Goal: Transaction & Acquisition: Purchase product/service

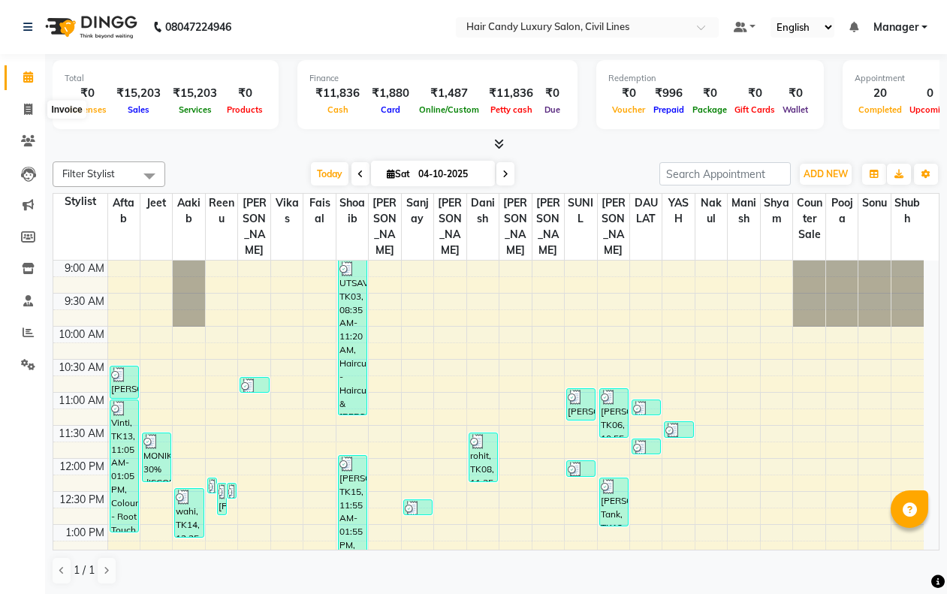
click at [28, 104] on icon at bounding box center [28, 109] width 8 height 11
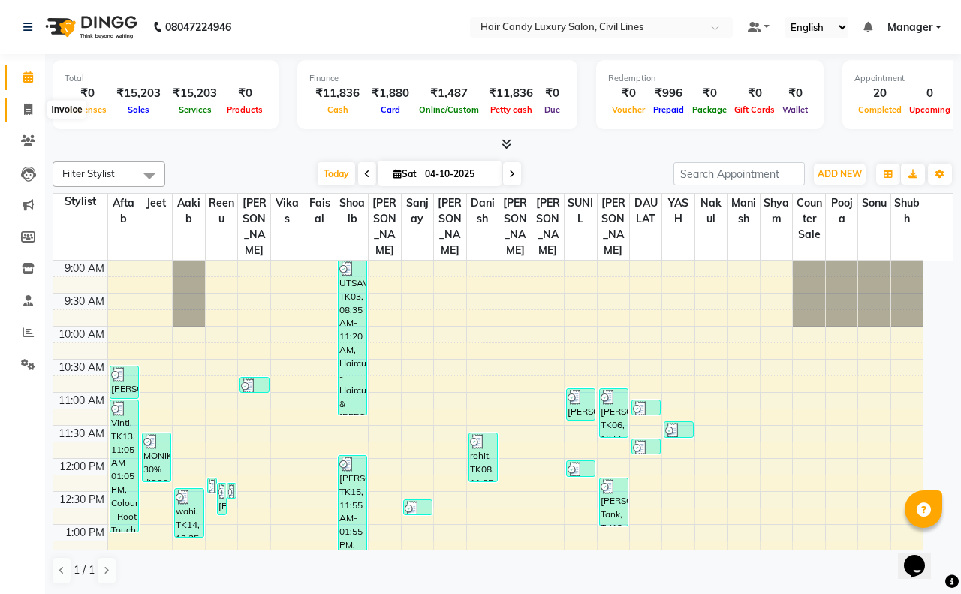
select select "6308"
select select "service"
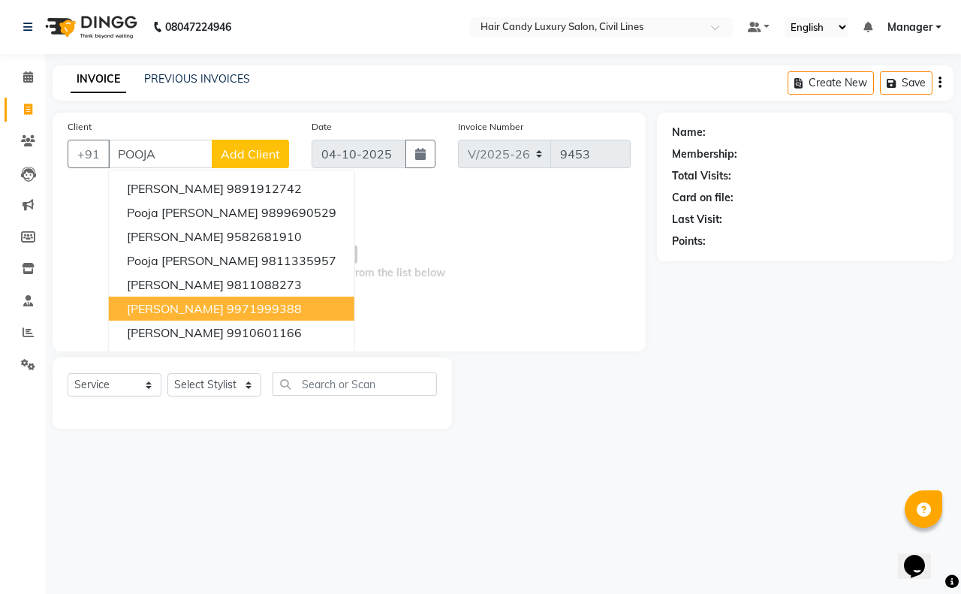
drag, startPoint x: 215, startPoint y: 303, endPoint x: 219, endPoint y: 325, distance: 22.8
click at [227, 306] on ngb-highlight "9971999388" at bounding box center [264, 308] width 75 height 15
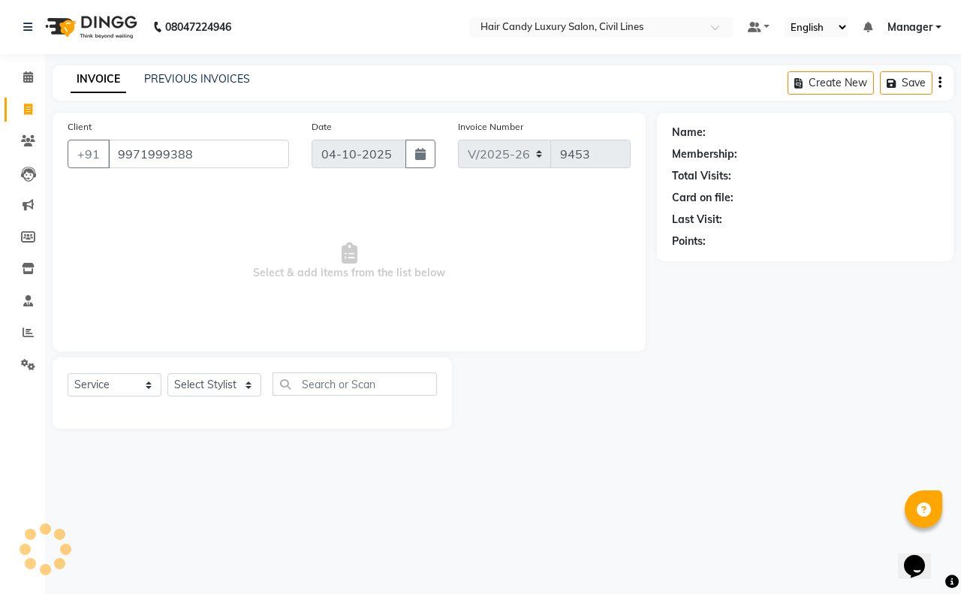
type input "9971999388"
select select "1: Object"
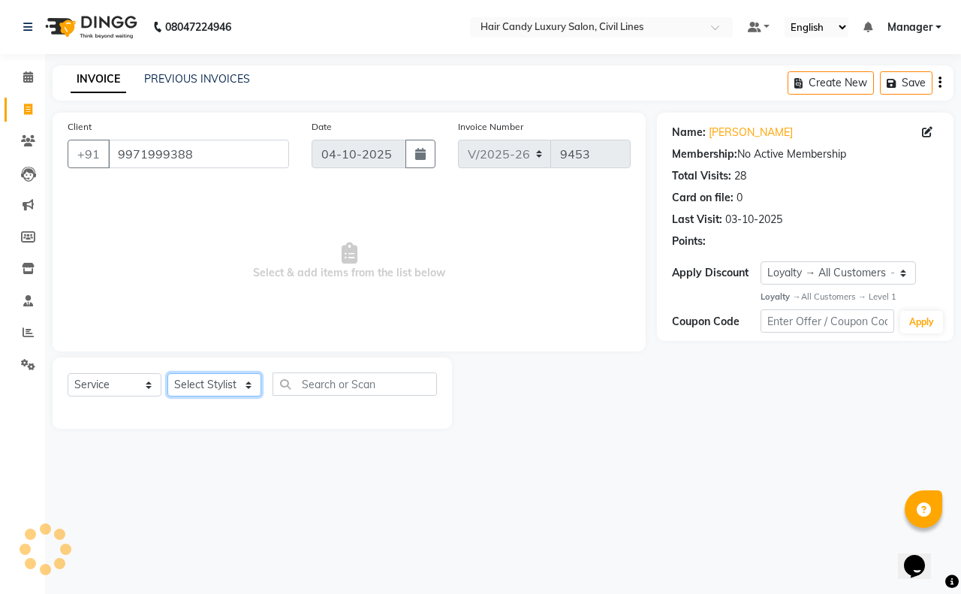
click at [224, 389] on select "Select Stylist [PERSON_NAME] [PERSON_NAME] counter sale Danish DAULAT faisal je…" at bounding box center [214, 384] width 94 height 23
select select "47490"
click at [167, 373] on select "Select Stylist [PERSON_NAME] [PERSON_NAME] counter sale Danish DAULAT faisal je…" at bounding box center [214, 384] width 94 height 23
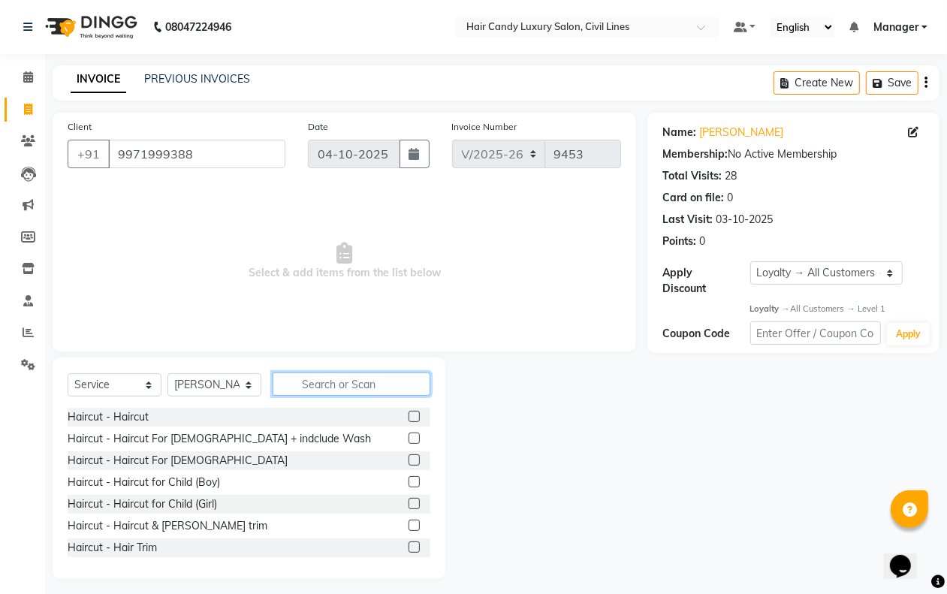
click at [328, 375] on input "text" at bounding box center [352, 383] width 158 height 23
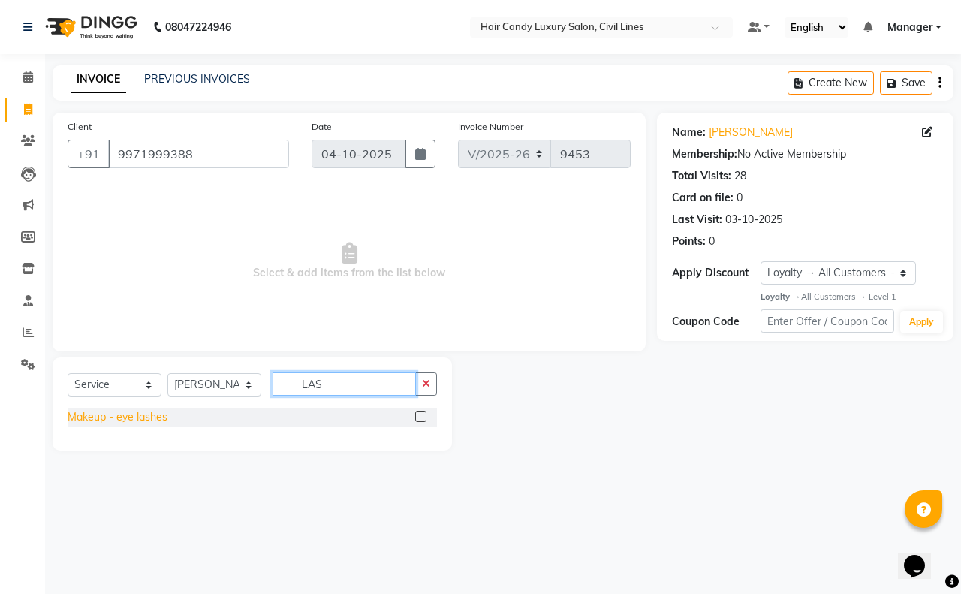
type input "LAS"
click at [156, 420] on div "Makeup - eye lashes" at bounding box center [118, 417] width 100 height 16
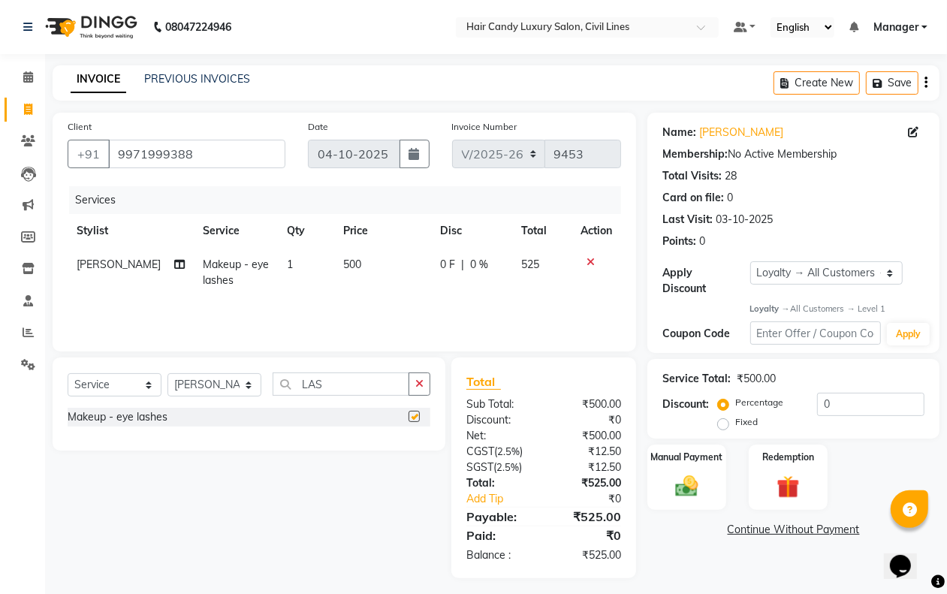
checkbox input "false"
click at [334, 269] on td "500" at bounding box center [383, 273] width 98 height 50
select select "47490"
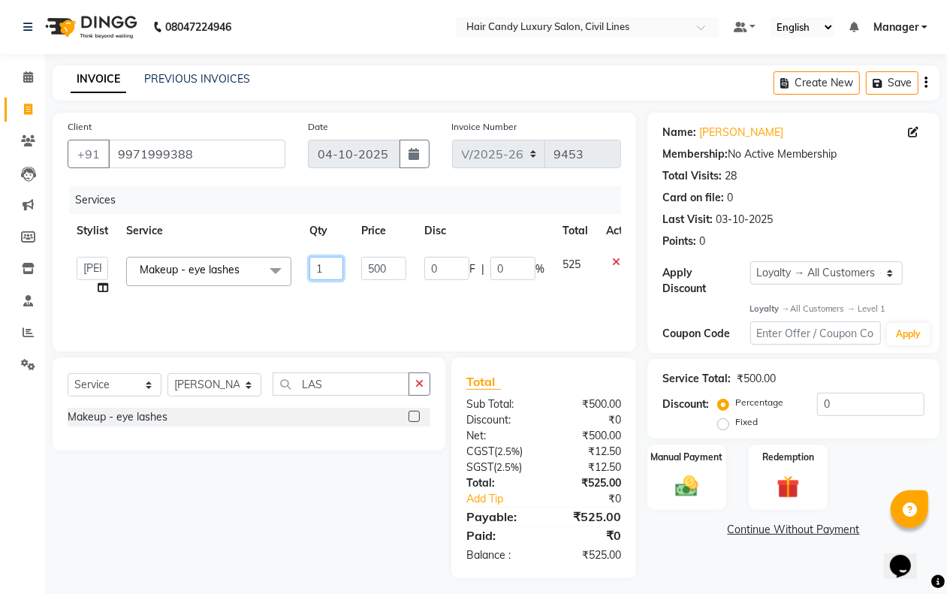
click at [333, 270] on input "1" at bounding box center [326, 268] width 34 height 23
type input "2"
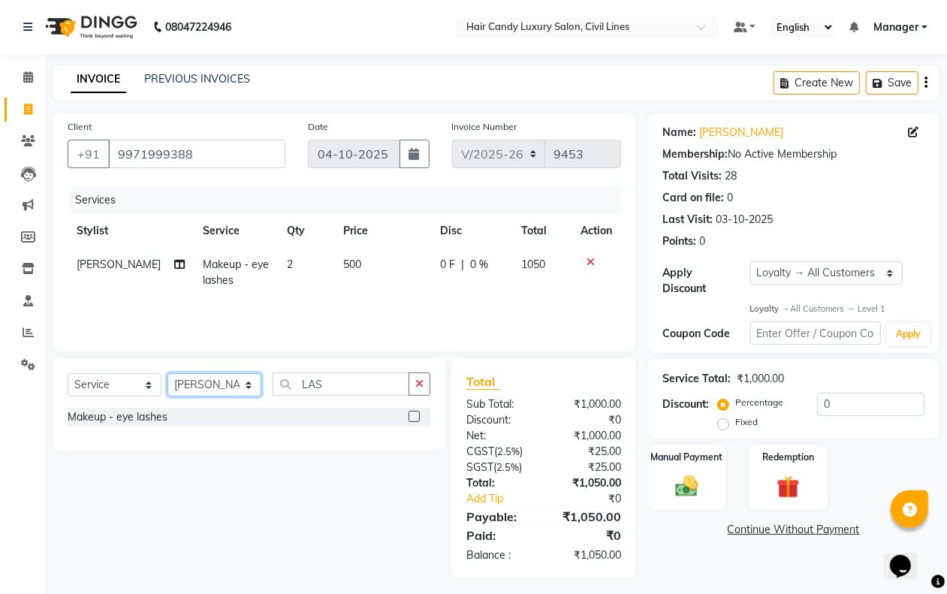
click at [214, 384] on select "Select Stylist aakib AASHU Aftab Arshal counter sale Danish DAULAT faisal jeet …" at bounding box center [214, 384] width 94 height 23
select select "47495"
click at [167, 373] on select "Select Stylist aakib AASHU Aftab Arshal counter sale Danish DAULAT faisal jeet …" at bounding box center [214, 384] width 94 height 23
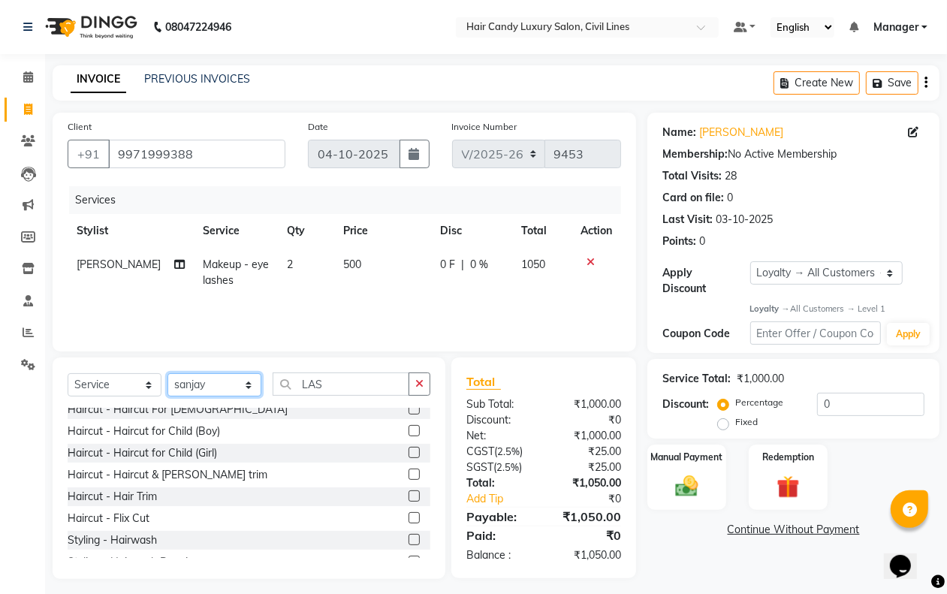
scroll to position [94, 0]
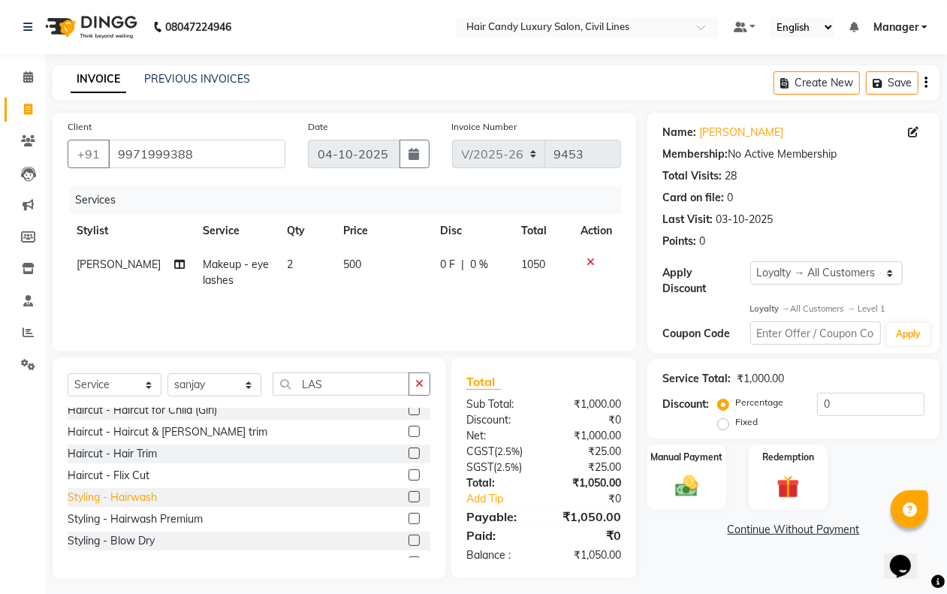
click at [126, 497] on div "Styling - Hairwash" at bounding box center [112, 498] width 89 height 16
checkbox input "false"
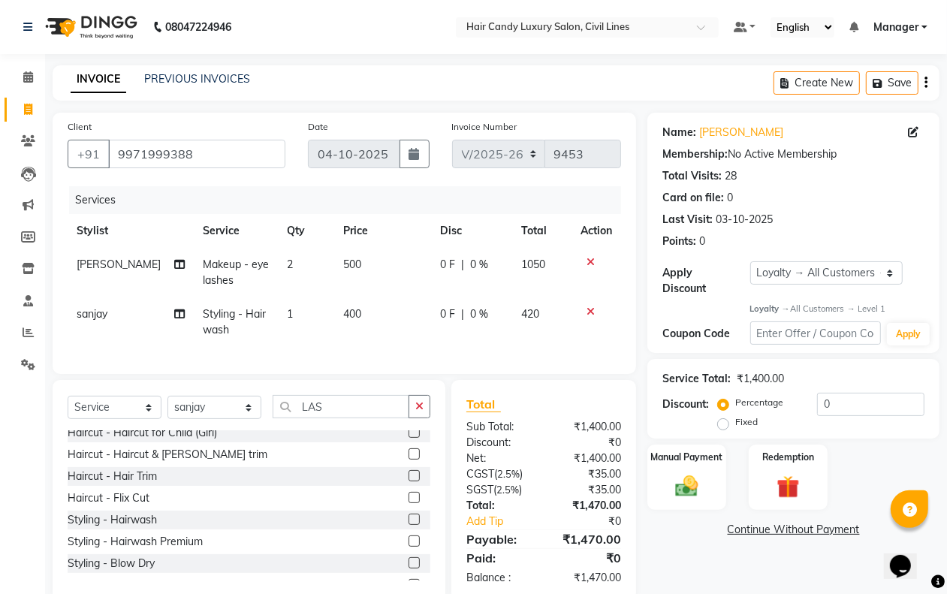
click at [279, 318] on td "1" at bounding box center [307, 322] width 56 height 50
select select "47495"
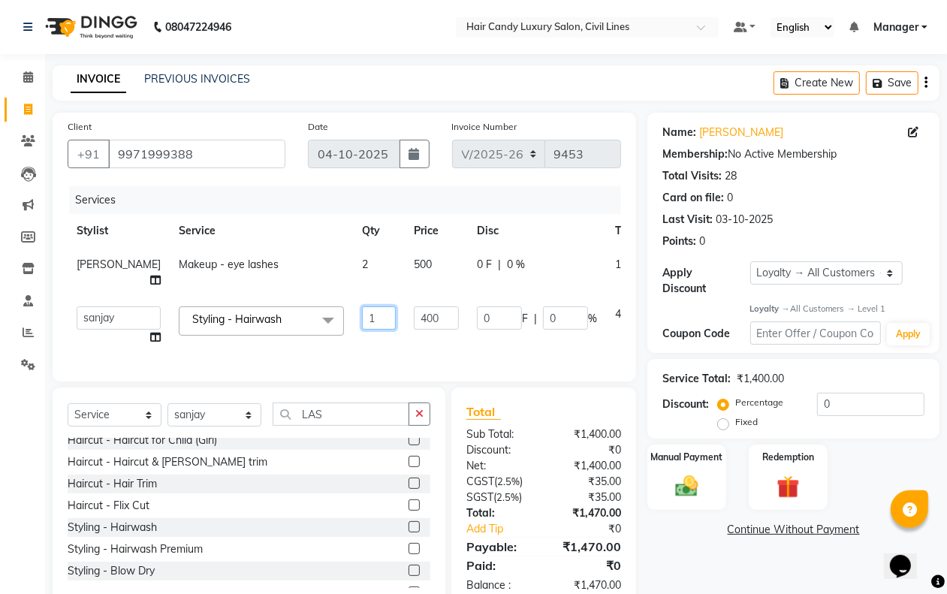
click at [362, 320] on input "1" at bounding box center [379, 317] width 34 height 23
type input "2"
click at [760, 574] on div "Name: Pooja Goel Membership: No Active Membership Total Visits: 28 Card on file…" at bounding box center [798, 361] width 303 height 496
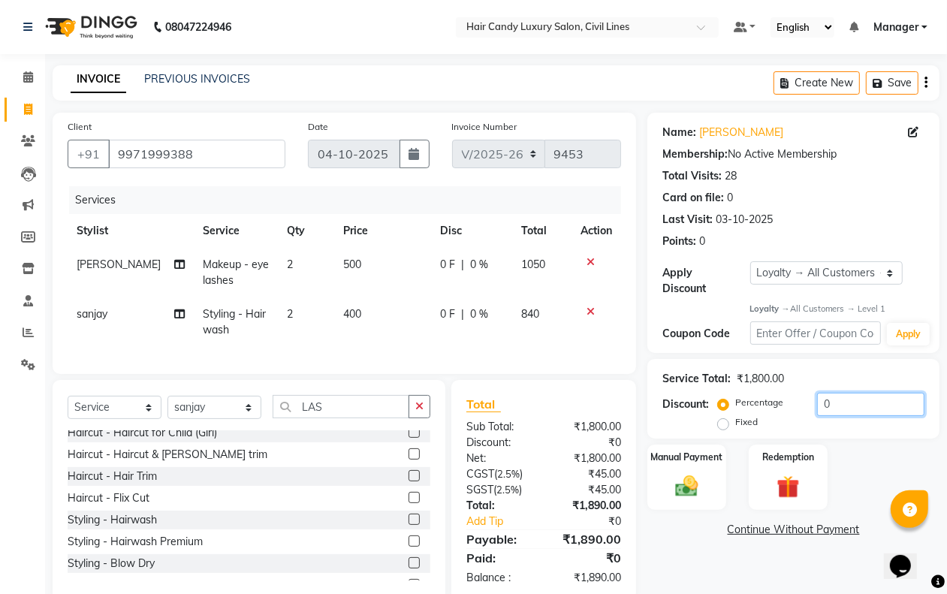
click at [835, 400] on input "0" at bounding box center [870, 404] width 107 height 23
type input "5"
type input "6"
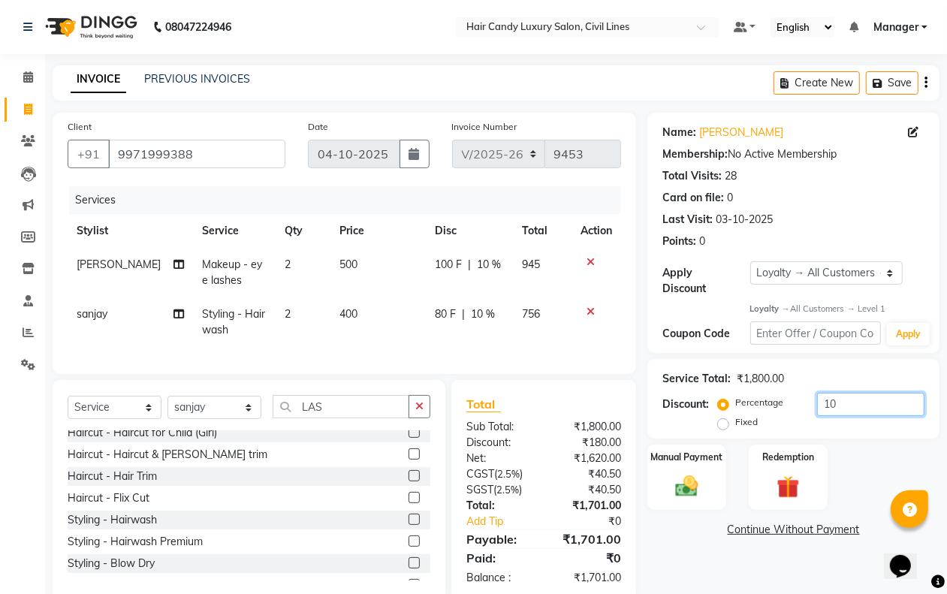
type input "1"
click at [705, 494] on img at bounding box center [686, 486] width 38 height 27
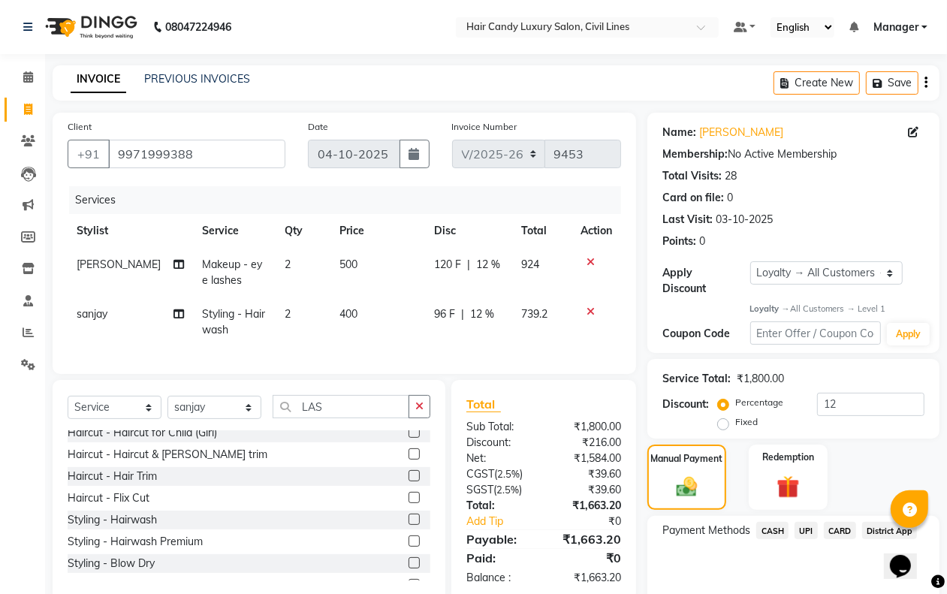
scroll to position [65, 0]
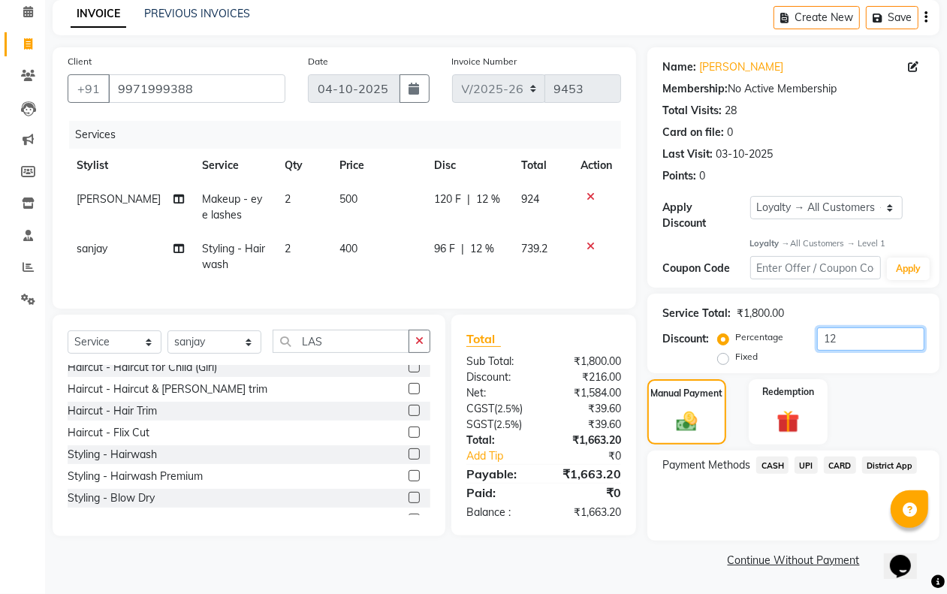
click at [841, 344] on input "12" at bounding box center [870, 338] width 107 height 23
click at [841, 344] on input "11" at bounding box center [870, 338] width 107 height 23
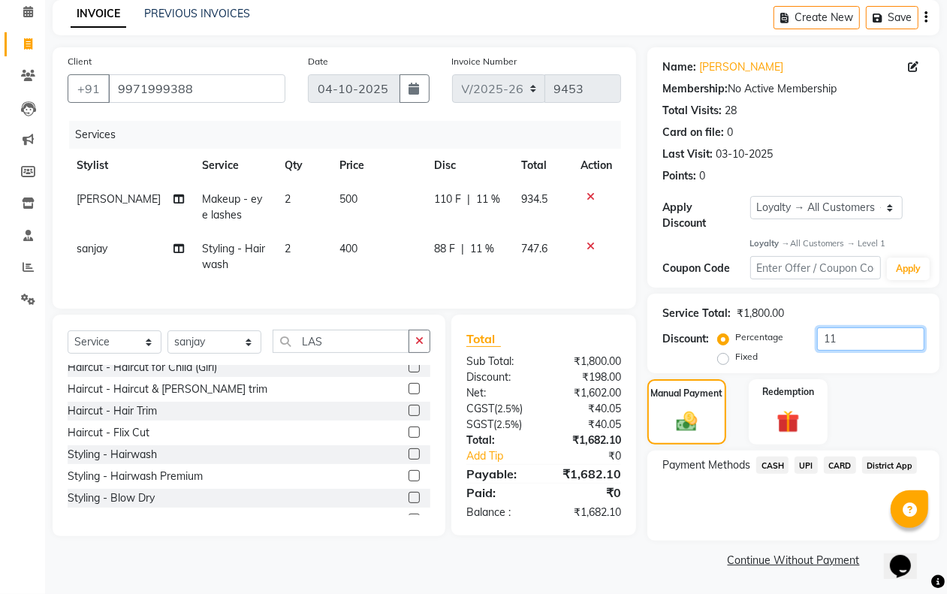
click at [841, 344] on input "11" at bounding box center [870, 338] width 107 height 23
type input "11.5"
click at [775, 469] on span "CASH" at bounding box center [772, 465] width 32 height 17
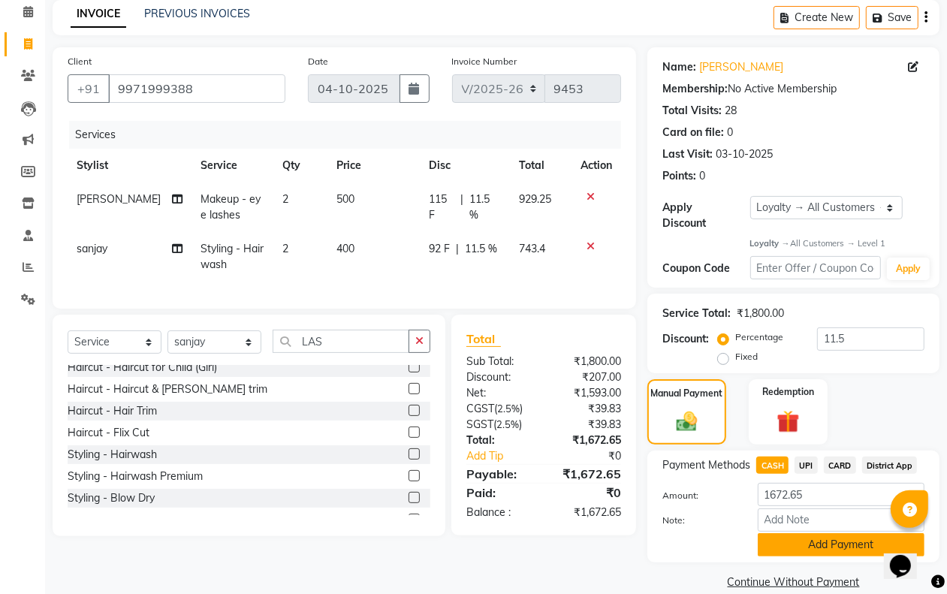
click at [776, 539] on button "Add Payment" at bounding box center [841, 544] width 167 height 23
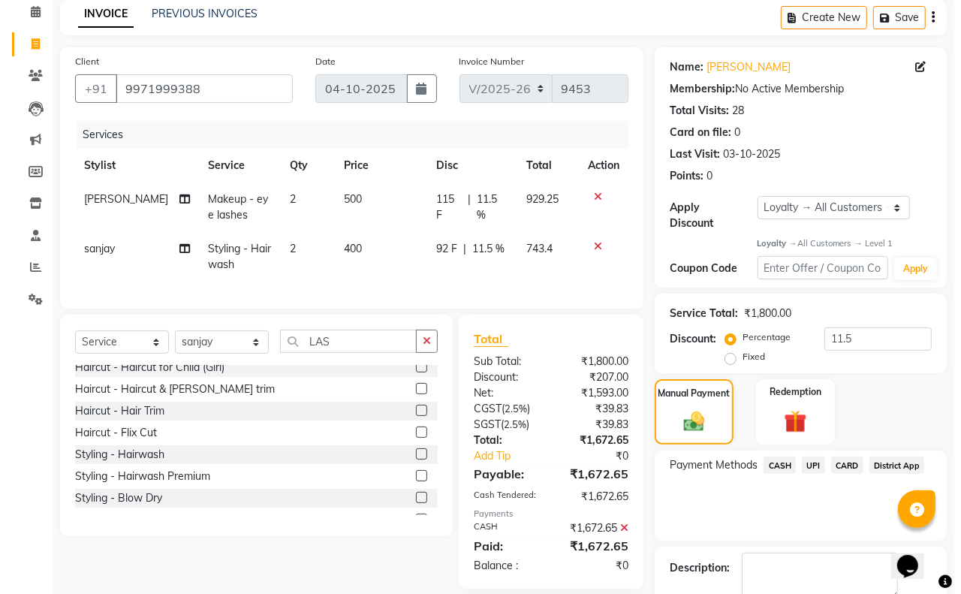
scroll to position [216, 0]
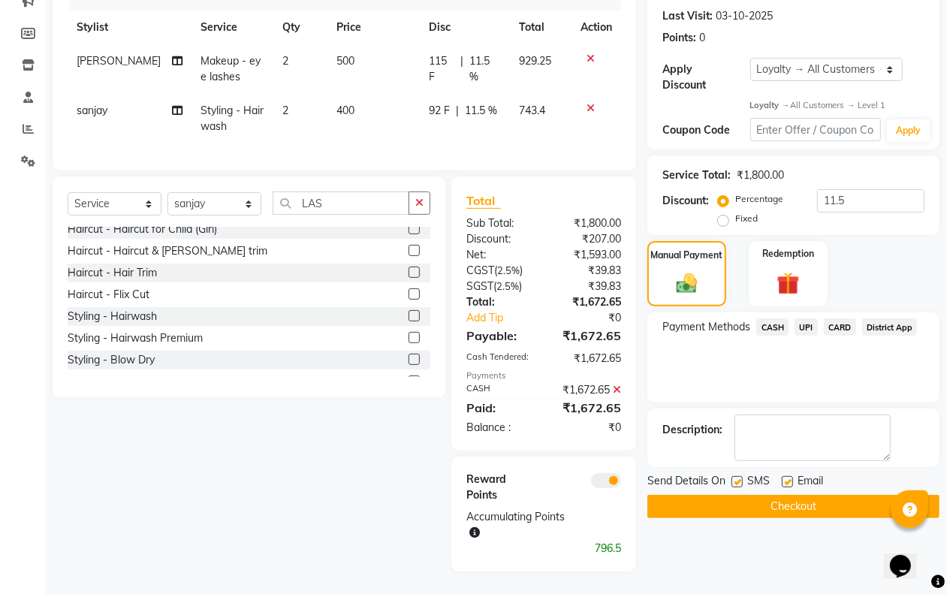
click at [602, 481] on span at bounding box center [606, 480] width 30 height 15
click at [621, 483] on input "checkbox" at bounding box center [621, 483] width 0 height 0
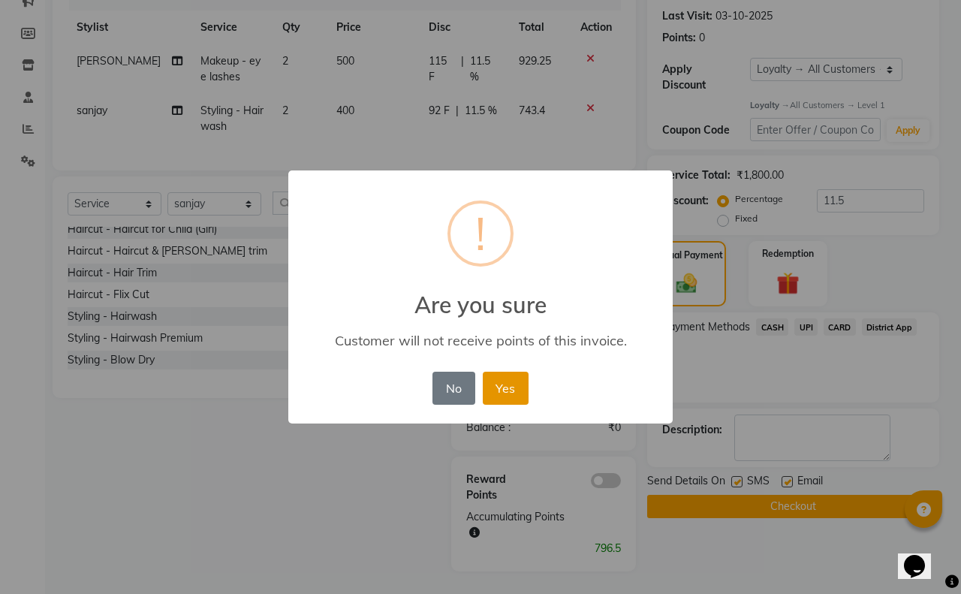
click at [497, 387] on button "Yes" at bounding box center [506, 388] width 46 height 33
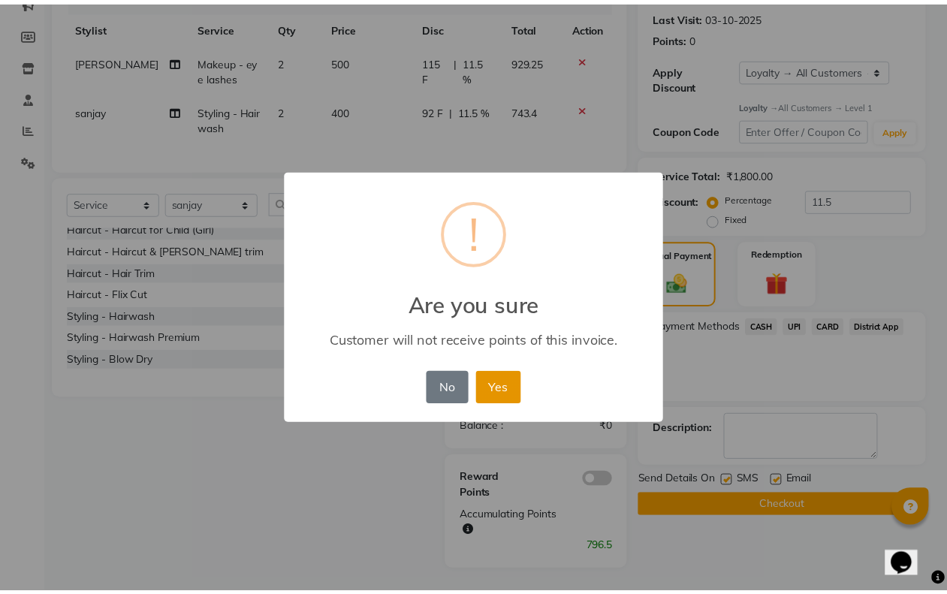
scroll to position [163, 0]
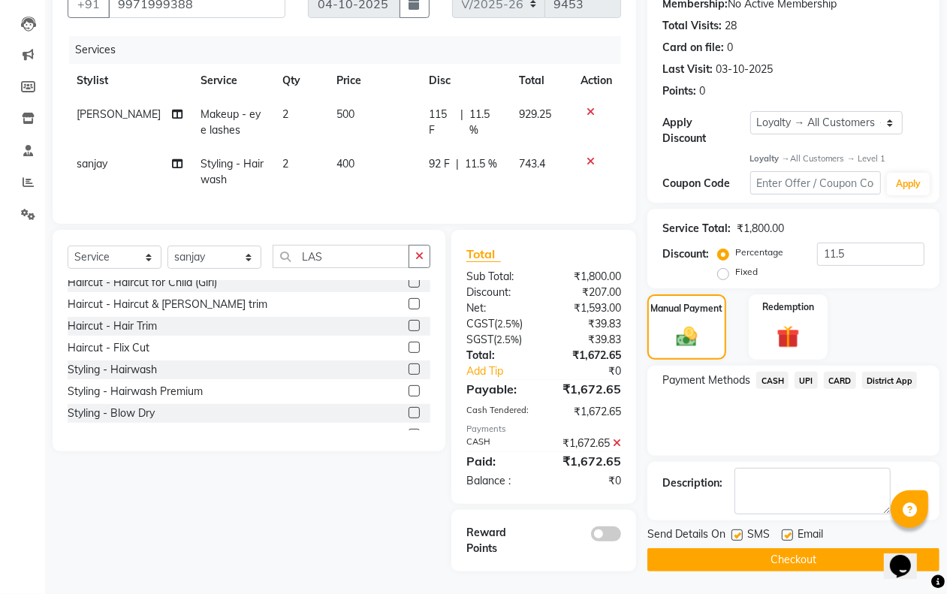
click at [742, 529] on label at bounding box center [736, 534] width 11 height 11
click at [741, 531] on input "checkbox" at bounding box center [736, 536] width 10 height 10
checkbox input "false"
click at [785, 529] on label at bounding box center [787, 534] width 11 height 11
click at [785, 531] on input "checkbox" at bounding box center [787, 536] width 10 height 10
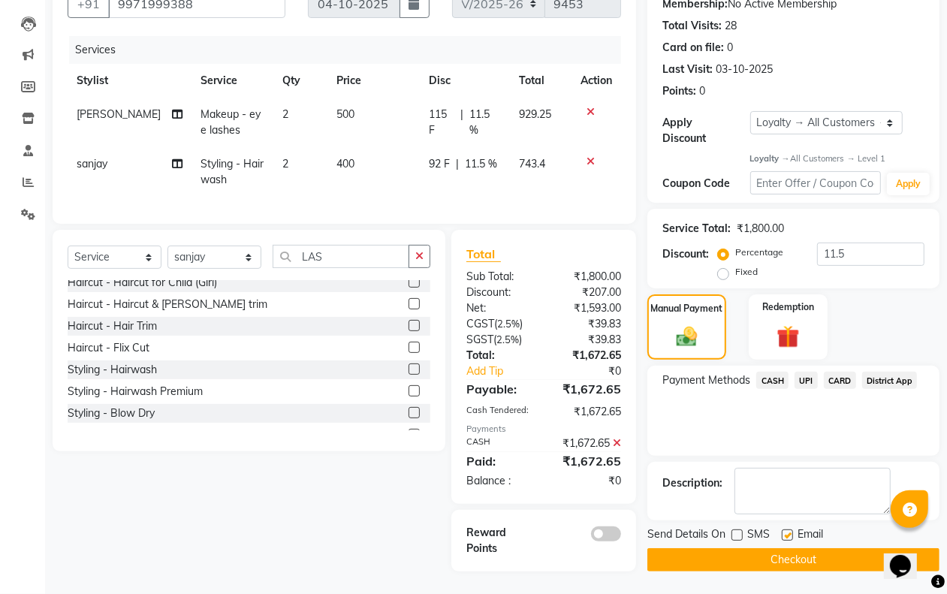
checkbox input "false"
click at [741, 548] on button "Checkout" at bounding box center [793, 559] width 292 height 23
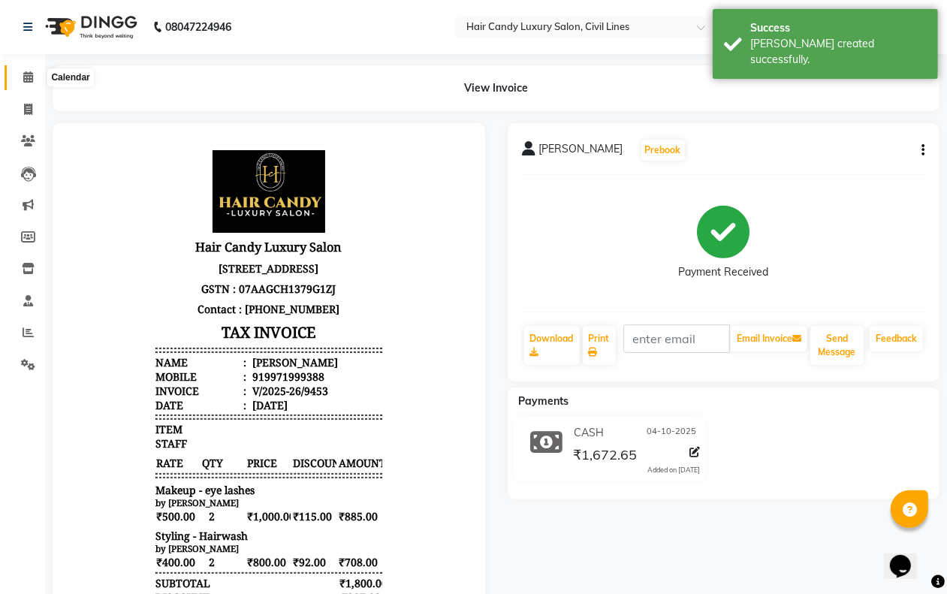
click at [24, 76] on icon at bounding box center [28, 76] width 10 height 11
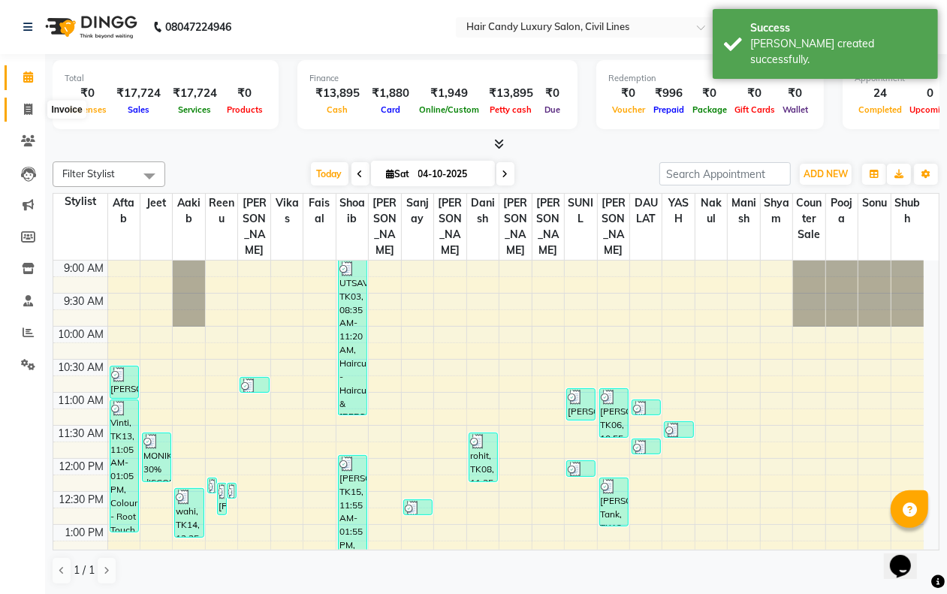
click at [31, 106] on icon at bounding box center [28, 109] width 8 height 11
select select "service"
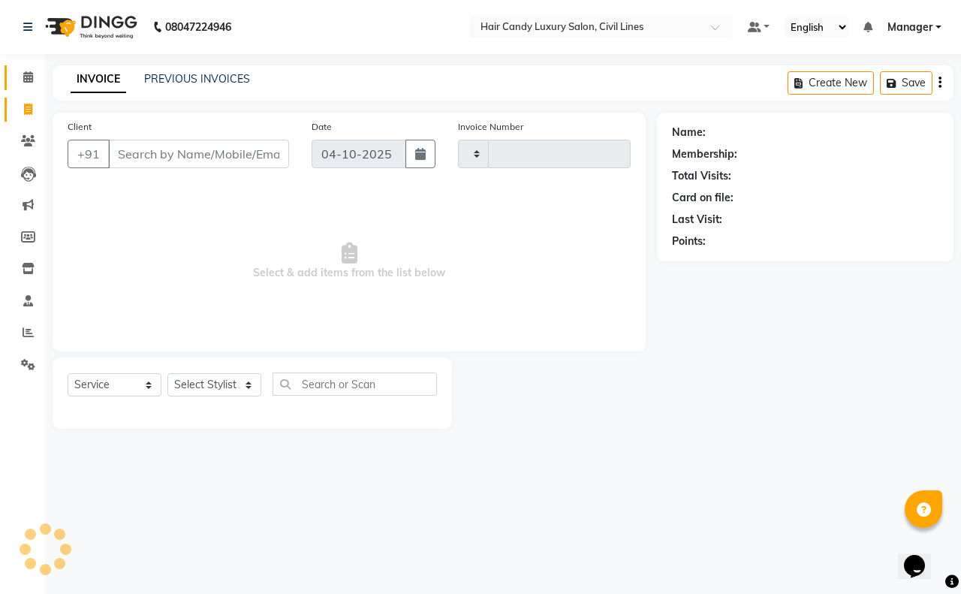
type input "9454"
select select "6308"
click at [29, 81] on icon at bounding box center [28, 76] width 10 height 11
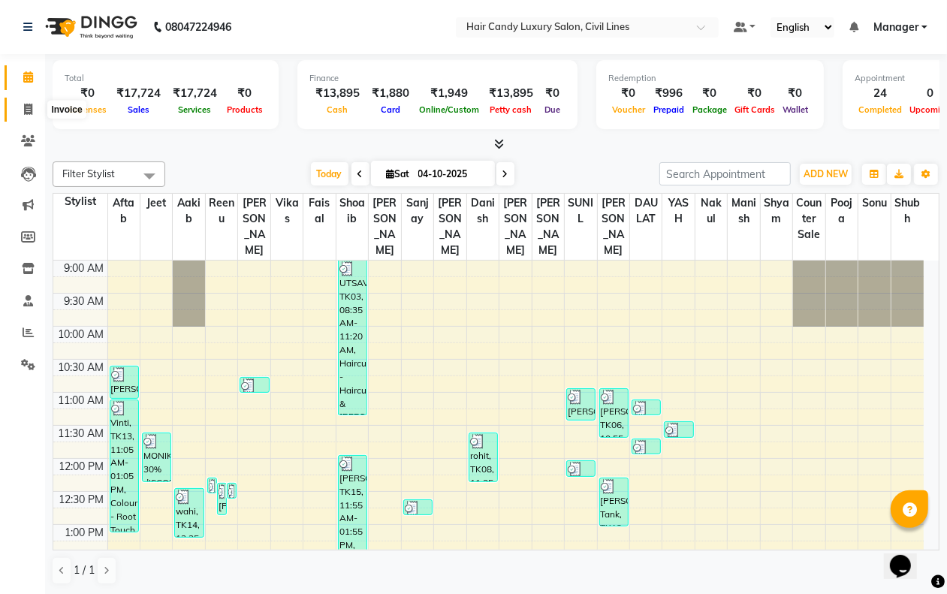
click at [31, 106] on icon at bounding box center [28, 109] width 8 height 11
select select "service"
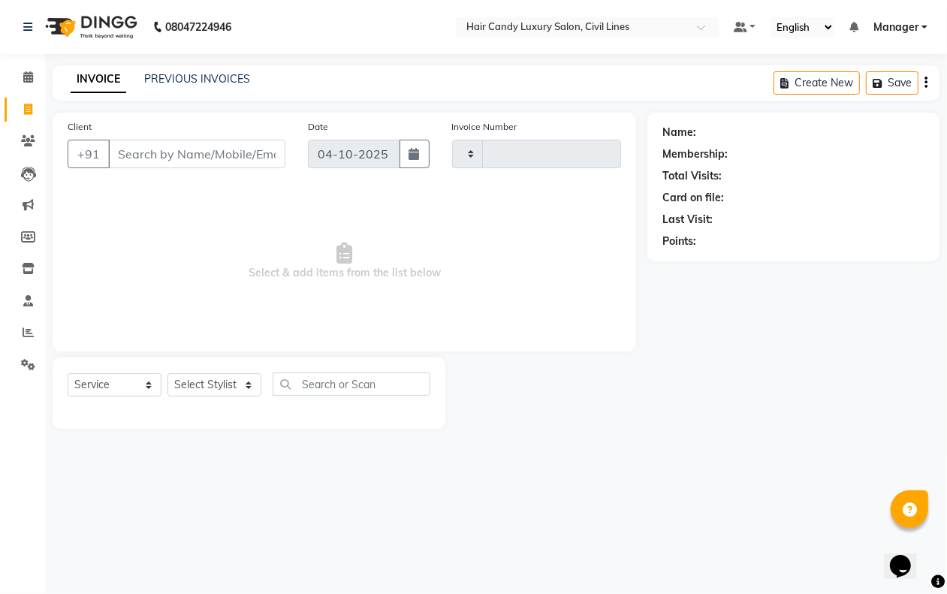
type input "9454"
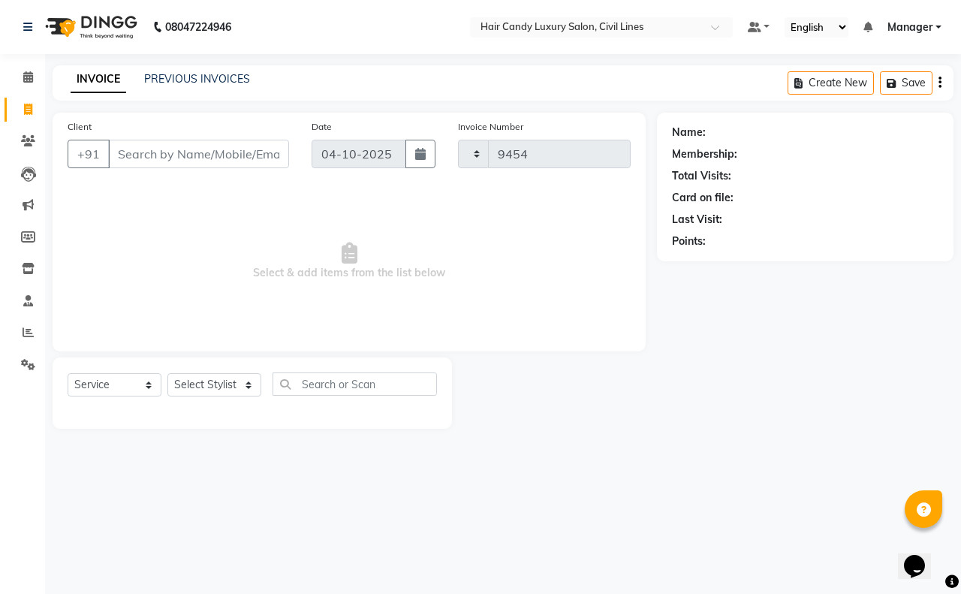
select select "6308"
drag, startPoint x: 195, startPoint y: 398, endPoint x: 199, endPoint y: 387, distance: 11.2
click at [197, 398] on div "Select Service Product Membership Package Voucher Prepaid Gift Card Select Styl…" at bounding box center [252, 389] width 369 height 35
click at [201, 380] on select "Select Stylist aakib AASHU Aftab Arshal counter sale Danish DAULAT faisal jeet …" at bounding box center [214, 384] width 94 height 23
select select "47488"
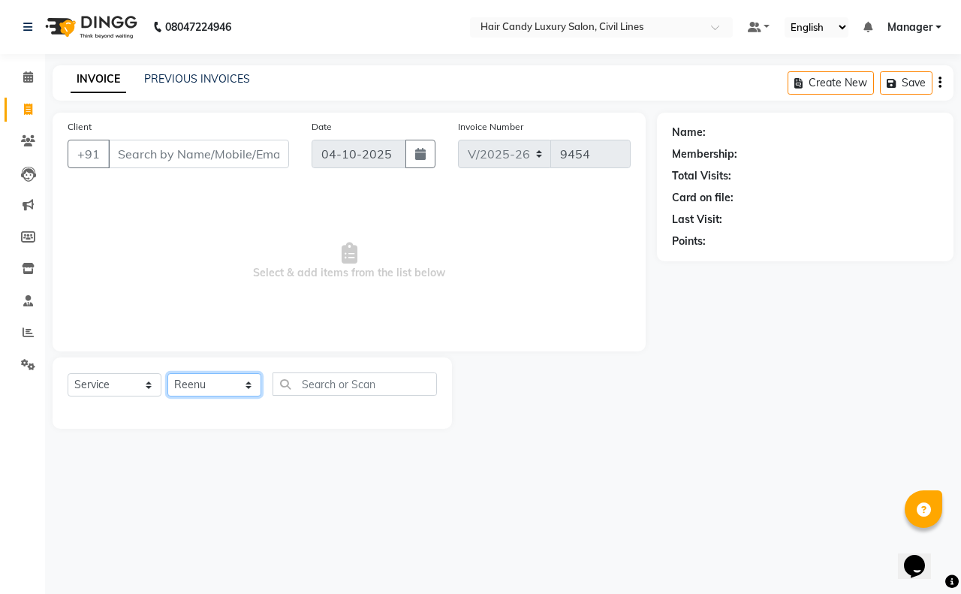
click at [167, 373] on select "Select Stylist aakib AASHU Aftab Arshal counter sale Danish DAULAT faisal jeet …" at bounding box center [214, 384] width 94 height 23
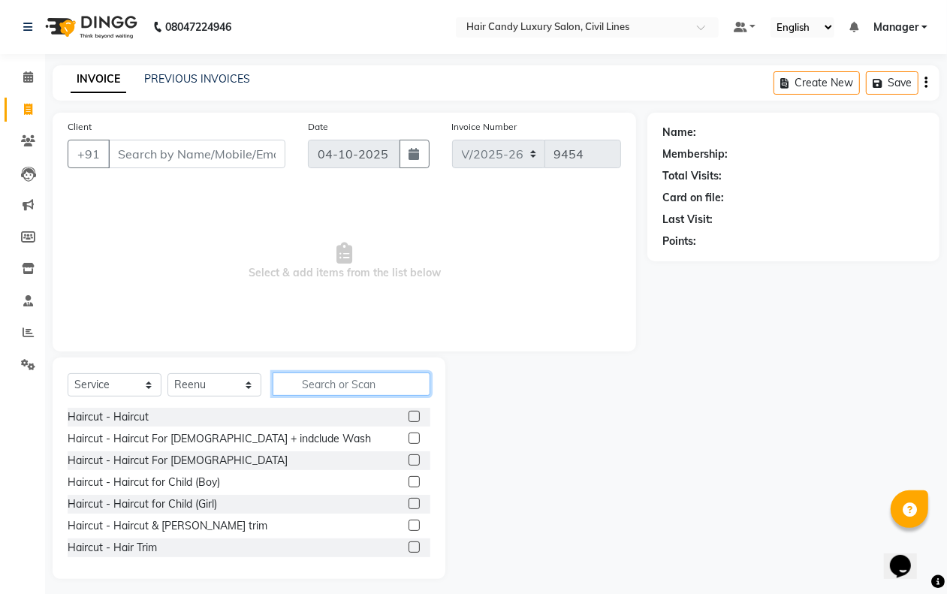
click at [358, 387] on input "text" at bounding box center [352, 383] width 158 height 23
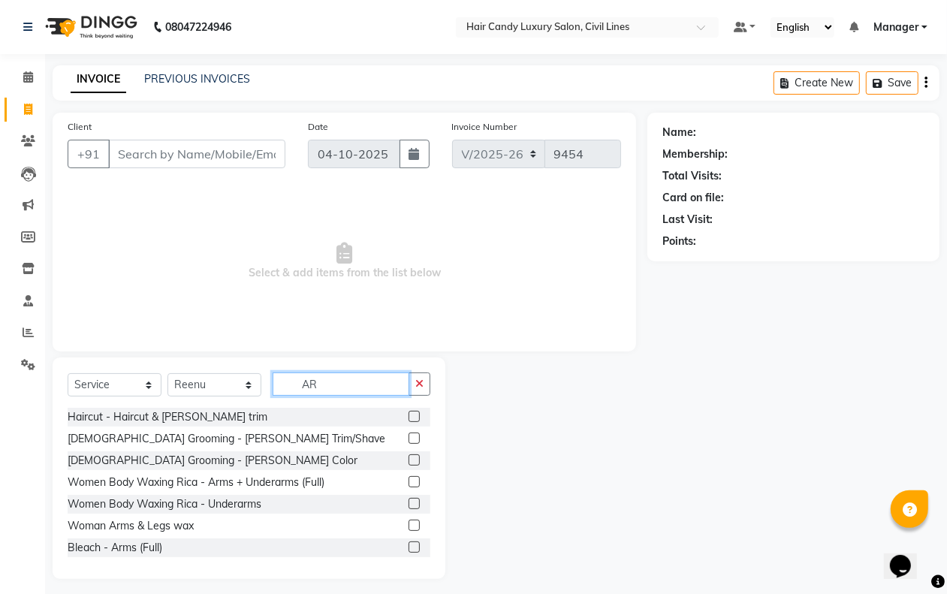
type input "A"
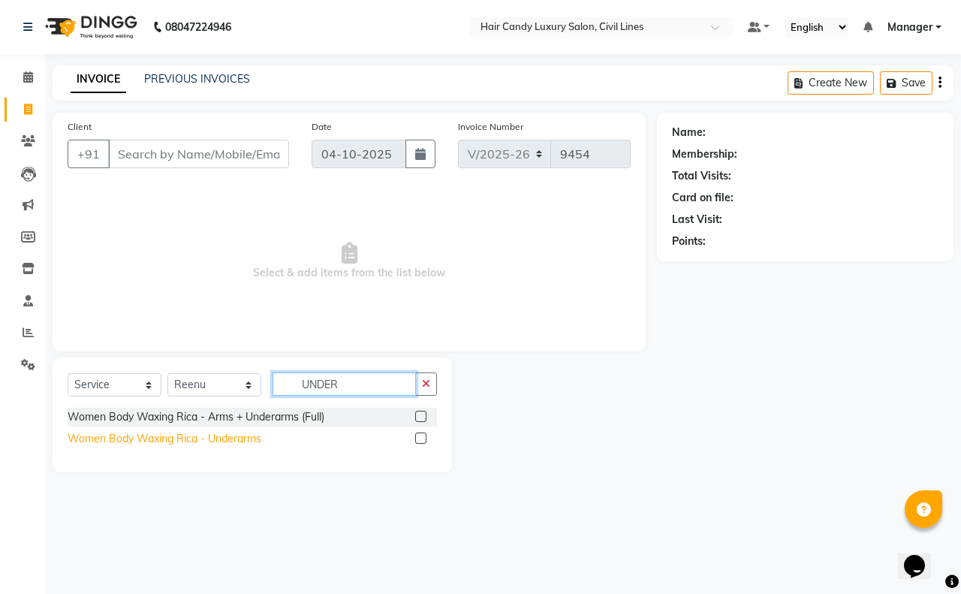
type input "UNDER"
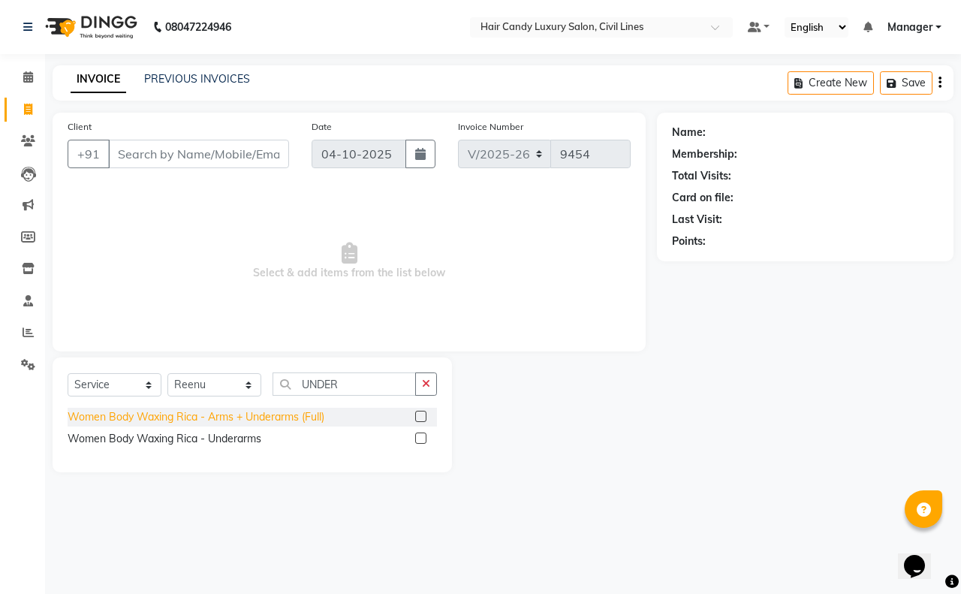
drag, startPoint x: 196, startPoint y: 441, endPoint x: 253, endPoint y: 421, distance: 60.3
click at [199, 441] on div "Women Body Waxing Rica - Underarms" at bounding box center [165, 439] width 194 height 16
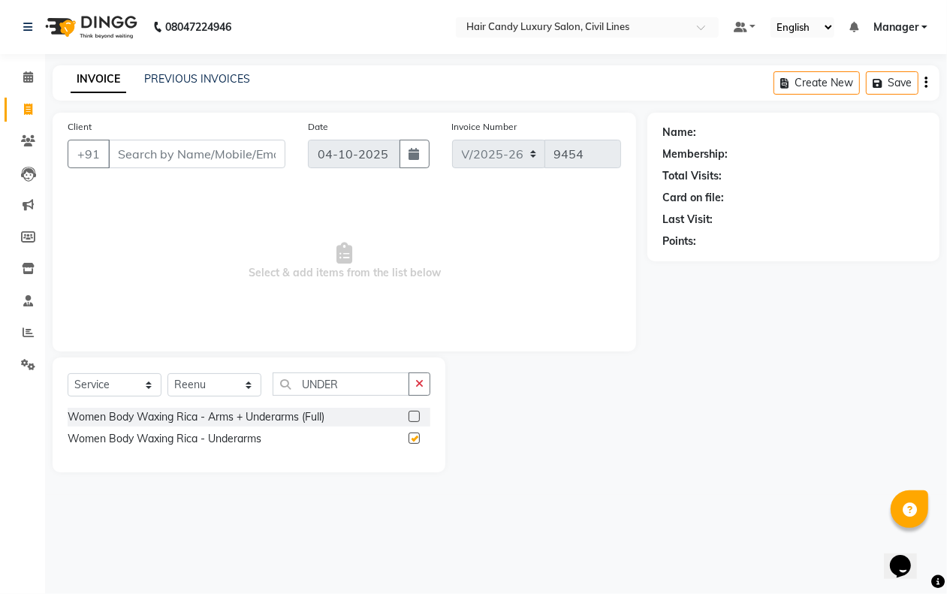
checkbox input "false"
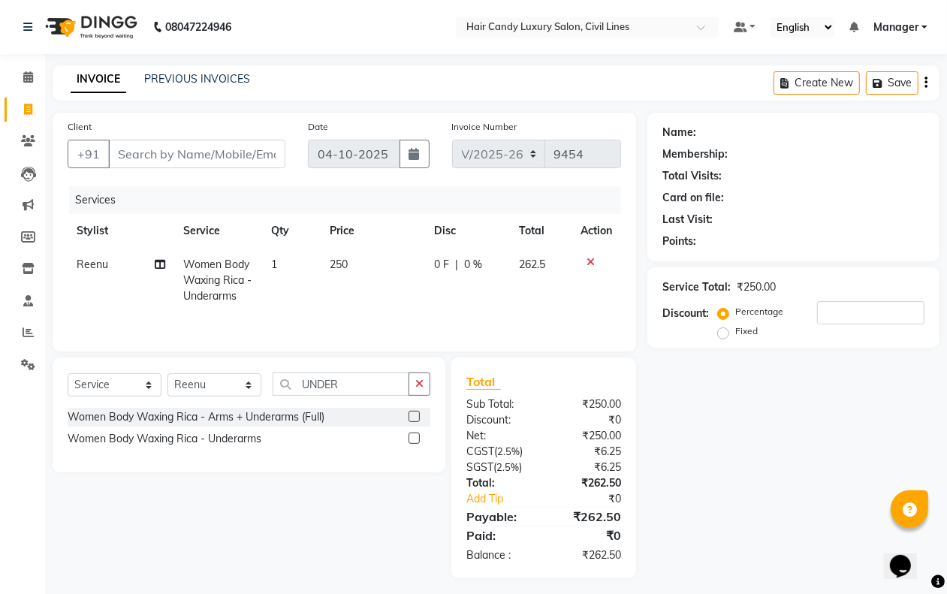
click at [354, 276] on td "250" at bounding box center [373, 280] width 104 height 65
select select "47488"
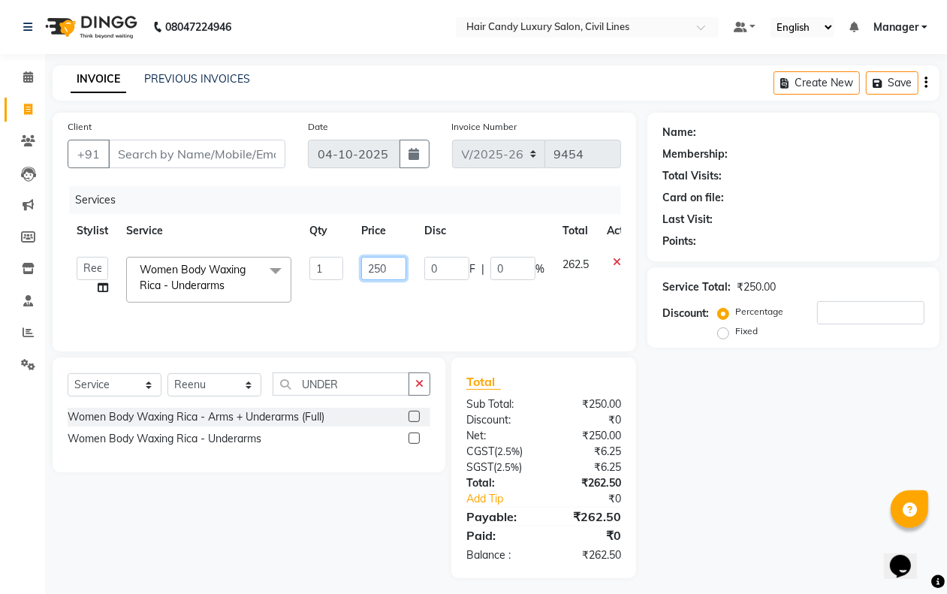
click at [385, 257] on input "250" at bounding box center [383, 268] width 45 height 23
click at [387, 257] on input "250" at bounding box center [383, 268] width 45 height 23
type input "500"
click at [710, 381] on div "Name: Membership: Total Visits: Card on file: Last Visit: Points: Service Total…" at bounding box center [798, 346] width 303 height 466
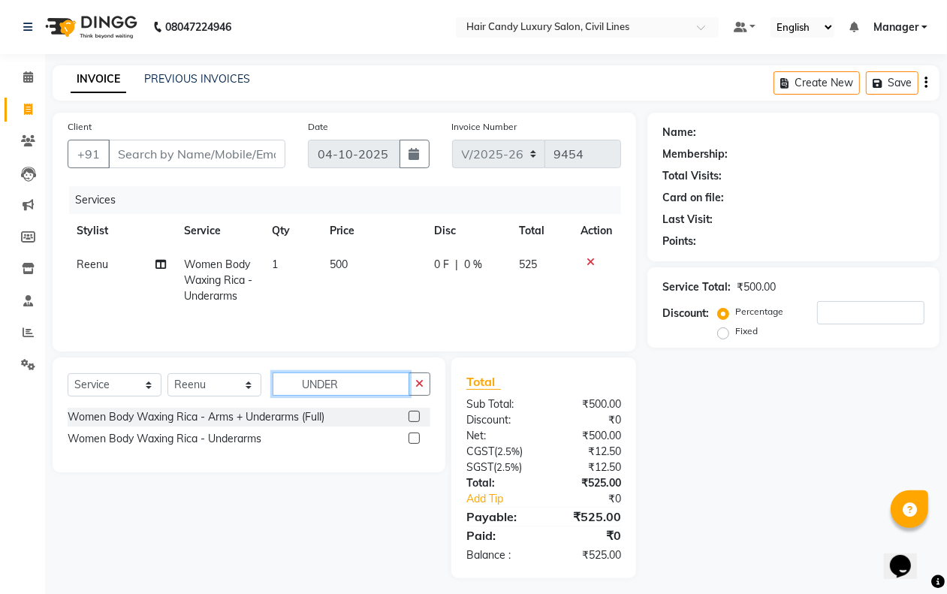
click at [351, 384] on input "UNDER" at bounding box center [341, 383] width 137 height 23
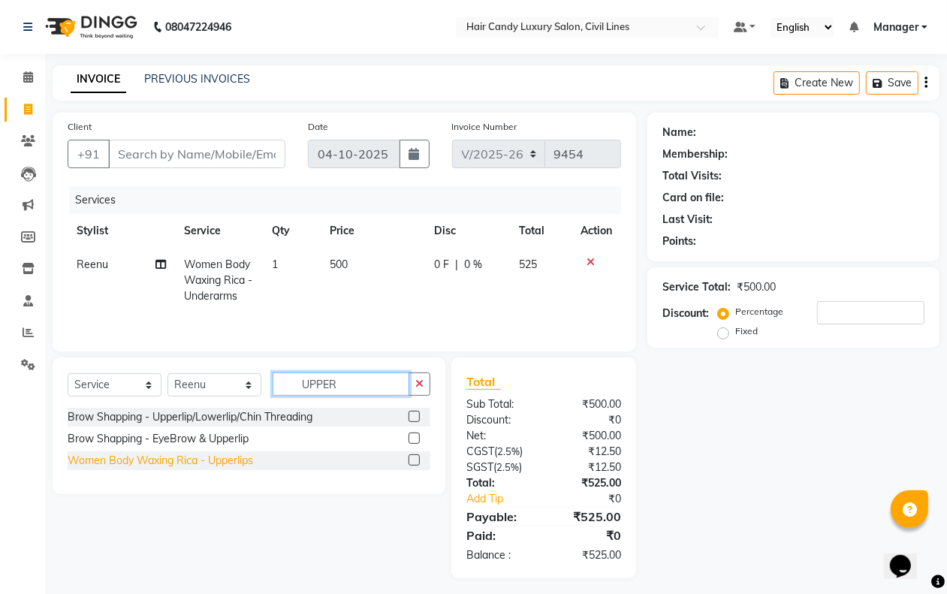
type input "UPPER"
click at [223, 459] on div "Women Body Waxing Rica - Upperlips" at bounding box center [160, 461] width 185 height 16
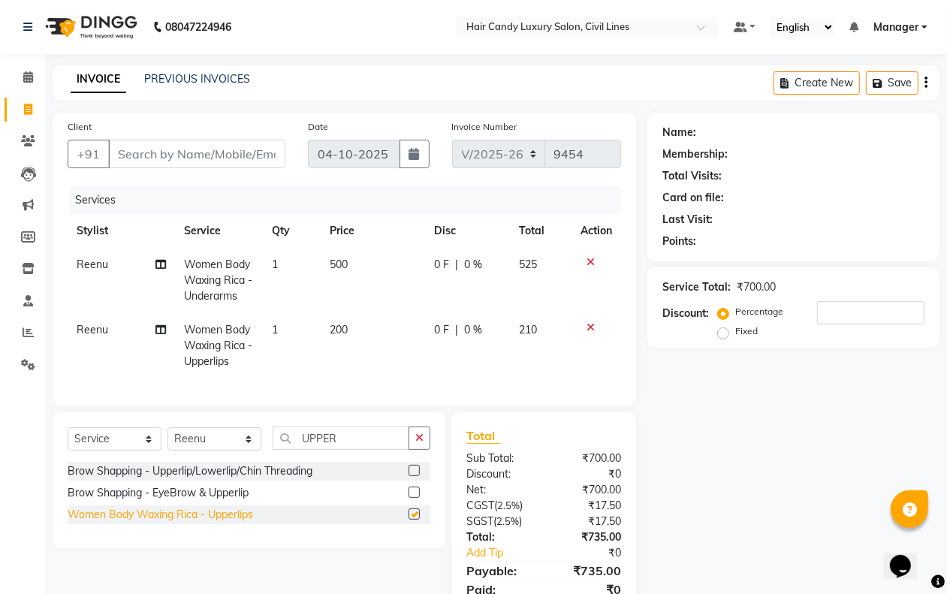
checkbox input "false"
click at [176, 158] on input "Client" at bounding box center [196, 154] width 177 height 29
drag, startPoint x: 231, startPoint y: 462, endPoint x: 215, endPoint y: 466, distance: 16.2
click at [224, 451] on select "Select Stylist aakib AASHU Aftab Arshal counter sale Danish DAULAT faisal jeet …" at bounding box center [214, 438] width 94 height 23
select select "47703"
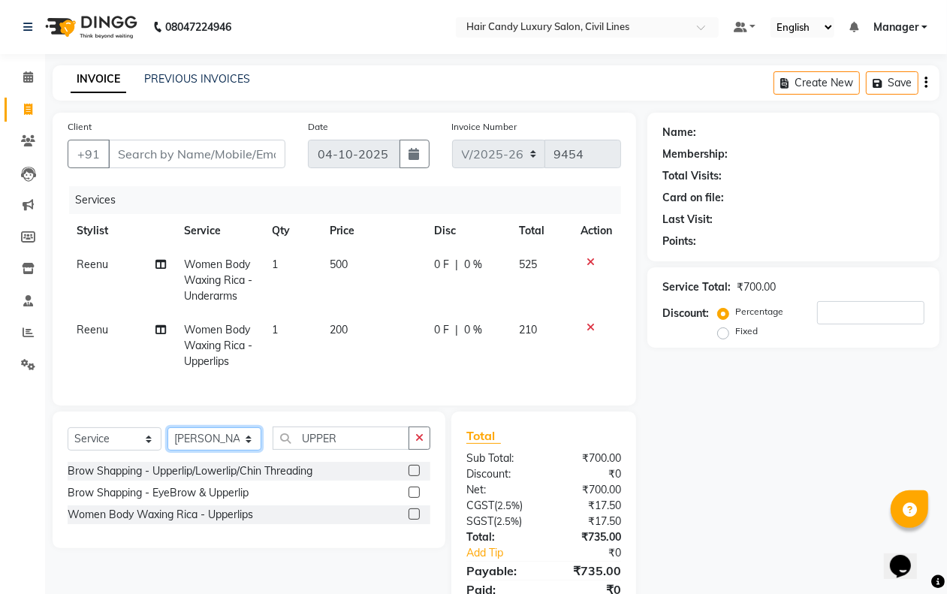
click at [167, 441] on select "Select Stylist aakib AASHU Aftab Arshal counter sale Danish DAULAT faisal jeet …" at bounding box center [214, 438] width 94 height 23
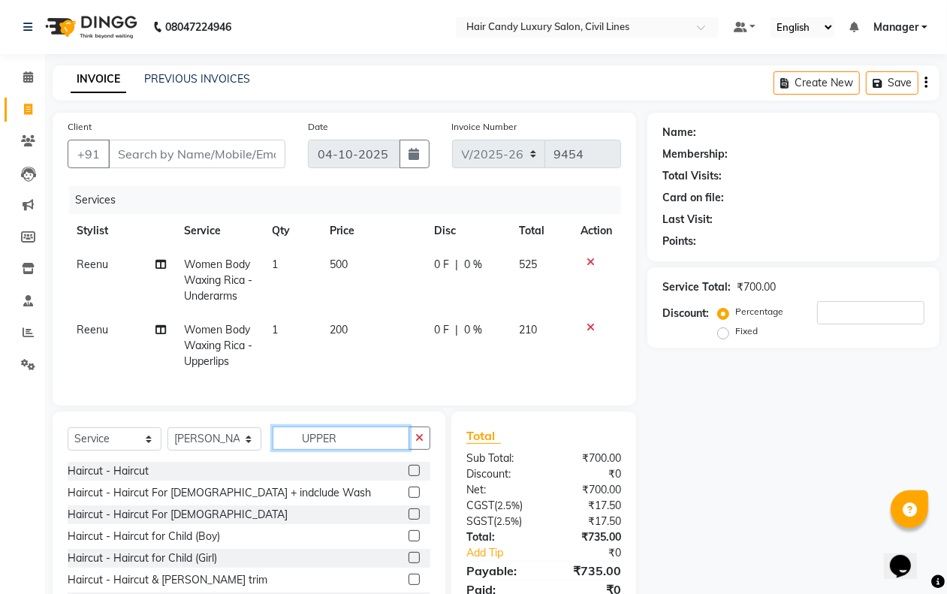
click at [373, 450] on input "UPPER" at bounding box center [341, 437] width 137 height 23
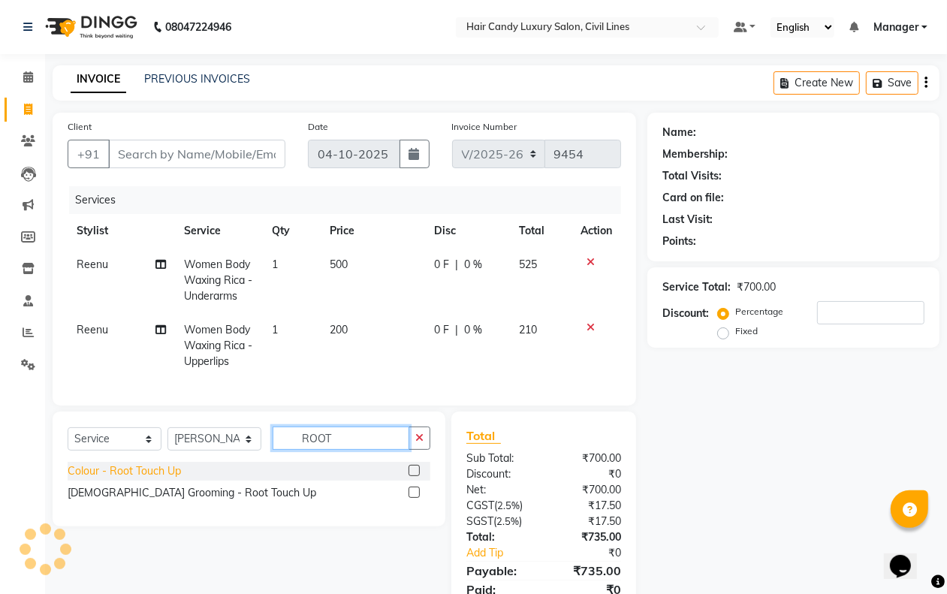
type input "ROOT"
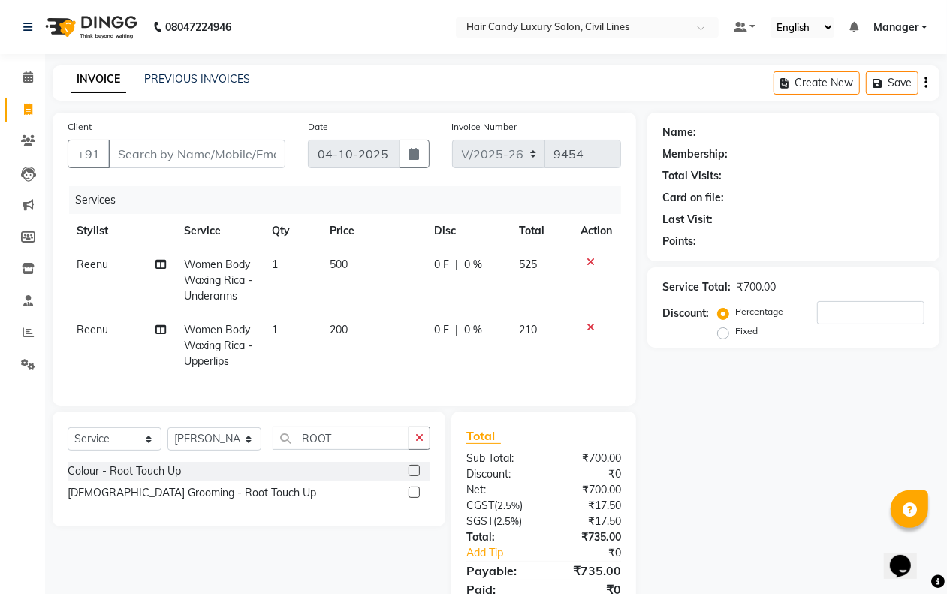
click at [174, 479] on div "Colour - Root Touch Up" at bounding box center [124, 471] width 113 height 16
checkbox input "false"
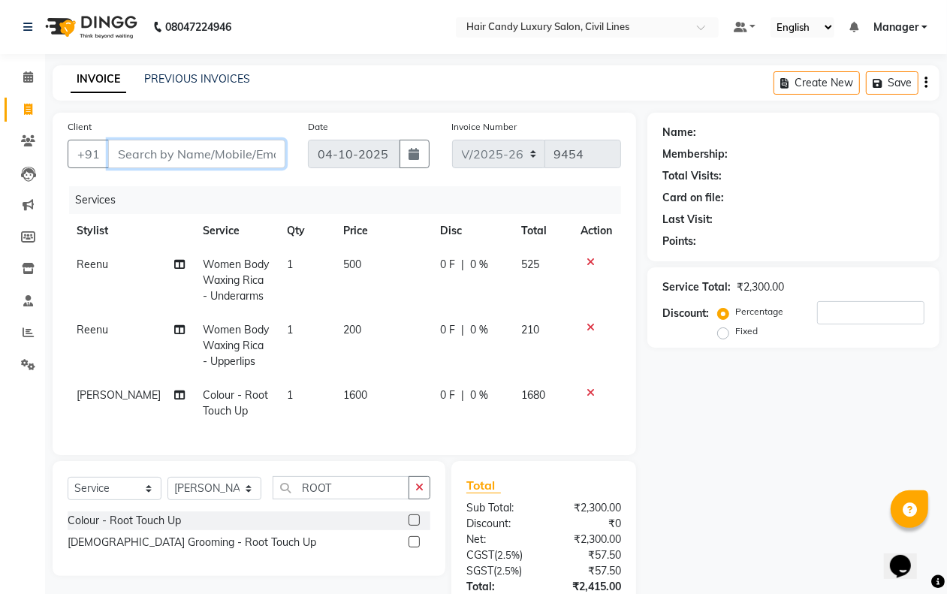
click at [170, 141] on input "Client" at bounding box center [196, 154] width 177 height 29
type input "A"
type input "0"
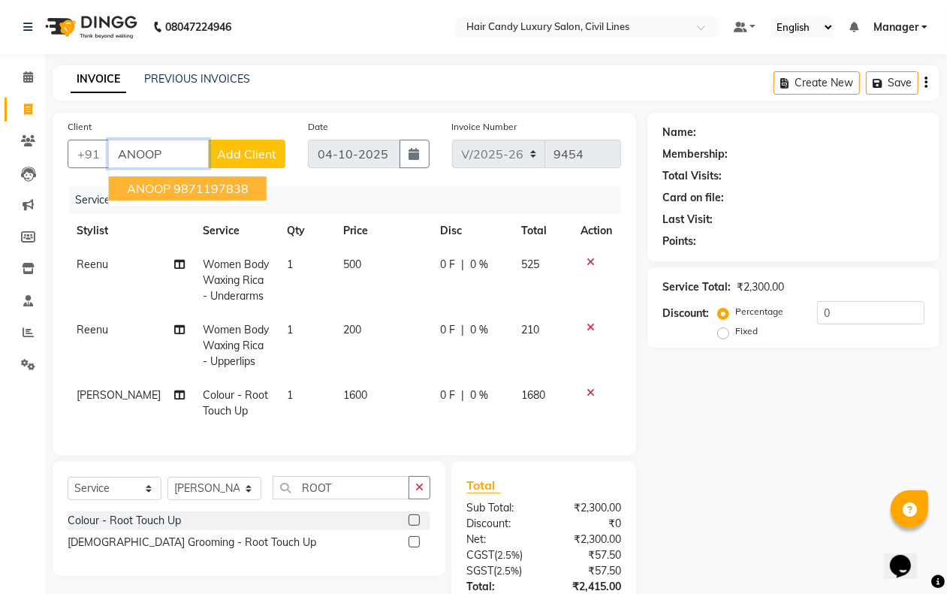
click at [204, 191] on ngb-highlight "9871197838" at bounding box center [210, 188] width 75 height 15
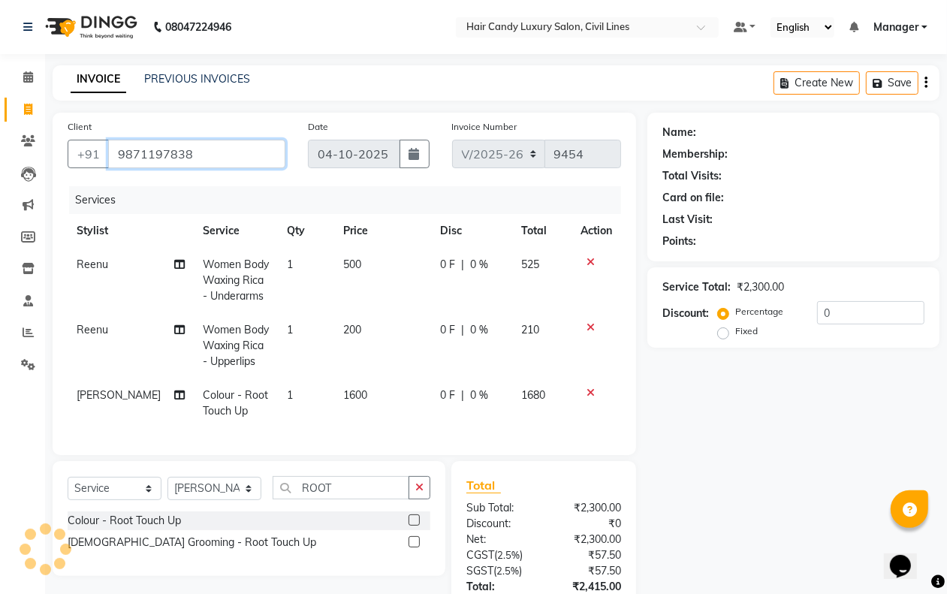
type input "9871197838"
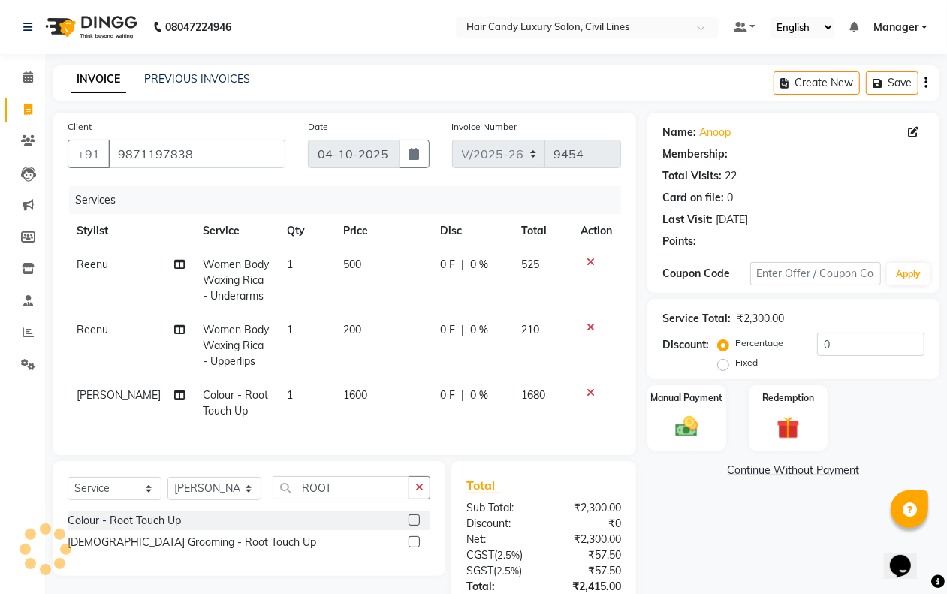
select select "2: Object"
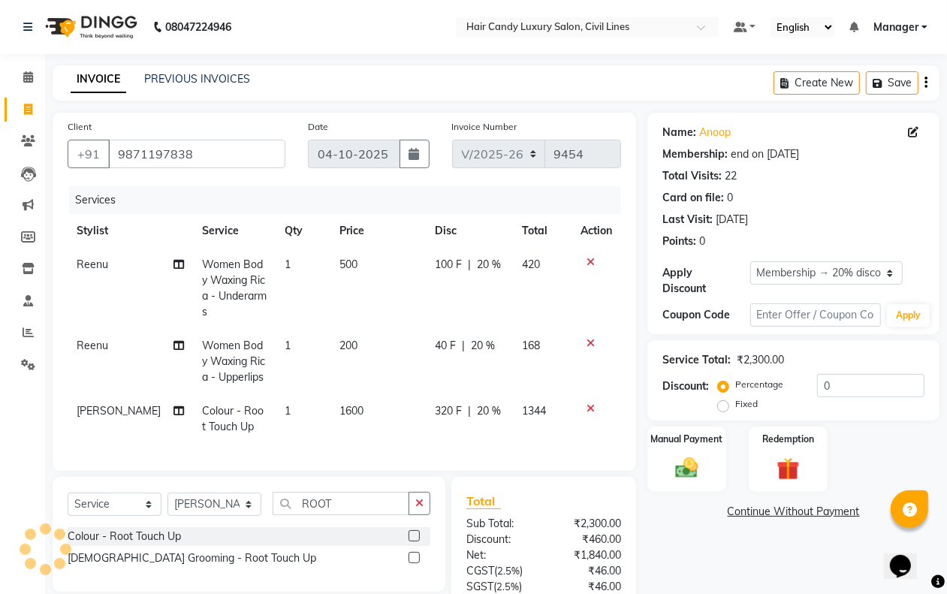
type input "20"
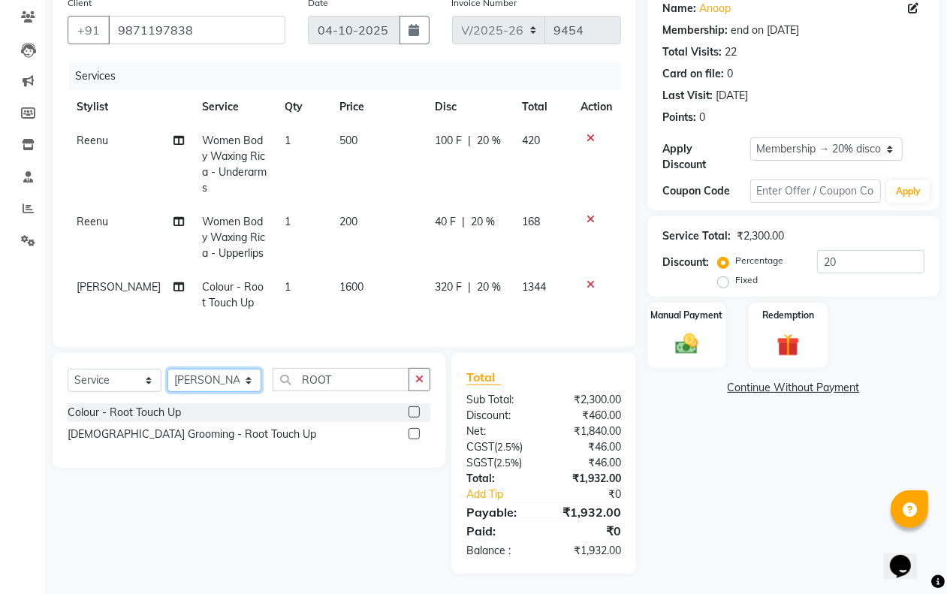
click at [225, 383] on select "Select Stylist aakib AASHU Aftab Arshal counter sale Danish DAULAT faisal jeet …" at bounding box center [214, 380] width 94 height 23
click at [733, 529] on div "Name: Anoop Membership: end on 01-12-2025 Total Visits: 22 Card on file: 0 Last…" at bounding box center [798, 281] width 303 height 585
click at [695, 327] on div "Manual Payment" at bounding box center [687, 335] width 82 height 68
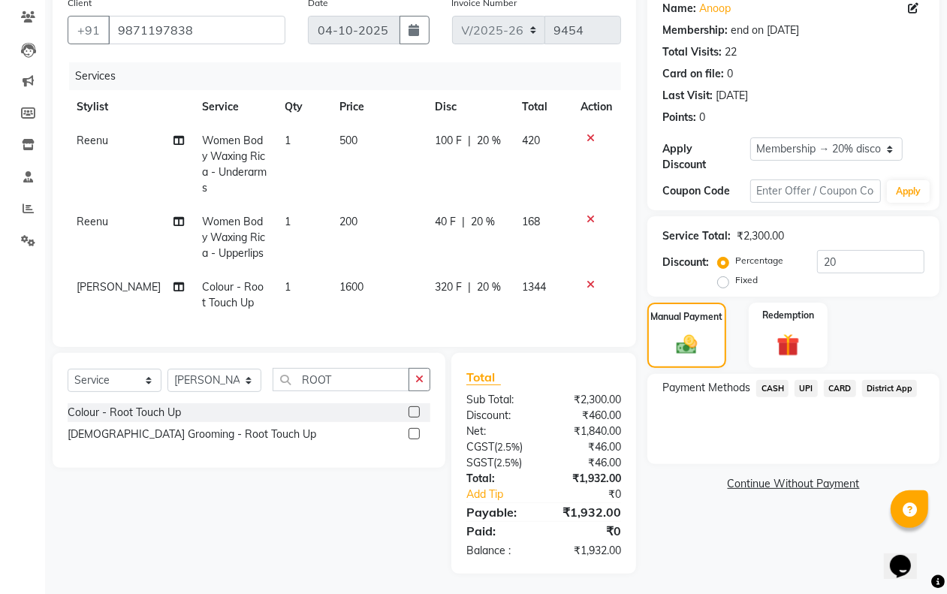
click at [835, 387] on span "CARD" at bounding box center [840, 388] width 32 height 17
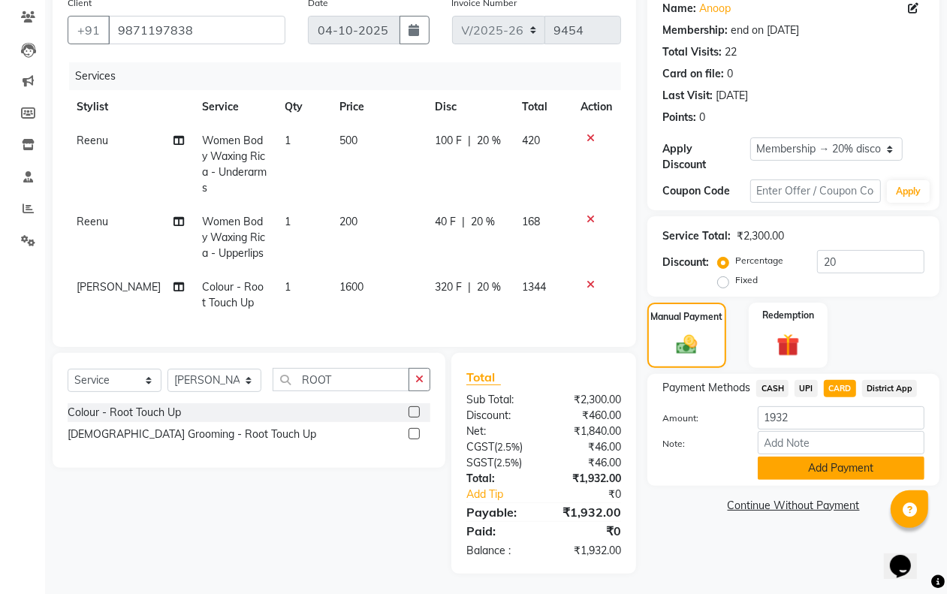
click at [800, 462] on button "Add Payment" at bounding box center [841, 468] width 167 height 23
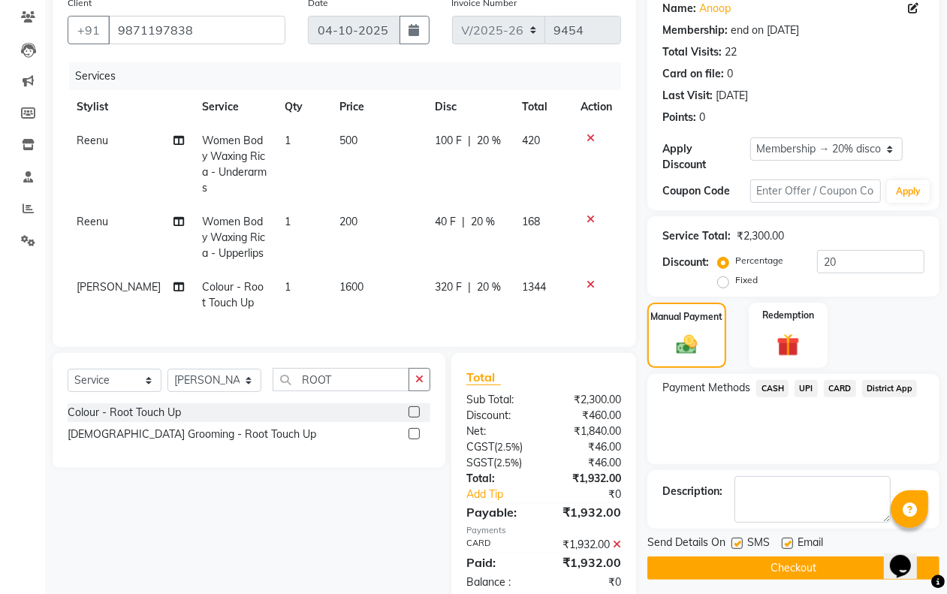
scroll to position [218, 0]
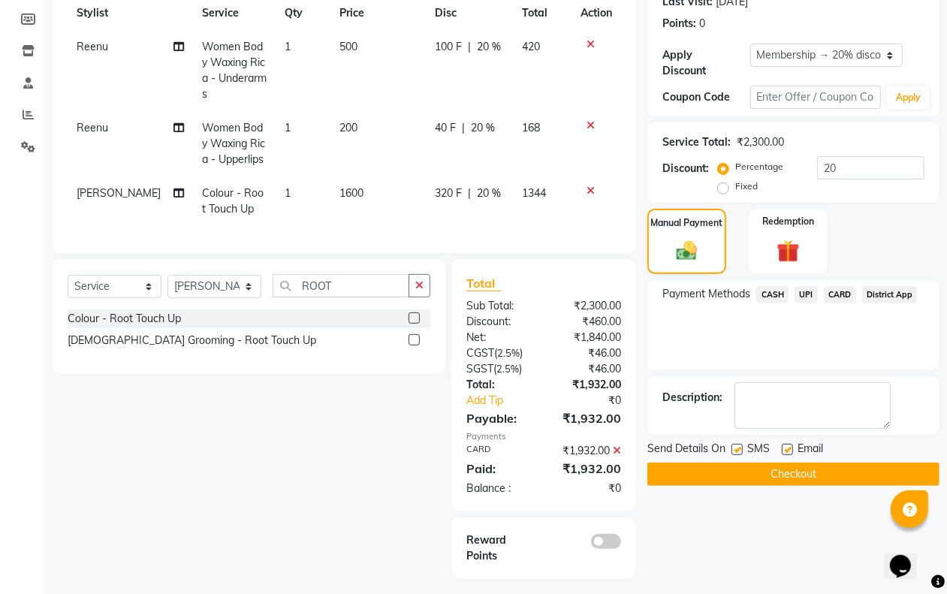
click at [785, 449] on label at bounding box center [787, 449] width 11 height 11
click at [785, 449] on input "checkbox" at bounding box center [787, 450] width 10 height 10
checkbox input "false"
click at [773, 475] on button "Checkout" at bounding box center [793, 474] width 292 height 23
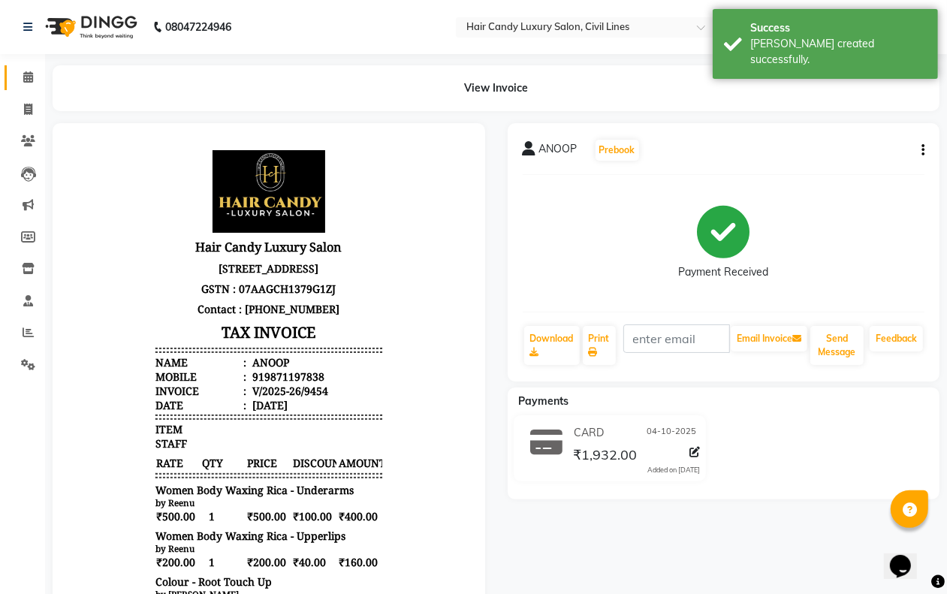
click at [27, 77] on icon at bounding box center [28, 76] width 10 height 11
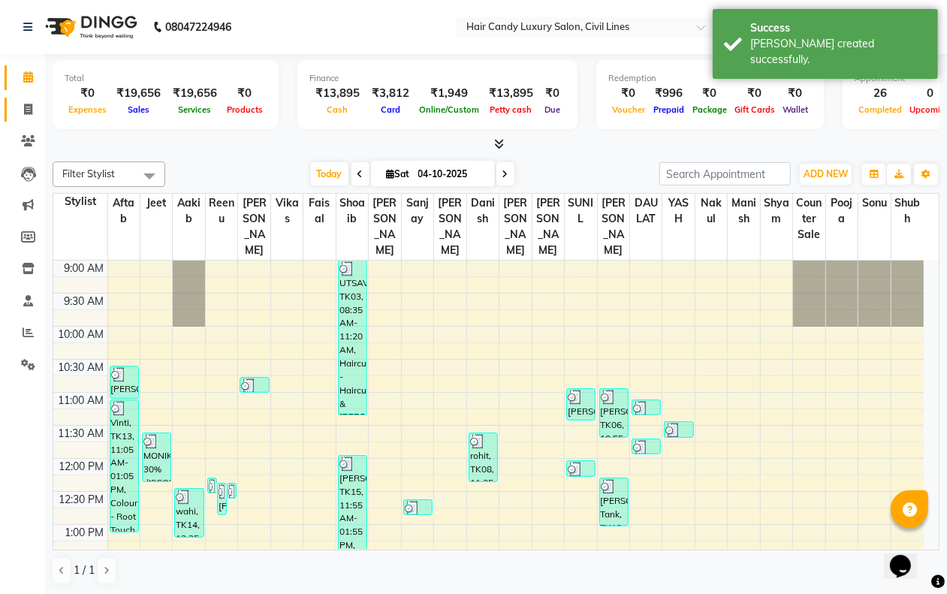
click at [16, 109] on span at bounding box center [28, 109] width 26 height 17
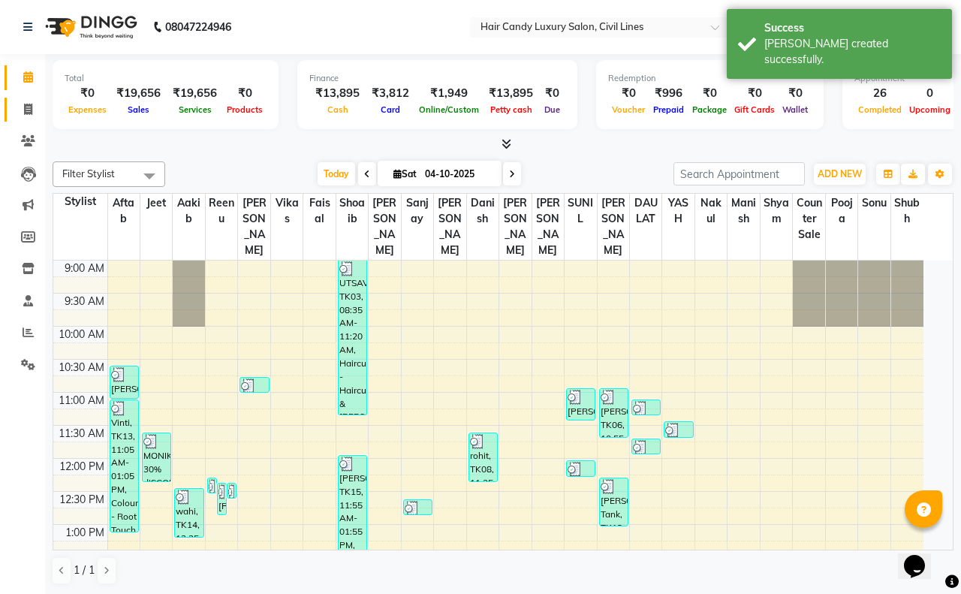
select select "service"
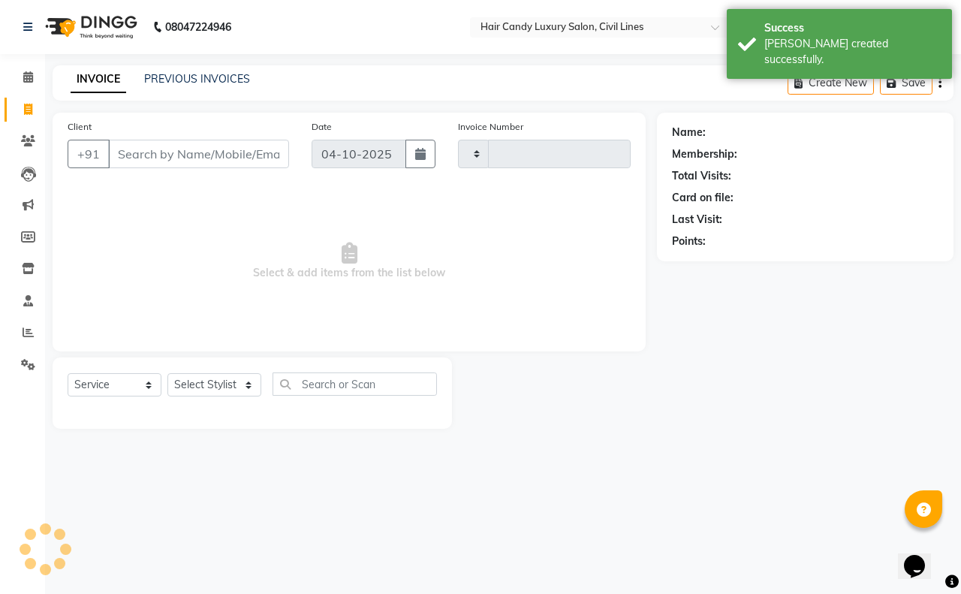
type input "9455"
select select "6308"
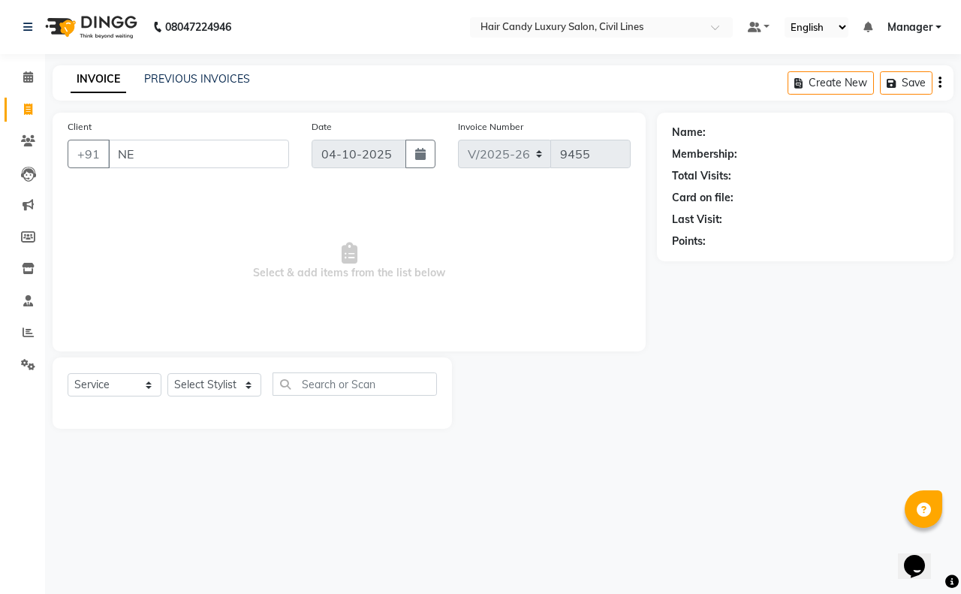
type input "N"
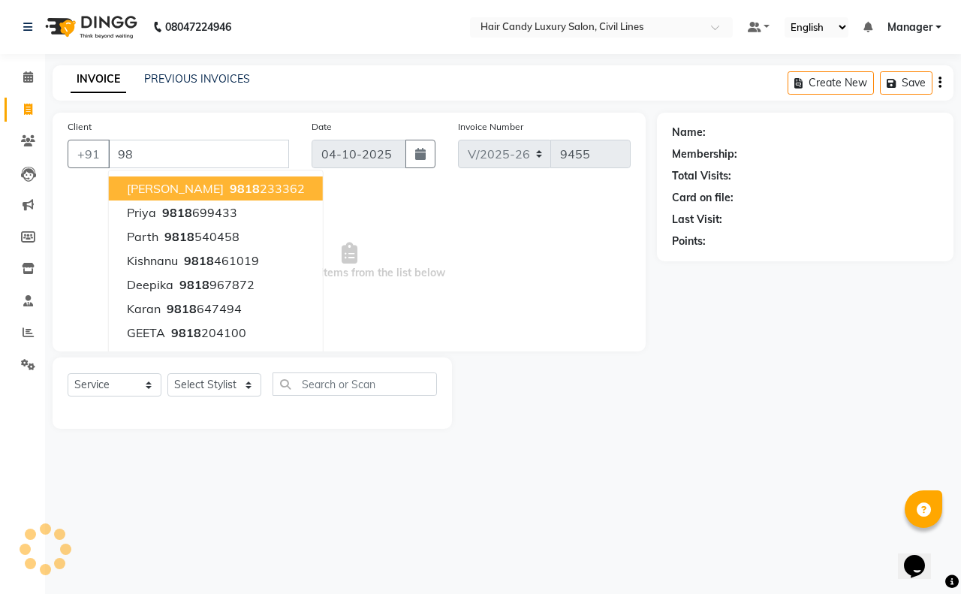
type input "9"
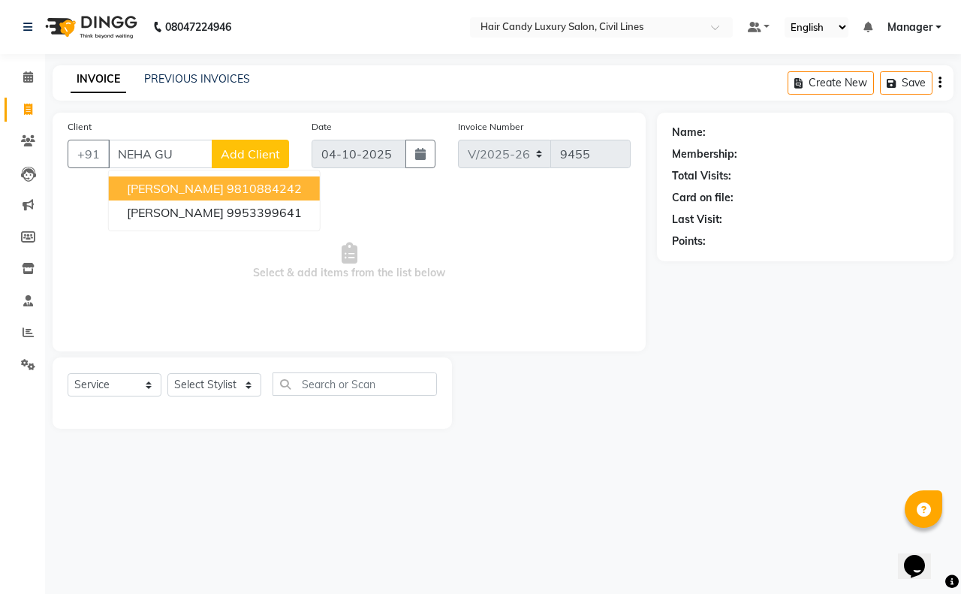
click at [250, 186] on ngb-highlight "9810884242" at bounding box center [264, 188] width 75 height 15
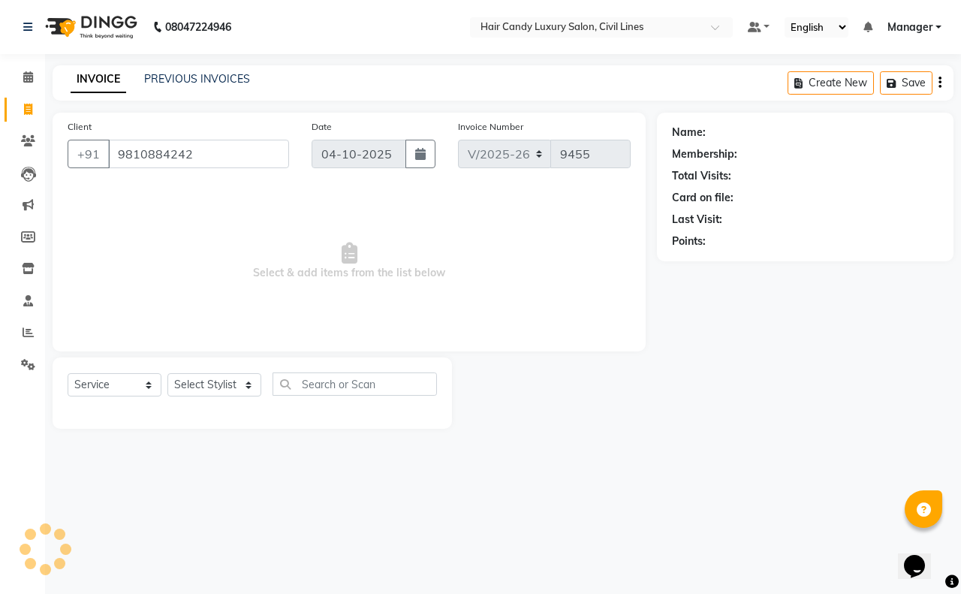
type input "9810884242"
select select "2: Object"
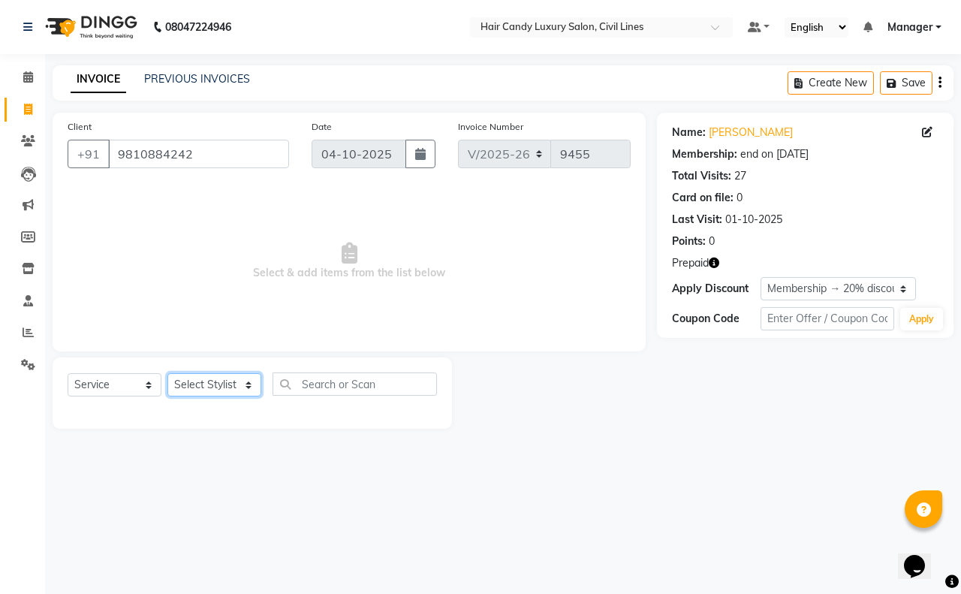
click at [223, 391] on select "Select Stylist aakib AASHU Aftab Arshal counter sale Danish DAULAT faisal jeet …" at bounding box center [214, 384] width 94 height 23
click at [124, 389] on select "Select Service Product Membership Package Voucher Prepaid Gift Card" at bounding box center [115, 384] width 94 height 23
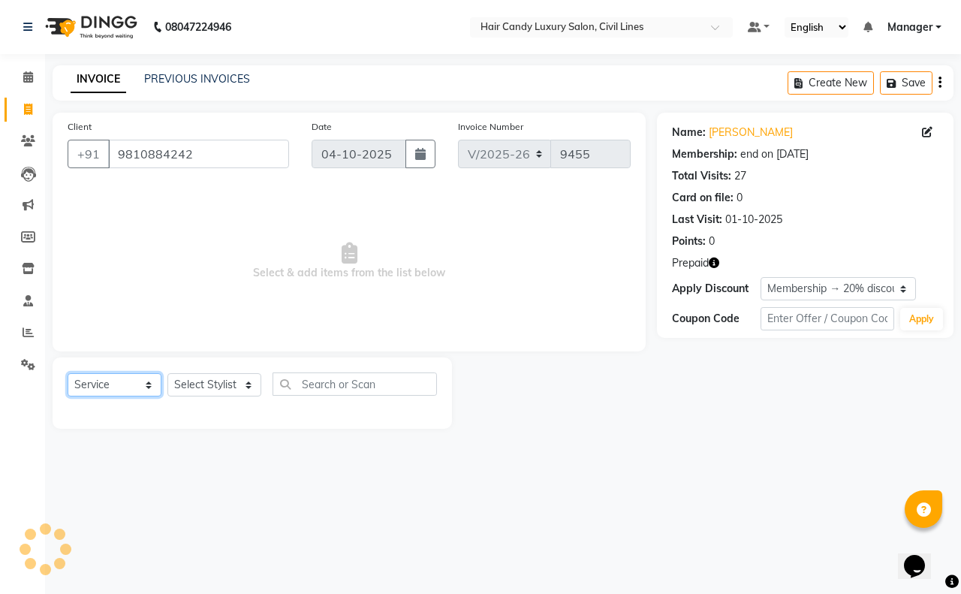
select select "P"
click at [68, 373] on select "Select Service Product Membership Package Voucher Prepaid Gift Card" at bounding box center [115, 384] width 94 height 23
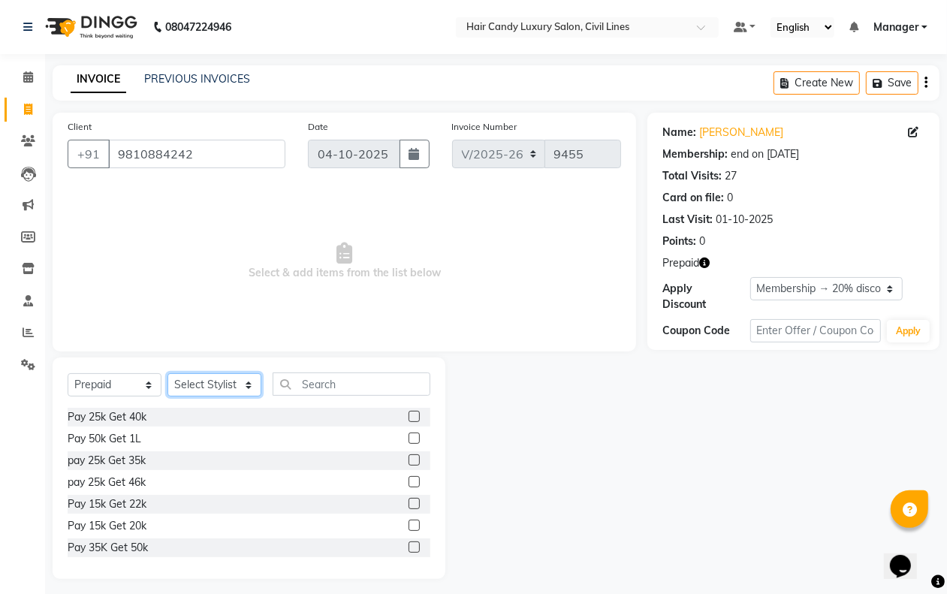
click at [210, 387] on select "Select Stylist aakib AASHU Aftab Arshal counter sale Danish DAULAT faisal jeet …" at bounding box center [214, 384] width 94 height 23
click at [167, 373] on select "Select Stylist aakib AASHU Aftab Arshal counter sale Danish DAULAT faisal jeet …" at bounding box center [214, 384] width 94 height 23
click at [223, 390] on select "Select Stylist aakib AASHU Aftab Arshal counter sale Danish DAULAT faisal jeet …" at bounding box center [214, 384] width 94 height 23
select select "47497"
click at [167, 373] on select "Select Stylist aakib AASHU Aftab Arshal counter sale Danish DAULAT faisal jeet …" at bounding box center [214, 384] width 94 height 23
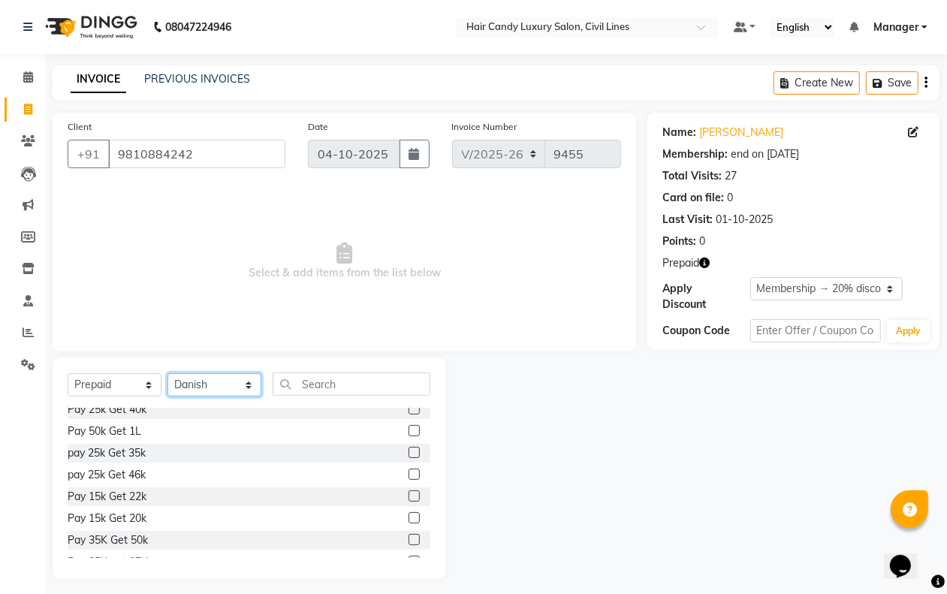
scroll to position [4, 0]
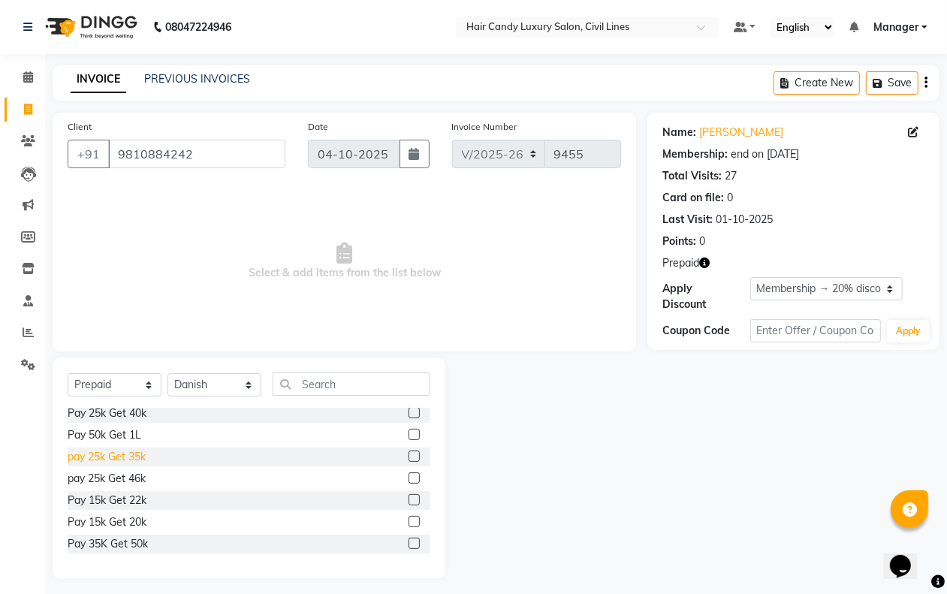
click at [136, 453] on div "pay 25k Get 35k" at bounding box center [107, 457] width 78 height 16
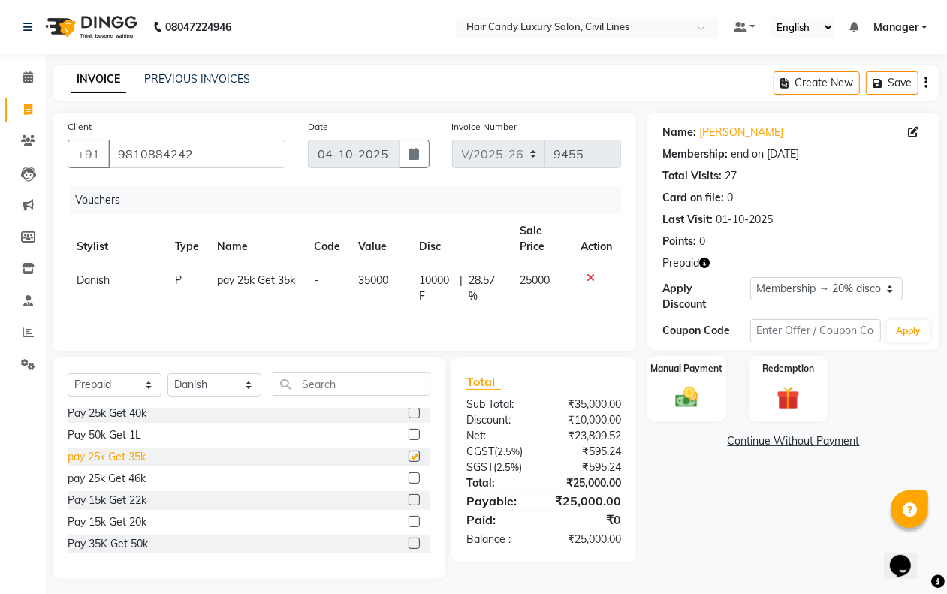
checkbox input "false"
click at [689, 409] on img at bounding box center [686, 397] width 38 height 27
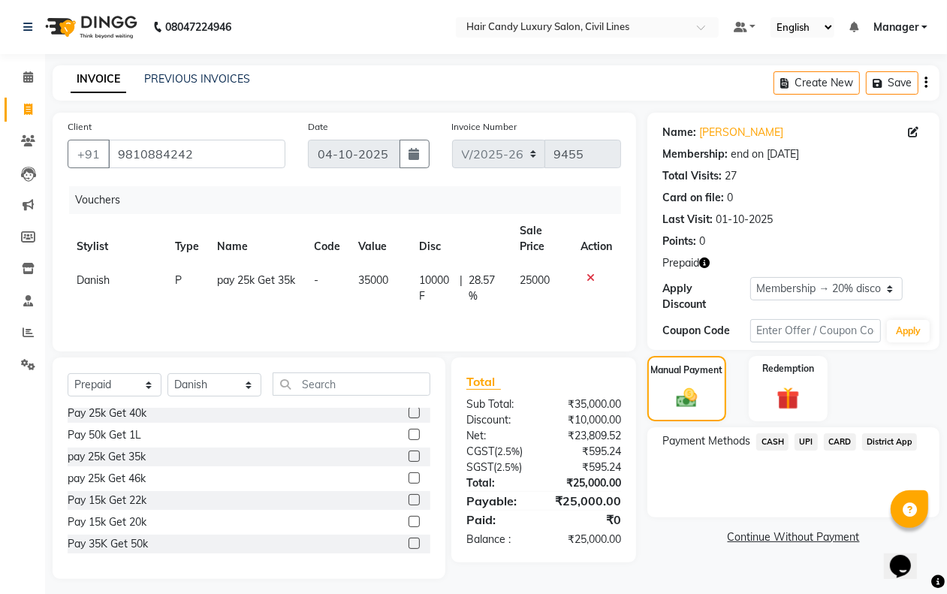
click at [805, 441] on span "UPI" at bounding box center [805, 441] width 23 height 17
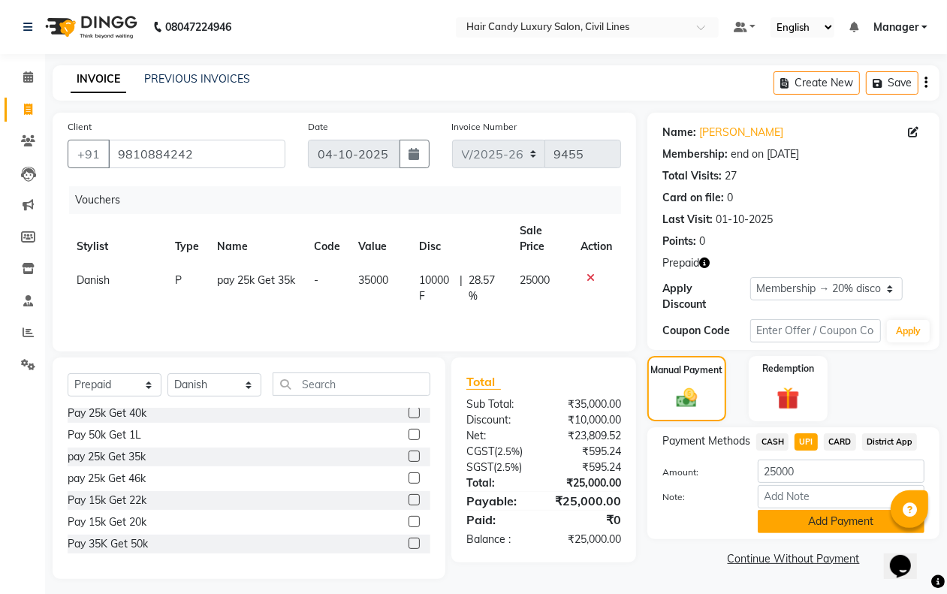
click at [816, 528] on button "Add Payment" at bounding box center [841, 521] width 167 height 23
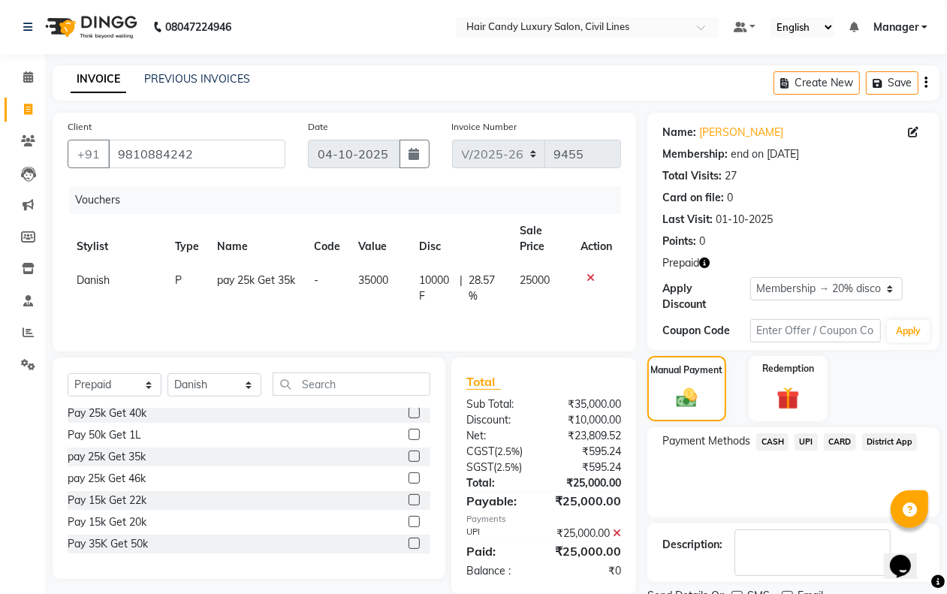
scroll to position [107, 0]
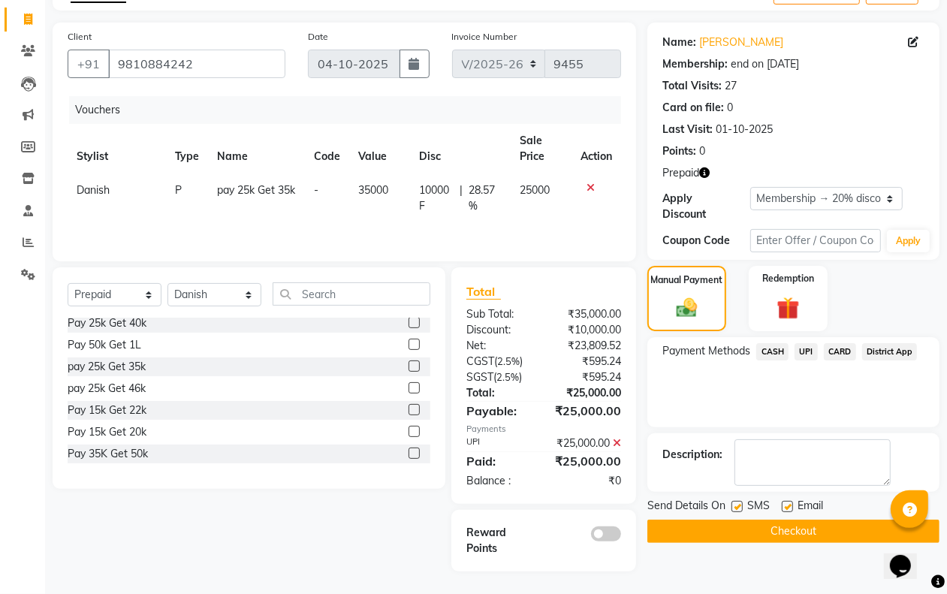
click at [736, 501] on label at bounding box center [736, 506] width 11 height 11
click at [736, 502] on input "checkbox" at bounding box center [736, 507] width 10 height 10
checkbox input "false"
click at [788, 501] on label at bounding box center [787, 506] width 11 height 11
click at [788, 502] on input "checkbox" at bounding box center [787, 507] width 10 height 10
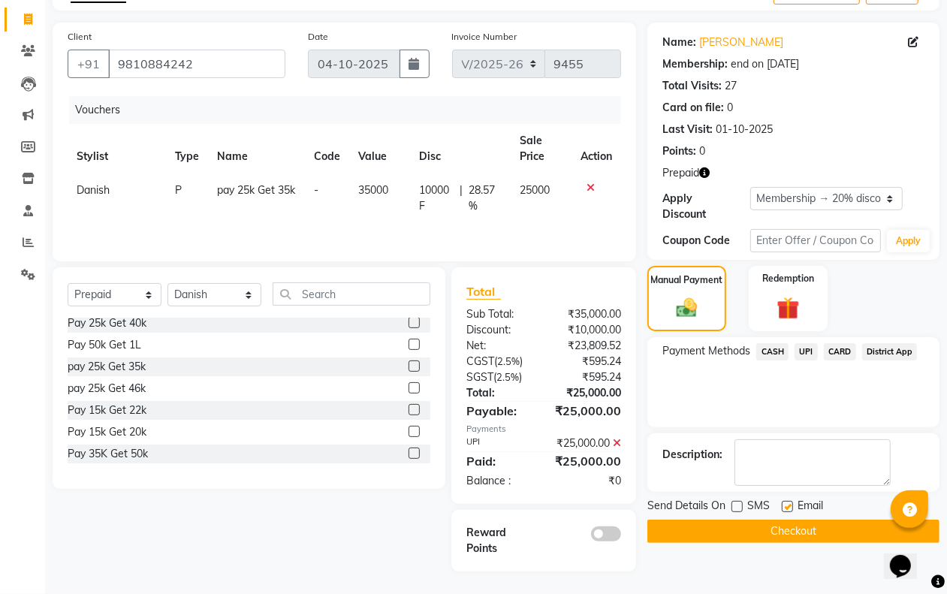
checkbox input "false"
click at [758, 520] on button "Checkout" at bounding box center [793, 531] width 292 height 23
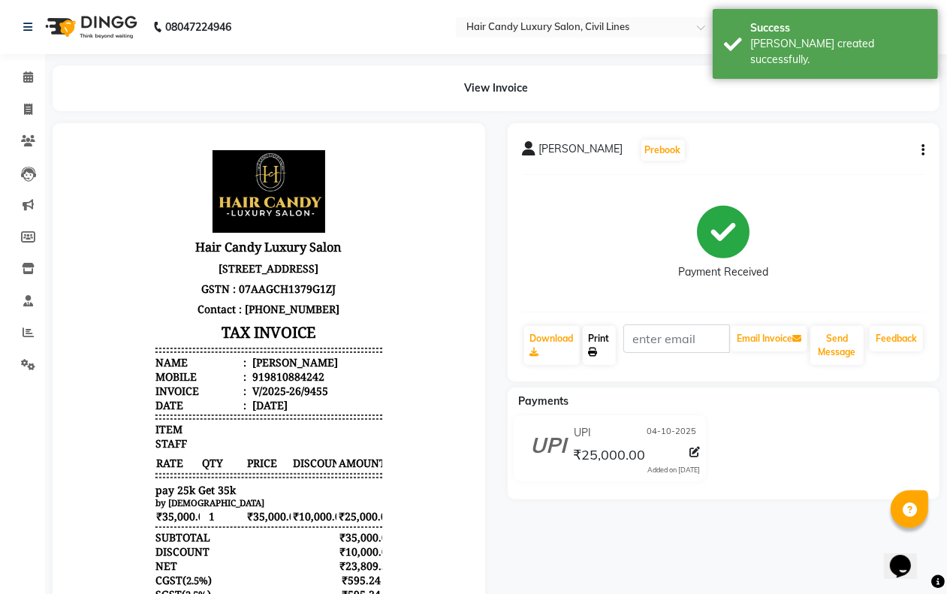
click at [608, 354] on link "Print" at bounding box center [599, 345] width 33 height 39
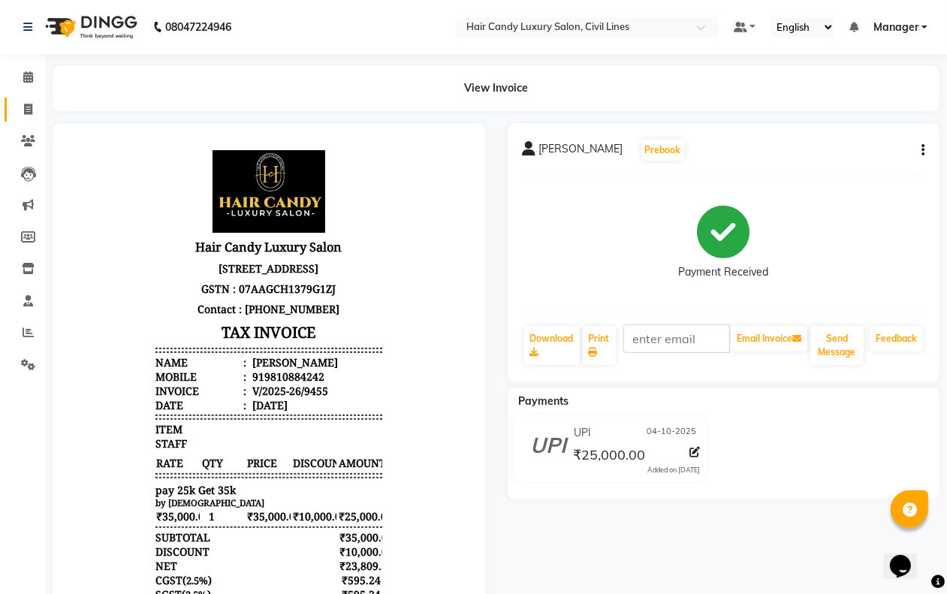
click at [27, 113] on icon at bounding box center [28, 109] width 8 height 11
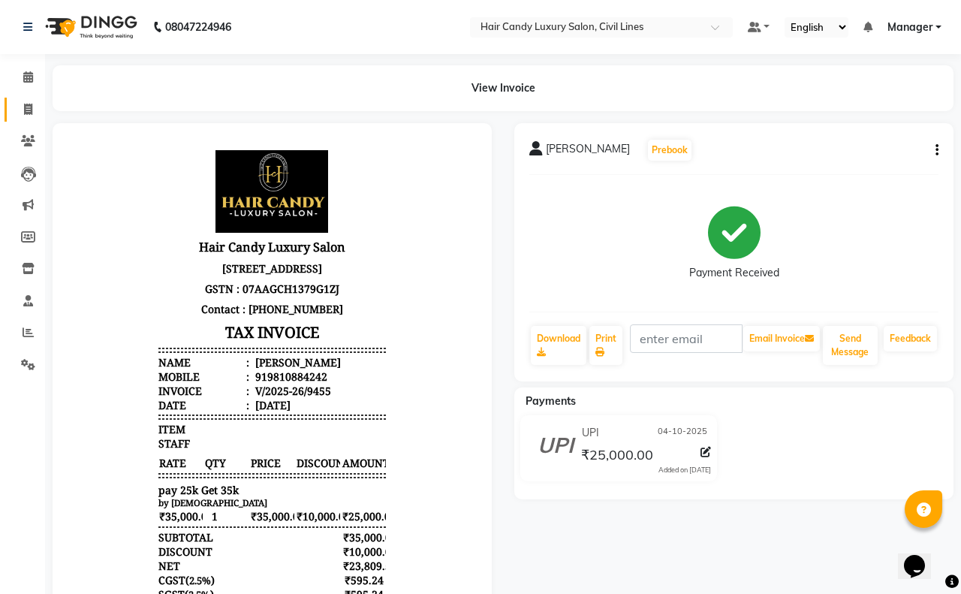
select select "service"
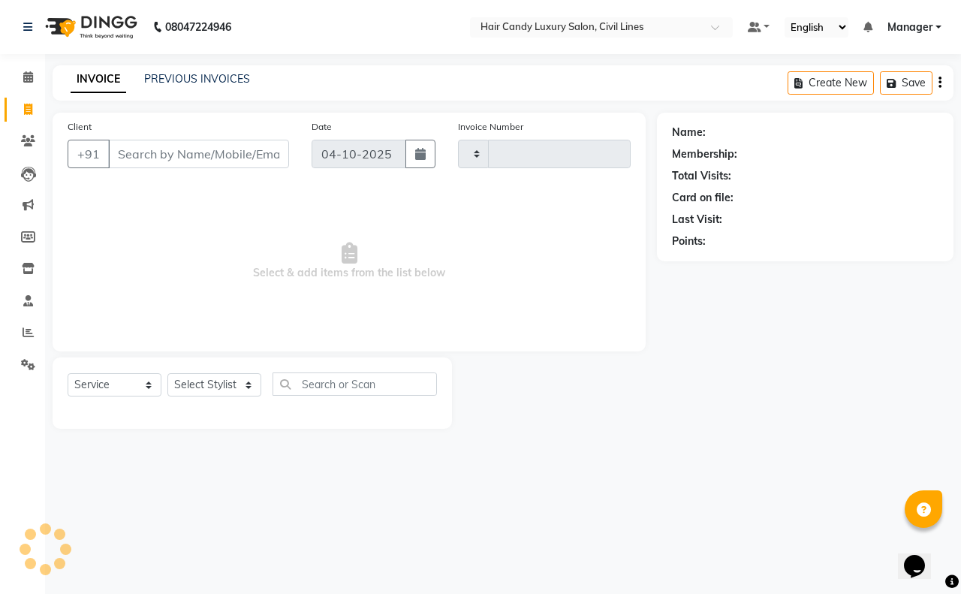
type input "9456"
select select "6308"
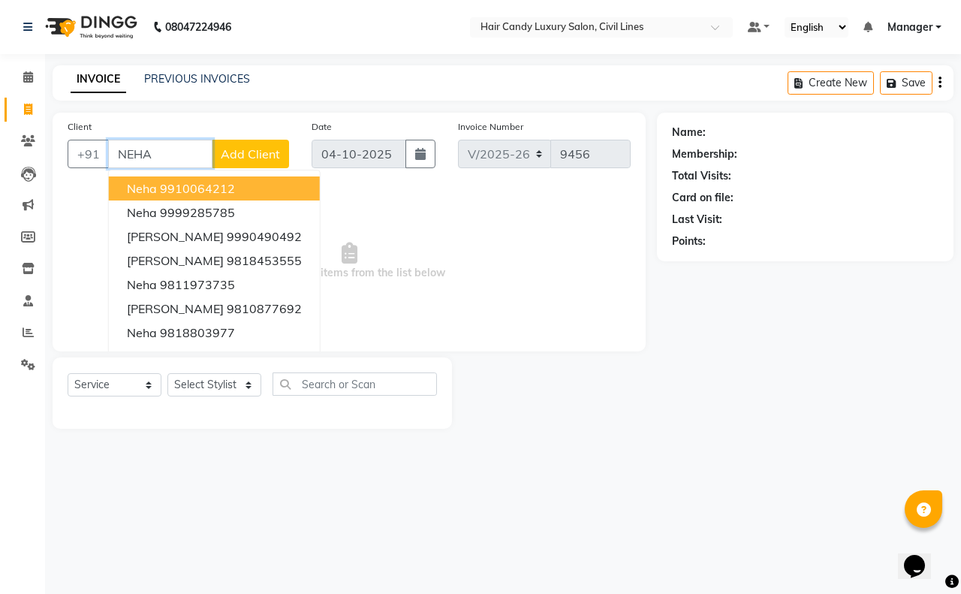
click at [209, 193] on ngb-highlight "9910064212" at bounding box center [197, 188] width 75 height 15
type input "9910064212"
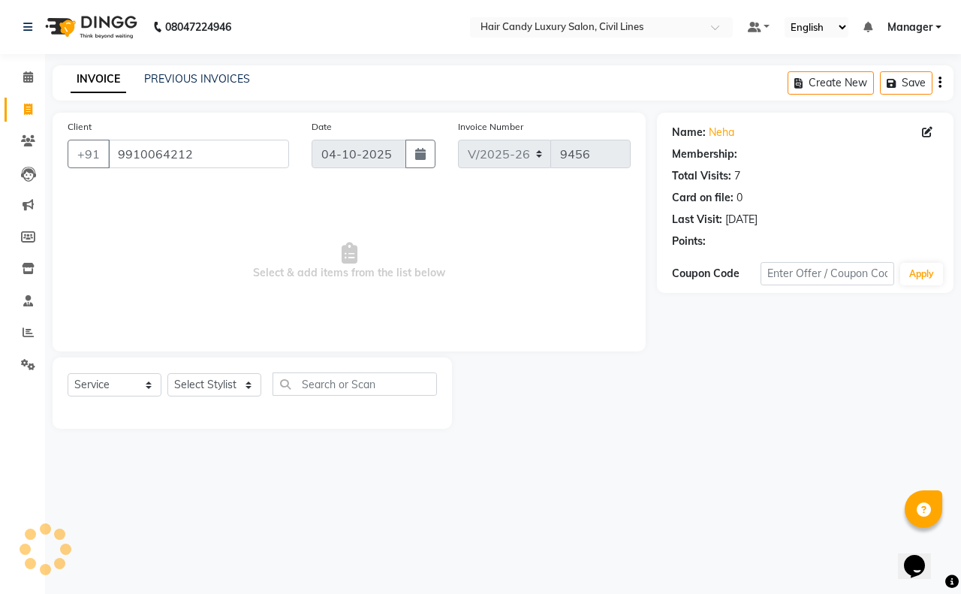
select select "1: Object"
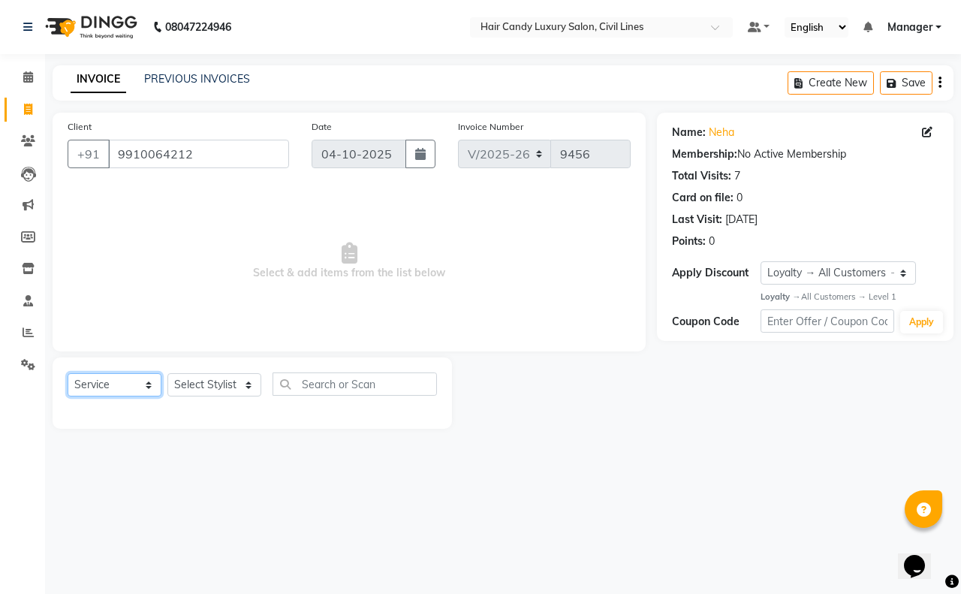
click at [130, 381] on select "Select Service Product Membership Package Voucher Prepaid Gift Card" at bounding box center [115, 384] width 94 height 23
click at [68, 373] on select "Select Service Product Membership Package Voucher Prepaid Gift Card" at bounding box center [115, 384] width 94 height 23
click at [197, 387] on select "Select Stylist aakib AASHU Aftab Arshal counter sale Danish DAULAT faisal jeet …" at bounding box center [214, 384] width 94 height 23
select select "47497"
click at [167, 373] on select "Select Stylist aakib AASHU Aftab Arshal counter sale Danish DAULAT faisal jeet …" at bounding box center [214, 384] width 94 height 23
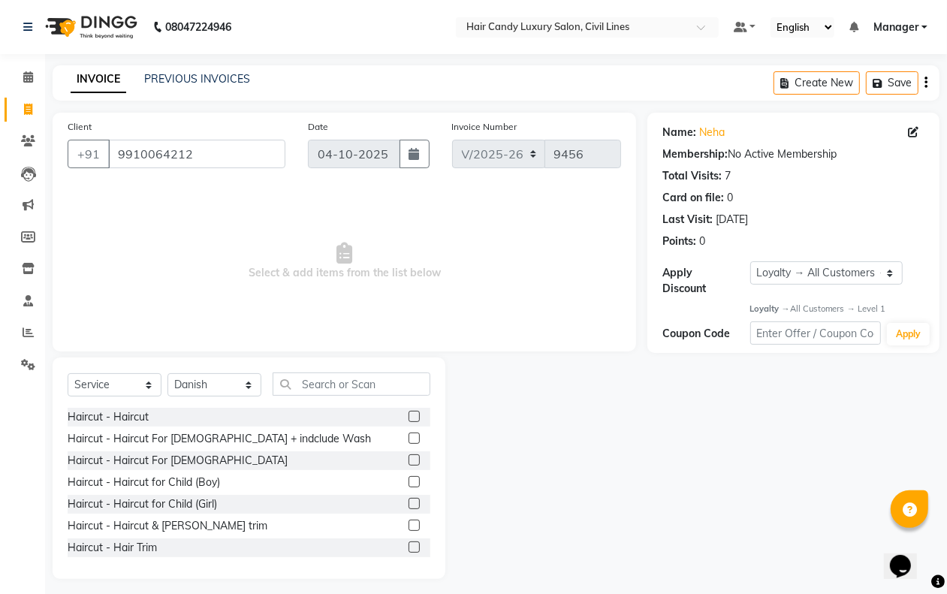
click at [244, 459] on div "Haircut - Haircut For Gents" at bounding box center [249, 460] width 363 height 19
click at [408, 460] on label at bounding box center [413, 459] width 11 height 11
click at [408, 460] on input "checkbox" at bounding box center [413, 461] width 10 height 10
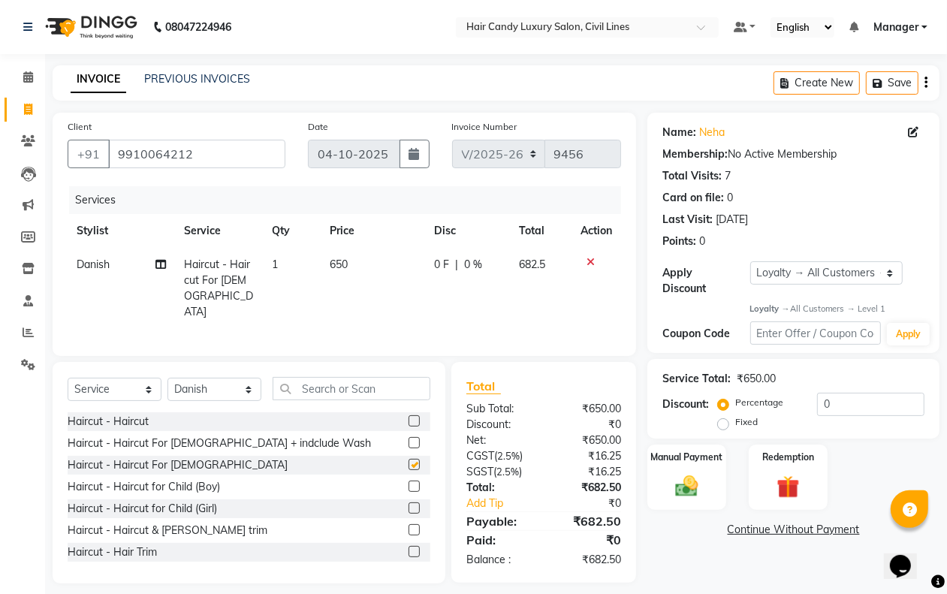
checkbox input "false"
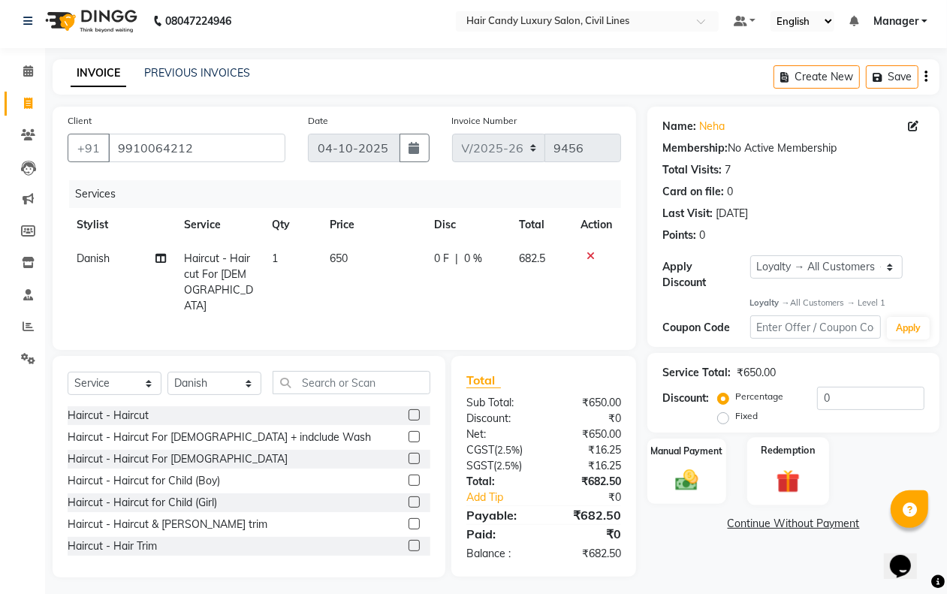
click at [794, 484] on img at bounding box center [788, 481] width 38 height 29
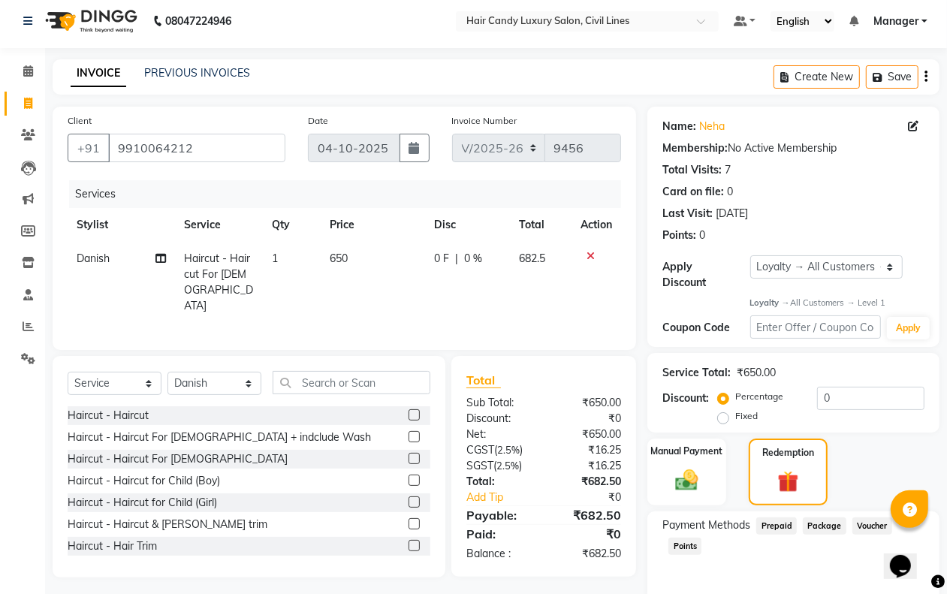
scroll to position [66, 0]
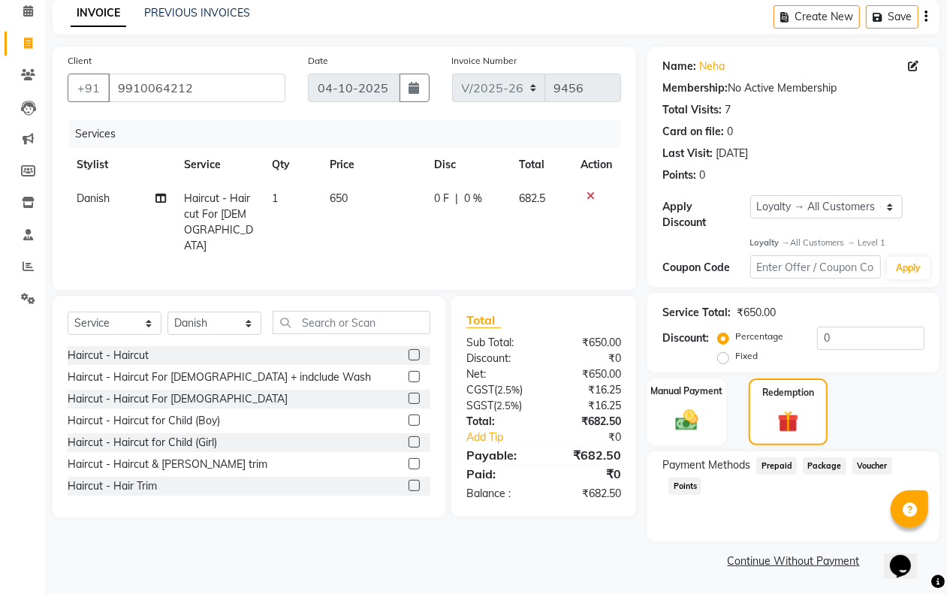
click at [335, 196] on span "650" at bounding box center [339, 198] width 18 height 14
select select "47497"
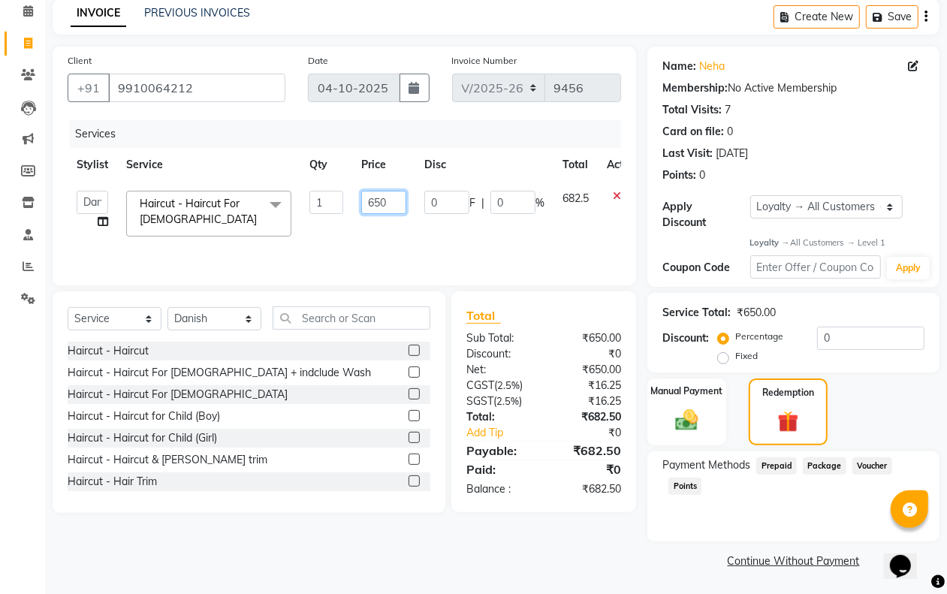
click at [385, 200] on input "650" at bounding box center [383, 202] width 45 height 23
type input "6"
type input "682"
click at [583, 563] on div "Client +91 9910064212 Date 04-10-2025 Invoice Number V/2025 V/2025-26 9456 Serv…" at bounding box center [344, 310] width 606 height 526
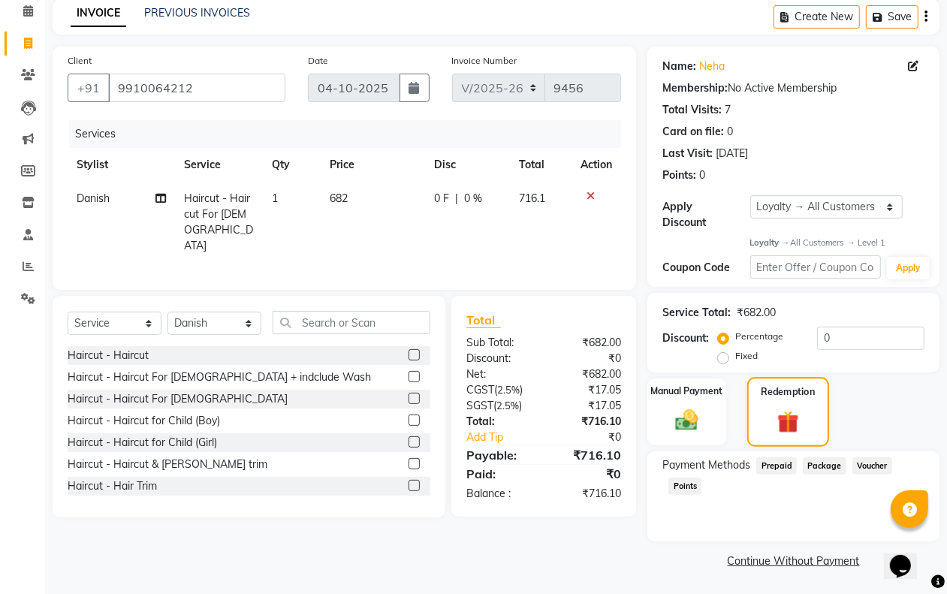
click at [796, 426] on img at bounding box center [787, 421] width 35 height 27
click at [692, 422] on img at bounding box center [686, 420] width 38 height 27
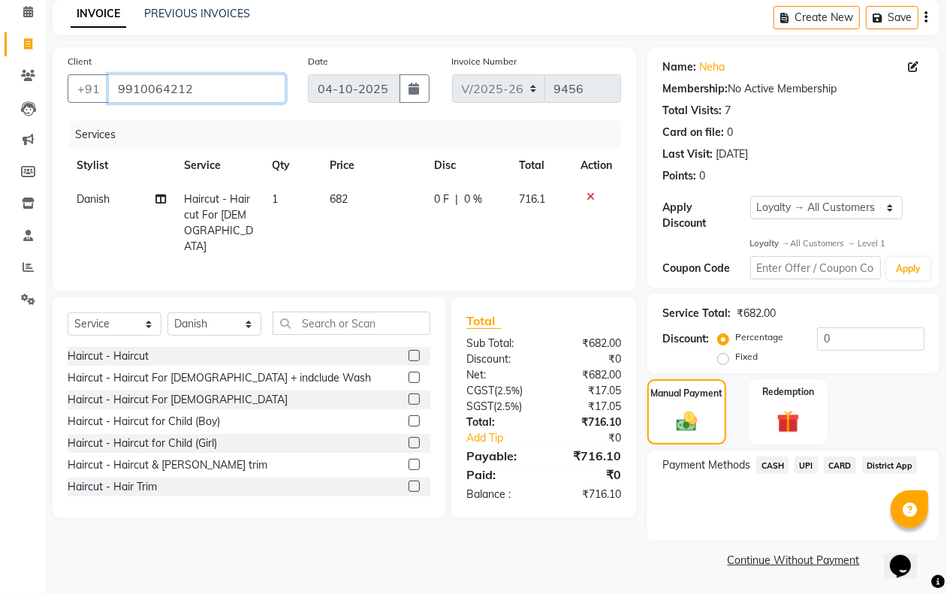
click at [246, 85] on input "9910064212" at bounding box center [196, 88] width 177 height 29
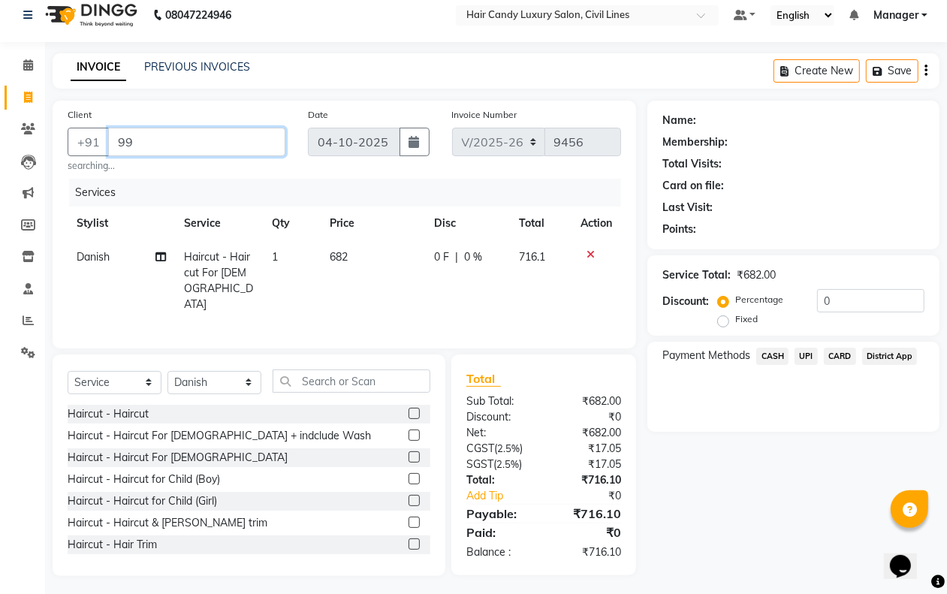
type input "9"
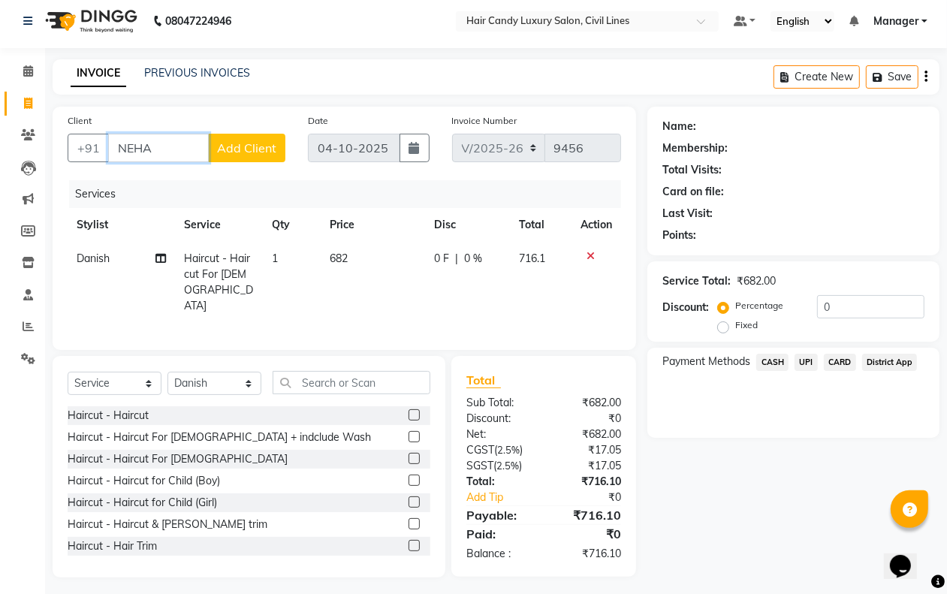
scroll to position [6, 0]
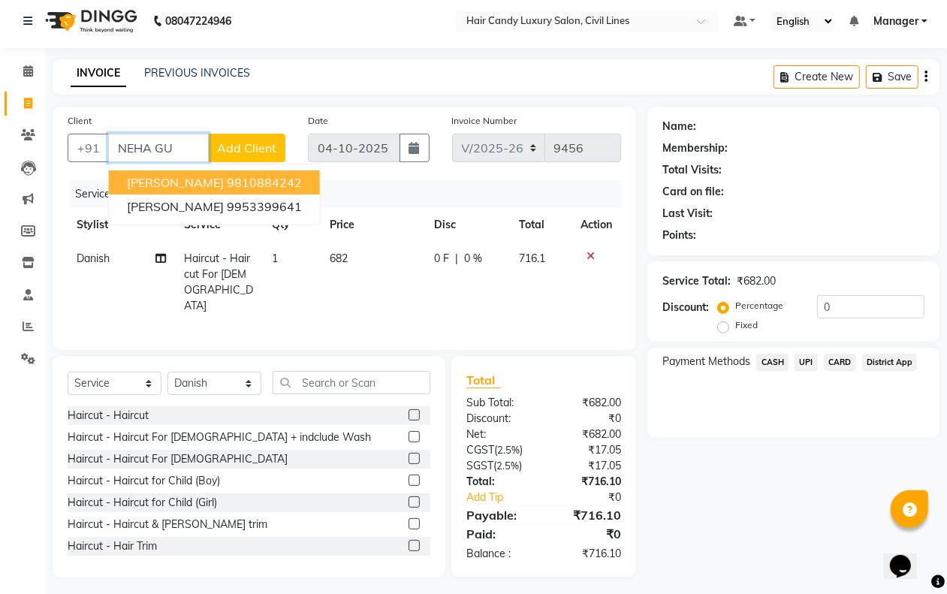
click at [246, 184] on ngb-highlight "9810884242" at bounding box center [264, 182] width 75 height 15
type input "9810884242"
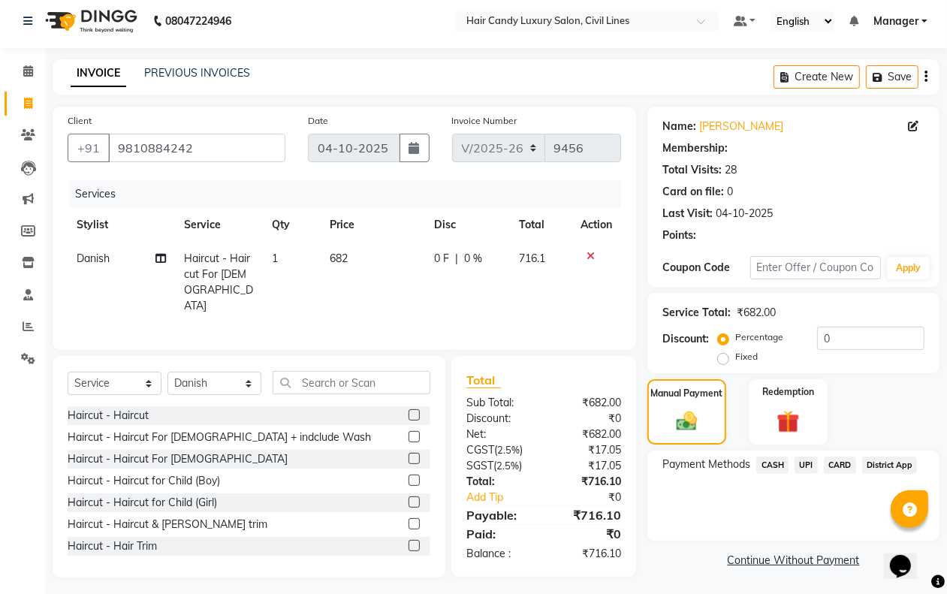
select select "2: Object"
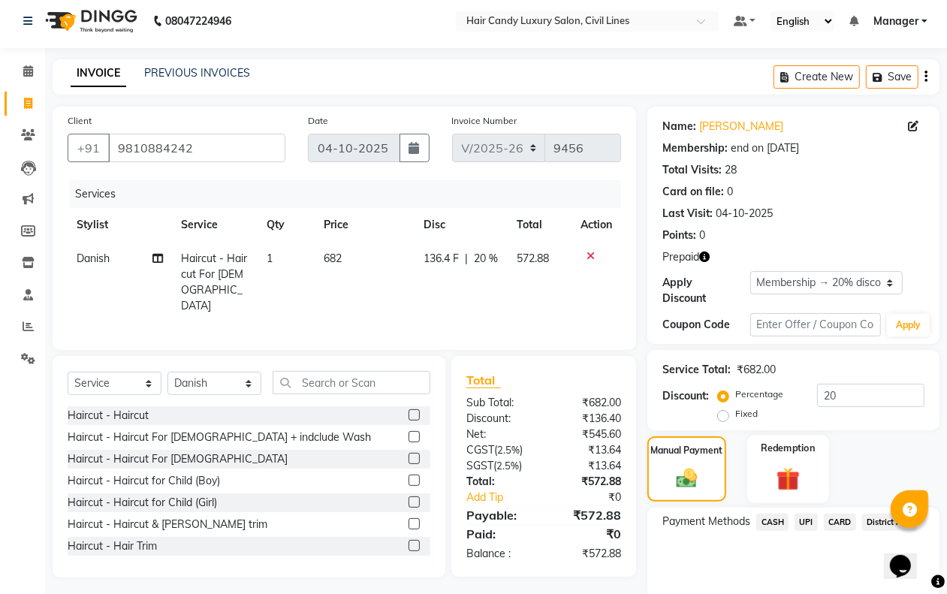
click at [785, 479] on img at bounding box center [788, 478] width 38 height 29
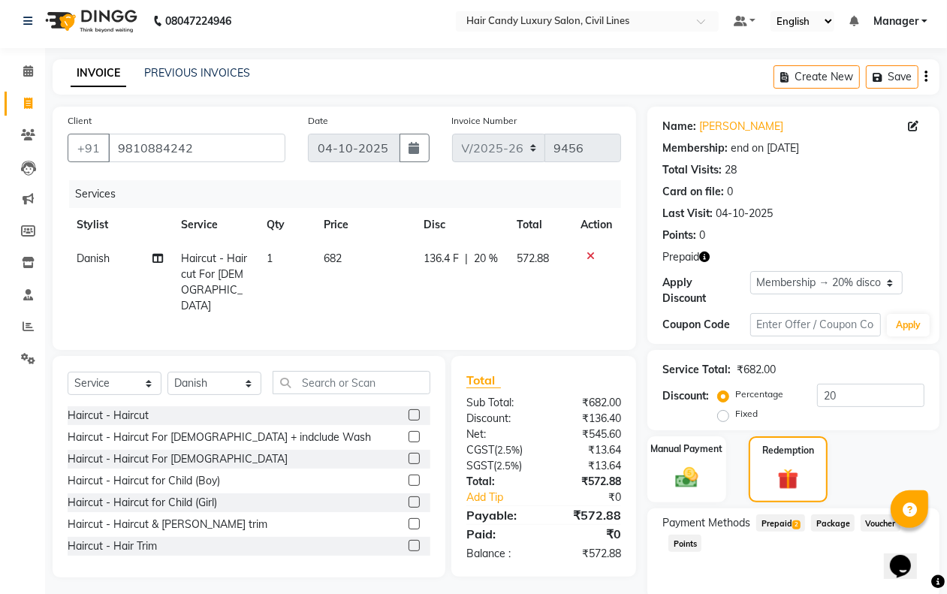
click at [854, 425] on div "Service Total: ₹682.00 Discount: Percentage Fixed 20" at bounding box center [793, 390] width 292 height 80
click at [866, 393] on input "20" at bounding box center [870, 395] width 107 height 23
type input "2"
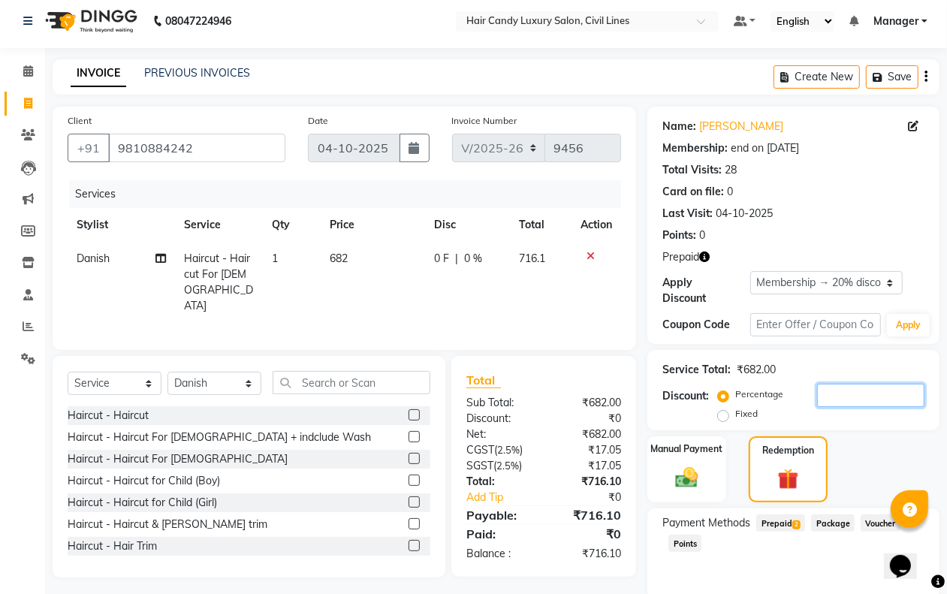
scroll to position [64, 0]
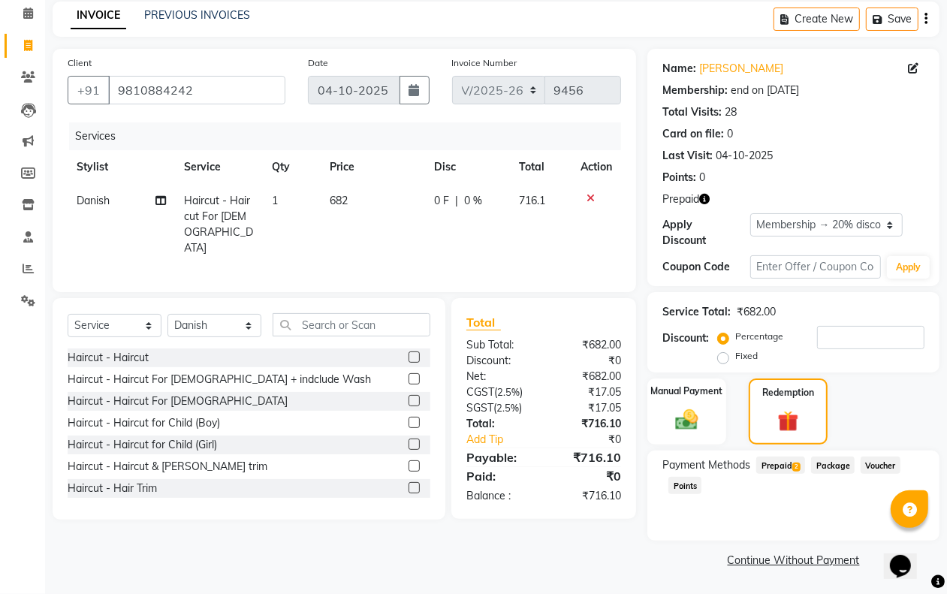
click at [797, 466] on span "2" at bounding box center [796, 467] width 8 height 9
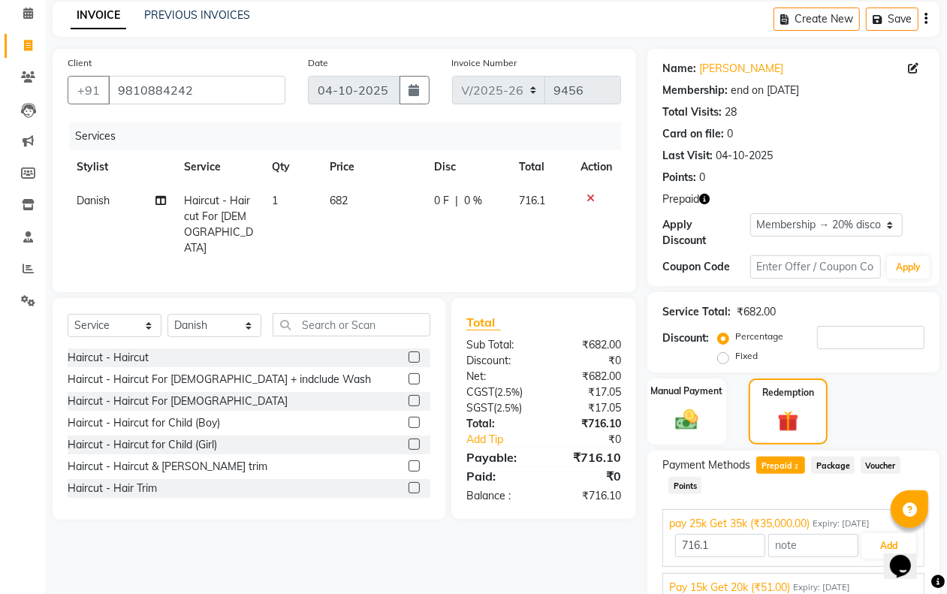
scroll to position [131, 0]
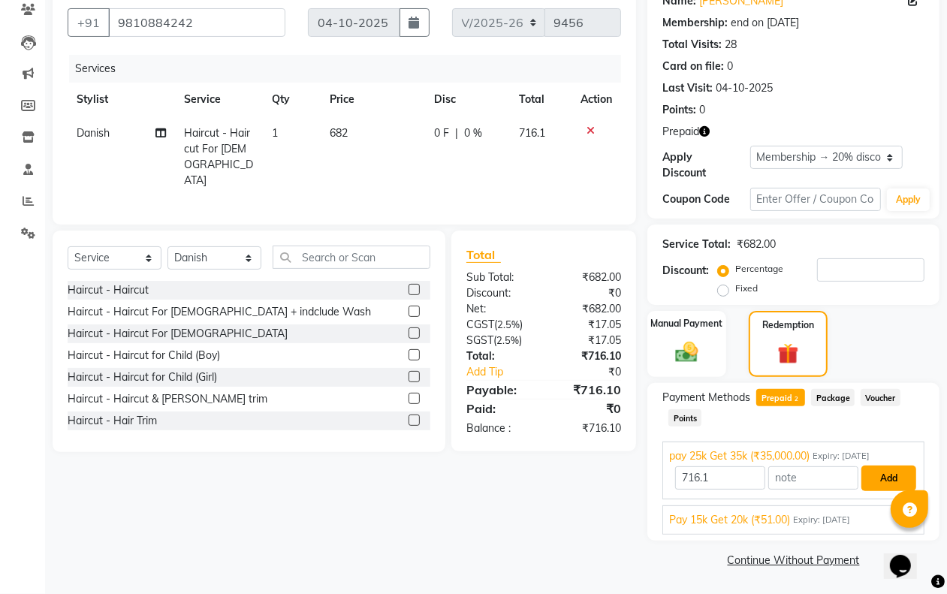
click at [878, 473] on button "Add" at bounding box center [888, 479] width 55 height 26
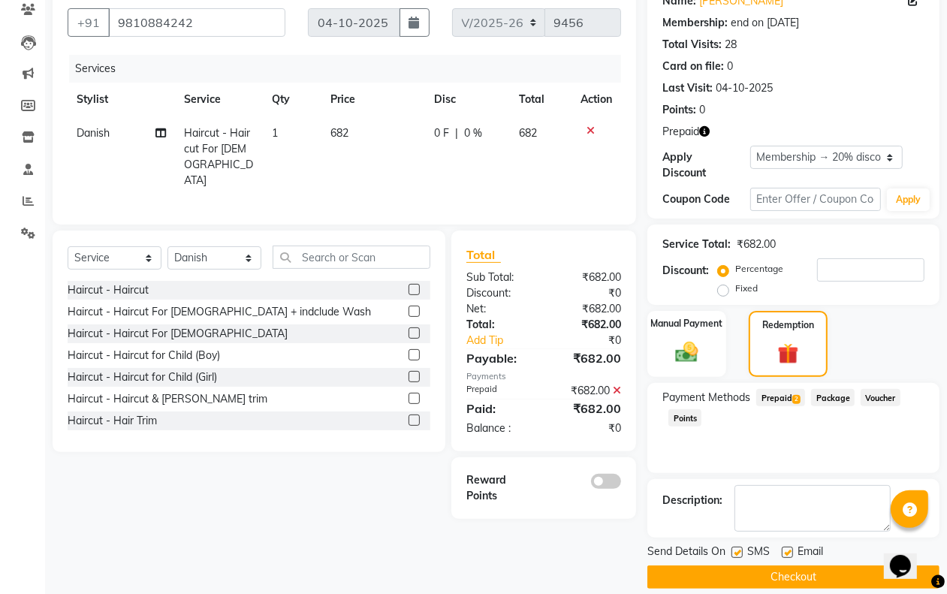
scroll to position [149, 0]
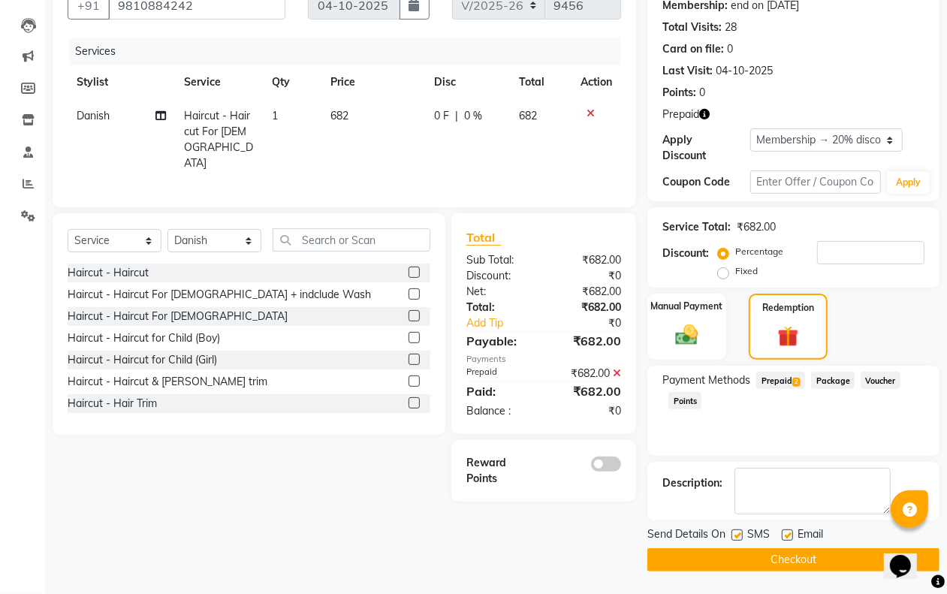
click at [616, 368] on icon at bounding box center [617, 373] width 8 height 11
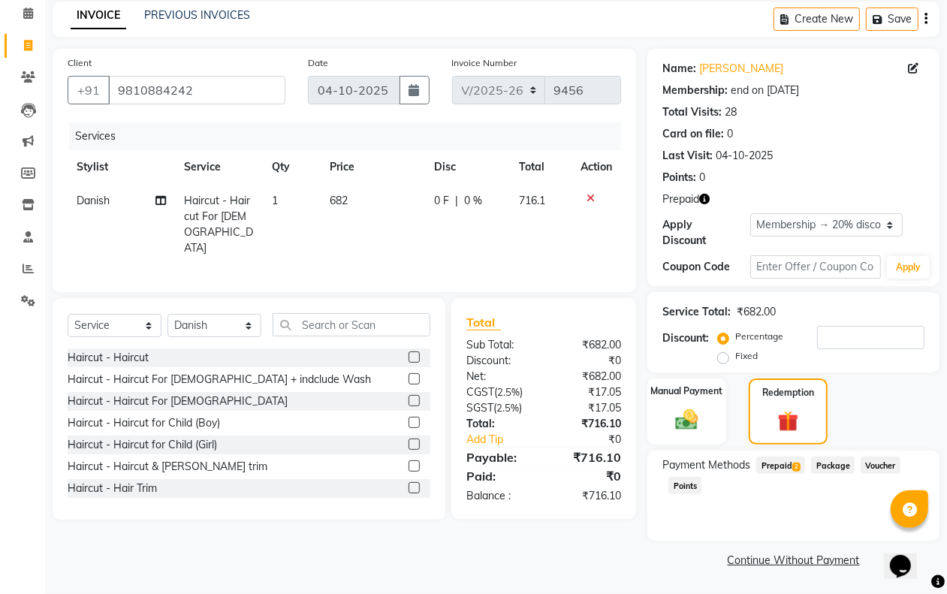
click at [779, 470] on span "Prepaid 2" at bounding box center [780, 465] width 49 height 17
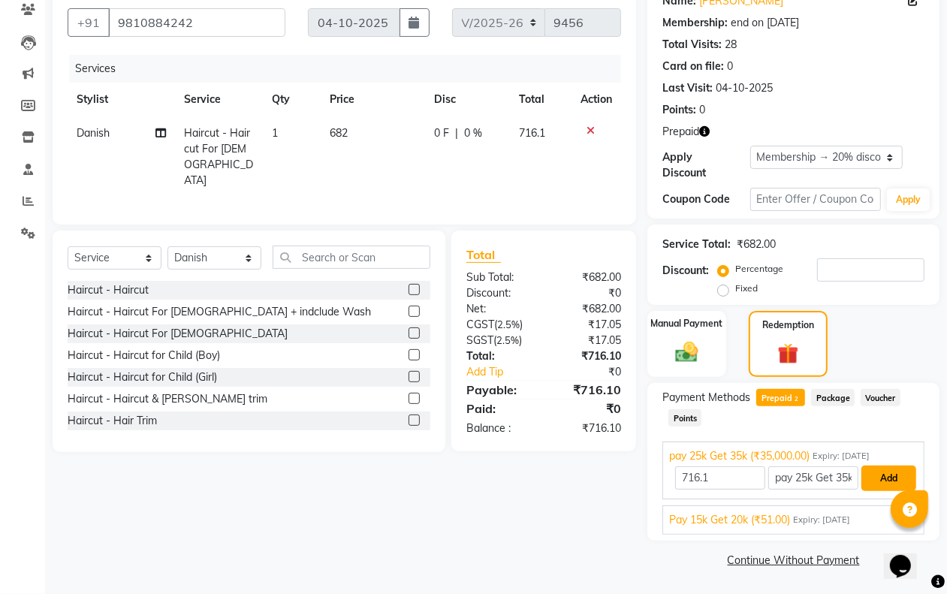
click at [877, 481] on button "Add" at bounding box center [888, 479] width 55 height 26
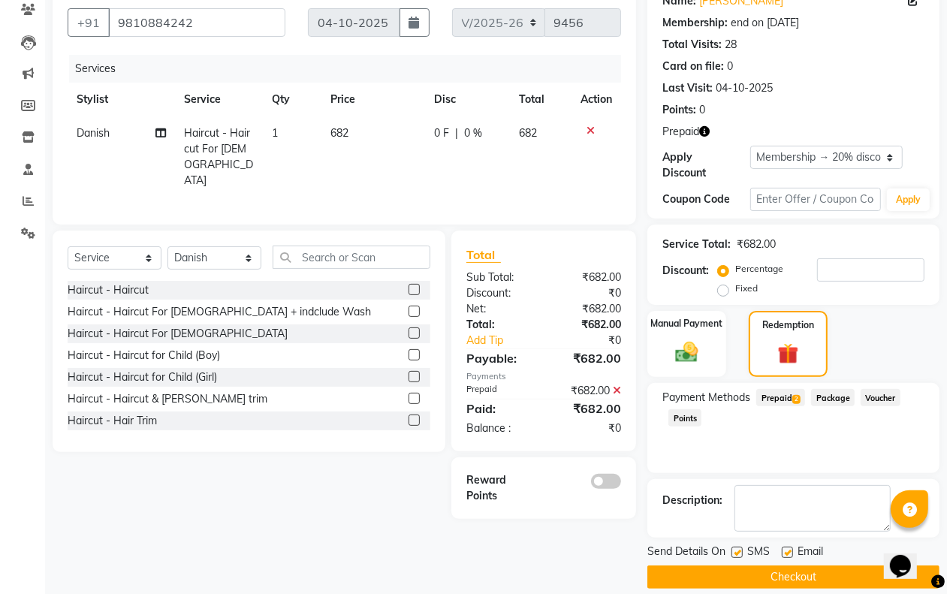
scroll to position [149, 0]
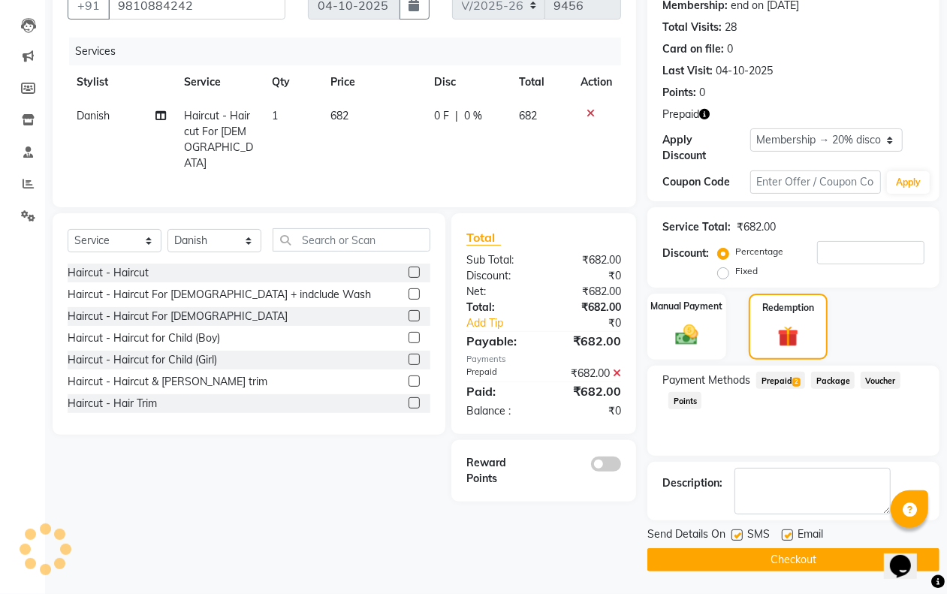
click at [740, 562] on button "Checkout" at bounding box center [793, 559] width 292 height 23
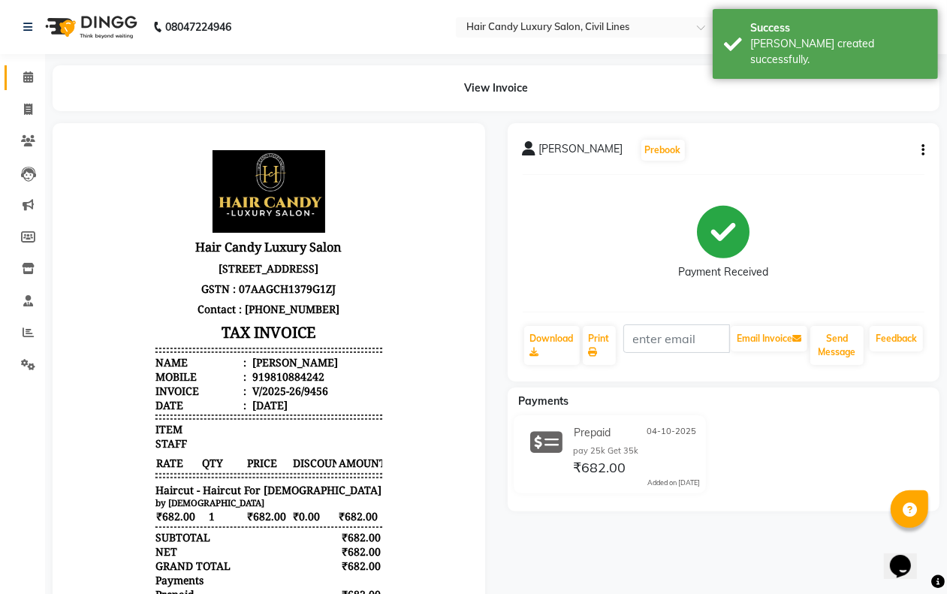
click at [28, 77] on icon at bounding box center [28, 76] width 10 height 11
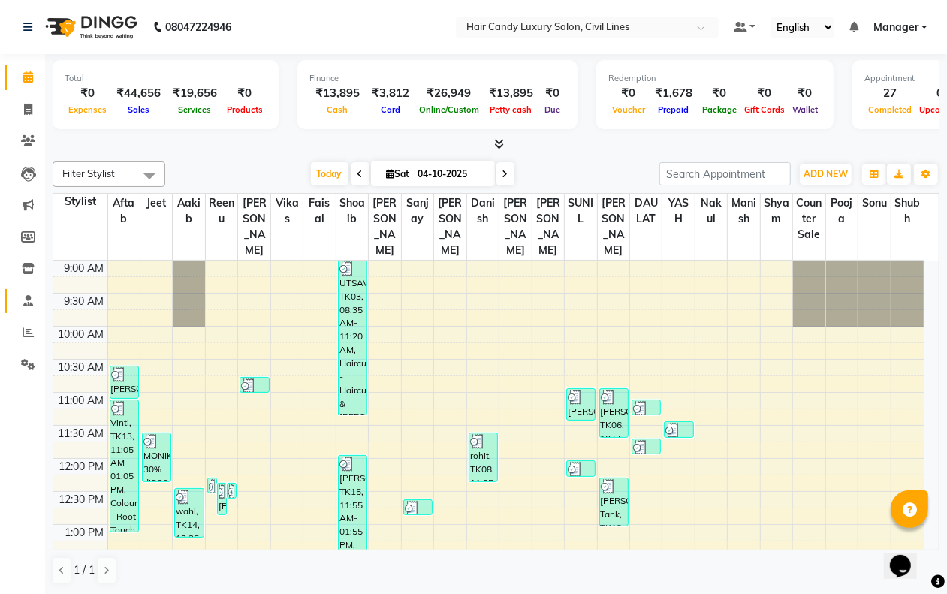
click at [28, 304] on icon at bounding box center [28, 300] width 10 height 11
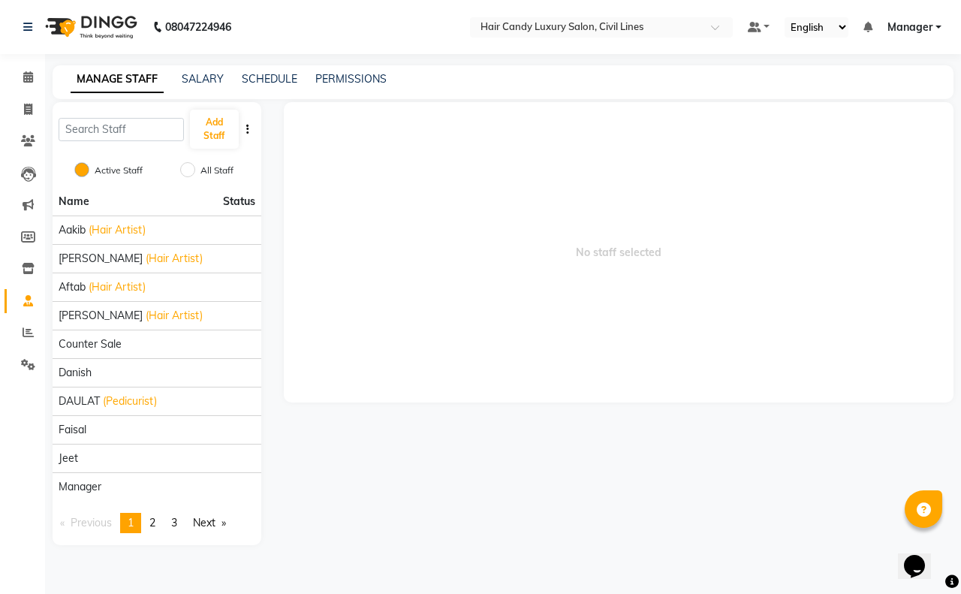
click at [215, 171] on label "All Staff" at bounding box center [216, 171] width 33 height 14
click at [195, 171] on input "All Staff" at bounding box center [187, 169] width 15 height 15
radio input "true"
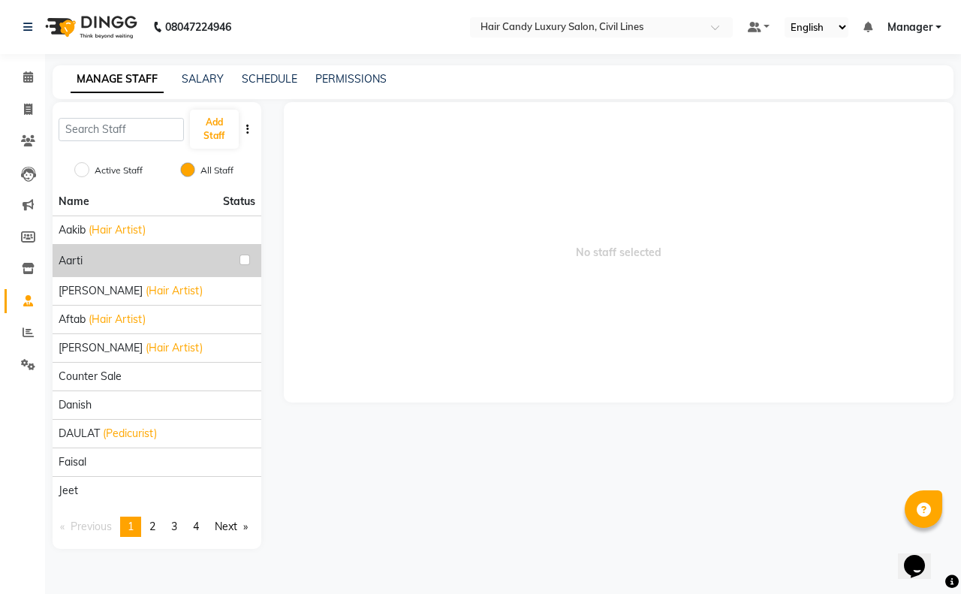
click at [140, 173] on label "Active Staff" at bounding box center [119, 171] width 48 height 14
click at [89, 173] on input "Active Staff" at bounding box center [81, 169] width 15 height 15
radio input "true"
radio input "false"
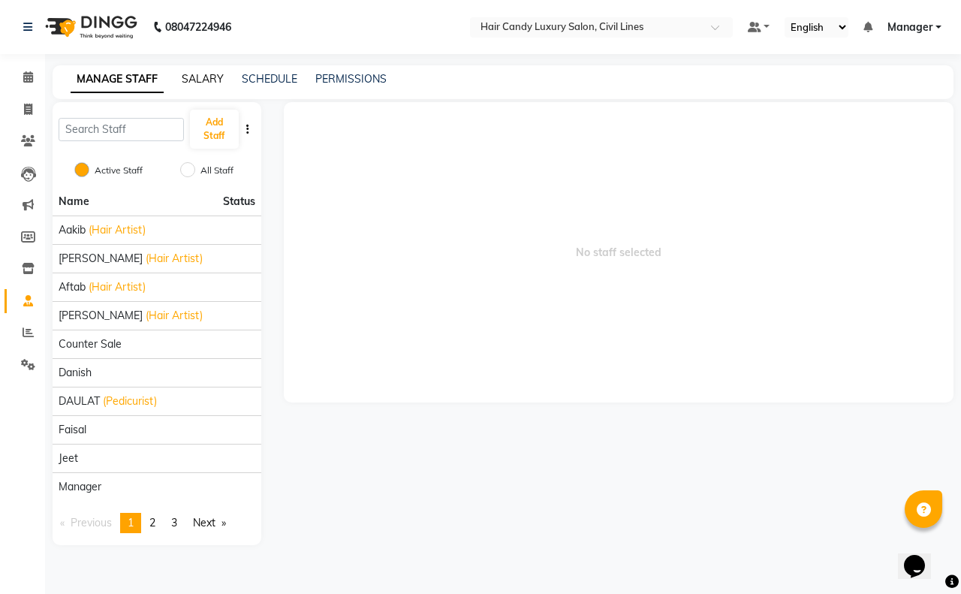
click at [207, 81] on link "SALARY" at bounding box center [203, 79] width 42 height 14
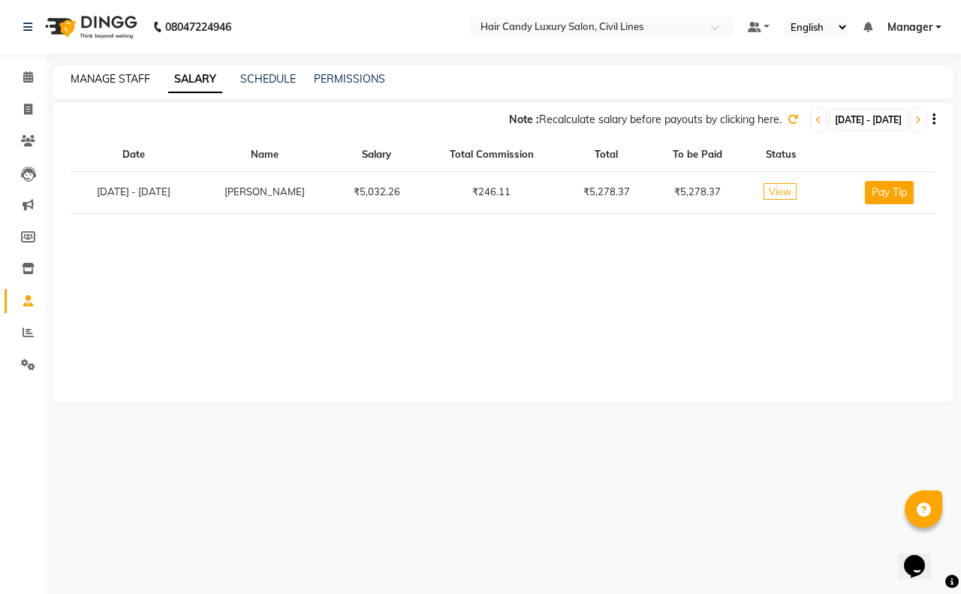
click at [125, 84] on link "MANAGE STAFF" at bounding box center [111, 79] width 80 height 14
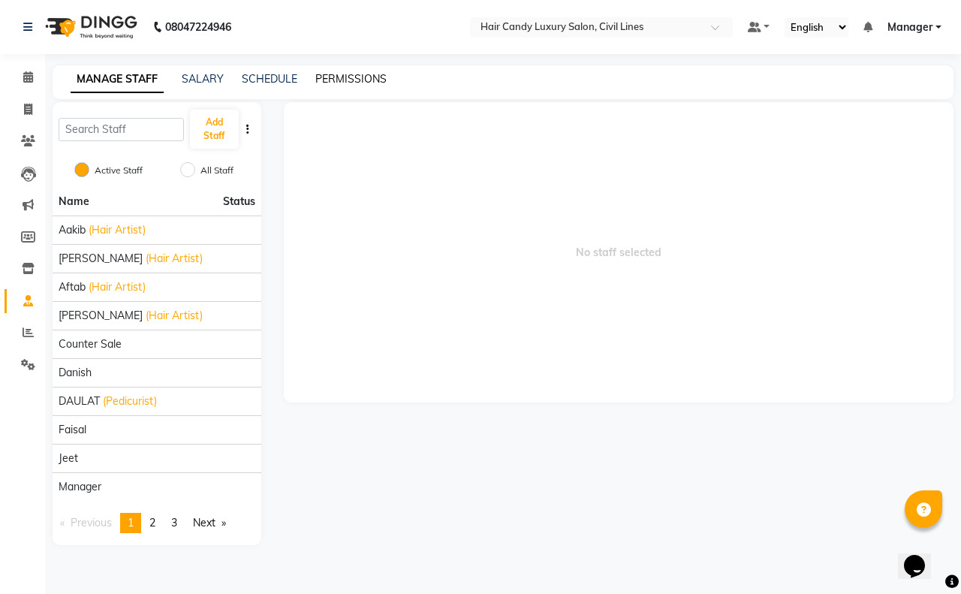
click at [369, 77] on link "PERMISSIONS" at bounding box center [350, 79] width 71 height 14
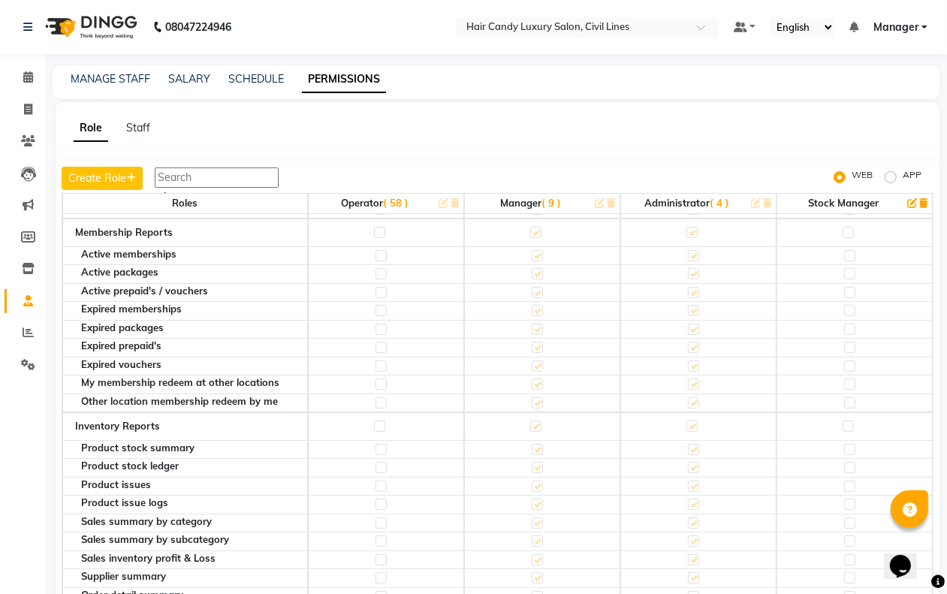
scroll to position [3942, 0]
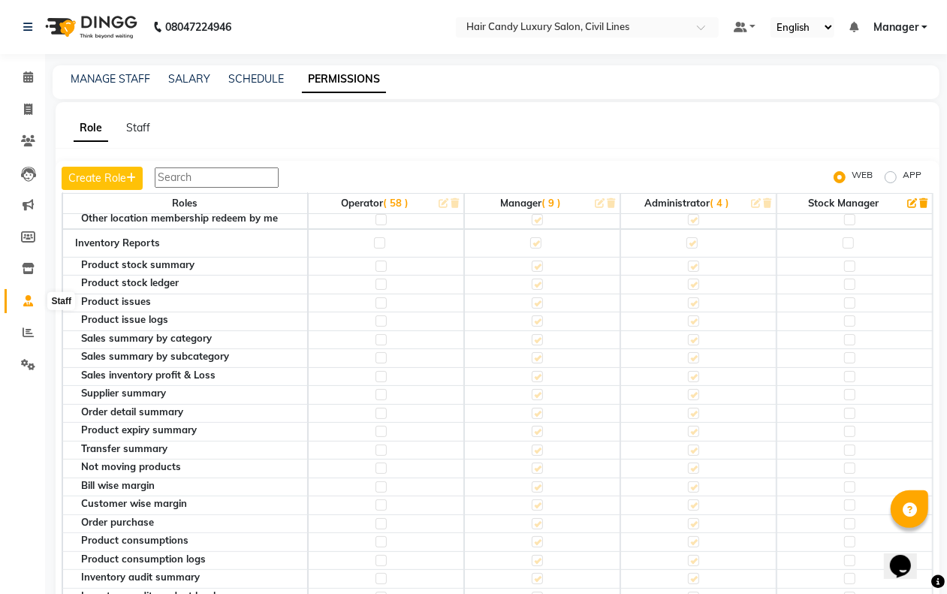
click at [24, 293] on span at bounding box center [28, 301] width 26 height 17
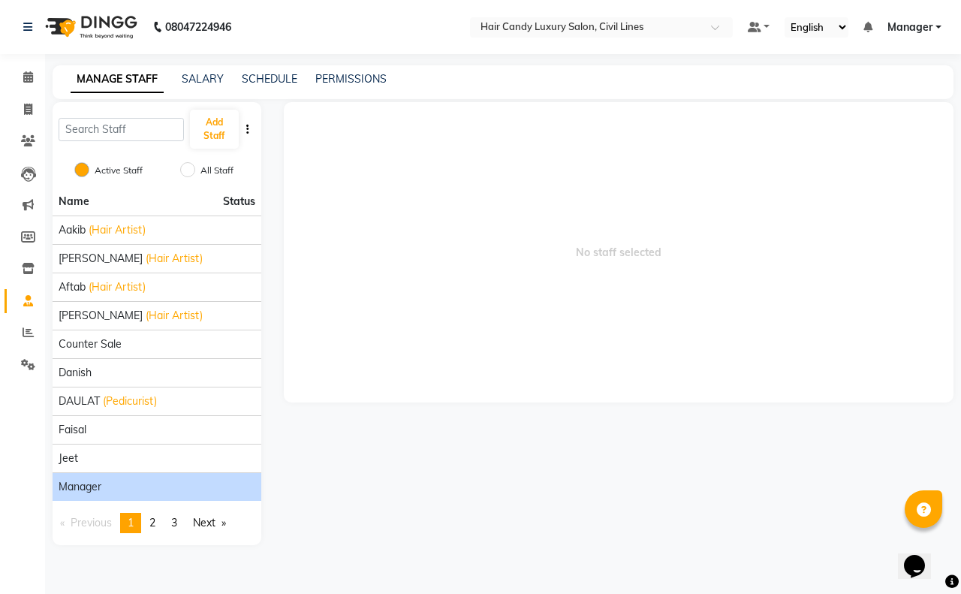
click at [91, 482] on span "Manager" at bounding box center [80, 487] width 43 height 16
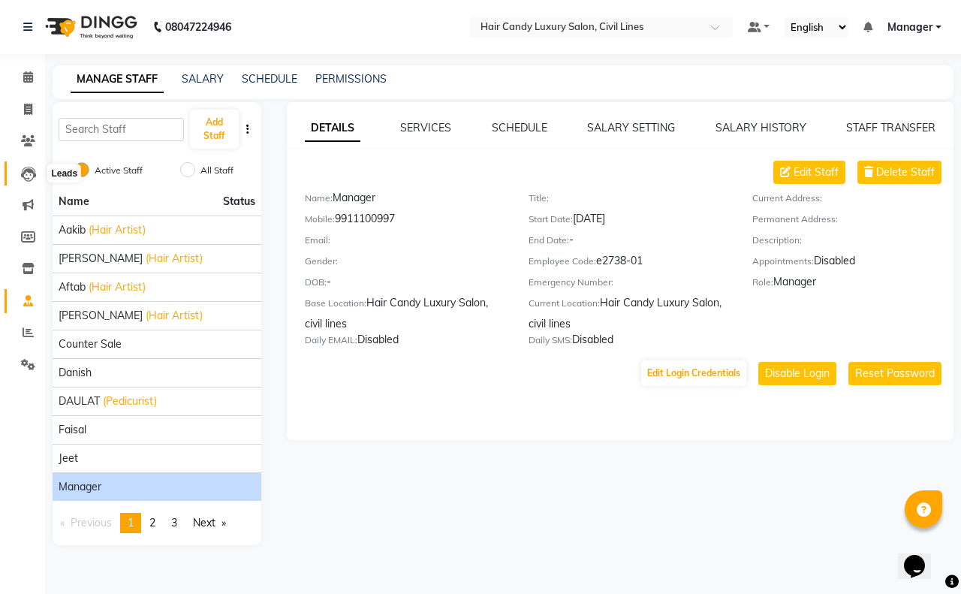
click at [28, 179] on icon at bounding box center [28, 174] width 15 height 15
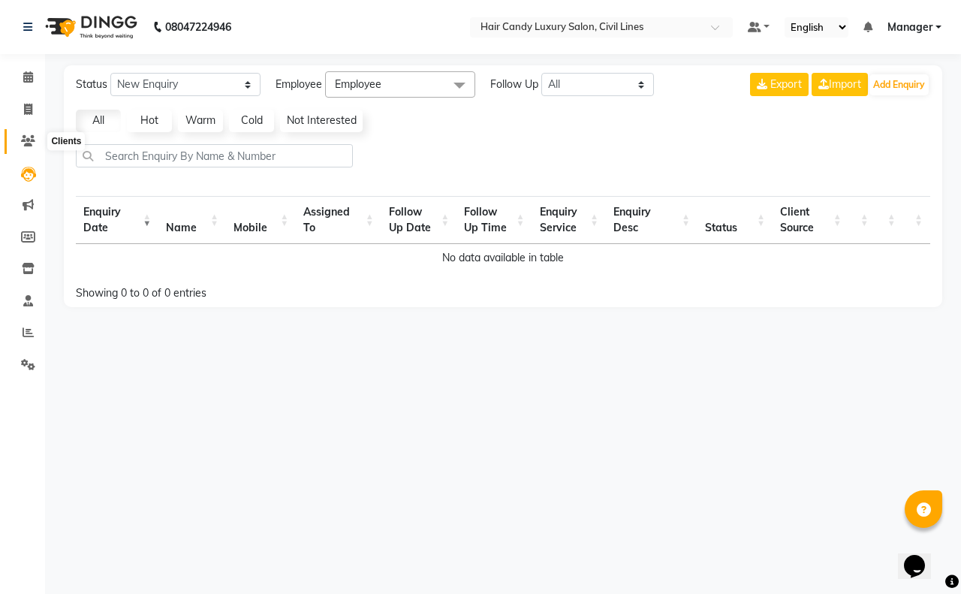
click at [32, 140] on icon at bounding box center [28, 140] width 14 height 11
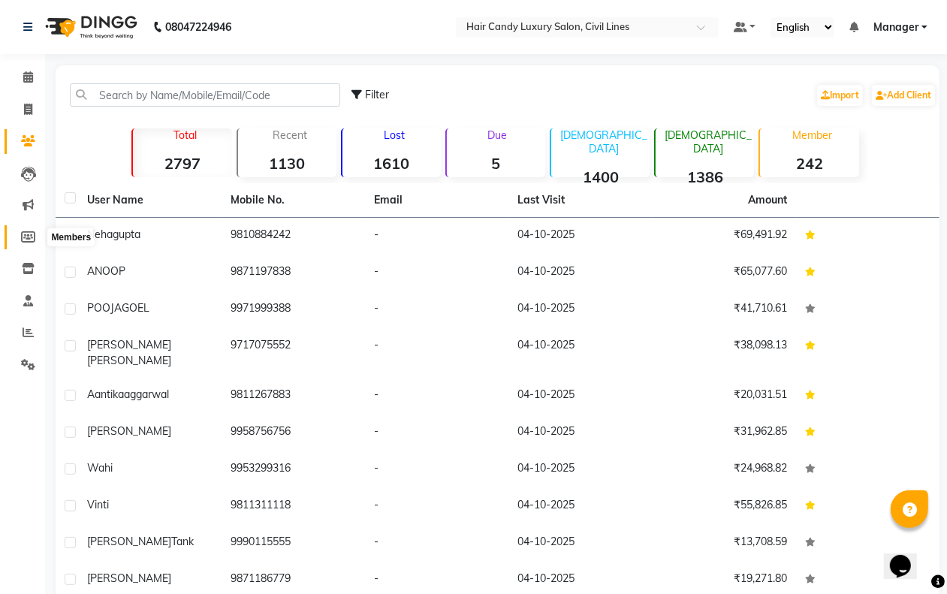
click at [19, 239] on span at bounding box center [28, 237] width 26 height 17
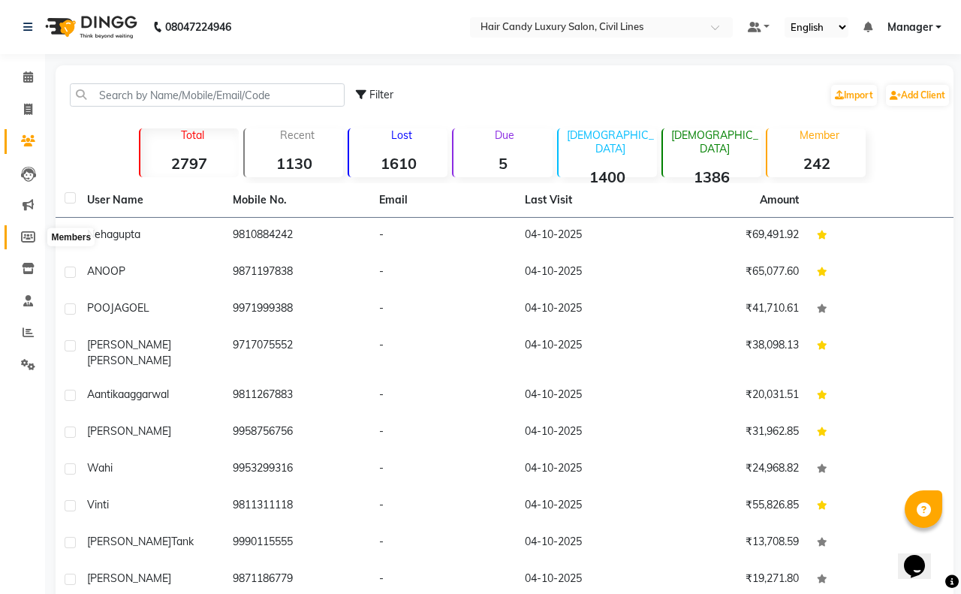
select select
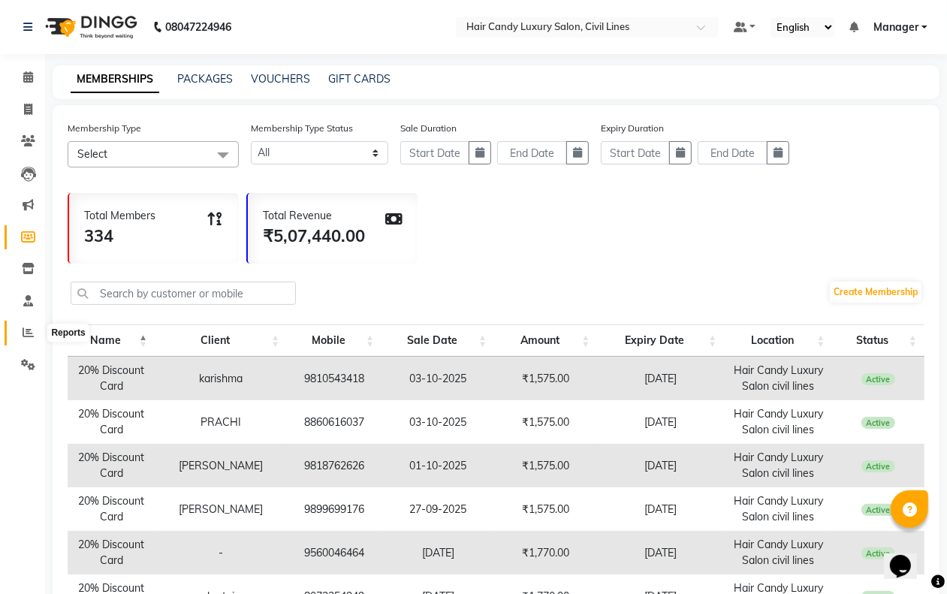
click at [27, 333] on icon at bounding box center [28, 332] width 11 height 11
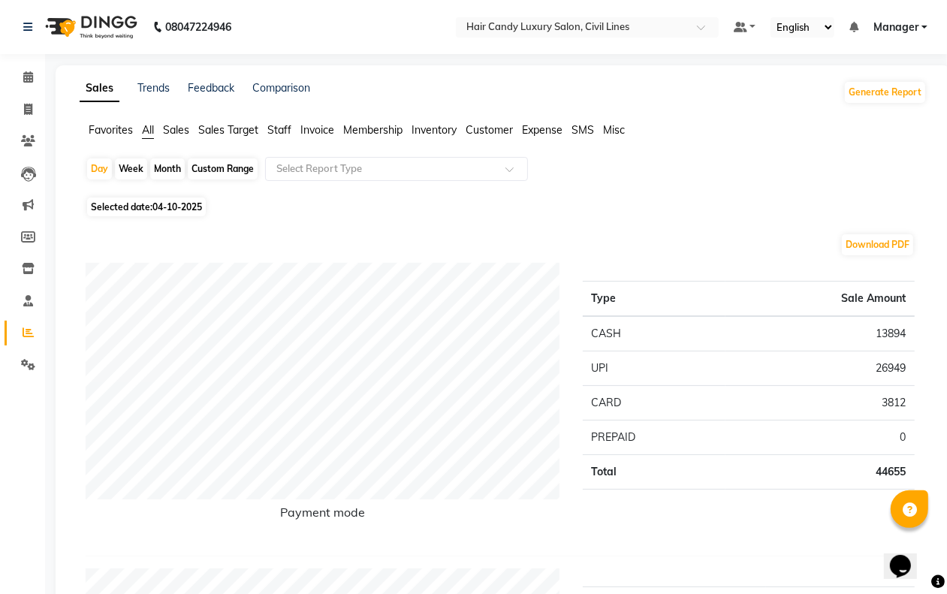
click at [178, 170] on div "Month" at bounding box center [167, 168] width 35 height 21
select select "10"
select select "2025"
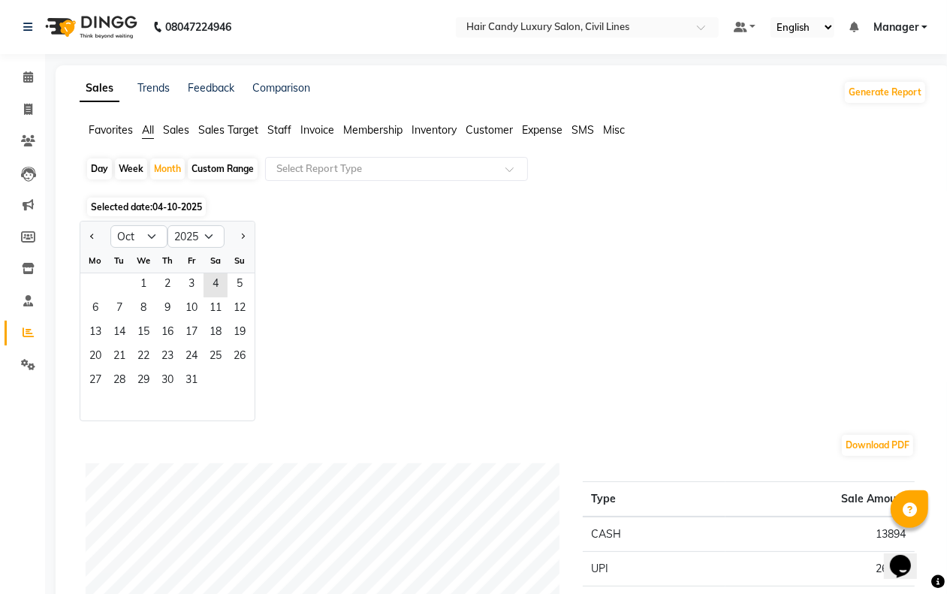
click at [556, 252] on div "Jan Feb Mar Apr May Jun Jul Aug Sep Oct Nov Dec 2015 2016 2017 2018 2019 2020 2…" at bounding box center [503, 321] width 847 height 200
click at [106, 170] on div "Day" at bounding box center [99, 168] width 25 height 21
select select "10"
select select "2025"
click at [25, 114] on icon at bounding box center [28, 109] width 8 height 11
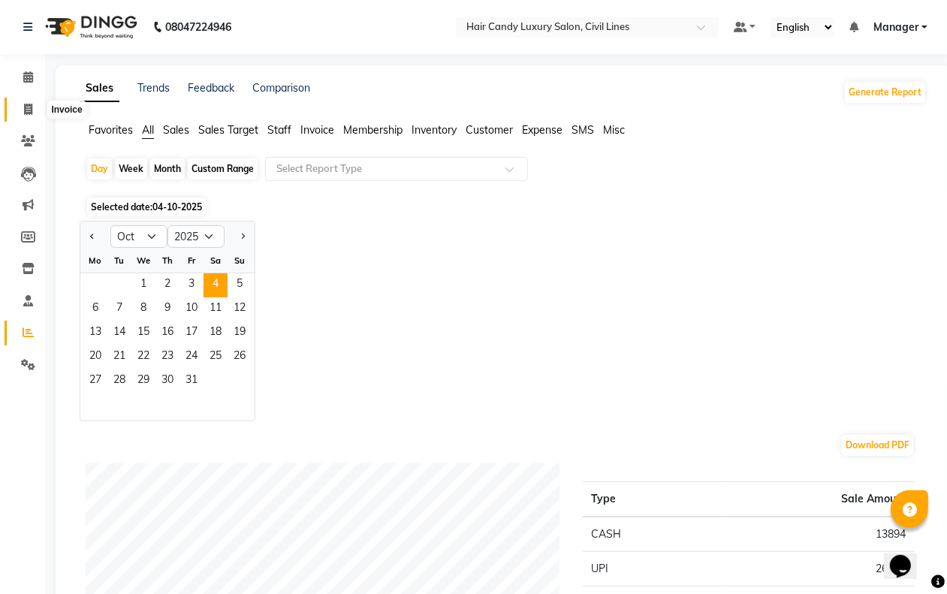
select select "service"
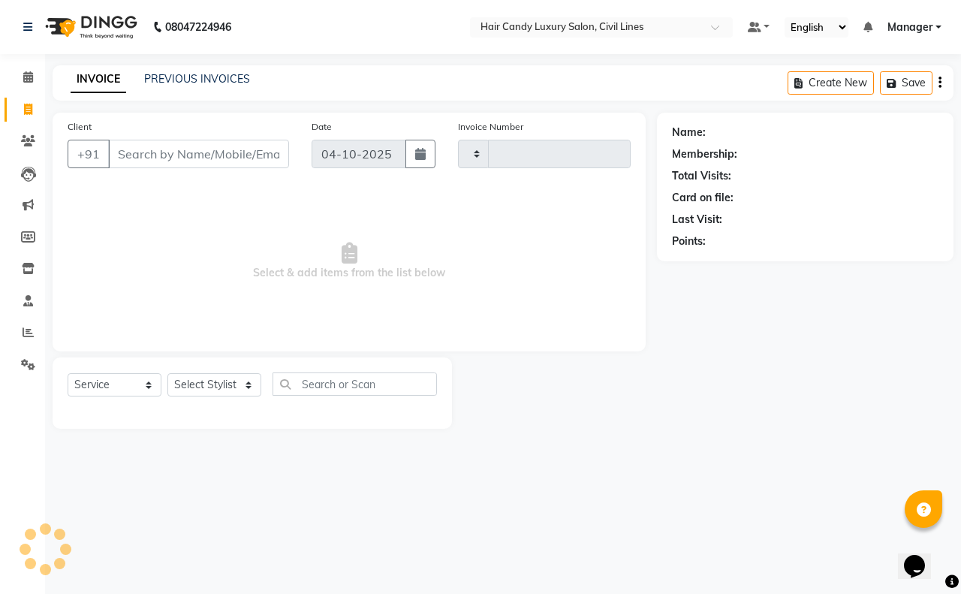
type input "9457"
select select "6308"
click at [29, 76] on icon at bounding box center [28, 76] width 10 height 11
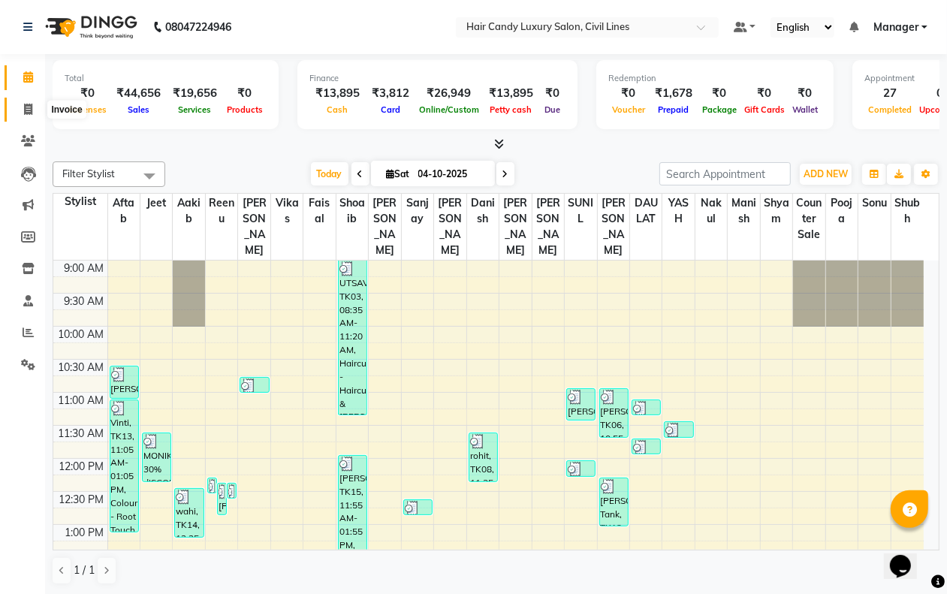
click at [30, 109] on icon at bounding box center [28, 109] width 8 height 11
select select "service"
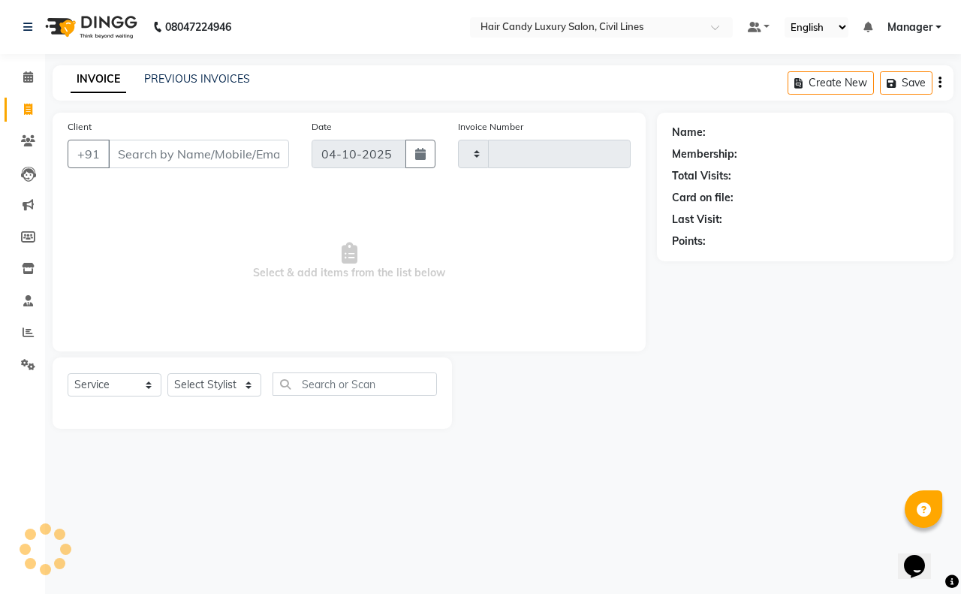
type input "9457"
select select "6308"
click at [212, 384] on select "Select Stylist aakib AASHU Aftab Arshal counter sale Danish DAULAT faisal jeet …" at bounding box center [214, 384] width 94 height 23
select select "47493"
click at [167, 373] on select "Select Stylist aakib AASHU Aftab Arshal counter sale Danish DAULAT faisal jeet …" at bounding box center [214, 384] width 94 height 23
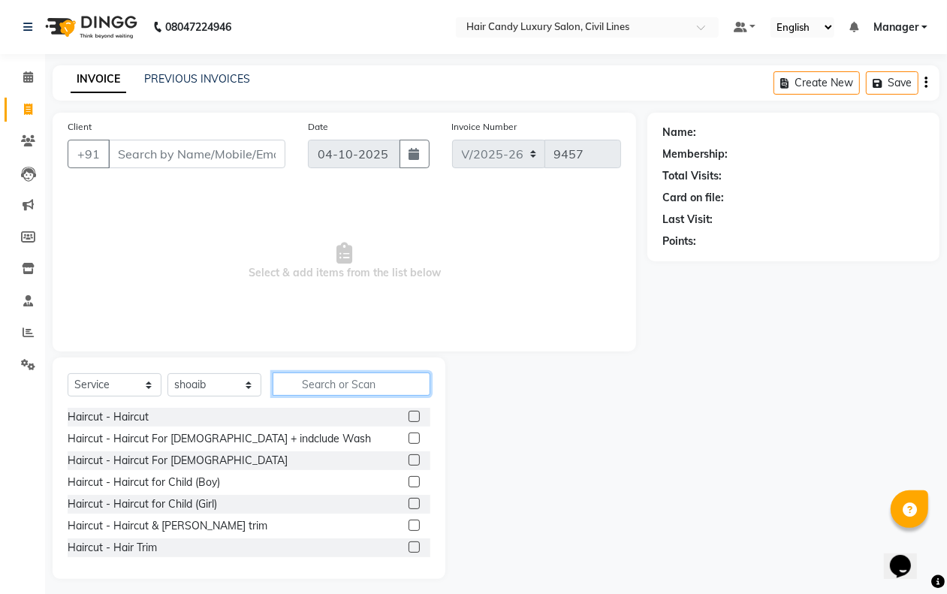
click at [330, 379] on input "text" at bounding box center [352, 383] width 158 height 23
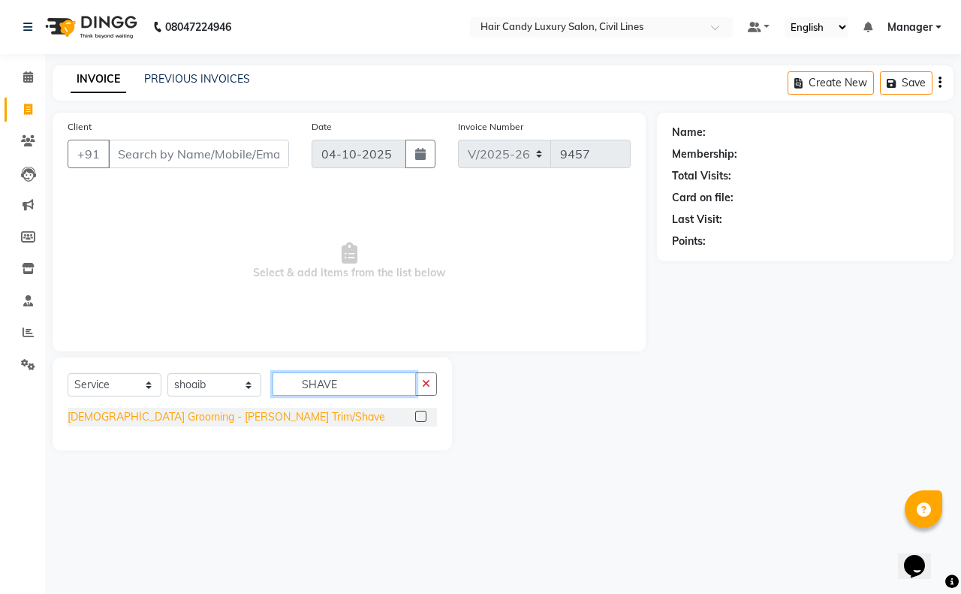
type input "SHAVE"
click at [230, 414] on div "Male Grooming - Beard Trim/Shave" at bounding box center [227, 417] width 318 height 16
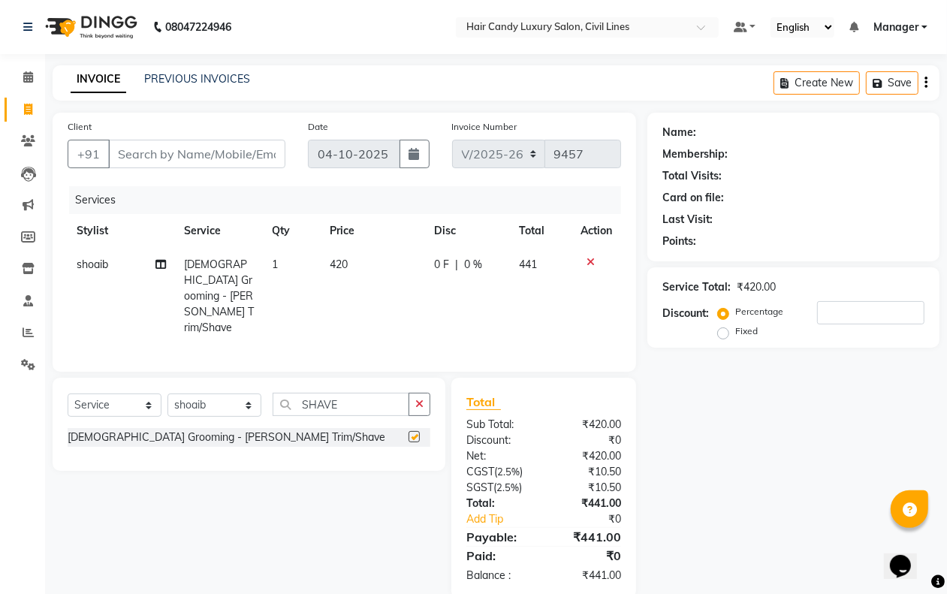
checkbox input "false"
click at [357, 393] on input "SHAVE" at bounding box center [341, 404] width 137 height 23
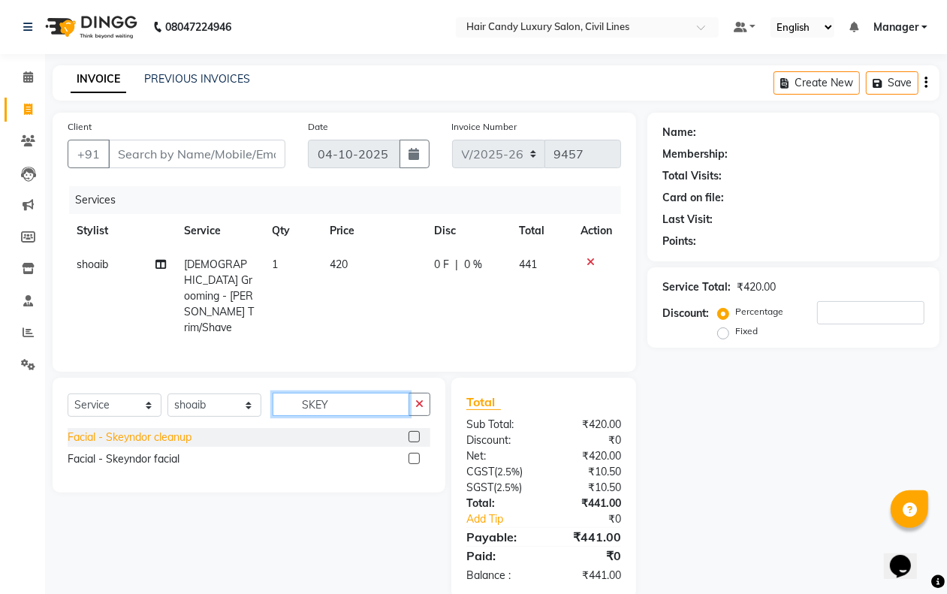
type input "SKEY"
click at [126, 429] on div "Facial - Skeyndor cleanup" at bounding box center [130, 437] width 124 height 16
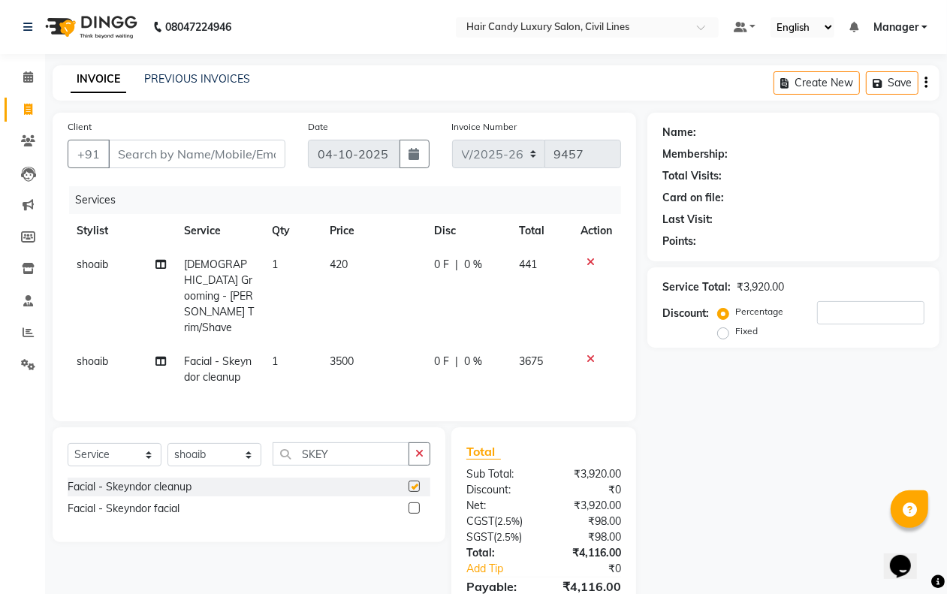
checkbox input "false"
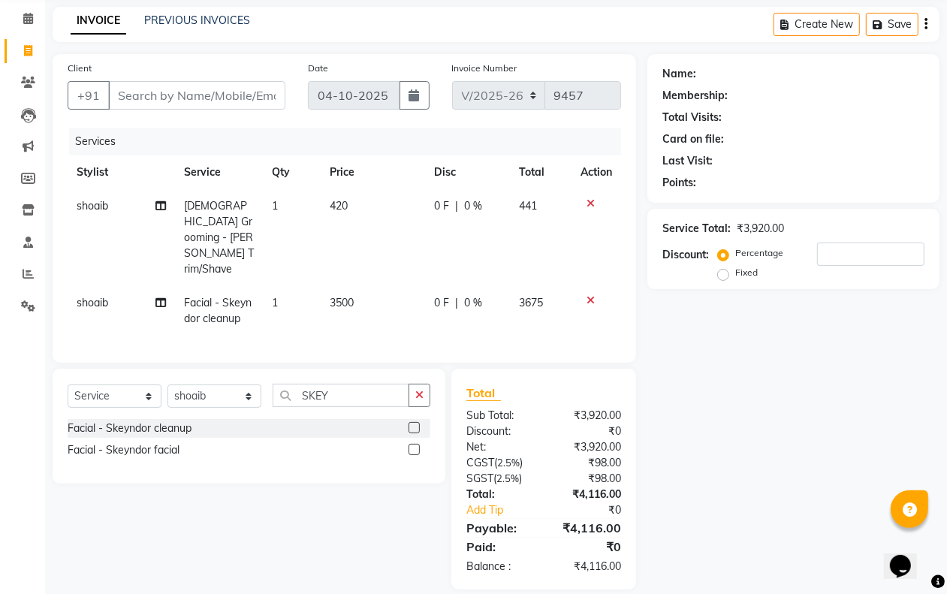
click at [423, 390] on icon "button" at bounding box center [419, 395] width 8 height 11
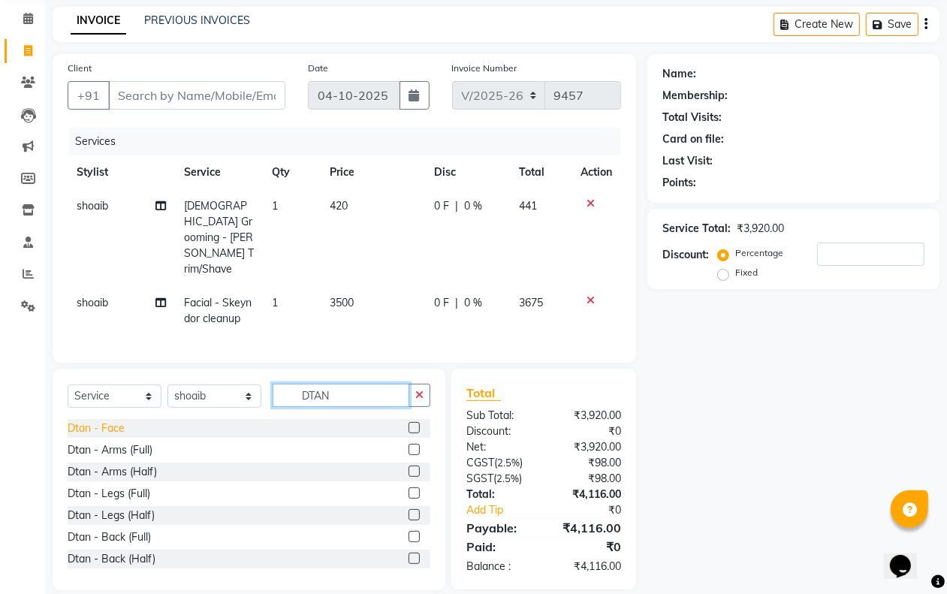
type input "DTAN"
click at [77, 420] on div "Dtan - Face" at bounding box center [96, 428] width 57 height 16
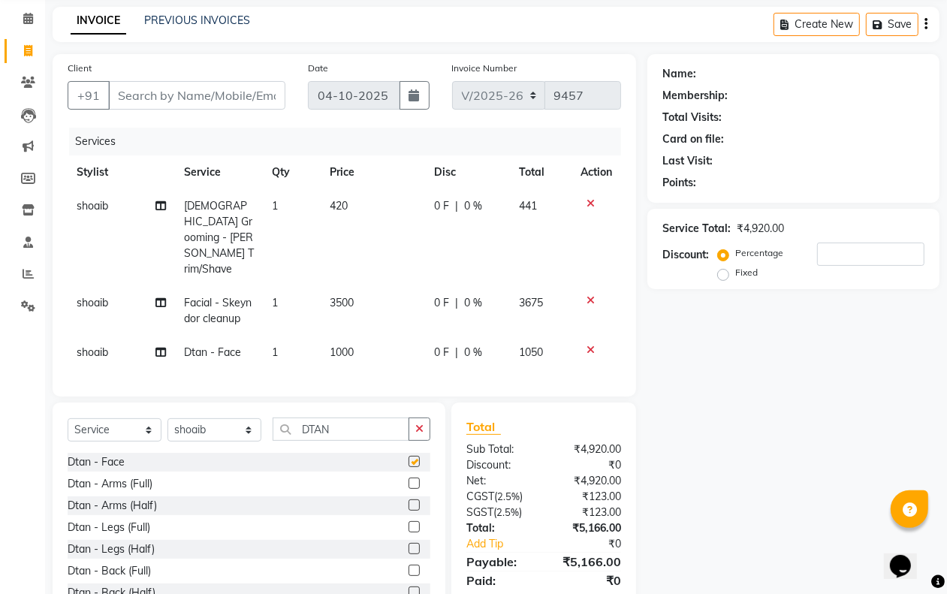
checkbox input "false"
click at [152, 84] on input "Client" at bounding box center [196, 95] width 177 height 29
type input "9"
type input "0"
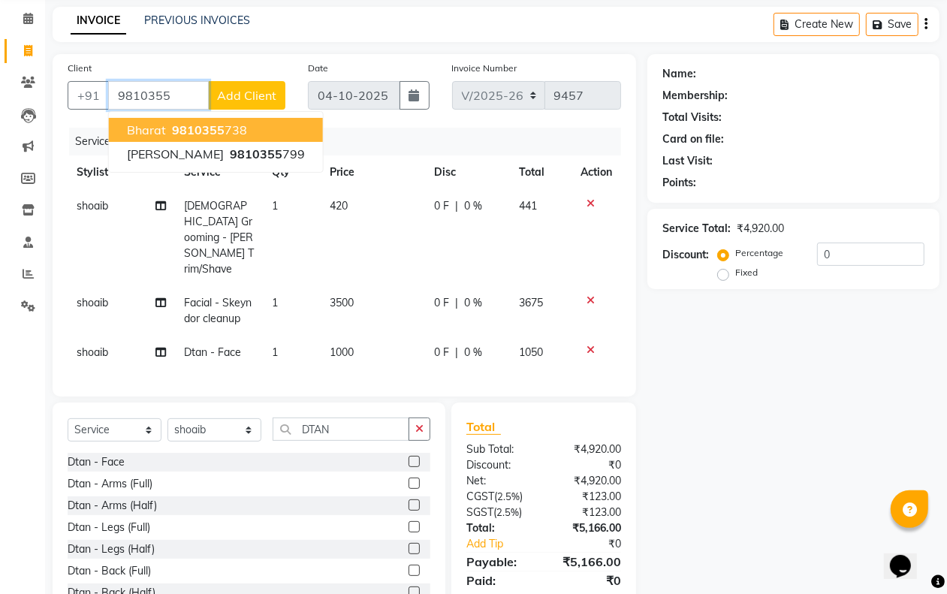
click at [156, 131] on span "bharat" at bounding box center [146, 129] width 39 height 15
type input "9810355738"
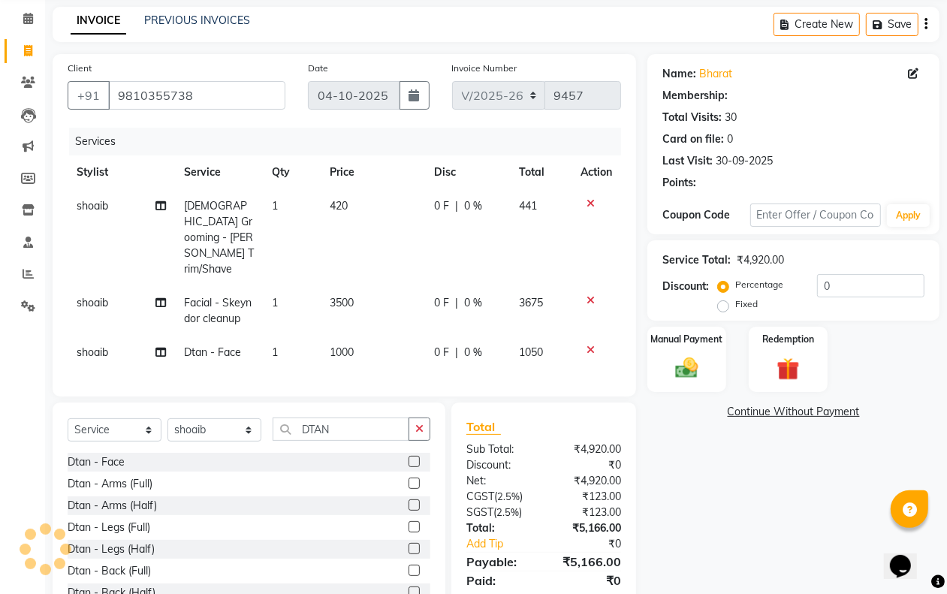
select select "2: Object"
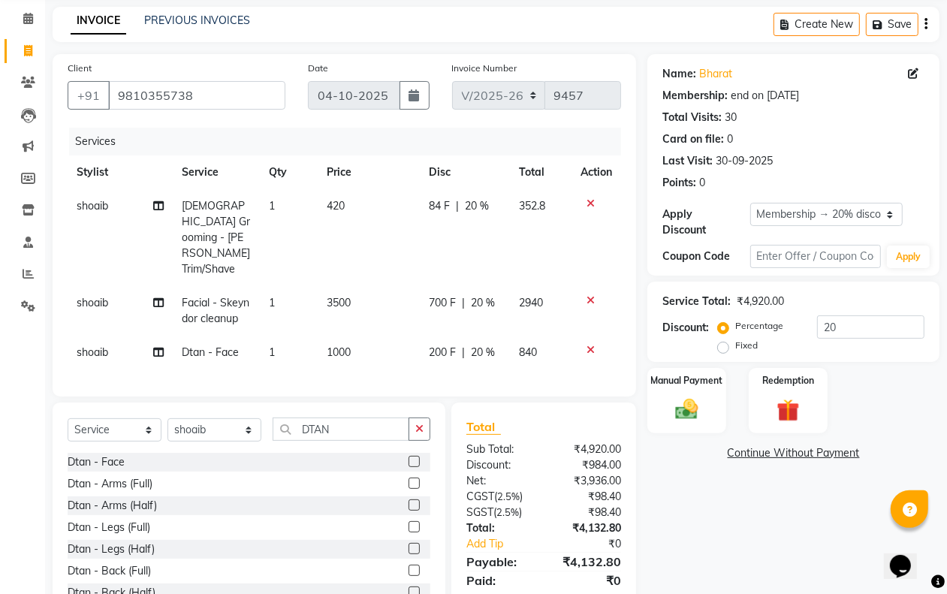
scroll to position [94, 0]
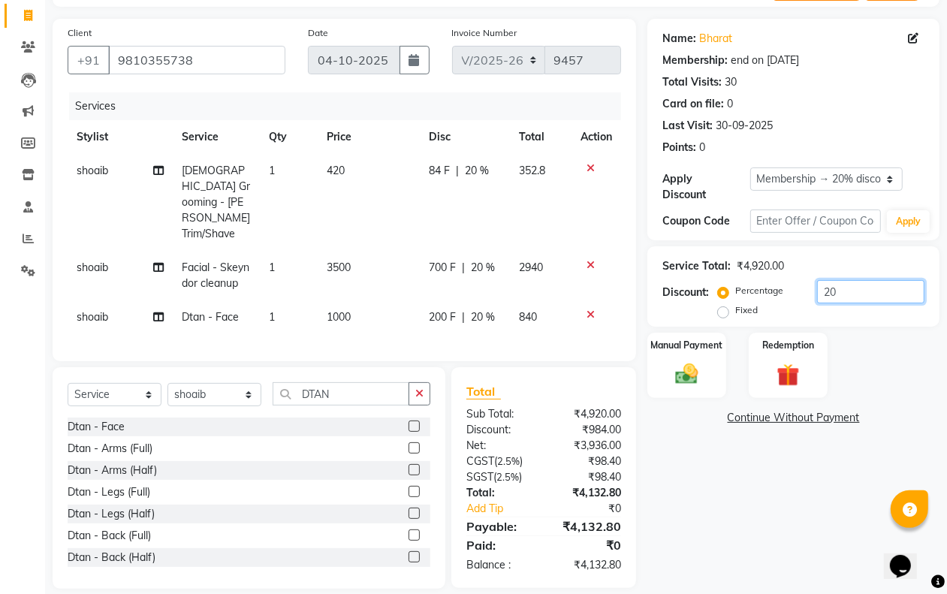
click at [854, 290] on input "20" at bounding box center [870, 291] width 107 height 23
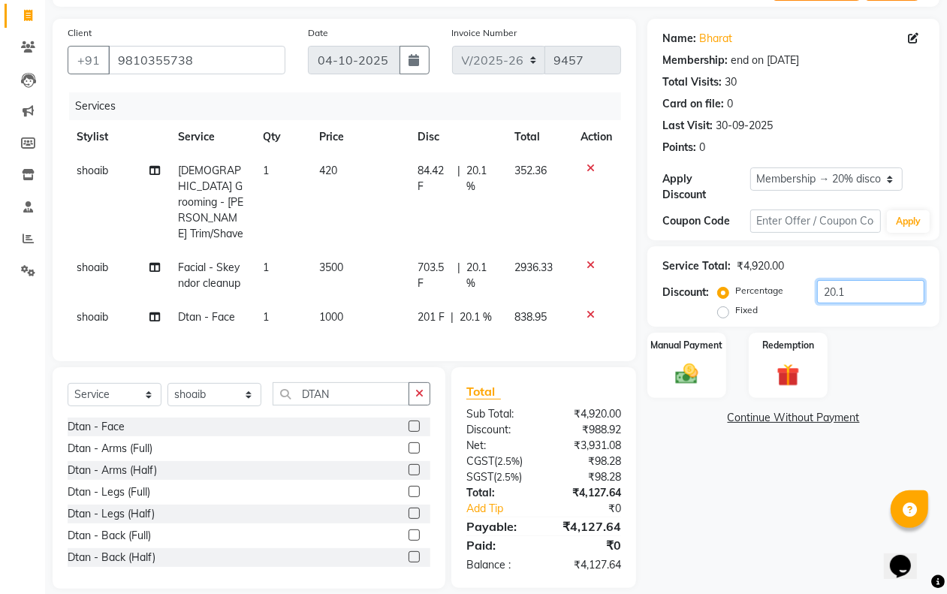
type input "20"
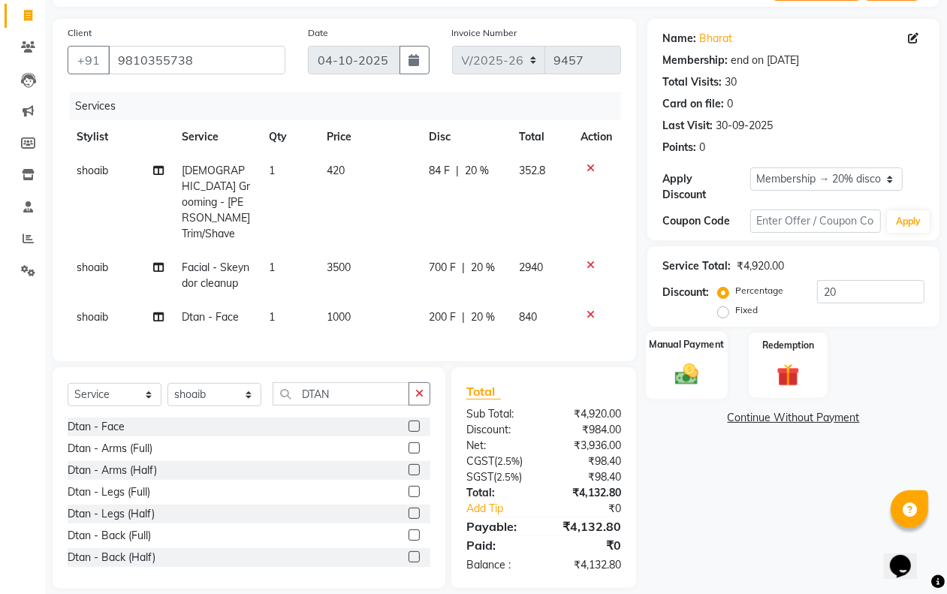
click at [700, 381] on img at bounding box center [686, 373] width 38 height 27
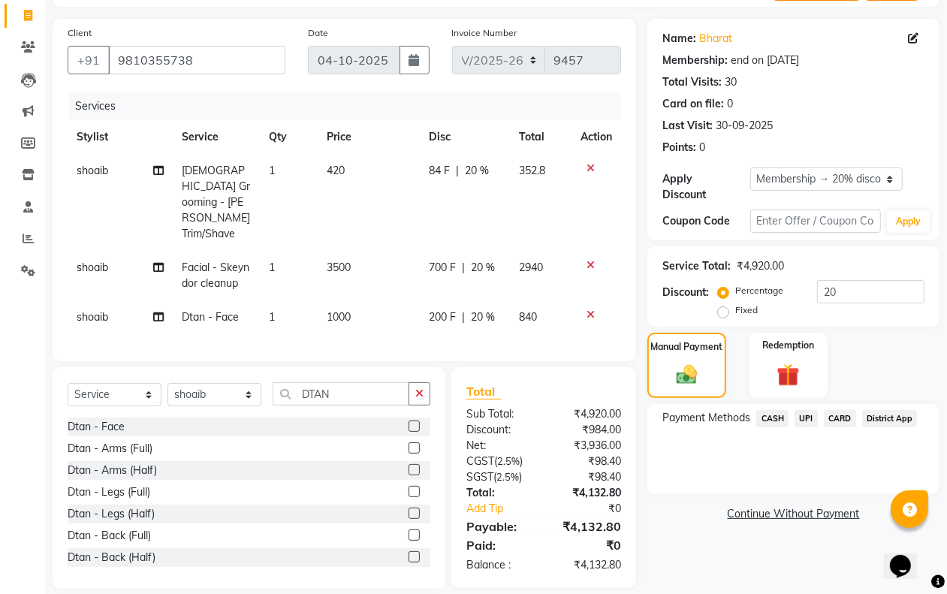
click at [759, 417] on span "CASH" at bounding box center [772, 418] width 32 height 17
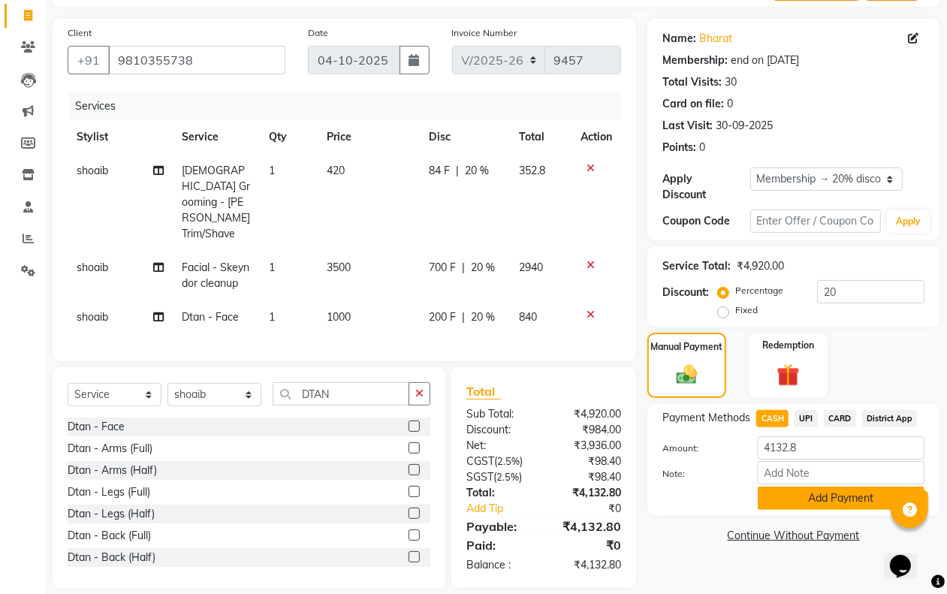
click at [791, 487] on button "Add Payment" at bounding box center [841, 498] width 167 height 23
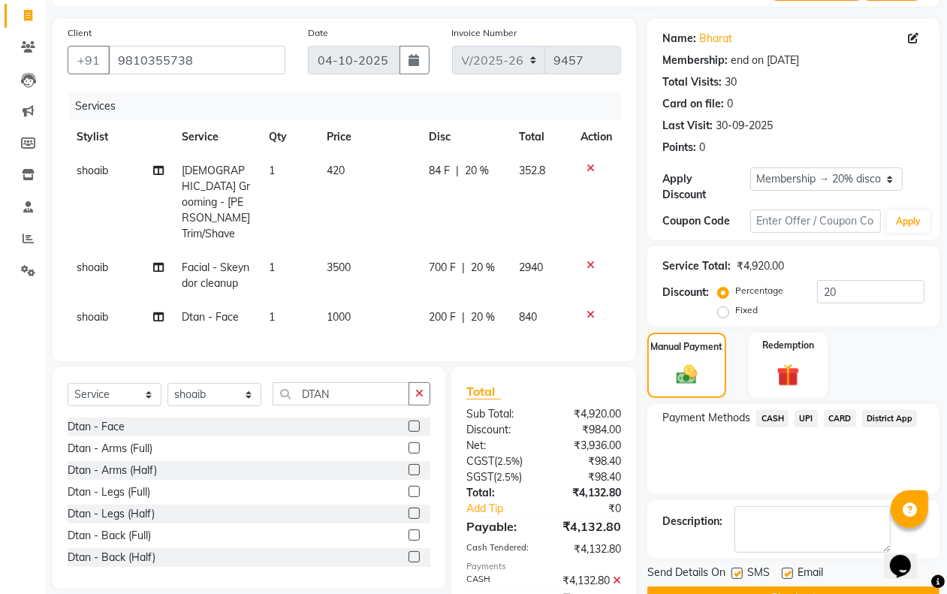
scroll to position [212, 0]
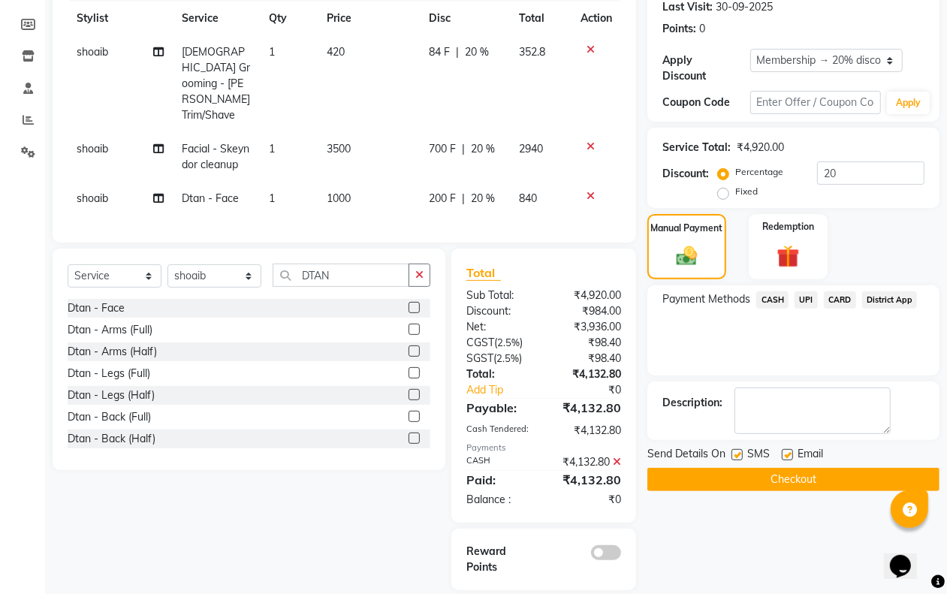
click at [749, 473] on button "Checkout" at bounding box center [793, 479] width 292 height 23
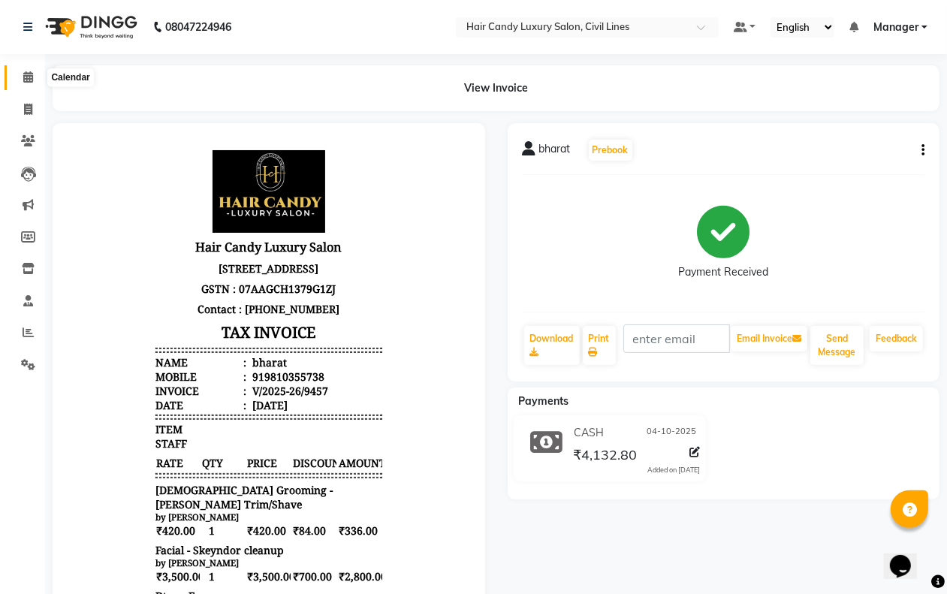
drag, startPoint x: 24, startPoint y: 74, endPoint x: 23, endPoint y: 90, distance: 16.5
click at [24, 74] on icon at bounding box center [28, 76] width 10 height 11
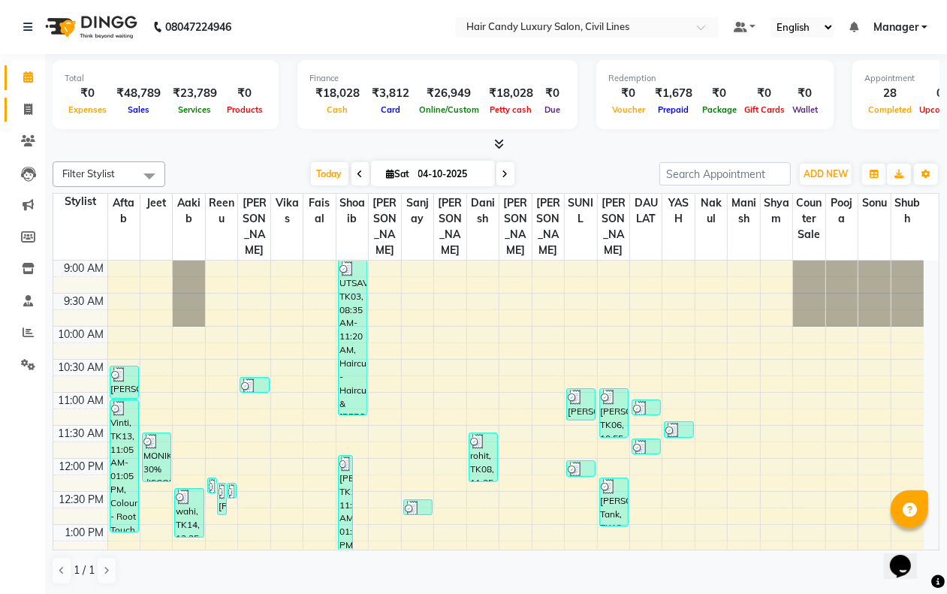
click at [27, 118] on link "Invoice" at bounding box center [23, 110] width 36 height 25
select select "service"
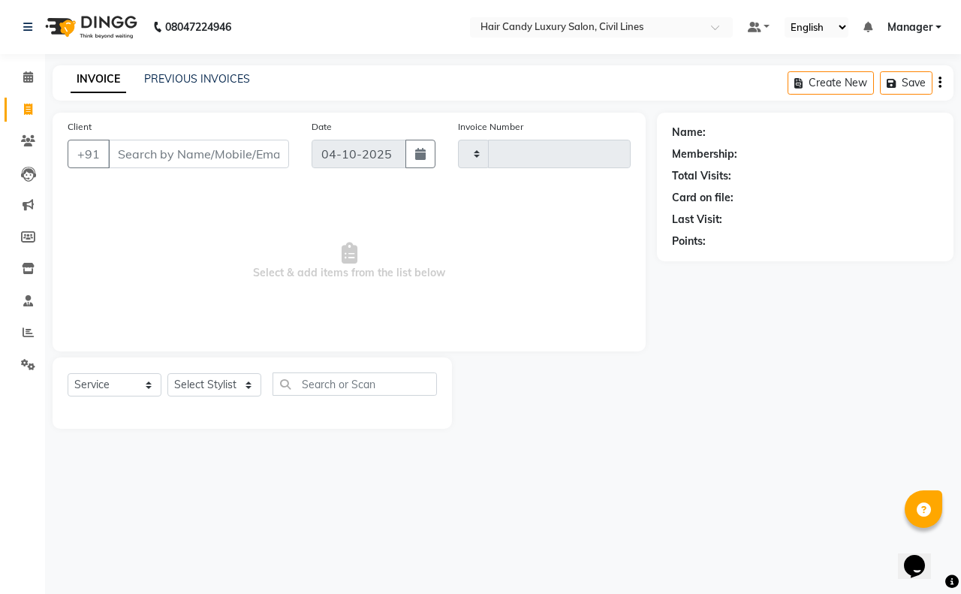
type input "9458"
select select "6308"
click at [203, 387] on select "Select Stylist" at bounding box center [214, 384] width 94 height 23
click at [193, 387] on select "Select Stylist aakib AASHU Aftab Arshal counter sale Danish DAULAT faisal jeet …" at bounding box center [214, 384] width 94 height 23
select select "47499"
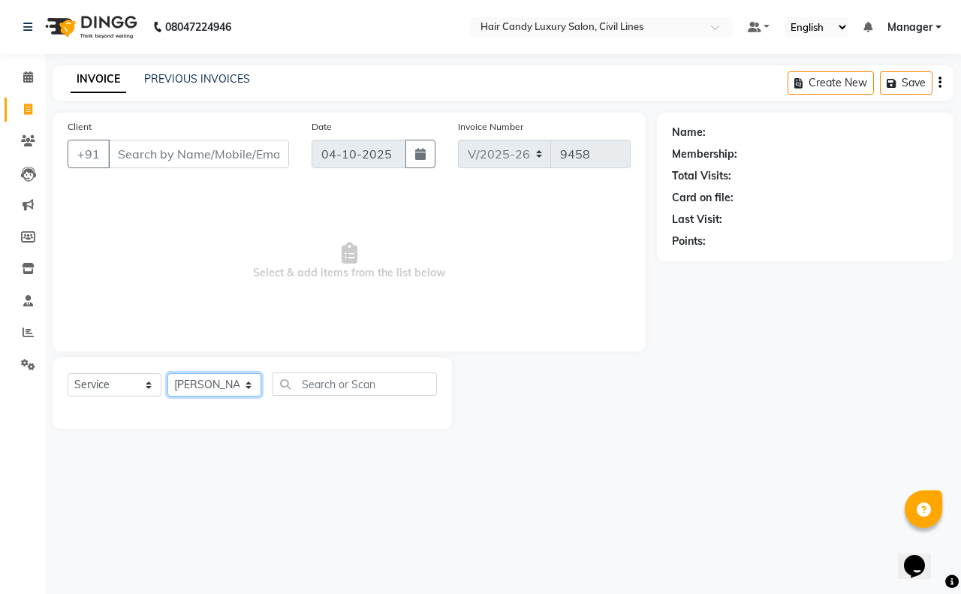
click at [167, 373] on select "Select Stylist aakib AASHU Aftab Arshal counter sale Danish DAULAT faisal jeet …" at bounding box center [214, 384] width 94 height 23
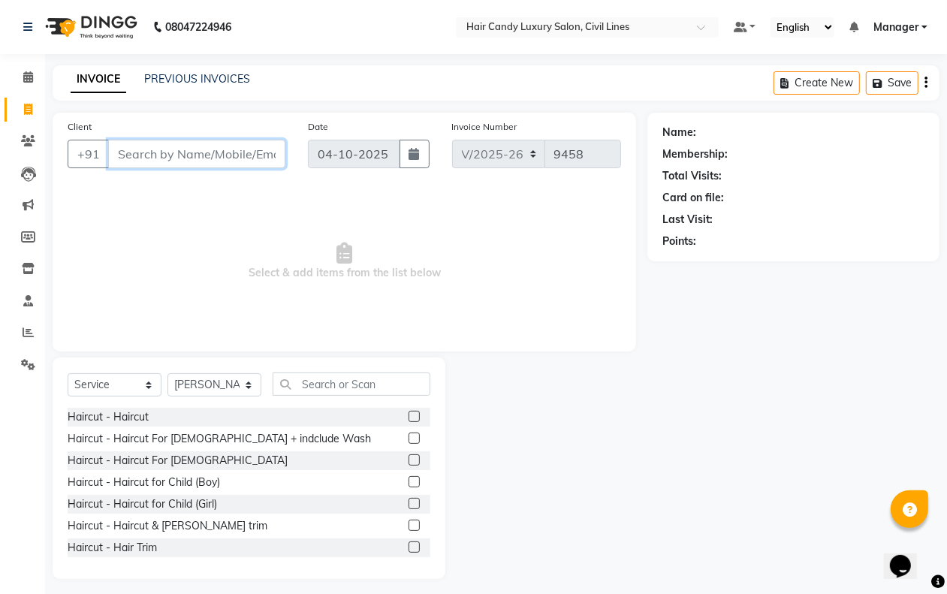
drag, startPoint x: 192, startPoint y: 156, endPoint x: 200, endPoint y: 152, distance: 8.4
click at [200, 152] on input "Client" at bounding box center [196, 154] width 177 height 29
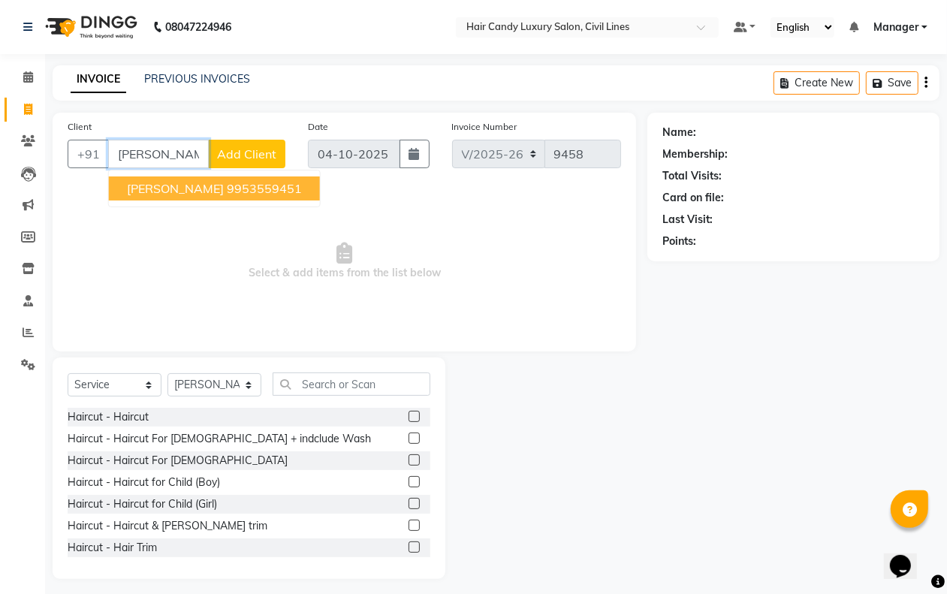
click at [227, 184] on ngb-highlight "9953559451" at bounding box center [264, 188] width 75 height 15
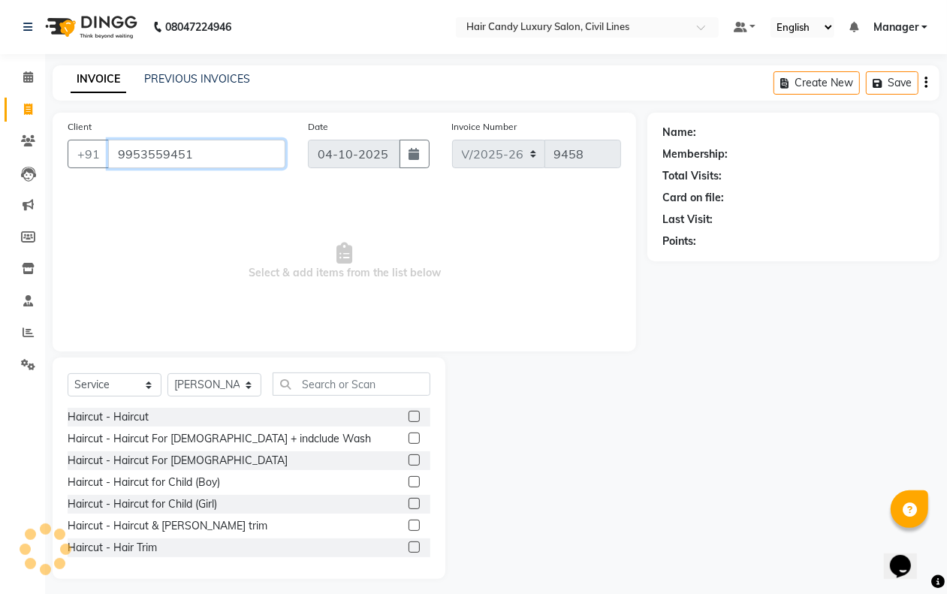
type input "9953559451"
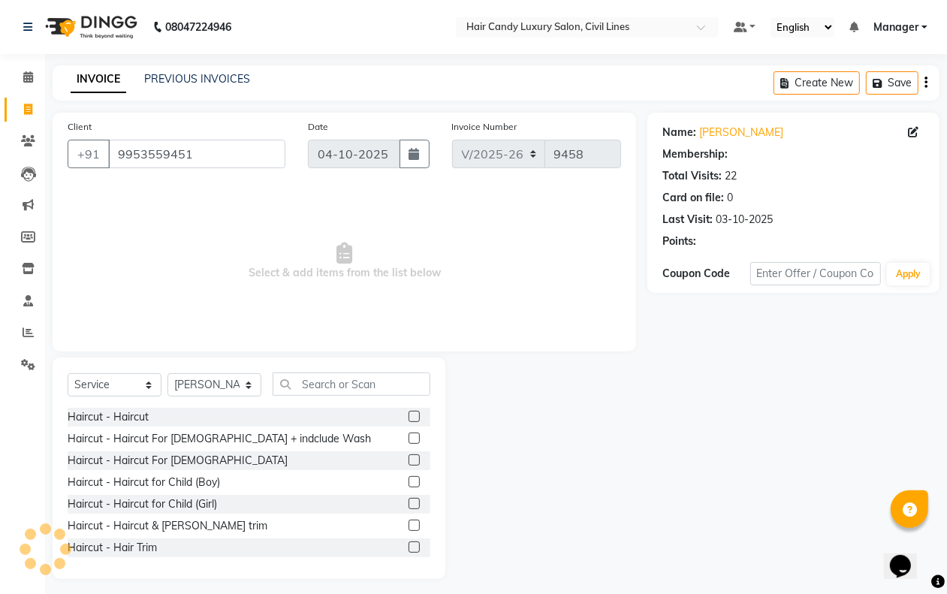
select select "1: Object"
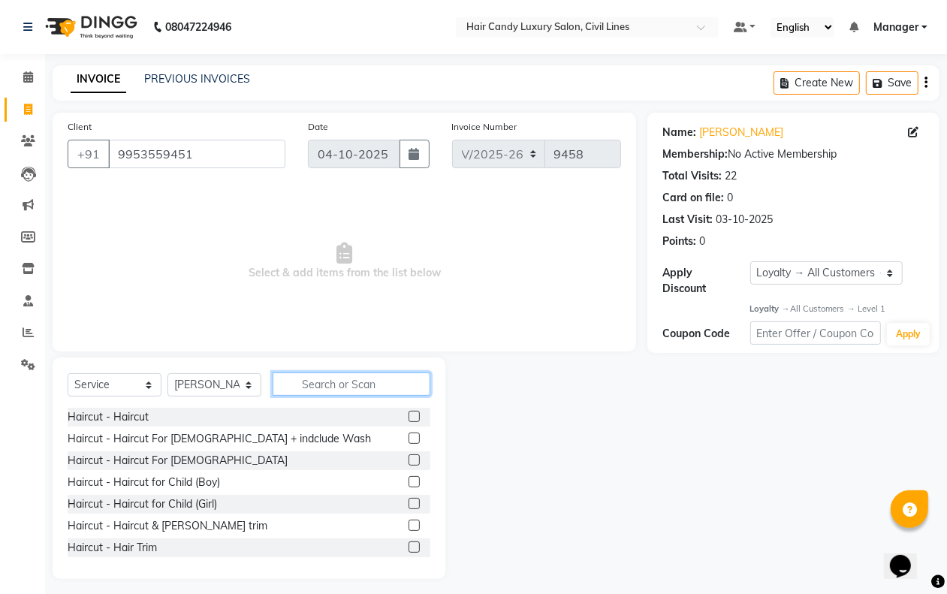
click at [305, 387] on input "text" at bounding box center [352, 383] width 158 height 23
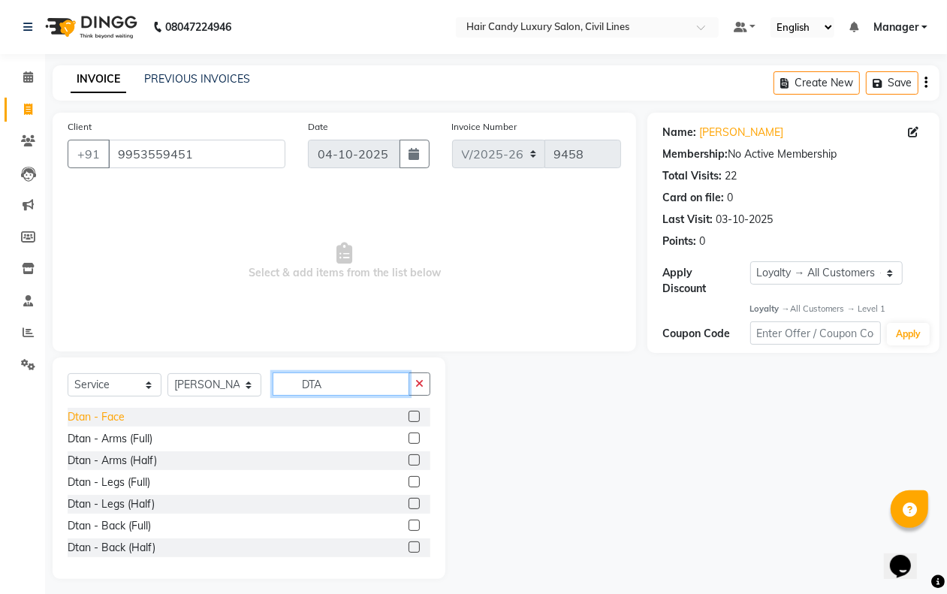
type input "DTA"
click at [117, 414] on div "Dtan - Face" at bounding box center [96, 417] width 57 height 16
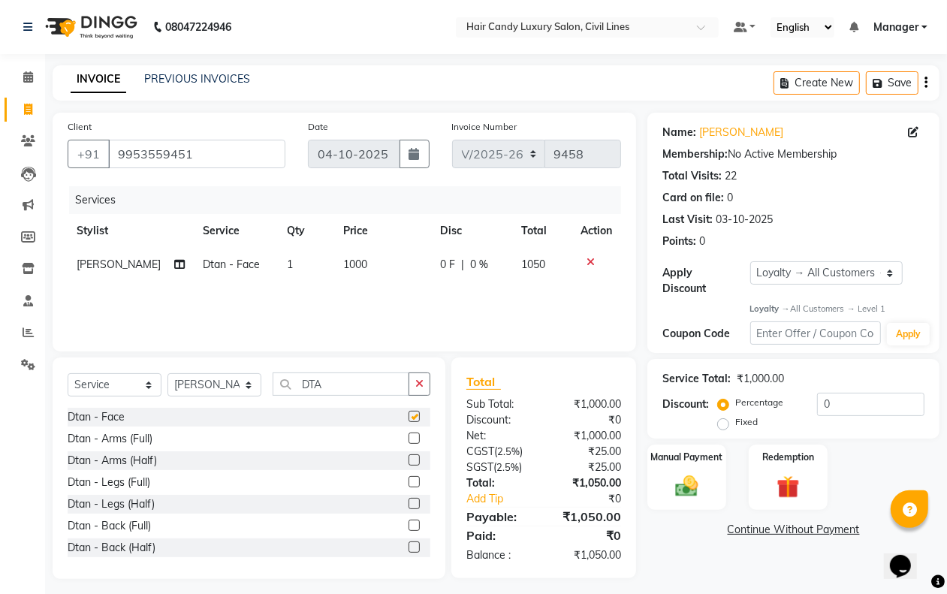
checkbox input "false"
click at [290, 267] on td "1" at bounding box center [307, 265] width 56 height 34
select select "47499"
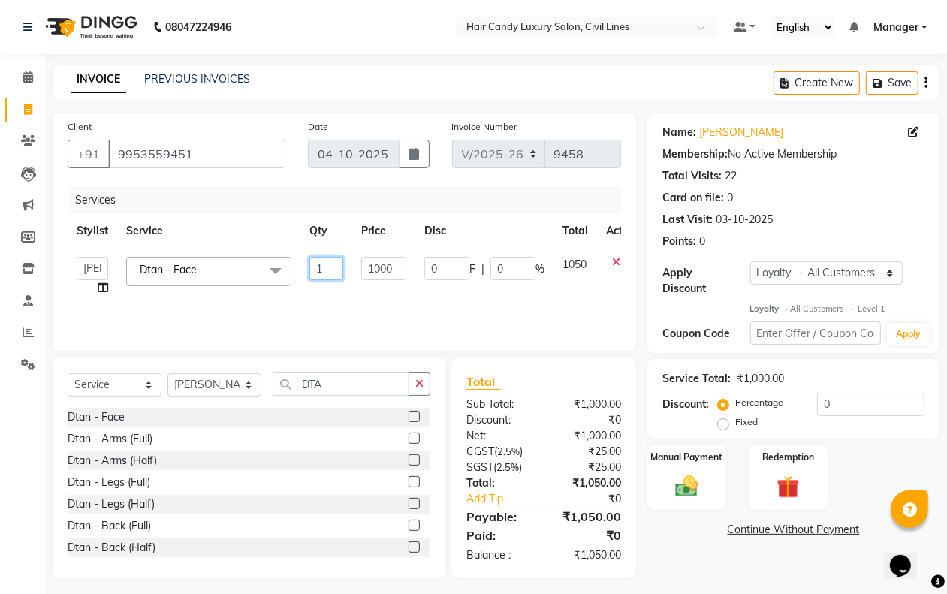
click at [329, 264] on input "1" at bounding box center [326, 268] width 34 height 23
click at [331, 264] on input "1" at bounding box center [326, 268] width 34 height 23
type input "2"
click at [339, 383] on input "DTA" at bounding box center [341, 383] width 137 height 23
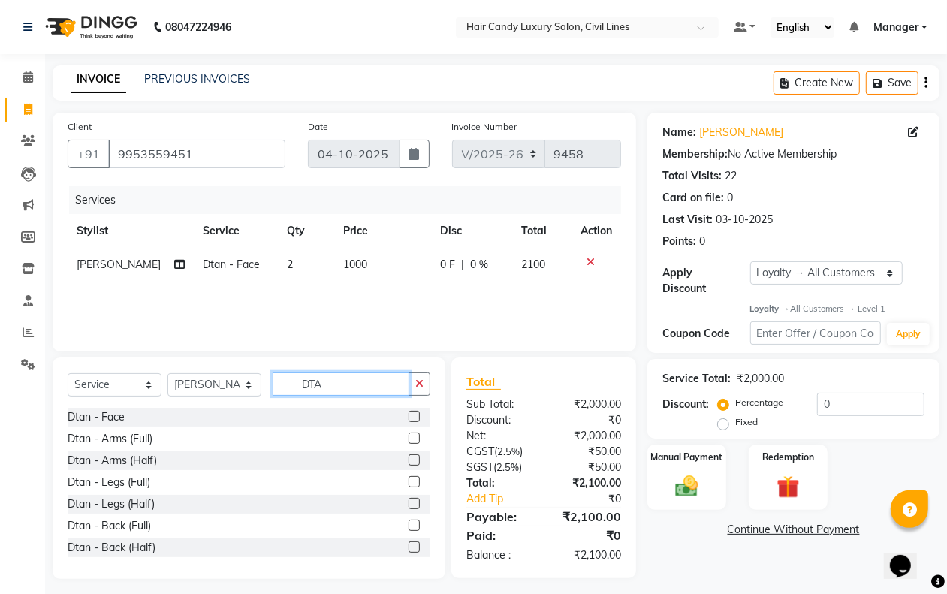
click at [339, 383] on input "DTA" at bounding box center [341, 383] width 137 height 23
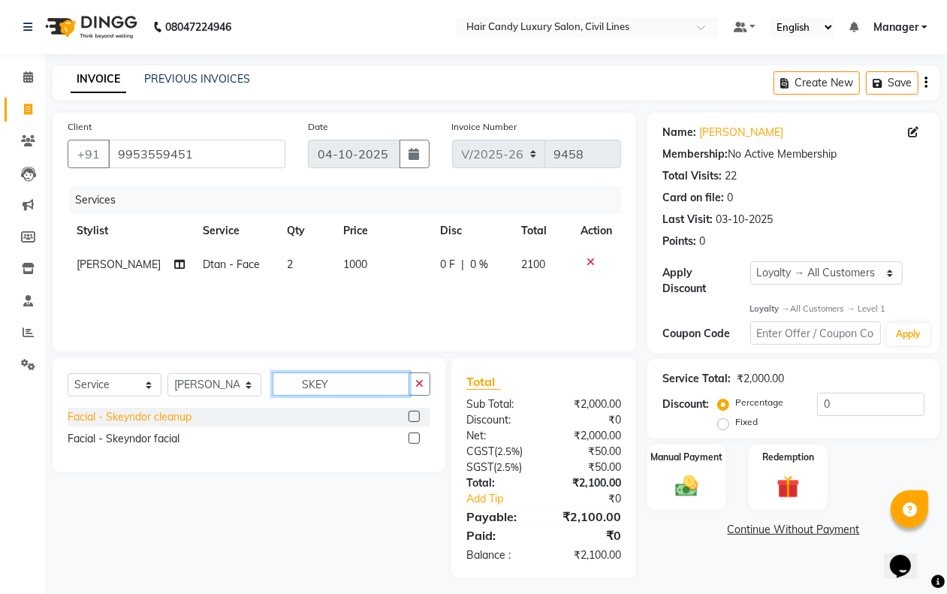
type input "SKEY"
drag, startPoint x: 133, startPoint y: 419, endPoint x: 161, endPoint y: 411, distance: 29.7
click at [137, 419] on div "Facial - Skeyndor cleanup" at bounding box center [130, 417] width 124 height 16
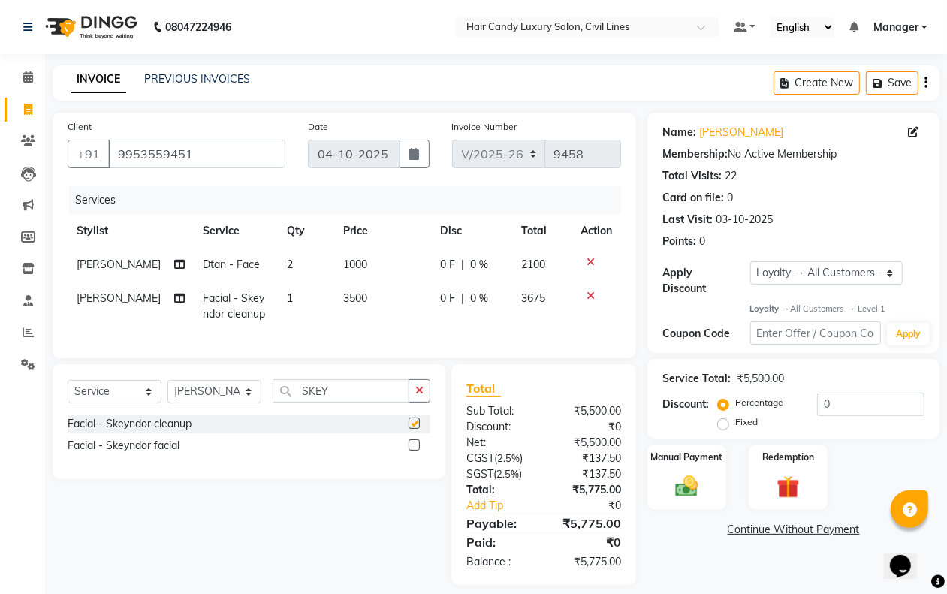
checkbox input "false"
drag, startPoint x: 197, startPoint y: 393, endPoint x: 203, endPoint y: 398, distance: 8.0
click at [195, 396] on select "Select Stylist aakib AASHU Aftab Arshal counter sale Danish DAULAT faisal jeet …" at bounding box center [214, 391] width 94 height 23
select select "47491"
click at [167, 393] on select "Select Stylist aakib AASHU Aftab Arshal counter sale Danish DAULAT faisal jeet …" at bounding box center [214, 391] width 94 height 23
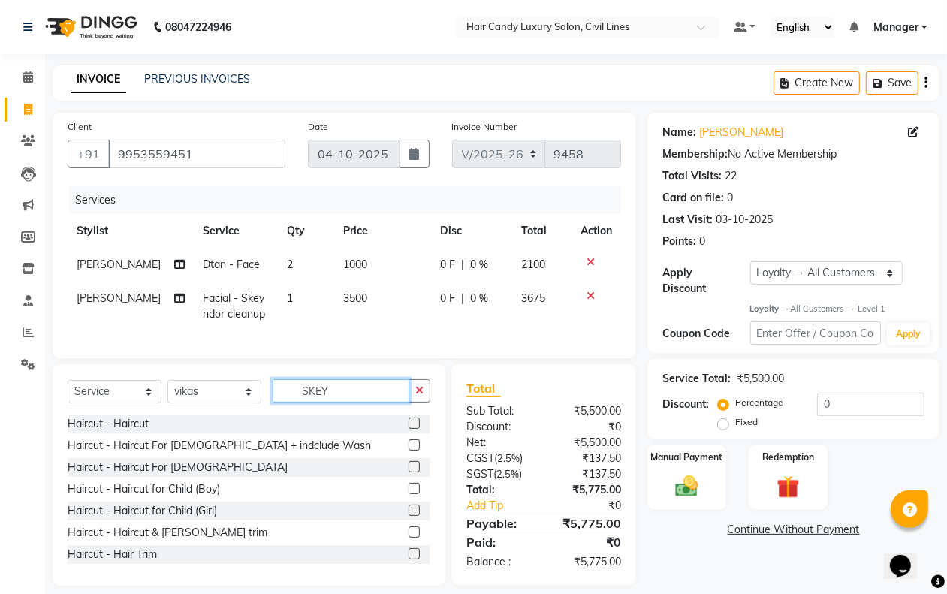
click at [357, 402] on input "SKEY" at bounding box center [341, 390] width 137 height 23
click at [358, 402] on input "SKEY" at bounding box center [341, 390] width 137 height 23
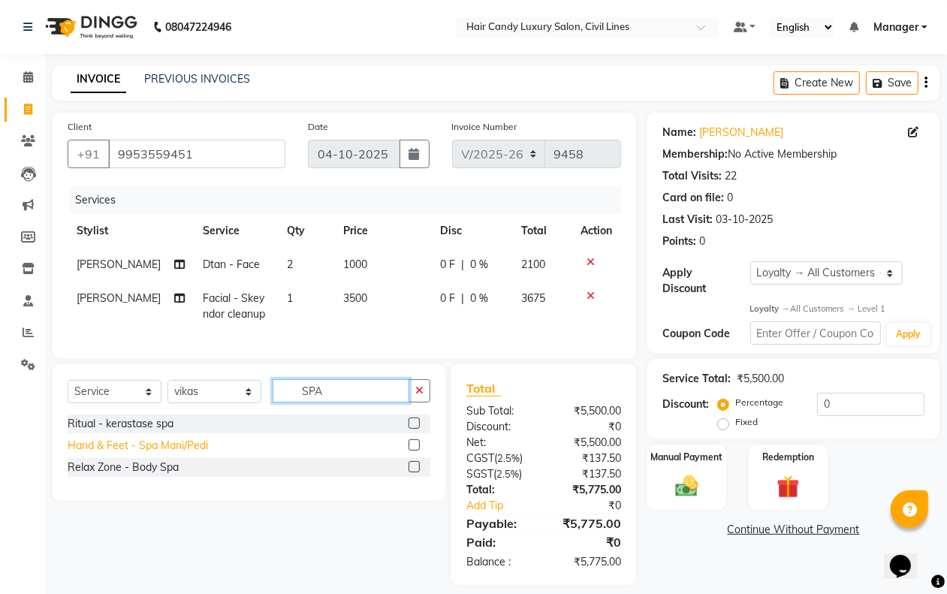
type input "SPA"
click at [200, 454] on div "Hand & Feet - Spa Mani/Pedi" at bounding box center [138, 446] width 140 height 16
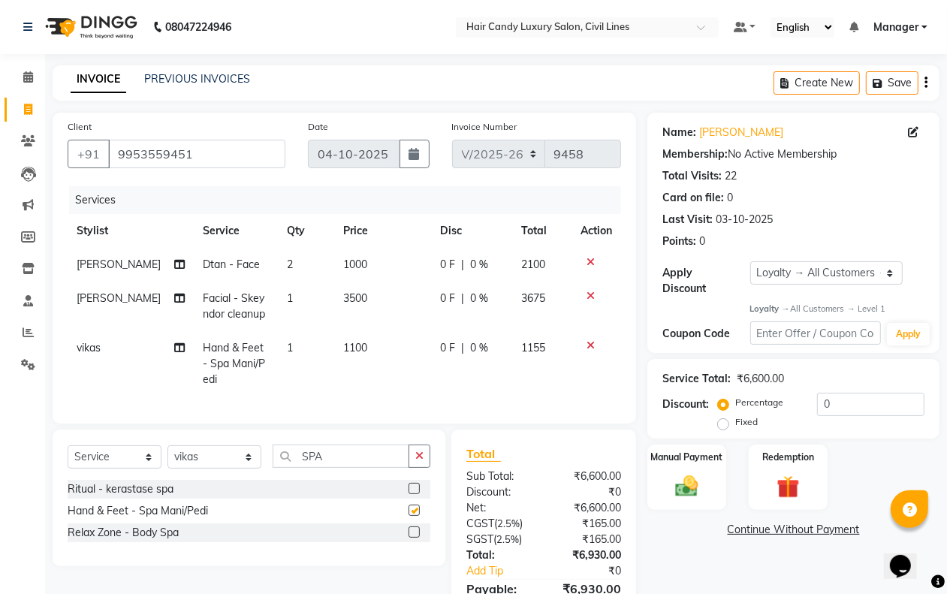
checkbox input "false"
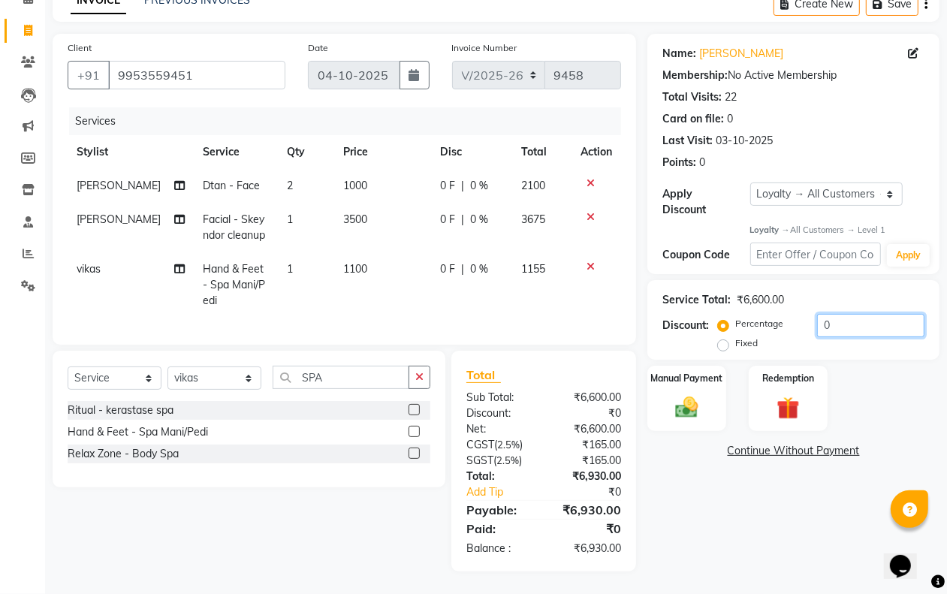
click at [851, 323] on input "0" at bounding box center [870, 325] width 107 height 23
drag, startPoint x: 586, startPoint y: 246, endPoint x: 545, endPoint y: 268, distance: 46.7
click at [586, 261] on icon at bounding box center [590, 266] width 8 height 11
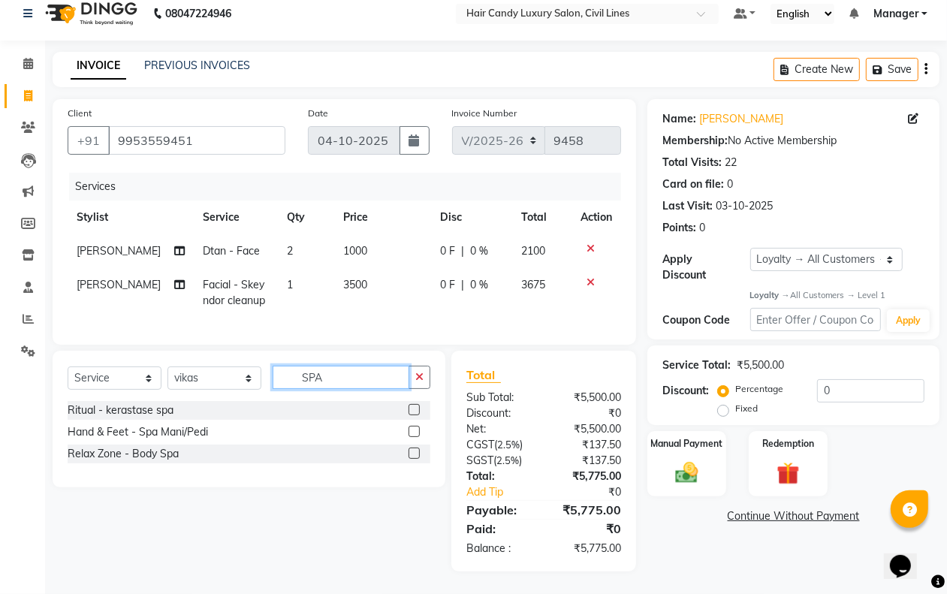
click at [336, 379] on input "SPA" at bounding box center [341, 377] width 137 height 23
click at [336, 378] on input "SPA" at bounding box center [341, 377] width 137 height 23
type input "BOM"
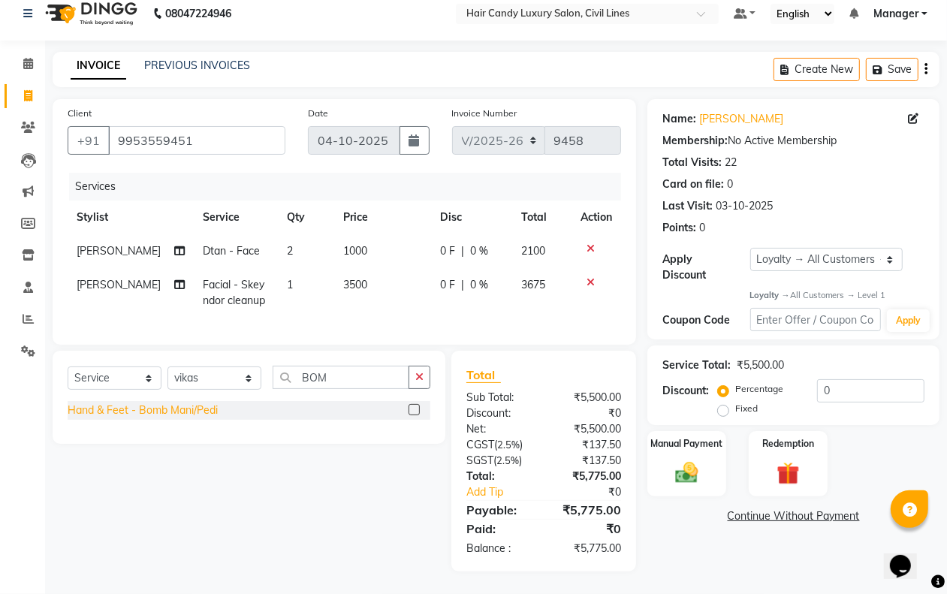
click at [184, 414] on div "Hand & Feet - Bomb Mani/Pedi" at bounding box center [143, 410] width 150 height 16
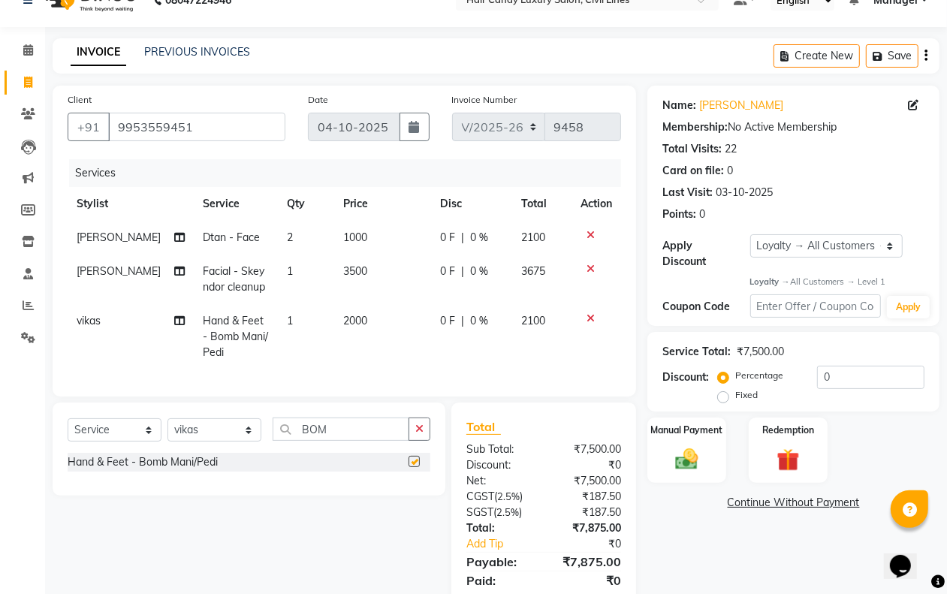
checkbox input "false"
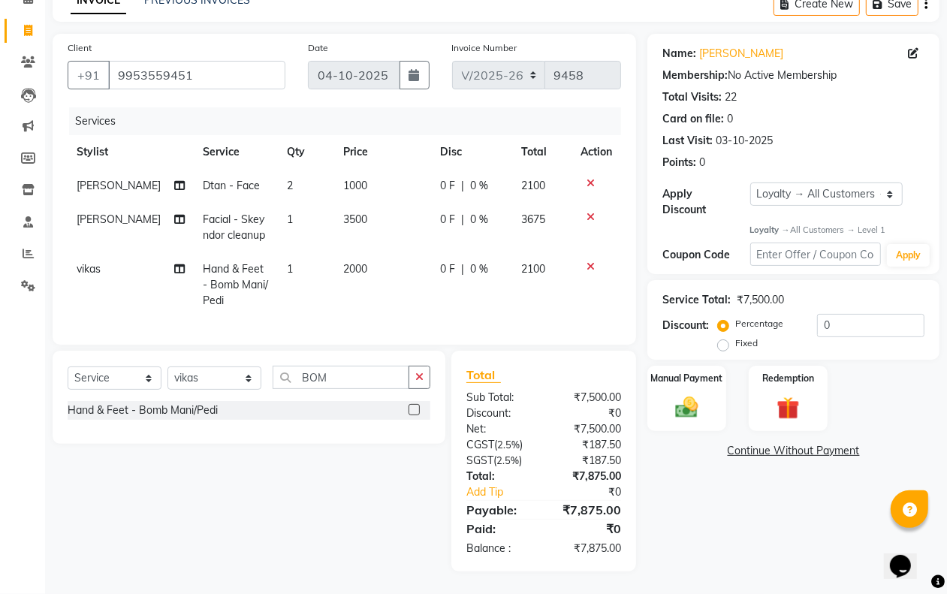
scroll to position [0, 0]
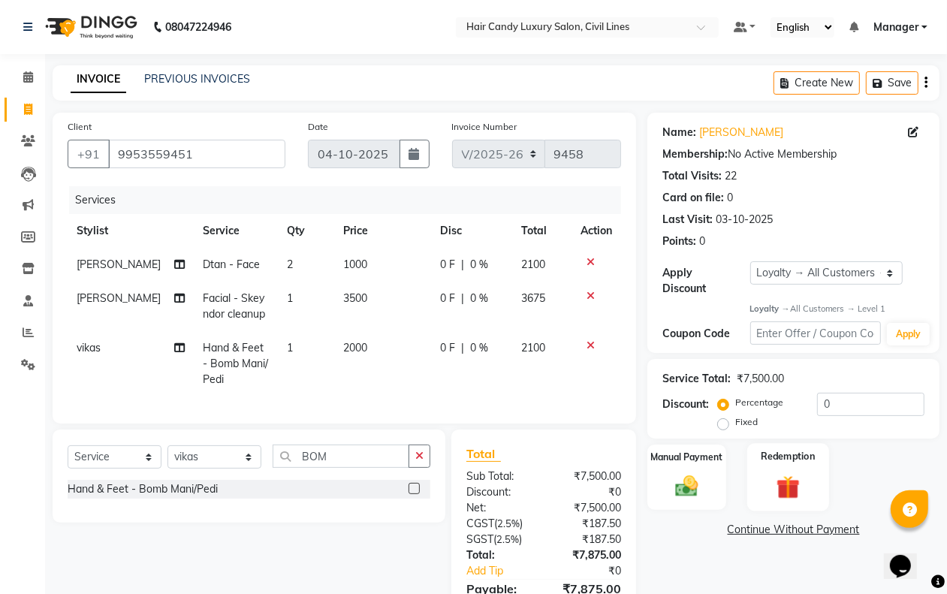
click at [805, 492] on img at bounding box center [788, 487] width 38 height 29
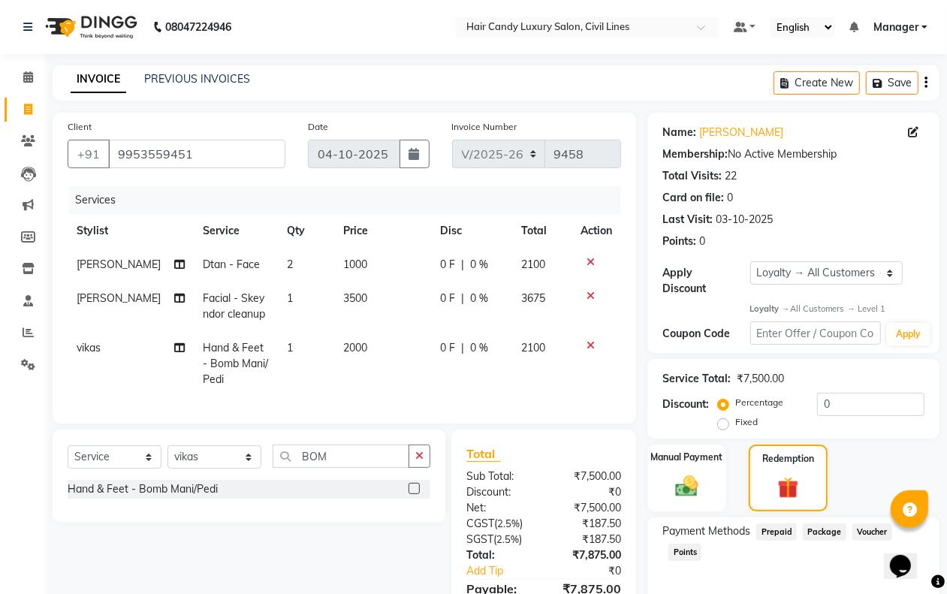
scroll to position [92, 0]
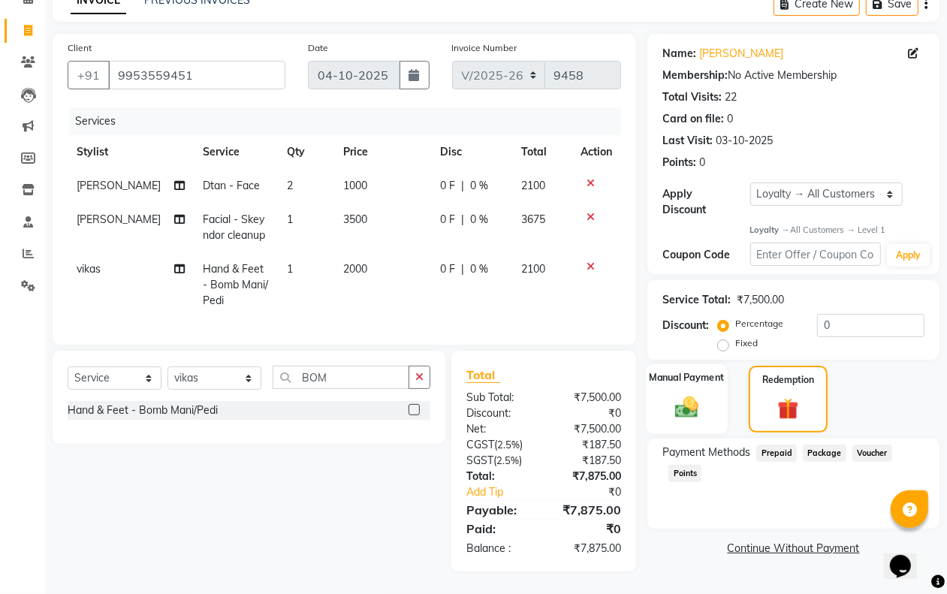
click at [681, 394] on img at bounding box center [686, 407] width 38 height 27
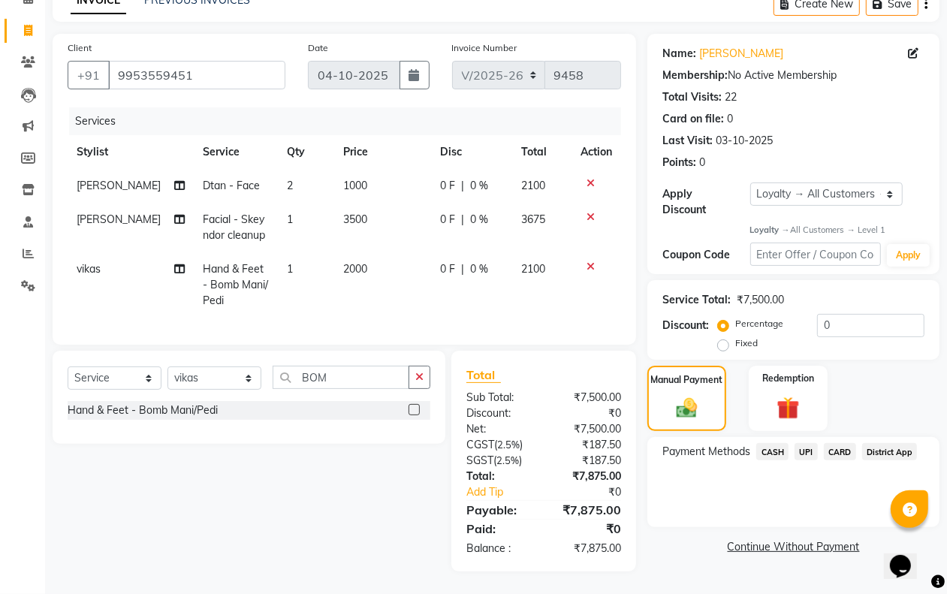
click at [842, 443] on span "CARD" at bounding box center [840, 451] width 32 height 17
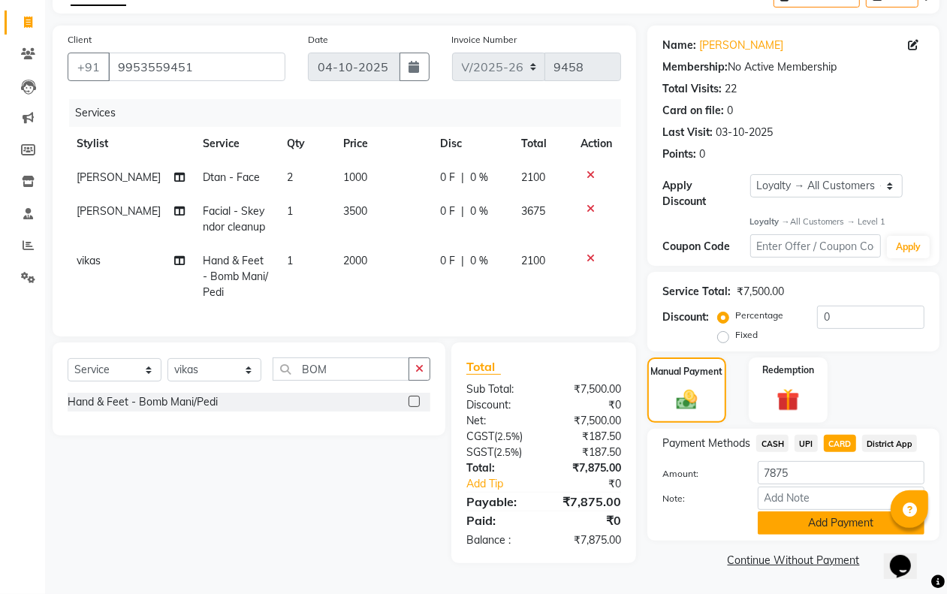
click at [806, 511] on button "Add Payment" at bounding box center [841, 522] width 167 height 23
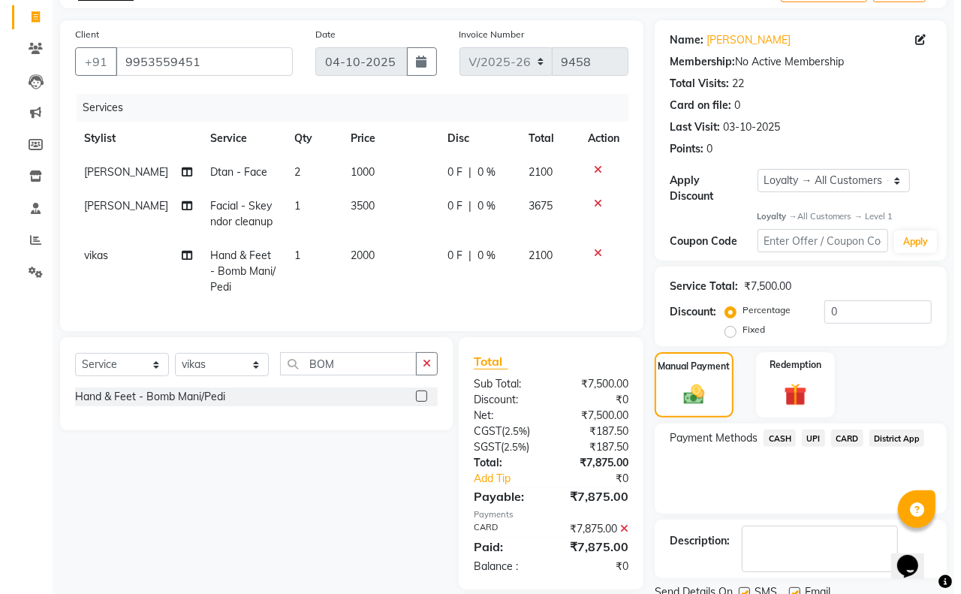
scroll to position [245, 0]
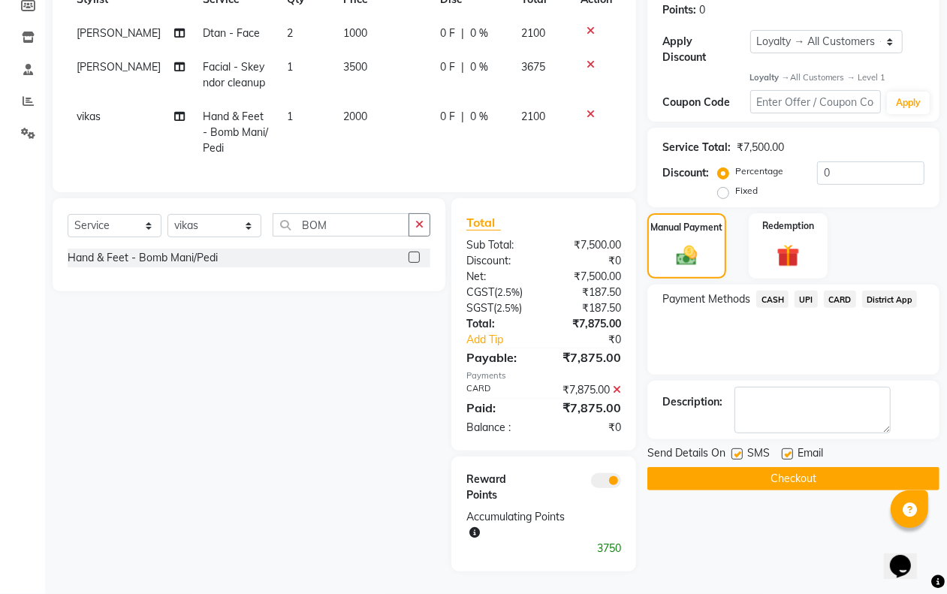
click at [610, 481] on span at bounding box center [606, 480] width 30 height 15
click at [621, 483] on input "checkbox" at bounding box center [621, 483] width 0 height 0
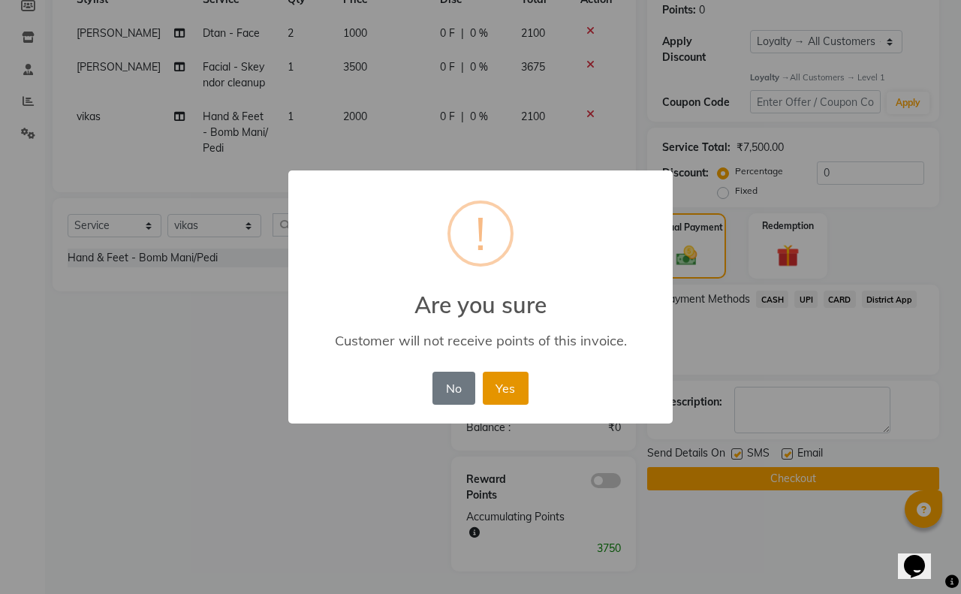
click at [496, 378] on button "Yes" at bounding box center [506, 388] width 46 height 33
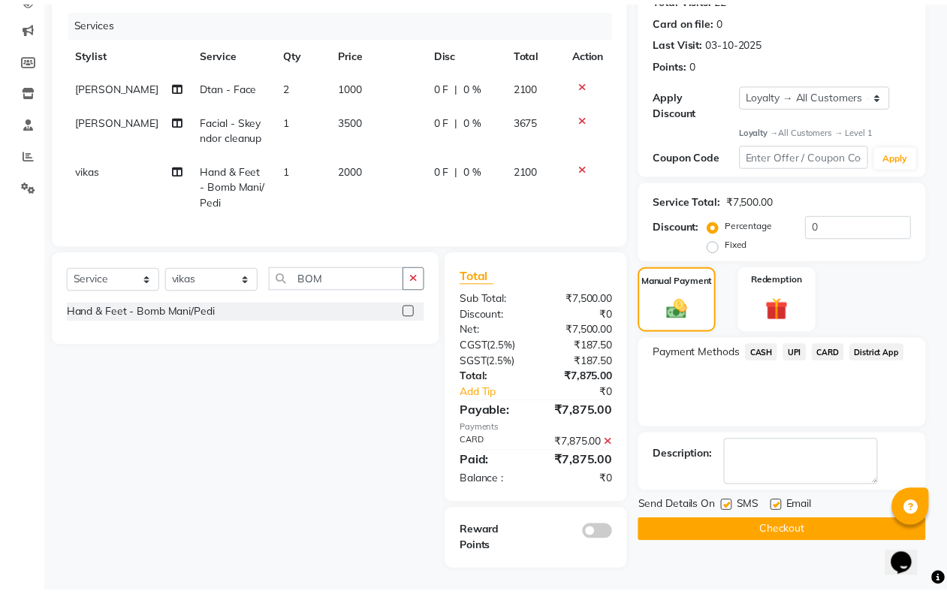
scroll to position [191, 0]
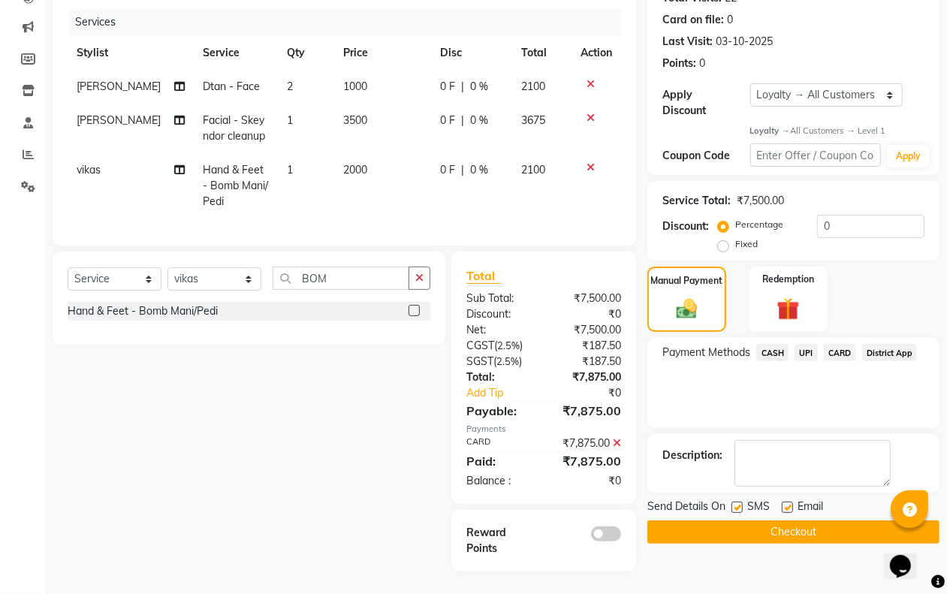
click at [741, 520] on button "Checkout" at bounding box center [793, 531] width 292 height 23
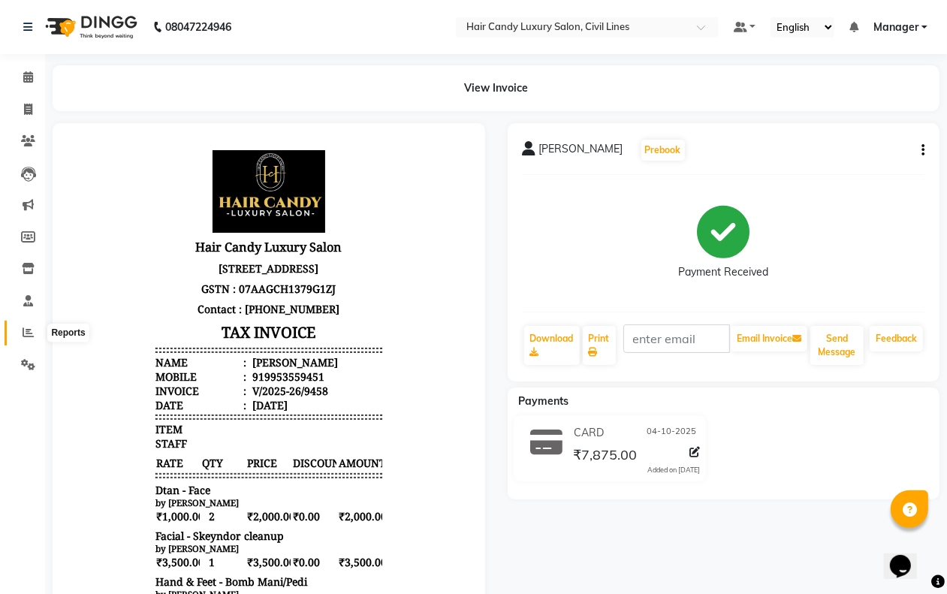
click at [16, 333] on span at bounding box center [28, 332] width 26 height 17
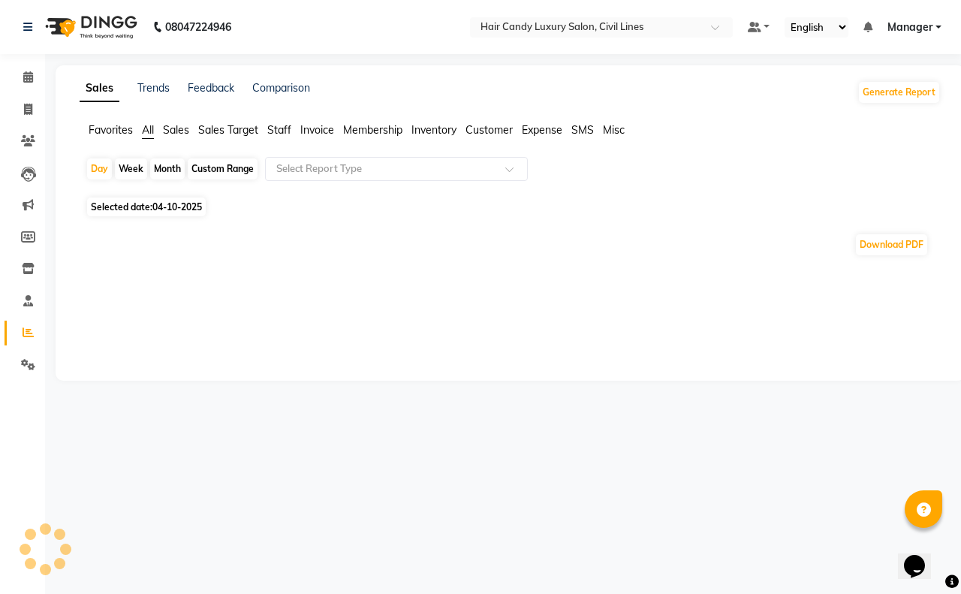
click at [215, 173] on div "Custom Range" at bounding box center [223, 168] width 70 height 21
select select "10"
select select "2025"
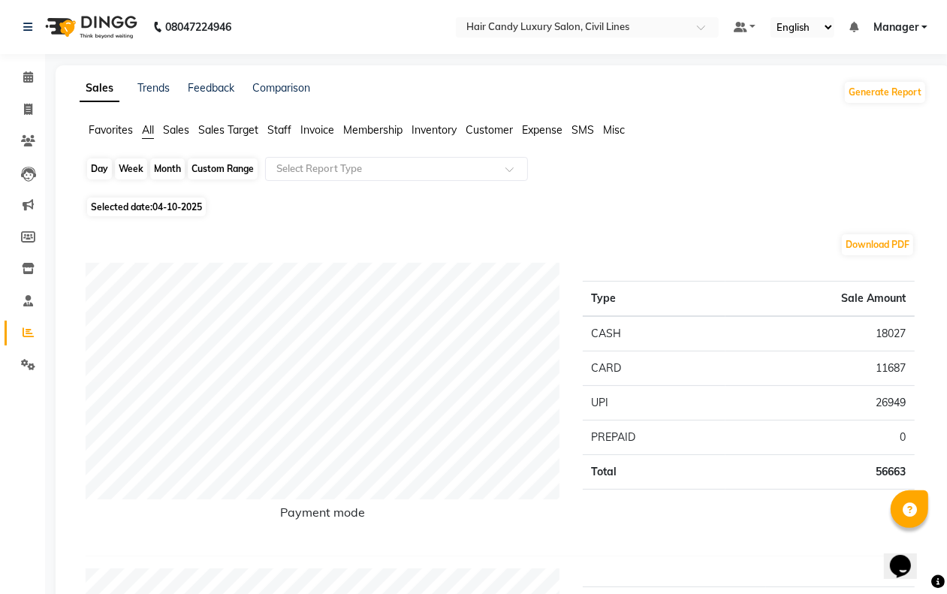
click at [214, 170] on div "Custom Range" at bounding box center [223, 168] width 70 height 21
select select "10"
select select "2025"
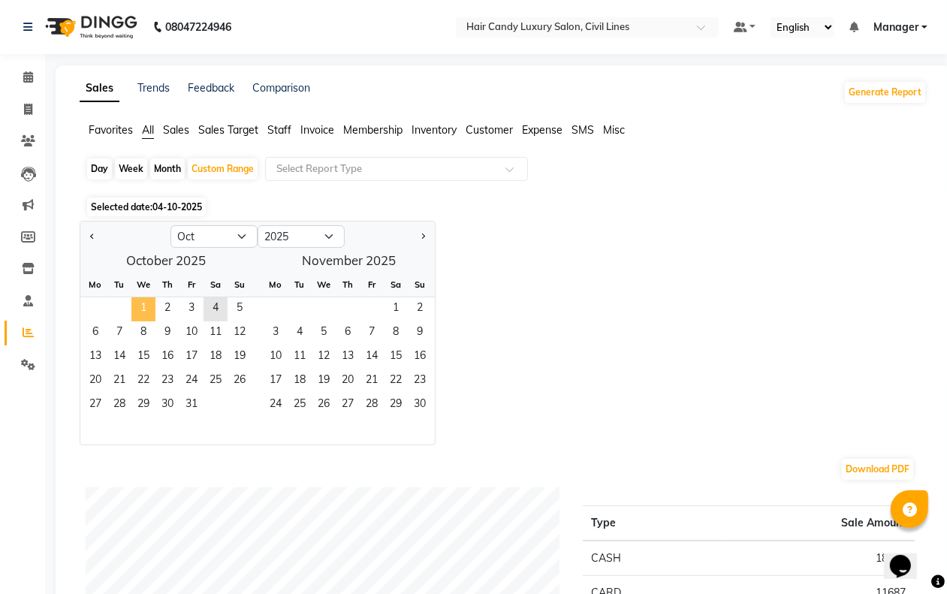
click at [144, 309] on span "1" at bounding box center [143, 309] width 24 height 24
click at [215, 310] on span "4" at bounding box center [215, 309] width 24 height 24
click at [278, 125] on span "Staff" at bounding box center [279, 130] width 24 height 14
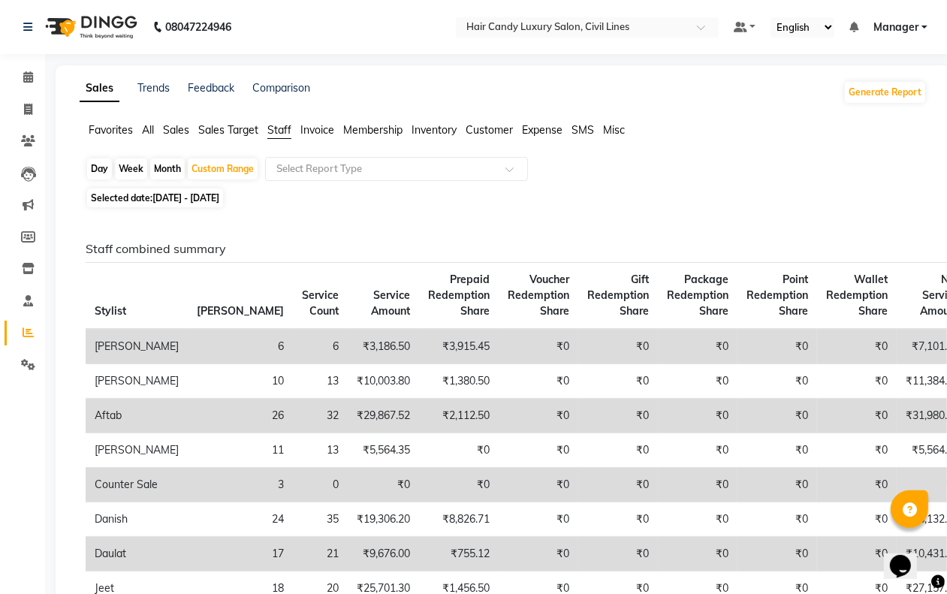
click at [243, 132] on span "Sales Target" at bounding box center [228, 130] width 60 height 14
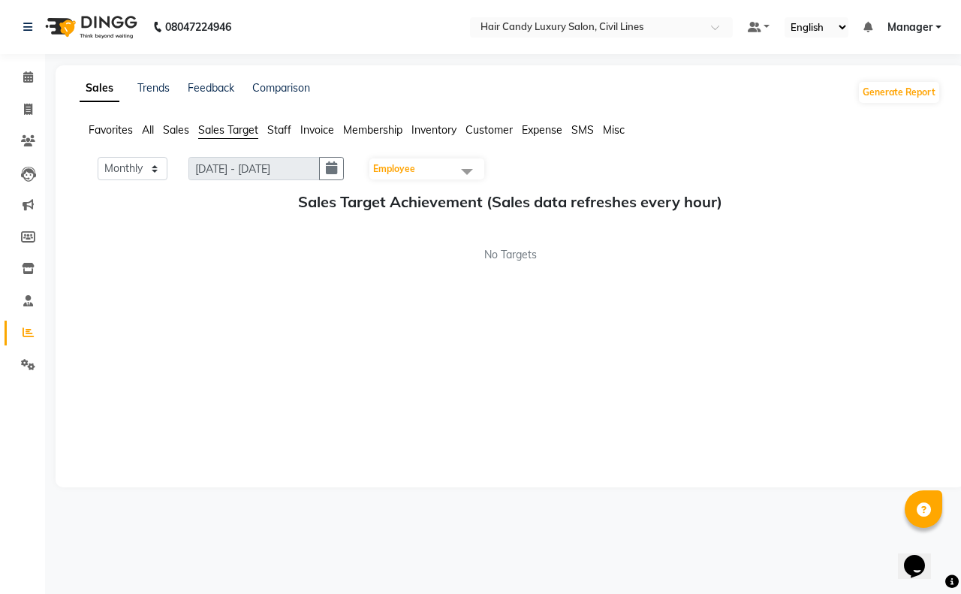
click at [357, 131] on span "Membership" at bounding box center [372, 130] width 59 height 14
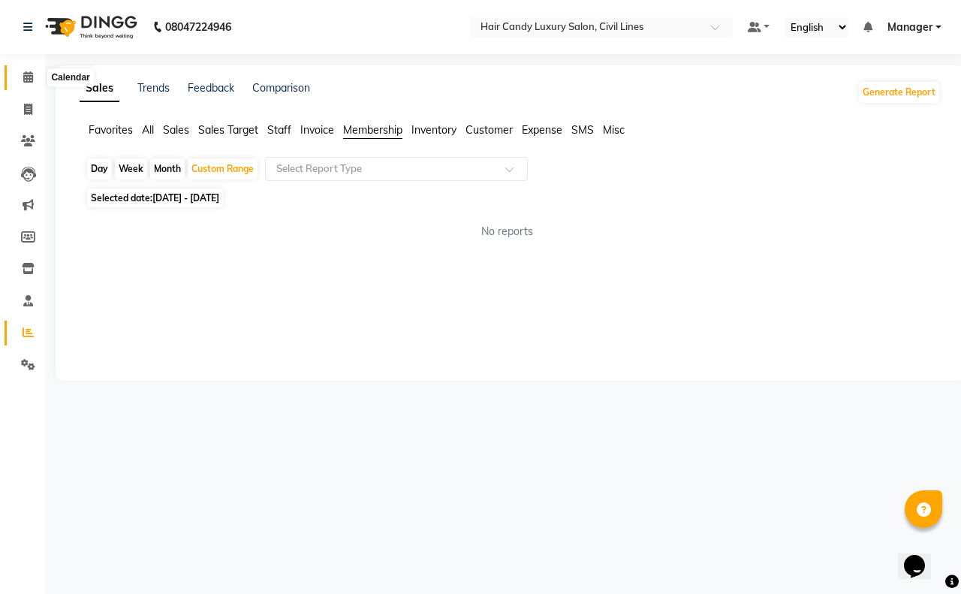
click at [28, 85] on span at bounding box center [28, 77] width 26 height 17
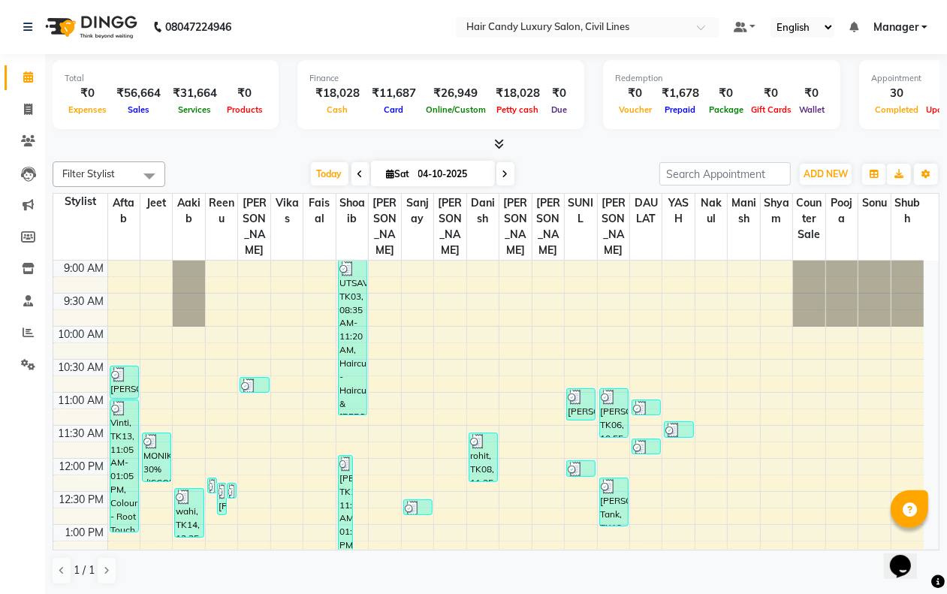
click at [896, 25] on span "Manager" at bounding box center [895, 28] width 45 height 16
click at [237, 161] on div "Filter Stylist Select All aakib AASHU Aftab Arshal counter sale Danish DAULAT f…" at bounding box center [496, 174] width 887 height 26
click at [24, 111] on icon at bounding box center [28, 109] width 8 height 11
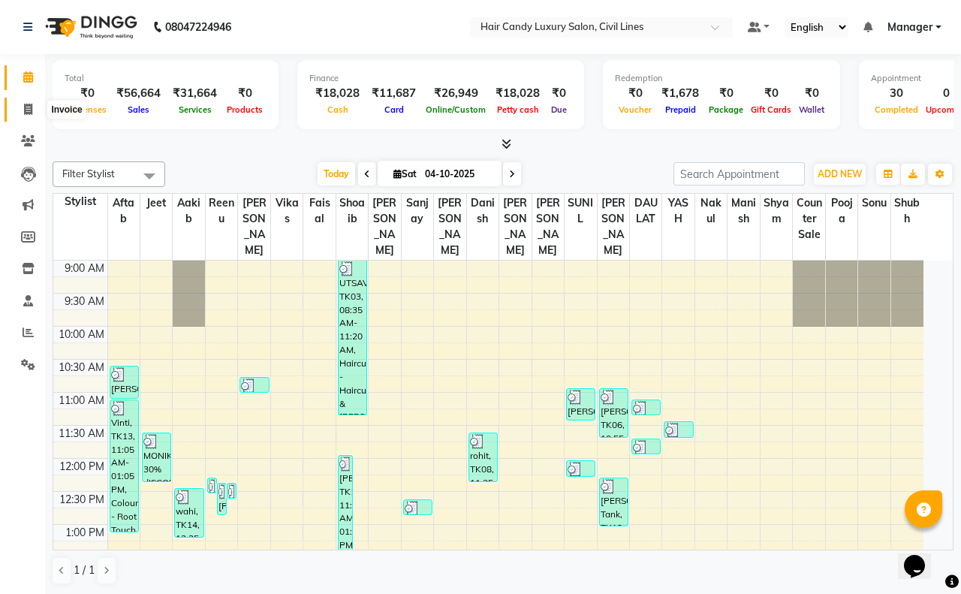
select select "service"
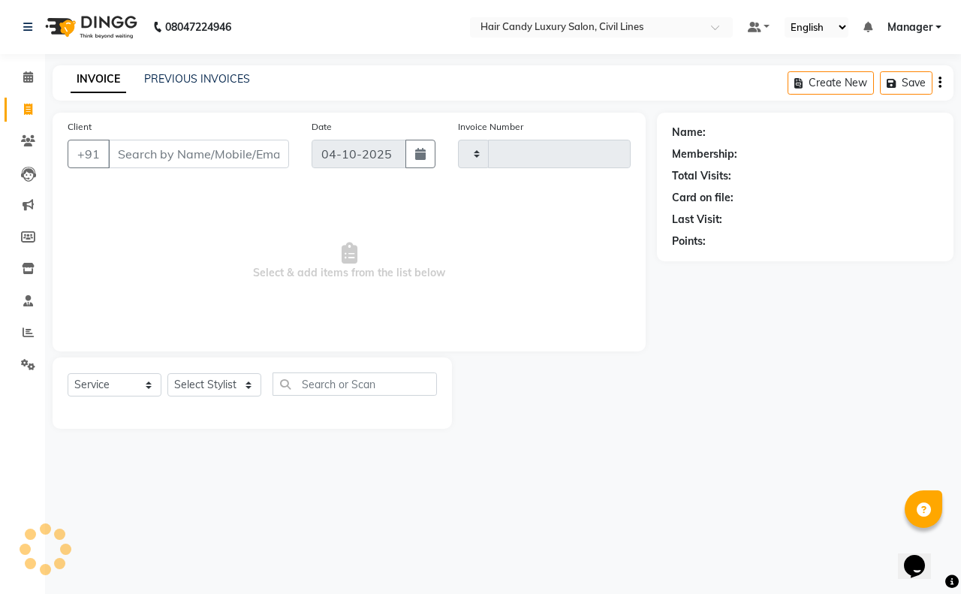
type input "9459"
select select "6308"
click at [192, 389] on select "Select Stylist aakib AASHU Aftab Arshal counter sale Danish DAULAT faisal jeet …" at bounding box center [214, 384] width 94 height 23
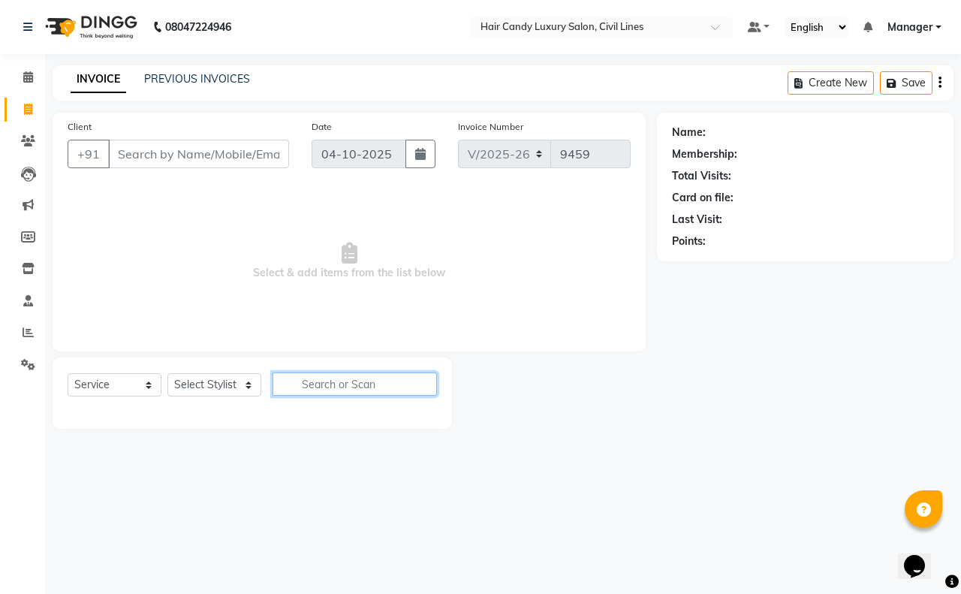
click at [331, 391] on input "text" at bounding box center [355, 383] width 164 height 23
click at [333, 381] on input "SKEY" at bounding box center [344, 383] width 143 height 23
type input "SKEY"
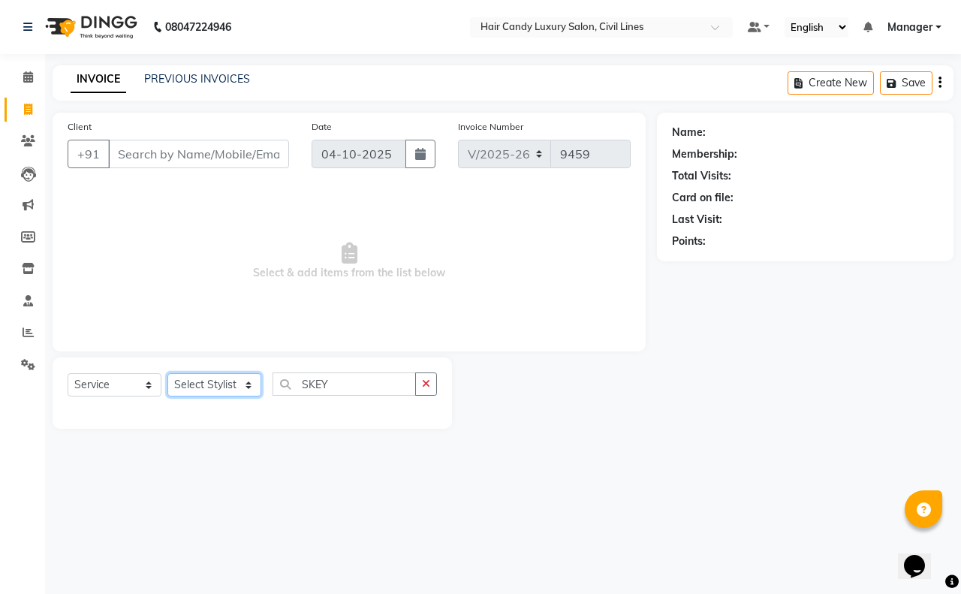
click at [249, 387] on select "Select Stylist aakib AASHU Aftab Arshal counter sale Danish DAULAT faisal jeet …" at bounding box center [214, 384] width 94 height 23
select select "47488"
click at [167, 373] on select "Select Stylist aakib AASHU Aftab Arshal counter sale Danish DAULAT faisal jeet …" at bounding box center [214, 384] width 94 height 23
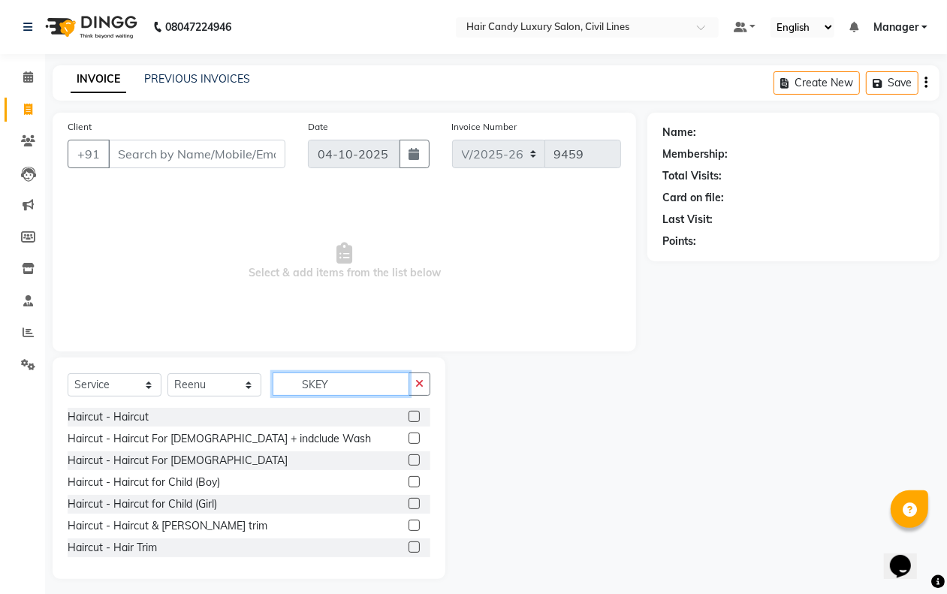
click at [340, 384] on input "SKEY" at bounding box center [341, 383] width 137 height 23
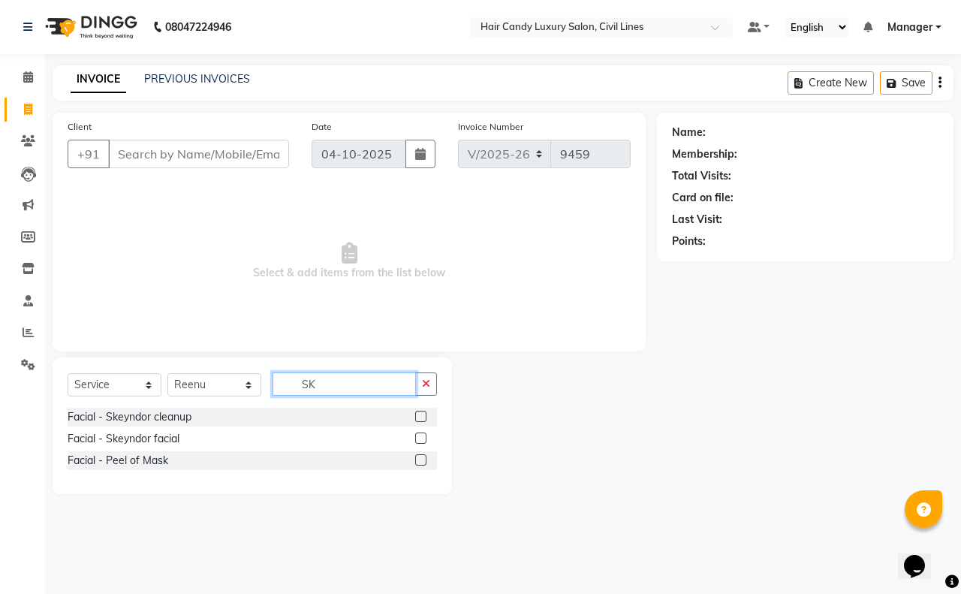
type input "SK"
click at [415, 419] on label at bounding box center [420, 416] width 11 height 11
click at [415, 419] on input "checkbox" at bounding box center [420, 417] width 10 height 10
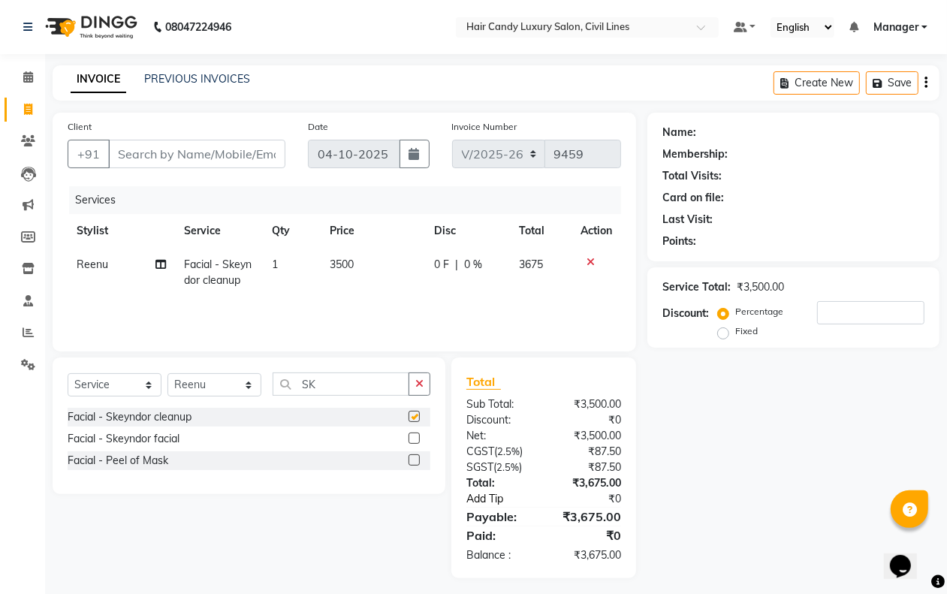
checkbox input "false"
click at [415, 379] on icon "button" at bounding box center [419, 383] width 8 height 11
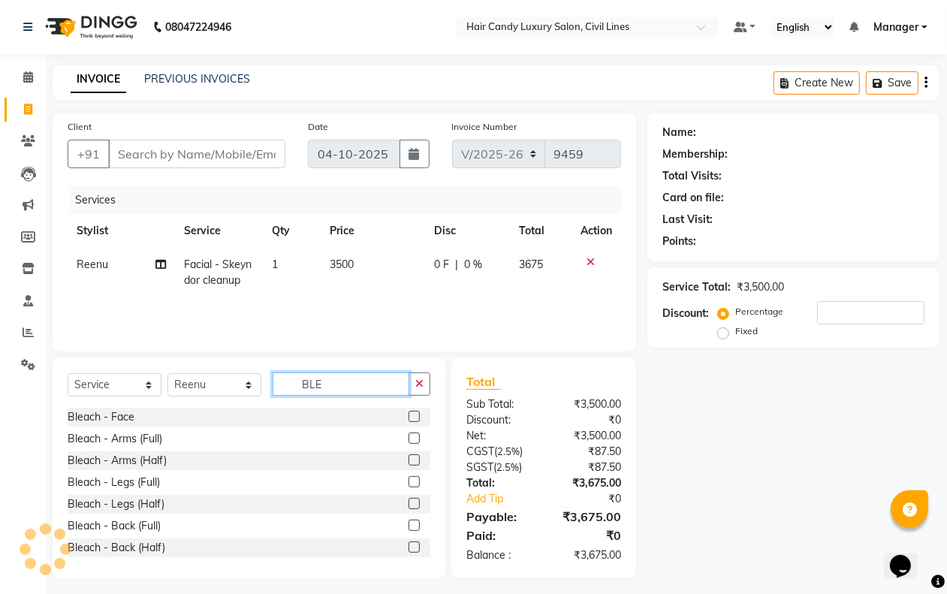
type input "BLE"
click at [408, 411] on label at bounding box center [413, 416] width 11 height 11
click at [408, 412] on input "checkbox" at bounding box center [413, 417] width 10 height 10
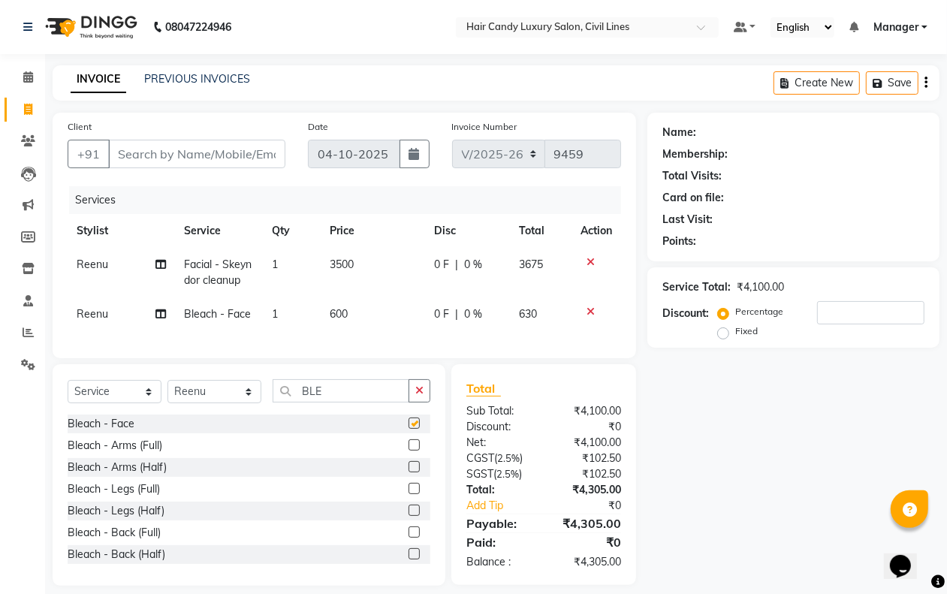
checkbox input "false"
click at [408, 402] on button "button" at bounding box center [419, 390] width 22 height 23
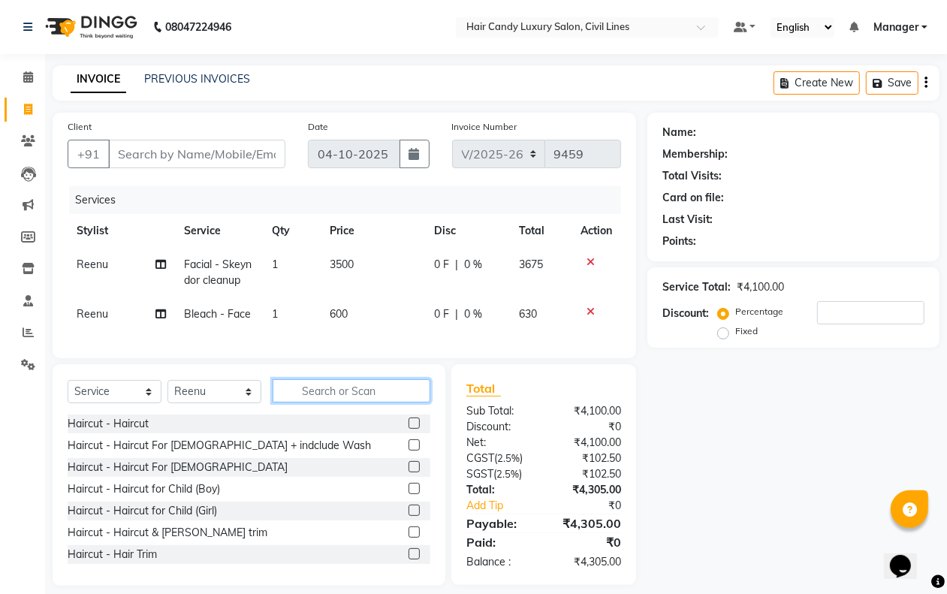
click at [354, 402] on input "text" at bounding box center [352, 390] width 158 height 23
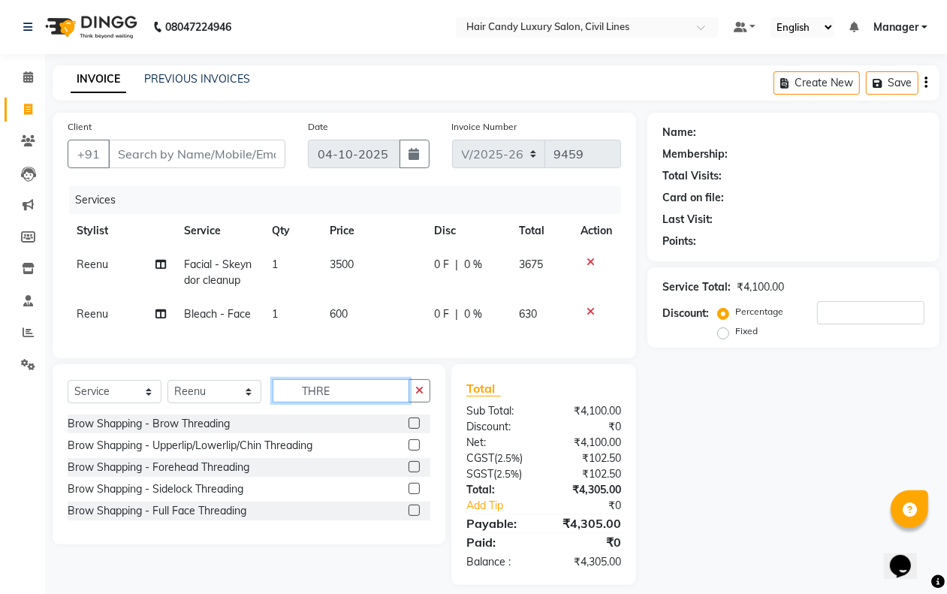
type input "THRE"
click at [411, 429] on label at bounding box center [413, 422] width 11 height 11
click at [411, 429] on input "checkbox" at bounding box center [413, 424] width 10 height 10
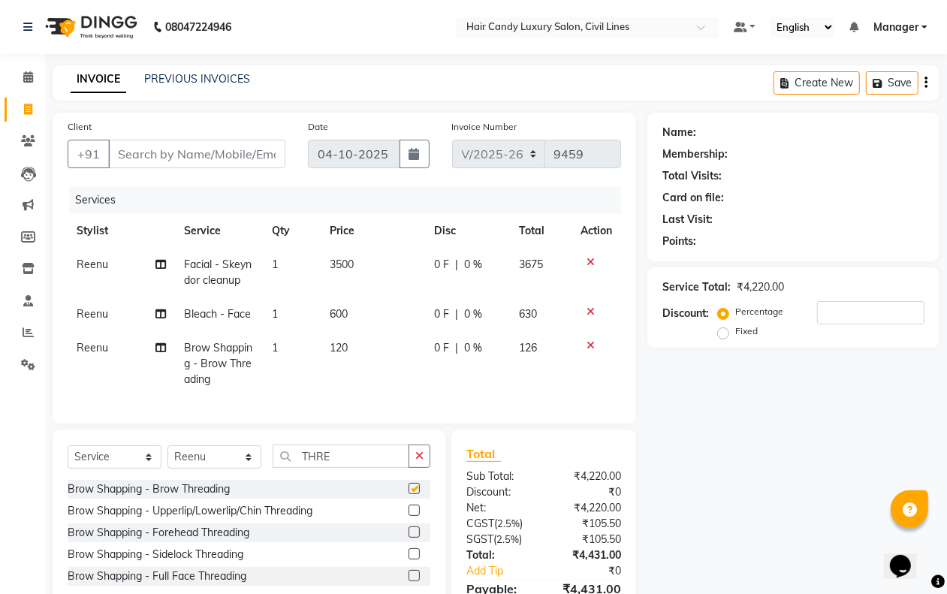
checkbox input "false"
click at [414, 516] on label at bounding box center [413, 510] width 11 height 11
click at [414, 516] on input "checkbox" at bounding box center [413, 511] width 10 height 10
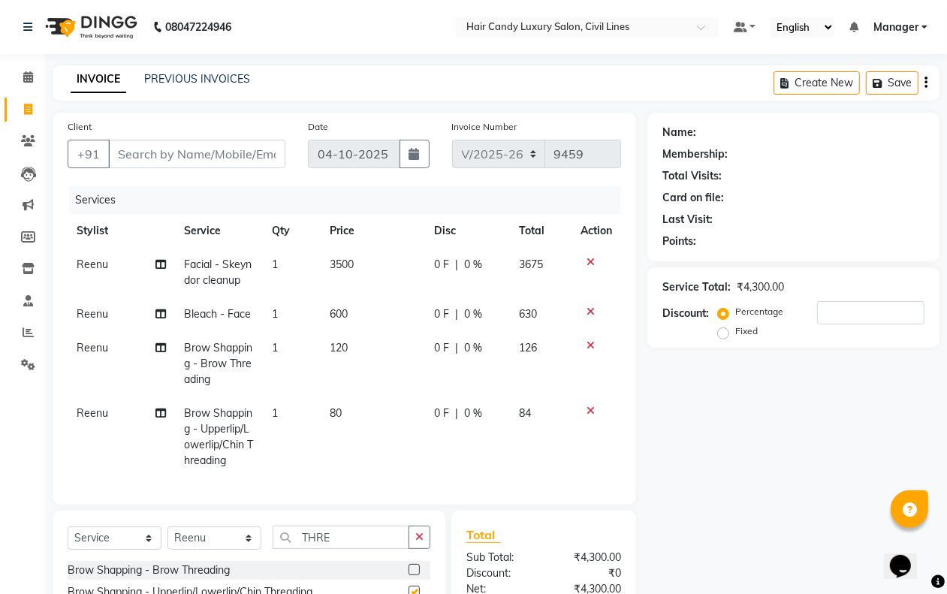
checkbox input "false"
click at [173, 158] on input "Client" at bounding box center [196, 154] width 177 height 29
type input "N"
type input "0"
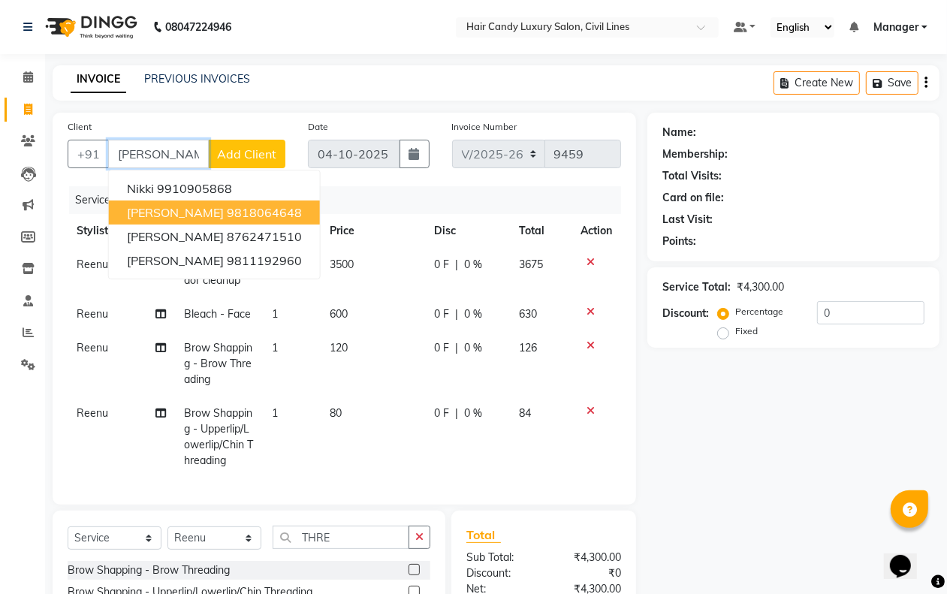
click at [228, 214] on ngb-highlight "9818064648" at bounding box center [264, 212] width 75 height 15
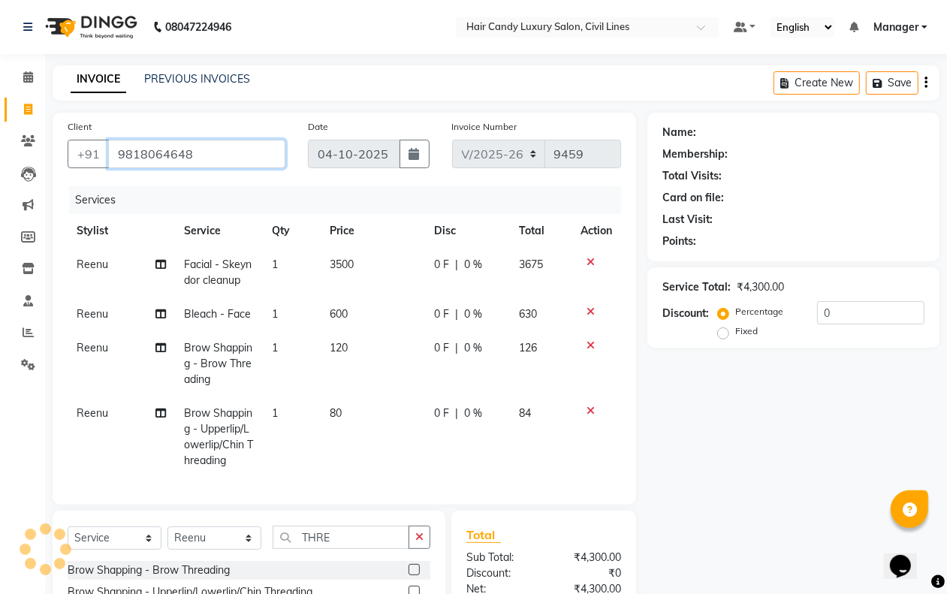
type input "9818064648"
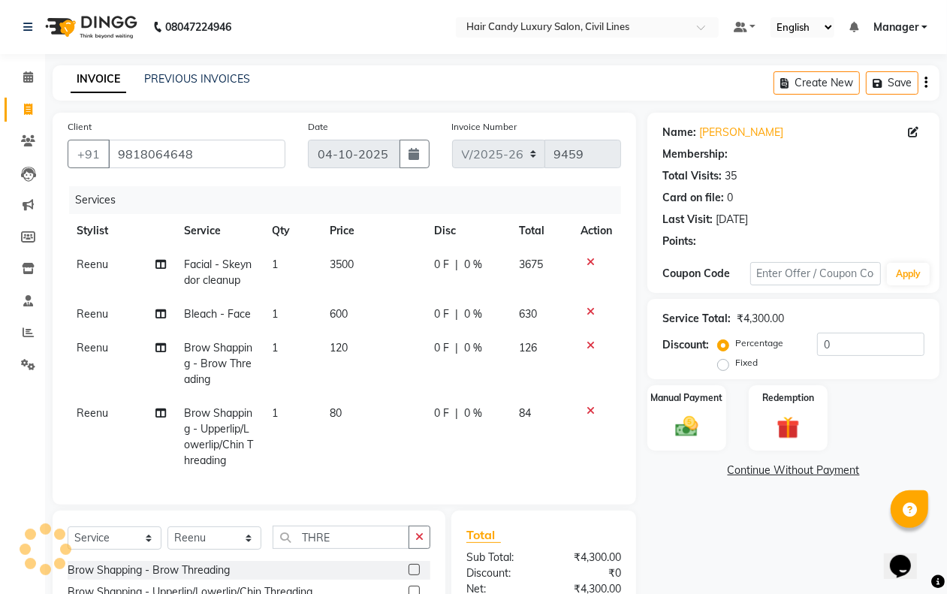
select select "1: Object"
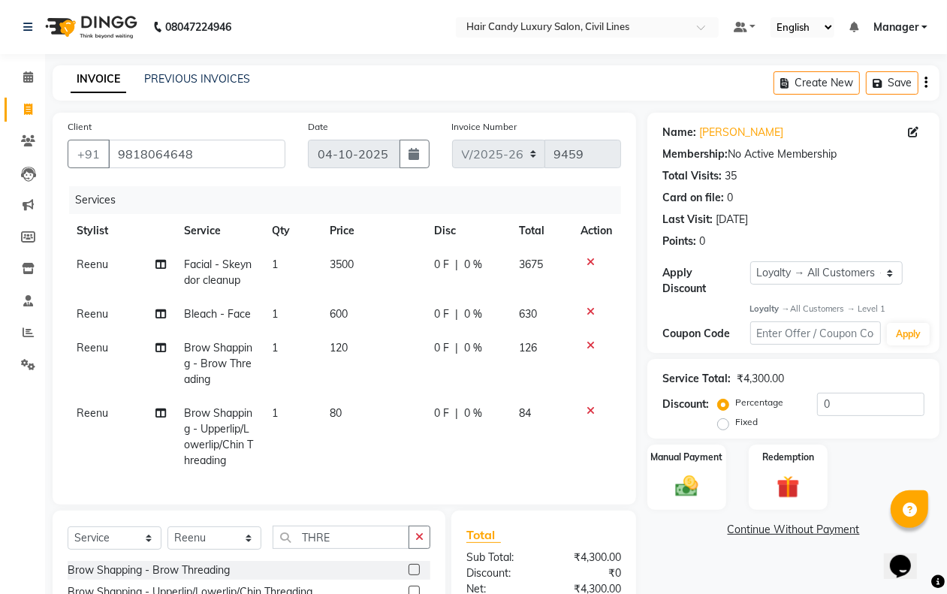
scroll to position [173, 0]
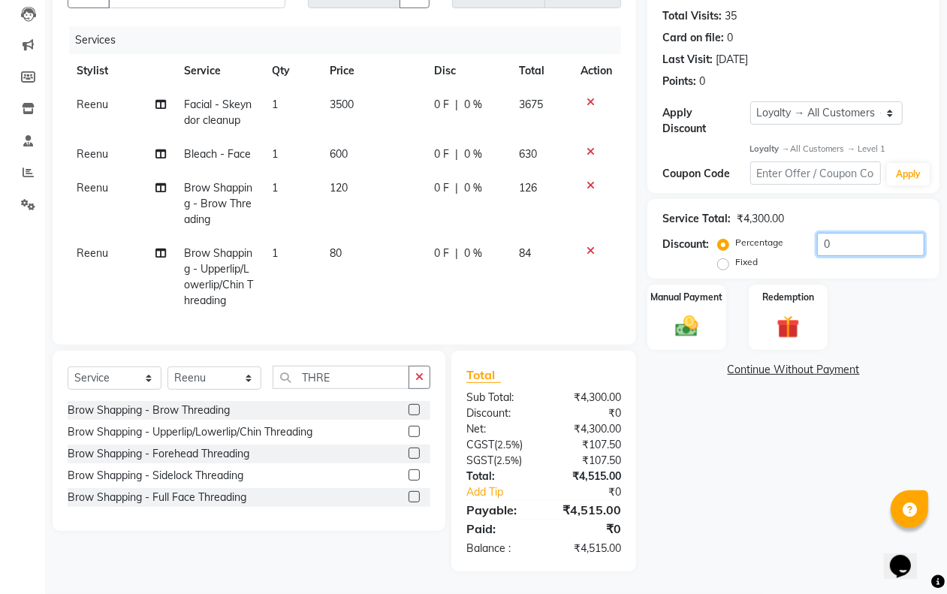
click at [842, 233] on input "0" at bounding box center [870, 244] width 107 height 23
click at [864, 233] on input "20" at bounding box center [870, 244] width 107 height 23
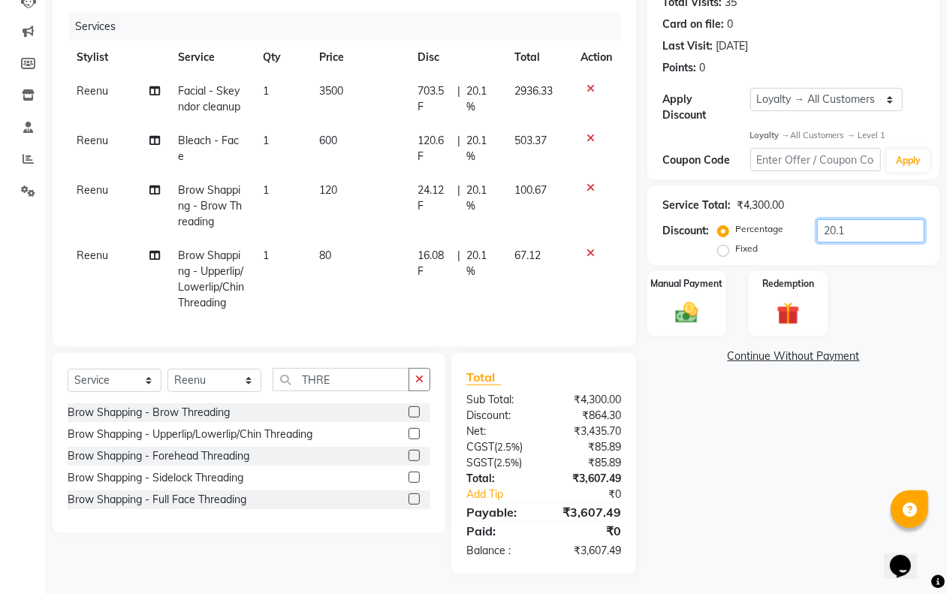
type input "20"
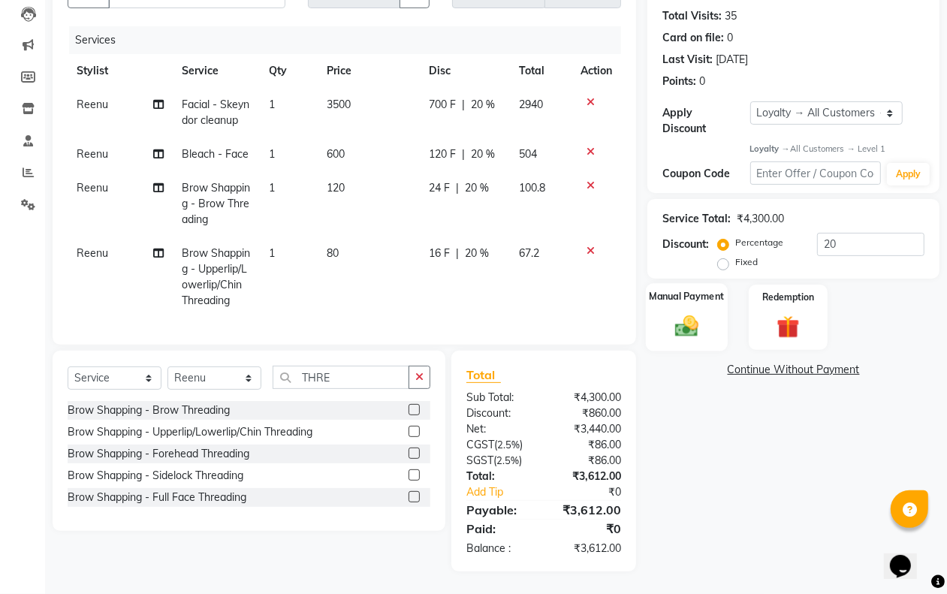
click at [692, 317] on img at bounding box center [686, 326] width 38 height 27
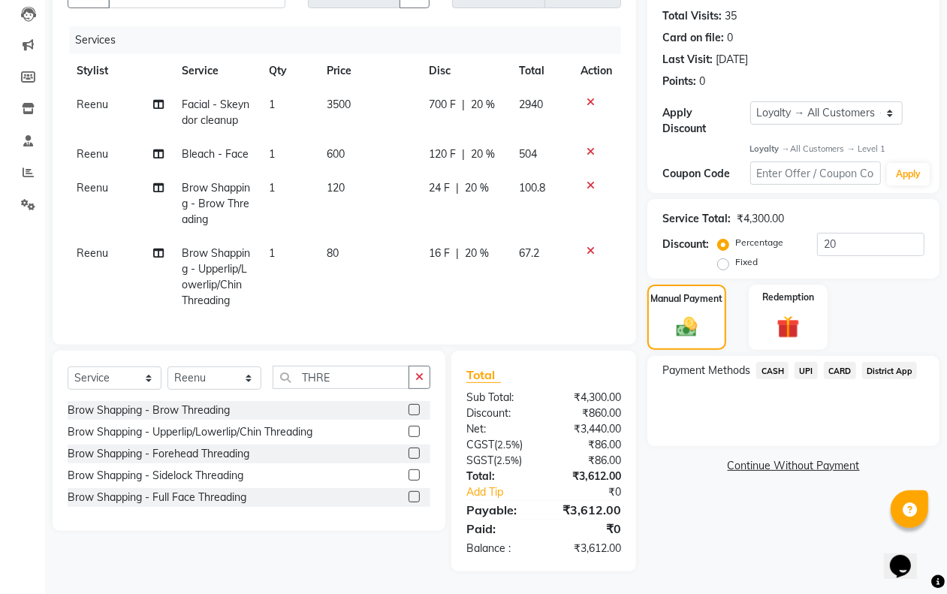
click at [770, 362] on span "CASH" at bounding box center [772, 370] width 32 height 17
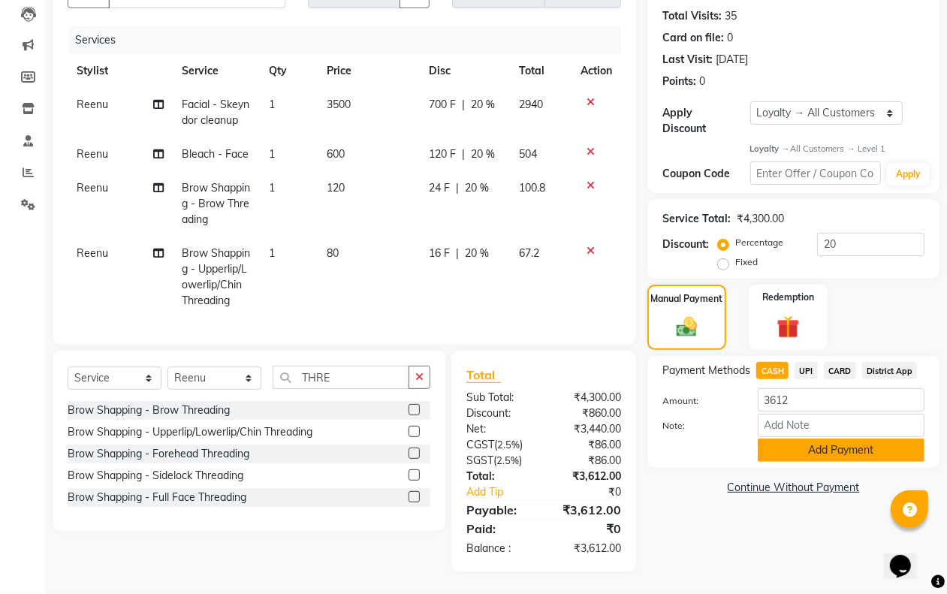
click at [779, 438] on button "Add Payment" at bounding box center [841, 449] width 167 height 23
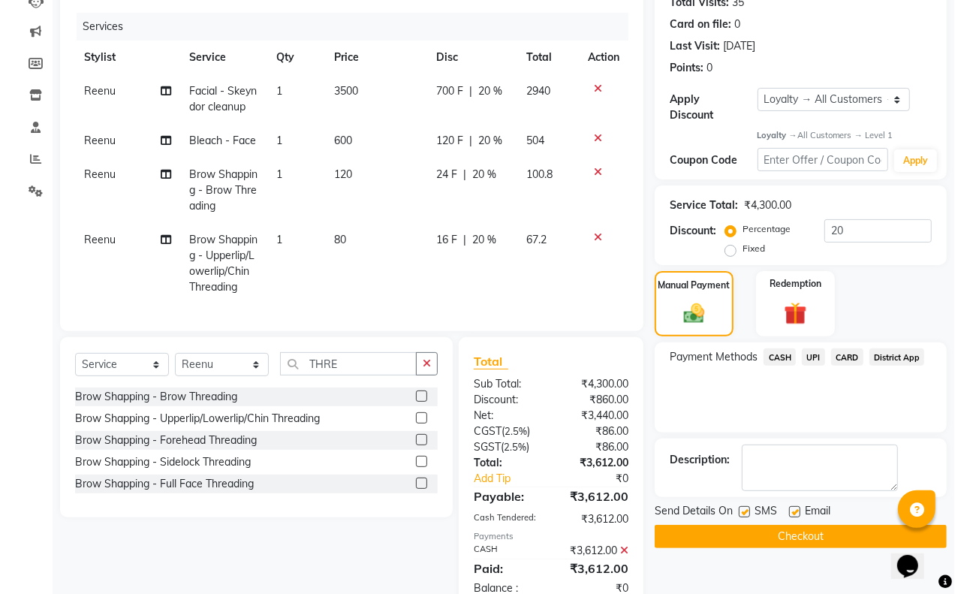
scroll to position [347, 0]
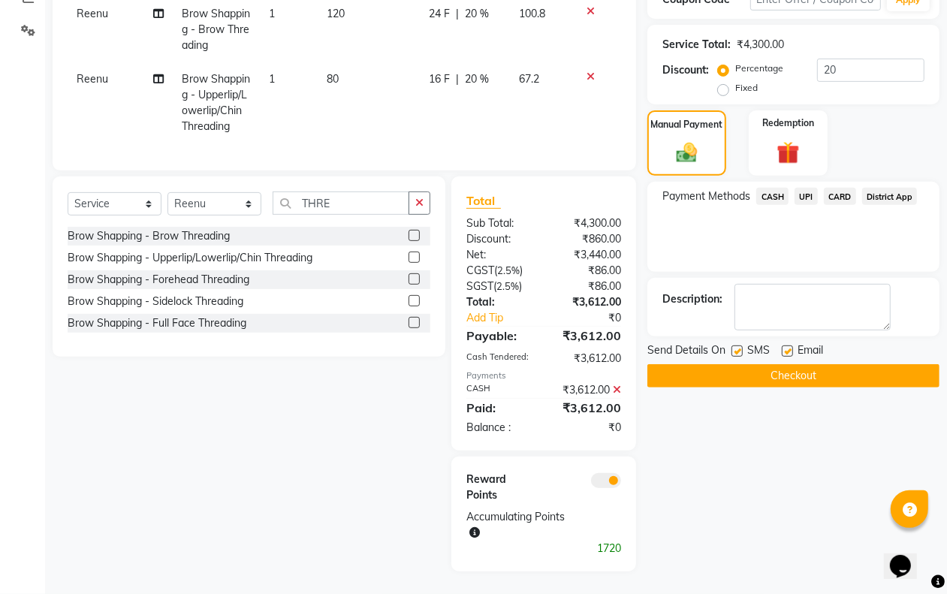
click at [608, 478] on span at bounding box center [606, 480] width 30 height 15
click at [621, 483] on input "checkbox" at bounding box center [621, 483] width 0 height 0
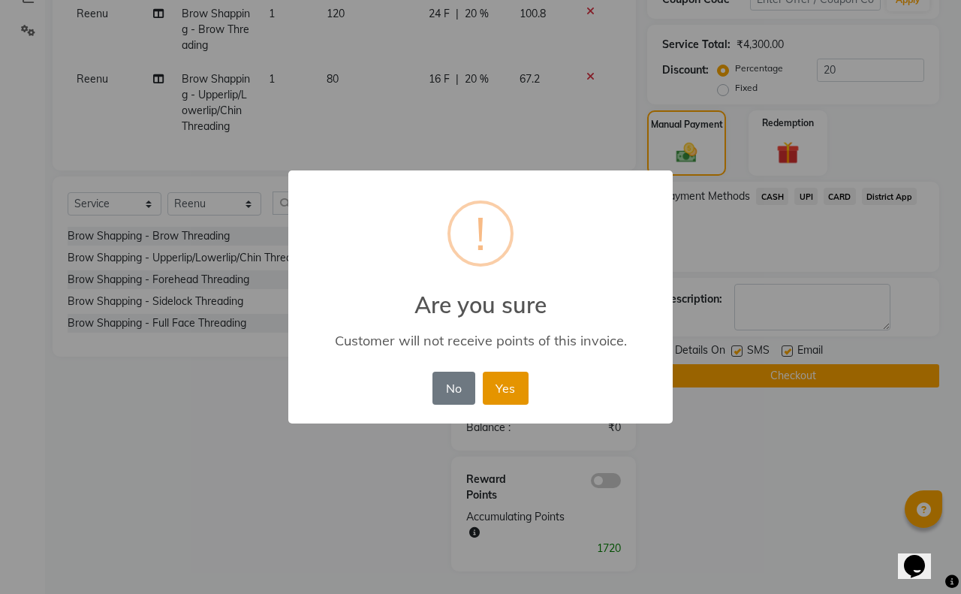
click at [511, 391] on button "Yes" at bounding box center [506, 388] width 46 height 33
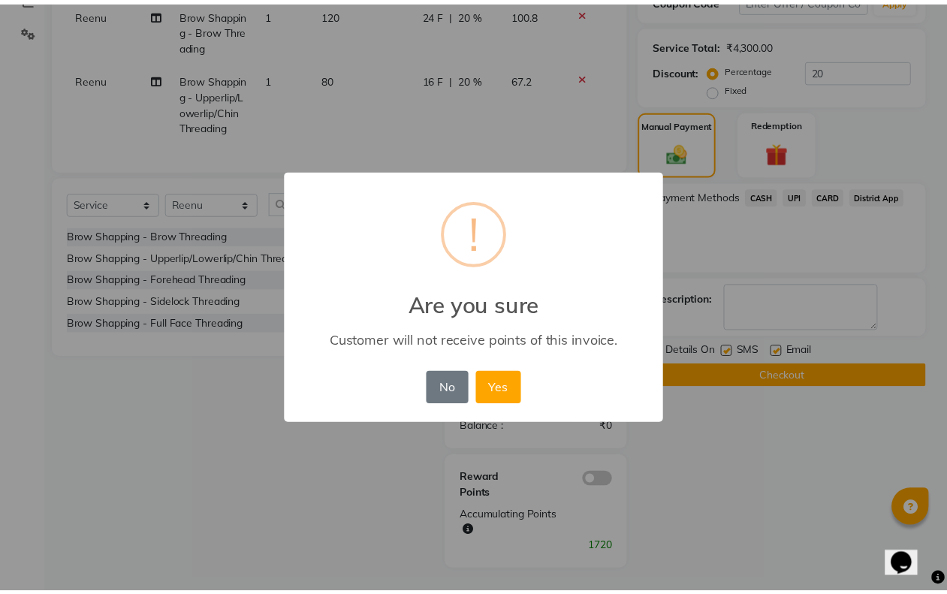
scroll to position [294, 0]
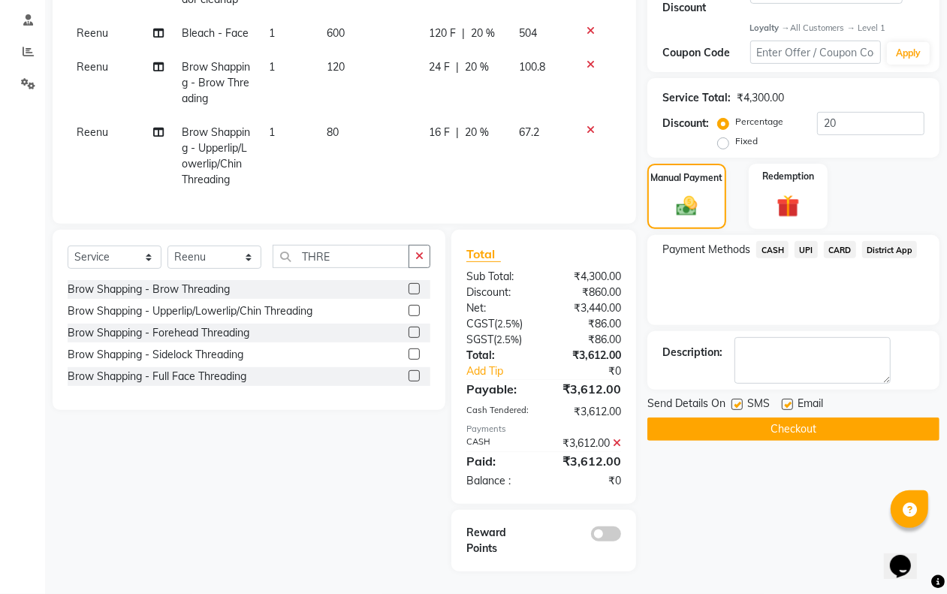
click at [736, 399] on label at bounding box center [736, 404] width 11 height 11
click at [736, 400] on input "checkbox" at bounding box center [736, 405] width 10 height 10
checkbox input "false"
click at [785, 399] on label at bounding box center [787, 404] width 11 height 11
click at [785, 400] on input "checkbox" at bounding box center [787, 405] width 10 height 10
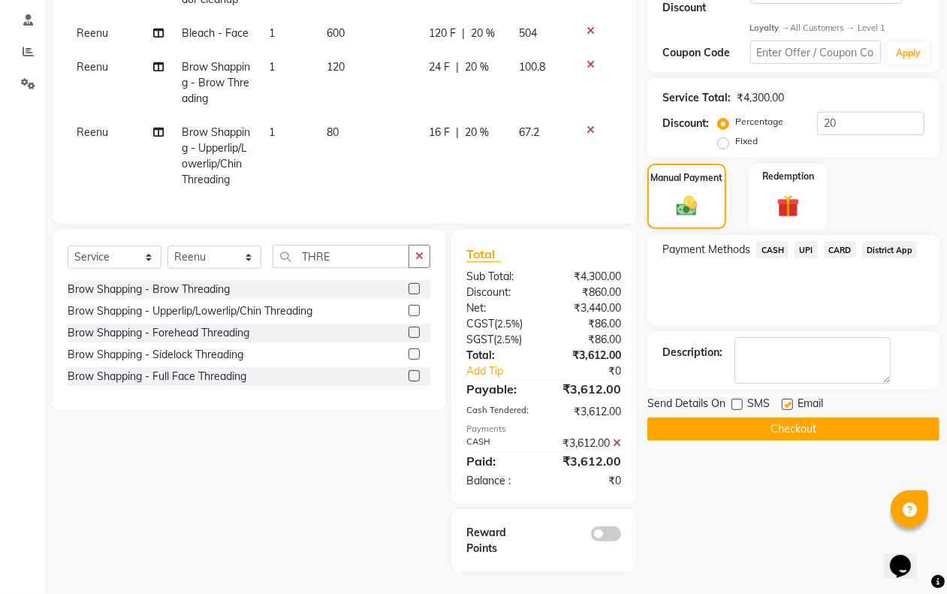
checkbox input "false"
click at [777, 417] on button "Checkout" at bounding box center [793, 428] width 292 height 23
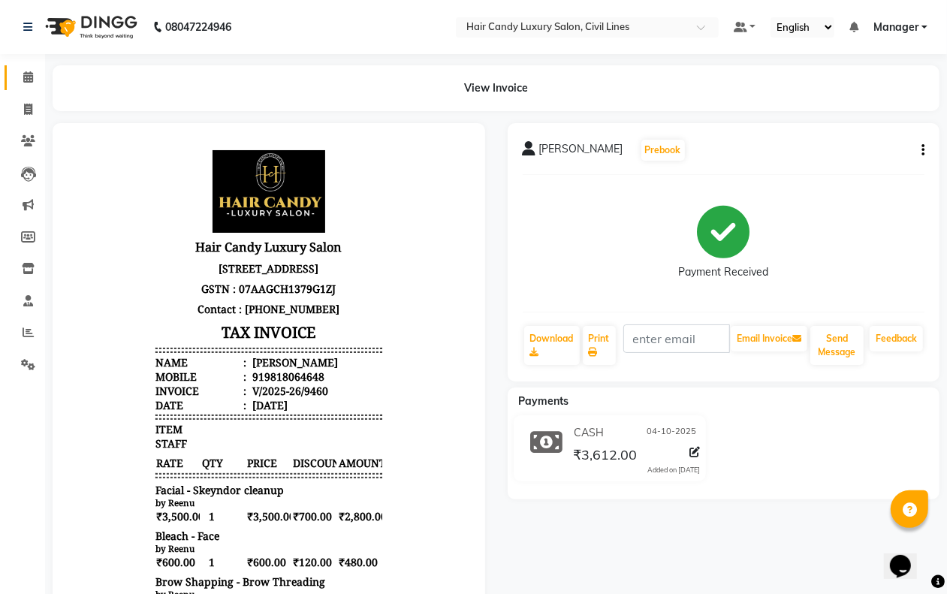
click at [27, 77] on icon at bounding box center [28, 76] width 10 height 11
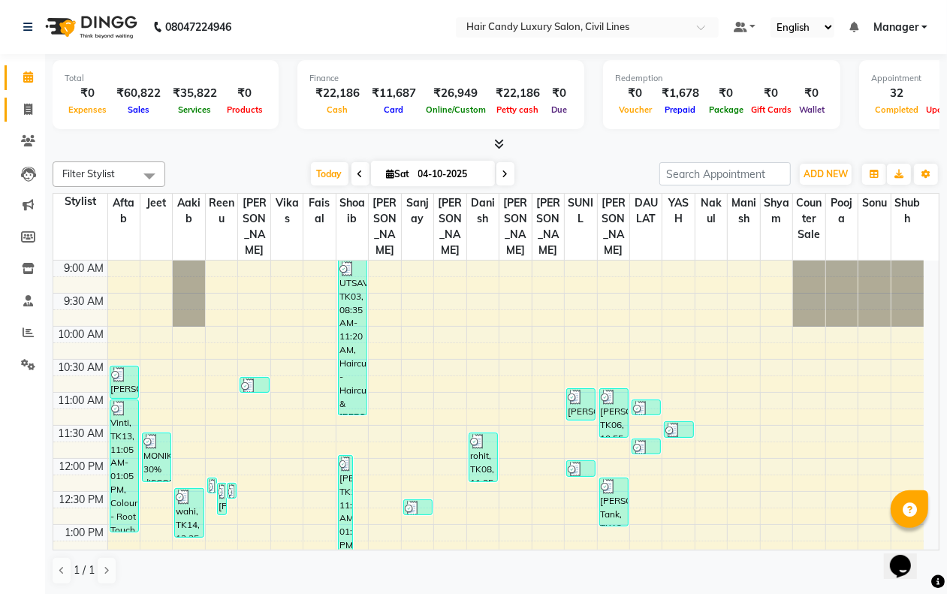
click at [28, 109] on icon at bounding box center [28, 109] width 8 height 11
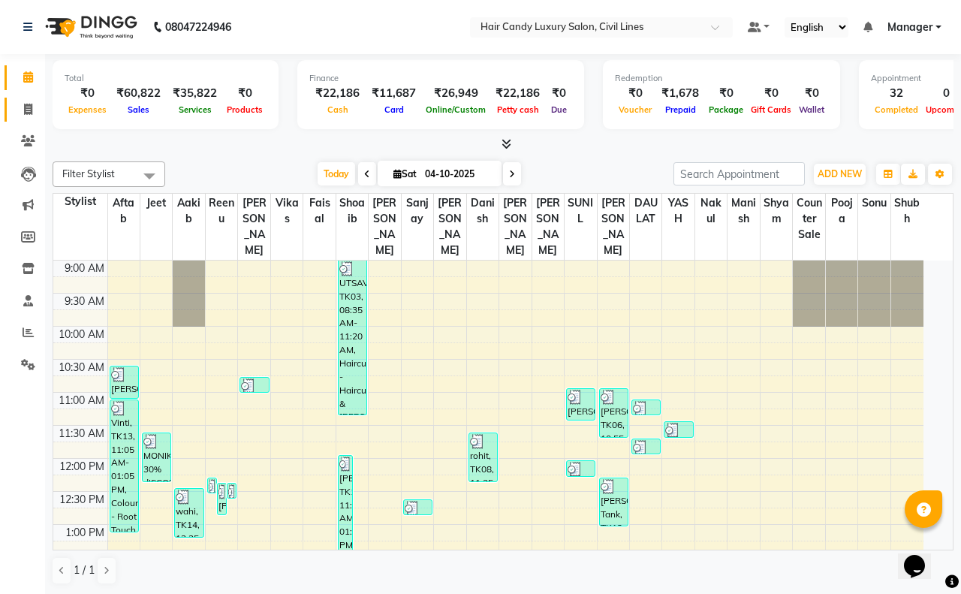
select select "6308"
select select "service"
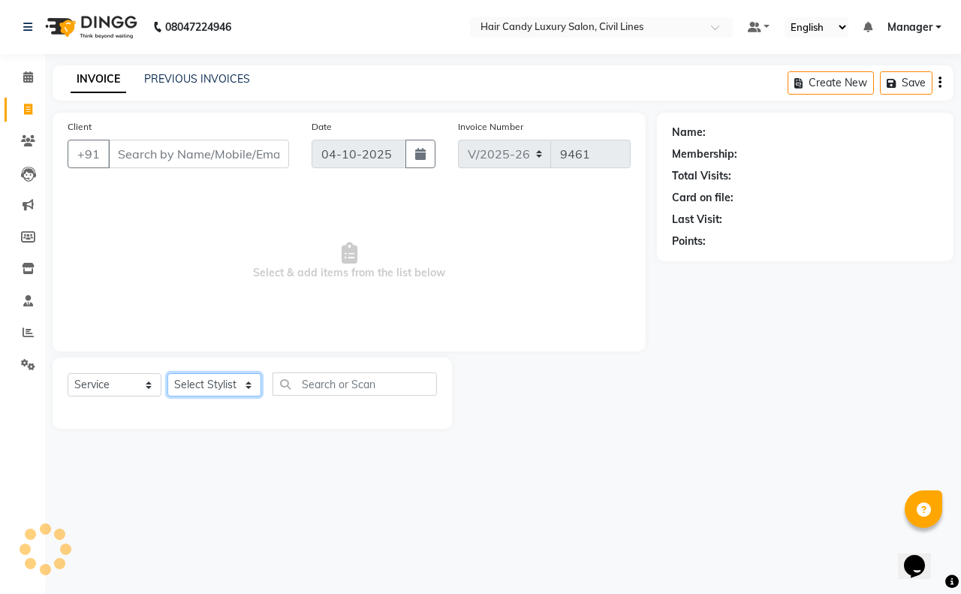
click at [212, 389] on select "Select Stylist" at bounding box center [214, 384] width 94 height 23
select select "47473"
click at [167, 373] on select "Select Stylist aakib AASHU Aftab Arshal counter sale Danish DAULAT faisal jeet …" at bounding box center [214, 384] width 94 height 23
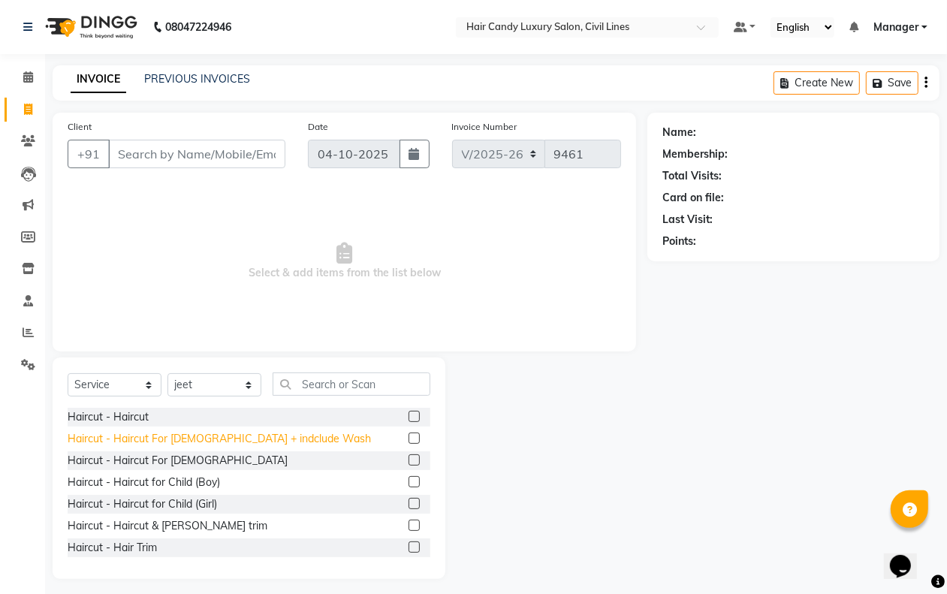
click at [234, 437] on div "Haircut - Haircut For Ladies + indclude Wash" at bounding box center [219, 439] width 303 height 16
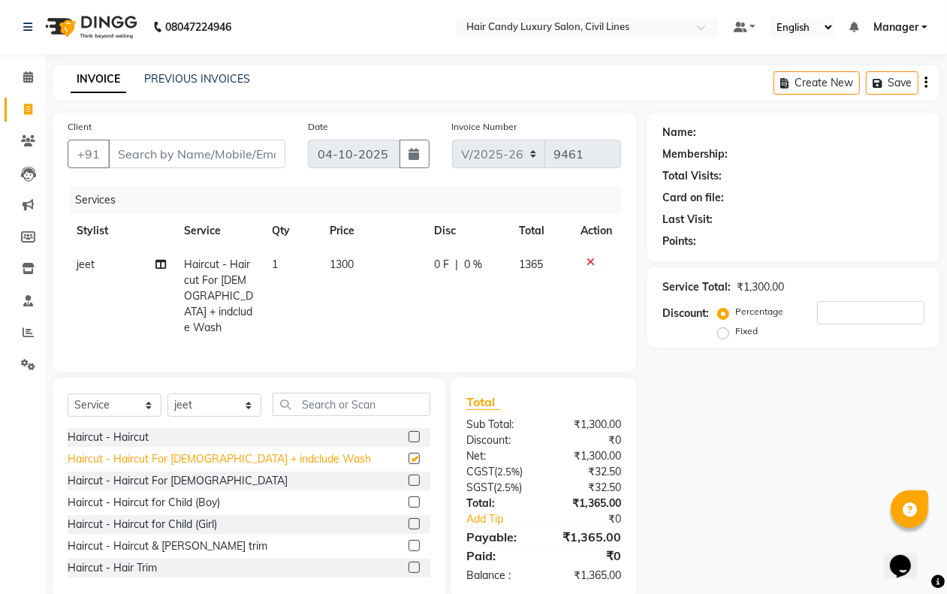
checkbox input "false"
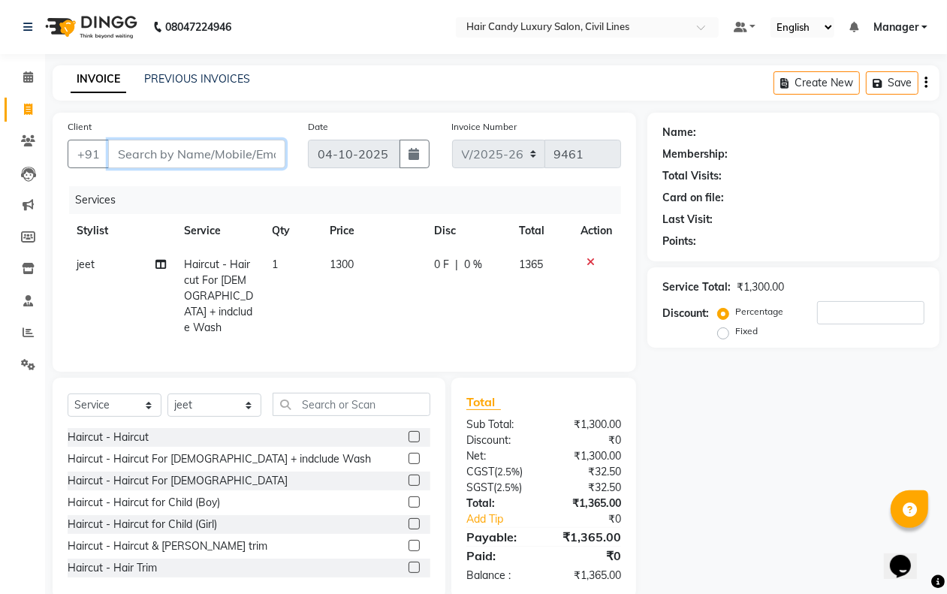
click at [212, 154] on input "Client" at bounding box center [196, 154] width 177 height 29
type input "9"
type input "0"
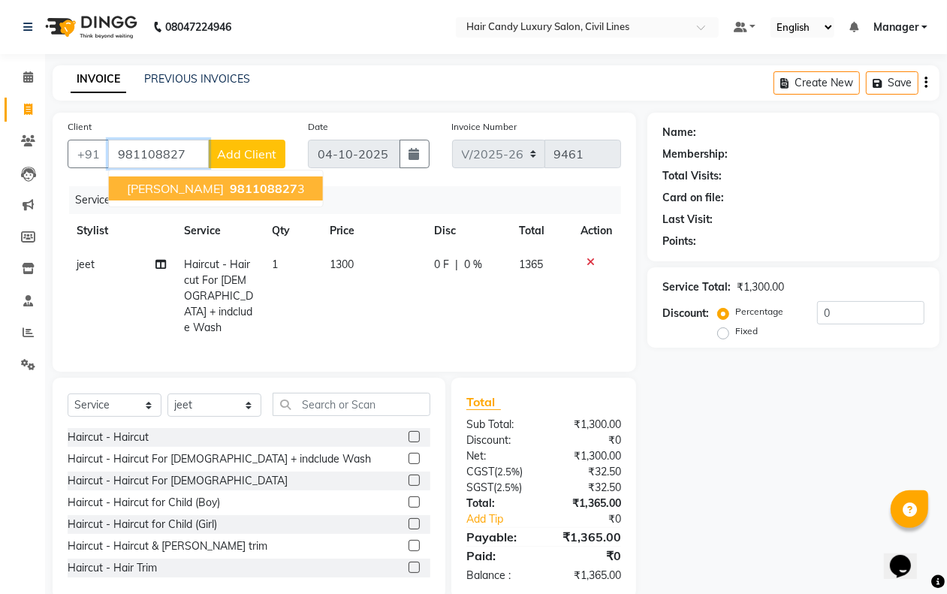
click at [264, 188] on ngb-highlight "981108827 3" at bounding box center [266, 188] width 78 height 15
type input "9811088273"
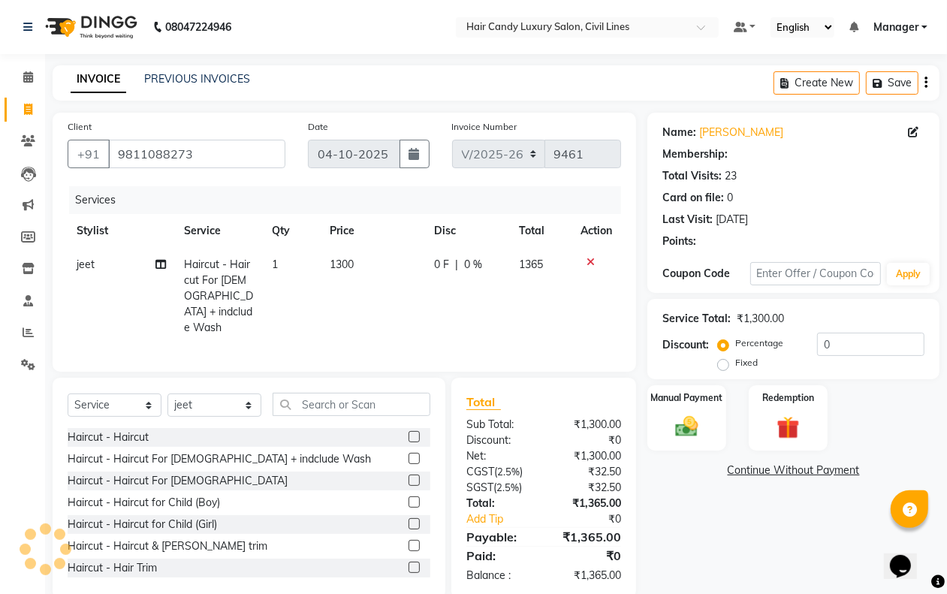
select select "1: Object"
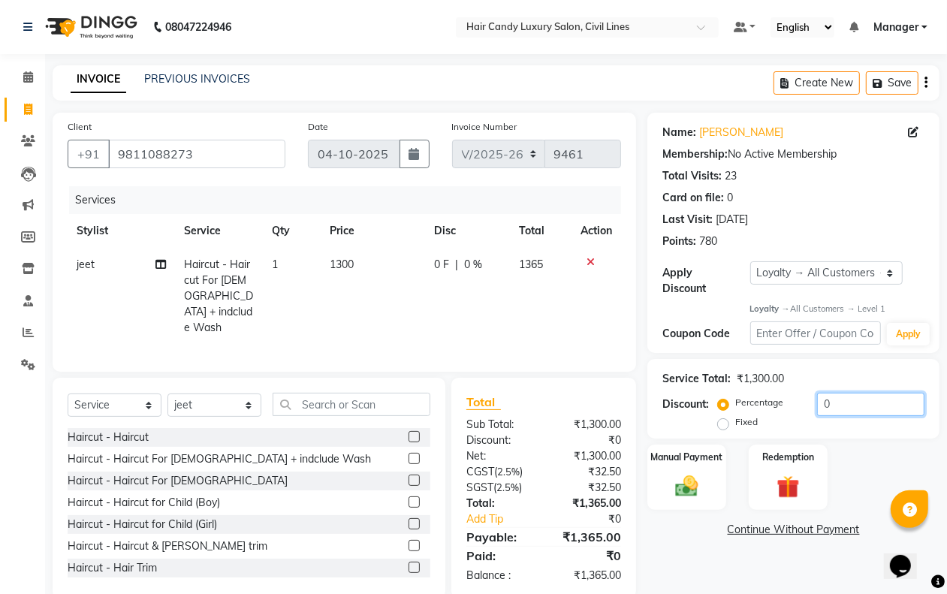
click at [838, 410] on input "0" at bounding box center [870, 404] width 107 height 23
type input "20.1"
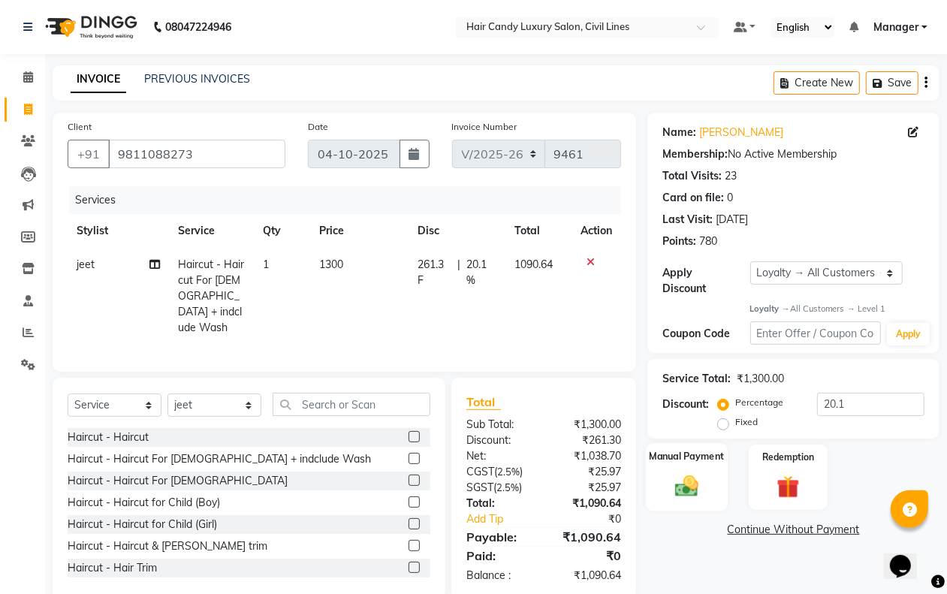
click at [691, 509] on div "Manual Payment" at bounding box center [687, 478] width 82 height 68
click at [757, 530] on span "CASH" at bounding box center [772, 530] width 32 height 17
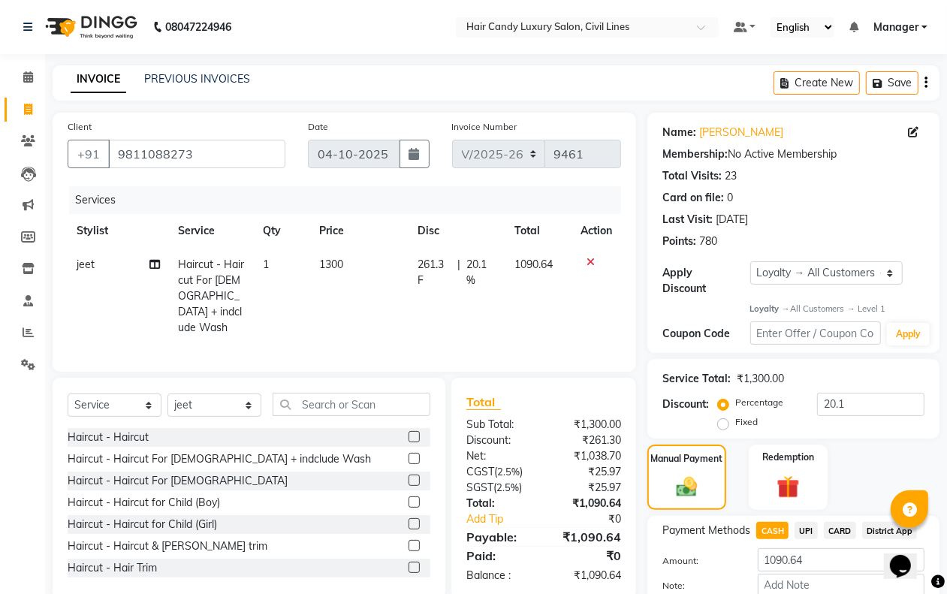
scroll to position [86, 0]
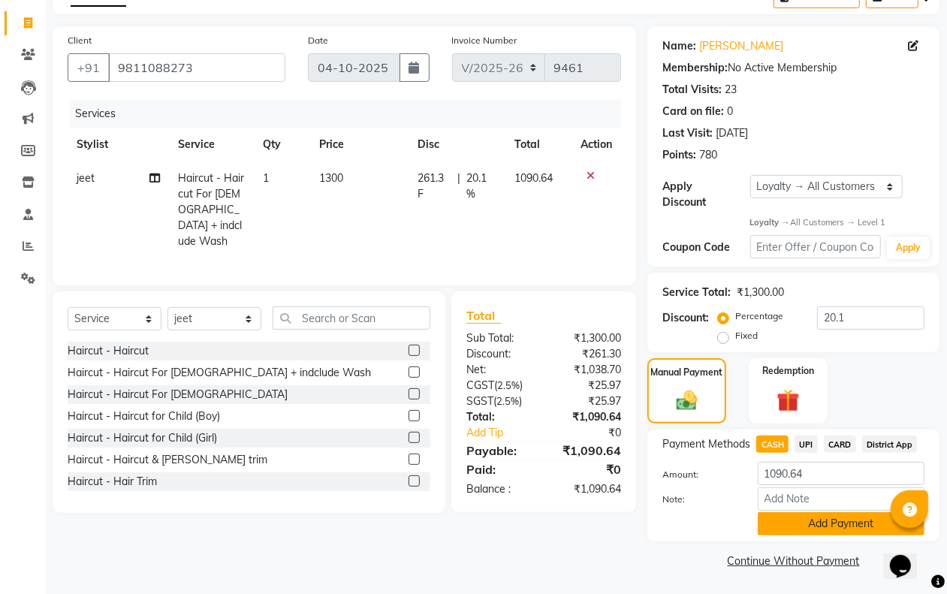
click at [786, 526] on button "Add Payment" at bounding box center [841, 523] width 167 height 23
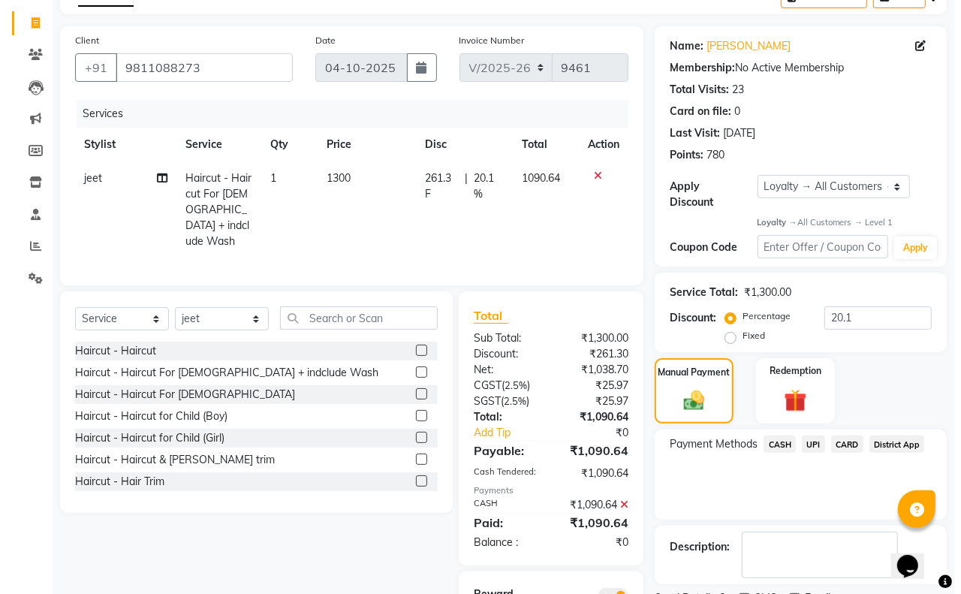
scroll to position [162, 0]
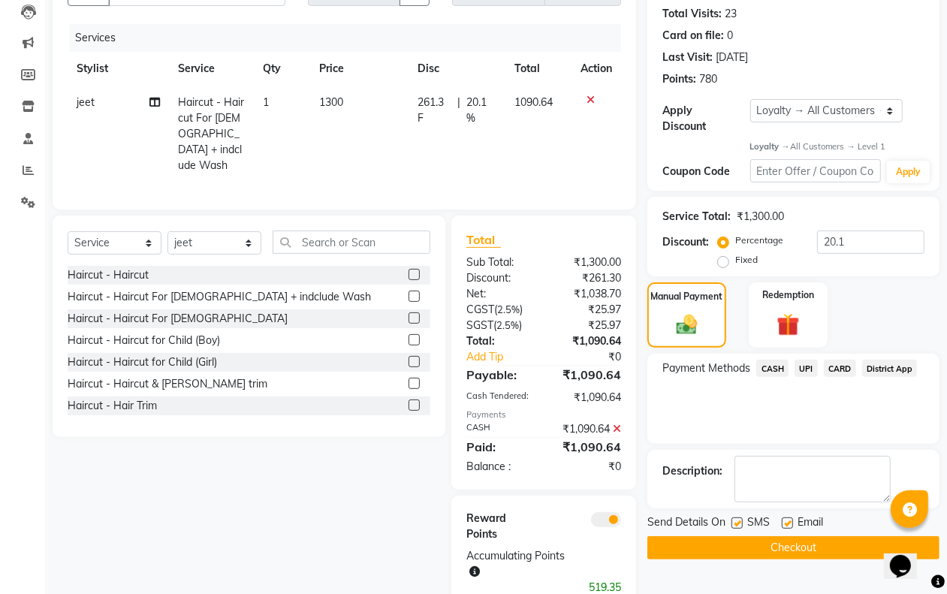
click at [738, 523] on label at bounding box center [736, 522] width 11 height 11
click at [738, 523] on input "checkbox" at bounding box center [736, 524] width 10 height 10
checkbox input "false"
click at [606, 520] on span at bounding box center [606, 519] width 30 height 15
click at [621, 522] on input "checkbox" at bounding box center [621, 522] width 0 height 0
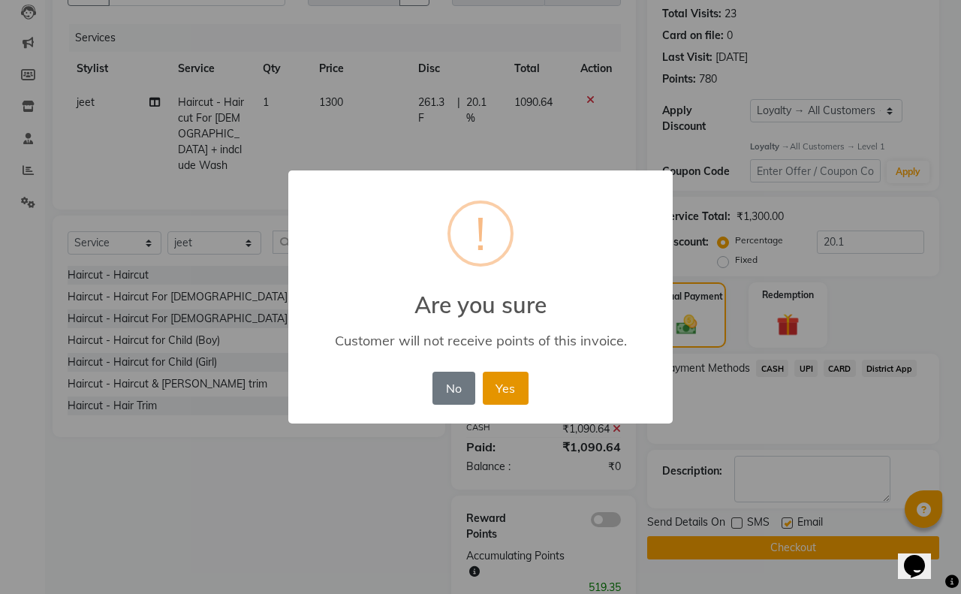
click at [484, 385] on button "Yes" at bounding box center [506, 388] width 46 height 33
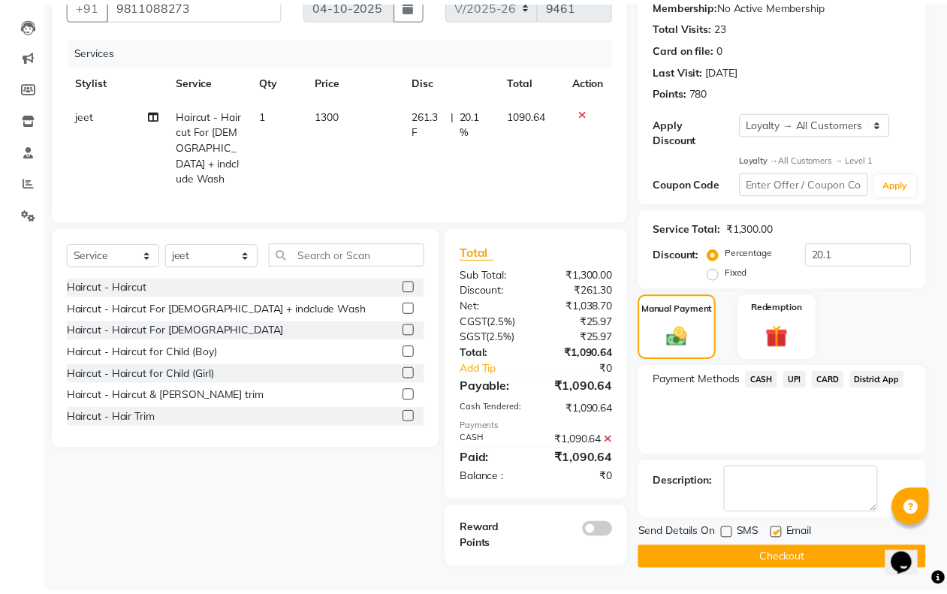
scroll to position [145, 0]
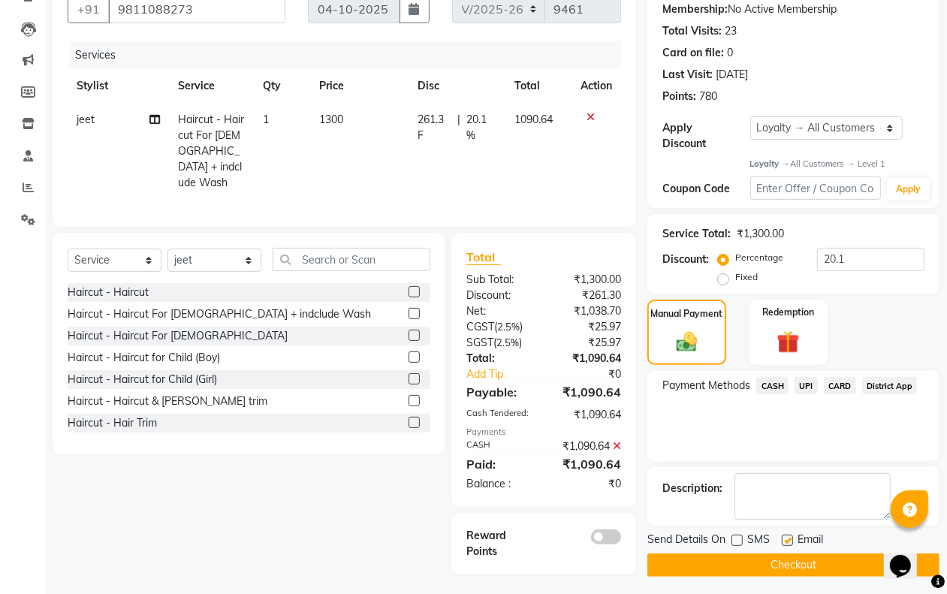
click at [745, 574] on button "Checkout" at bounding box center [793, 564] width 292 height 23
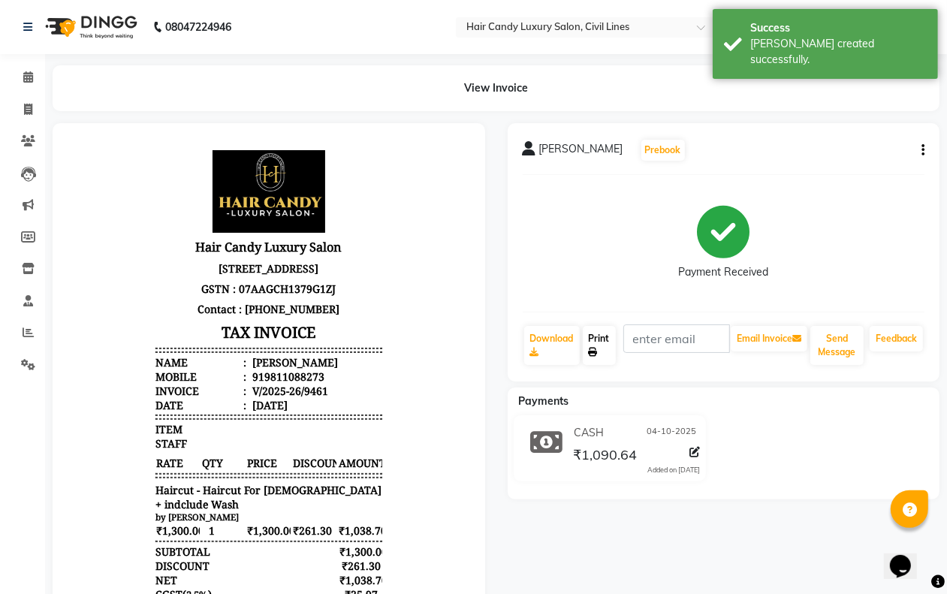
click at [598, 338] on link "Print" at bounding box center [599, 345] width 33 height 39
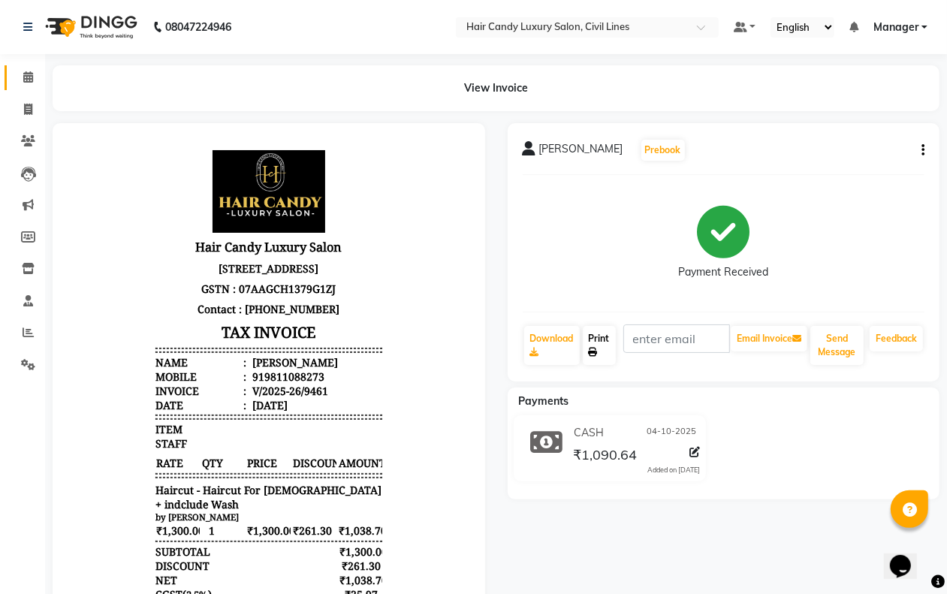
click at [20, 77] on span at bounding box center [28, 77] width 26 height 17
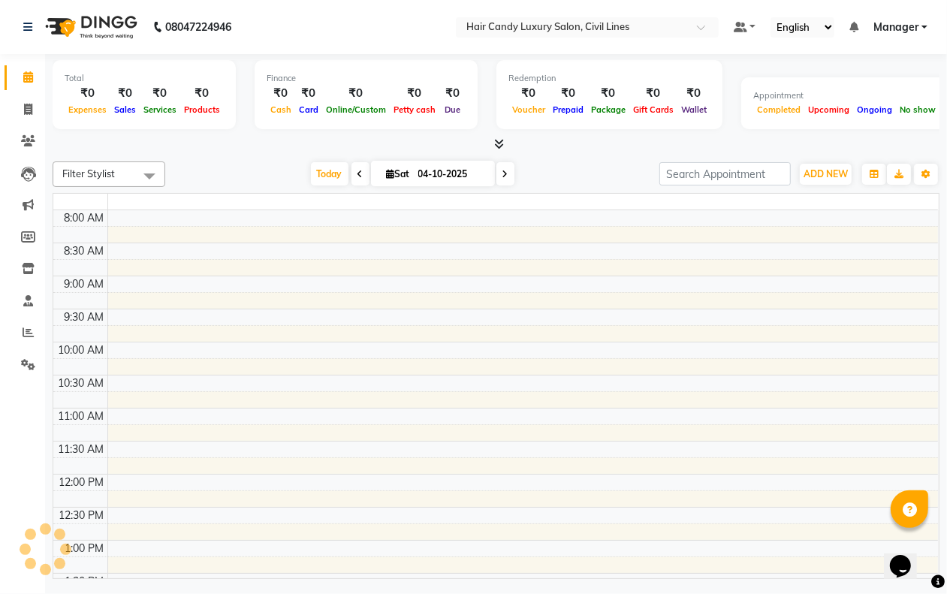
scroll to position [468, 0]
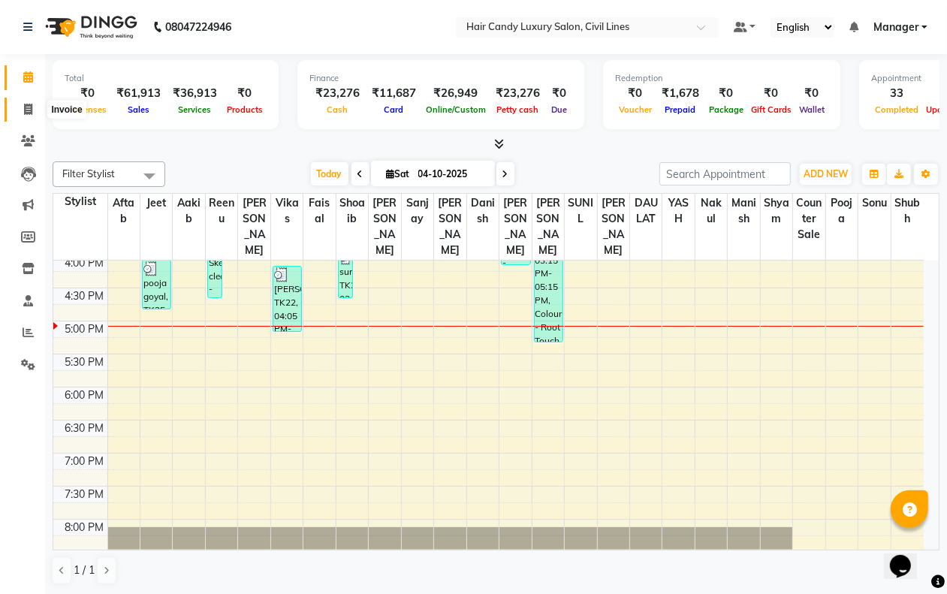
click at [24, 104] on icon at bounding box center [28, 109] width 8 height 11
select select "service"
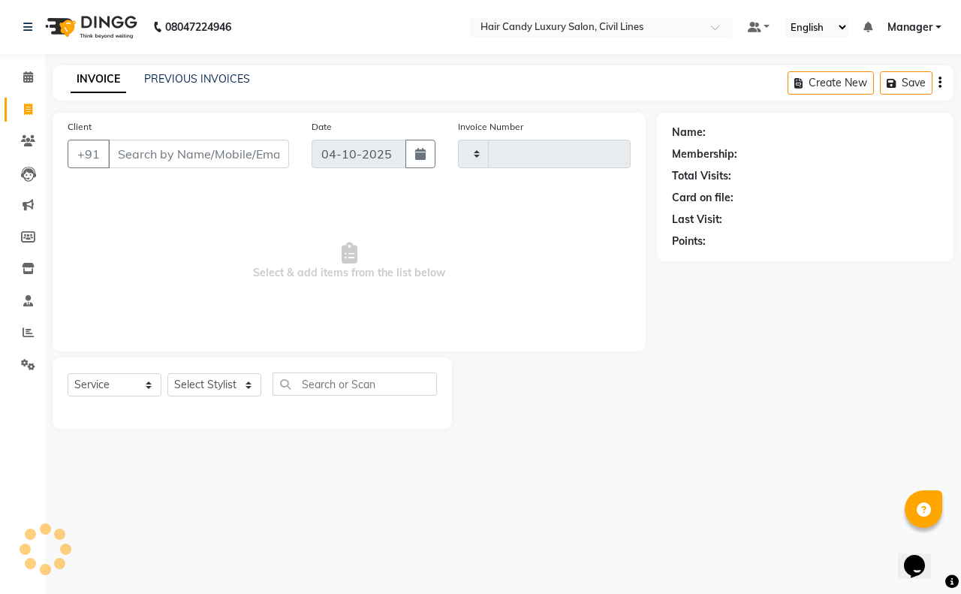
type input "9462"
select select "6308"
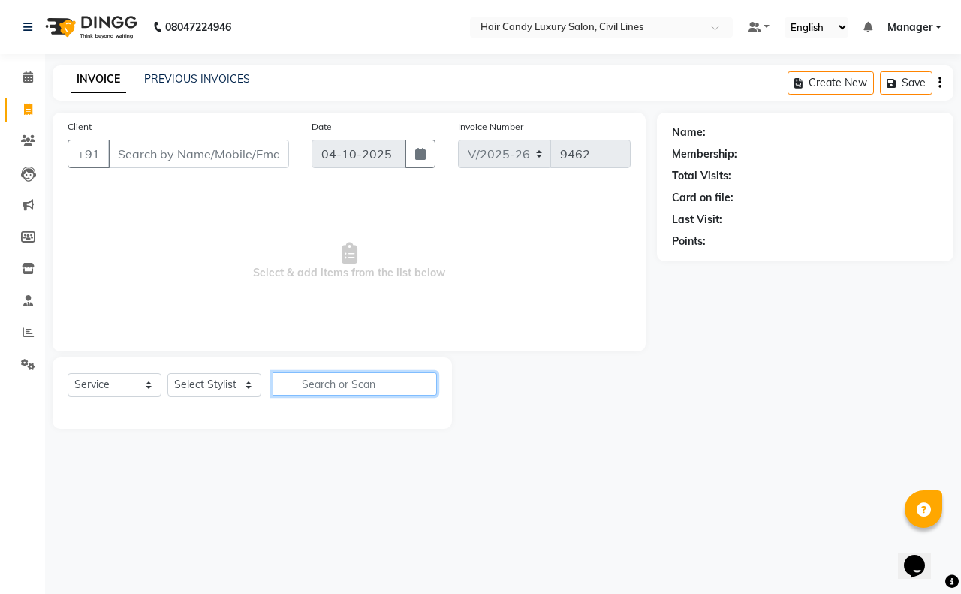
click at [358, 387] on input "text" at bounding box center [355, 383] width 164 height 23
click at [235, 390] on select "Select Stylist aakib AASHU Aftab Arshal counter sale Danish DAULAT faisal jeet …" at bounding box center [214, 384] width 94 height 23
select select "47472"
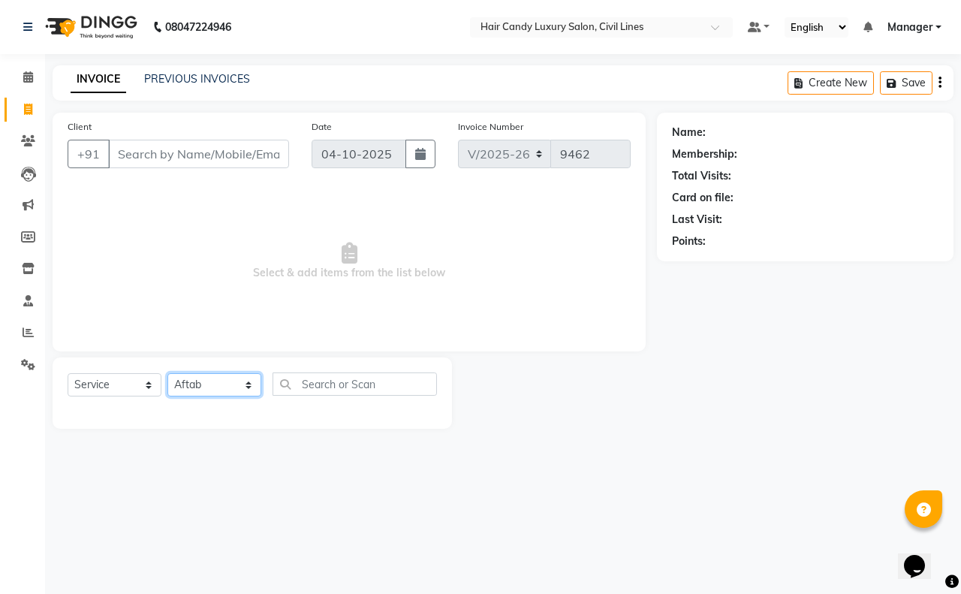
click at [167, 373] on select "Select Stylist aakib AASHU Aftab Arshal counter sale Danish DAULAT faisal jeet …" at bounding box center [214, 384] width 94 height 23
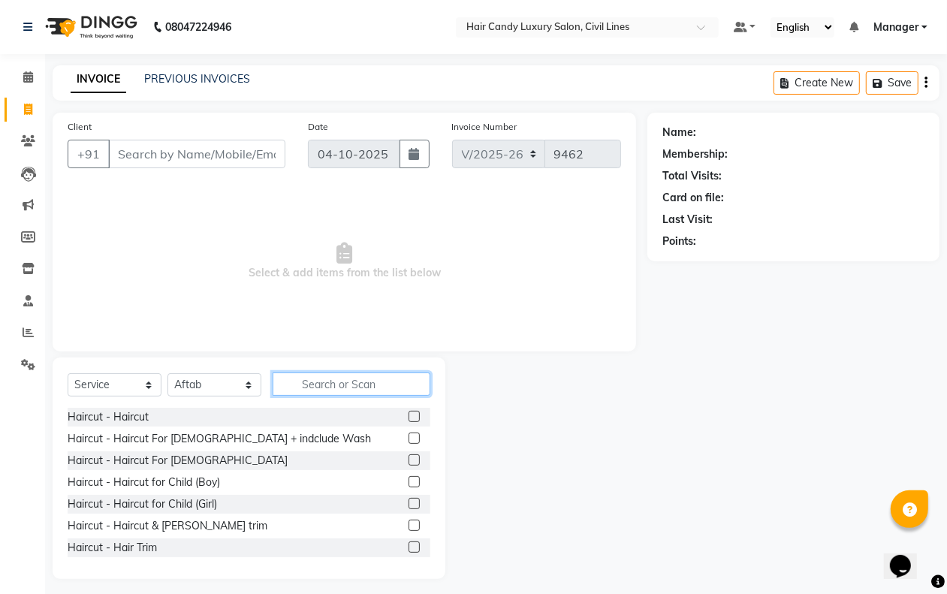
click at [347, 374] on input "text" at bounding box center [352, 383] width 158 height 23
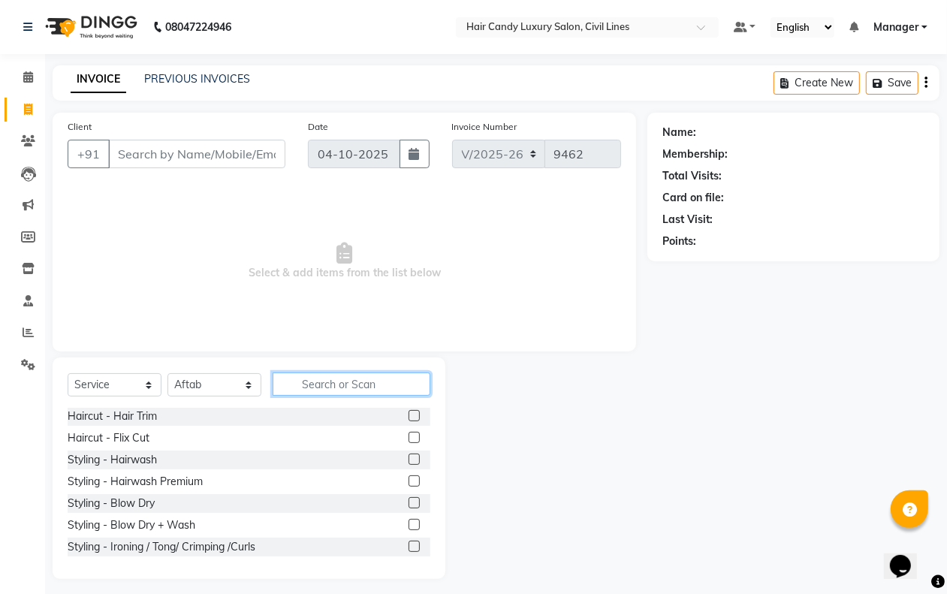
scroll to position [188, 0]
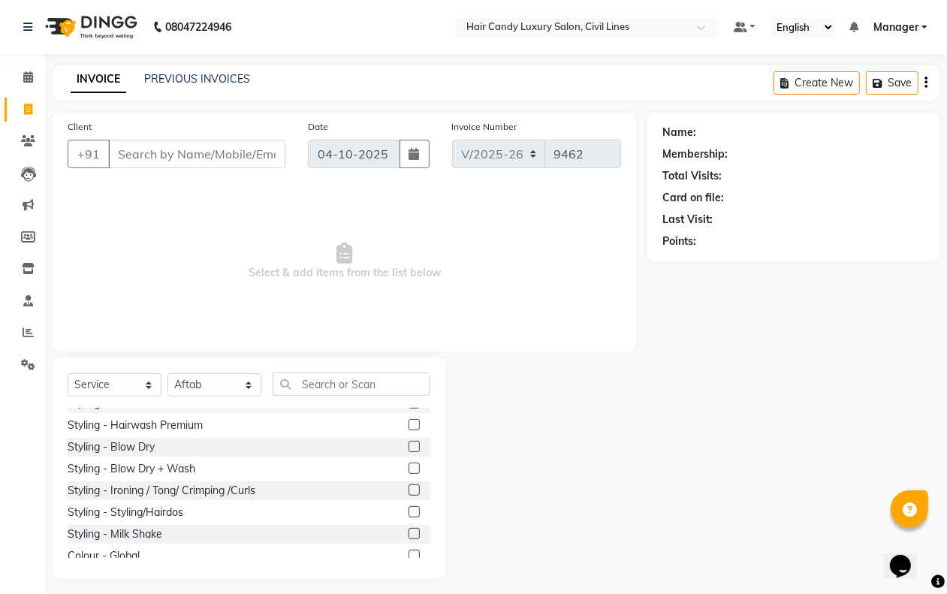
click at [408, 447] on label at bounding box center [413, 446] width 11 height 11
click at [408, 447] on input "checkbox" at bounding box center [413, 447] width 10 height 10
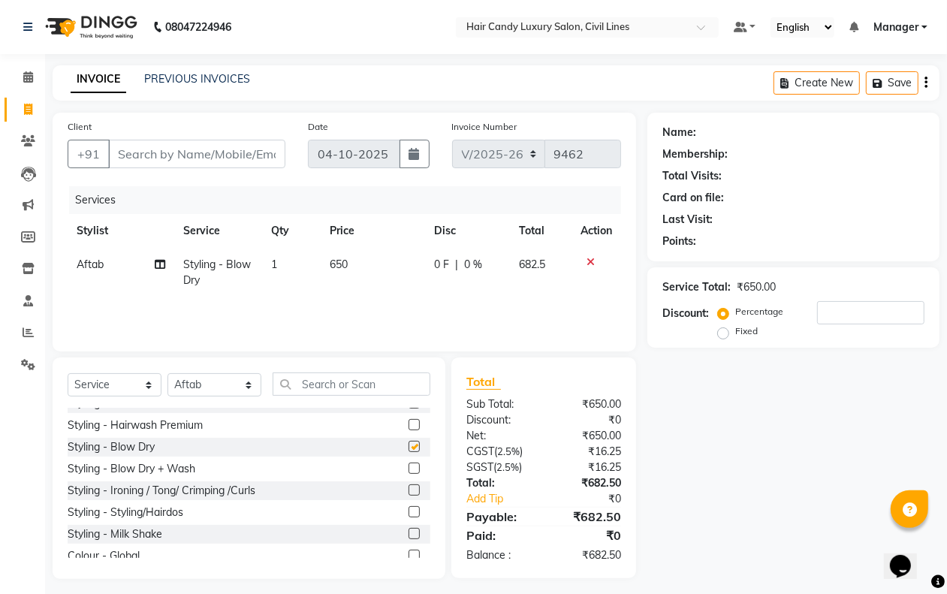
checkbox input "false"
click at [327, 377] on input "text" at bounding box center [352, 383] width 158 height 23
click at [239, 389] on select "Select Stylist aakib AASHU Aftab Arshal counter sale Danish DAULAT faisal jeet …" at bounding box center [214, 384] width 94 height 23
select select "47494"
click at [167, 373] on select "Select Stylist aakib AASHU Aftab Arshal counter sale Danish DAULAT faisal jeet …" at bounding box center [214, 384] width 94 height 23
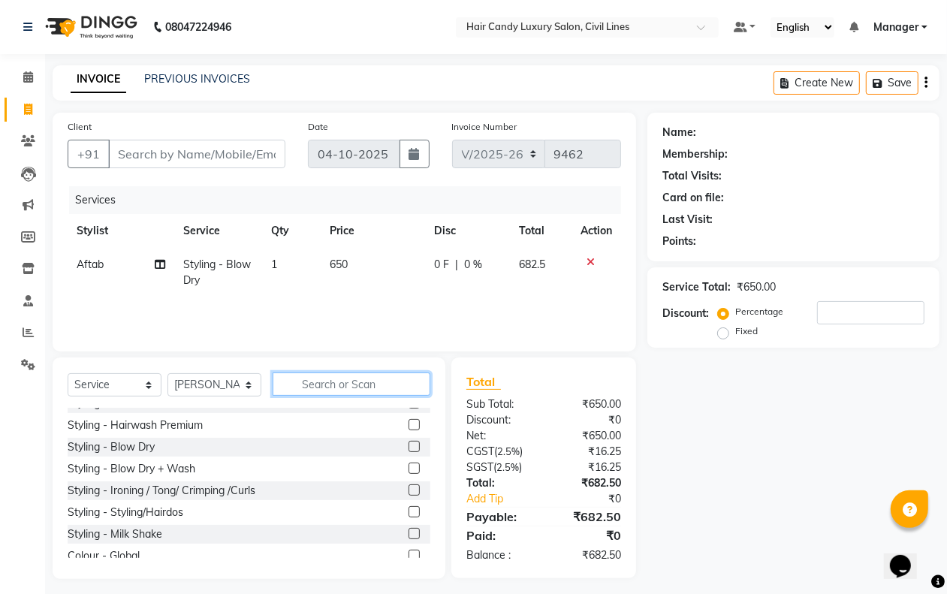
click at [375, 388] on input "text" at bounding box center [352, 383] width 158 height 23
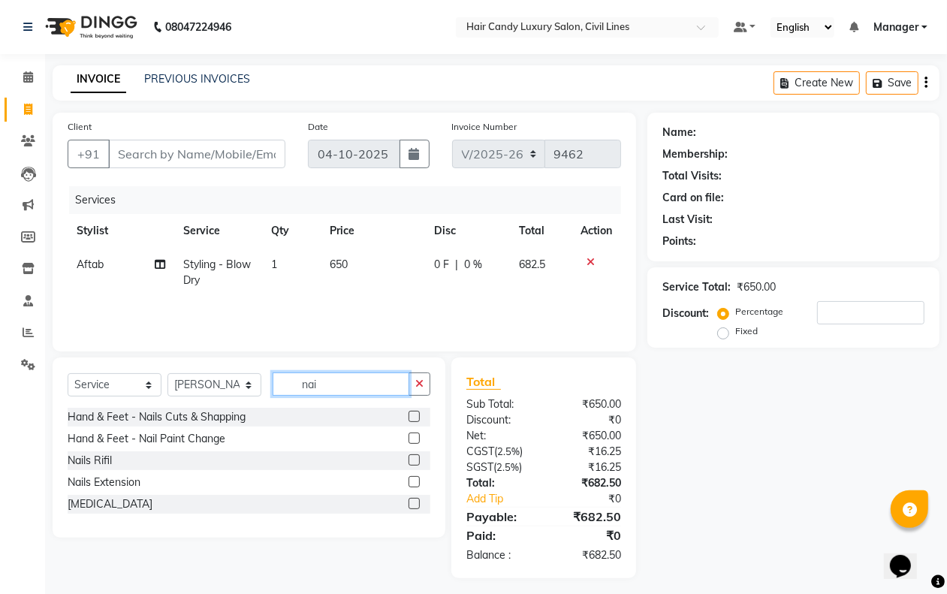
type input "nai"
click at [411, 418] on label at bounding box center [413, 416] width 11 height 11
click at [411, 418] on input "checkbox" at bounding box center [413, 417] width 10 height 10
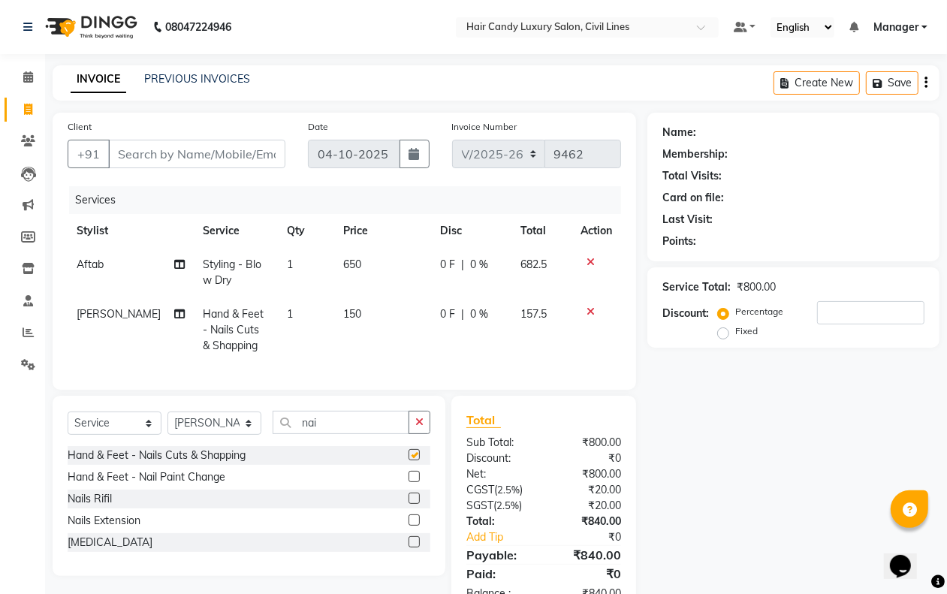
checkbox input "false"
click at [417, 482] on label at bounding box center [413, 476] width 11 height 11
click at [417, 482] on input "checkbox" at bounding box center [413, 477] width 10 height 10
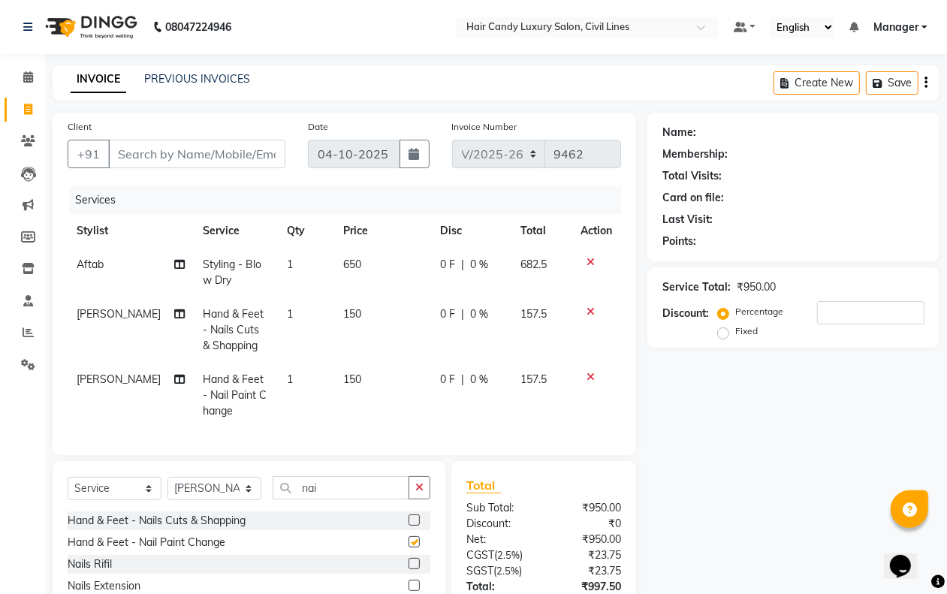
checkbox input "false"
click at [174, 379] on icon at bounding box center [179, 379] width 11 height 11
select select "47494"
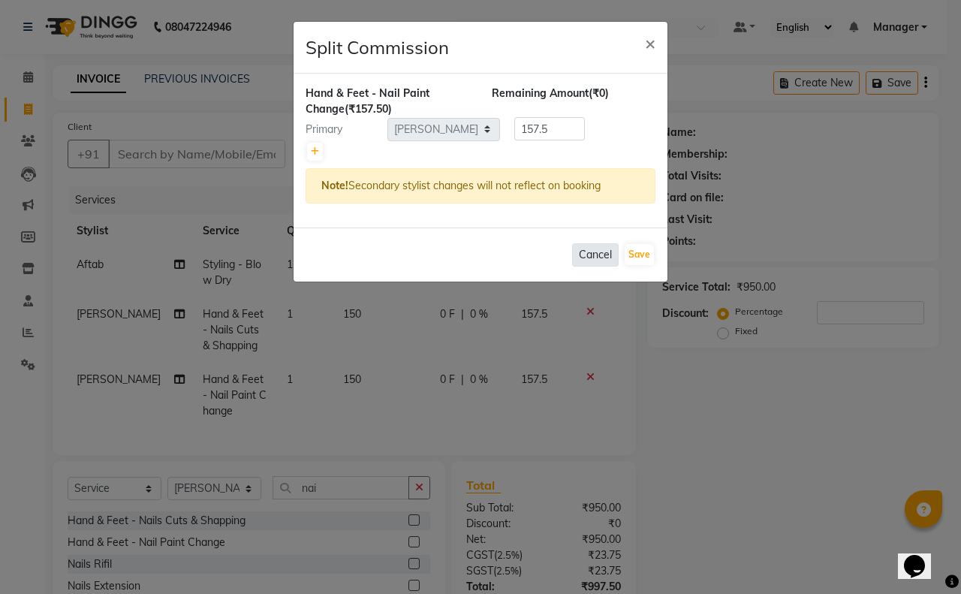
click at [599, 252] on button "Cancel" at bounding box center [595, 254] width 47 height 23
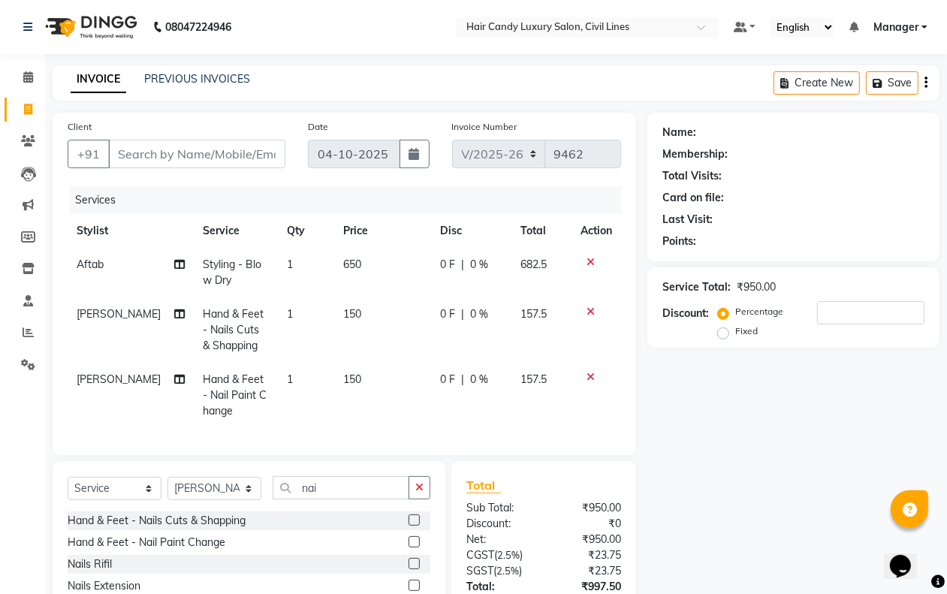
scroll to position [94, 0]
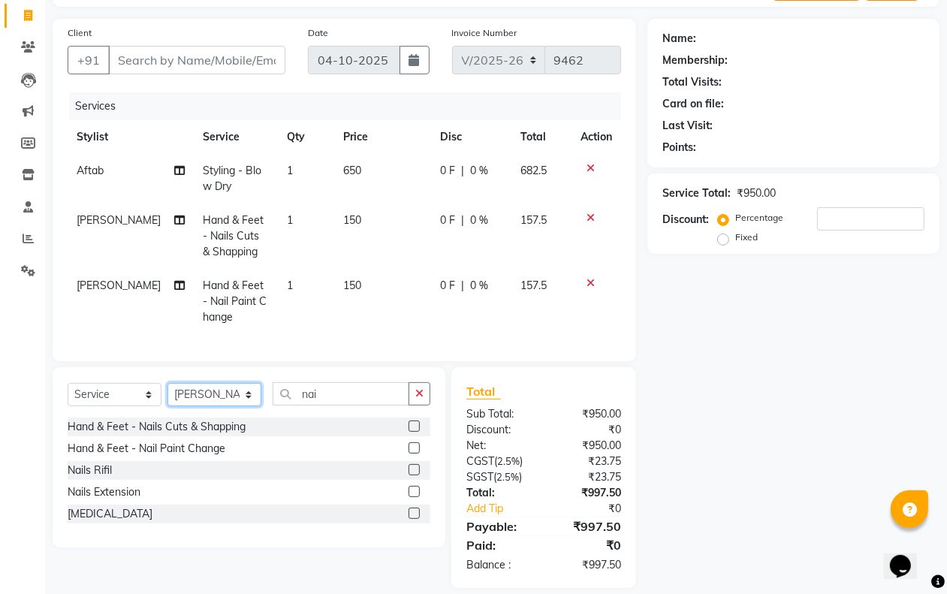
click at [246, 406] on select "Select Stylist aakib AASHU Aftab Arshal counter sale Danish DAULAT faisal jeet …" at bounding box center [214, 394] width 94 height 23
select select "47811"
click at [167, 396] on select "Select Stylist aakib AASHU Aftab Arshal counter sale Danish DAULAT faisal jeet …" at bounding box center [214, 394] width 94 height 23
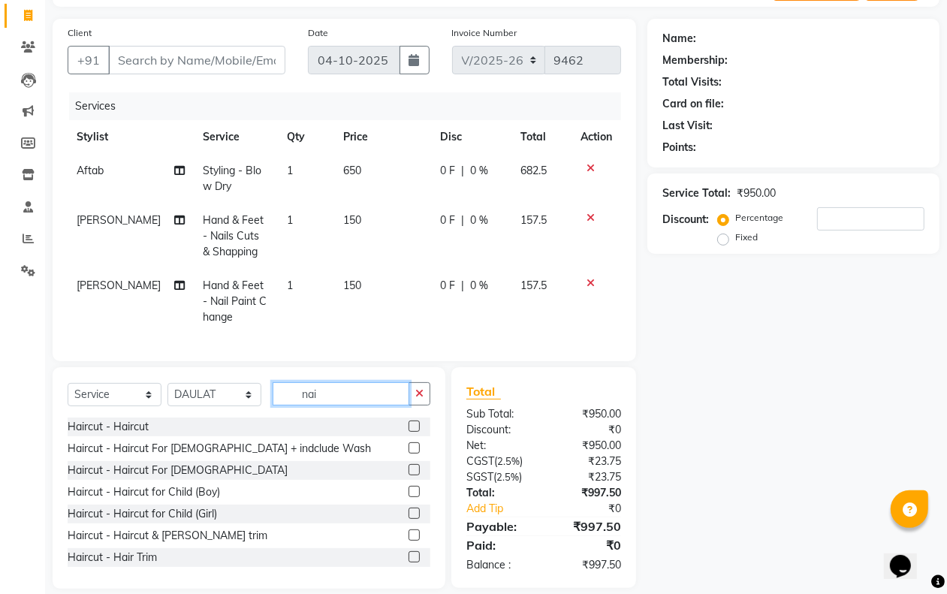
click at [363, 405] on input "nai" at bounding box center [341, 393] width 137 height 23
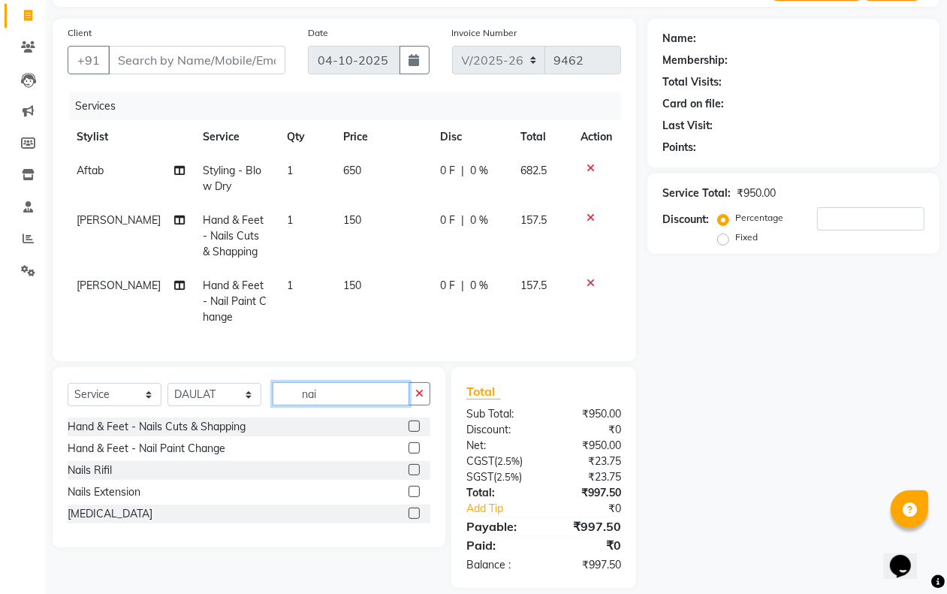
type input "nai"
click at [282, 436] on div "Hand & Feet - Nails Cuts & Shapping" at bounding box center [249, 426] width 363 height 19
click at [414, 432] on label at bounding box center [413, 425] width 11 height 11
click at [414, 432] on input "checkbox" at bounding box center [413, 427] width 10 height 10
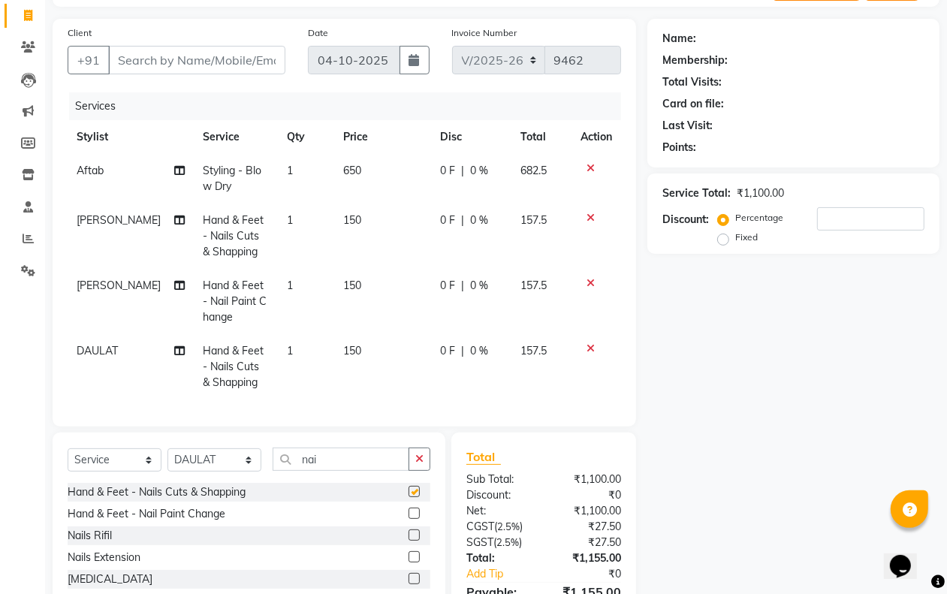
checkbox input "false"
click at [218, 50] on input "Client" at bounding box center [196, 60] width 177 height 29
type input "m"
type input "0"
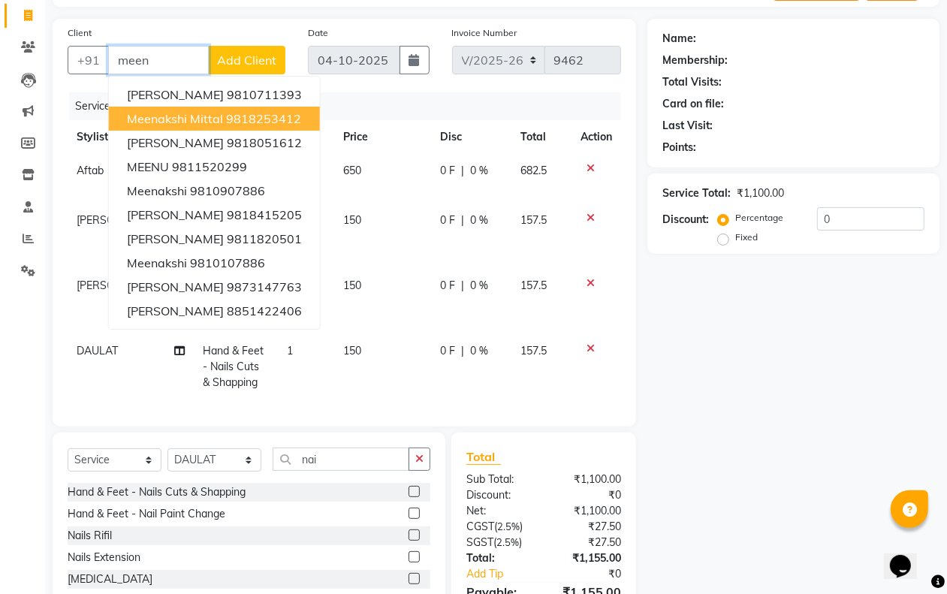
click at [227, 117] on ngb-highlight "9818253412" at bounding box center [263, 118] width 75 height 15
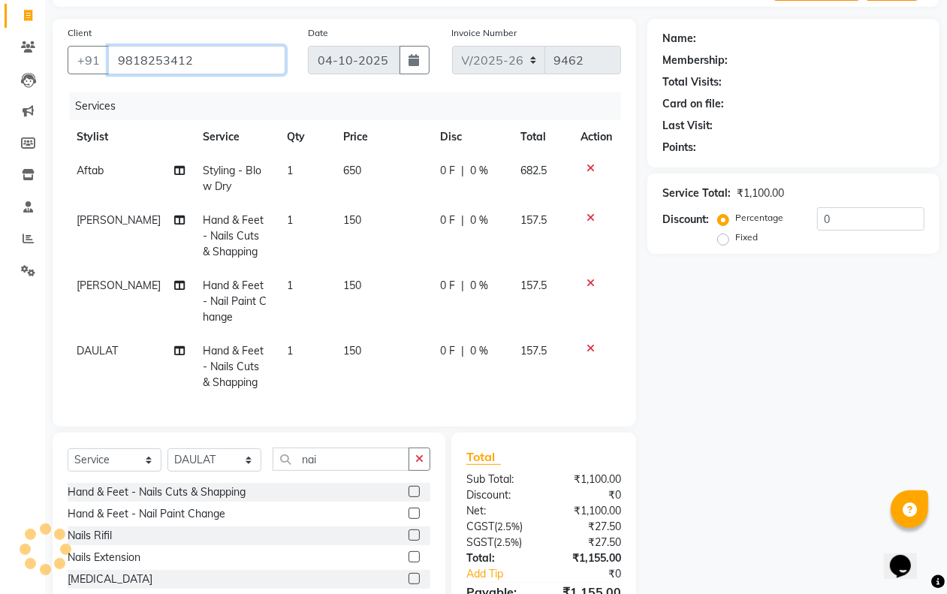
type input "9818253412"
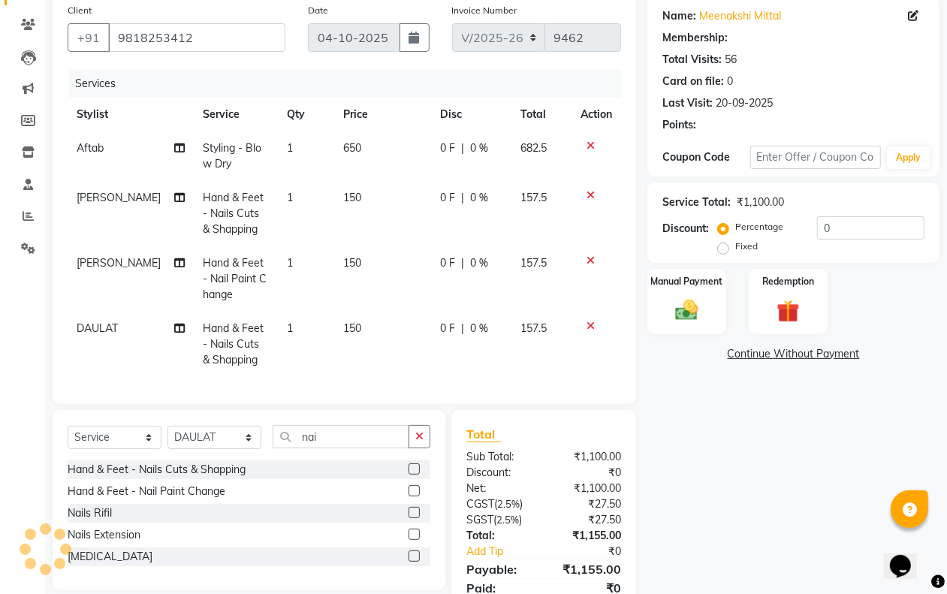
scroll to position [188, 0]
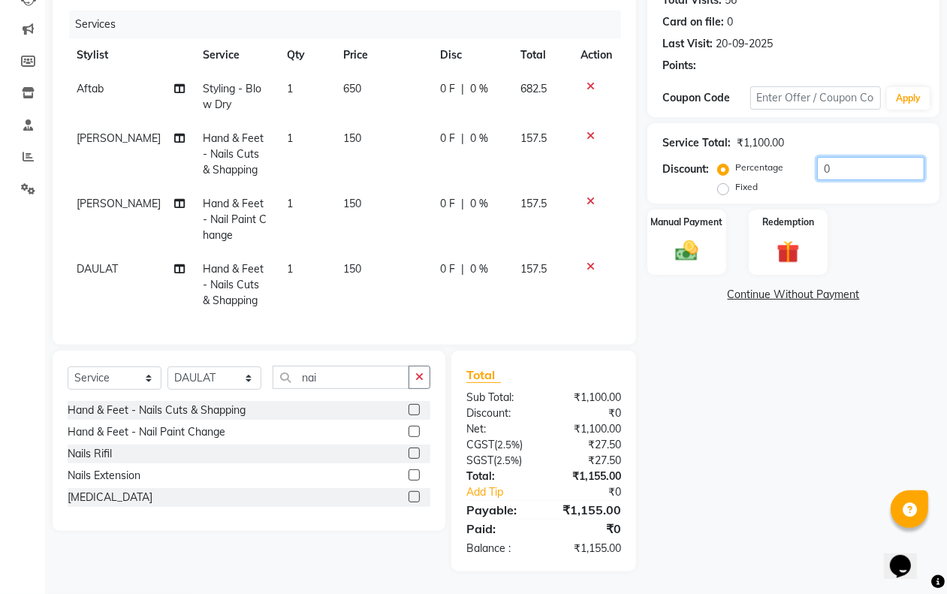
drag, startPoint x: 819, startPoint y: 158, endPoint x: 809, endPoint y: 163, distance: 10.8
click at [819, 159] on input "0" at bounding box center [870, 168] width 107 height 23
type input "0"
select select "2: Object"
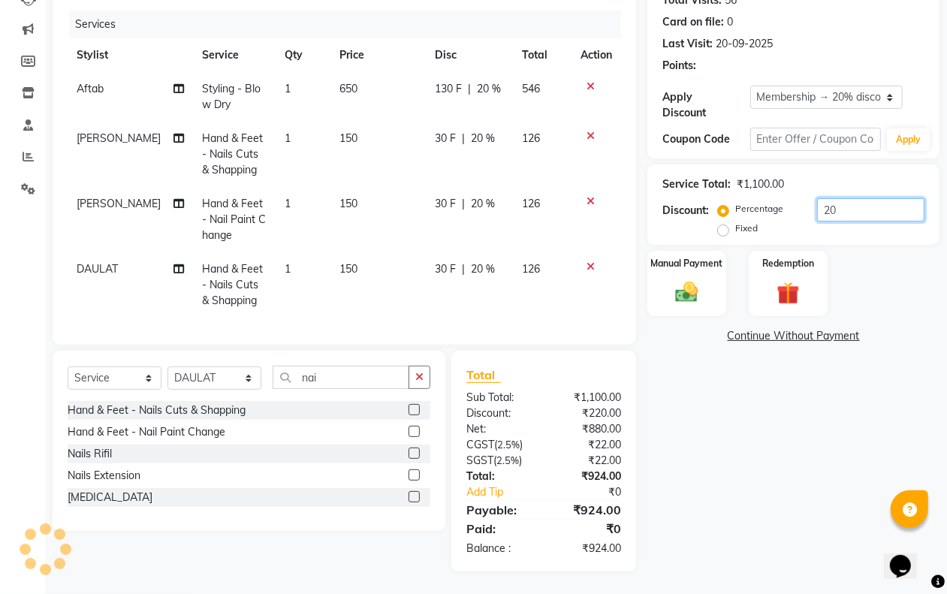
type input "20"
click at [828, 331] on link "Continue Without Payment" at bounding box center [793, 336] width 286 height 16
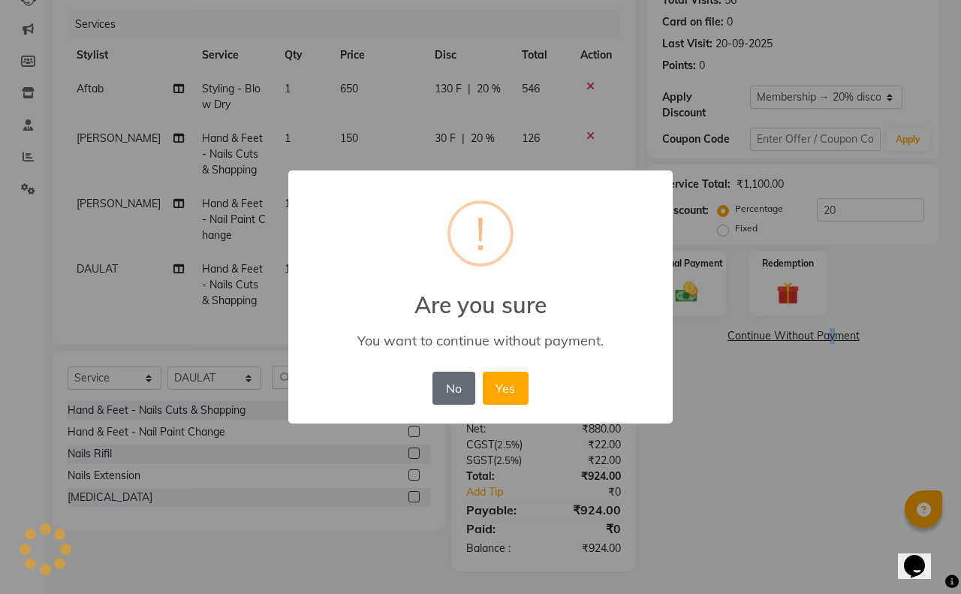
click at [449, 384] on button "No" at bounding box center [453, 388] width 42 height 33
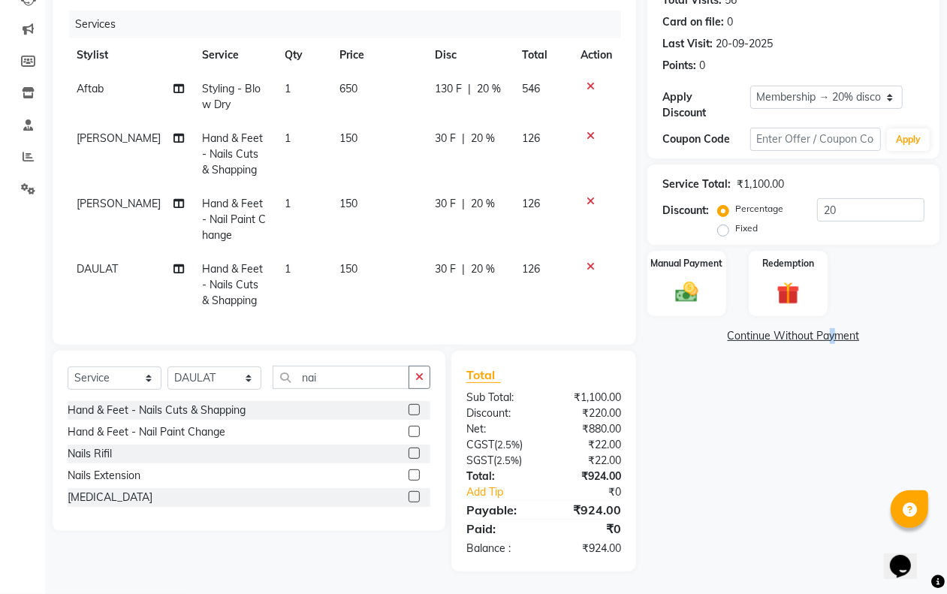
scroll to position [189, 0]
click at [695, 279] on img at bounding box center [686, 292] width 38 height 27
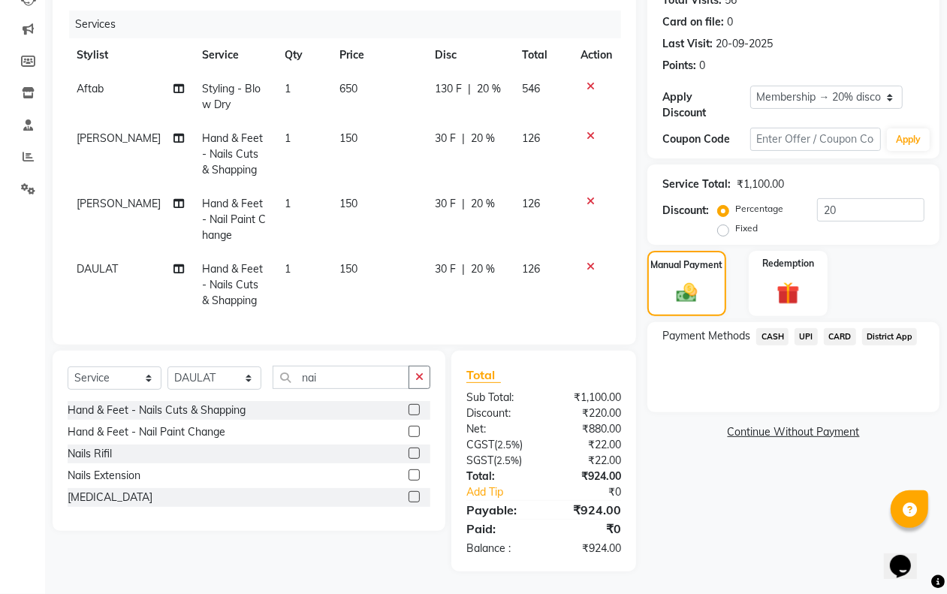
click at [774, 328] on span "CASH" at bounding box center [772, 336] width 32 height 17
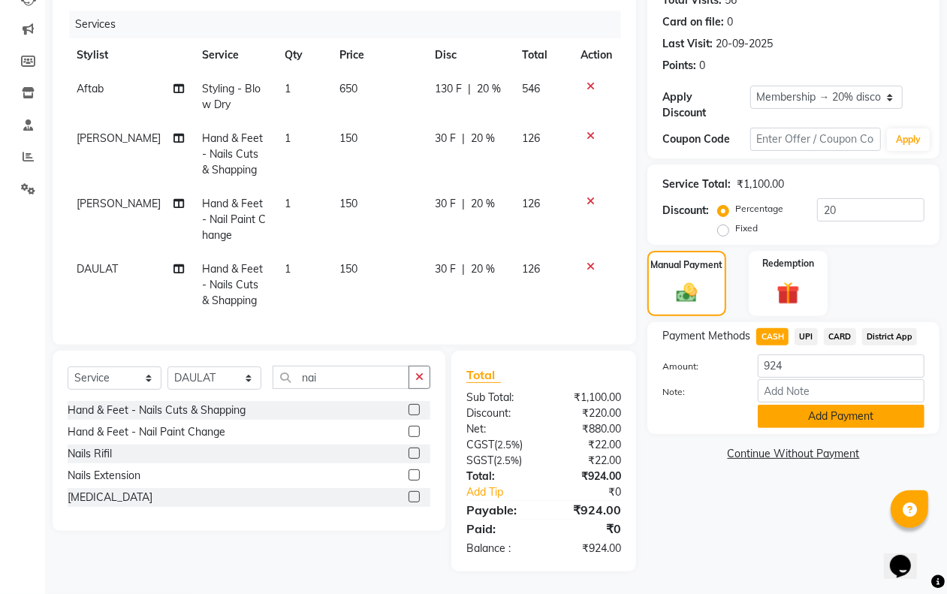
click at [779, 405] on button "Add Payment" at bounding box center [841, 416] width 167 height 23
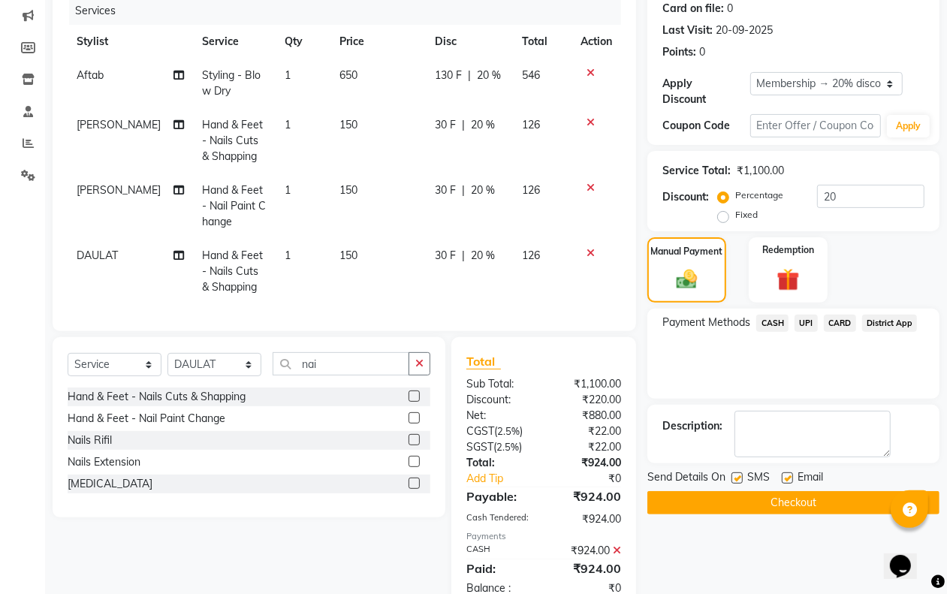
drag, startPoint x: 740, startPoint y: 473, endPoint x: 767, endPoint y: 473, distance: 27.0
click at [744, 473] on div "SMS" at bounding box center [756, 478] width 50 height 19
click at [737, 477] on label at bounding box center [736, 477] width 11 height 11
click at [737, 477] on input "checkbox" at bounding box center [736, 479] width 10 height 10
checkbox input "false"
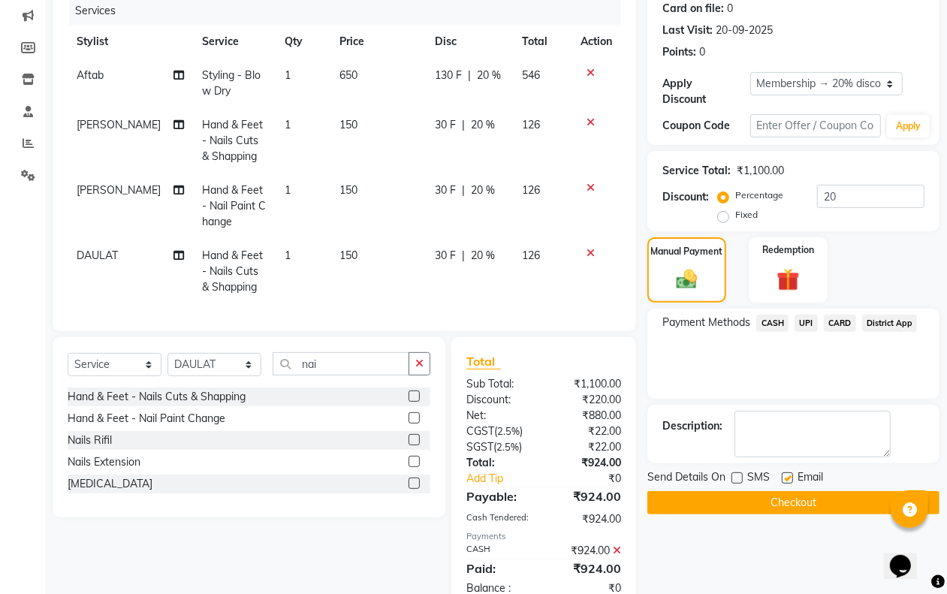
click at [782, 477] on label at bounding box center [787, 477] width 11 height 11
click at [782, 477] on input "checkbox" at bounding box center [787, 479] width 10 height 10
checkbox input "false"
click at [774, 496] on button "Checkout" at bounding box center [793, 502] width 292 height 23
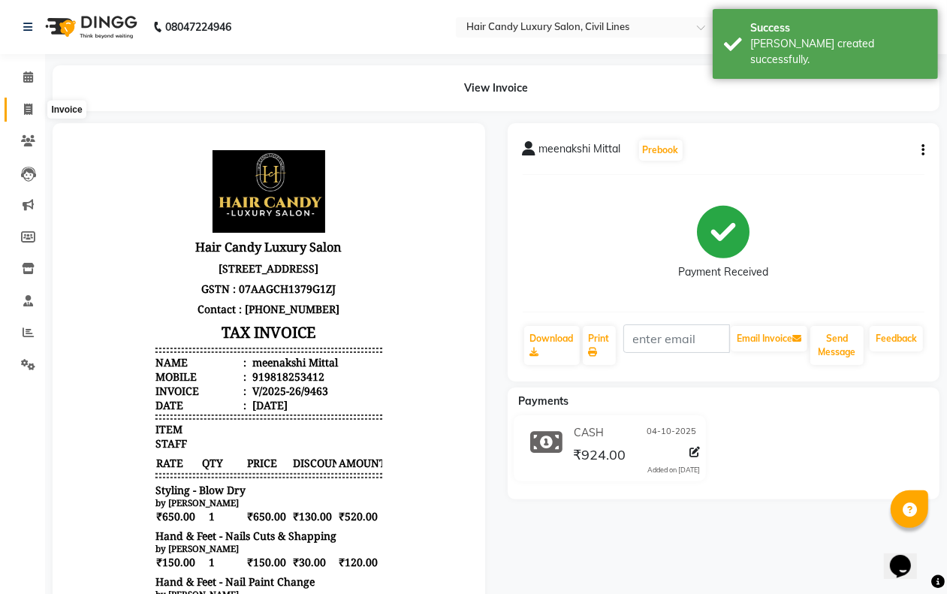
click at [24, 114] on icon at bounding box center [28, 109] width 8 height 11
select select "service"
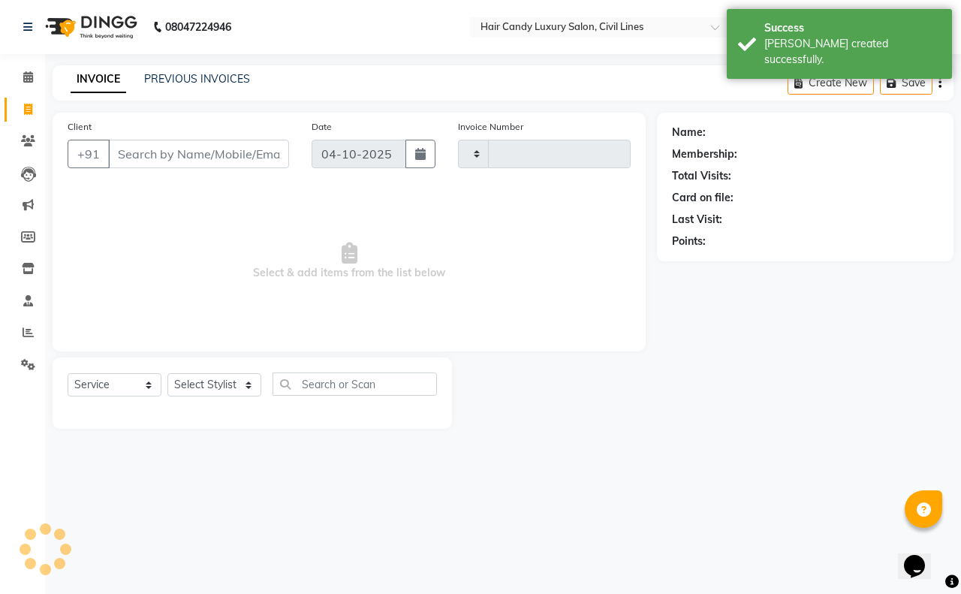
type input "9464"
select select "6308"
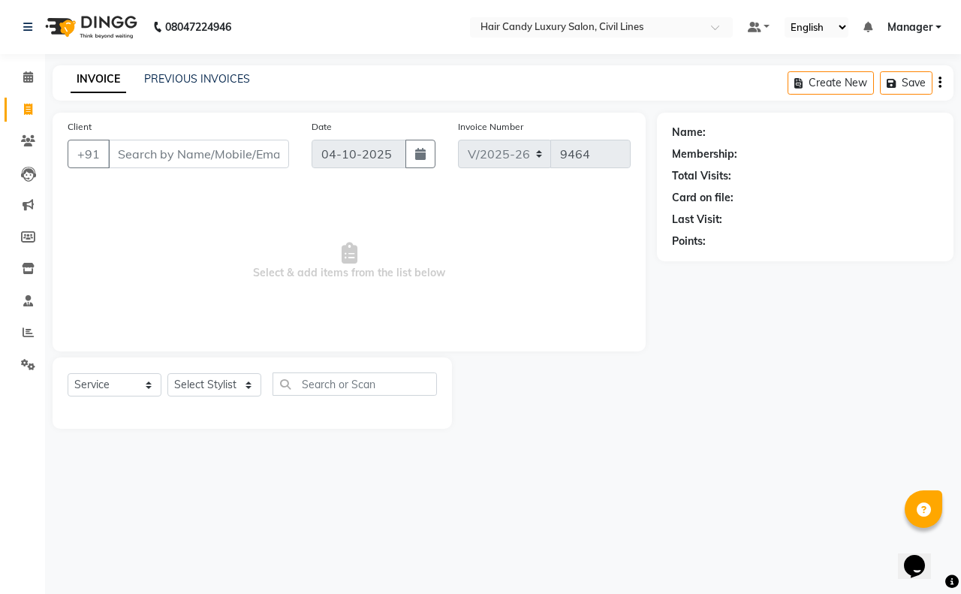
click at [221, 162] on input "Client" at bounding box center [198, 154] width 181 height 29
click at [235, 390] on select "Select Stylist aakib AASHU Aftab Arshal counter sale Danish DAULAT faisal jeet …" at bounding box center [214, 384] width 94 height 23
click at [328, 388] on input "text" at bounding box center [355, 383] width 164 height 23
type input "wash"
click at [225, 381] on select "Select Stylist aakib AASHU Aftab Arshal counter sale Danish DAULAT faisal jeet …" at bounding box center [214, 384] width 94 height 23
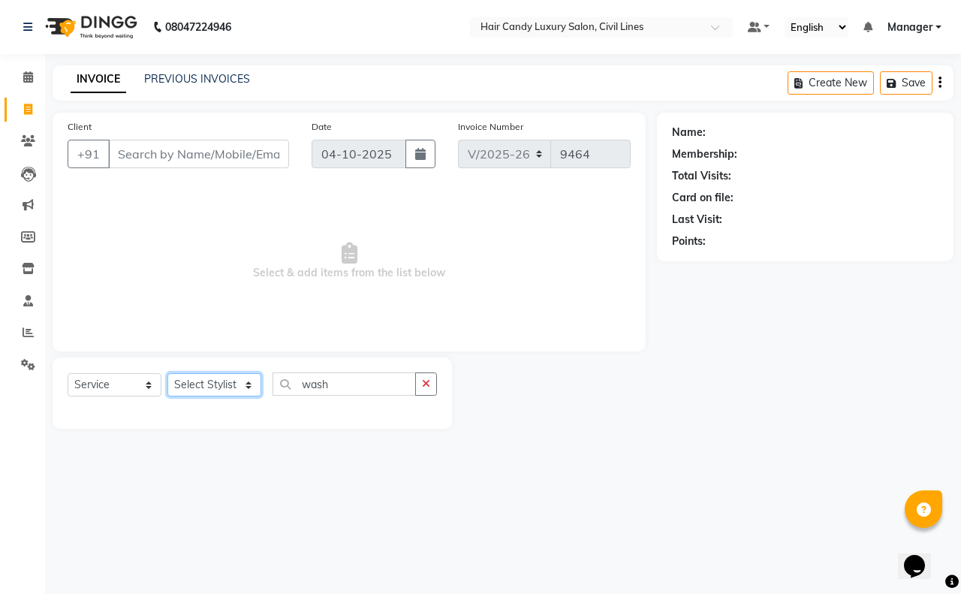
select select "47495"
click at [167, 373] on select "Select Stylist aakib AASHU Aftab Arshal counter sale Danish DAULAT faisal jeet …" at bounding box center [214, 384] width 94 height 23
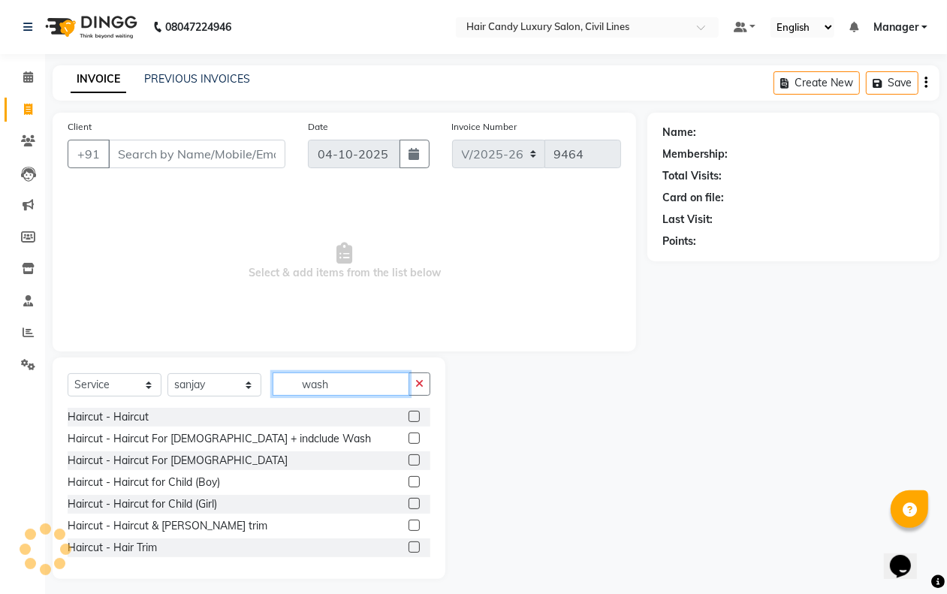
click at [342, 388] on input "wash" at bounding box center [341, 383] width 137 height 23
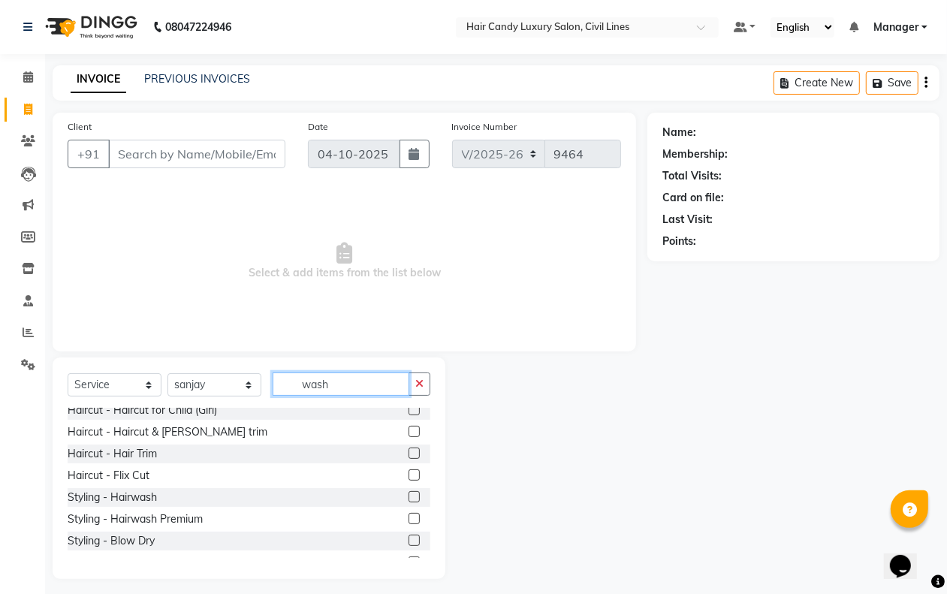
scroll to position [188, 0]
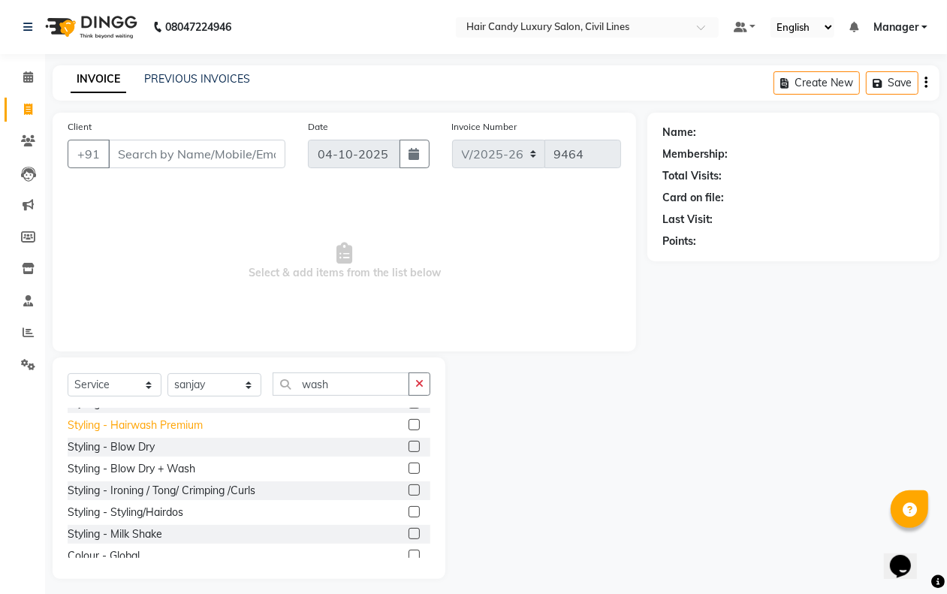
click at [178, 421] on div "Styling - Hairwash Premium" at bounding box center [135, 425] width 135 height 16
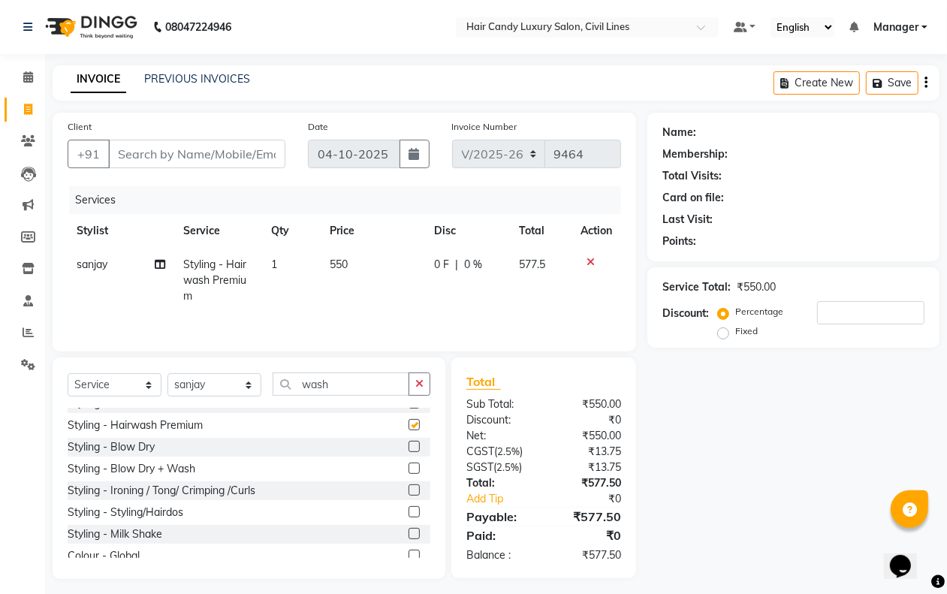
checkbox input "false"
click at [396, 387] on input "wash" at bounding box center [341, 383] width 137 height 23
click at [417, 387] on icon "button" at bounding box center [419, 383] width 8 height 11
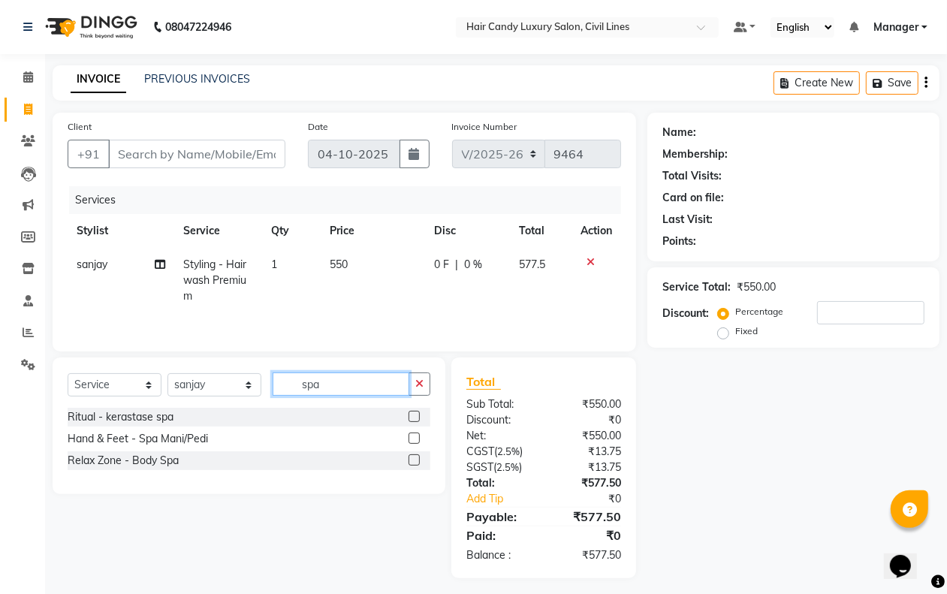
type input "spa"
click at [338, 437] on div "Hand & Feet - Spa Mani/Pedi" at bounding box center [249, 438] width 363 height 19
click at [413, 441] on label at bounding box center [413, 437] width 11 height 11
click at [413, 441] on input "checkbox" at bounding box center [413, 439] width 10 height 10
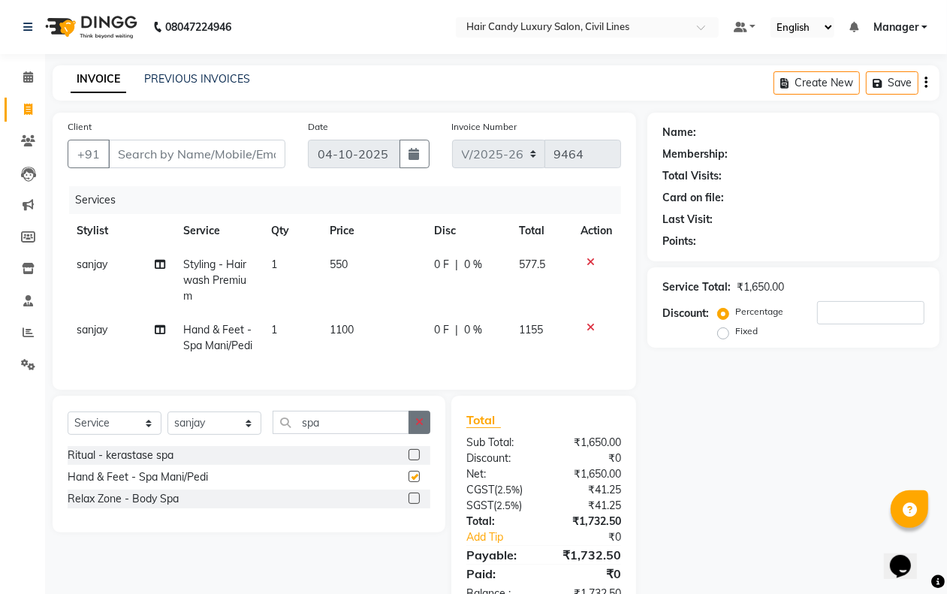
checkbox input "false"
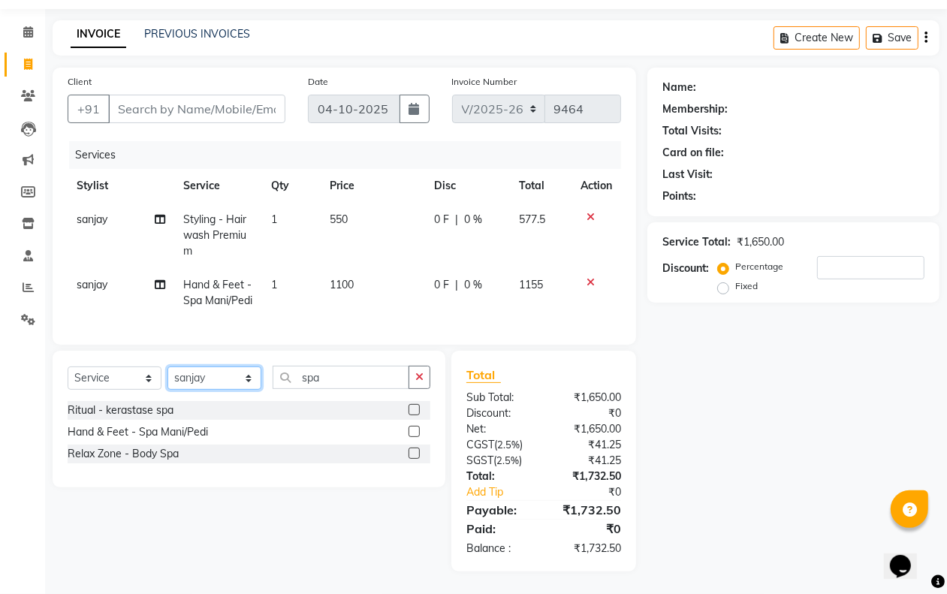
click at [249, 380] on select "Select Stylist aakib AASHU Aftab Arshal counter sale Danish DAULAT faisal jeet …" at bounding box center [214, 377] width 94 height 23
select select "47472"
click at [167, 366] on select "Select Stylist aakib AASHU Aftab Arshal counter sale Danish DAULAT faisal jeet …" at bounding box center [214, 377] width 94 height 23
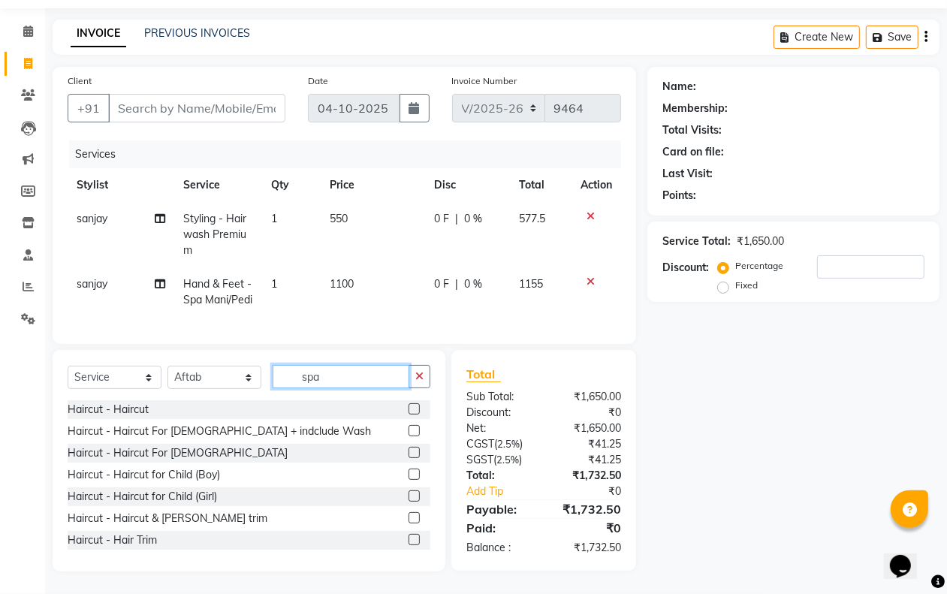
click at [370, 381] on input "spa" at bounding box center [341, 376] width 137 height 23
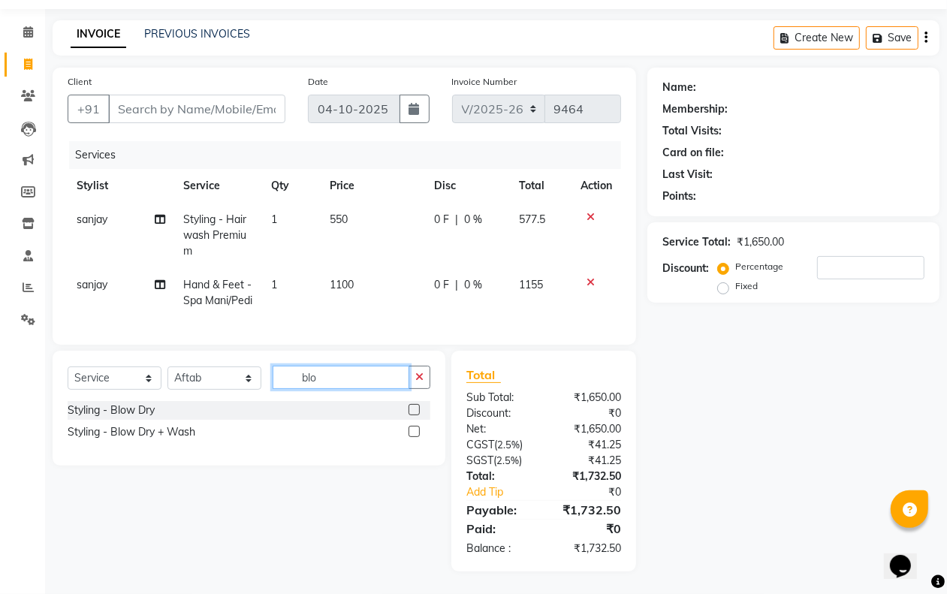
type input "blo"
click at [216, 411] on div "Styling - Blow Dry" at bounding box center [249, 410] width 363 height 19
click at [417, 408] on label at bounding box center [413, 409] width 11 height 11
click at [417, 408] on input "checkbox" at bounding box center [413, 410] width 10 height 10
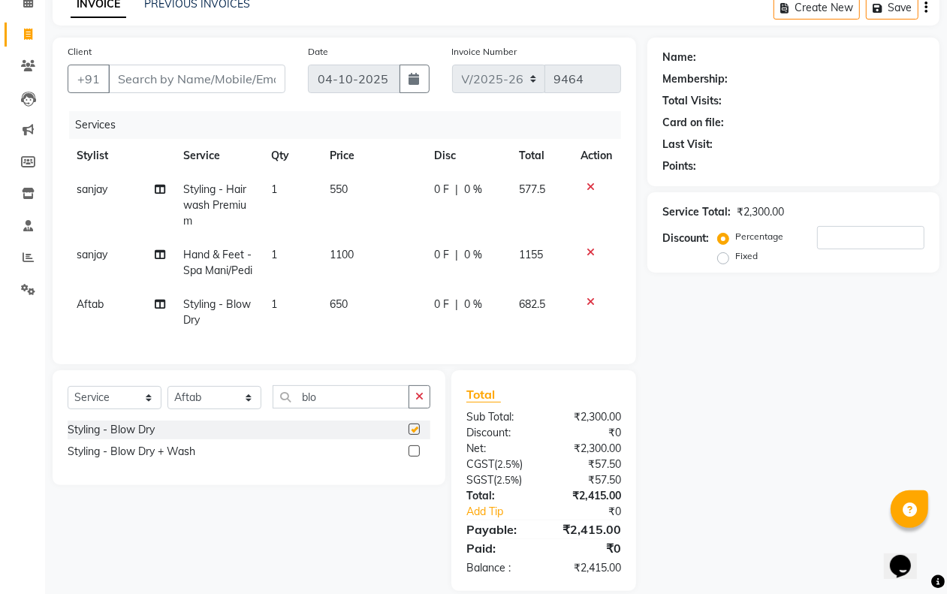
checkbox input "false"
click at [244, 409] on select "Select Stylist aakib AASHU Aftab Arshal counter sale Danish DAULAT faisal jeet …" at bounding box center [214, 397] width 94 height 23
select select "47488"
click at [167, 409] on select "Select Stylist aakib AASHU Aftab Arshal counter sale Danish DAULAT faisal jeet …" at bounding box center [214, 397] width 94 height 23
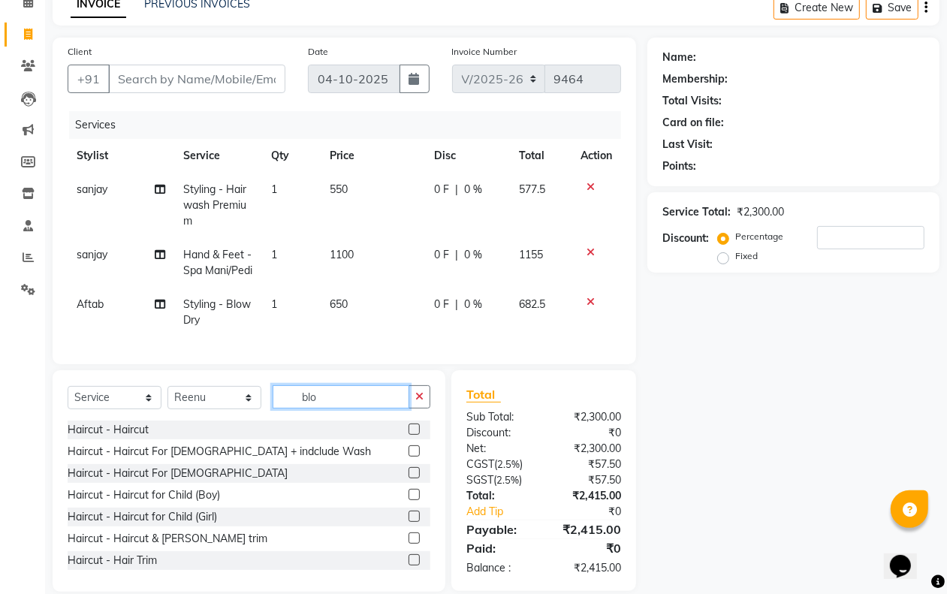
click at [331, 408] on input "blo" at bounding box center [341, 396] width 137 height 23
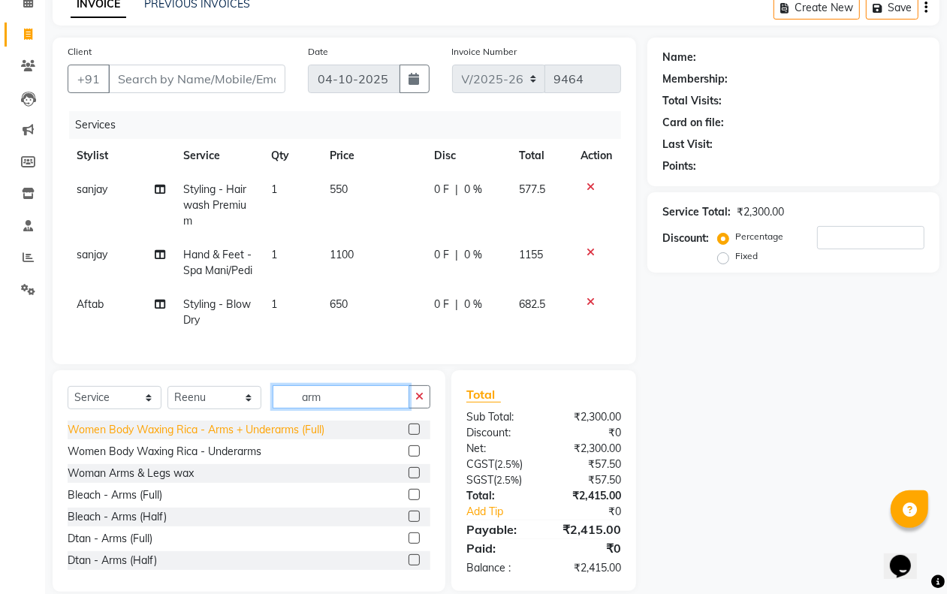
type input "arm"
click at [315, 438] on div "Women Body Waxing Rica - Arms + Underarms (Full)" at bounding box center [196, 430] width 257 height 16
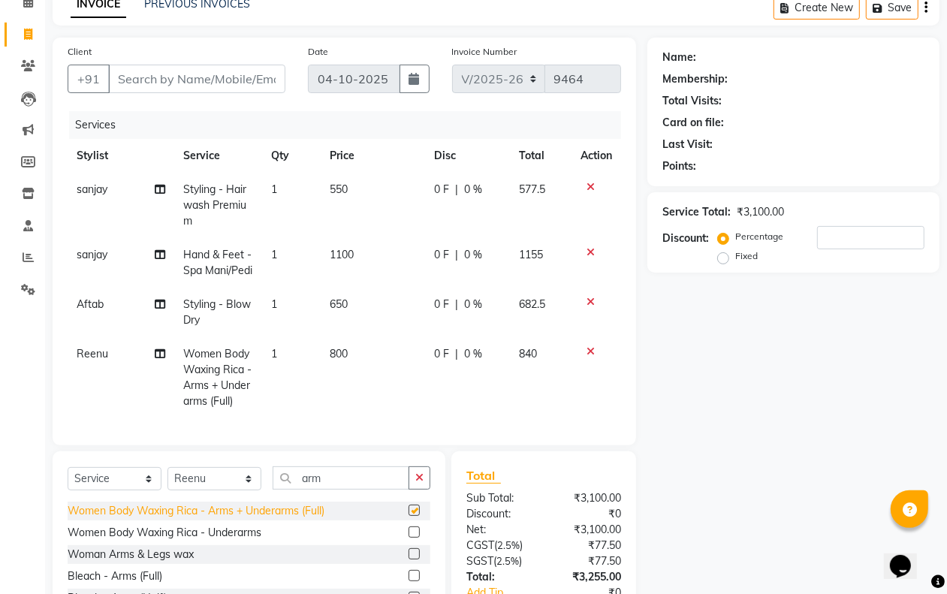
checkbox input "false"
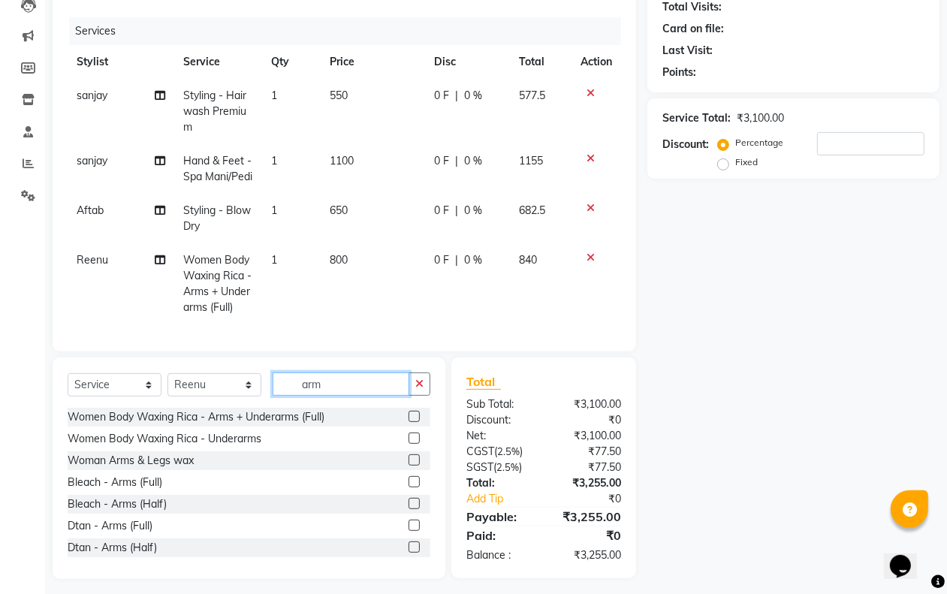
click at [318, 396] on input "arm" at bounding box center [341, 383] width 137 height 23
click at [340, 396] on input "arm" at bounding box center [341, 383] width 137 height 23
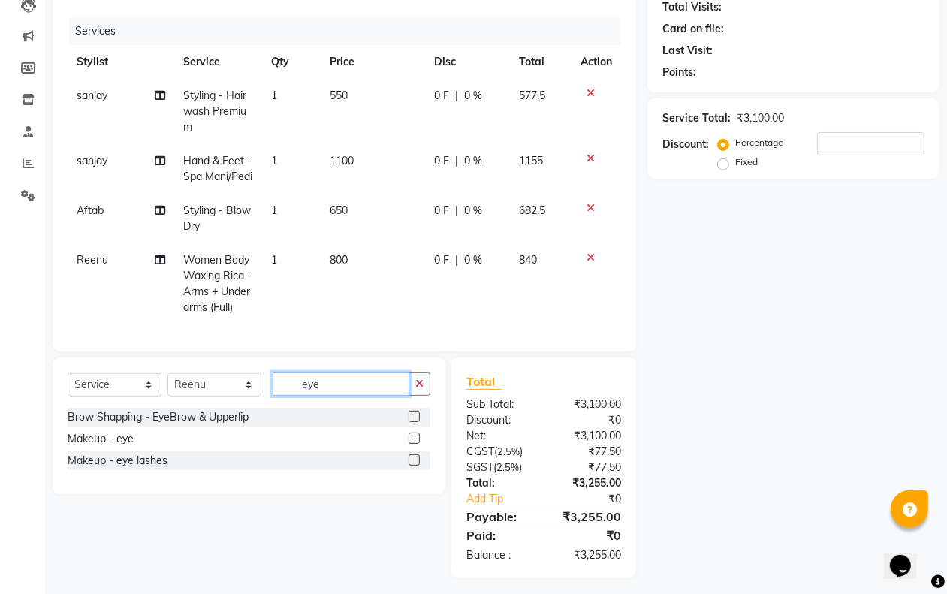
type input "eye"
click at [268, 426] on div "Brow Shapping - EyeBrow & Upperlip" at bounding box center [249, 417] width 363 height 19
click at [414, 422] on label at bounding box center [413, 416] width 11 height 11
click at [414, 422] on input "checkbox" at bounding box center [413, 417] width 10 height 10
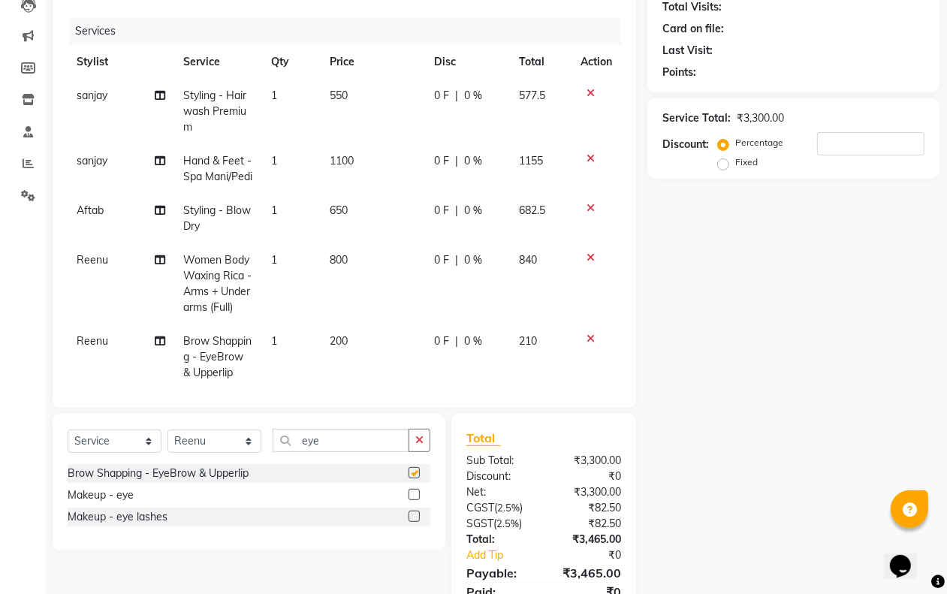
checkbox input "false"
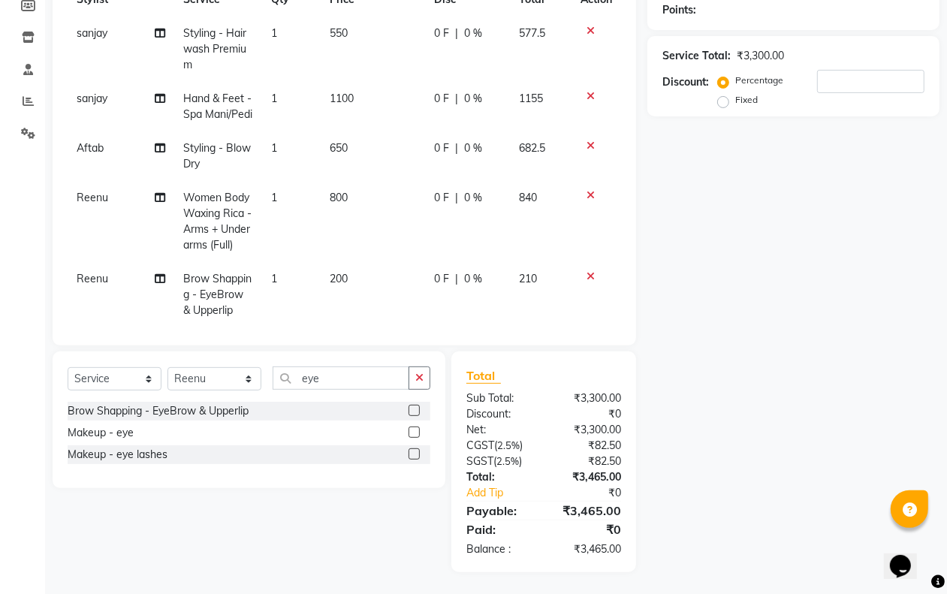
scroll to position [137, 0]
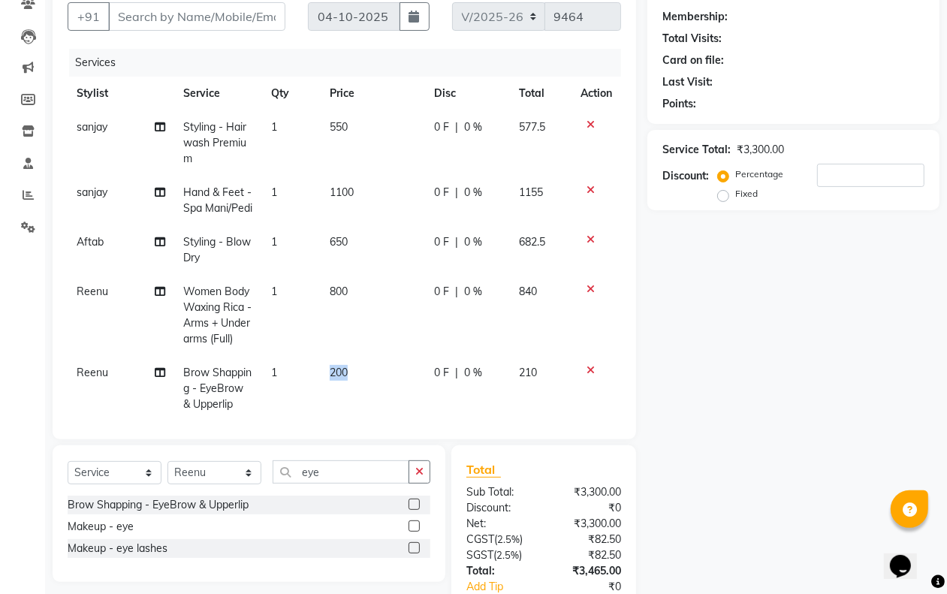
drag, startPoint x: 357, startPoint y: 391, endPoint x: 299, endPoint y: 391, distance: 57.8
click at [299, 391] on tr "Reenu Brow Shapping - EyeBrow & Upperlip 1 200 0 F | 0 % 210" at bounding box center [344, 388] width 553 height 65
click at [193, 14] on input "Client" at bounding box center [196, 16] width 177 height 29
type input "a"
type input "0"
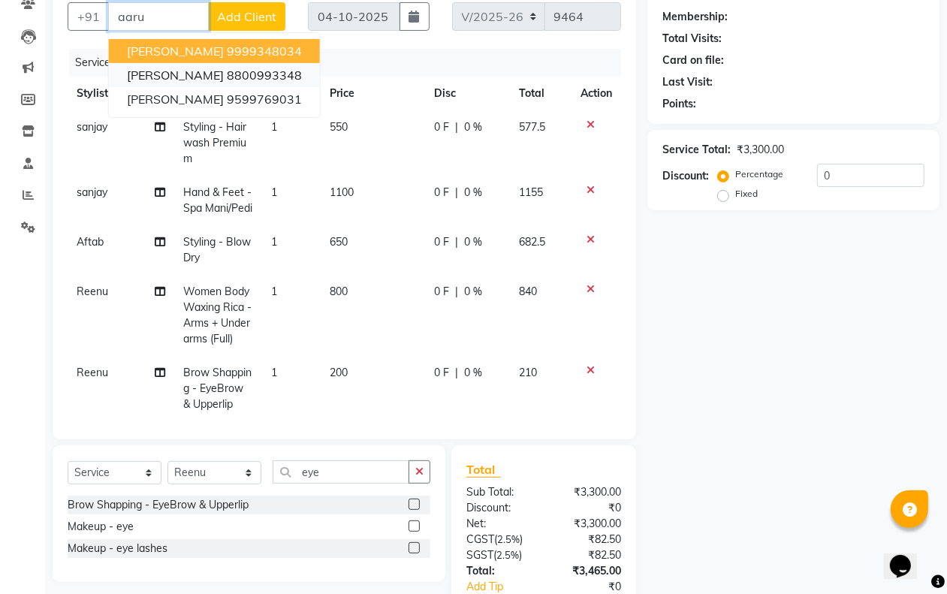
click at [227, 73] on ngb-highlight "8800993348" at bounding box center [264, 75] width 75 height 15
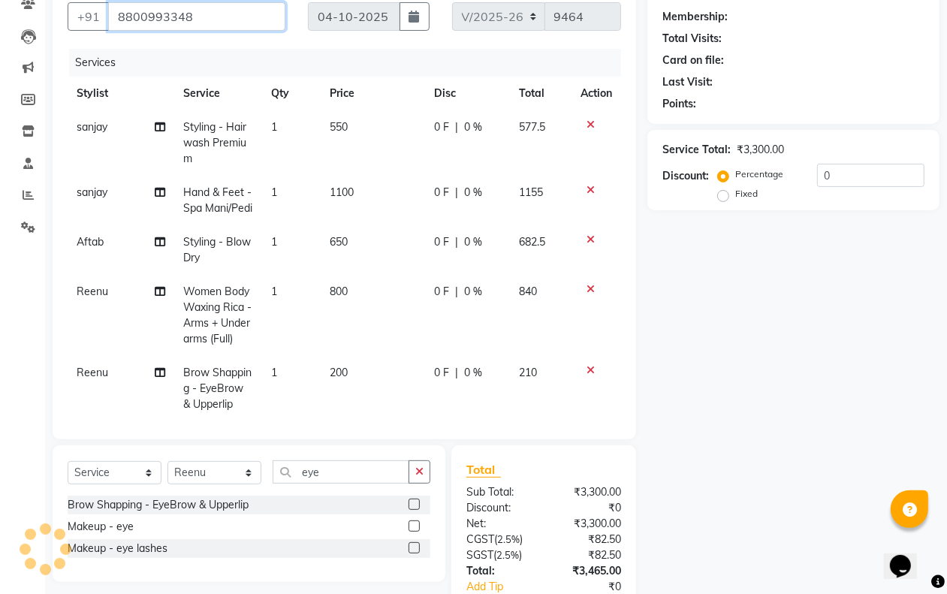
type input "8800993348"
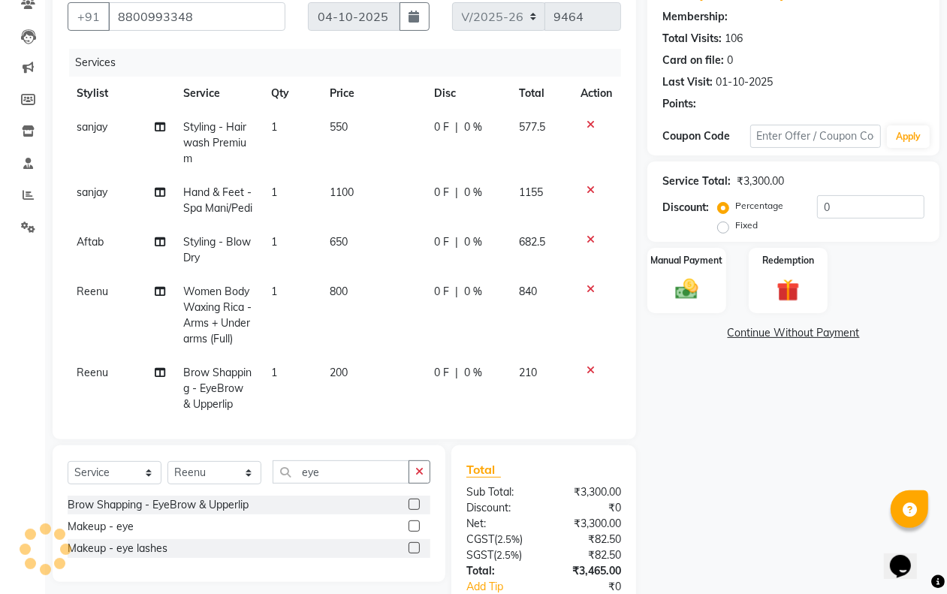
type input "20"
select select "2: Object"
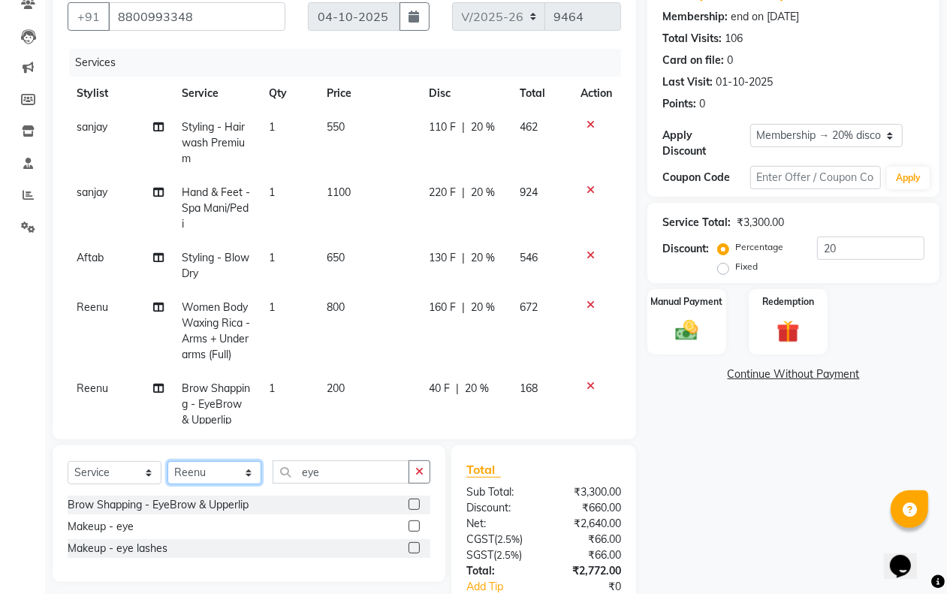
click at [215, 468] on select "Select Stylist aakib AASHU Aftab Arshal counter sale Danish DAULAT faisal jeet …" at bounding box center [214, 472] width 94 height 23
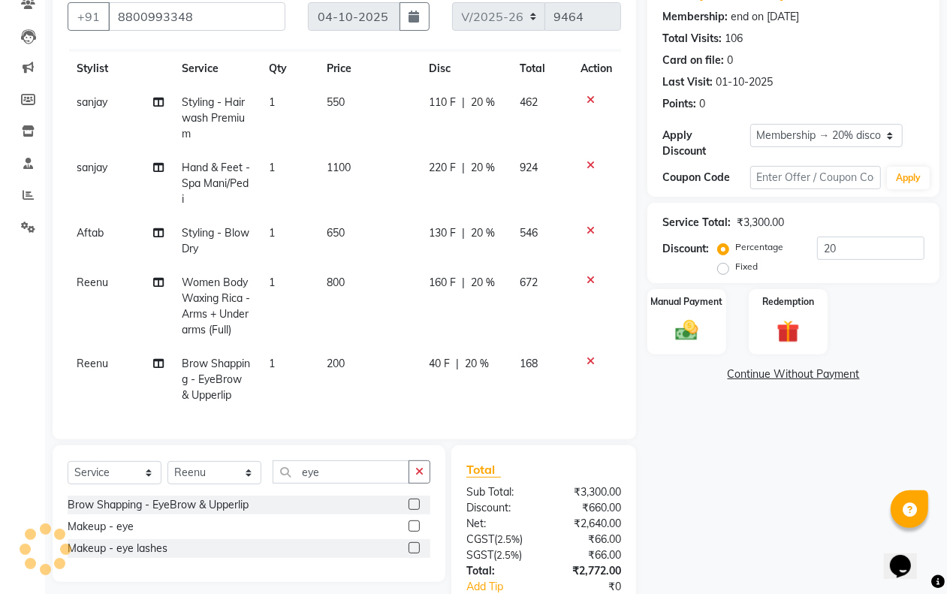
click at [586, 356] on icon at bounding box center [590, 361] width 8 height 11
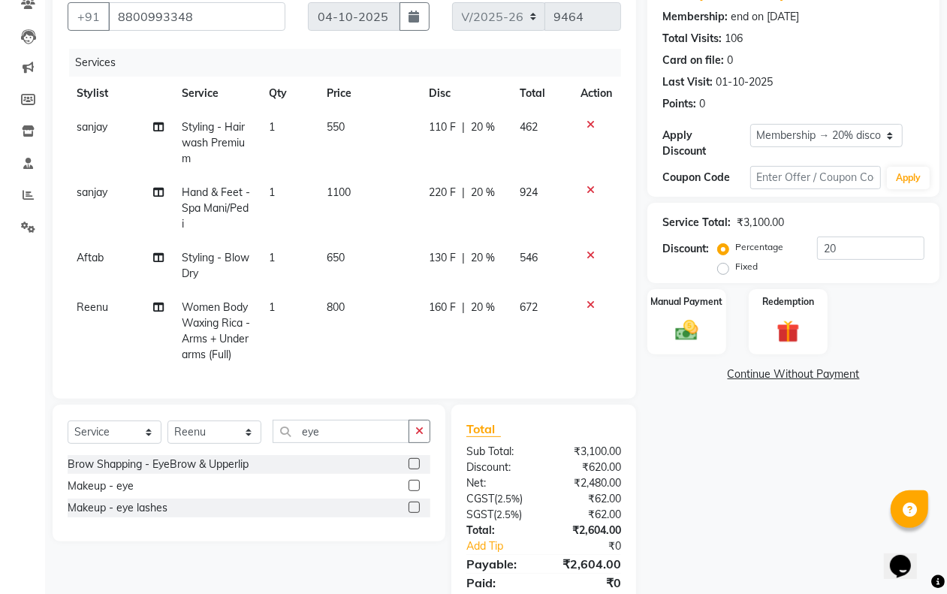
scroll to position [0, 0]
click at [336, 433] on input "eye" at bounding box center [341, 431] width 137 height 23
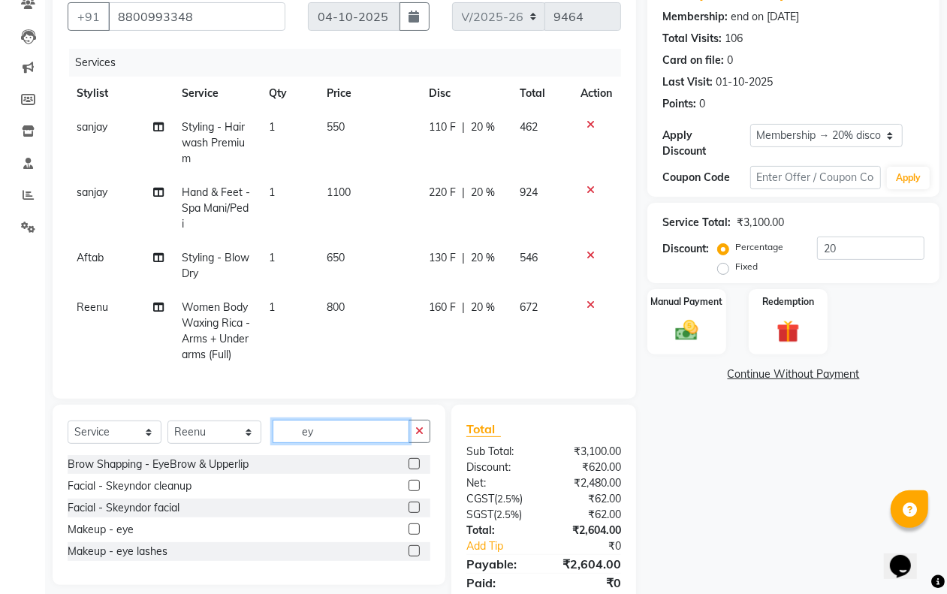
type input "e"
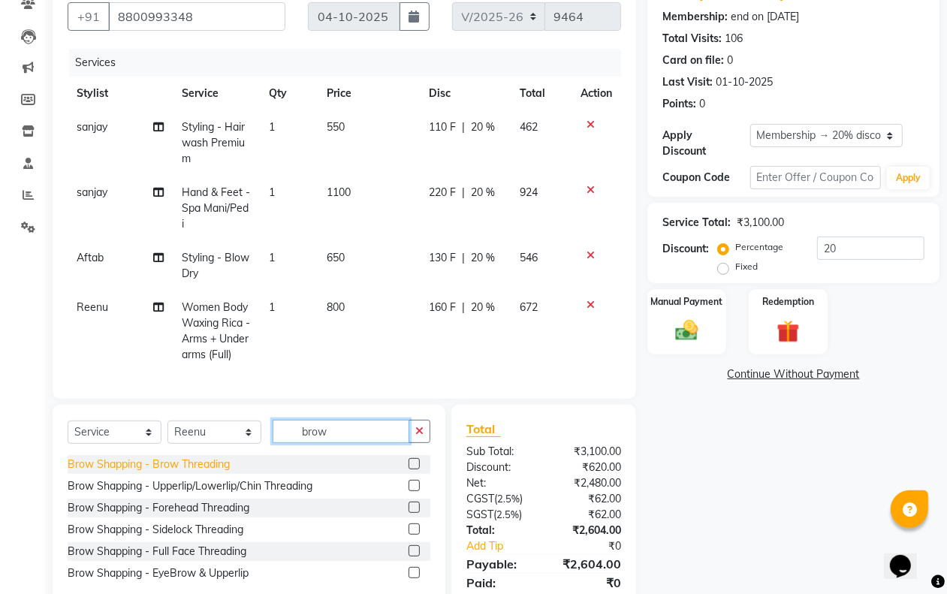
type input "brow"
click at [206, 463] on div "Brow Shapping - Brow Threading" at bounding box center [149, 465] width 162 height 16
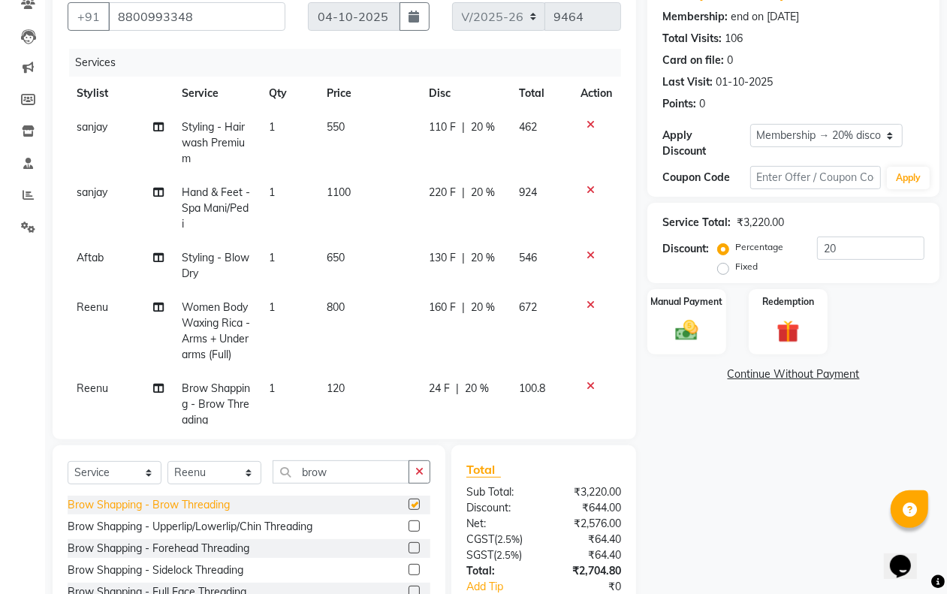
checkbox input "false"
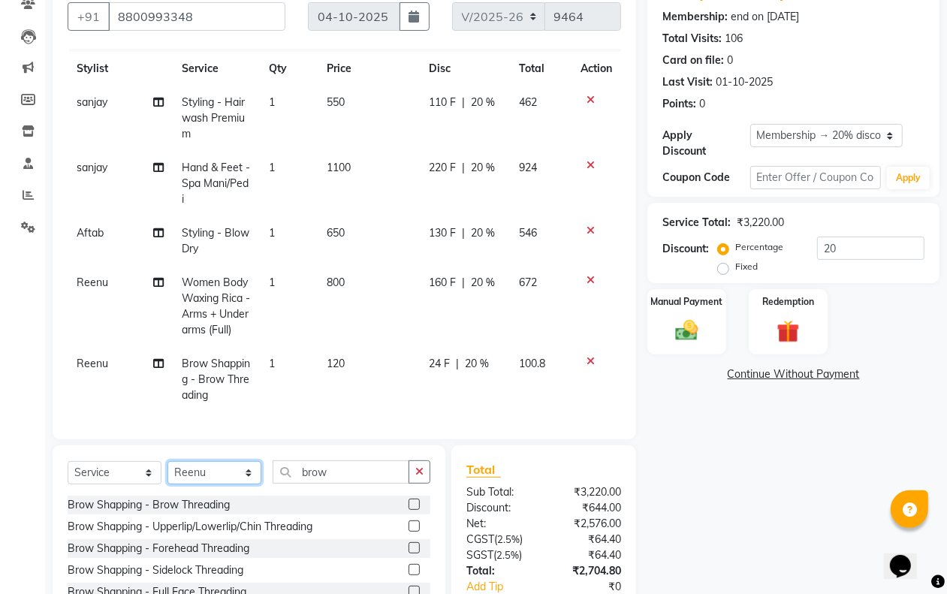
click at [204, 473] on select "Select Stylist aakib AASHU Aftab Arshal counter sale Danish DAULAT faisal jeet …" at bounding box center [214, 472] width 94 height 23
click at [167, 461] on select "Select Stylist aakib AASHU Aftab Arshal counter sale Danish DAULAT faisal jeet …" at bounding box center [214, 472] width 94 height 23
click at [239, 461] on select "Select Stylist aakib AASHU Aftab Arshal counter sale Danish DAULAT faisal jeet …" at bounding box center [214, 472] width 94 height 23
select select "47703"
click at [167, 461] on select "Select Stylist aakib AASHU Aftab Arshal counter sale Danish DAULAT faisal jeet …" at bounding box center [214, 472] width 94 height 23
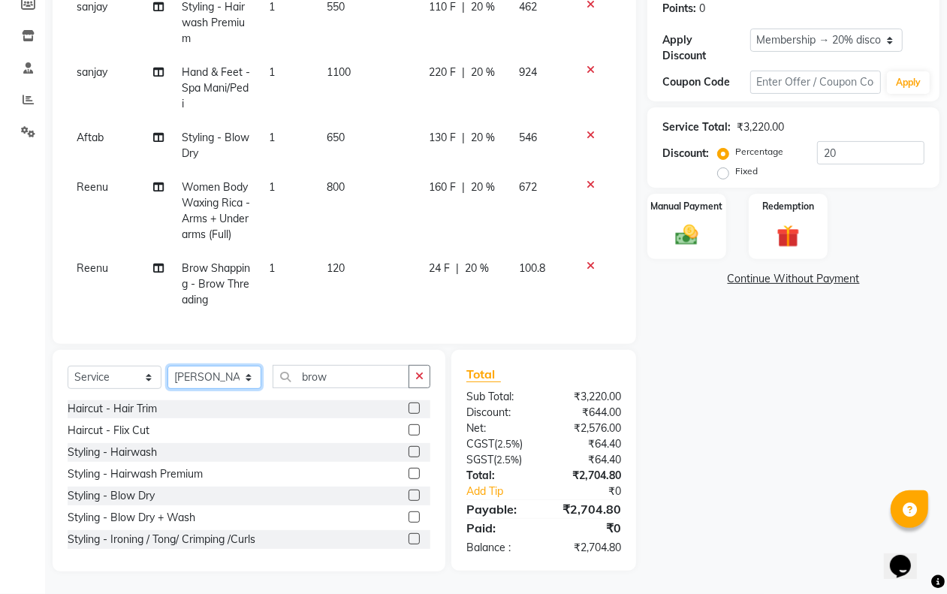
scroll to position [152, 0]
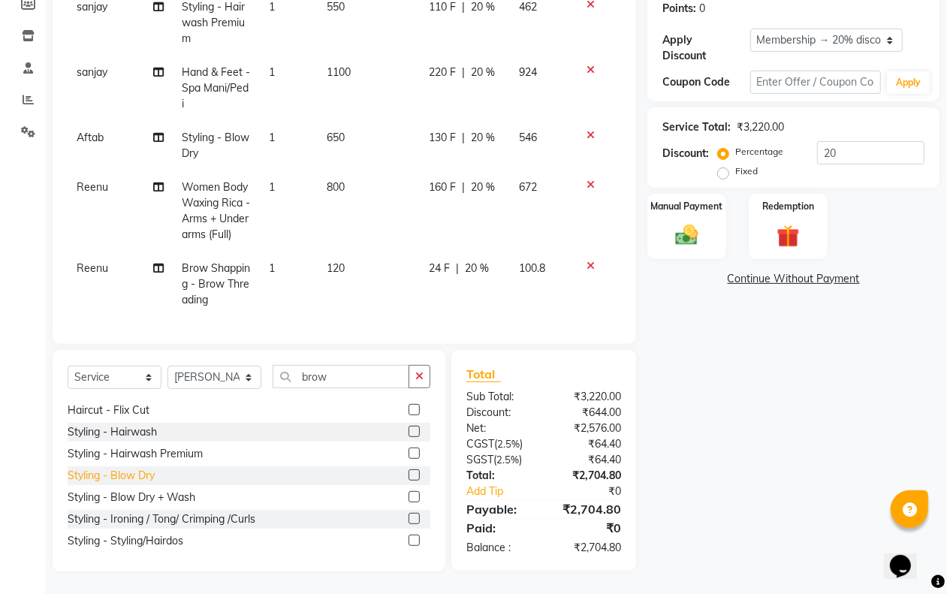
click at [143, 475] on div "Styling - Blow Dry" at bounding box center [111, 476] width 87 height 16
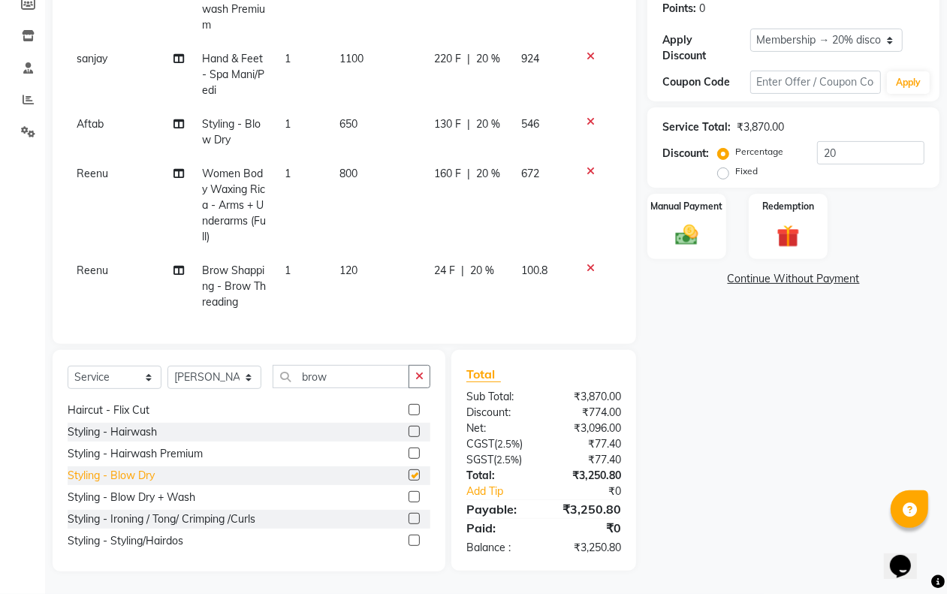
checkbox input "false"
click at [226, 381] on select "Select Stylist aakib AASHU Aftab Arshal counter sale Danish DAULAT faisal jeet …" at bounding box center [214, 377] width 94 height 23
select select "49962"
click at [167, 366] on select "Select Stylist aakib AASHU Aftab Arshal counter sale Danish DAULAT faisal jeet …" at bounding box center [214, 377] width 94 height 23
click at [128, 432] on div "Styling - Hairwash" at bounding box center [112, 432] width 89 height 16
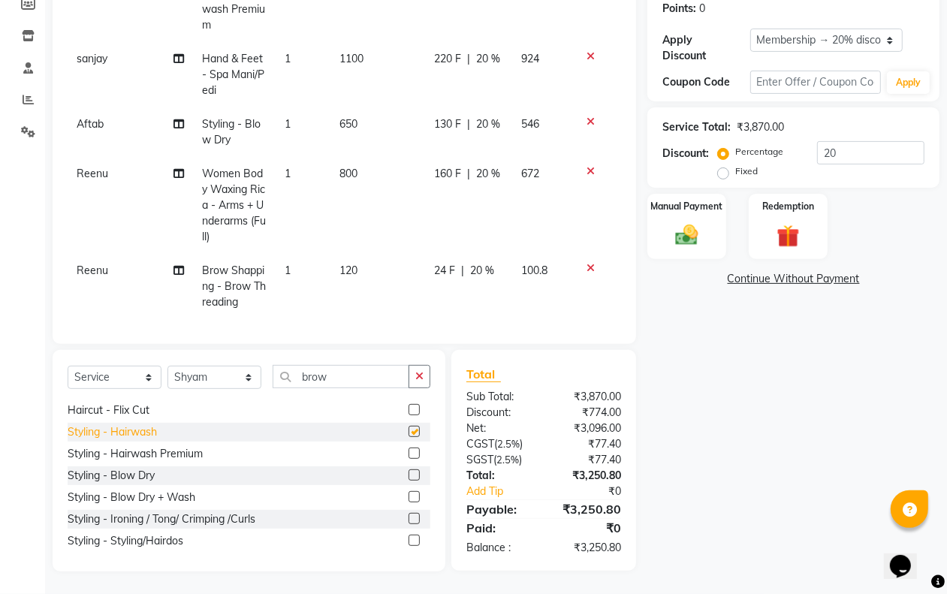
checkbox input "false"
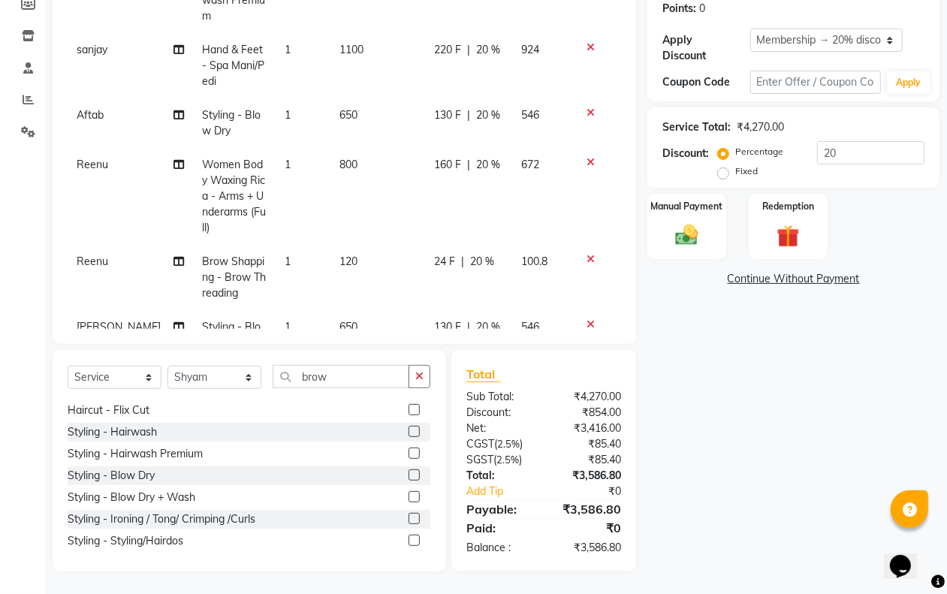
scroll to position [154, 0]
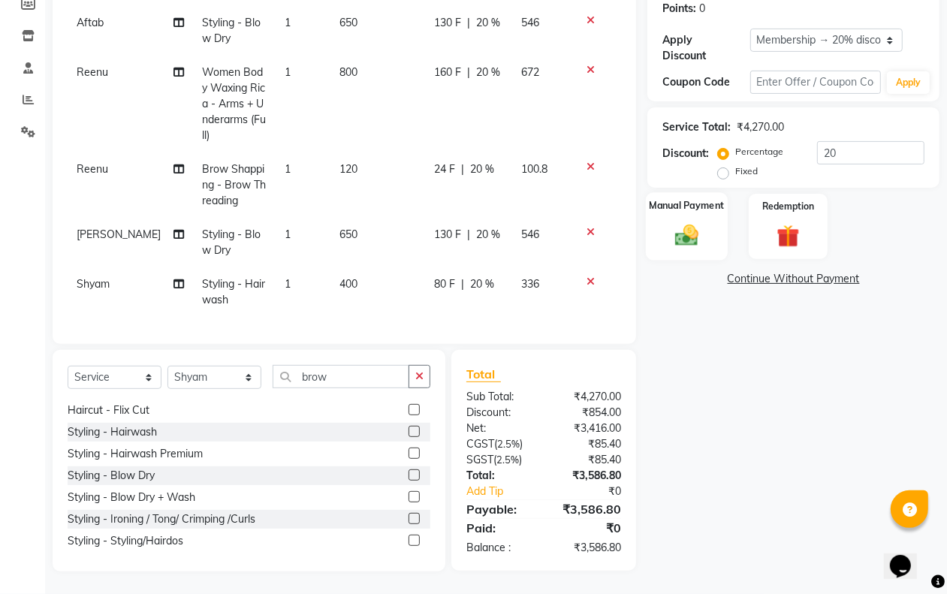
click at [676, 231] on img at bounding box center [686, 234] width 38 height 27
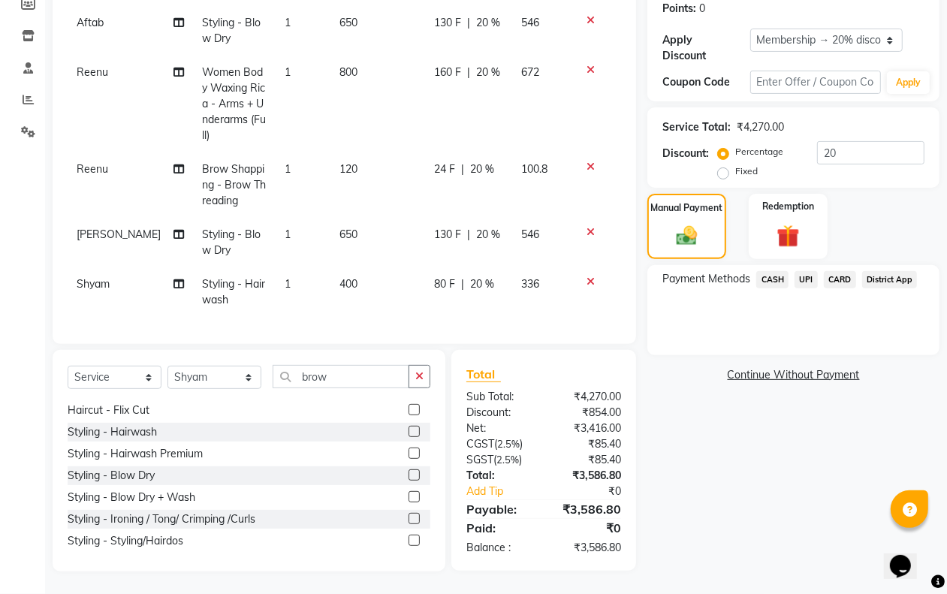
click at [777, 283] on span "CASH" at bounding box center [772, 279] width 32 height 17
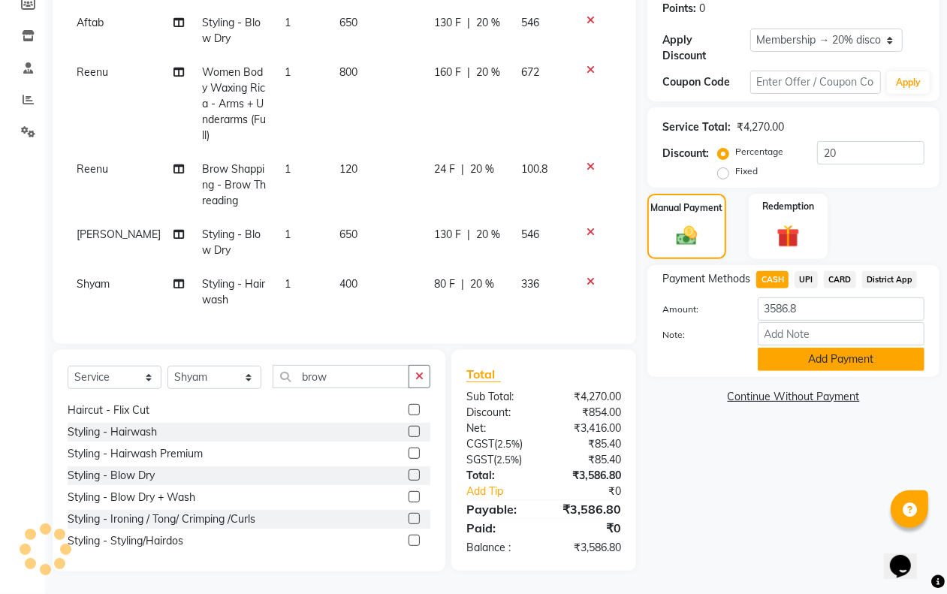
click at [787, 362] on button "Add Payment" at bounding box center [841, 359] width 167 height 23
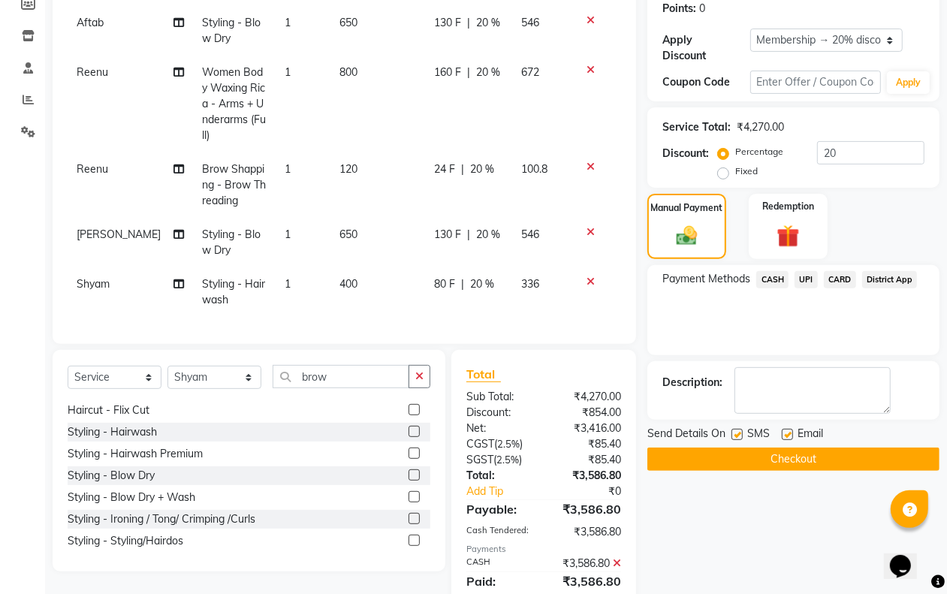
scroll to position [327, 0]
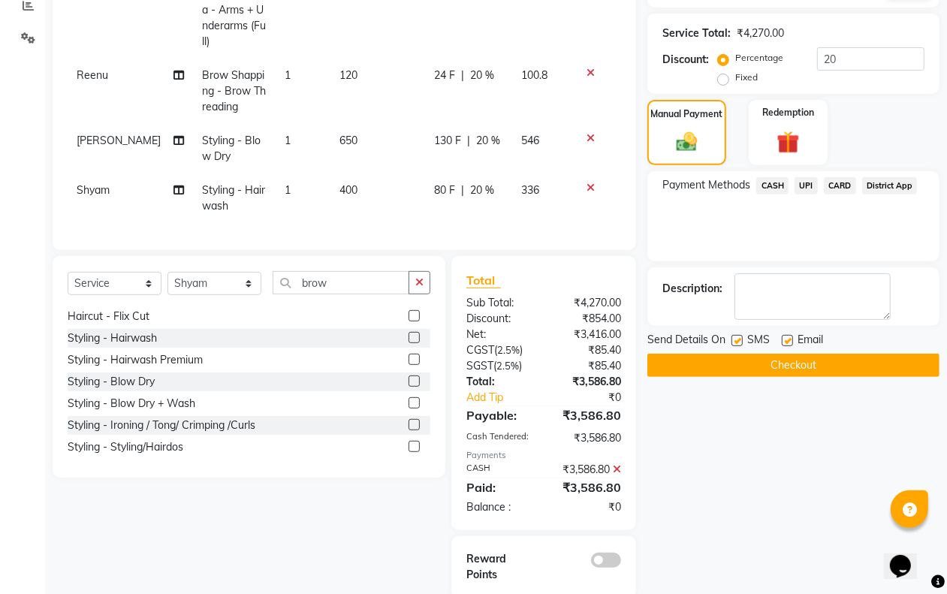
click at [737, 339] on label at bounding box center [736, 340] width 11 height 11
click at [737, 339] on input "checkbox" at bounding box center [736, 341] width 10 height 10
checkbox input "false"
click at [791, 339] on label at bounding box center [787, 340] width 11 height 11
click at [791, 339] on input "checkbox" at bounding box center [787, 341] width 10 height 10
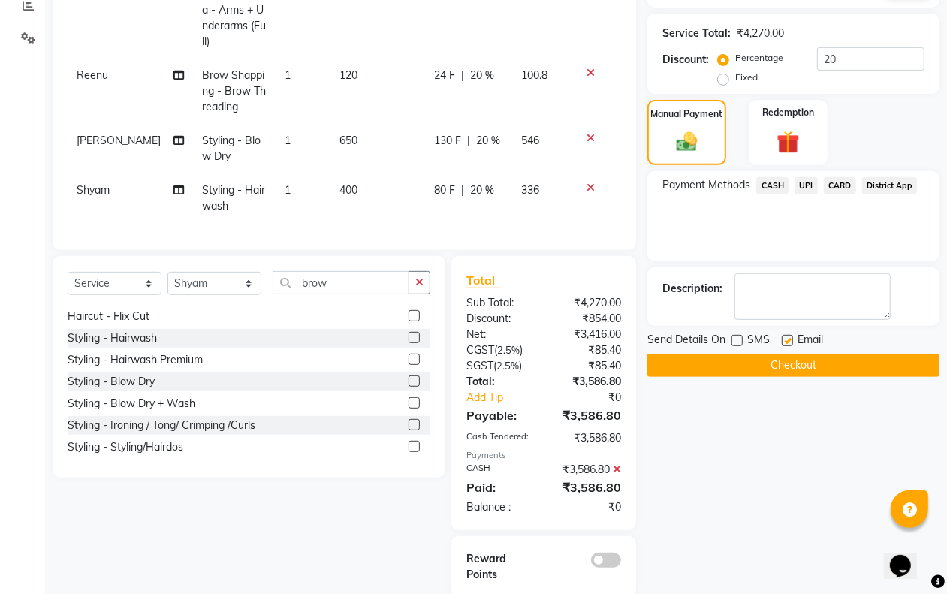
checkbox input "false"
click at [777, 360] on button "Checkout" at bounding box center [793, 365] width 292 height 23
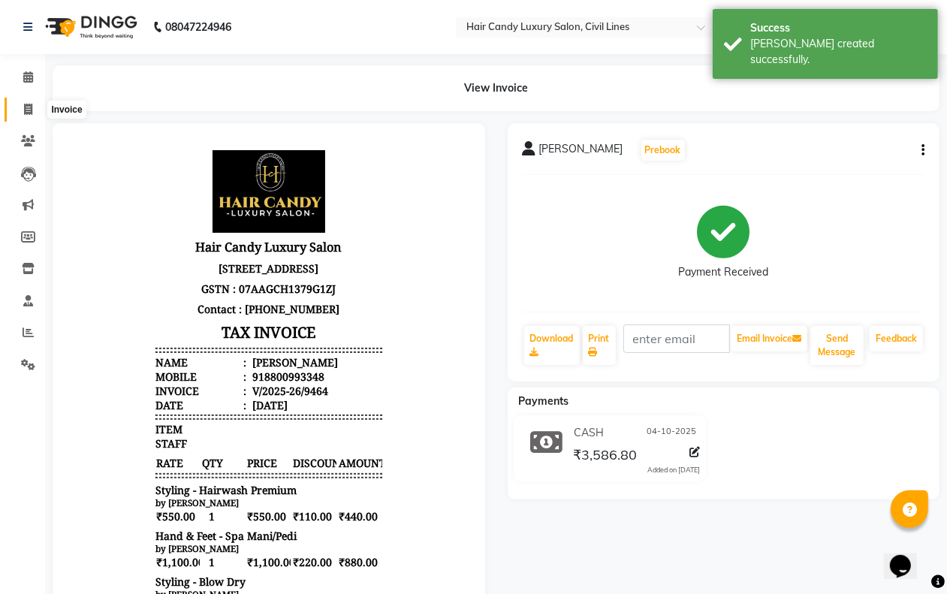
click at [31, 106] on icon at bounding box center [28, 109] width 8 height 11
select select "6308"
select select "service"
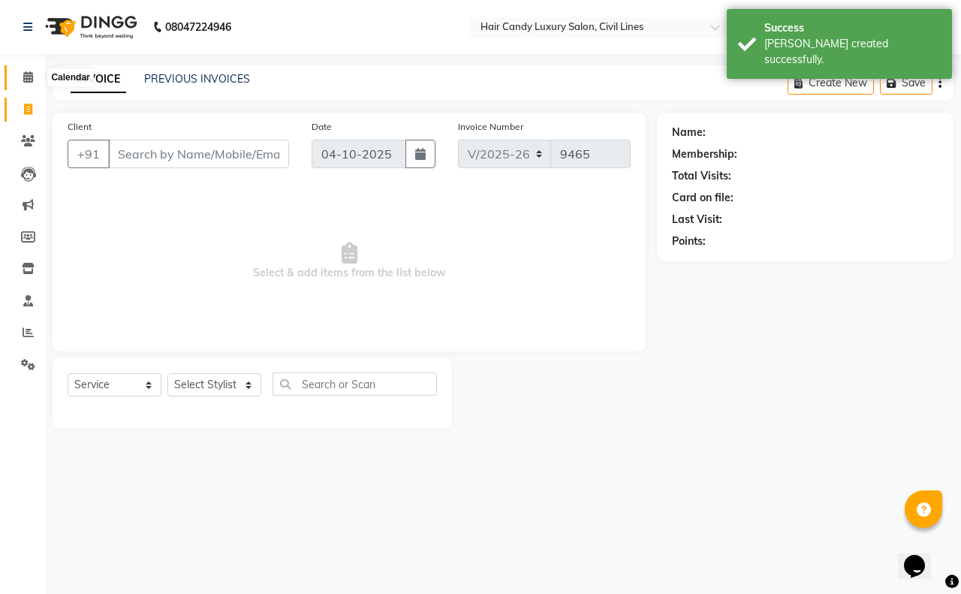
click at [20, 73] on span at bounding box center [28, 77] width 26 height 17
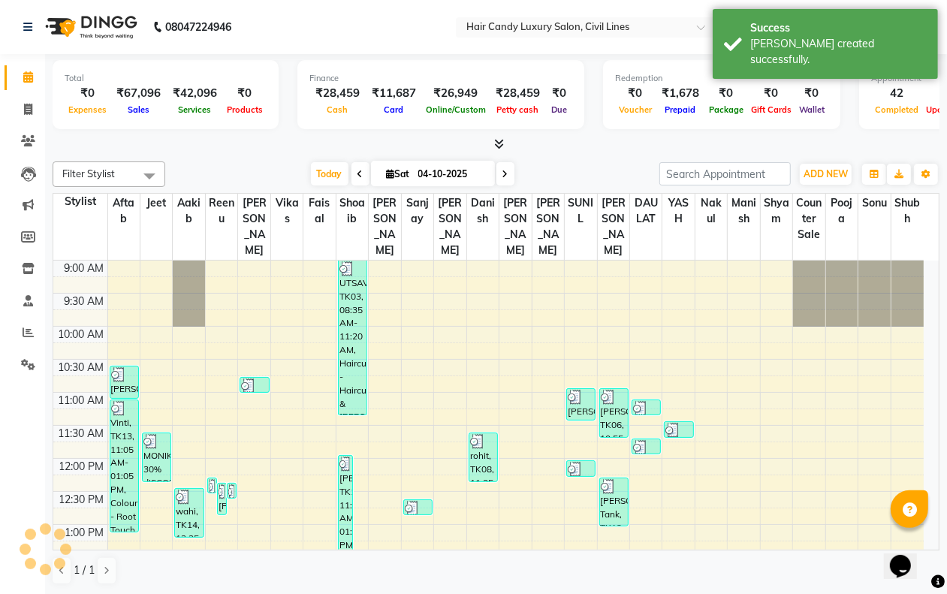
scroll to position [535, 0]
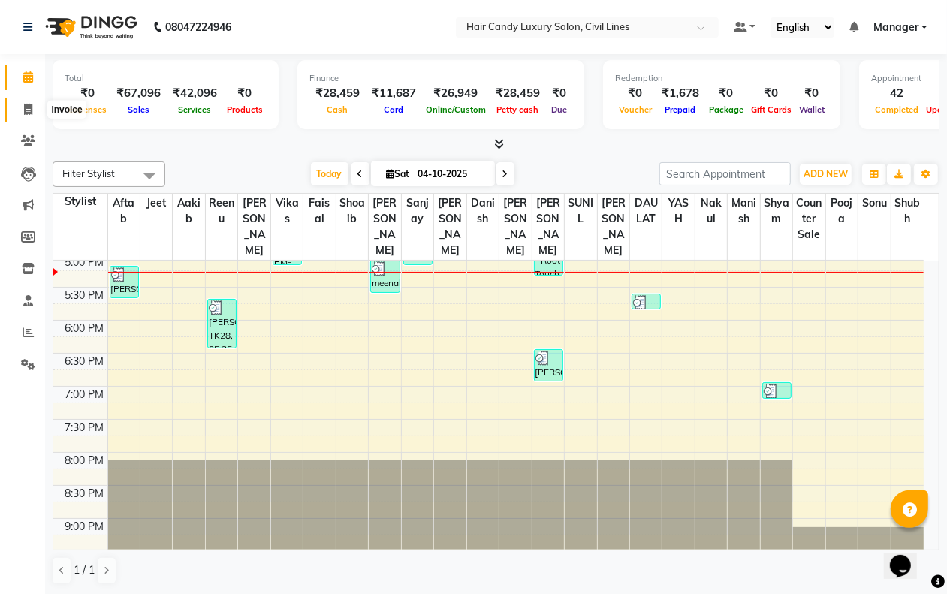
drag, startPoint x: 27, startPoint y: 103, endPoint x: 49, endPoint y: 122, distance: 28.7
click at [28, 104] on icon at bounding box center [28, 109] width 8 height 11
select select "service"
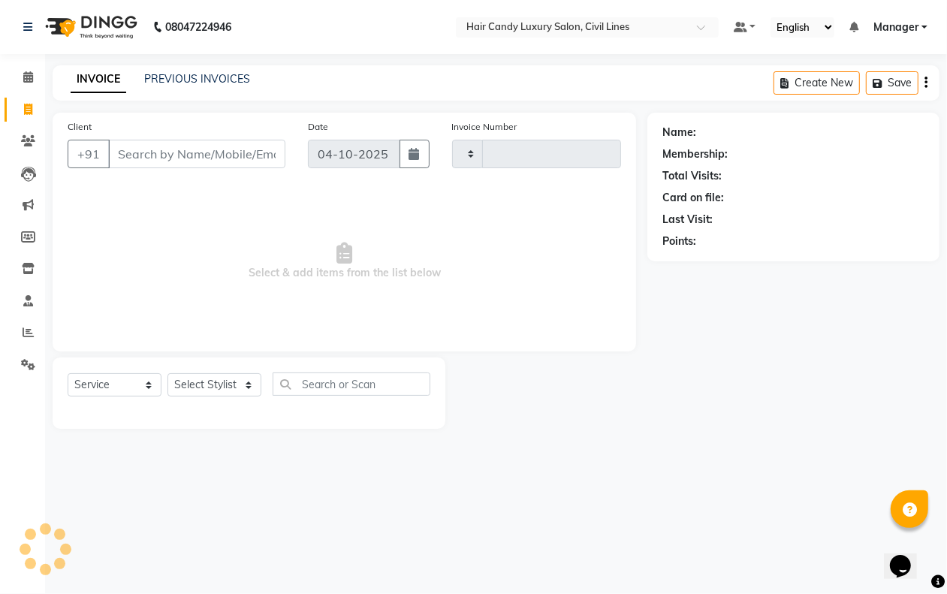
type input "9465"
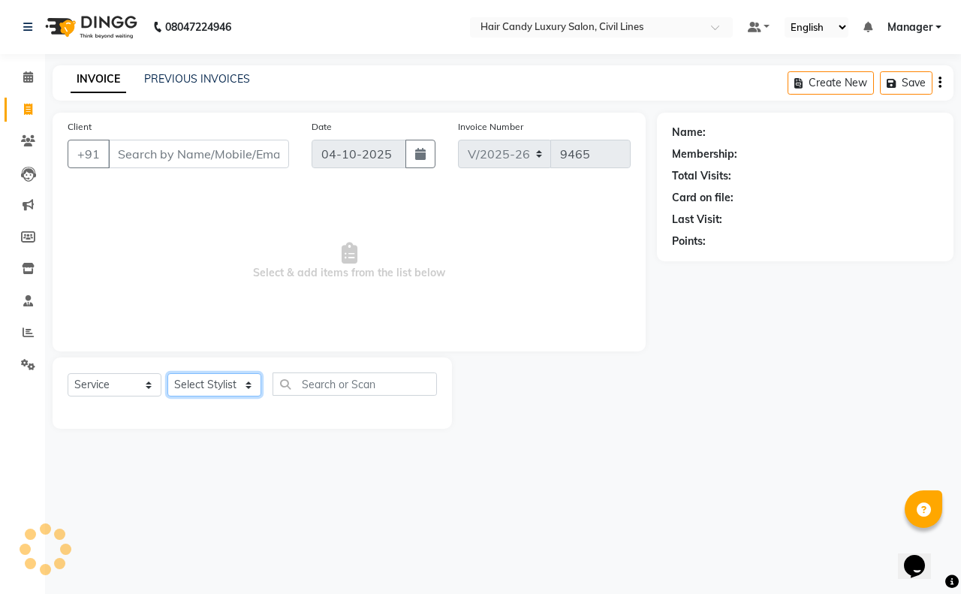
click at [224, 383] on select "Select Stylist" at bounding box center [214, 384] width 94 height 23
click at [167, 373] on select "Select Stylist aakib AASHU Aftab Arshal counter sale Danish DAULAT faisal jeet …" at bounding box center [214, 384] width 94 height 23
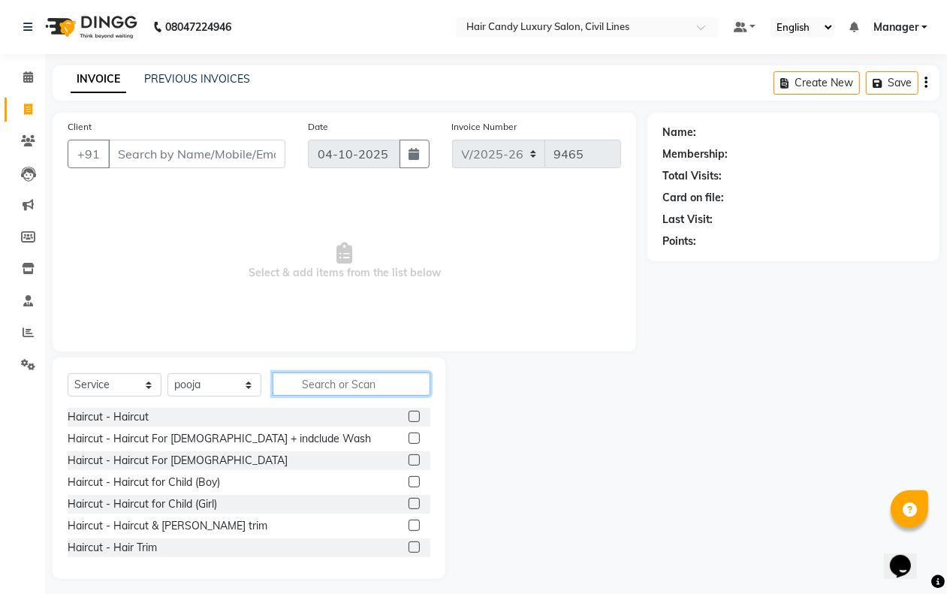
drag, startPoint x: 324, startPoint y: 375, endPoint x: 314, endPoint y: 375, distance: 9.8
click at [321, 375] on input "text" at bounding box center [352, 383] width 158 height 23
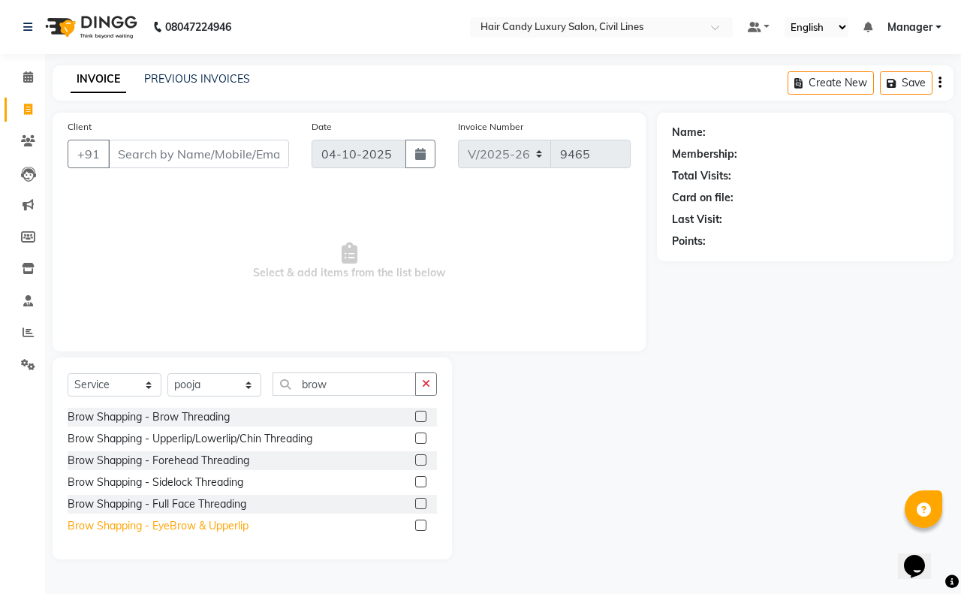
click at [185, 527] on div "Brow Shapping - EyeBrow & Upperlip" at bounding box center [158, 526] width 181 height 16
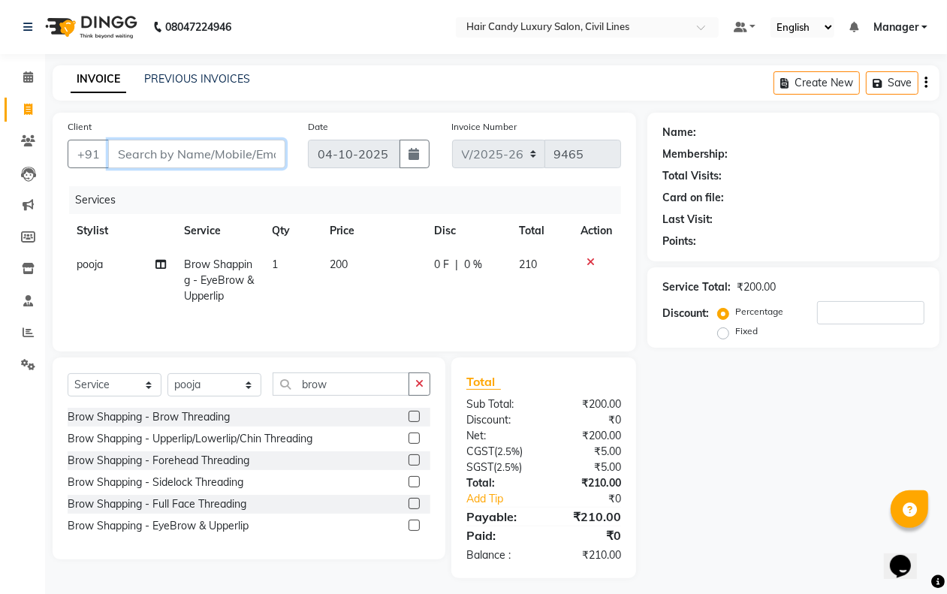
click at [206, 164] on input "Client" at bounding box center [196, 154] width 177 height 29
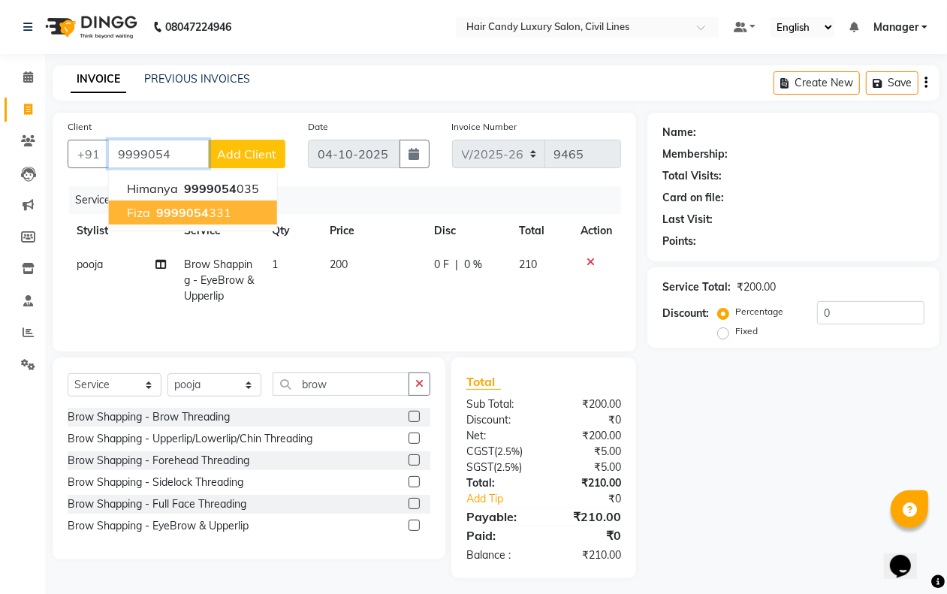
click at [221, 218] on ngb-highlight "9999054 331" at bounding box center [192, 212] width 78 height 15
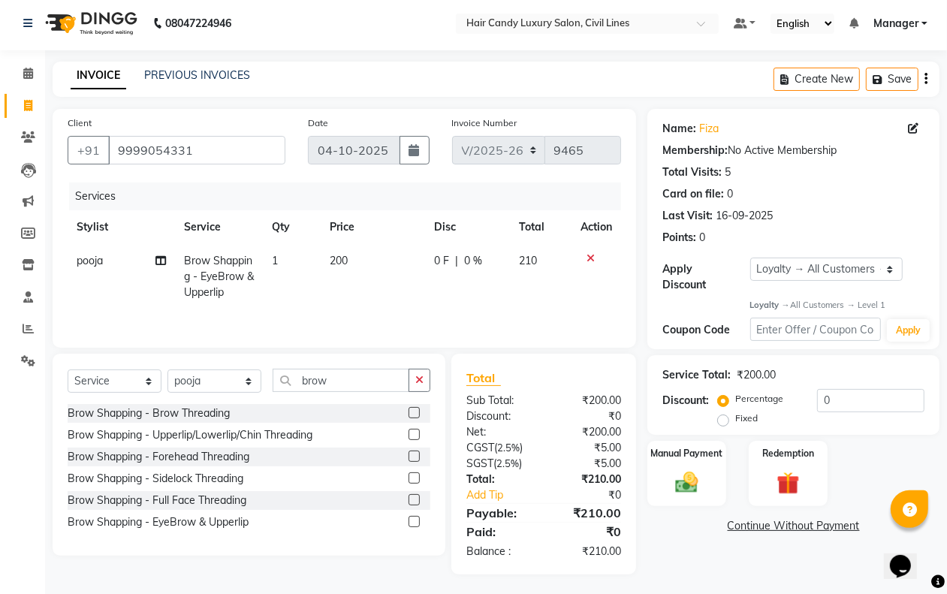
scroll to position [9, 0]
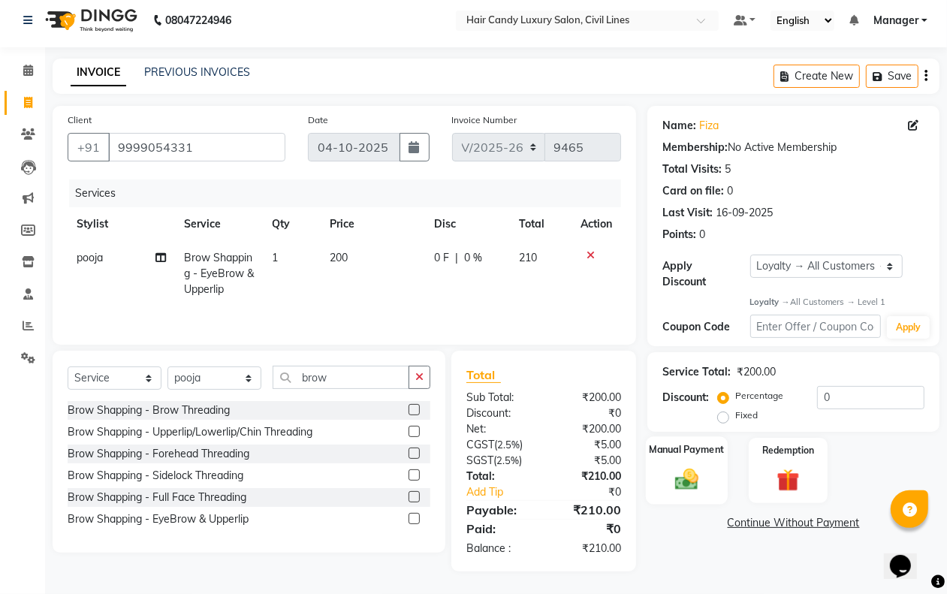
click at [684, 473] on img at bounding box center [686, 479] width 38 height 27
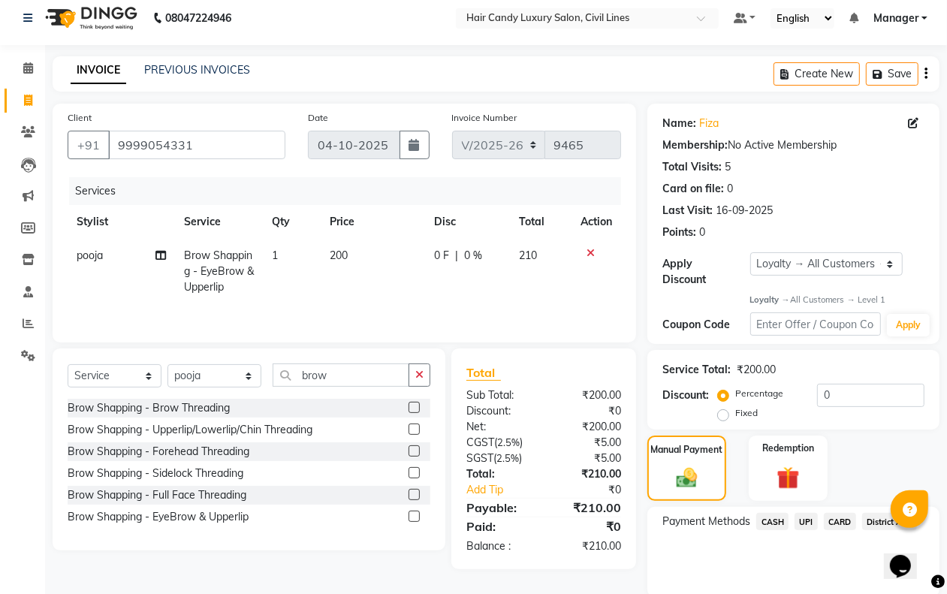
scroll to position [65, 0]
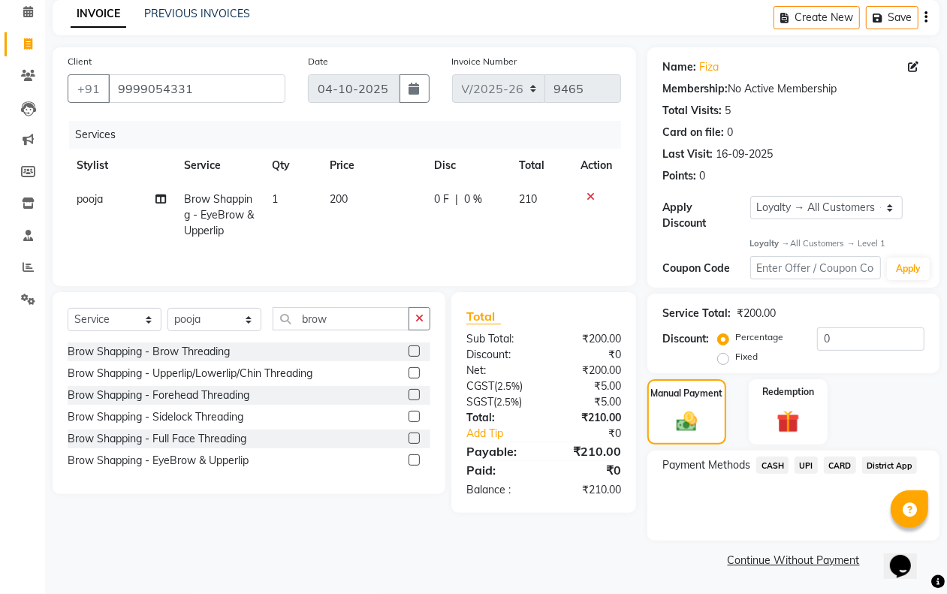
click at [808, 466] on span "UPI" at bounding box center [805, 465] width 23 height 17
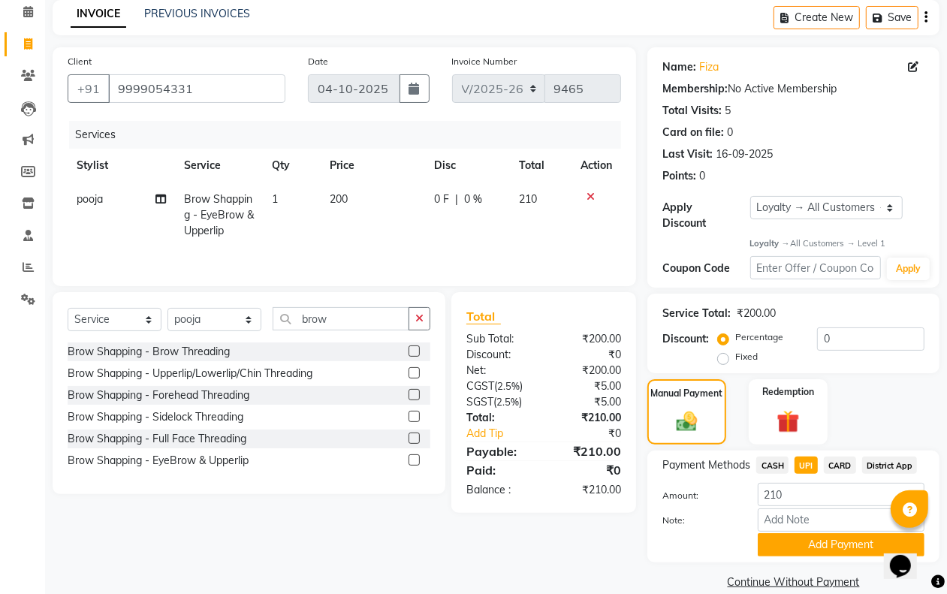
scroll to position [86, 0]
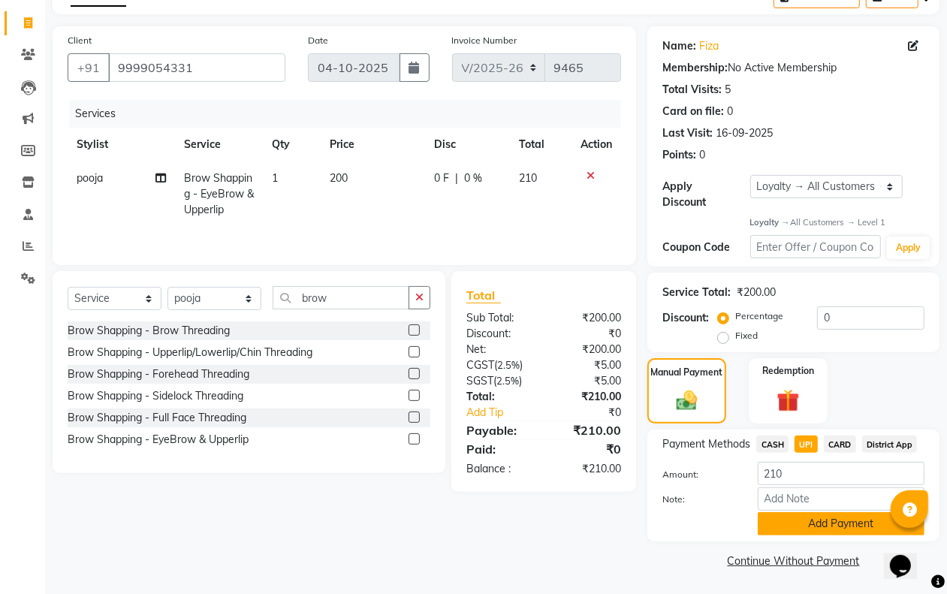
click at [846, 526] on button "Add Payment" at bounding box center [841, 523] width 167 height 23
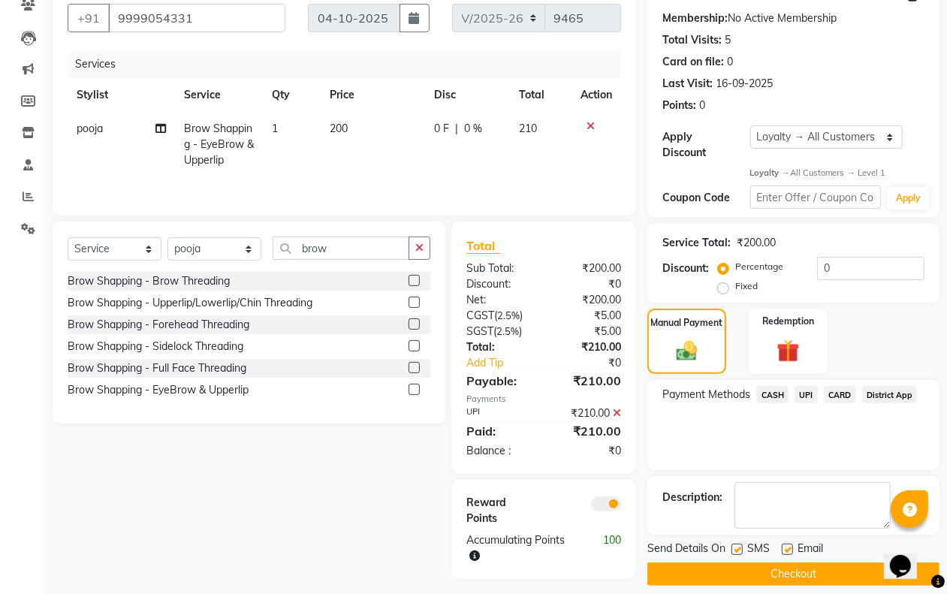
scroll to position [151, 0]
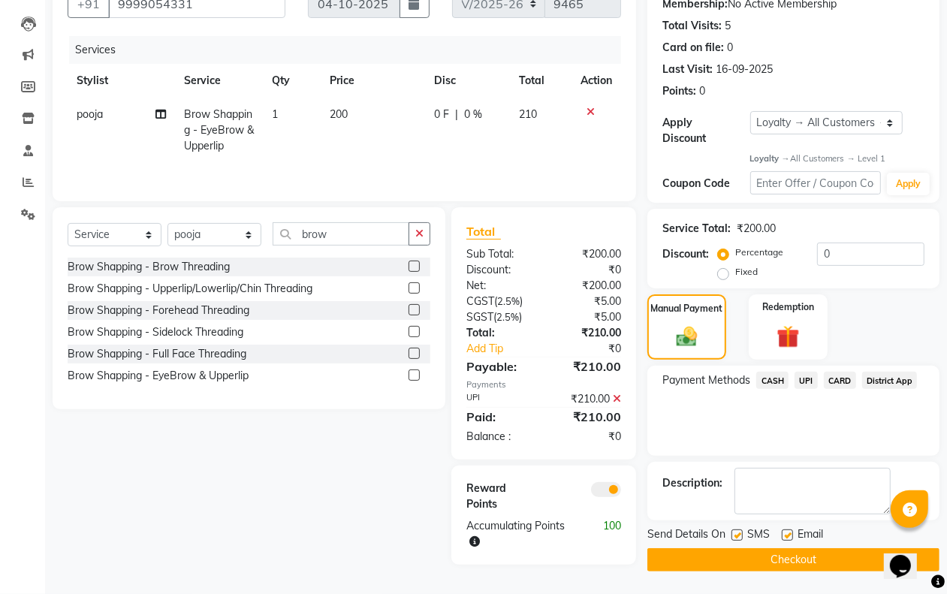
click at [738, 533] on label at bounding box center [736, 534] width 11 height 11
click at [738, 533] on input "checkbox" at bounding box center [736, 536] width 10 height 10
click at [786, 533] on label at bounding box center [787, 534] width 11 height 11
click at [786, 533] on input "checkbox" at bounding box center [787, 536] width 10 height 10
click at [785, 549] on button "Checkout" at bounding box center [793, 559] width 292 height 23
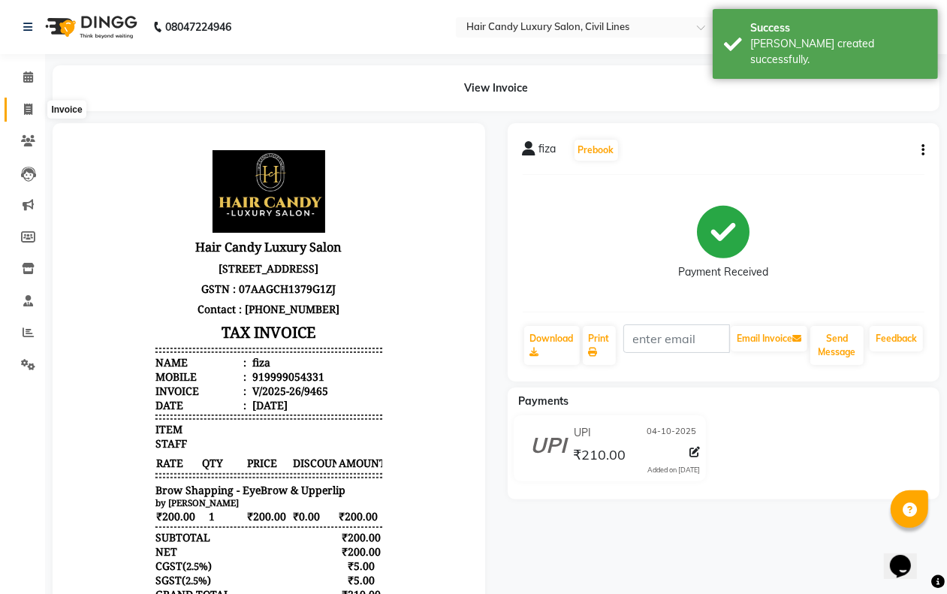
click at [35, 109] on span at bounding box center [28, 109] width 26 height 17
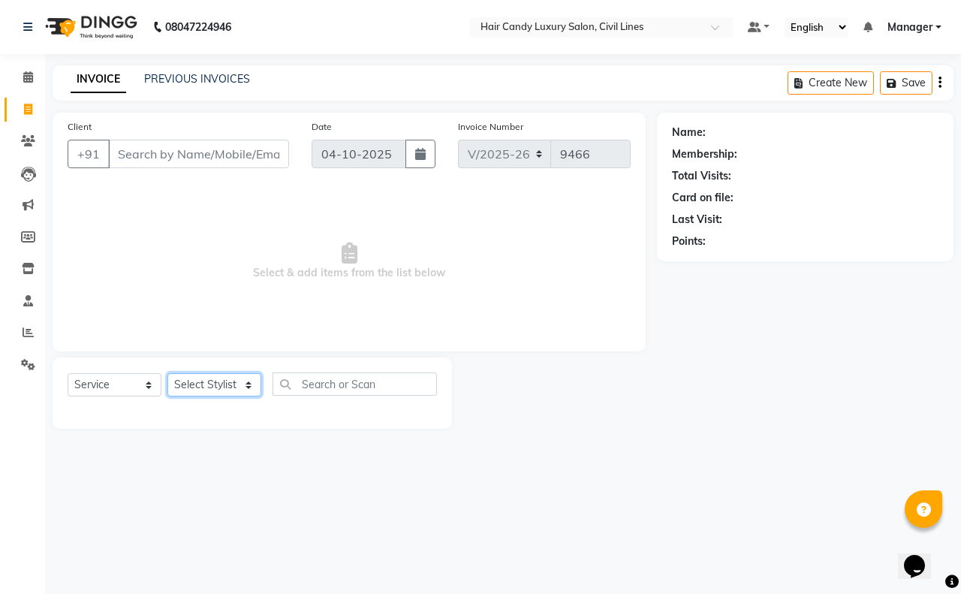
click at [212, 377] on select "Select Stylist aakib AASHU Aftab Arshal counter sale Danish DAULAT faisal jeet …" at bounding box center [214, 384] width 94 height 23
click at [167, 373] on select "Select Stylist aakib AASHU Aftab Arshal counter sale Danish DAULAT faisal jeet …" at bounding box center [214, 384] width 94 height 23
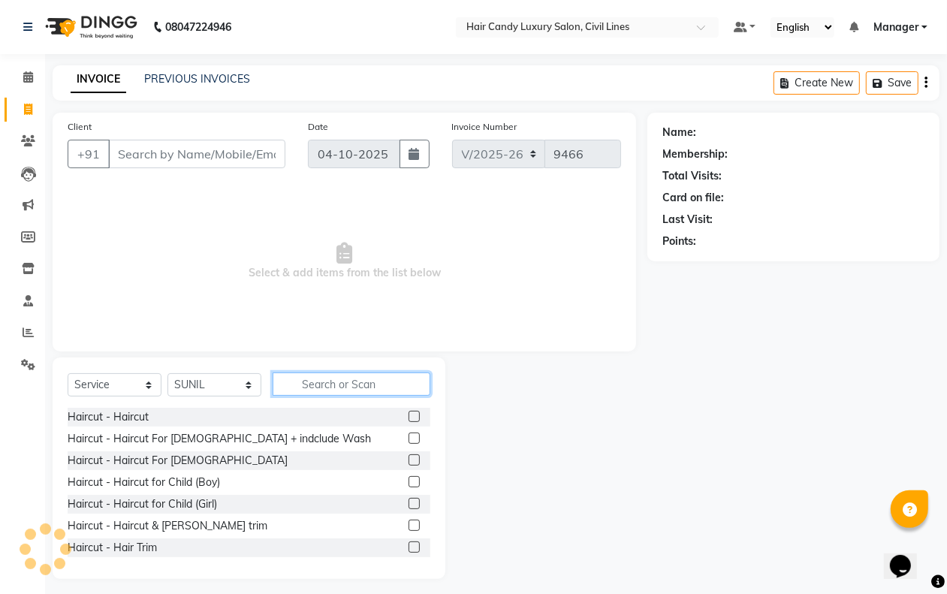
click at [323, 383] on input "text" at bounding box center [352, 383] width 158 height 23
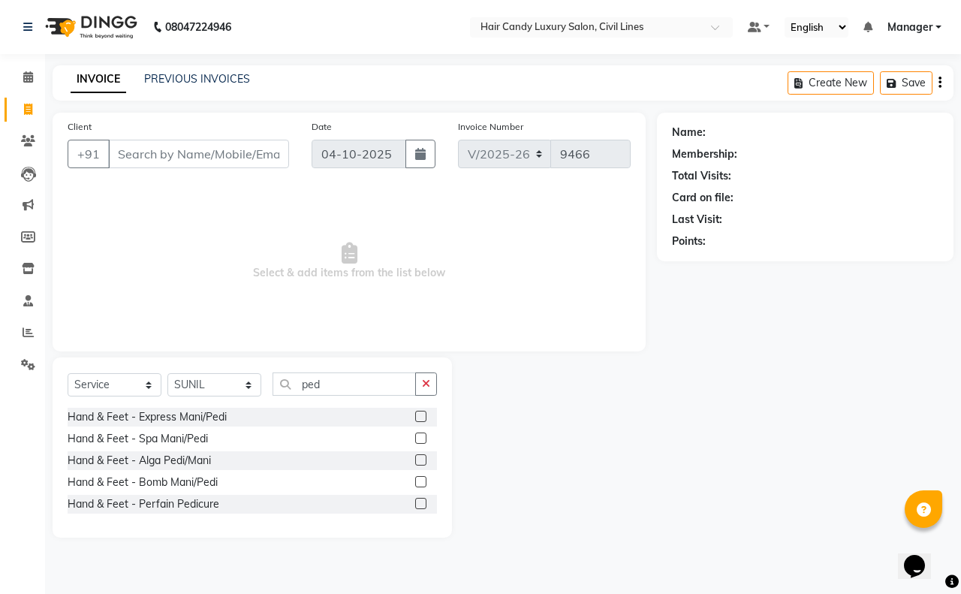
click at [426, 411] on div at bounding box center [426, 417] width 22 height 19
click at [420, 414] on label at bounding box center [420, 416] width 11 height 11
click at [420, 414] on input "checkbox" at bounding box center [420, 417] width 10 height 10
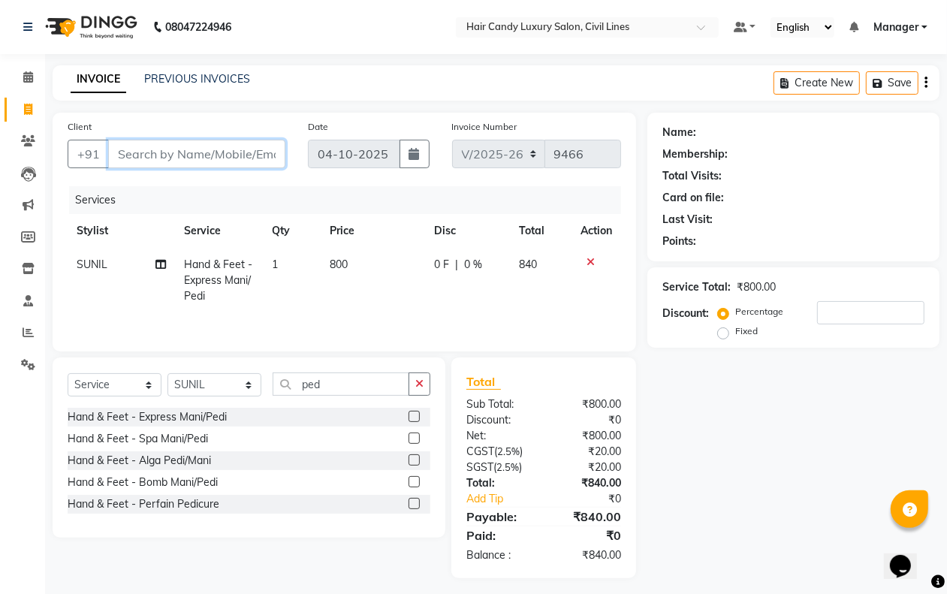
click at [139, 146] on input "Client" at bounding box center [196, 154] width 177 height 29
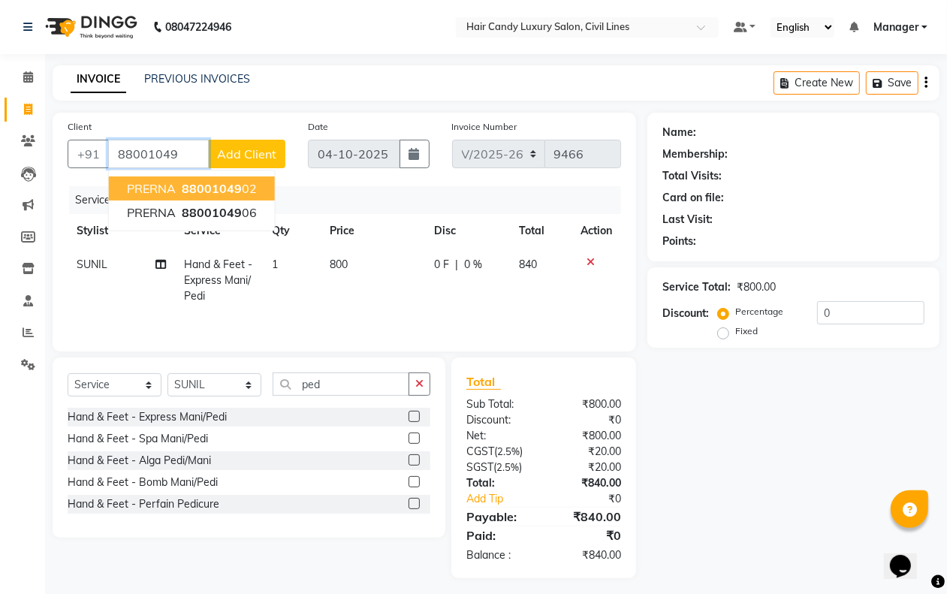
click at [215, 179] on button "PRERNA 88001049 02" at bounding box center [192, 188] width 166 height 24
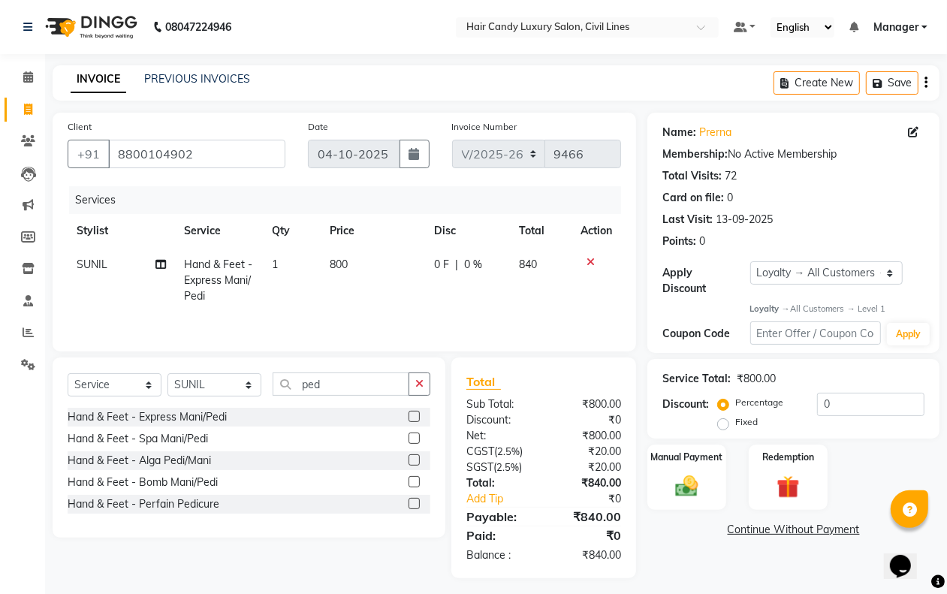
scroll to position [9, 0]
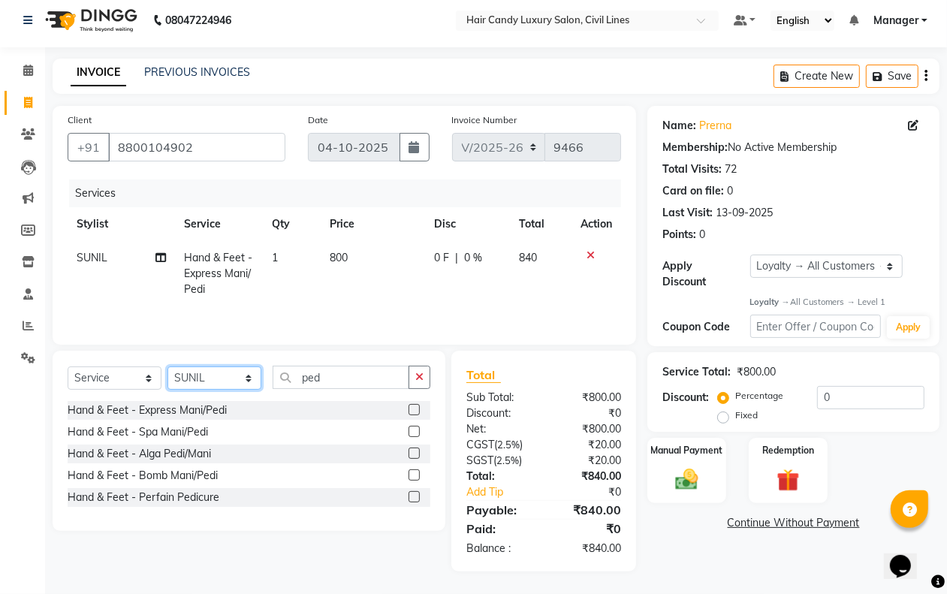
click at [188, 381] on select "Select Stylist aakib AASHU Aftab Arshal counter sale Danish DAULAT faisal jeet …" at bounding box center [214, 377] width 94 height 23
click at [167, 366] on select "Select Stylist aakib AASHU Aftab Arshal counter sale Danish DAULAT faisal jeet …" at bounding box center [214, 377] width 94 height 23
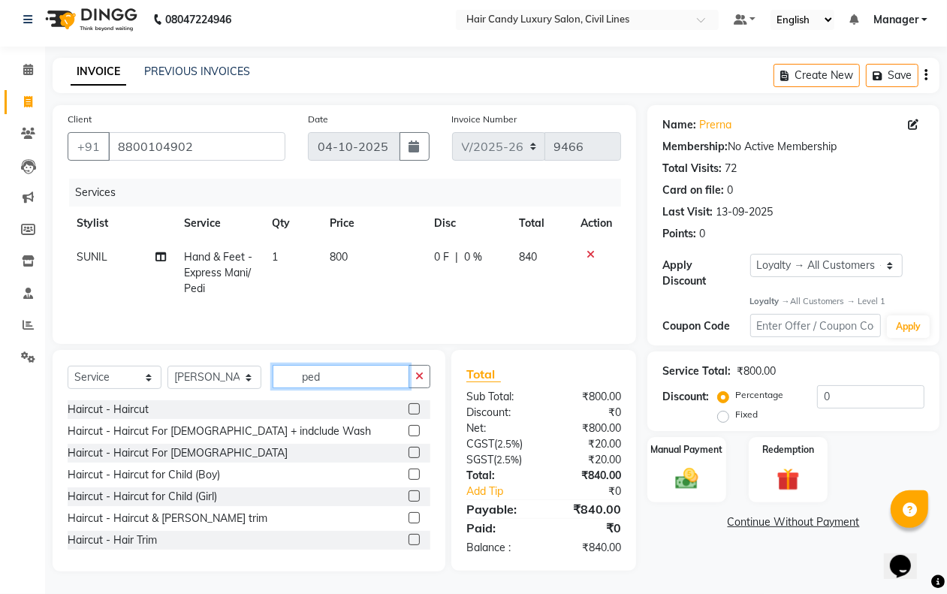
click at [350, 379] on input "ped" at bounding box center [341, 376] width 137 height 23
click at [349, 377] on input "ped" at bounding box center [341, 376] width 137 height 23
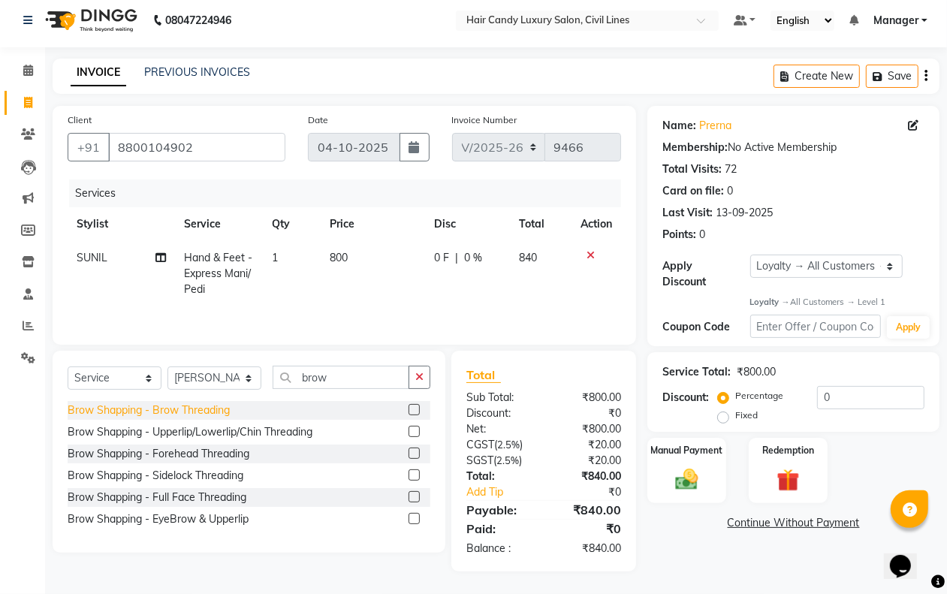
click at [220, 408] on div "Brow Shapping - Brow Threading" at bounding box center [149, 410] width 162 height 16
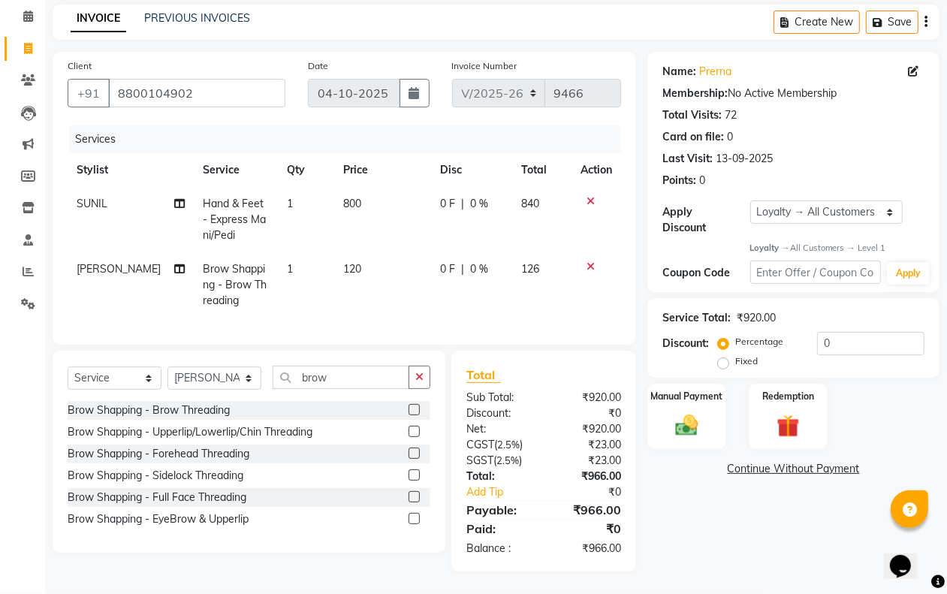
scroll to position [75, 0]
click at [682, 412] on img at bounding box center [686, 425] width 38 height 27
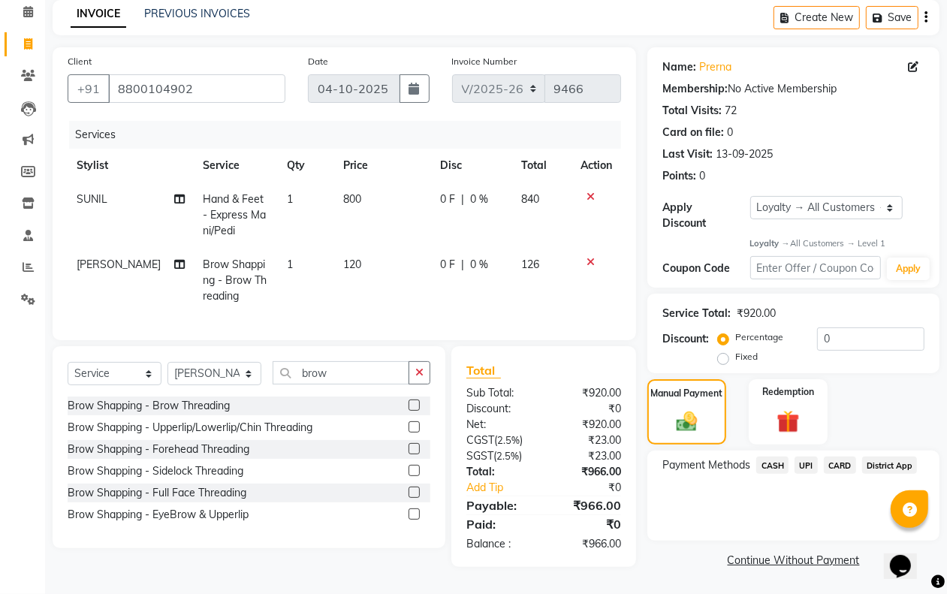
click at [801, 457] on span "UPI" at bounding box center [805, 465] width 23 height 17
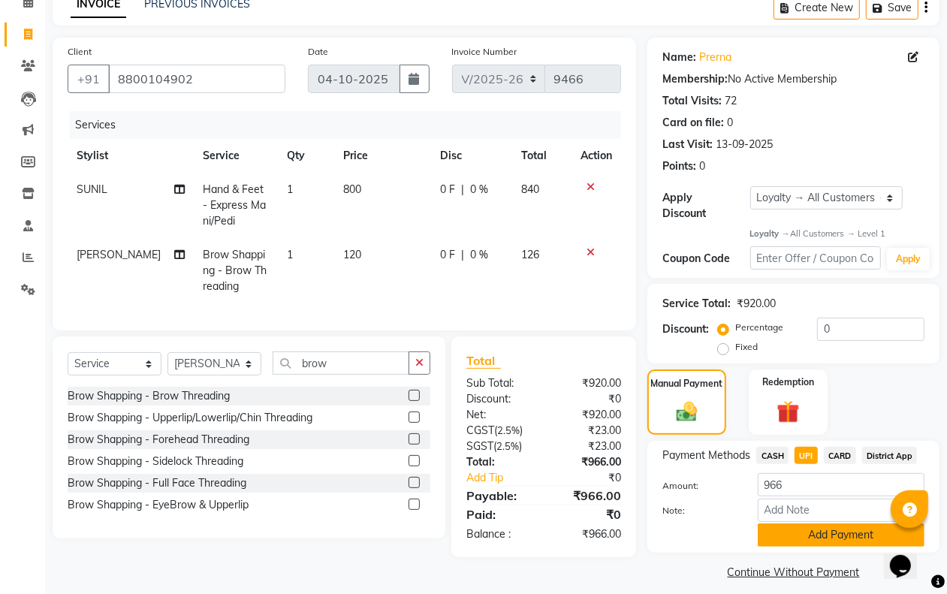
click at [797, 531] on button "Add Payment" at bounding box center [841, 534] width 167 height 23
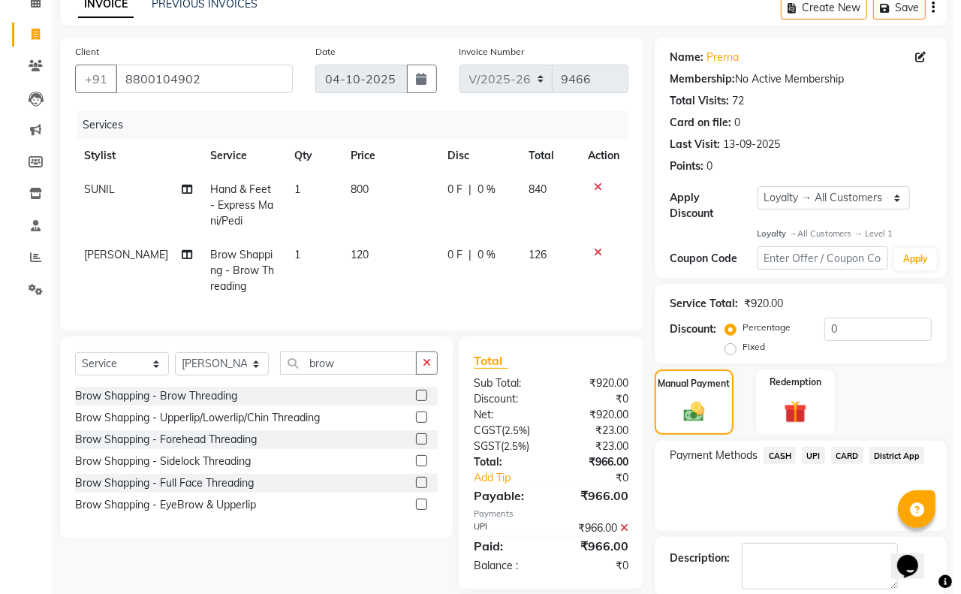
scroll to position [211, 0]
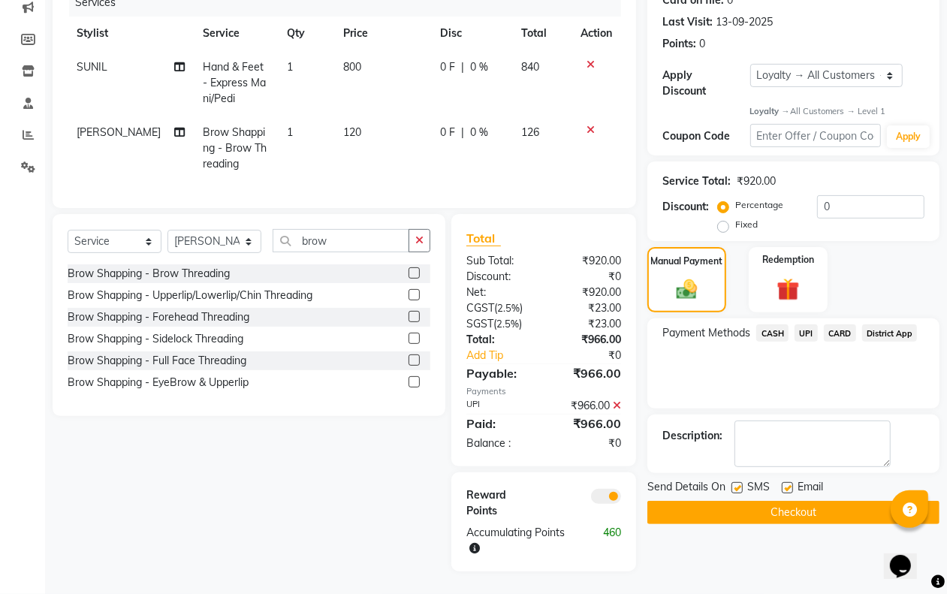
click at [609, 492] on span at bounding box center [606, 496] width 30 height 15
click at [621, 499] on input "checkbox" at bounding box center [621, 499] width 0 height 0
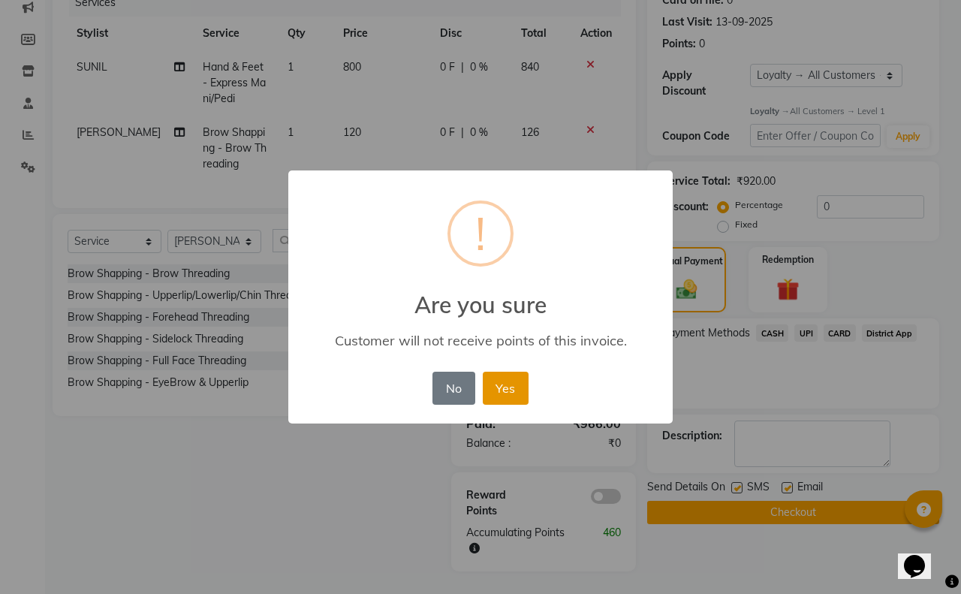
click at [511, 389] on button "Yes" at bounding box center [506, 388] width 46 height 33
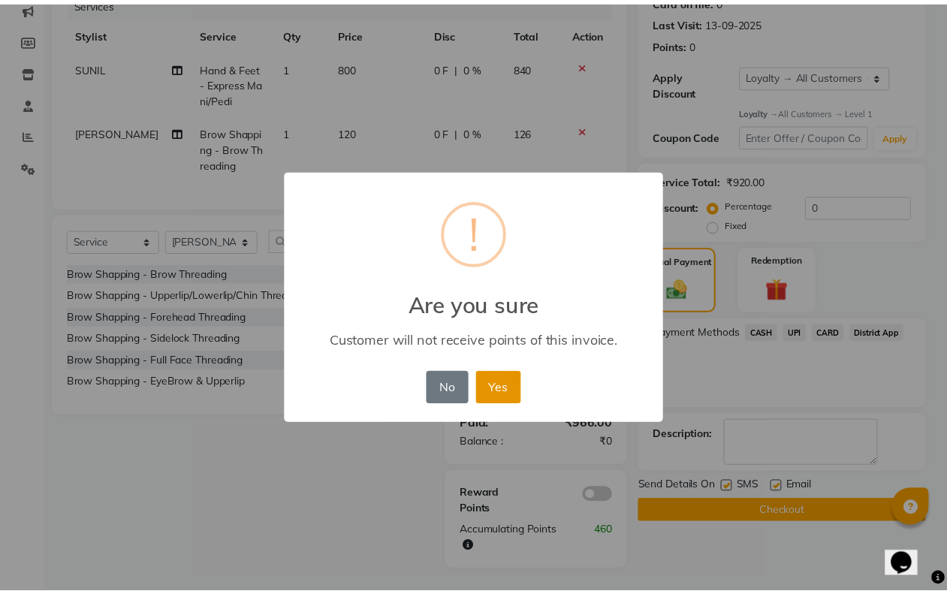
scroll to position [173, 0]
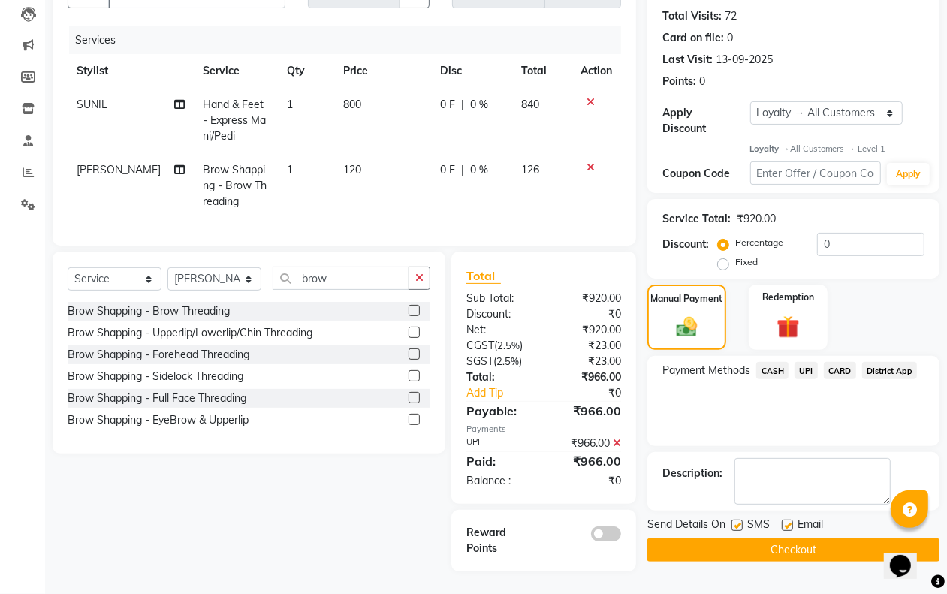
click at [812, 362] on span "UPI" at bounding box center [805, 370] width 23 height 17
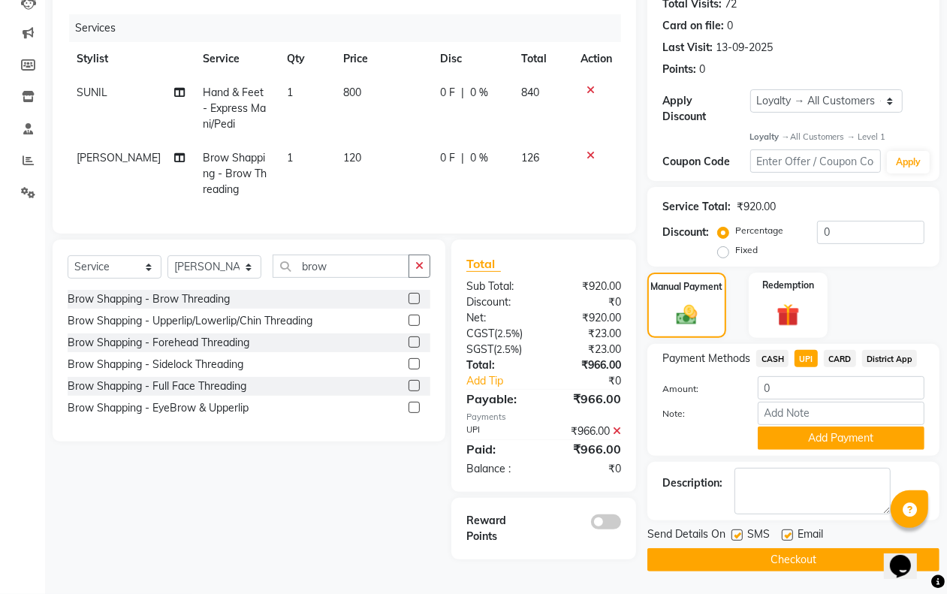
click at [616, 436] on icon at bounding box center [617, 431] width 8 height 11
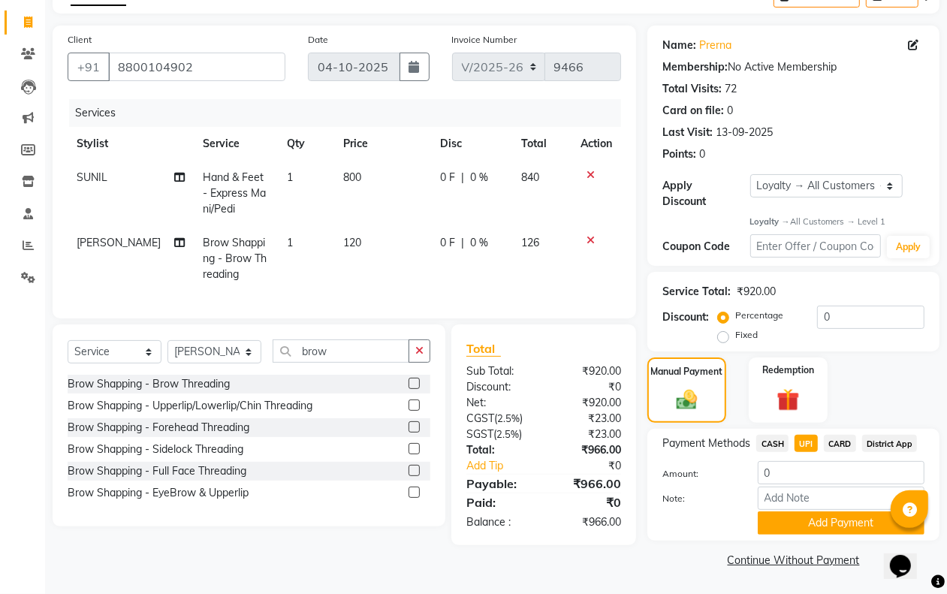
scroll to position [86, 0]
click at [808, 443] on span "UPI" at bounding box center [805, 443] width 23 height 17
click at [807, 535] on div "Payment Methods CASH UPI CARD District App Amount: 966 Note: Add Payment" at bounding box center [793, 485] width 292 height 112
click at [809, 529] on button "Add Payment" at bounding box center [841, 523] width 167 height 23
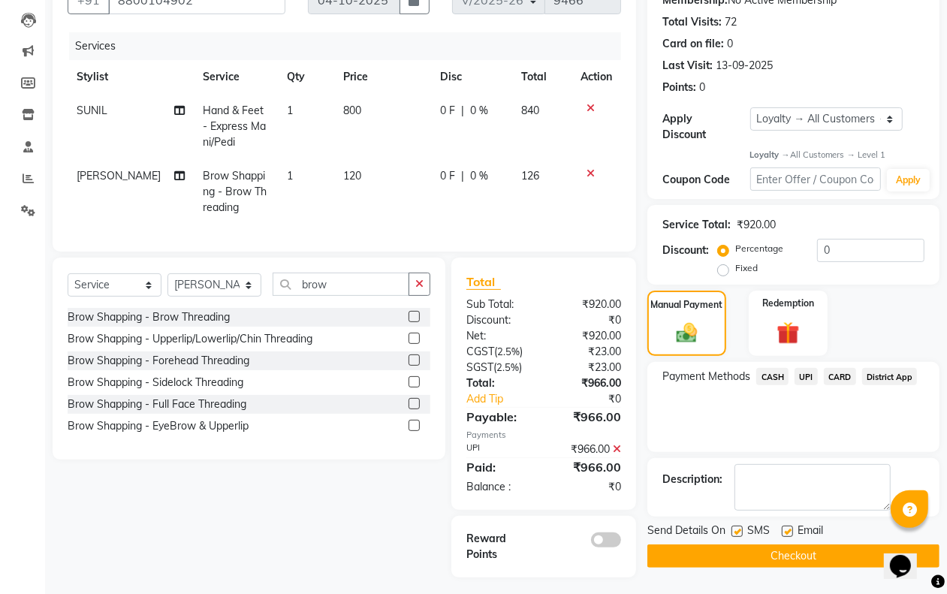
scroll to position [173, 0]
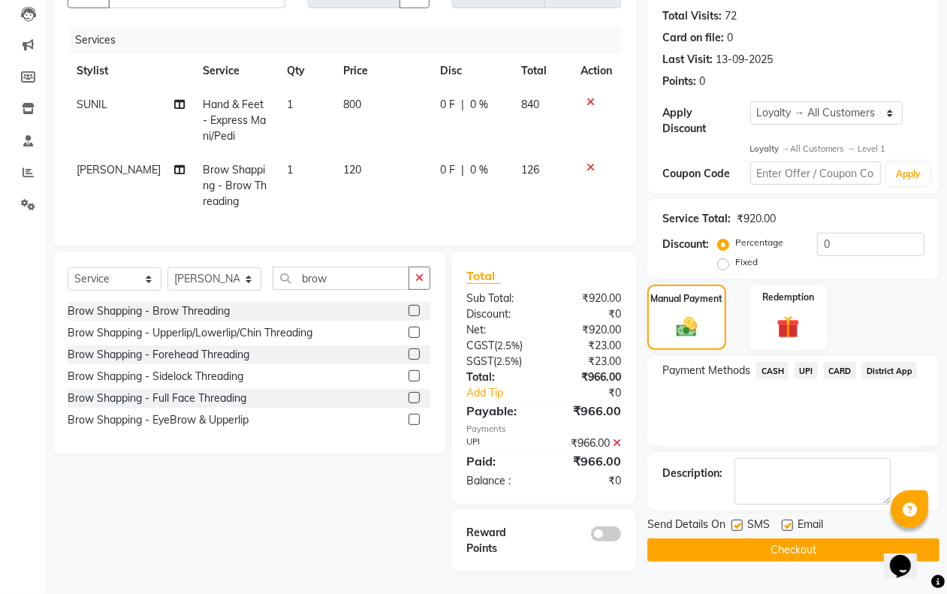
click at [737, 538] on button "Checkout" at bounding box center [793, 549] width 292 height 23
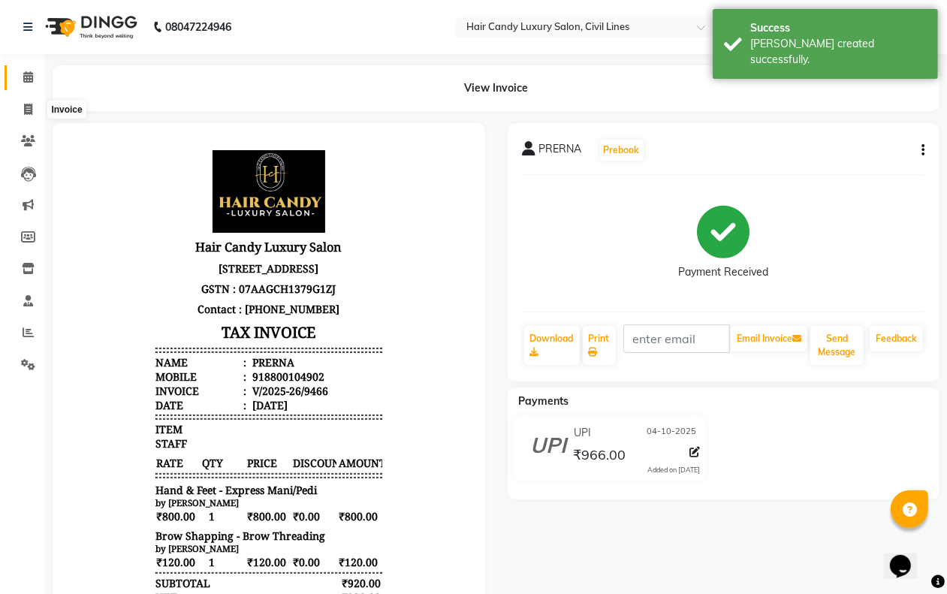
click at [29, 81] on icon at bounding box center [28, 76] width 10 height 11
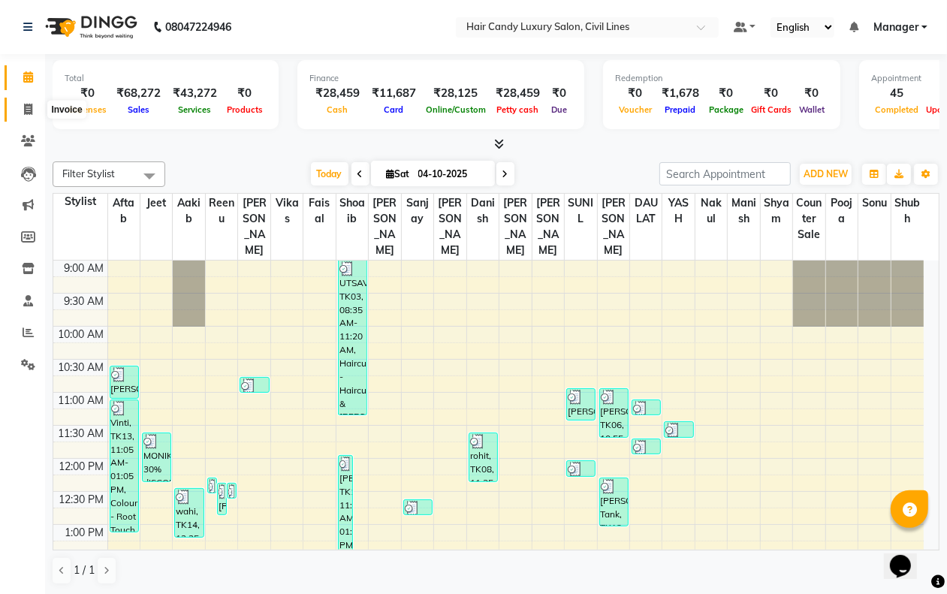
click at [30, 107] on icon at bounding box center [28, 109] width 8 height 11
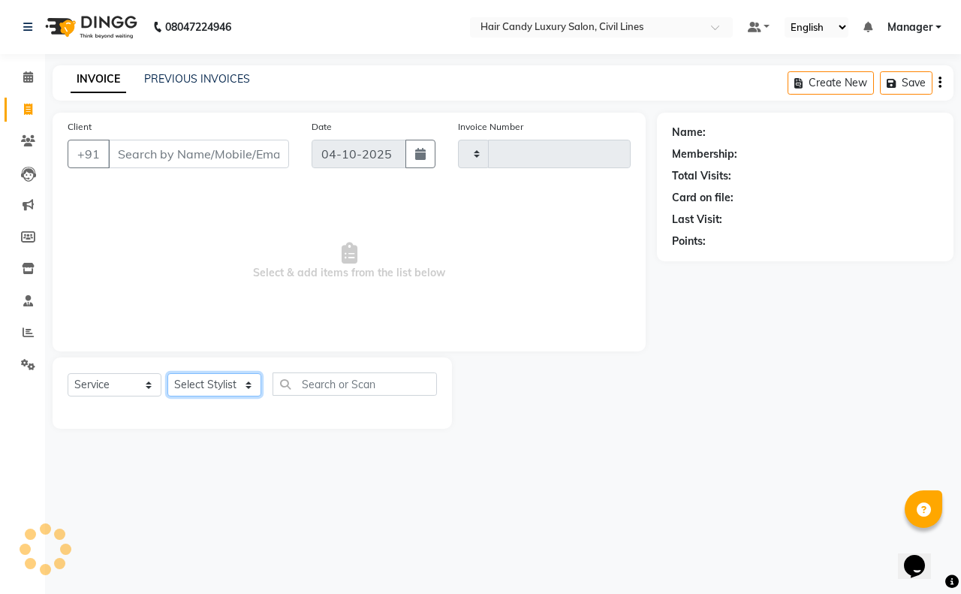
click at [215, 375] on select "Select Stylist" at bounding box center [214, 384] width 94 height 23
click at [210, 378] on select "Select Stylist" at bounding box center [214, 384] width 94 height 23
click at [167, 373] on select "Select Stylist aakib AASHU Aftab Arshal counter sale Danish DAULAT faisal jeet …" at bounding box center [214, 384] width 94 height 23
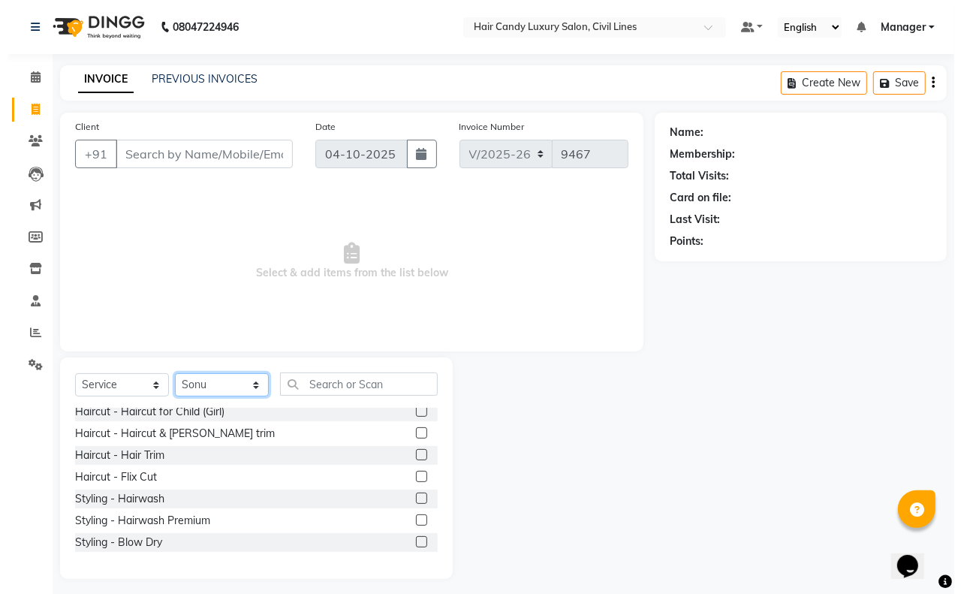
scroll to position [94, 0]
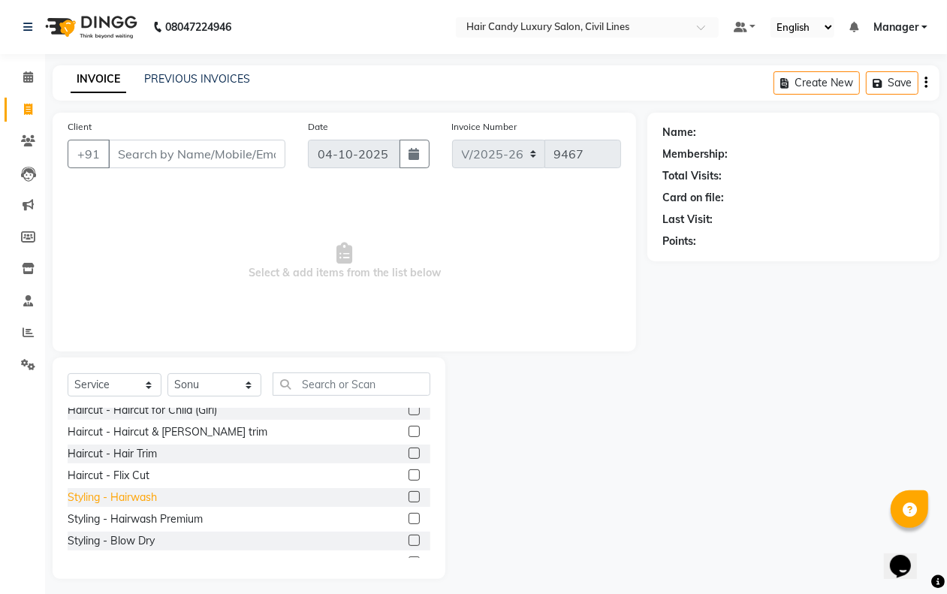
click at [143, 497] on div "Styling - Hairwash" at bounding box center [112, 498] width 89 height 16
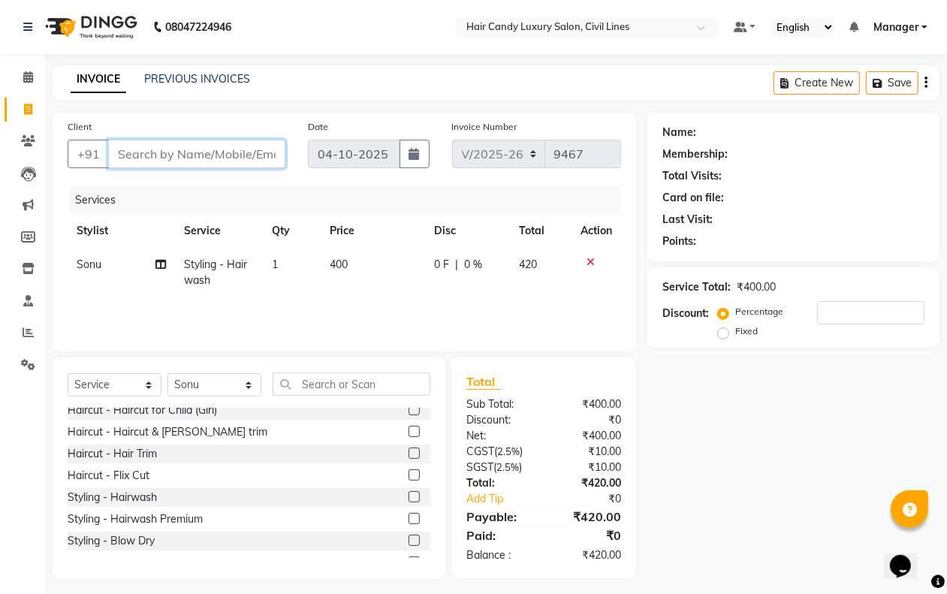
click at [161, 149] on input "Client" at bounding box center [196, 154] width 177 height 29
click at [264, 146] on span "Add Client" at bounding box center [246, 153] width 59 height 15
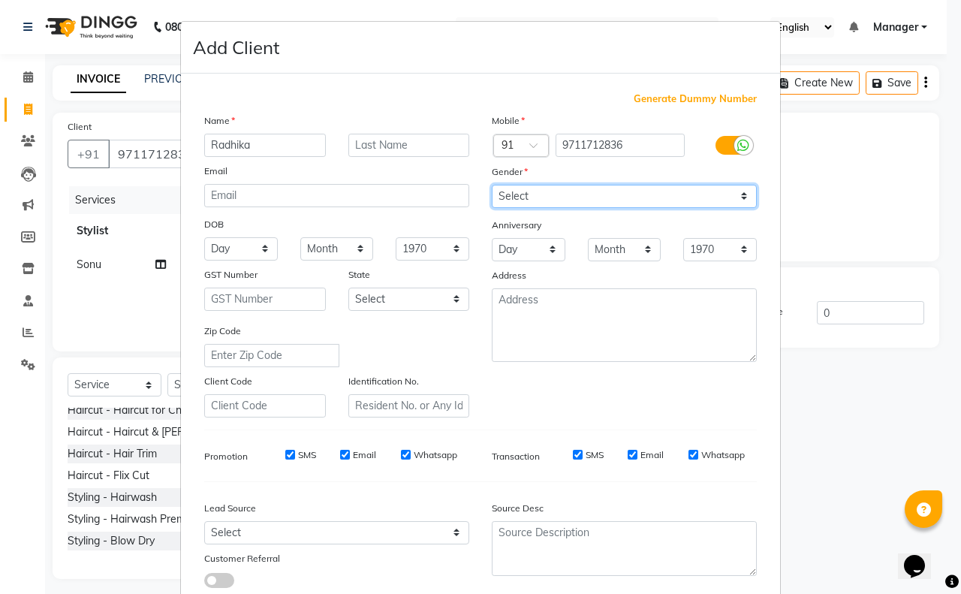
click at [541, 190] on select "Select Male Female Other Prefer Not To Say" at bounding box center [624, 196] width 265 height 23
click at [492, 185] on select "Select Male Female Other Prefer Not To Say" at bounding box center [624, 196] width 265 height 23
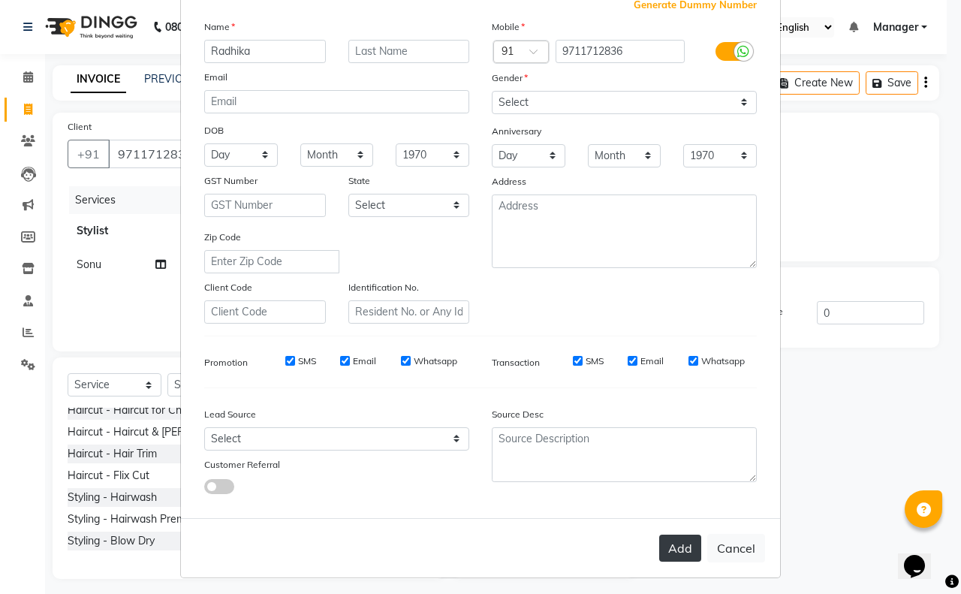
click at [670, 548] on button "Add" at bounding box center [680, 548] width 42 height 27
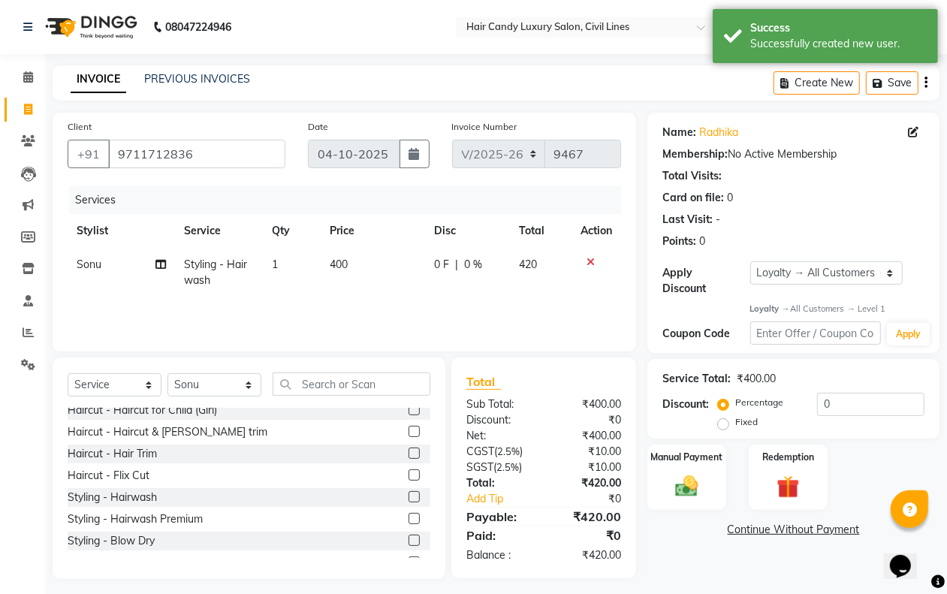
scroll to position [6, 0]
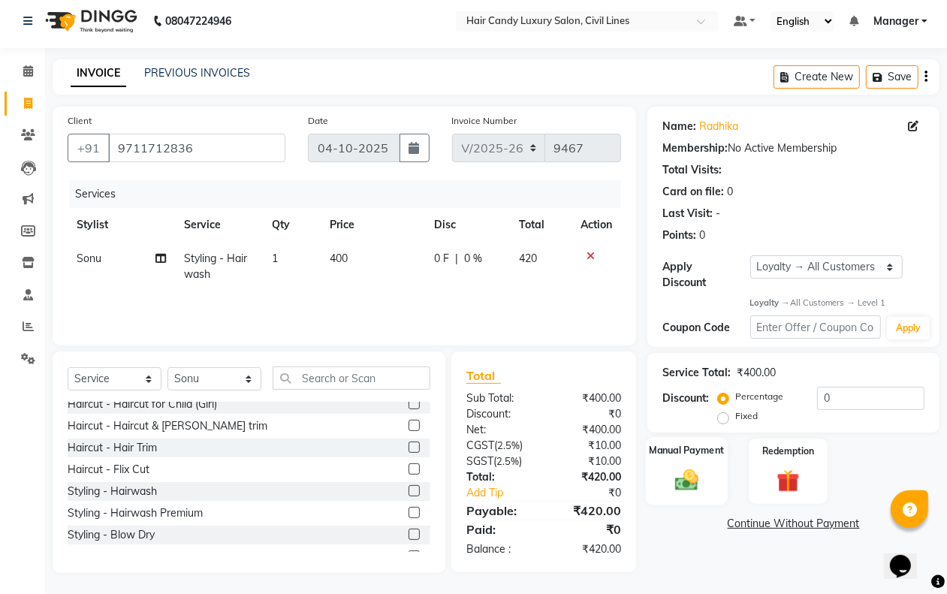
click at [676, 463] on div "Manual Payment" at bounding box center [687, 472] width 82 height 68
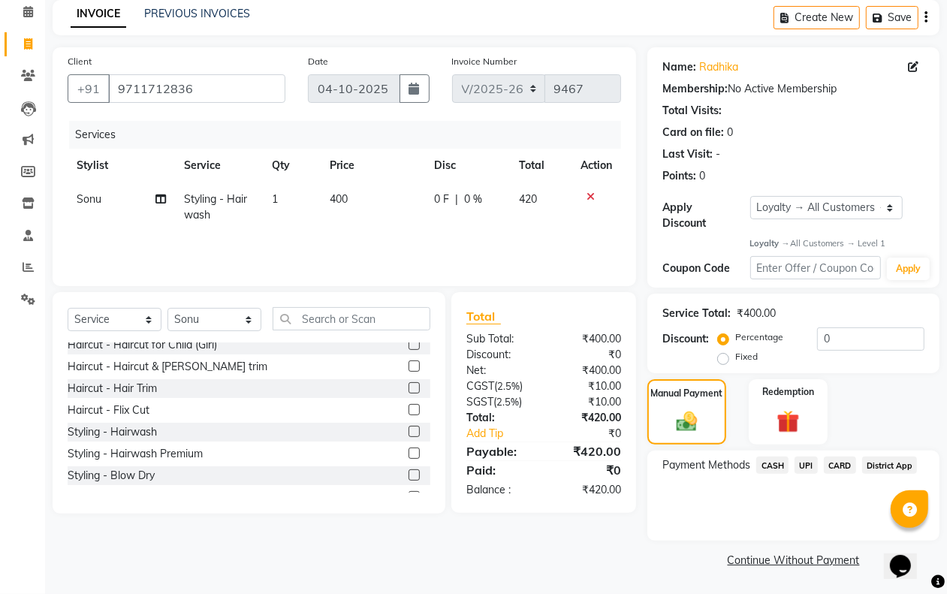
click at [803, 462] on span "UPI" at bounding box center [805, 465] width 23 height 17
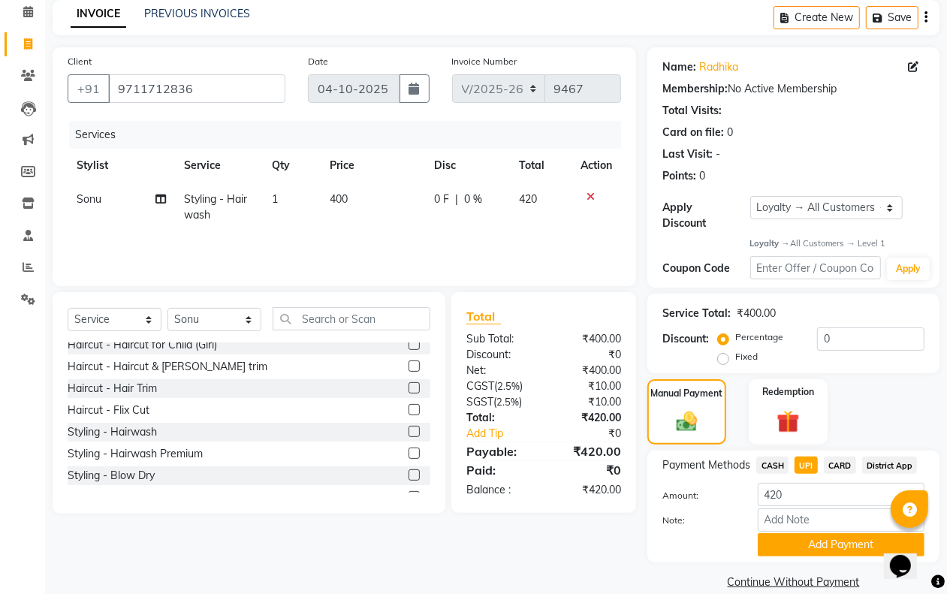
scroll to position [86, 0]
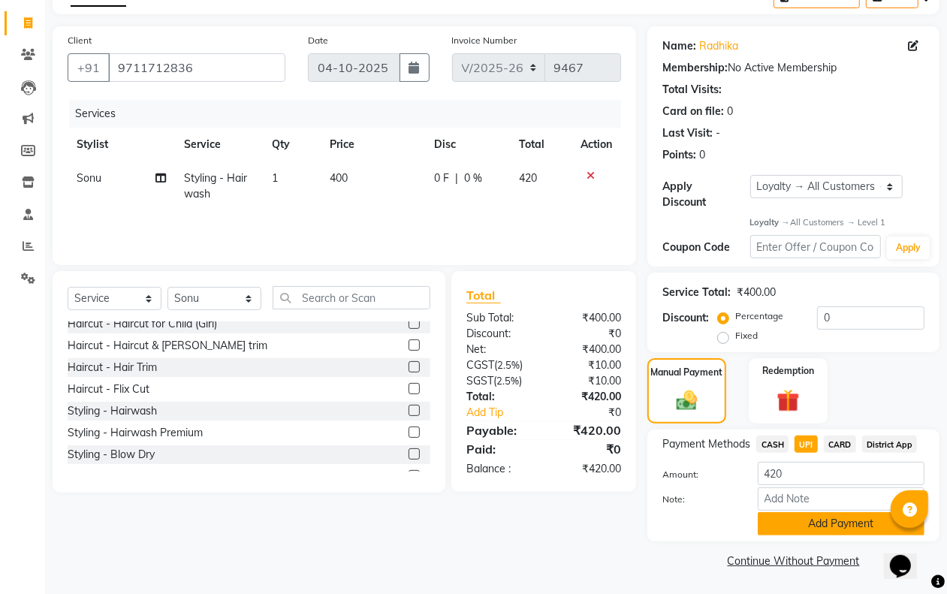
click at [797, 519] on button "Add Payment" at bounding box center [841, 523] width 167 height 23
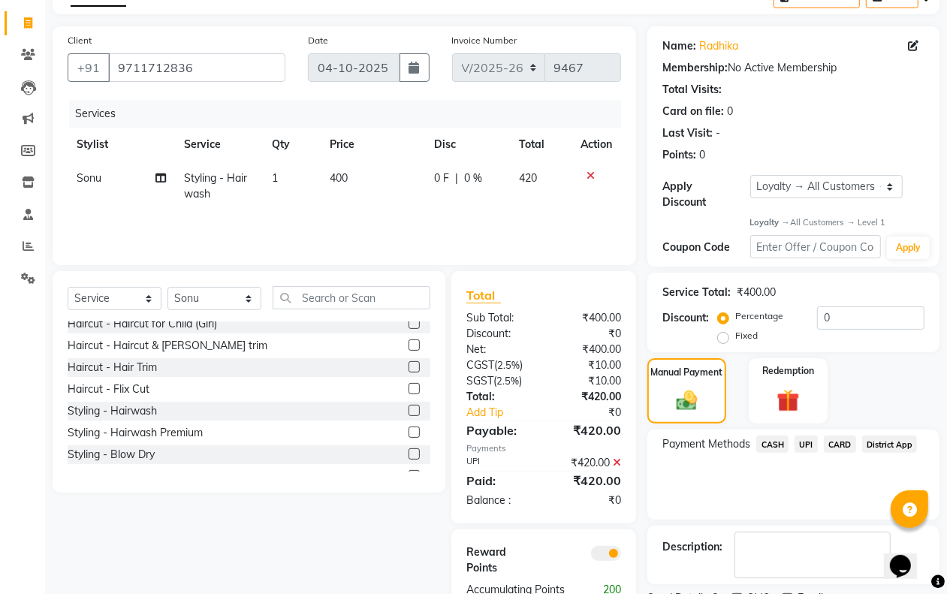
scroll to position [151, 0]
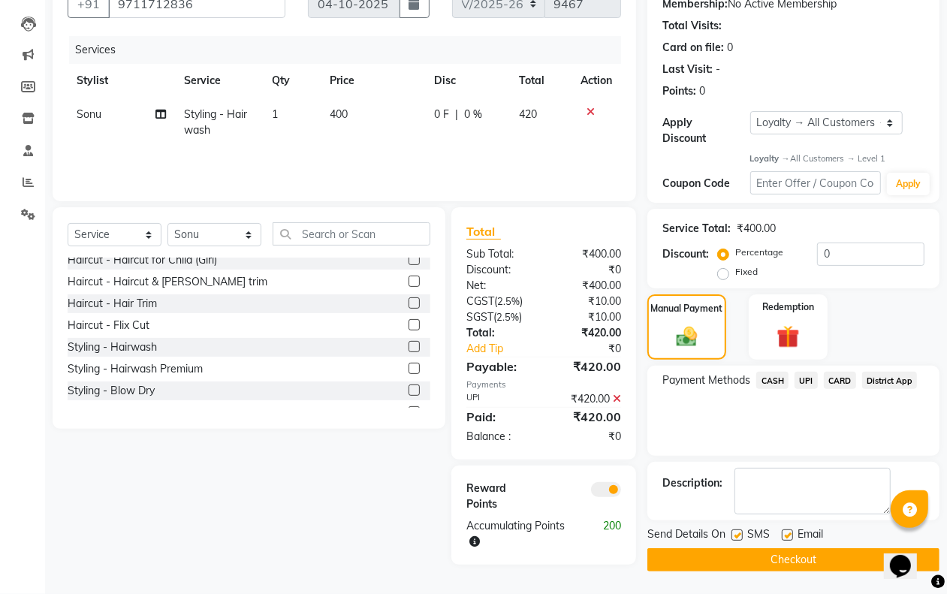
click at [598, 492] on span at bounding box center [606, 489] width 30 height 15
click at [621, 492] on input "checkbox" at bounding box center [621, 492] width 0 height 0
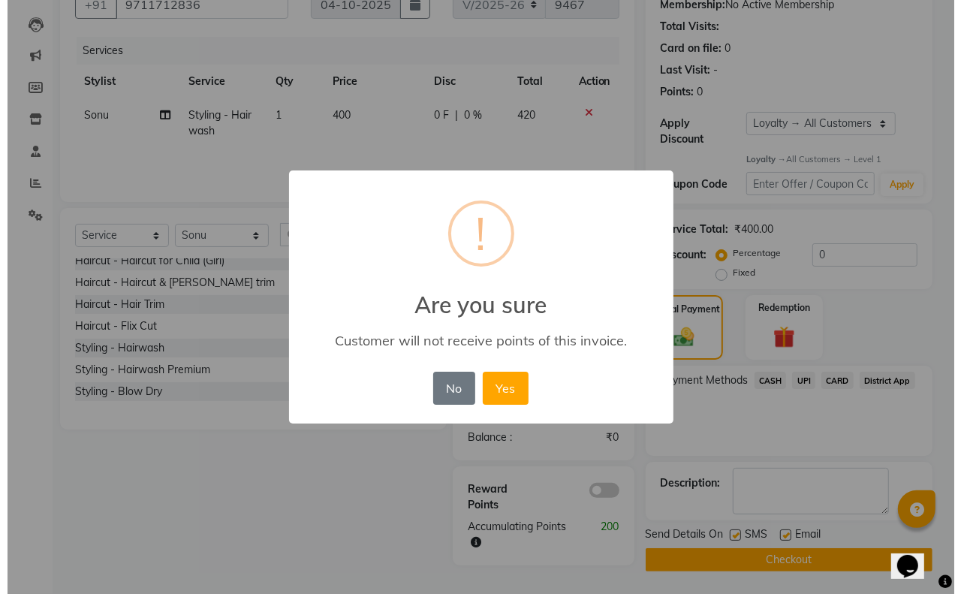
scroll to position [143, 0]
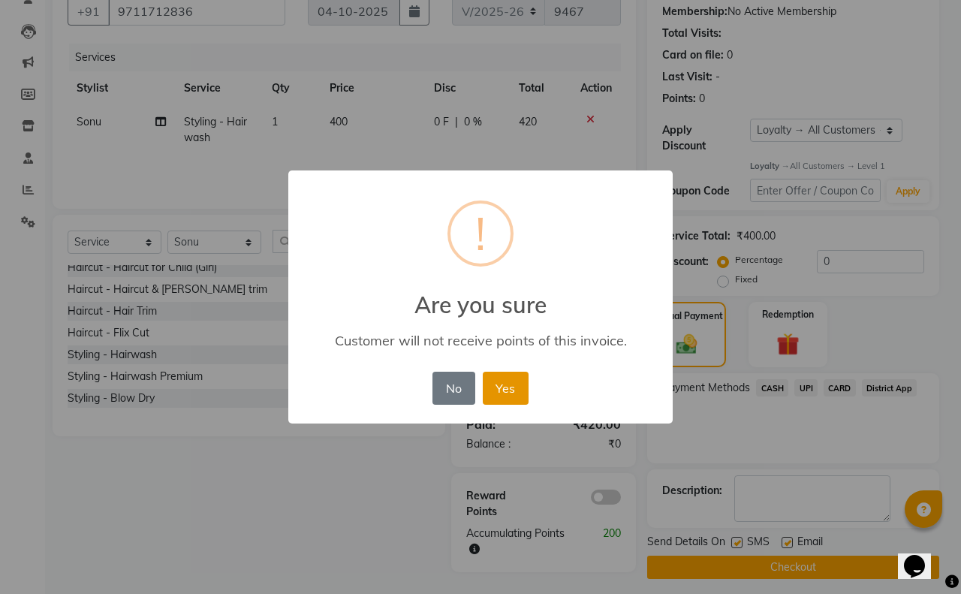
click at [489, 384] on button "Yes" at bounding box center [506, 388] width 46 height 33
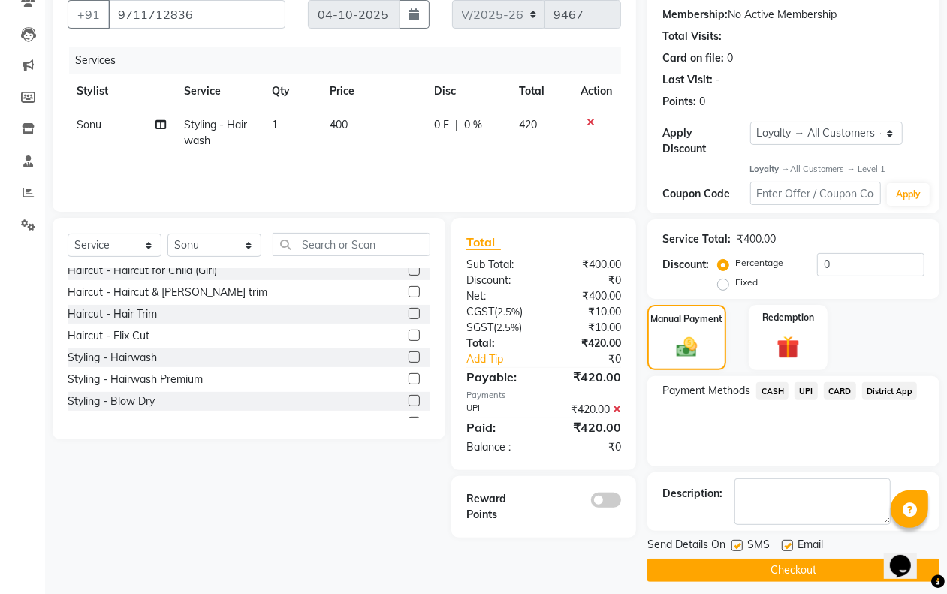
scroll to position [151, 0]
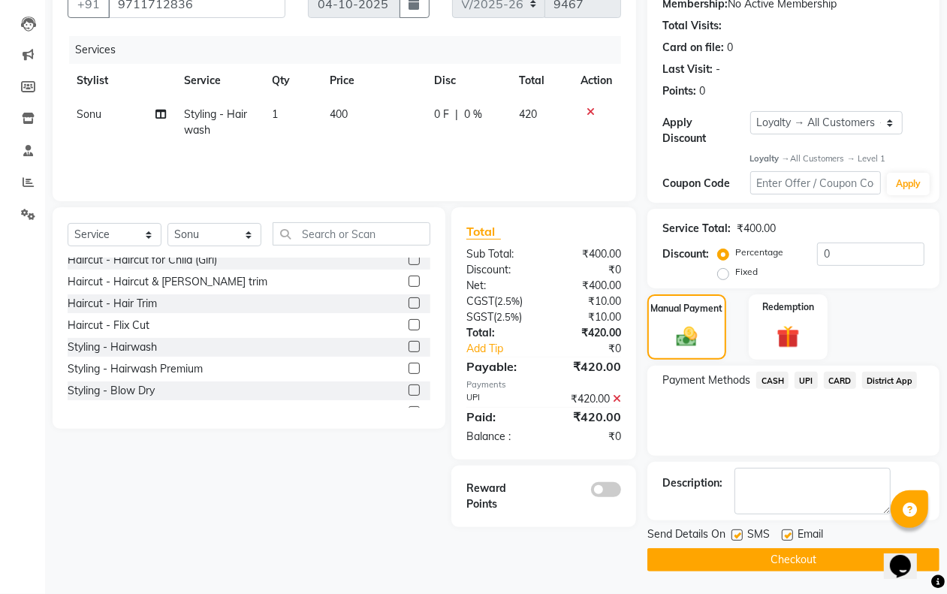
click at [800, 381] on span "UPI" at bounding box center [805, 380] width 23 height 17
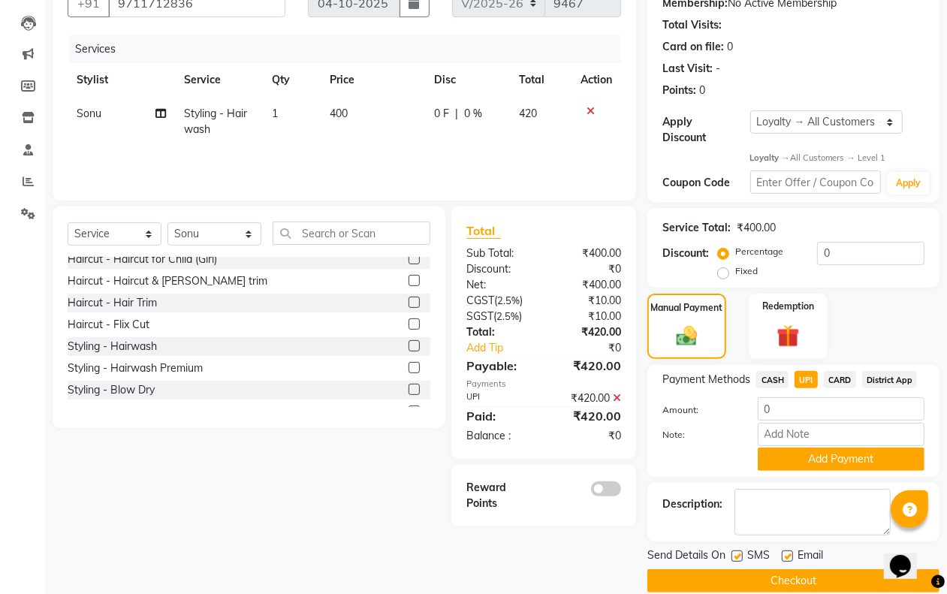
click at [809, 383] on span "UPI" at bounding box center [805, 379] width 23 height 17
click at [688, 344] on img at bounding box center [686, 337] width 35 height 26
click at [798, 379] on span "UPI" at bounding box center [805, 379] width 23 height 17
click at [680, 475] on div "Payment Methods CASH UPI CARD District App Amount: 0 Note: Add Payment" at bounding box center [793, 421] width 292 height 112
click at [587, 519] on div "Reward Points" at bounding box center [543, 496] width 185 height 62
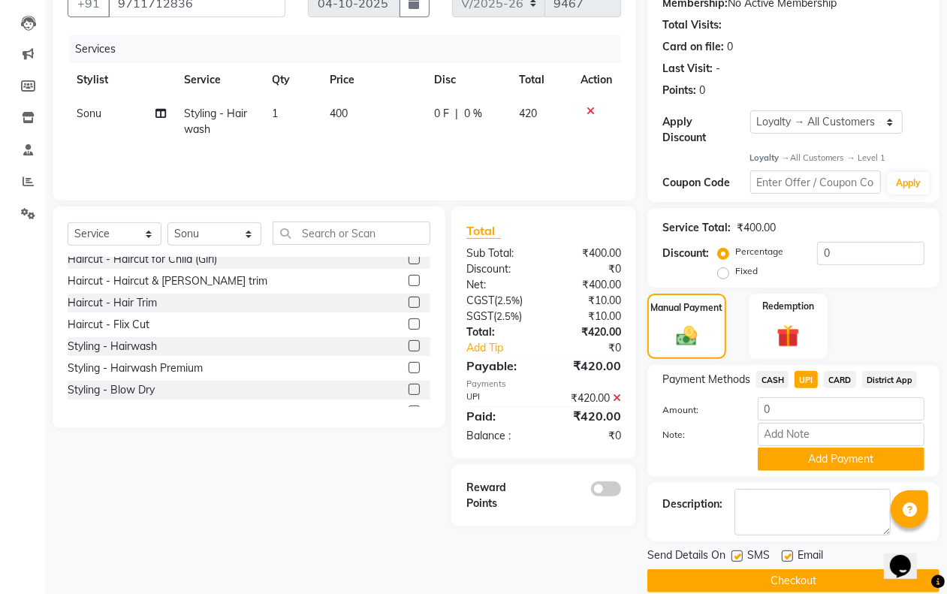
scroll to position [171, 0]
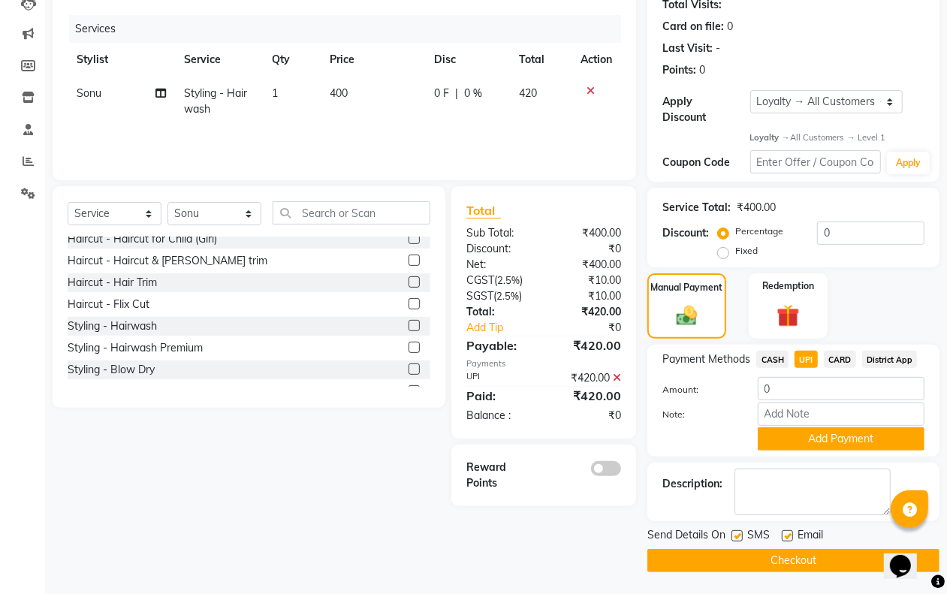
click at [838, 360] on span "CARD" at bounding box center [840, 359] width 32 height 17
click at [798, 357] on span "UPI" at bounding box center [805, 359] width 23 height 17
click at [788, 389] on input "0" at bounding box center [841, 388] width 167 height 23
click at [466, 545] on div "Client +91 9711712836 Date 04-10-2025 Invoice Number V/2025 V/2025-26 9467 Serv…" at bounding box center [344, 256] width 606 height 631
click at [767, 320] on div "Redemption" at bounding box center [788, 307] width 82 height 68
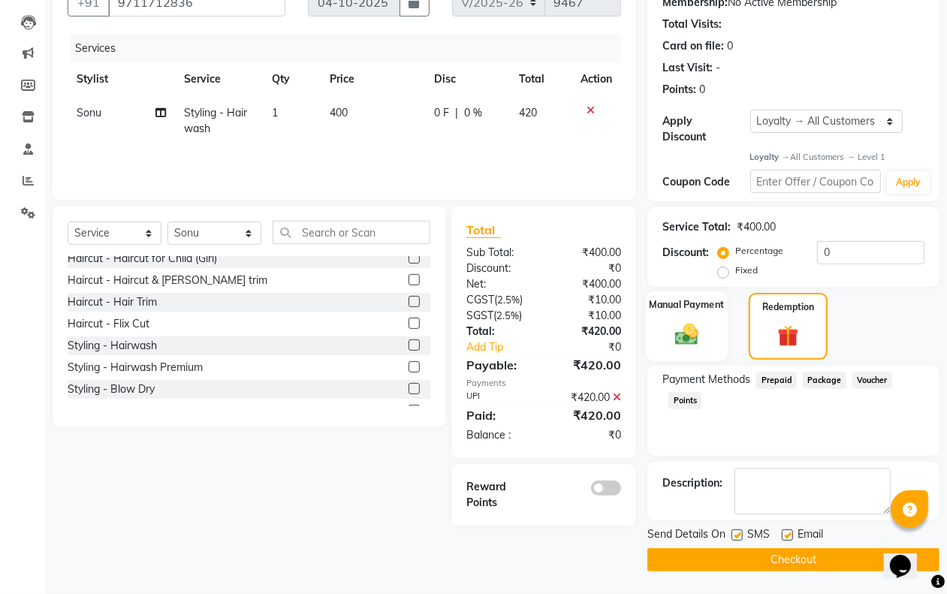
click at [695, 325] on img at bounding box center [686, 334] width 38 height 27
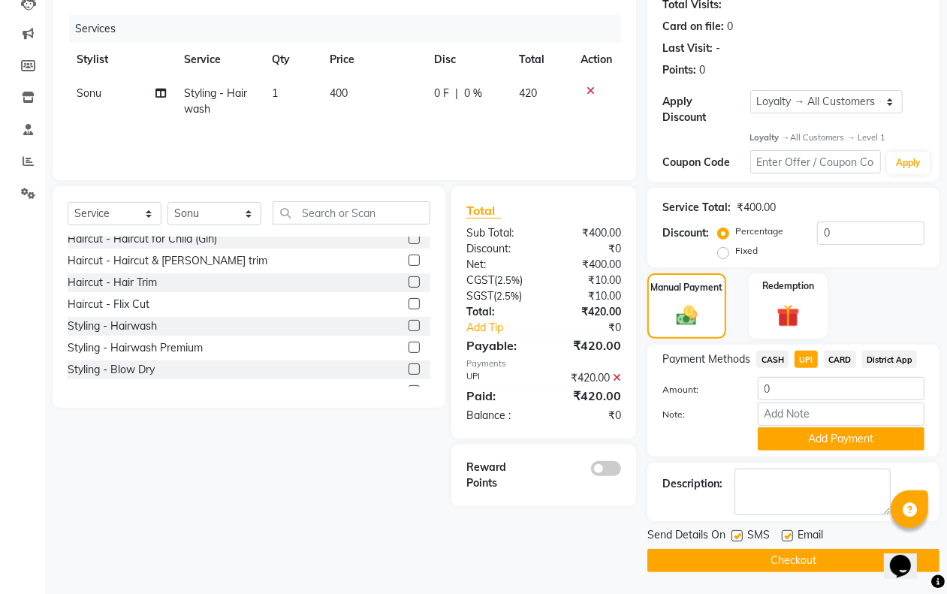
click at [772, 363] on span "CASH" at bounding box center [772, 359] width 32 height 17
click at [806, 359] on span "UPI" at bounding box center [805, 359] width 23 height 17
click at [808, 362] on span "UPI" at bounding box center [805, 359] width 23 height 17
drag, startPoint x: 808, startPoint y: 362, endPoint x: 797, endPoint y: 369, distance: 13.1
click at [808, 361] on span "UPI" at bounding box center [805, 359] width 23 height 17
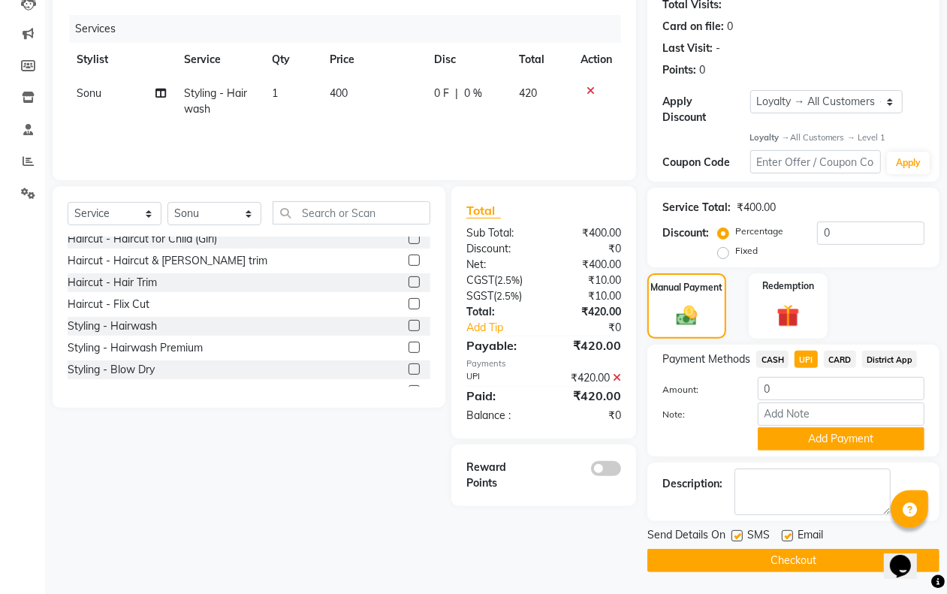
click at [617, 373] on icon at bounding box center [617, 377] width 8 height 11
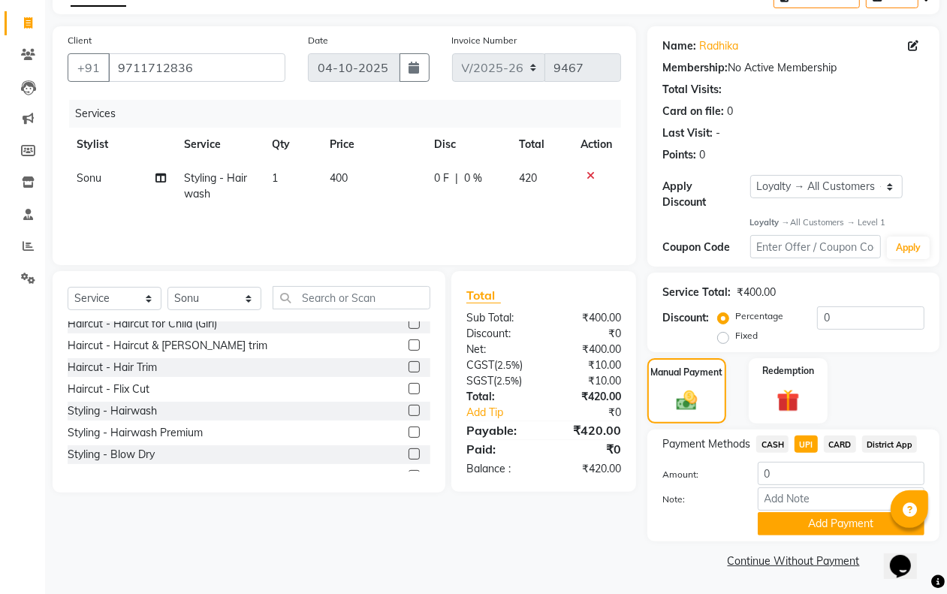
click at [816, 444] on span "UPI" at bounding box center [805, 443] width 23 height 17
click at [797, 518] on button "Add Payment" at bounding box center [841, 523] width 167 height 23
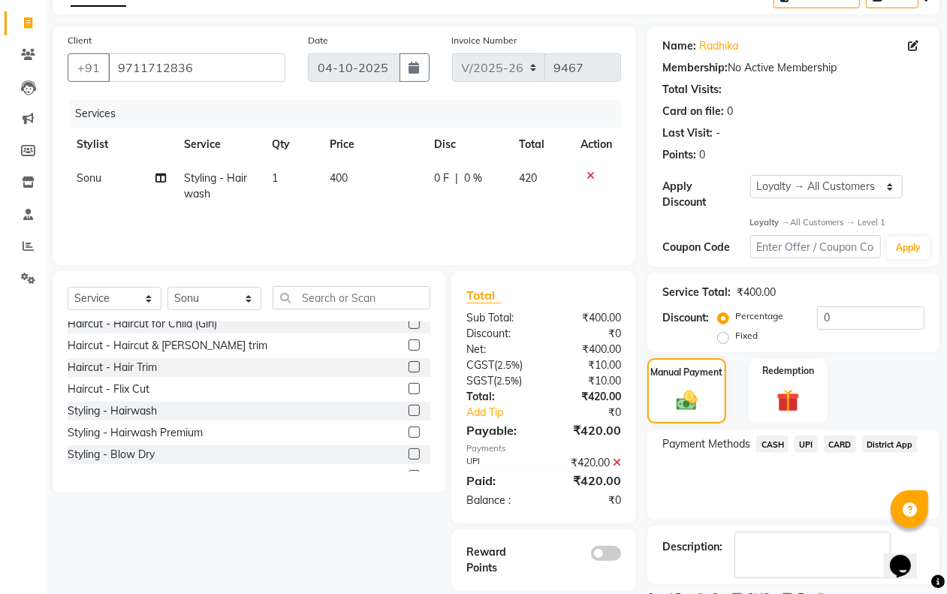
scroll to position [151, 0]
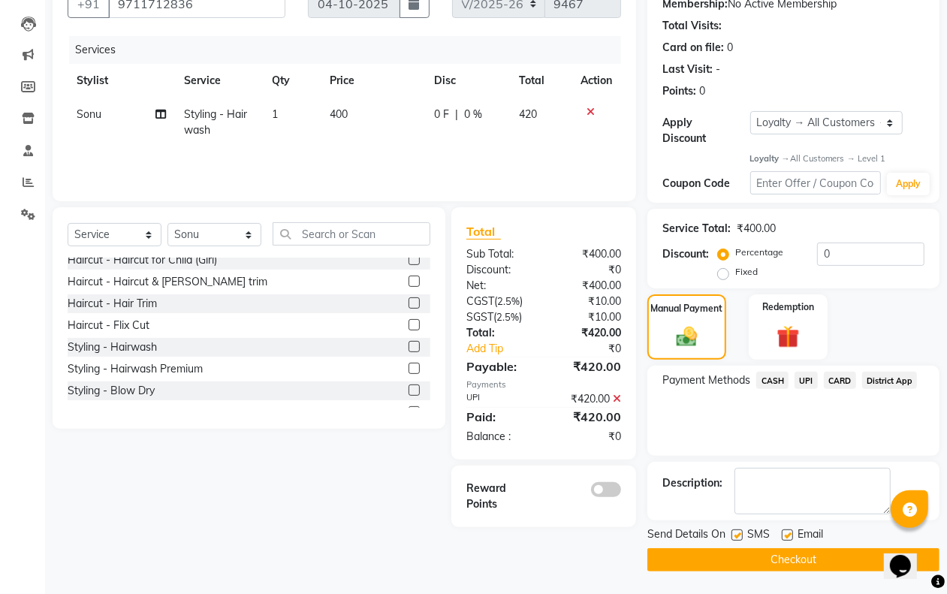
click at [773, 563] on button "Checkout" at bounding box center [793, 559] width 292 height 23
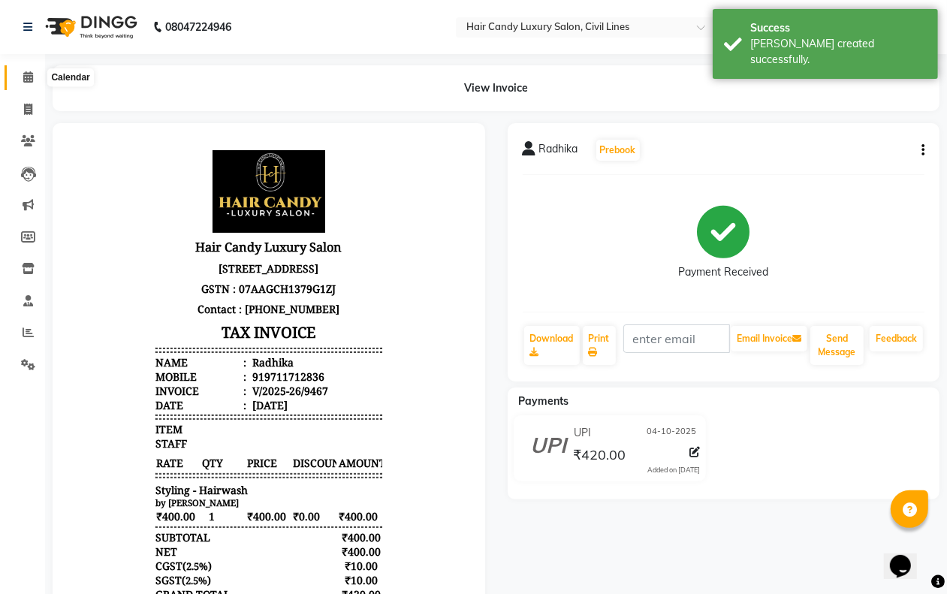
click at [23, 72] on icon at bounding box center [28, 76] width 10 height 11
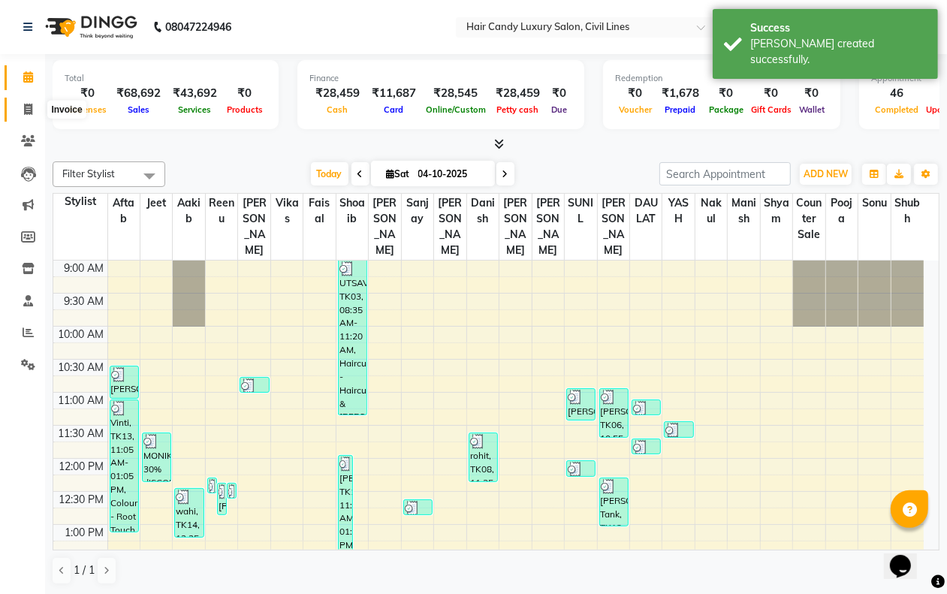
click at [21, 113] on span at bounding box center [28, 109] width 26 height 17
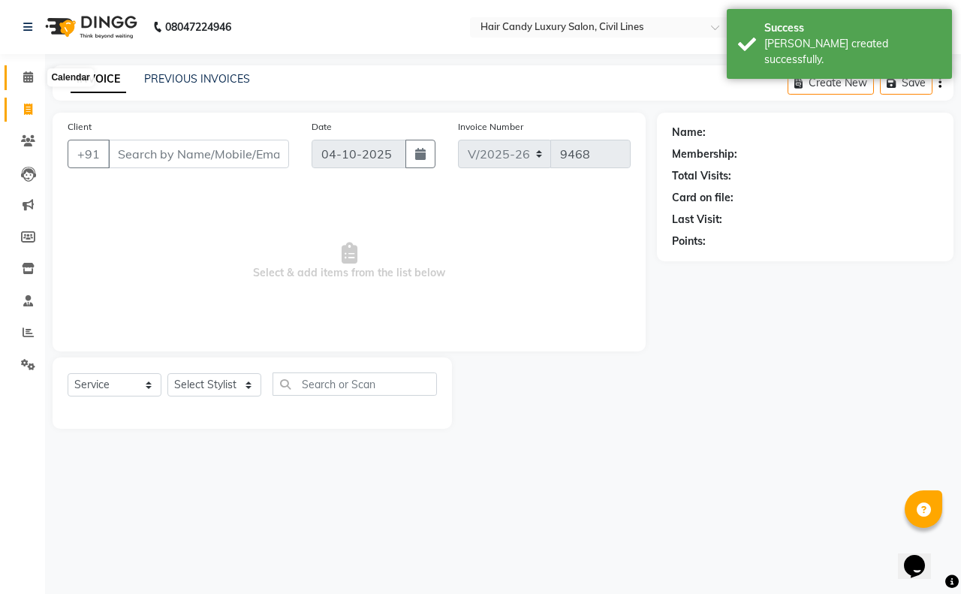
click at [25, 81] on icon at bounding box center [28, 76] width 10 height 11
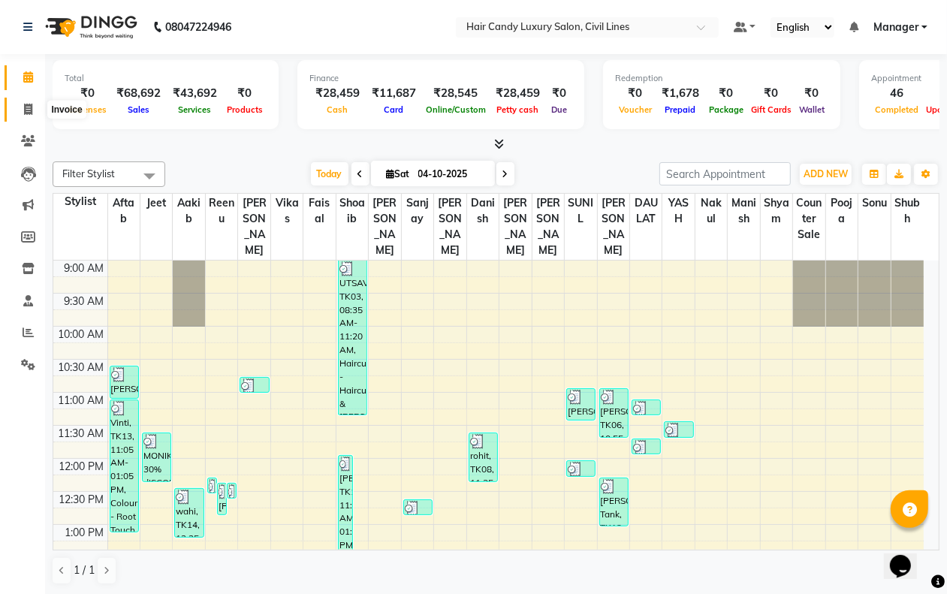
click at [25, 113] on icon at bounding box center [28, 109] width 8 height 11
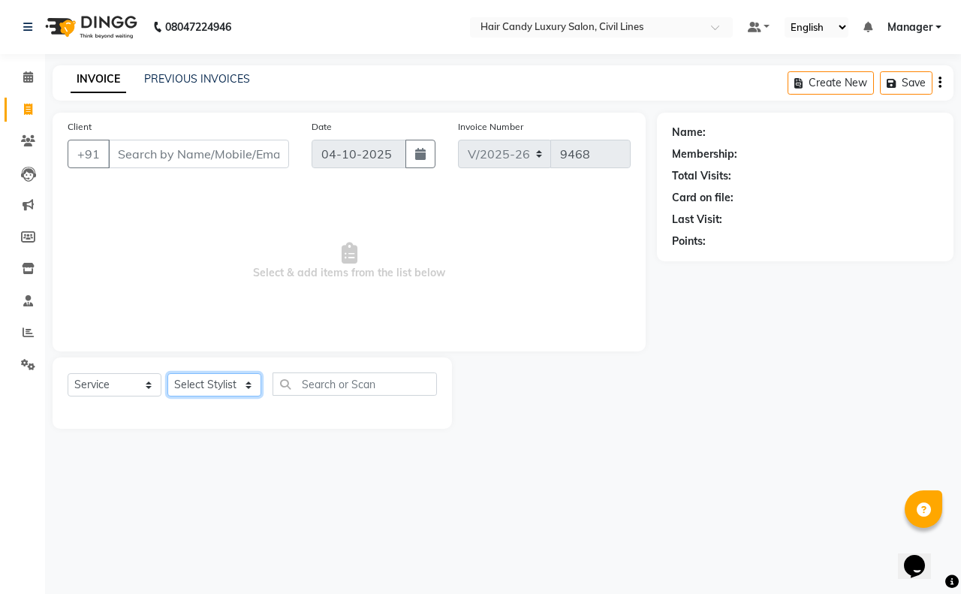
click at [197, 380] on select "Select Stylist aakib AASHU Aftab Arshal counter sale Danish DAULAT faisal jeet …" at bounding box center [214, 384] width 94 height 23
click at [167, 373] on select "Select Stylist aakib AASHU Aftab Arshal counter sale Danish DAULAT faisal jeet …" at bounding box center [214, 384] width 94 height 23
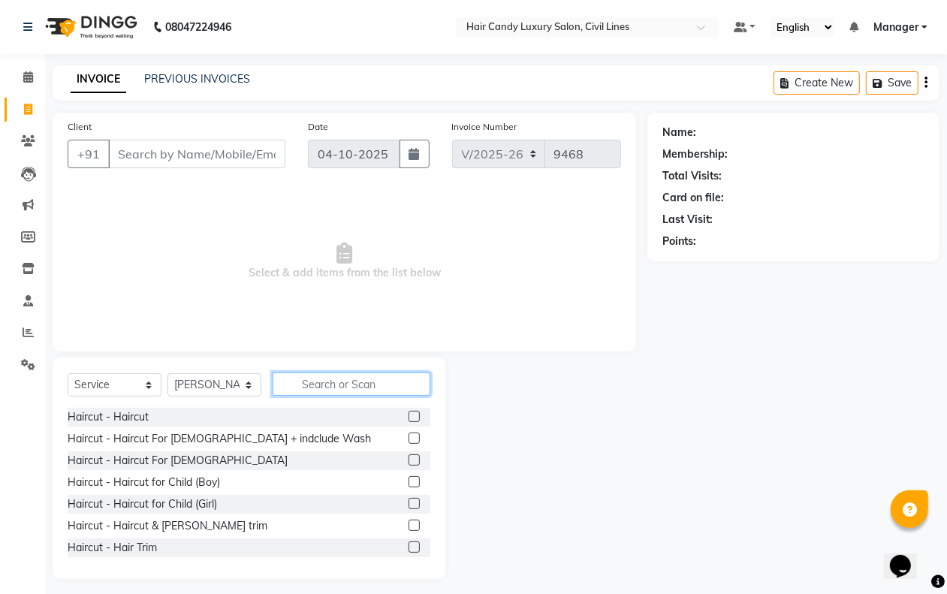
click at [314, 390] on input "text" at bounding box center [352, 383] width 158 height 23
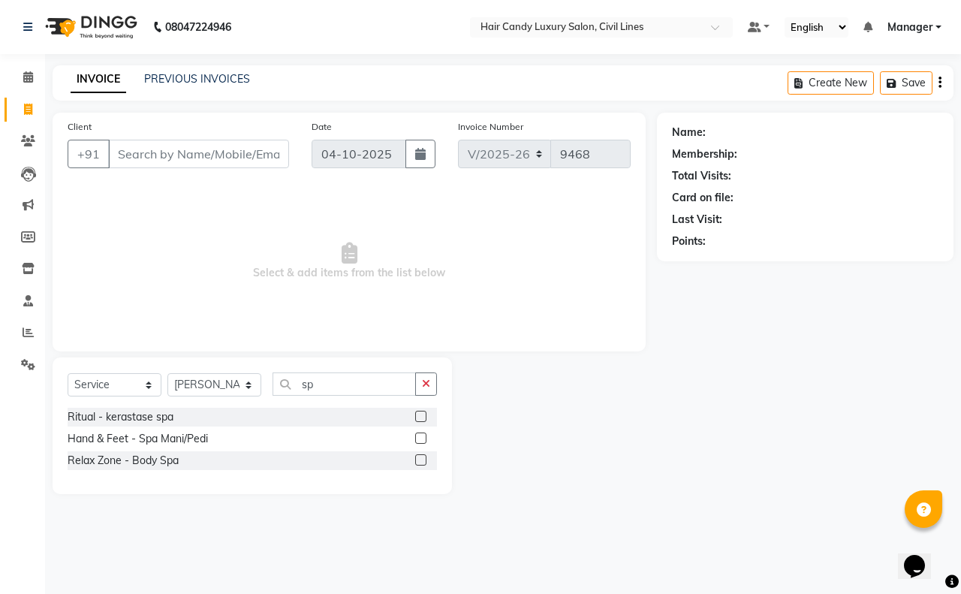
click at [421, 436] on label at bounding box center [420, 437] width 11 height 11
click at [421, 436] on input "checkbox" at bounding box center [420, 439] width 10 height 10
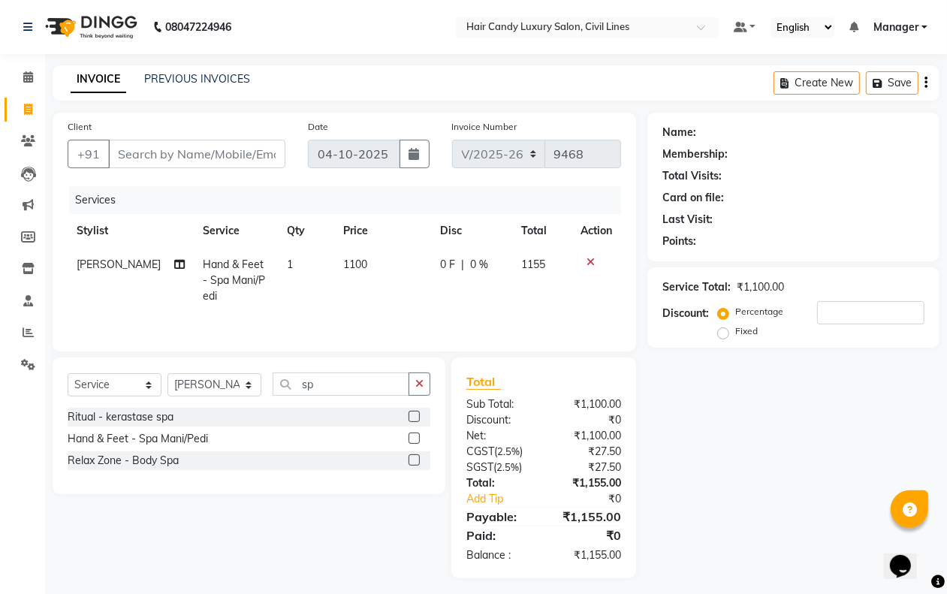
scroll to position [9, 0]
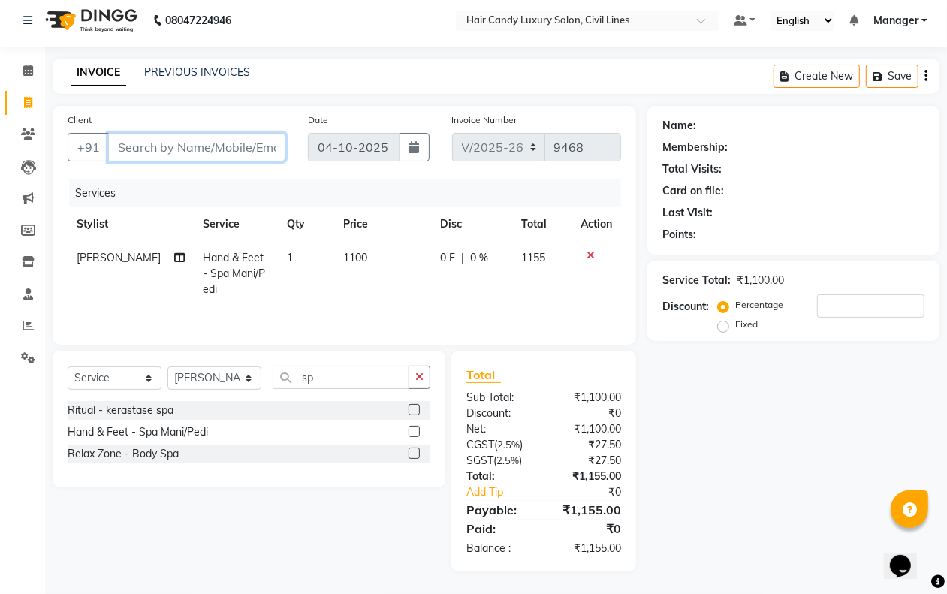
click at [206, 143] on input "Client" at bounding box center [196, 147] width 177 height 29
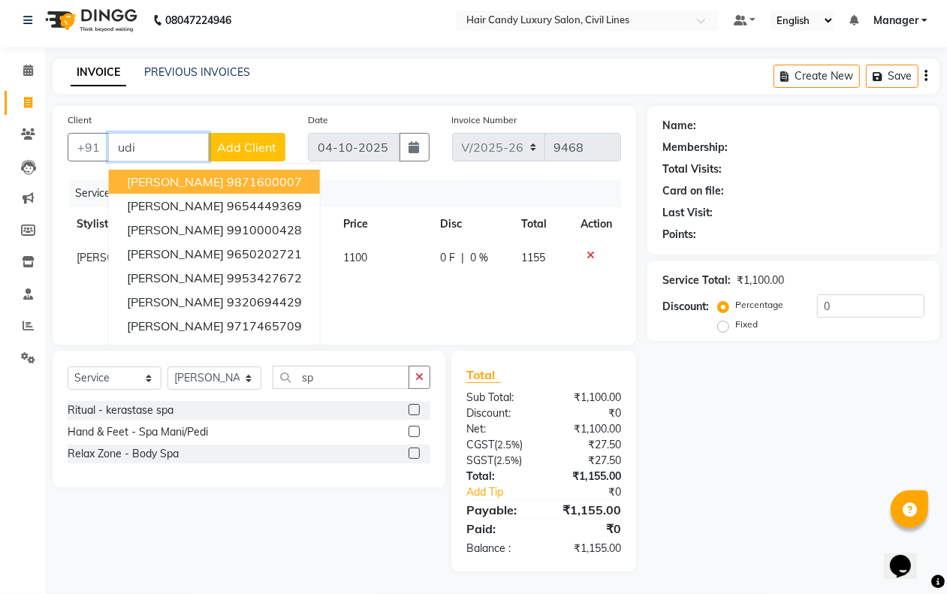
click at [261, 180] on button "UDIT 9871600007" at bounding box center [214, 182] width 211 height 24
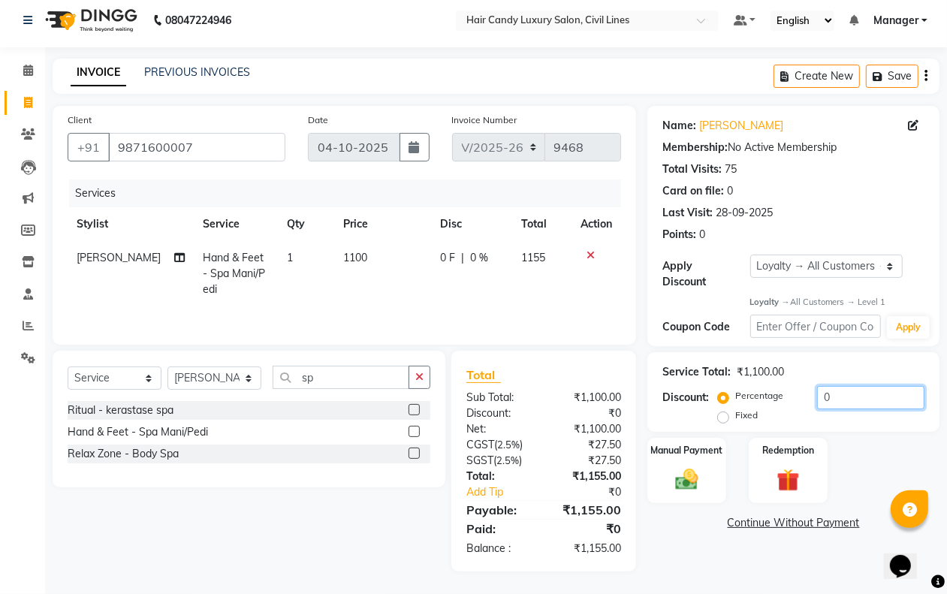
click at [817, 398] on input "0" at bounding box center [870, 397] width 107 height 23
click at [674, 475] on img at bounding box center [686, 479] width 38 height 27
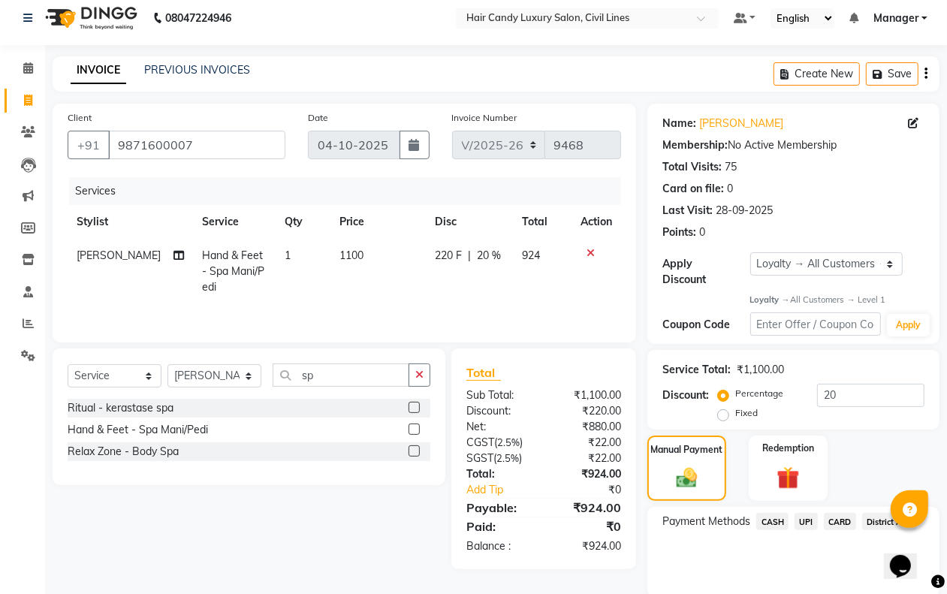
scroll to position [65, 0]
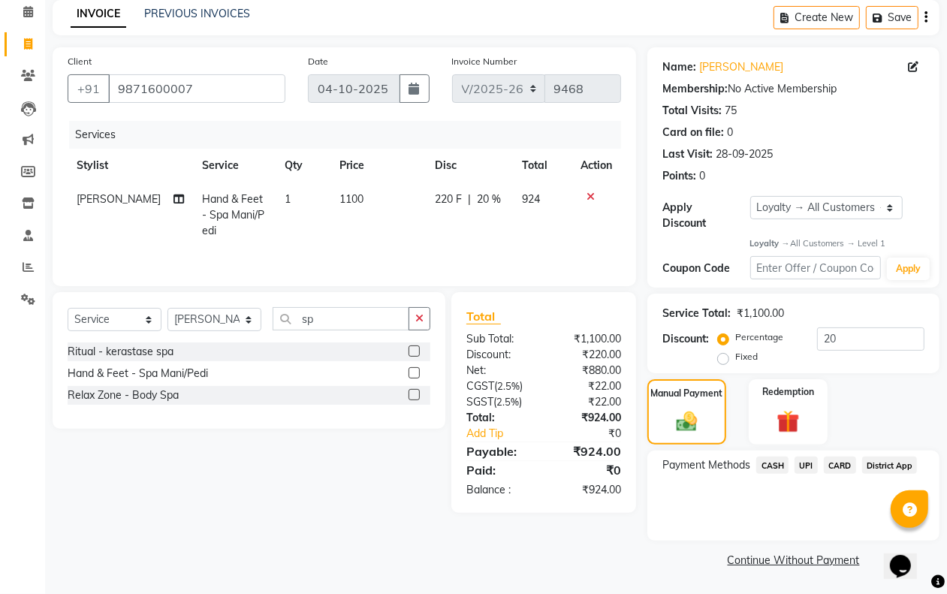
click at [809, 463] on span "UPI" at bounding box center [805, 465] width 23 height 17
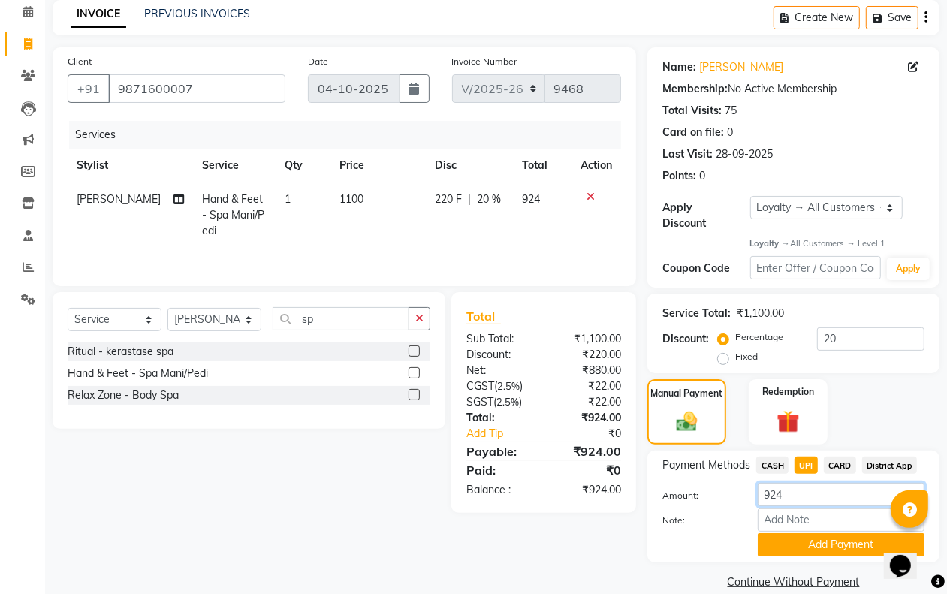
click at [793, 496] on input "924" at bounding box center [841, 494] width 167 height 23
click at [811, 559] on div "Payment Methods CASH UPI CARD District App Amount: 100 Note: Add Payment" at bounding box center [793, 507] width 292 height 112
click at [820, 543] on button "Add Payment" at bounding box center [841, 544] width 167 height 23
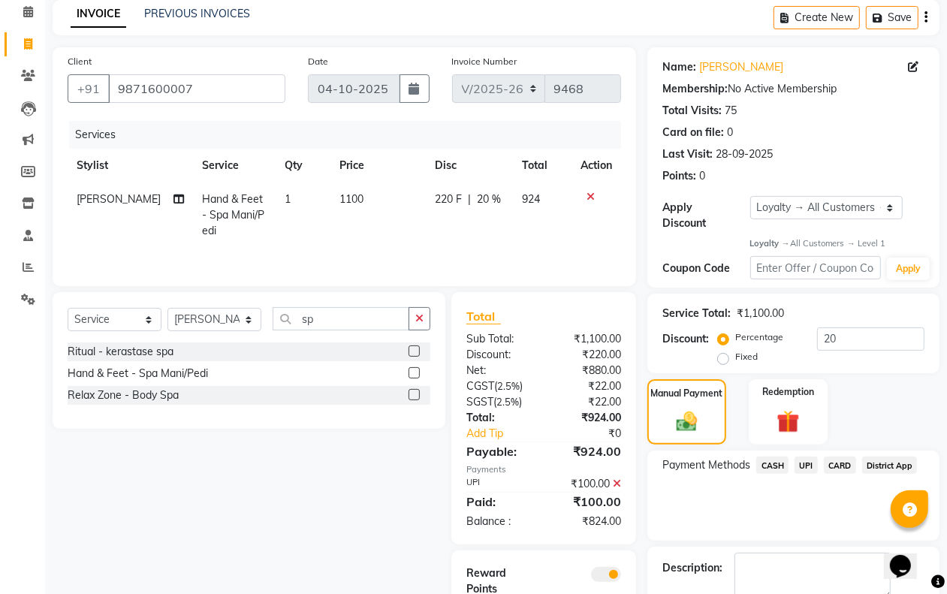
click at [775, 464] on span "CASH" at bounding box center [772, 465] width 32 height 17
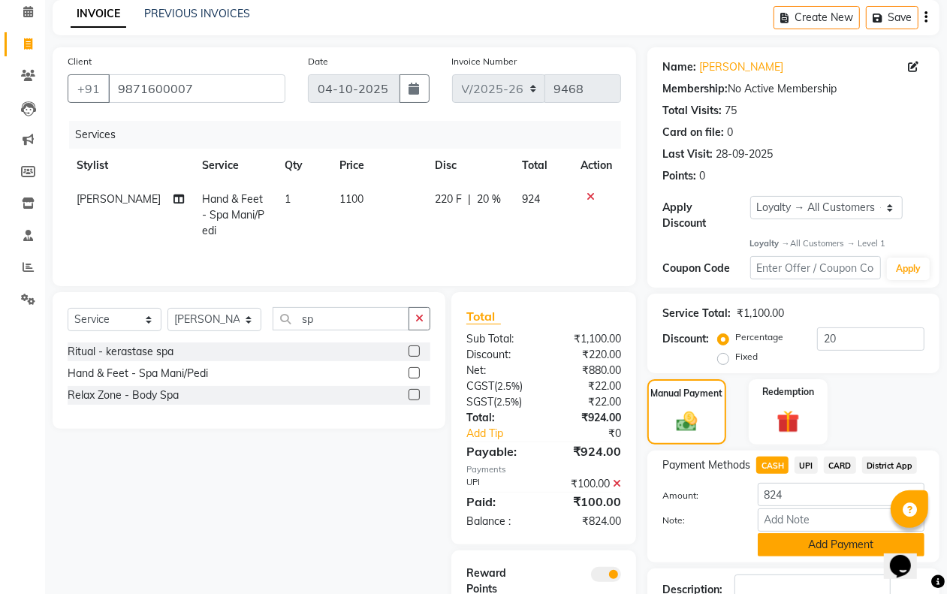
click at [783, 544] on button "Add Payment" at bounding box center [841, 544] width 167 height 23
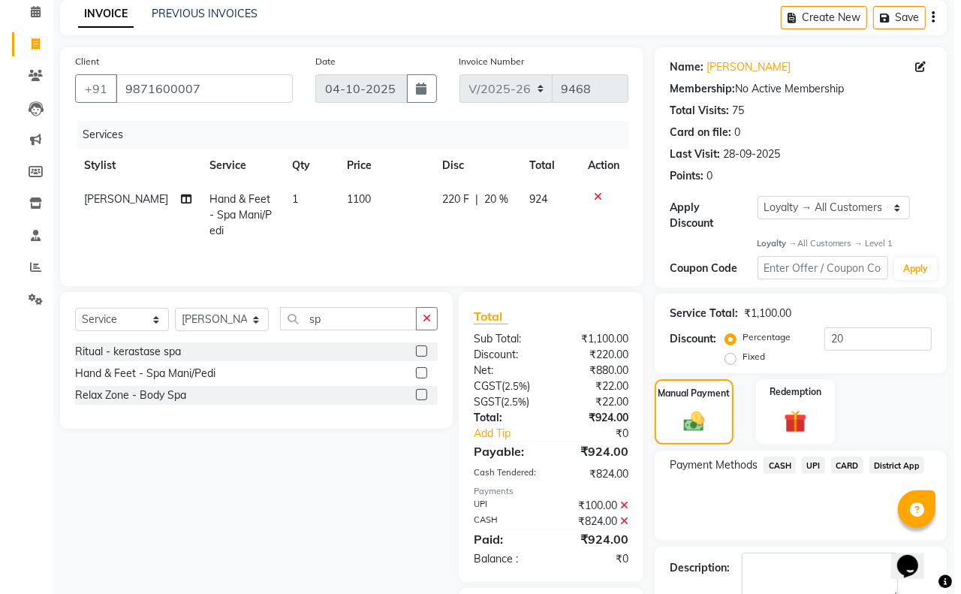
scroll to position [182, 0]
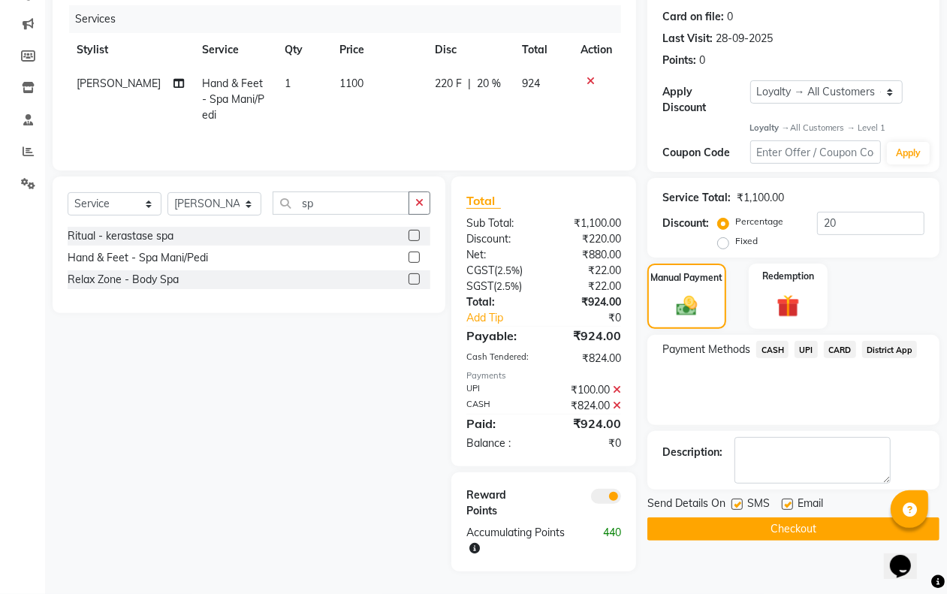
click at [610, 496] on span at bounding box center [606, 496] width 30 height 15
click at [621, 499] on input "checkbox" at bounding box center [621, 499] width 0 height 0
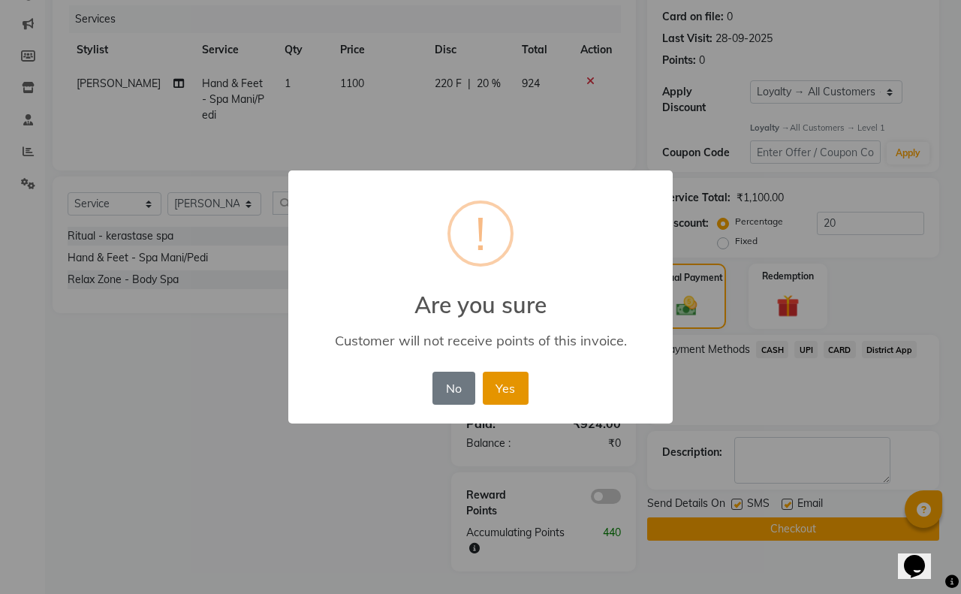
click at [489, 387] on button "Yes" at bounding box center [506, 388] width 46 height 33
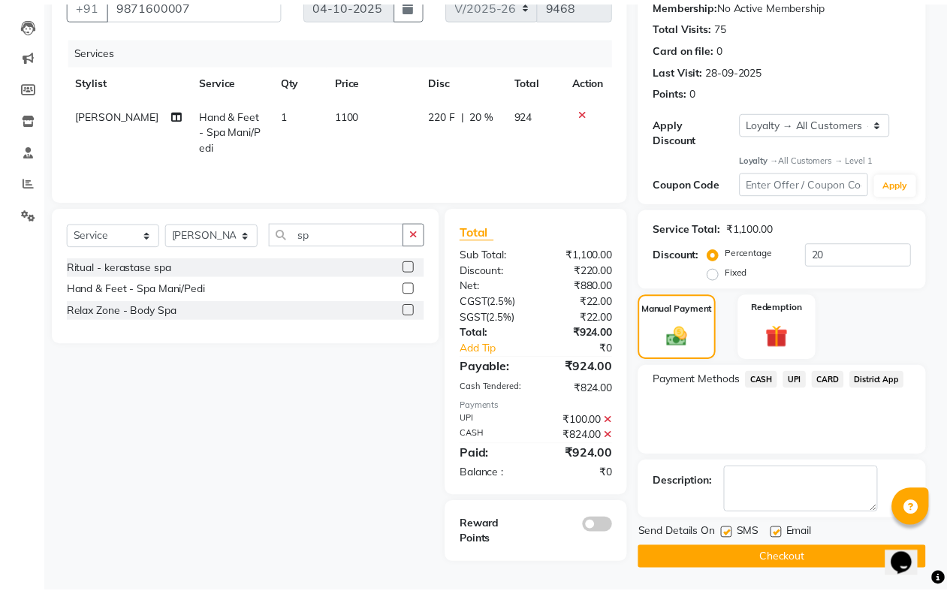
scroll to position [145, 0]
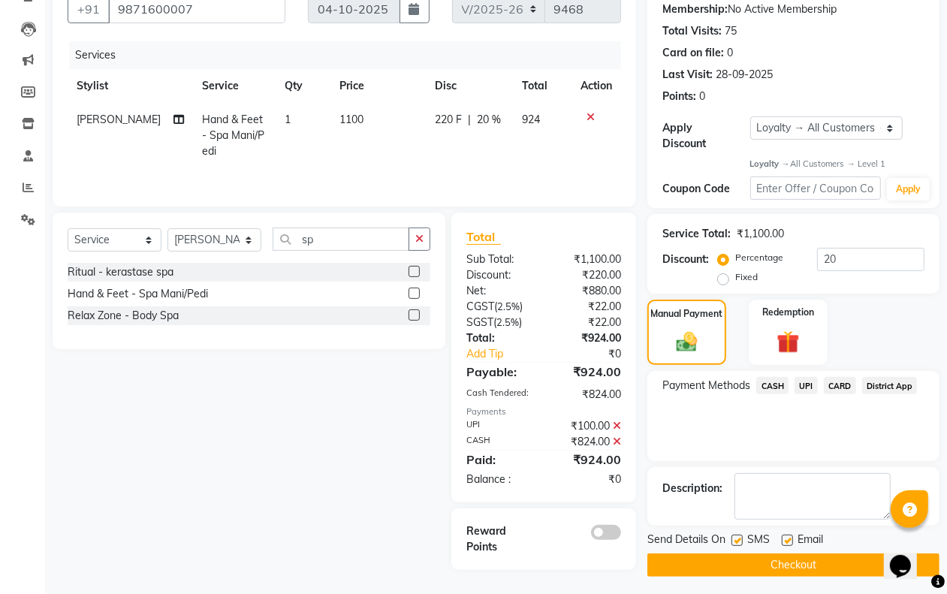
click at [734, 541] on label at bounding box center [736, 540] width 11 height 11
click at [734, 541] on input "checkbox" at bounding box center [736, 541] width 10 height 10
click at [788, 542] on label at bounding box center [787, 540] width 11 height 11
click at [788, 542] on input "checkbox" at bounding box center [787, 541] width 10 height 10
click at [785, 560] on button "Checkout" at bounding box center [793, 564] width 292 height 23
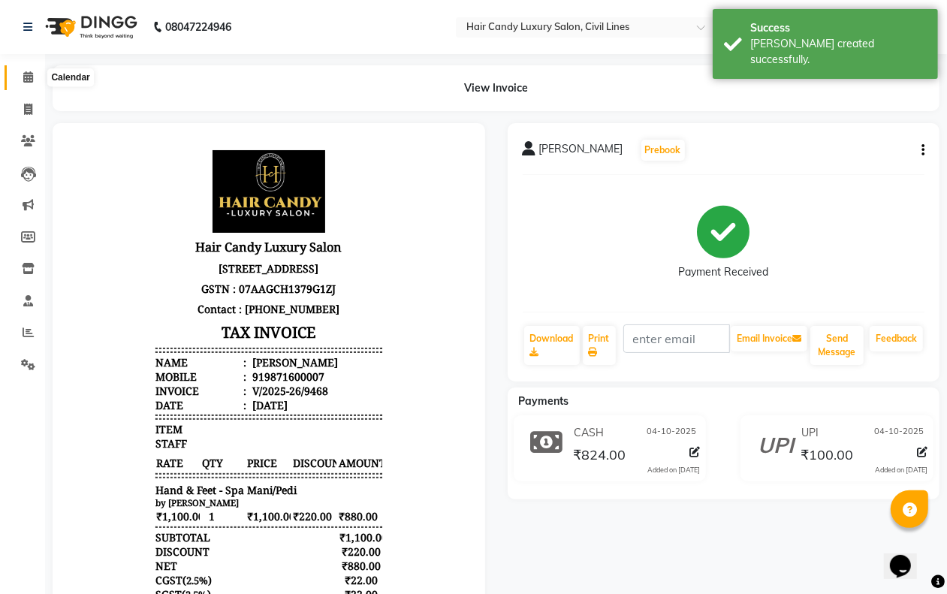
click at [30, 76] on icon at bounding box center [28, 76] width 10 height 11
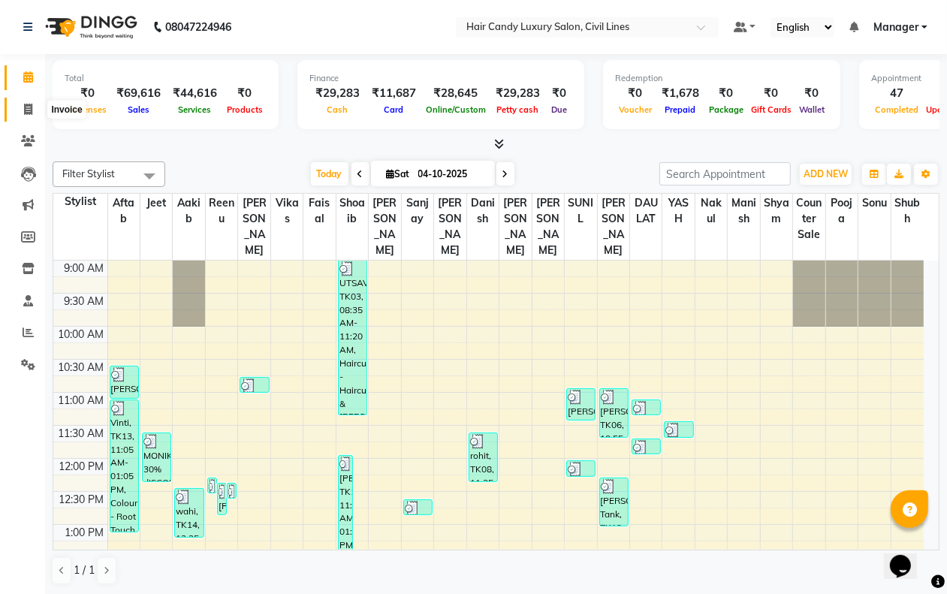
click at [20, 109] on span at bounding box center [28, 109] width 26 height 17
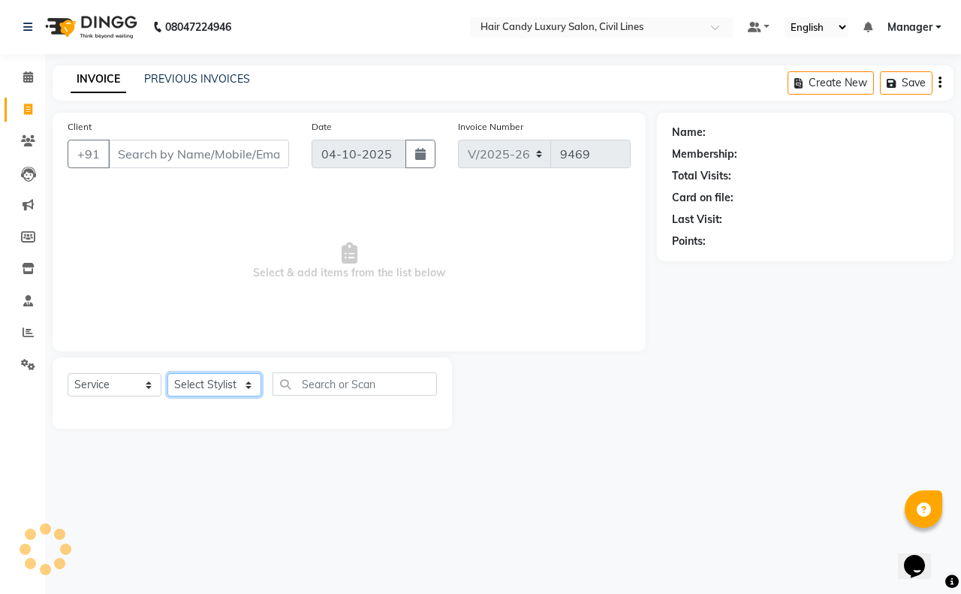
click at [200, 379] on select "Select Stylist" at bounding box center [214, 384] width 94 height 23
click at [167, 373] on select "Select Stylist aakib AASHU Aftab Arshal counter sale Danish DAULAT faisal jeet …" at bounding box center [214, 384] width 94 height 23
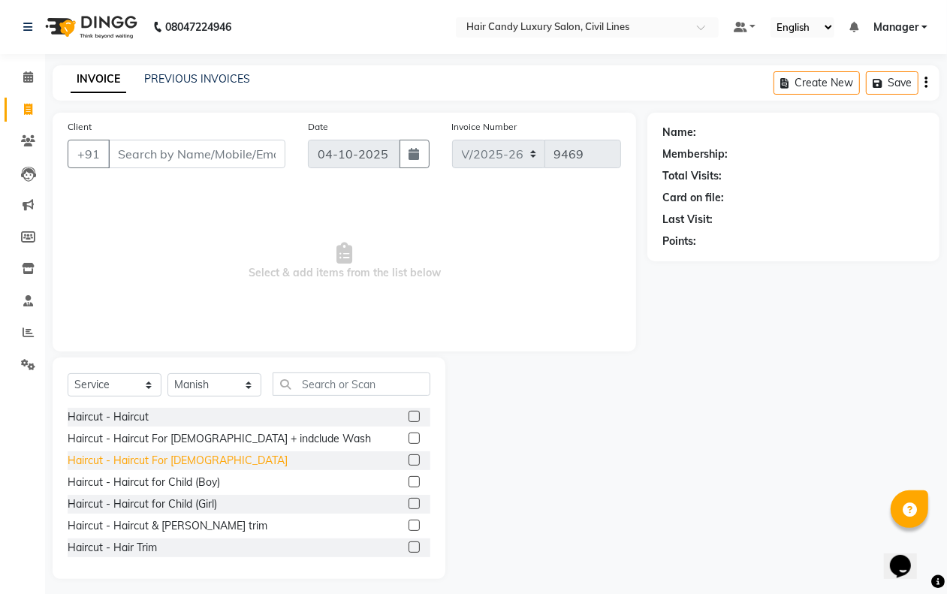
click at [182, 462] on div "Haircut - Haircut For Gents" at bounding box center [178, 461] width 220 height 16
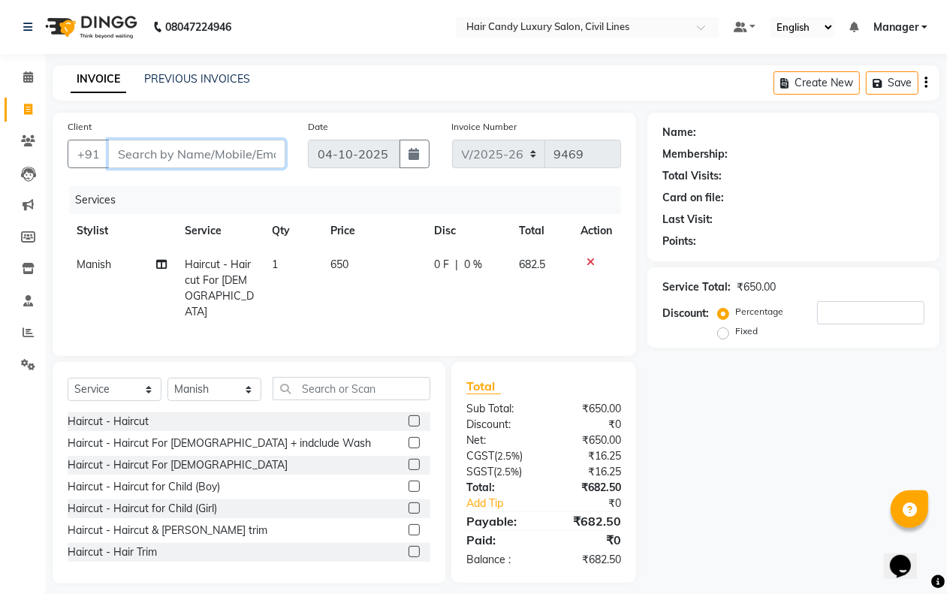
click at [160, 146] on input "Client" at bounding box center [196, 154] width 177 height 29
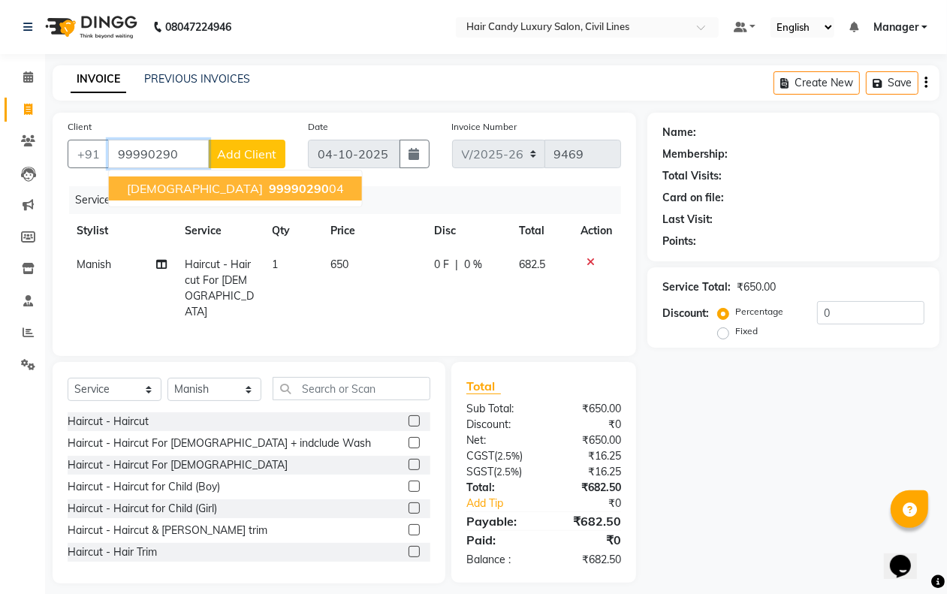
click at [175, 176] on button "shivam 99990290 04" at bounding box center [235, 188] width 253 height 24
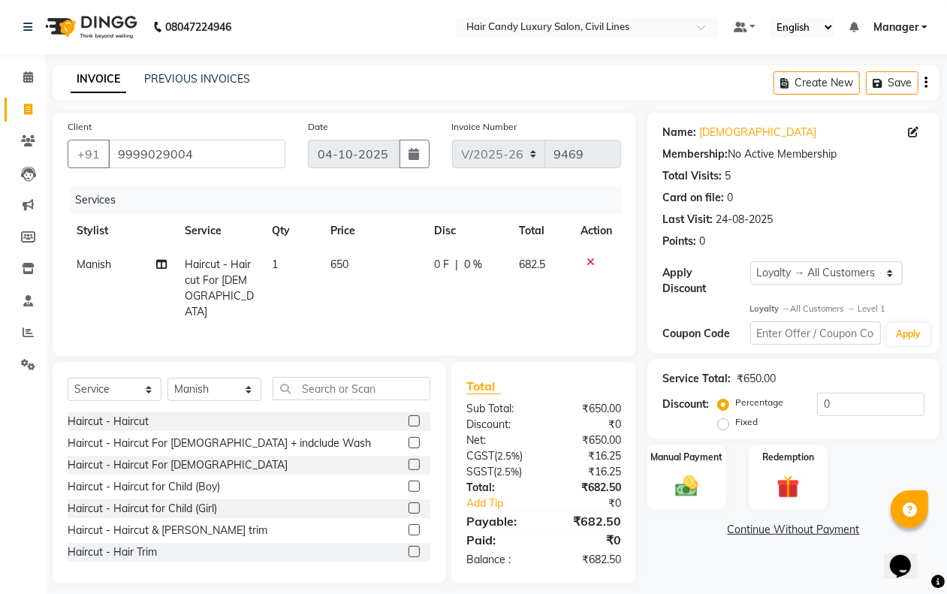
scroll to position [6, 0]
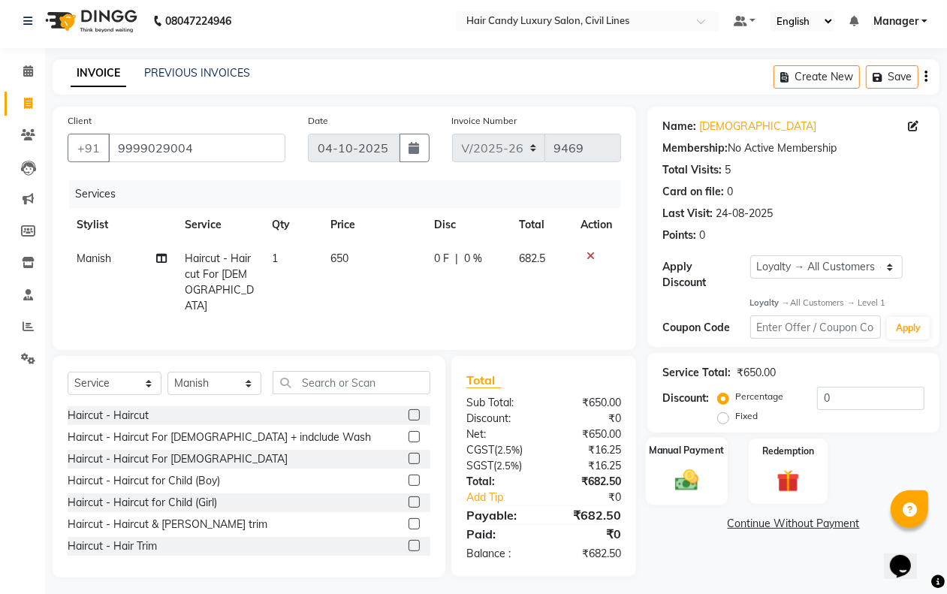
click at [708, 467] on div "Manual Payment" at bounding box center [687, 472] width 82 height 68
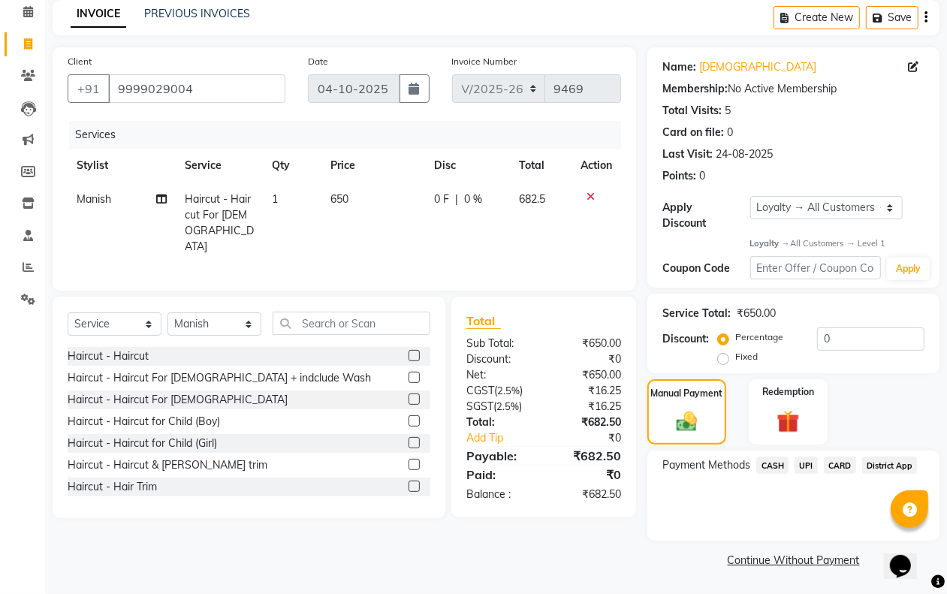
click at [771, 466] on span "CASH" at bounding box center [772, 465] width 32 height 17
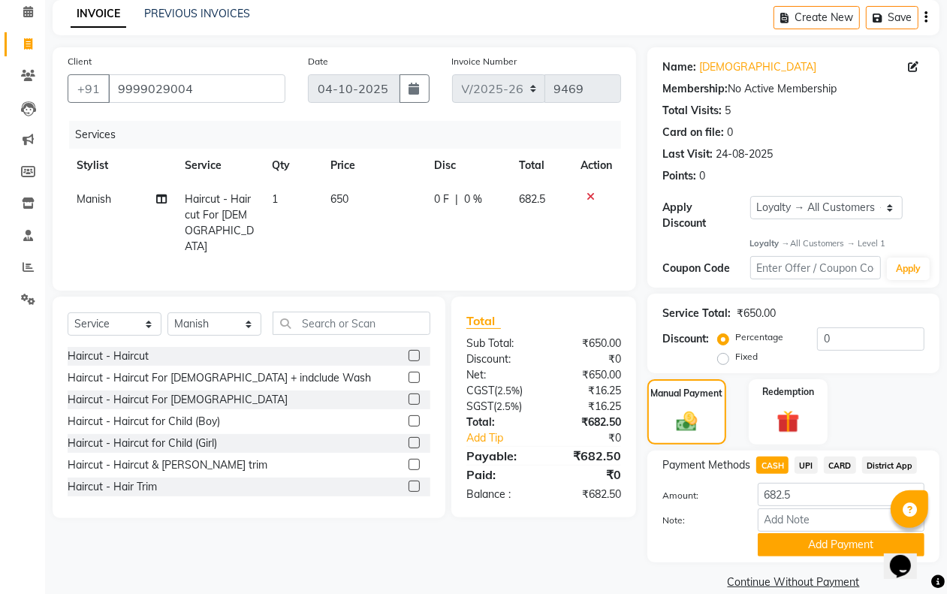
scroll to position [86, 0]
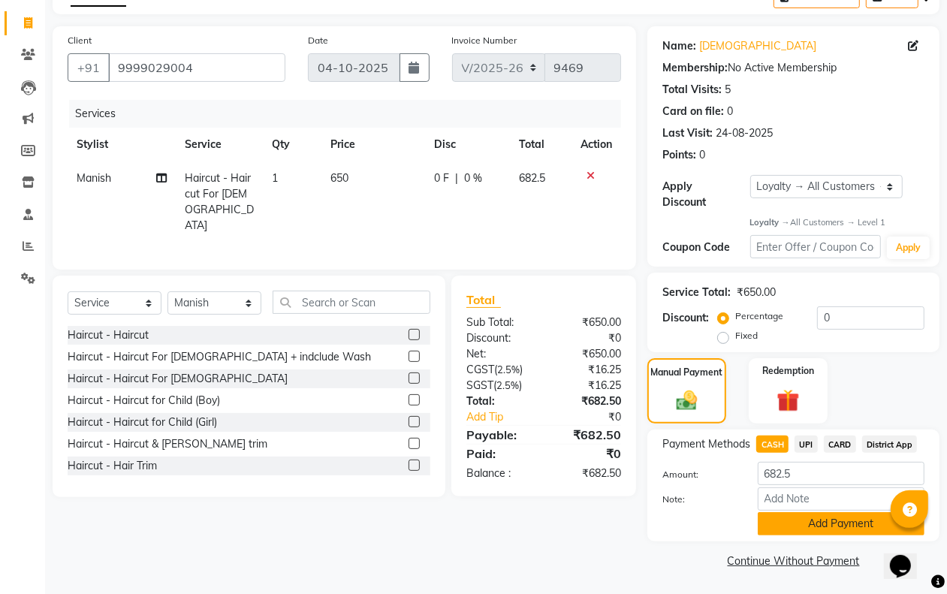
click at [830, 530] on button "Add Payment" at bounding box center [841, 523] width 167 height 23
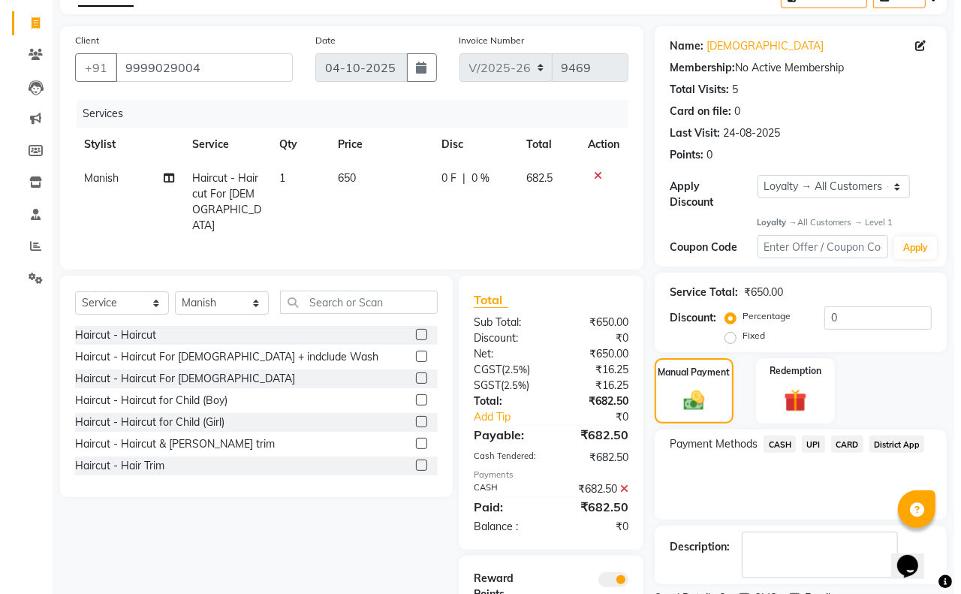
scroll to position [165, 0]
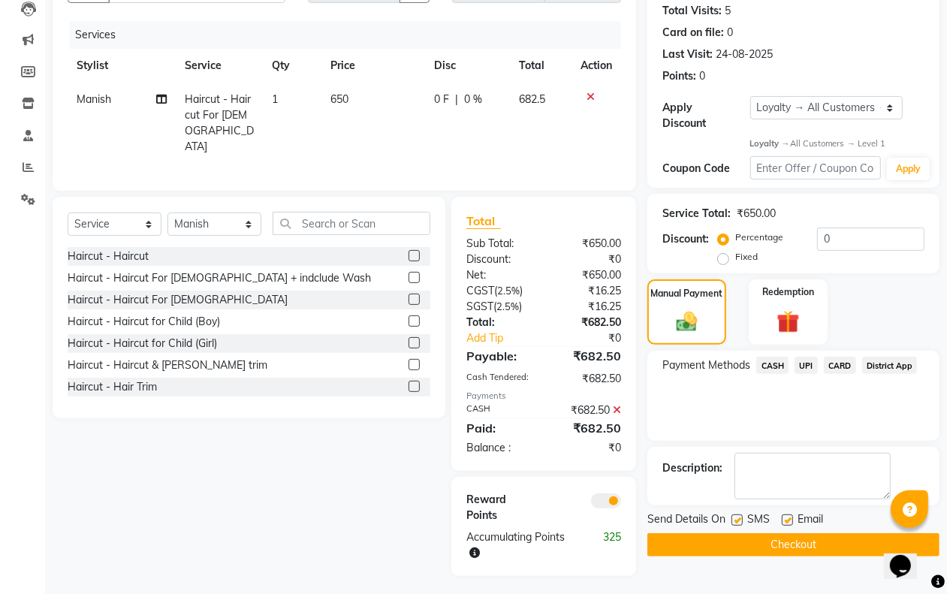
click at [607, 494] on span at bounding box center [606, 500] width 30 height 15
click at [621, 503] on input "checkbox" at bounding box center [621, 503] width 0 height 0
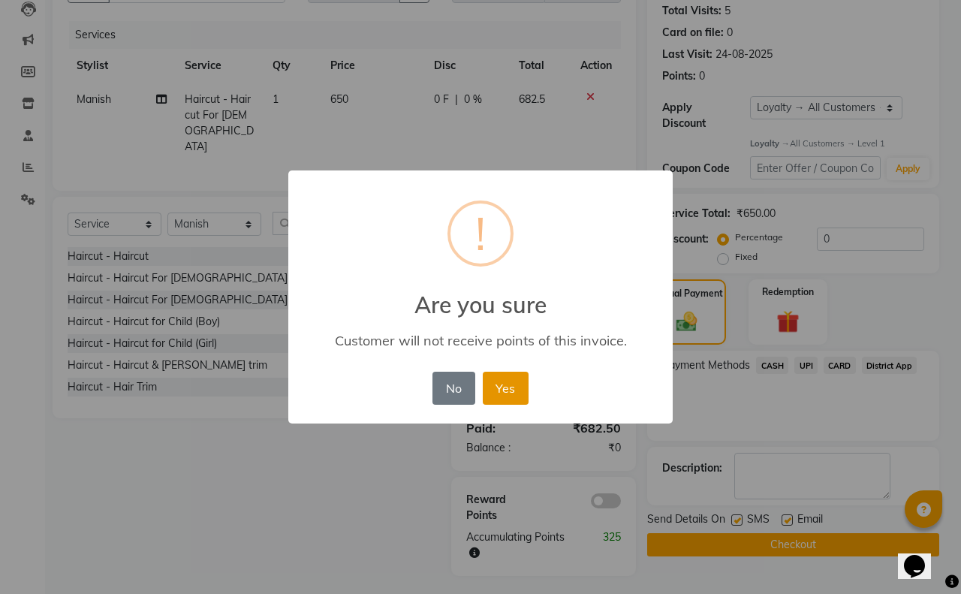
click at [490, 389] on button "Yes" at bounding box center [506, 388] width 46 height 33
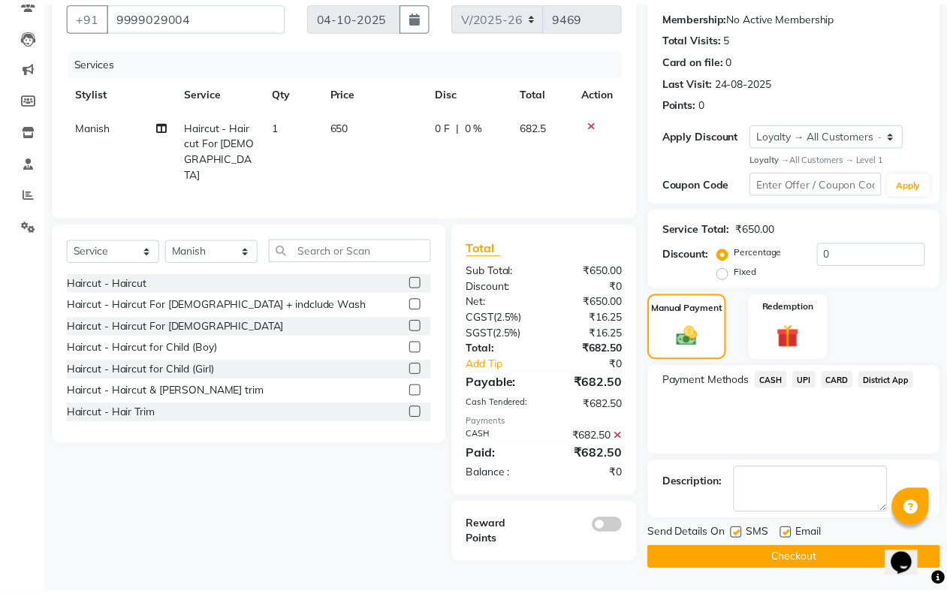
scroll to position [140, 0]
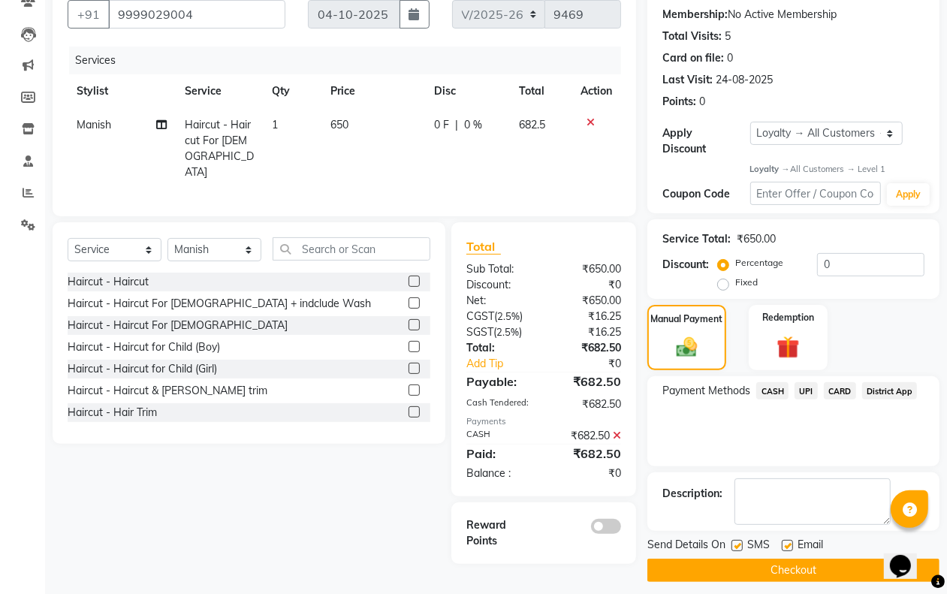
click at [778, 389] on span "CASH" at bounding box center [772, 390] width 32 height 17
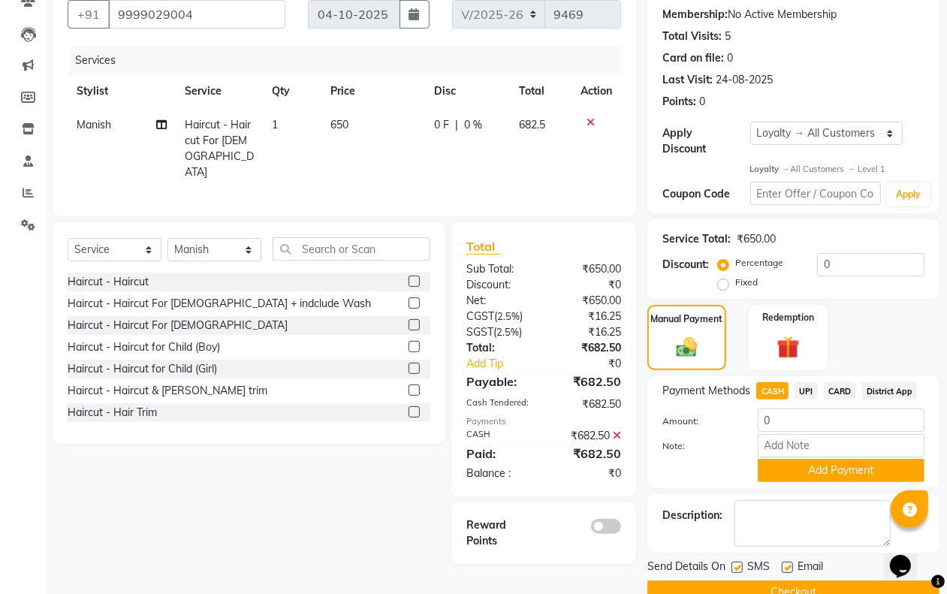
click at [614, 430] on icon at bounding box center [617, 435] width 8 height 11
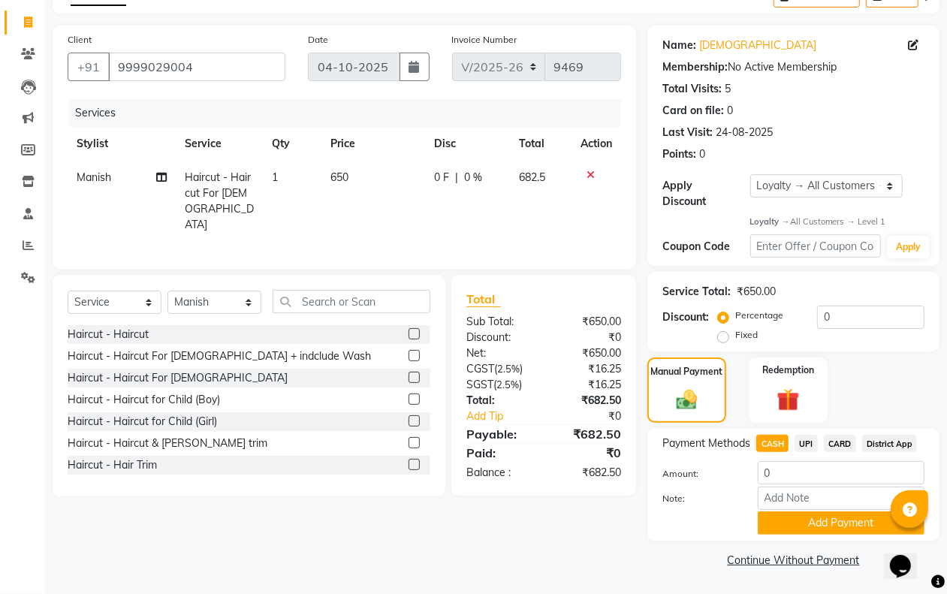
scroll to position [86, 0]
click at [785, 443] on span "CASH" at bounding box center [772, 443] width 32 height 17
click at [798, 522] on button "Add Payment" at bounding box center [841, 523] width 167 height 23
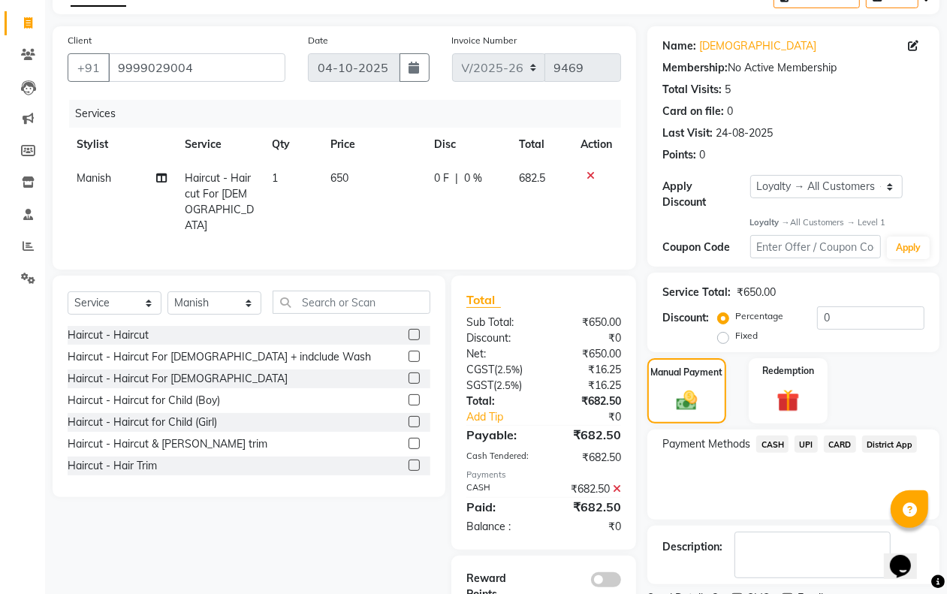
scroll to position [151, 0]
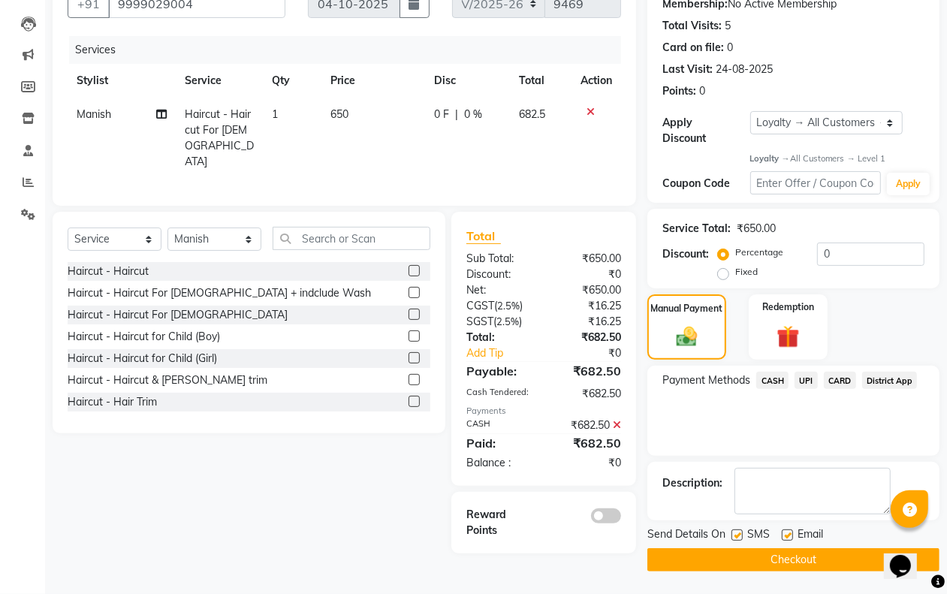
drag, startPoint x: 737, startPoint y: 533, endPoint x: 759, endPoint y: 532, distance: 22.6
click at [737, 534] on label at bounding box center [736, 534] width 11 height 11
click at [737, 534] on input "checkbox" at bounding box center [736, 536] width 10 height 10
click at [789, 535] on label at bounding box center [787, 534] width 11 height 11
click at [789, 535] on input "checkbox" at bounding box center [787, 536] width 10 height 10
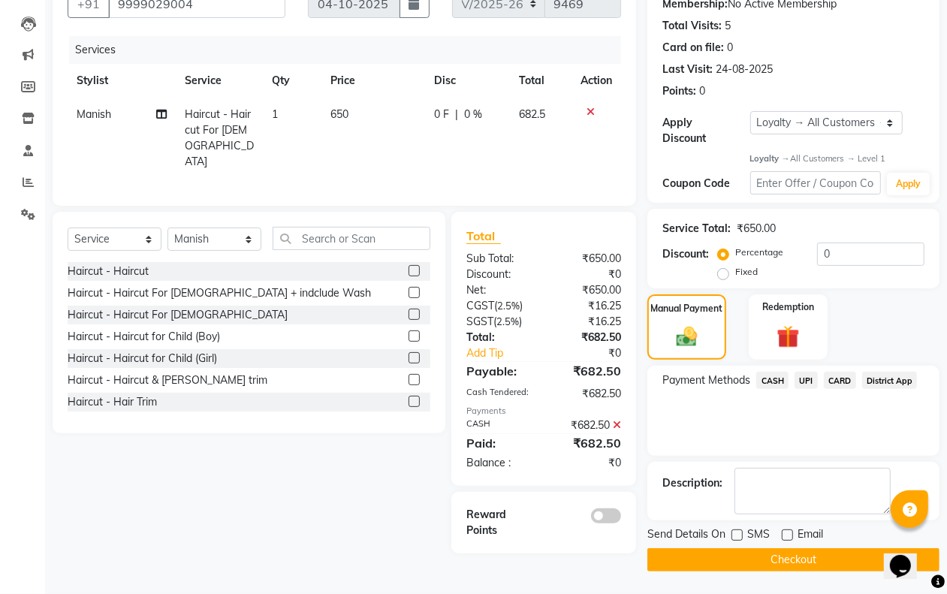
click at [785, 556] on button "Checkout" at bounding box center [793, 559] width 292 height 23
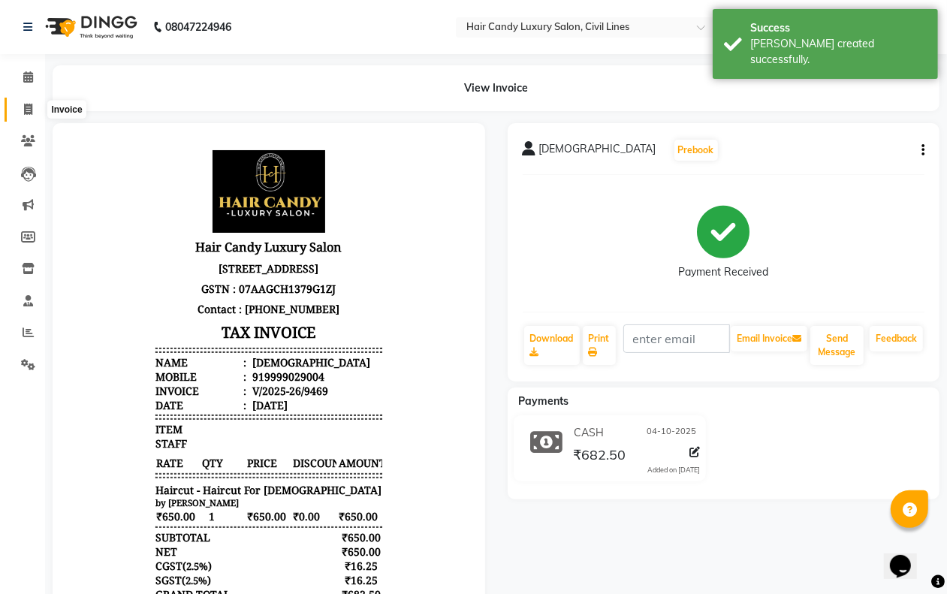
click at [25, 105] on icon at bounding box center [28, 109] width 8 height 11
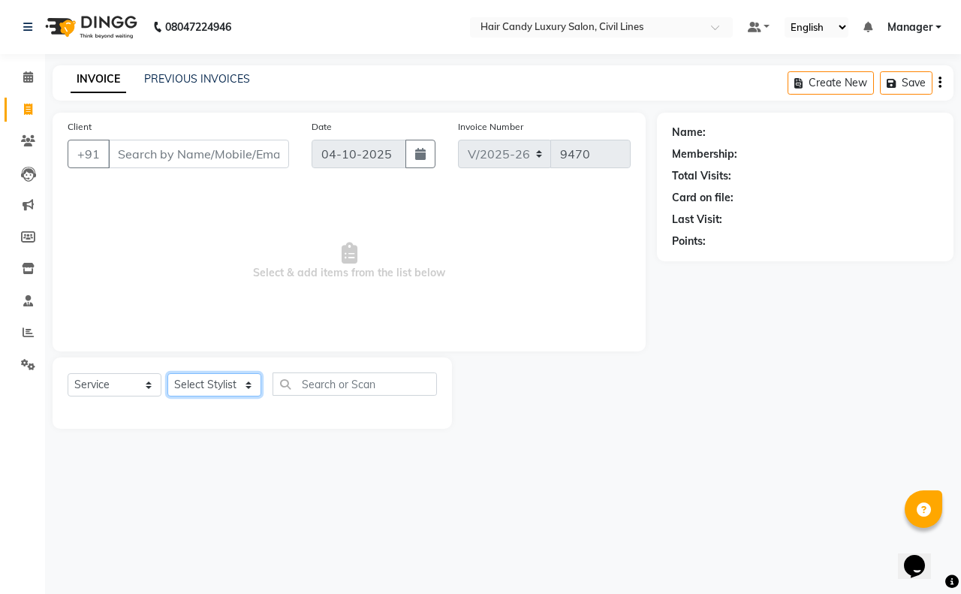
click at [230, 387] on select "Select Stylist aakib AASHU Aftab Arshal counter sale Danish DAULAT faisal jeet …" at bounding box center [214, 384] width 94 height 23
click at [167, 373] on select "Select Stylist aakib AASHU Aftab Arshal counter sale Danish DAULAT faisal jeet …" at bounding box center [214, 384] width 94 height 23
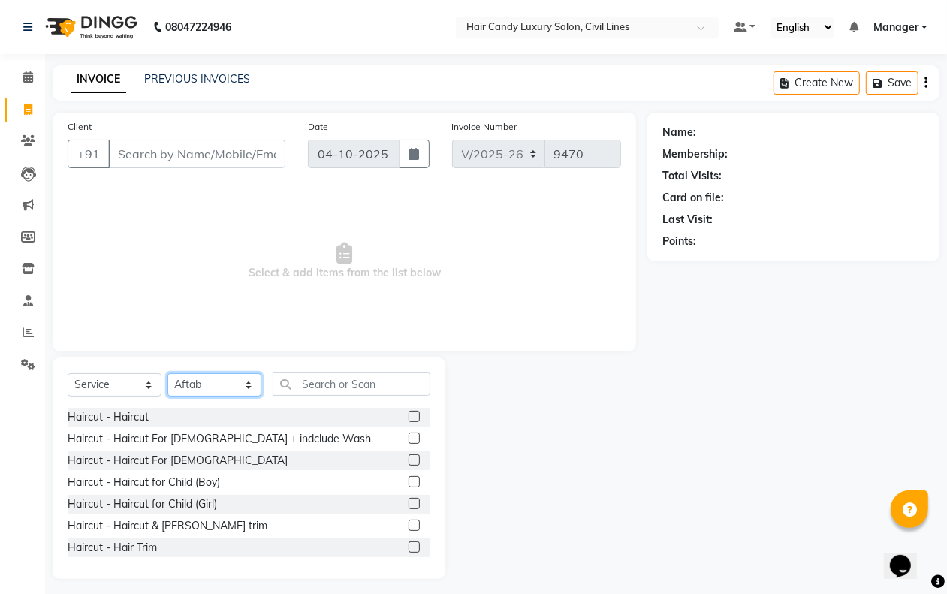
click at [210, 387] on select "Select Stylist aakib AASHU Aftab Arshal counter sale Danish DAULAT faisal jeet …" at bounding box center [214, 384] width 94 height 23
click at [167, 373] on select "Select Stylist aakib AASHU Aftab Arshal counter sale Danish DAULAT faisal jeet …" at bounding box center [214, 384] width 94 height 23
click at [339, 385] on input "text" at bounding box center [352, 383] width 158 height 23
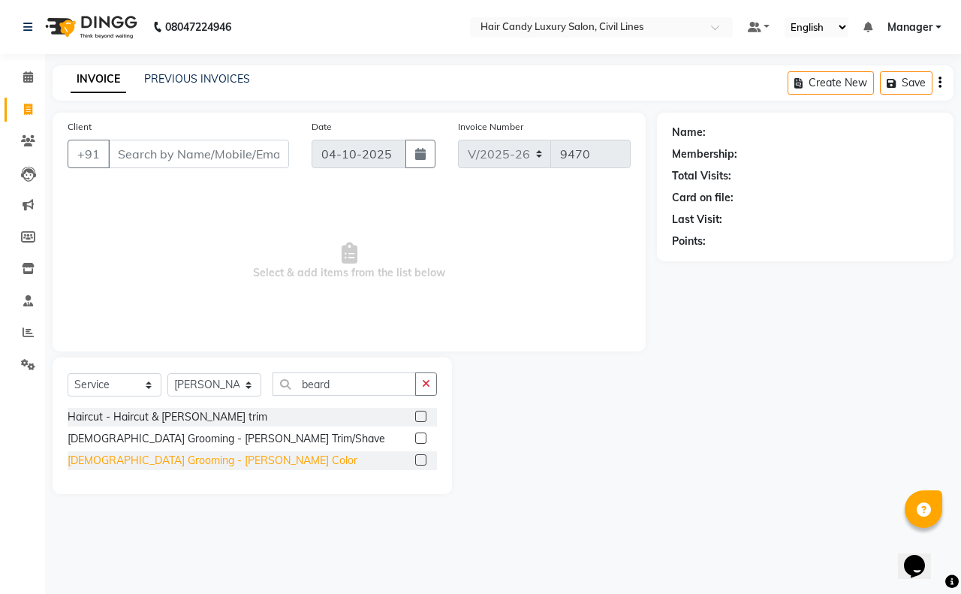
click at [192, 458] on div "Male Grooming - Beard Color" at bounding box center [213, 461] width 290 height 16
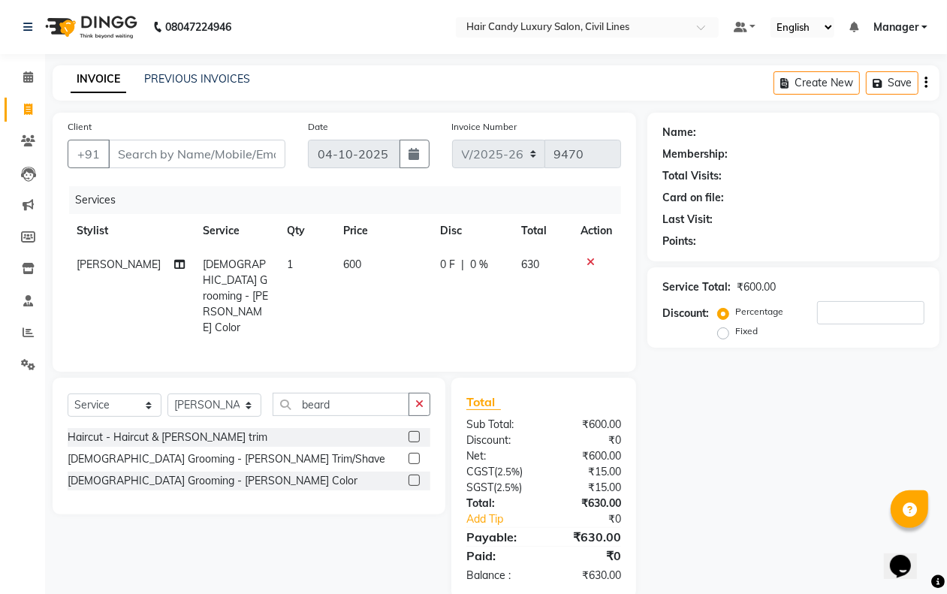
click at [345, 274] on td "600" at bounding box center [383, 296] width 98 height 97
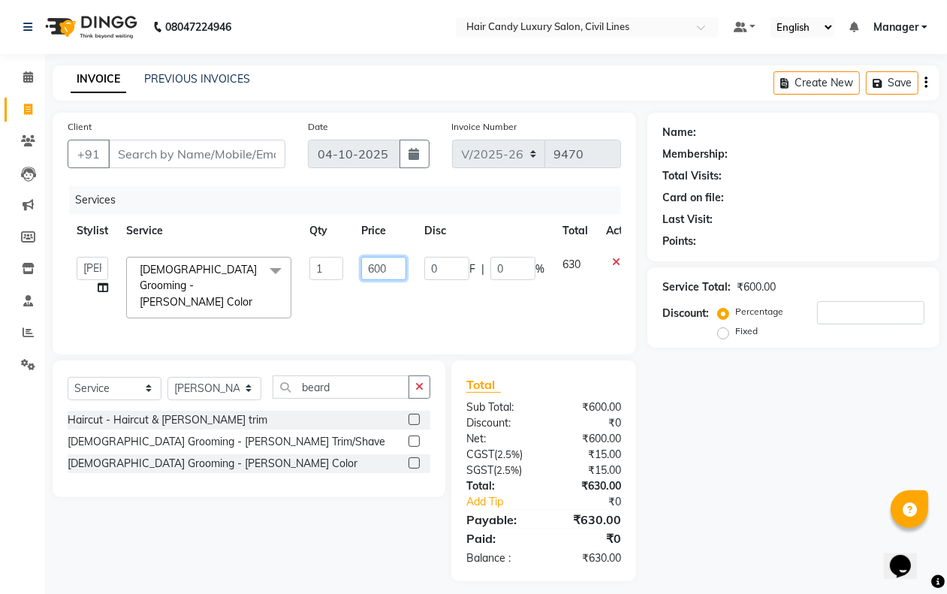
click at [378, 267] on input "600" at bounding box center [383, 268] width 45 height 23
click at [752, 474] on div "Name: Membership: Total Visits: Card on file: Last Visit: Points: Service Total…" at bounding box center [798, 347] width 303 height 469
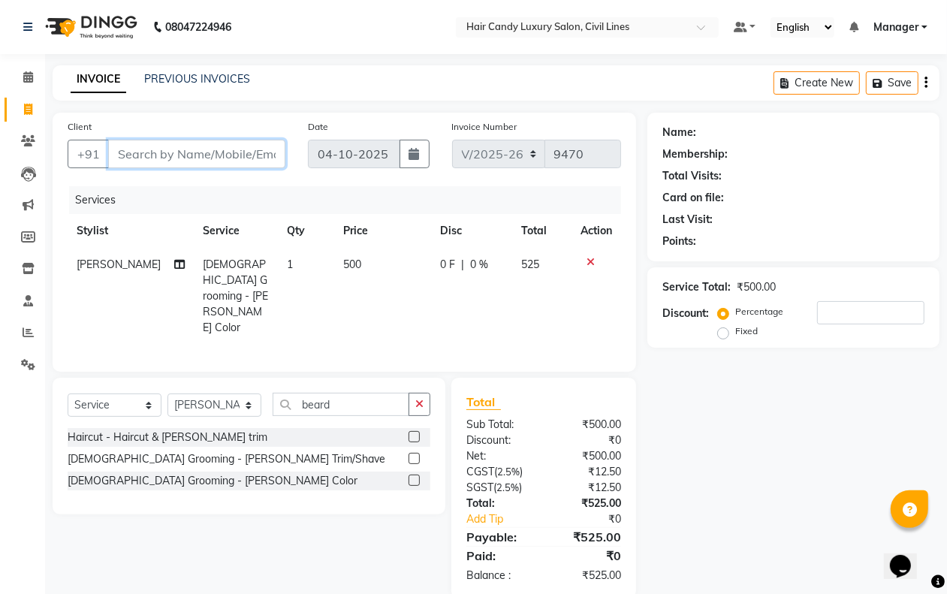
click at [207, 155] on input "Client" at bounding box center [196, 154] width 177 height 29
click at [207, 152] on input "Client" at bounding box center [196, 154] width 177 height 29
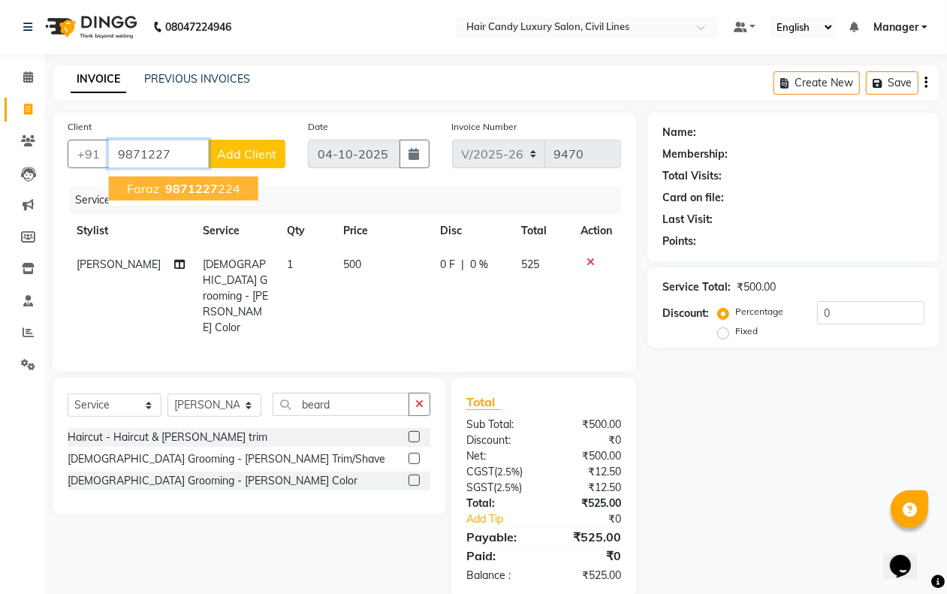
click at [234, 192] on ngb-highlight "9871227 224" at bounding box center [201, 188] width 78 height 15
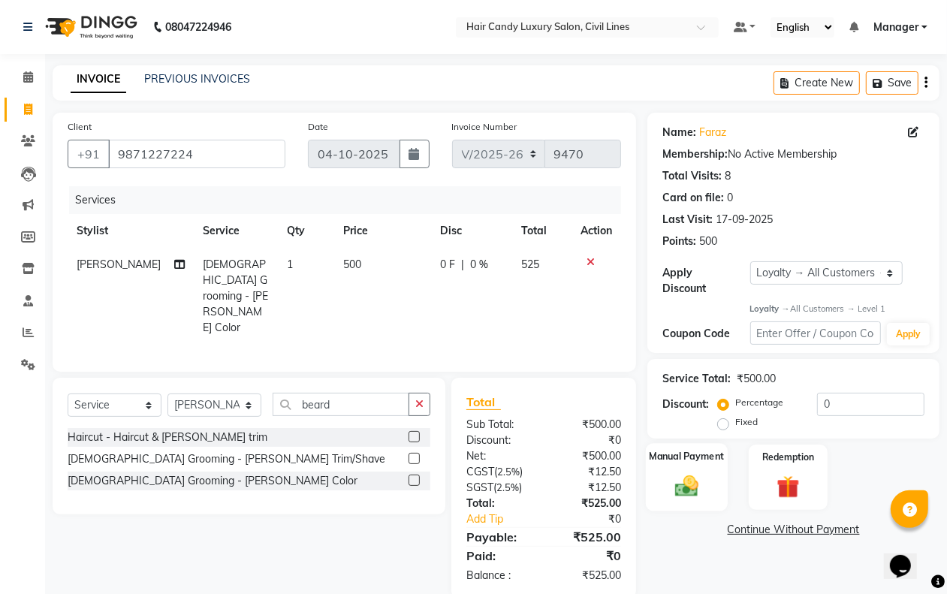
click at [685, 493] on img at bounding box center [686, 486] width 38 height 27
click at [805, 530] on span "UPI" at bounding box center [805, 530] width 23 height 17
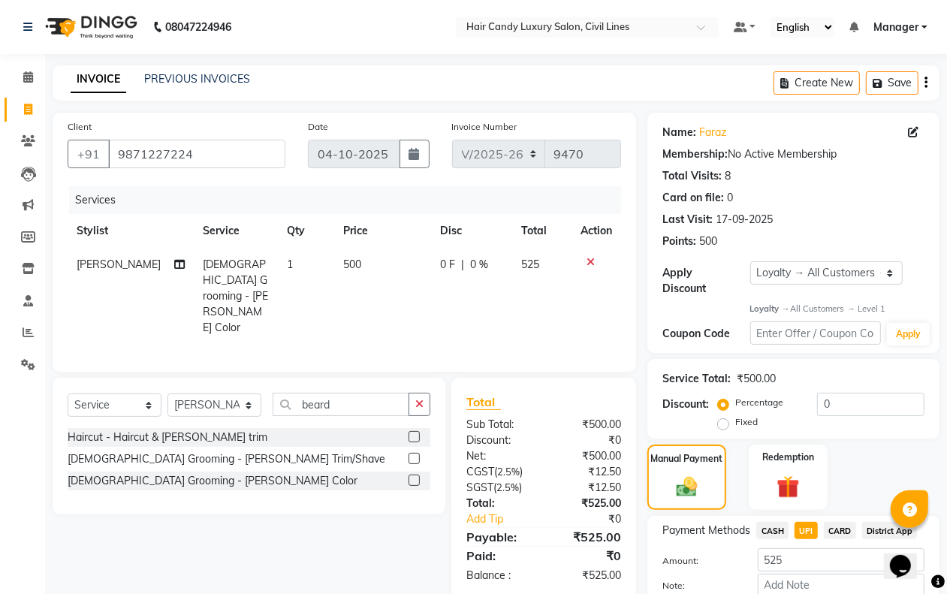
scroll to position [86, 0]
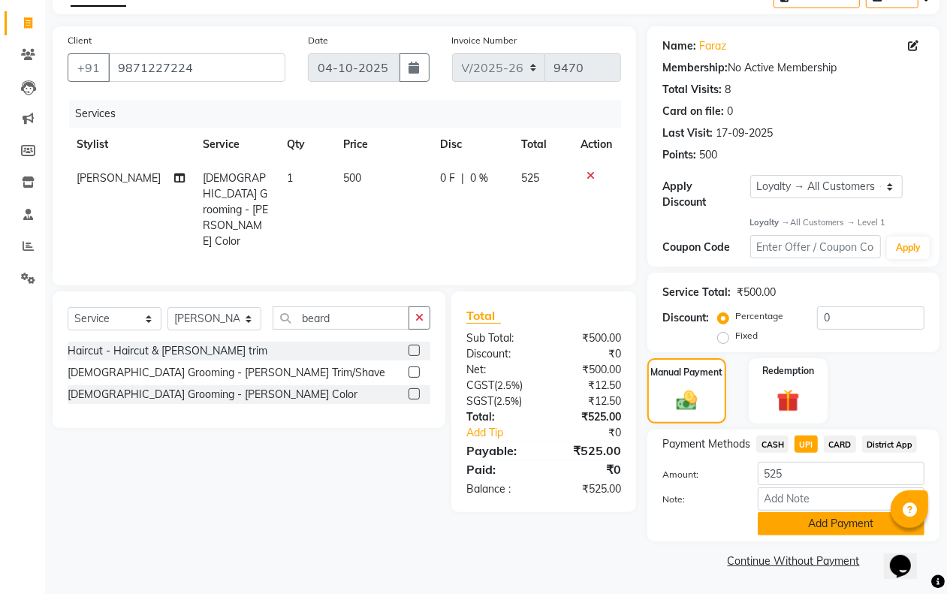
click at [788, 528] on button "Add Payment" at bounding box center [841, 523] width 167 height 23
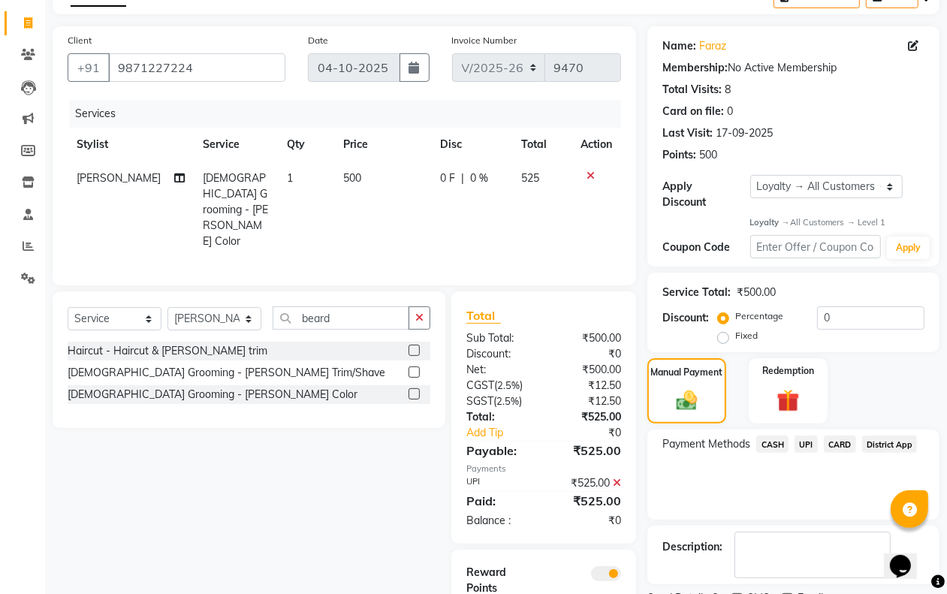
click at [602, 566] on span at bounding box center [606, 573] width 30 height 15
click at [621, 576] on input "checkbox" at bounding box center [621, 576] width 0 height 0
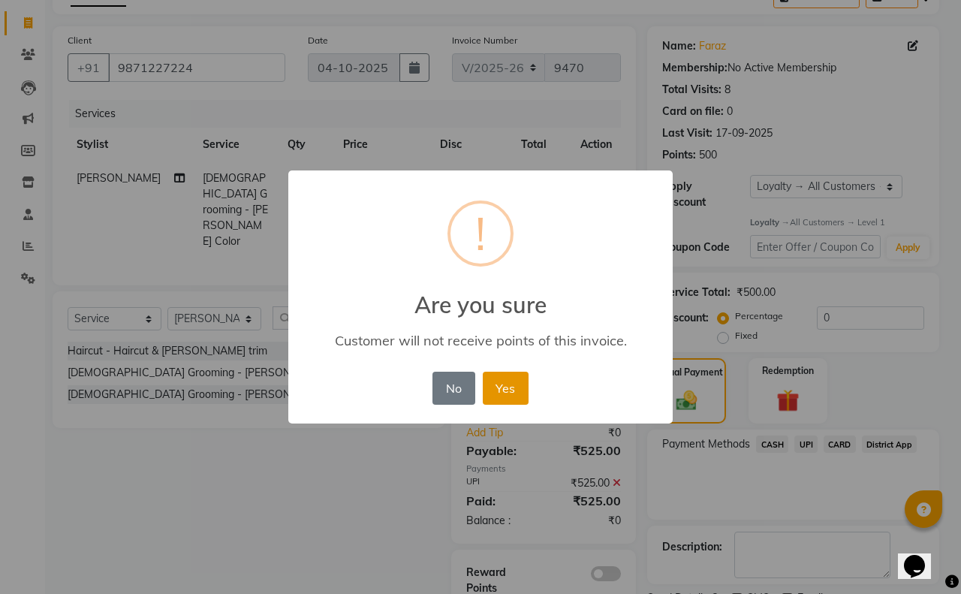
click at [501, 399] on button "Yes" at bounding box center [506, 388] width 46 height 33
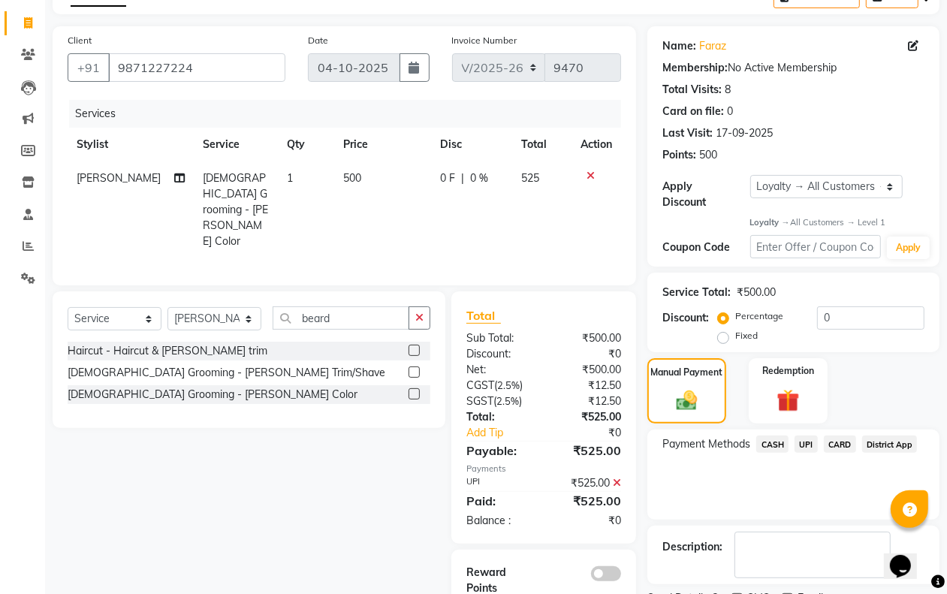
scroll to position [151, 0]
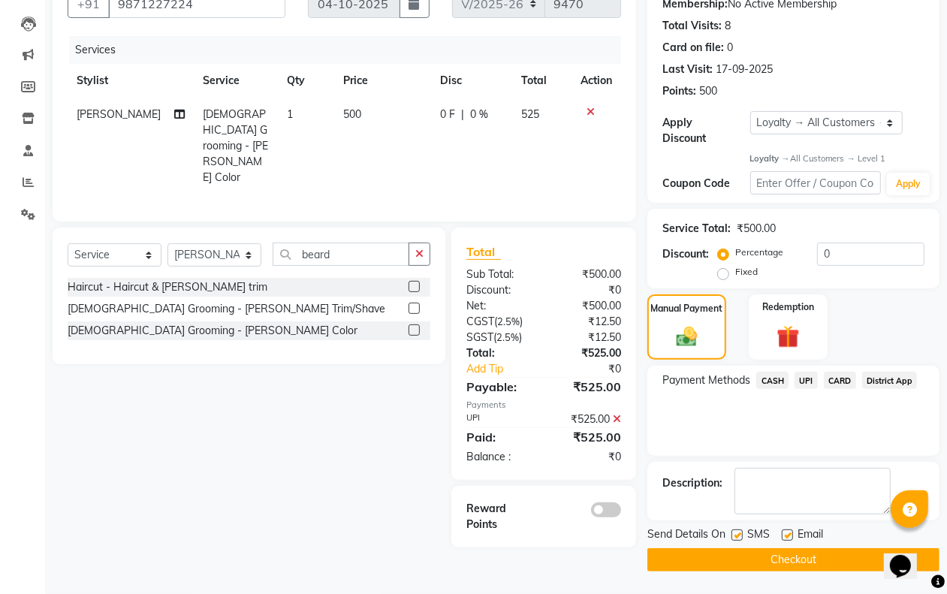
click at [789, 559] on button "Checkout" at bounding box center [793, 559] width 292 height 23
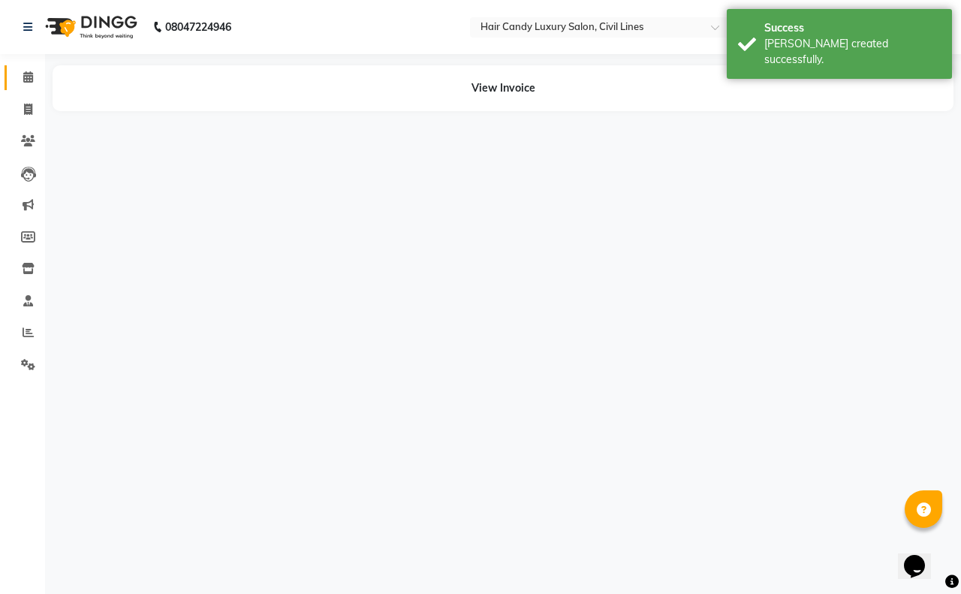
click at [30, 77] on icon at bounding box center [28, 76] width 10 height 11
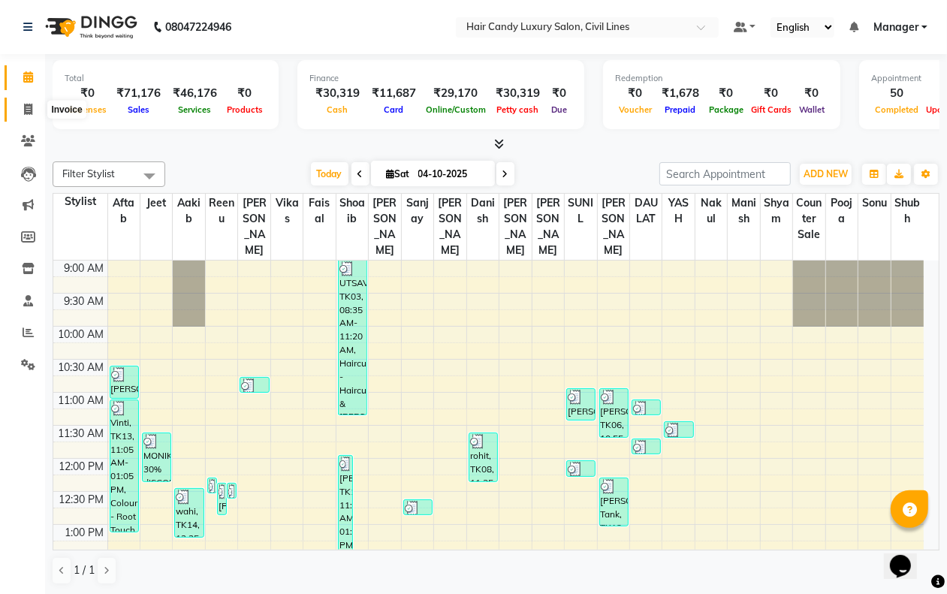
click at [30, 106] on icon at bounding box center [28, 109] width 8 height 11
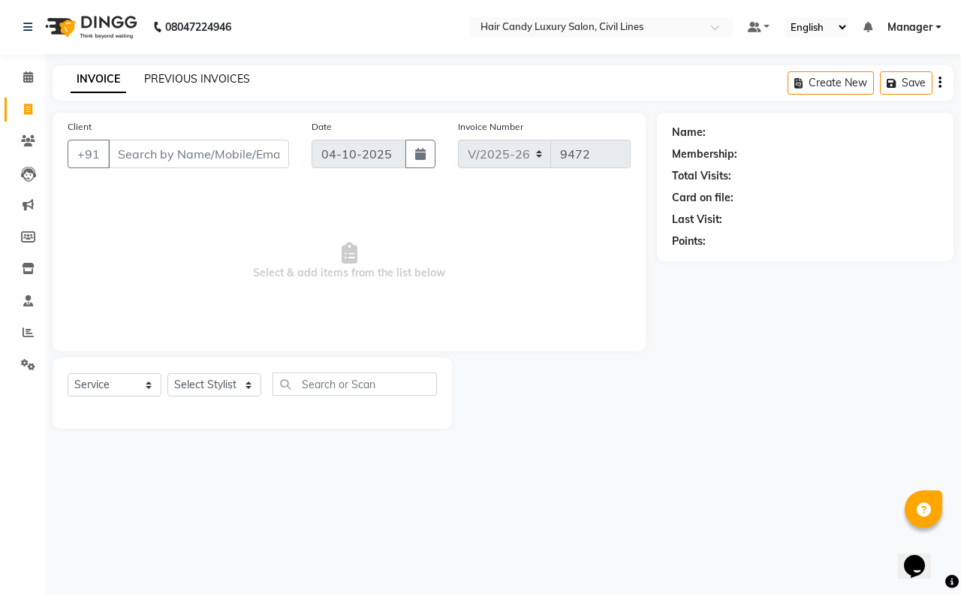
click at [231, 83] on link "PREVIOUS INVOICES" at bounding box center [197, 79] width 106 height 14
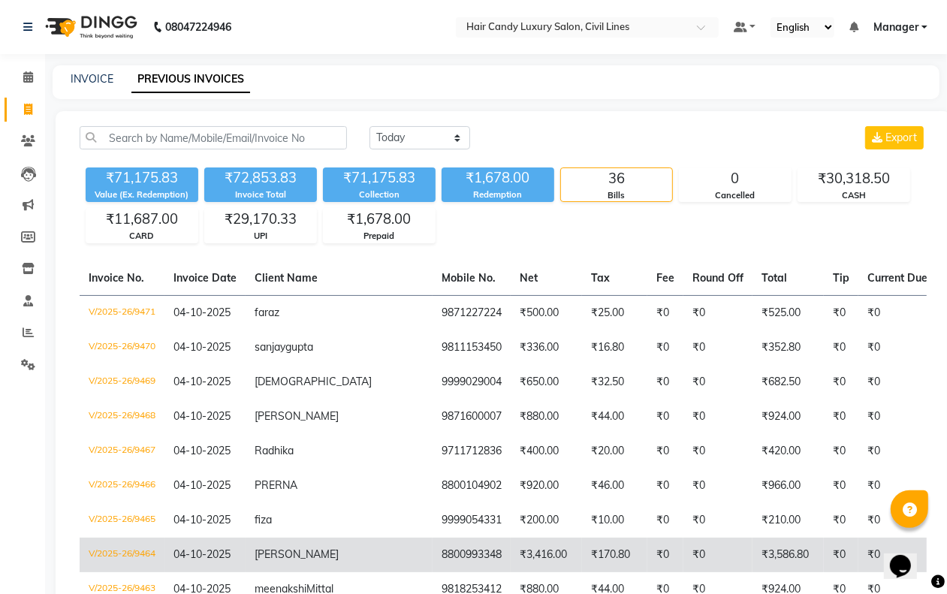
click at [293, 561] on span "[PERSON_NAME]" at bounding box center [297, 554] width 84 height 14
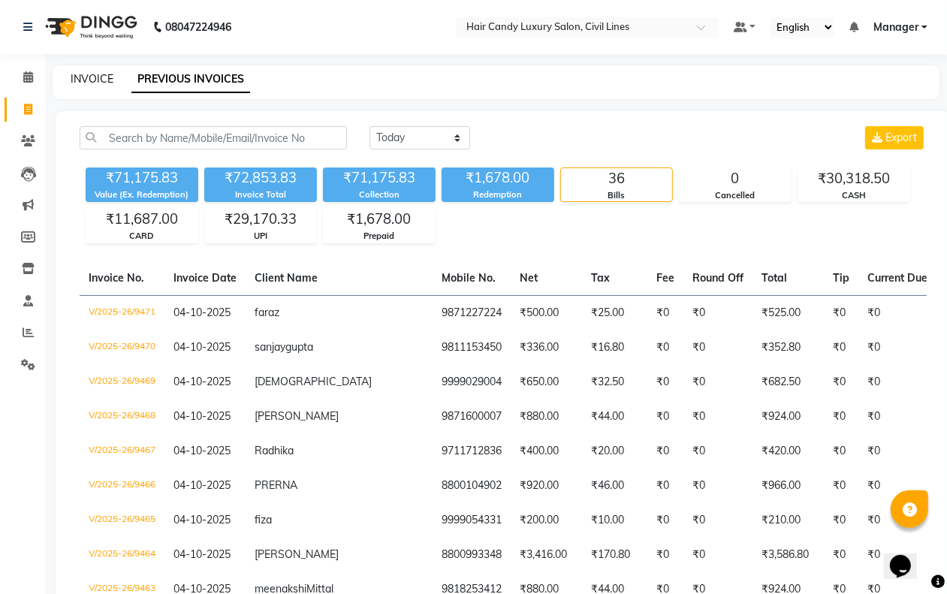
click at [83, 77] on link "INVOICE" at bounding box center [92, 79] width 43 height 14
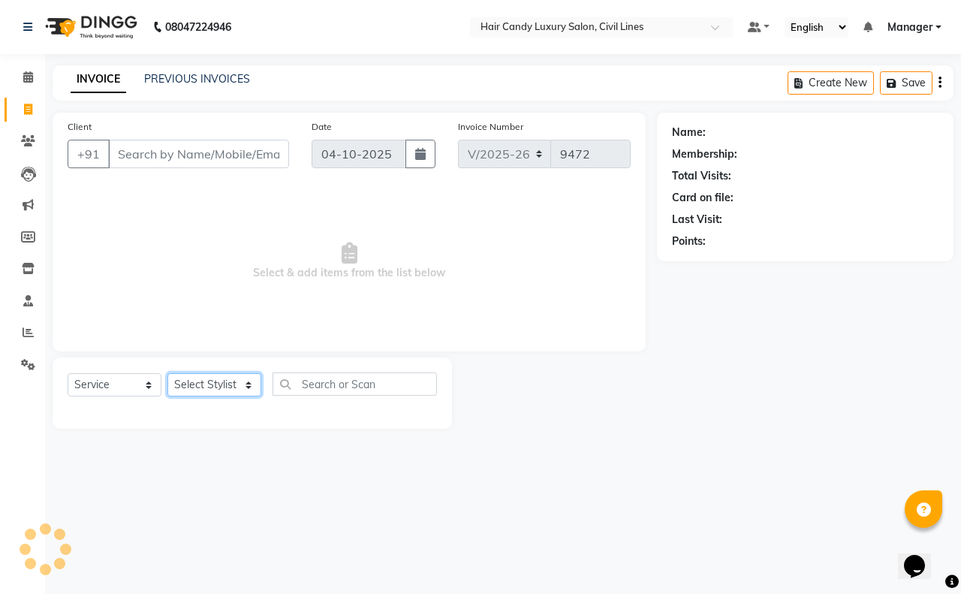
click at [196, 392] on select "Select Stylist" at bounding box center [214, 384] width 94 height 23
click at [167, 373] on select "Select Stylist aakib AASHU Aftab Arshal counter sale Danish DAULAT faisal jeet …" at bounding box center [214, 384] width 94 height 23
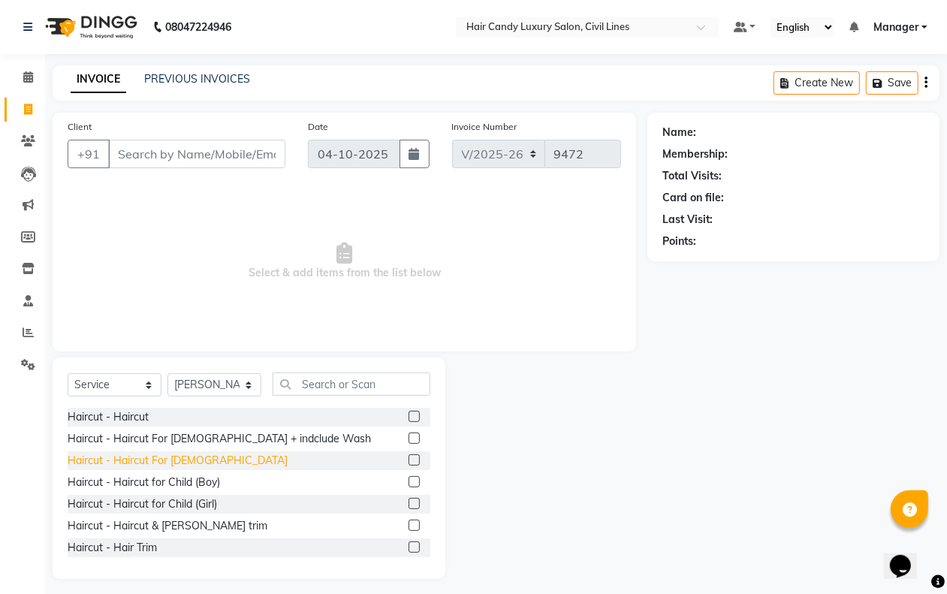
click at [177, 458] on div "Haircut - Haircut For Gents" at bounding box center [178, 461] width 220 height 16
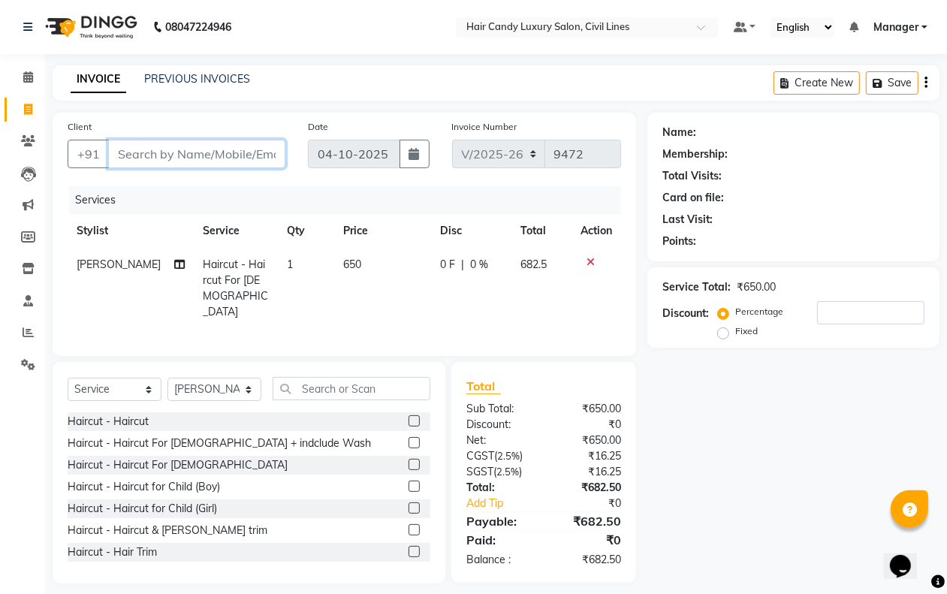
click at [171, 160] on input "Client" at bounding box center [196, 154] width 177 height 29
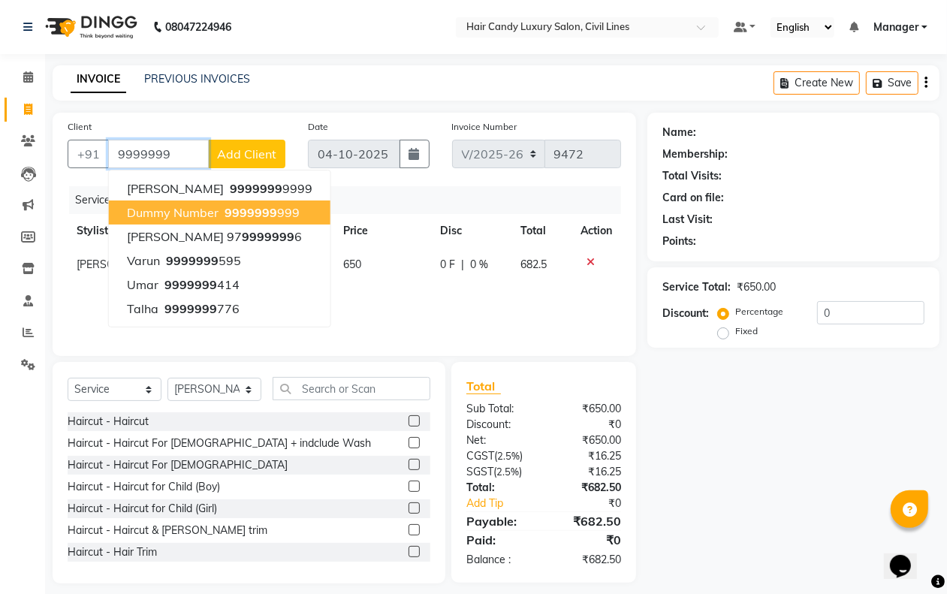
click at [167, 206] on span "dummy number" at bounding box center [173, 212] width 92 height 15
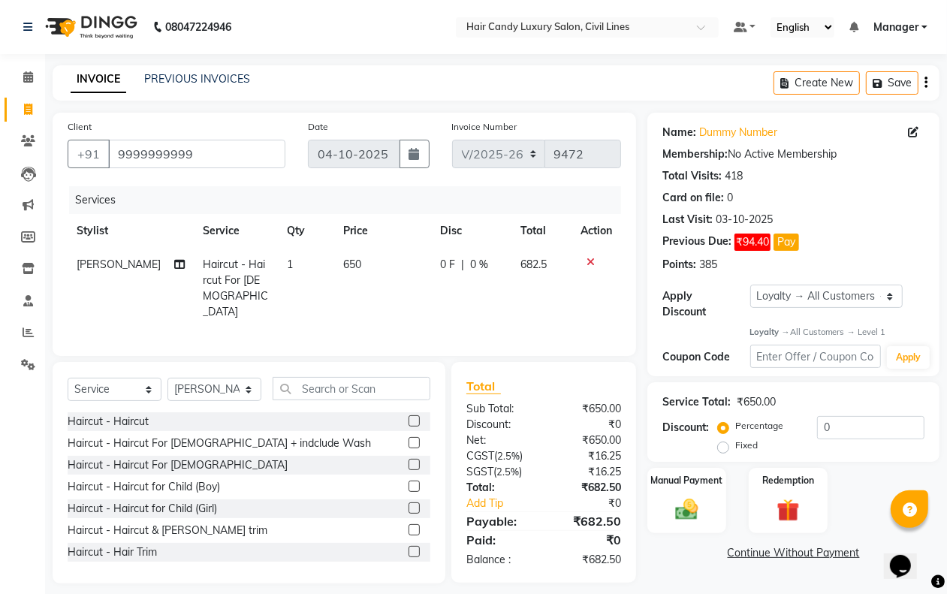
click at [735, 447] on label "Fixed" at bounding box center [746, 445] width 23 height 14
click at [725, 447] on input "Fixed" at bounding box center [726, 445] width 11 height 11
click at [831, 432] on input "0" at bounding box center [870, 427] width 107 height 23
click at [831, 430] on input "0" at bounding box center [870, 427] width 107 height 23
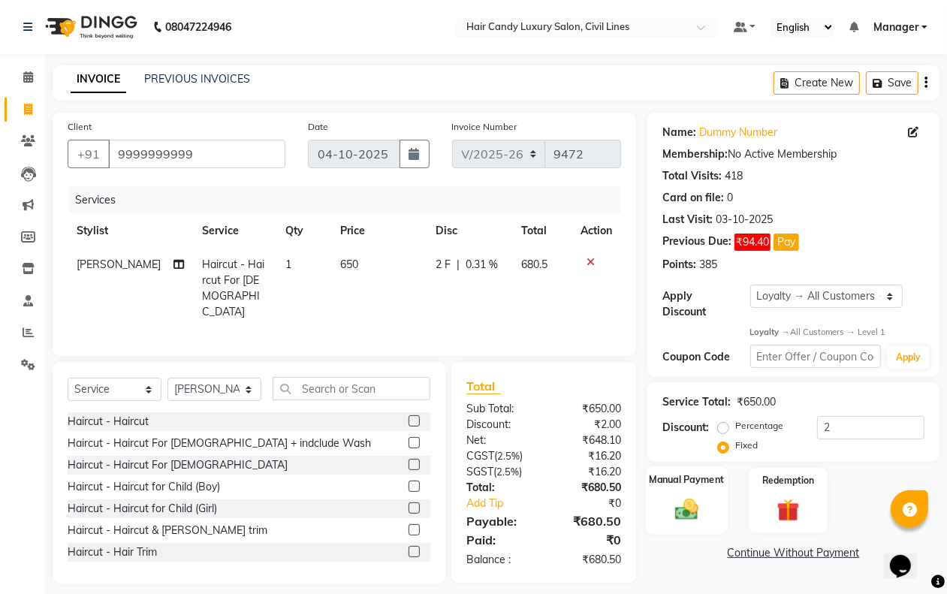
click at [704, 516] on img at bounding box center [686, 509] width 38 height 27
click at [764, 546] on span "CASH" at bounding box center [772, 553] width 32 height 17
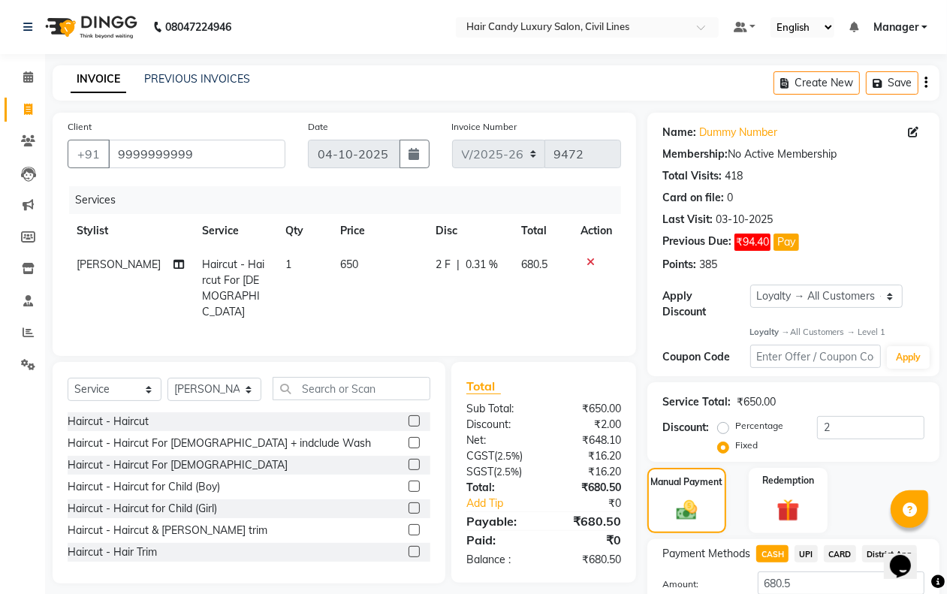
scroll to position [110, 0]
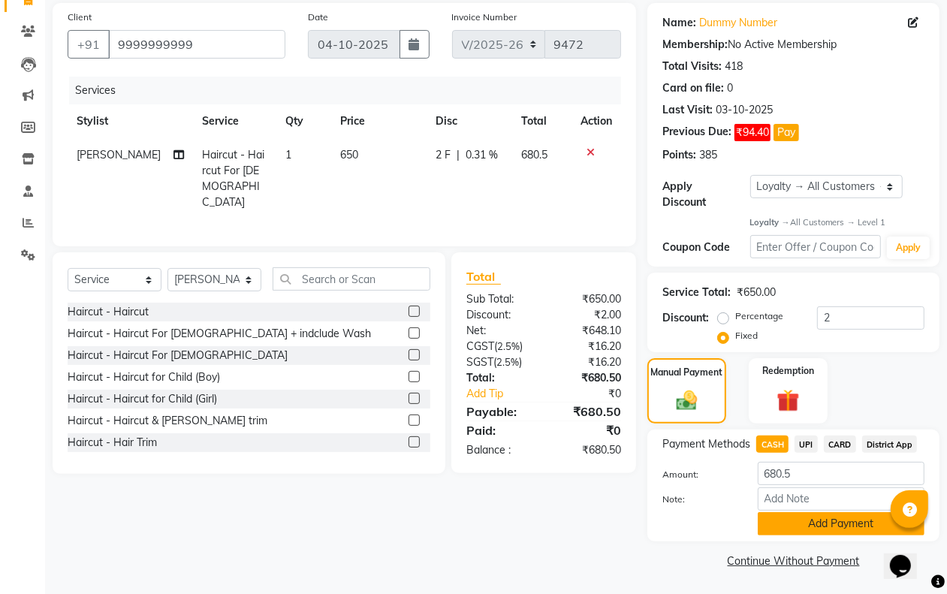
click at [779, 523] on button "Add Payment" at bounding box center [841, 523] width 167 height 23
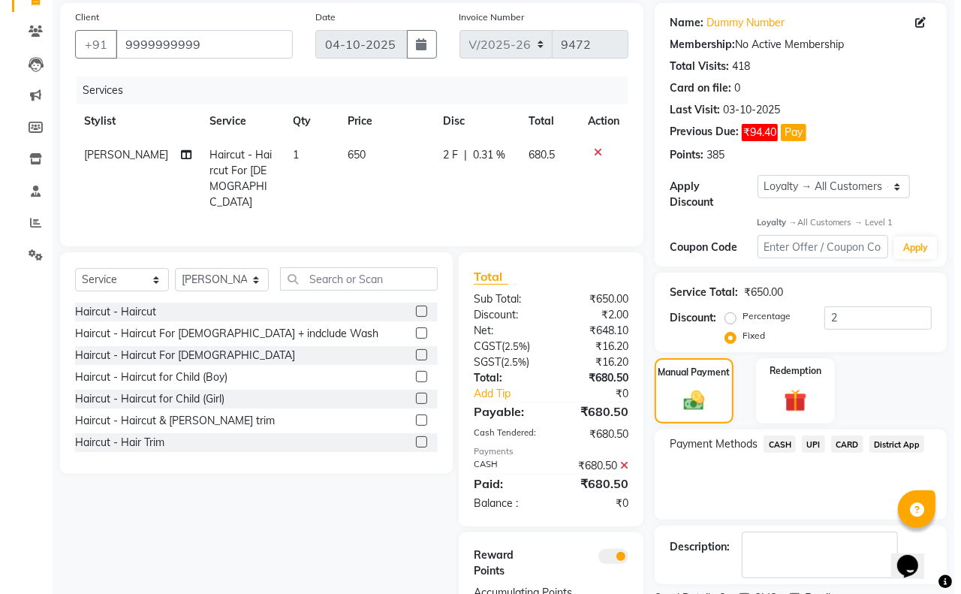
scroll to position [180, 0]
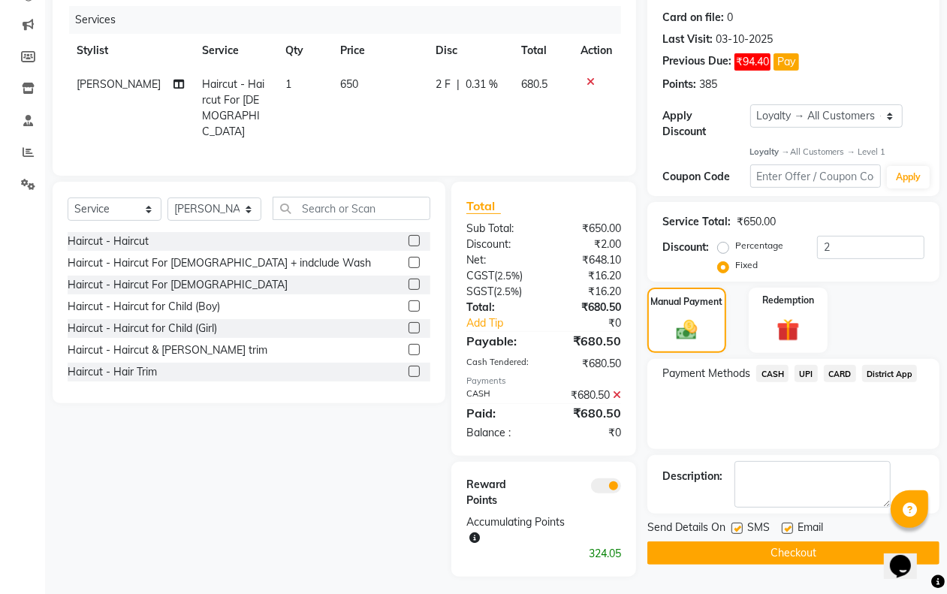
click at [608, 482] on span at bounding box center [606, 485] width 30 height 15
click at [621, 488] on input "checkbox" at bounding box center [621, 488] width 0 height 0
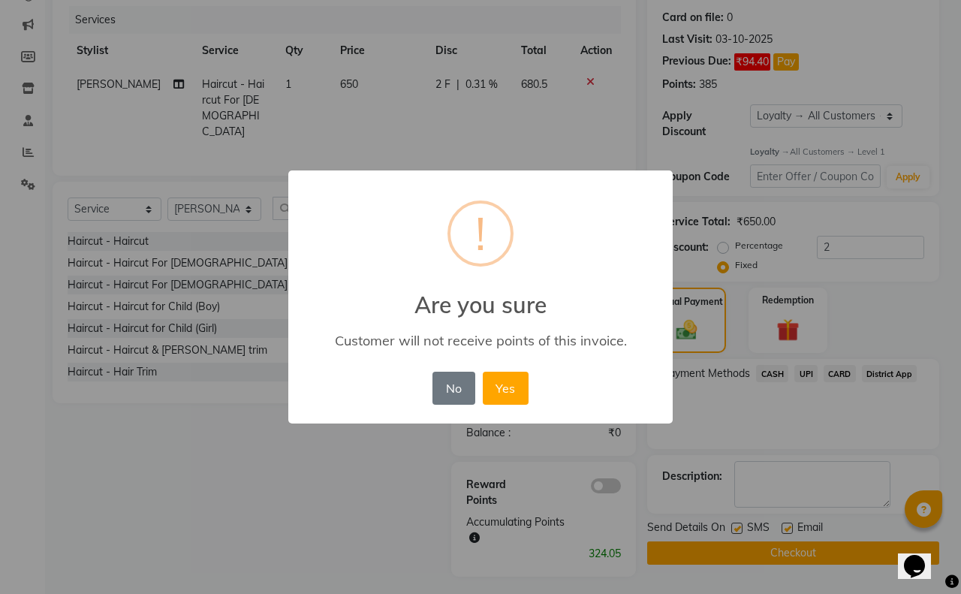
drag, startPoint x: 507, startPoint y: 394, endPoint x: 573, endPoint y: 435, distance: 77.9
click at [507, 395] on button "Yes" at bounding box center [506, 388] width 46 height 33
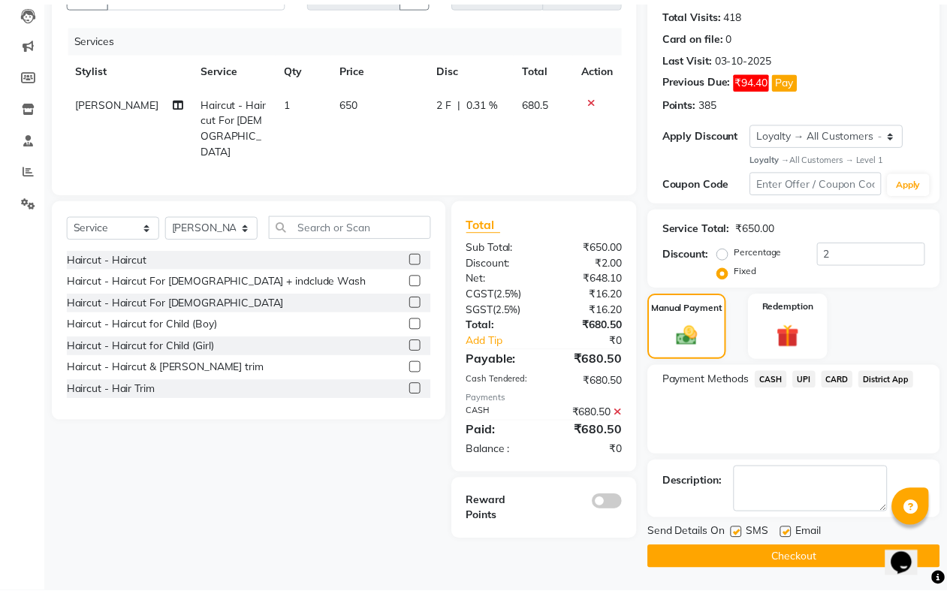
scroll to position [163, 0]
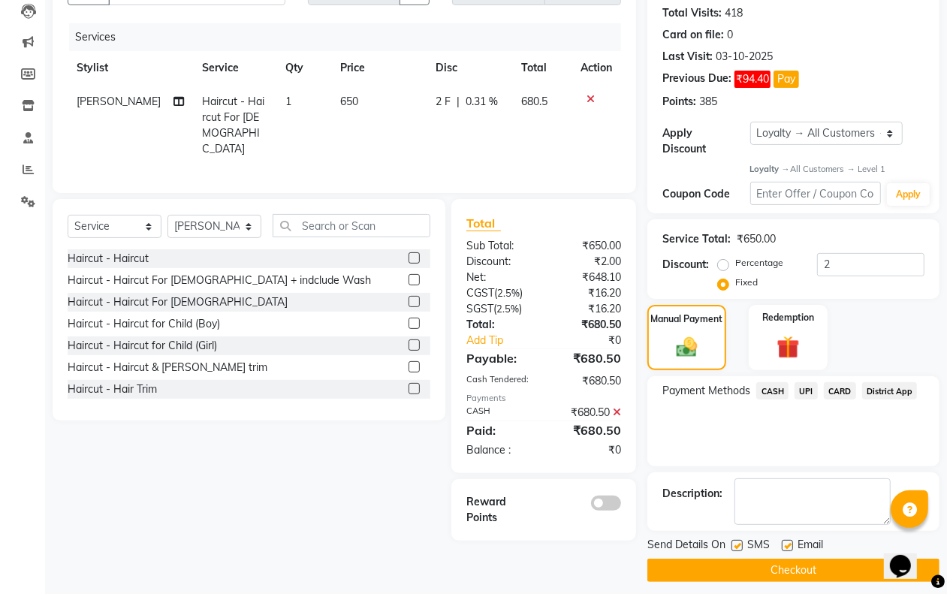
drag, startPoint x: 736, startPoint y: 546, endPoint x: 782, endPoint y: 546, distance: 46.6
click at [745, 546] on div "SMS" at bounding box center [756, 546] width 50 height 19
click at [785, 546] on label at bounding box center [787, 545] width 11 height 11
click at [785, 546] on input "checkbox" at bounding box center [787, 546] width 10 height 10
click at [741, 546] on label at bounding box center [736, 545] width 11 height 11
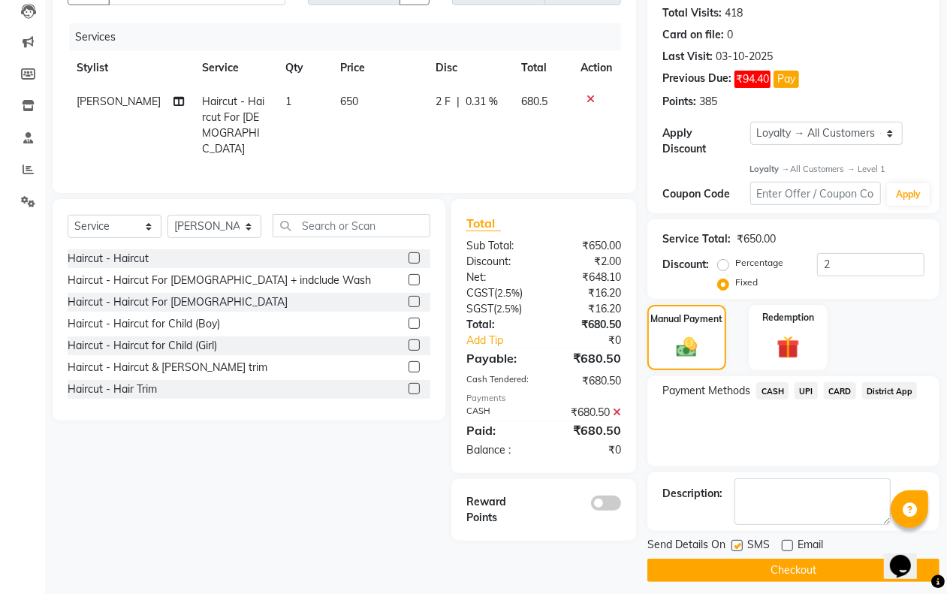
click at [741, 546] on input "checkbox" at bounding box center [736, 546] width 10 height 10
click at [737, 565] on button "Checkout" at bounding box center [793, 570] width 292 height 23
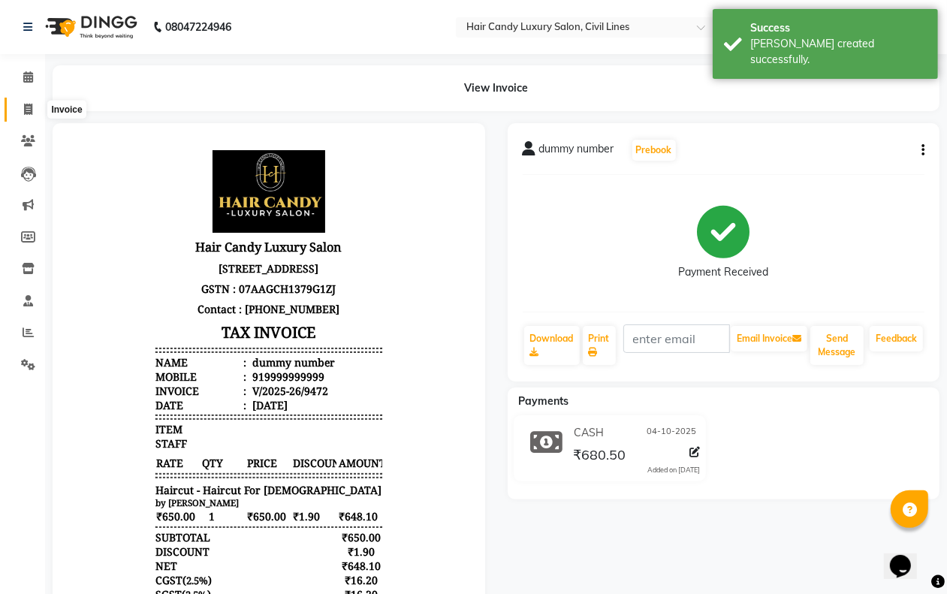
click at [35, 113] on span at bounding box center [28, 109] width 26 height 17
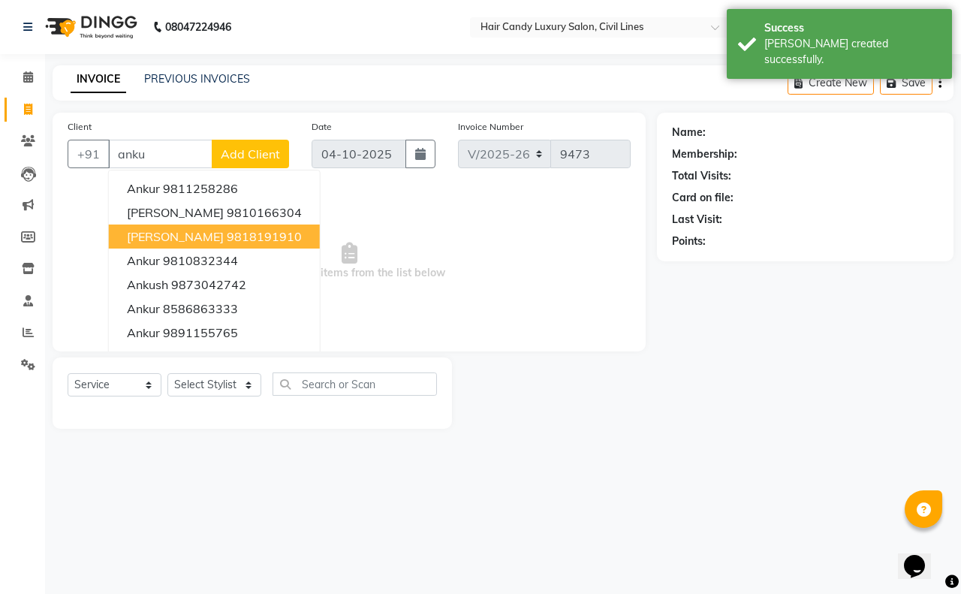
click at [175, 238] on span "ankur baluja" at bounding box center [175, 236] width 97 height 15
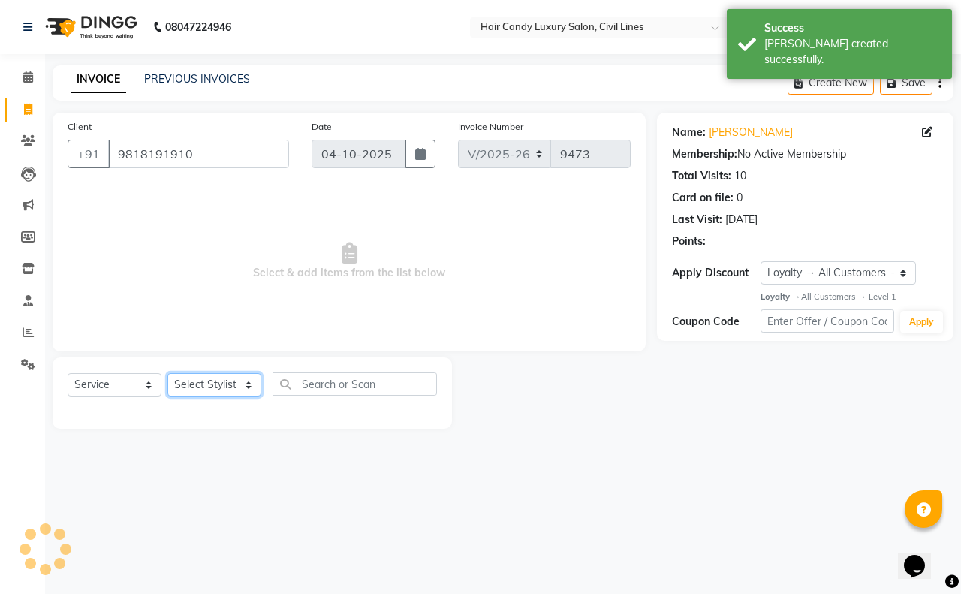
click at [207, 381] on select "Select Stylist aakib AASHU Aftab Arshal counter sale Danish DAULAT faisal jeet …" at bounding box center [214, 384] width 94 height 23
click at [167, 373] on select "Select Stylist aakib AASHU Aftab Arshal counter sale Danish DAULAT faisal jeet …" at bounding box center [214, 384] width 94 height 23
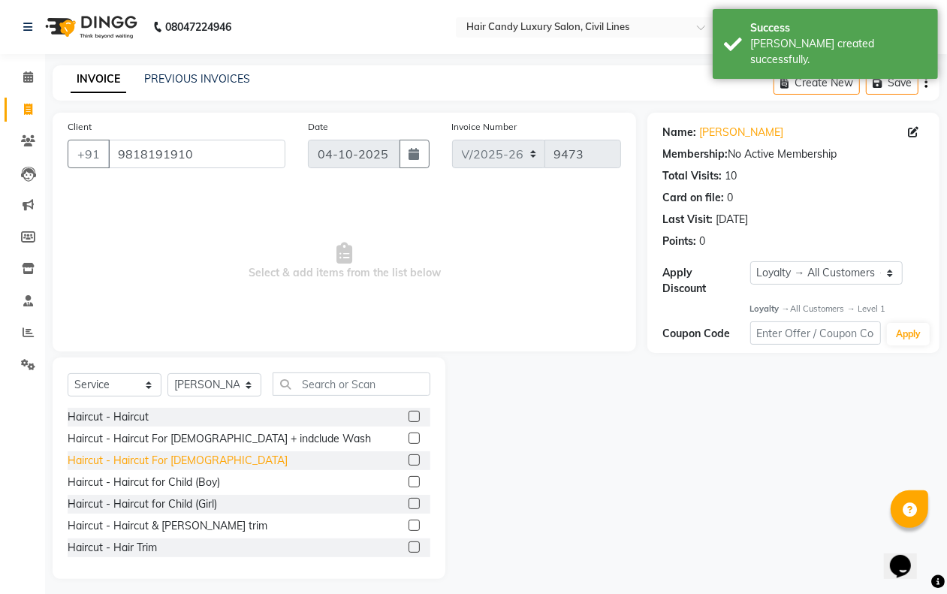
click at [173, 460] on div "Haircut - Haircut For Gents" at bounding box center [178, 461] width 220 height 16
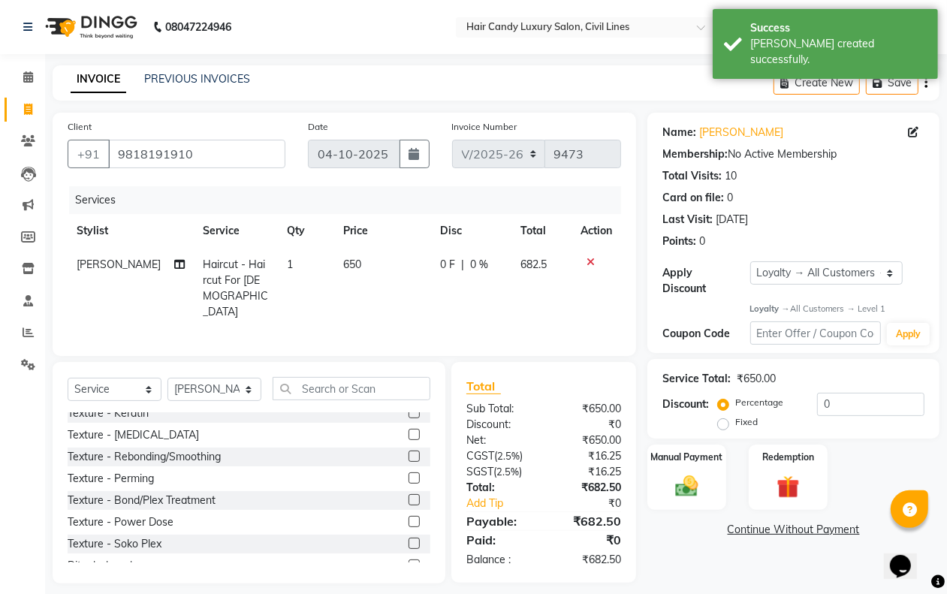
scroll to position [751, 0]
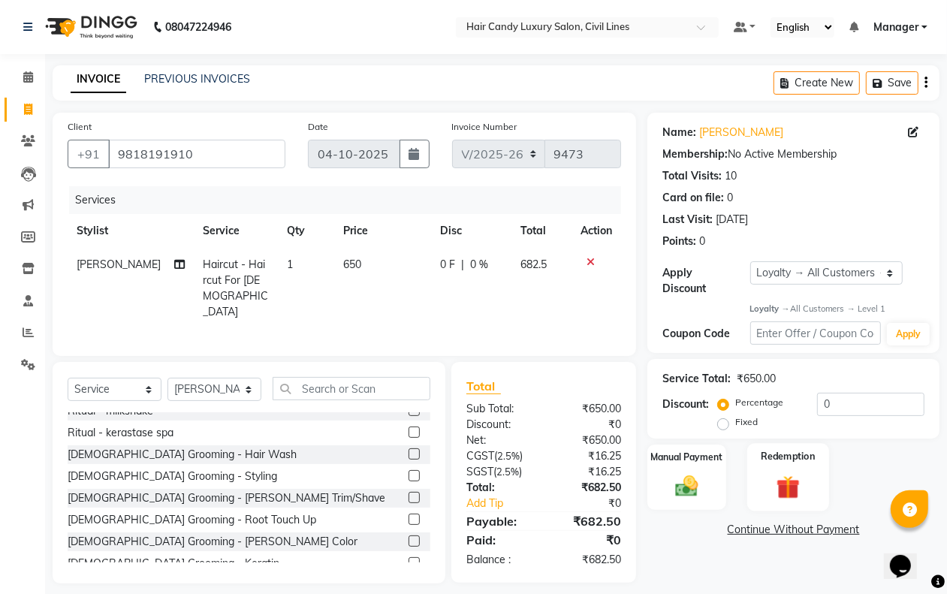
drag, startPoint x: 692, startPoint y: 482, endPoint x: 761, endPoint y: 508, distance: 73.6
click at [693, 482] on img at bounding box center [686, 486] width 36 height 26
click at [800, 530] on span "UPI" at bounding box center [805, 530] width 23 height 17
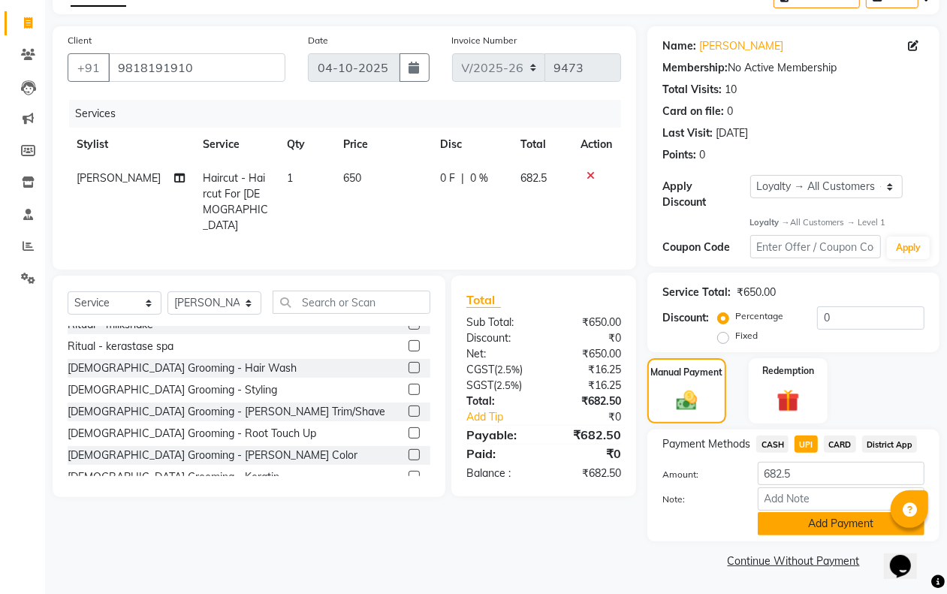
click at [797, 526] on button "Add Payment" at bounding box center [841, 523] width 167 height 23
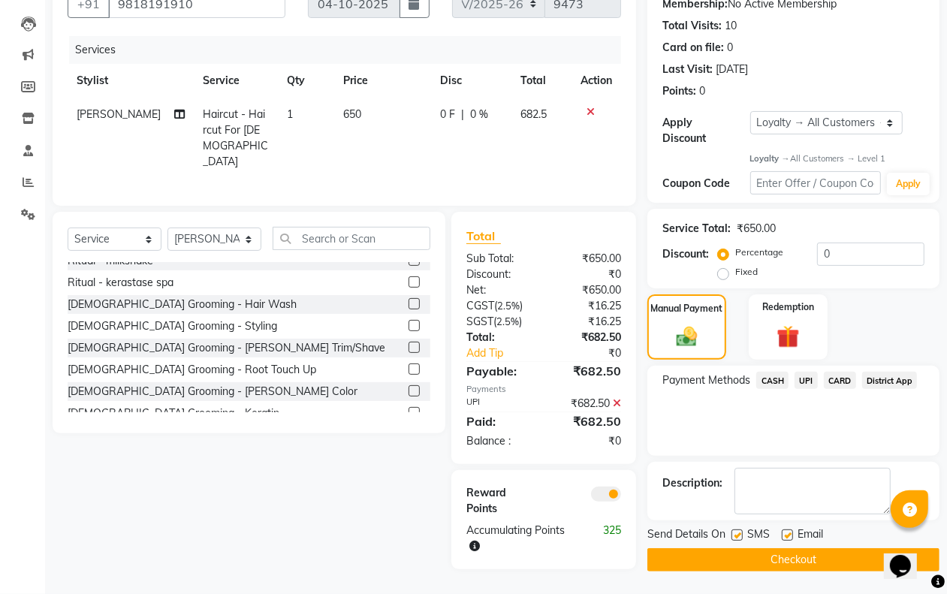
click at [613, 490] on span at bounding box center [606, 494] width 30 height 15
click at [621, 496] on input "checkbox" at bounding box center [621, 496] width 0 height 0
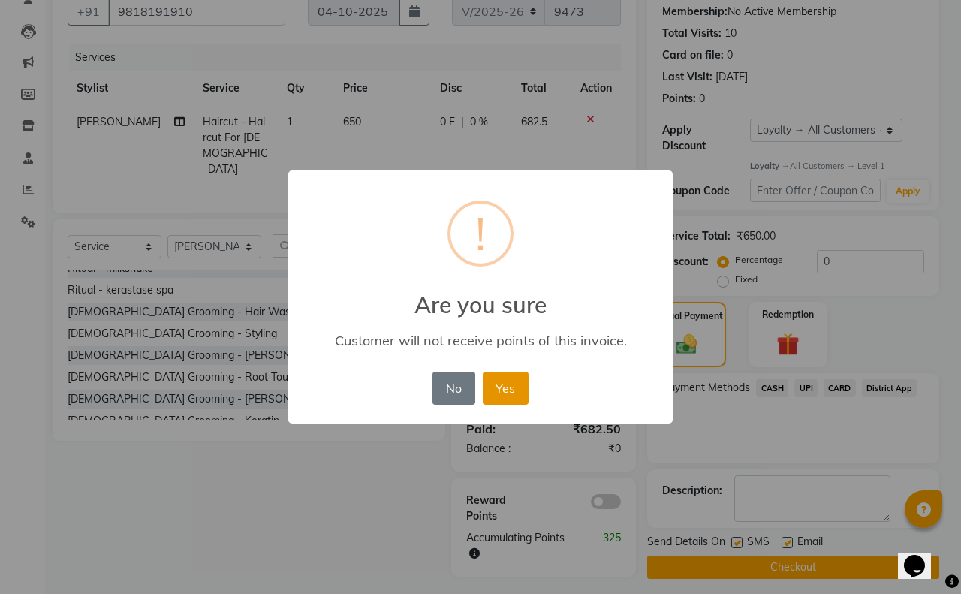
click at [496, 393] on button "Yes" at bounding box center [506, 388] width 46 height 33
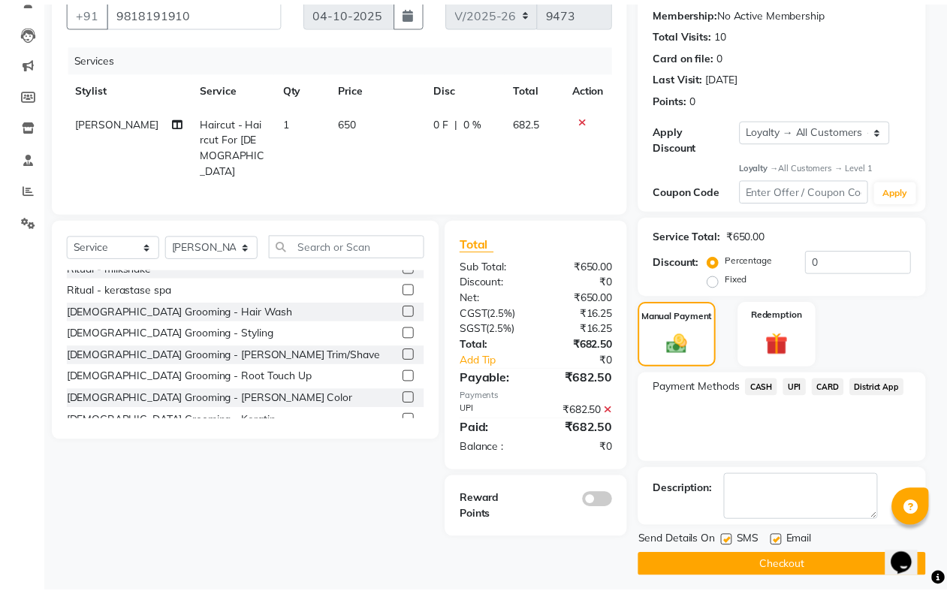
scroll to position [140, 0]
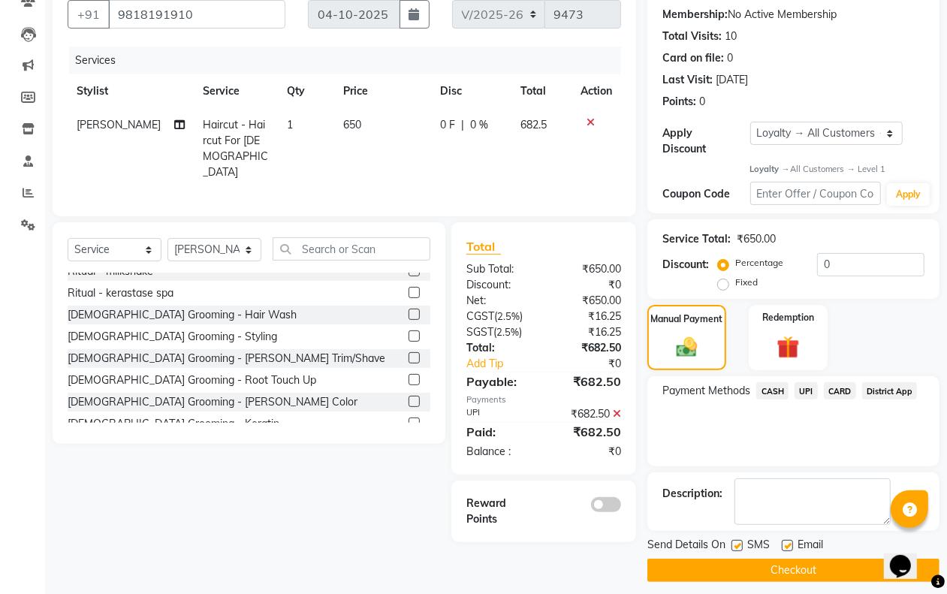
click at [738, 543] on label at bounding box center [736, 545] width 11 height 11
click at [738, 543] on input "checkbox" at bounding box center [736, 546] width 10 height 10
click at [786, 546] on label at bounding box center [787, 545] width 11 height 11
click at [786, 546] on input "checkbox" at bounding box center [787, 546] width 10 height 10
click at [764, 580] on button "Checkout" at bounding box center [793, 570] width 292 height 23
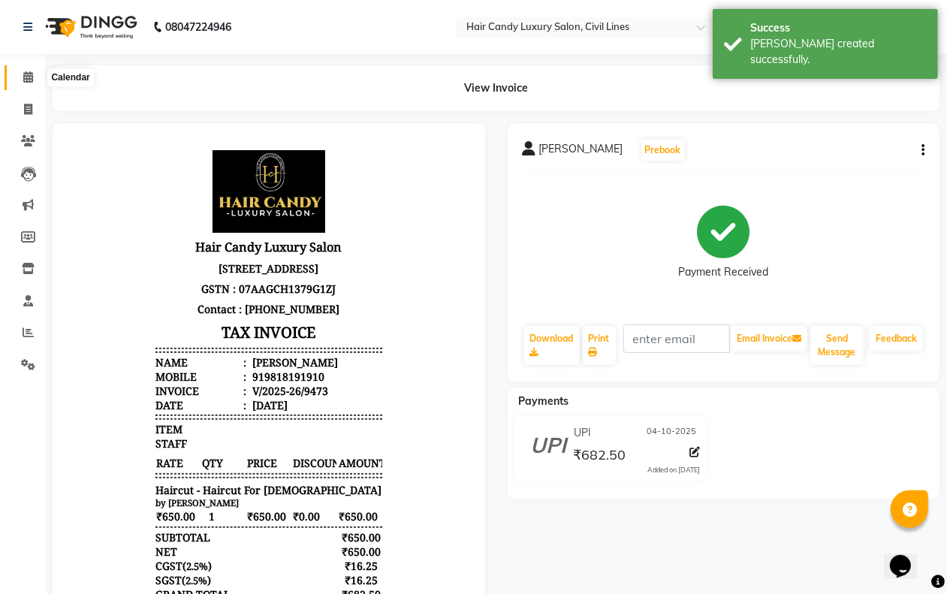
click at [27, 73] on icon at bounding box center [28, 76] width 10 height 11
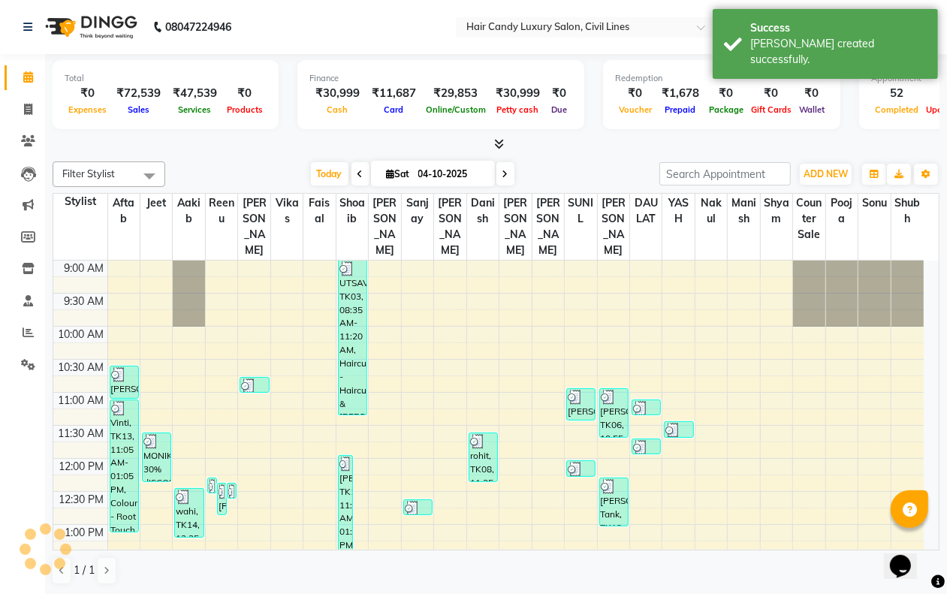
scroll to position [535, 0]
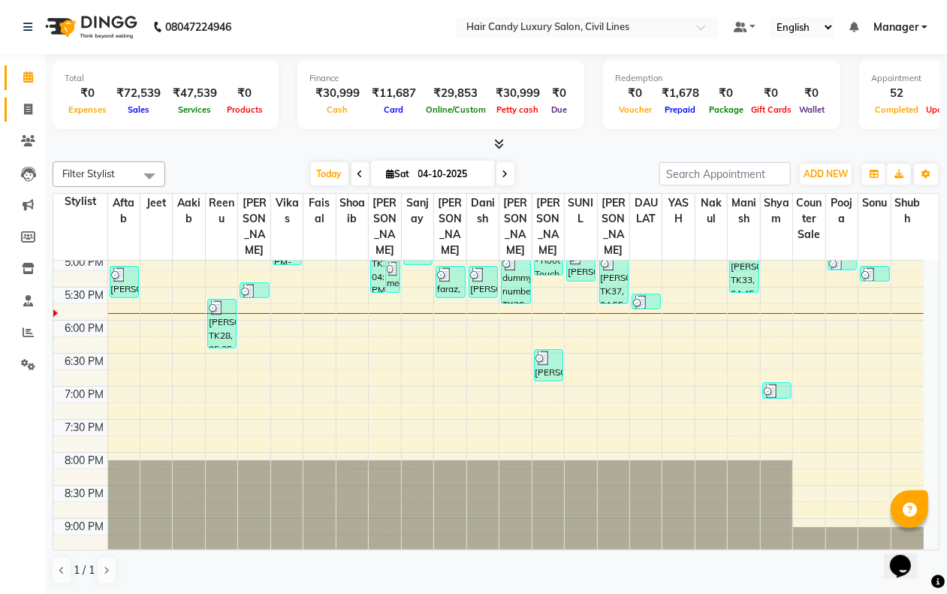
click at [28, 109] on icon at bounding box center [28, 109] width 8 height 11
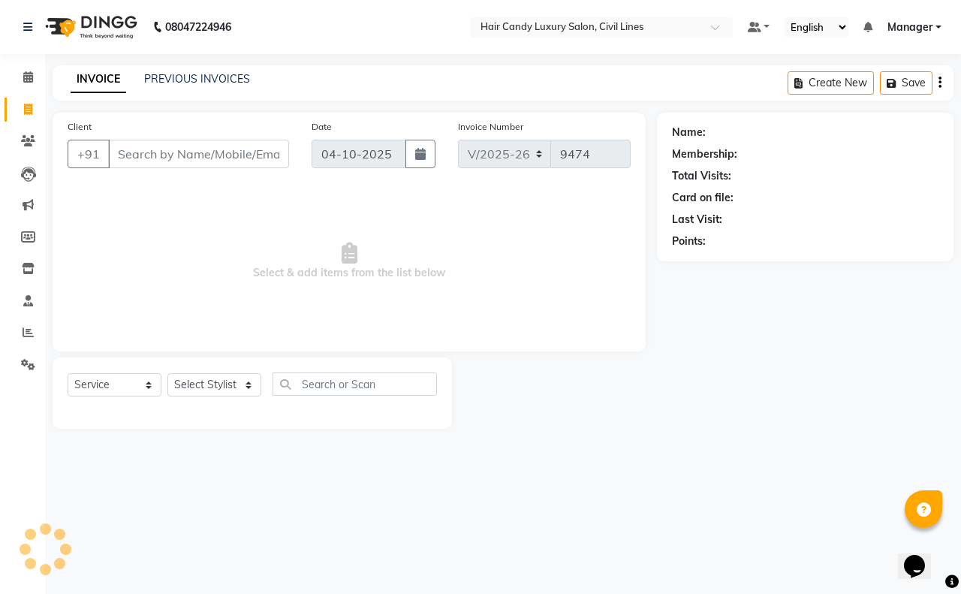
click at [159, 145] on input "Client" at bounding box center [198, 154] width 181 height 29
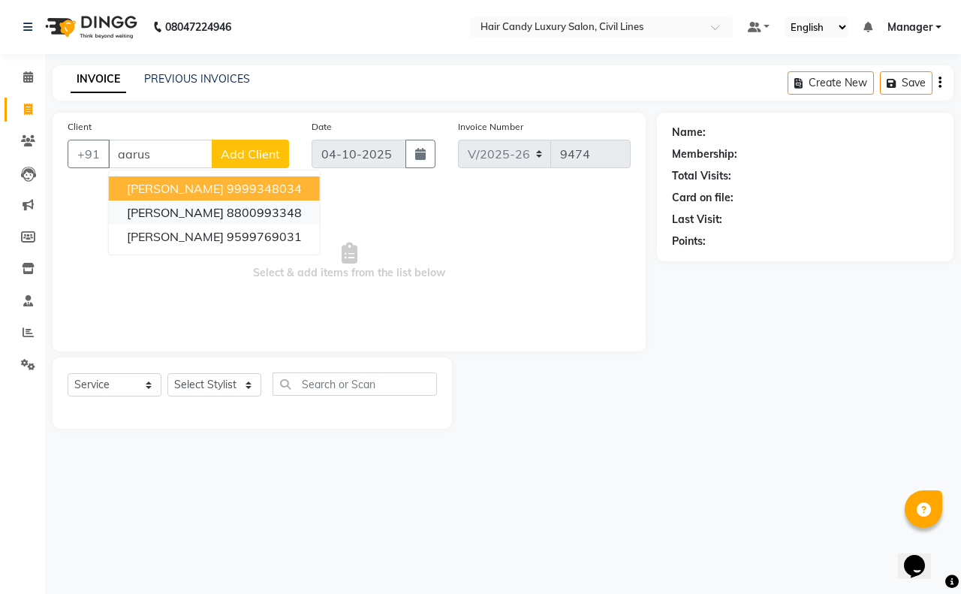
click at [227, 214] on ngb-highlight "8800993348" at bounding box center [264, 212] width 75 height 15
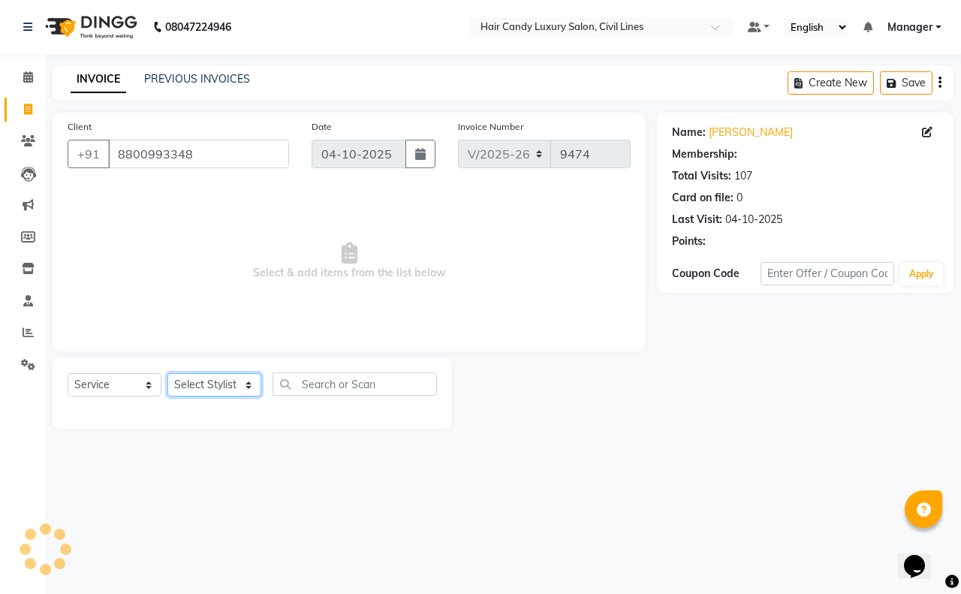
click at [212, 376] on select "Select Stylist aakib AASHU Aftab Arshal counter sale Danish DAULAT faisal jeet …" at bounding box center [214, 384] width 94 height 23
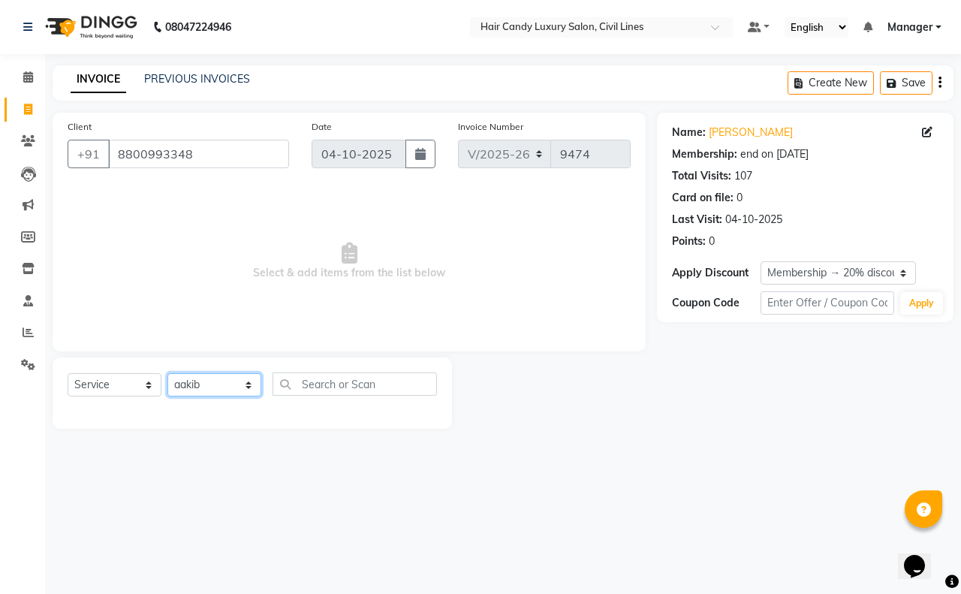
click at [167, 373] on select "Select Stylist aakib AASHU Aftab Arshal counter sale Danish DAULAT faisal jeet …" at bounding box center [214, 384] width 94 height 23
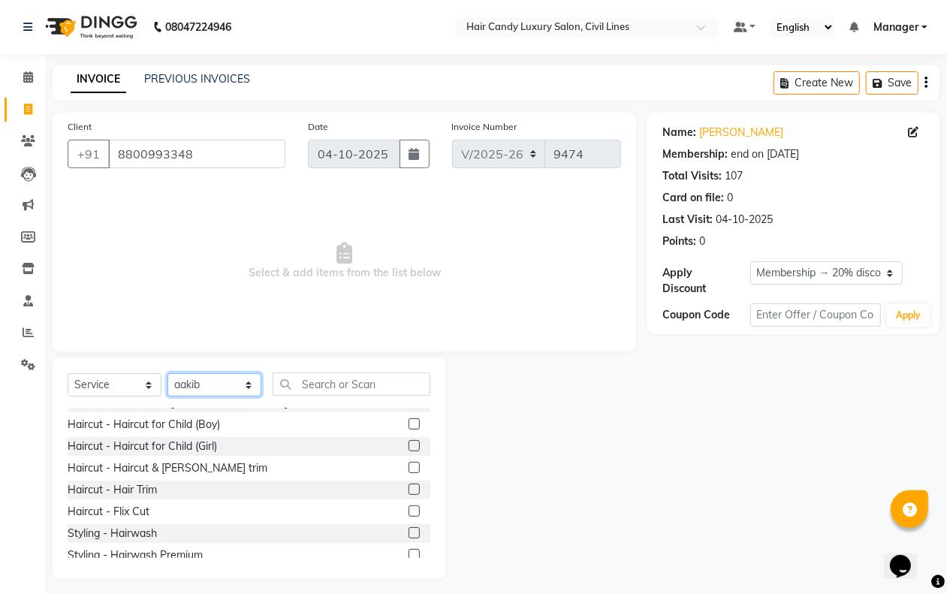
scroll to position [105, 0]
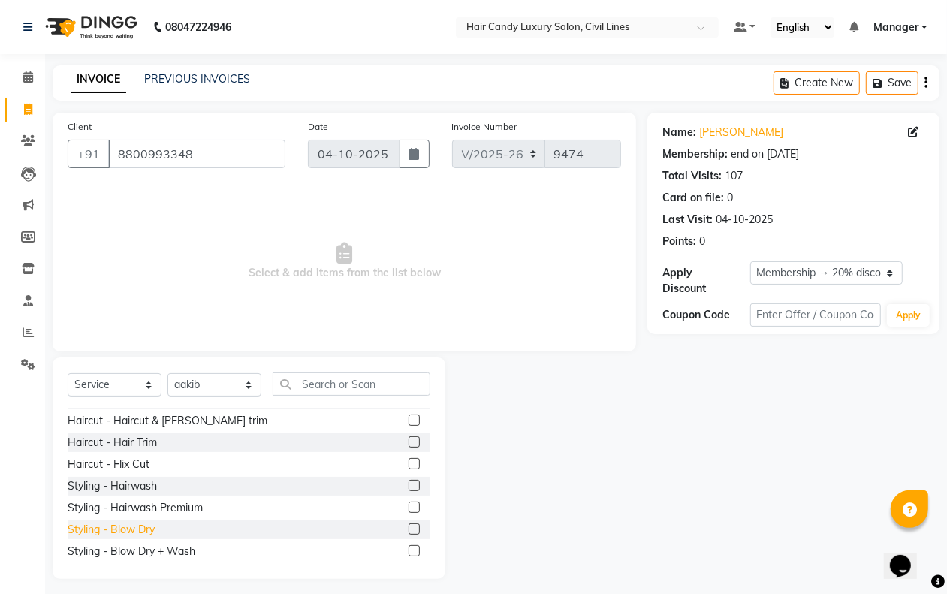
click at [145, 526] on div "Styling - Blow Dry" at bounding box center [111, 530] width 87 height 16
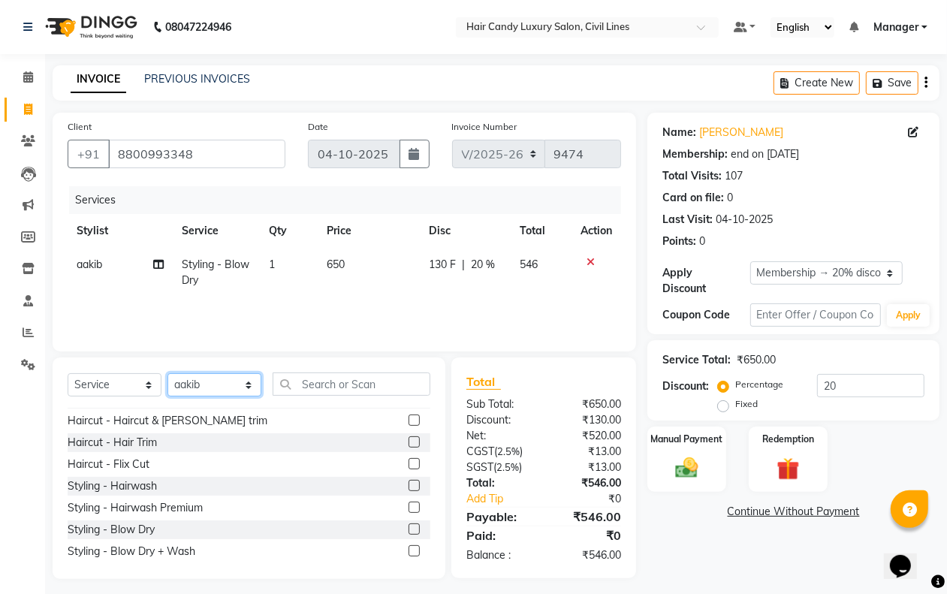
click at [231, 390] on select "Select Stylist aakib AASHU Aftab Arshal counter sale Danish DAULAT faisal jeet …" at bounding box center [214, 384] width 94 height 23
click at [167, 373] on select "Select Stylist aakib AASHU Aftab Arshal counter sale Danish DAULAT faisal jeet …" at bounding box center [214, 384] width 94 height 23
click at [140, 485] on div "Styling - Hairwash" at bounding box center [112, 486] width 89 height 16
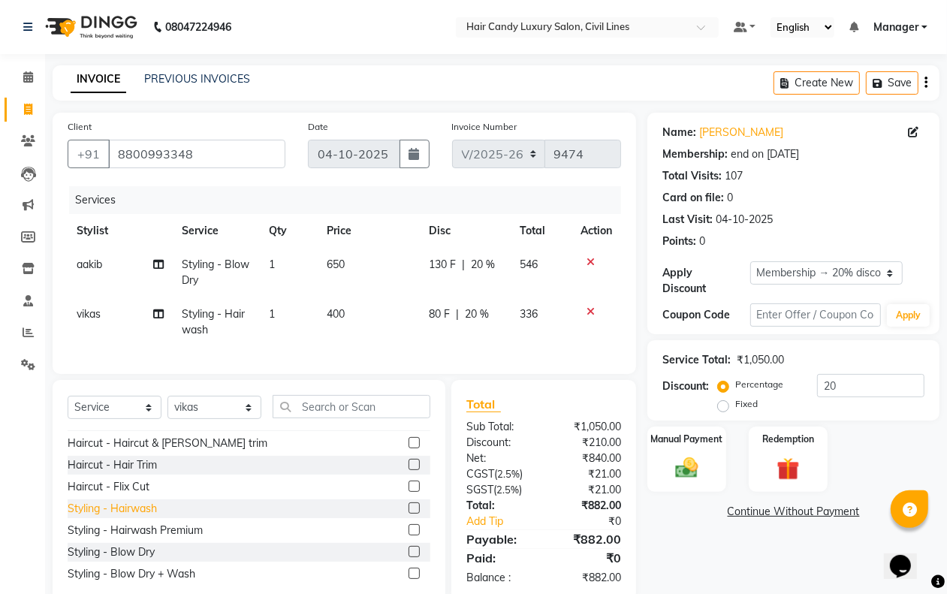
click at [325, 389] on div "Client +91 8800993348 Date 04-10-2025 Invoice Number V/2025 V/2025-26 9474 Serv…" at bounding box center [344, 357] width 606 height 489
click at [334, 418] on input "text" at bounding box center [352, 406] width 158 height 23
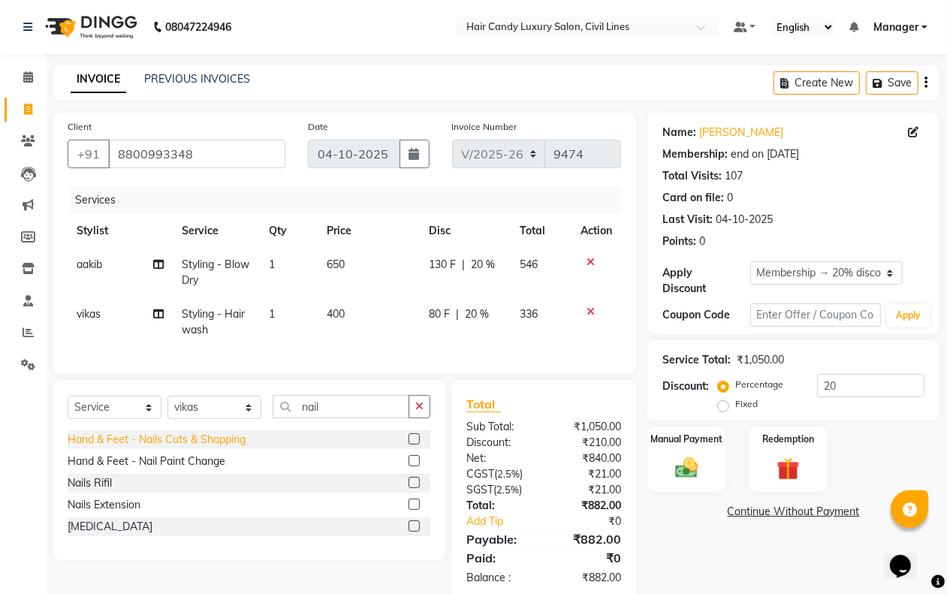
click at [208, 445] on div "Hand & Feet - Nails Cuts & Shapping" at bounding box center [157, 440] width 178 height 16
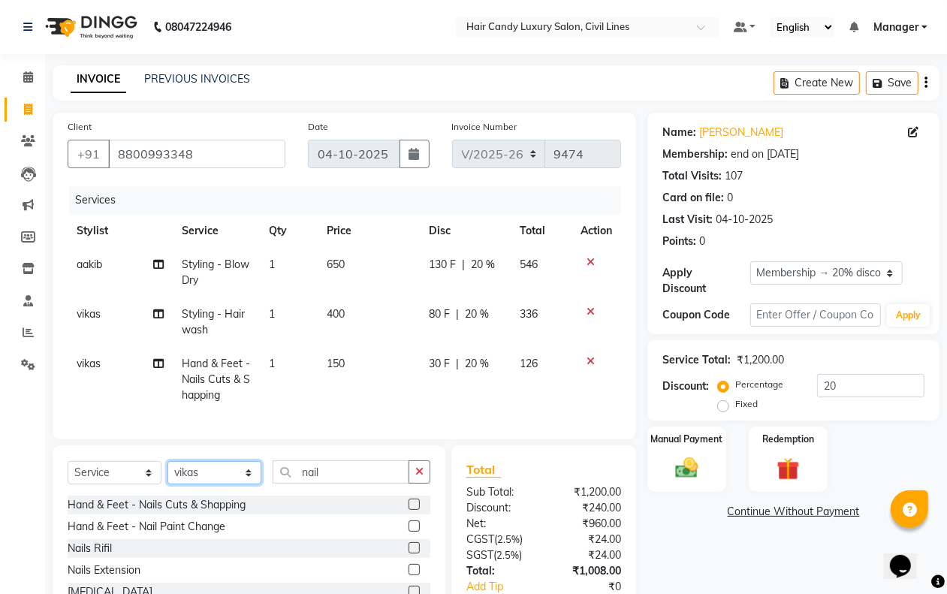
click at [222, 484] on select "Select Stylist aakib AASHU Aftab Arshal counter sale Danish DAULAT faisal jeet …" at bounding box center [214, 472] width 94 height 23
click at [167, 475] on select "Select Stylist aakib AASHU Aftab Arshal counter sale Danish DAULAT faisal jeet …" at bounding box center [214, 472] width 94 height 23
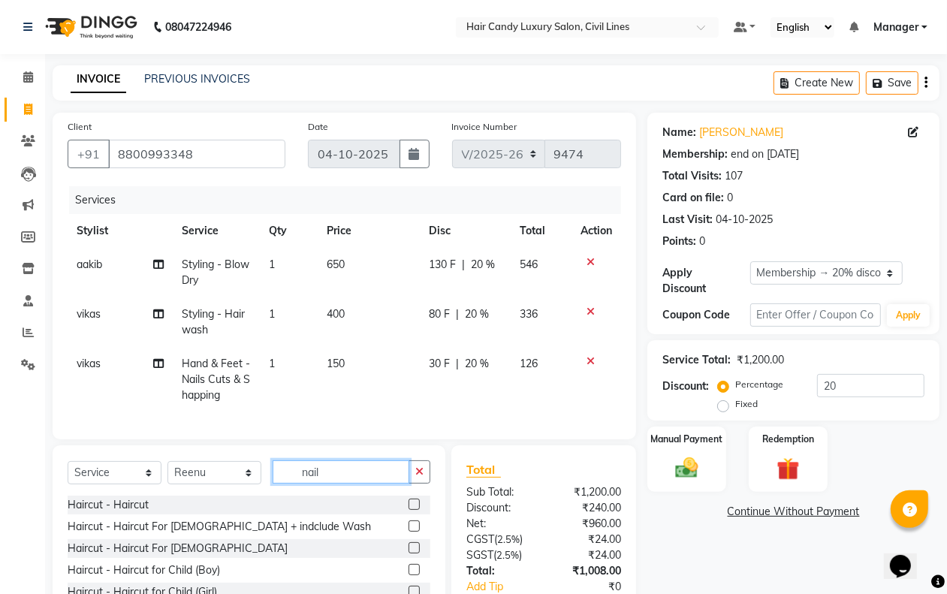
click at [347, 484] on input "nail" at bounding box center [341, 471] width 137 height 23
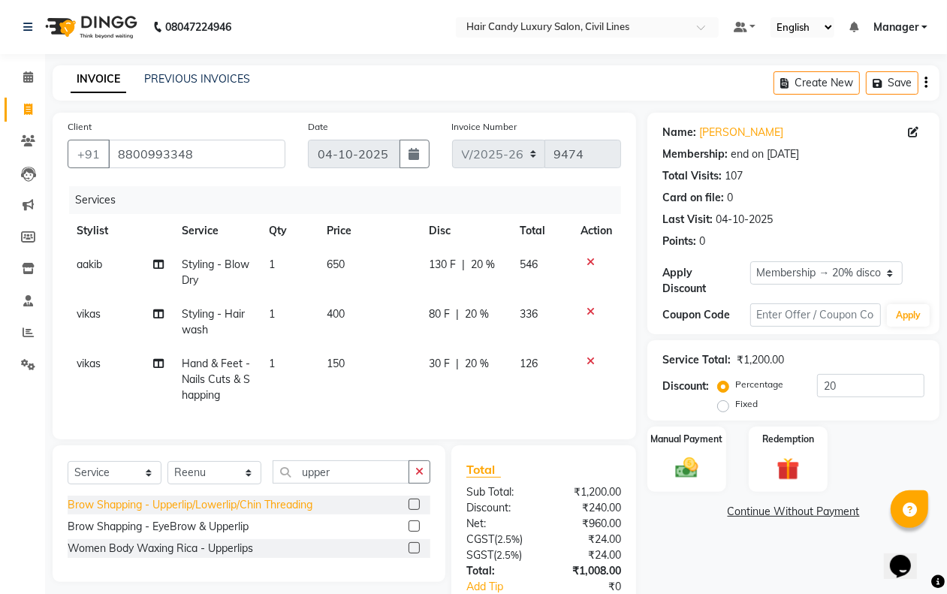
click at [285, 513] on div "Brow Shapping - Upperlip/Lowerlip/Chin Threading" at bounding box center [190, 505] width 245 height 16
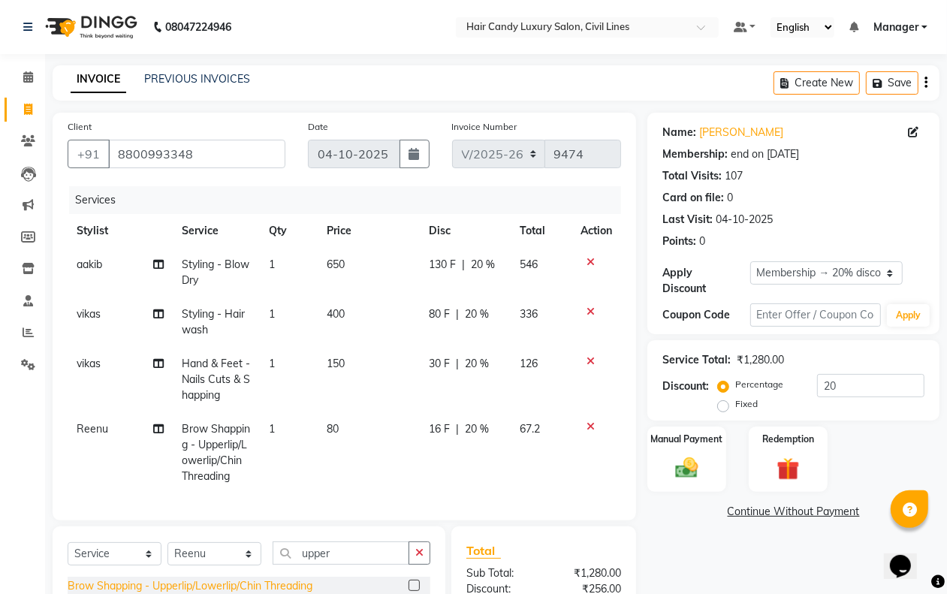
scroll to position [189, 0]
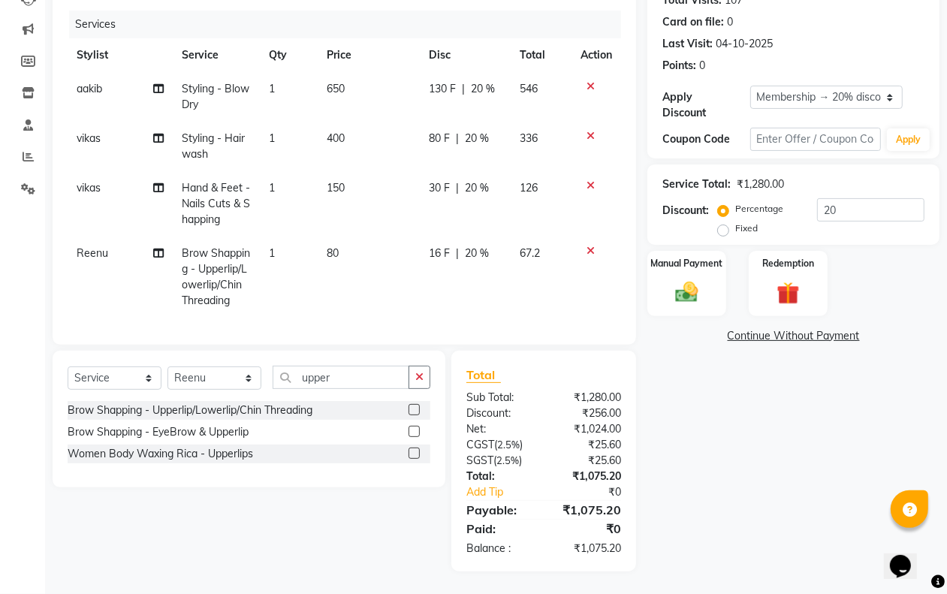
click at [336, 82] on span "650" at bounding box center [336, 89] width 18 height 14
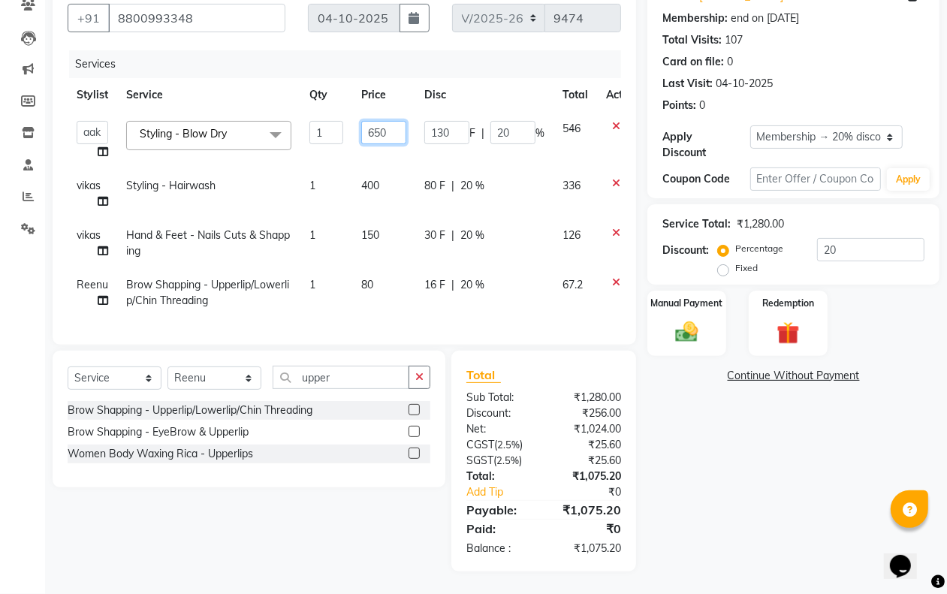
click at [396, 121] on input "650" at bounding box center [383, 132] width 45 height 23
click at [766, 498] on div "Name: Aarushi Membership: end on 11-10-2025 Total Visits: 107 Card on file: 0 L…" at bounding box center [798, 274] width 303 height 595
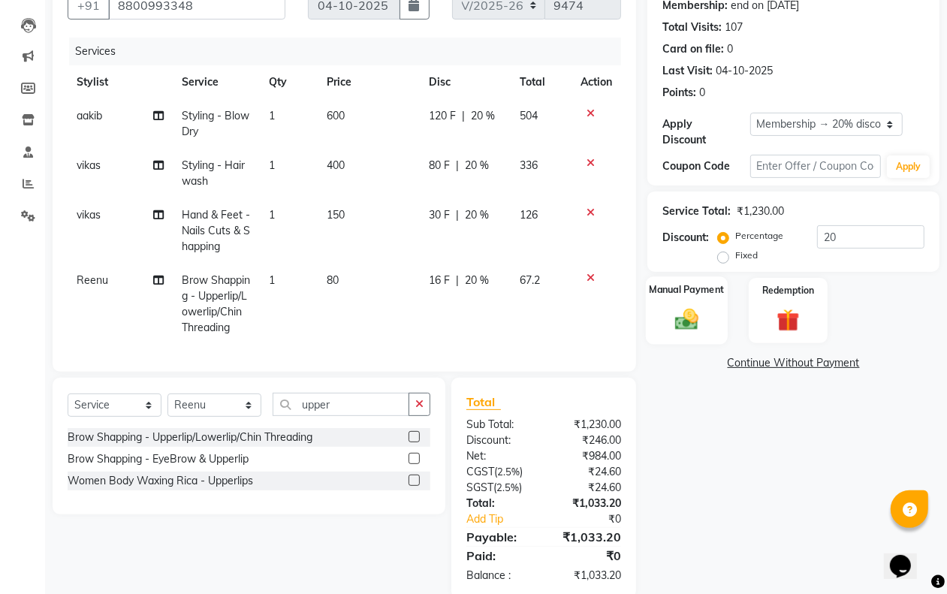
click at [695, 325] on img at bounding box center [686, 319] width 38 height 27
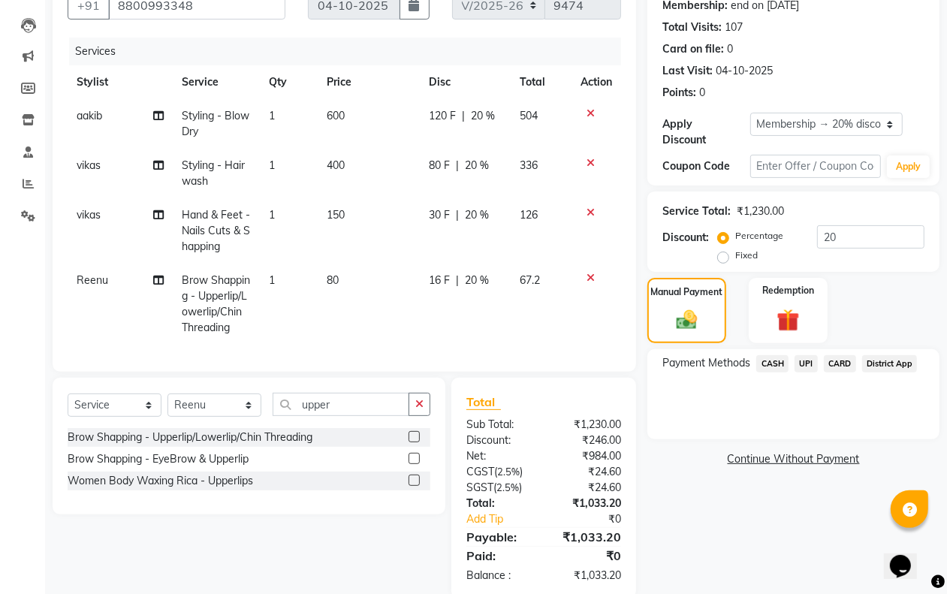
click at [772, 362] on span "CASH" at bounding box center [772, 363] width 32 height 17
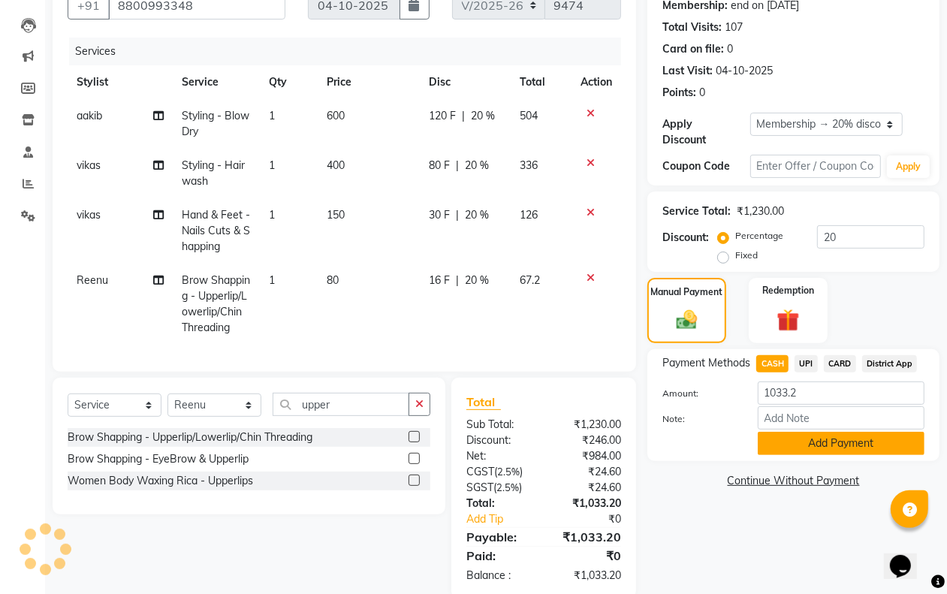
click at [819, 441] on button "Add Payment" at bounding box center [841, 443] width 167 height 23
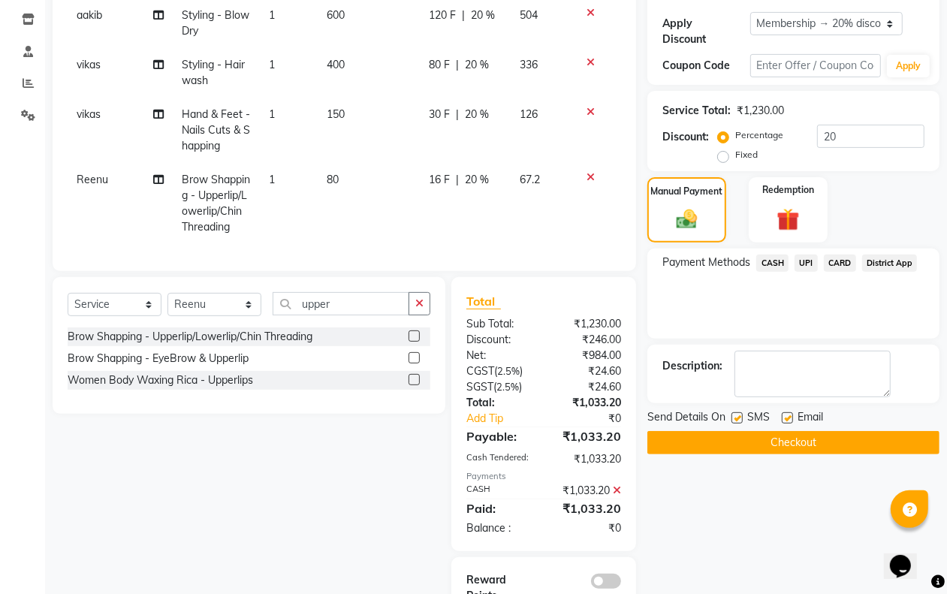
scroll to position [255, 0]
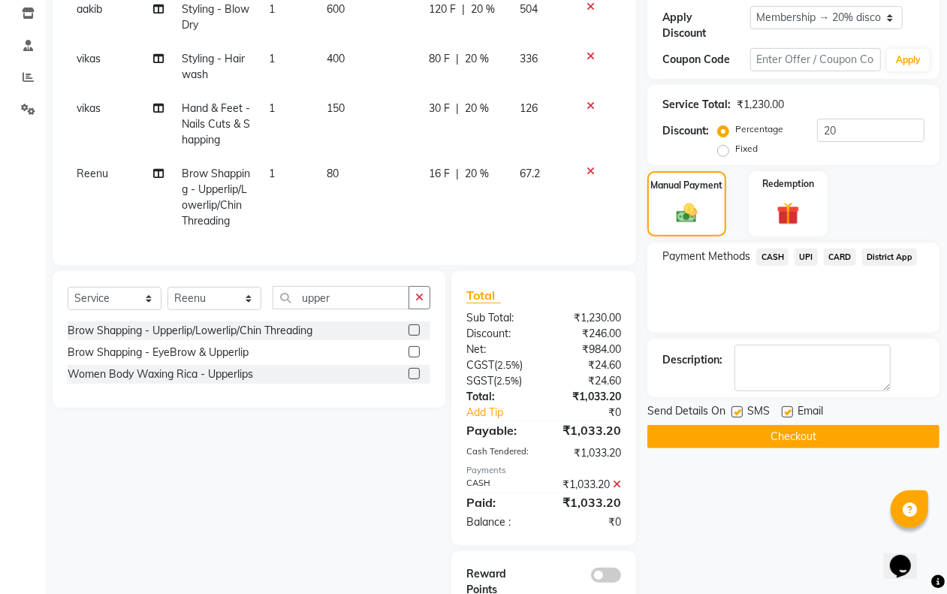
click at [737, 411] on label at bounding box center [736, 411] width 11 height 11
click at [737, 411] on input "checkbox" at bounding box center [736, 413] width 10 height 10
click at [788, 411] on label at bounding box center [787, 411] width 11 height 11
click at [788, 411] on input "checkbox" at bounding box center [787, 413] width 10 height 10
click at [776, 438] on button "Checkout" at bounding box center [793, 436] width 292 height 23
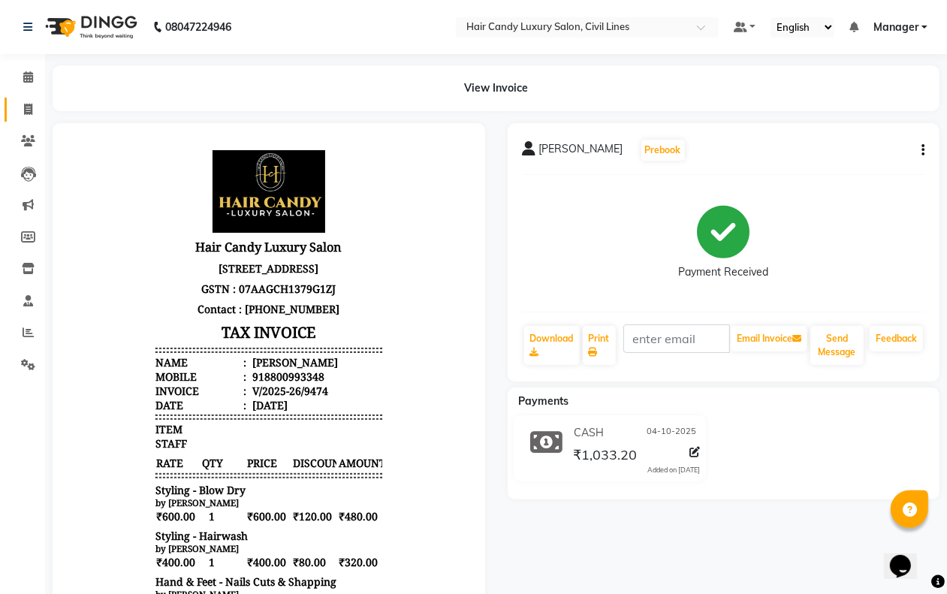
click at [24, 106] on icon at bounding box center [28, 109] width 8 height 11
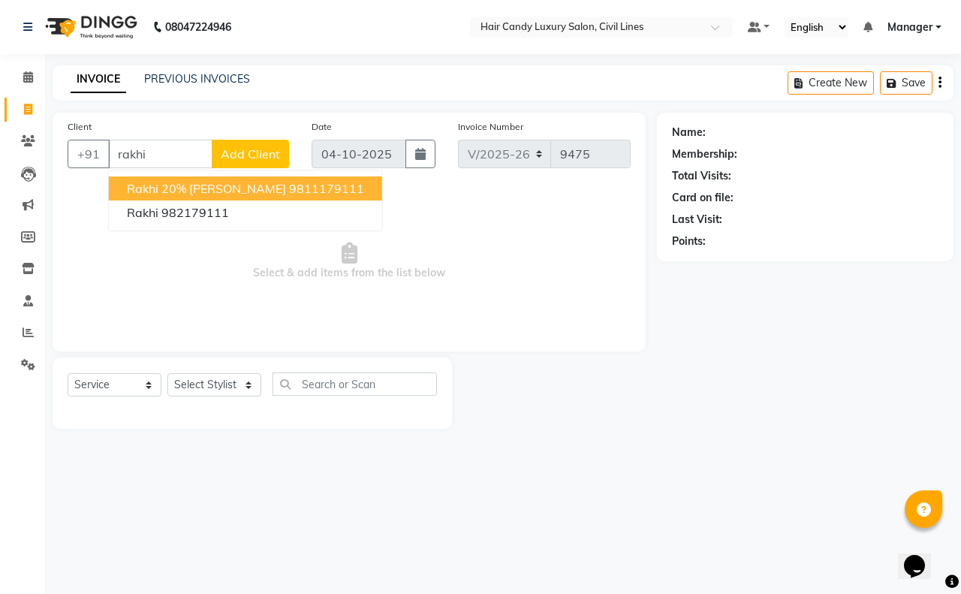
click at [289, 186] on ngb-highlight "9811179111" at bounding box center [326, 188] width 75 height 15
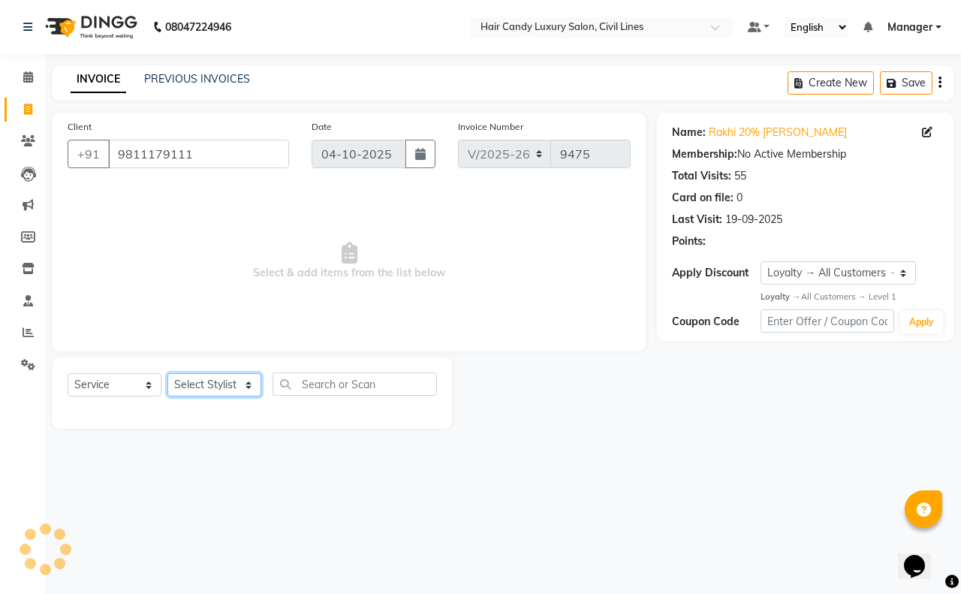
click at [214, 387] on select "Select Stylist aakib AASHU Aftab Arshal counter sale Danish DAULAT faisal jeet …" at bounding box center [214, 384] width 94 height 23
click at [167, 373] on select "Select Stylist aakib AASHU Aftab Arshal counter sale Danish DAULAT faisal jeet …" at bounding box center [214, 384] width 94 height 23
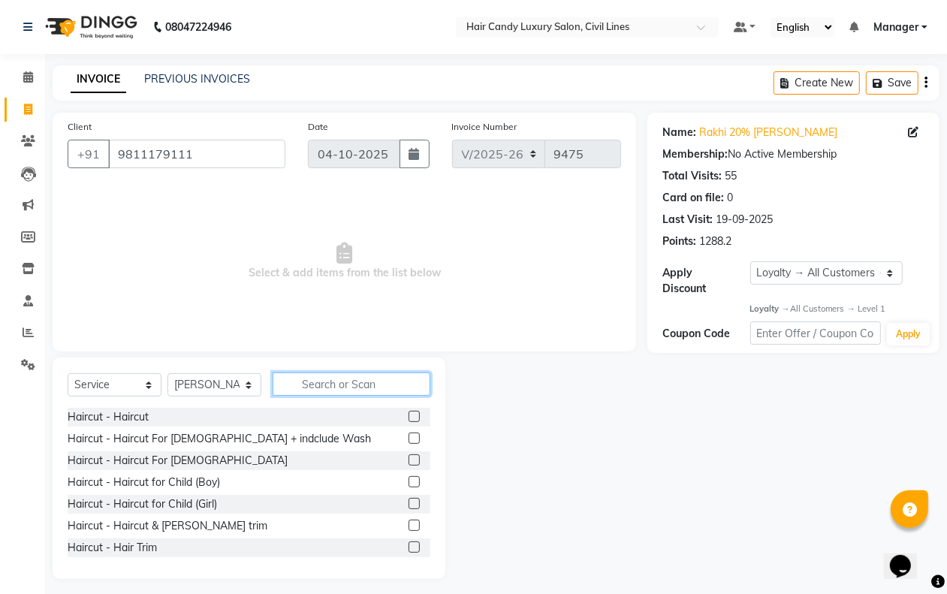
click at [336, 387] on input "text" at bounding box center [352, 383] width 158 height 23
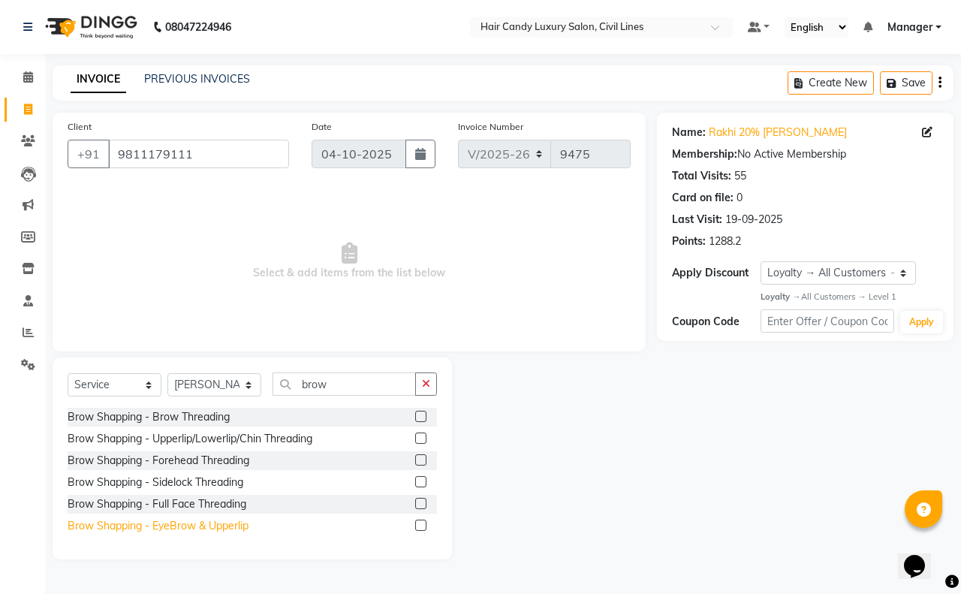
click at [228, 526] on div "Brow Shapping - EyeBrow & Upperlip" at bounding box center [158, 526] width 181 height 16
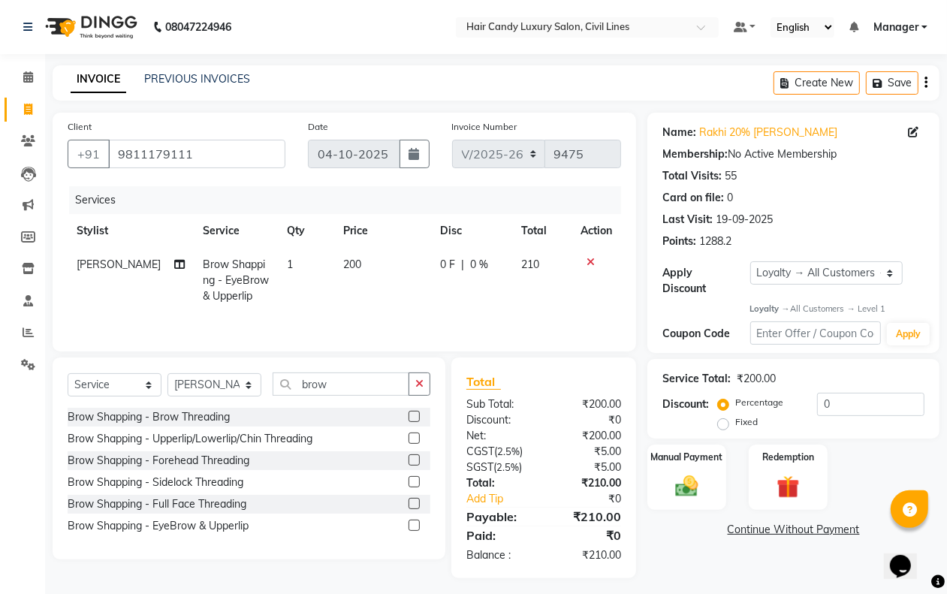
click at [347, 264] on span "200" at bounding box center [352, 265] width 18 height 14
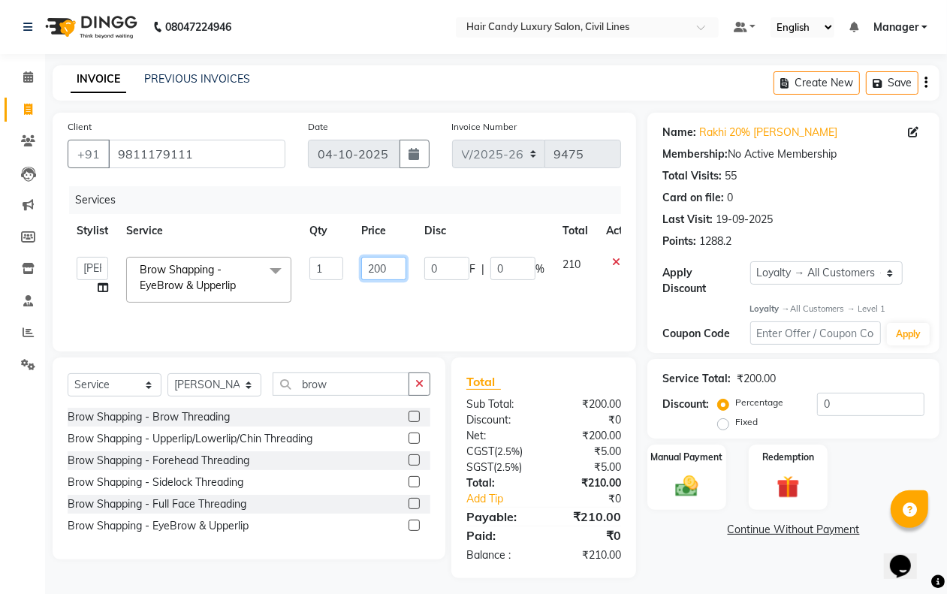
click at [385, 269] on input "200" at bounding box center [383, 268] width 45 height 23
click at [734, 584] on main "INVOICE PREVIOUS INVOICES Create New Save Client +91 9811179111 Date 04-10-2025…" at bounding box center [496, 332] width 902 height 535
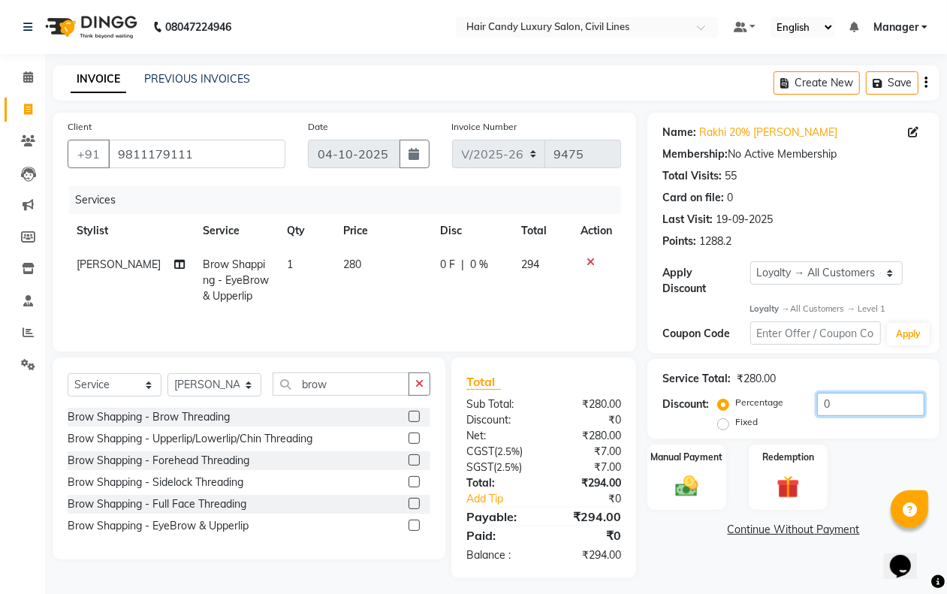
click at [845, 404] on input "0" at bounding box center [870, 404] width 107 height 23
click at [212, 391] on select "Select Stylist aakib AASHU Aftab Arshal counter sale Danish DAULAT faisal jeet …" at bounding box center [214, 384] width 94 height 23
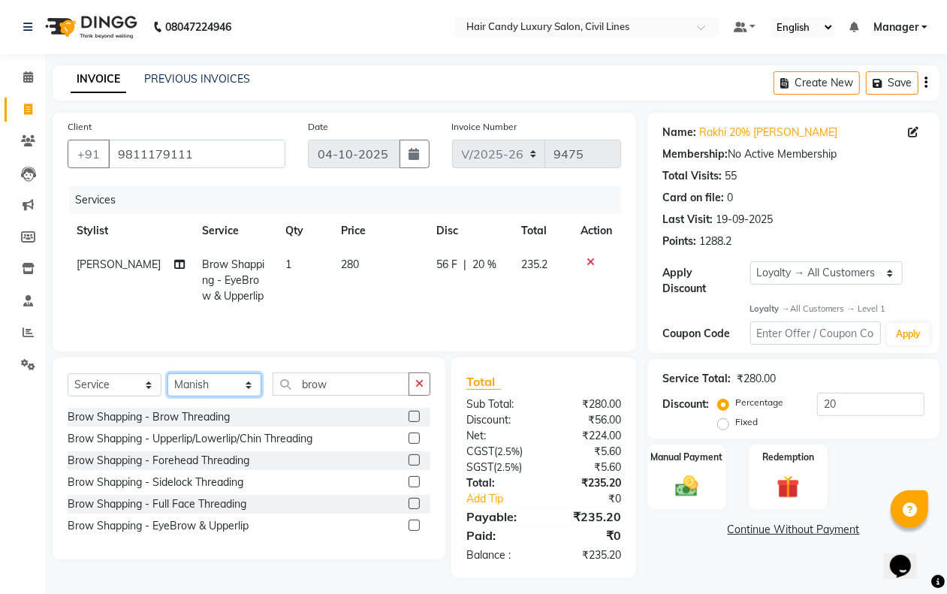
click at [167, 375] on select "Select Stylist aakib AASHU Aftab Arshal counter sale Danish DAULAT faisal jeet …" at bounding box center [214, 384] width 94 height 23
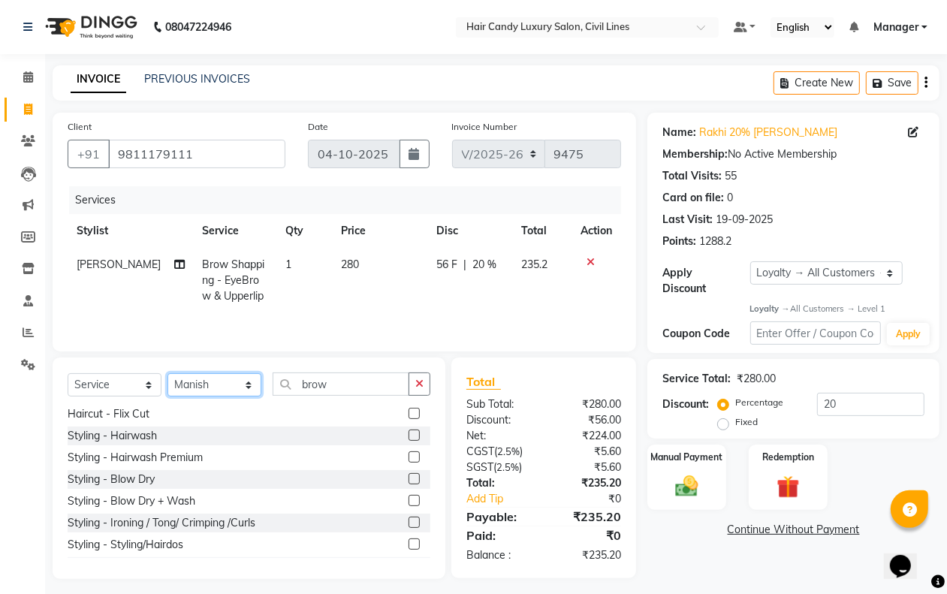
scroll to position [155, 0]
click at [144, 475] on div "Styling - Blow Dry" at bounding box center [111, 480] width 87 height 16
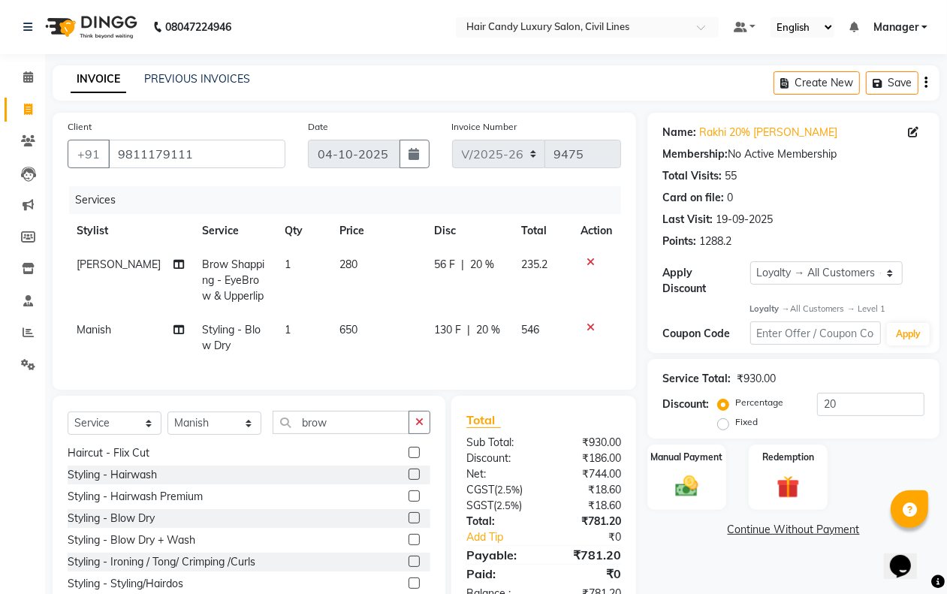
click at [218, 390] on div "Client +91 9811179111 Date 04-10-2025 Invoice Number V/2025 V/2025-26 9475 Serv…" at bounding box center [344, 251] width 583 height 277
click at [229, 430] on select "Select Stylist aakib AASHU Aftab Arshal counter sale Danish DAULAT faisal jeet …" at bounding box center [214, 422] width 94 height 23
click at [167, 425] on select "Select Stylist aakib AASHU Aftab Arshal counter sale Danish DAULAT faisal jeet …" at bounding box center [214, 422] width 94 height 23
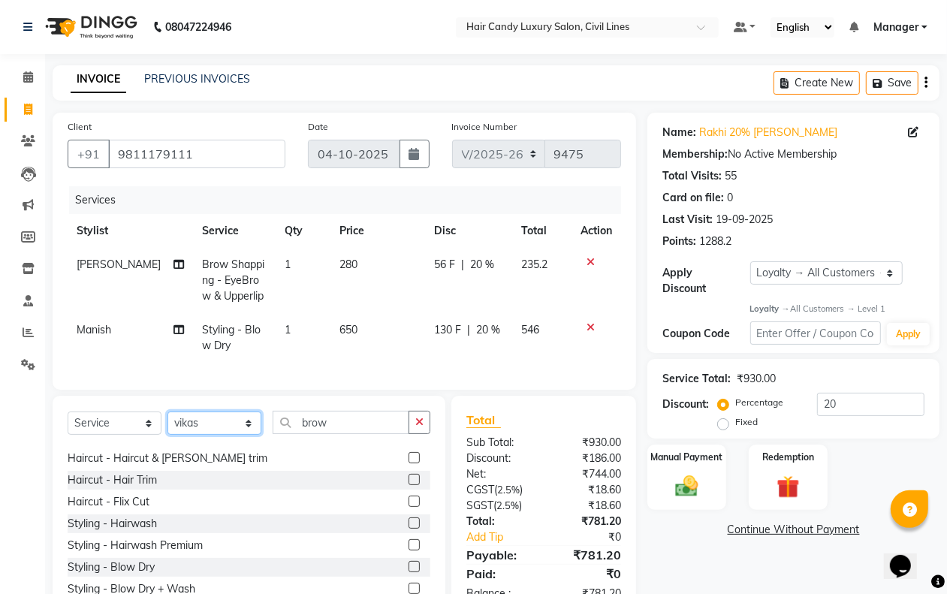
scroll to position [101, 0]
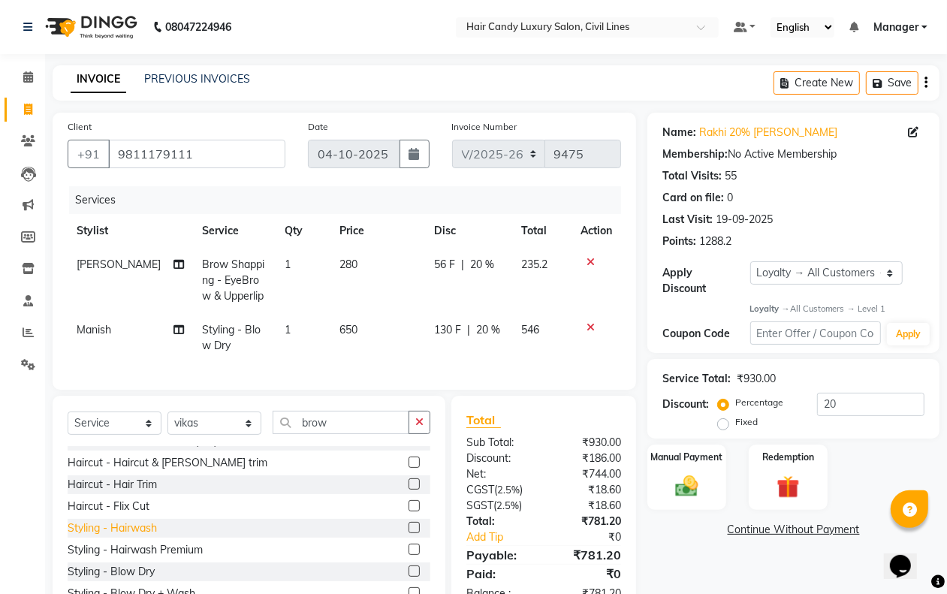
click at [147, 536] on div "Styling - Hairwash" at bounding box center [112, 528] width 89 height 16
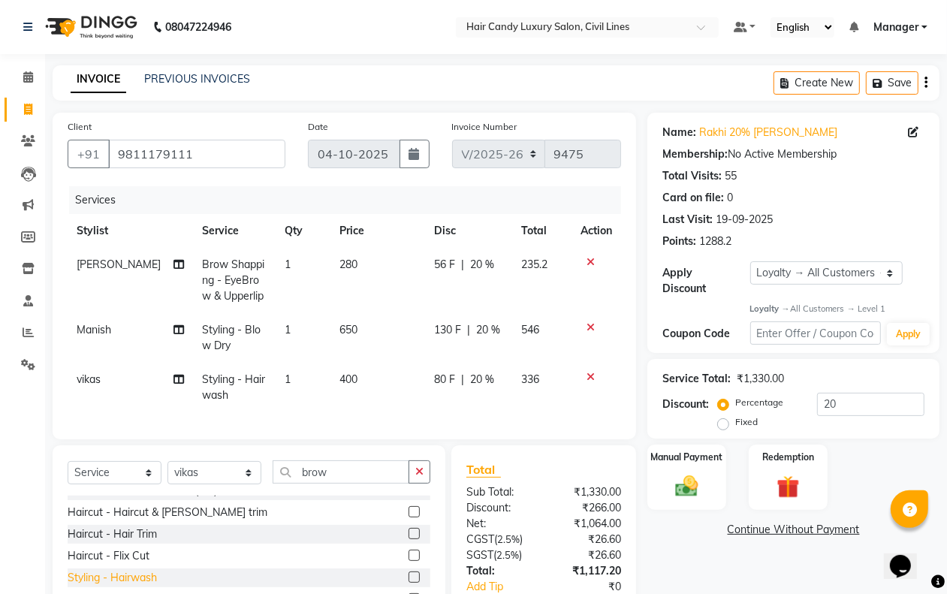
scroll to position [109, 0]
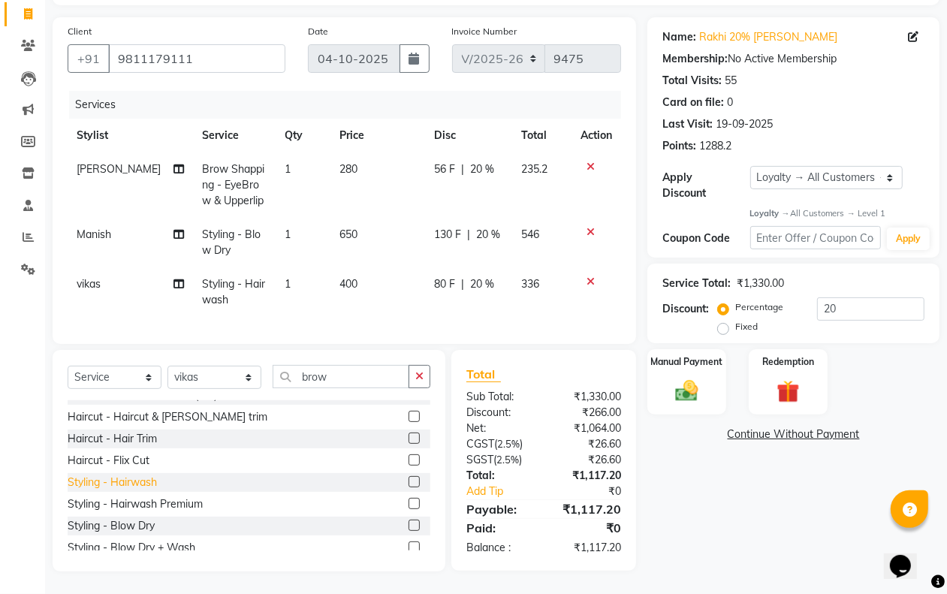
click at [689, 385] on img at bounding box center [686, 391] width 36 height 26
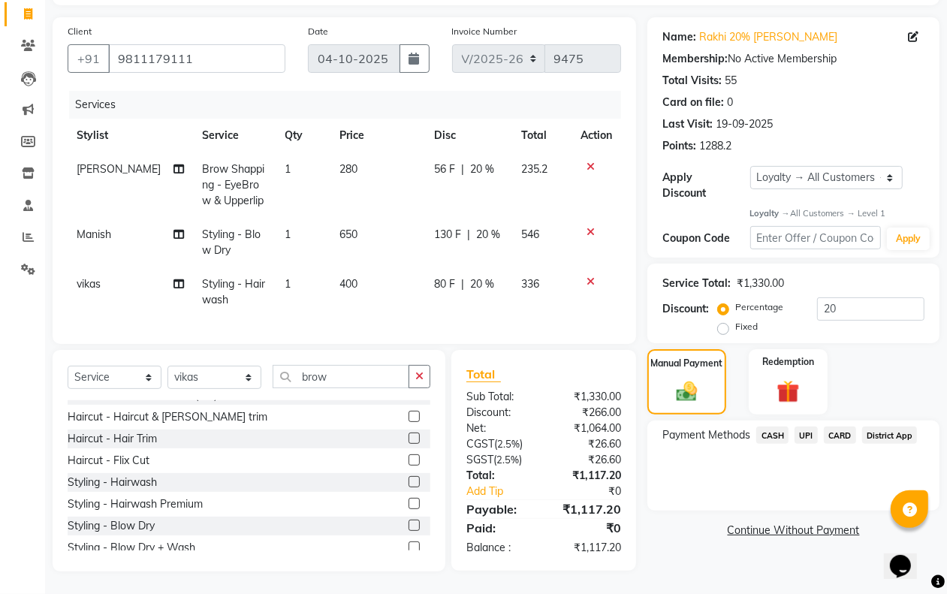
click at [767, 426] on span "CASH" at bounding box center [772, 434] width 32 height 17
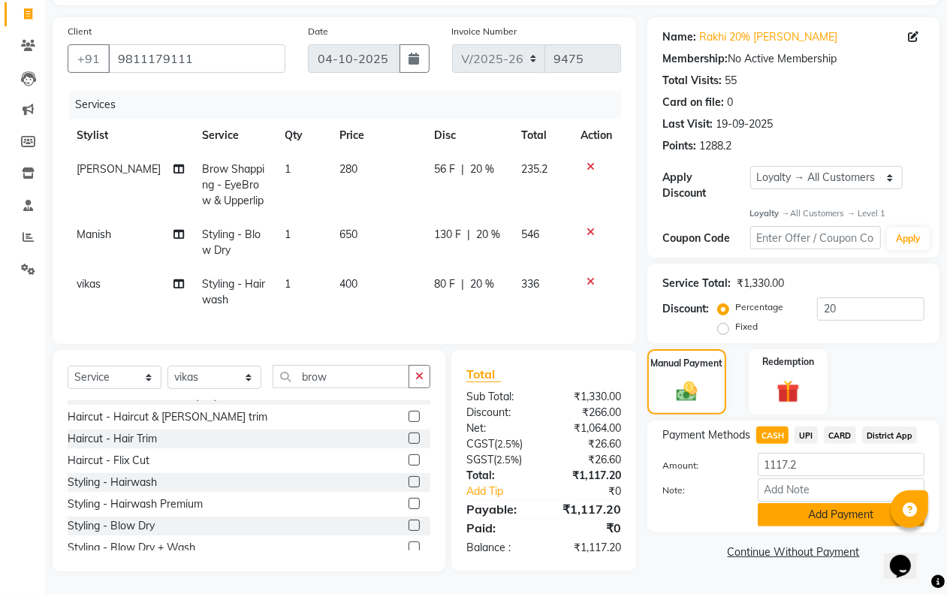
click at [805, 507] on button "Add Payment" at bounding box center [841, 514] width 167 height 23
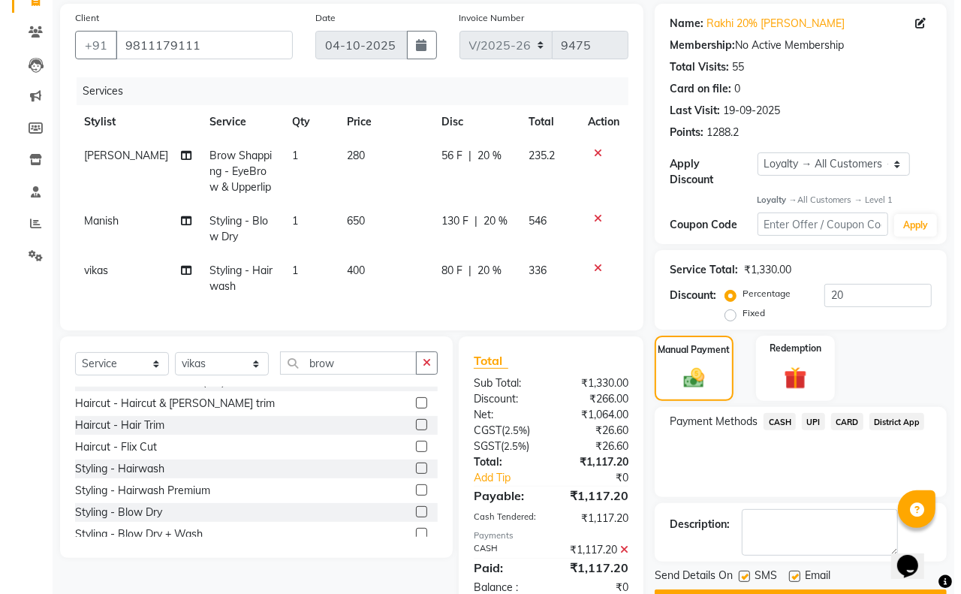
scroll to position [267, 0]
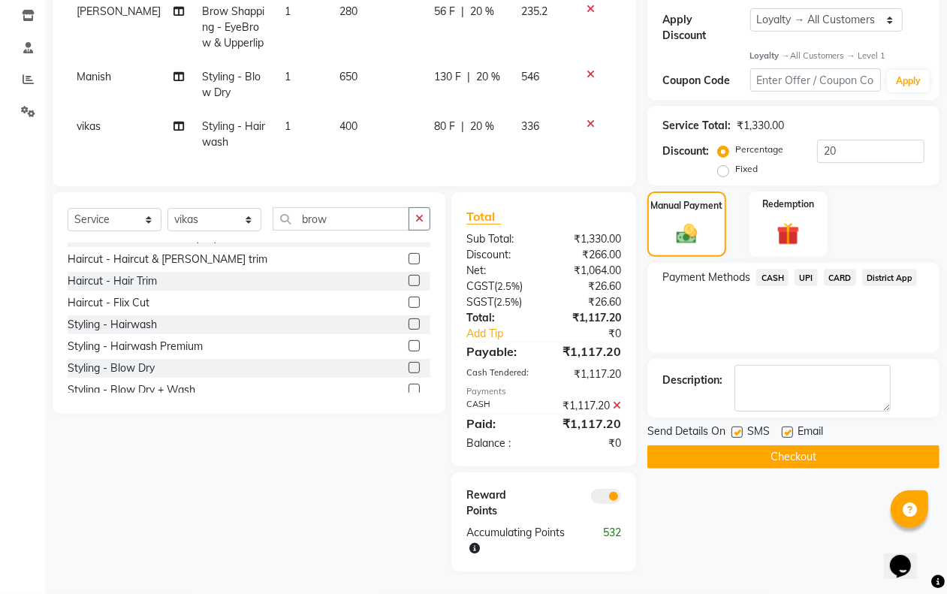
click at [603, 497] on span at bounding box center [606, 496] width 30 height 15
click at [621, 499] on input "checkbox" at bounding box center [621, 499] width 0 height 0
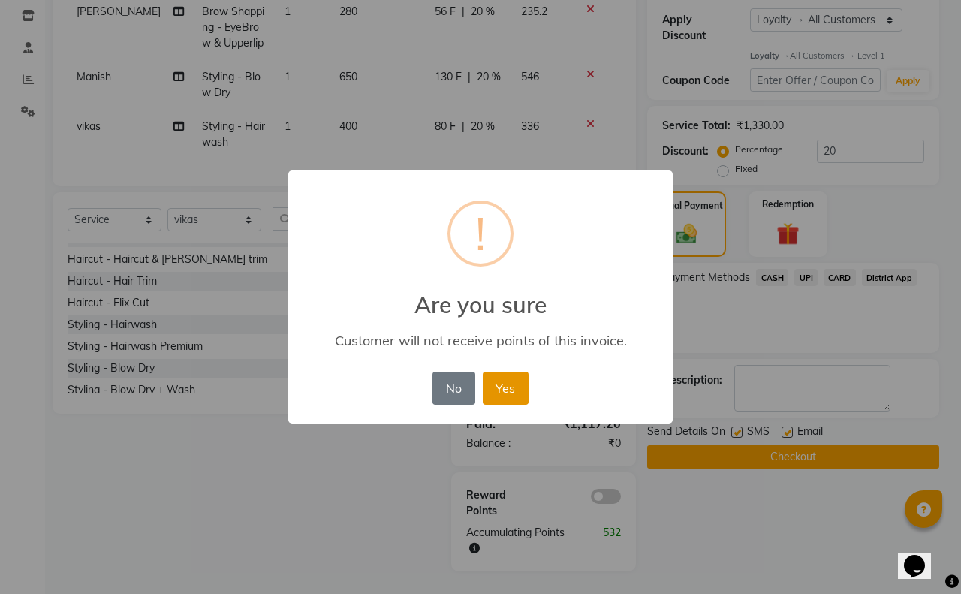
click at [501, 392] on button "Yes" at bounding box center [506, 388] width 46 height 33
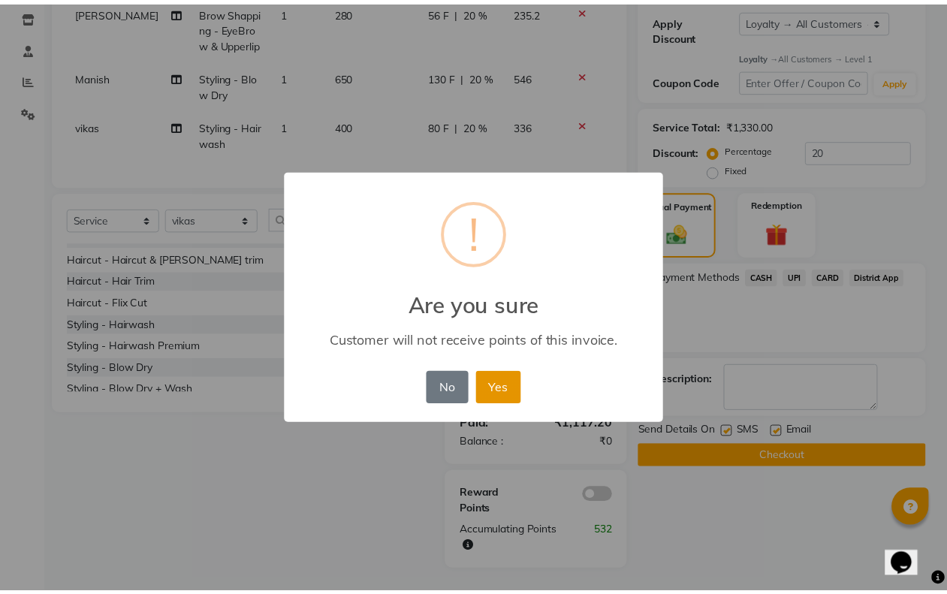
scroll to position [229, 0]
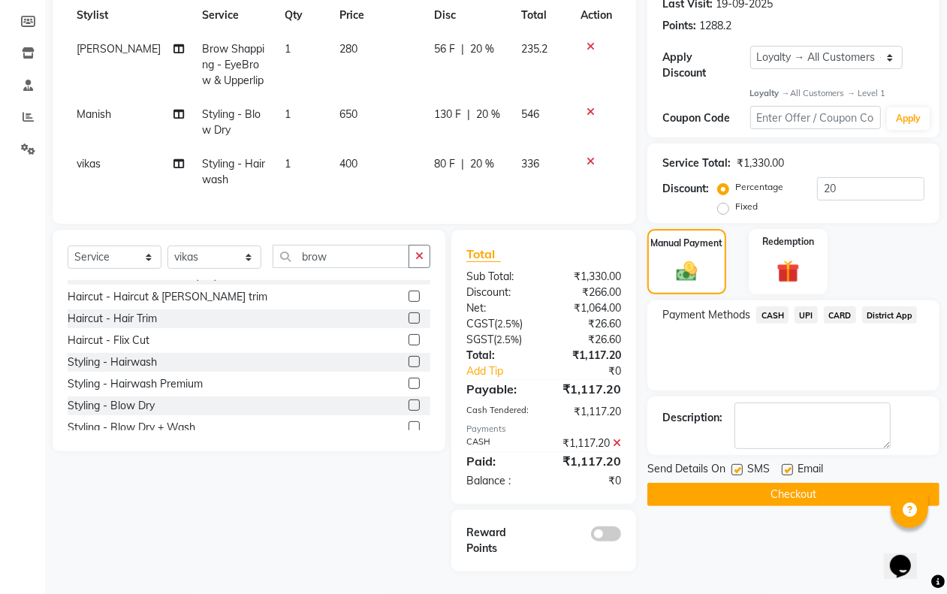
click at [732, 464] on label at bounding box center [736, 469] width 11 height 11
click at [732, 466] on input "checkbox" at bounding box center [736, 471] width 10 height 10
click at [788, 464] on label at bounding box center [787, 469] width 11 height 11
click at [788, 466] on input "checkbox" at bounding box center [787, 471] width 10 height 10
click at [796, 488] on button "Checkout" at bounding box center [793, 494] width 292 height 23
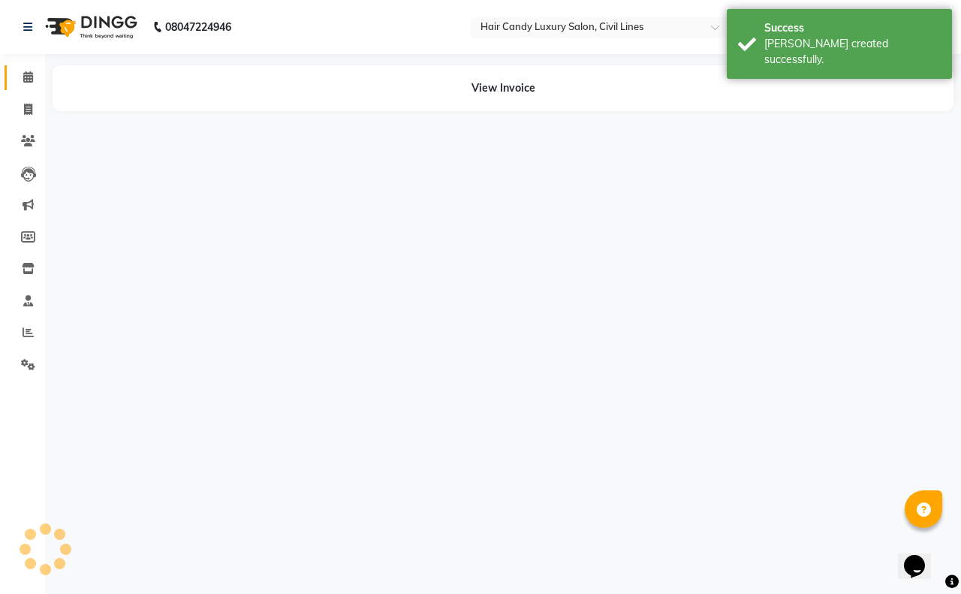
click at [27, 77] on icon at bounding box center [28, 76] width 10 height 11
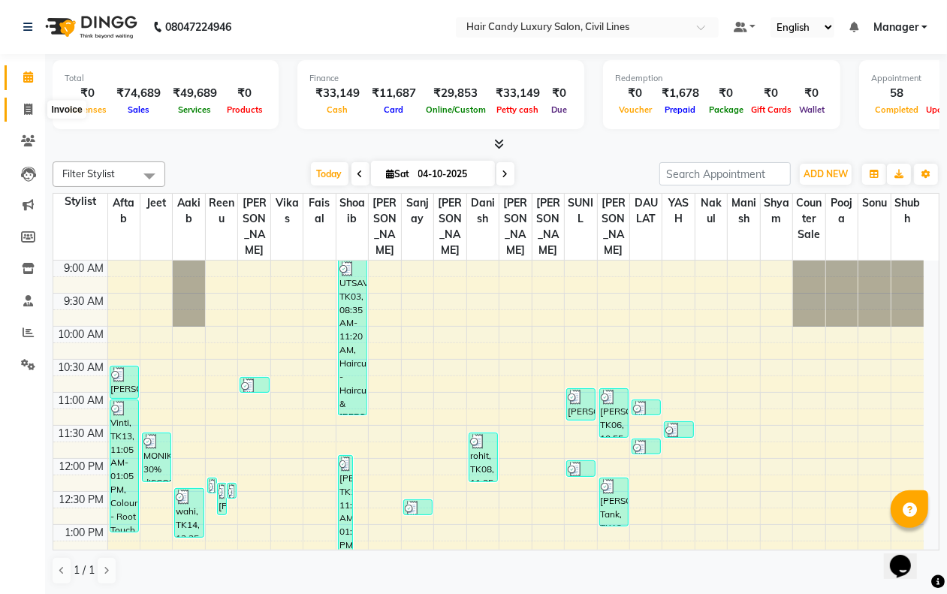
click at [25, 107] on icon at bounding box center [28, 109] width 8 height 11
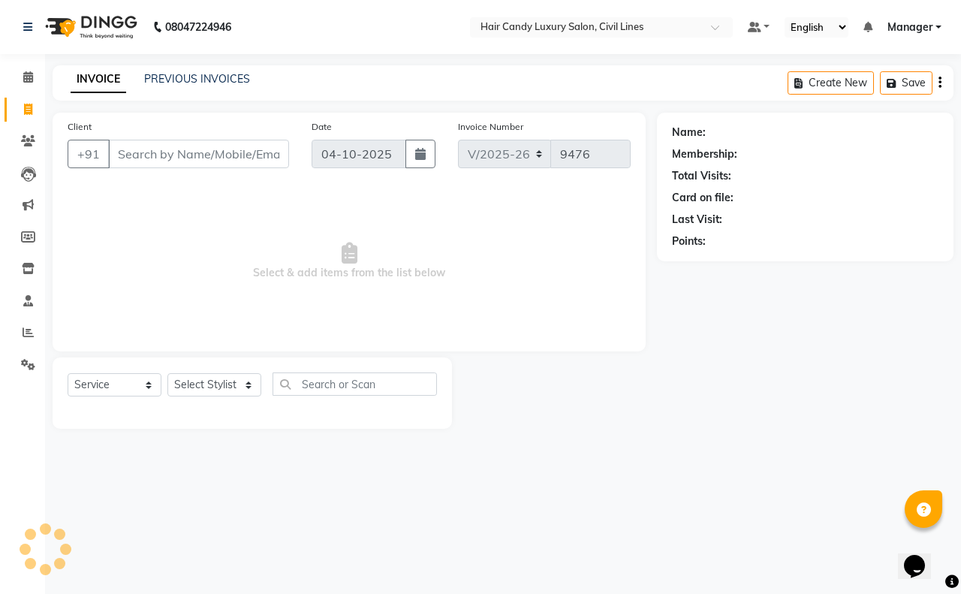
click at [146, 158] on input "Client" at bounding box center [198, 154] width 181 height 29
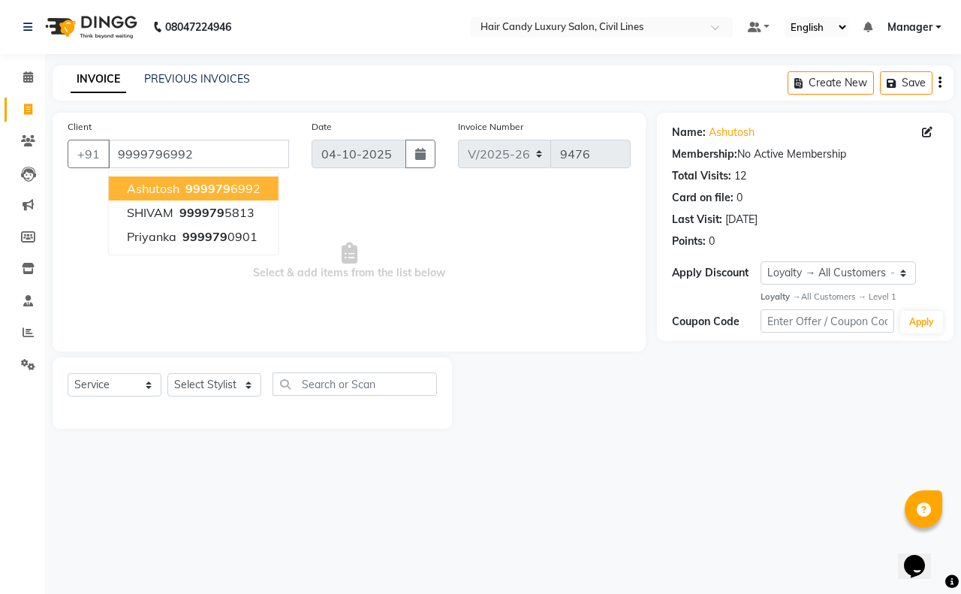
click at [238, 193] on ngb-highlight "999979 6992" at bounding box center [221, 188] width 78 height 15
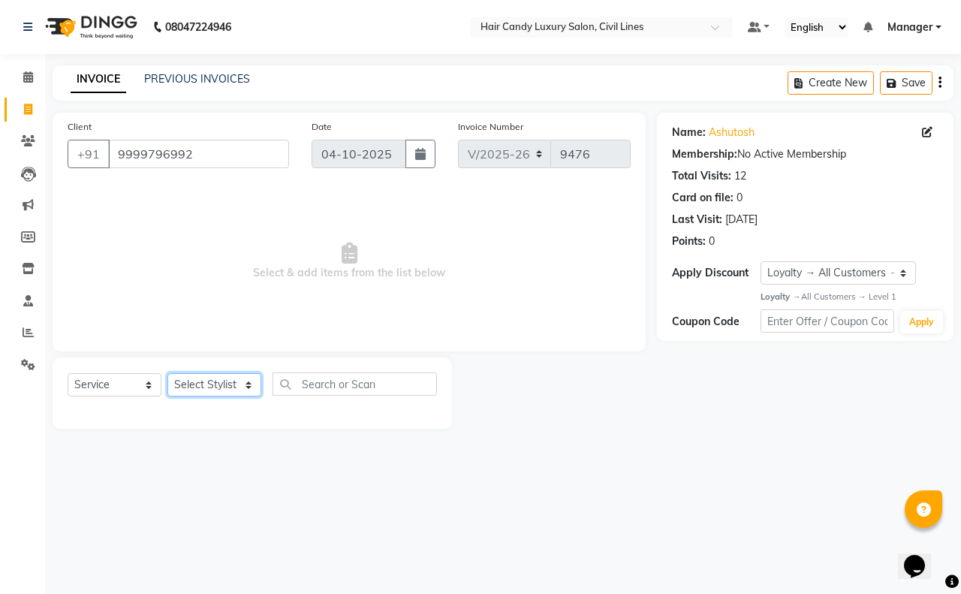
click at [224, 387] on select "Select Stylist aakib AASHU Aftab Arshal counter sale Danish DAULAT faisal jeet …" at bounding box center [214, 384] width 94 height 23
click at [167, 373] on select "Select Stylist aakib AASHU Aftab Arshal counter sale Danish DAULAT faisal jeet …" at bounding box center [214, 384] width 94 height 23
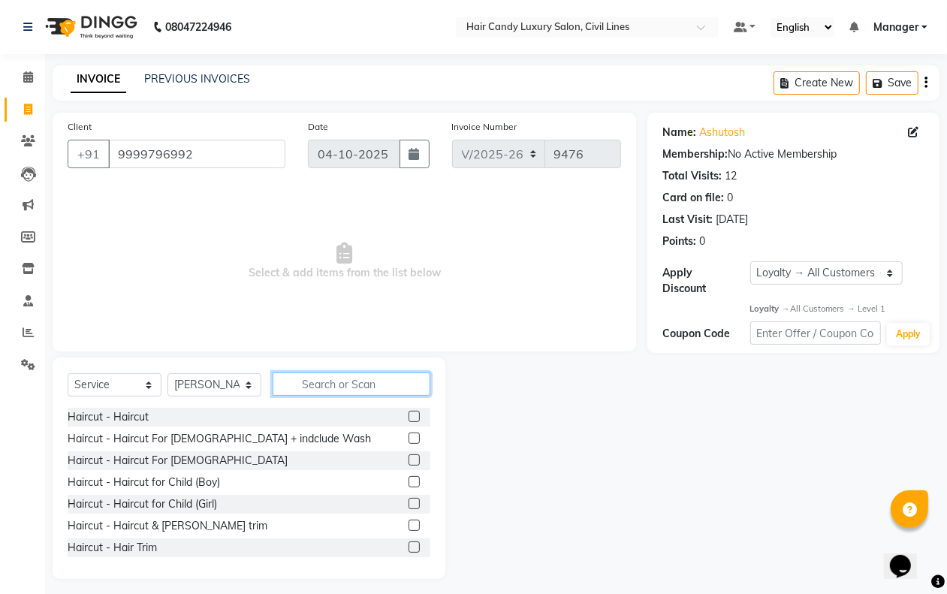
click at [351, 391] on input "text" at bounding box center [352, 383] width 158 height 23
click at [408, 459] on label at bounding box center [413, 459] width 11 height 11
click at [408, 459] on input "checkbox" at bounding box center [413, 461] width 10 height 10
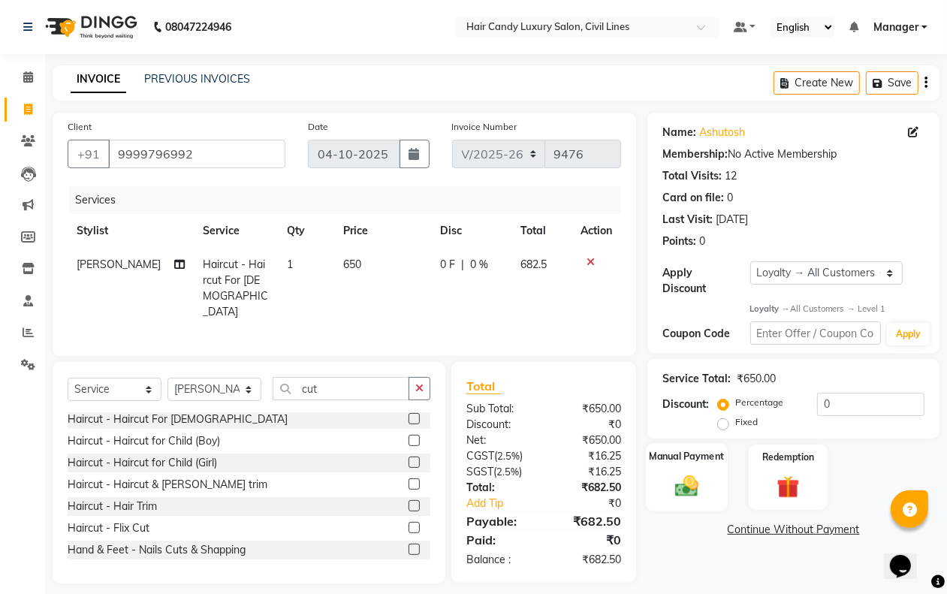
scroll to position [8, 0]
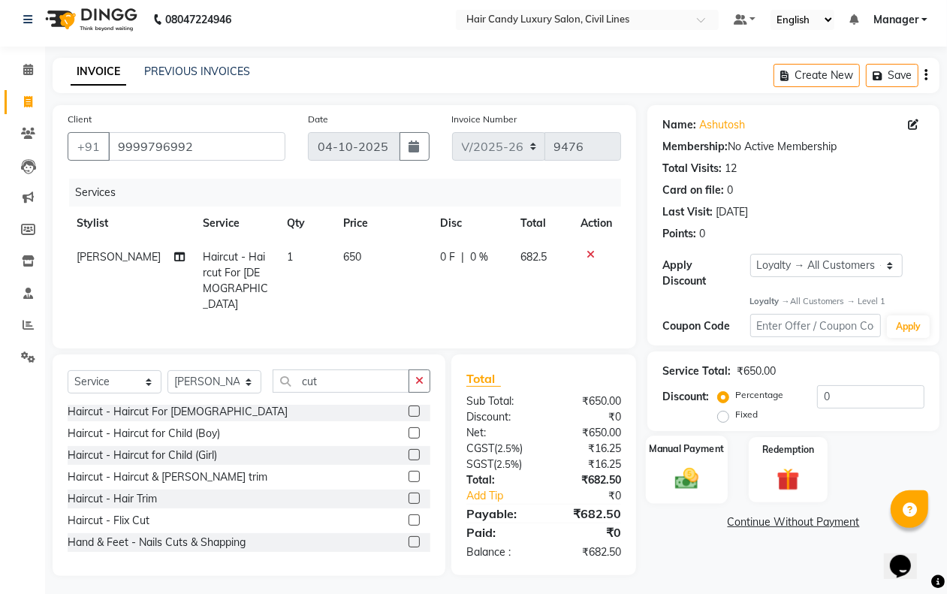
click at [688, 464] on div "Manual Payment" at bounding box center [687, 470] width 82 height 68
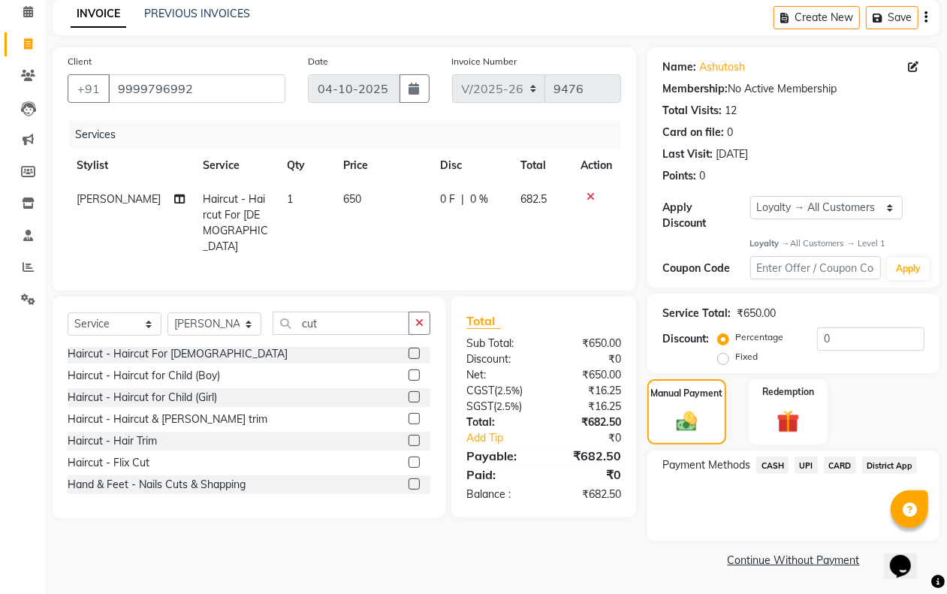
click at [801, 466] on span "UPI" at bounding box center [805, 465] width 23 height 17
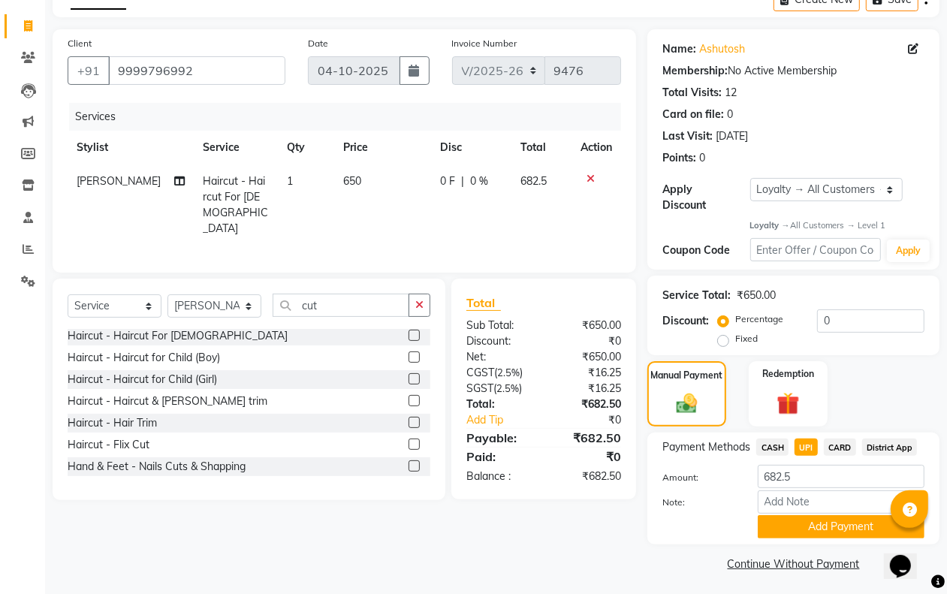
scroll to position [86, 0]
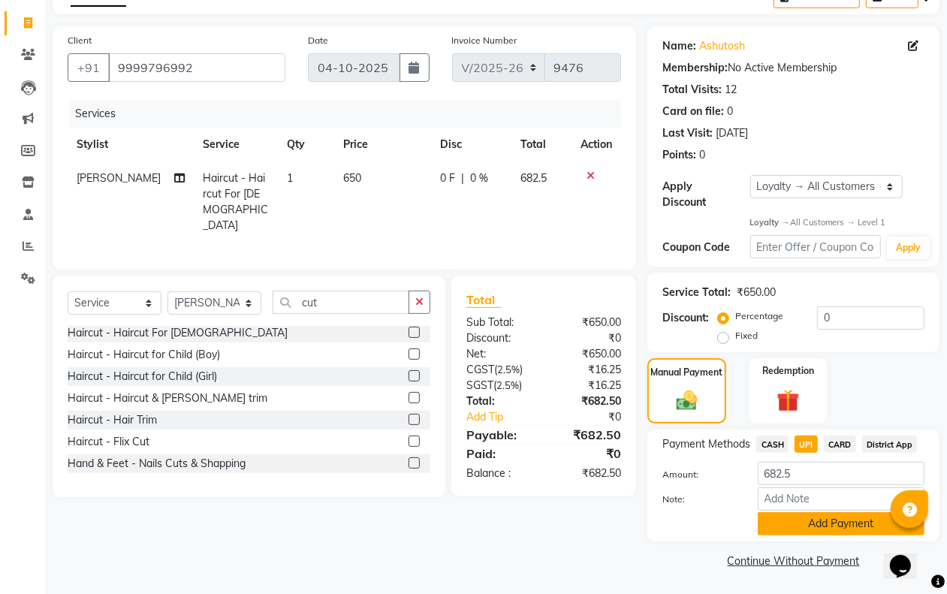
click at [778, 512] on button "Add Payment" at bounding box center [841, 523] width 167 height 23
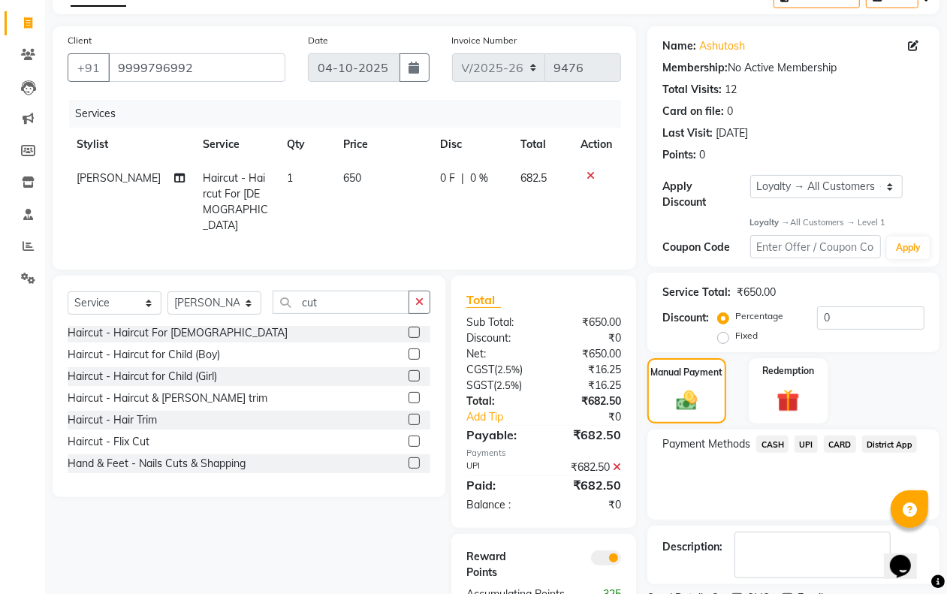
scroll to position [151, 0]
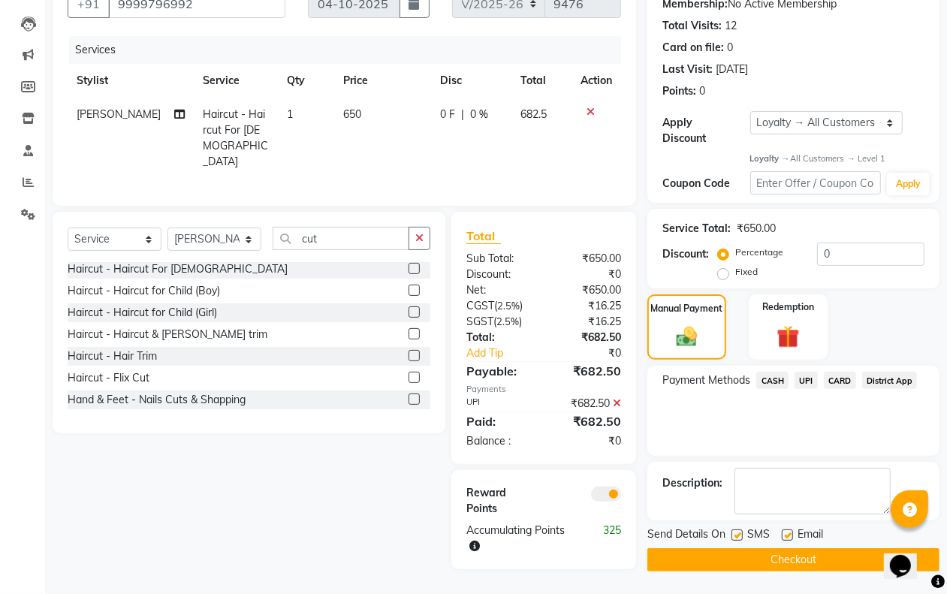
click at [609, 490] on span at bounding box center [606, 494] width 30 height 15
click at [621, 496] on input "checkbox" at bounding box center [621, 496] width 0 height 0
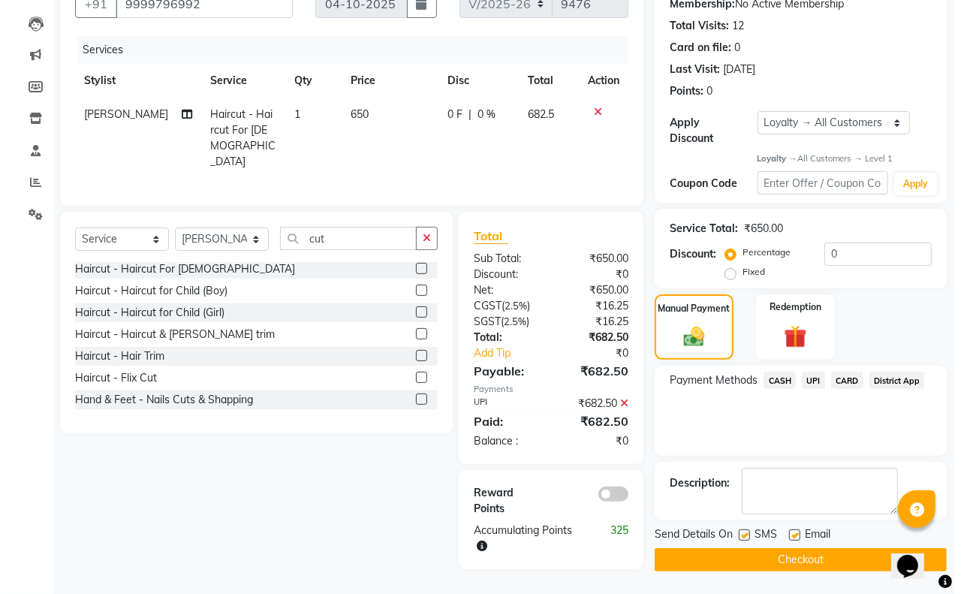
scroll to position [143, 0]
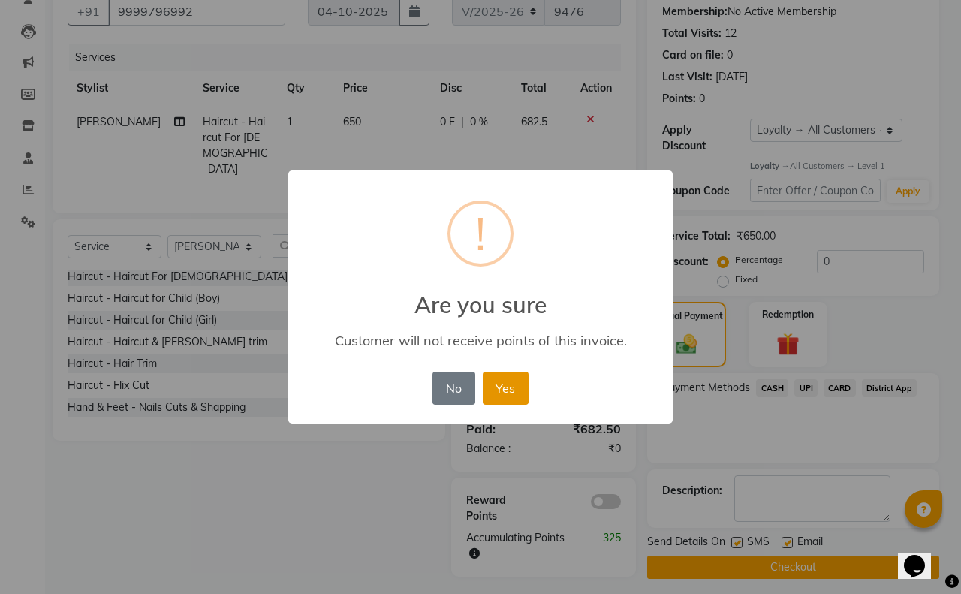
click at [490, 384] on button "Yes" at bounding box center [506, 388] width 46 height 33
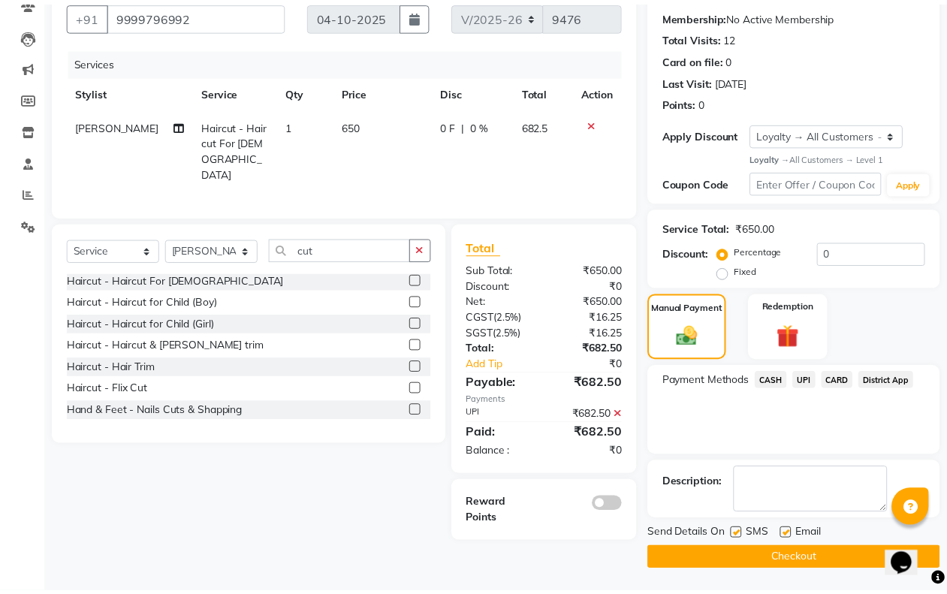
scroll to position [140, 0]
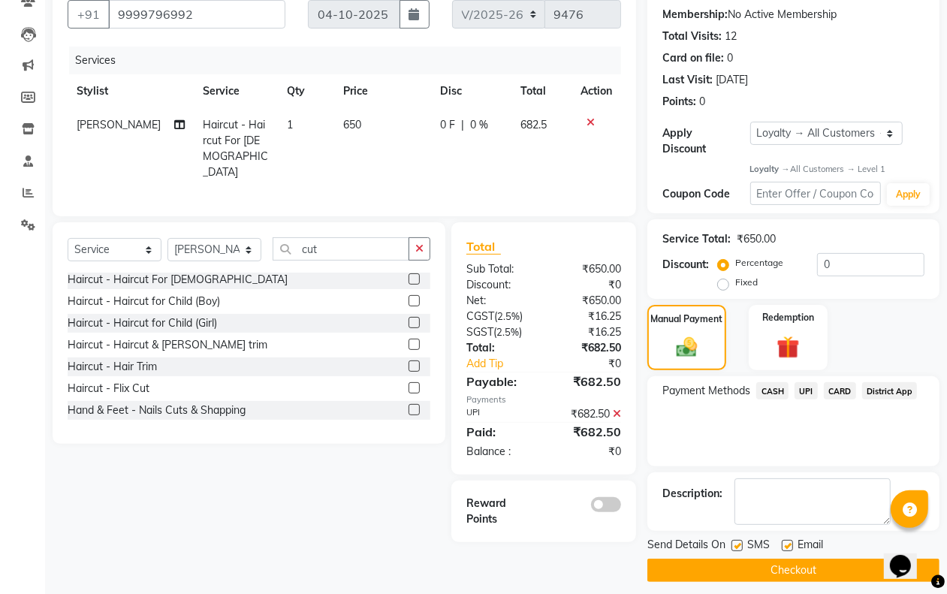
click at [618, 408] on icon at bounding box center [617, 413] width 8 height 11
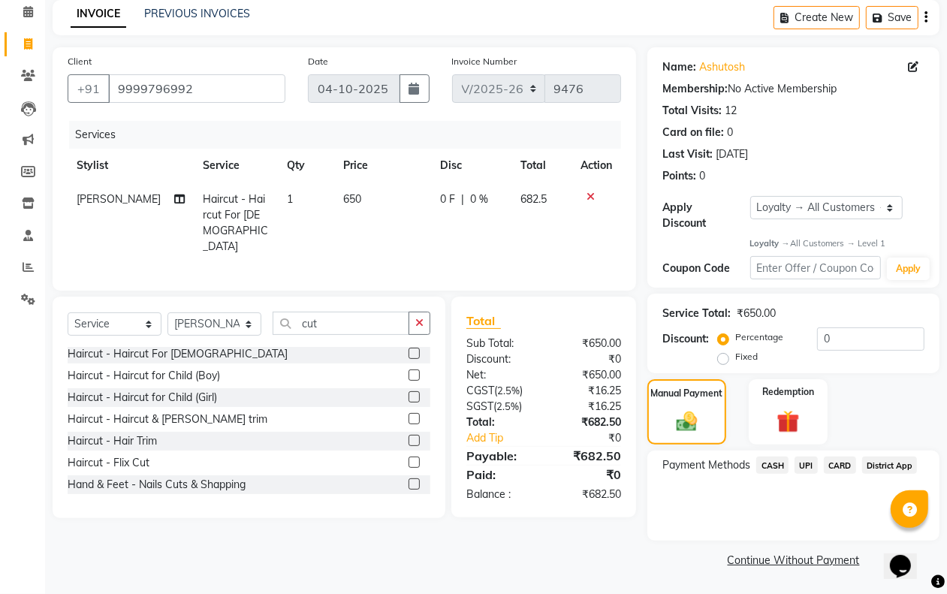
scroll to position [65, 0]
click at [808, 466] on span "UPI" at bounding box center [805, 465] width 23 height 17
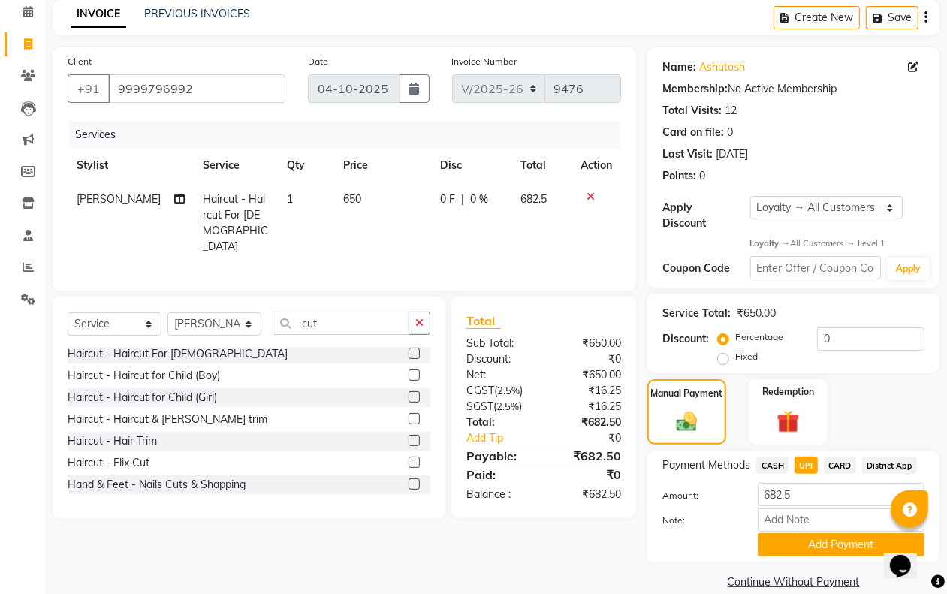
scroll to position [86, 0]
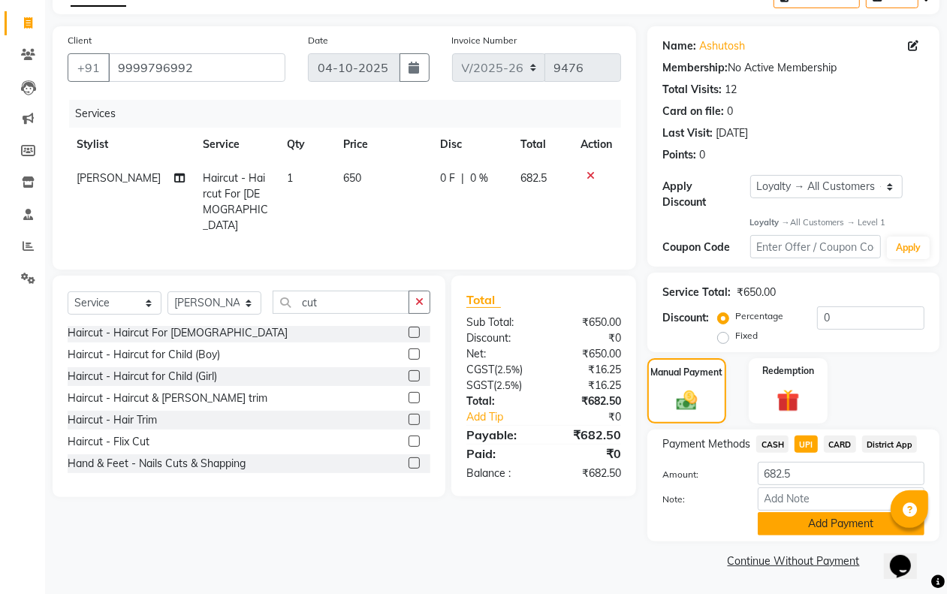
click at [811, 522] on button "Add Payment" at bounding box center [841, 523] width 167 height 23
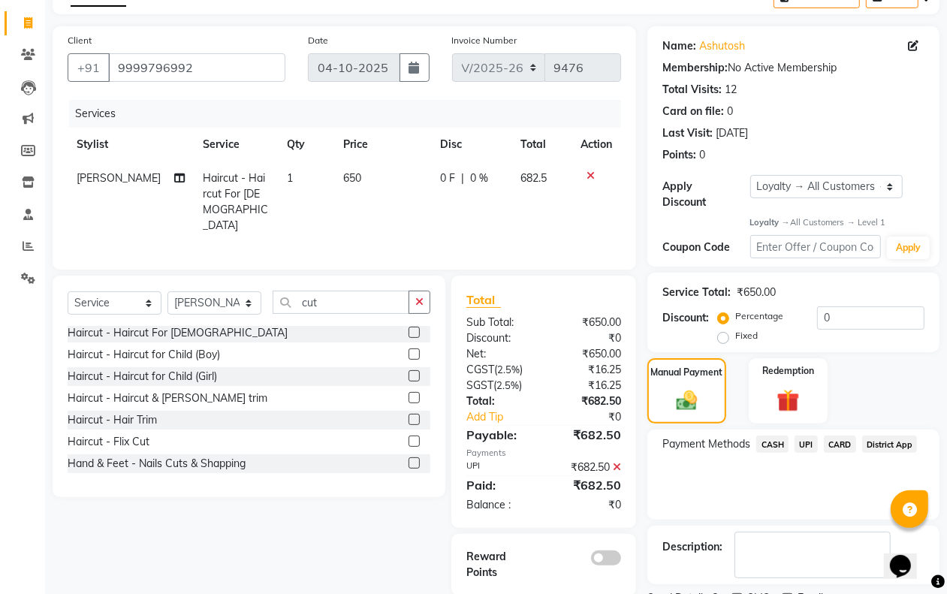
scroll to position [151, 0]
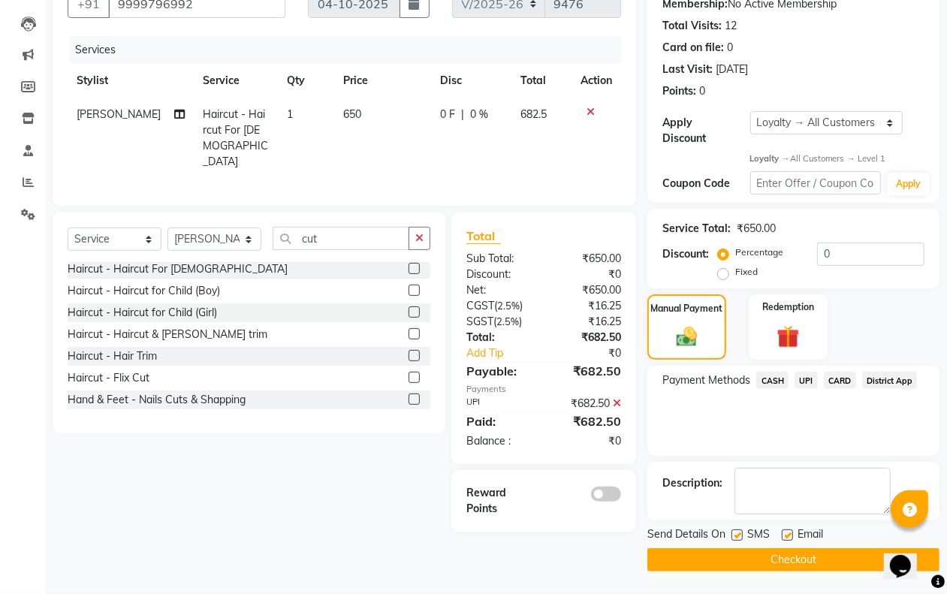
click at [763, 558] on button "Checkout" at bounding box center [793, 559] width 292 height 23
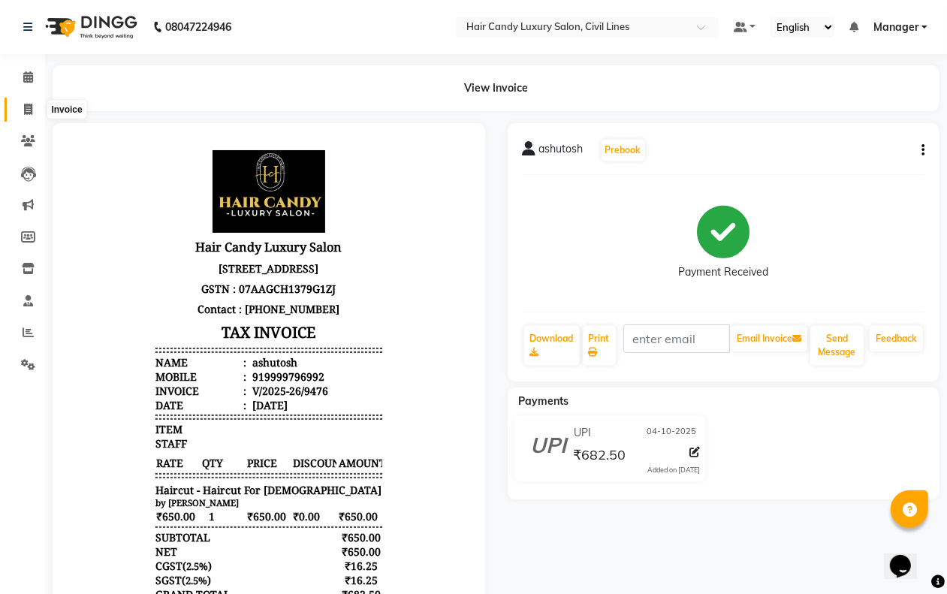
click at [24, 109] on icon at bounding box center [28, 109] width 8 height 11
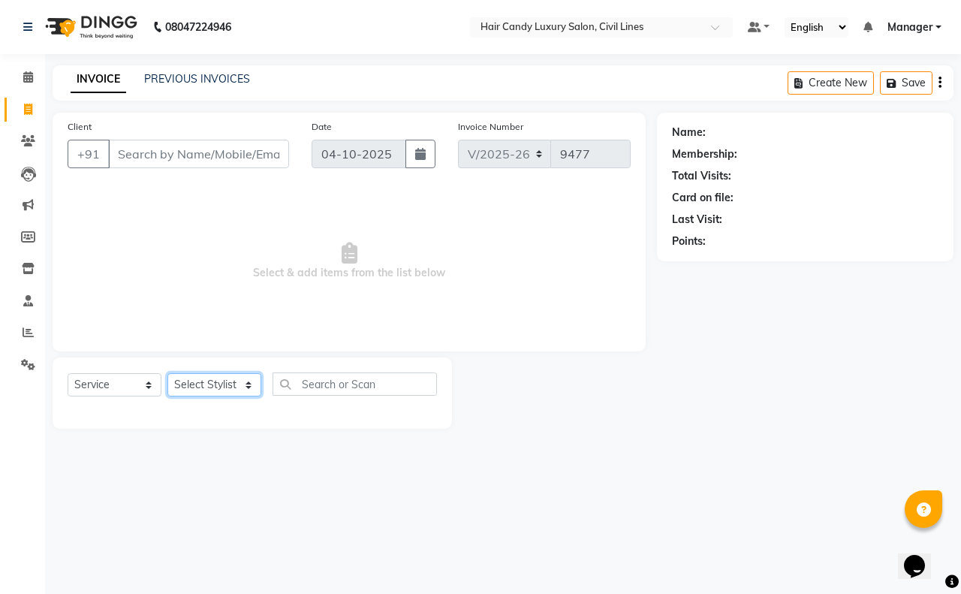
click at [210, 385] on select "Select Stylist" at bounding box center [214, 384] width 94 height 23
click at [167, 373] on select "Select Stylist aakib AASHU Aftab Arshal counter sale Danish DAULAT faisal jeet …" at bounding box center [214, 384] width 94 height 23
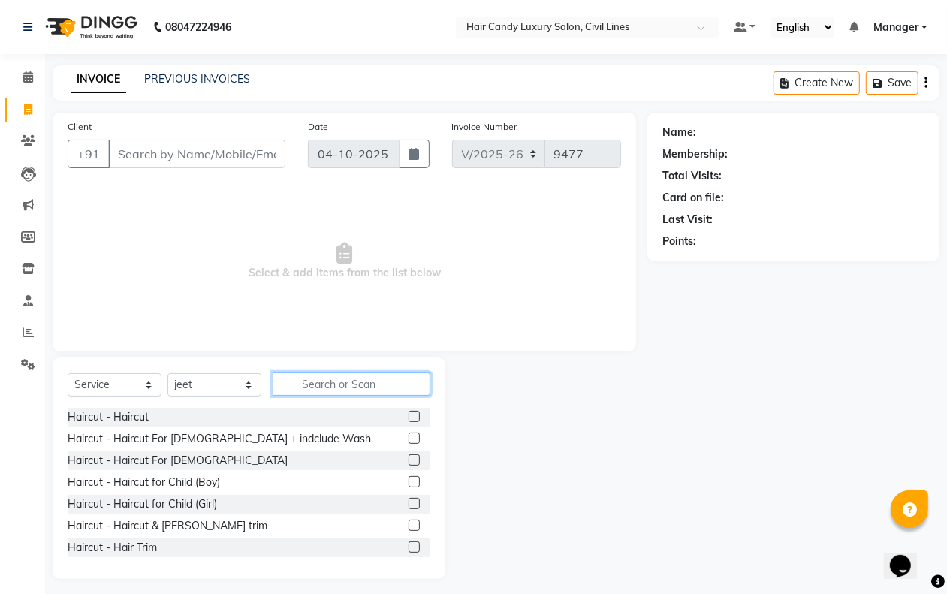
click at [309, 377] on input "text" at bounding box center [352, 383] width 158 height 23
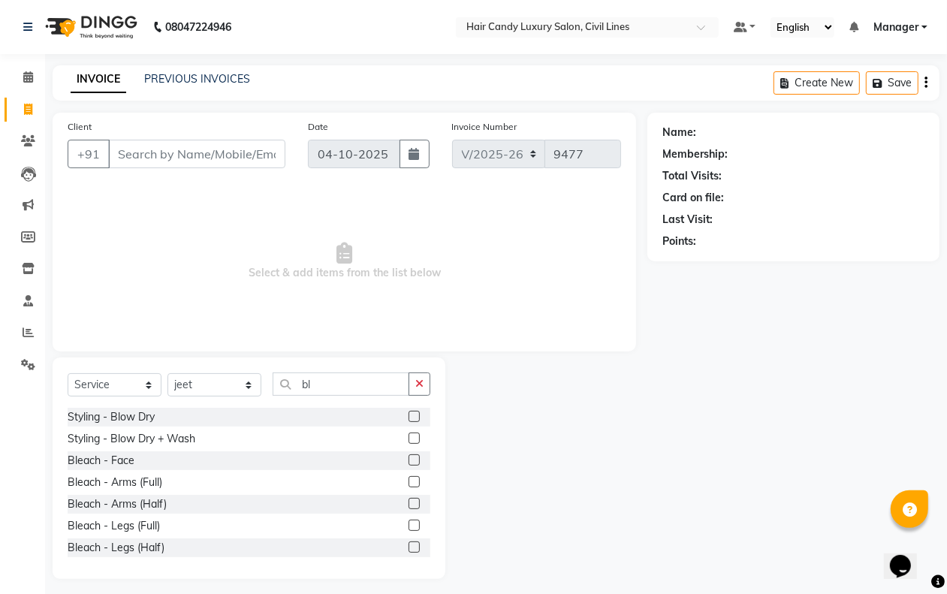
click at [408, 417] on label at bounding box center [413, 416] width 11 height 11
click at [408, 417] on input "checkbox" at bounding box center [413, 417] width 10 height 10
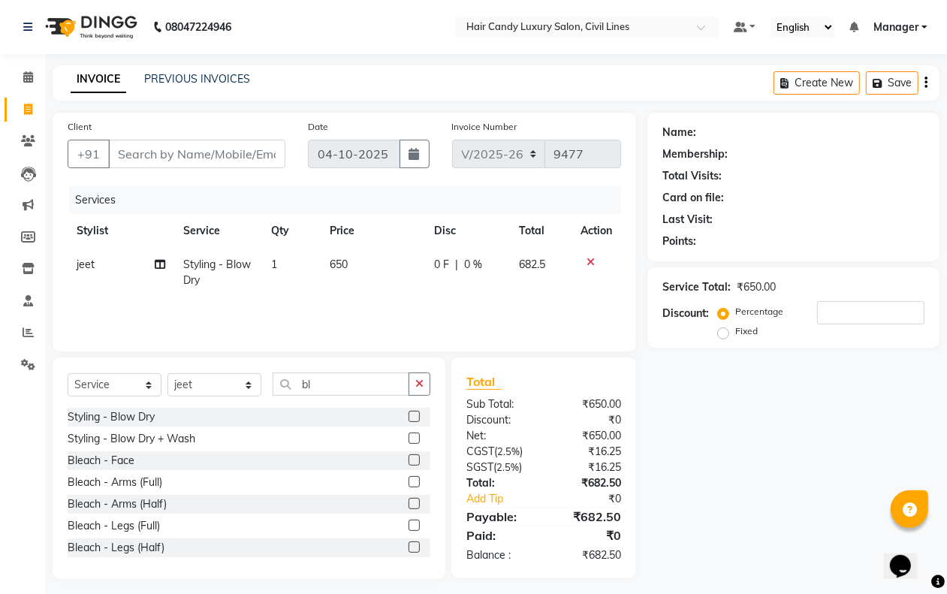
scroll to position [94, 0]
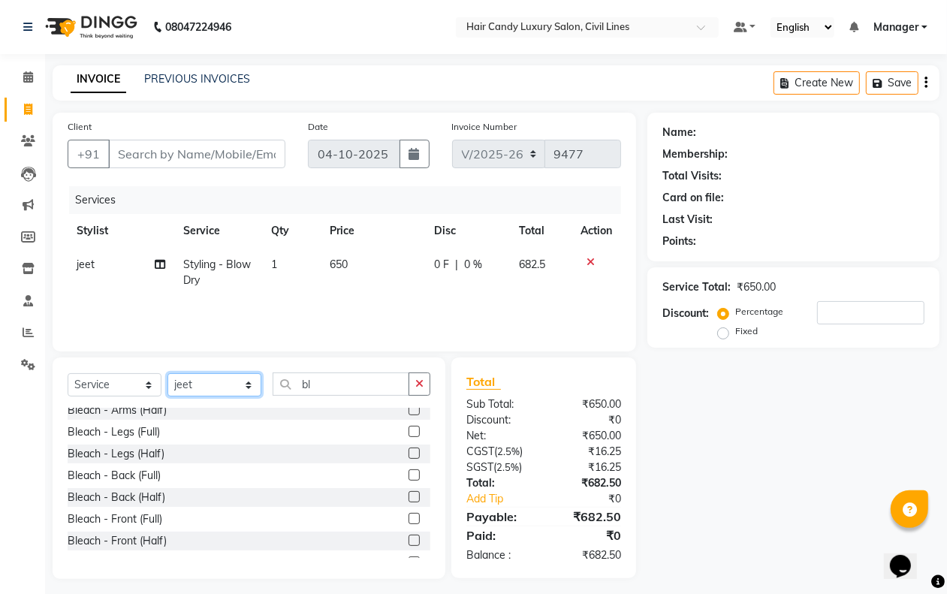
click at [226, 387] on select "Select Stylist aakib AASHU Aftab Arshal counter sale Danish DAULAT faisal jeet …" at bounding box center [214, 384] width 94 height 23
click at [223, 387] on select "Select Stylist aakib AASHU Aftab Arshal counter sale Danish DAULAT faisal jeet …" at bounding box center [214, 384] width 94 height 23
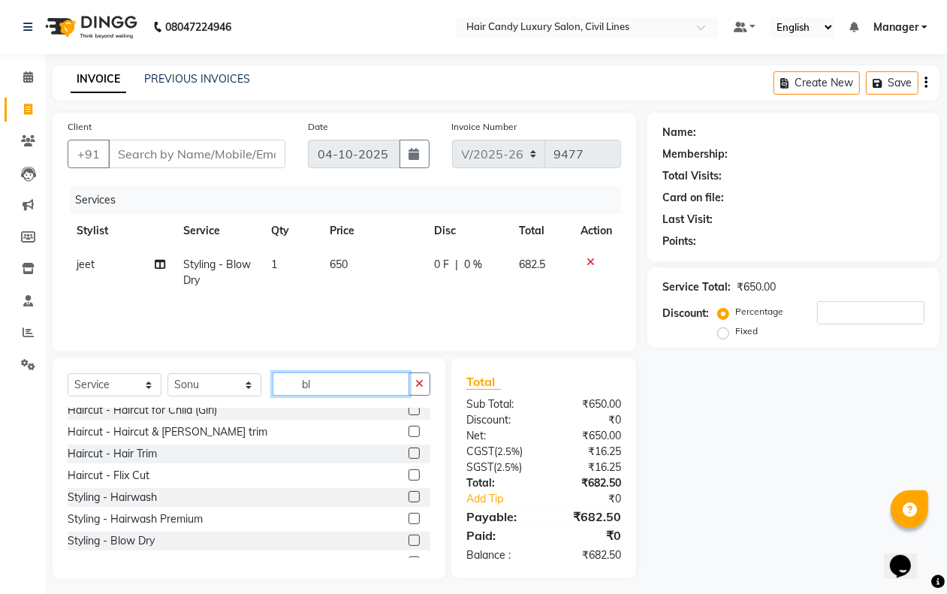
click at [360, 380] on input "bl" at bounding box center [341, 383] width 137 height 23
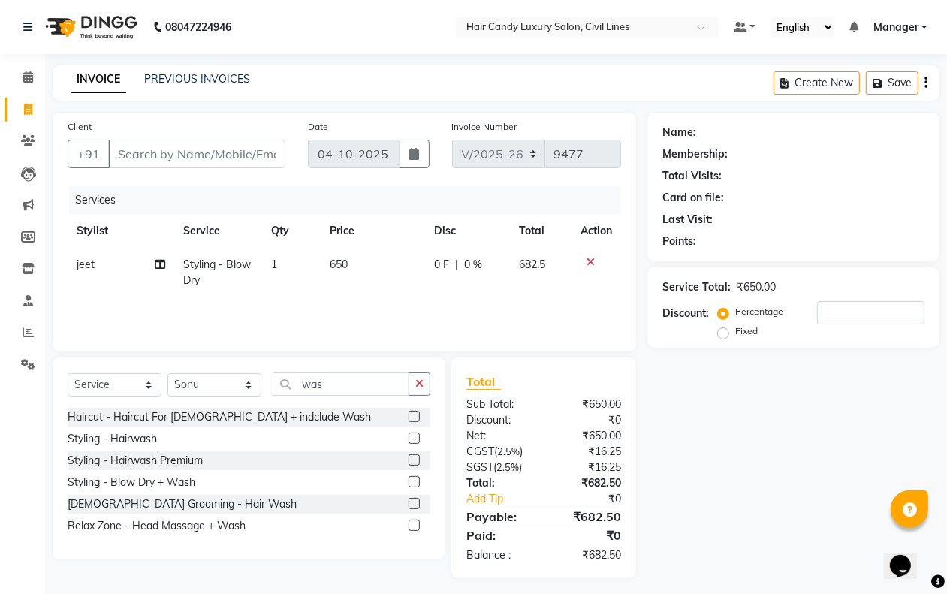
click at [411, 438] on label at bounding box center [413, 437] width 11 height 11
click at [411, 438] on input "checkbox" at bounding box center [413, 439] width 10 height 10
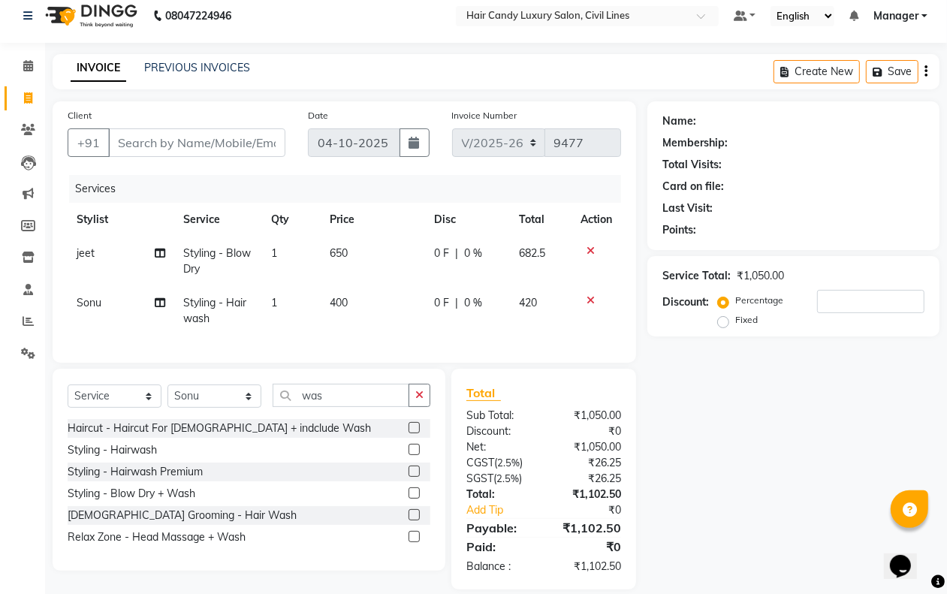
scroll to position [43, 0]
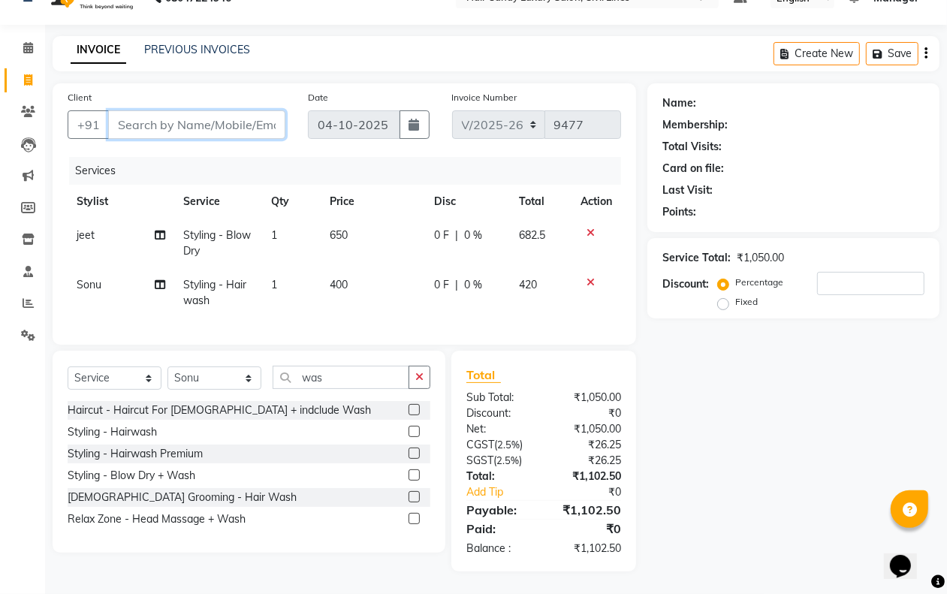
click at [173, 110] on input "Client" at bounding box center [196, 124] width 177 height 29
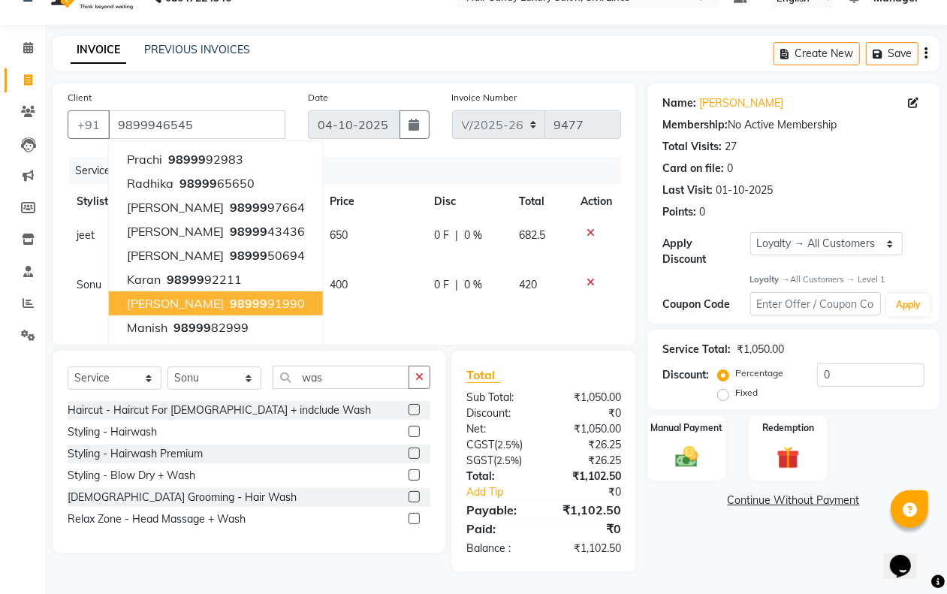
click at [691, 524] on div "Name: Mahima Membership: No Active Membership Total Visits: 27 Card on file: 0 …" at bounding box center [798, 327] width 303 height 488
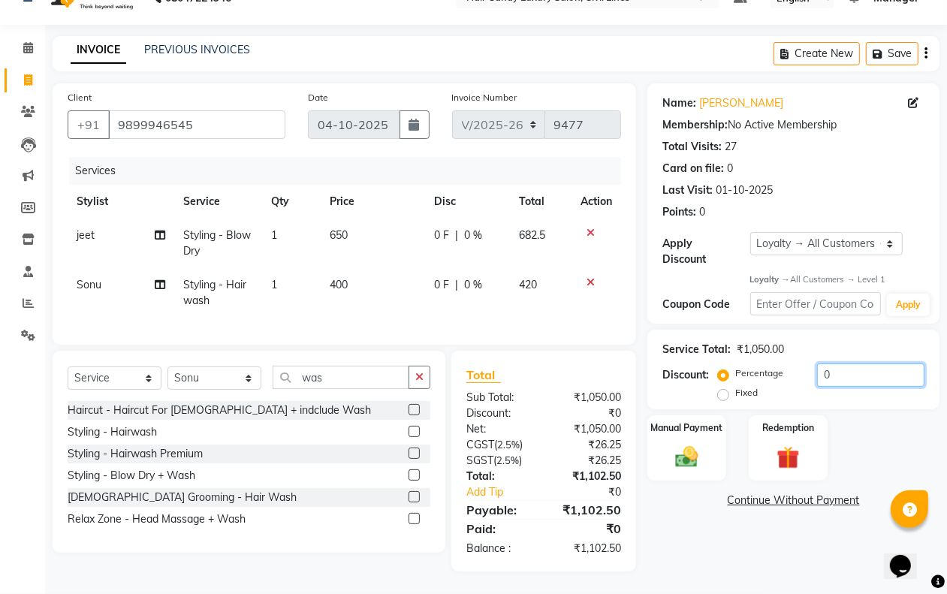
click at [817, 363] on input "0" at bounding box center [870, 374] width 107 height 23
click at [697, 444] on img at bounding box center [686, 457] width 38 height 27
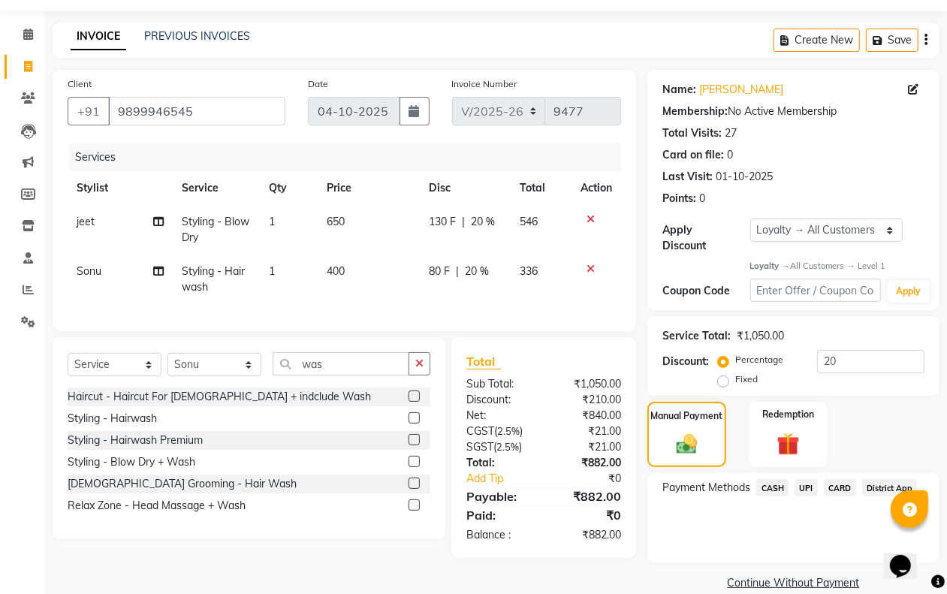
scroll to position [65, 0]
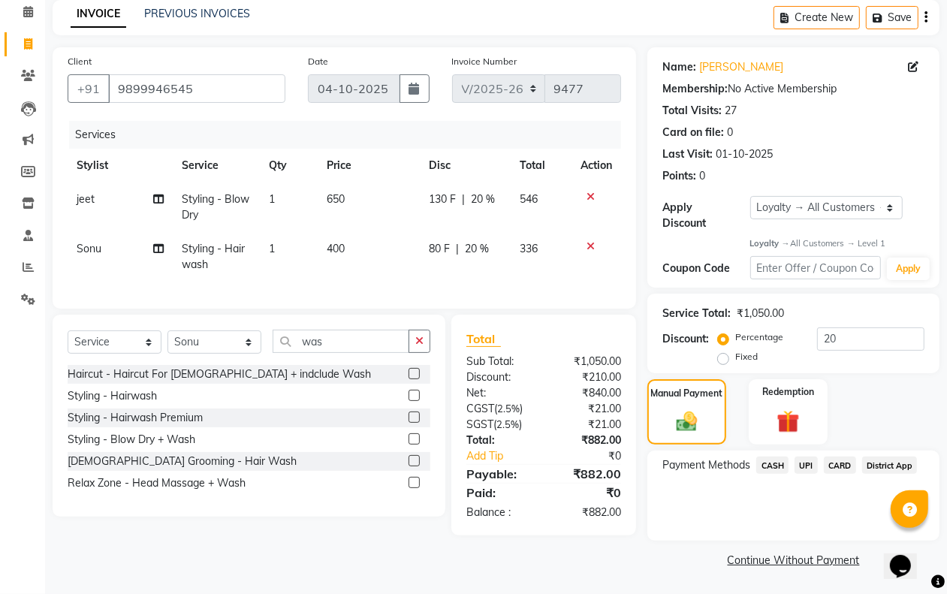
click at [333, 196] on span "650" at bounding box center [336, 199] width 18 height 14
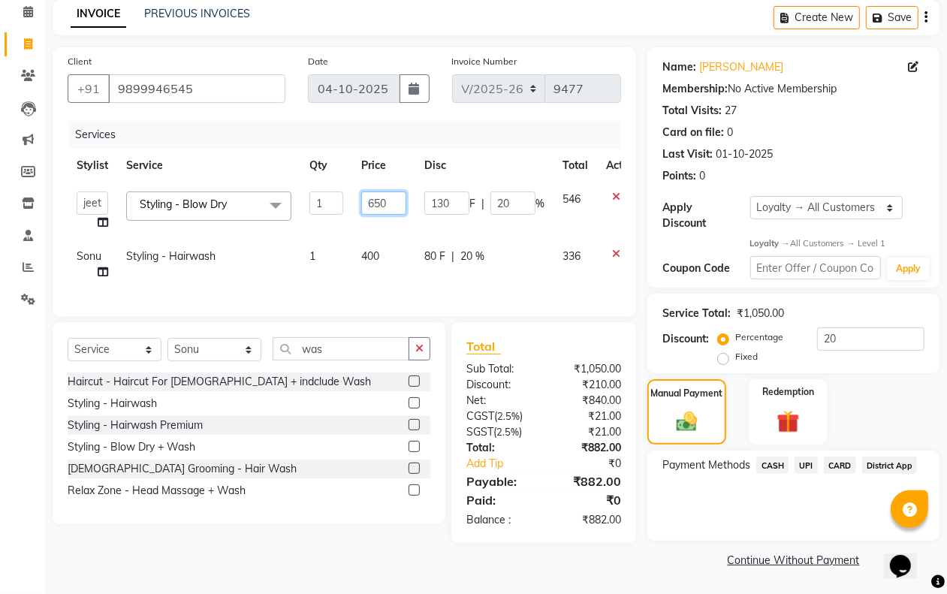
click at [384, 201] on input "650" at bounding box center [383, 202] width 45 height 23
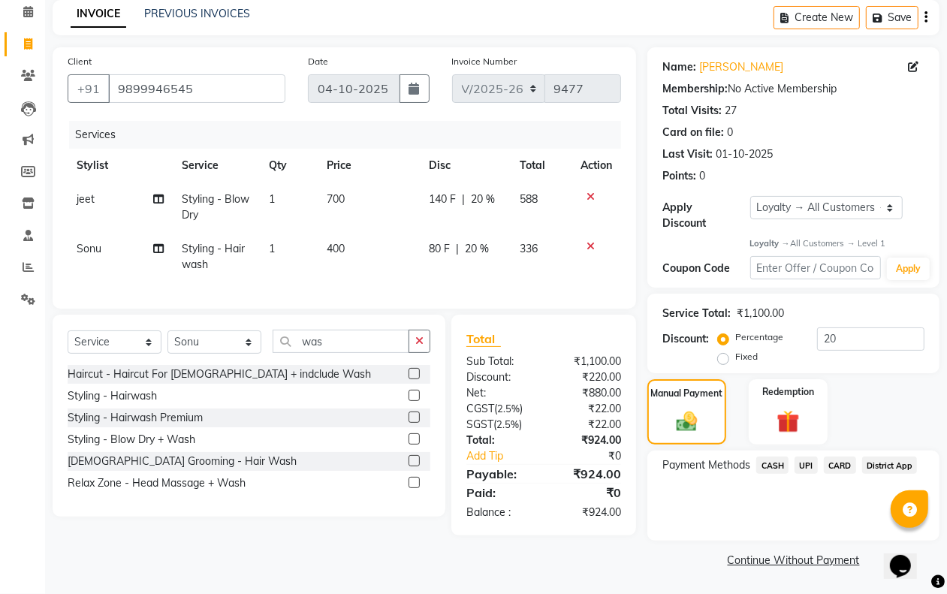
click at [458, 280] on td "80 F | 20 %" at bounding box center [465, 257] width 91 height 50
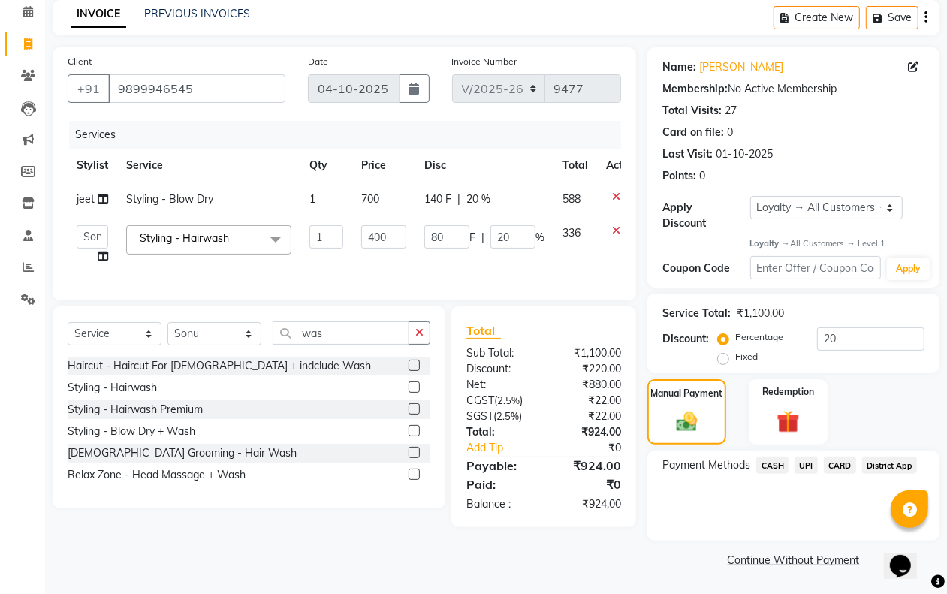
click at [670, 514] on div "Payment Methods CASH UPI CARD District App" at bounding box center [793, 496] width 292 height 90
click at [778, 464] on span "CASH" at bounding box center [772, 465] width 32 height 17
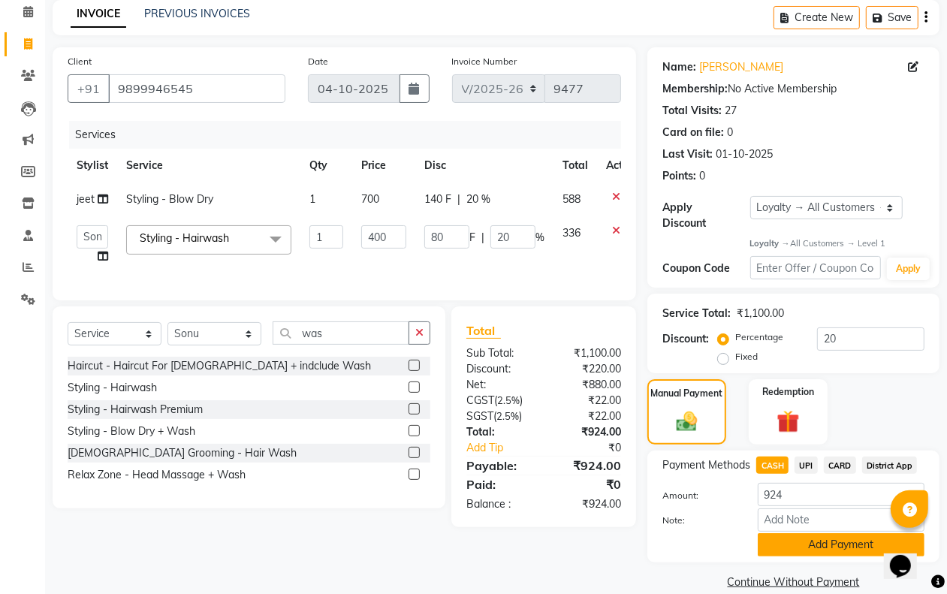
scroll to position [86, 0]
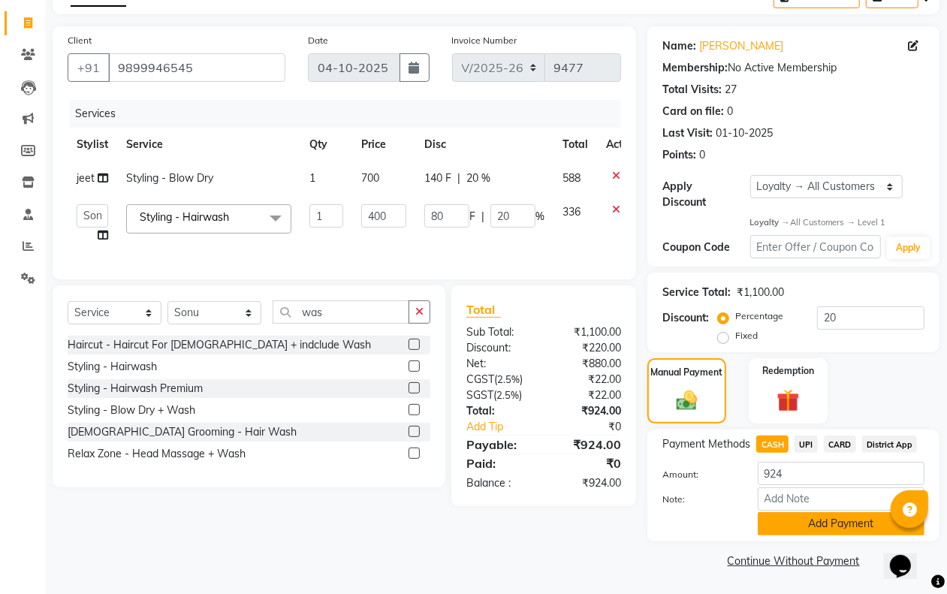
click at [790, 515] on button "Add Payment" at bounding box center [841, 523] width 167 height 23
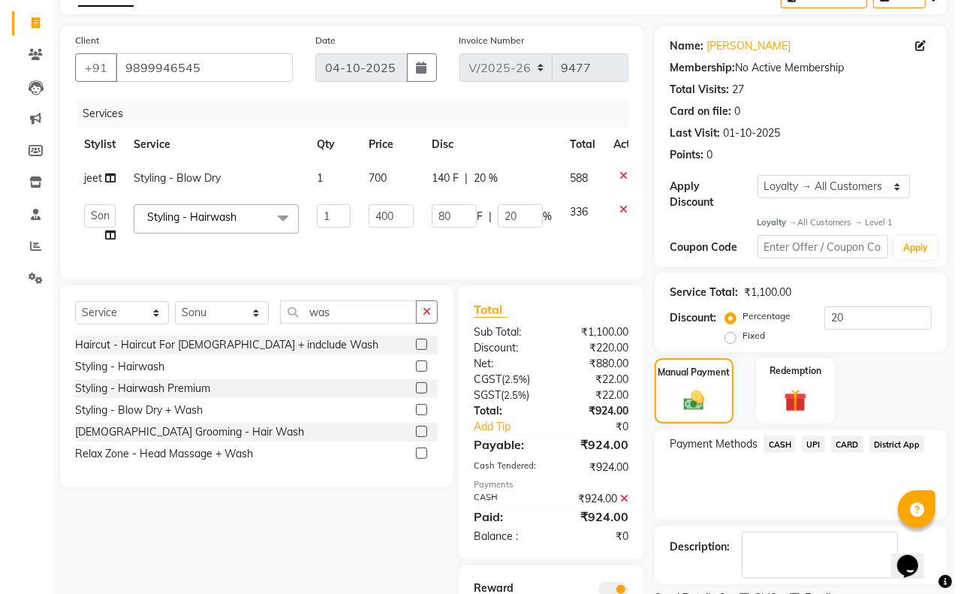
scroll to position [193, 0]
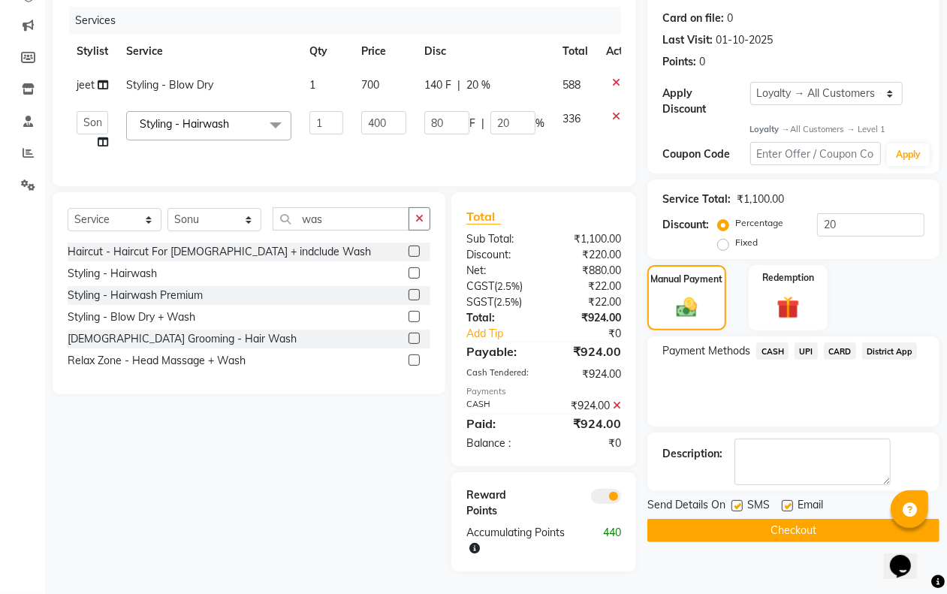
click at [603, 496] on span at bounding box center [606, 496] width 30 height 15
click at [621, 499] on input "checkbox" at bounding box center [621, 499] width 0 height 0
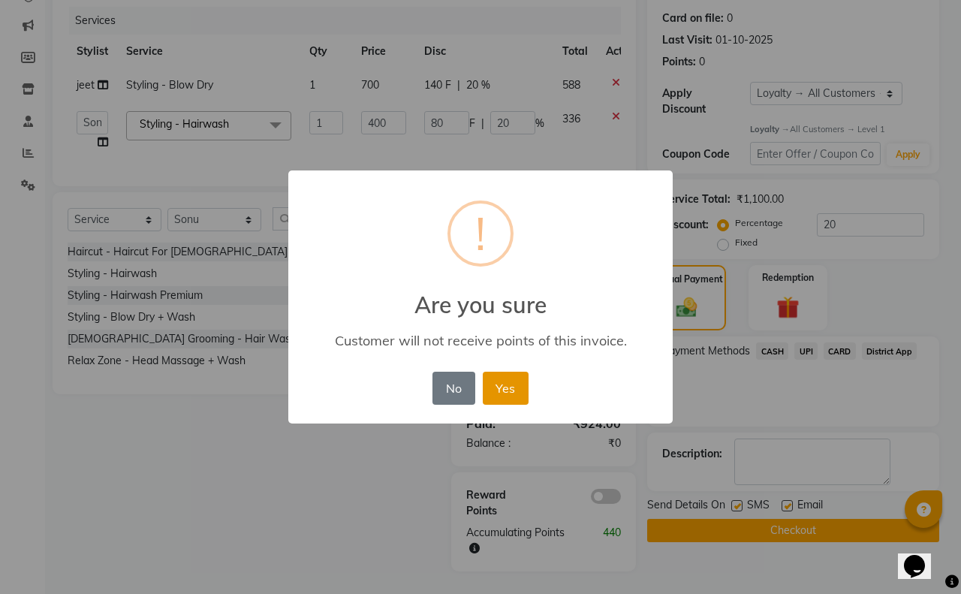
click at [508, 394] on button "Yes" at bounding box center [506, 388] width 46 height 33
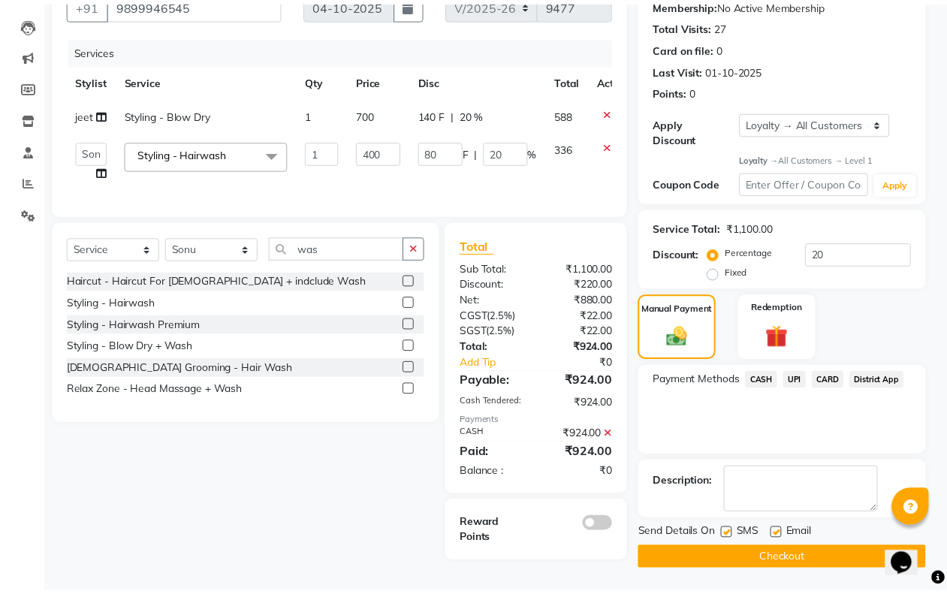
scroll to position [155, 0]
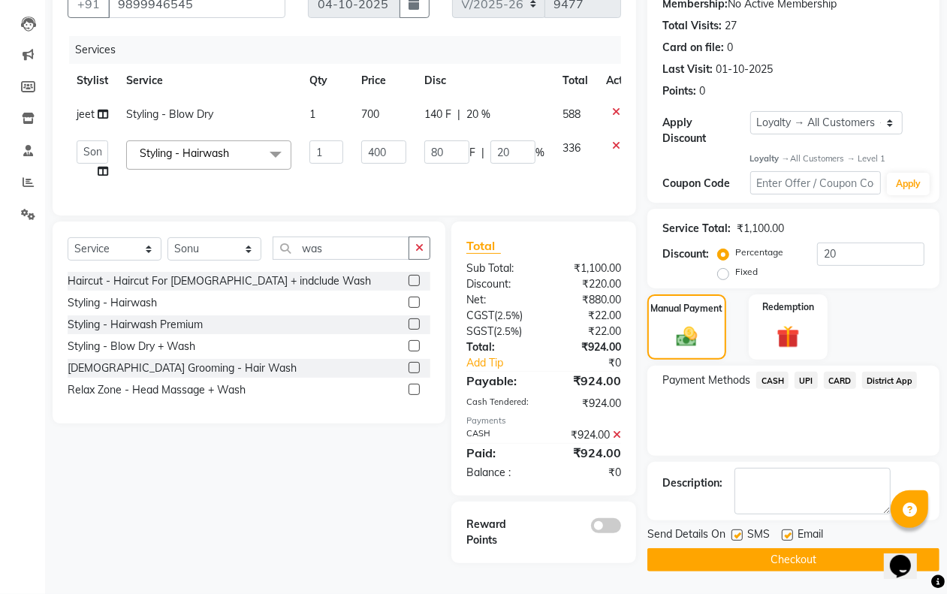
click at [738, 532] on label at bounding box center [736, 534] width 11 height 11
click at [738, 532] on input "checkbox" at bounding box center [736, 536] width 10 height 10
click at [792, 529] on label at bounding box center [787, 534] width 11 height 11
click at [791, 531] on input "checkbox" at bounding box center [787, 536] width 10 height 10
click at [781, 550] on button "Checkout" at bounding box center [793, 559] width 292 height 23
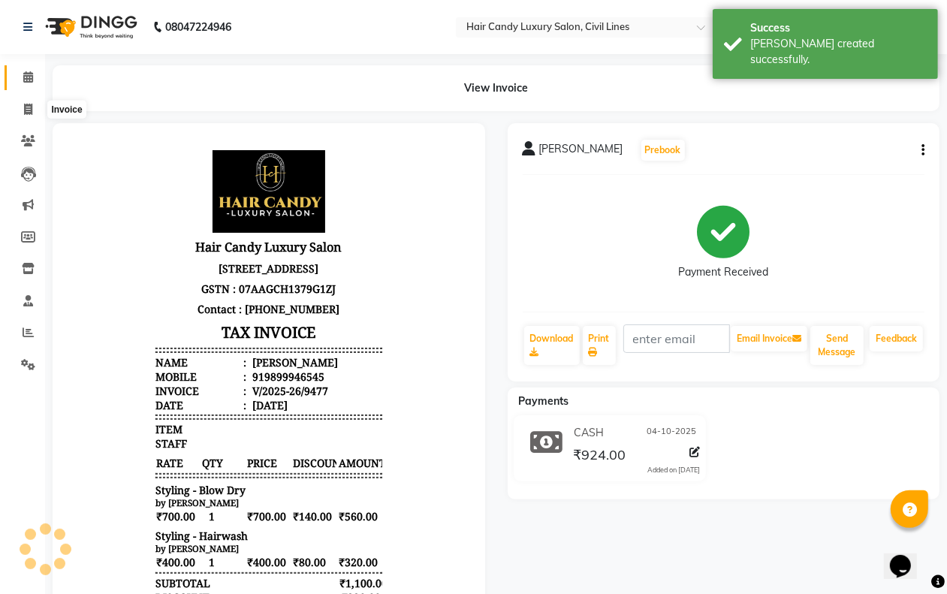
click at [23, 77] on icon at bounding box center [28, 76] width 10 height 11
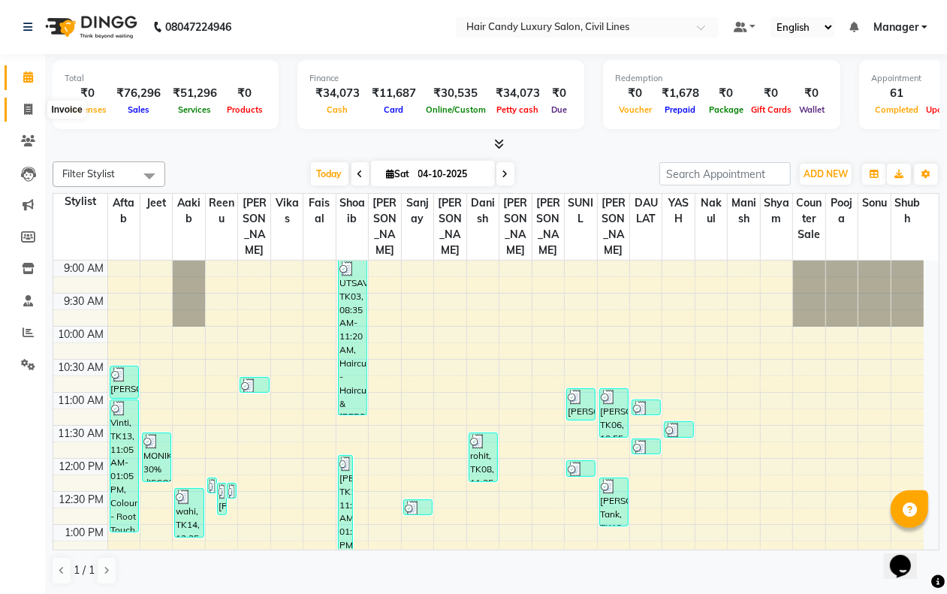
click at [25, 109] on icon at bounding box center [28, 109] width 8 height 11
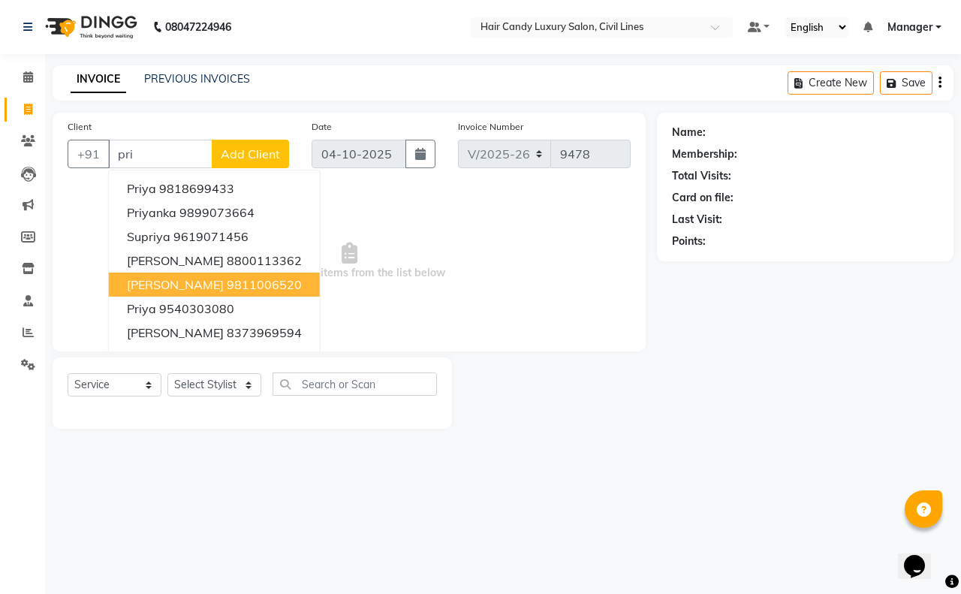
click at [234, 282] on ngb-highlight "9811006520" at bounding box center [264, 284] width 75 height 15
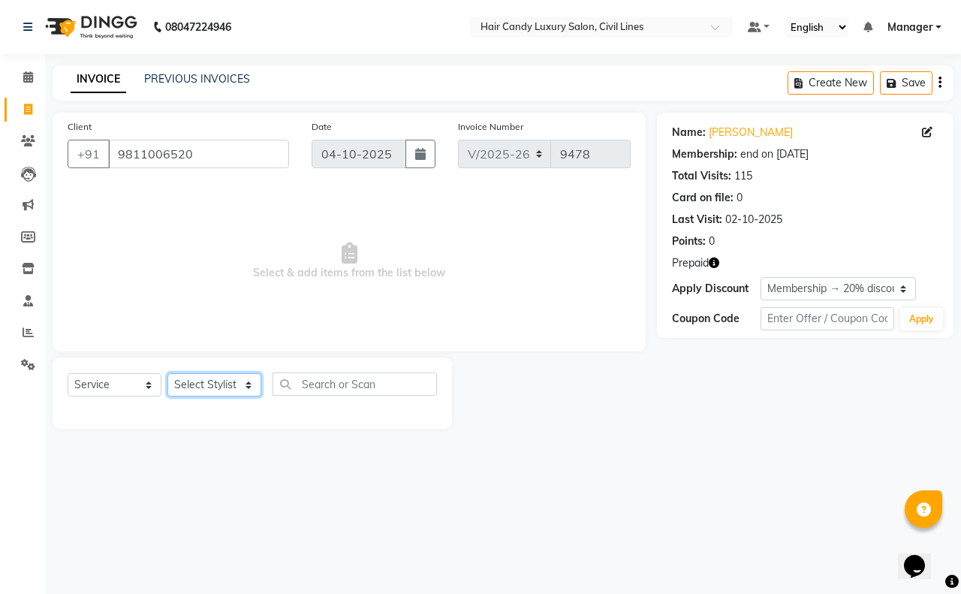
click at [241, 387] on select "Select Stylist aakib AASHU Aftab Arshal counter sale Danish DAULAT faisal jeet …" at bounding box center [214, 384] width 94 height 23
click at [167, 373] on select "Select Stylist aakib AASHU Aftab Arshal counter sale Danish DAULAT faisal jeet …" at bounding box center [214, 384] width 94 height 23
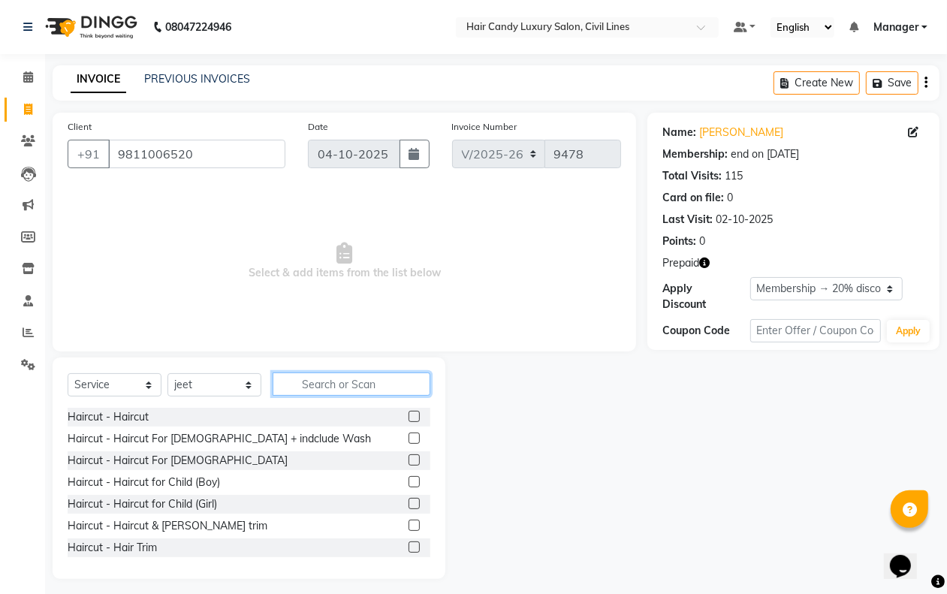
click at [312, 384] on input "text" at bounding box center [352, 383] width 158 height 23
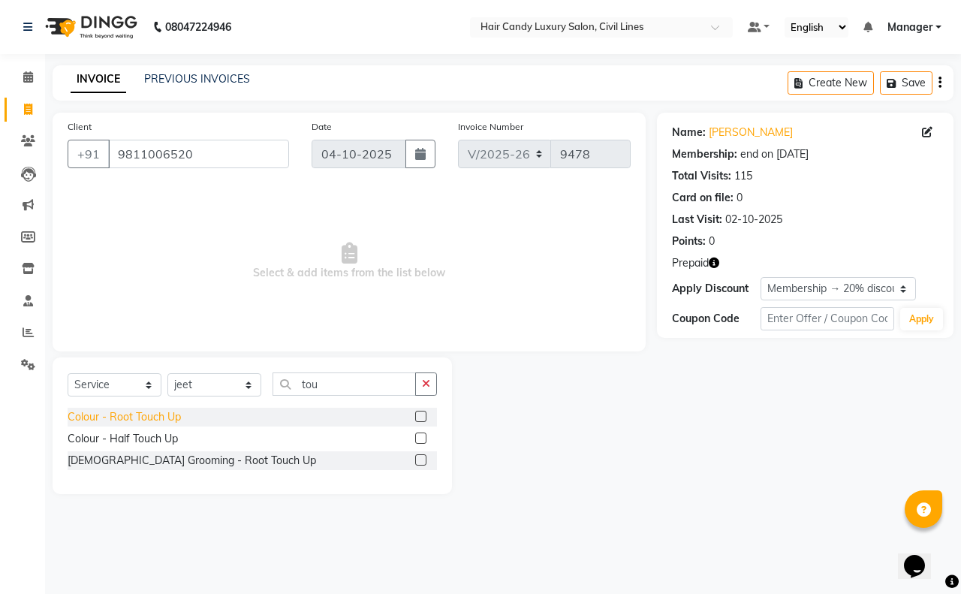
click at [152, 415] on div "Colour - Root Touch Up" at bounding box center [124, 417] width 113 height 16
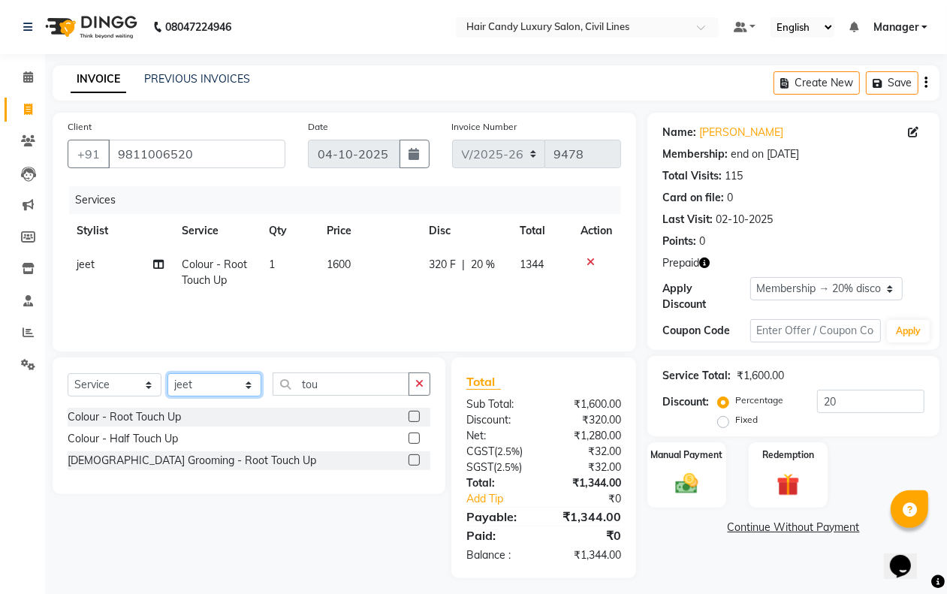
click at [218, 392] on select "Select Stylist aakib AASHU Aftab Arshal counter sale Danish DAULAT faisal jeet …" at bounding box center [214, 384] width 94 height 23
click at [338, 275] on td "1600" at bounding box center [369, 273] width 102 height 50
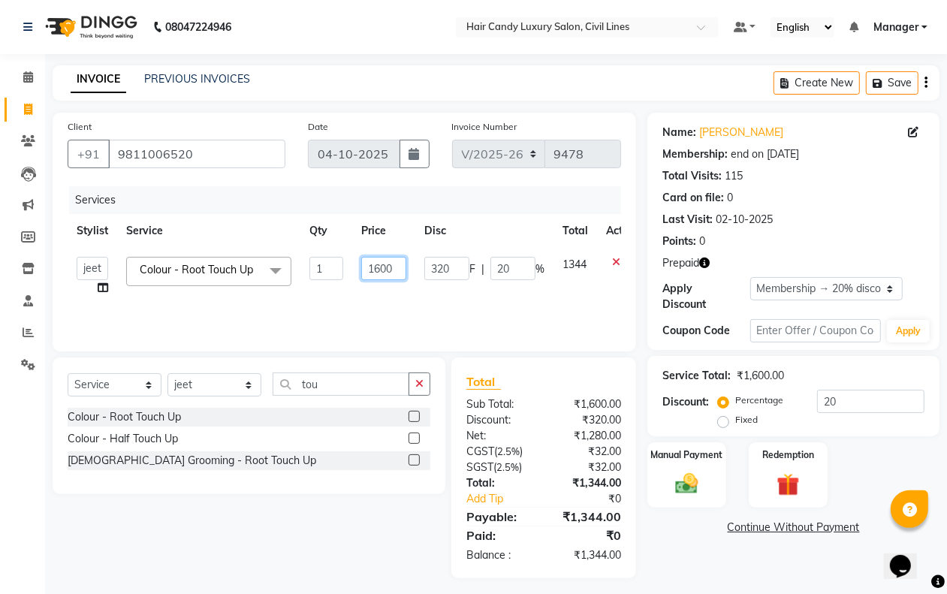
click at [387, 264] on input "1600" at bounding box center [383, 268] width 45 height 23
click at [362, 309] on div "Services Stylist Service Qty Price Disc Total Action aakib AASHU Aftab Arshal c…" at bounding box center [344, 261] width 553 height 150
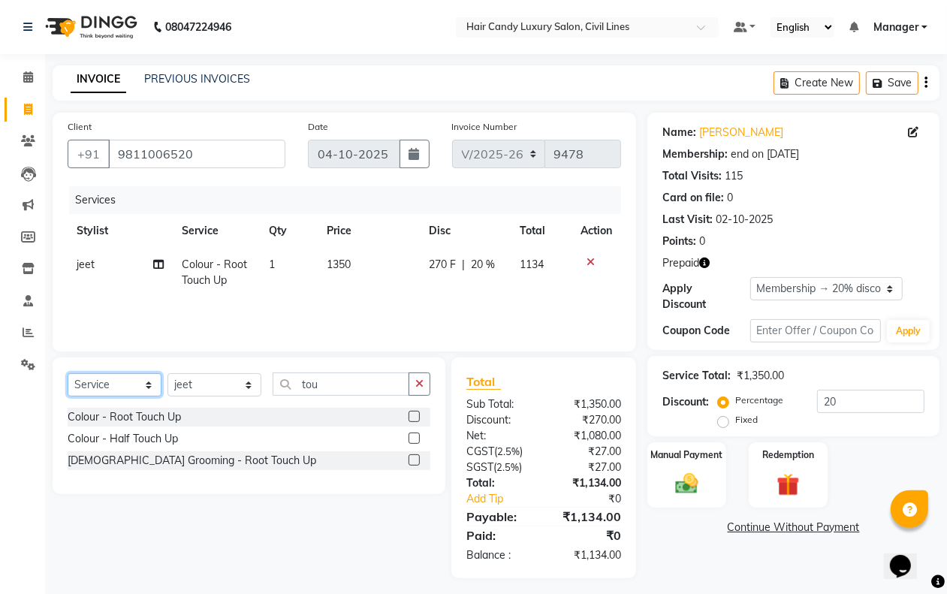
click at [139, 381] on select "Select Service Product Membership Package Voucher Prepaid Gift Card" at bounding box center [115, 384] width 94 height 23
click at [206, 378] on select "Select Stylist aakib AASHU Aftab Arshal counter sale Danish DAULAT faisal jeet …" at bounding box center [214, 384] width 94 height 23
click at [167, 373] on select "Select Stylist aakib AASHU Aftab Arshal counter sale Danish DAULAT faisal jeet …" at bounding box center [214, 384] width 94 height 23
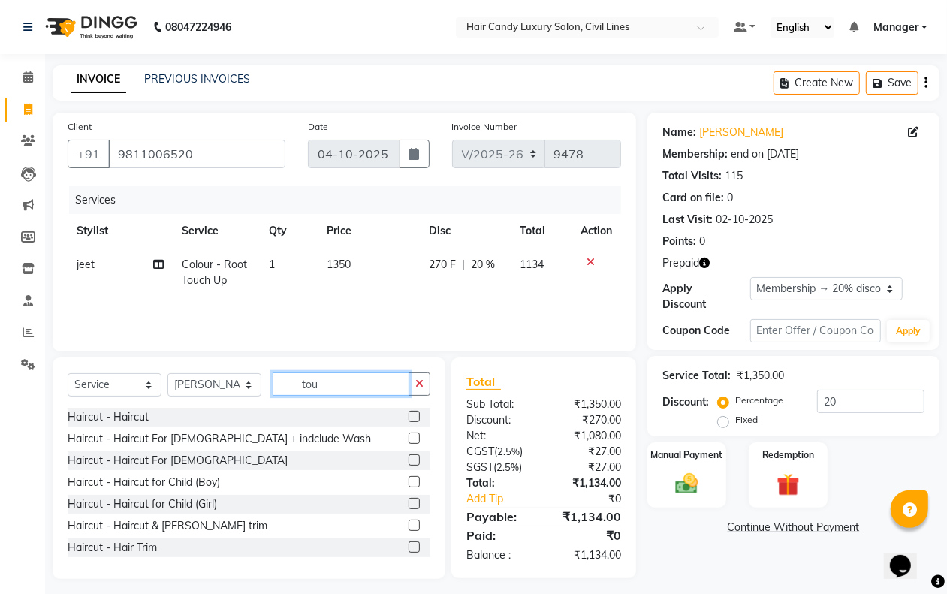
click at [330, 381] on input "tou" at bounding box center [341, 383] width 137 height 23
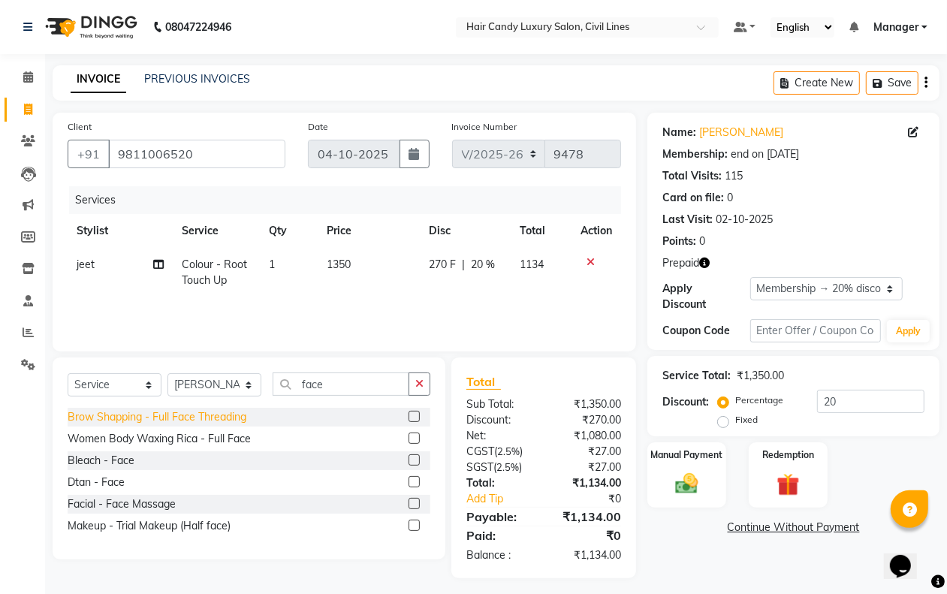
click at [224, 410] on div "Brow Shapping - Full Face Threading" at bounding box center [157, 417] width 179 height 16
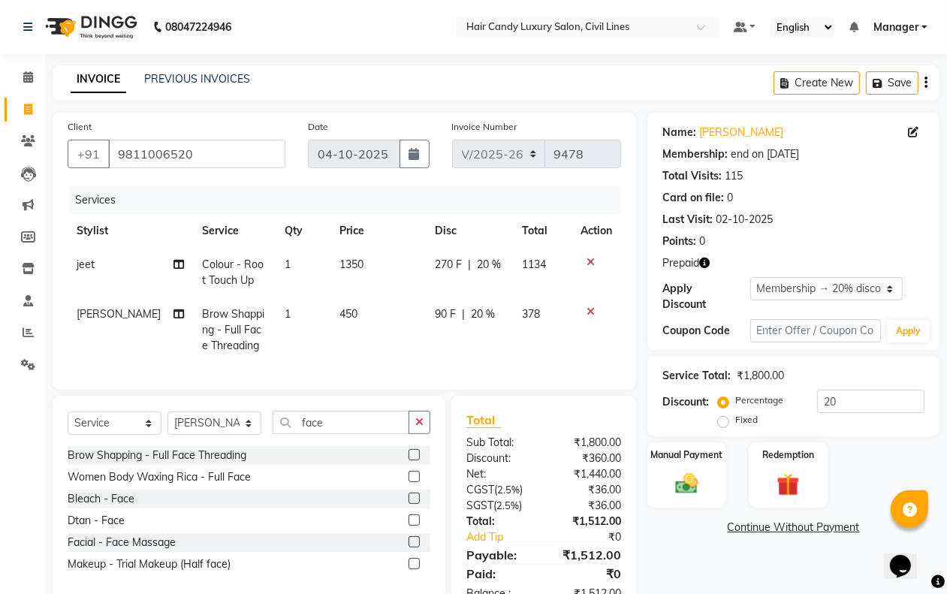
click at [340, 312] on span "450" at bounding box center [349, 314] width 18 height 14
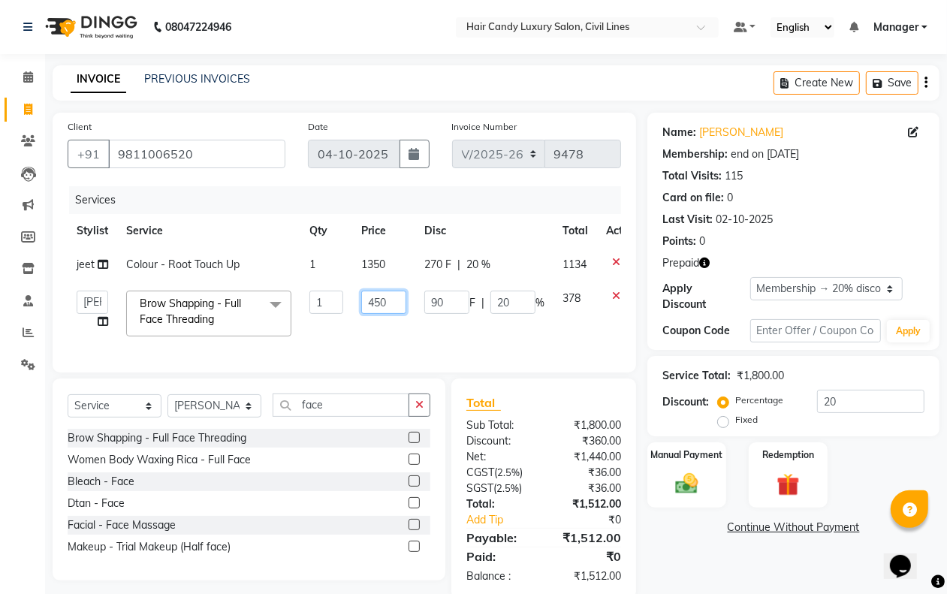
click at [384, 303] on input "450" at bounding box center [383, 302] width 45 height 23
click at [647, 580] on div "Name: Priyanka Katariya Membership: end on 16-07-2026 Total Visits: 115 Card on…" at bounding box center [798, 356] width 303 height 487
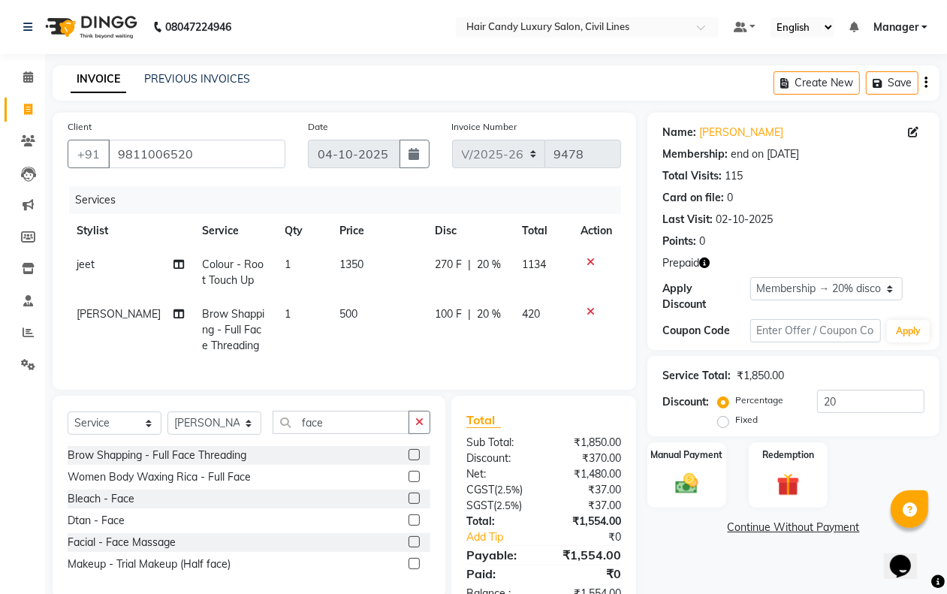
scroll to position [59, 0]
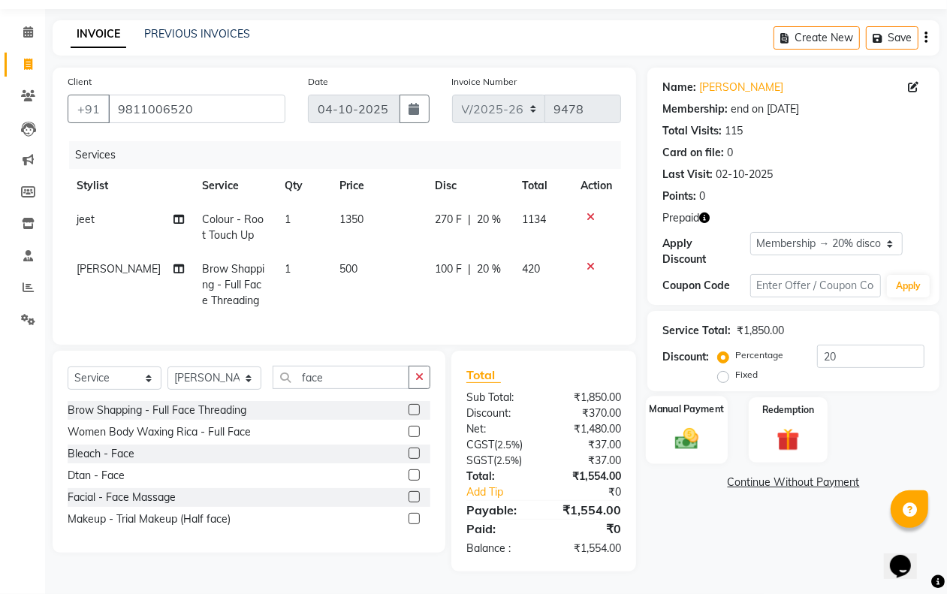
click at [707, 419] on div "Manual Payment" at bounding box center [687, 430] width 82 height 68
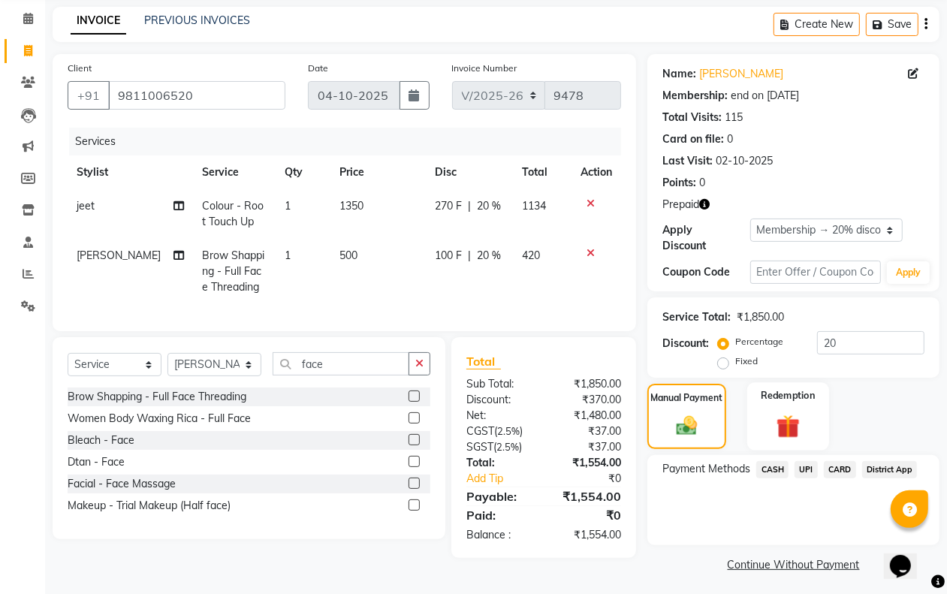
scroll to position [62, 0]
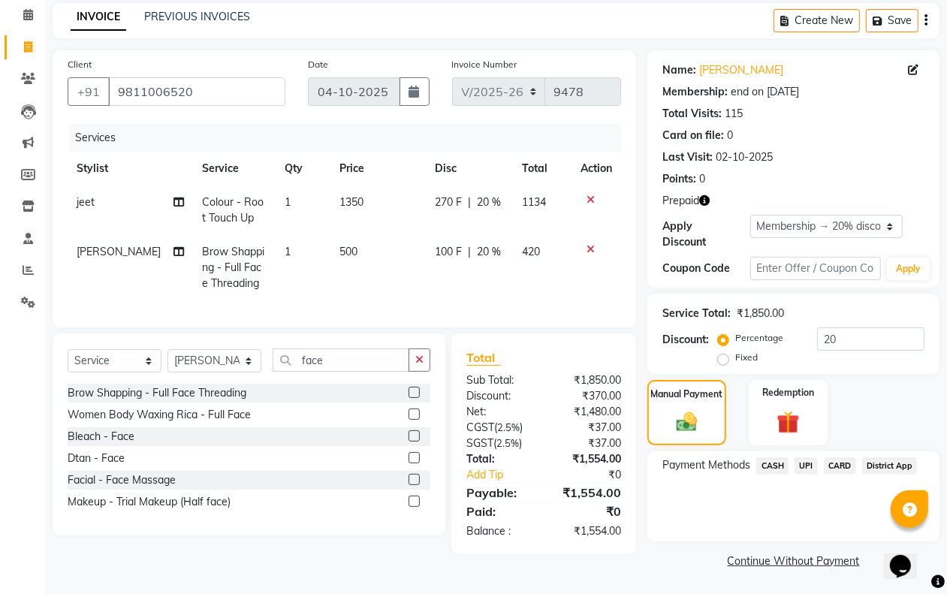
click at [770, 466] on span "CASH" at bounding box center [772, 465] width 32 height 17
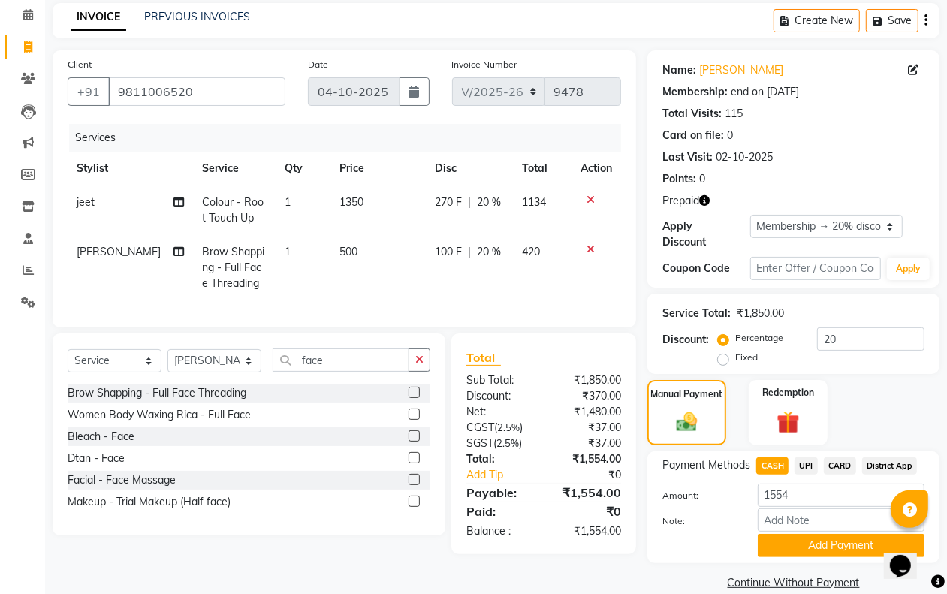
scroll to position [83, 0]
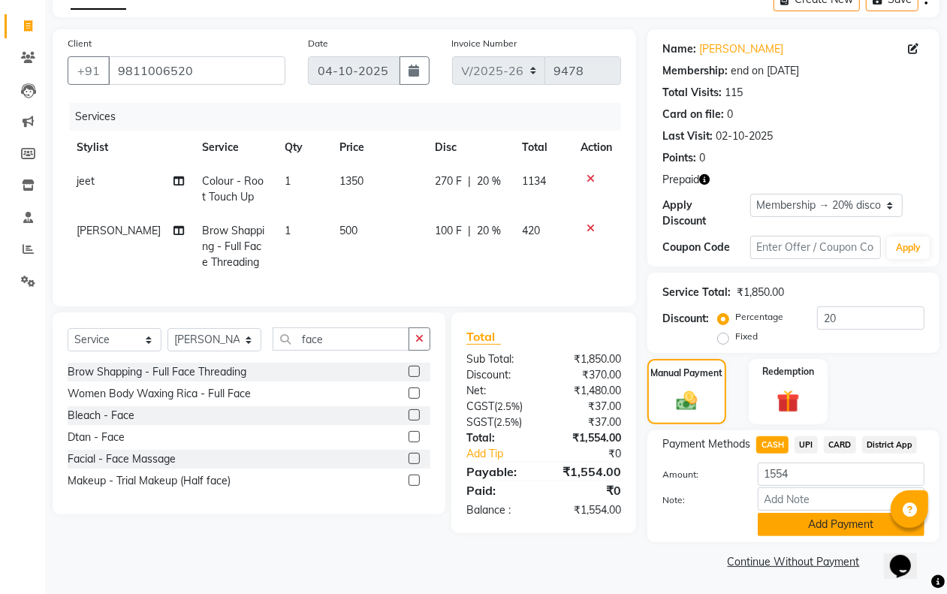
click at [786, 523] on button "Add Payment" at bounding box center [841, 524] width 167 height 23
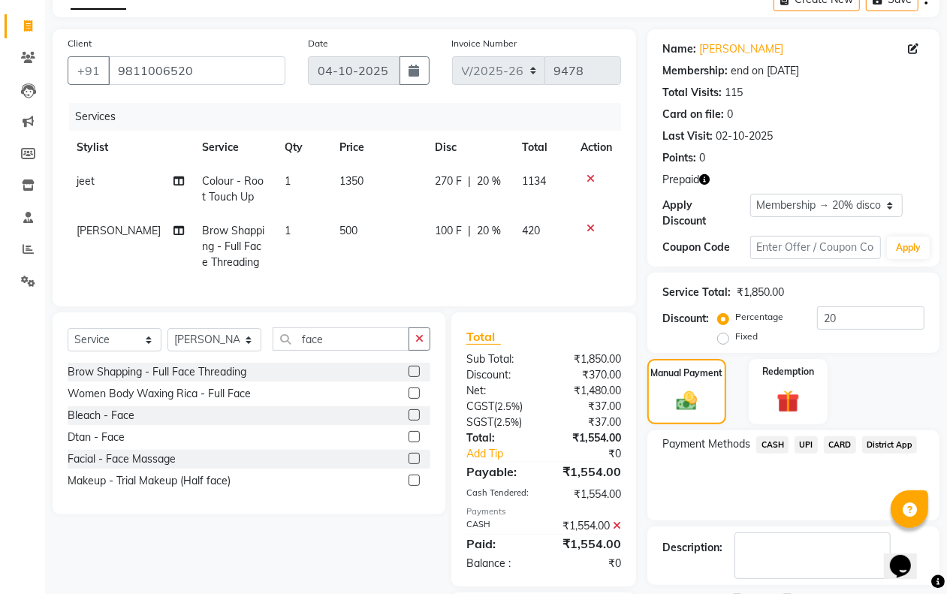
scroll to position [179, 0]
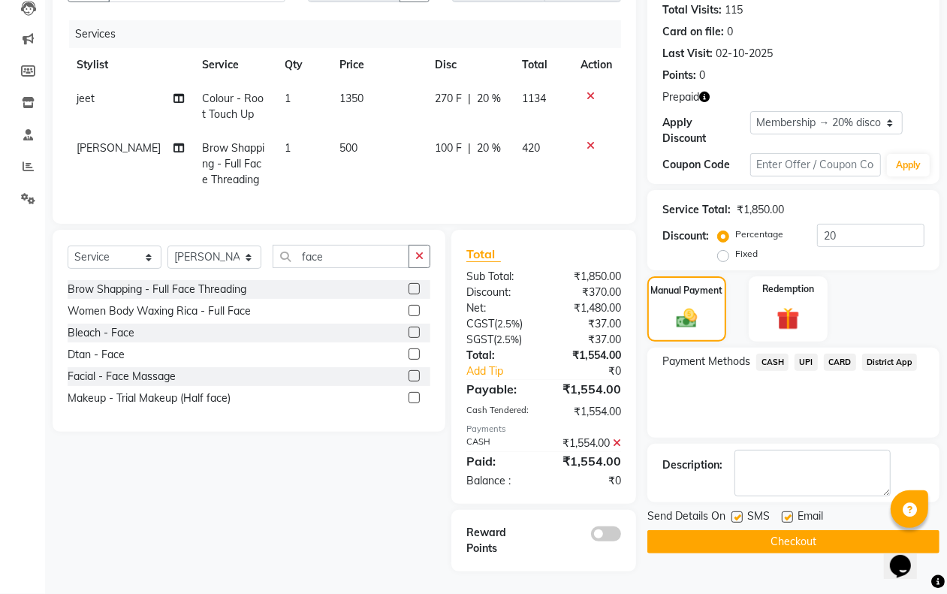
click at [737, 530] on button "Checkout" at bounding box center [793, 541] width 292 height 23
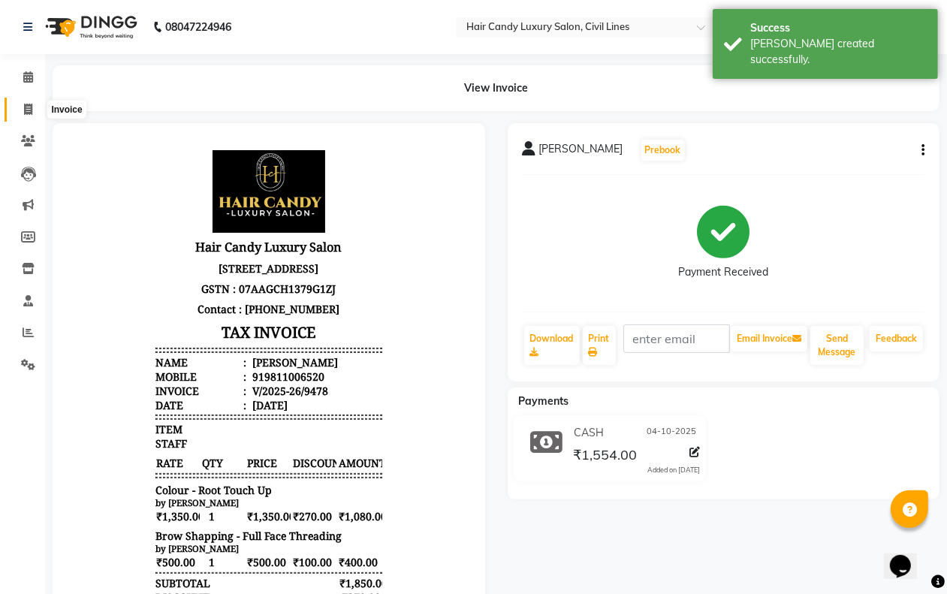
click at [27, 113] on icon at bounding box center [28, 109] width 8 height 11
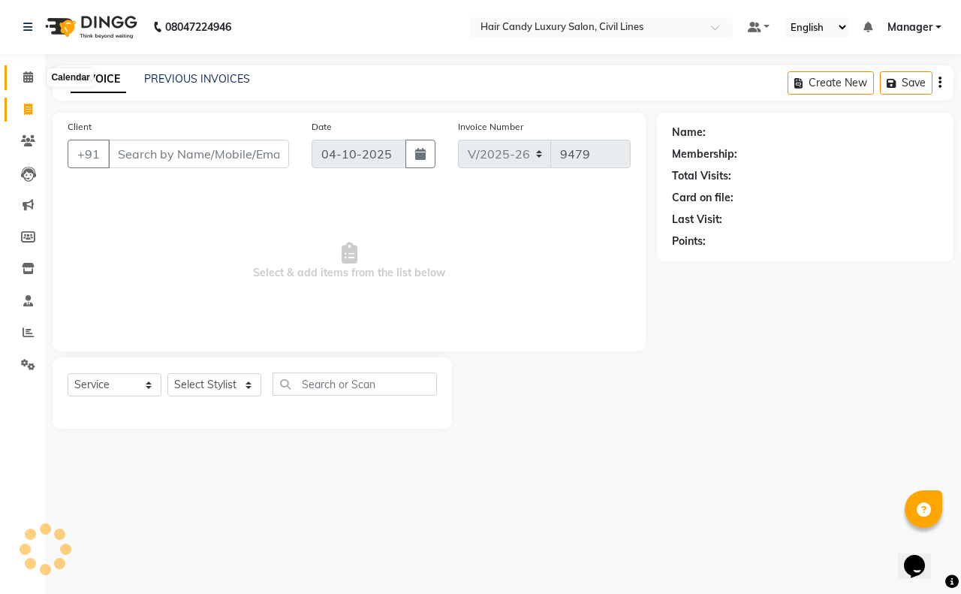
click at [20, 80] on span at bounding box center [28, 77] width 26 height 17
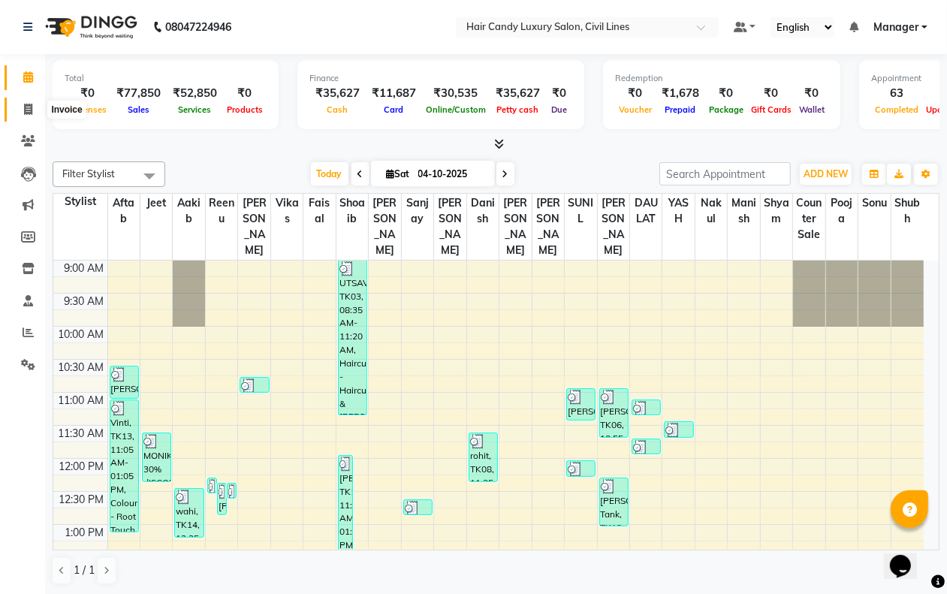
click at [32, 114] on icon at bounding box center [28, 109] width 8 height 11
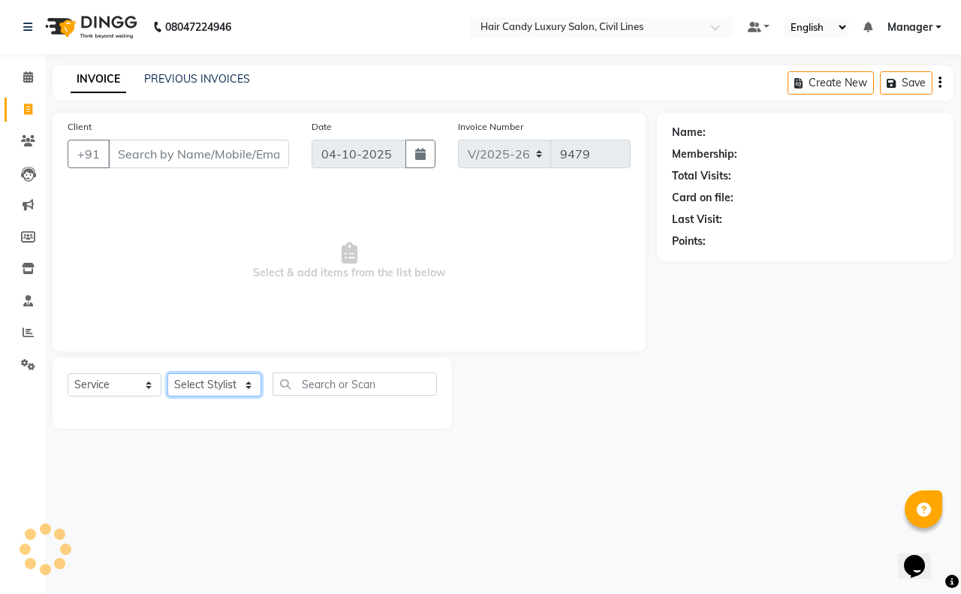
click at [210, 379] on select "Select Stylist" at bounding box center [214, 384] width 94 height 23
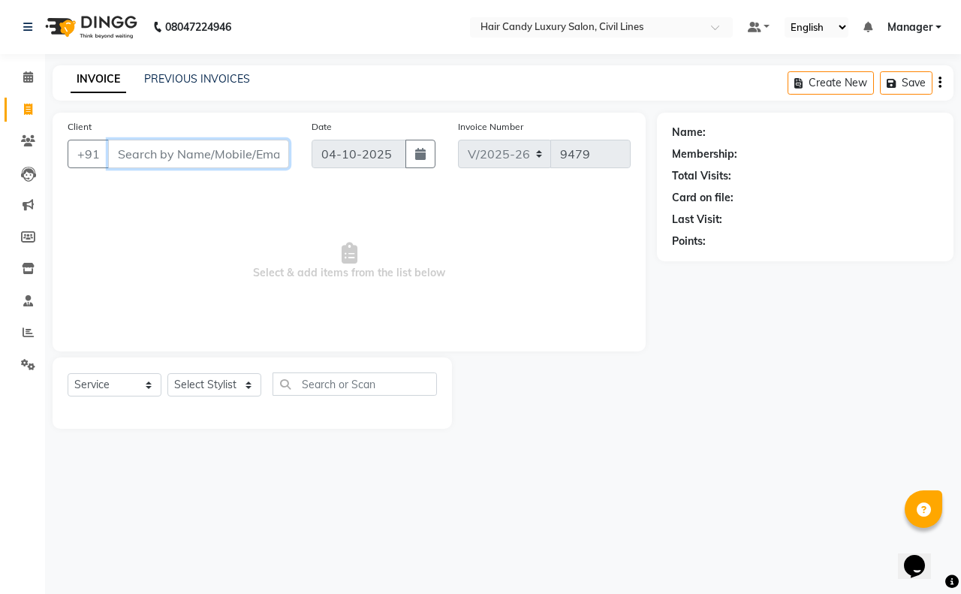
click at [129, 147] on input "Client" at bounding box center [198, 154] width 181 height 29
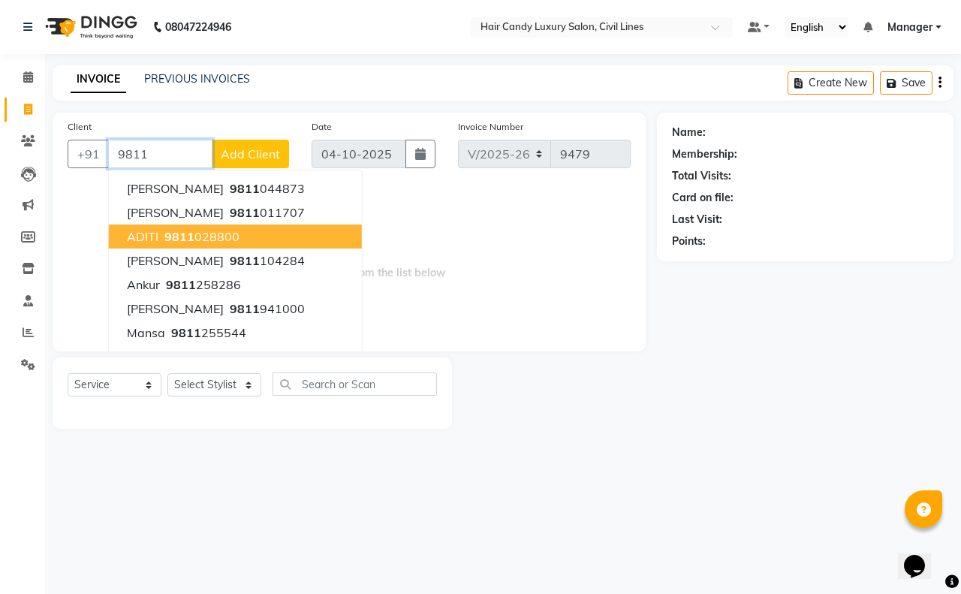
drag, startPoint x: 143, startPoint y: 159, endPoint x: 748, endPoint y: 638, distance: 771.2
click at [748, 593] on html "08047224946 Select Location × Hair Candy Luxury Salon, Civil Lines Default Pane…" at bounding box center [480, 297] width 961 height 594
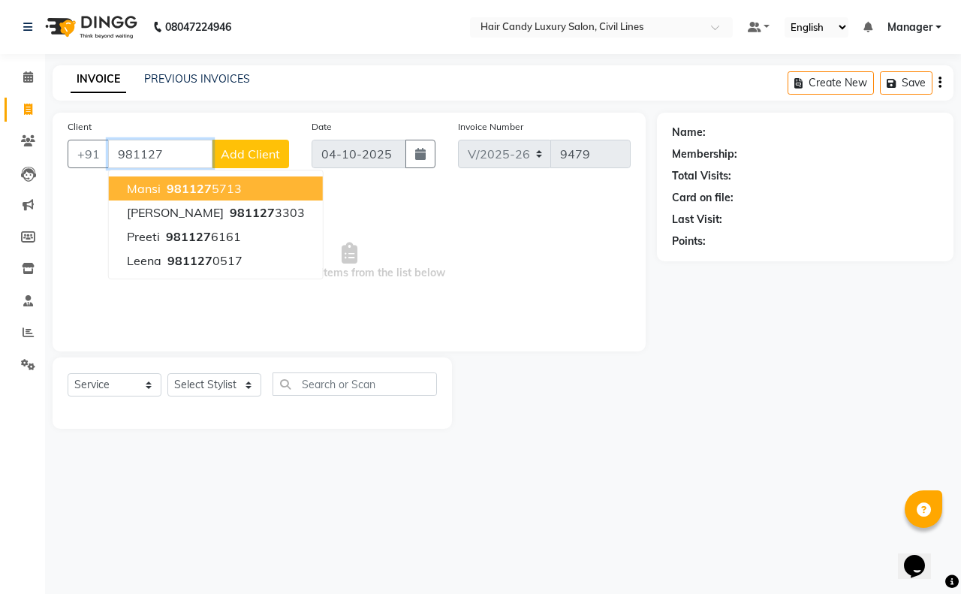
click at [230, 189] on ngb-highlight "981127 5713" at bounding box center [203, 188] width 78 height 15
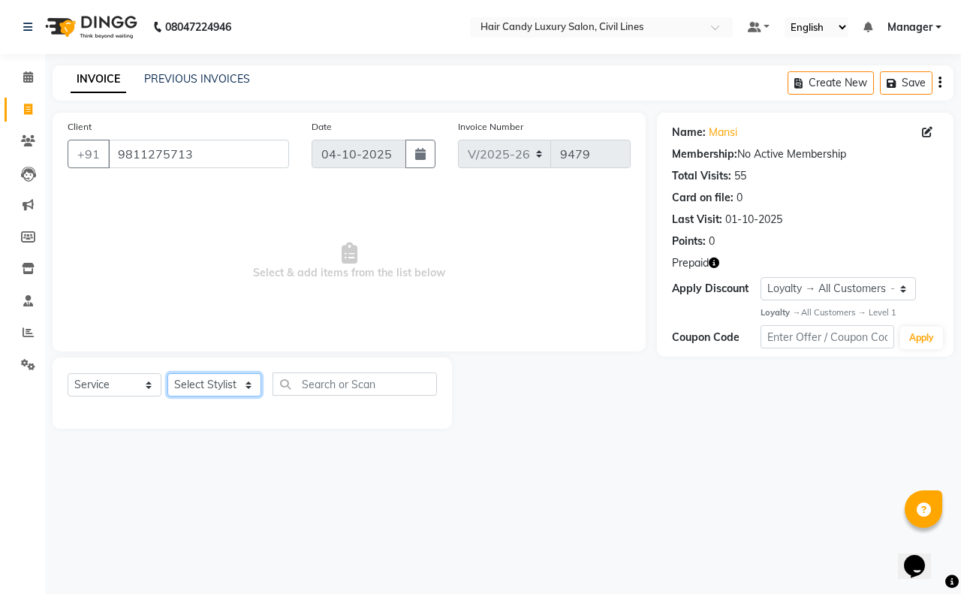
click at [203, 389] on select "Select Stylist aakib AASHU Aftab Arshal counter sale Danish DAULAT faisal jeet …" at bounding box center [214, 384] width 94 height 23
click at [167, 373] on select "Select Stylist aakib AASHU Aftab Arshal counter sale Danish DAULAT faisal jeet …" at bounding box center [214, 384] width 94 height 23
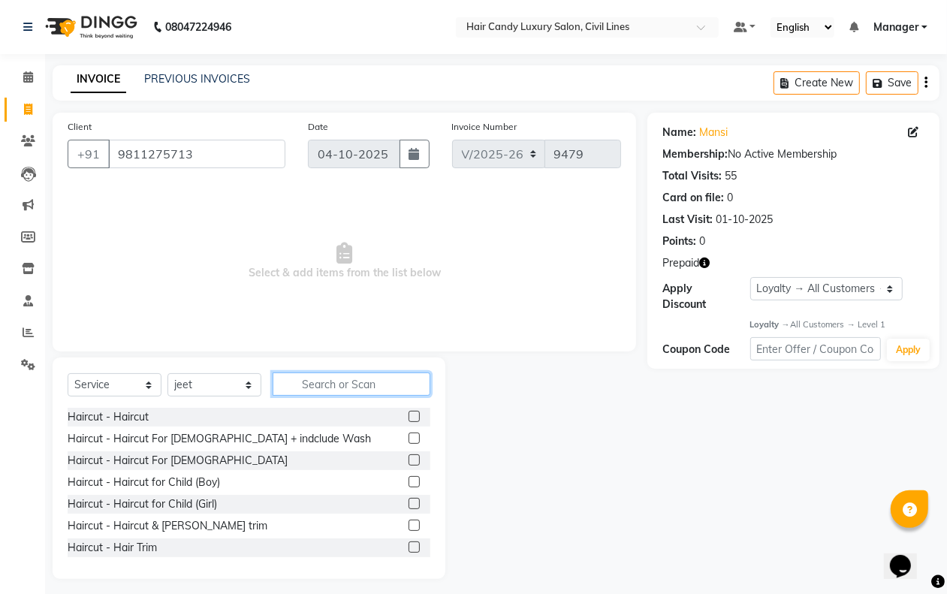
click at [321, 392] on input "text" at bounding box center [352, 383] width 158 height 23
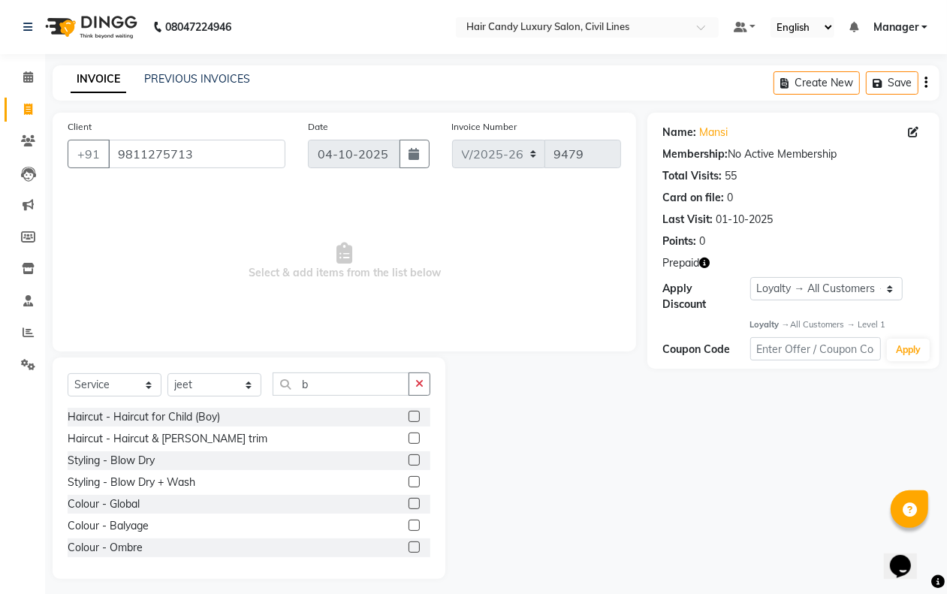
click at [228, 459] on div "Styling - Blow Dry" at bounding box center [249, 460] width 363 height 19
click at [408, 459] on label at bounding box center [413, 459] width 11 height 11
click at [408, 459] on input "checkbox" at bounding box center [413, 461] width 10 height 10
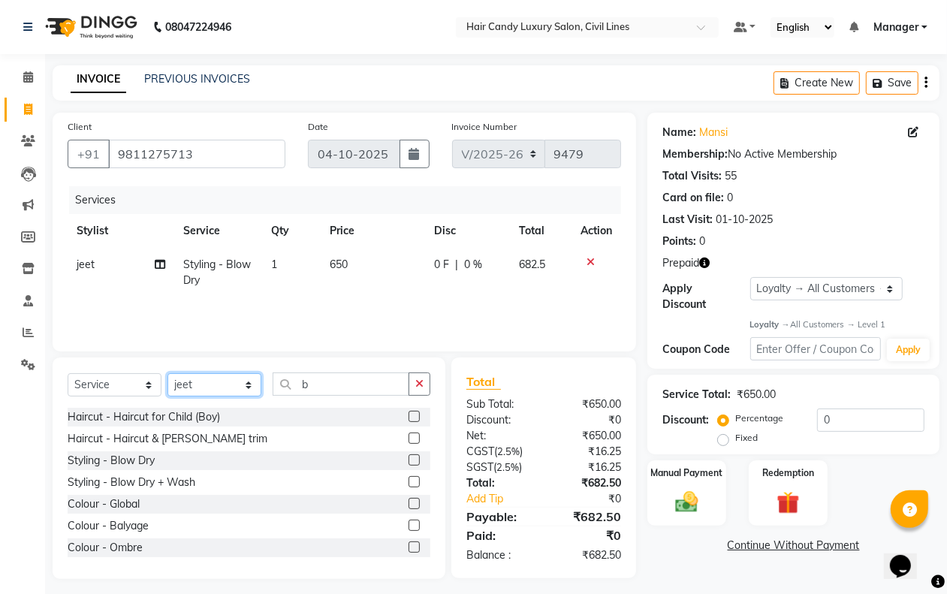
click at [235, 384] on select "Select Stylist aakib AASHU Aftab Arshal counter sale Danish DAULAT faisal jeet …" at bounding box center [214, 384] width 94 height 23
click at [167, 373] on select "Select Stylist aakib AASHU Aftab Arshal counter sale Danish DAULAT faisal jeet …" at bounding box center [214, 384] width 94 height 23
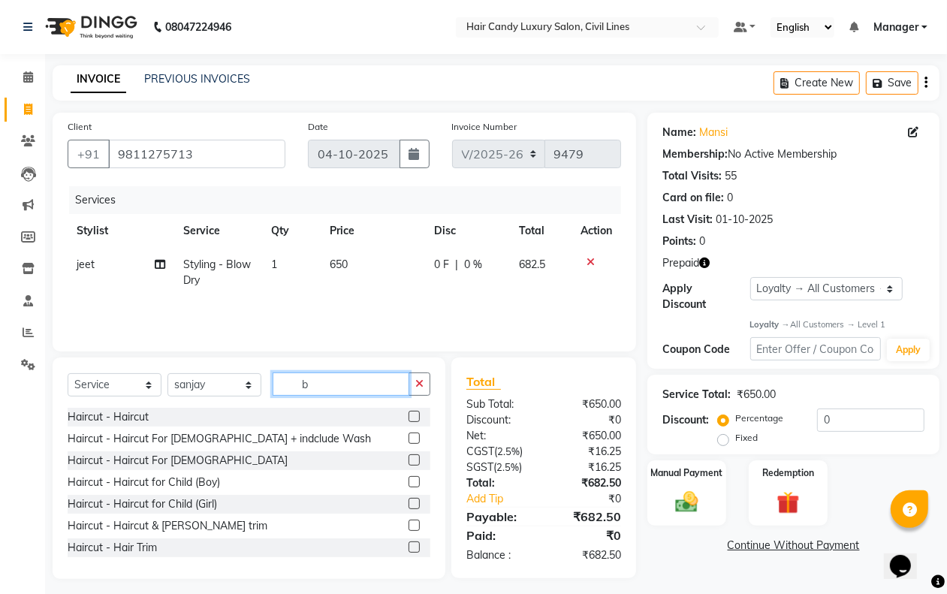
click at [323, 381] on input "b" at bounding box center [341, 383] width 137 height 23
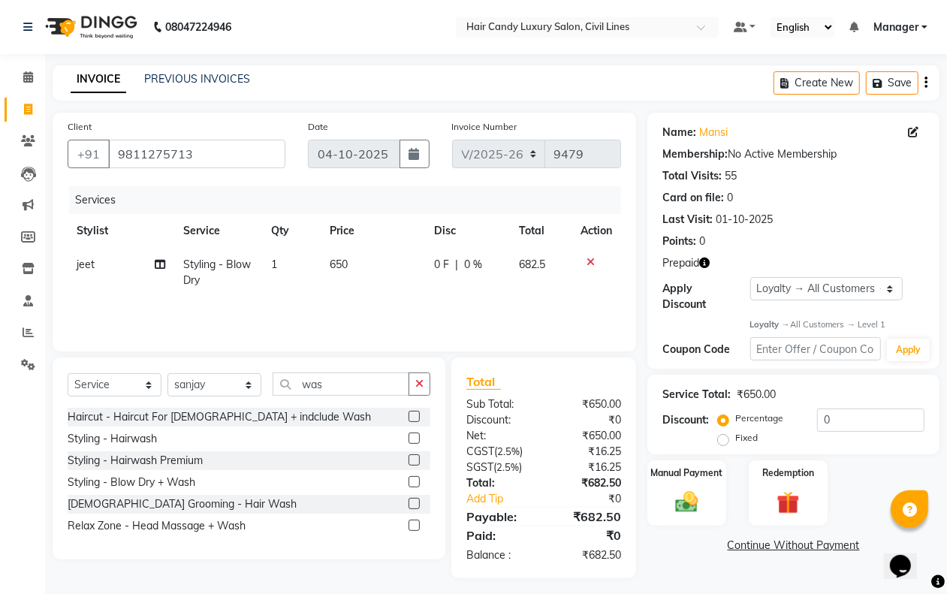
click at [414, 463] on label at bounding box center [413, 459] width 11 height 11
click at [414, 463] on input "checkbox" at bounding box center [413, 461] width 10 height 10
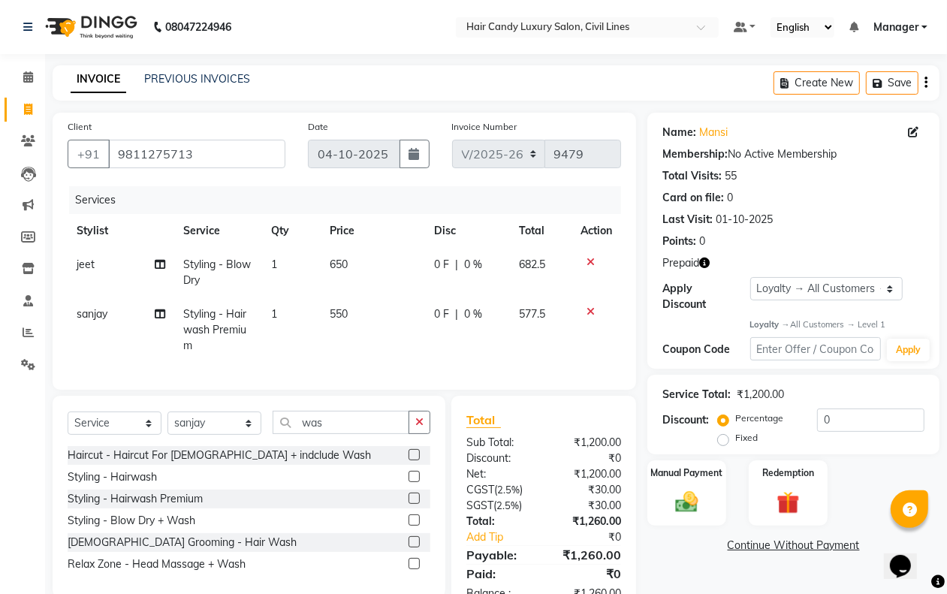
scroll to position [59, 0]
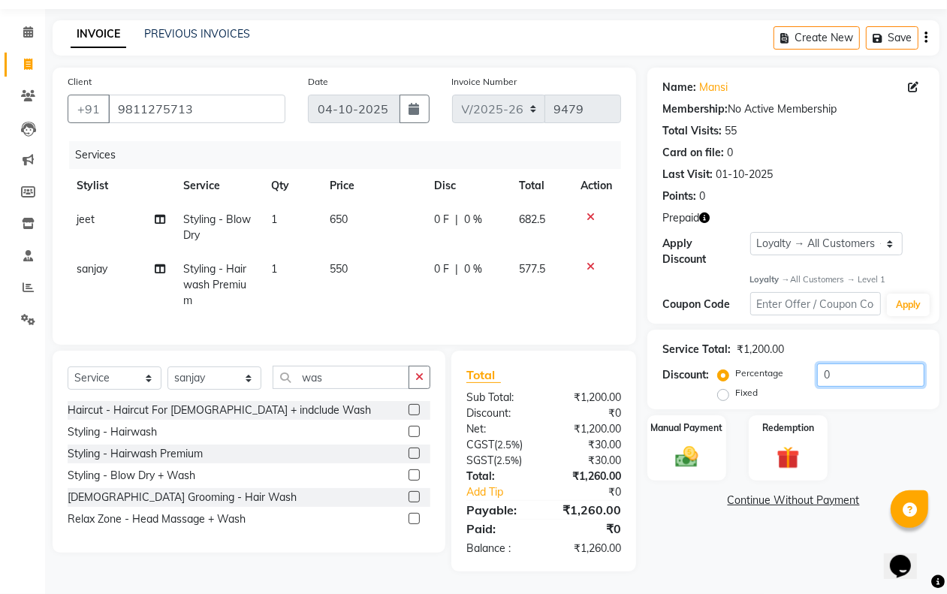
click at [818, 369] on input "0" at bounding box center [870, 374] width 107 height 23
click at [674, 509] on div "Name: Mansi Membership: No Active Membership Total Visits: 55 Card on file: 0 L…" at bounding box center [798, 320] width 303 height 504
drag, startPoint x: 336, startPoint y: 205, endPoint x: 327, endPoint y: 268, distance: 63.6
click at [335, 212] on span "650" at bounding box center [336, 219] width 18 height 14
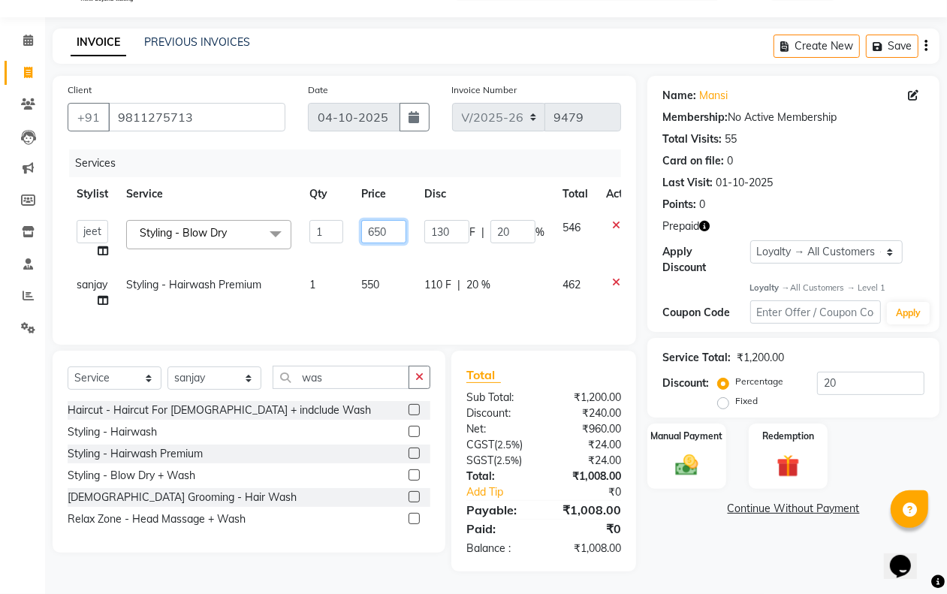
click at [394, 220] on input "650" at bounding box center [383, 231] width 45 height 23
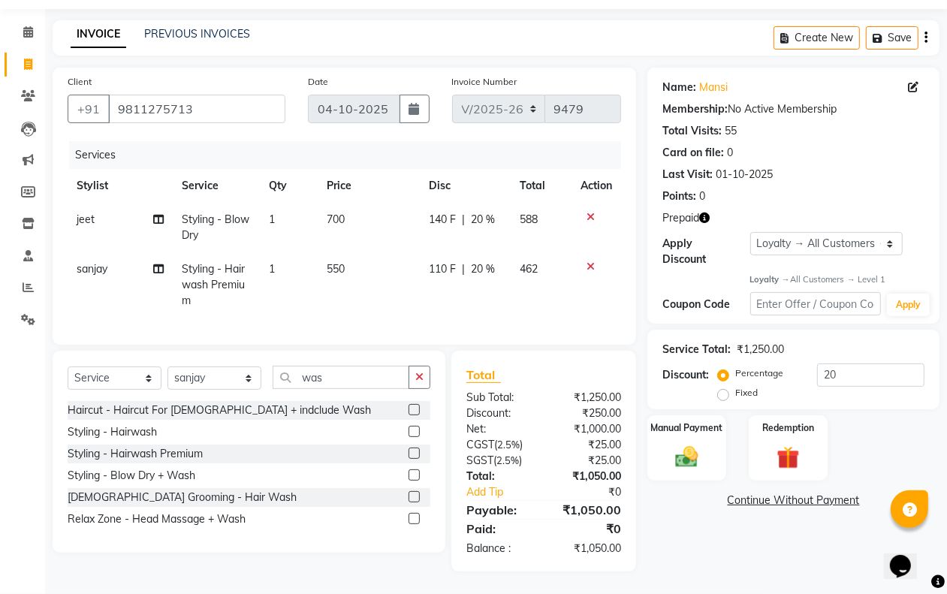
click at [300, 557] on div "Select Service Product Membership Package Voucher Prepaid Gift Card Select Styl…" at bounding box center [243, 461] width 404 height 221
click at [710, 448] on div "Manual Payment" at bounding box center [687, 448] width 82 height 68
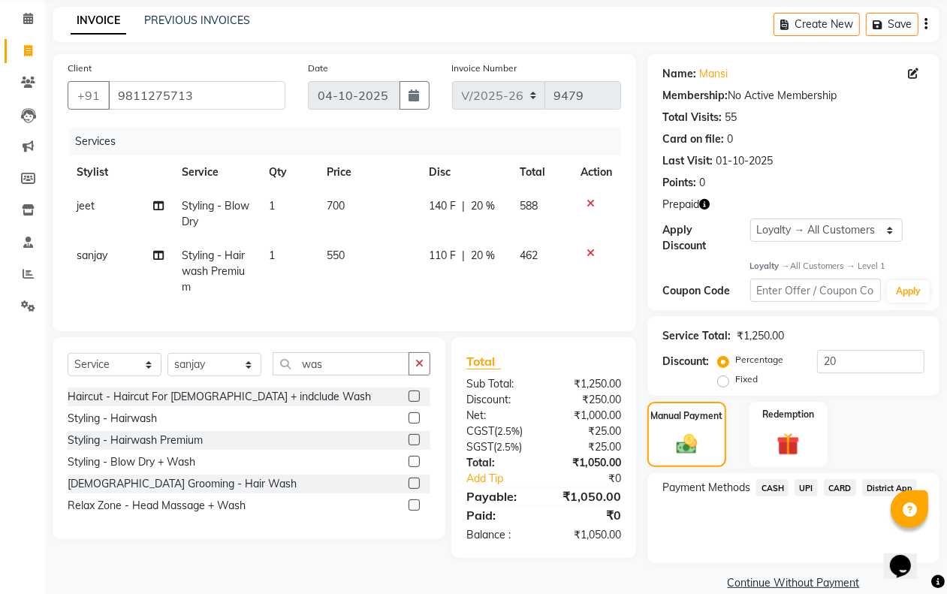
scroll to position [81, 0]
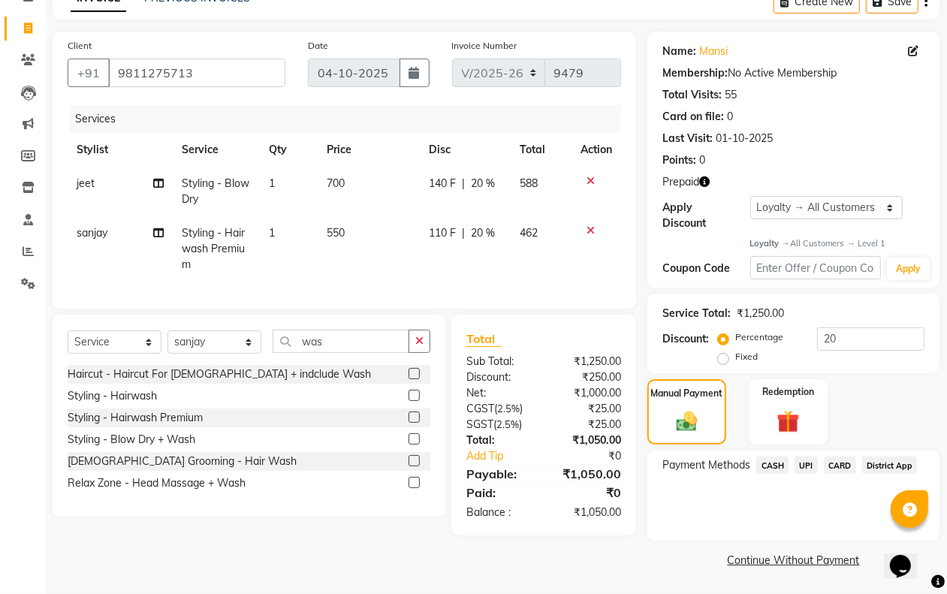
click at [774, 458] on span "CASH" at bounding box center [772, 465] width 32 height 17
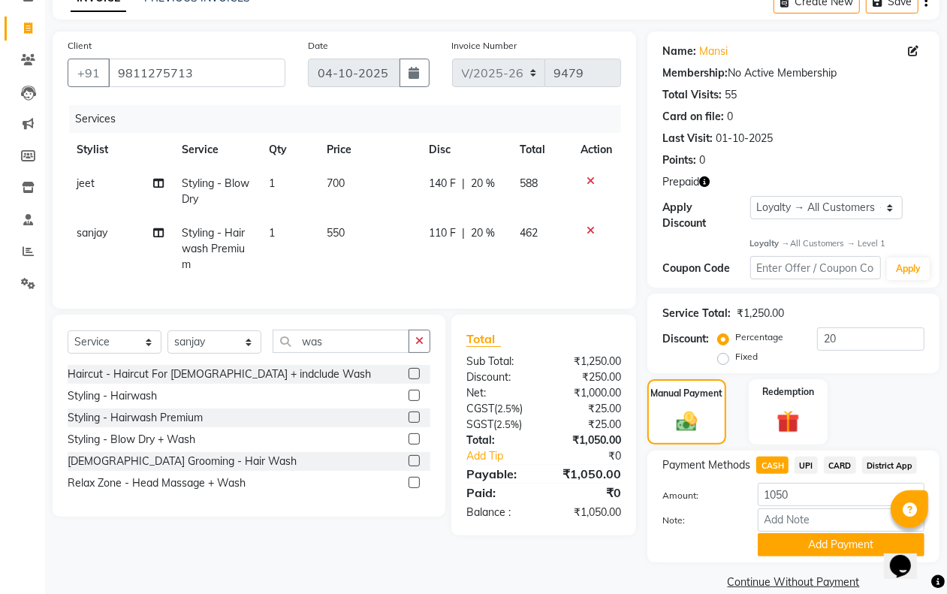
scroll to position [102, 0]
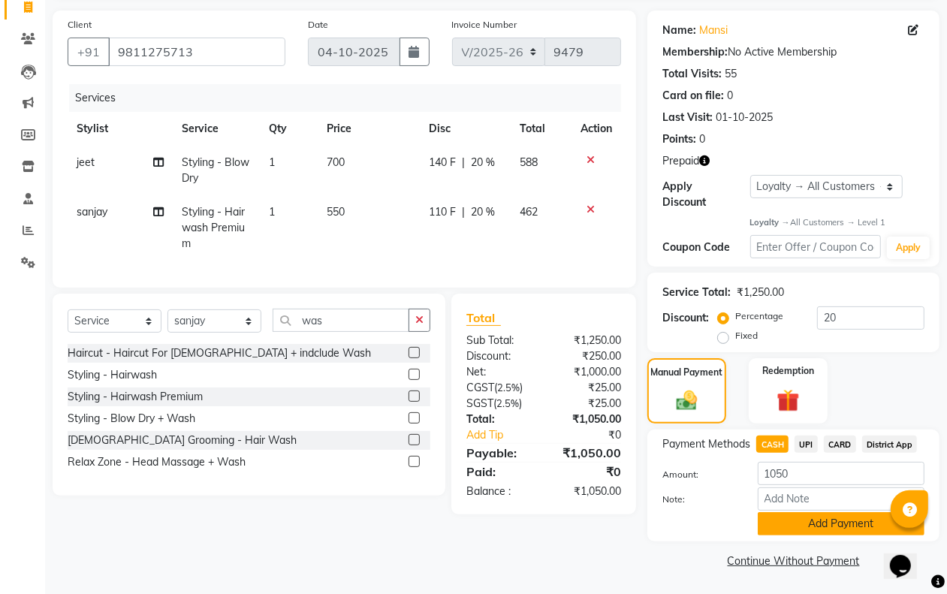
click at [778, 520] on button "Add Payment" at bounding box center [841, 523] width 167 height 23
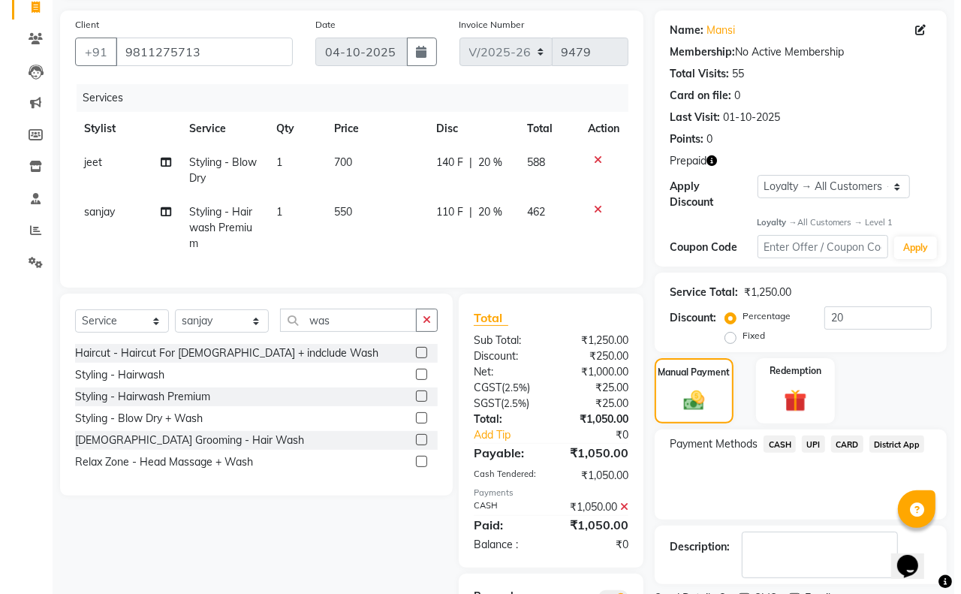
scroll to position [216, 0]
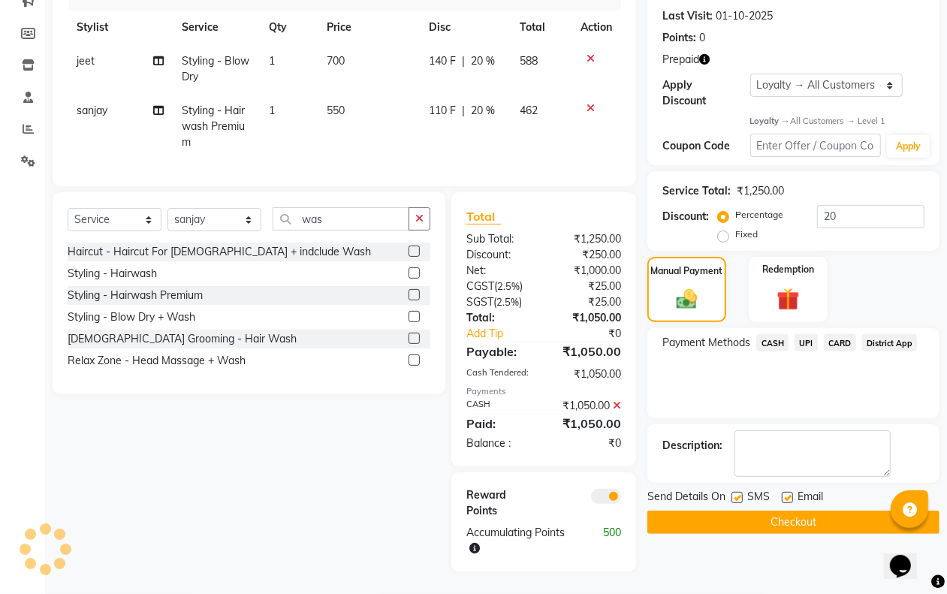
click at [608, 496] on span at bounding box center [606, 496] width 30 height 15
click at [621, 499] on input "checkbox" at bounding box center [621, 499] width 0 height 0
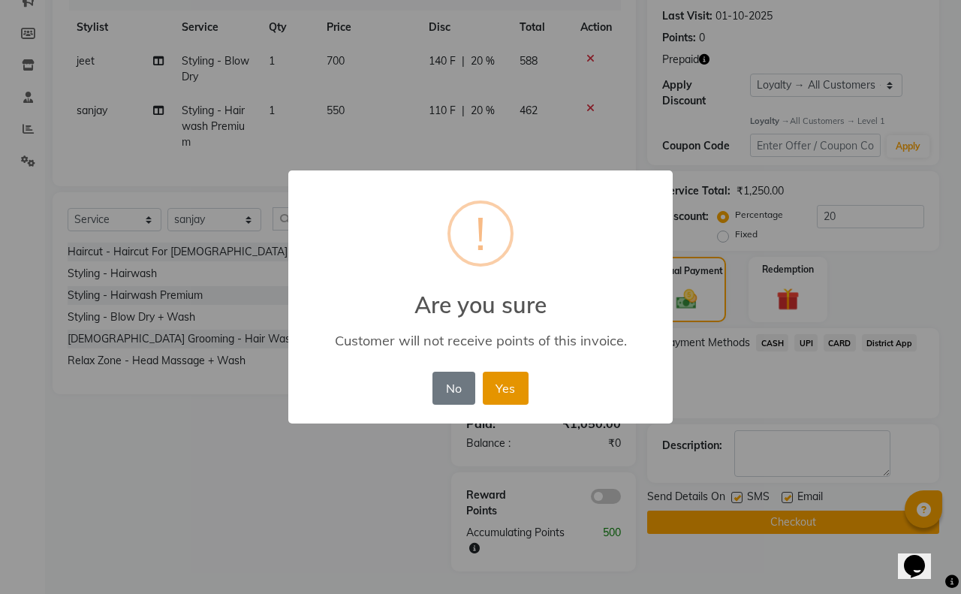
click at [499, 385] on button "Yes" at bounding box center [506, 388] width 46 height 33
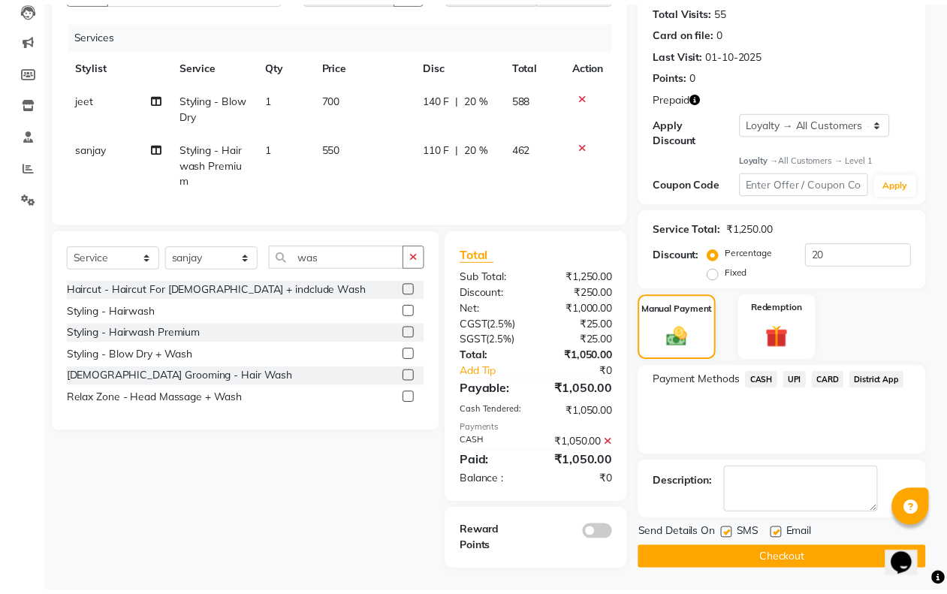
scroll to position [179, 0]
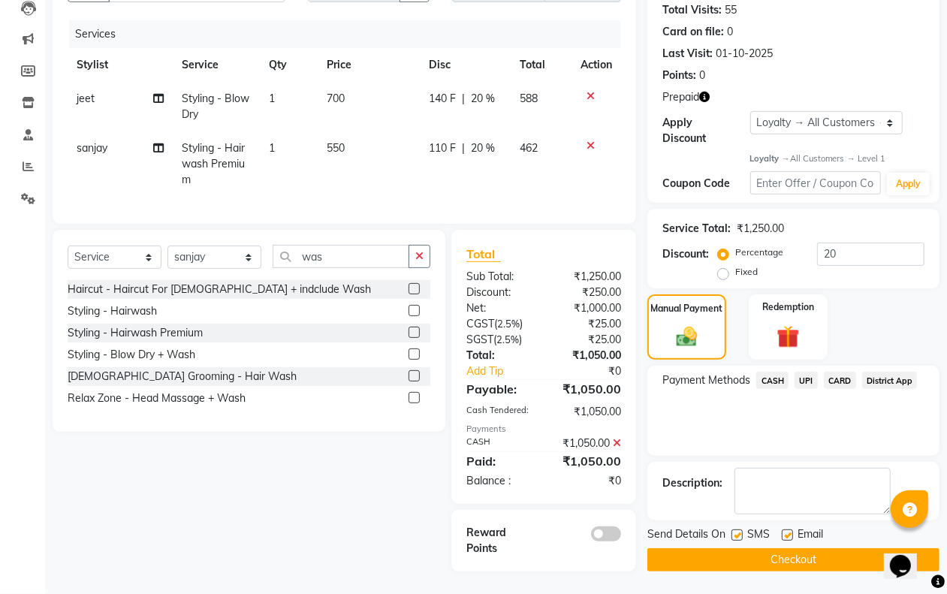
click at [766, 548] on button "Checkout" at bounding box center [793, 559] width 292 height 23
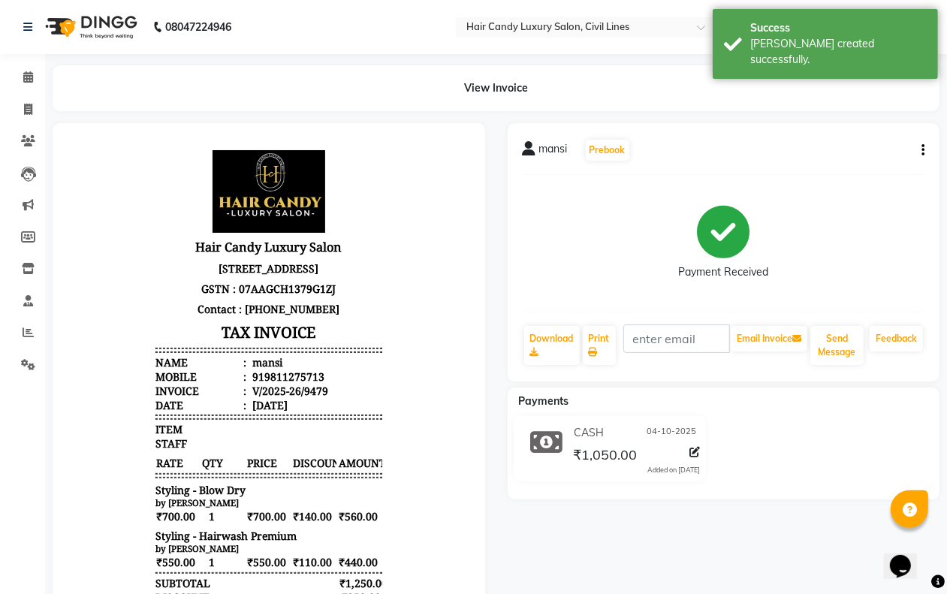
scroll to position [12, 0]
click at [16, 106] on span at bounding box center [28, 109] width 26 height 17
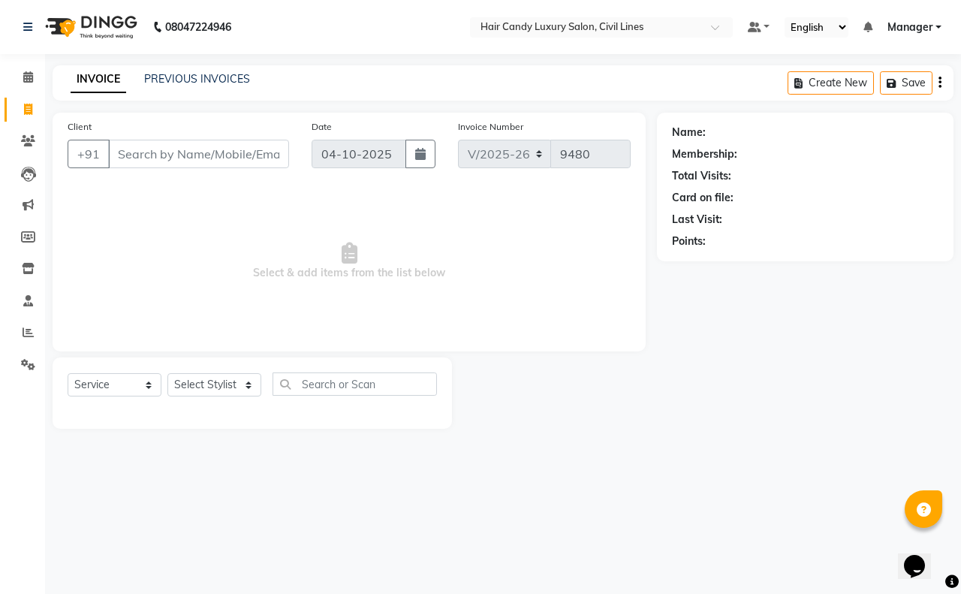
click at [223, 156] on input "Client" at bounding box center [198, 154] width 181 height 29
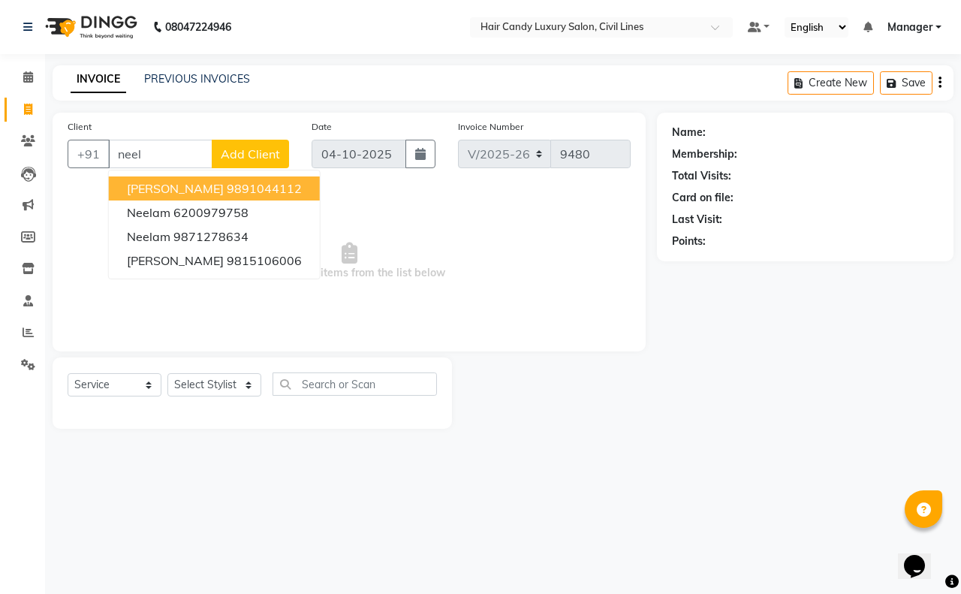
click at [240, 193] on ngb-highlight "9891044112" at bounding box center [264, 188] width 75 height 15
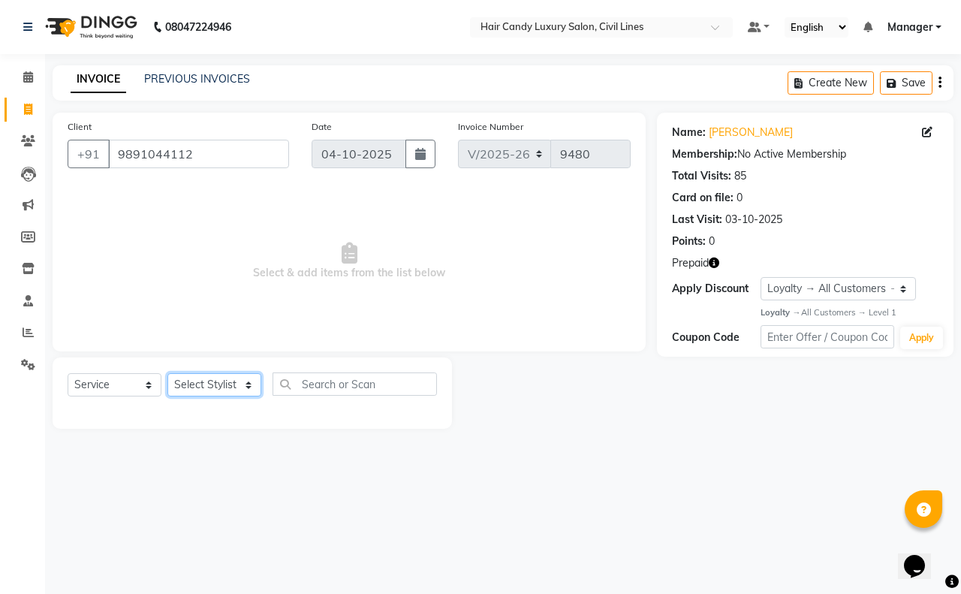
click at [227, 384] on select "Select Stylist aakib AASHU Aftab Arshal counter sale Danish DAULAT faisal jeet …" at bounding box center [214, 384] width 94 height 23
click at [167, 373] on select "Select Stylist aakib AASHU Aftab Arshal counter sale Danish DAULAT faisal jeet …" at bounding box center [214, 384] width 94 height 23
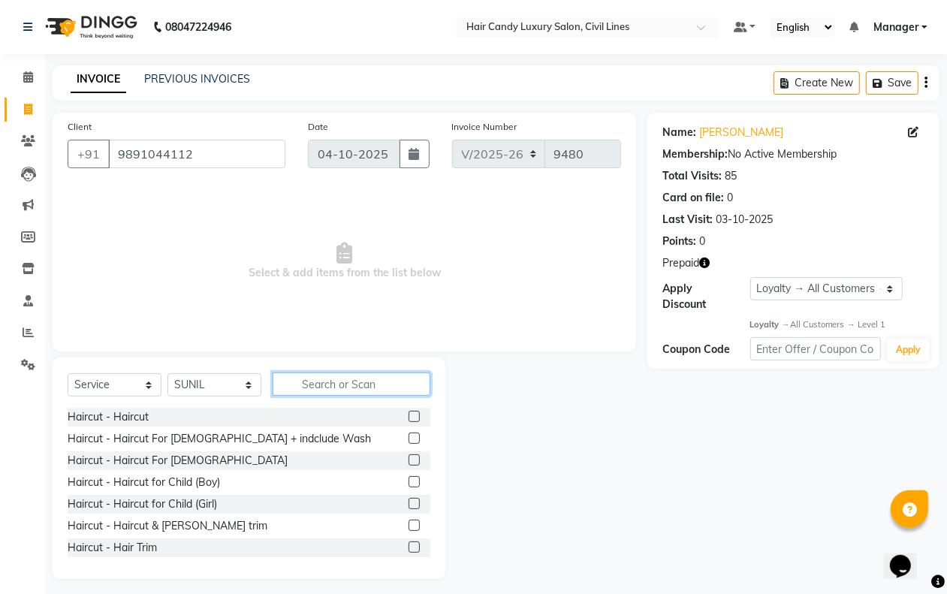
click at [308, 379] on input "text" at bounding box center [352, 383] width 158 height 23
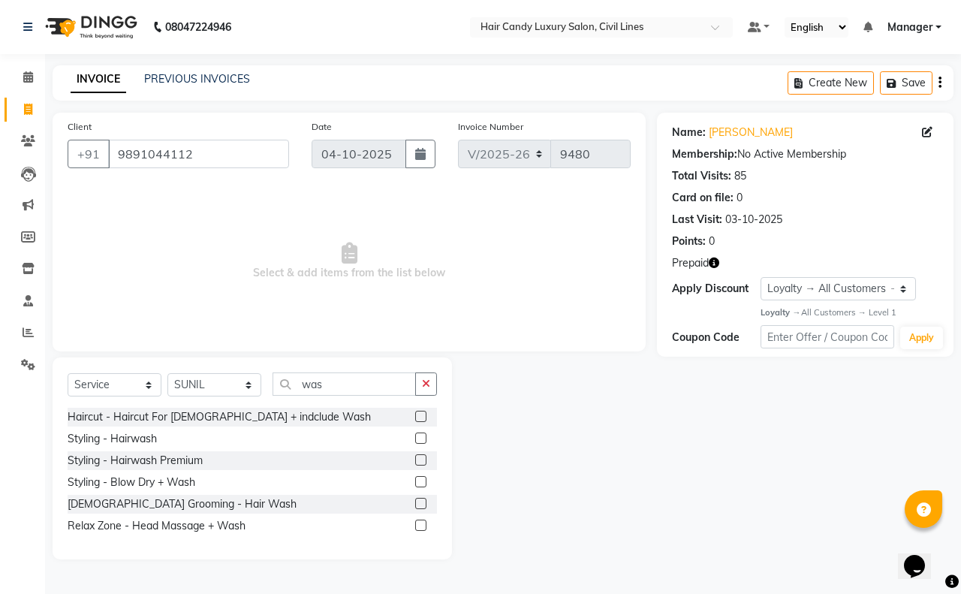
click at [418, 438] on label at bounding box center [420, 437] width 11 height 11
click at [418, 438] on input "checkbox" at bounding box center [420, 439] width 10 height 10
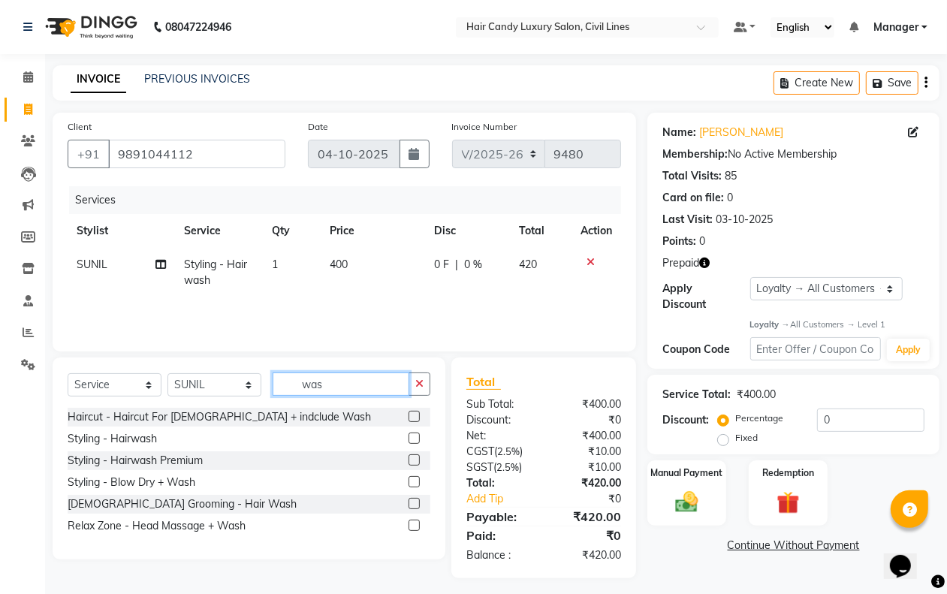
click at [331, 387] on input "was" at bounding box center [341, 383] width 137 height 23
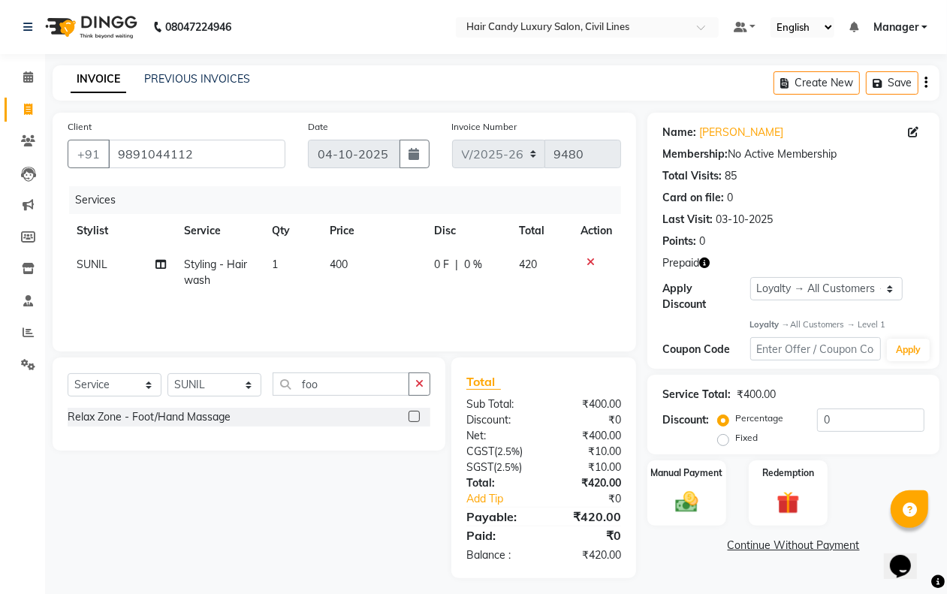
click at [417, 415] on label at bounding box center [413, 416] width 11 height 11
click at [417, 415] on input "checkbox" at bounding box center [413, 417] width 10 height 10
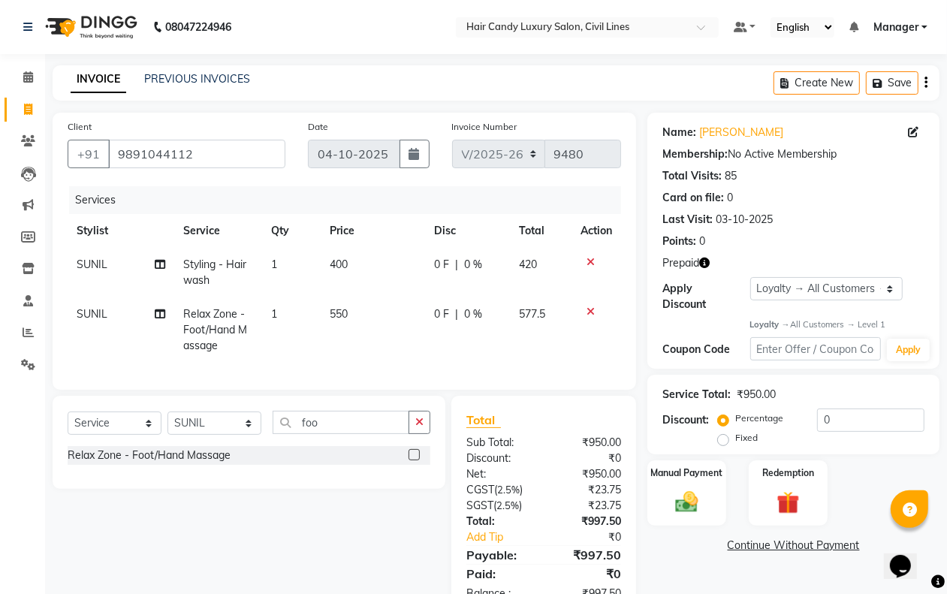
scroll to position [59, 0]
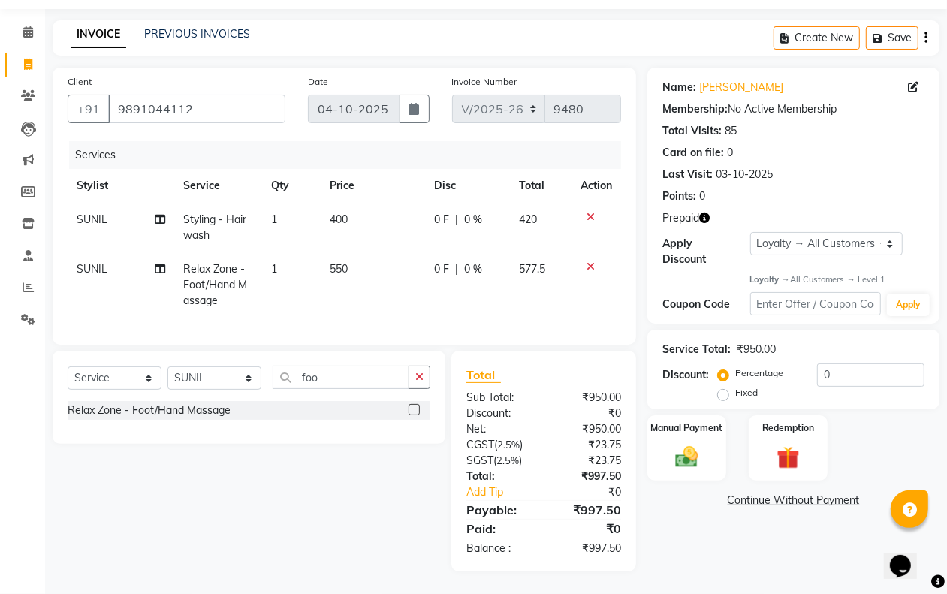
click at [357, 203] on td "400" at bounding box center [373, 228] width 104 height 50
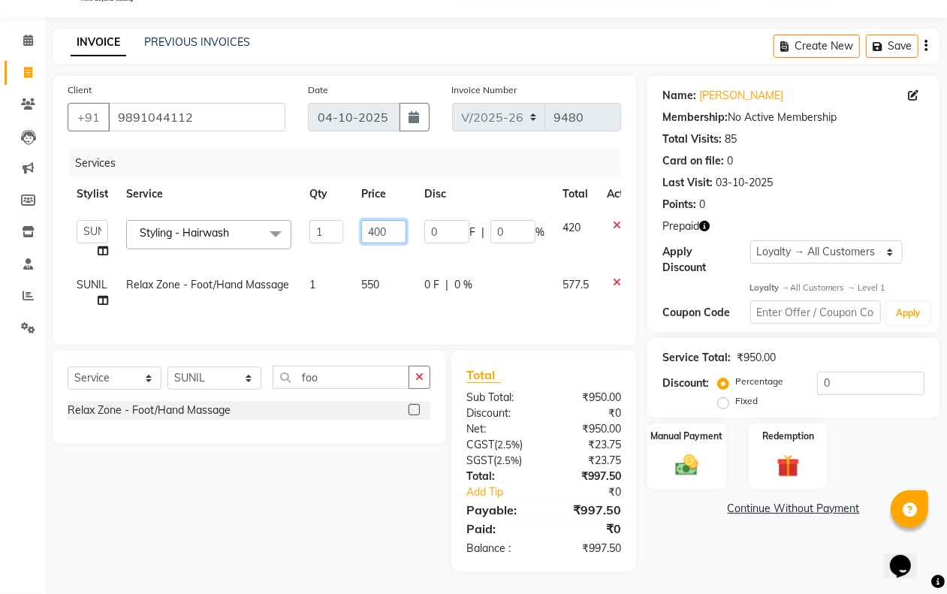
click at [402, 223] on input "400" at bounding box center [383, 231] width 45 height 23
click at [384, 275] on td "550" at bounding box center [383, 293] width 63 height 50
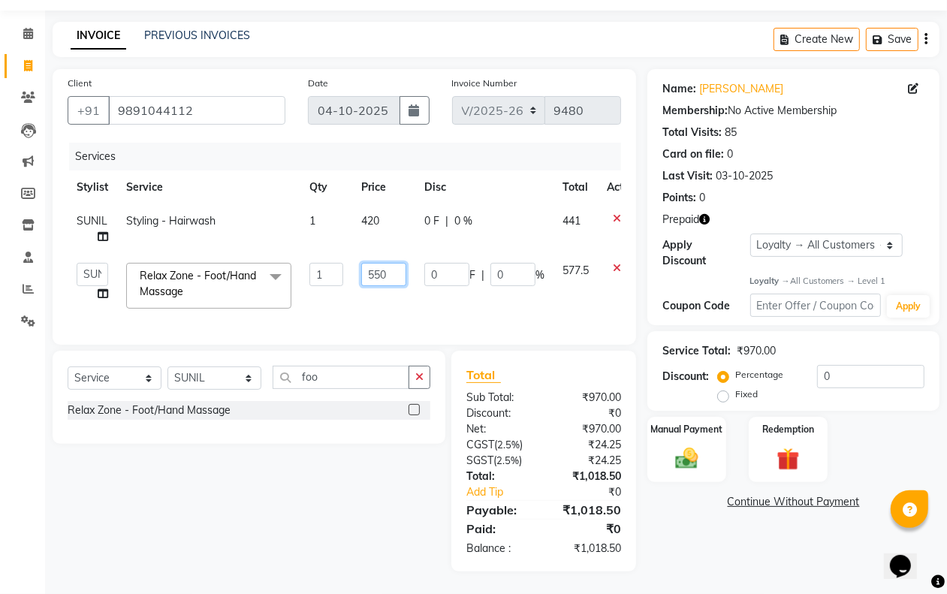
click at [387, 269] on input "550" at bounding box center [383, 274] width 45 height 23
click at [294, 481] on div "Select Service Product Membership Package Voucher Prepaid Gift Card Select Styl…" at bounding box center [243, 461] width 404 height 221
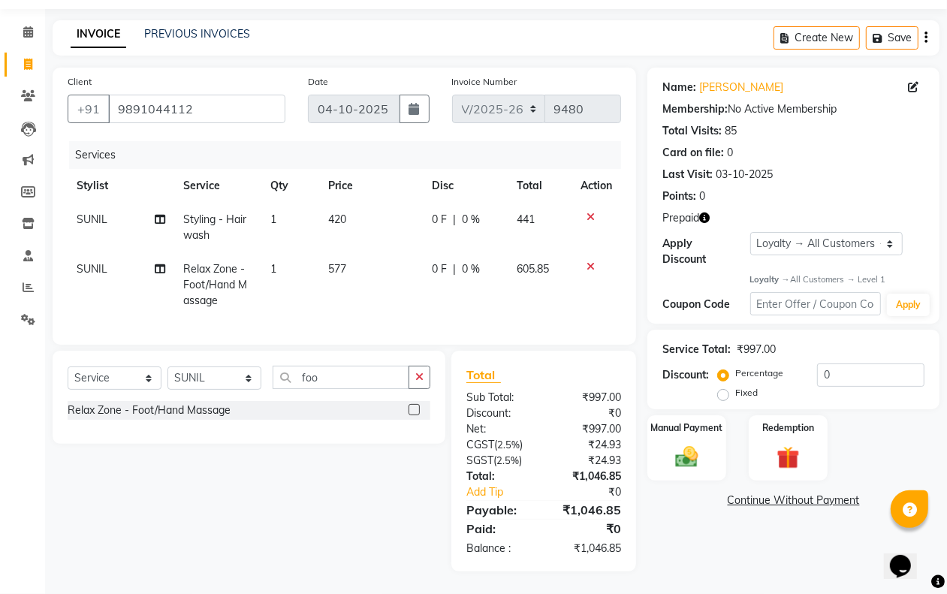
scroll to position [59, 0]
click at [788, 444] on img at bounding box center [788, 458] width 38 height 29
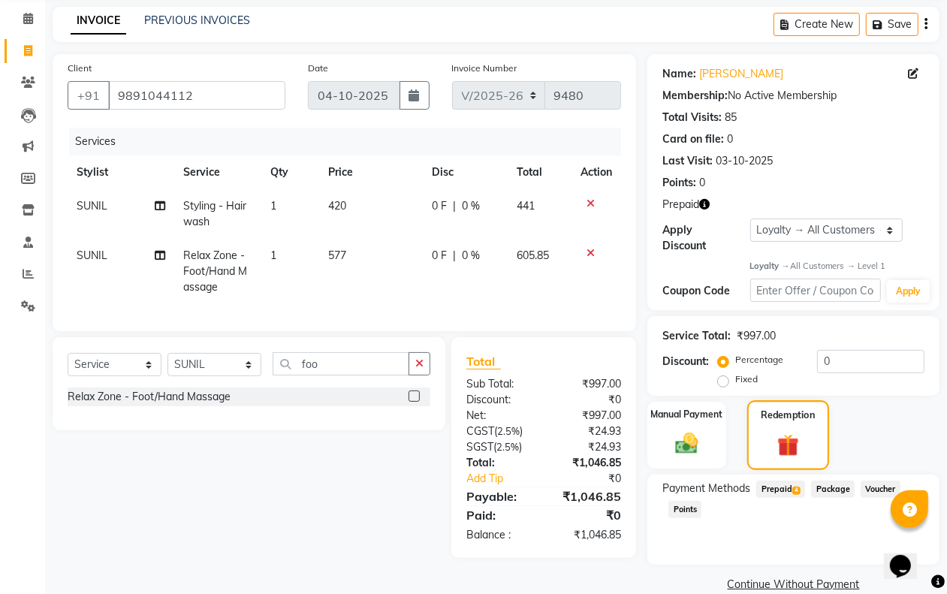
scroll to position [83, 0]
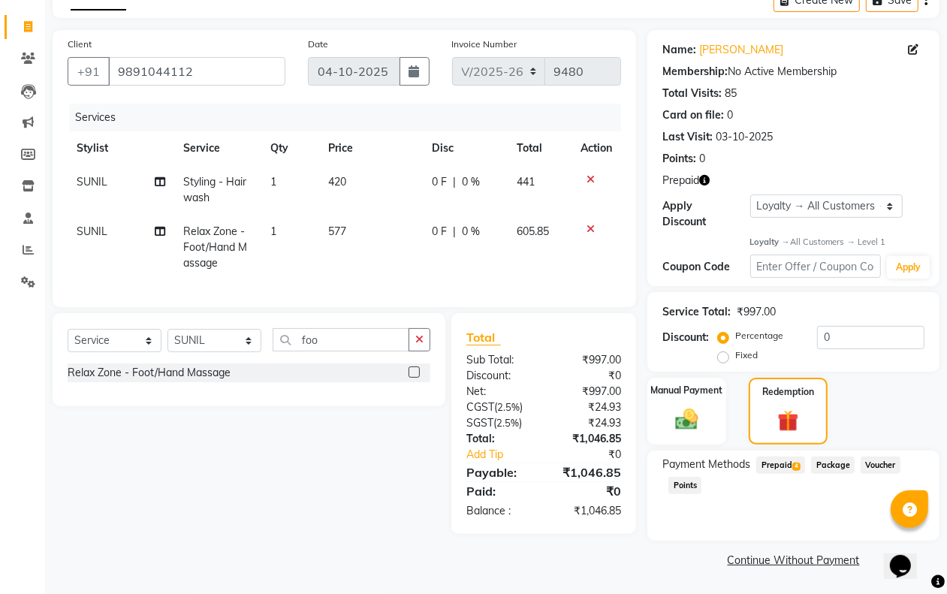
click at [783, 459] on span "Prepaid 4" at bounding box center [780, 465] width 49 height 17
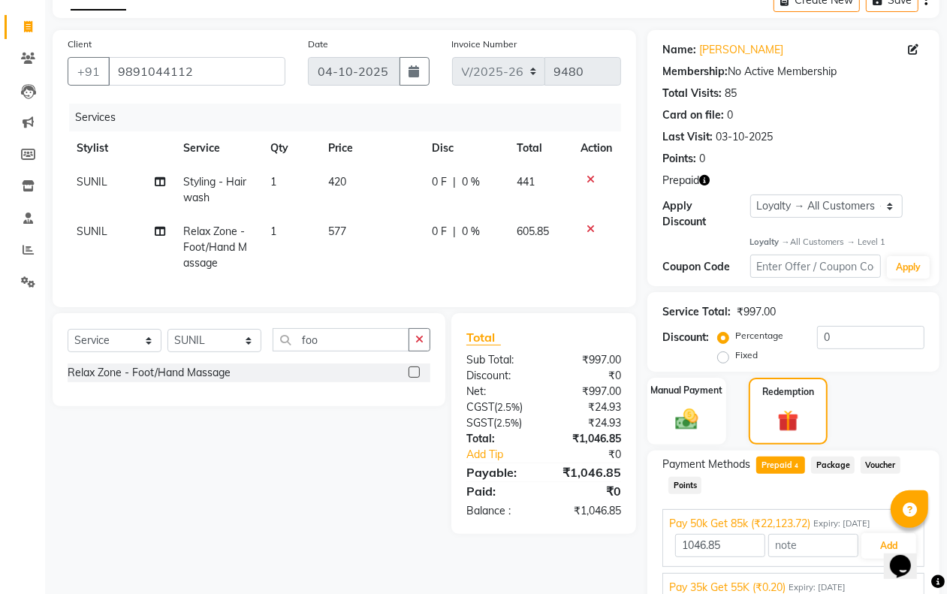
scroll to position [221, 0]
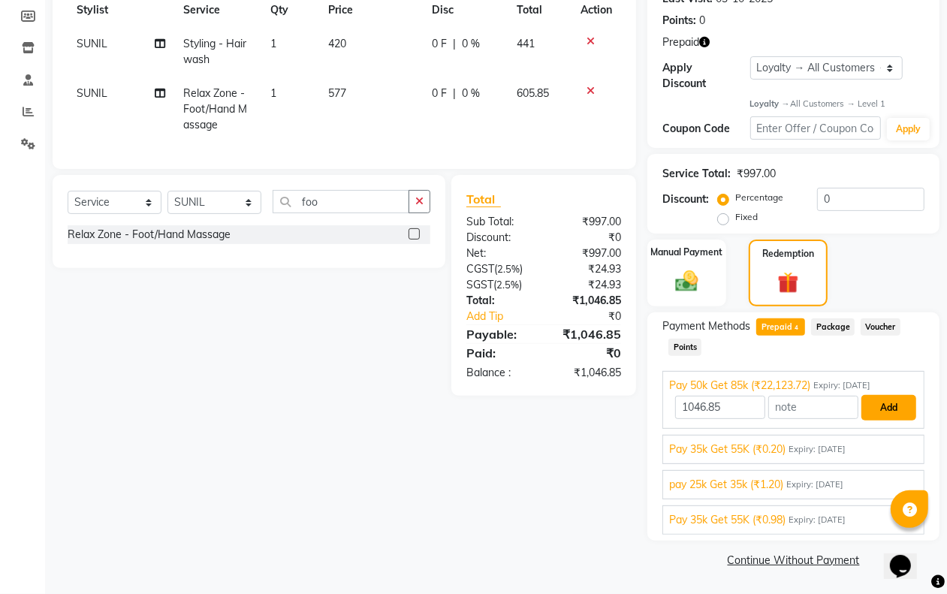
click at [872, 405] on button "Add" at bounding box center [888, 408] width 55 height 26
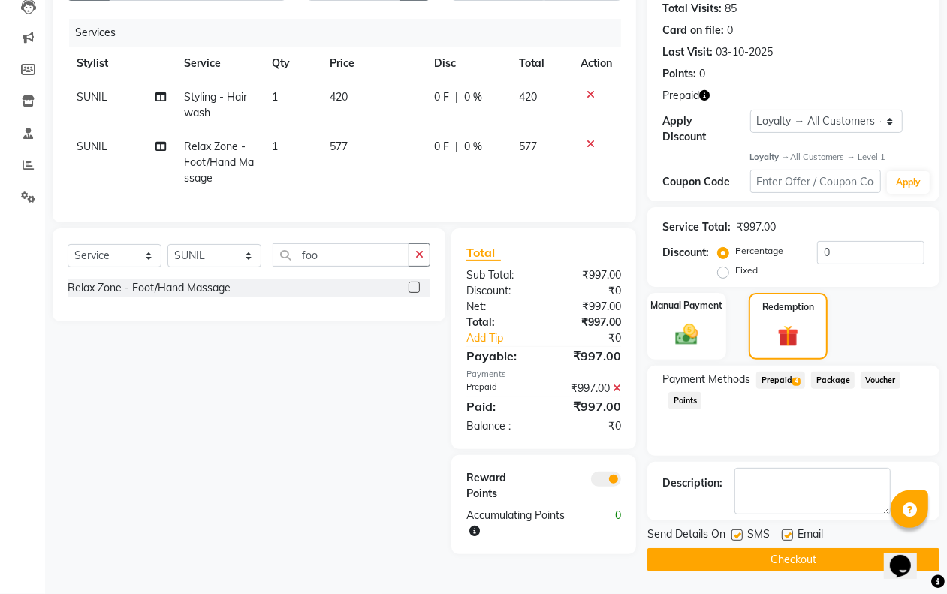
click at [609, 487] on span at bounding box center [606, 479] width 30 height 15
click at [621, 481] on input "checkbox" at bounding box center [621, 481] width 0 height 0
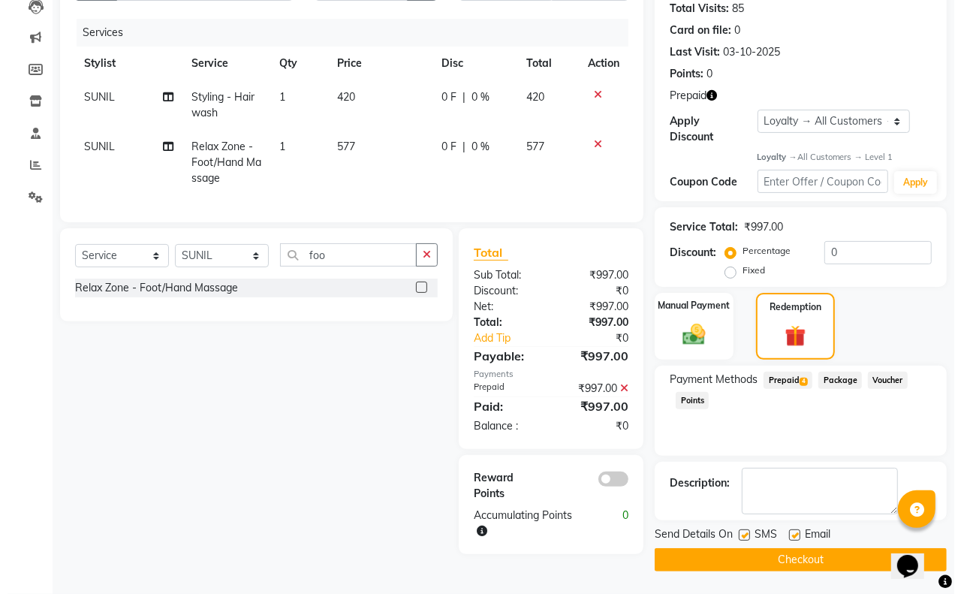
scroll to position [163, 0]
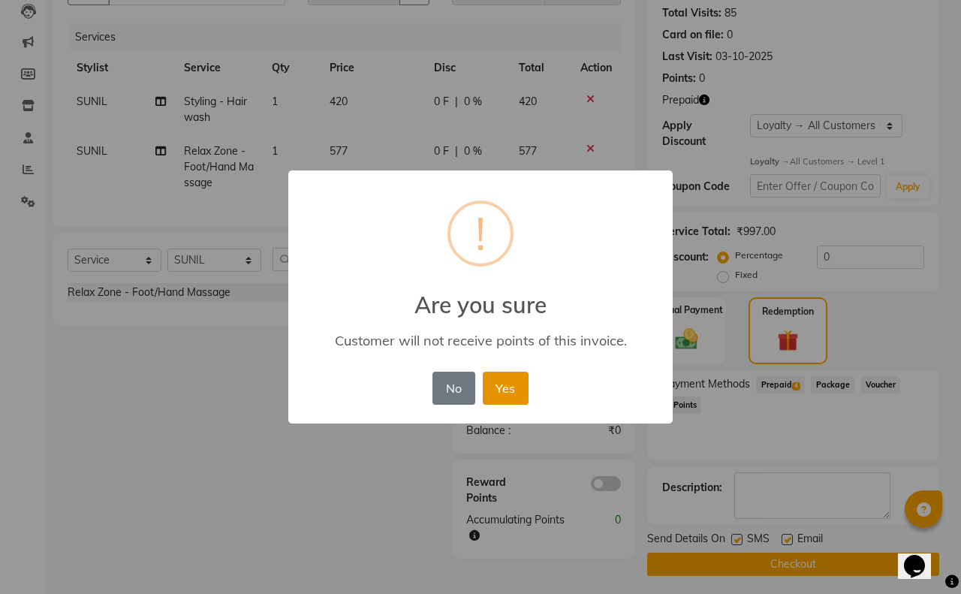
click at [511, 380] on button "Yes" at bounding box center [506, 388] width 46 height 33
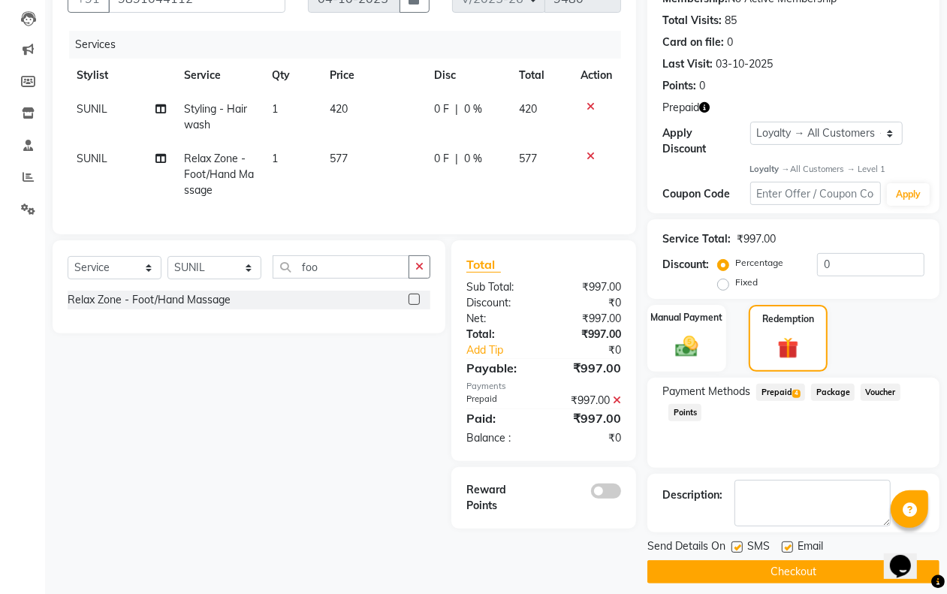
scroll to position [167, 0]
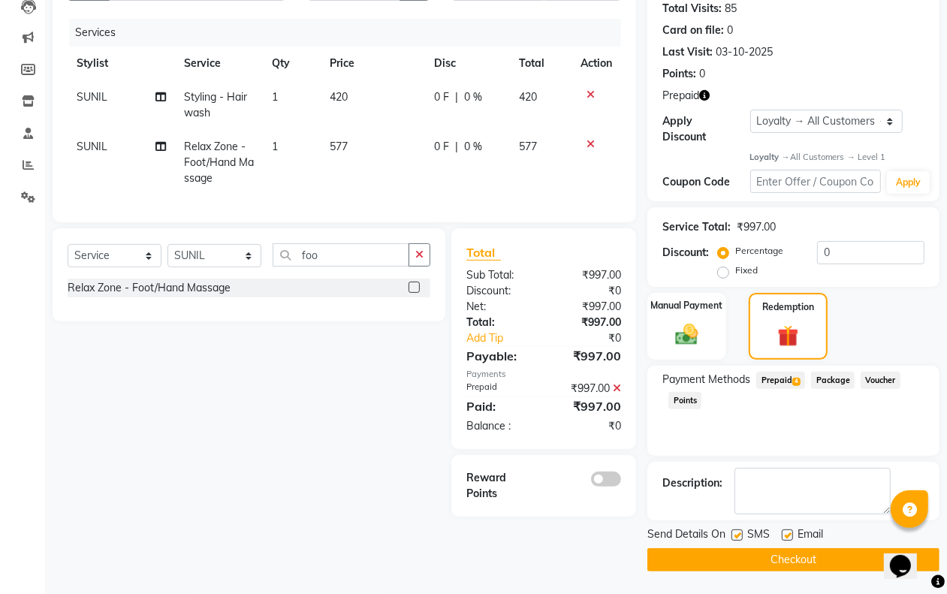
click at [746, 556] on button "Checkout" at bounding box center [793, 559] width 292 height 23
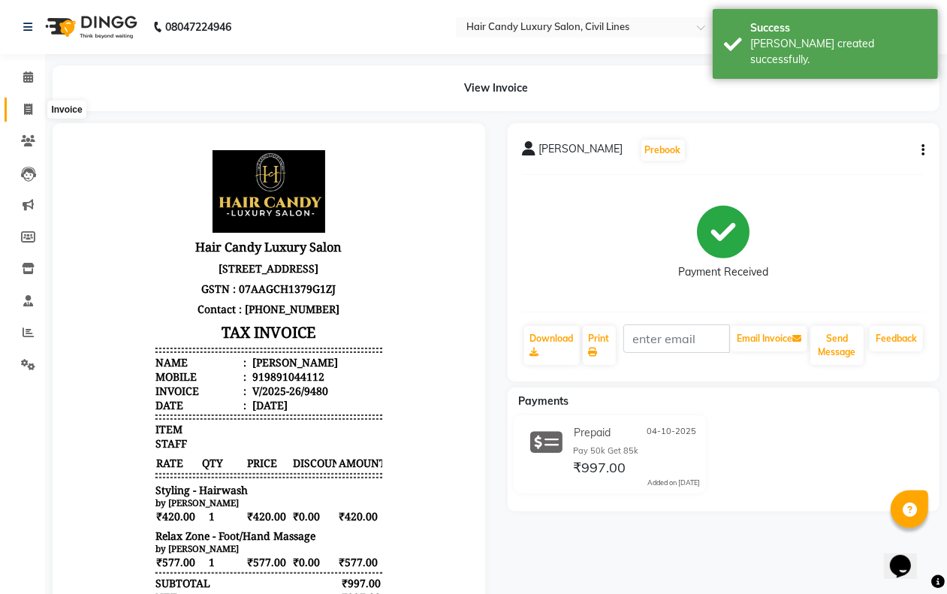
click at [23, 102] on span at bounding box center [28, 109] width 26 height 17
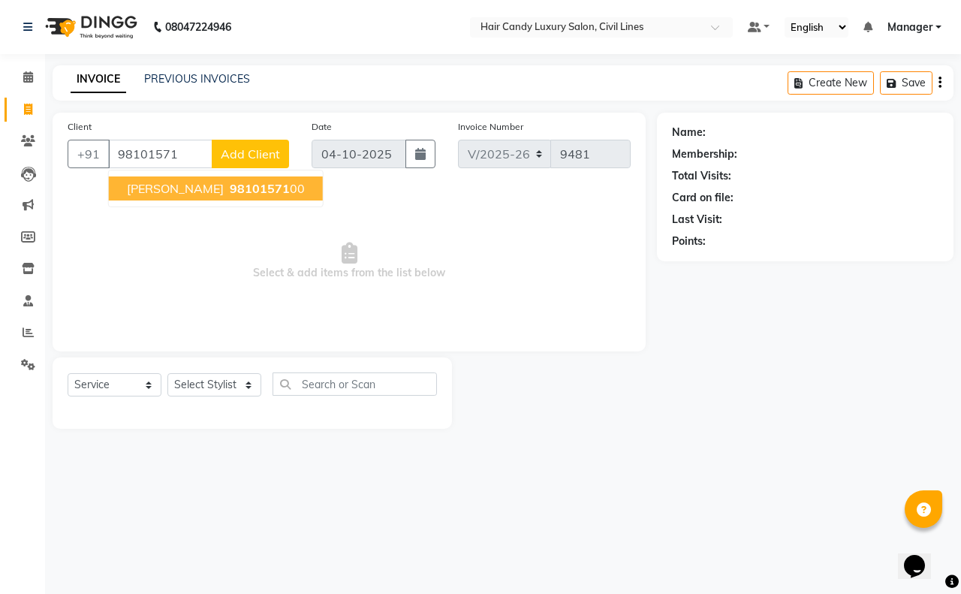
click at [230, 186] on span "98101571" at bounding box center [260, 188] width 60 height 15
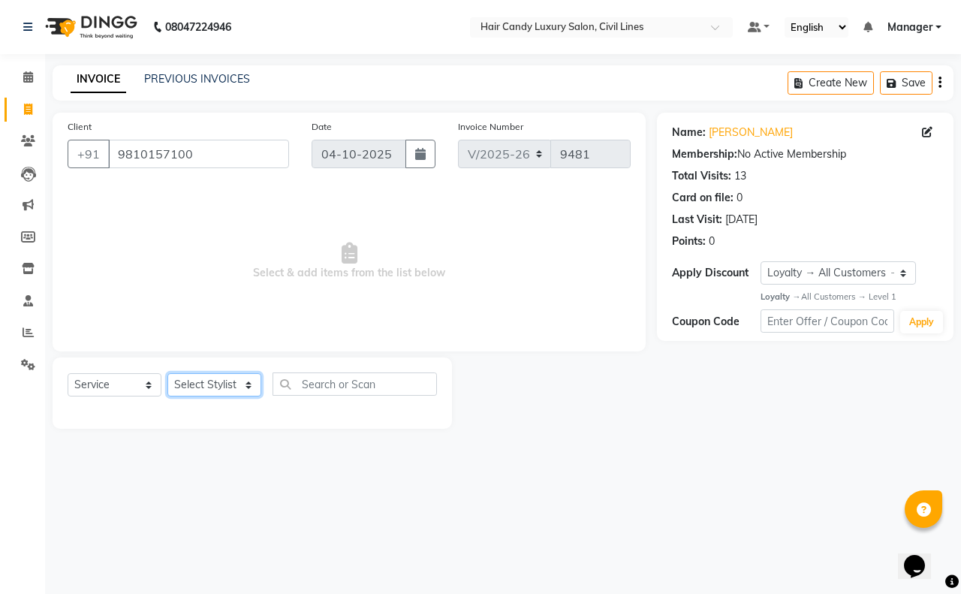
click at [218, 381] on select "Select Stylist aakib AASHU Aftab Arshal counter sale Danish DAULAT faisal jeet …" at bounding box center [214, 384] width 94 height 23
click at [167, 373] on select "Select Stylist aakib AASHU Aftab Arshal counter sale Danish DAULAT faisal jeet …" at bounding box center [214, 384] width 94 height 23
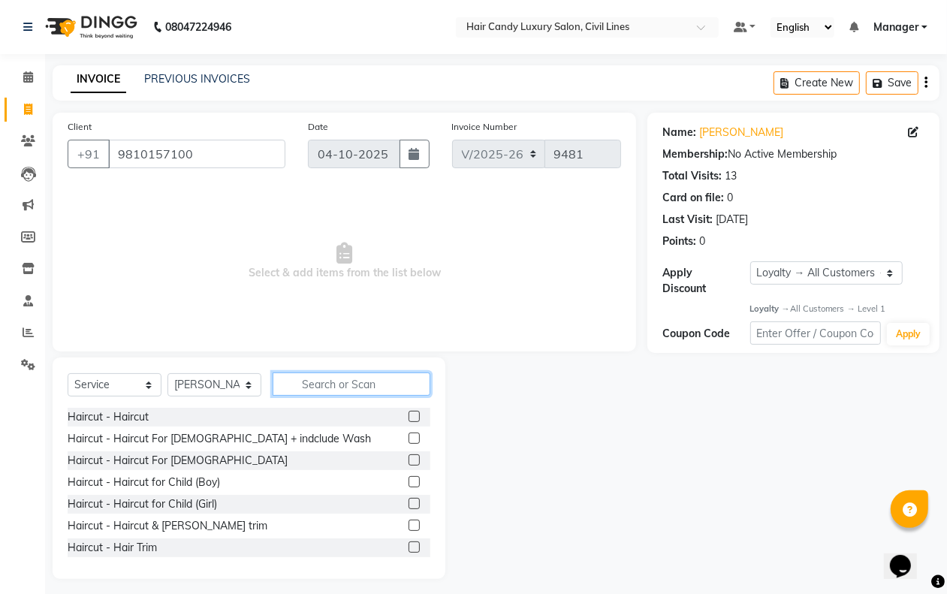
click at [333, 384] on input "text" at bounding box center [352, 383] width 158 height 23
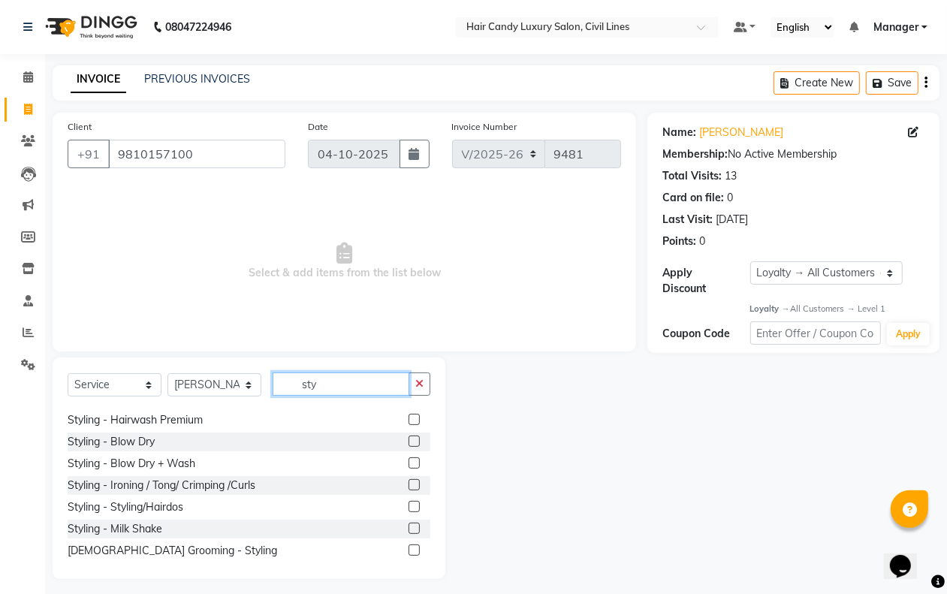
scroll to position [23, 0]
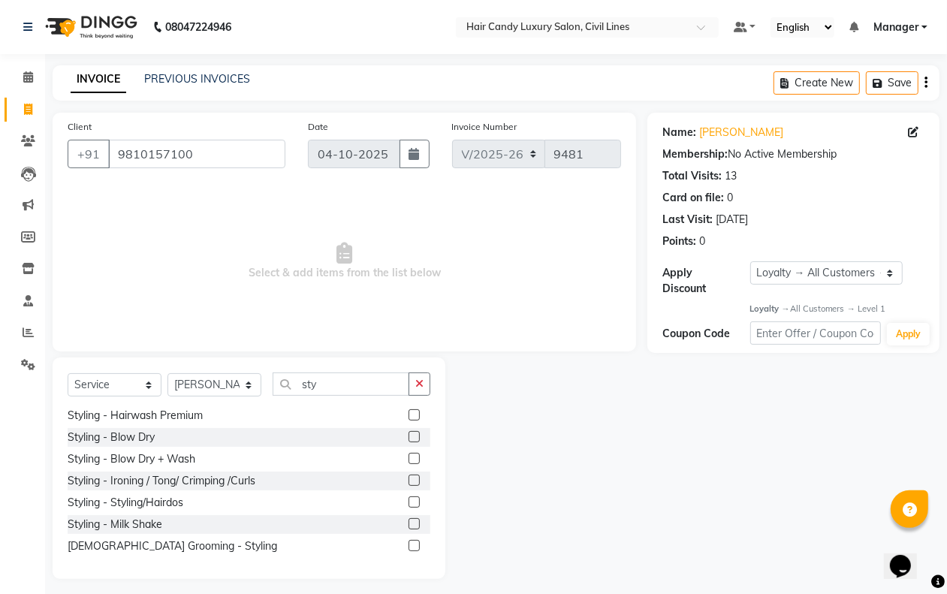
click at [408, 546] on label at bounding box center [413, 545] width 11 height 11
click at [408, 546] on input "checkbox" at bounding box center [413, 546] width 10 height 10
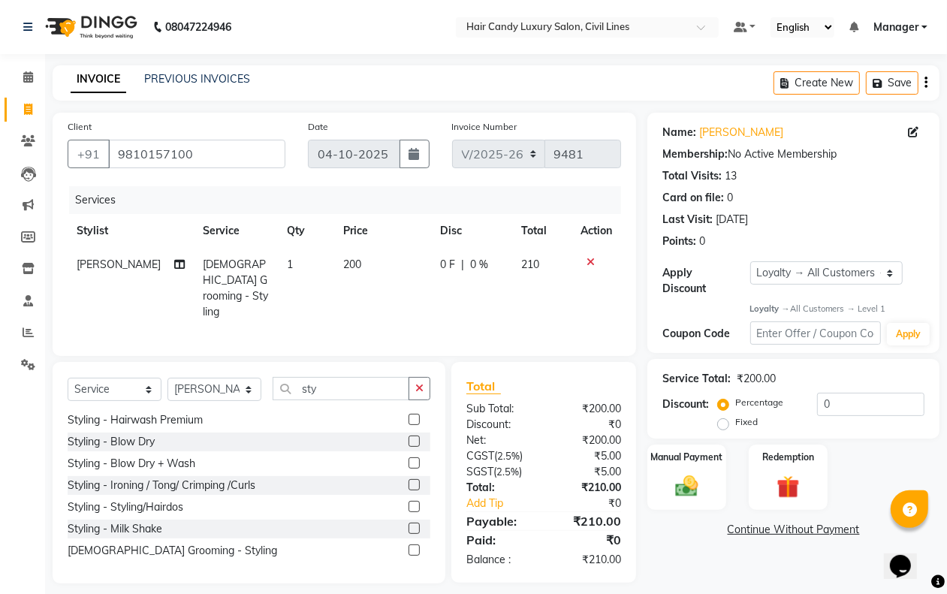
scroll to position [8, 0]
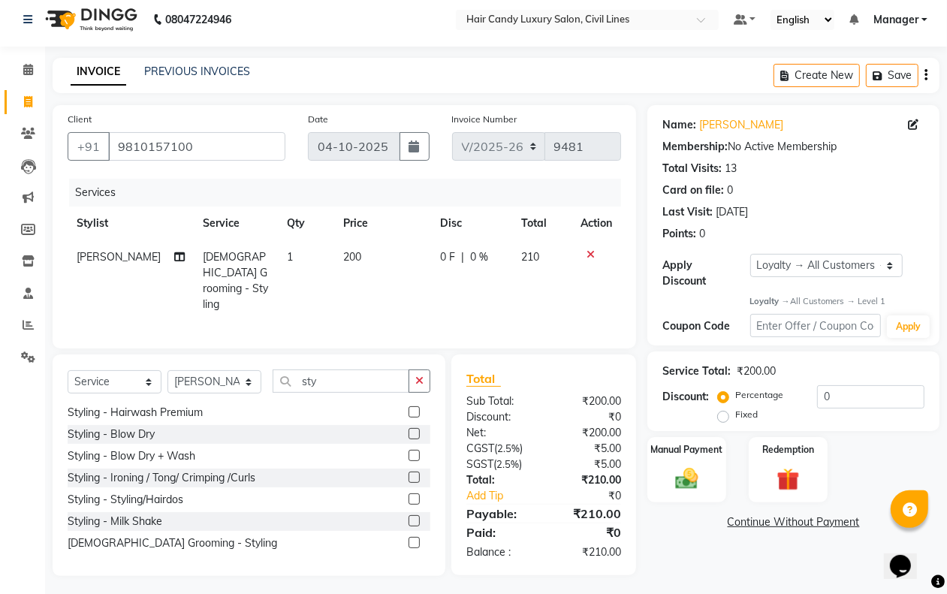
click at [735, 417] on label "Fixed" at bounding box center [746, 415] width 23 height 14
click at [723, 417] on input "Fixed" at bounding box center [726, 414] width 11 height 11
click at [848, 393] on input "0" at bounding box center [870, 396] width 107 height 23
click at [667, 478] on img at bounding box center [686, 479] width 38 height 27
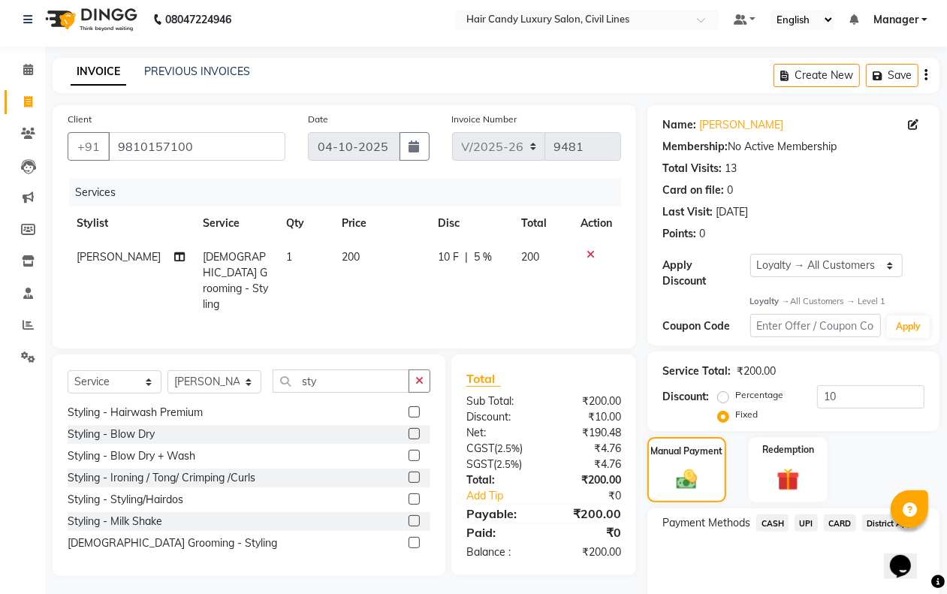
click at [770, 523] on span "CASH" at bounding box center [772, 522] width 32 height 17
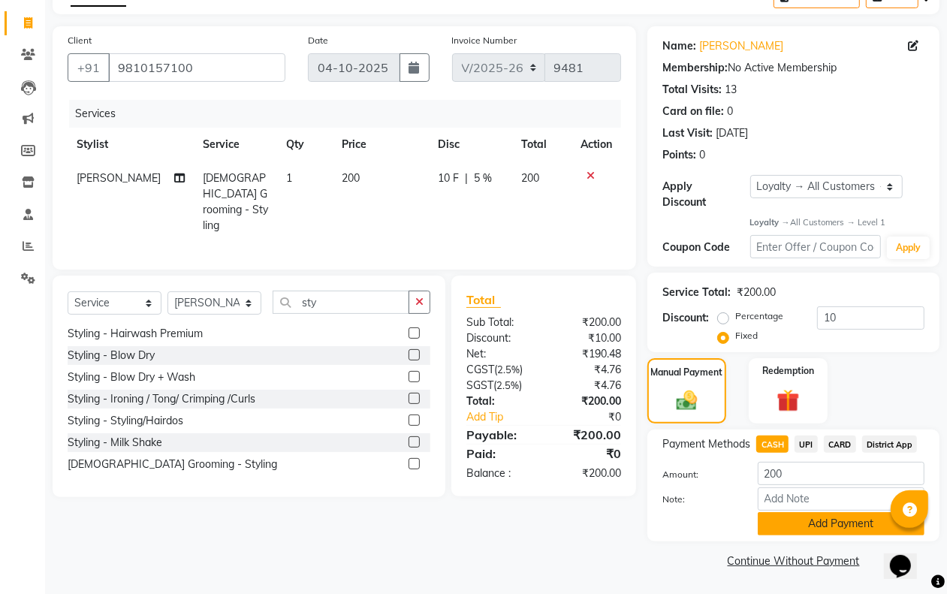
click at [796, 520] on button "Add Payment" at bounding box center [841, 523] width 167 height 23
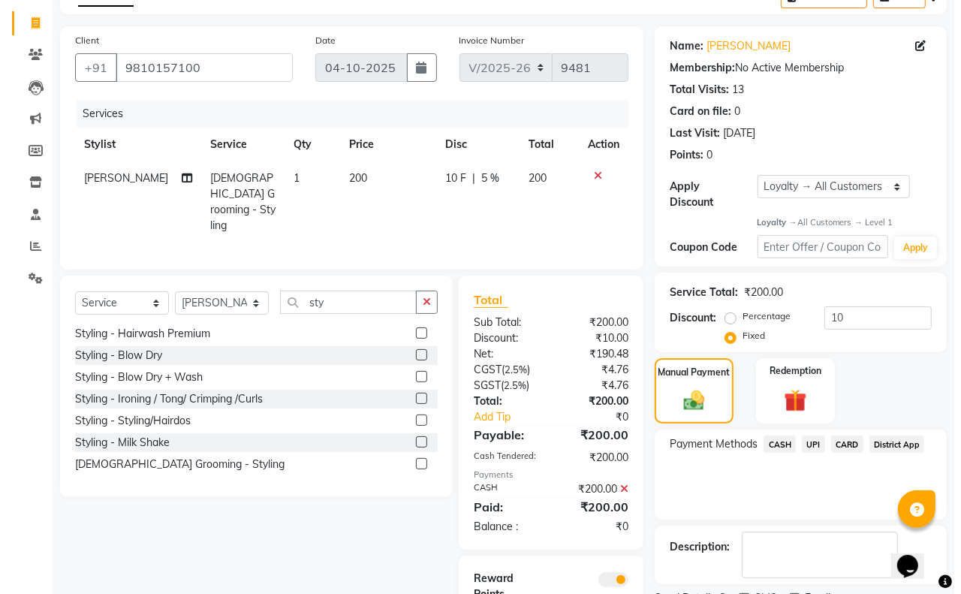
scroll to position [180, 0]
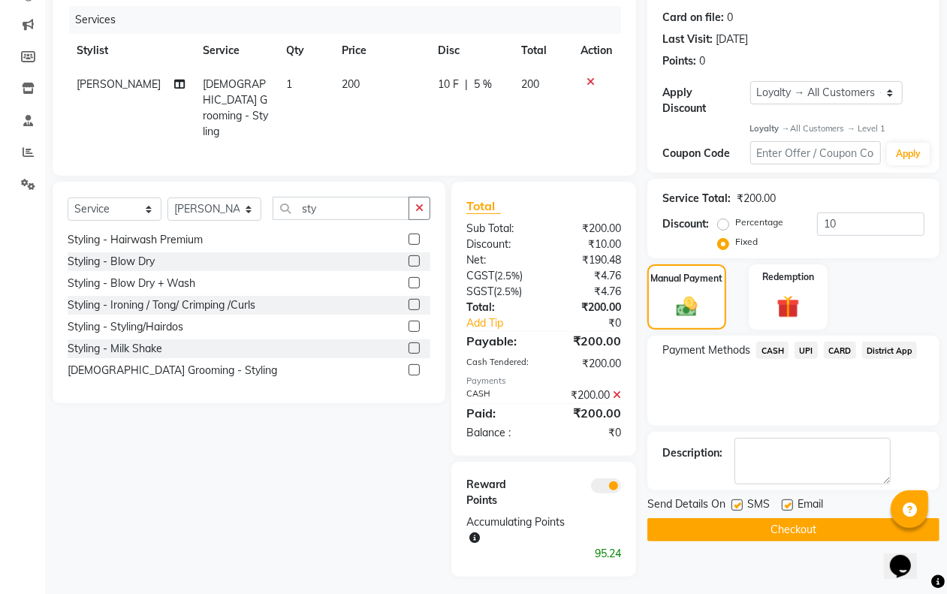
click at [599, 478] on span at bounding box center [606, 485] width 30 height 15
click at [621, 488] on input "checkbox" at bounding box center [621, 488] width 0 height 0
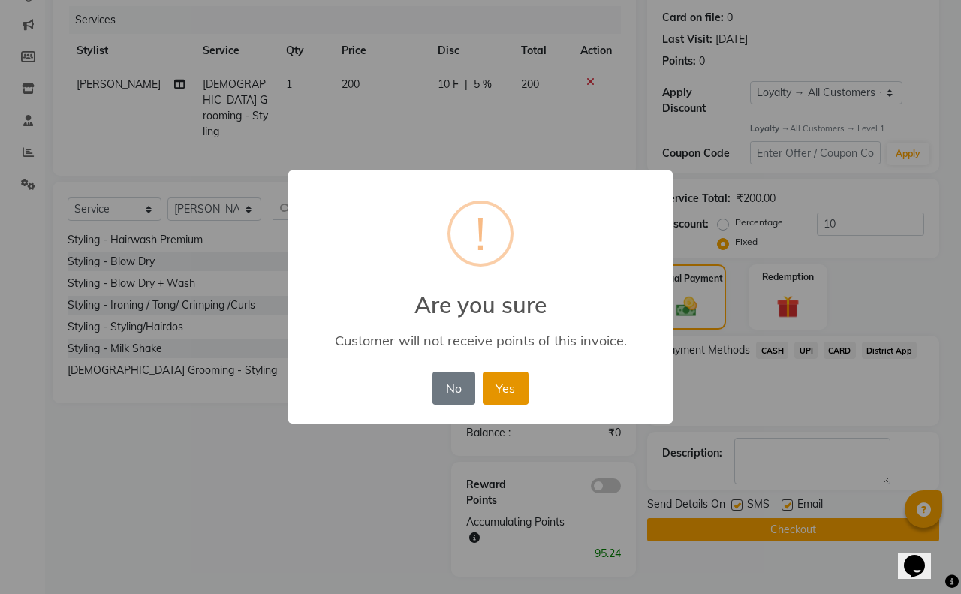
drag, startPoint x: 516, startPoint y: 391, endPoint x: 602, endPoint y: 441, distance: 99.6
click at [523, 391] on button "Yes" at bounding box center [506, 388] width 46 height 33
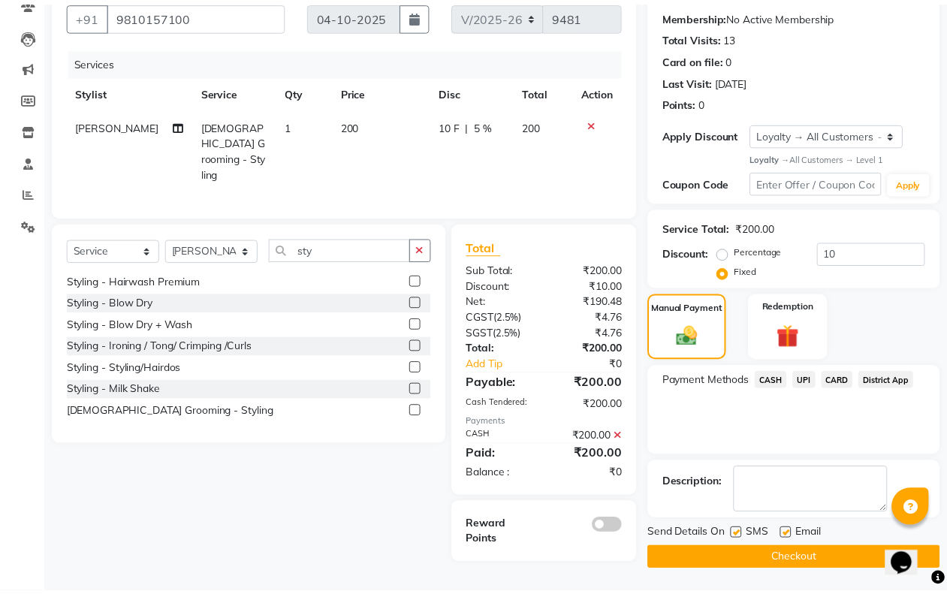
scroll to position [140, 0]
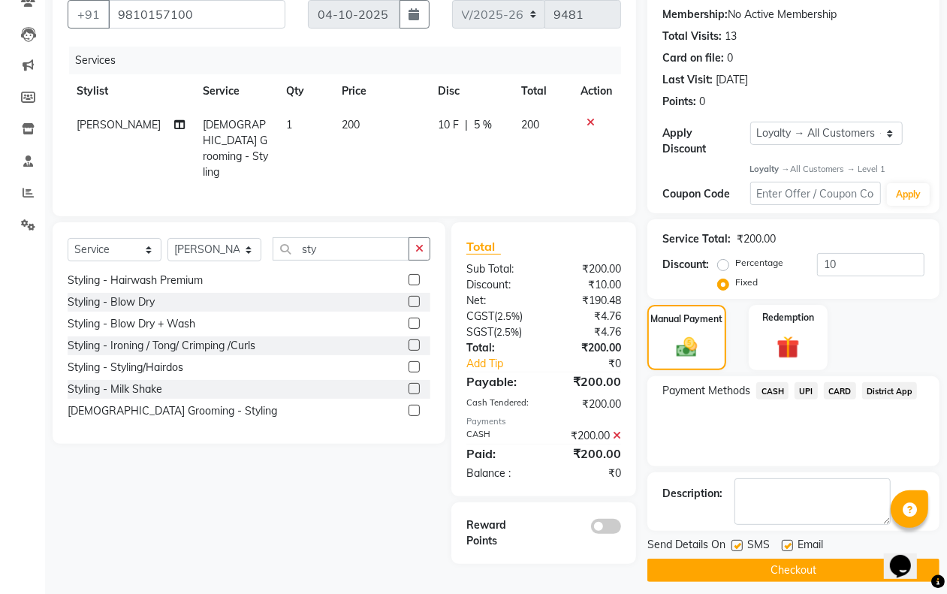
drag, startPoint x: 734, startPoint y: 543, endPoint x: 763, endPoint y: 543, distance: 29.3
click at [736, 543] on label at bounding box center [736, 545] width 11 height 11
click at [736, 543] on input "checkbox" at bounding box center [736, 546] width 10 height 10
click at [788, 546] on label at bounding box center [787, 545] width 11 height 11
click at [788, 546] on input "checkbox" at bounding box center [787, 546] width 10 height 10
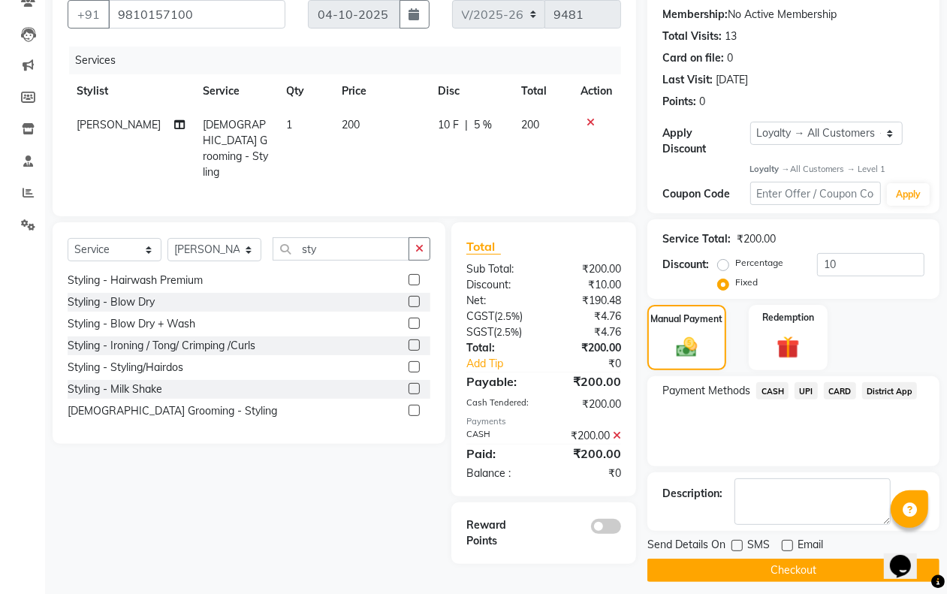
click at [785, 574] on button "Checkout" at bounding box center [793, 570] width 292 height 23
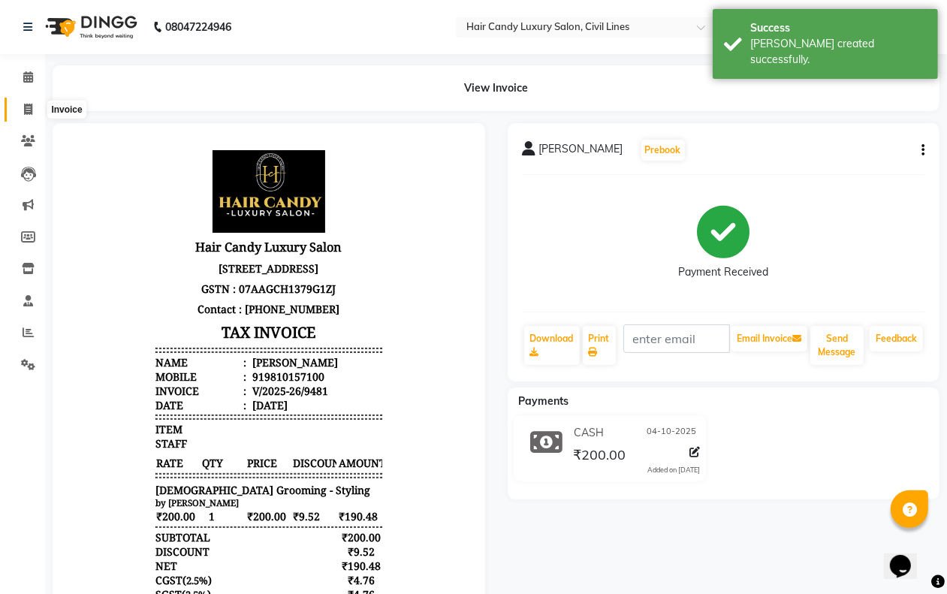
click at [24, 107] on icon at bounding box center [28, 109] width 8 height 11
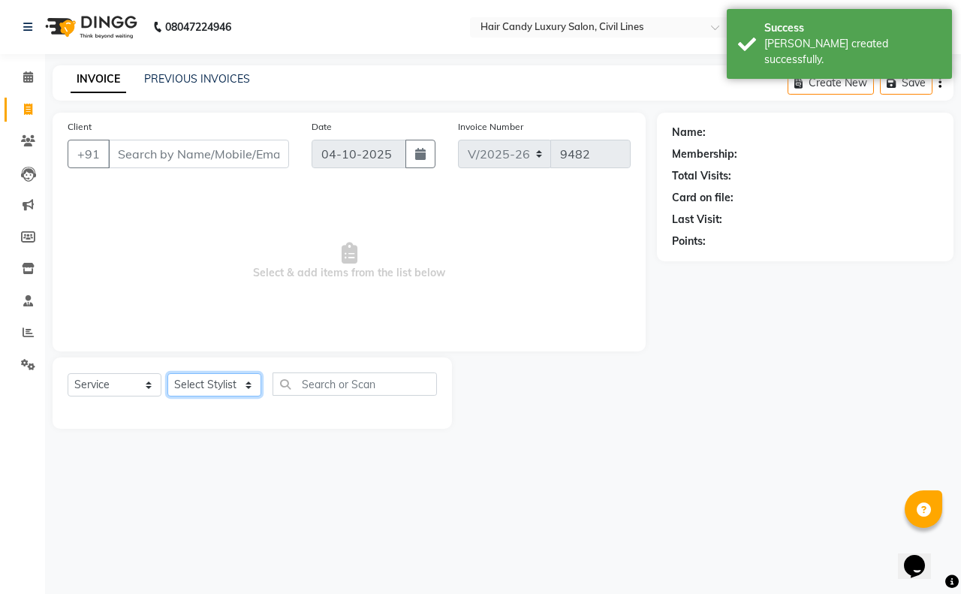
click at [238, 380] on select "Select Stylist aakib AASHU Aftab Arshal counter sale Danish DAULAT faisal jeet …" at bounding box center [214, 384] width 94 height 23
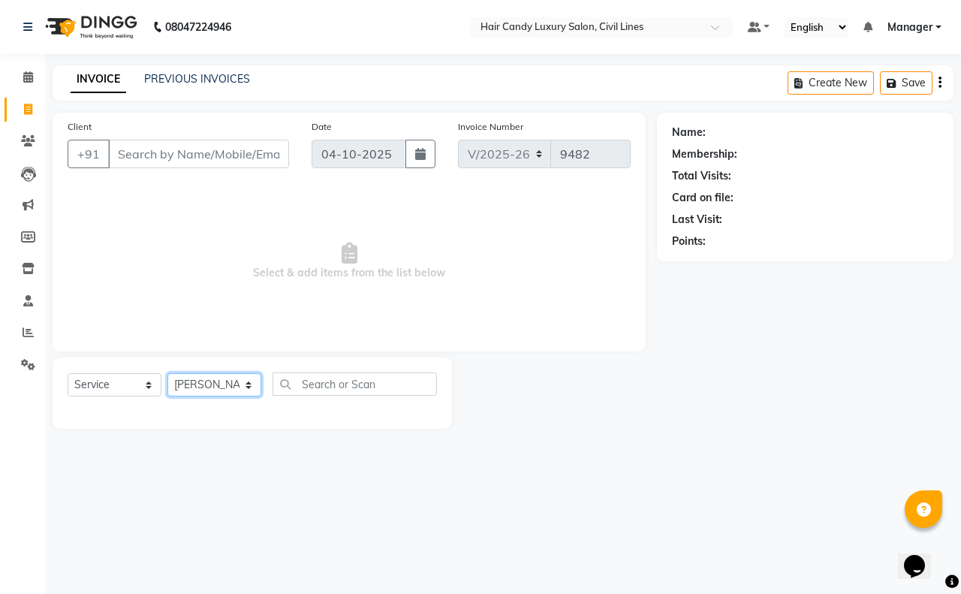
click at [167, 373] on select "Select Stylist aakib AASHU Aftab Arshal counter sale Danish DAULAT faisal jeet …" at bounding box center [214, 384] width 94 height 23
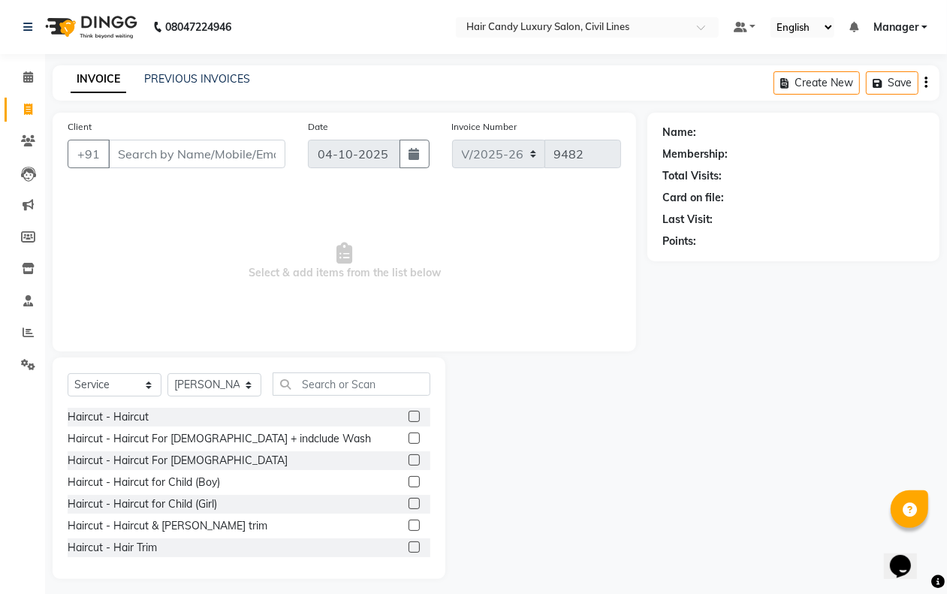
click at [408, 417] on label at bounding box center [413, 416] width 11 height 11
click at [408, 417] on input "checkbox" at bounding box center [413, 417] width 10 height 10
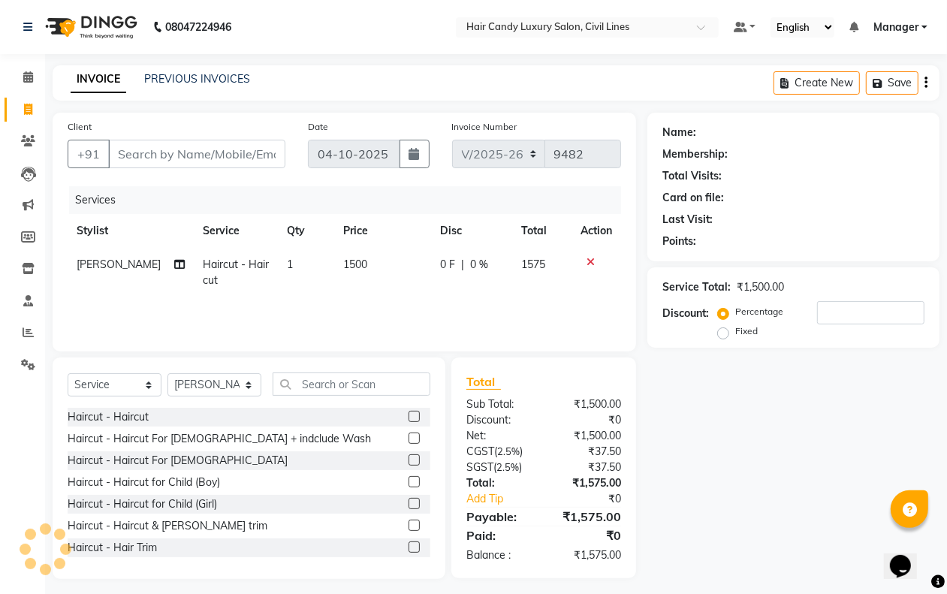
click at [592, 257] on icon at bounding box center [590, 262] width 8 height 11
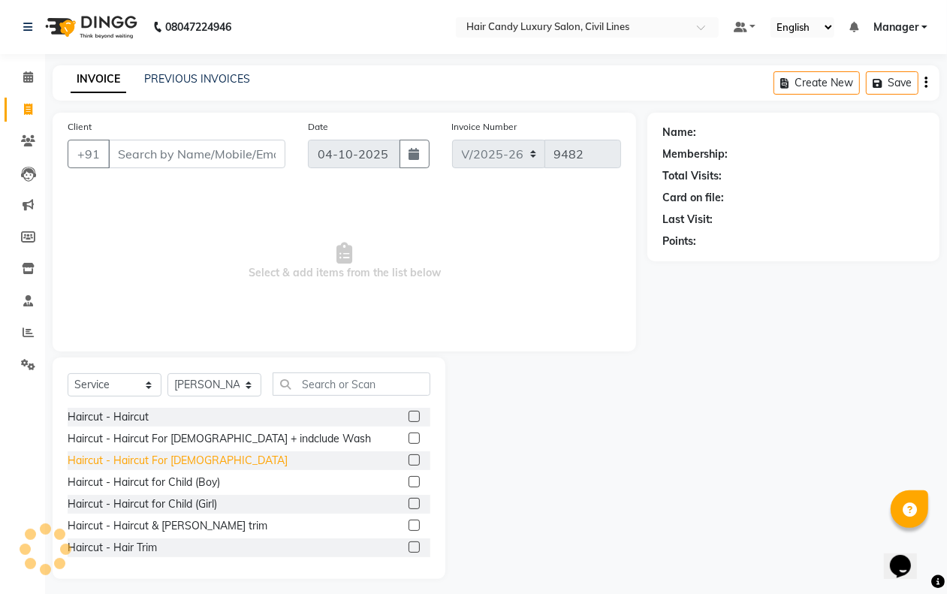
click at [178, 454] on div "Haircut - Haircut For Gents" at bounding box center [178, 461] width 220 height 16
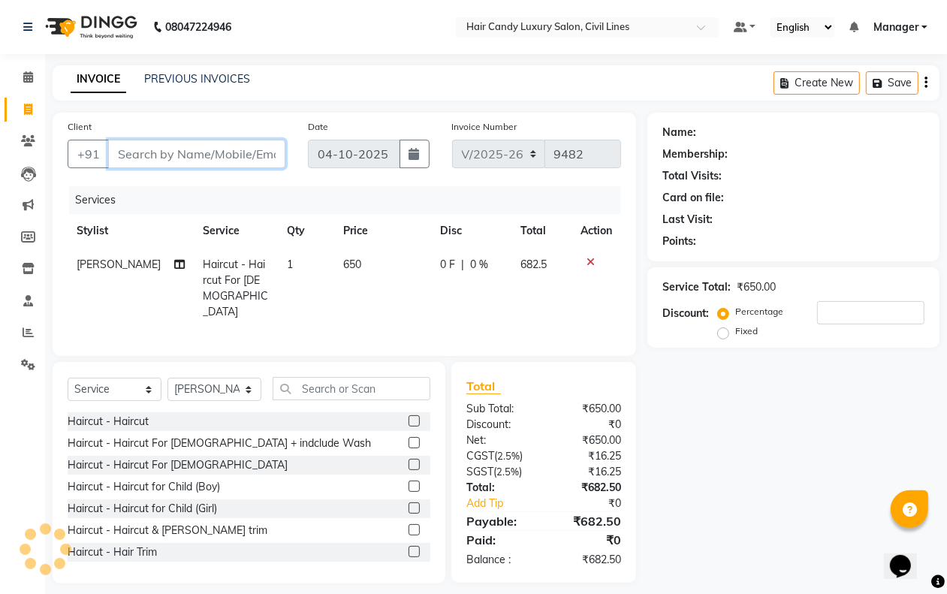
click at [194, 151] on input "Client" at bounding box center [196, 154] width 177 height 29
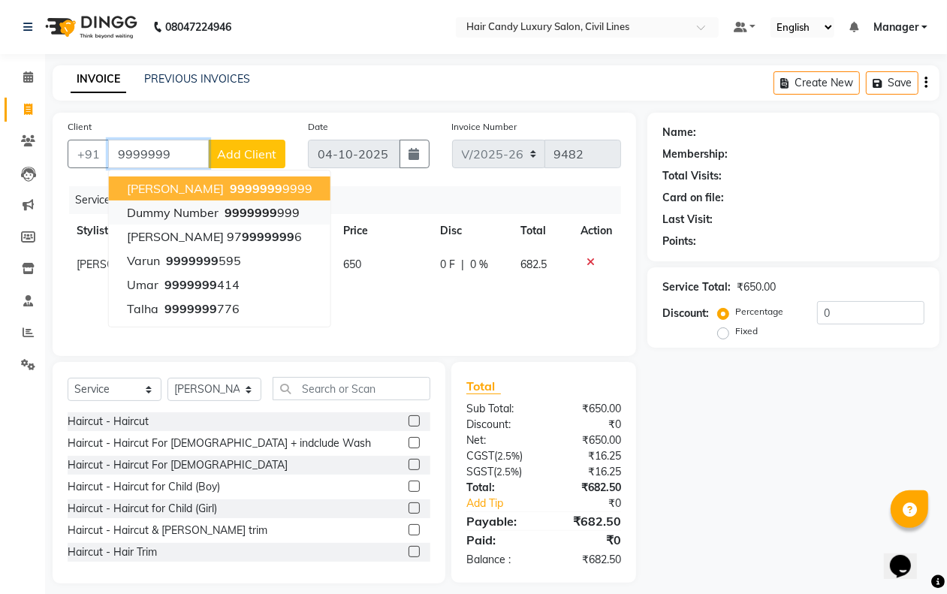
click at [211, 206] on span "dummy number" at bounding box center [173, 212] width 92 height 15
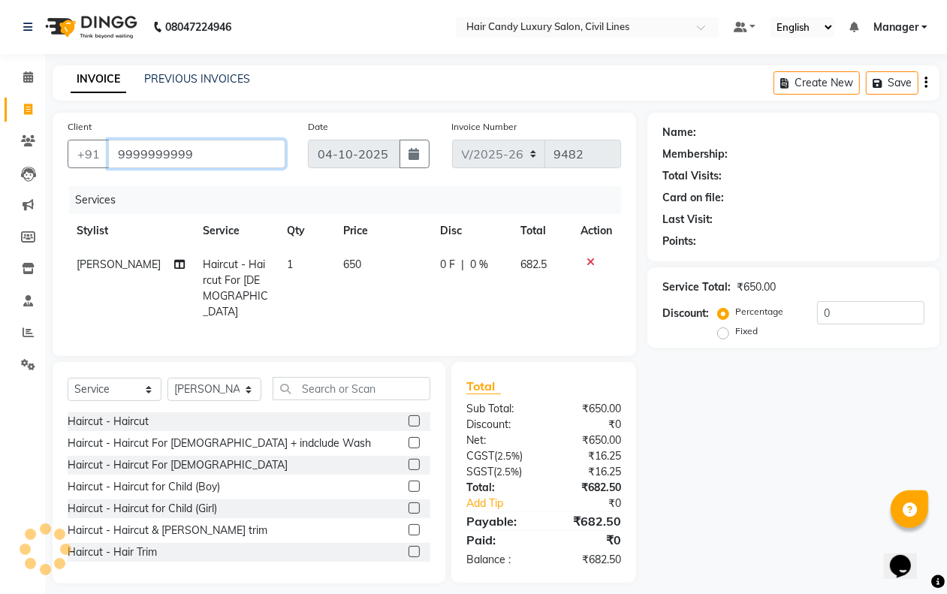
scroll to position [6, 0]
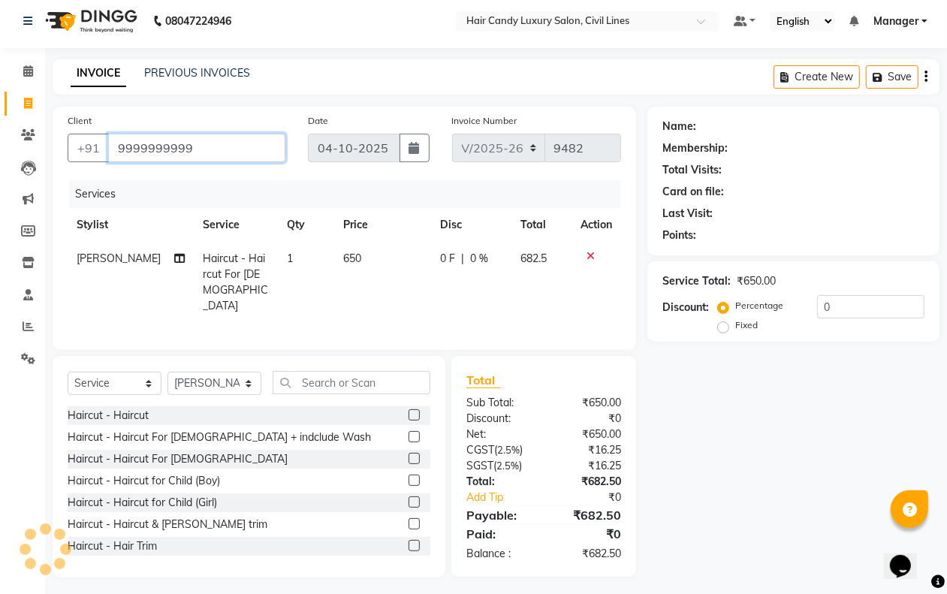
click at [248, 141] on input "9999999999" at bounding box center [196, 148] width 177 height 29
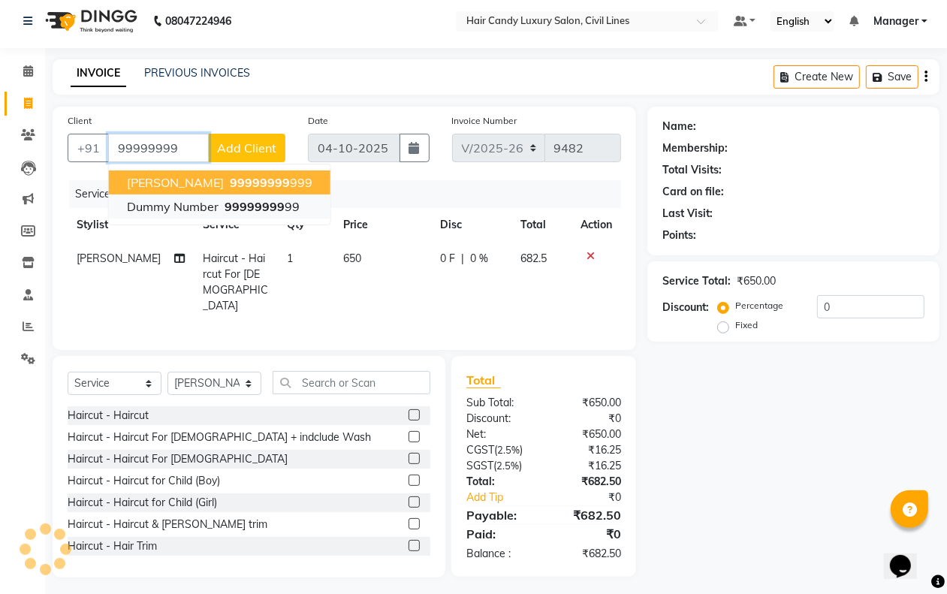
click at [233, 211] on span "99999999" at bounding box center [255, 206] width 60 height 15
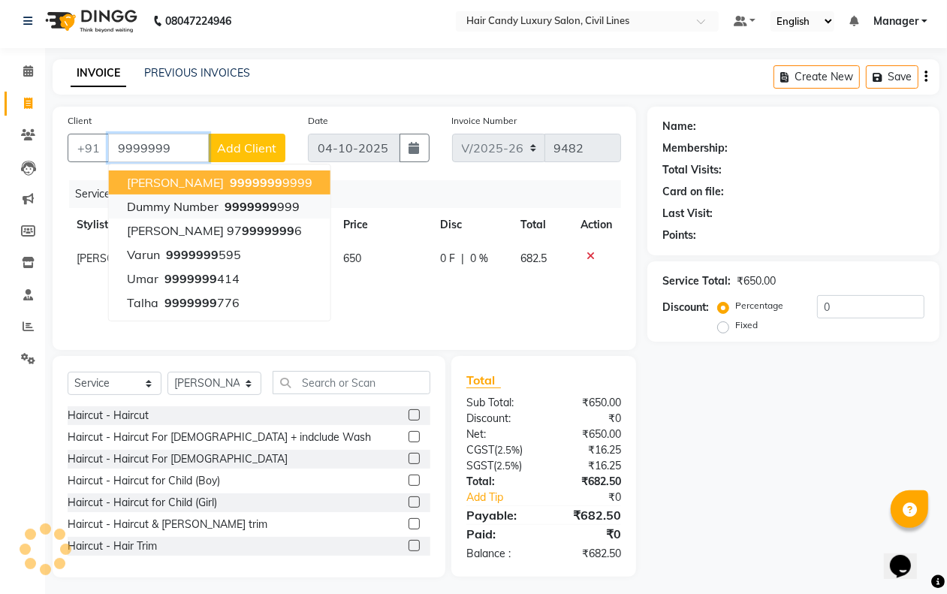
click at [194, 200] on span "dummy number" at bounding box center [173, 206] width 92 height 15
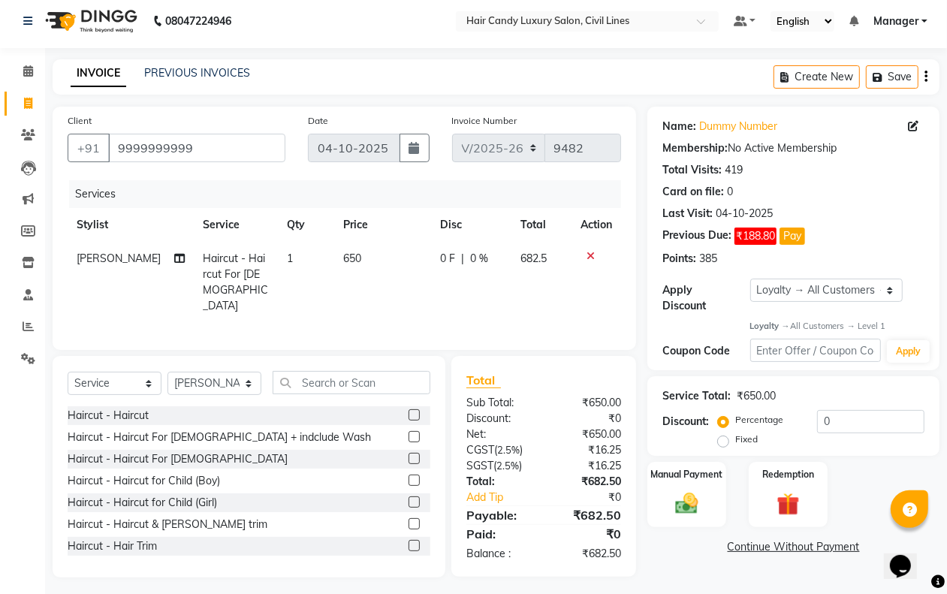
click at [735, 441] on label "Fixed" at bounding box center [746, 439] width 23 height 14
click at [723, 441] on input "Fixed" at bounding box center [726, 439] width 11 height 11
click at [834, 421] on input "0" at bounding box center [870, 421] width 107 height 23
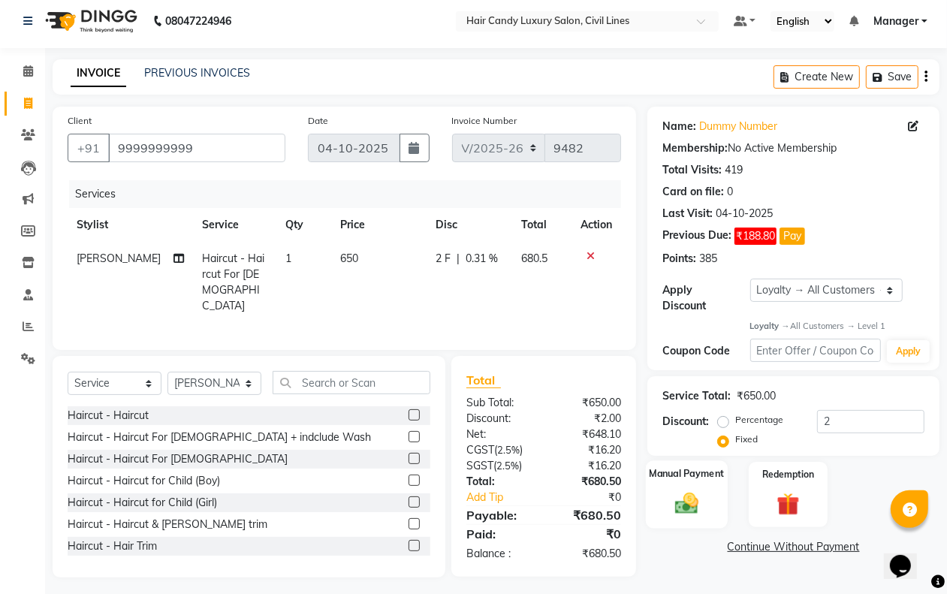
click at [670, 509] on img at bounding box center [686, 503] width 38 height 27
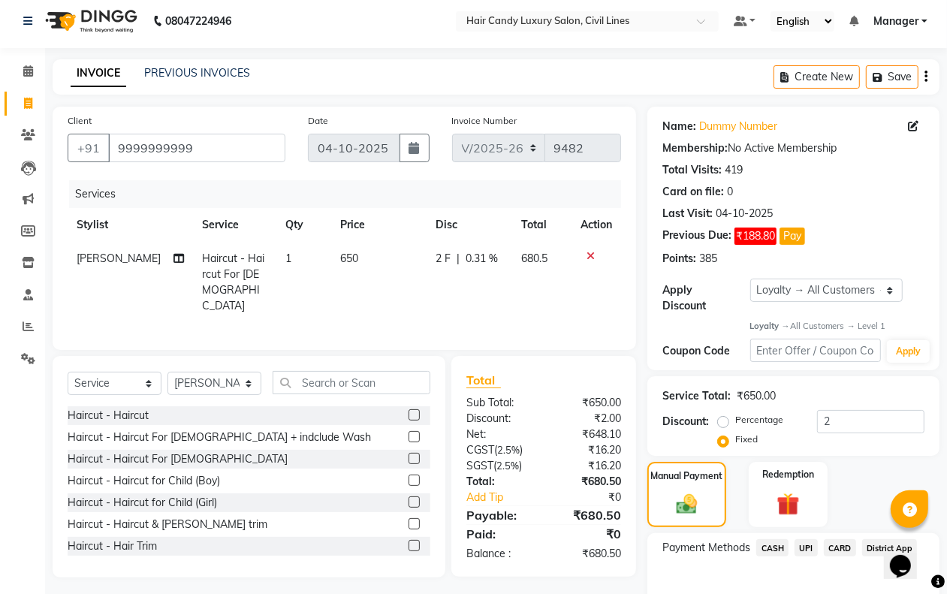
click at [802, 550] on span "UPI" at bounding box center [805, 547] width 23 height 17
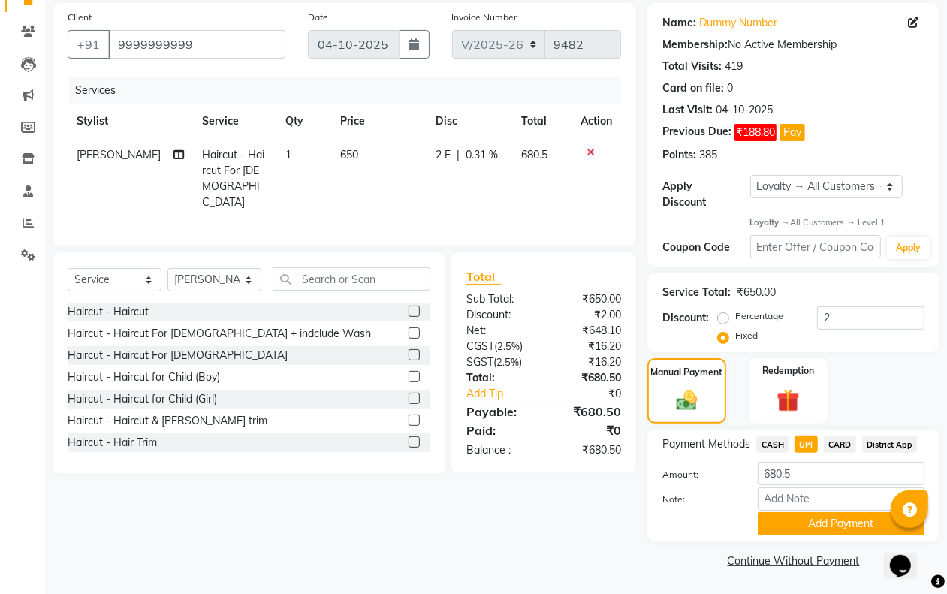
drag, startPoint x: 782, startPoint y: 520, endPoint x: 790, endPoint y: 523, distance: 8.1
click at [782, 523] on button "Add Payment" at bounding box center [841, 523] width 167 height 23
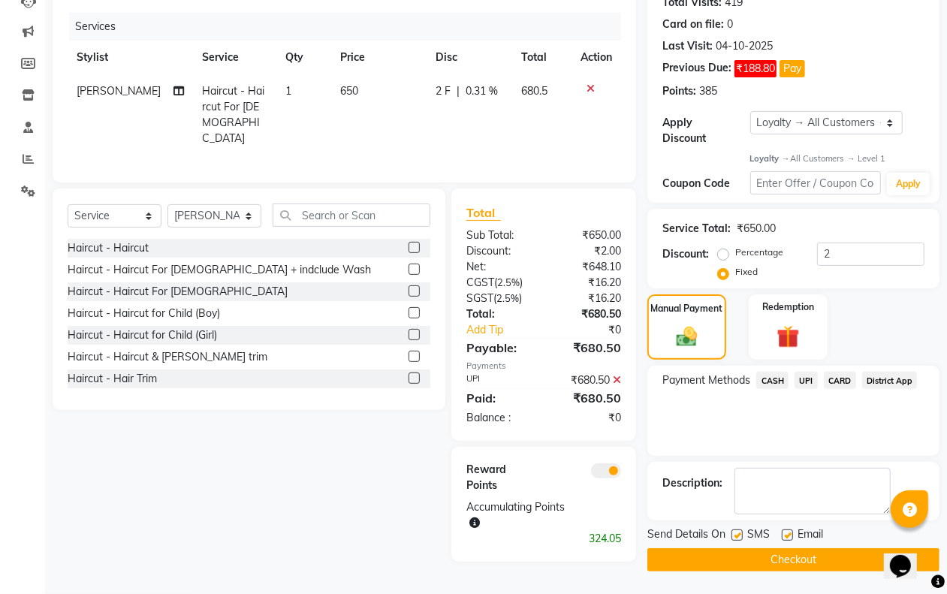
click at [591, 462] on div at bounding box center [588, 478] width 89 height 32
click at [599, 463] on span at bounding box center [606, 470] width 30 height 15
click at [621, 473] on input "checkbox" at bounding box center [621, 473] width 0 height 0
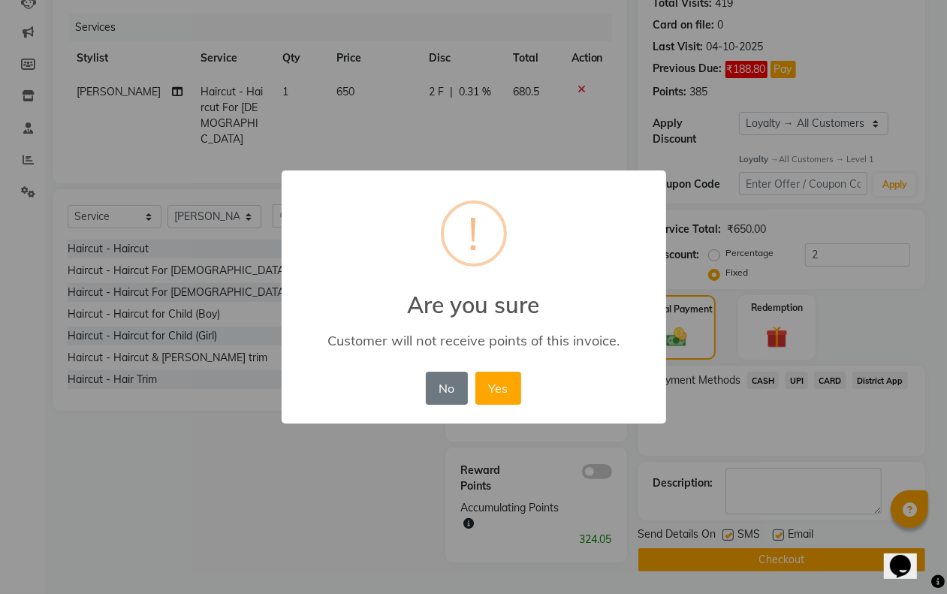
scroll to position [163, 0]
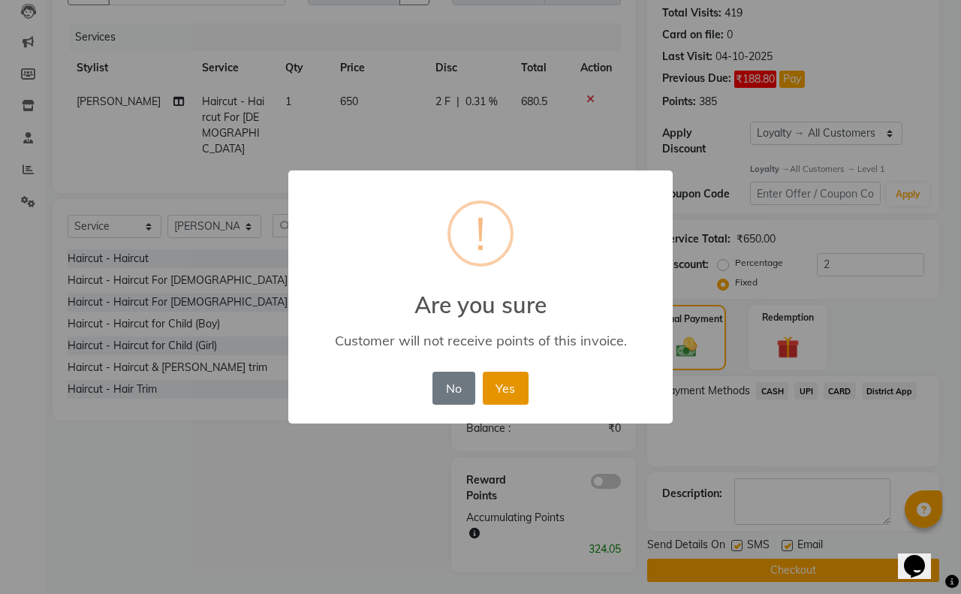
click at [499, 396] on button "Yes" at bounding box center [506, 388] width 46 height 33
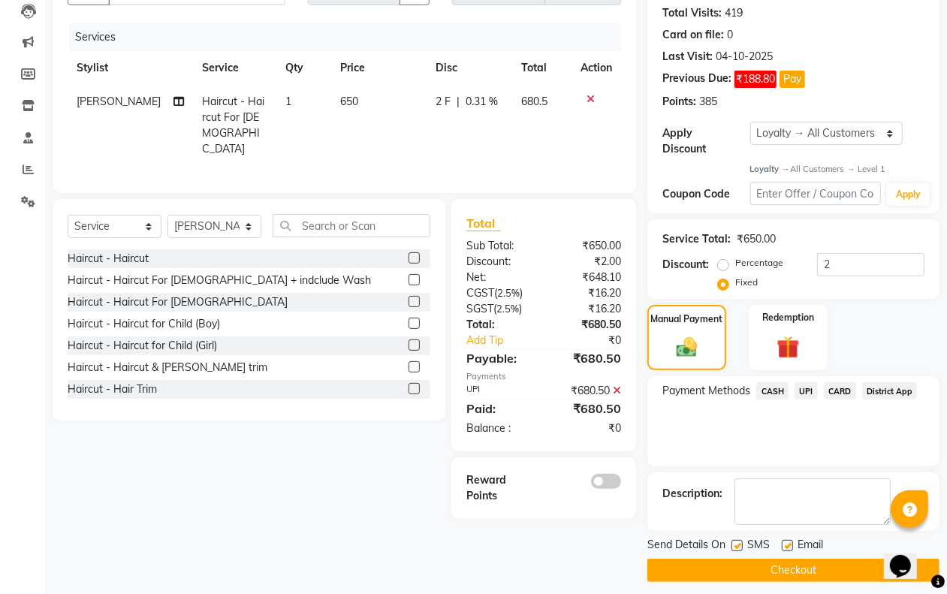
click at [736, 543] on label at bounding box center [736, 545] width 11 height 11
click at [736, 543] on input "checkbox" at bounding box center [736, 546] width 10 height 10
click at [785, 544] on label at bounding box center [787, 545] width 11 height 11
click at [785, 544] on input "checkbox" at bounding box center [787, 546] width 10 height 10
click at [776, 564] on button "Checkout" at bounding box center [793, 570] width 292 height 23
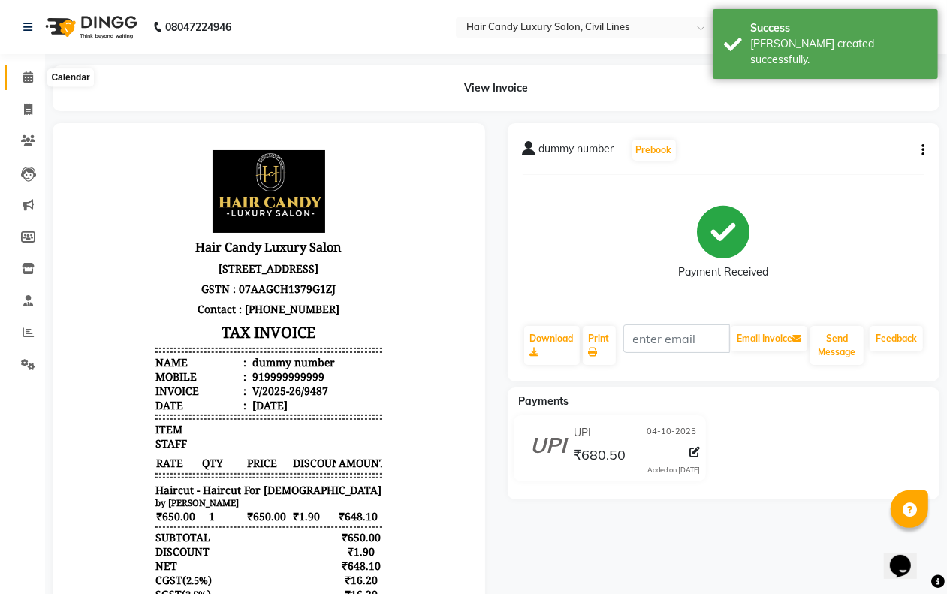
click at [31, 81] on icon at bounding box center [28, 76] width 10 height 11
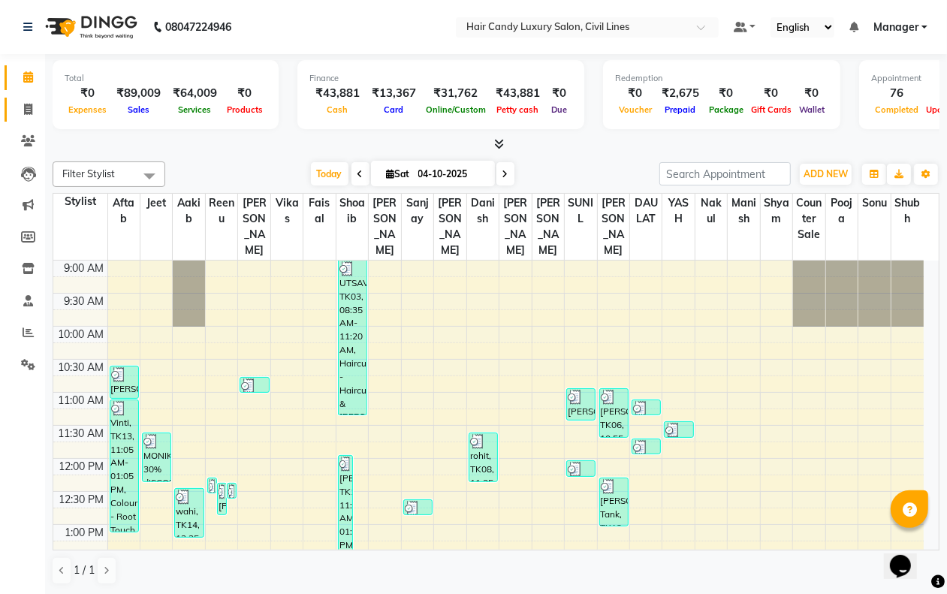
click at [23, 110] on span at bounding box center [28, 109] width 26 height 17
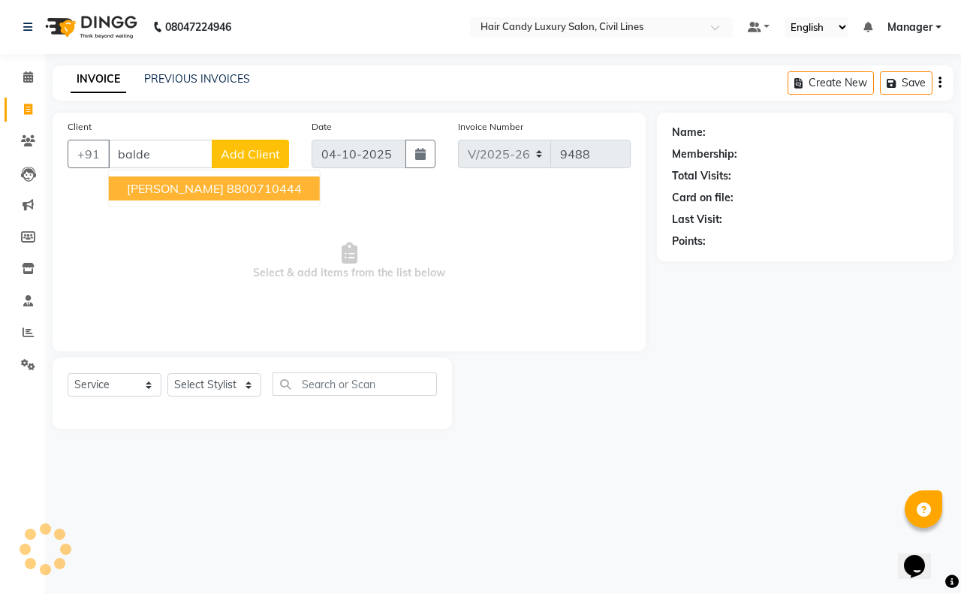
click at [199, 197] on button "Baldev taneja 8800710444" at bounding box center [214, 188] width 211 height 24
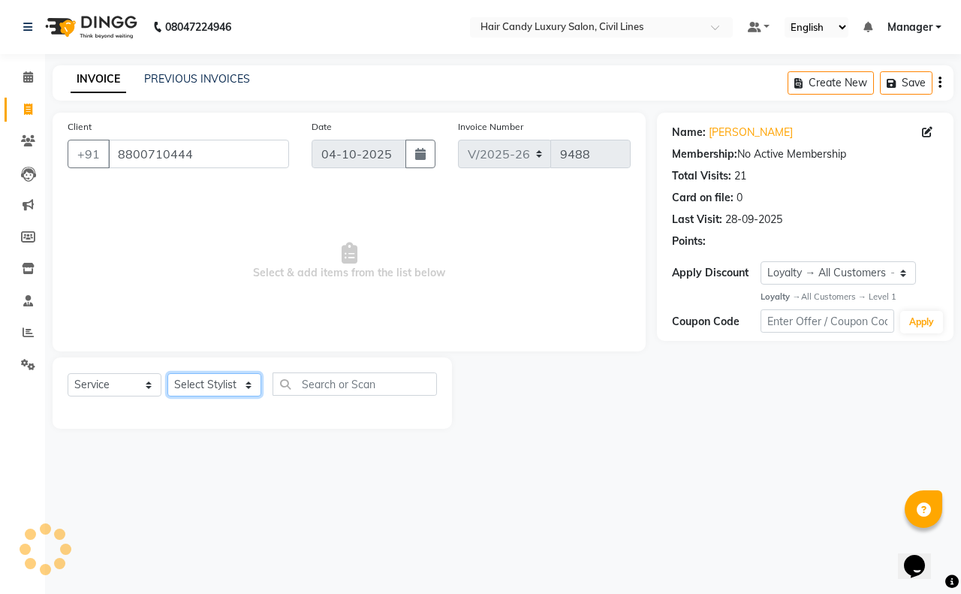
click at [212, 385] on select "Select Stylist" at bounding box center [214, 384] width 94 height 23
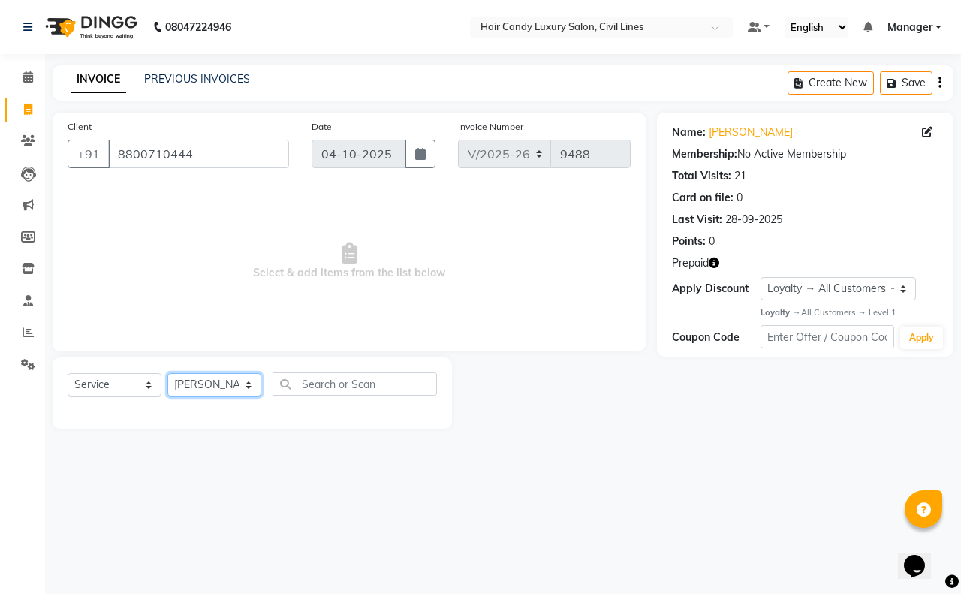
click at [167, 373] on select "Select Stylist aakib AASHU Aftab Arshal counter sale Danish DAULAT faisal jeet …" at bounding box center [214, 384] width 94 height 23
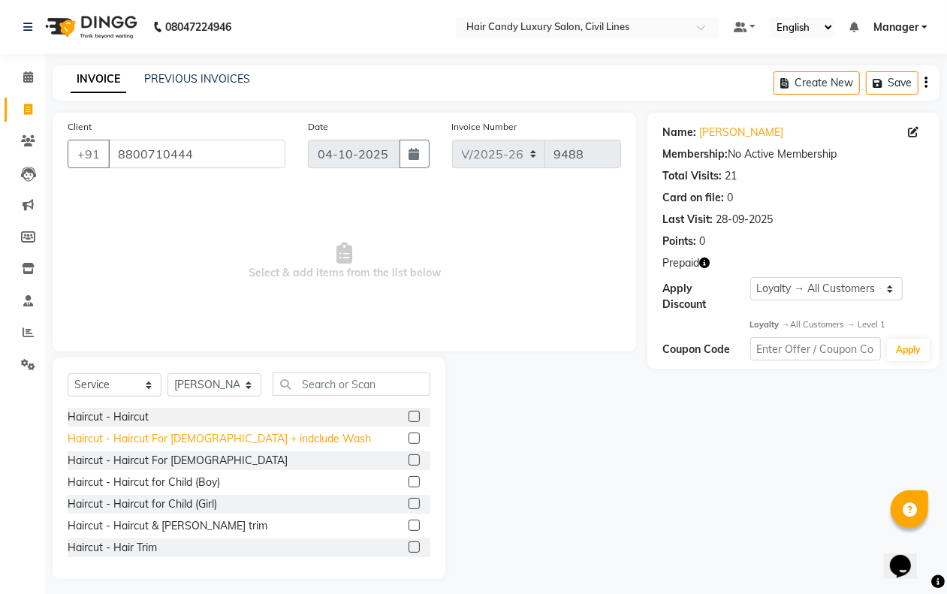
click at [197, 441] on div "Haircut - Haircut For Ladies + indclude Wash" at bounding box center [219, 439] width 303 height 16
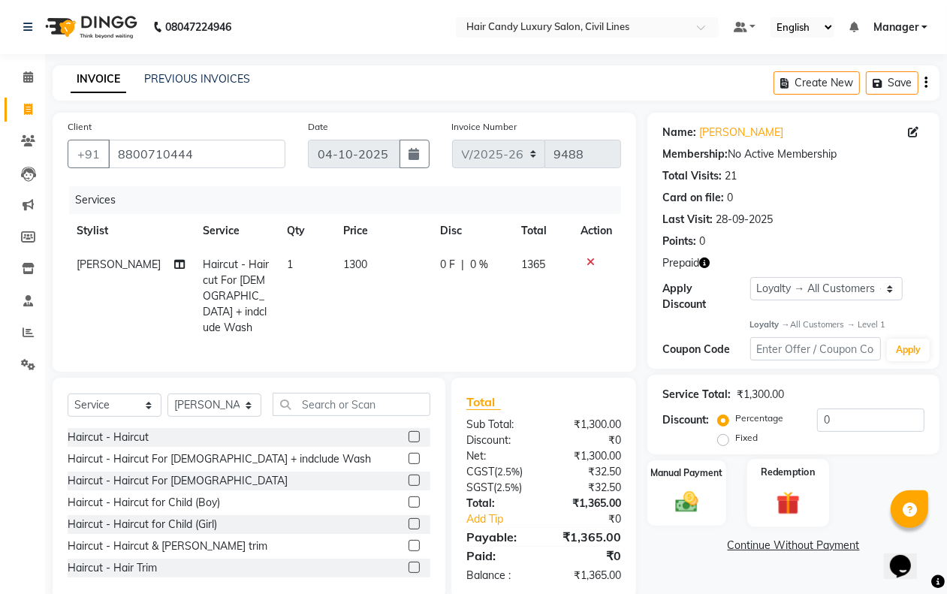
click at [803, 501] on img at bounding box center [788, 503] width 38 height 29
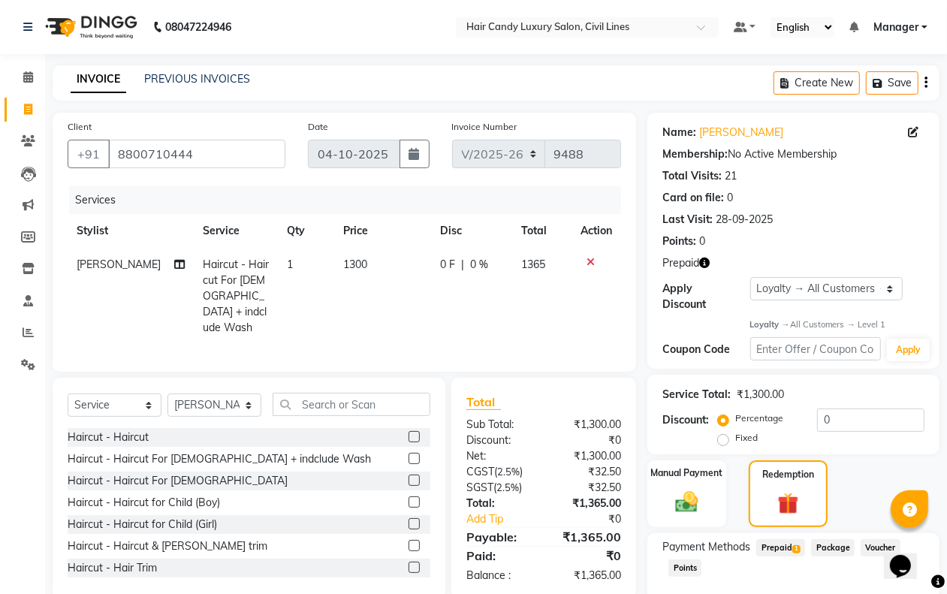
click at [794, 549] on span "1" at bounding box center [796, 549] width 8 height 9
click at [31, 75] on icon at bounding box center [28, 76] width 10 height 11
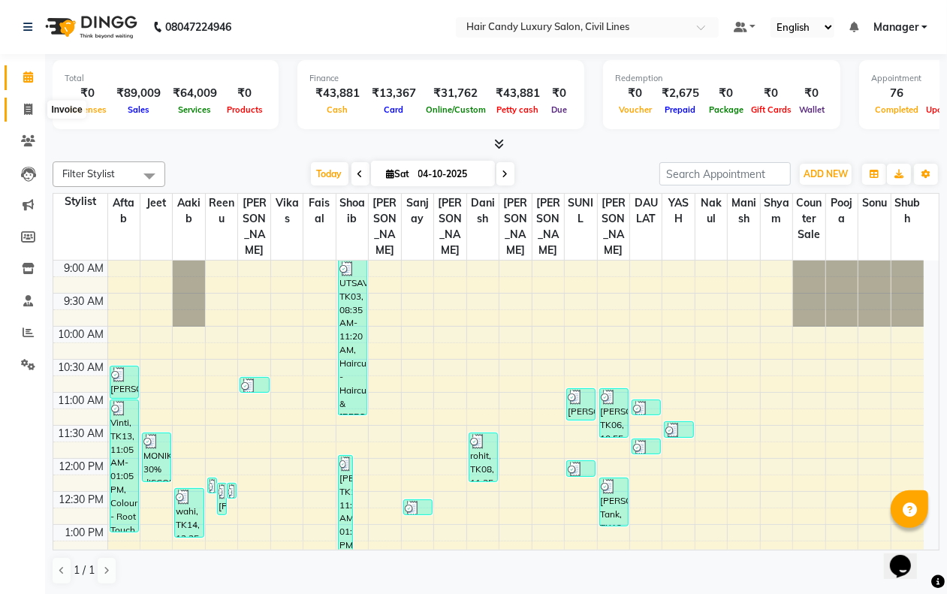
click at [27, 110] on icon at bounding box center [28, 109] width 8 height 11
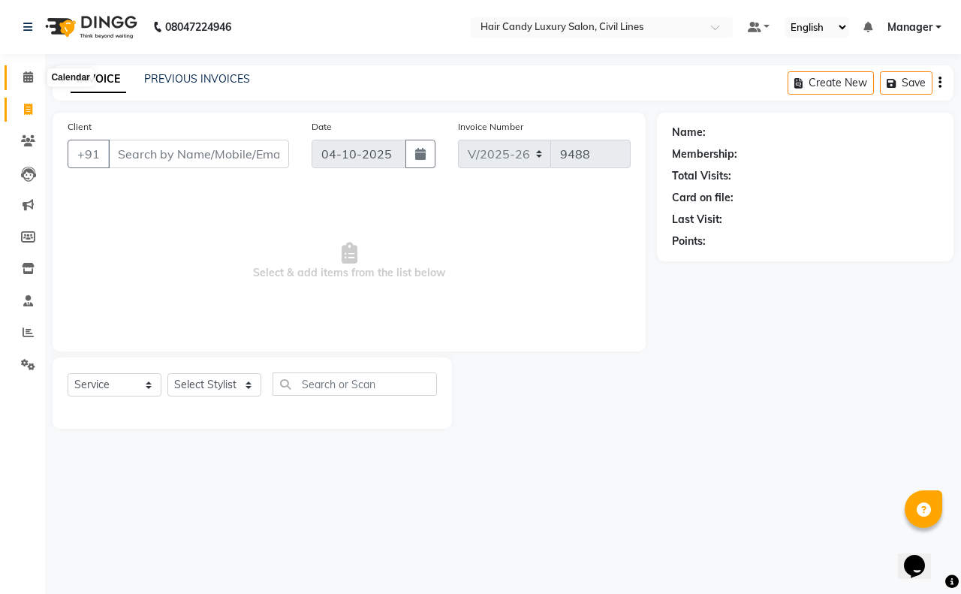
click at [24, 81] on icon at bounding box center [28, 76] width 10 height 11
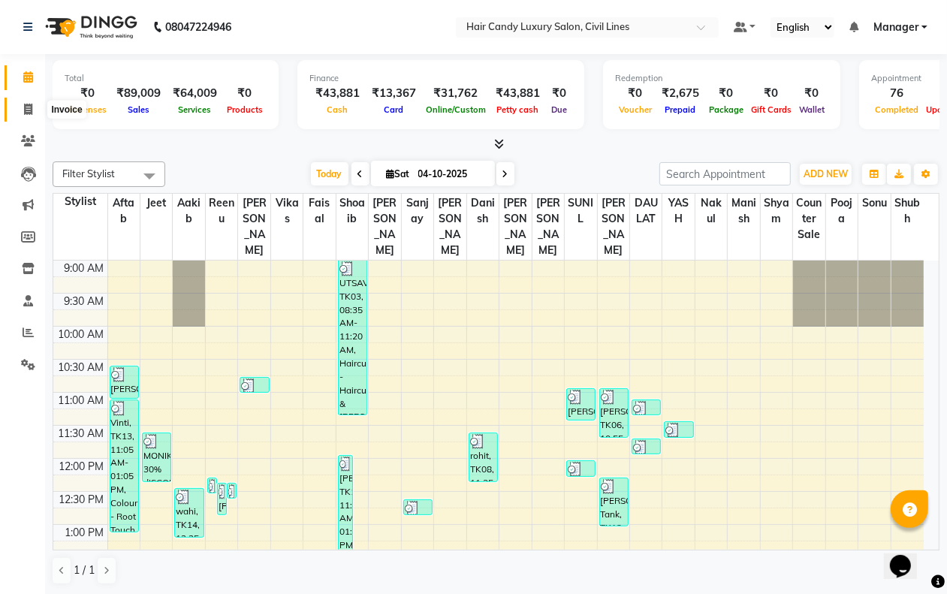
click at [35, 107] on span at bounding box center [28, 109] width 26 height 17
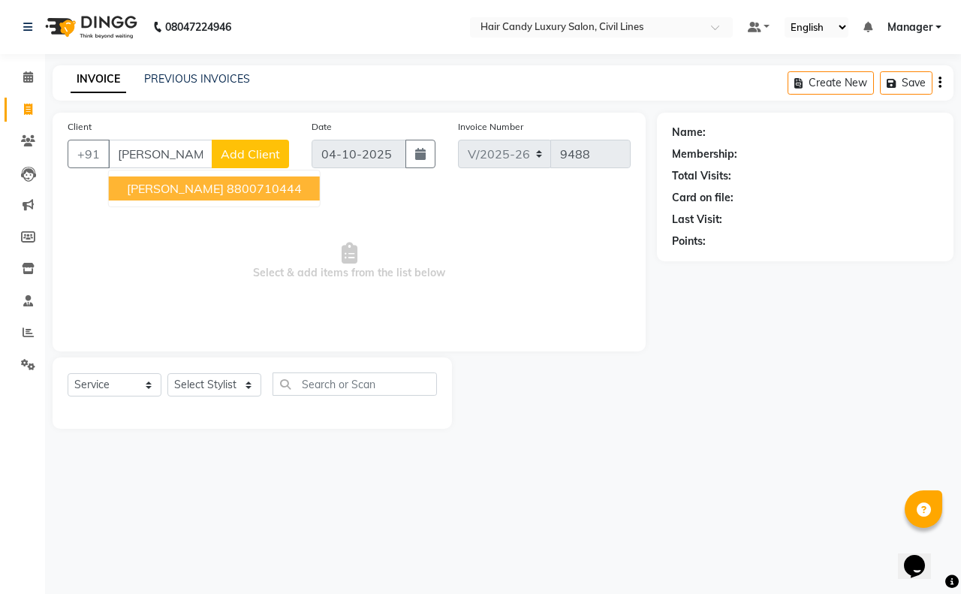
click at [243, 188] on ngb-highlight "8800710444" at bounding box center [264, 188] width 75 height 15
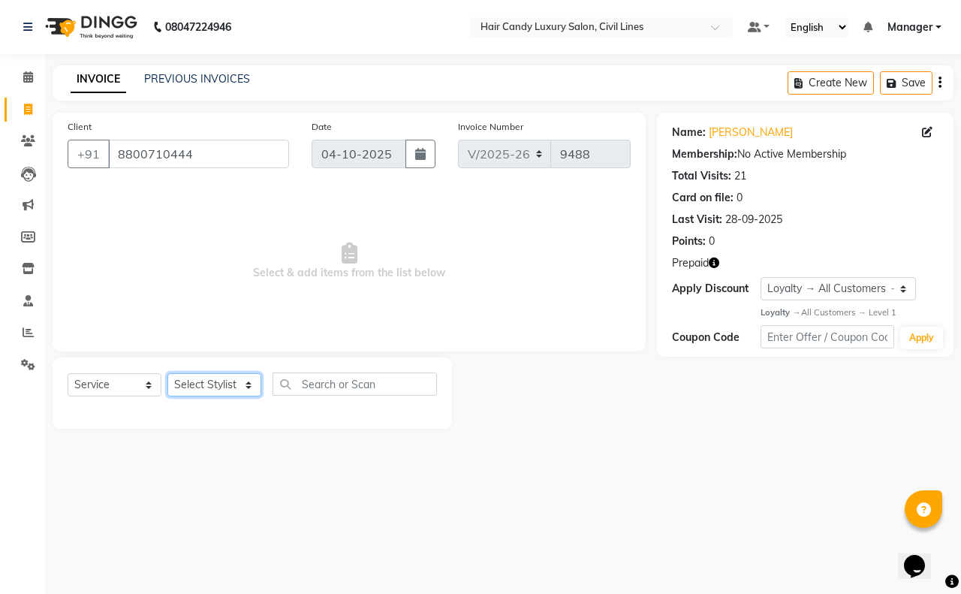
click at [192, 385] on select "Select Stylist aakib AASHU Aftab Arshal counter sale Danish DAULAT faisal jeet …" at bounding box center [214, 384] width 94 height 23
click at [167, 373] on select "Select Stylist aakib AASHU Aftab Arshal counter sale Danish DAULAT faisal jeet …" at bounding box center [214, 384] width 94 height 23
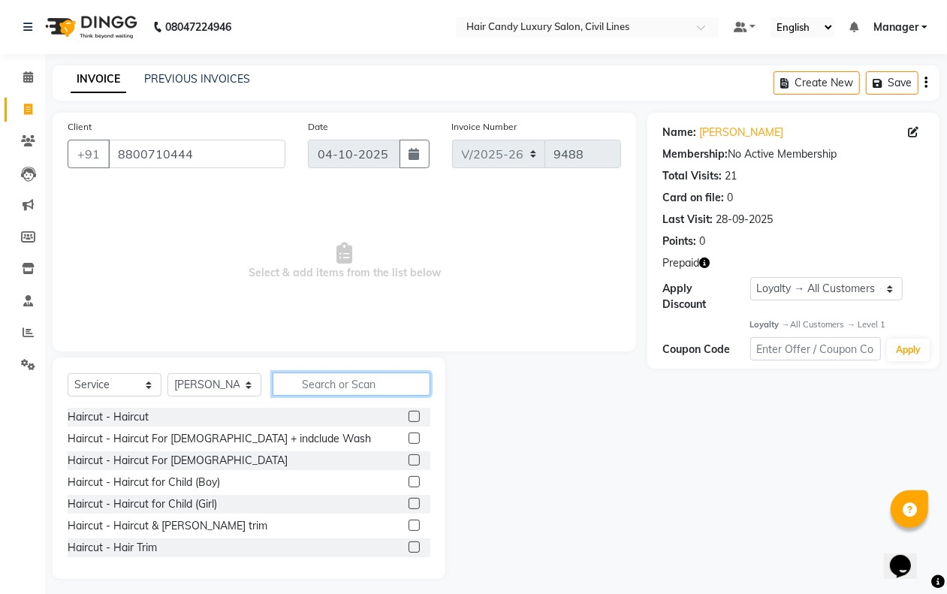
click at [351, 390] on input "text" at bounding box center [352, 383] width 158 height 23
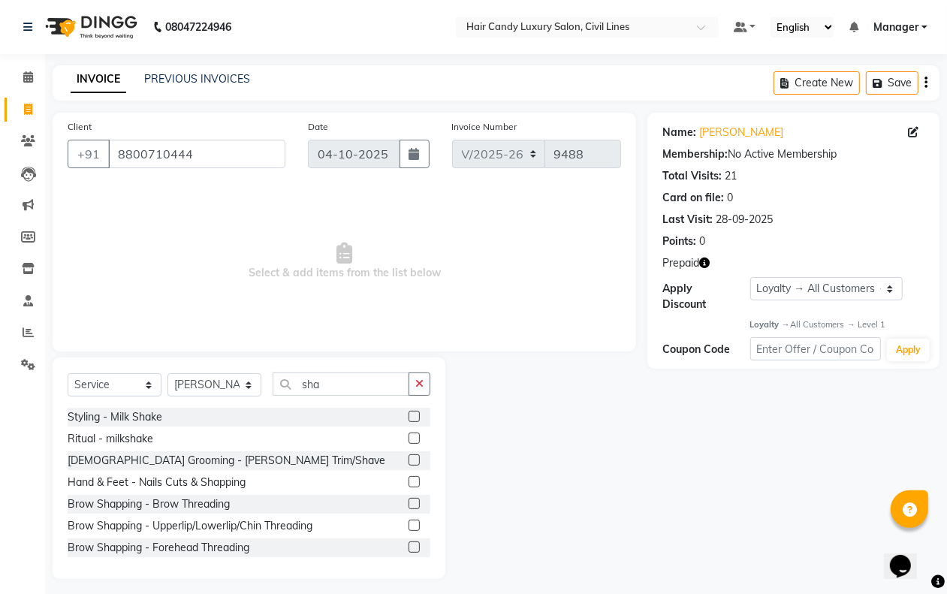
click at [408, 458] on label at bounding box center [413, 459] width 11 height 11
click at [408, 458] on input "checkbox" at bounding box center [413, 461] width 10 height 10
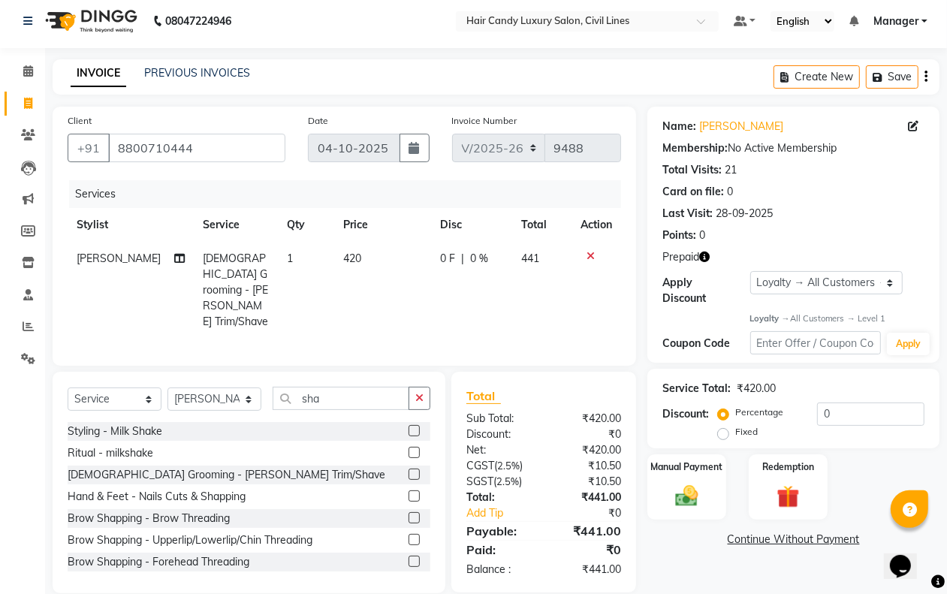
scroll to position [10, 0]
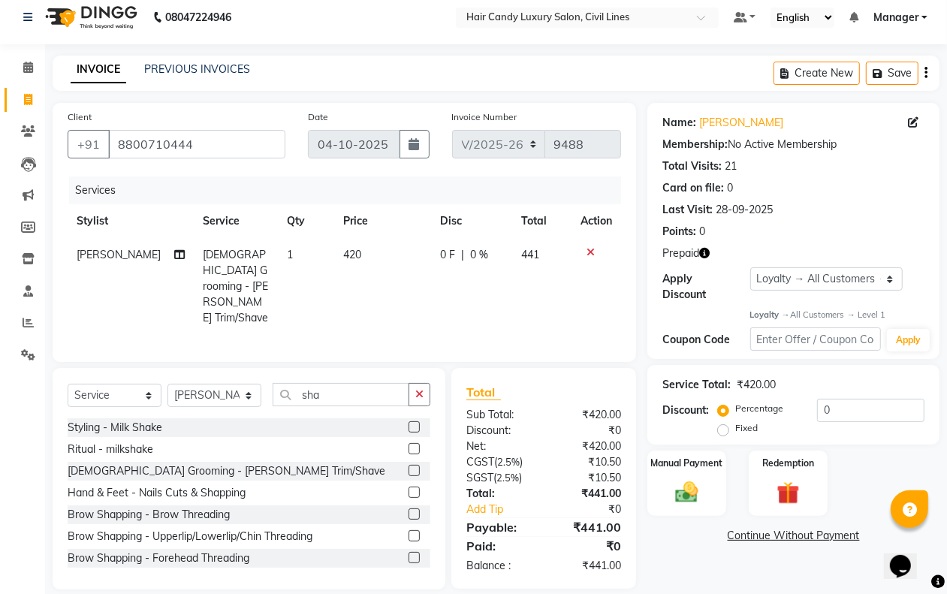
click at [357, 250] on td "420" at bounding box center [383, 286] width 98 height 97
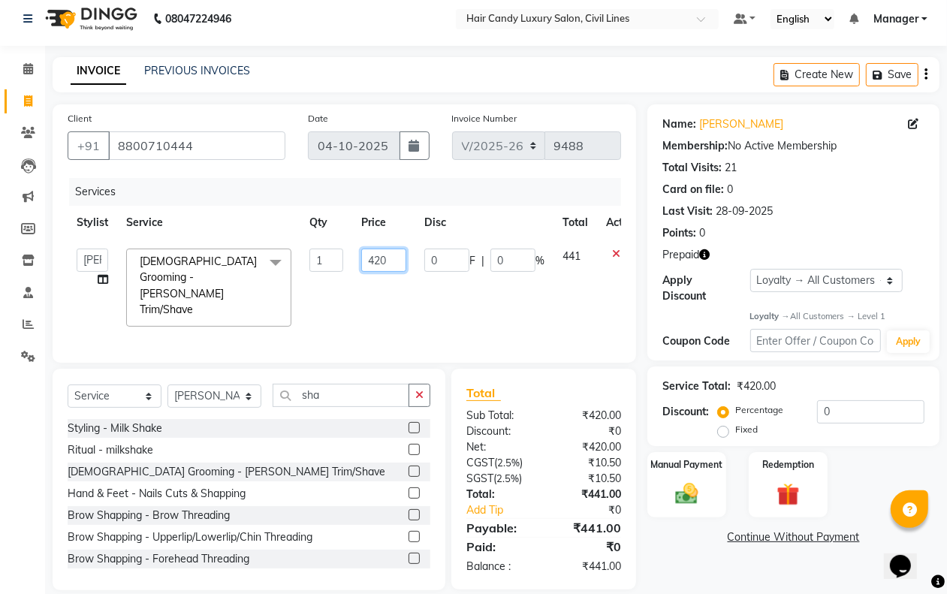
click at [392, 265] on input "420" at bounding box center [383, 260] width 45 height 23
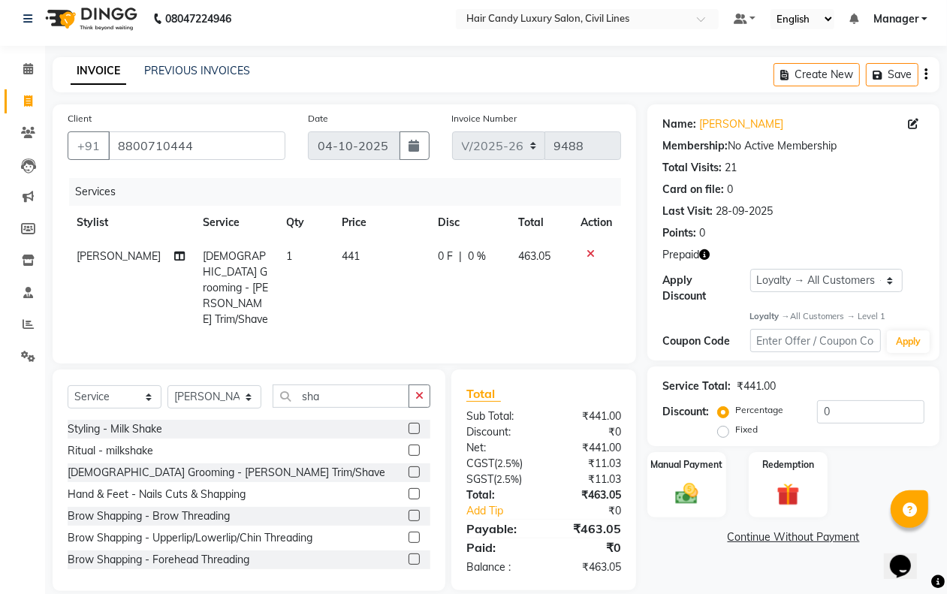
click at [853, 468] on div "Manual Payment Redemption" at bounding box center [793, 484] width 315 height 65
click at [785, 488] on img at bounding box center [788, 495] width 38 height 29
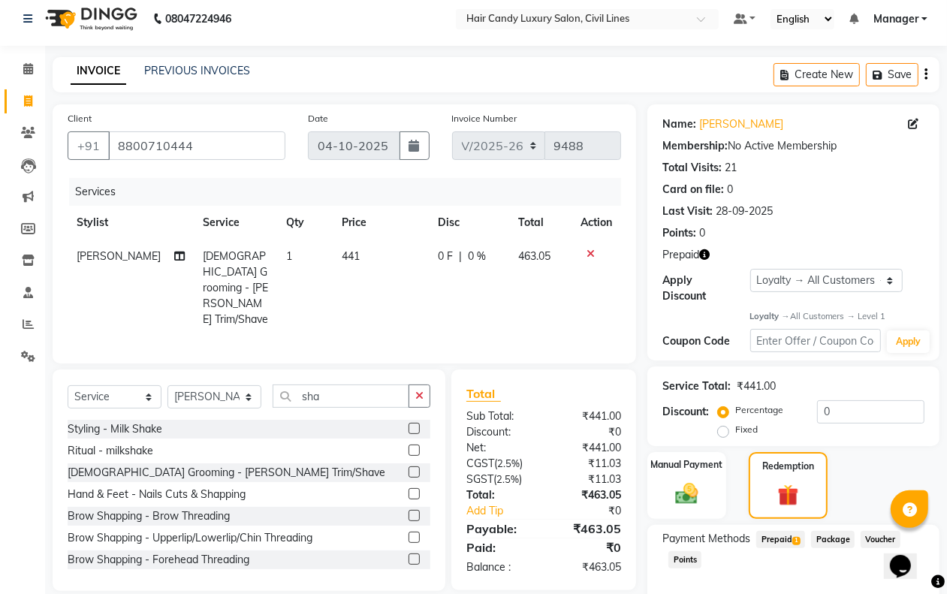
scroll to position [83, 0]
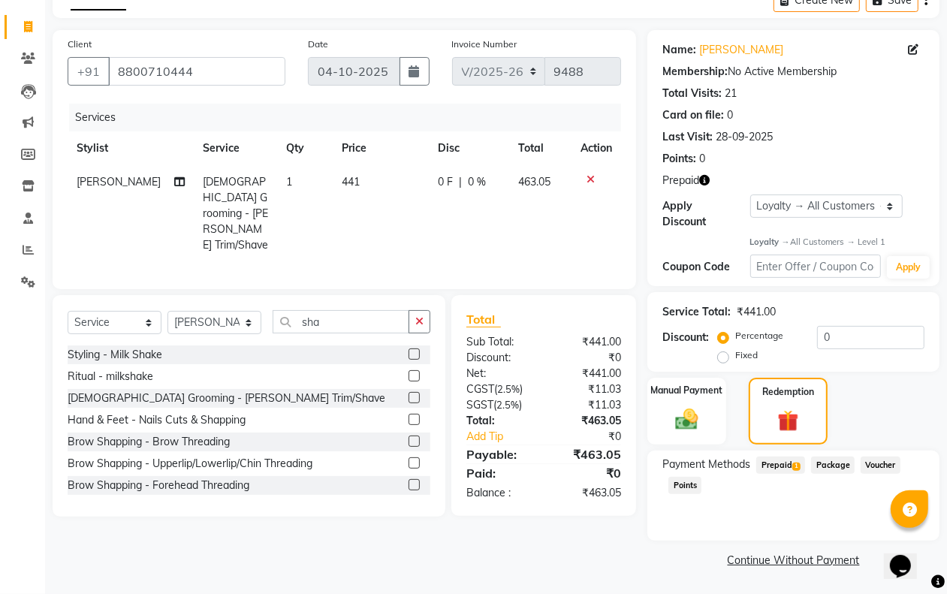
click at [783, 463] on span "Prepaid 1" at bounding box center [780, 465] width 49 height 17
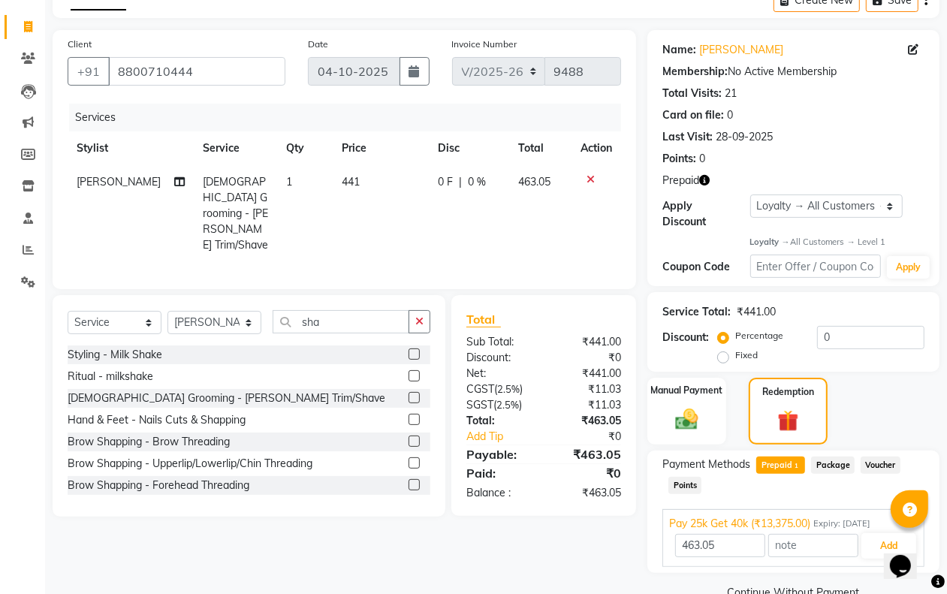
scroll to position [114, 0]
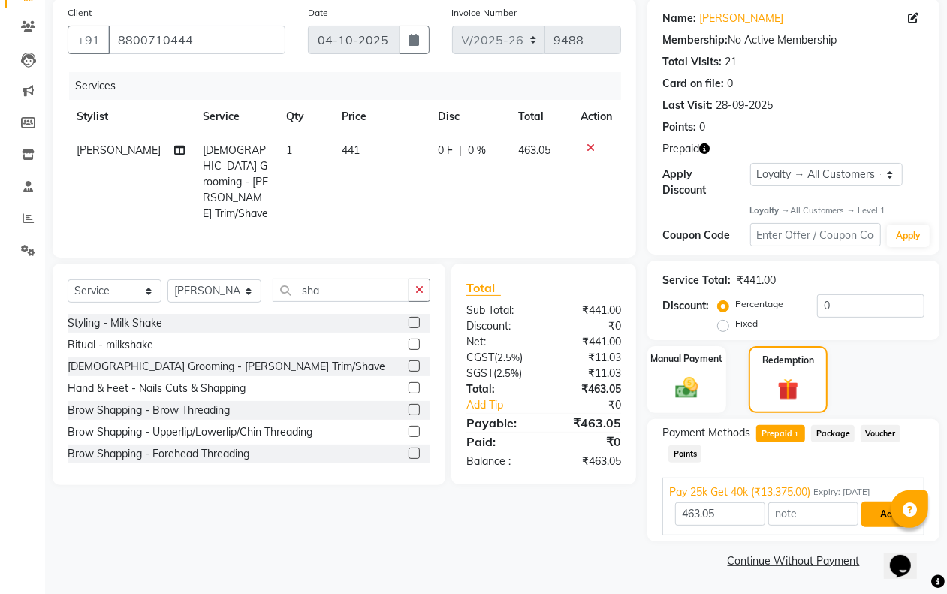
click at [887, 511] on button "Add" at bounding box center [888, 515] width 55 height 26
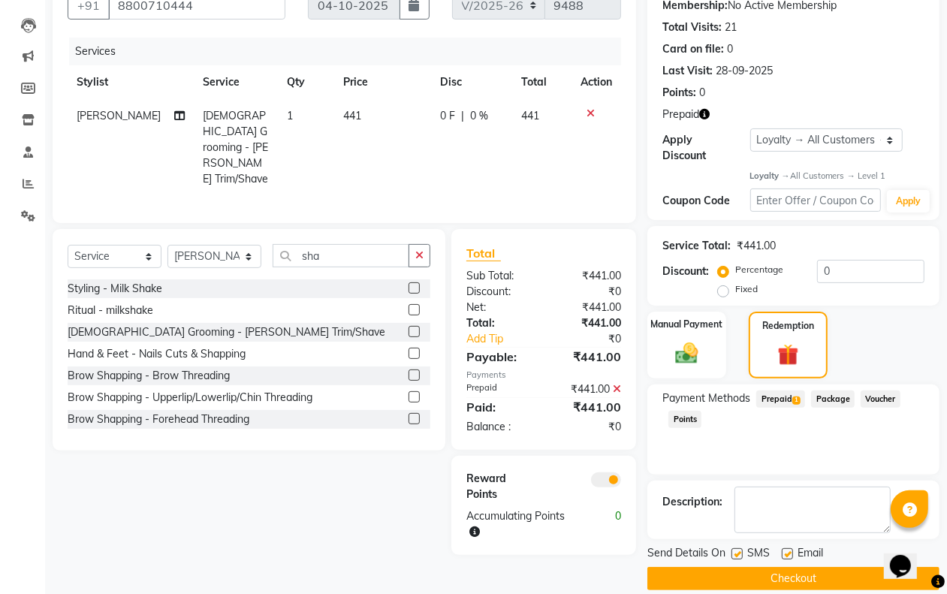
scroll to position [167, 0]
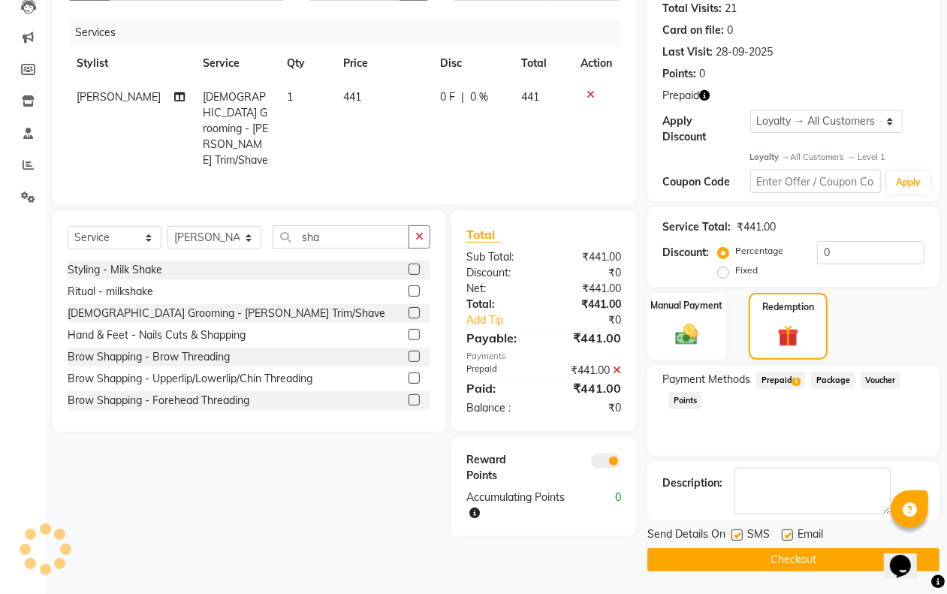
click at [612, 454] on span at bounding box center [606, 461] width 30 height 15
click at [621, 463] on input "checkbox" at bounding box center [621, 463] width 0 height 0
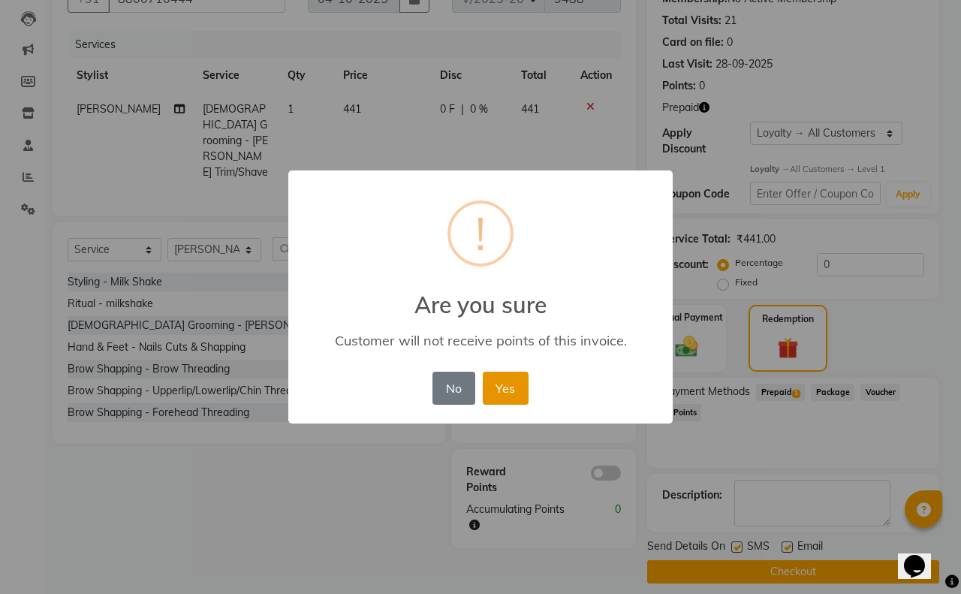
click at [513, 384] on button "Yes" at bounding box center [506, 388] width 46 height 33
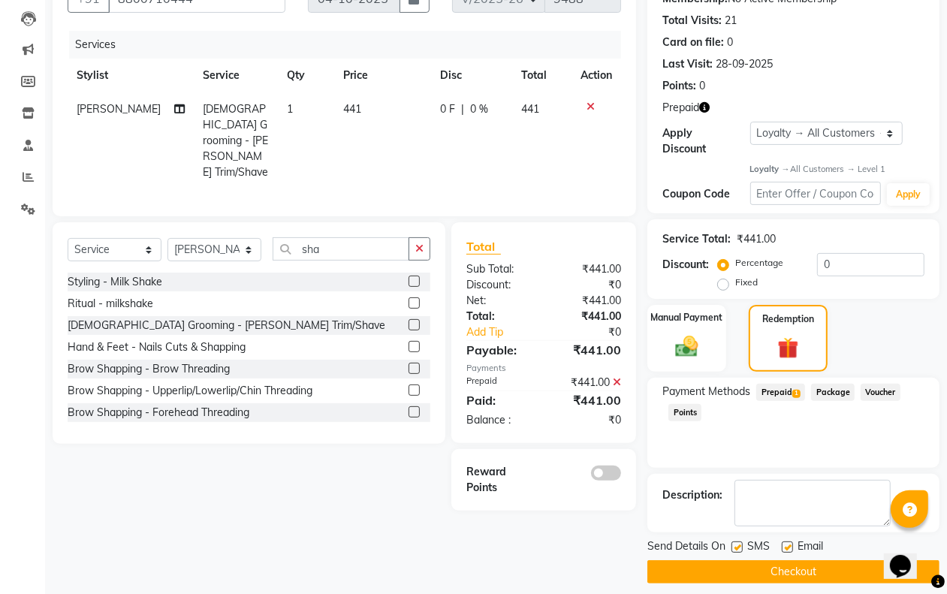
click at [762, 572] on button "Checkout" at bounding box center [793, 571] width 292 height 23
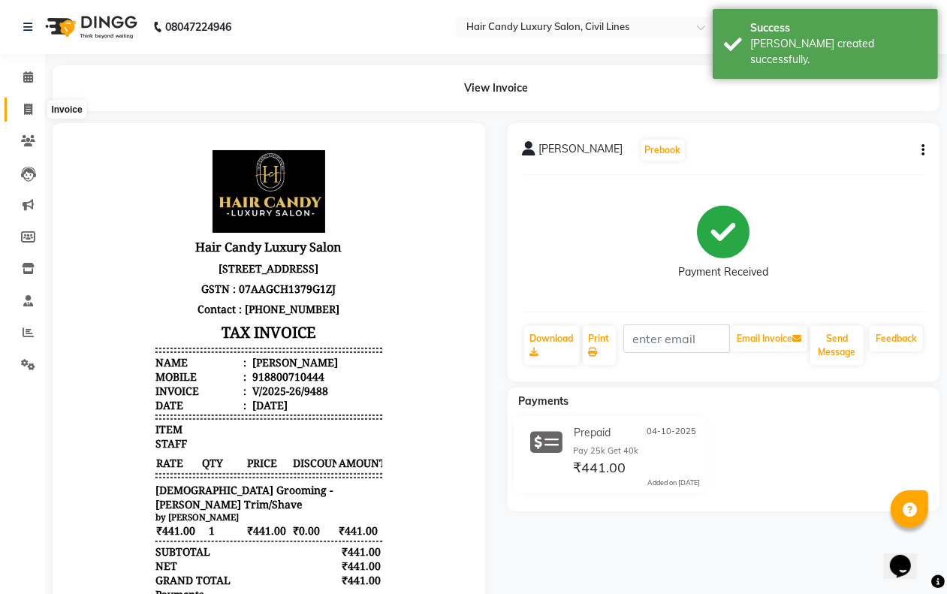
click at [16, 110] on span at bounding box center [28, 109] width 26 height 17
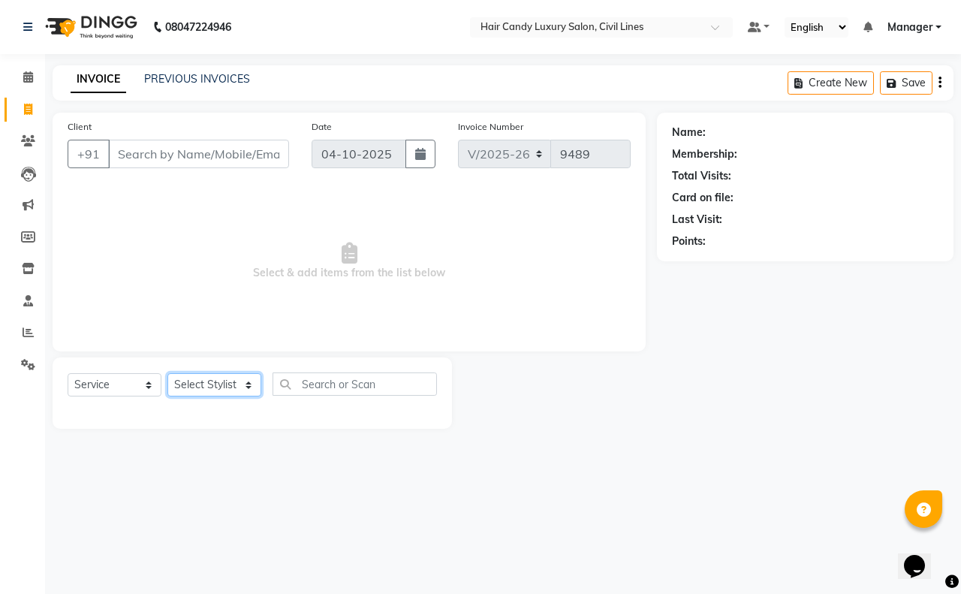
click at [207, 384] on select "Select Stylist aakib AASHU Aftab Arshal counter sale Danish DAULAT faisal jeet …" at bounding box center [214, 384] width 94 height 23
click at [167, 373] on select "Select Stylist aakib AASHU Aftab Arshal counter sale Danish DAULAT faisal jeet …" at bounding box center [214, 384] width 94 height 23
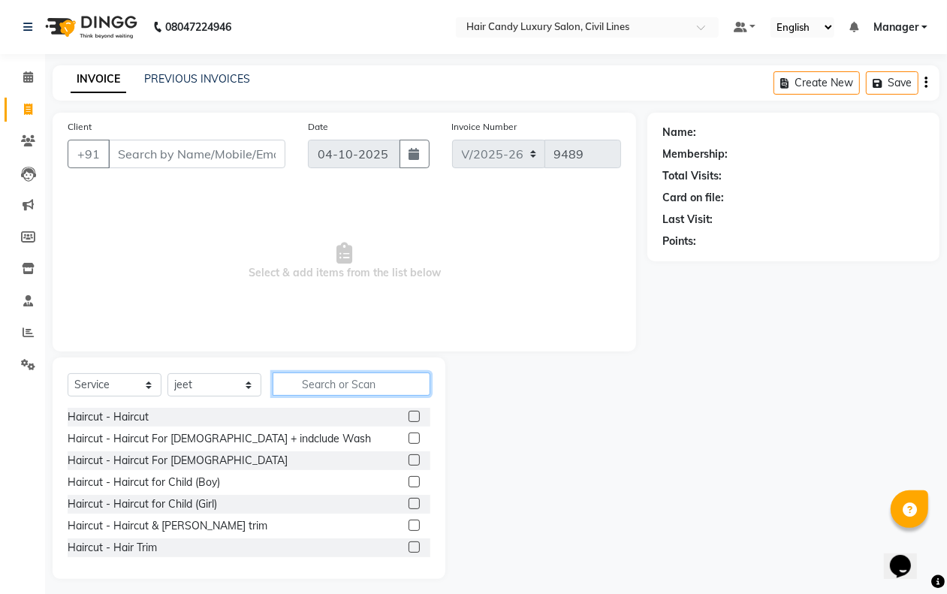
click at [330, 389] on input "text" at bounding box center [352, 383] width 158 height 23
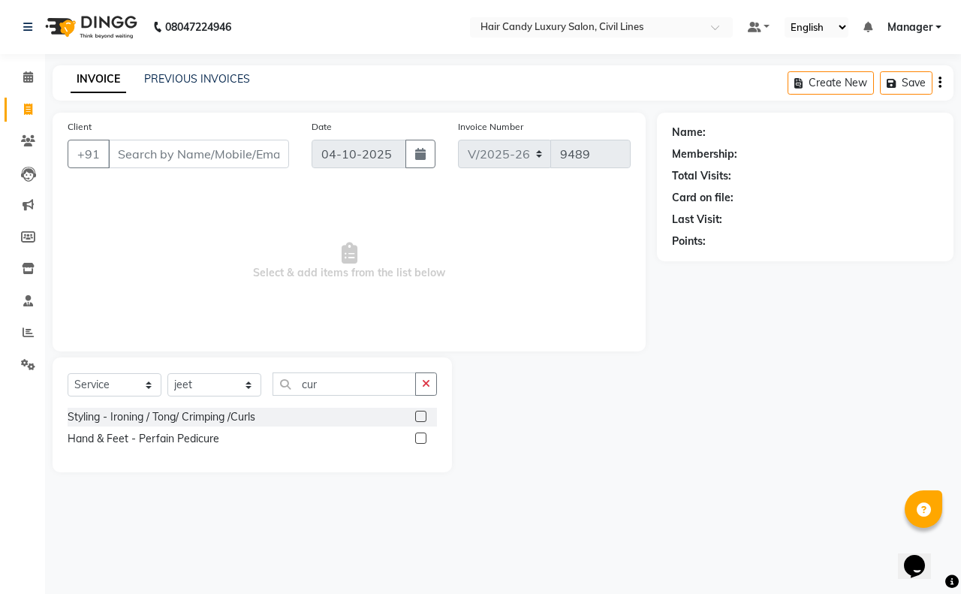
click at [420, 411] on label at bounding box center [420, 416] width 11 height 11
click at [420, 412] on input "checkbox" at bounding box center [420, 417] width 10 height 10
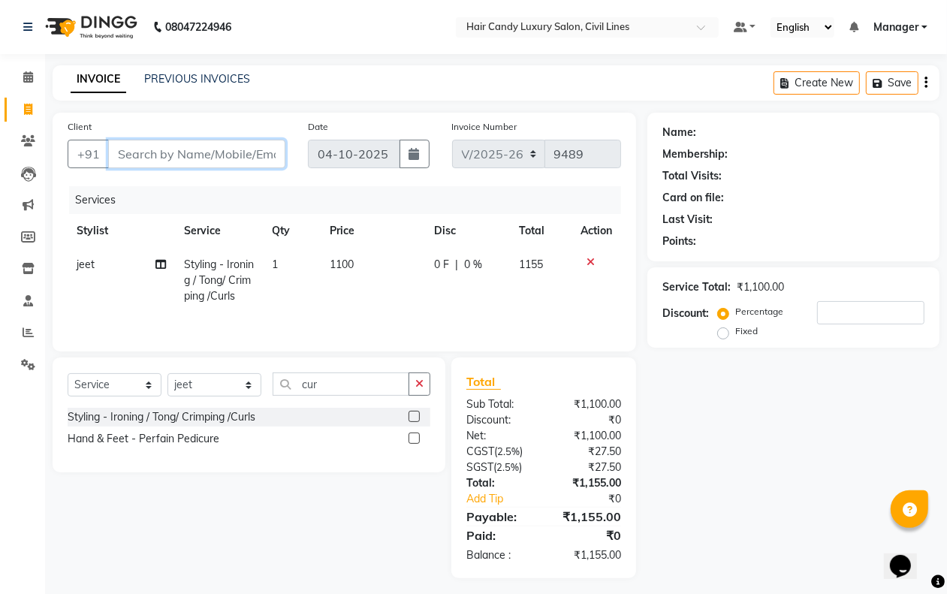
click at [184, 159] on input "Client" at bounding box center [196, 154] width 177 height 29
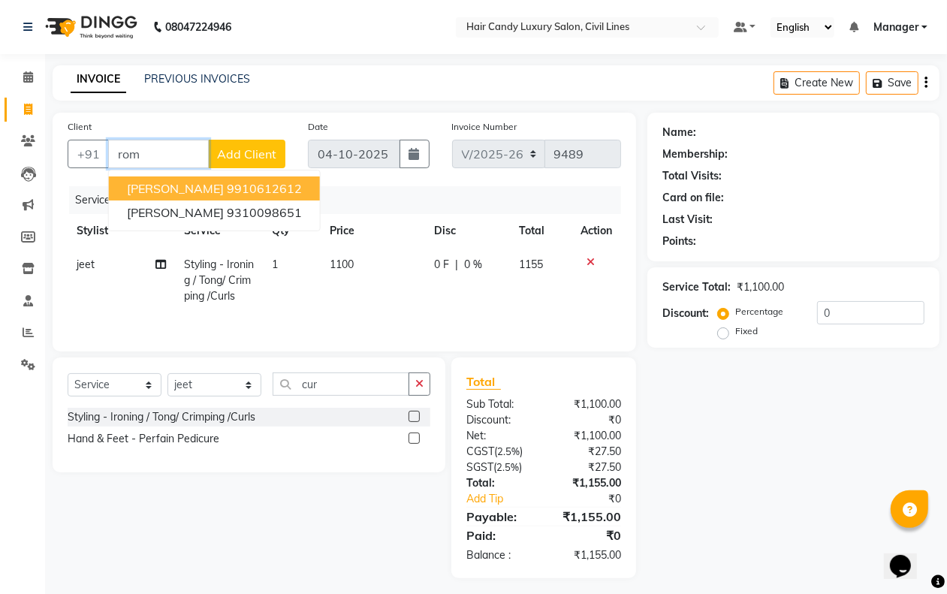
click at [227, 184] on ngb-highlight "9910612612" at bounding box center [264, 188] width 75 height 15
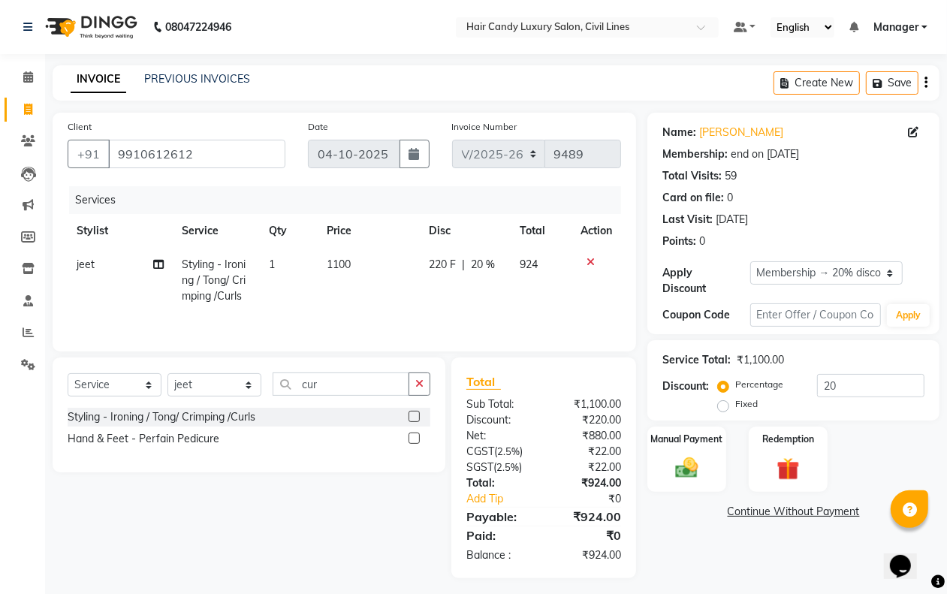
scroll to position [9, 0]
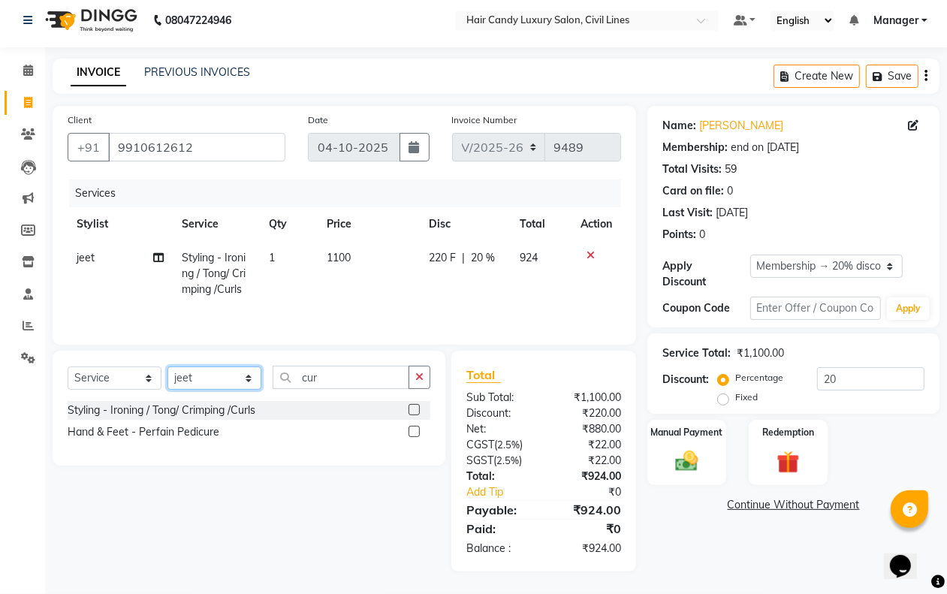
click at [248, 381] on select "Select Stylist aakib AASHU Aftab Arshal counter sale Danish DAULAT faisal jeet …" at bounding box center [214, 377] width 94 height 23
click at [167, 366] on select "Select Stylist aakib AASHU Aftab Arshal counter sale Danish DAULAT faisal jeet …" at bounding box center [214, 377] width 94 height 23
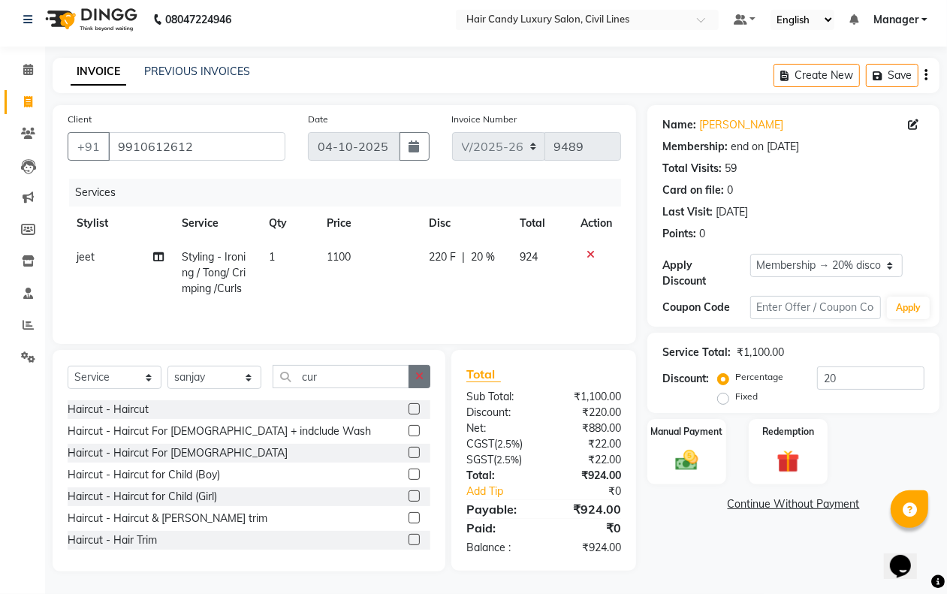
click at [409, 377] on button "button" at bounding box center [419, 376] width 22 height 23
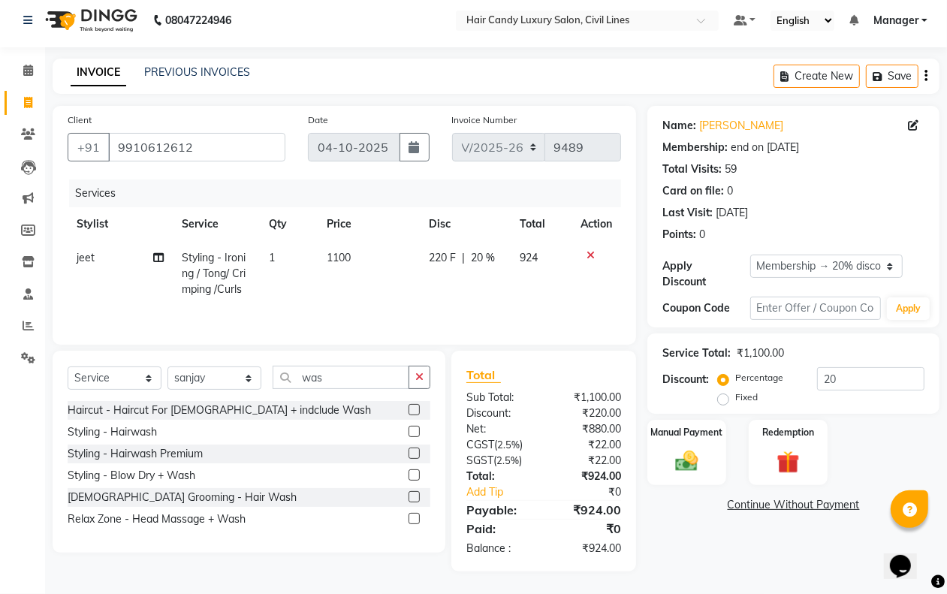
click at [411, 434] on label at bounding box center [413, 431] width 11 height 11
click at [411, 434] on input "checkbox" at bounding box center [413, 432] width 10 height 10
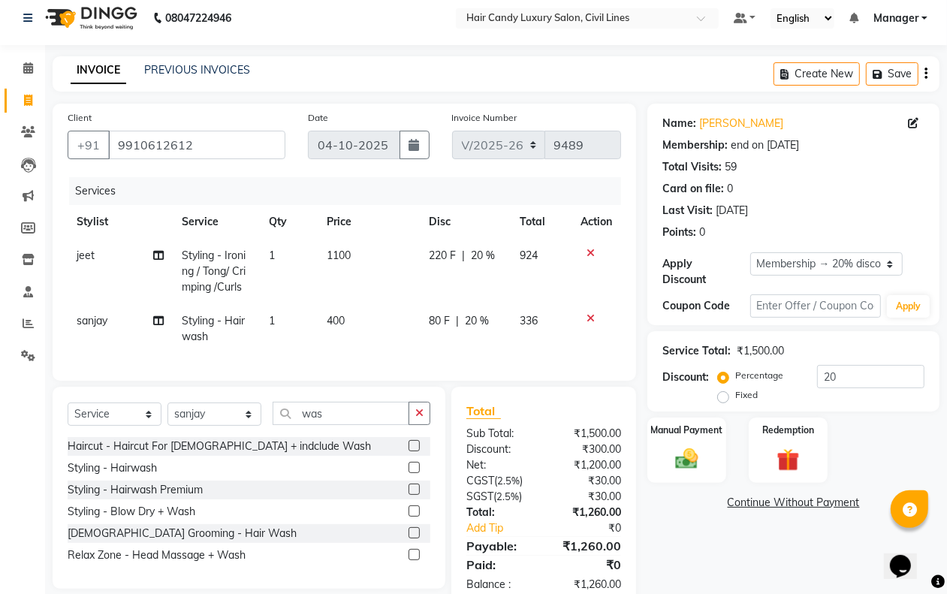
scroll to position [59, 0]
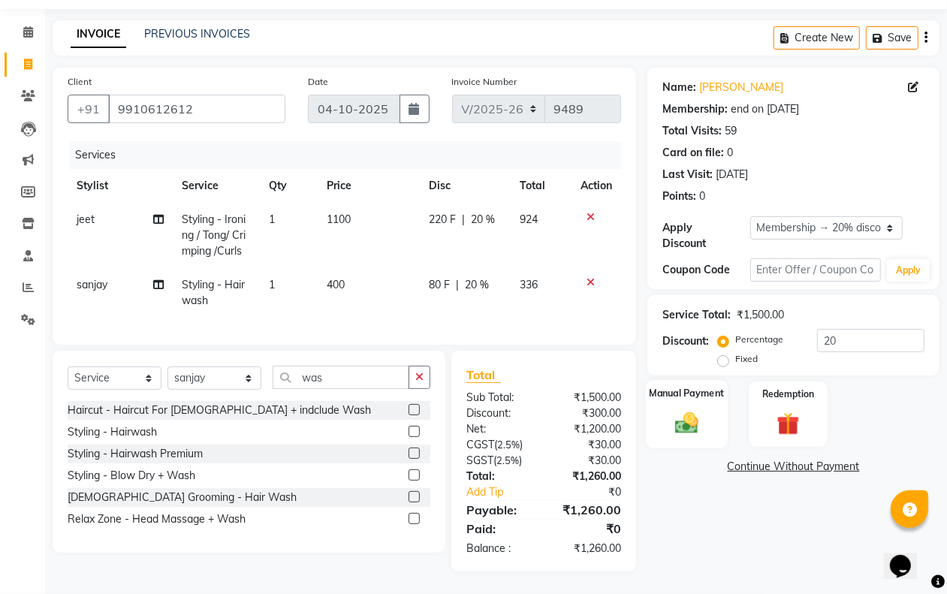
click at [704, 414] on img at bounding box center [686, 422] width 38 height 27
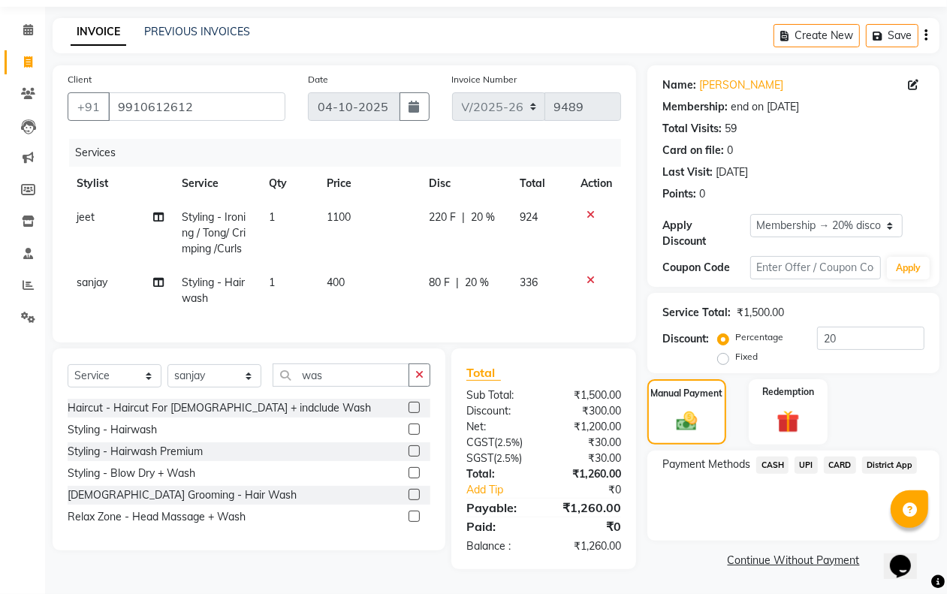
click at [771, 460] on span "CASH" at bounding box center [772, 465] width 32 height 17
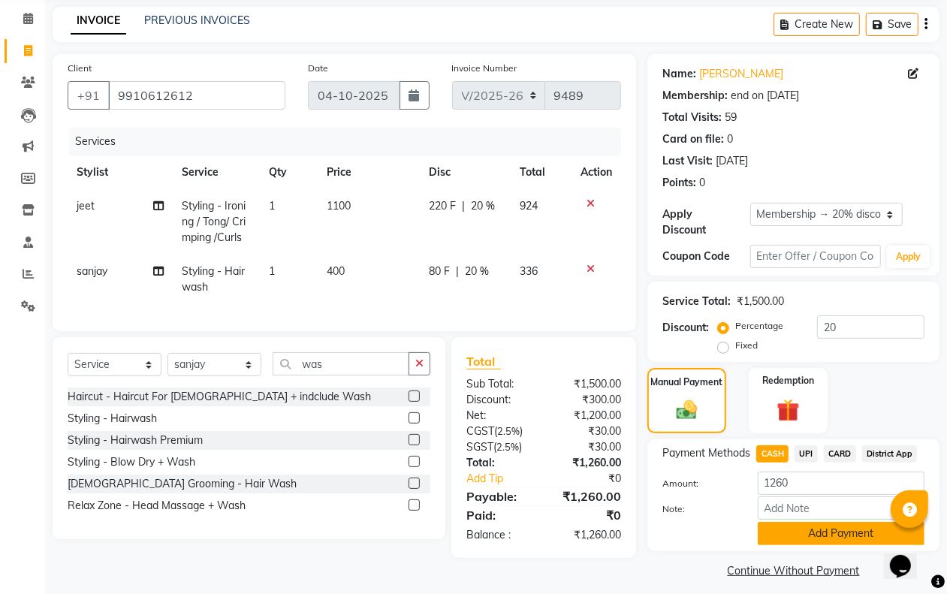
click at [811, 529] on button "Add Payment" at bounding box center [841, 533] width 167 height 23
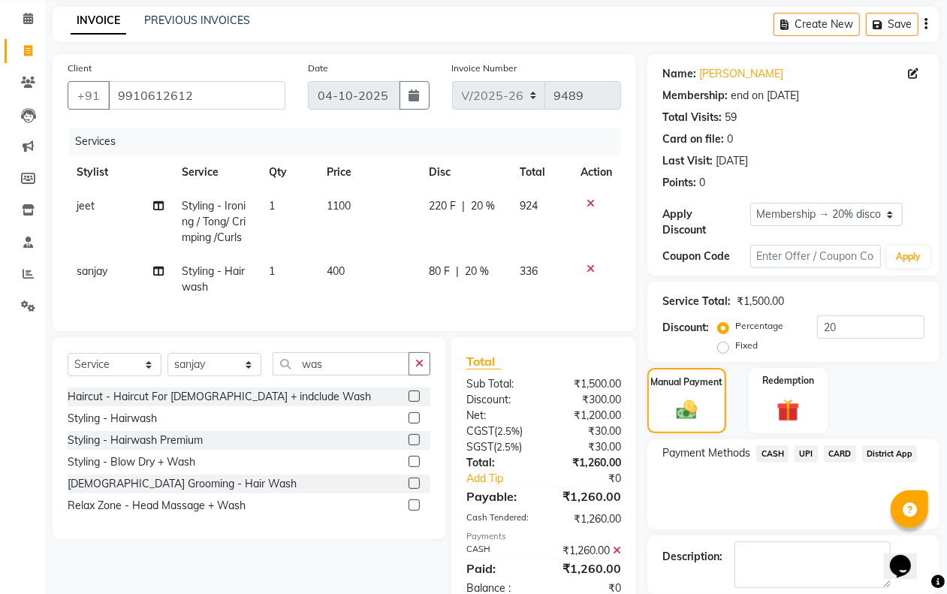
scroll to position [179, 0]
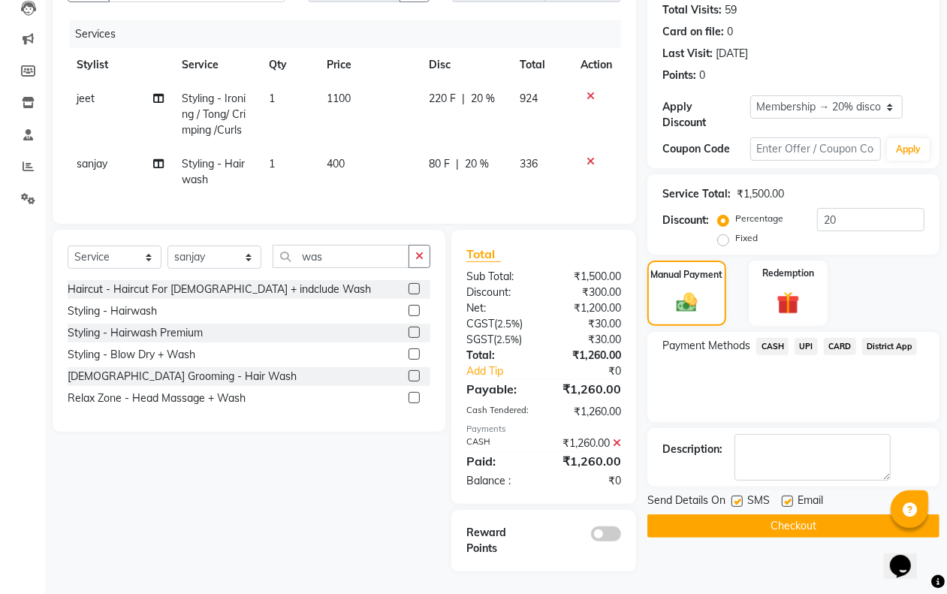
click at [737, 496] on label at bounding box center [736, 501] width 11 height 11
click at [737, 497] on input "checkbox" at bounding box center [736, 502] width 10 height 10
click at [790, 496] on label at bounding box center [787, 501] width 11 height 11
click at [790, 497] on input "checkbox" at bounding box center [787, 502] width 10 height 10
click at [774, 338] on span "CASH" at bounding box center [772, 346] width 32 height 17
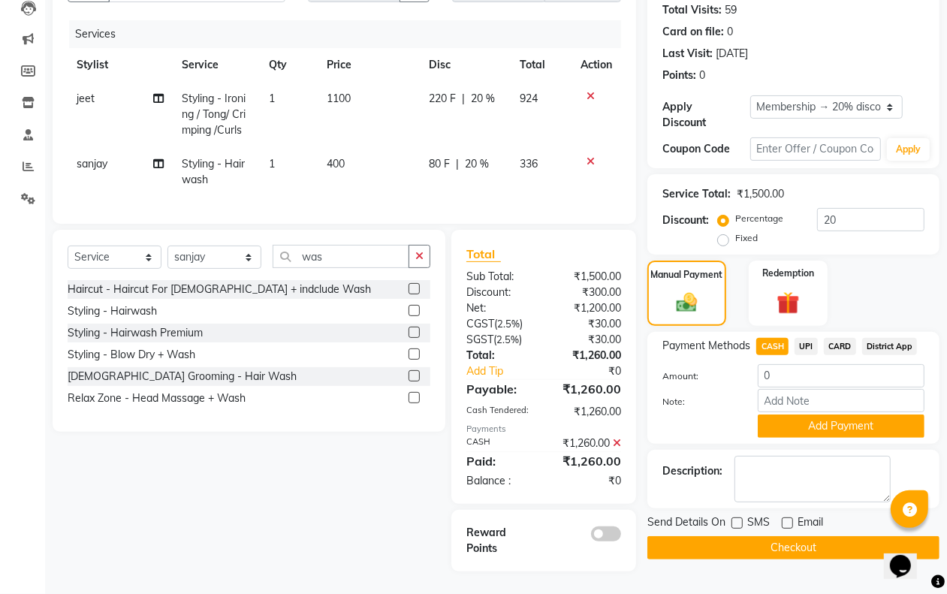
click at [613, 441] on icon at bounding box center [617, 443] width 8 height 11
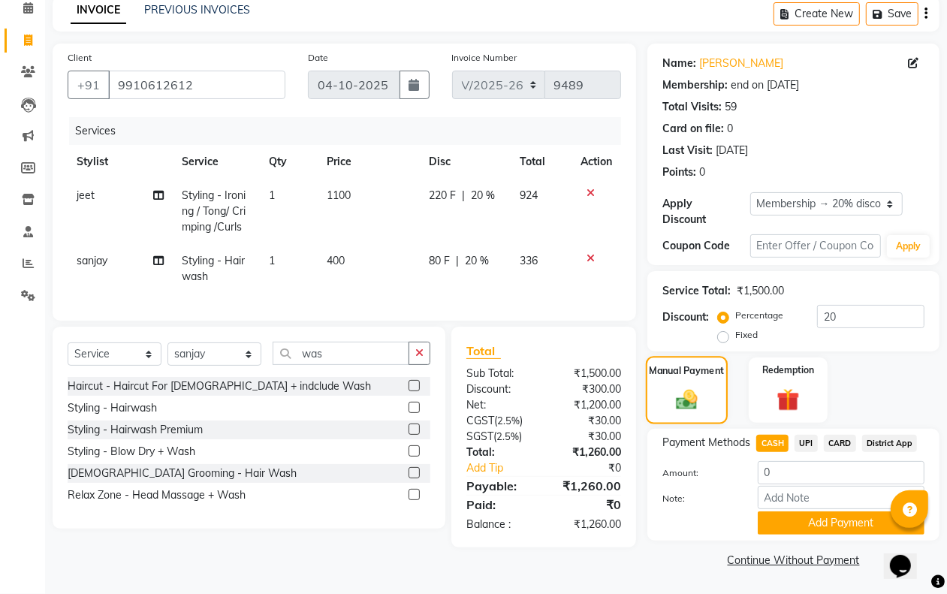
scroll to position [68, 0]
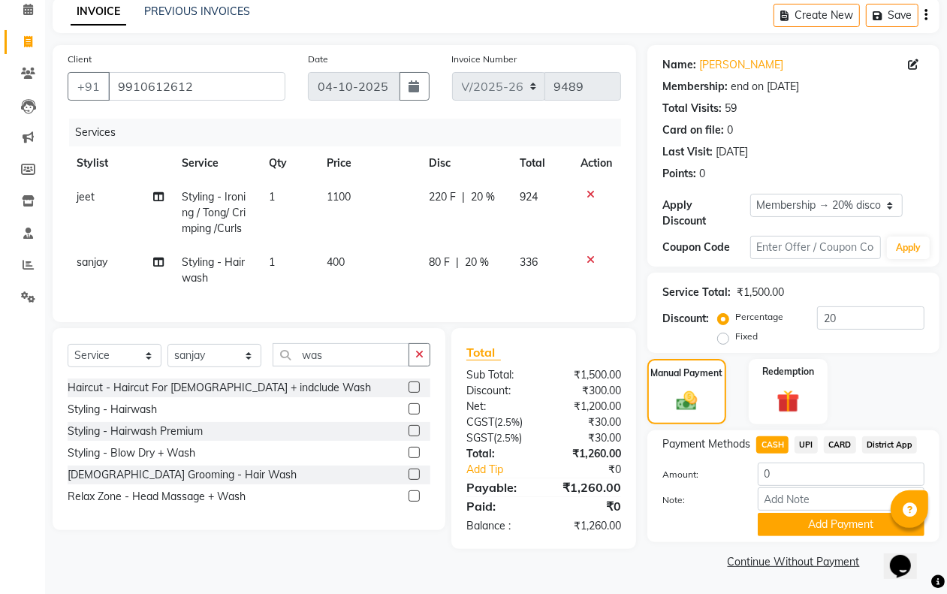
click at [779, 449] on span "CASH" at bounding box center [772, 444] width 32 height 17
click at [803, 526] on button "Add Payment" at bounding box center [841, 524] width 167 height 23
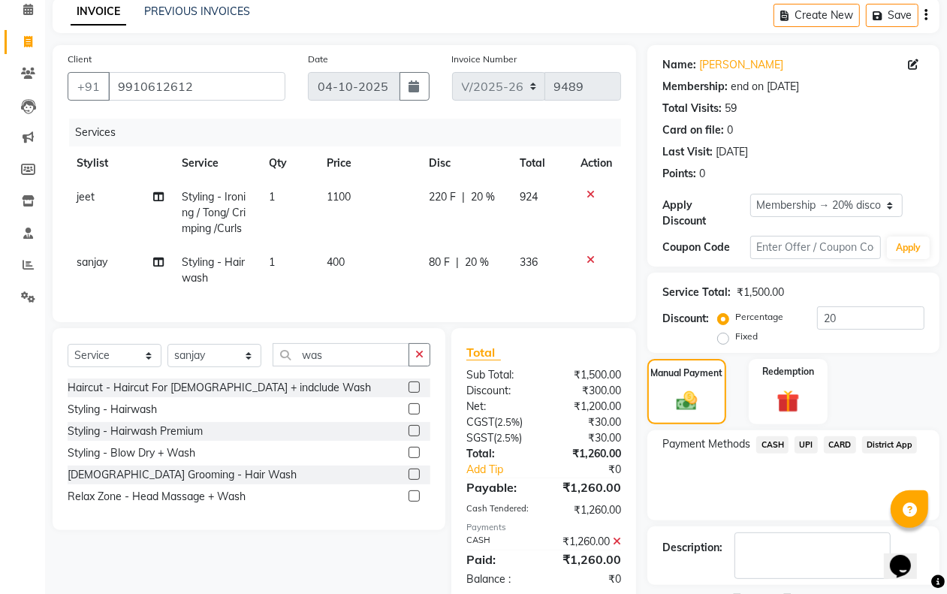
scroll to position [179, 0]
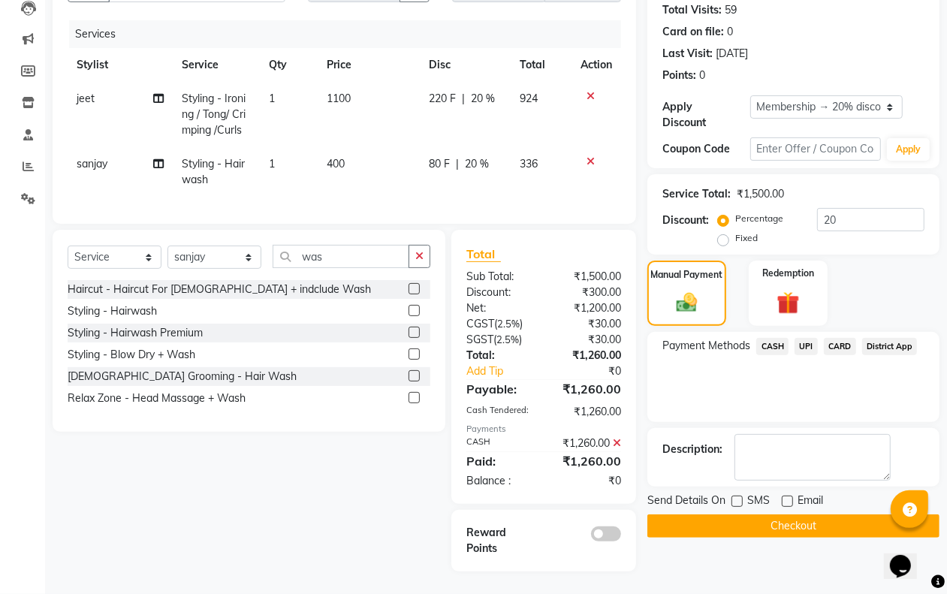
click at [794, 516] on button "Checkout" at bounding box center [793, 525] width 292 height 23
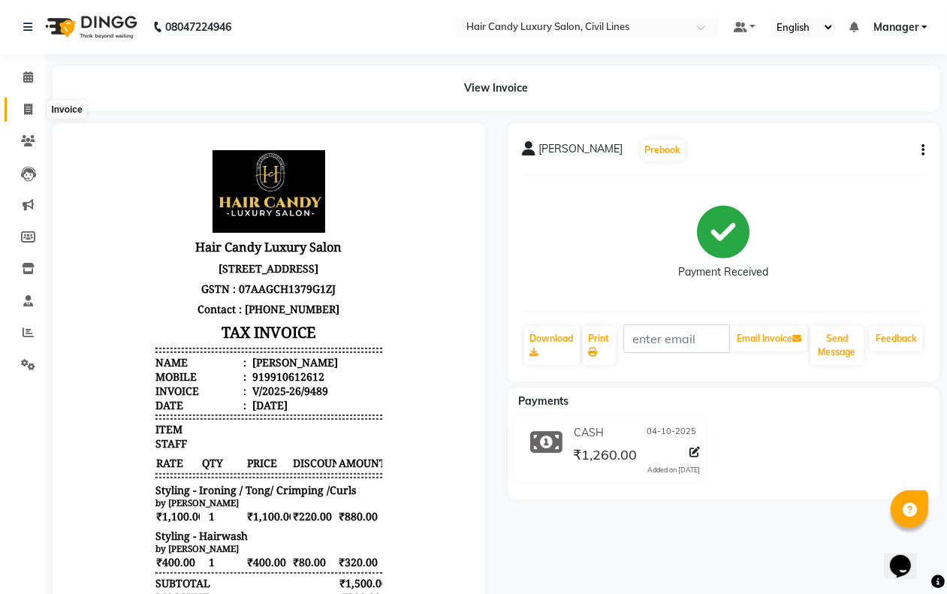
click at [17, 105] on span at bounding box center [28, 109] width 26 height 17
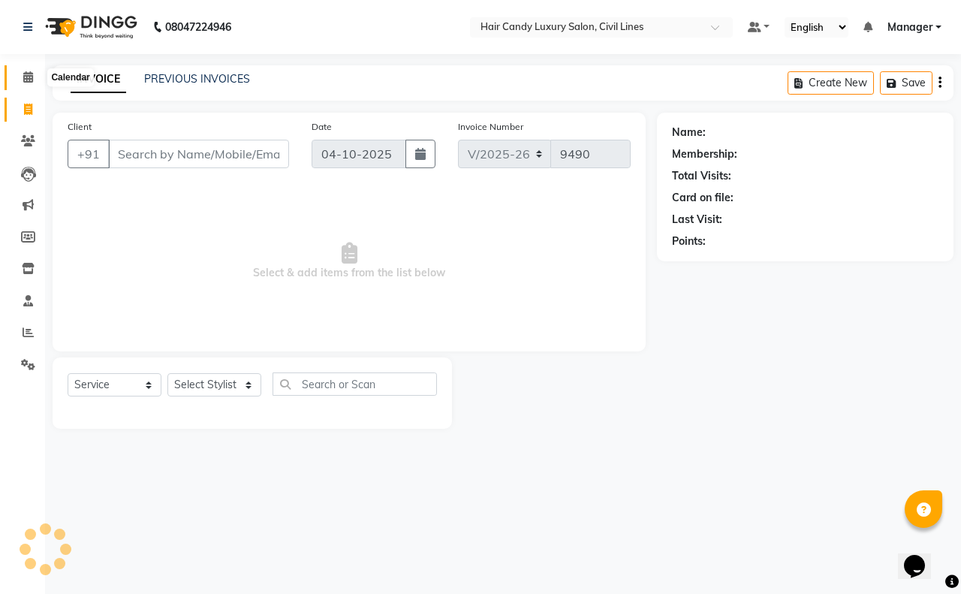
click at [25, 73] on icon at bounding box center [28, 76] width 10 height 11
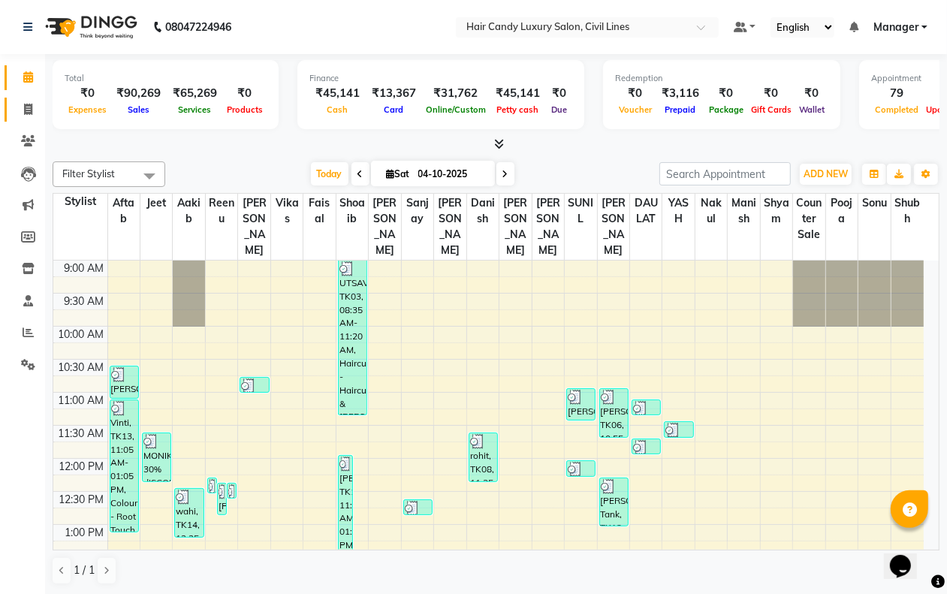
click at [28, 109] on icon at bounding box center [28, 109] width 8 height 11
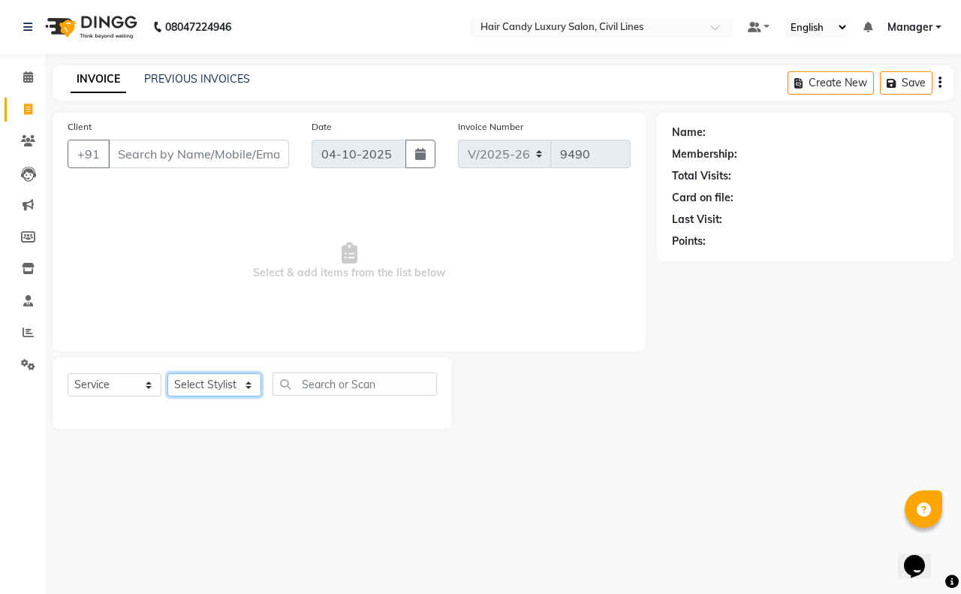
click at [248, 385] on select "Select Stylist aakib AASHU Aftab Arshal counter sale Danish DAULAT faisal jeet …" at bounding box center [214, 384] width 94 height 23
click at [167, 373] on select "Select Stylist aakib AASHU Aftab Arshal counter sale Danish DAULAT faisal jeet …" at bounding box center [214, 384] width 94 height 23
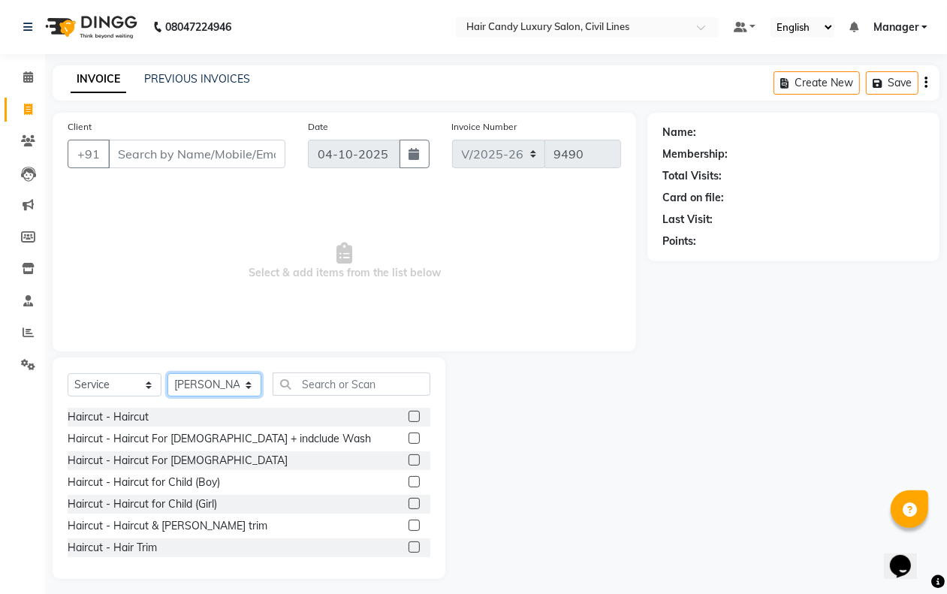
click at [228, 385] on select "Select Stylist aakib AASHU Aftab Arshal counter sale Danish DAULAT faisal jeet …" at bounding box center [214, 384] width 94 height 23
click at [167, 373] on select "Select Stylist aakib AASHU Aftab Arshal counter sale Danish DAULAT faisal jeet …" at bounding box center [214, 384] width 94 height 23
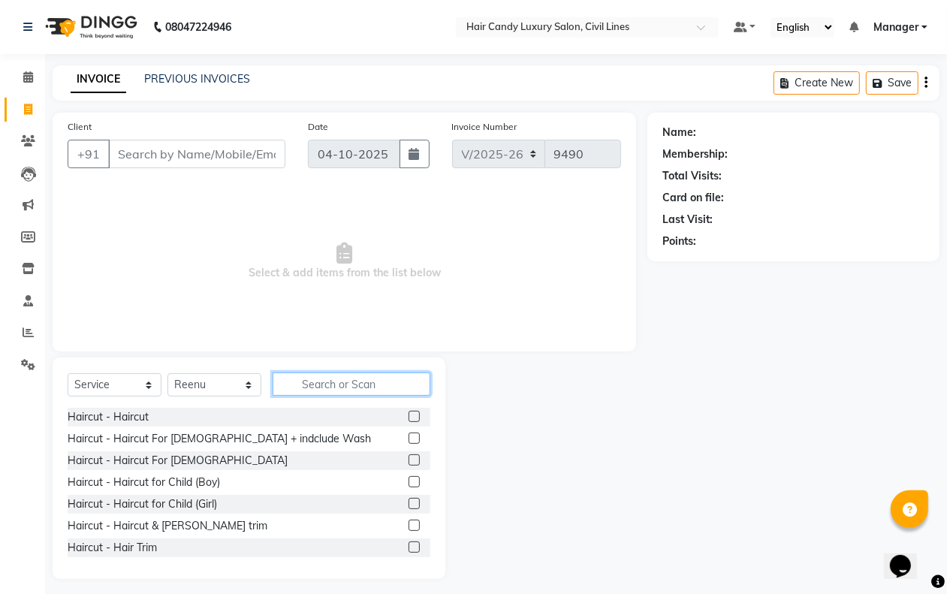
click at [313, 380] on input "text" at bounding box center [352, 383] width 158 height 23
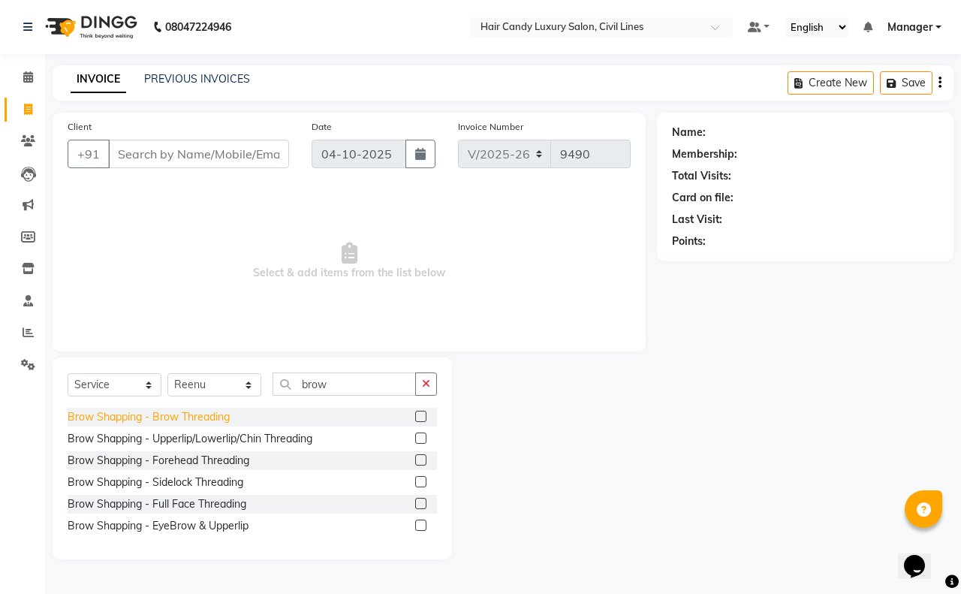
click at [203, 410] on div "Brow Shapping - Brow Threading" at bounding box center [149, 417] width 162 height 16
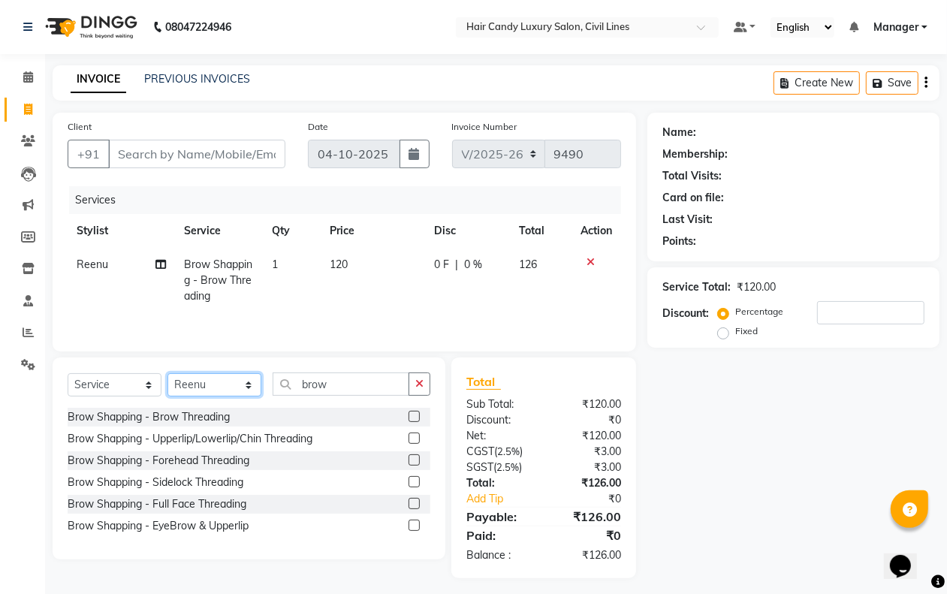
click at [209, 385] on select "Select Stylist aakib AASHU Aftab Arshal counter sale Danish DAULAT faisal jeet …" at bounding box center [214, 384] width 94 height 23
click at [167, 375] on select "Select Stylist aakib AASHU Aftab Arshal counter sale Danish DAULAT faisal jeet …" at bounding box center [214, 384] width 94 height 23
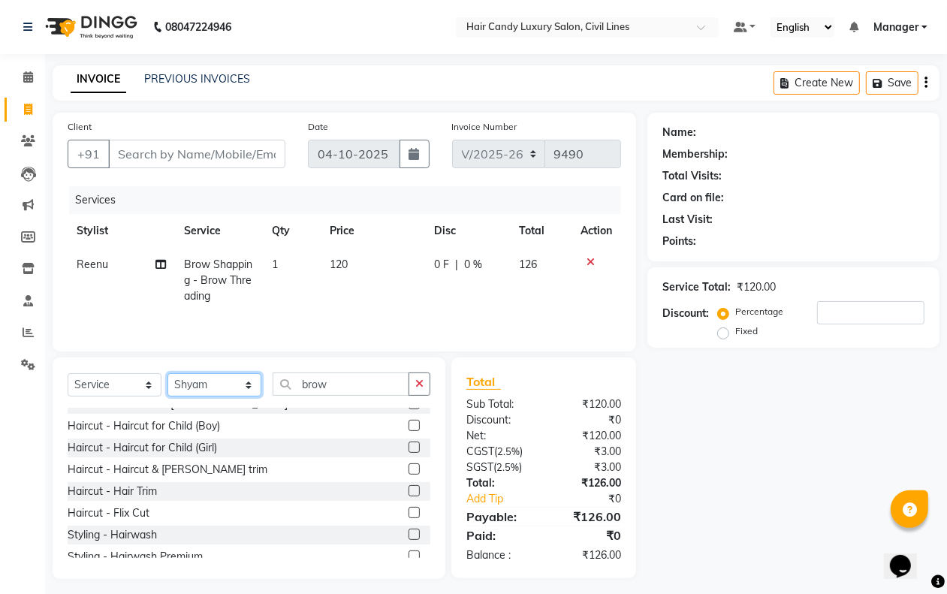
scroll to position [62, 0]
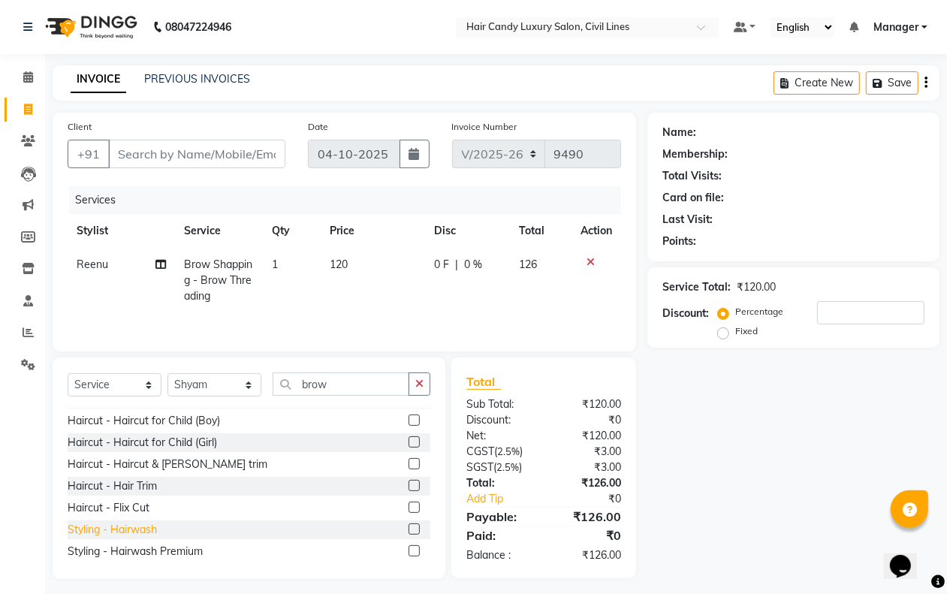
click at [150, 533] on div "Styling - Hairwash" at bounding box center [112, 530] width 89 height 16
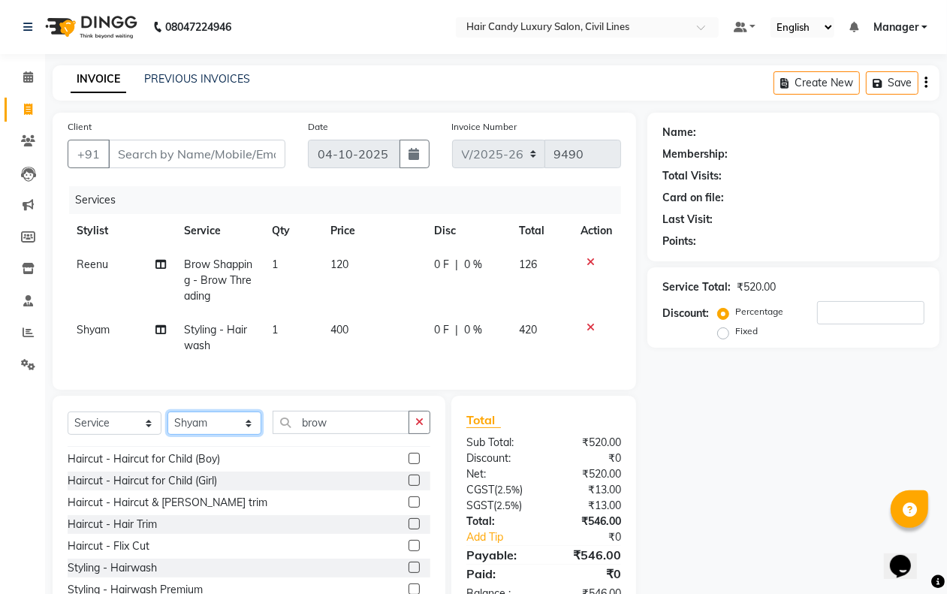
click at [223, 432] on select "Select Stylist aakib AASHU Aftab Arshal counter sale Danish DAULAT faisal jeet …" at bounding box center [214, 422] width 94 height 23
click at [167, 425] on select "Select Stylist aakib AASHU Aftab Arshal counter sale Danish DAULAT faisal jeet …" at bounding box center [214, 422] width 94 height 23
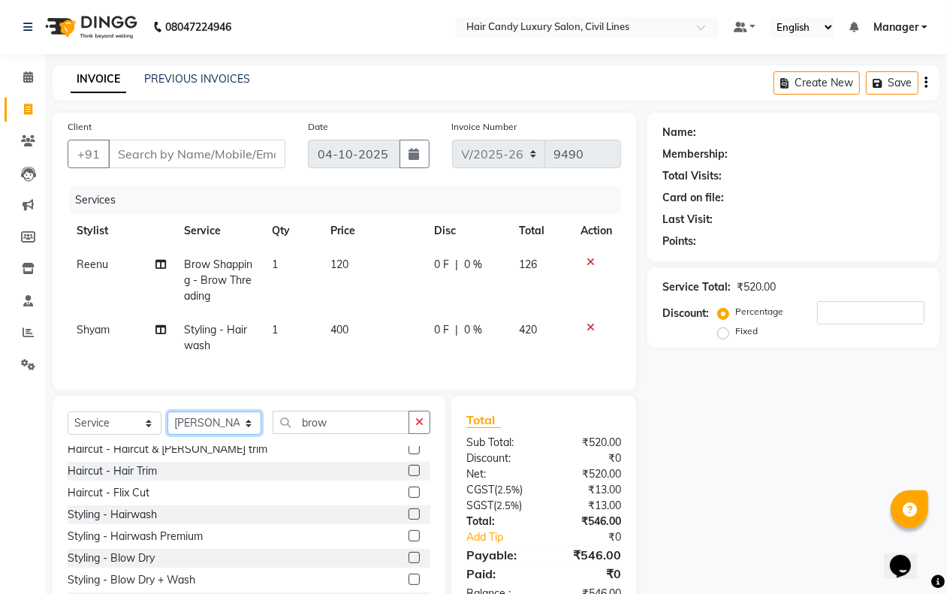
scroll to position [130, 0]
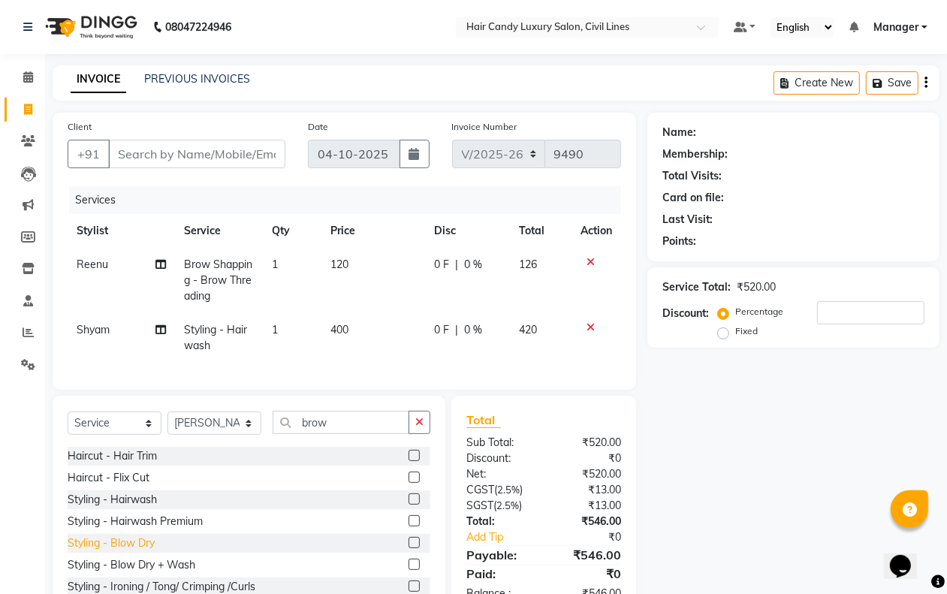
click at [145, 549] on div "Styling - Blow Dry" at bounding box center [111, 543] width 87 height 16
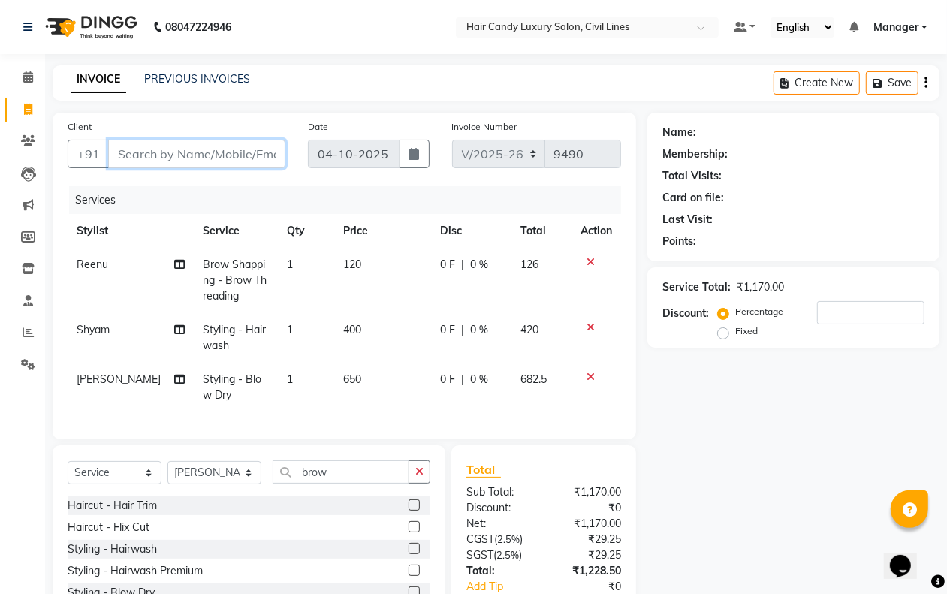
click at [208, 151] on input "Client" at bounding box center [196, 154] width 177 height 29
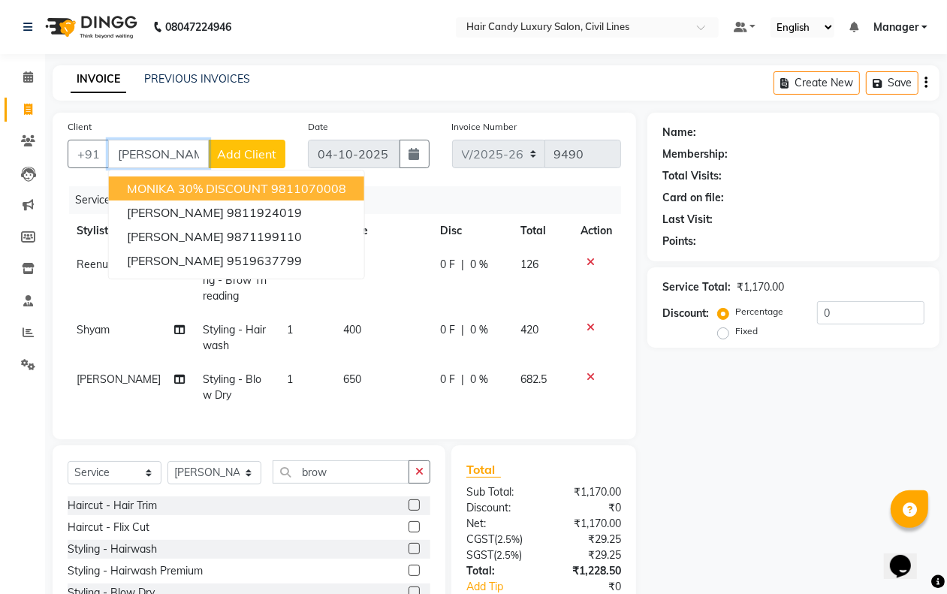
click at [206, 191] on span "MONIKA 30% dISCOUNT" at bounding box center [197, 188] width 141 height 15
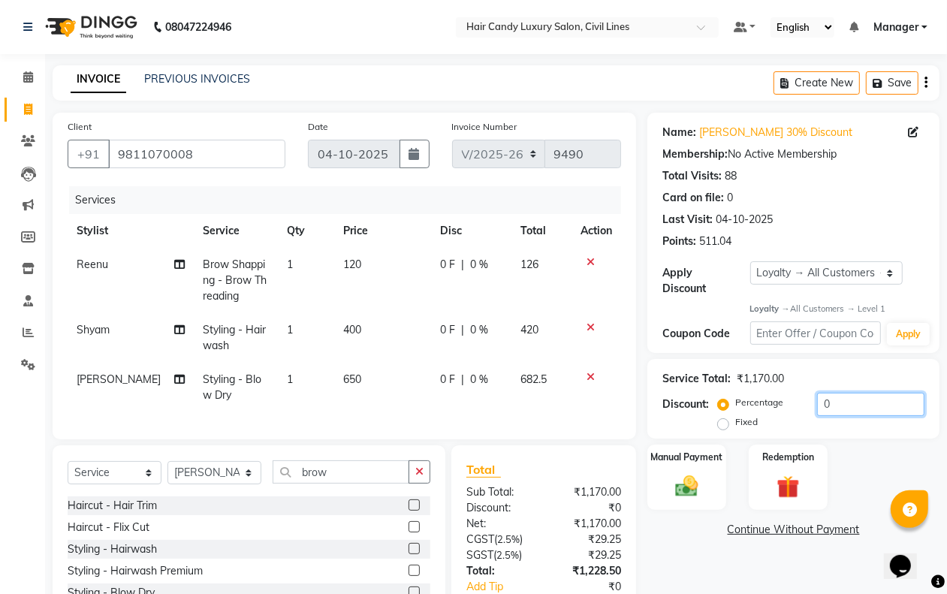
click at [835, 403] on input "0" at bounding box center [870, 404] width 107 height 23
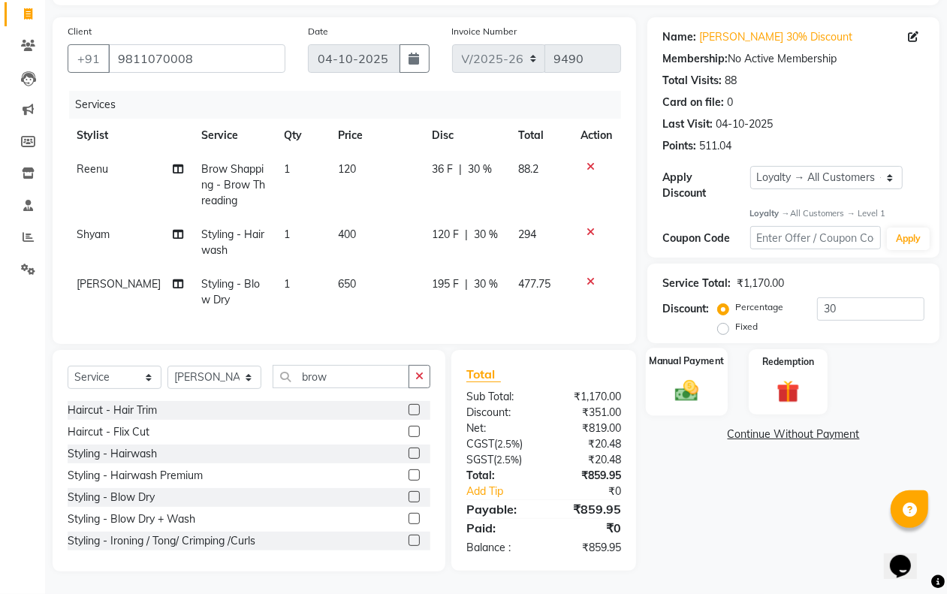
click at [689, 378] on img at bounding box center [686, 391] width 38 height 27
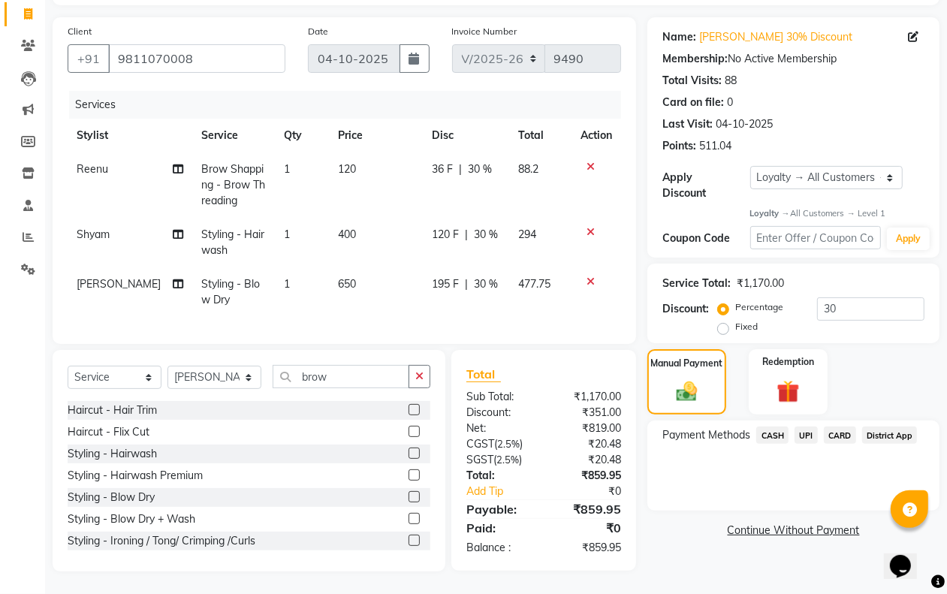
click at [772, 426] on span "CASH" at bounding box center [772, 434] width 32 height 17
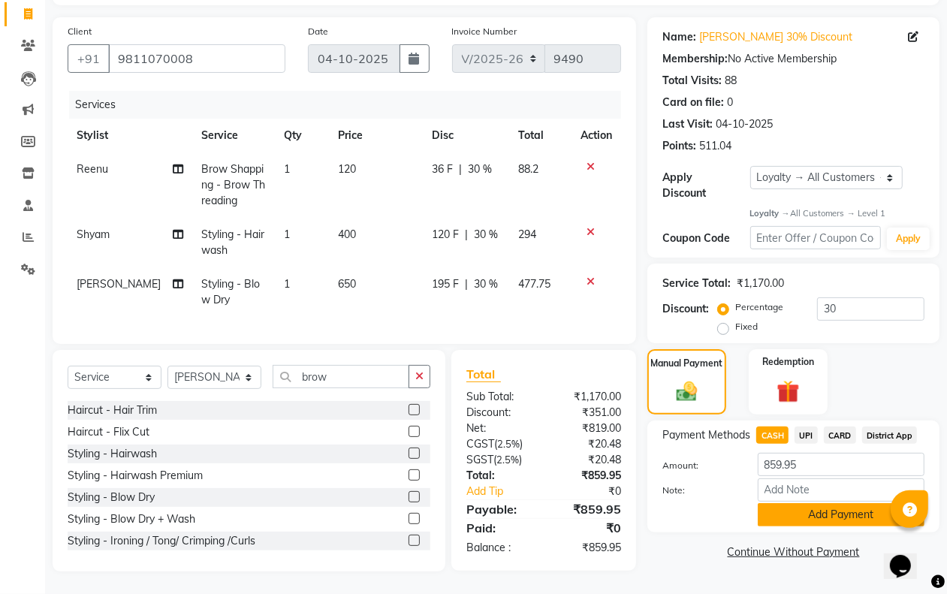
click at [822, 503] on button "Add Payment" at bounding box center [841, 514] width 167 height 23
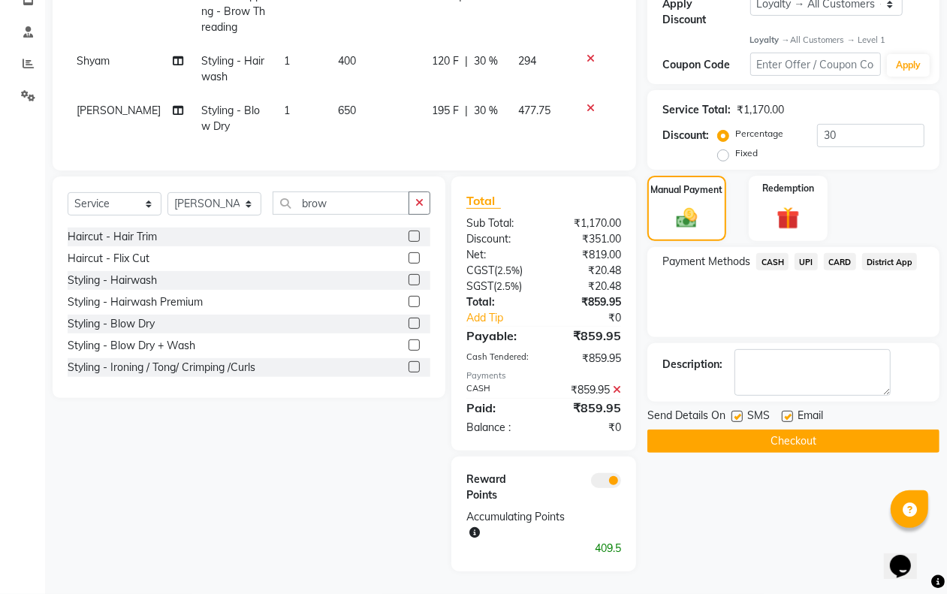
click at [604, 481] on span at bounding box center [606, 480] width 30 height 15
click at [621, 483] on input "checkbox" at bounding box center [621, 483] width 0 height 0
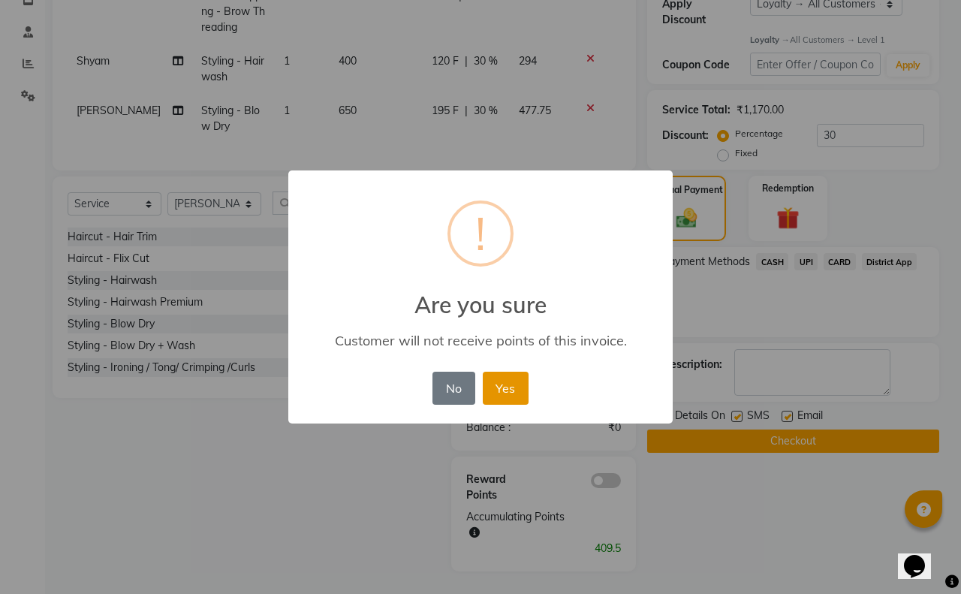
click at [500, 387] on button "Yes" at bounding box center [506, 388] width 46 height 33
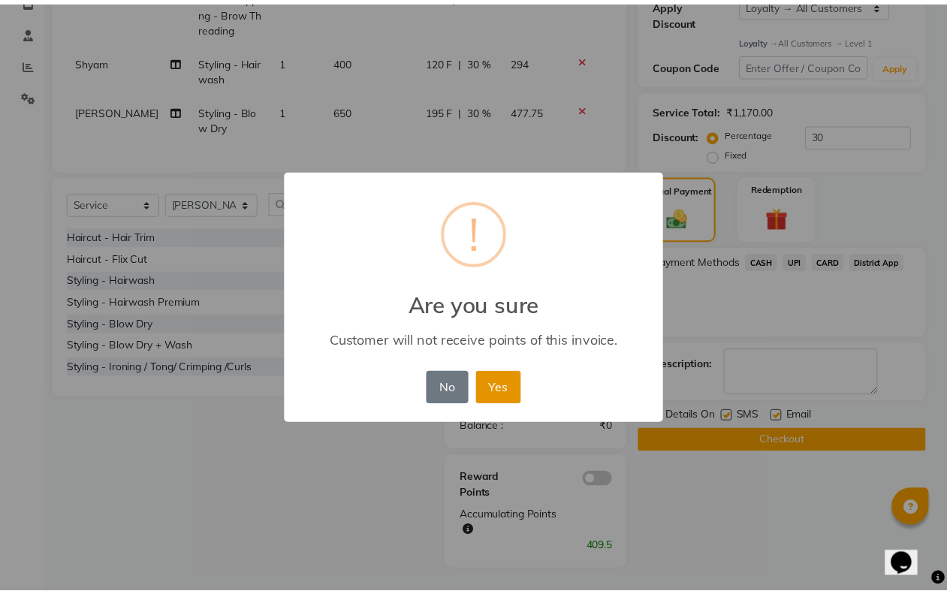
scroll to position [229, 0]
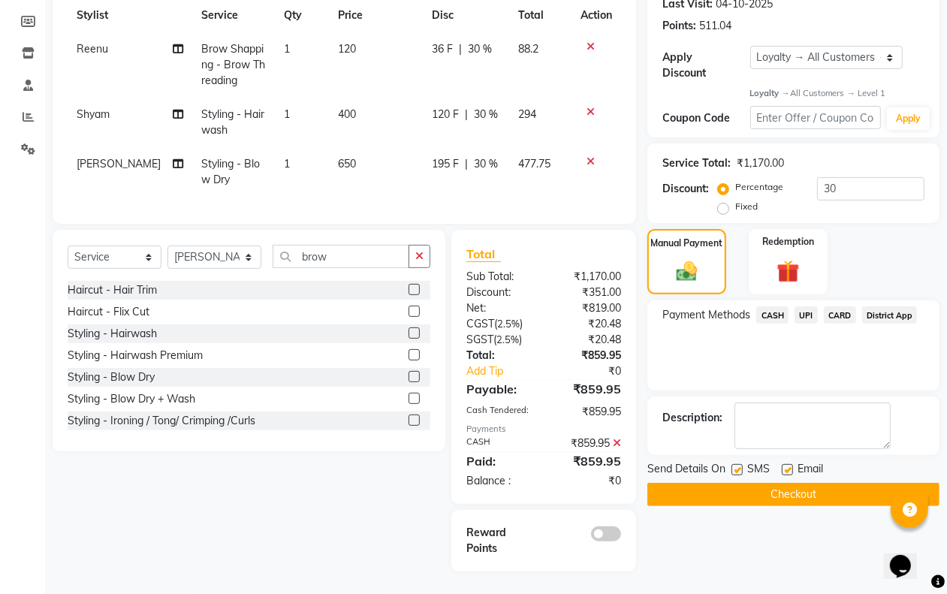
click at [733, 464] on label at bounding box center [736, 469] width 11 height 11
click at [733, 466] on input "checkbox" at bounding box center [736, 471] width 10 height 10
click at [788, 464] on label at bounding box center [787, 469] width 11 height 11
click at [788, 466] on input "checkbox" at bounding box center [787, 471] width 10 height 10
click at [778, 483] on button "Checkout" at bounding box center [793, 494] width 292 height 23
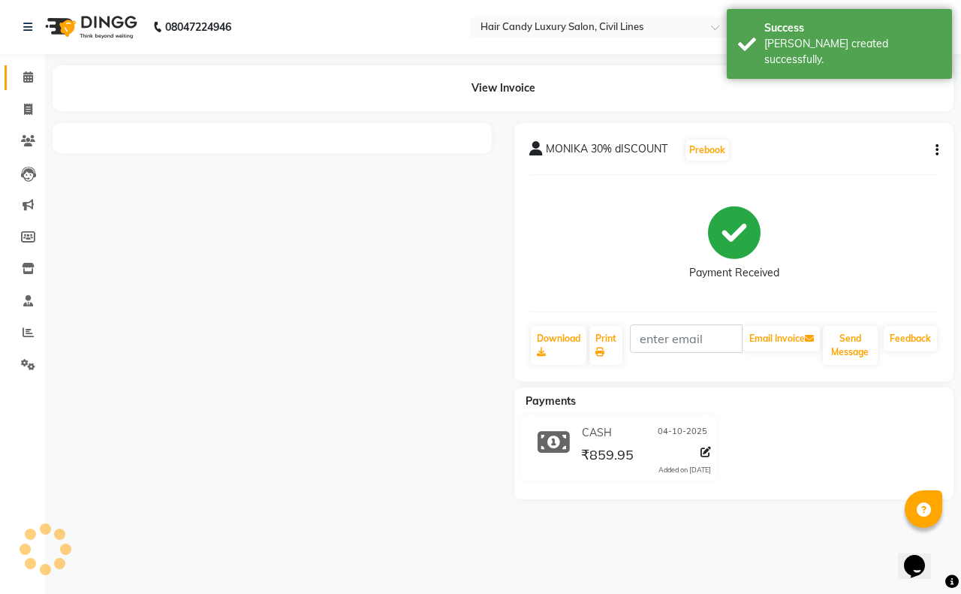
click at [27, 77] on icon at bounding box center [28, 76] width 10 height 11
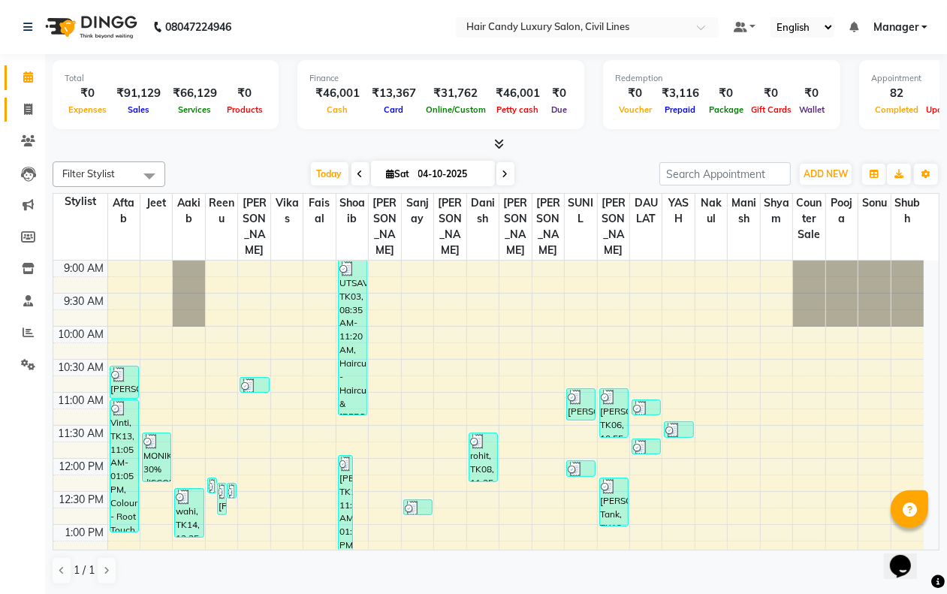
click at [28, 109] on icon at bounding box center [28, 109] width 8 height 11
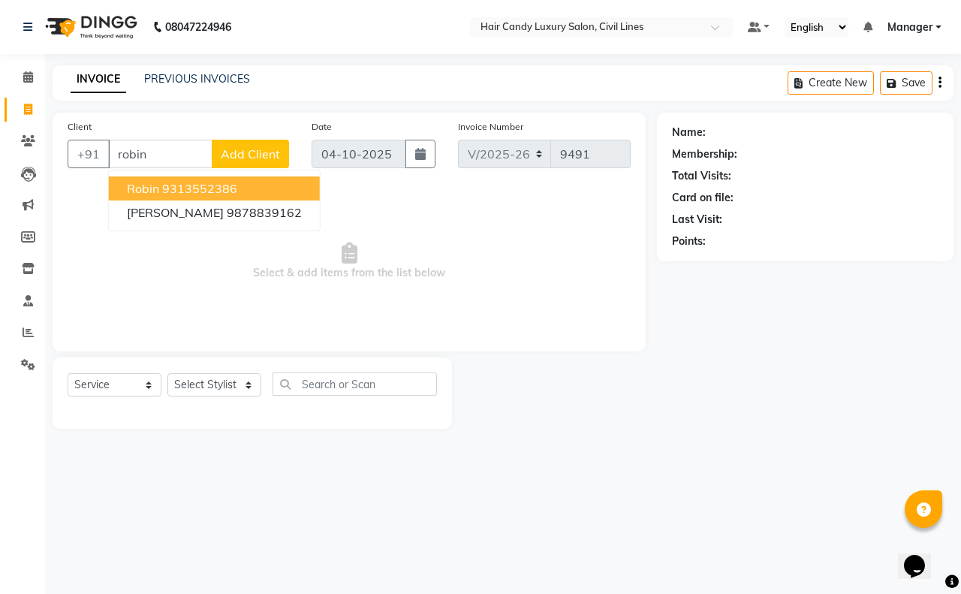
click at [211, 188] on ngb-highlight "9313552386" at bounding box center [199, 188] width 75 height 15
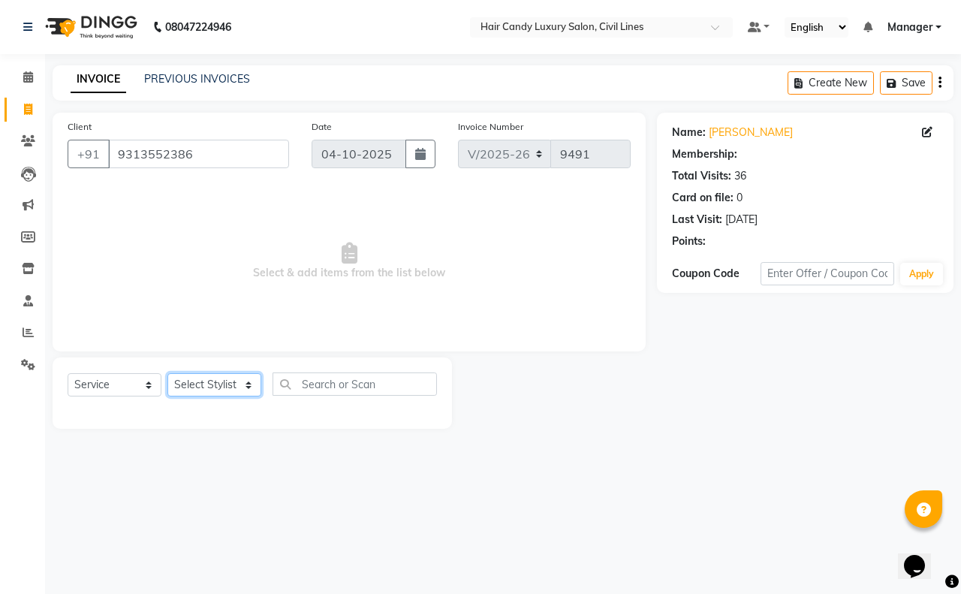
click at [188, 383] on select "Select Stylist aakib AASHU Aftab Arshal counter sale Danish DAULAT faisal jeet …" at bounding box center [214, 384] width 94 height 23
click at [167, 373] on select "Select Stylist aakib AASHU Aftab Arshal counter sale Danish DAULAT faisal jeet …" at bounding box center [214, 384] width 94 height 23
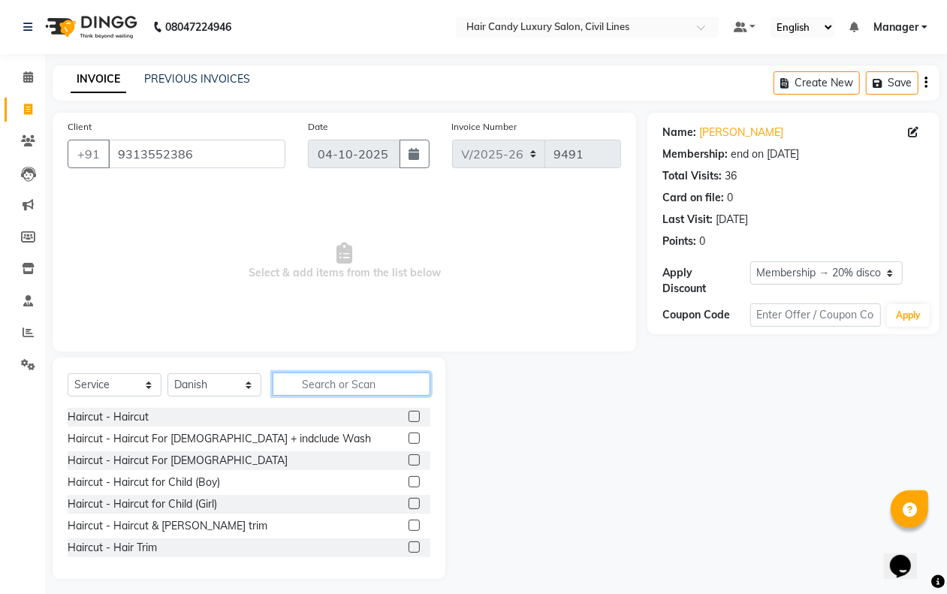
click at [342, 377] on input "text" at bounding box center [352, 383] width 158 height 23
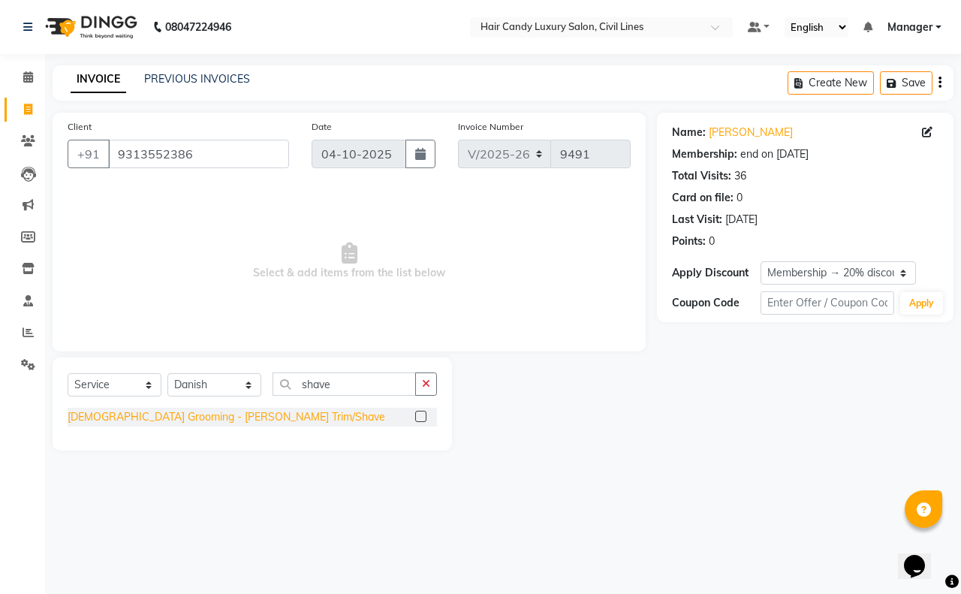
click at [204, 417] on div "Male Grooming - Beard Trim/Shave" at bounding box center [227, 417] width 318 height 16
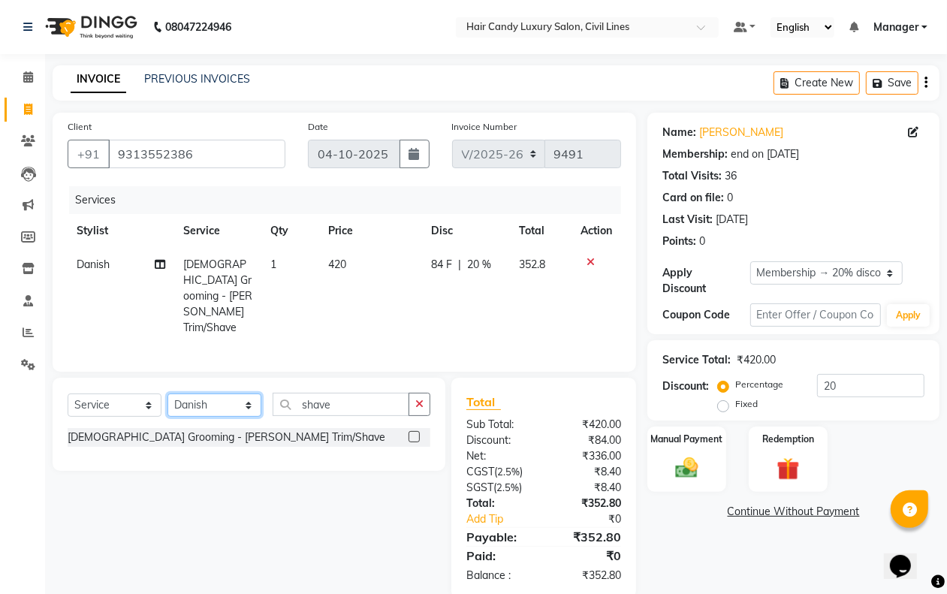
click at [208, 393] on select "Select Stylist aakib AASHU Aftab Arshal counter sale Danish DAULAT faisal jeet …" at bounding box center [214, 404] width 94 height 23
click at [167, 393] on select "Select Stylist aakib AASHU Aftab Arshal counter sale Danish DAULAT faisal jeet …" at bounding box center [214, 404] width 94 height 23
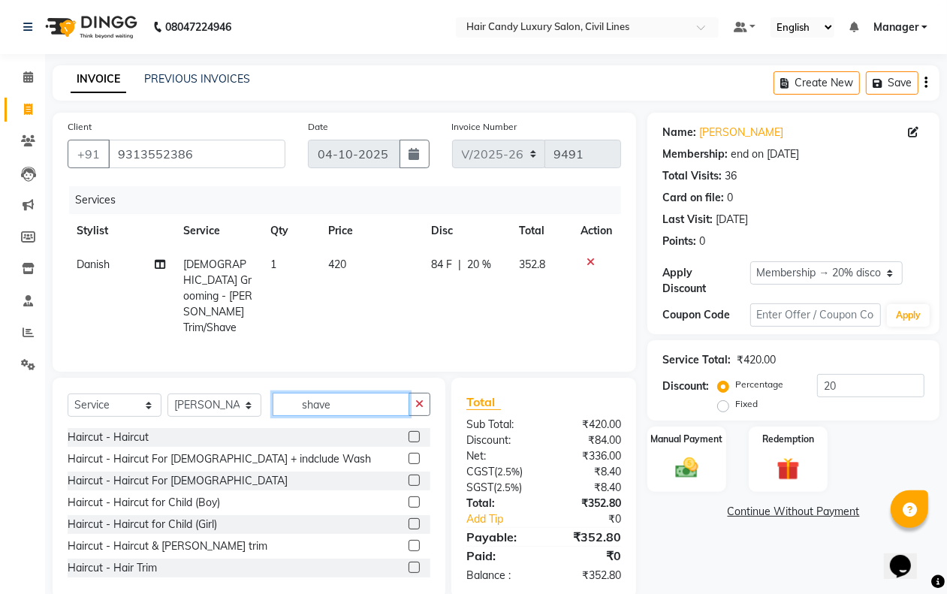
click at [379, 393] on input "shave" at bounding box center [341, 404] width 137 height 23
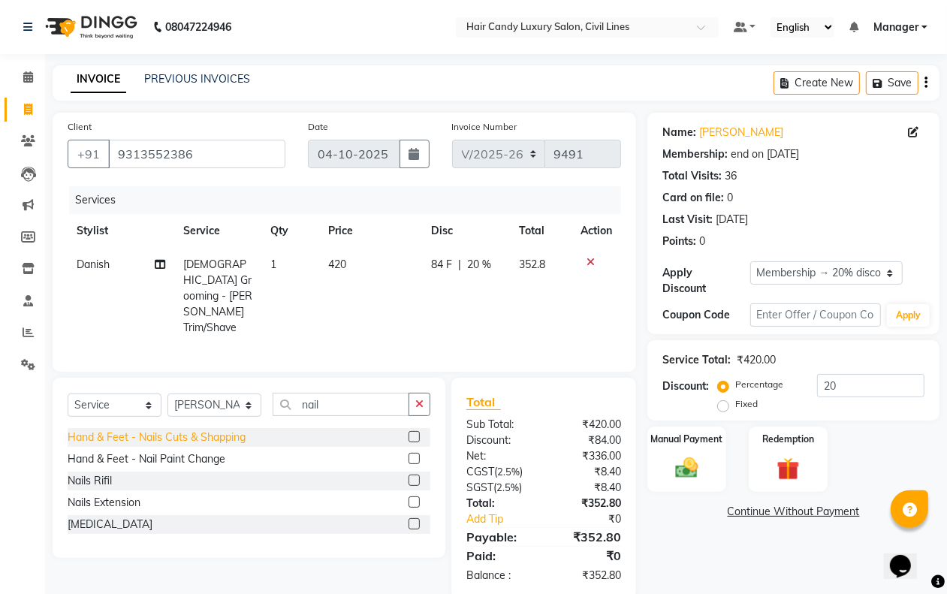
click at [215, 429] on div "Hand & Feet - Nails Cuts & Shapping" at bounding box center [157, 437] width 178 height 16
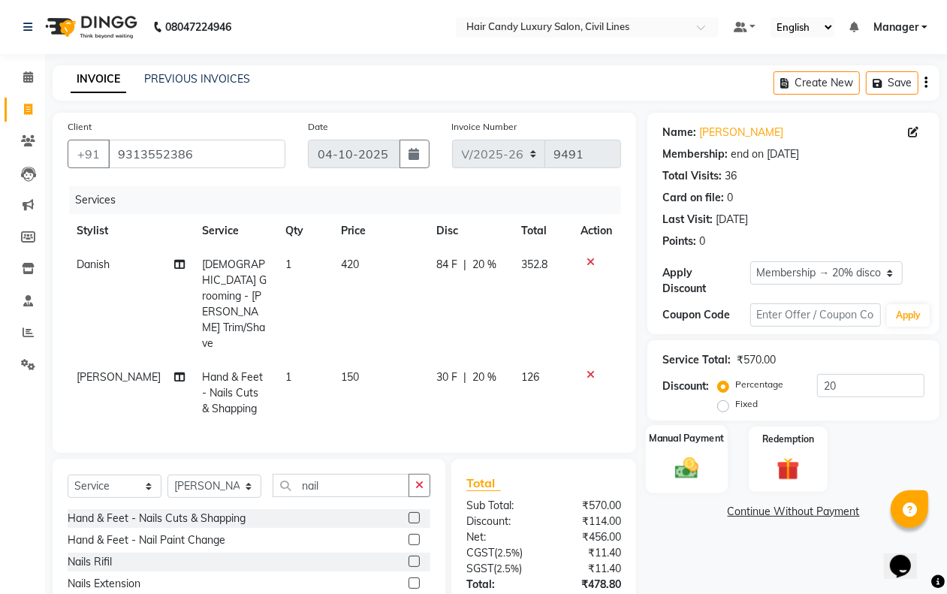
click at [697, 464] on img at bounding box center [686, 467] width 38 height 27
click at [805, 511] on span "UPI" at bounding box center [805, 512] width 23 height 17
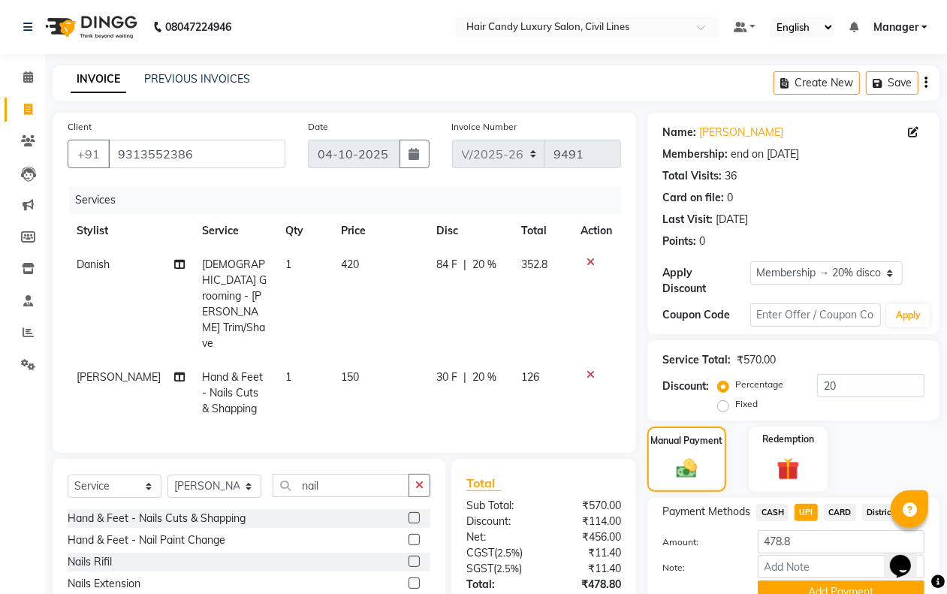
click at [805, 583] on button "Add Payment" at bounding box center [841, 591] width 167 height 23
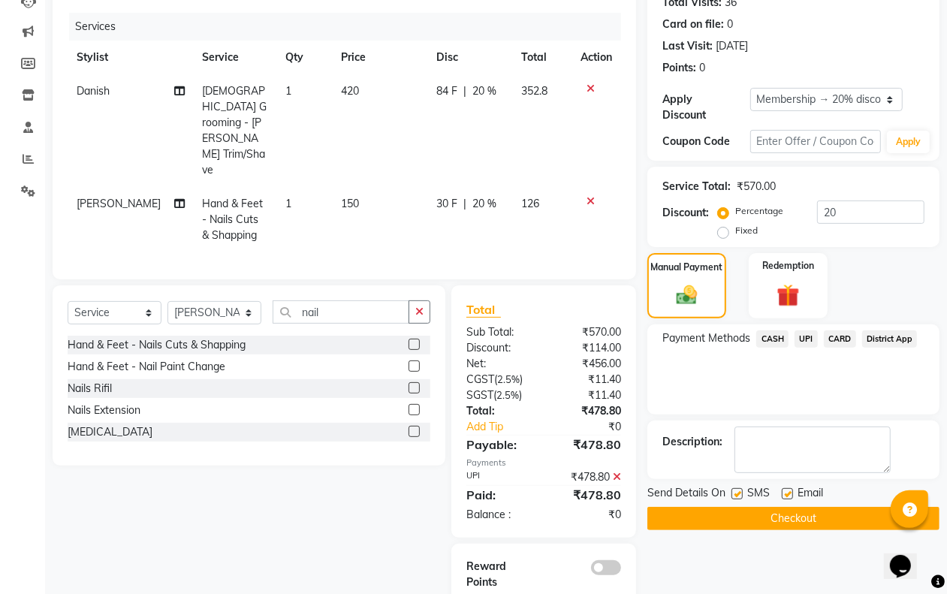
click at [737, 490] on label at bounding box center [736, 493] width 11 height 11
click at [737, 490] on input "checkbox" at bounding box center [736, 495] width 10 height 10
click at [786, 493] on label at bounding box center [787, 493] width 11 height 11
click at [786, 493] on input "checkbox" at bounding box center [787, 495] width 10 height 10
click at [781, 519] on button "Checkout" at bounding box center [793, 518] width 292 height 23
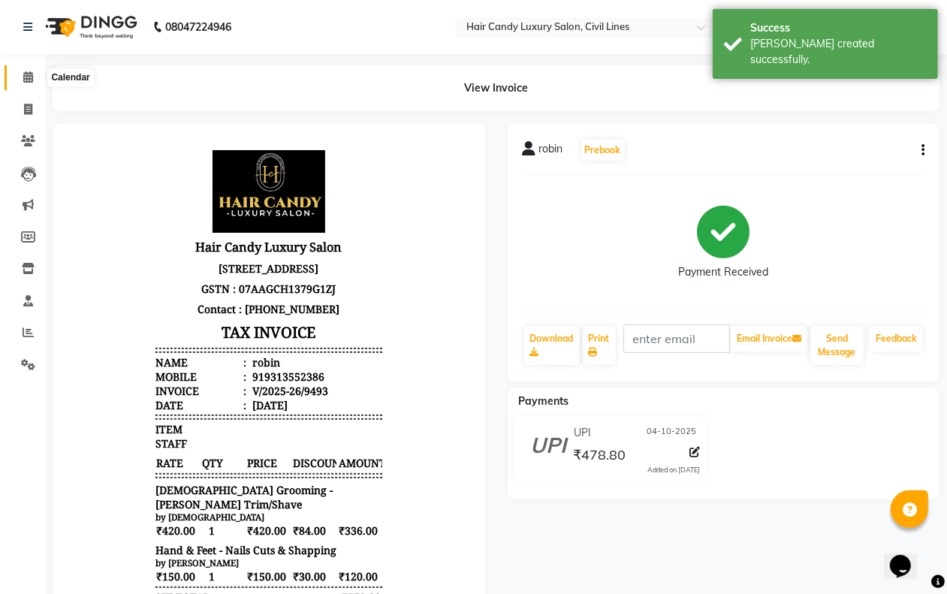
click at [25, 73] on icon at bounding box center [28, 76] width 10 height 11
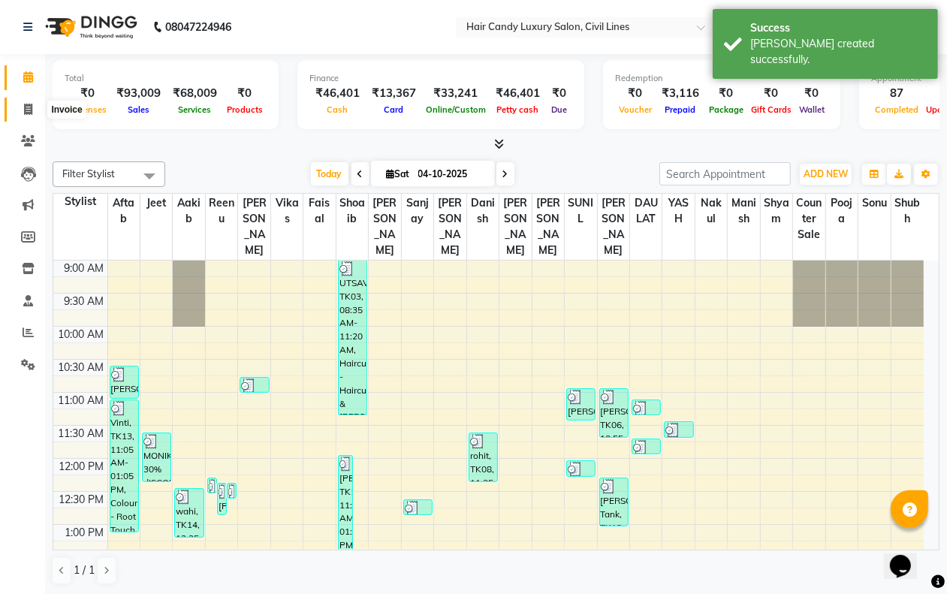
click at [15, 104] on span at bounding box center [28, 109] width 26 height 17
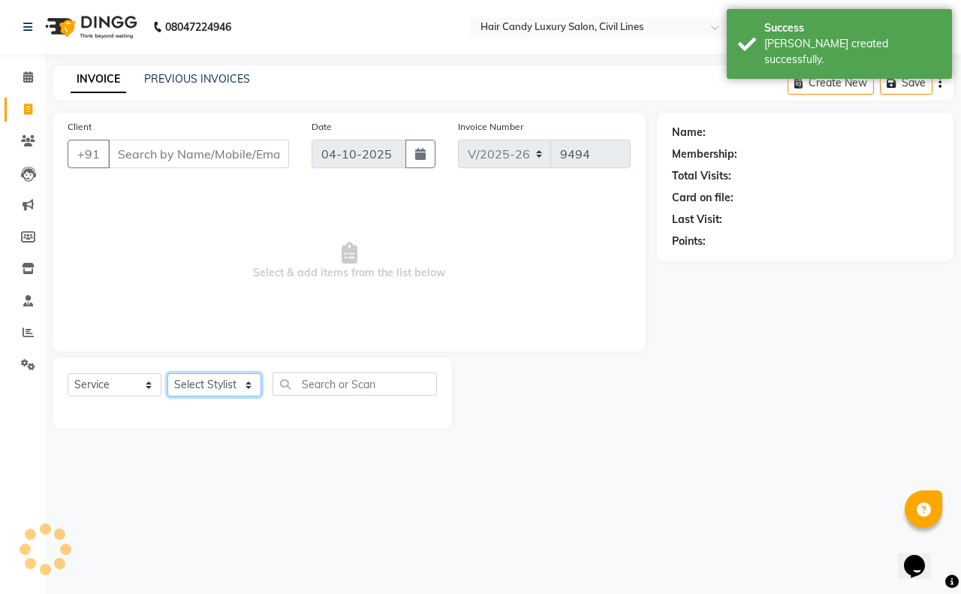
drag, startPoint x: 214, startPoint y: 381, endPoint x: 209, endPoint y: 374, distance: 8.6
click at [211, 384] on select "Select Stylist" at bounding box center [214, 384] width 94 height 23
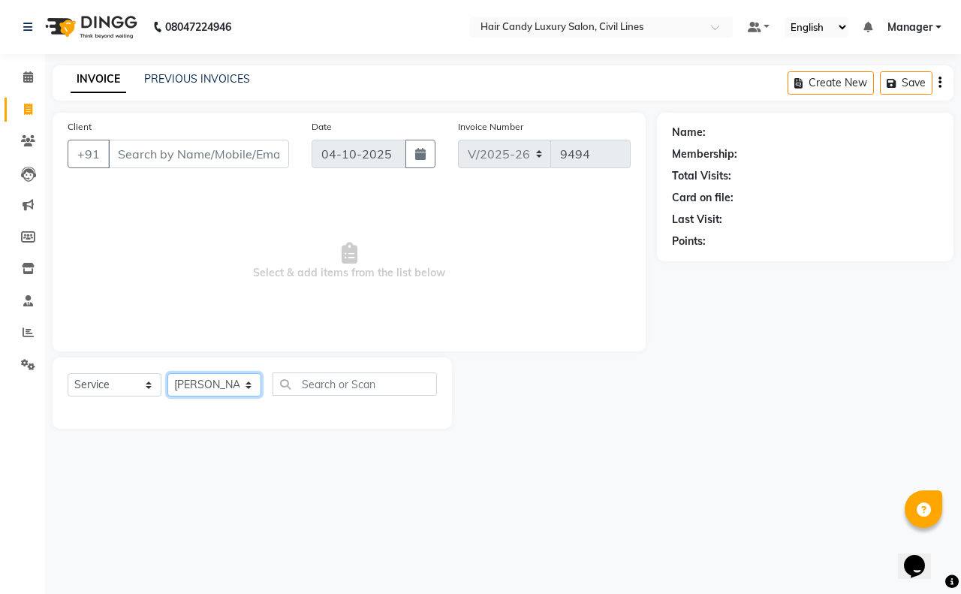
click at [167, 373] on select "Select Stylist aakib AASHU Aftab Arshal counter sale Danish DAULAT faisal jeet …" at bounding box center [214, 384] width 94 height 23
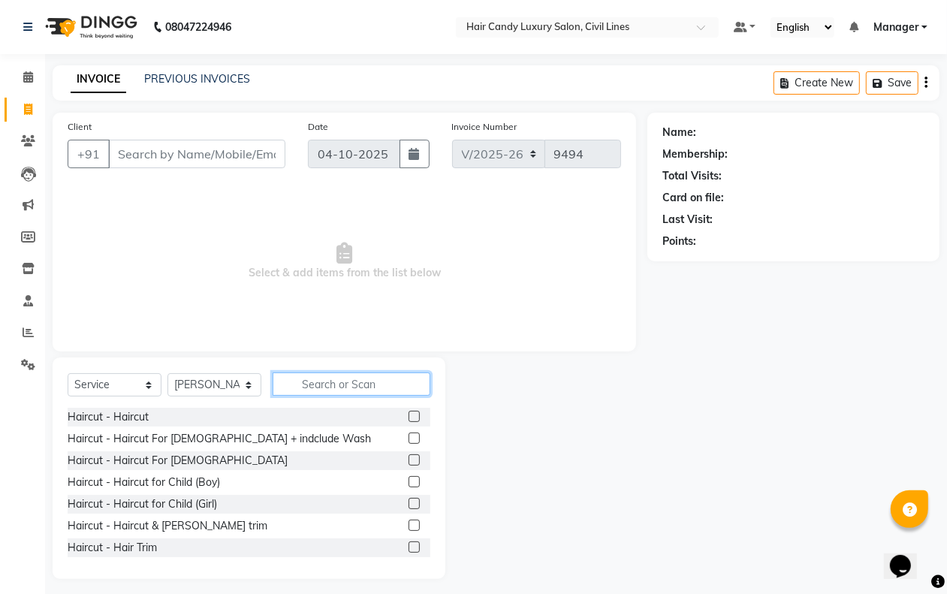
click at [335, 387] on input "text" at bounding box center [352, 383] width 158 height 23
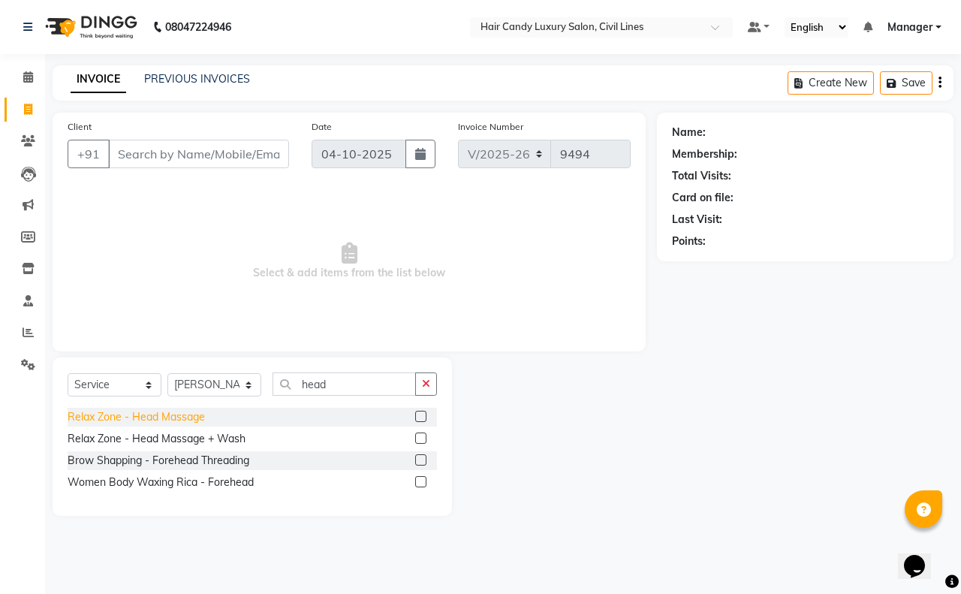
drag, startPoint x: 169, startPoint y: 409, endPoint x: 203, endPoint y: 413, distance: 34.7
click at [169, 410] on div "Relax Zone - Head Massage" at bounding box center [136, 417] width 137 height 16
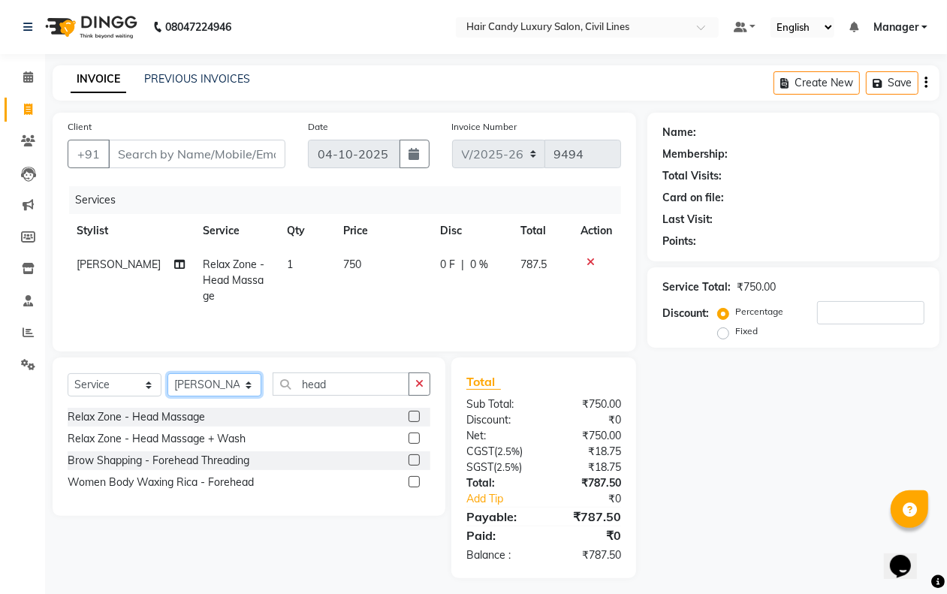
click at [201, 393] on select "Select Stylist aakib AASHU Aftab Arshal counter sale Danish DAULAT faisal jeet …" at bounding box center [214, 384] width 94 height 23
click at [167, 375] on select "Select Stylist aakib AASHU Aftab Arshal counter sale Danish DAULAT faisal jeet …" at bounding box center [214, 384] width 94 height 23
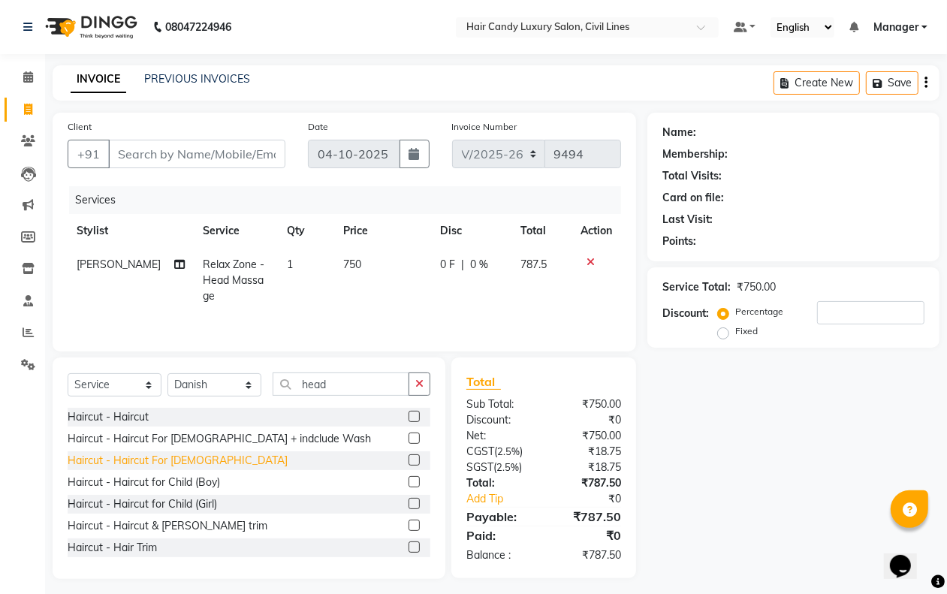
click at [174, 457] on div "Haircut - Haircut For Gents" at bounding box center [178, 461] width 220 height 16
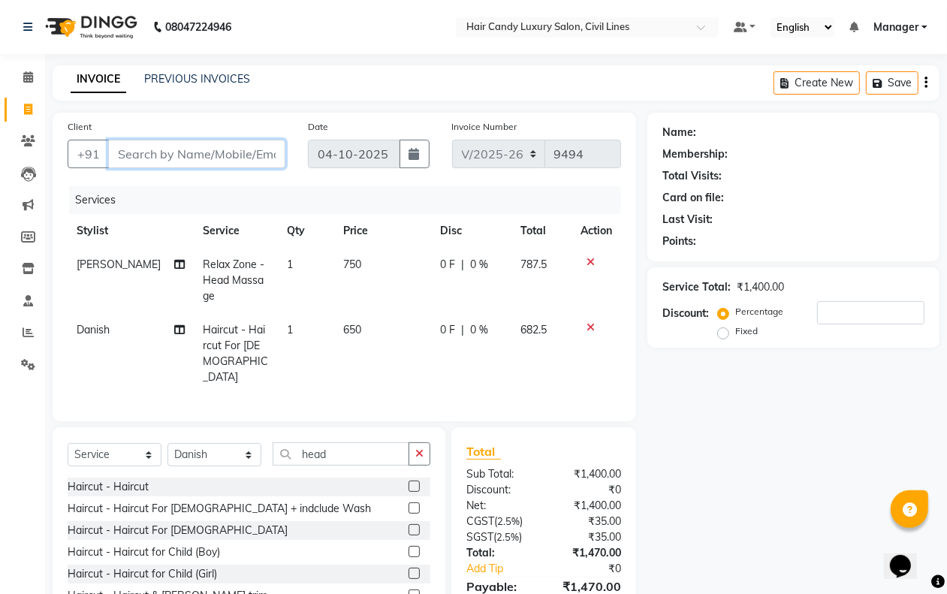
click at [188, 163] on input "Client" at bounding box center [196, 154] width 177 height 29
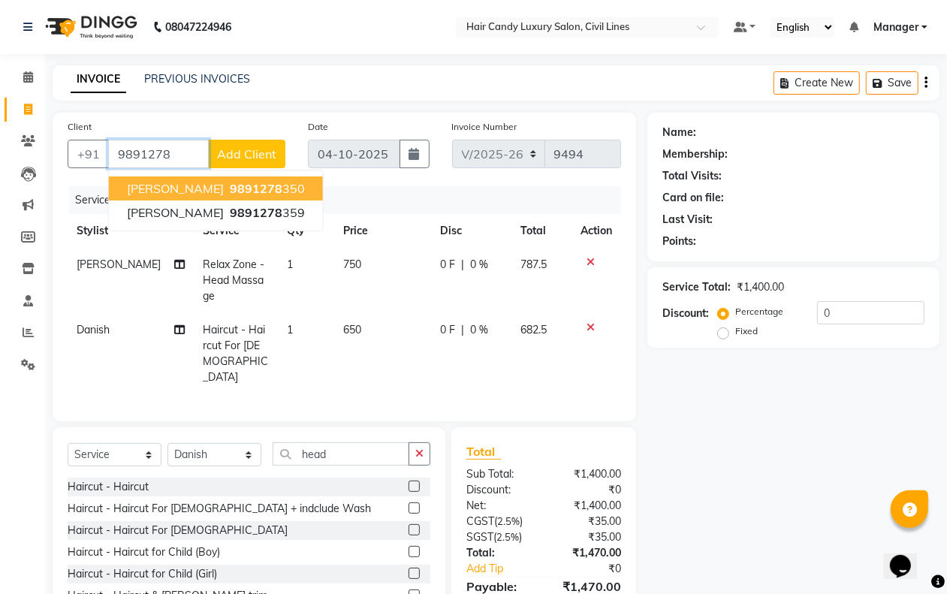
click at [192, 197] on button "milan aggarwal 9891278 350" at bounding box center [216, 188] width 214 height 24
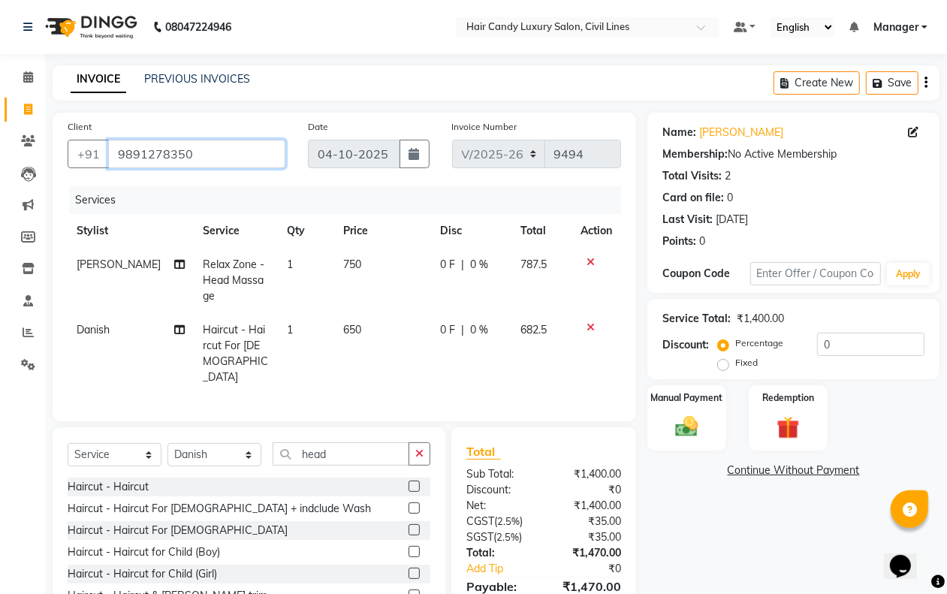
click at [197, 149] on input "9891278350" at bounding box center [196, 154] width 177 height 29
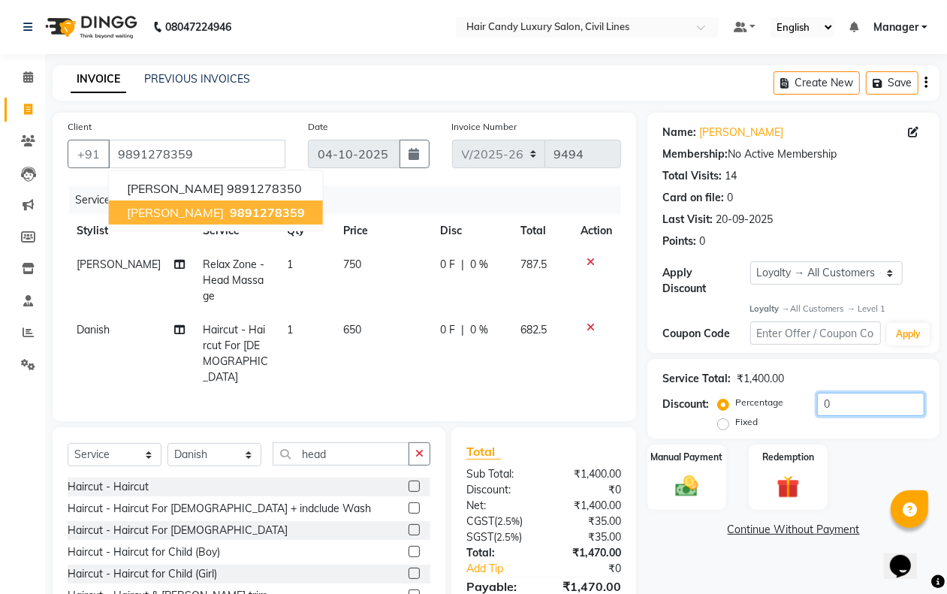
click at [857, 405] on input "0" at bounding box center [870, 404] width 107 height 23
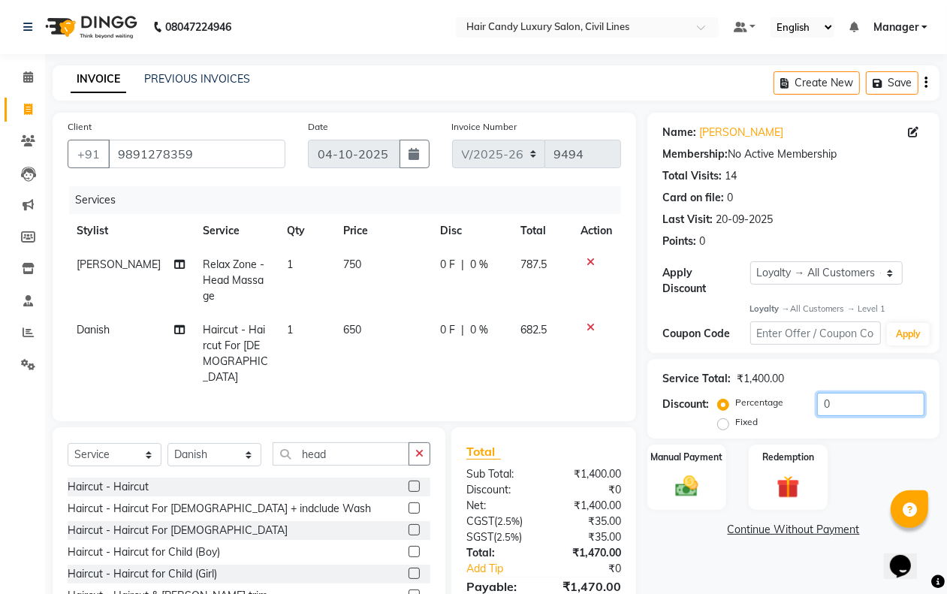
click at [857, 405] on input "0" at bounding box center [870, 404] width 107 height 23
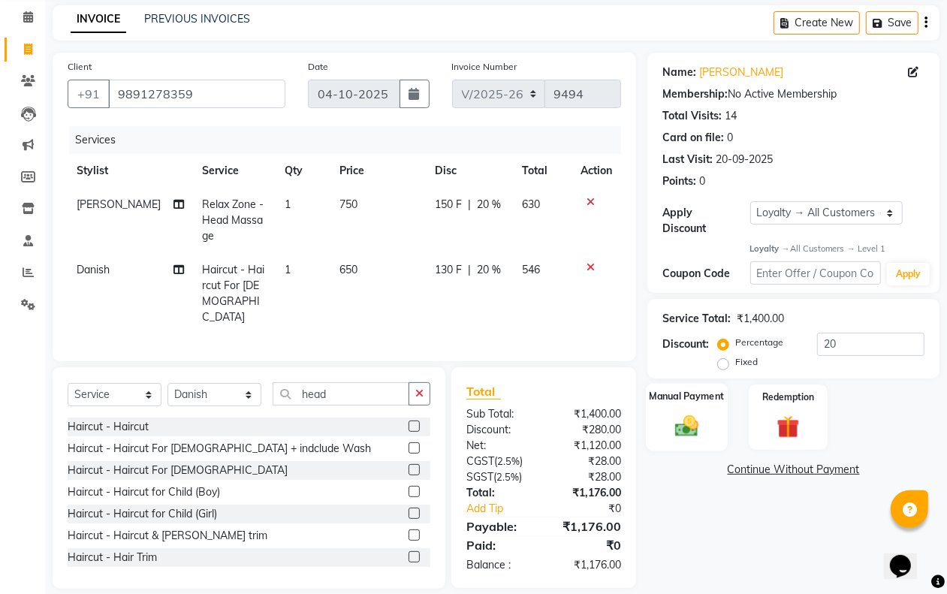
click at [686, 411] on div "Manual Payment" at bounding box center [687, 418] width 82 height 68
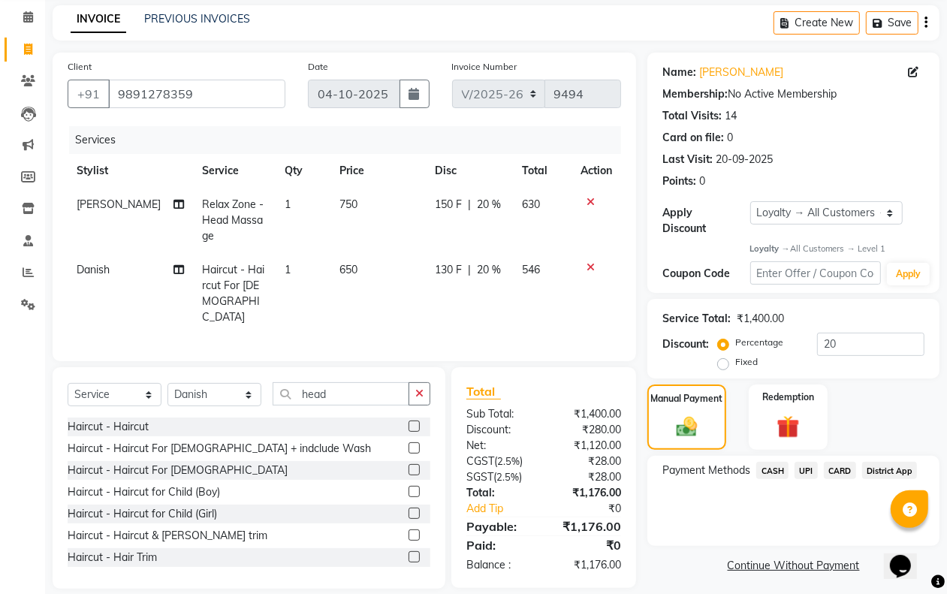
click at [837, 467] on span "CARD" at bounding box center [840, 470] width 32 height 17
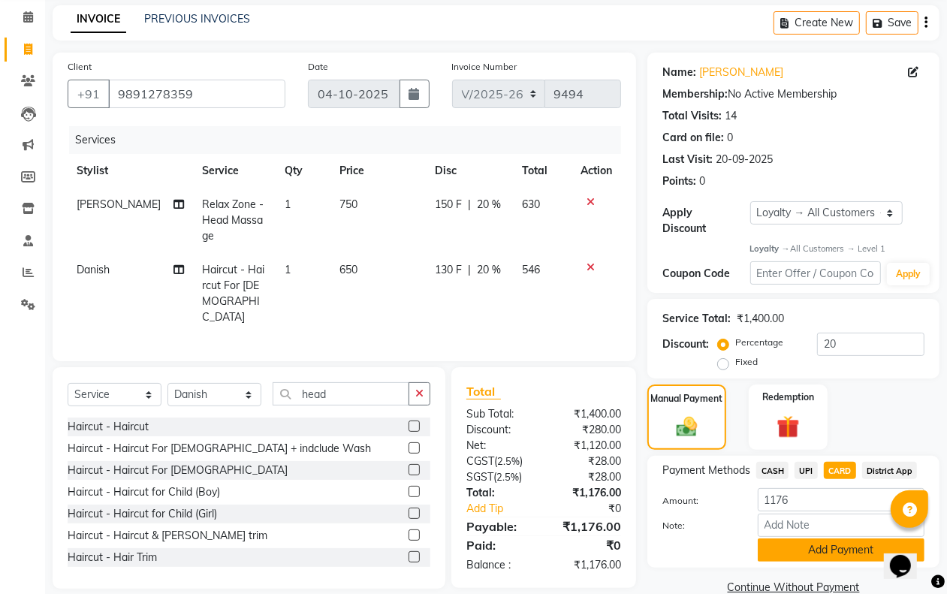
click at [791, 556] on button "Add Payment" at bounding box center [841, 549] width 167 height 23
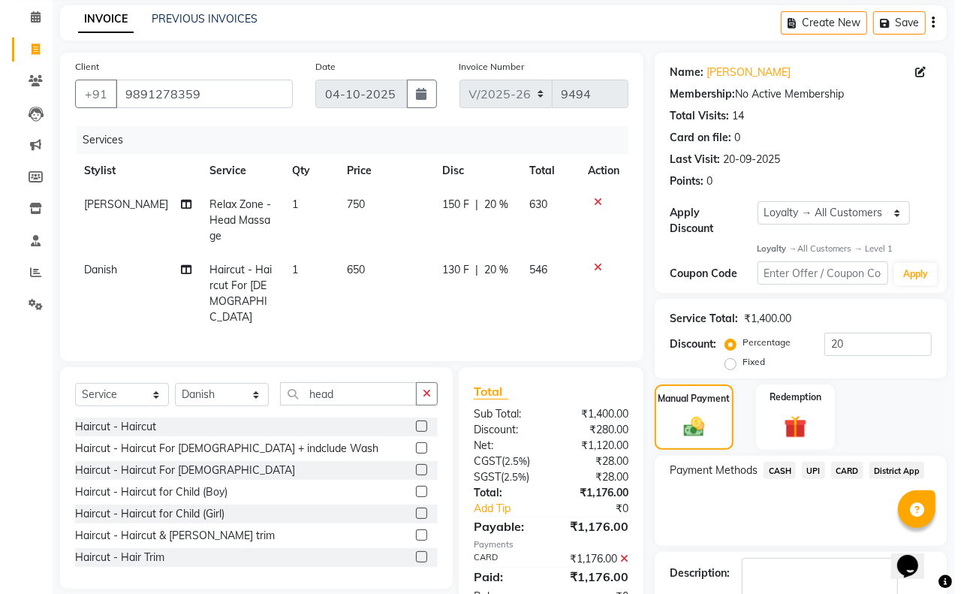
scroll to position [195, 0]
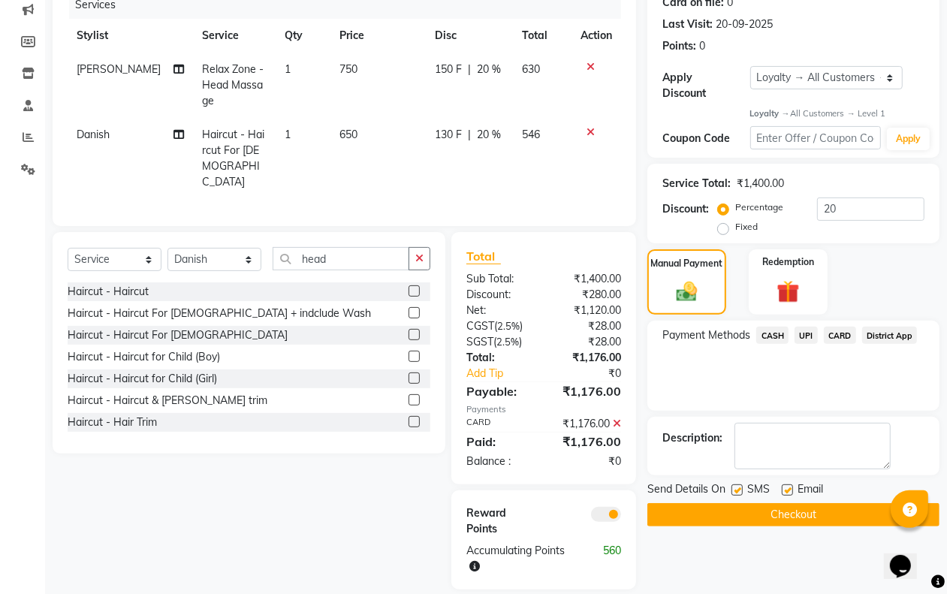
click at [612, 505] on div at bounding box center [588, 521] width 89 height 32
click at [609, 507] on span at bounding box center [606, 514] width 30 height 15
click at [621, 517] on input "checkbox" at bounding box center [621, 517] width 0 height 0
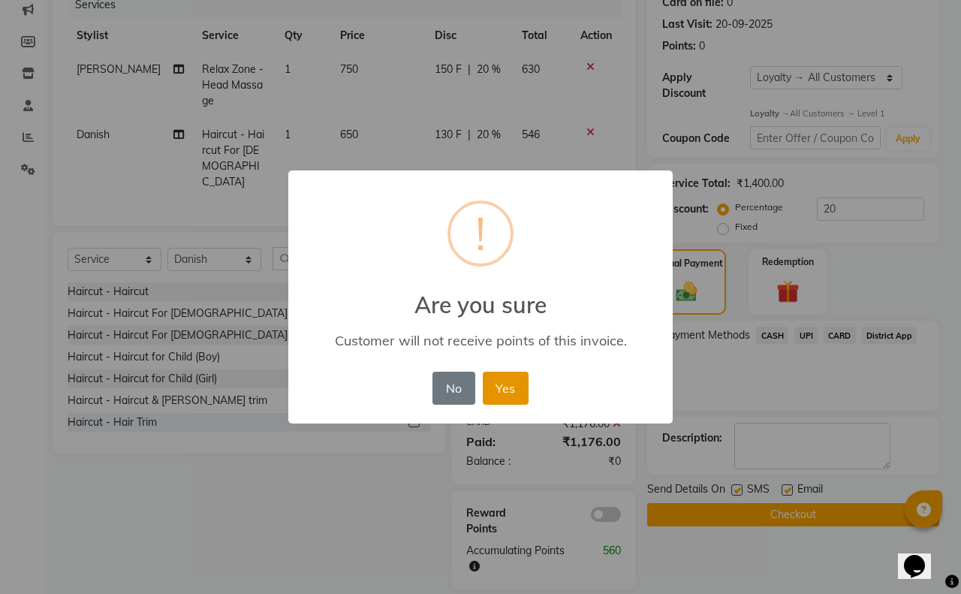
click at [505, 399] on button "Yes" at bounding box center [506, 388] width 46 height 33
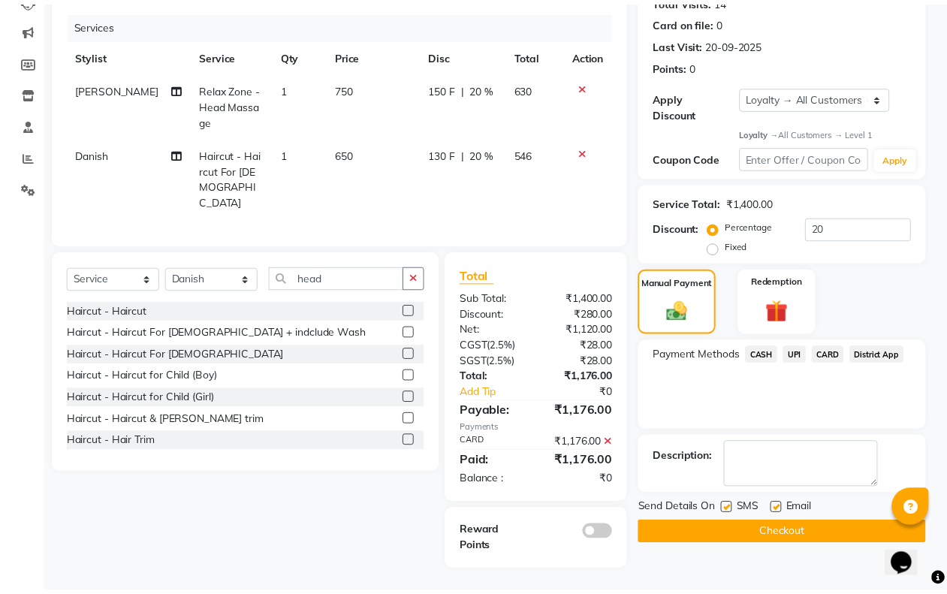
scroll to position [158, 0]
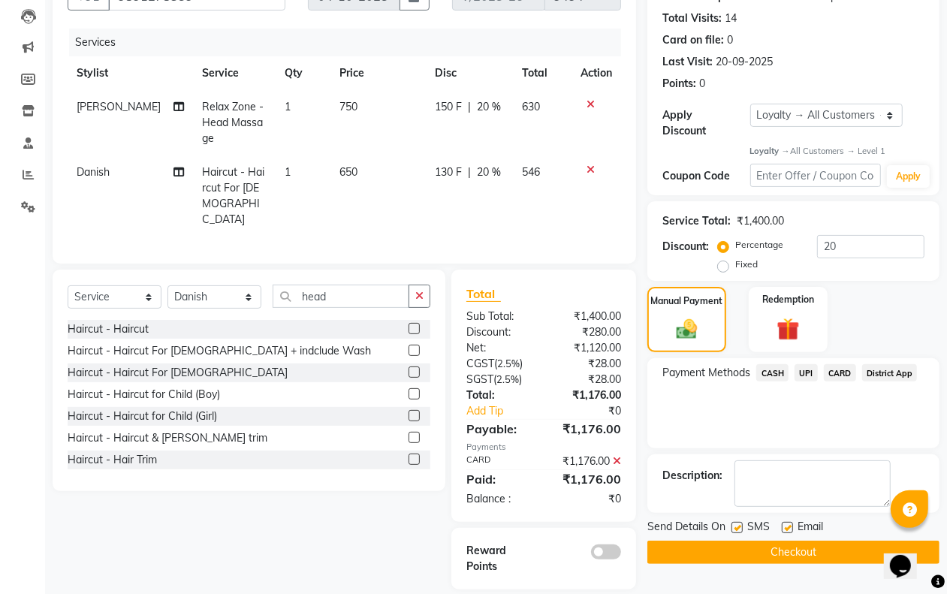
click at [803, 556] on button "Checkout" at bounding box center [793, 552] width 292 height 23
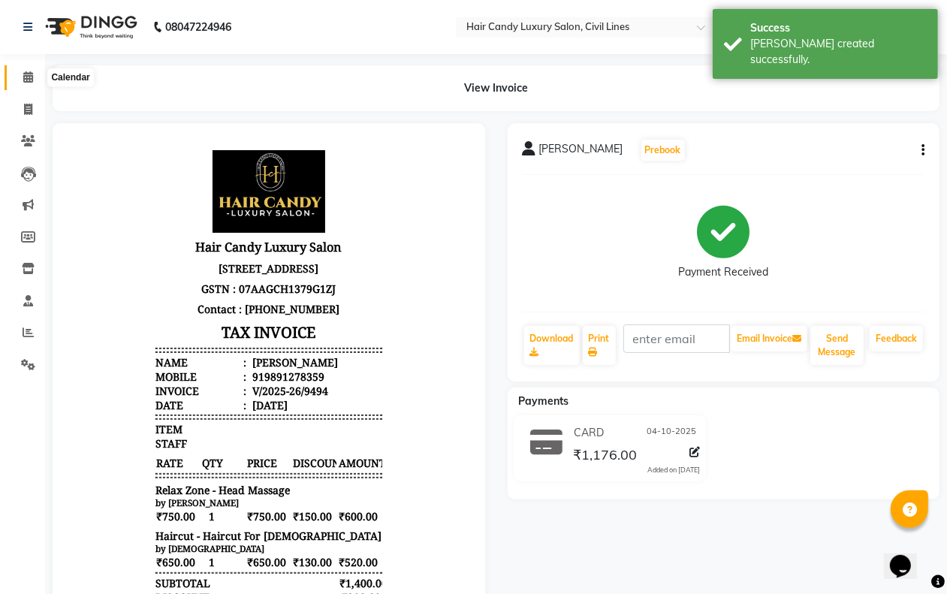
click at [24, 77] on icon at bounding box center [28, 76] width 10 height 11
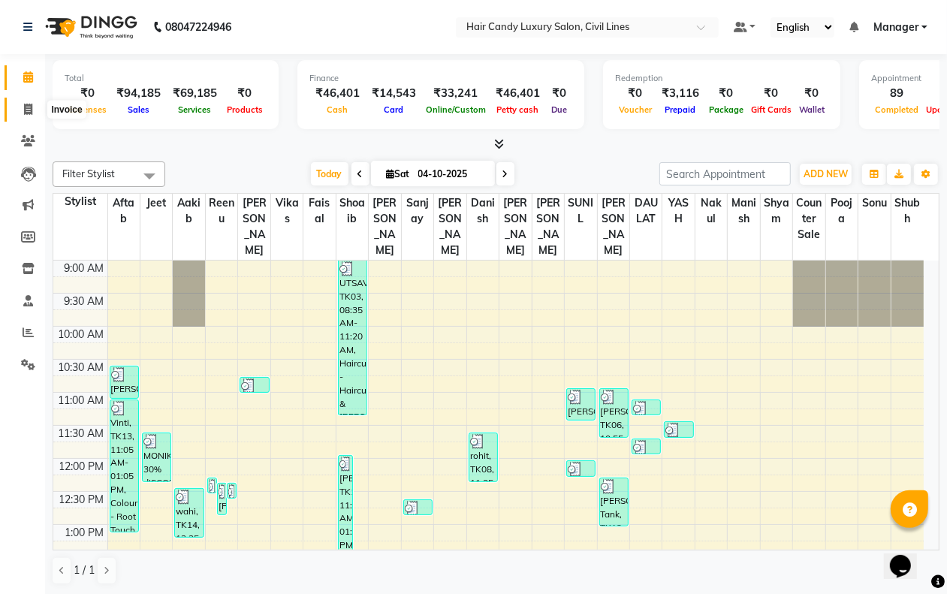
click at [19, 113] on span at bounding box center [28, 109] width 26 height 17
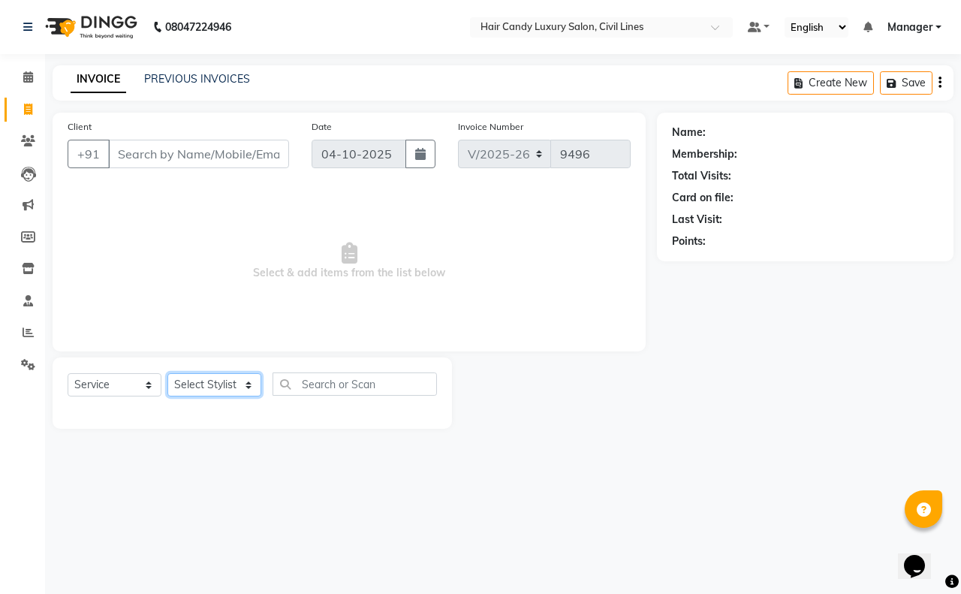
click at [239, 380] on select "Select Stylist aakib AASHU Aftab Arshal counter sale Danish DAULAT faisal jeet …" at bounding box center [214, 384] width 94 height 23
click at [167, 373] on select "Select Stylist aakib AASHU Aftab Arshal counter sale Danish DAULAT faisal jeet …" at bounding box center [214, 384] width 94 height 23
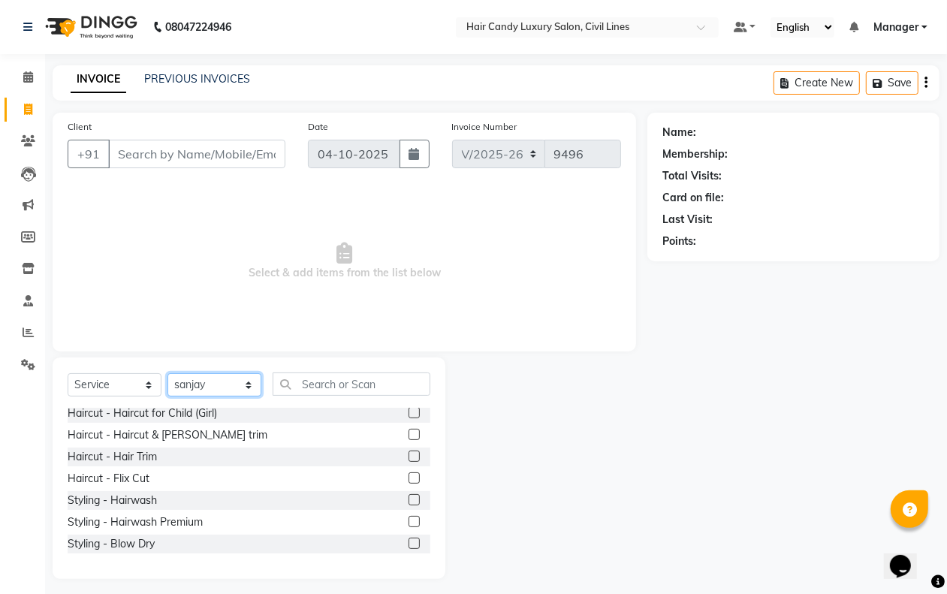
scroll to position [94, 0]
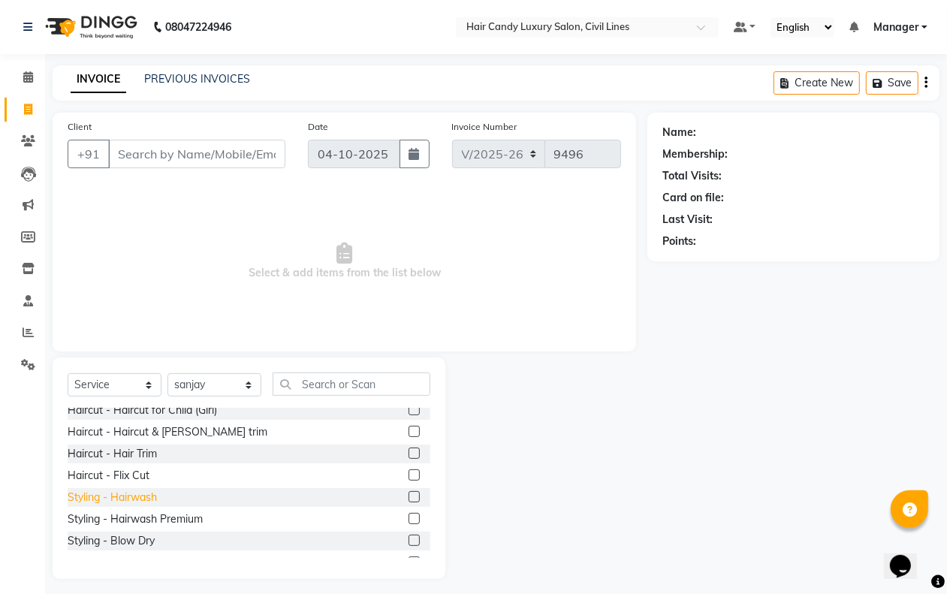
click at [137, 499] on div "Styling - Hairwash" at bounding box center [112, 498] width 89 height 16
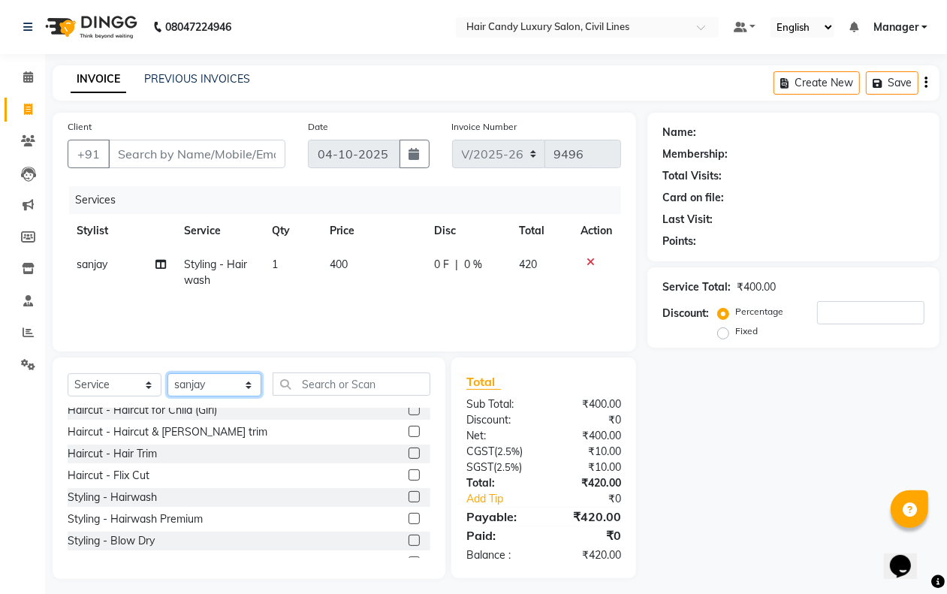
click at [227, 379] on select "Select Stylist aakib AASHU Aftab Arshal counter sale Danish DAULAT faisal jeet …" at bounding box center [214, 384] width 94 height 23
click at [167, 373] on select "Select Stylist aakib AASHU Aftab Arshal counter sale Danish DAULAT faisal jeet …" at bounding box center [214, 384] width 94 height 23
drag, startPoint x: 141, startPoint y: 542, endPoint x: 140, endPoint y: 488, distance: 54.1
click at [140, 542] on div "Styling - Blow Dry" at bounding box center [111, 541] width 87 height 16
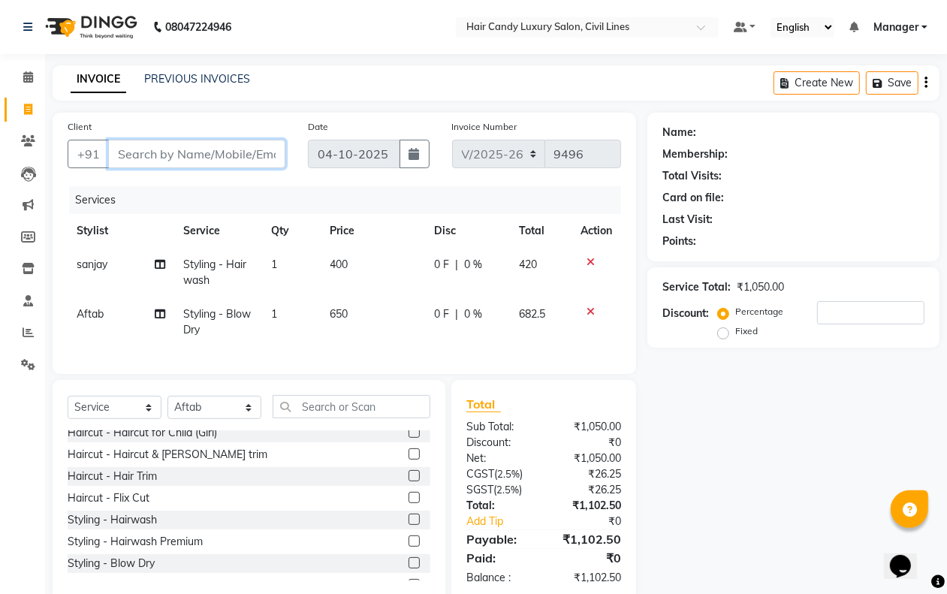
click at [170, 143] on input "Client" at bounding box center [196, 154] width 177 height 29
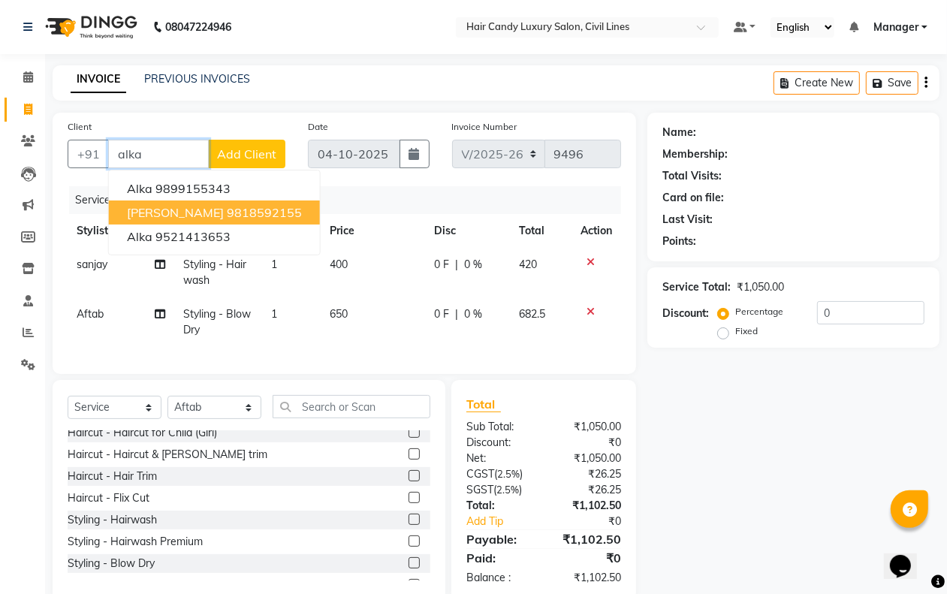
click at [182, 209] on span "alka agrwal" at bounding box center [175, 212] width 97 height 15
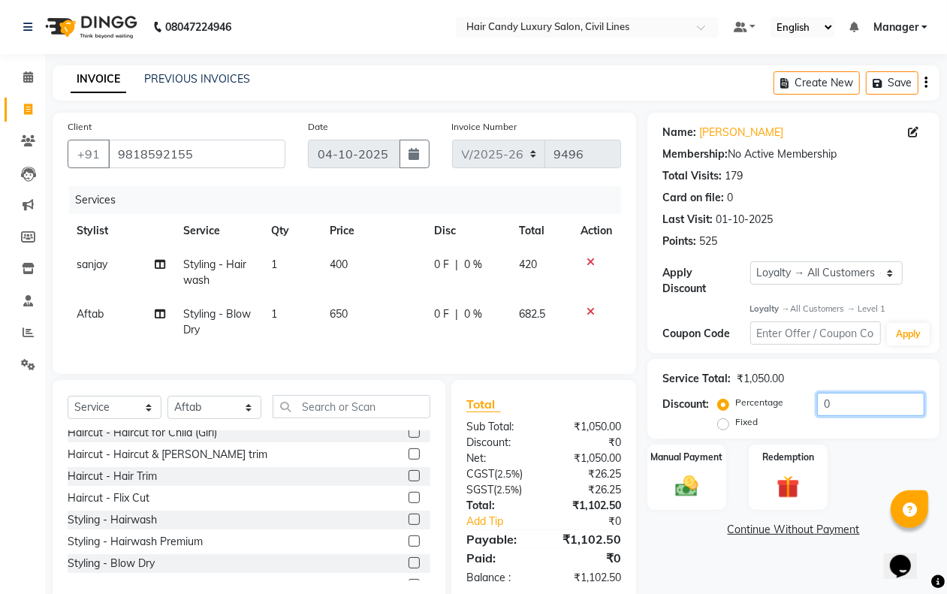
click at [837, 402] on input "0" at bounding box center [870, 404] width 107 height 23
click at [837, 403] on input "0" at bounding box center [870, 404] width 107 height 23
drag, startPoint x: 689, startPoint y: 488, endPoint x: 751, endPoint y: 515, distance: 67.2
click at [689, 489] on img at bounding box center [686, 486] width 38 height 27
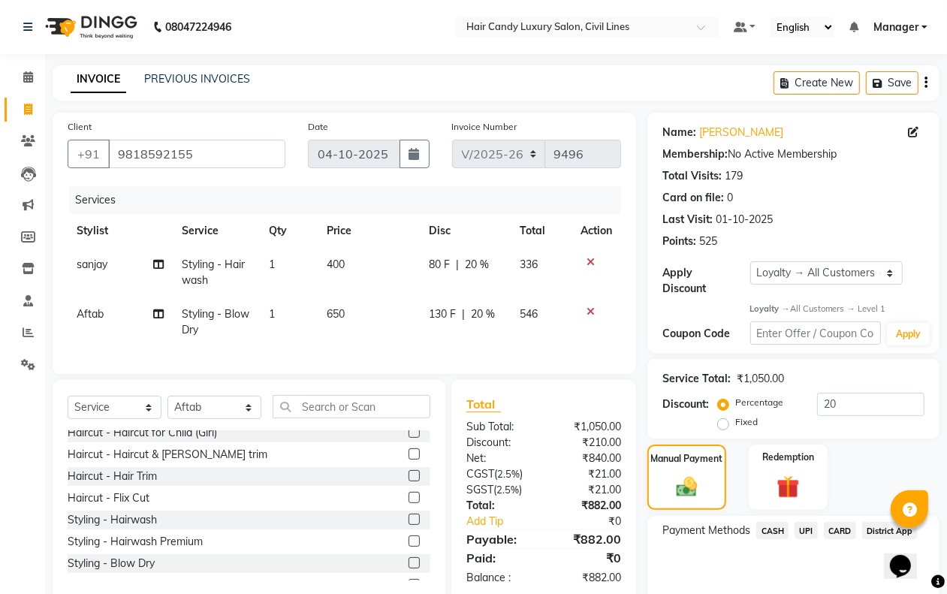
click at [766, 533] on span "CASH" at bounding box center [772, 530] width 32 height 17
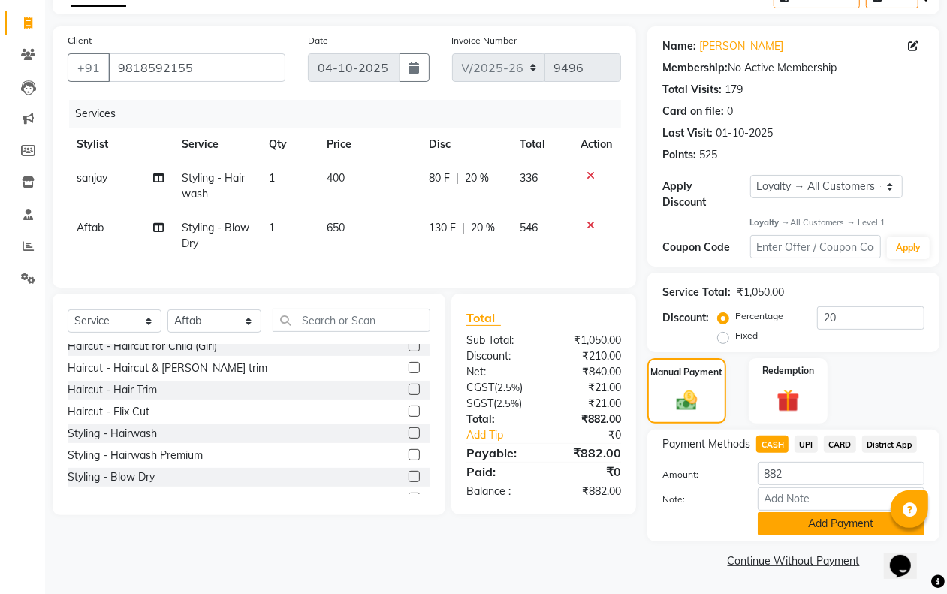
click at [775, 523] on button "Add Payment" at bounding box center [841, 523] width 167 height 23
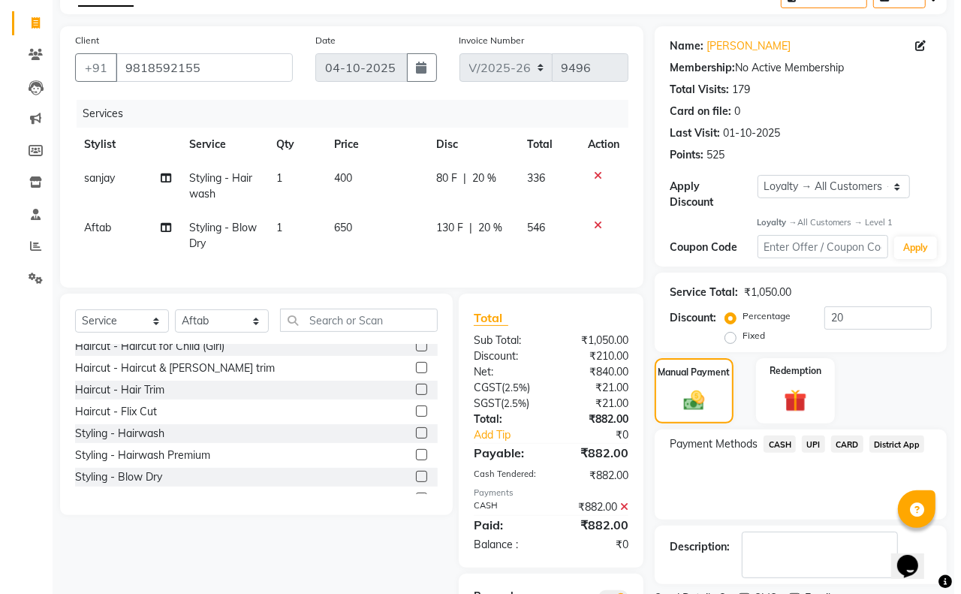
scroll to position [200, 0]
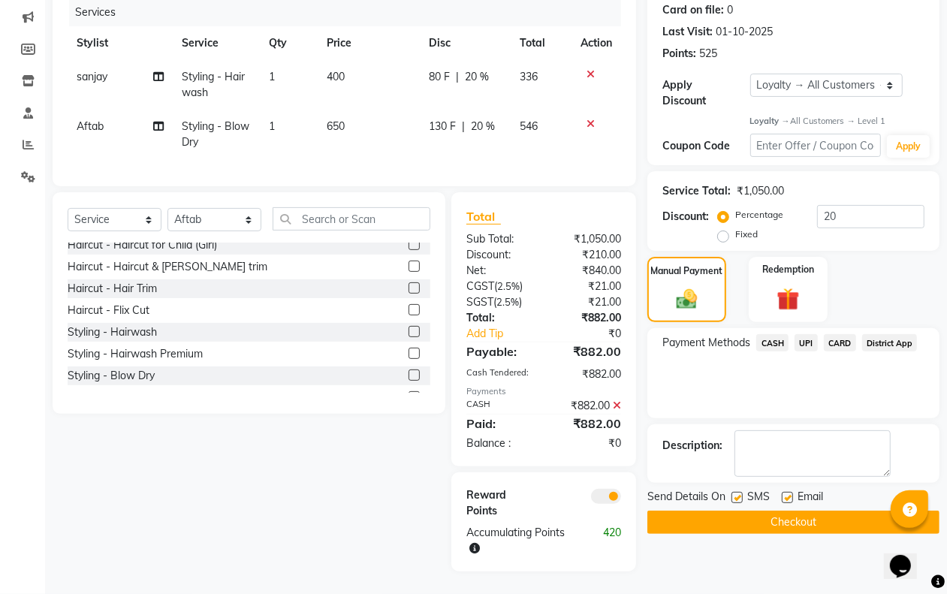
click at [614, 494] on span at bounding box center [606, 496] width 30 height 15
click at [621, 499] on input "checkbox" at bounding box center [621, 499] width 0 height 0
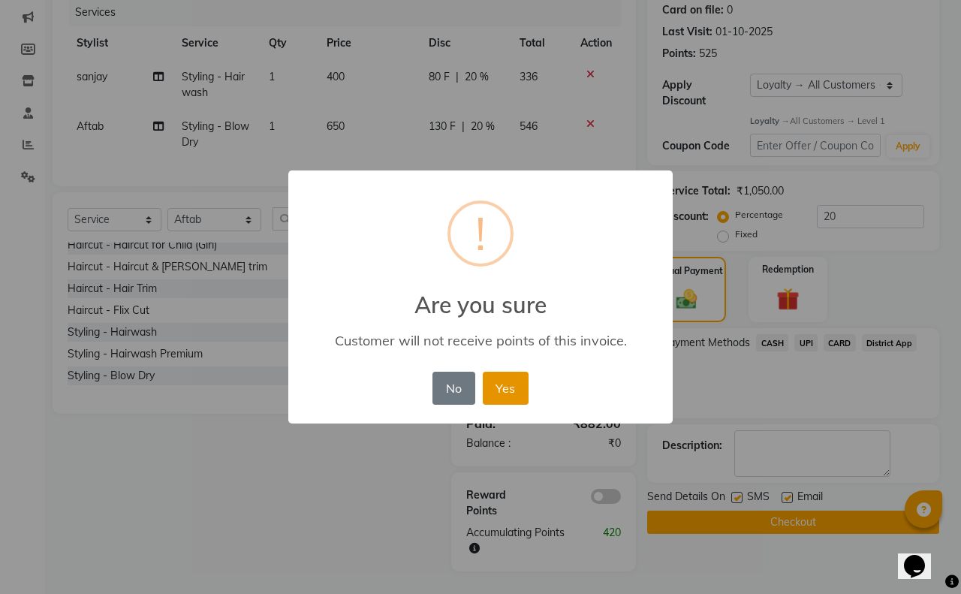
click at [514, 390] on button "Yes" at bounding box center [506, 388] width 46 height 33
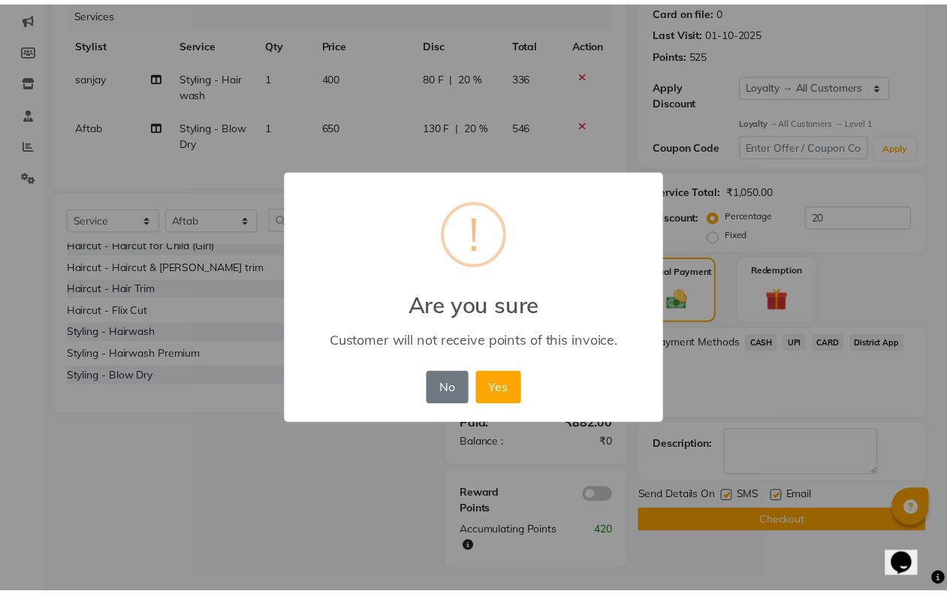
scroll to position [163, 0]
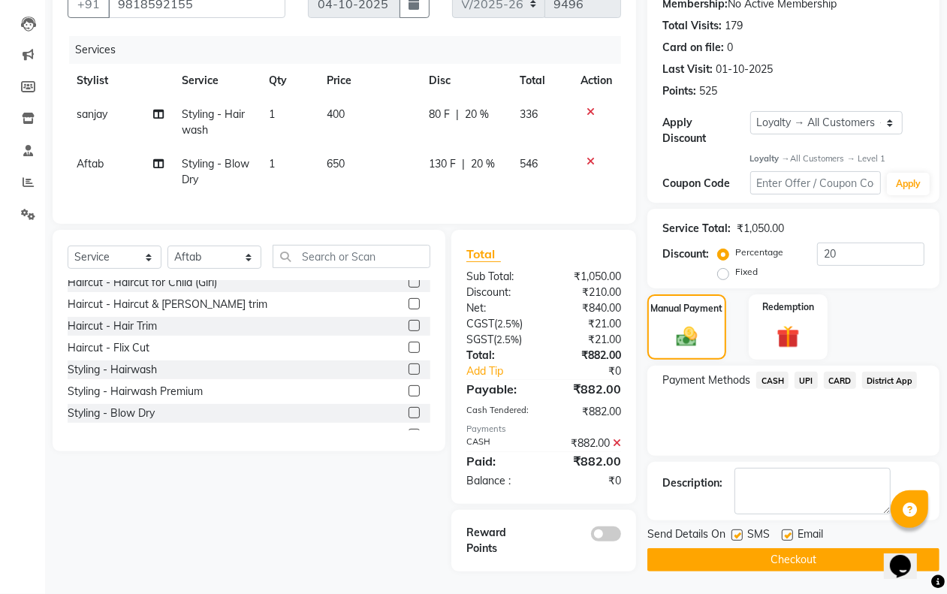
click at [736, 529] on label at bounding box center [736, 534] width 11 height 11
click at [736, 531] on input "checkbox" at bounding box center [736, 536] width 10 height 10
click at [785, 529] on label at bounding box center [787, 534] width 11 height 11
click at [785, 531] on input "checkbox" at bounding box center [787, 536] width 10 height 10
click at [767, 553] on button "Checkout" at bounding box center [793, 559] width 292 height 23
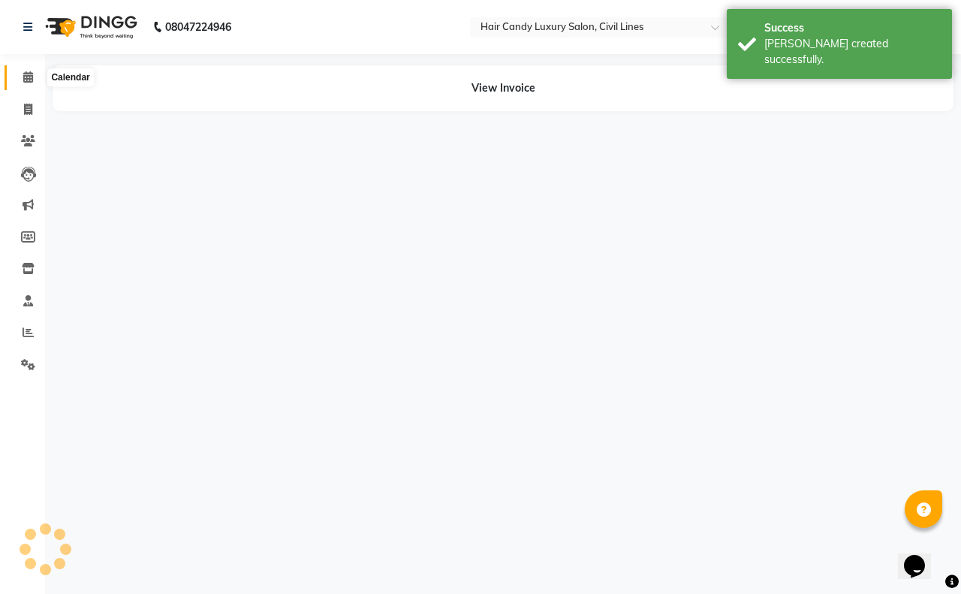
click at [28, 76] on icon at bounding box center [28, 76] width 10 height 11
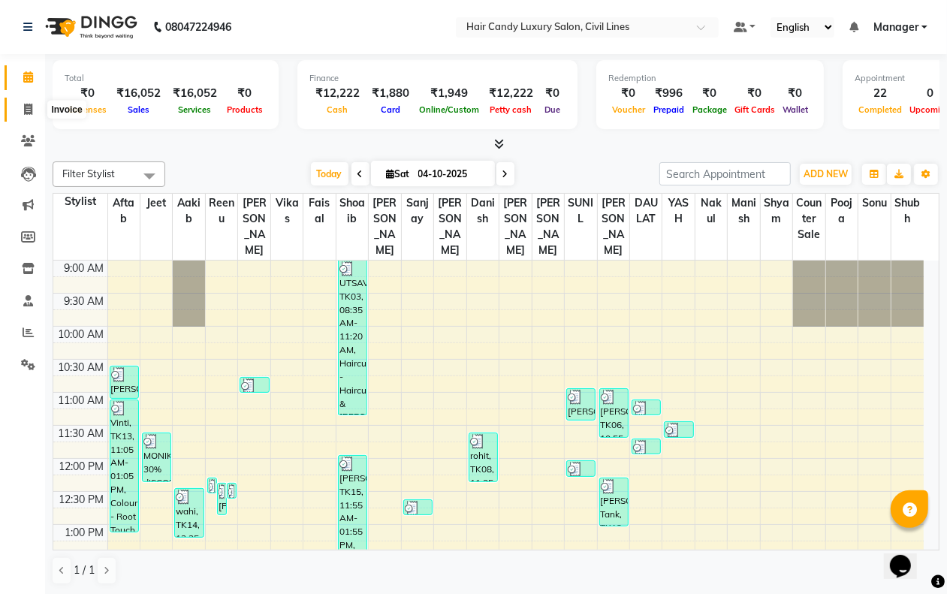
click at [20, 110] on span at bounding box center [28, 109] width 26 height 17
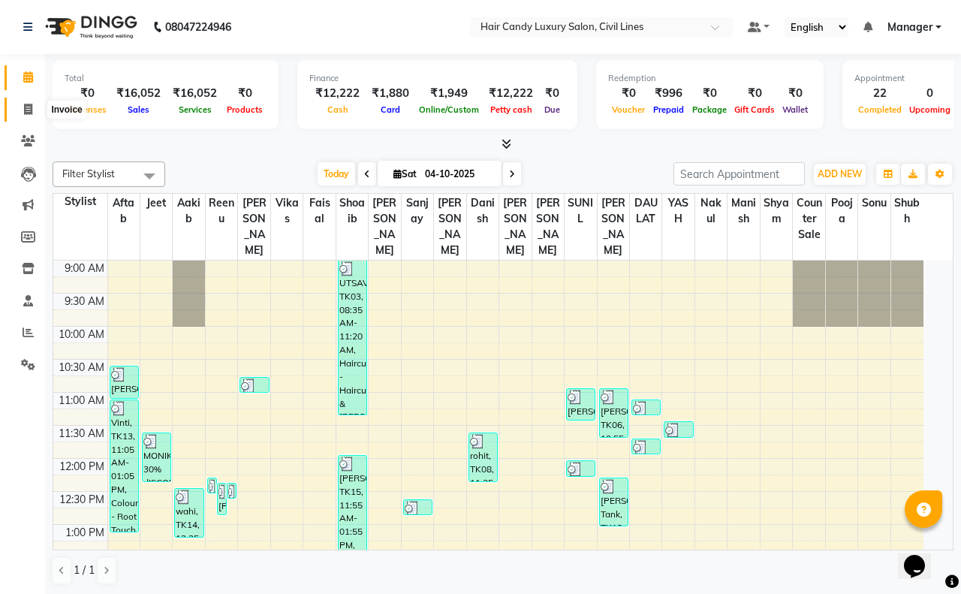
select select "6308"
select select "service"
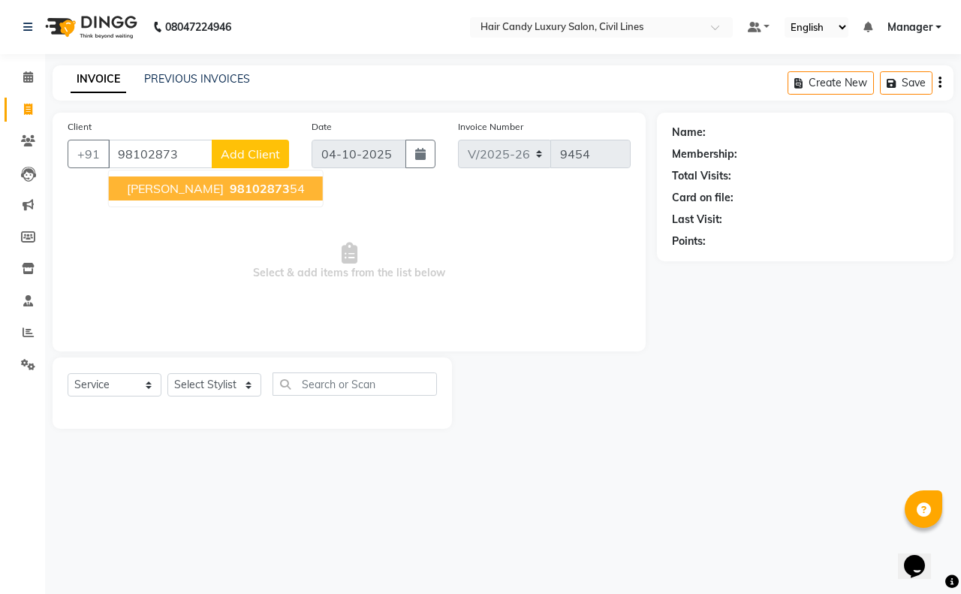
click at [227, 192] on ngb-highlight "98102873 54" at bounding box center [266, 188] width 78 height 15
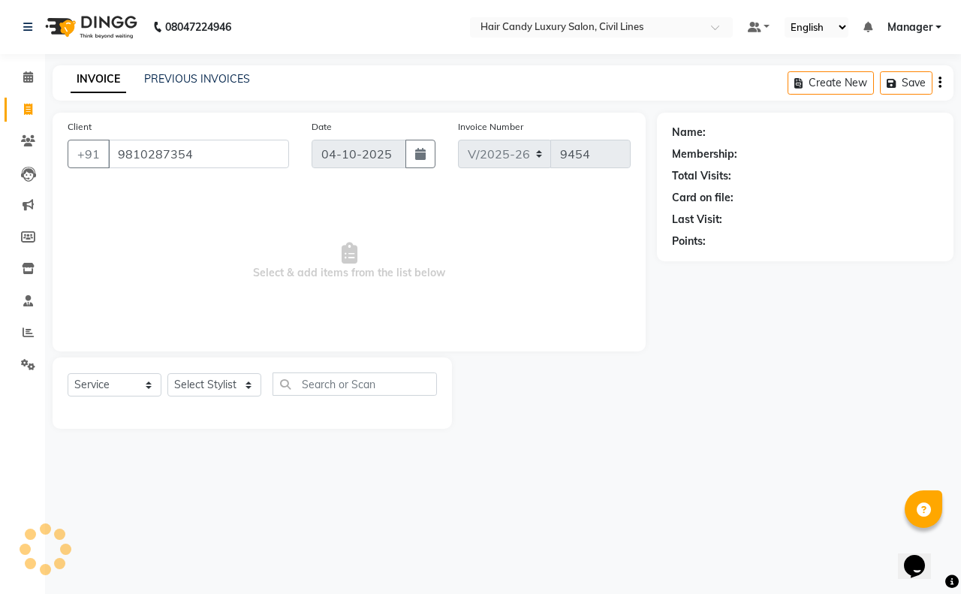
type input "9810287354"
select select "2: Object"
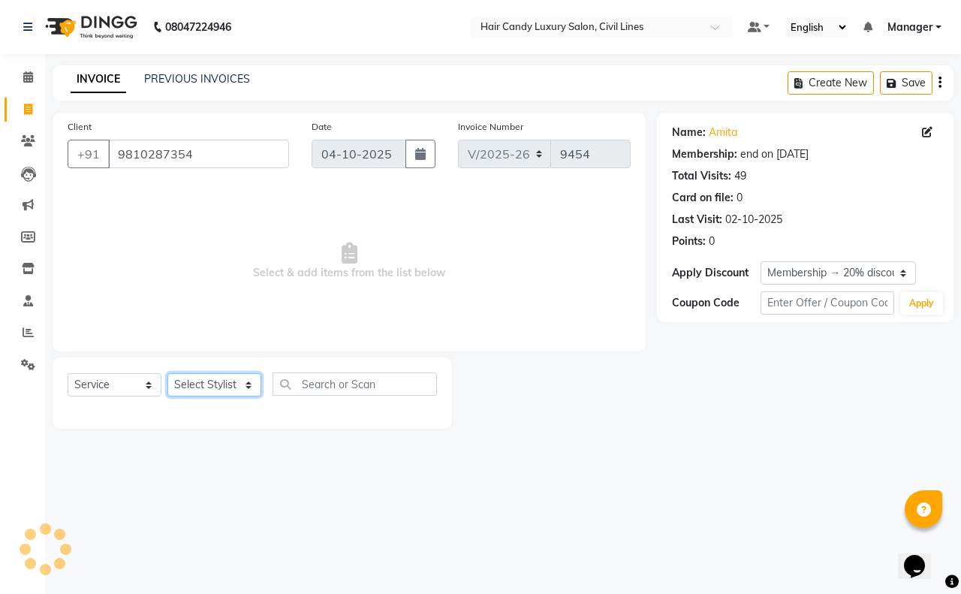
click at [199, 380] on select "Select Stylist [PERSON_NAME] [PERSON_NAME] counter sale Danish DAULAT faisal je…" at bounding box center [214, 384] width 94 height 23
select select "47490"
click at [167, 373] on select "Select Stylist [PERSON_NAME] [PERSON_NAME] counter sale Danish DAULAT faisal je…" at bounding box center [214, 384] width 94 height 23
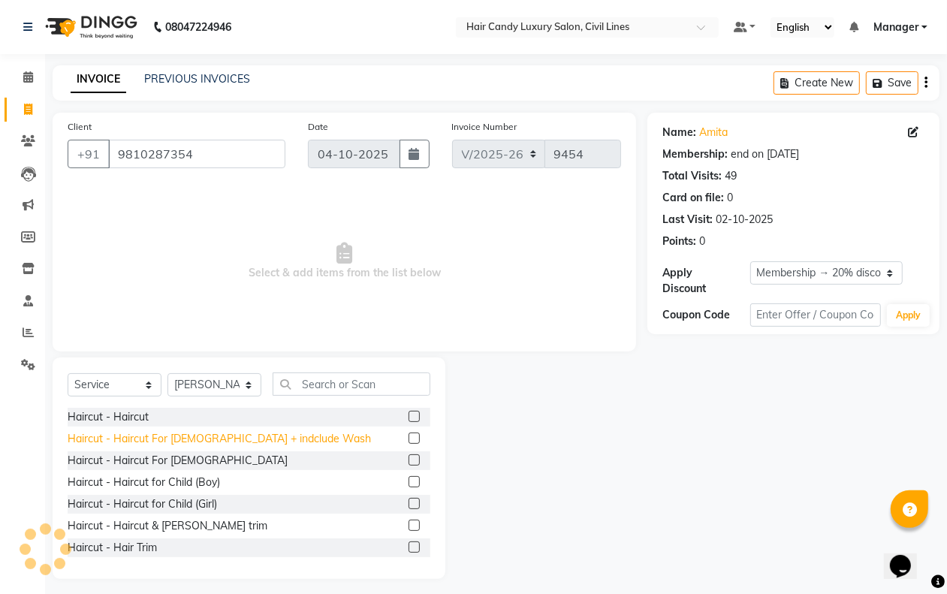
click at [203, 443] on div "Haircut - Haircut For [DEMOGRAPHIC_DATA] + indclude Wash" at bounding box center [219, 439] width 303 height 16
checkbox input "false"
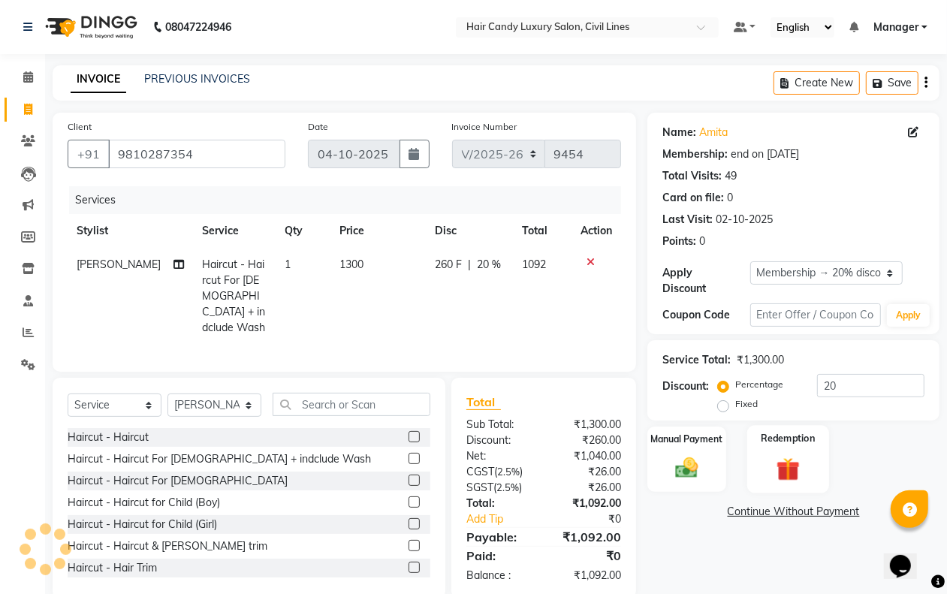
drag, startPoint x: 831, startPoint y: 490, endPoint x: 816, endPoint y: 488, distance: 15.2
click at [830, 492] on div "Name: Amita Membership: end on 05-10-2025 Total Visits: 49 Card on file: 0 Last…" at bounding box center [798, 356] width 303 height 487
click at [790, 466] on img at bounding box center [788, 468] width 38 height 29
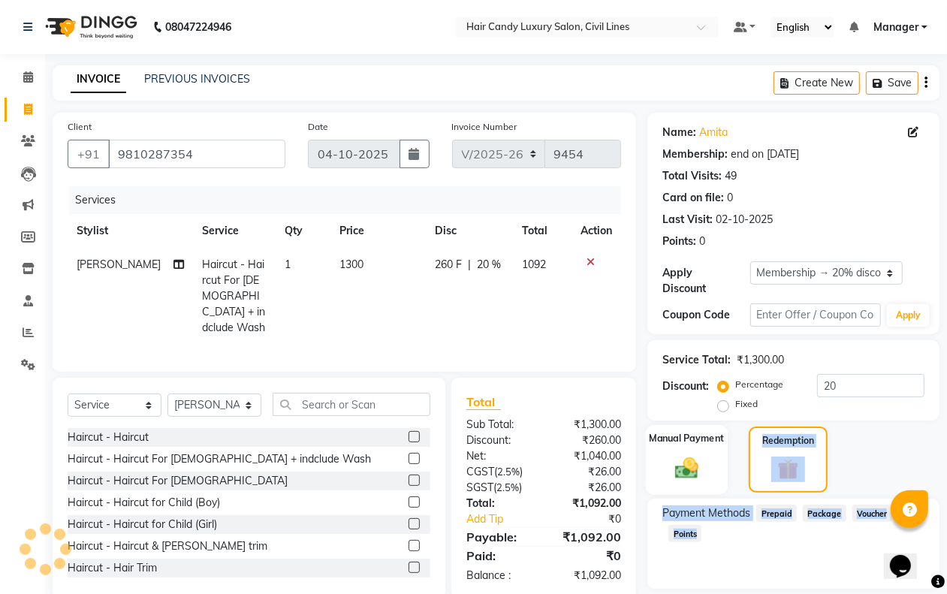
click at [696, 471] on img at bounding box center [686, 467] width 38 height 27
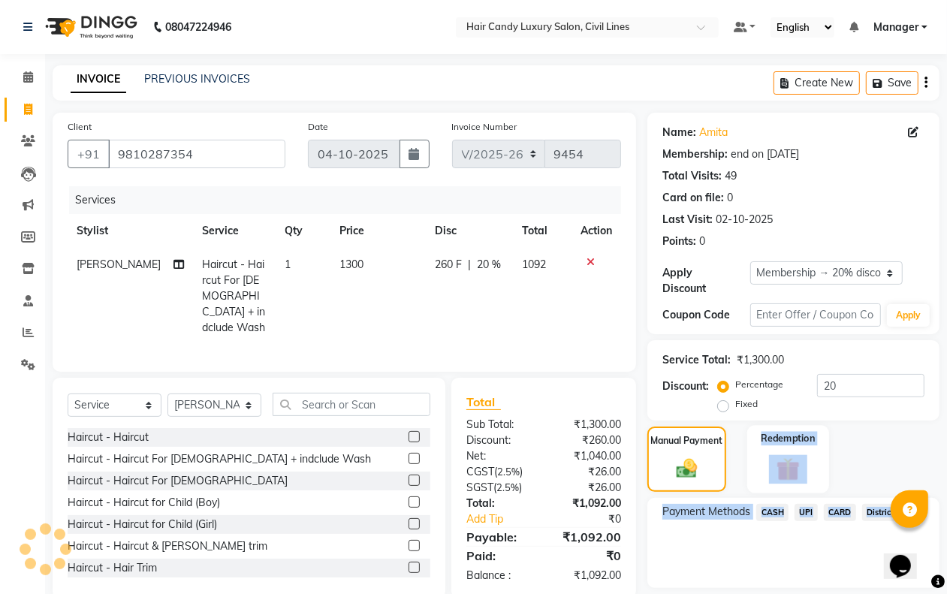
click at [783, 463] on img at bounding box center [788, 468] width 38 height 29
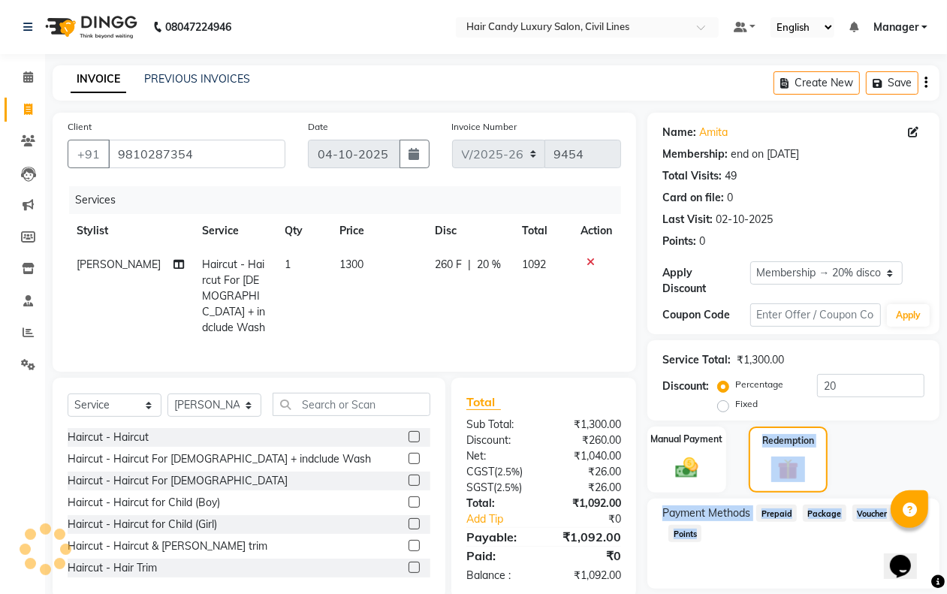
click at [751, 559] on div "Payment Methods Prepaid Package Voucher Points" at bounding box center [793, 544] width 292 height 90
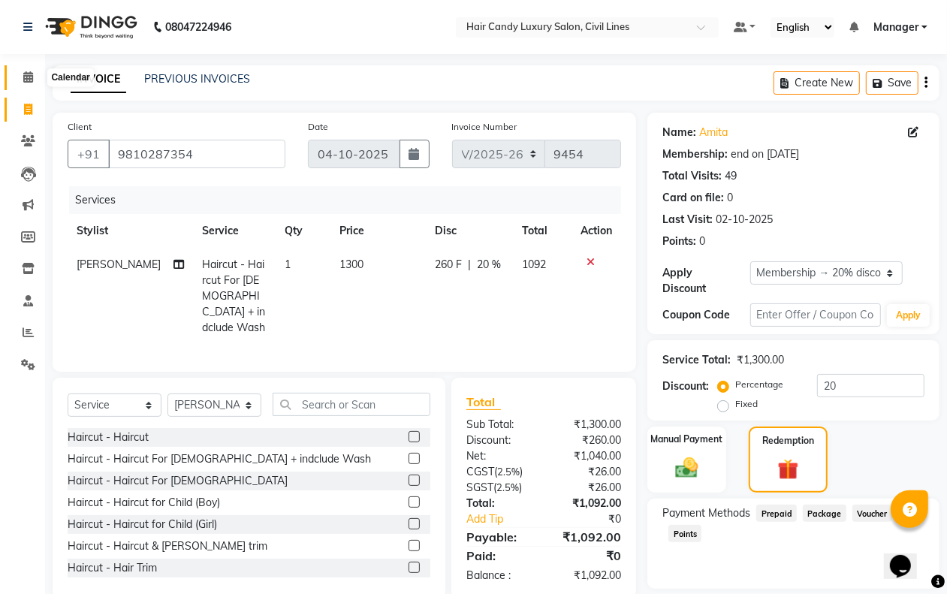
click at [26, 77] on icon at bounding box center [28, 76] width 10 height 11
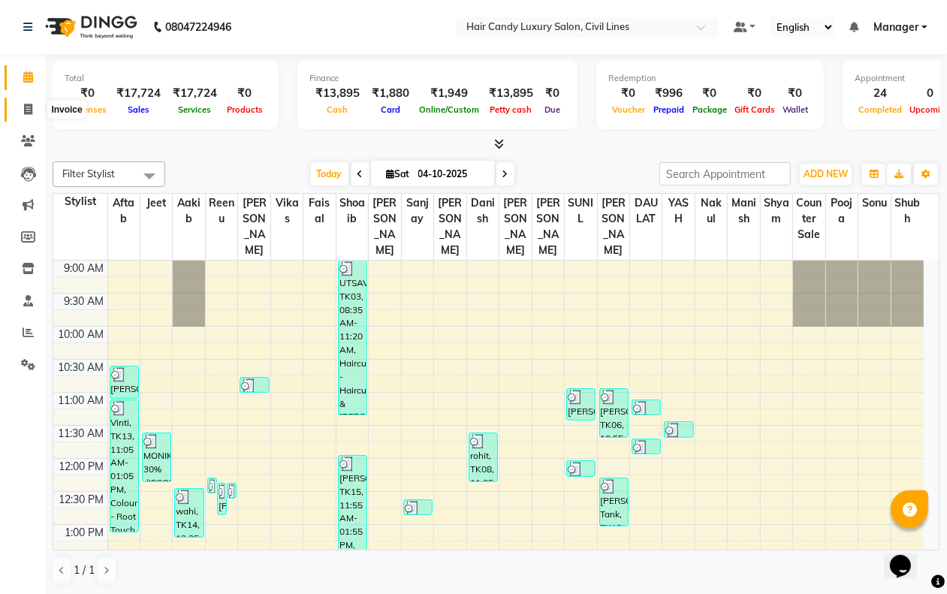
click at [15, 113] on span at bounding box center [28, 109] width 26 height 17
select select "service"
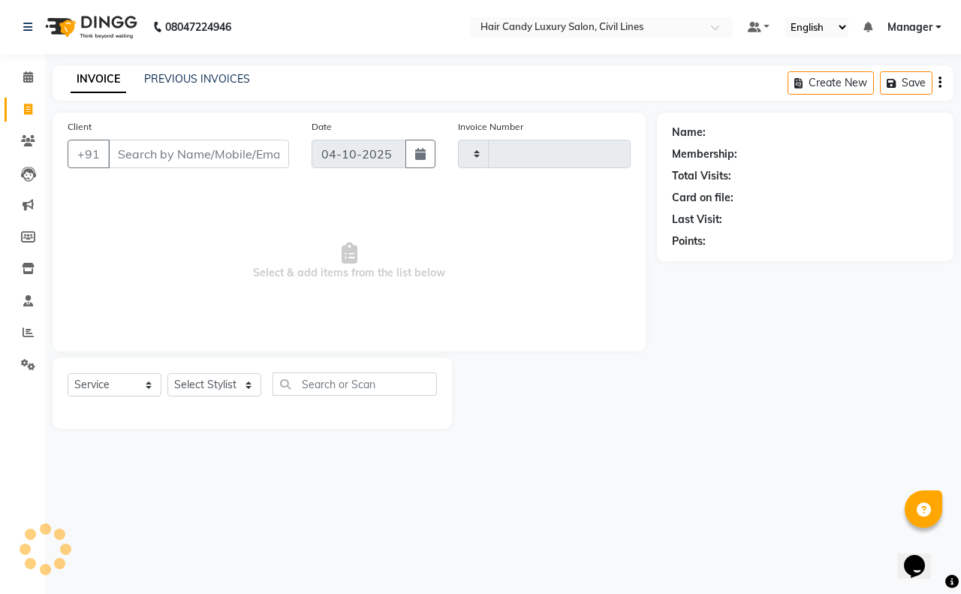
type input "9454"
select select "6308"
select select "service"
click at [234, 384] on select "Select Stylist [PERSON_NAME] [PERSON_NAME] counter sale Danish DAULAT faisal je…" at bounding box center [214, 384] width 94 height 23
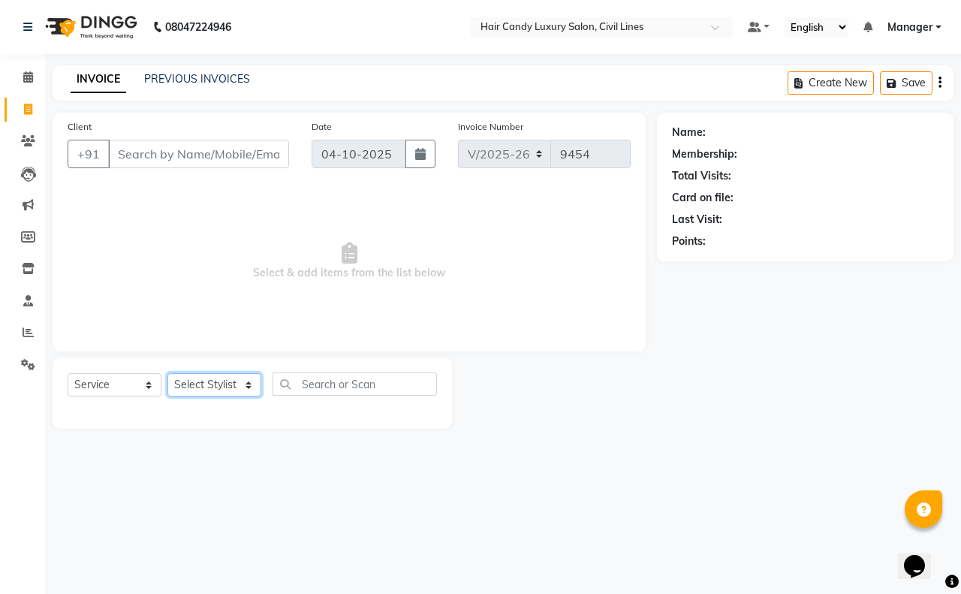
select select "47493"
click at [167, 373] on select "Select Stylist [PERSON_NAME] [PERSON_NAME] counter sale Danish DAULAT faisal je…" at bounding box center [214, 384] width 94 height 23
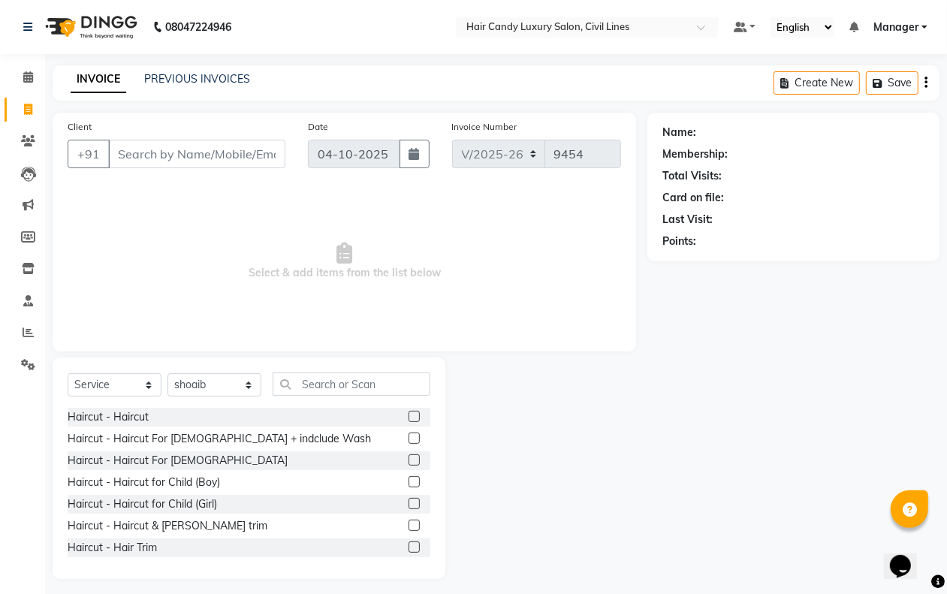
click at [203, 131] on div "Client +91" at bounding box center [176, 150] width 240 height 62
click at [199, 150] on input "Client" at bounding box center [196, 154] width 177 height 29
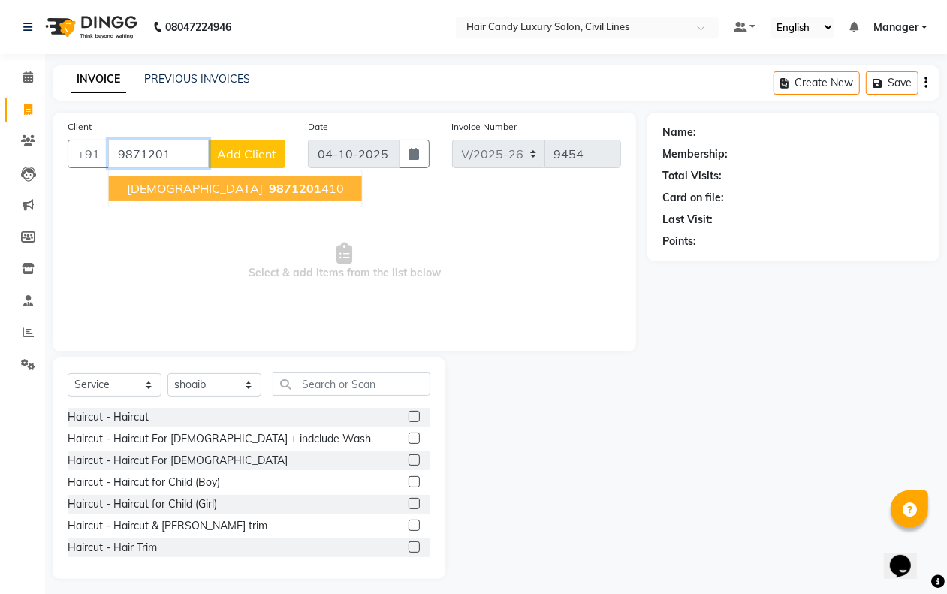
click at [269, 190] on span "9871201" at bounding box center [295, 188] width 53 height 15
type input "9871201410"
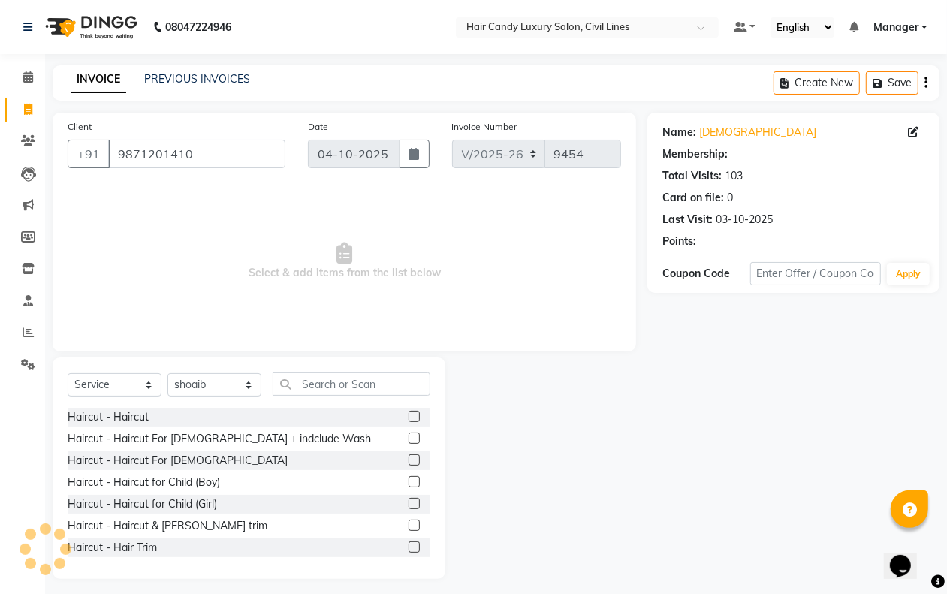
select select "2: Object"
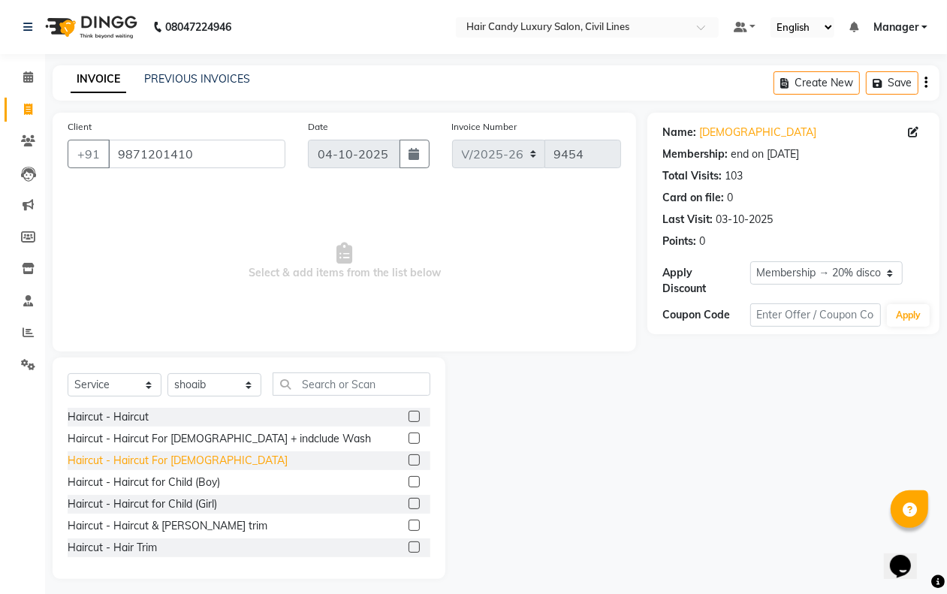
click at [166, 454] on div "Haircut - Haircut For [DEMOGRAPHIC_DATA]" at bounding box center [178, 461] width 220 height 16
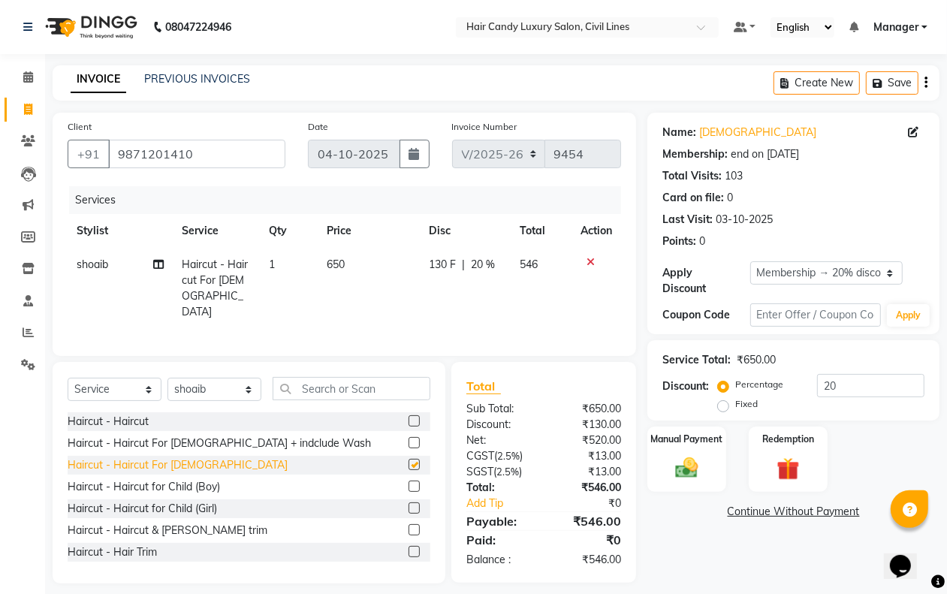
checkbox input "false"
click at [699, 472] on img at bounding box center [686, 467] width 38 height 27
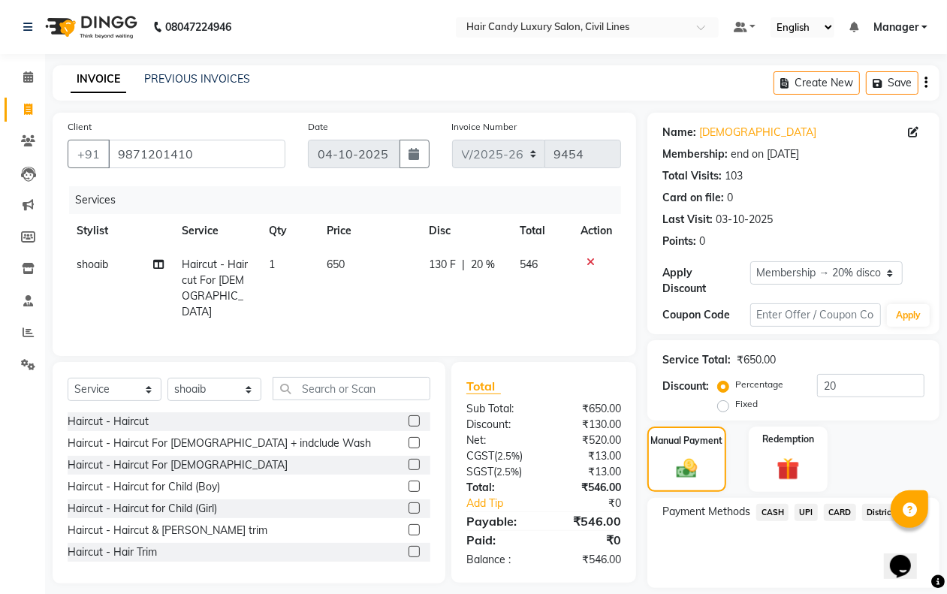
click at [776, 507] on span "CASH" at bounding box center [772, 512] width 32 height 17
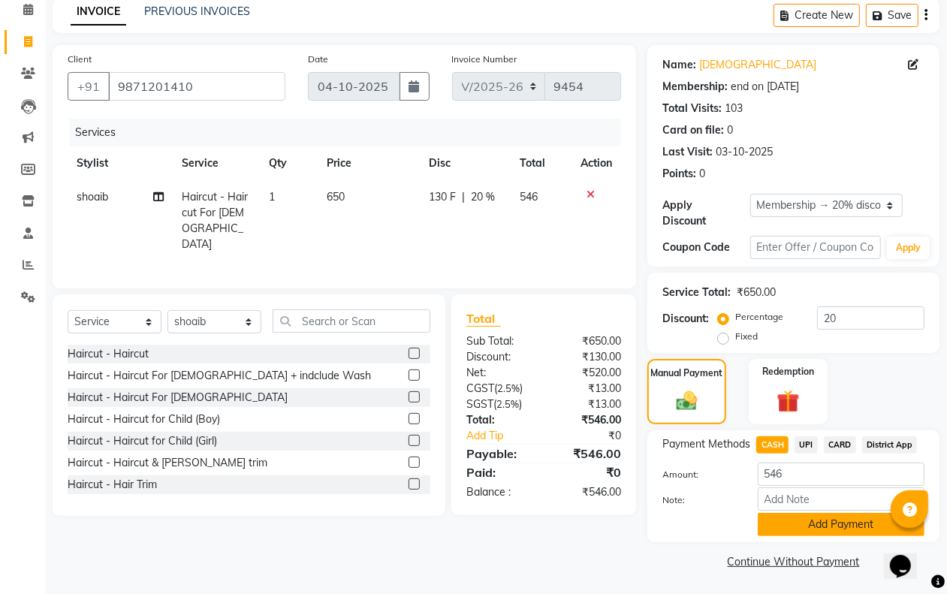
click at [782, 518] on button "Add Payment" at bounding box center [841, 524] width 167 height 23
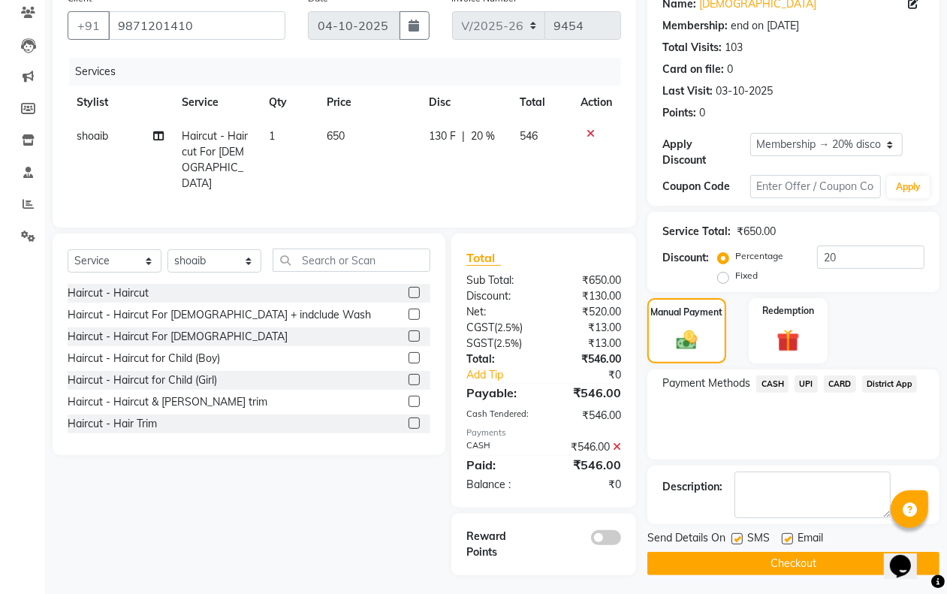
scroll to position [132, 0]
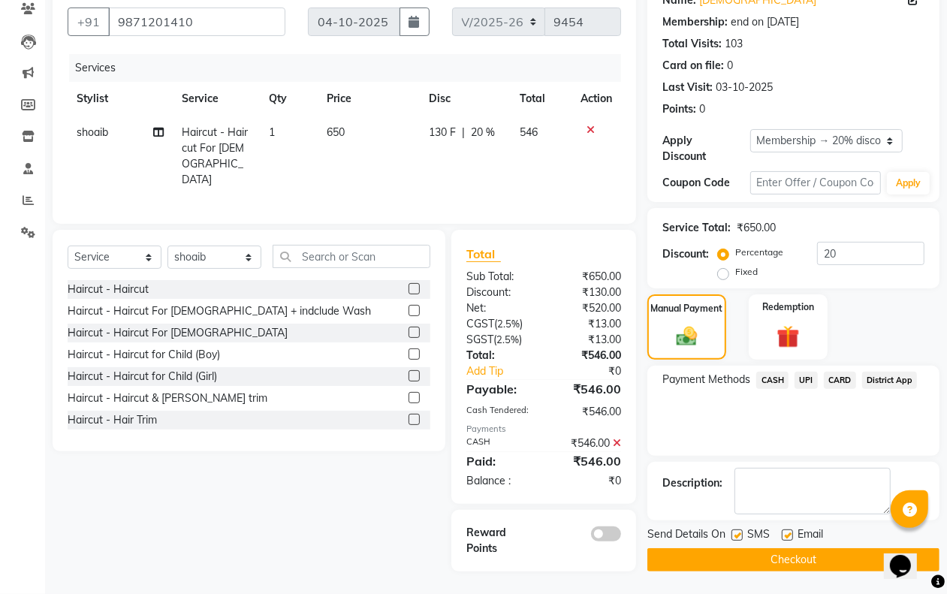
click at [740, 535] on label at bounding box center [736, 534] width 11 height 11
click at [740, 535] on input "checkbox" at bounding box center [736, 536] width 10 height 10
checkbox input "false"
click at [740, 553] on button "Checkout" at bounding box center [793, 559] width 292 height 23
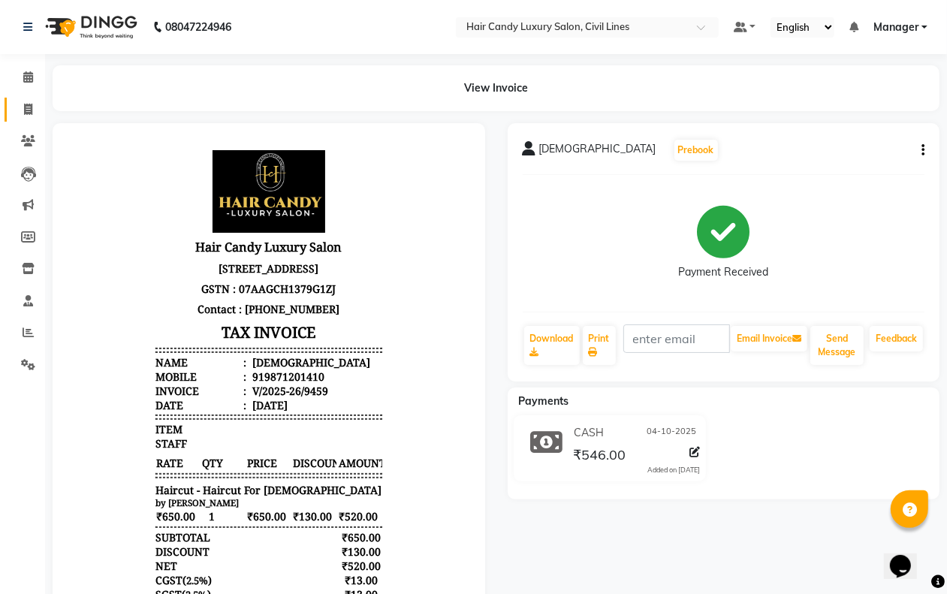
click at [31, 119] on link "Invoice" at bounding box center [23, 110] width 36 height 25
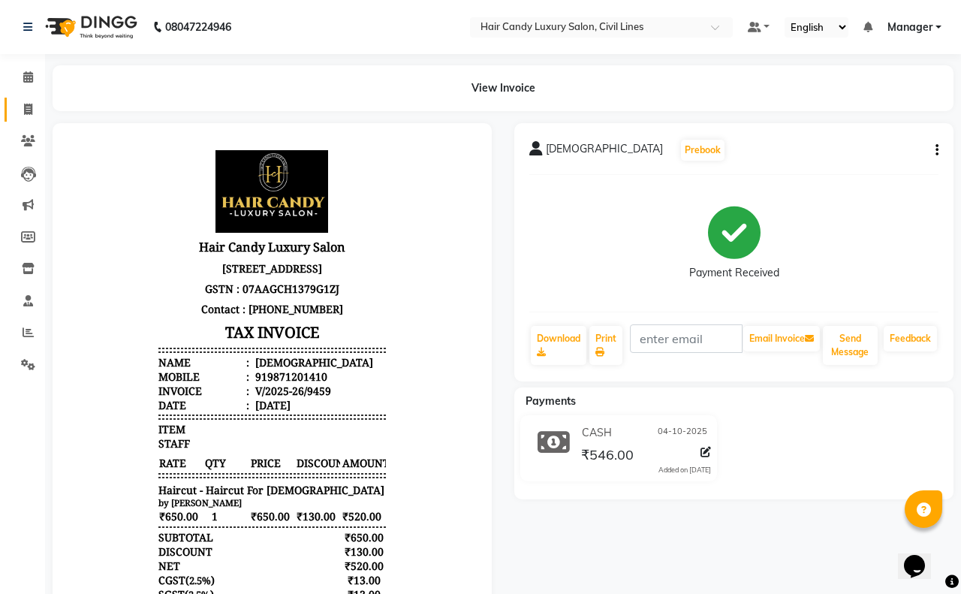
select select "6308"
select select "service"
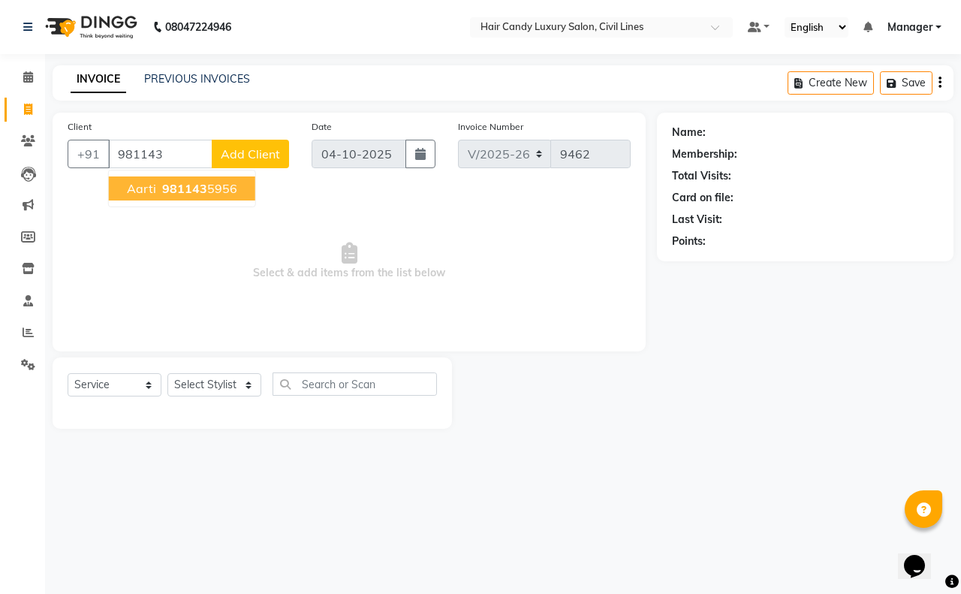
click at [239, 186] on button "aarti 981143 5956" at bounding box center [182, 188] width 146 height 24
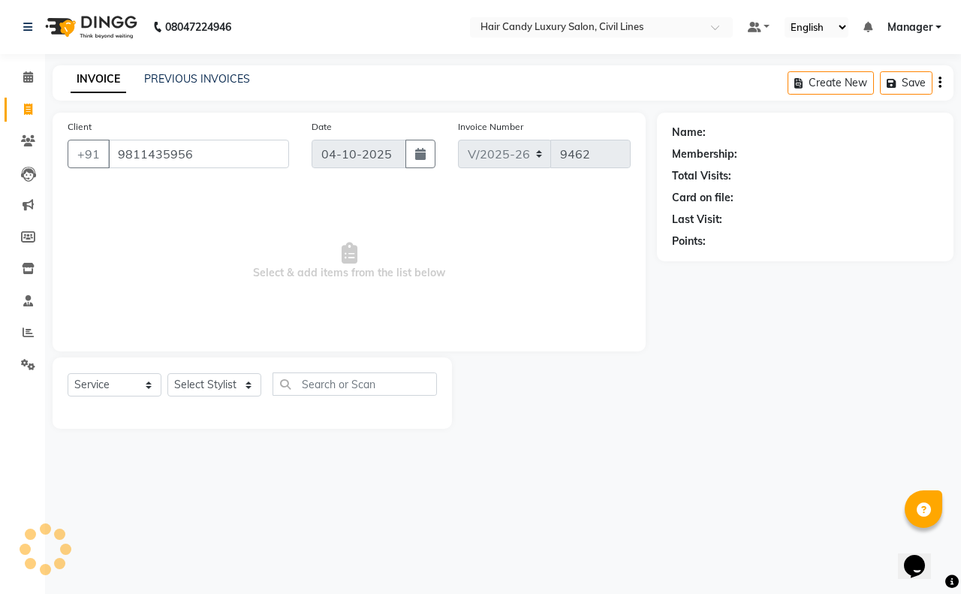
type input "9811435956"
select select "2: Object"
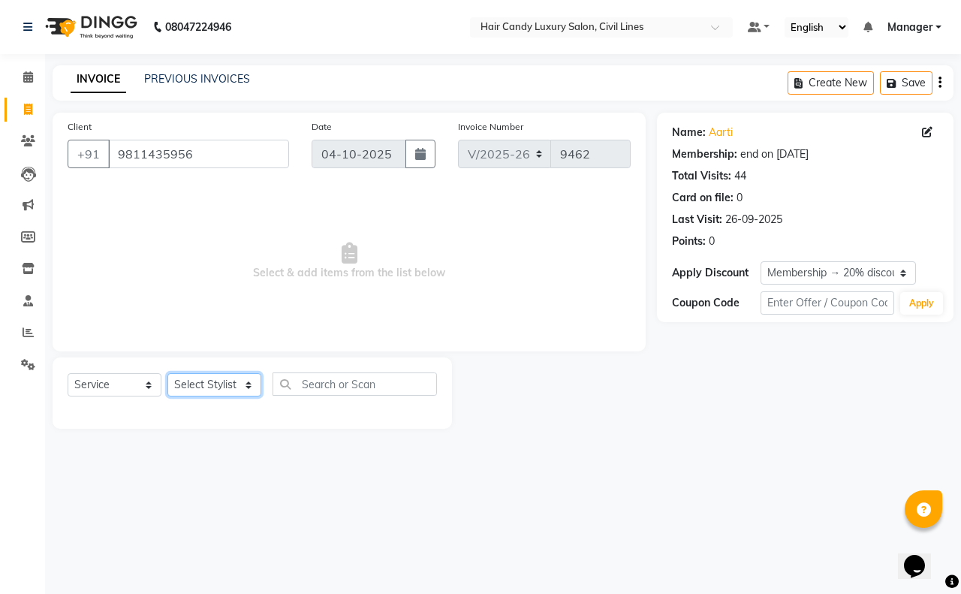
click at [188, 387] on select "Select Stylist aakib AASHU Aftab Arshal counter sale Danish DAULAT faisal jeet …" at bounding box center [214, 384] width 94 height 23
select select "47488"
click at [167, 373] on select "Select Stylist aakib AASHU Aftab Arshal counter sale Danish DAULAT faisal jeet …" at bounding box center [214, 384] width 94 height 23
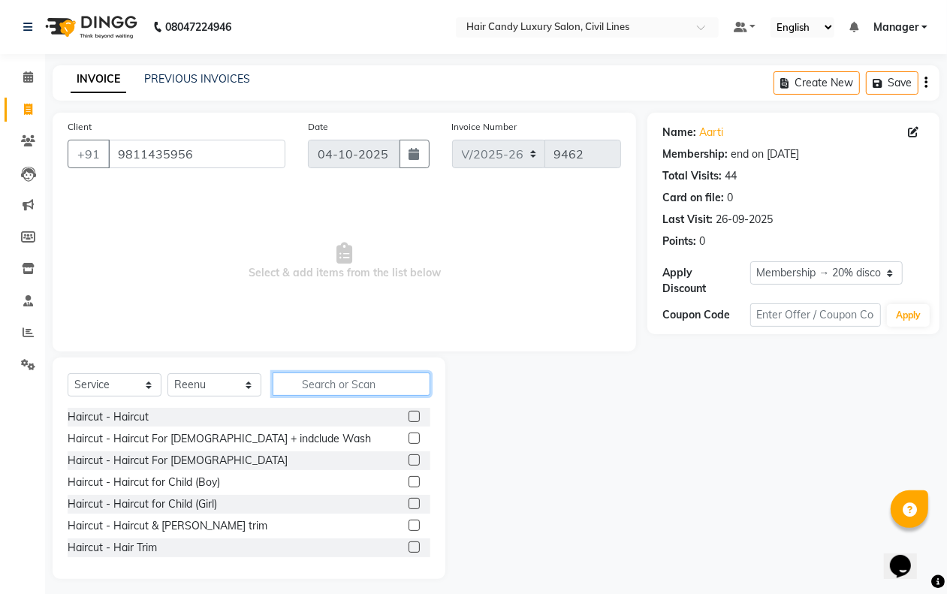
click at [309, 375] on input "text" at bounding box center [352, 383] width 158 height 23
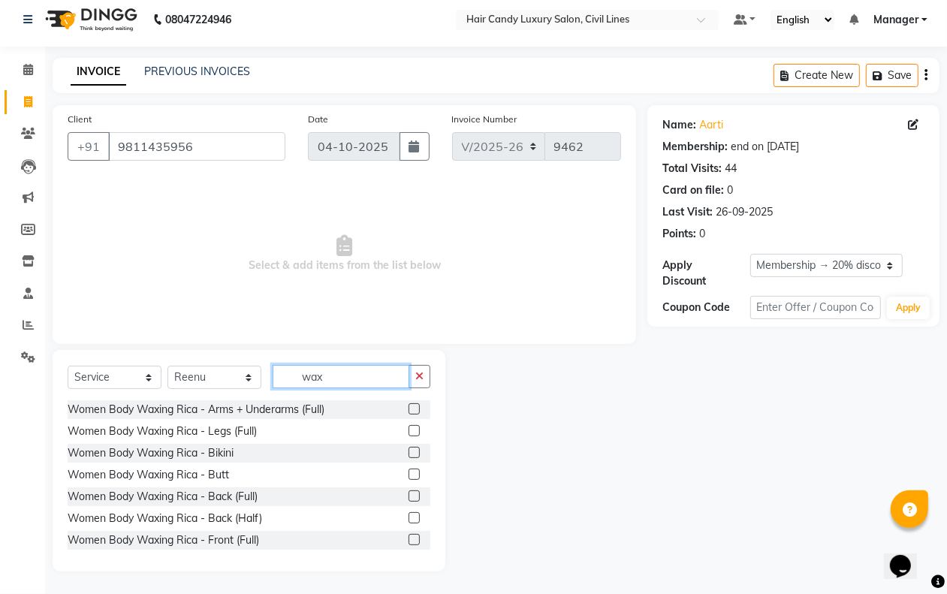
type input "wax"
click at [408, 406] on label at bounding box center [413, 408] width 11 height 11
click at [408, 406] on input "checkbox" at bounding box center [413, 410] width 10 height 10
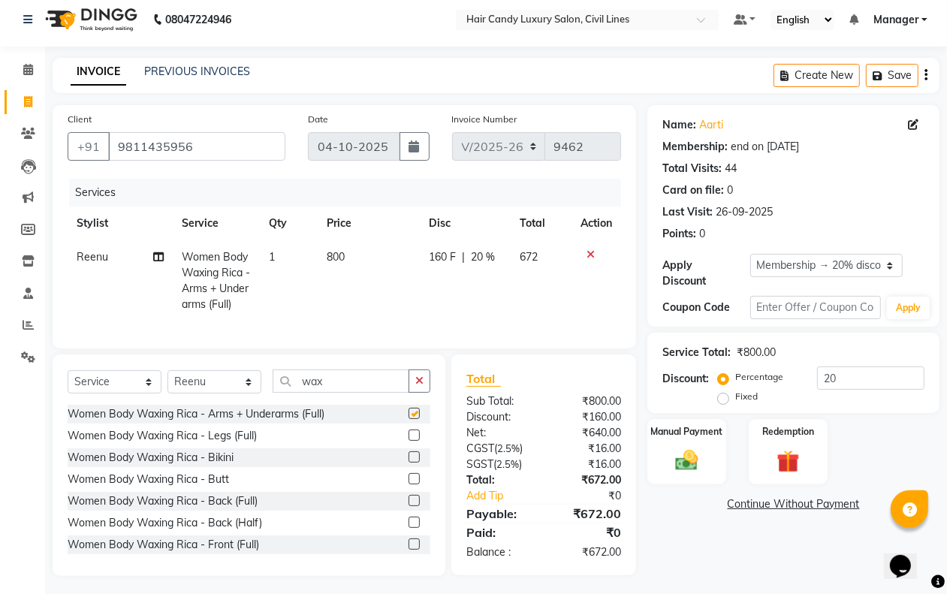
checkbox input "false"
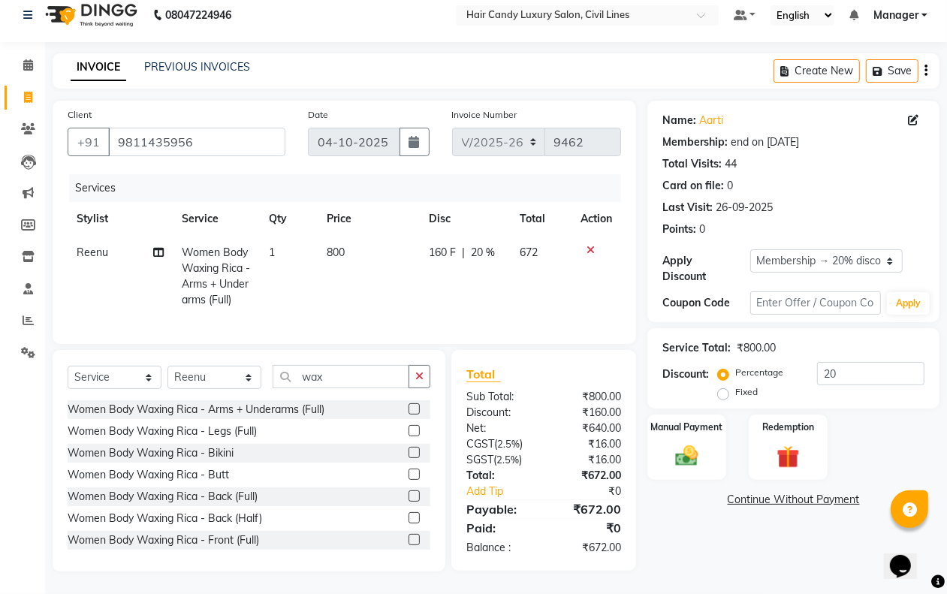
scroll to position [26, 0]
click at [700, 444] on img at bounding box center [686, 455] width 38 height 27
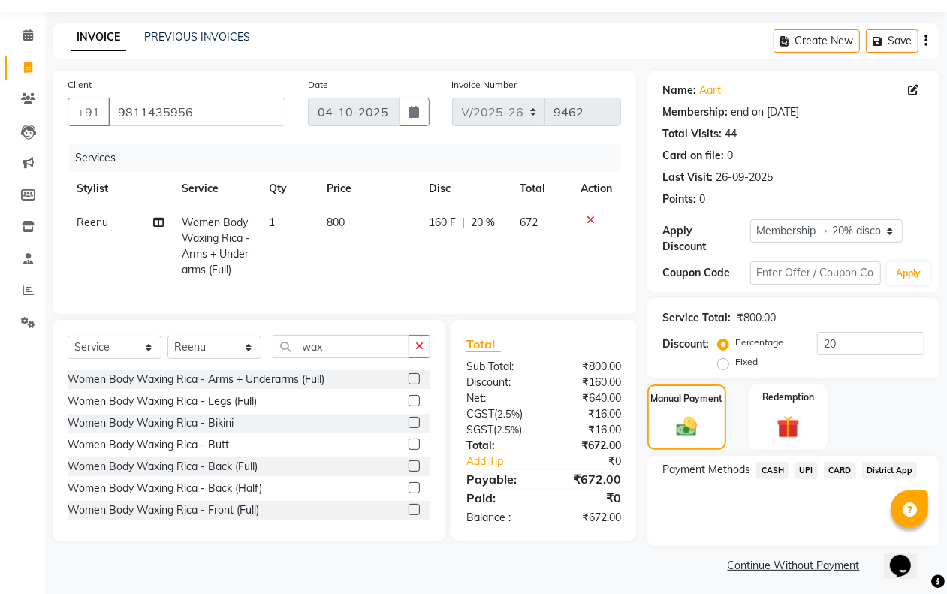
scroll to position [47, 0]
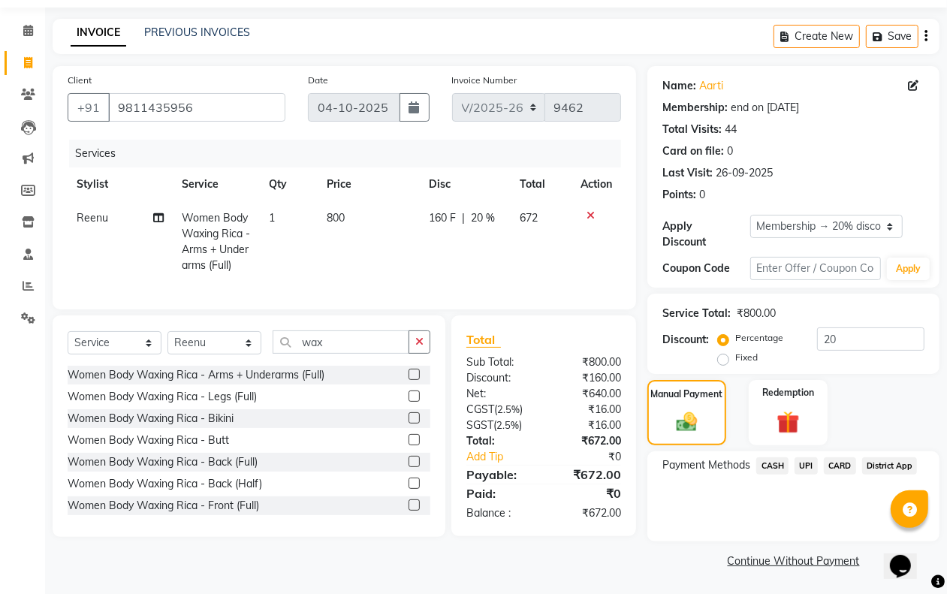
click at [764, 467] on span "CASH" at bounding box center [772, 465] width 32 height 17
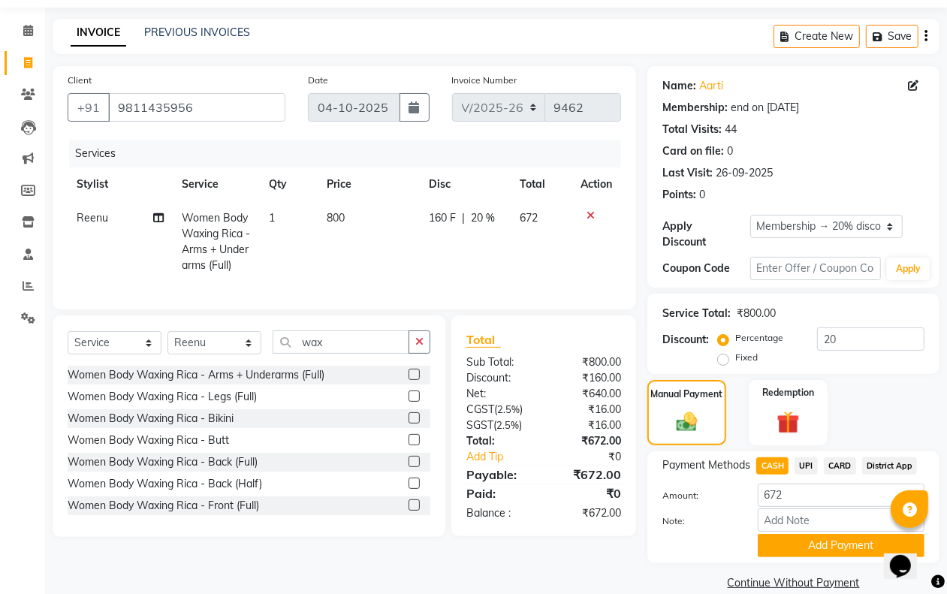
scroll to position [68, 0]
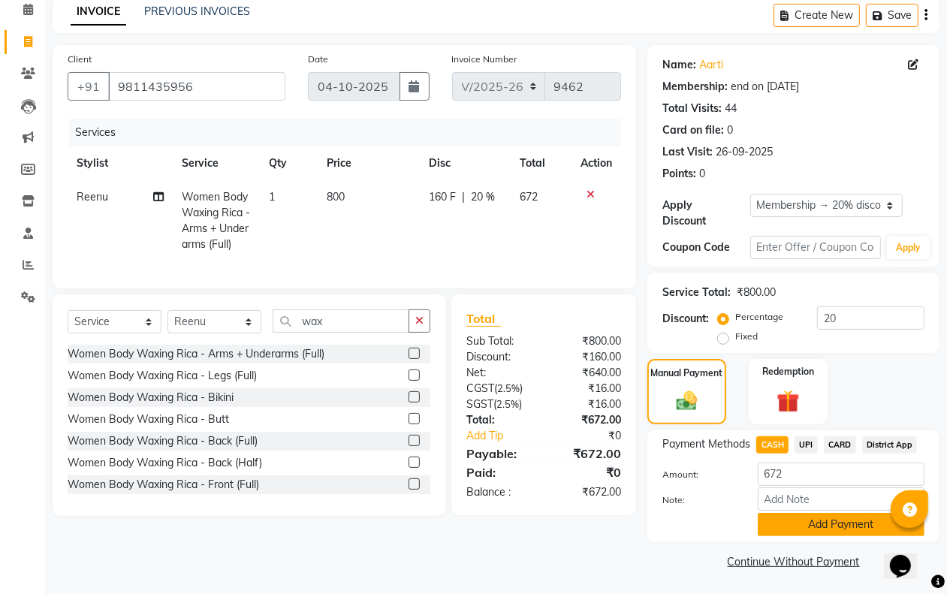
click at [804, 522] on button "Add Payment" at bounding box center [841, 524] width 167 height 23
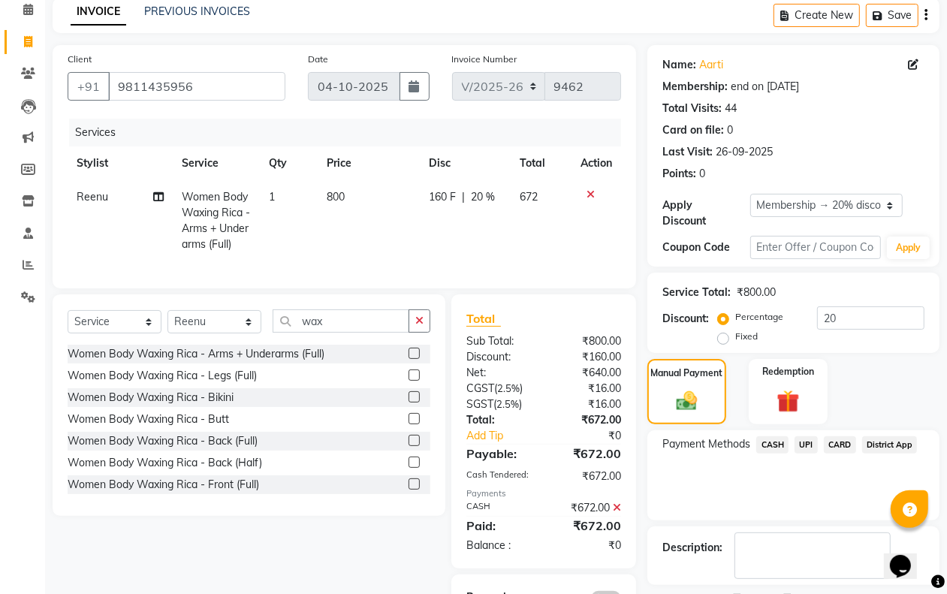
scroll to position [145, 0]
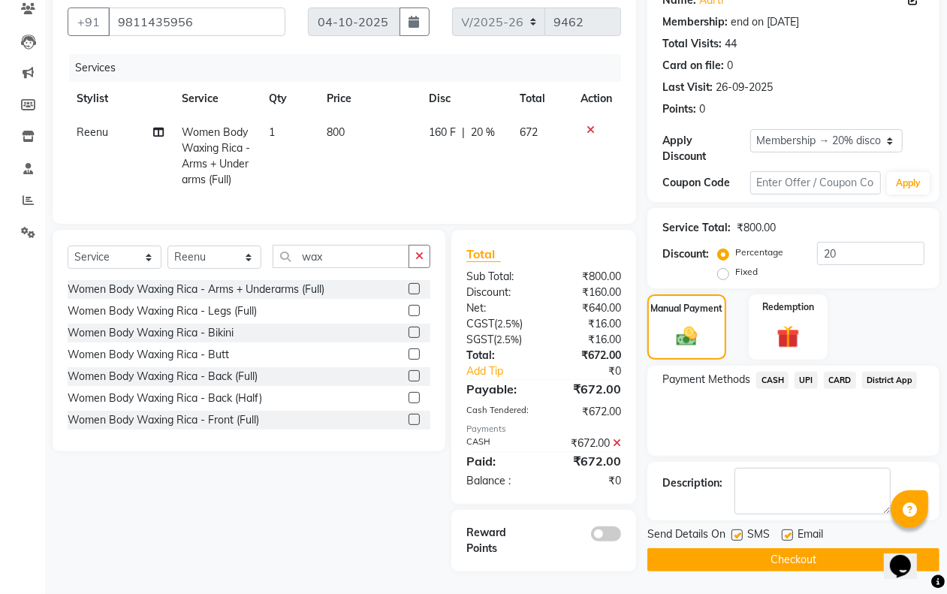
drag, startPoint x: 737, startPoint y: 526, endPoint x: 755, endPoint y: 523, distance: 17.5
click at [745, 526] on div "SMS" at bounding box center [756, 535] width 50 height 19
click at [789, 529] on label at bounding box center [787, 534] width 11 height 11
click at [789, 531] on input "checkbox" at bounding box center [787, 536] width 10 height 10
checkbox input "false"
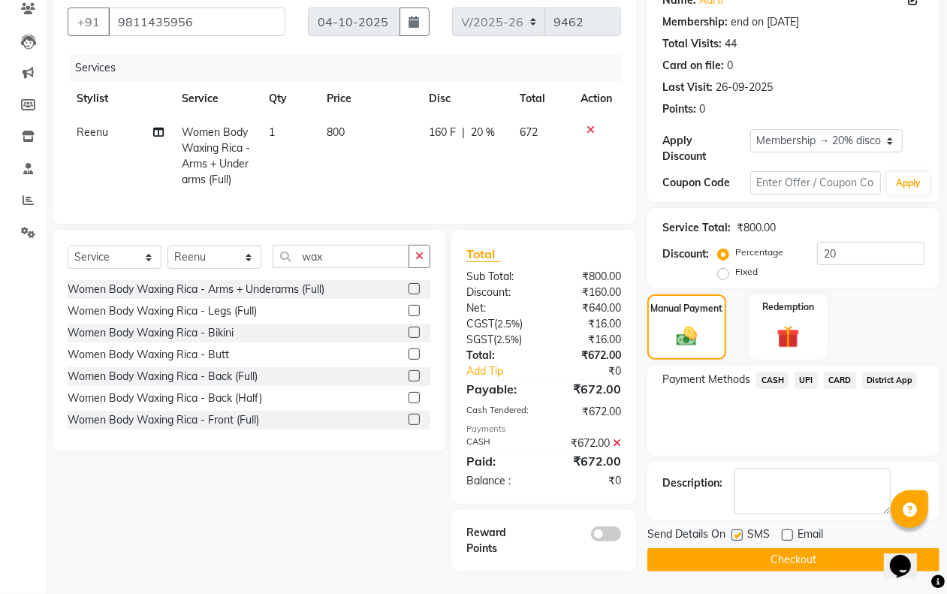
click at [737, 529] on label at bounding box center [736, 534] width 11 height 11
click at [737, 531] on input "checkbox" at bounding box center [736, 536] width 10 height 10
checkbox input "false"
click at [745, 548] on button "Checkout" at bounding box center [793, 559] width 292 height 23
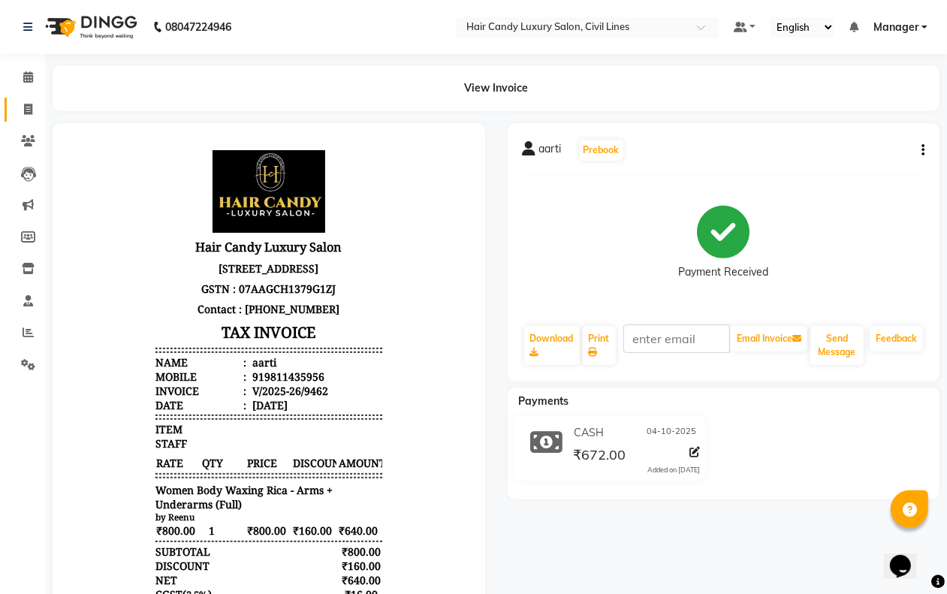
click at [28, 109] on icon at bounding box center [28, 109] width 8 height 11
select select "service"
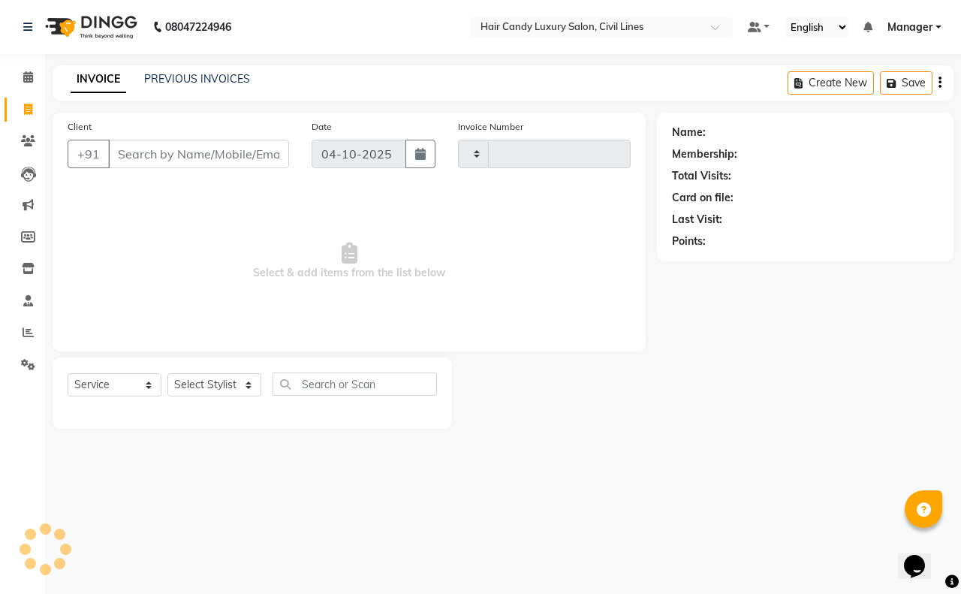
type input "9470"
select select "6308"
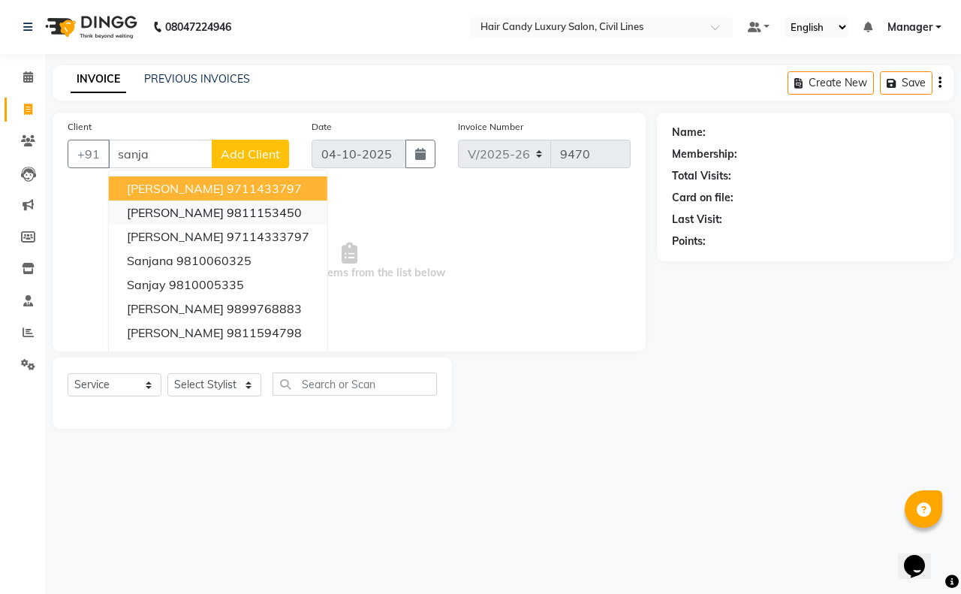
click at [228, 216] on ngb-highlight "9811153450" at bounding box center [264, 212] width 75 height 15
type input "9811153450"
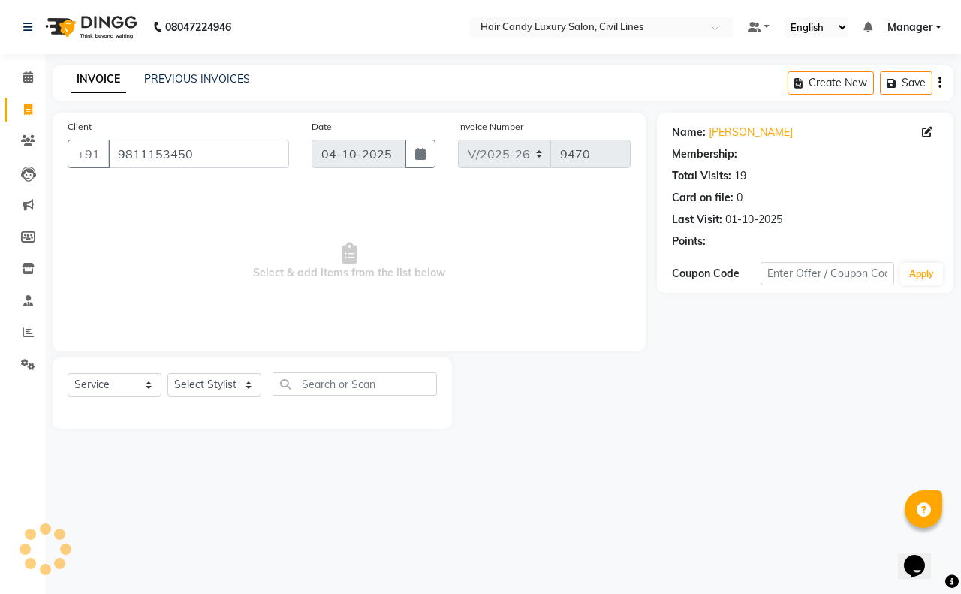
select select "1: Object"
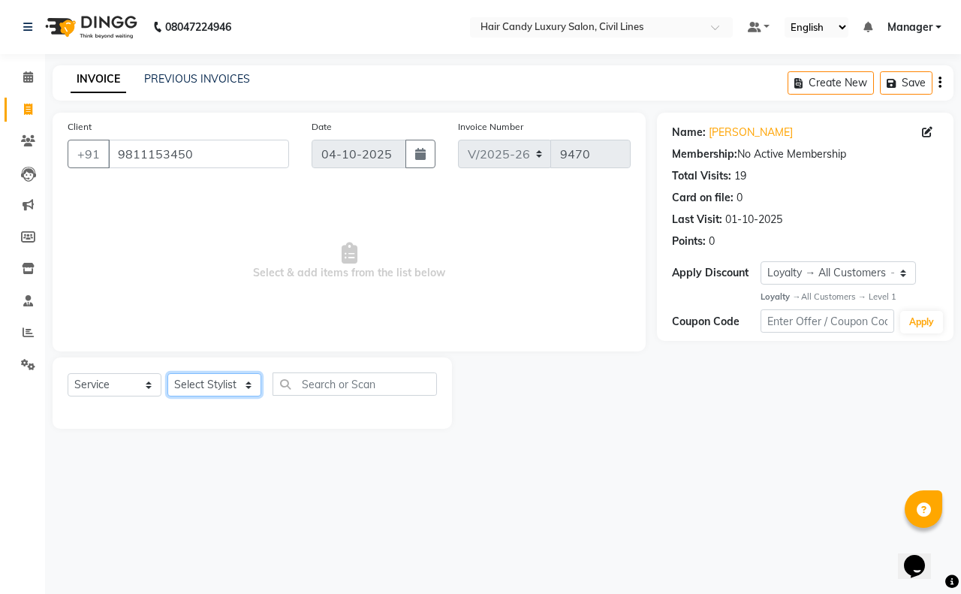
click at [226, 373] on select "Select Stylist [PERSON_NAME] [PERSON_NAME] counter sale Danish DAULAT faisal je…" at bounding box center [214, 384] width 94 height 23
click at [167, 373] on select "Select Stylist [PERSON_NAME] [PERSON_NAME] counter sale Danish DAULAT faisal je…" at bounding box center [214, 384] width 94 height 23
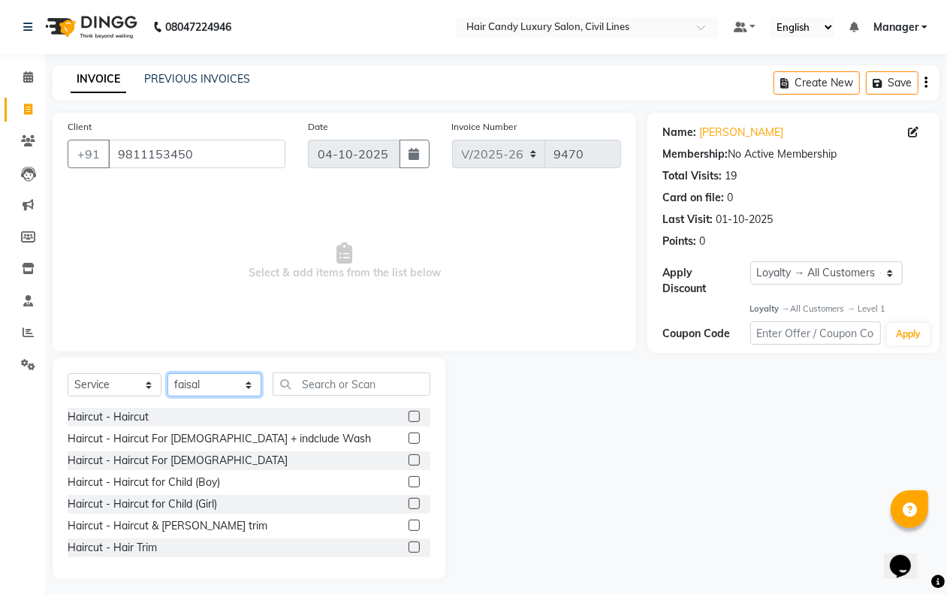
click at [234, 384] on select "Select Stylist [PERSON_NAME] [PERSON_NAME] counter sale Danish DAULAT faisal je…" at bounding box center [214, 384] width 94 height 23
select select "47497"
click at [167, 373] on select "Select Stylist [PERSON_NAME] [PERSON_NAME] counter sale Danish DAULAT faisal je…" at bounding box center [214, 384] width 94 height 23
click at [354, 383] on input "text" at bounding box center [352, 383] width 158 height 23
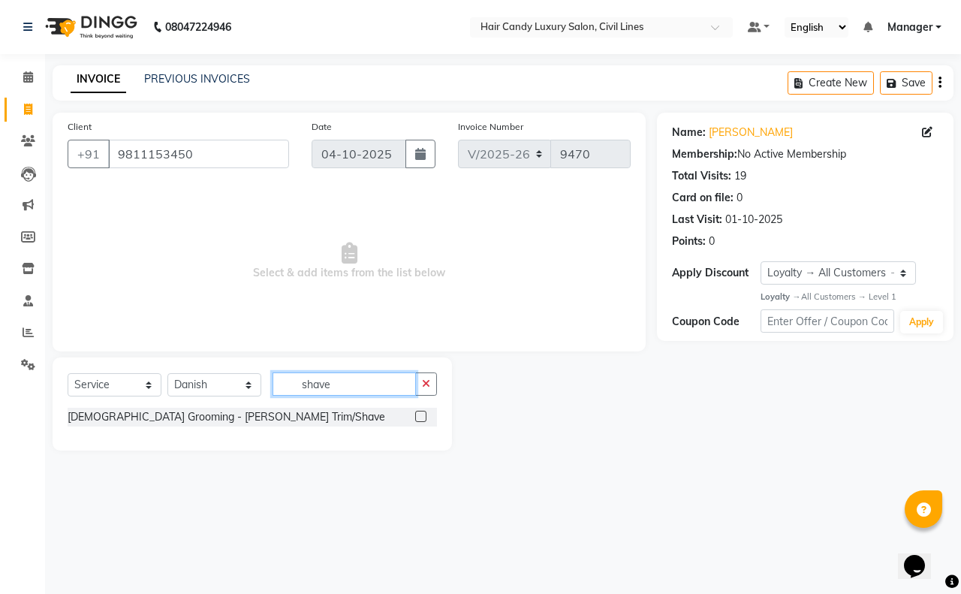
type input "shave"
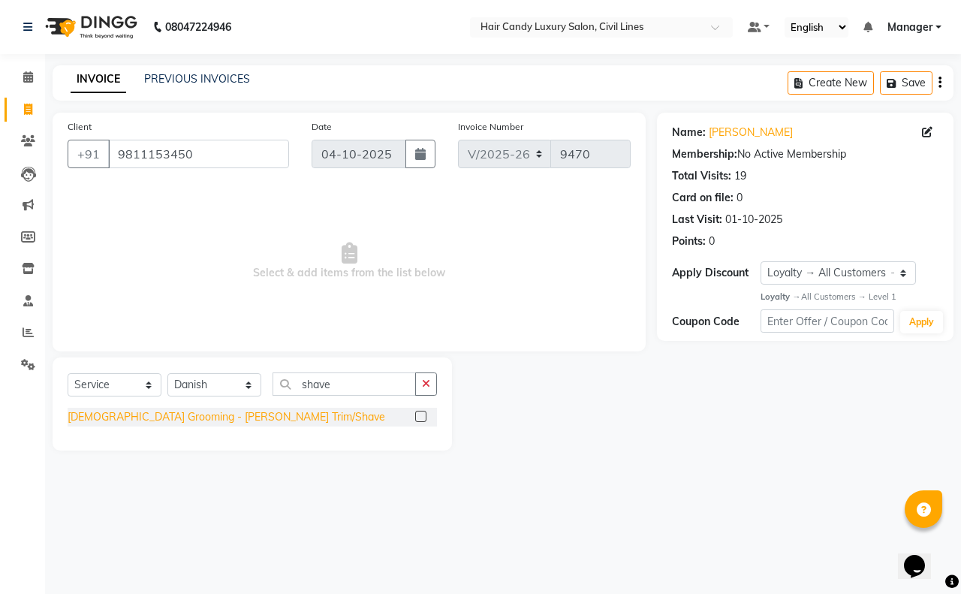
click at [223, 417] on div "[DEMOGRAPHIC_DATA] Grooming - [PERSON_NAME] Trim/Shave" at bounding box center [227, 417] width 318 height 16
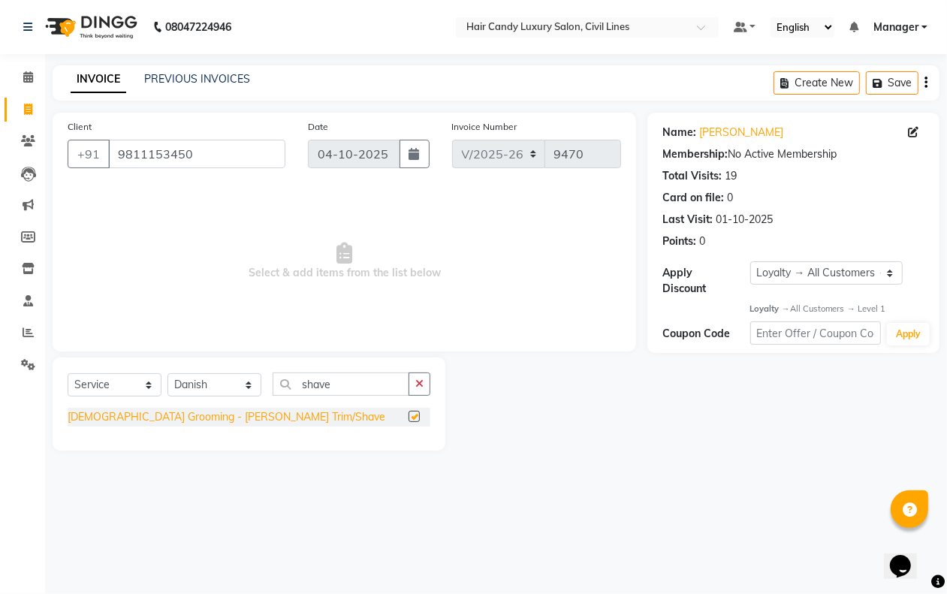
checkbox input "false"
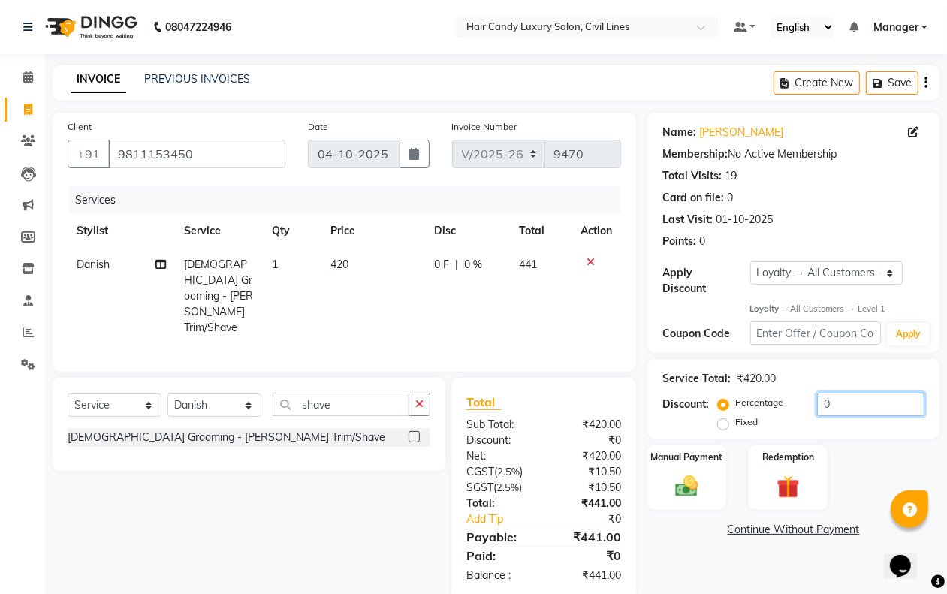
click at [860, 404] on input "0" at bounding box center [870, 404] width 107 height 23
type input "20"
click at [334, 264] on span "420" at bounding box center [337, 265] width 18 height 14
select select "47497"
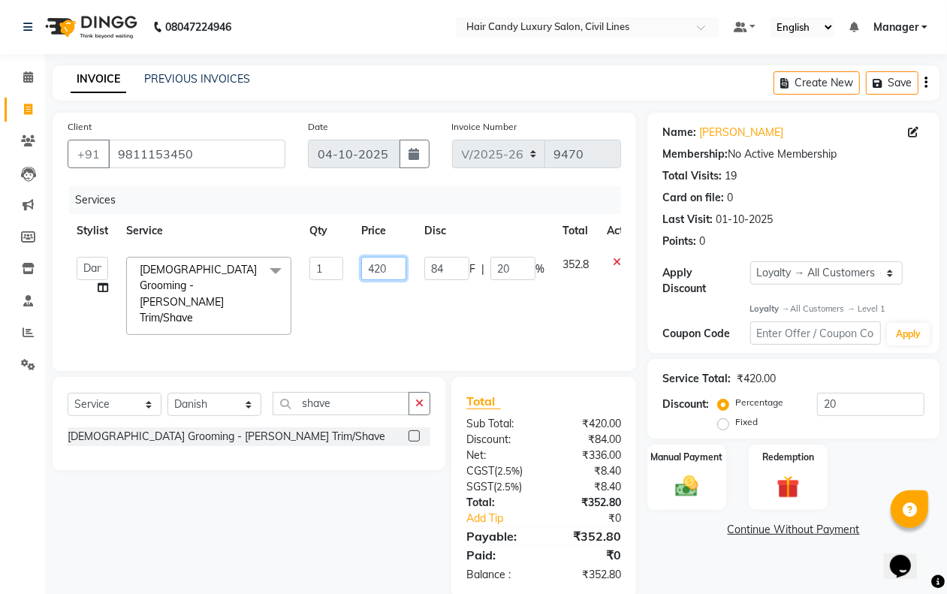
click at [373, 264] on input "420" at bounding box center [383, 268] width 45 height 23
click at [390, 264] on input "420" at bounding box center [383, 268] width 45 height 23
type input "4"
type input "400"
click at [693, 554] on div "Name: Sanjay Gupta Membership: No Active Membership Total Visits: 19 Card on fi…" at bounding box center [798, 355] width 303 height 485
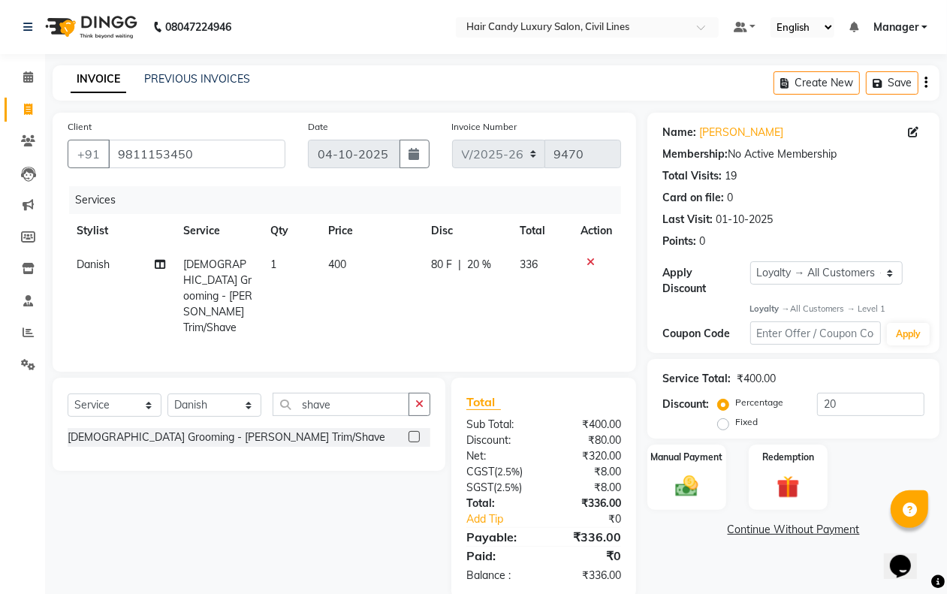
click at [340, 260] on span "400" at bounding box center [337, 265] width 18 height 14
select select "47497"
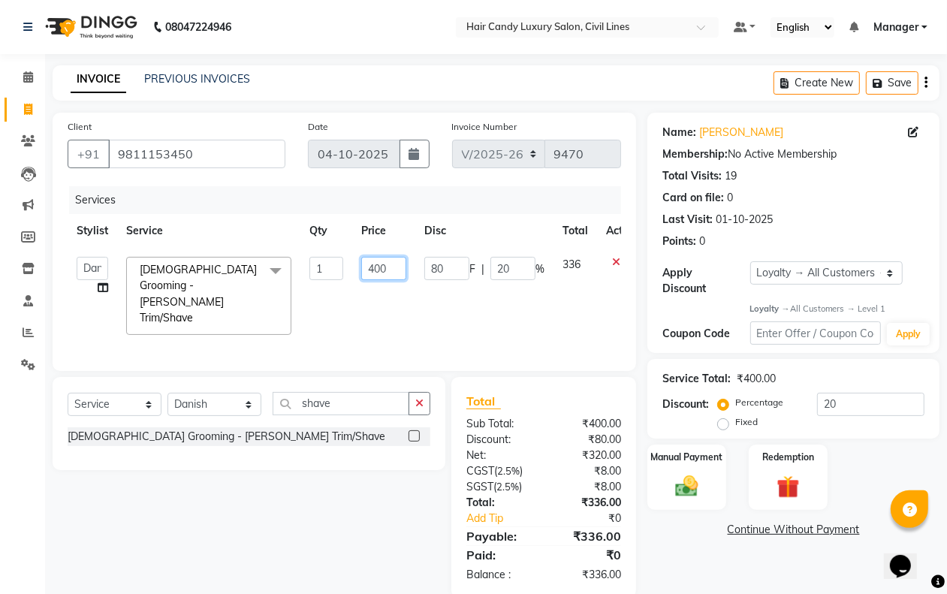
click at [393, 270] on input "400" at bounding box center [383, 268] width 45 height 23
type input "4"
type input "420"
click at [692, 557] on div "Name: Sanjay Gupta Membership: No Active Membership Total Visits: 19 Card on fi…" at bounding box center [798, 355] width 303 height 485
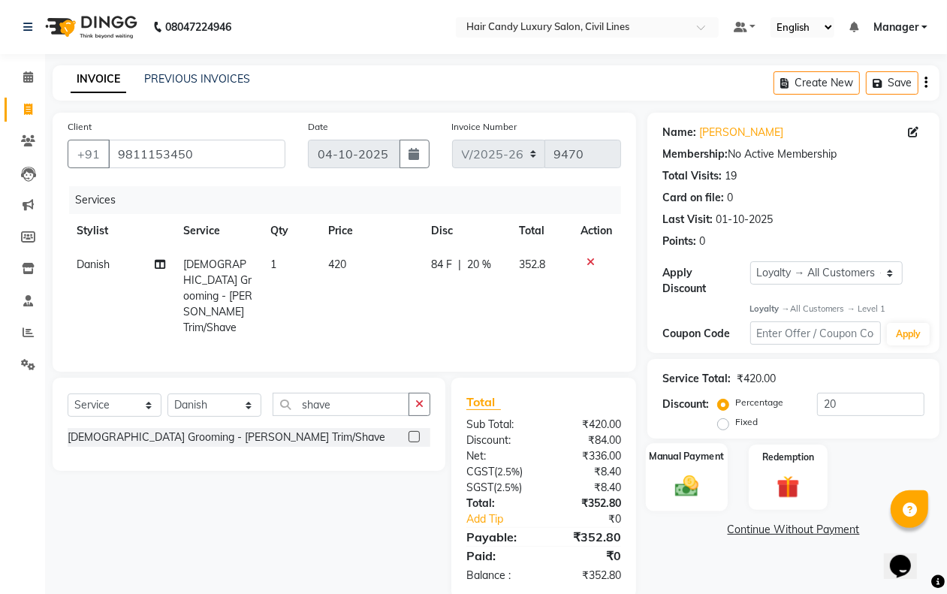
click at [695, 504] on div "Manual Payment" at bounding box center [687, 478] width 82 height 68
click at [771, 531] on span "CASH" at bounding box center [772, 530] width 32 height 17
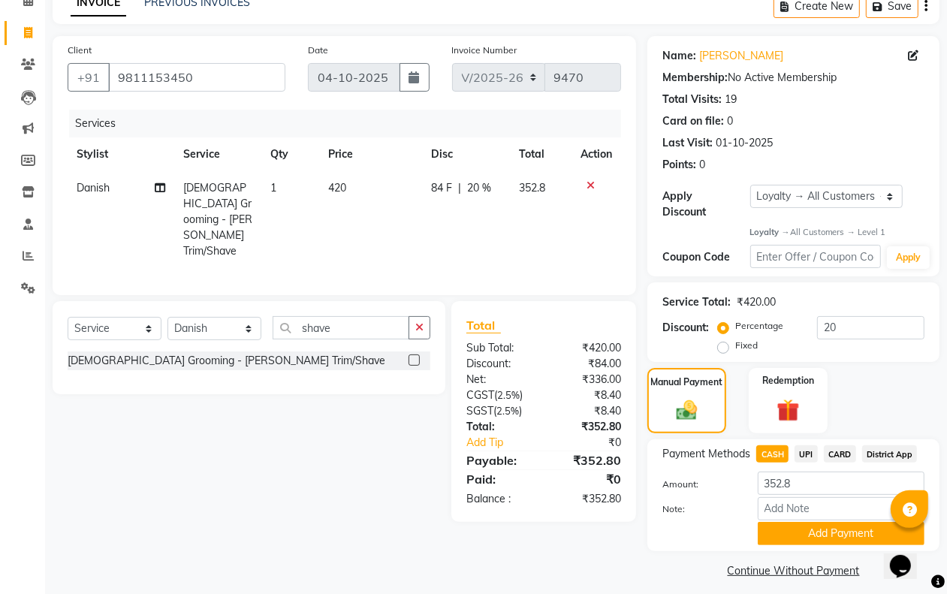
scroll to position [86, 0]
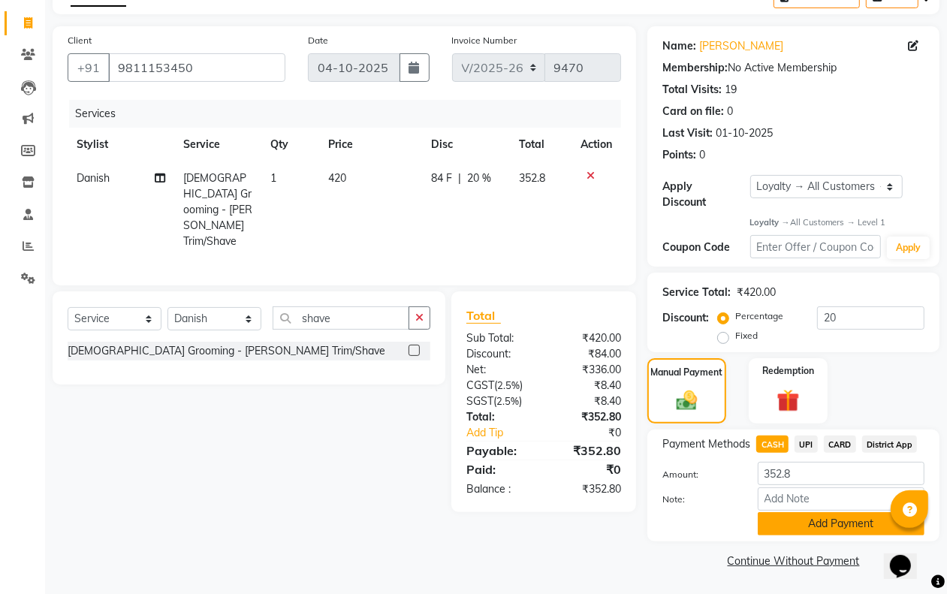
click at [800, 528] on button "Add Payment" at bounding box center [841, 523] width 167 height 23
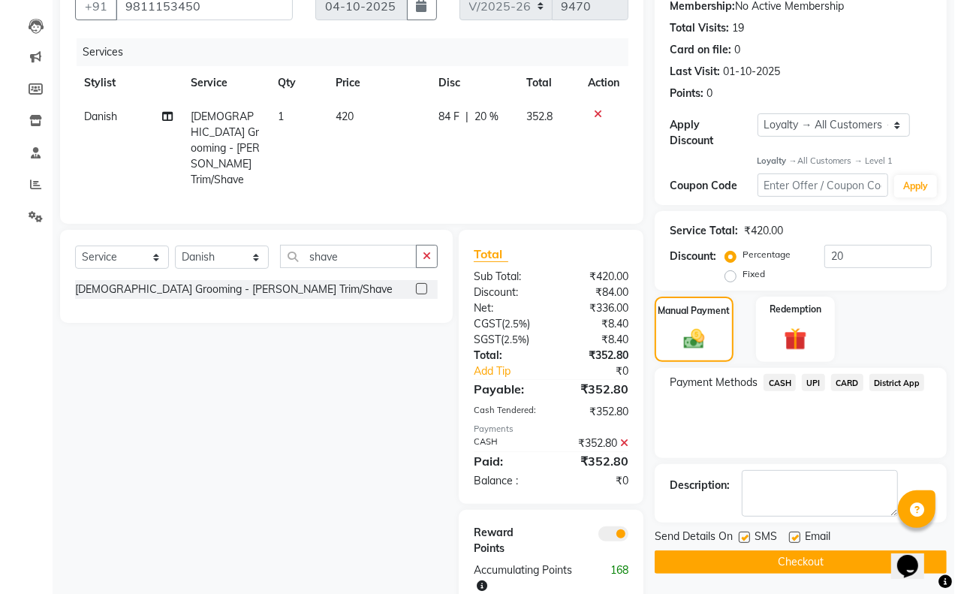
scroll to position [167, 0]
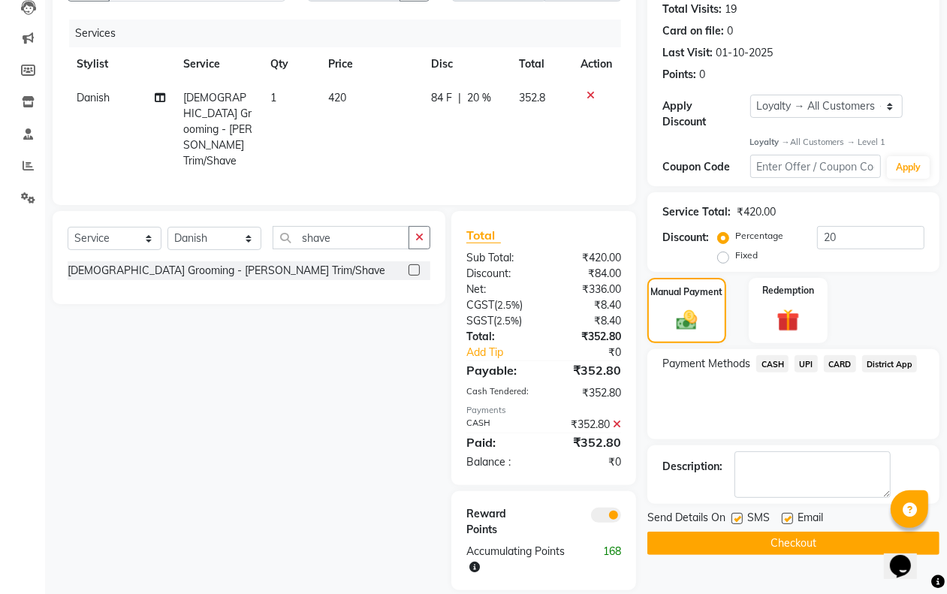
click at [613, 508] on span at bounding box center [606, 515] width 30 height 15
click at [621, 517] on input "checkbox" at bounding box center [621, 517] width 0 height 0
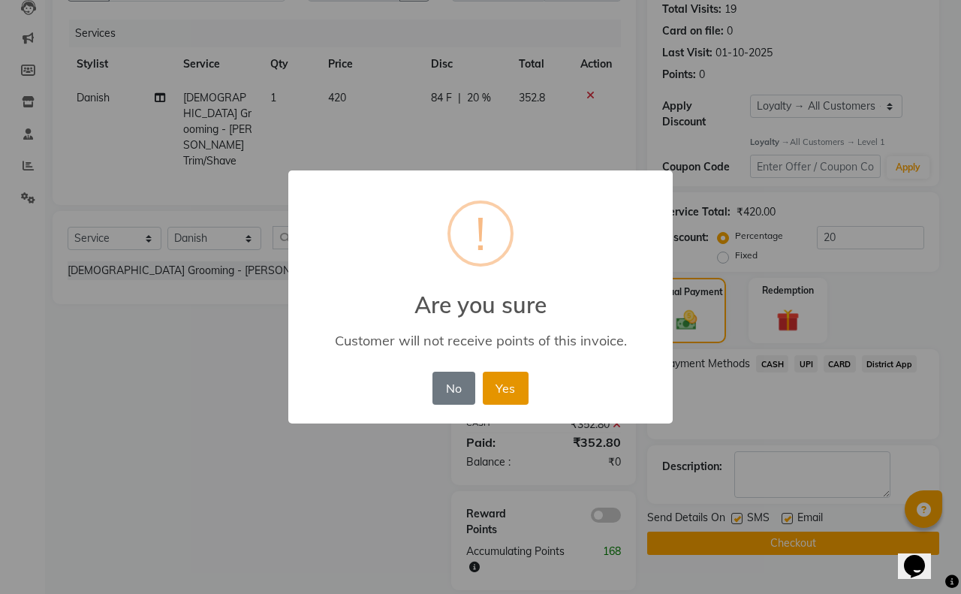
click at [503, 384] on button "Yes" at bounding box center [506, 388] width 46 height 33
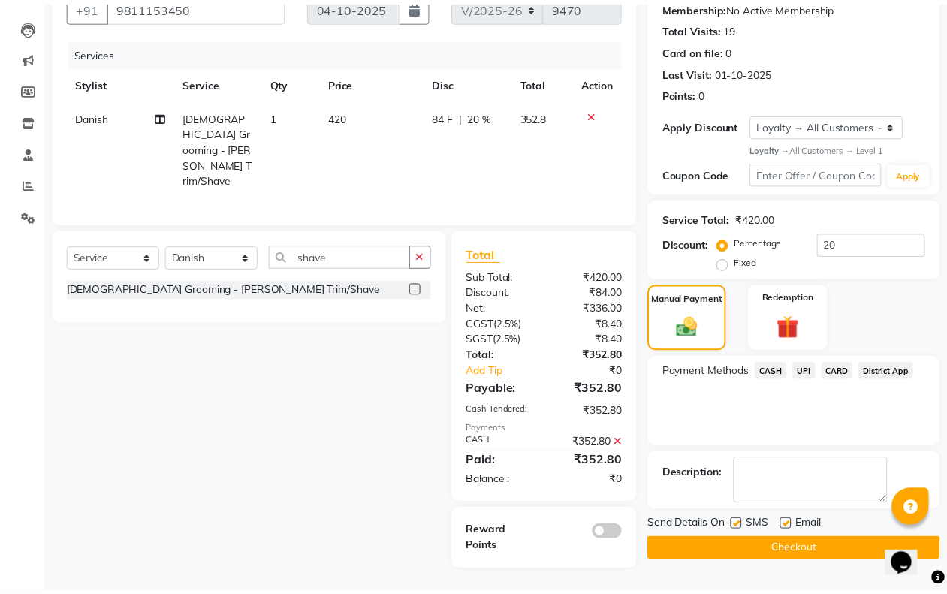
scroll to position [140, 0]
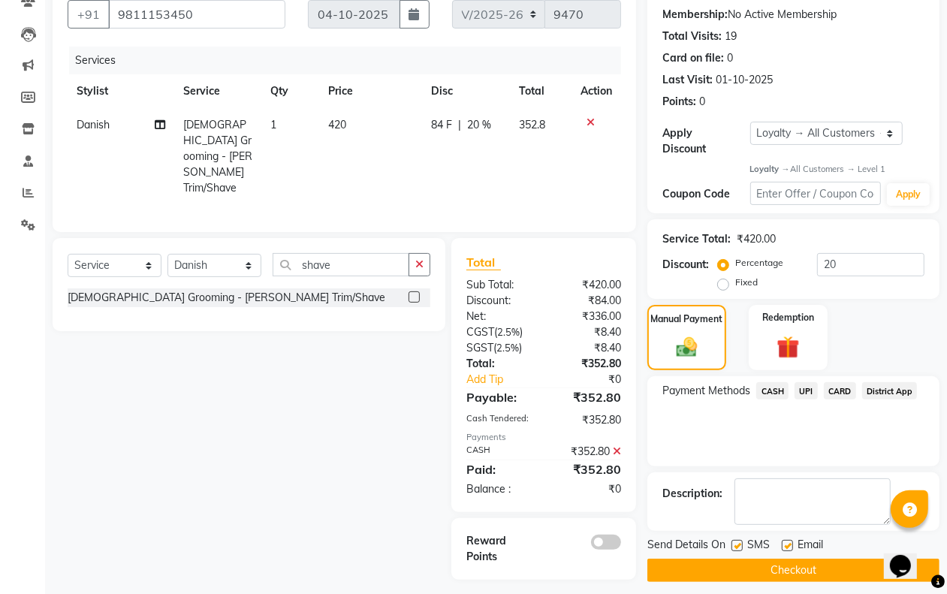
click at [737, 545] on label at bounding box center [736, 545] width 11 height 11
click at [737, 545] on input "checkbox" at bounding box center [736, 546] width 10 height 10
checkbox input "false"
click at [790, 540] on div at bounding box center [787, 548] width 10 height 16
click at [787, 575] on button "Checkout" at bounding box center [793, 570] width 292 height 23
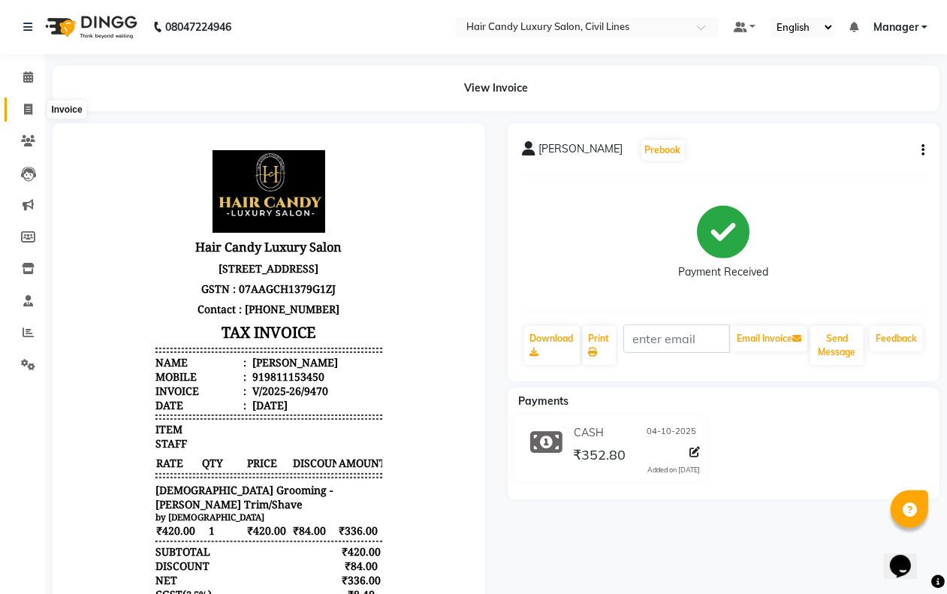
drag, startPoint x: 32, startPoint y: 109, endPoint x: 47, endPoint y: 117, distance: 17.1
click at [32, 109] on icon at bounding box center [28, 109] width 8 height 11
select select "service"
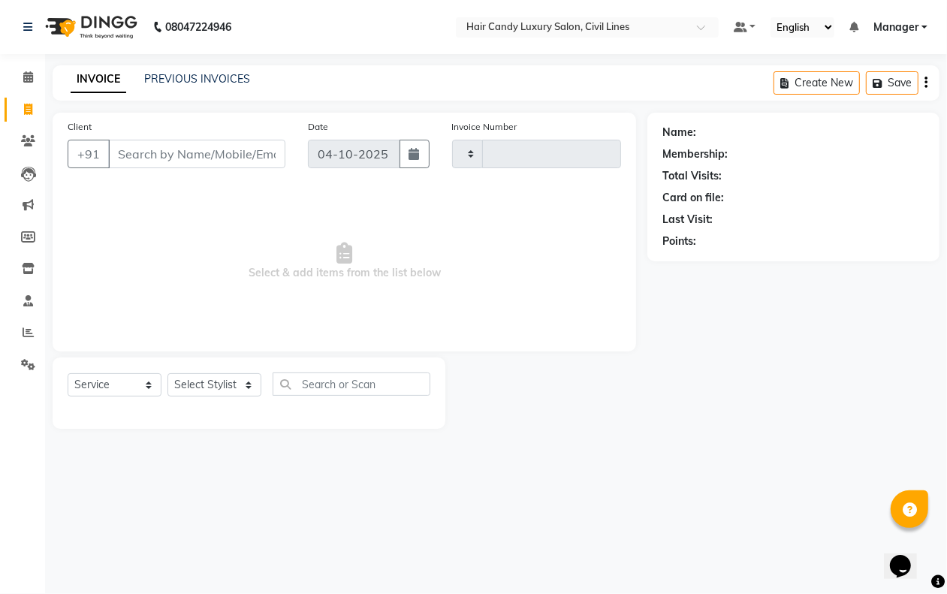
type input "9482"
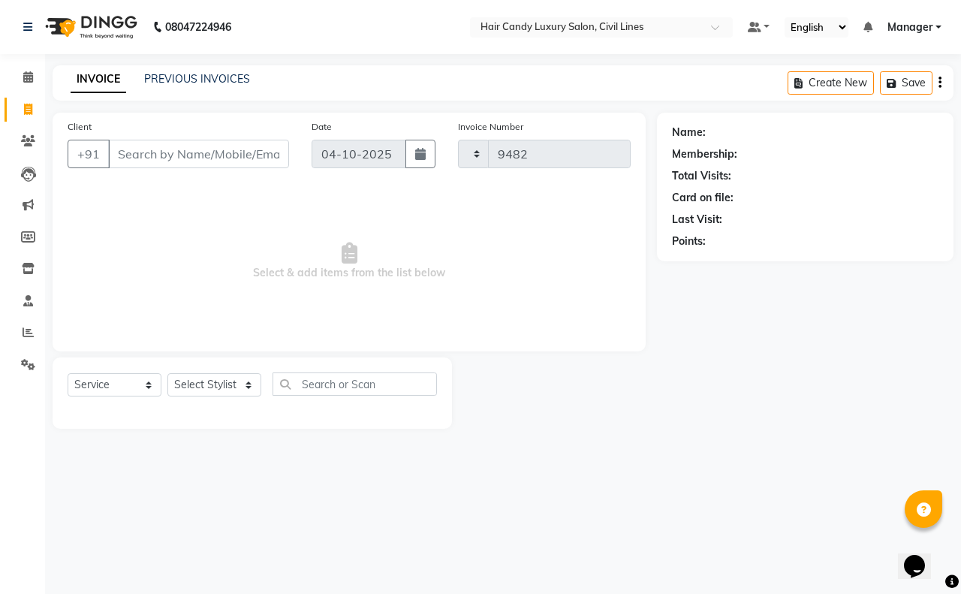
select select "6308"
type input "saksi"
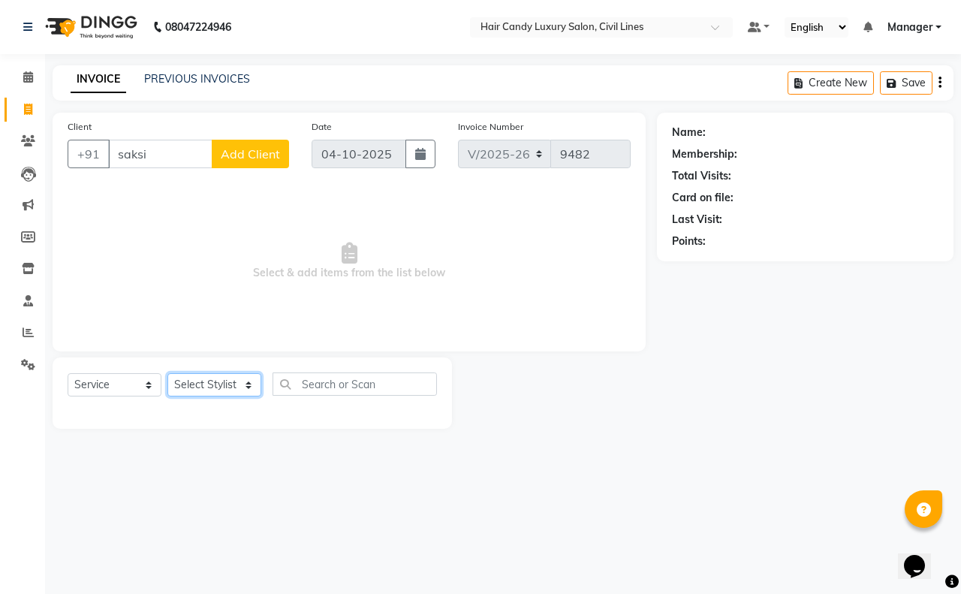
click at [234, 387] on select "Select Stylist aakib AASHU Aftab Arshal counter sale Danish DAULAT faisal jeet …" at bounding box center [214, 384] width 94 height 23
select select "47490"
click at [167, 373] on select "Select Stylist aakib AASHU Aftab Arshal counter sale Danish DAULAT faisal jeet …" at bounding box center [214, 384] width 94 height 23
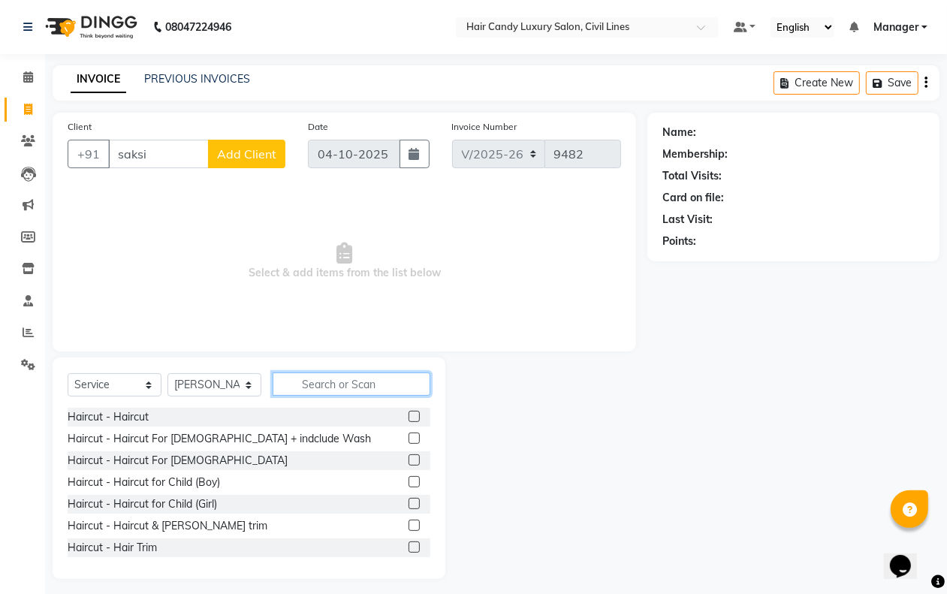
click at [338, 387] on input "text" at bounding box center [352, 383] width 158 height 23
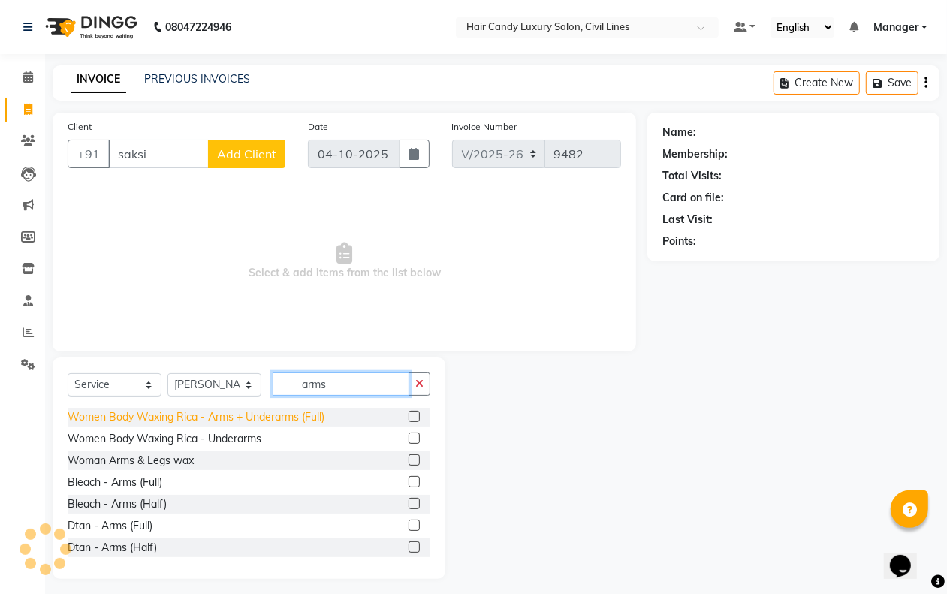
type input "arms"
click at [294, 417] on div "Women Body Waxing Rica - Arms + Underarms (Full)" at bounding box center [196, 417] width 257 height 16
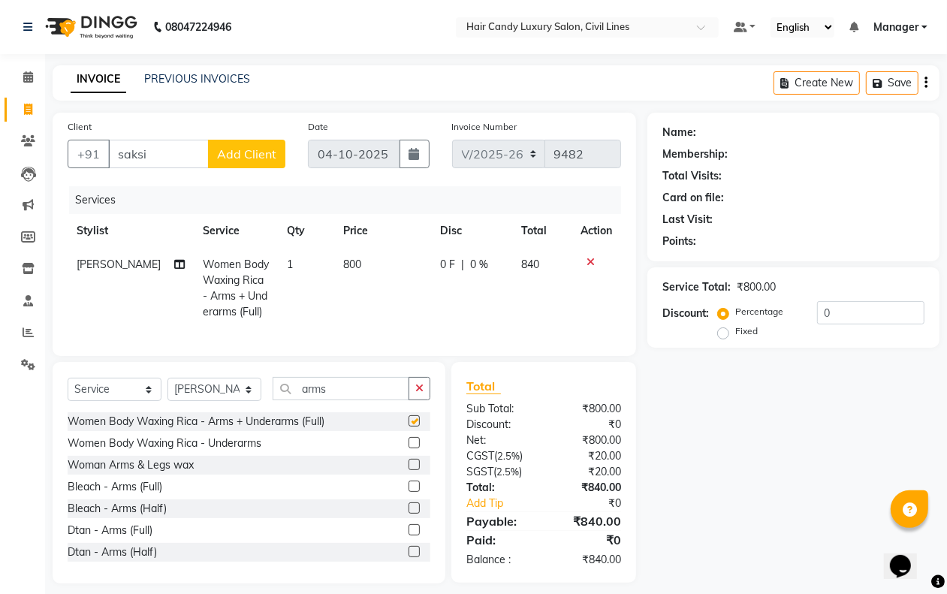
checkbox input "false"
click at [239, 401] on select "Select Stylist aakib AASHU Aftab Arshal counter sale Danish DAULAT faisal jeet …" at bounding box center [214, 389] width 94 height 23
click at [349, 396] on input "arms" at bounding box center [341, 388] width 137 height 23
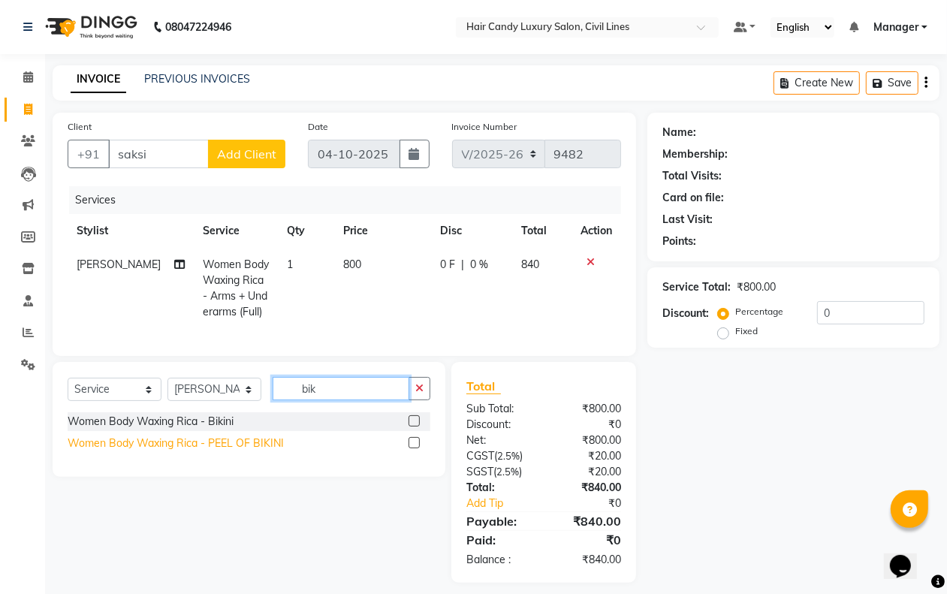
type input "bik"
drag, startPoint x: 272, startPoint y: 455, endPoint x: 291, endPoint y: 438, distance: 25.5
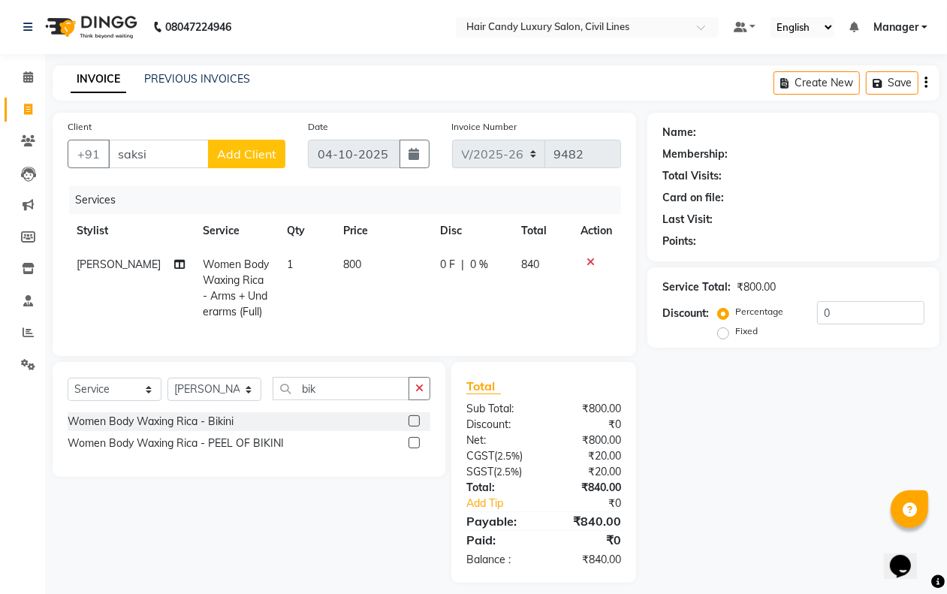
click at [275, 451] on div "Women Body Waxing Rica - PEEL OF BIKINI" at bounding box center [176, 443] width 216 height 16
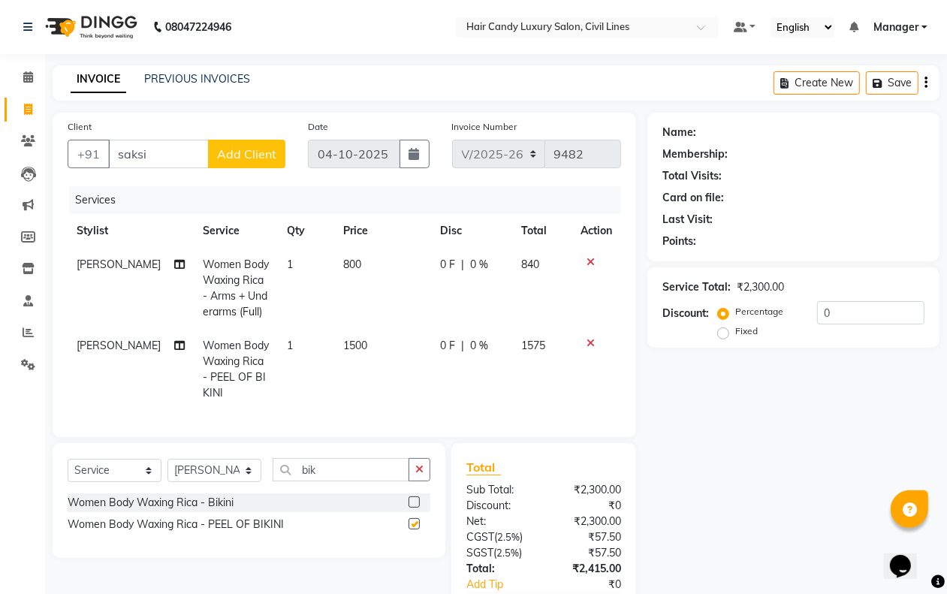
checkbox input "false"
drag, startPoint x: 340, startPoint y: 329, endPoint x: 349, endPoint y: 335, distance: 10.8
click at [344, 332] on td "1500" at bounding box center [383, 369] width 98 height 81
select select "47490"
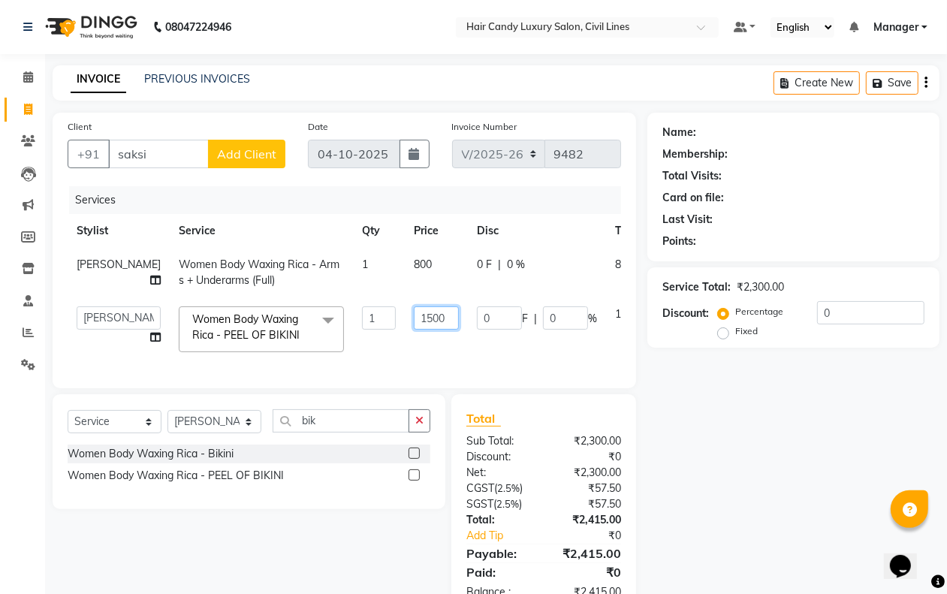
click at [414, 327] on input "1500" at bounding box center [436, 317] width 45 height 23
type input "2000"
click at [334, 436] on div "Client +91 saksi Add Client Date 04-10-2025 Invoice Number V/2025 V/2025-26 948…" at bounding box center [344, 364] width 606 height 502
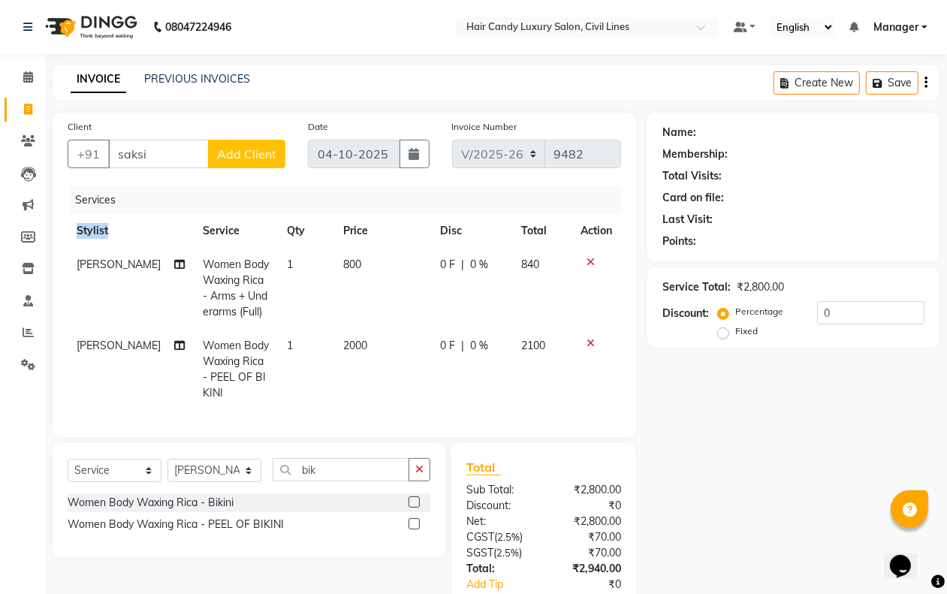
click at [334, 436] on div "Client +91 saksi Add Client Date 04-10-2025 Invoice Number V/2025 V/2025-26 948…" at bounding box center [344, 275] width 583 height 324
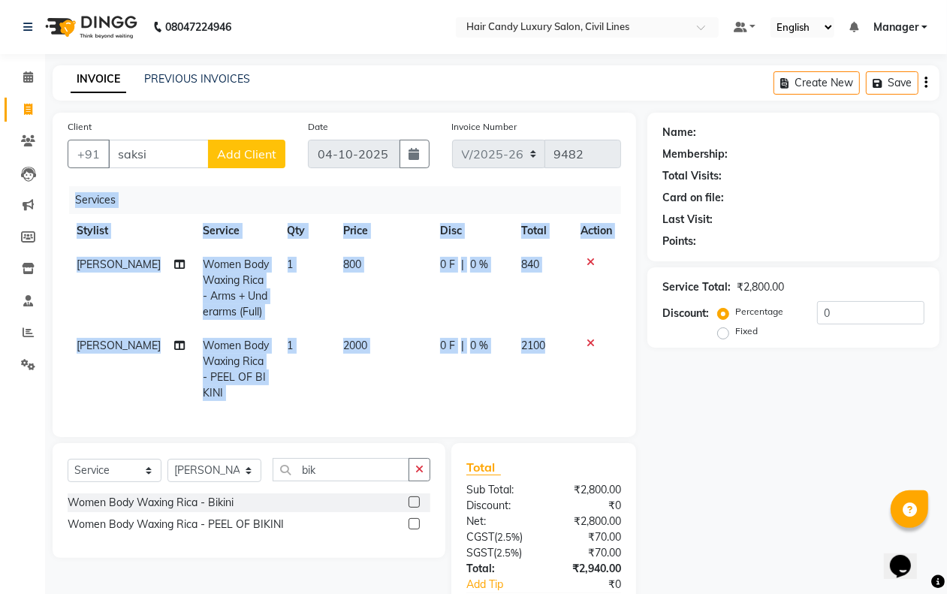
drag, startPoint x: 334, startPoint y: 436, endPoint x: 339, endPoint y: 444, distance: 9.4
click at [336, 437] on div "Client +91 saksi Add Client Date 04-10-2025 Invoice Number V/2025 V/2025-26 948…" at bounding box center [344, 275] width 583 height 324
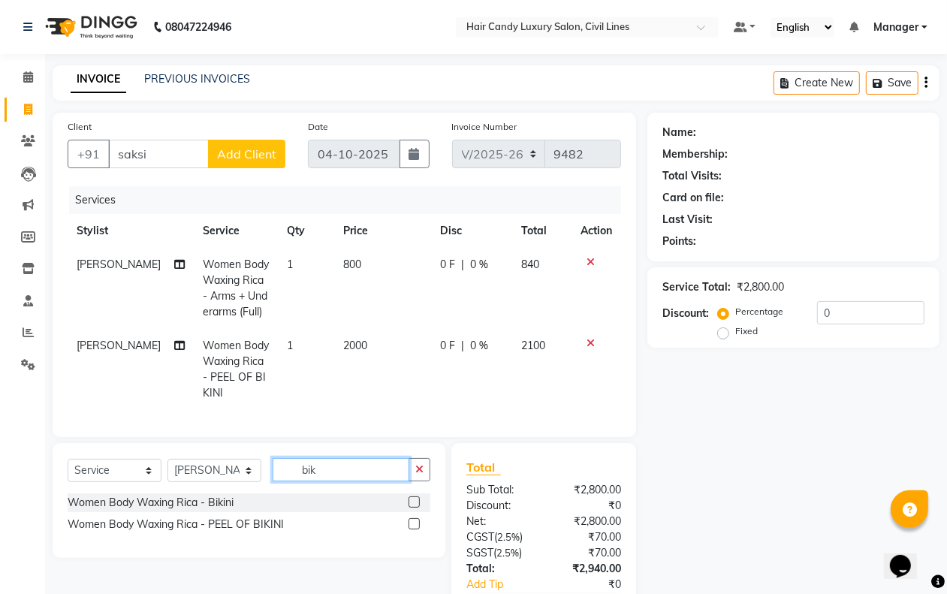
click at [336, 475] on input "bik" at bounding box center [341, 469] width 137 height 23
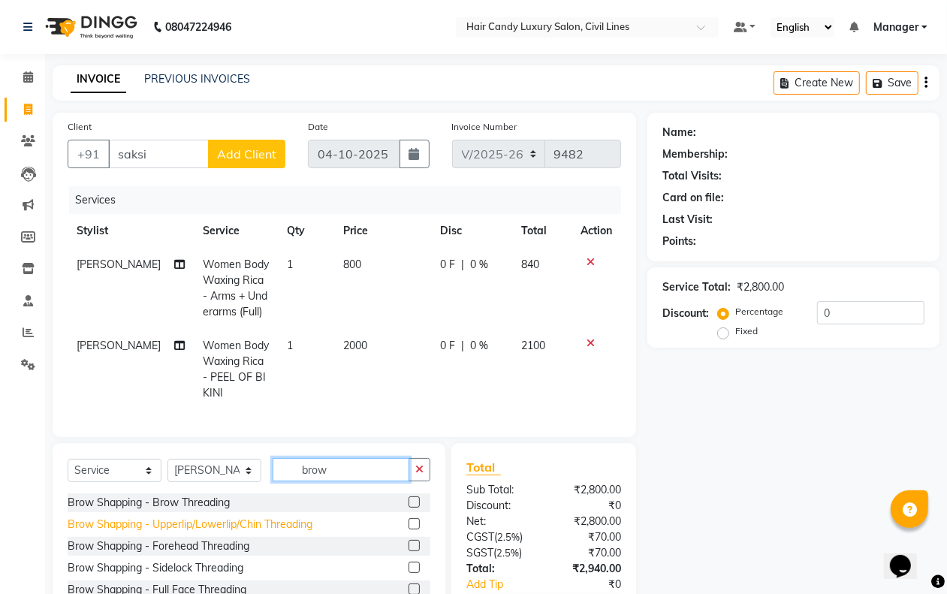
type input "brow"
click at [275, 532] on div "Brow Shapping - Upperlip/Lowerlip/Chin Threading" at bounding box center [190, 525] width 245 height 16
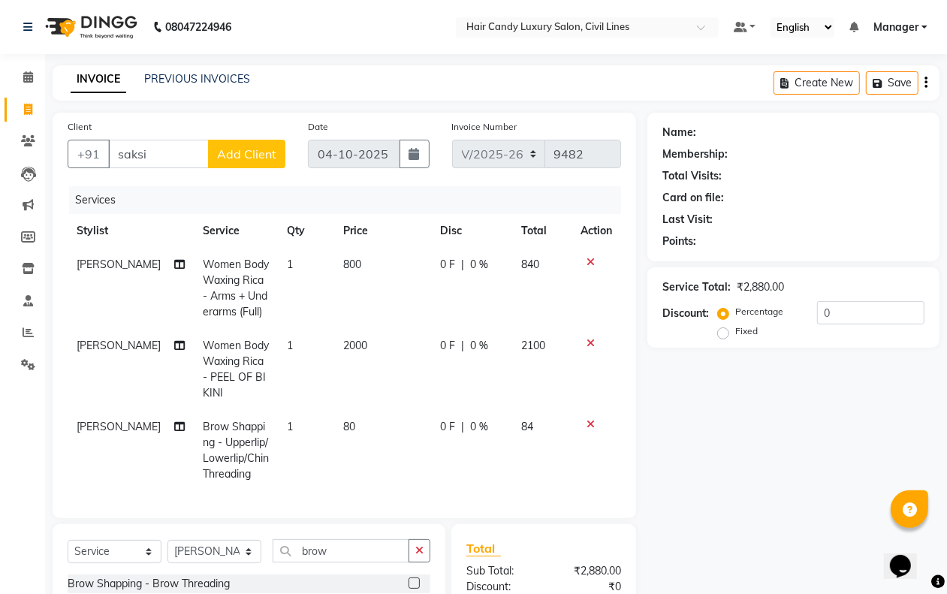
checkbox input "false"
drag, startPoint x: 338, startPoint y: 413, endPoint x: 375, endPoint y: 447, distance: 51.0
click at [336, 417] on td "80" at bounding box center [383, 450] width 98 height 81
select select "47490"
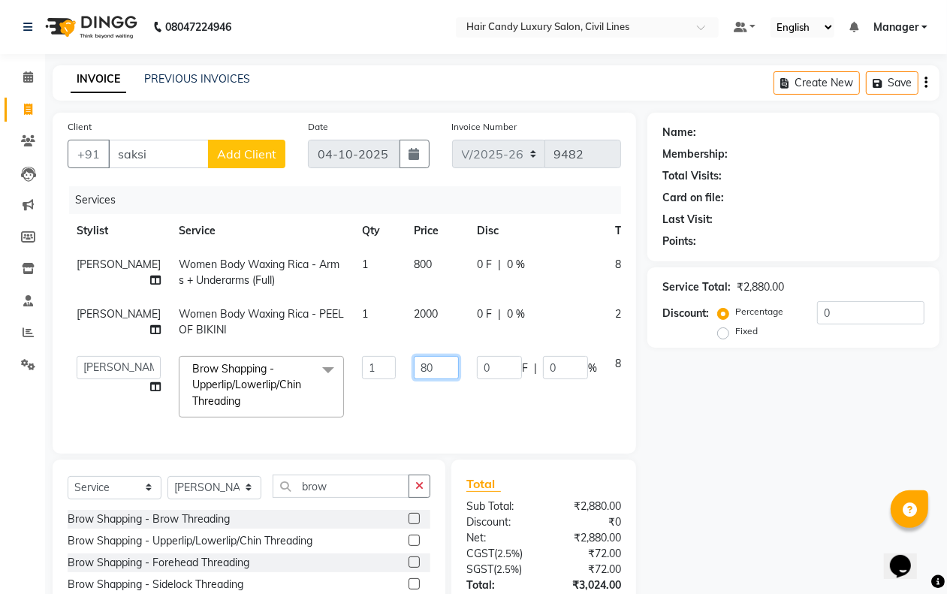
click at [414, 368] on input "80" at bounding box center [436, 367] width 45 height 23
type input "160"
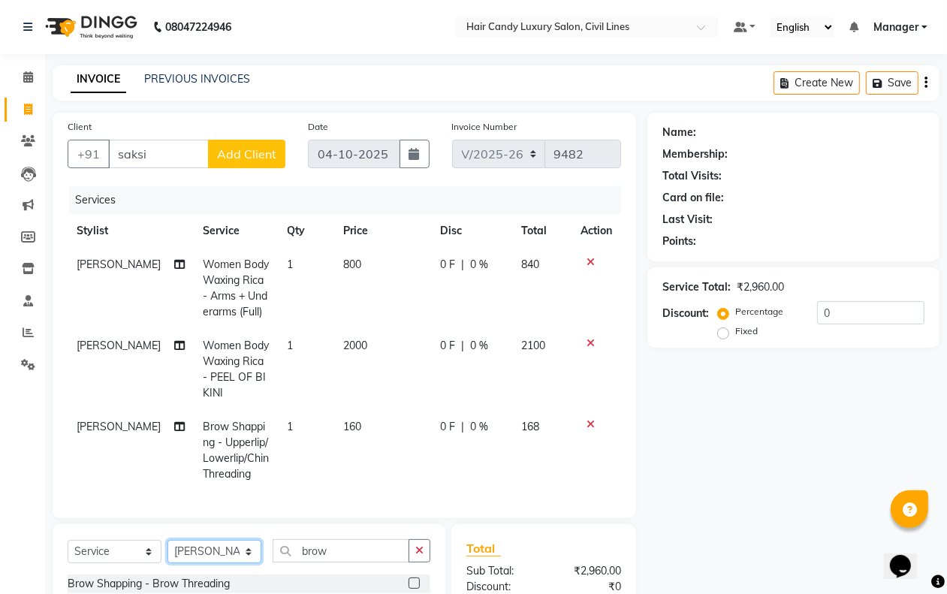
click at [193, 505] on div "Client +91 saksi Add Client Date 04-10-2025 Invoice Number V/2025 V/2025-26 948…" at bounding box center [344, 429] width 606 height 632
select select "47472"
click at [167, 553] on select "Select Stylist aakib AASHU Aftab Arshal counter sale Danish DAULAT faisal jeet …" at bounding box center [214, 551] width 94 height 23
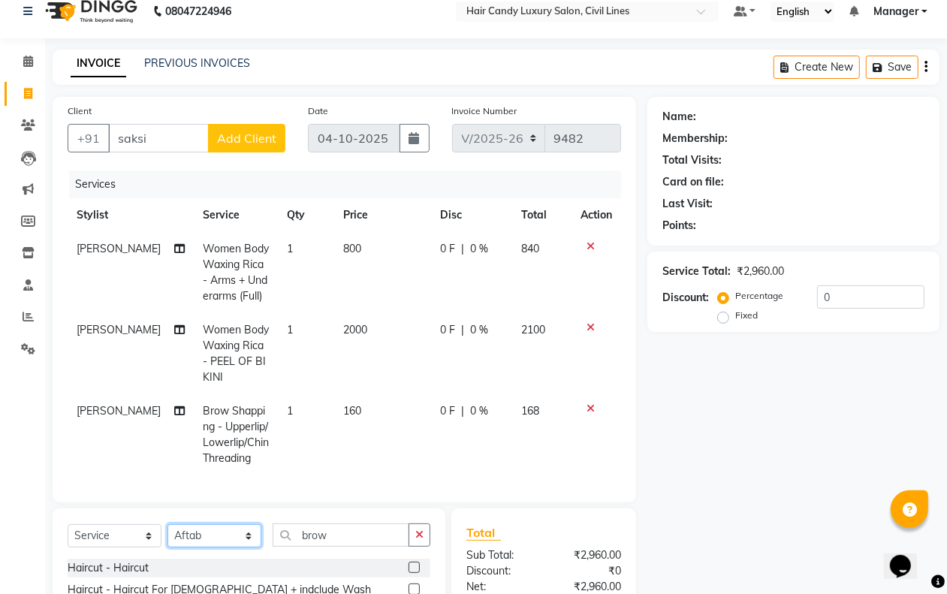
scroll to position [188, 0]
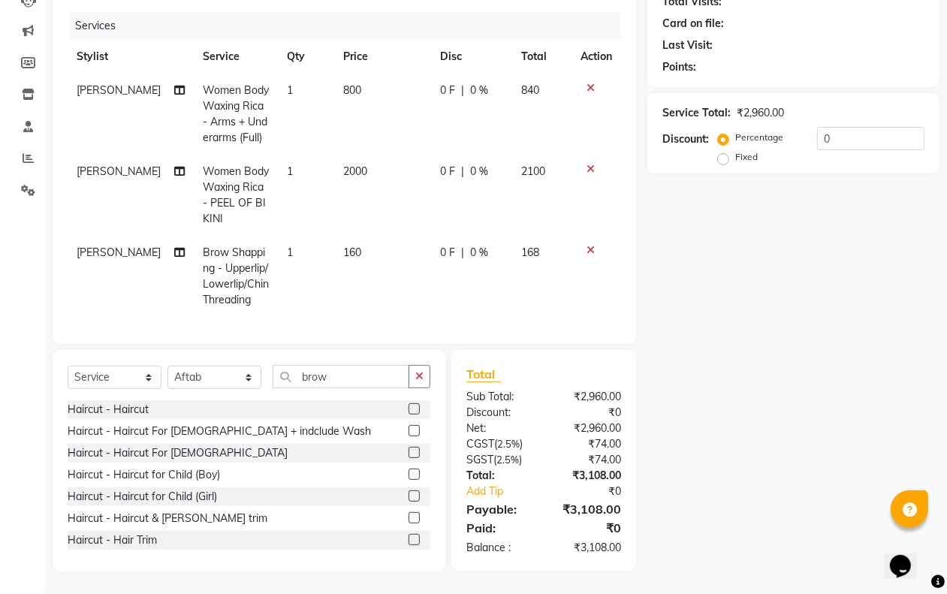
drag, startPoint x: 414, startPoint y: 373, endPoint x: 355, endPoint y: 402, distance: 65.5
click at [414, 374] on button "button" at bounding box center [419, 376] width 22 height 23
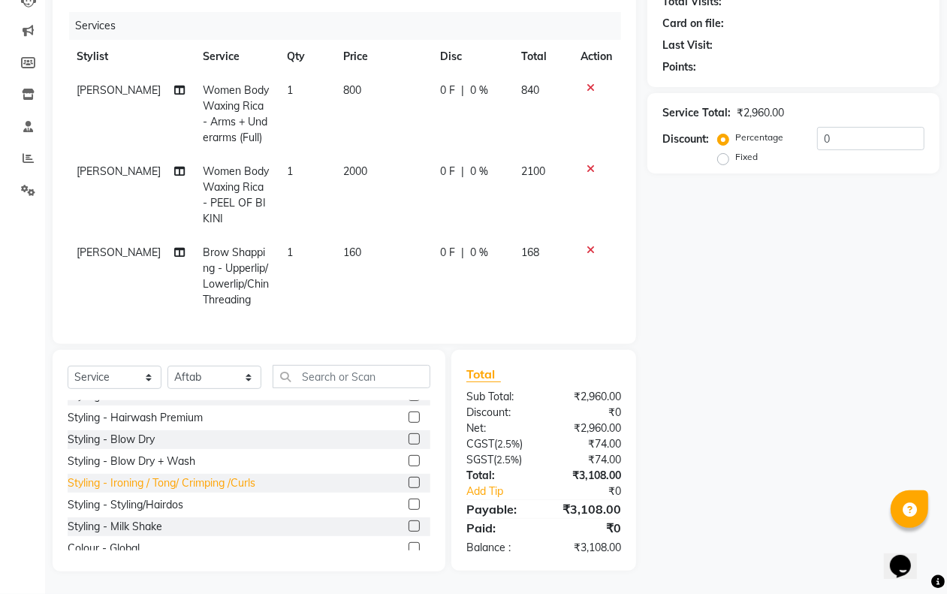
click at [194, 485] on div "Styling - Ironing / Tong/ Crimping /Curls" at bounding box center [162, 483] width 188 height 16
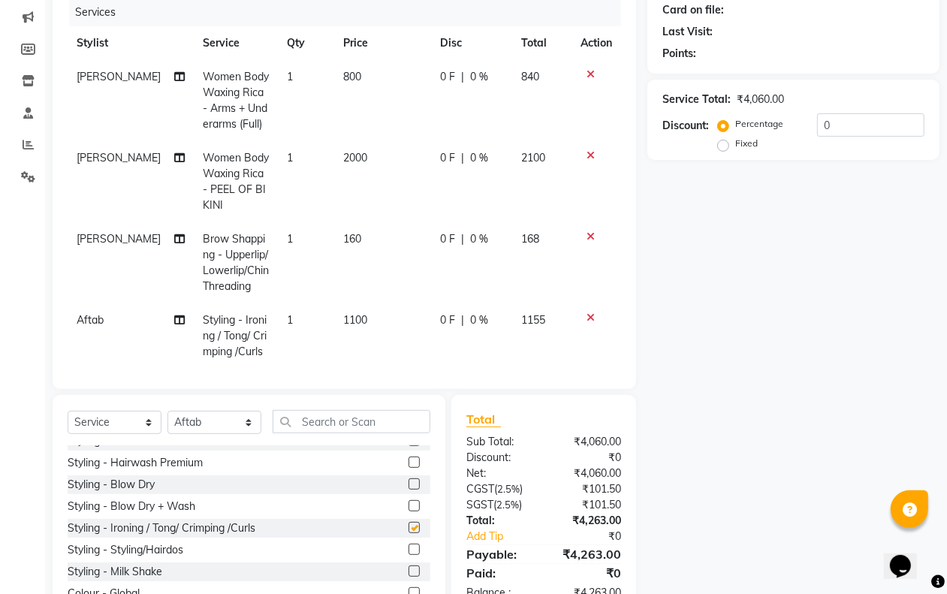
checkbox input "false"
drag, startPoint x: 344, startPoint y: 244, endPoint x: 369, endPoint y: 244, distance: 24.8
click at [343, 244] on td "160" at bounding box center [383, 262] width 98 height 81
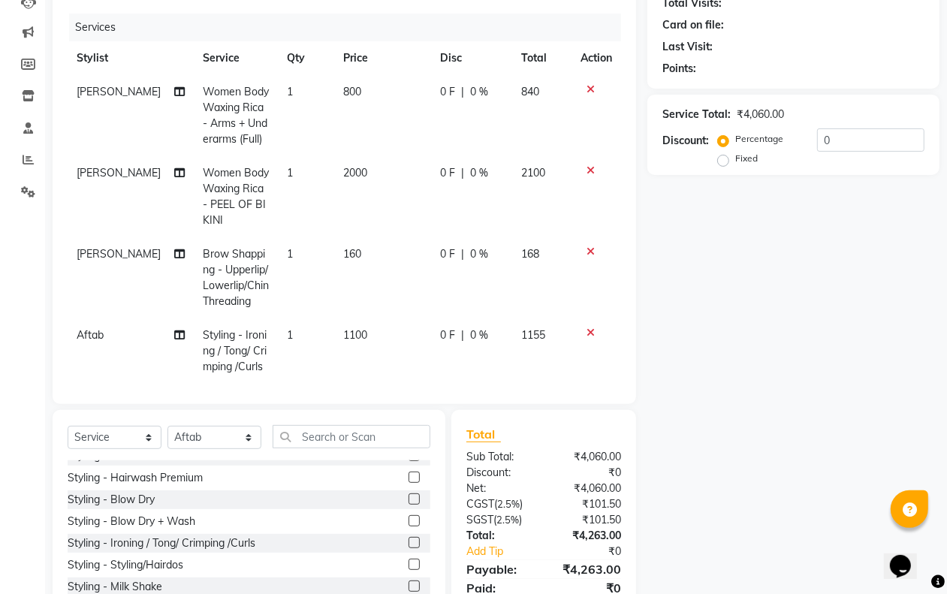
select select "47490"
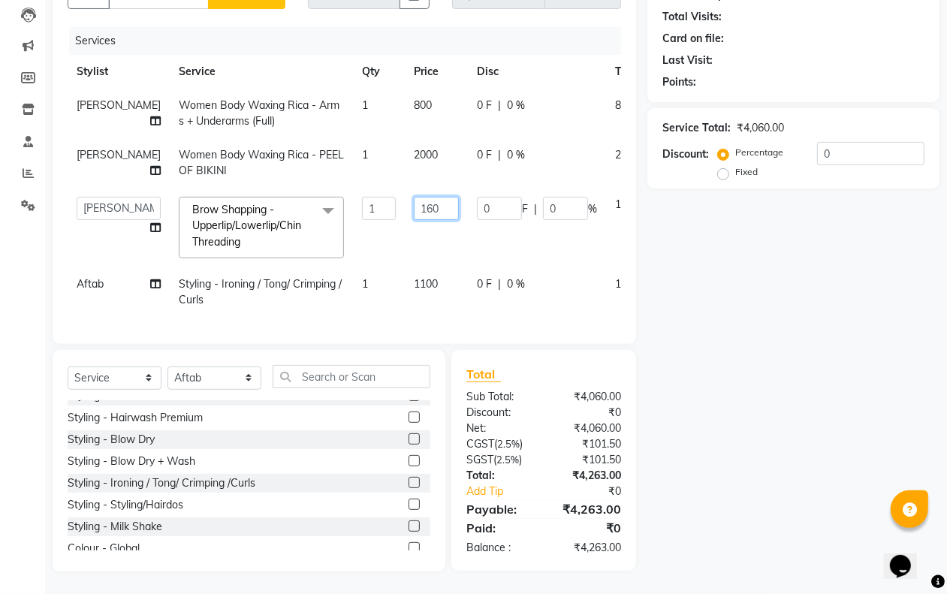
click at [414, 197] on input "160" at bounding box center [436, 208] width 45 height 23
type input "400"
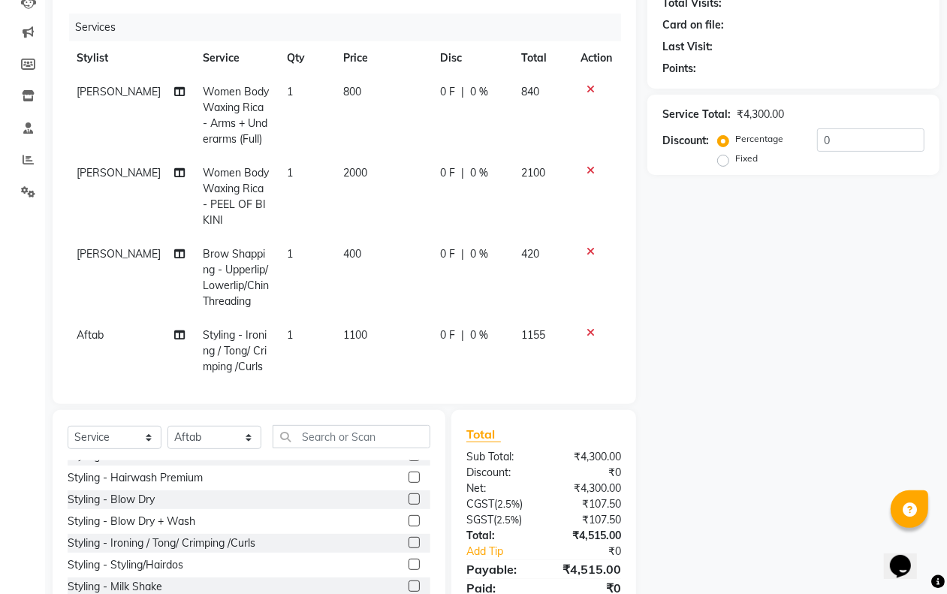
click at [740, 306] on div "Name: Membership: Total Visits: Card on file: Last Visit: Points: Service Total…" at bounding box center [798, 286] width 303 height 692
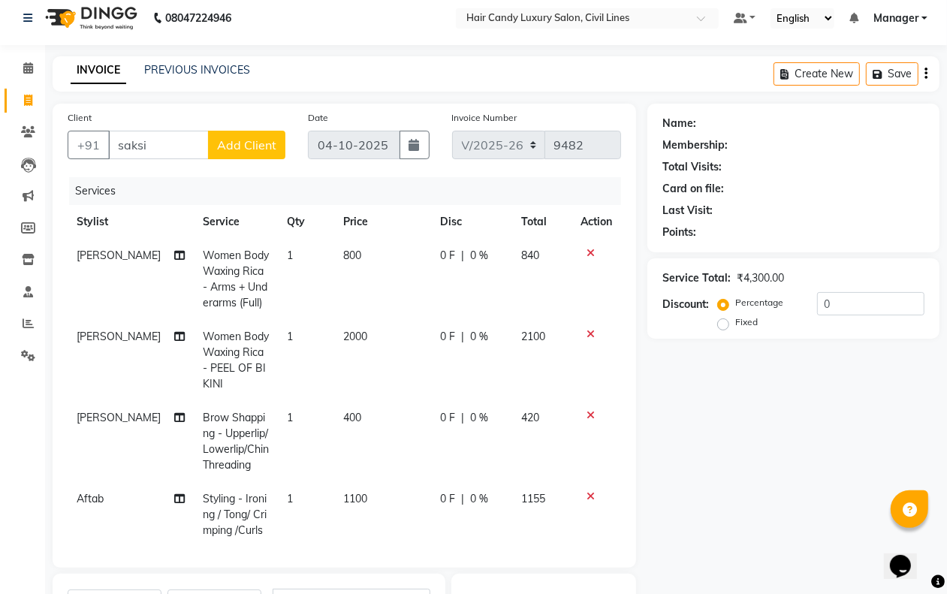
scroll to position [0, 0]
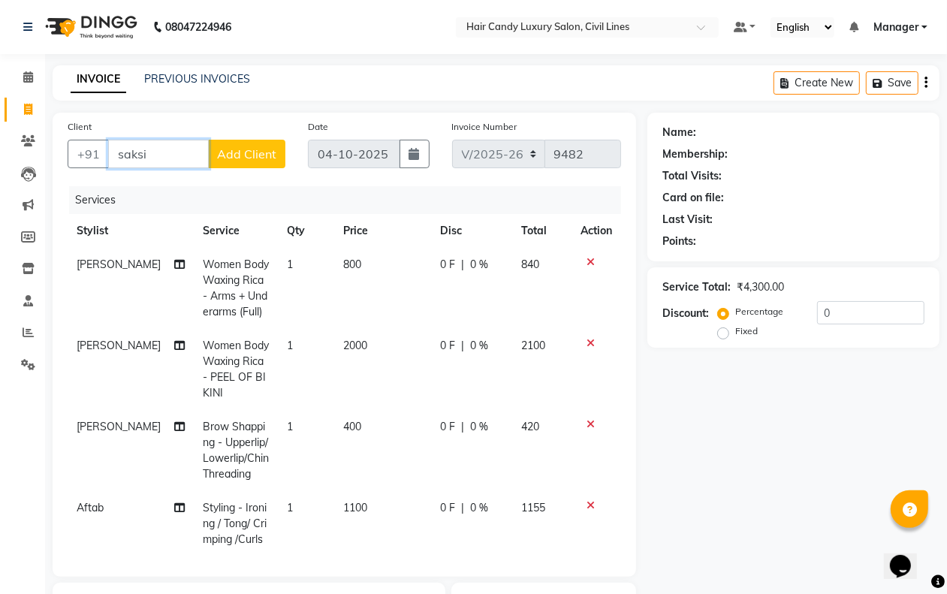
click at [171, 150] on input "saksi" at bounding box center [158, 154] width 101 height 29
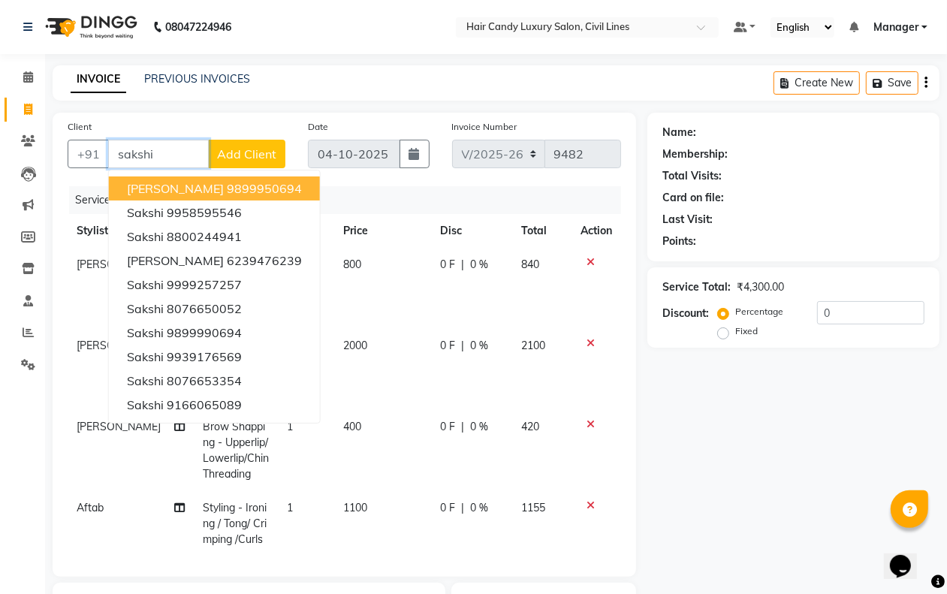
click at [193, 189] on span "SAKSHI NARANG" at bounding box center [175, 188] width 97 height 15
type input "9899950694"
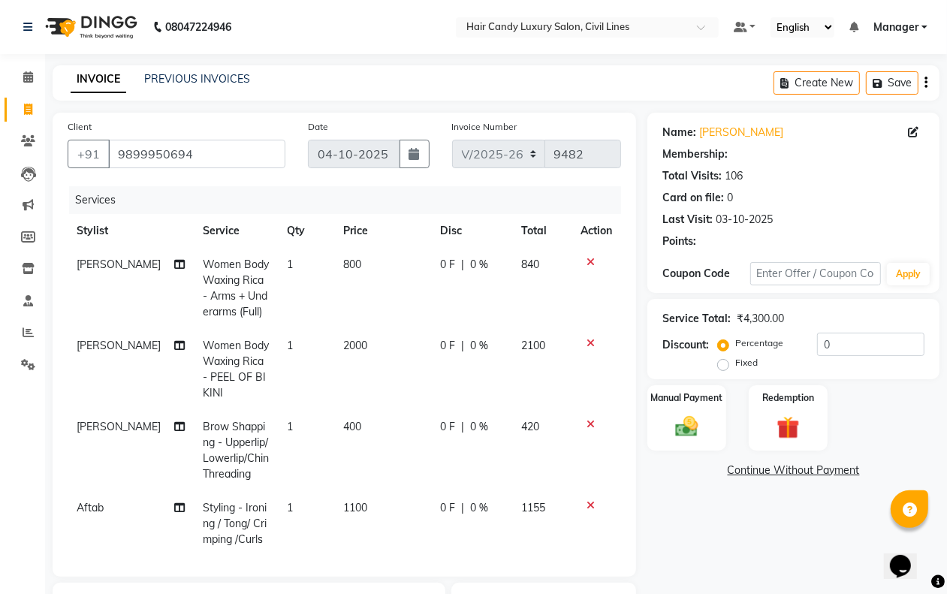
select select "1: Object"
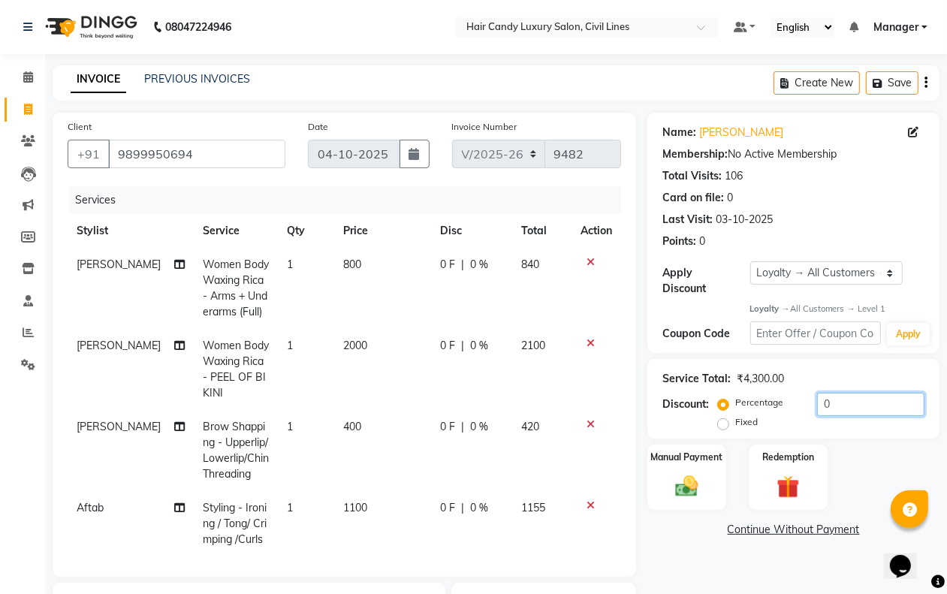
click at [847, 408] on input "0" at bounding box center [870, 404] width 107 height 23
click at [849, 408] on input "0" at bounding box center [870, 404] width 107 height 23
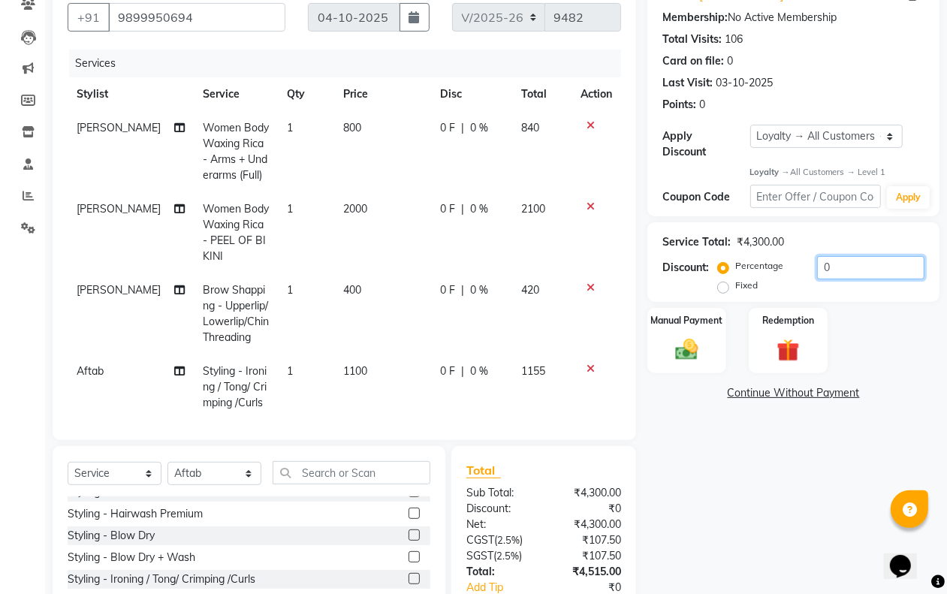
scroll to position [94, 0]
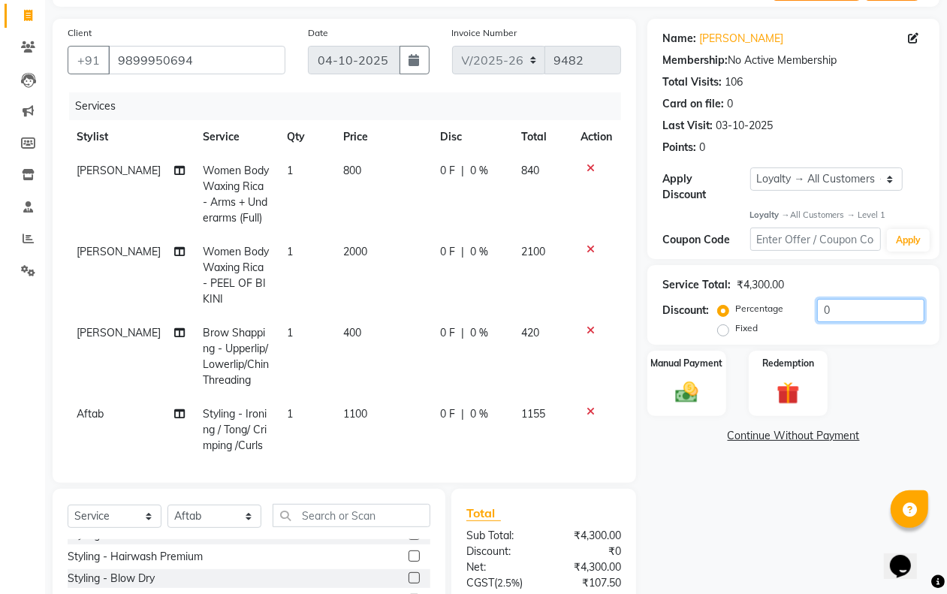
click at [839, 310] on input "0" at bounding box center [870, 310] width 107 height 23
click at [839, 309] on input "0" at bounding box center [870, 310] width 107 height 23
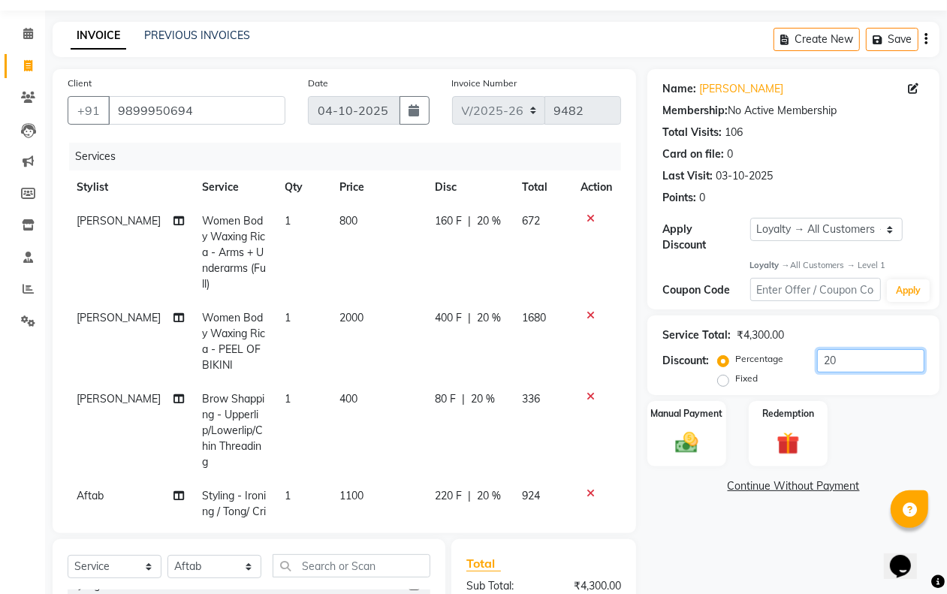
scroll to position [36, 0]
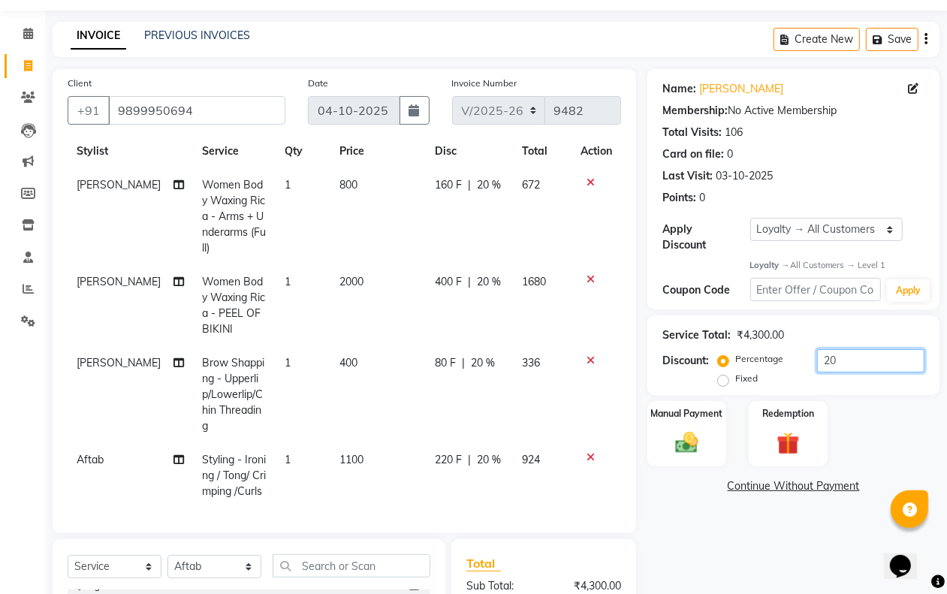
type input "20"
click at [340, 453] on span "1100" at bounding box center [352, 460] width 24 height 14
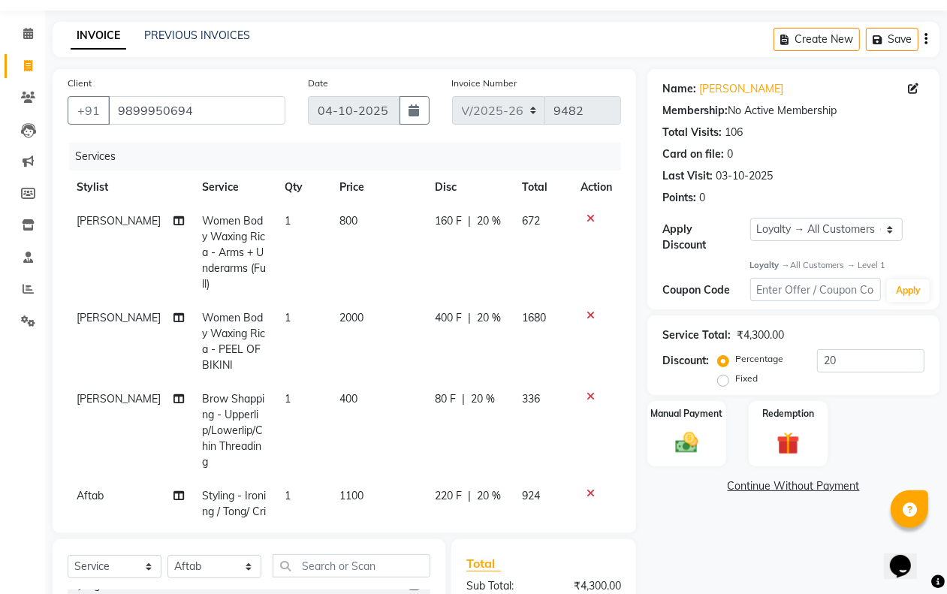
select select "47472"
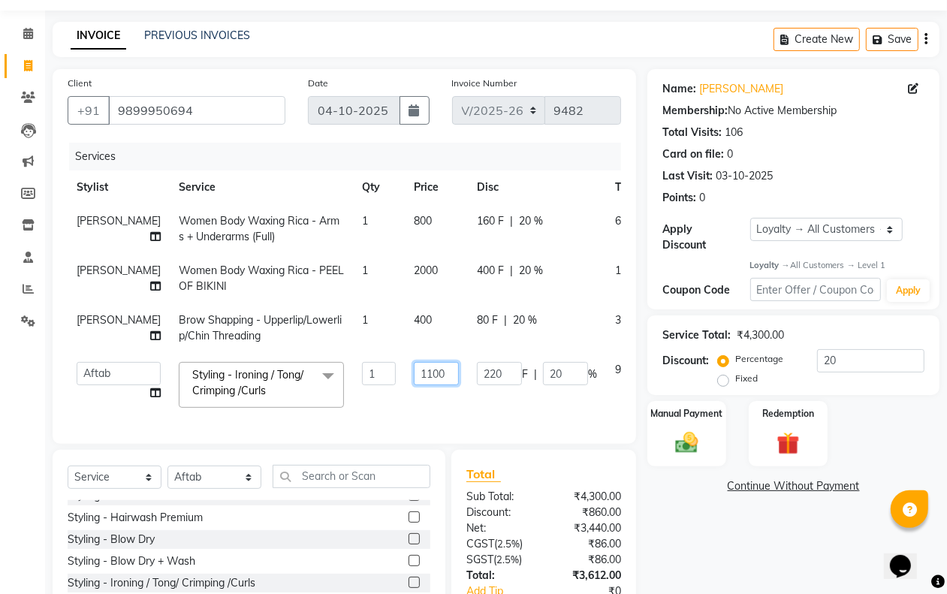
click at [414, 375] on input "1100" at bounding box center [436, 373] width 45 height 23
click at [414, 373] on input "1100" at bounding box center [436, 373] width 45 height 23
click at [414, 372] on input "1100" at bounding box center [436, 373] width 45 height 23
type input "1500"
click at [721, 526] on div "Name: Sakshi Narang Membership: No Active Membership Total Visits: 106 Card on …" at bounding box center [798, 370] width 303 height 602
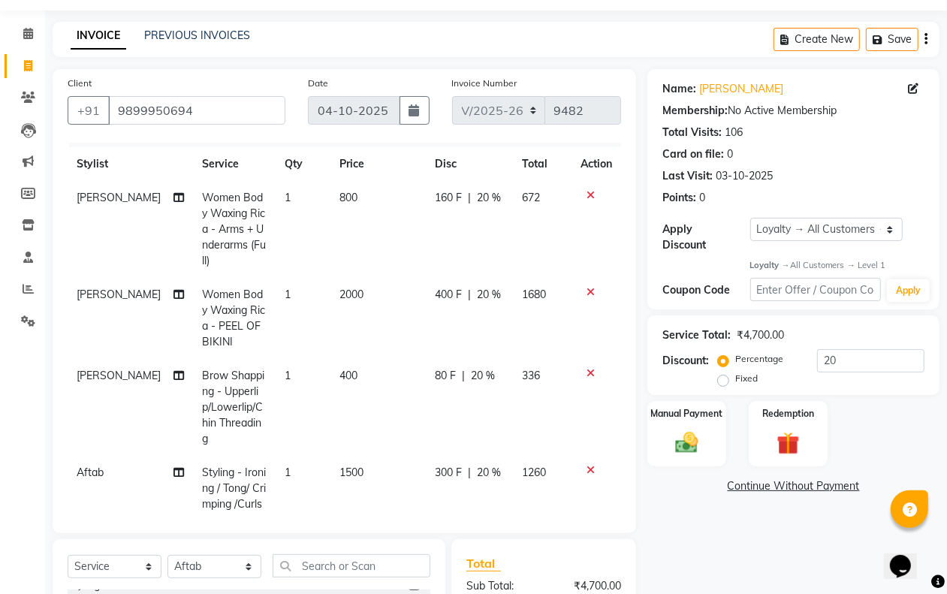
scroll to position [36, 0]
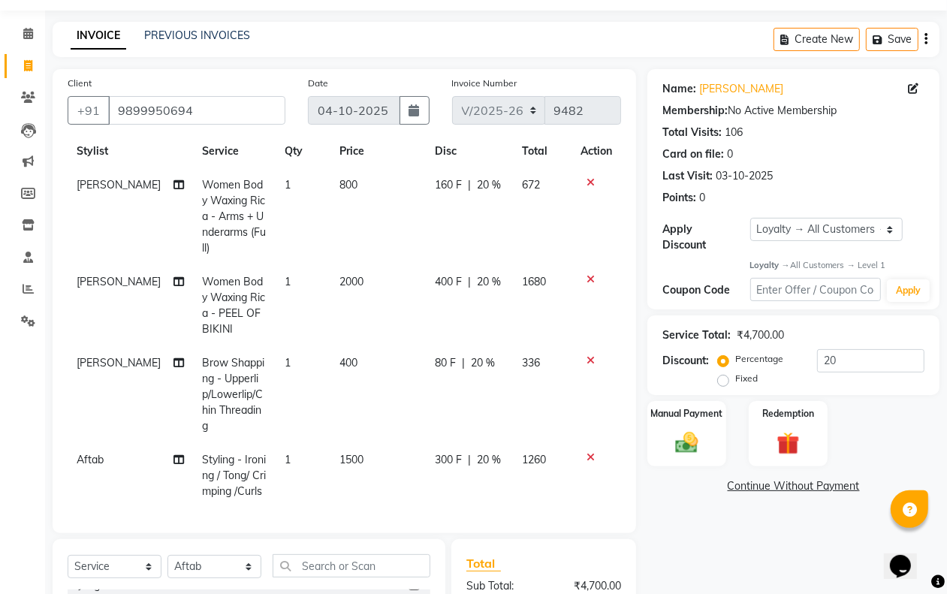
click at [347, 443] on td "1500" at bounding box center [378, 475] width 95 height 65
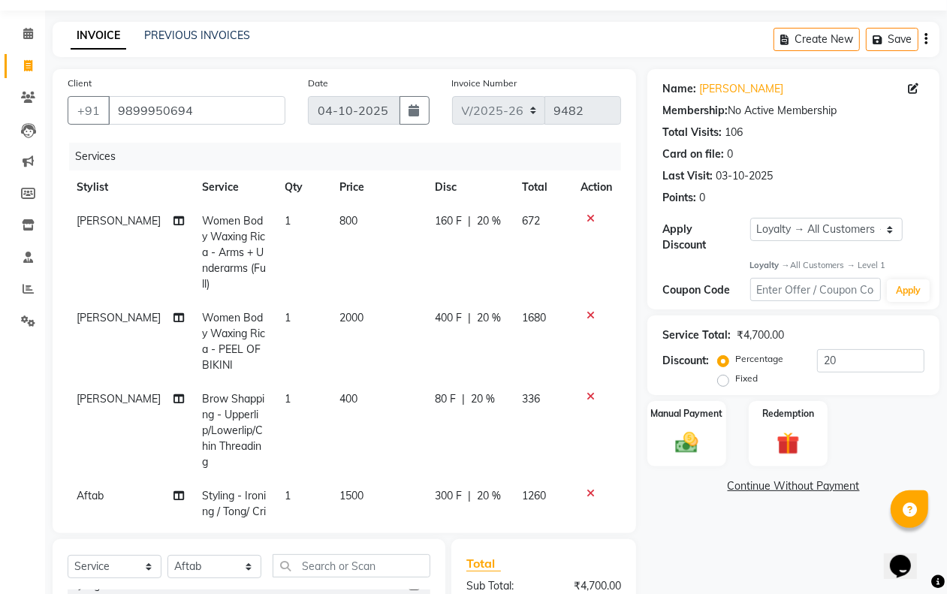
select select "47472"
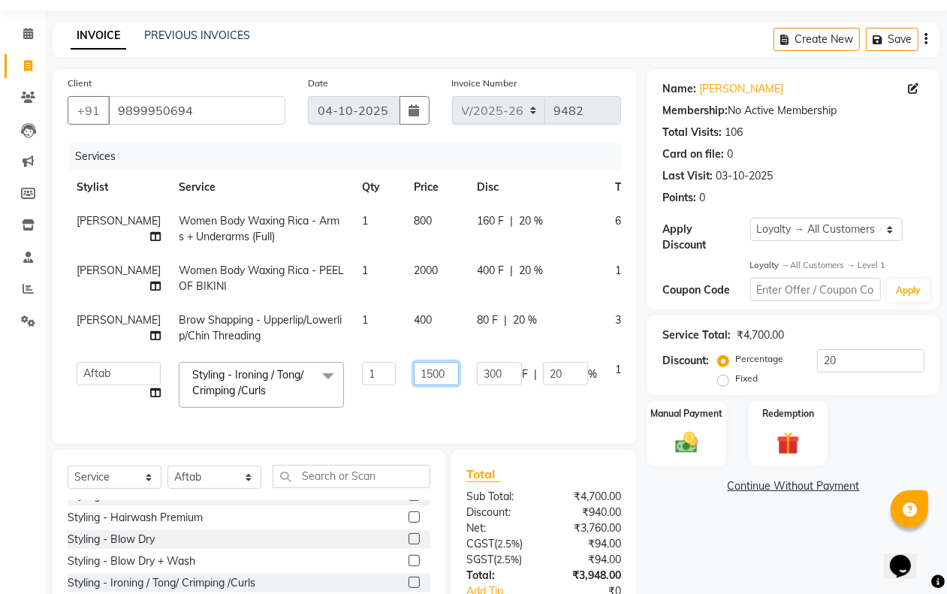
click at [414, 378] on input "1500" at bounding box center [436, 373] width 45 height 23
click at [414, 379] on input "1500" at bounding box center [436, 373] width 45 height 23
type input "1600"
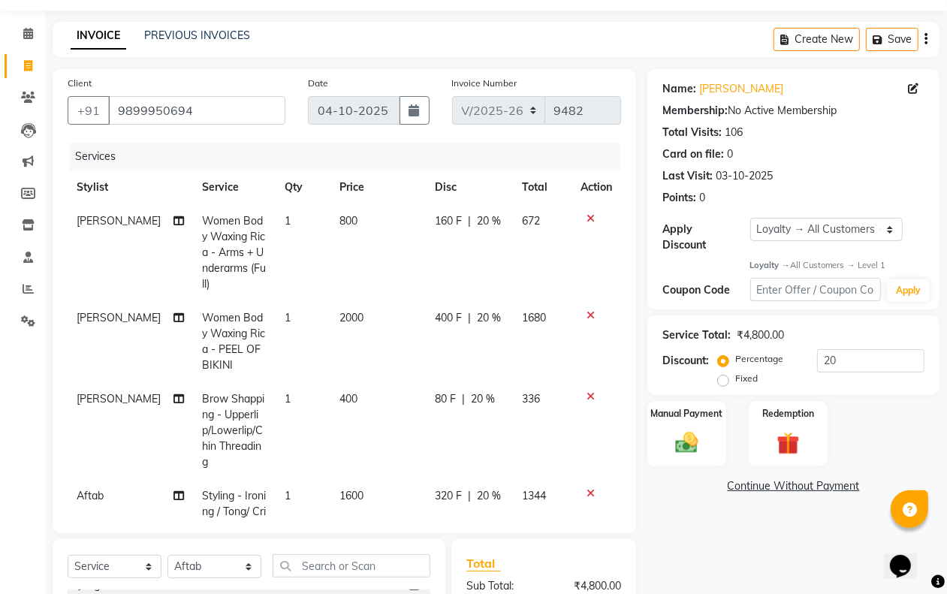
click at [726, 583] on div "Name: Sakshi Narang Membership: No Active Membership Total Visits: 106 Card on …" at bounding box center [798, 415] width 303 height 692
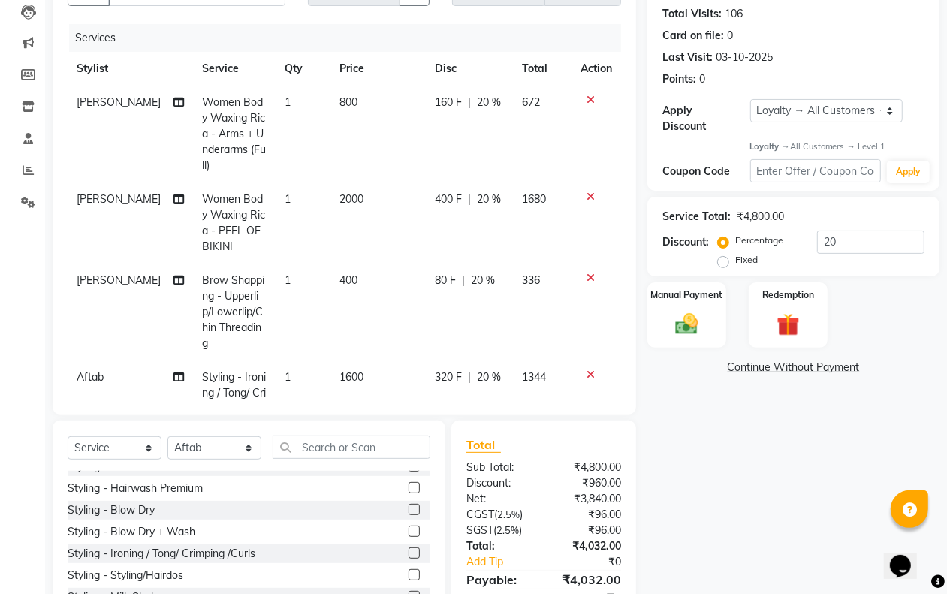
scroll to position [231, 0]
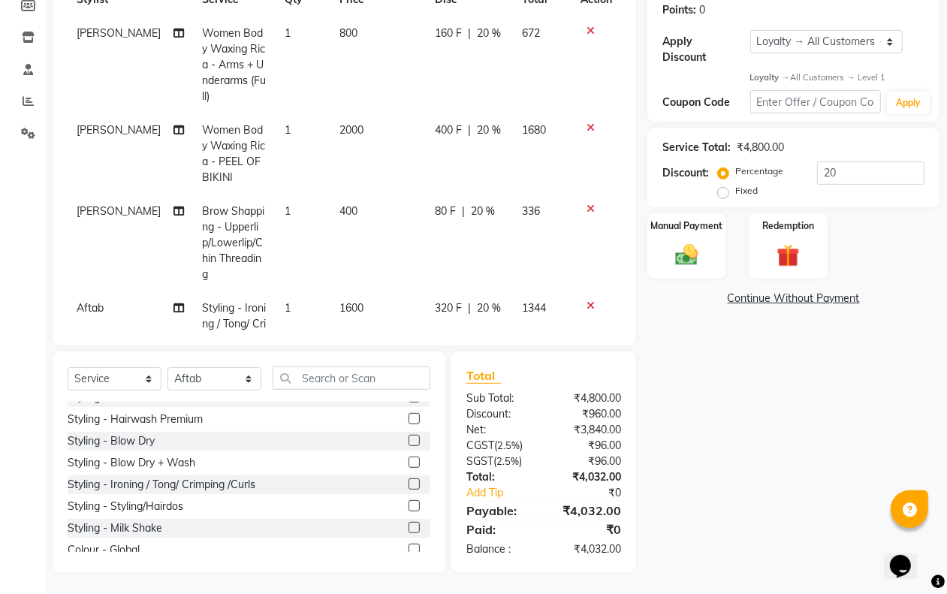
click at [340, 301] on span "1600" at bounding box center [352, 308] width 24 height 14
select select "47472"
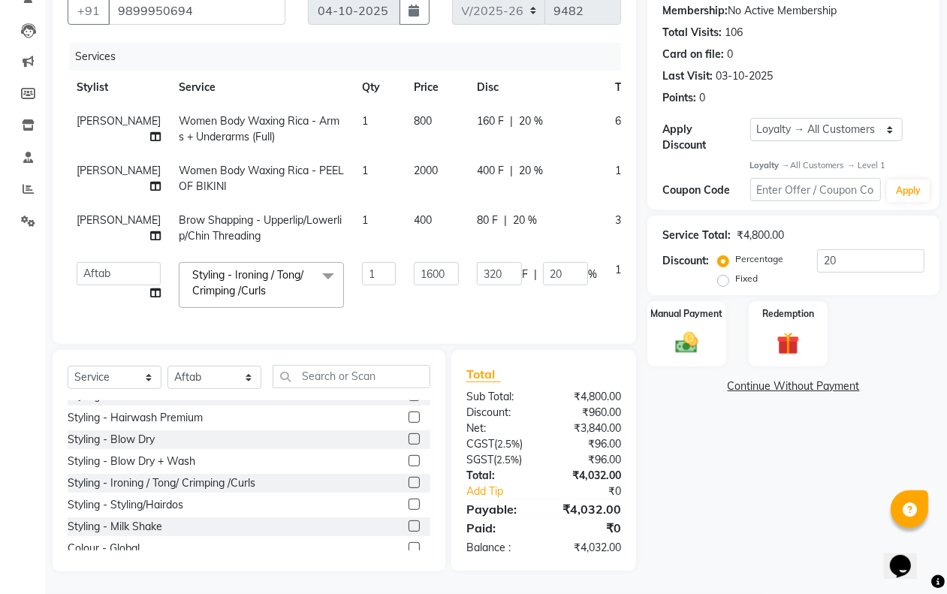
scroll to position [156, 0]
click at [414, 262] on input "1600" at bounding box center [436, 273] width 45 height 23
type input "1650"
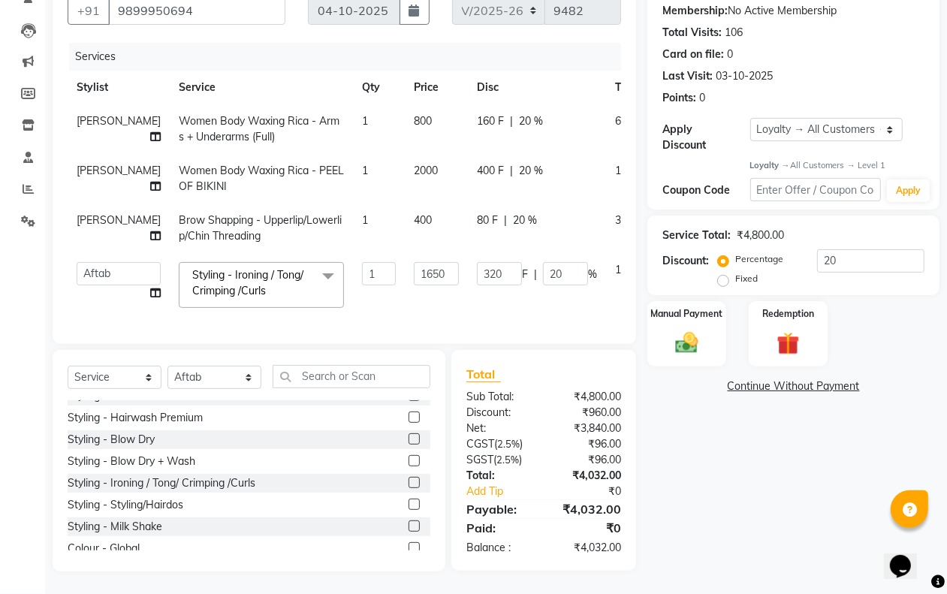
click at [686, 430] on div "Name: Sakshi Narang Membership: No Active Membership Total Visits: 106 Card on …" at bounding box center [798, 270] width 303 height 602
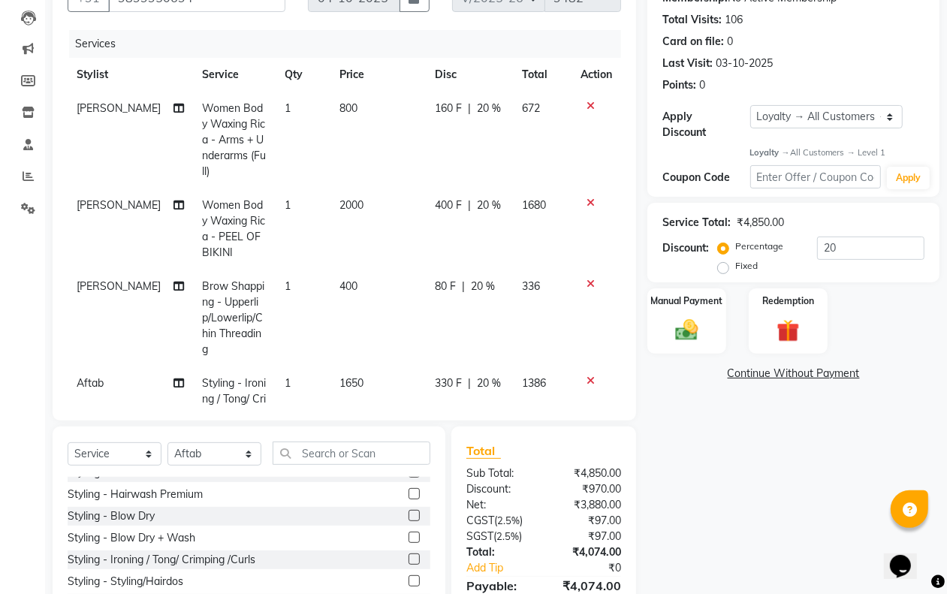
click at [892, 224] on div "Service Total: ₹4,850.00" at bounding box center [793, 223] width 262 height 16
click at [879, 254] on input "20" at bounding box center [870, 248] width 107 height 23
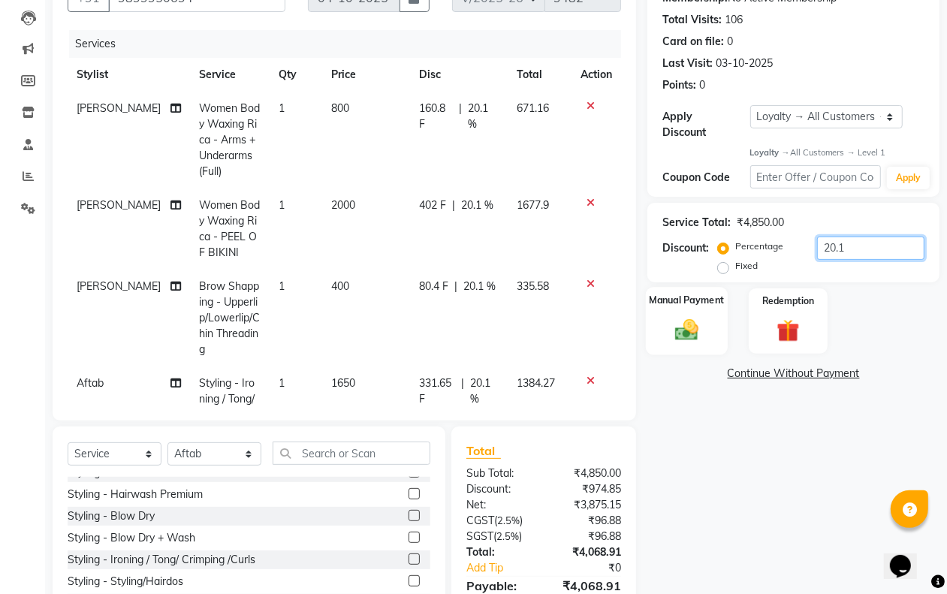
type input "20.1"
click at [704, 318] on img at bounding box center [686, 330] width 38 height 27
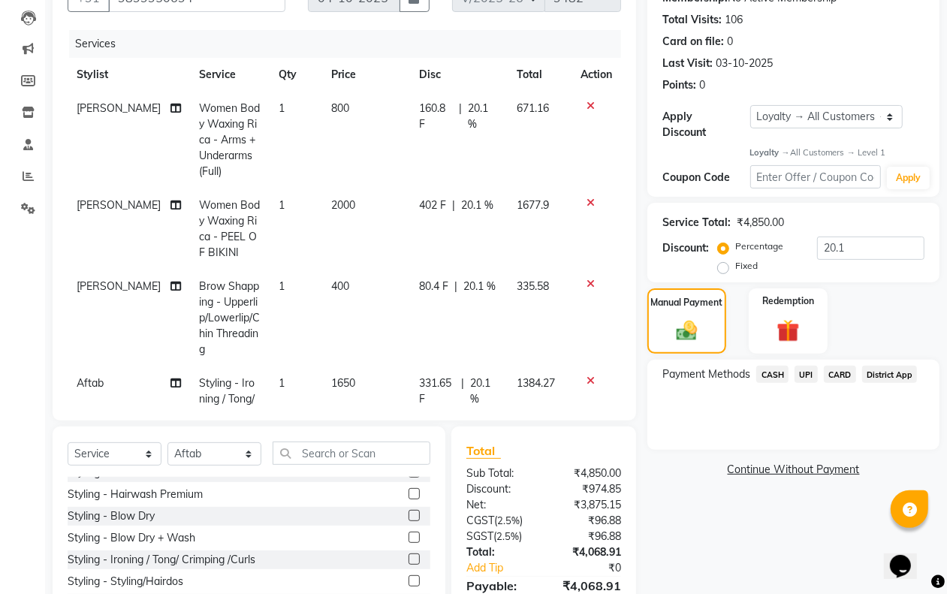
click at [770, 375] on span "CASH" at bounding box center [772, 374] width 32 height 17
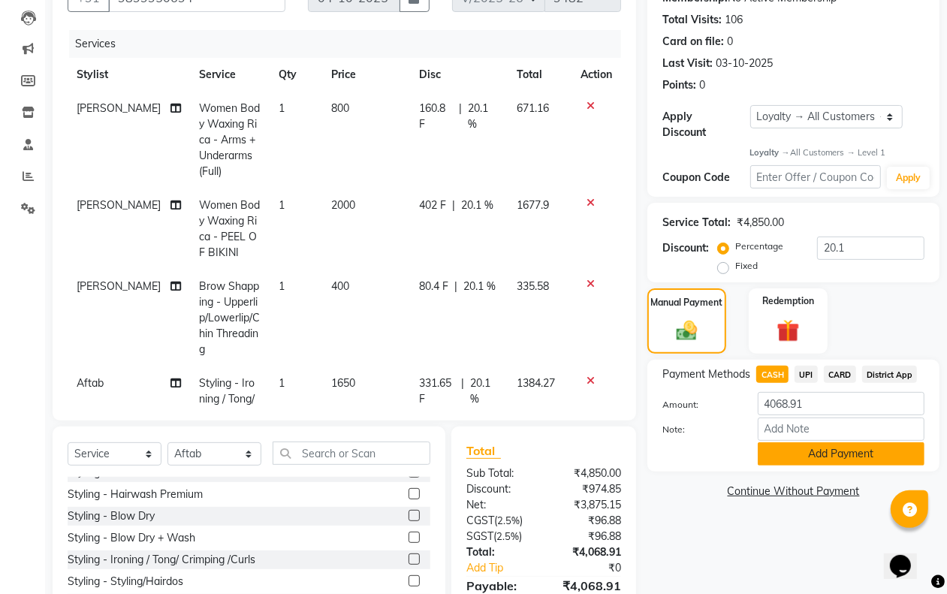
click at [768, 442] on button "Add Payment" at bounding box center [841, 453] width 167 height 23
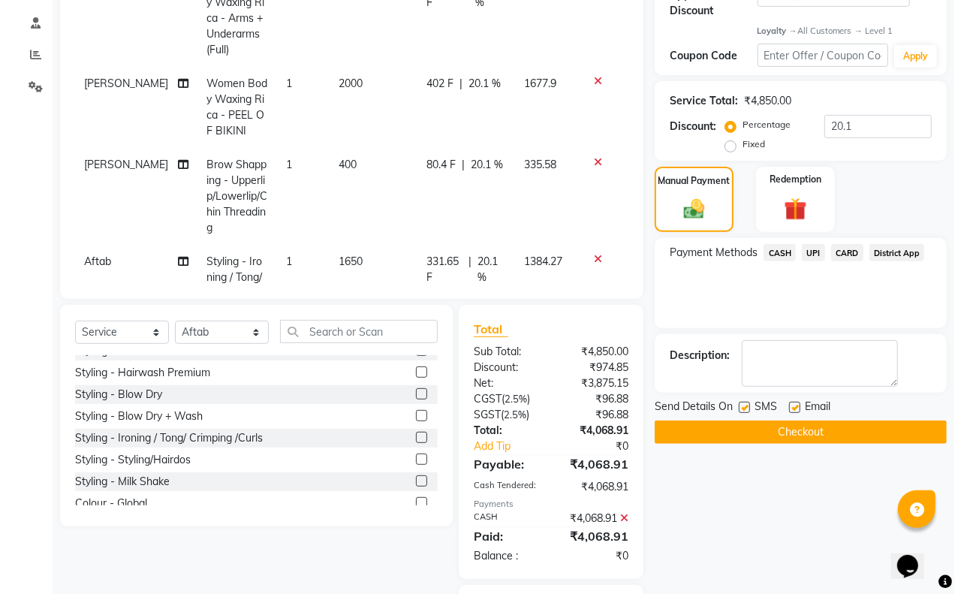
scroll to position [405, 0]
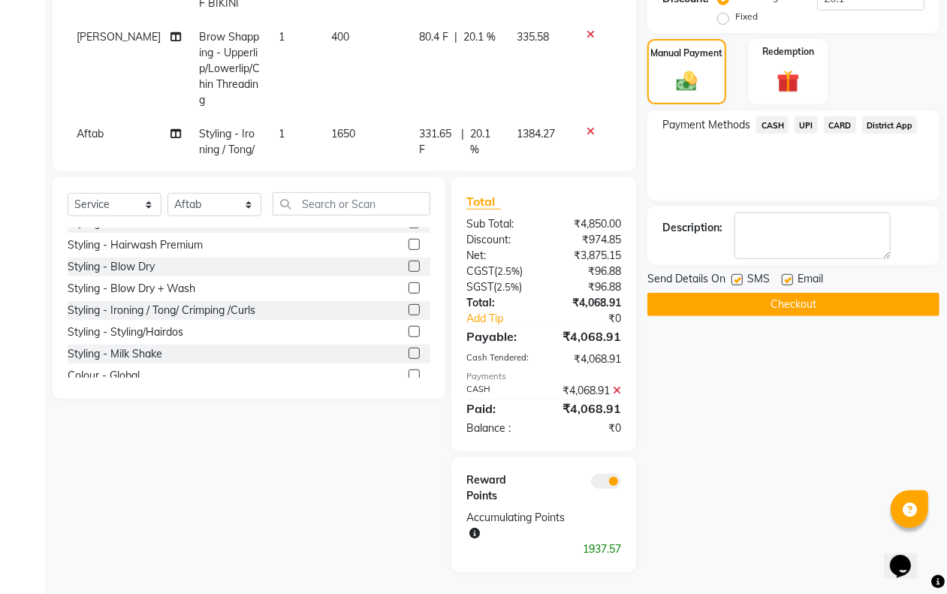
click at [737, 280] on label at bounding box center [736, 279] width 11 height 11
click at [737, 280] on input "checkbox" at bounding box center [736, 281] width 10 height 10
checkbox input "false"
click at [787, 282] on label at bounding box center [787, 279] width 11 height 11
click at [787, 282] on input "checkbox" at bounding box center [787, 281] width 10 height 10
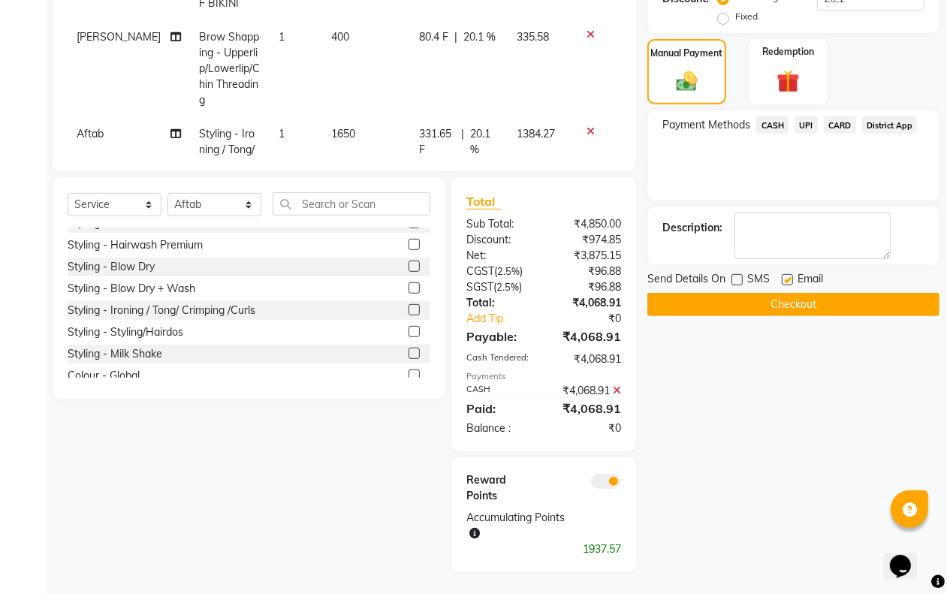
checkbox input "false"
click at [610, 469] on div "Reward Points Accumulating Points 1937.57" at bounding box center [543, 514] width 185 height 115
click at [605, 482] on span at bounding box center [606, 481] width 30 height 15
click at [621, 484] on input "checkbox" at bounding box center [621, 484] width 0 height 0
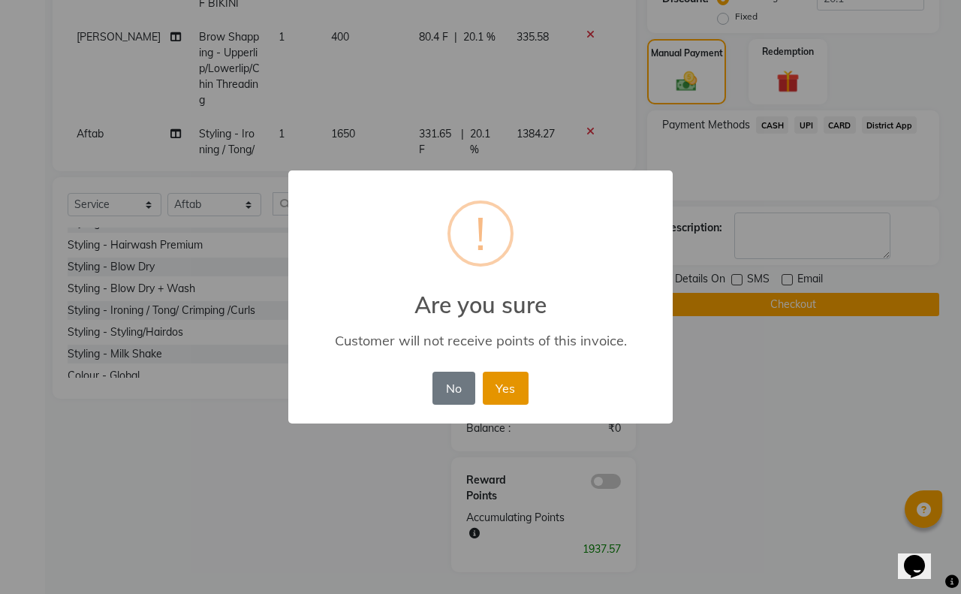
click at [500, 383] on button "Yes" at bounding box center [506, 388] width 46 height 33
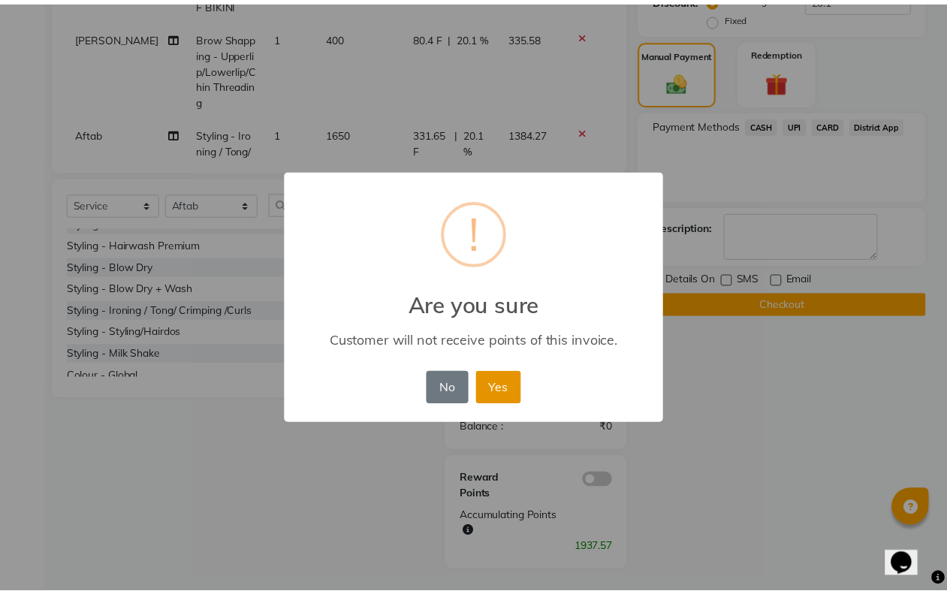
scroll to position [353, 0]
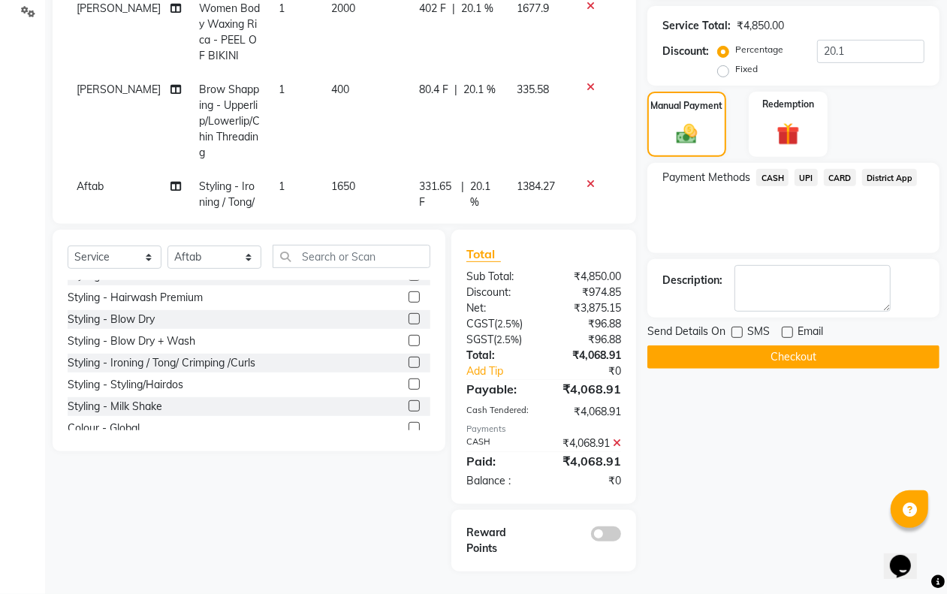
click at [771, 362] on button "Checkout" at bounding box center [793, 356] width 292 height 23
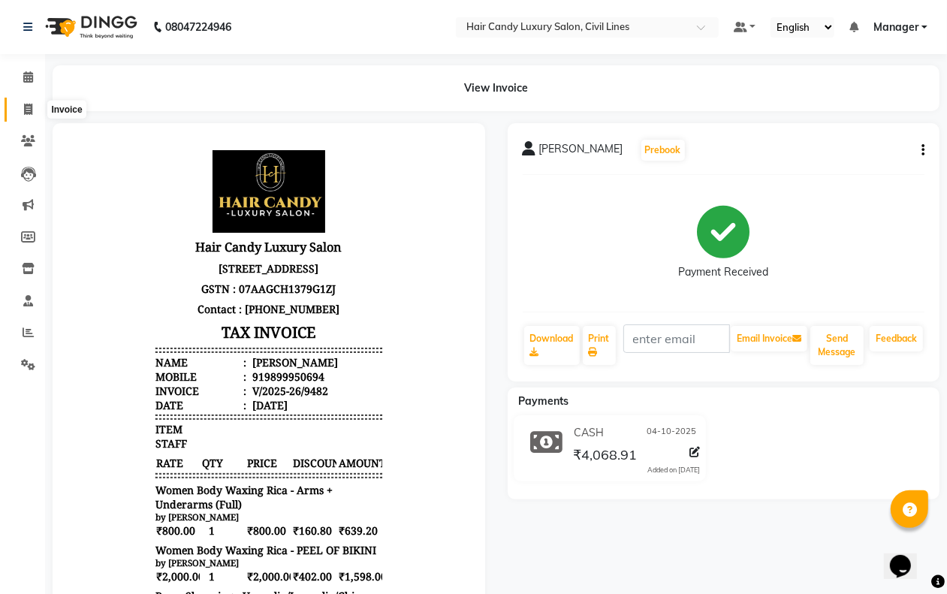
click at [25, 116] on span at bounding box center [28, 109] width 26 height 17
select select "service"
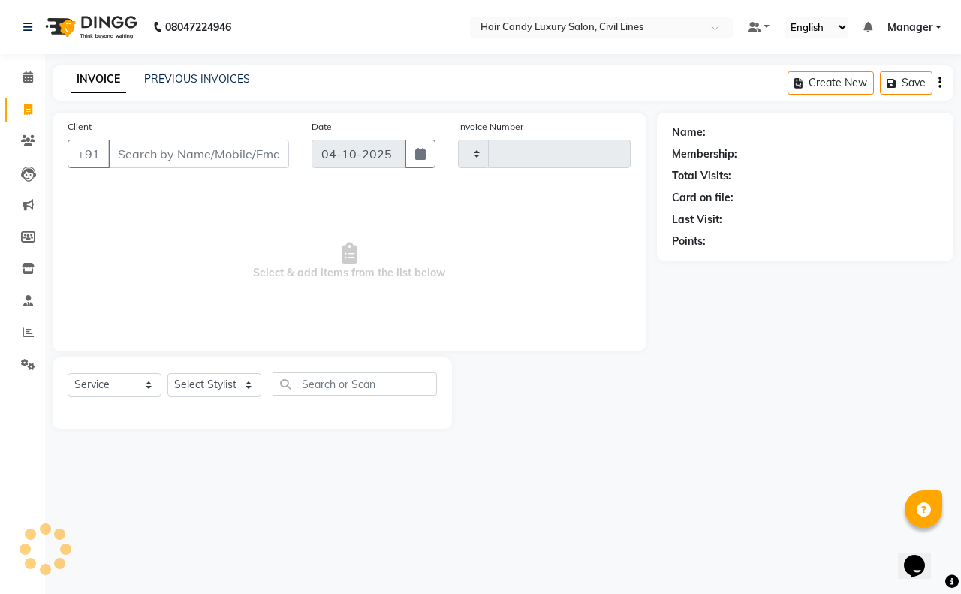
type input "9483"
select select "6308"
drag, startPoint x: 208, startPoint y: 381, endPoint x: 206, endPoint y: 373, distance: 7.7
click at [207, 379] on select "Select Stylist aakib AASHU Aftab Arshal counter sale Danish DAULAT faisal jeet …" at bounding box center [214, 384] width 94 height 23
select select "67595"
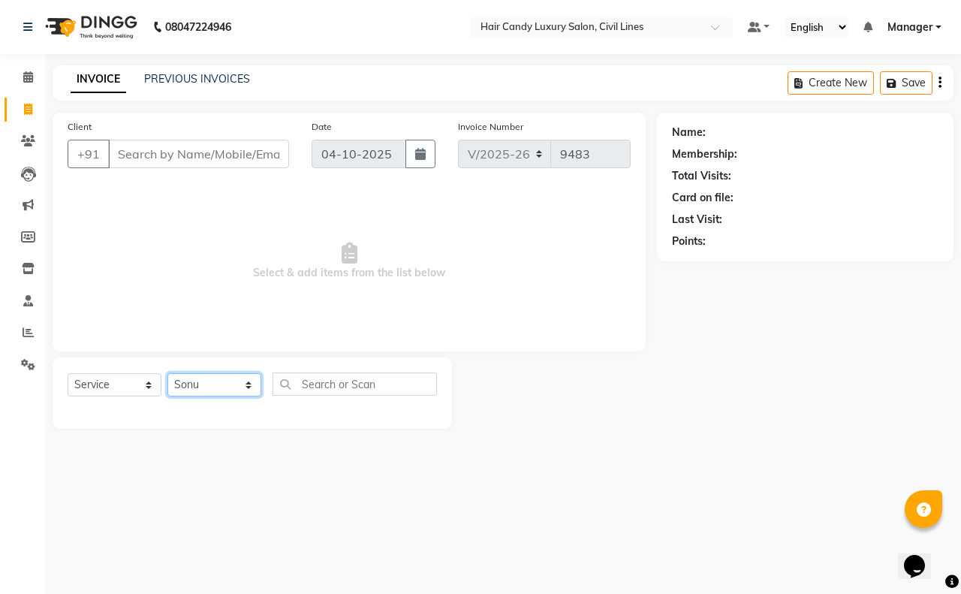
click at [167, 373] on select "Select Stylist aakib AASHU Aftab Arshal counter sale Danish DAULAT faisal jeet …" at bounding box center [214, 384] width 94 height 23
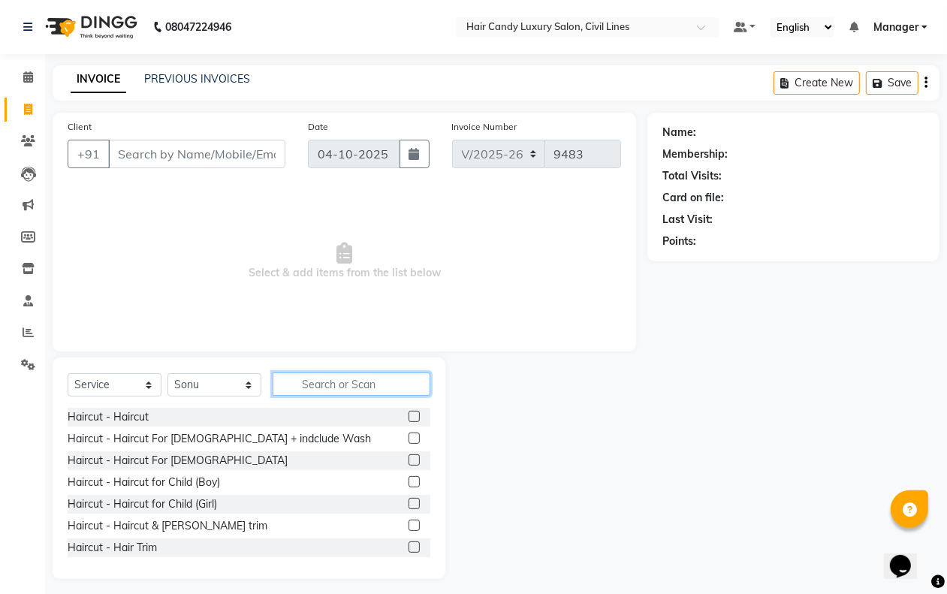
click at [303, 387] on input "text" at bounding box center [352, 383] width 158 height 23
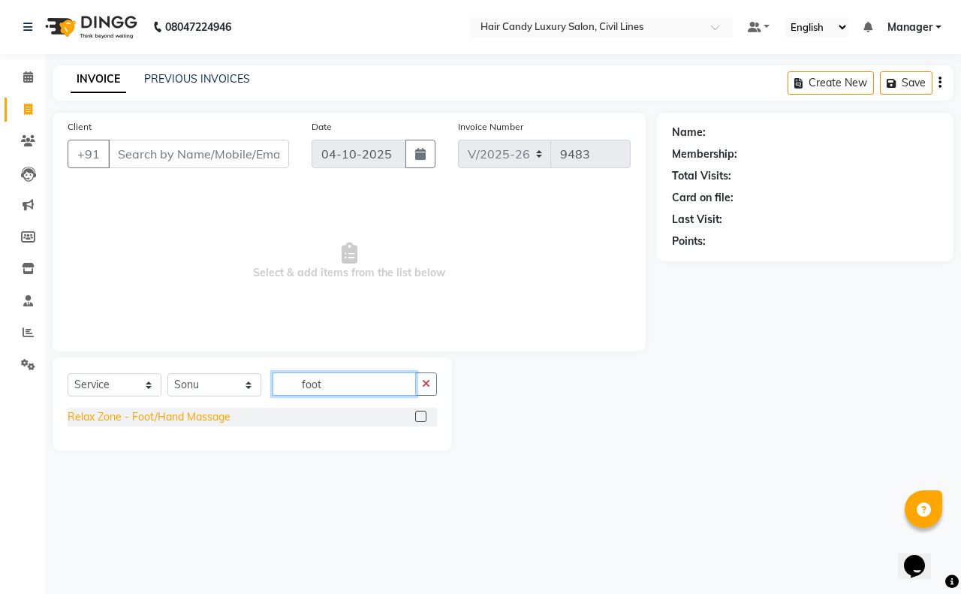
type input "foot"
click at [205, 414] on div "Relax Zone - Foot/Hand Massage" at bounding box center [149, 417] width 163 height 16
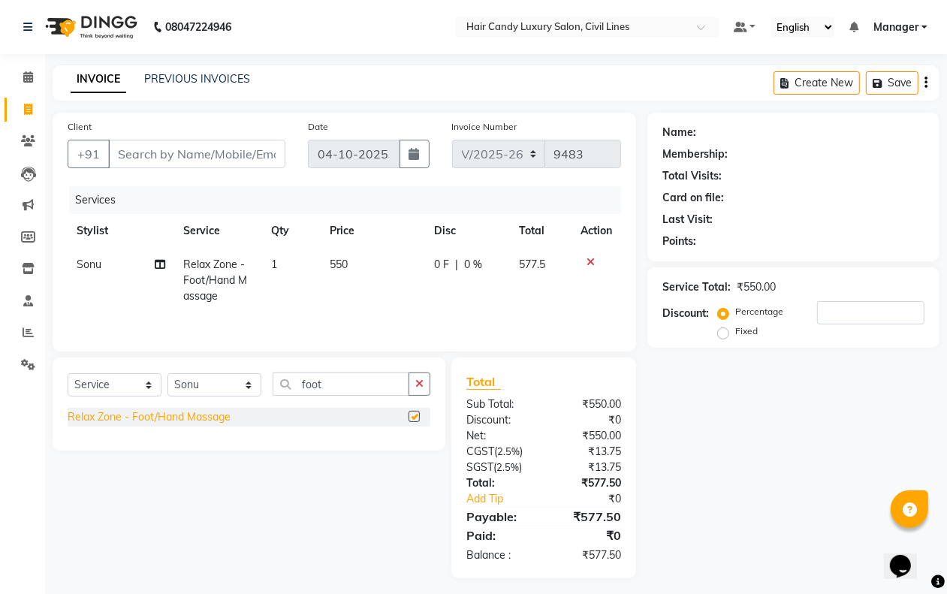
checkbox input "false"
click at [325, 390] on input "foot" at bounding box center [341, 383] width 137 height 23
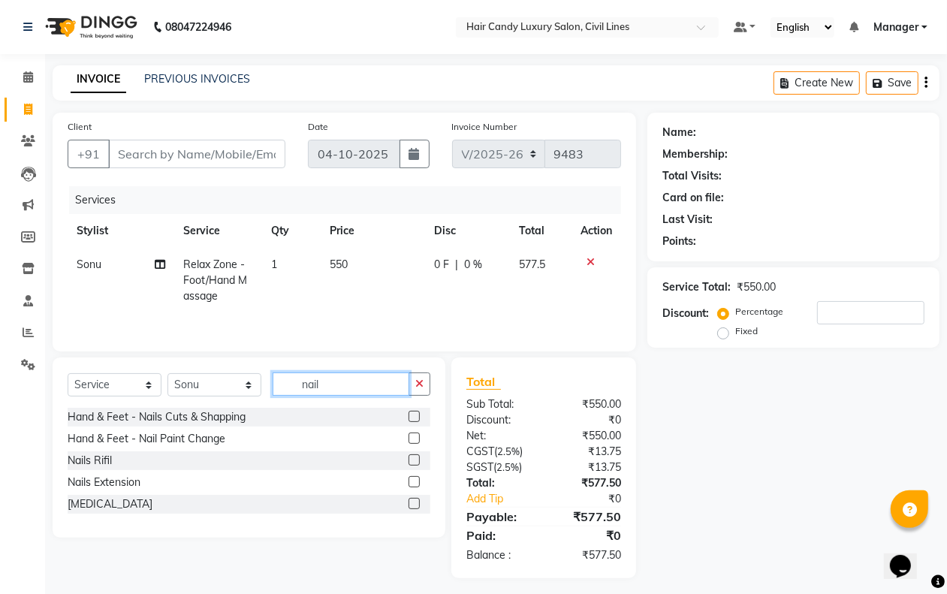
type input "nail"
click at [222, 414] on div "Hand & Feet - Nails Cuts & Shapping" at bounding box center [157, 417] width 178 height 16
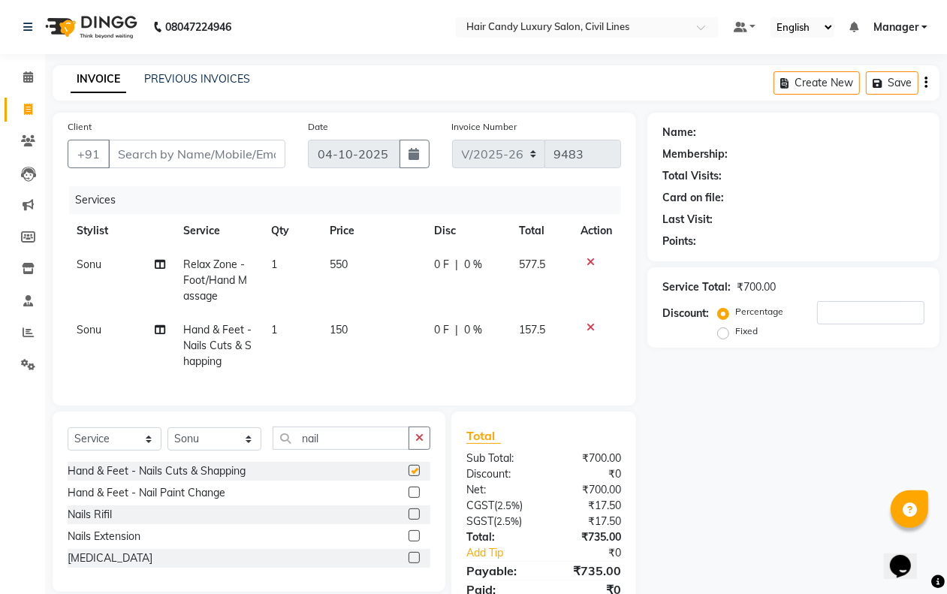
checkbox input "false"
click at [282, 336] on td "1" at bounding box center [291, 345] width 59 height 65
select select "67595"
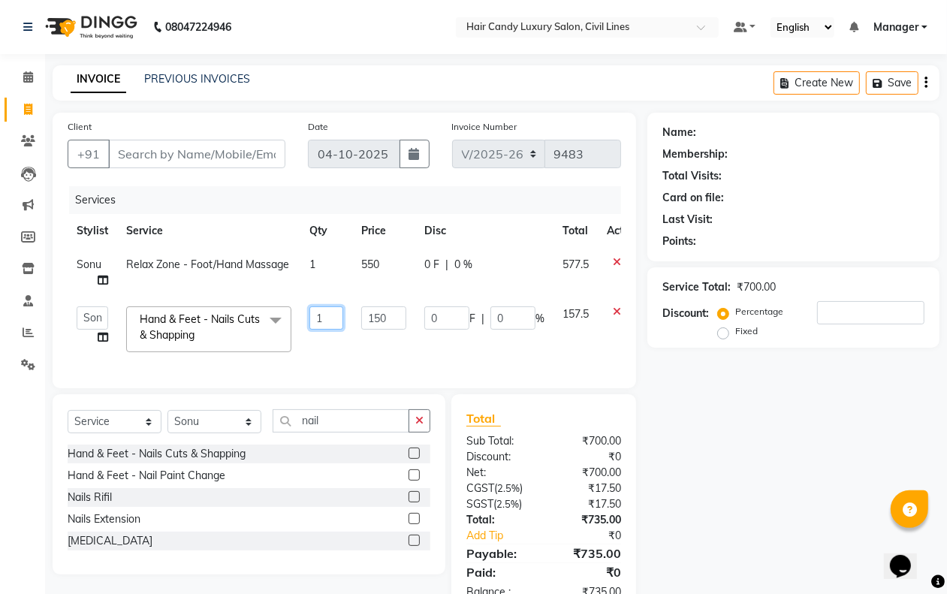
click at [327, 318] on input "1" at bounding box center [326, 317] width 34 height 23
type input "2"
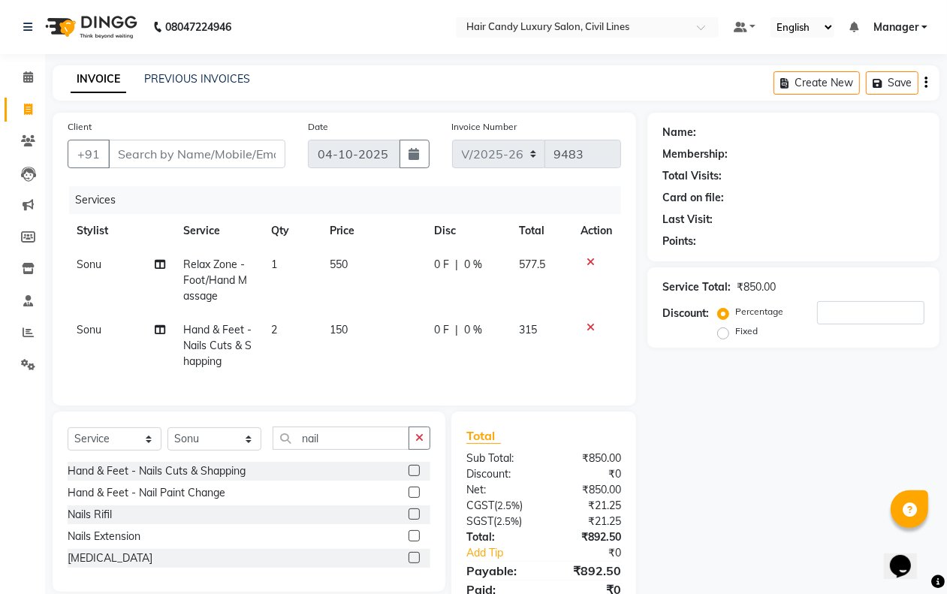
click at [712, 462] on div "Name: Membership: Total Visits: Card on file: Last Visit: Points: Service Total…" at bounding box center [798, 373] width 303 height 520
click at [227, 451] on select "Select Stylist aakib AASHU Aftab Arshal counter sale Danish DAULAT faisal jeet …" at bounding box center [214, 438] width 94 height 23
select select "47473"
click at [167, 441] on select "Select Stylist aakib AASHU Aftab Arshal counter sale Danish DAULAT faisal jeet …" at bounding box center [214, 438] width 94 height 23
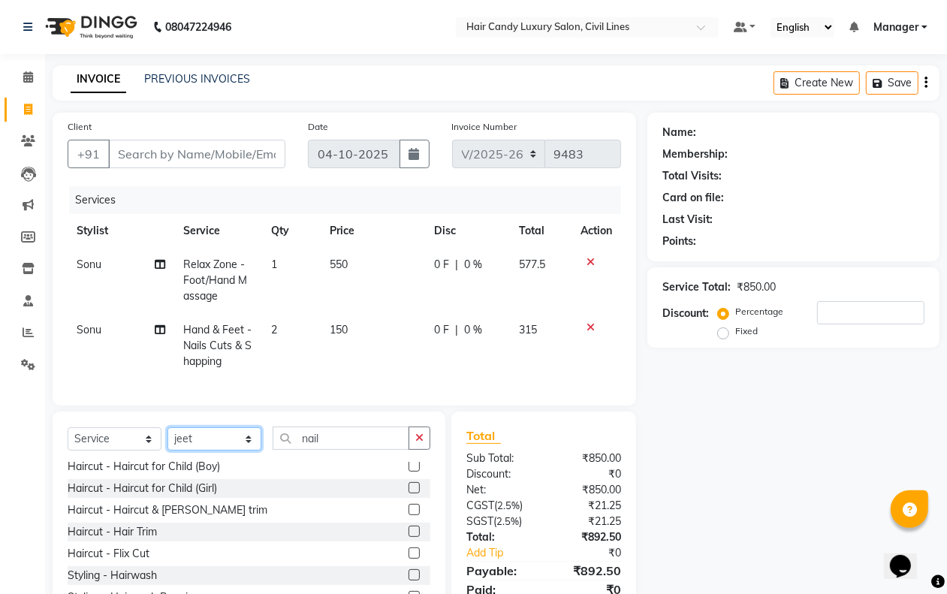
scroll to position [188, 0]
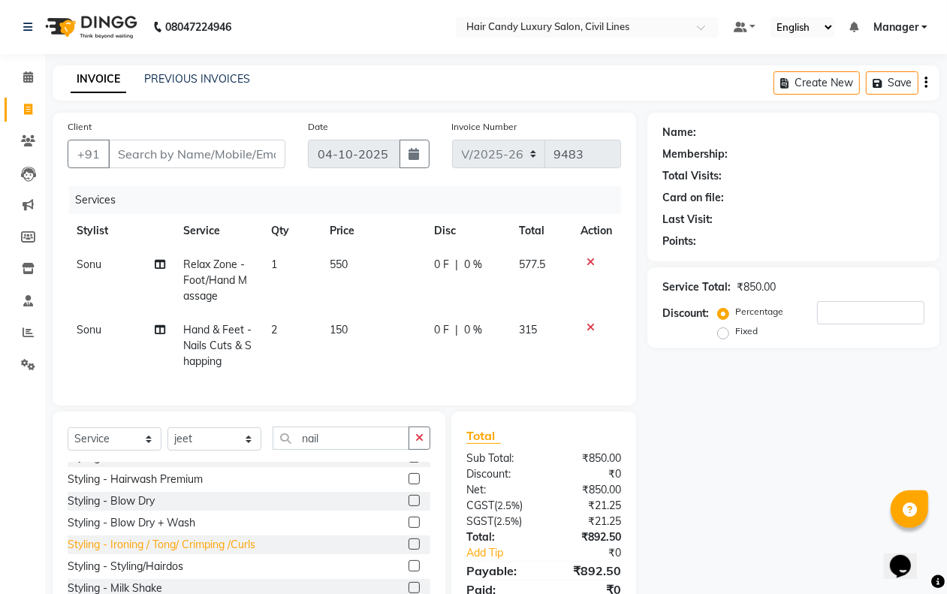
click at [234, 553] on div "Styling - Ironing / Tong/ Crimping /Curls" at bounding box center [162, 545] width 188 height 16
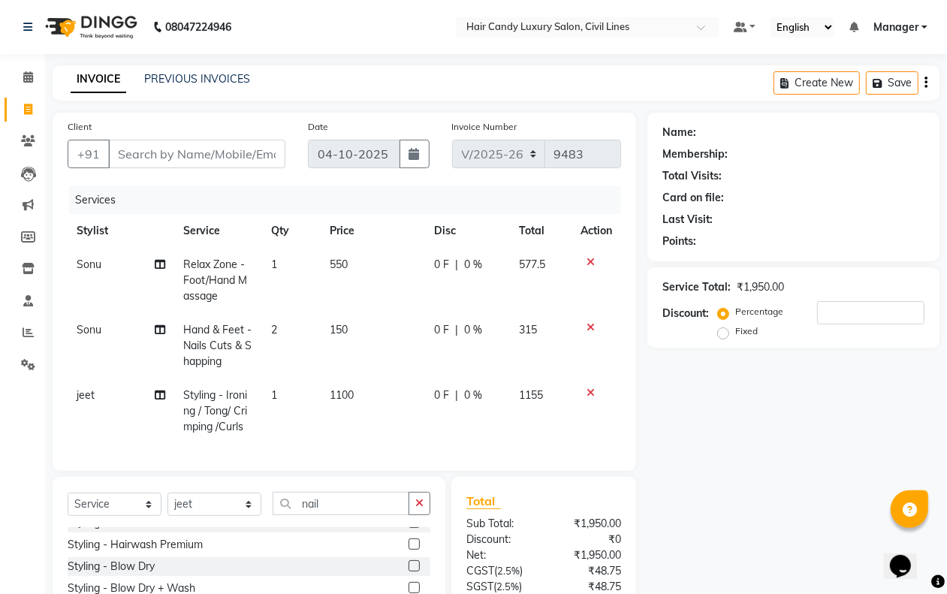
checkbox input "false"
click at [180, 152] on input "Client" at bounding box center [196, 154] width 177 height 29
type input "9"
type input "0"
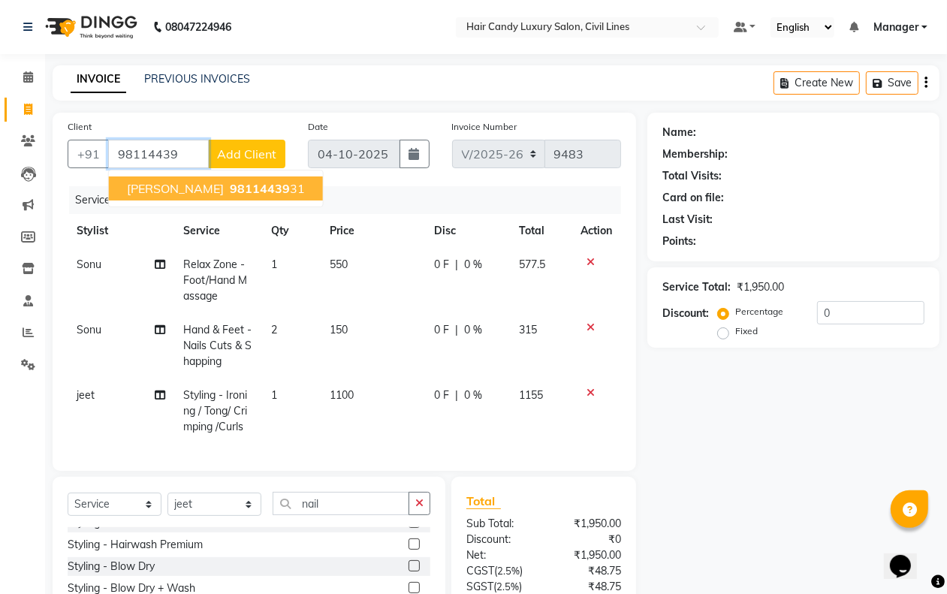
click at [227, 184] on ngb-highlight "98114439 31" at bounding box center [266, 188] width 78 height 15
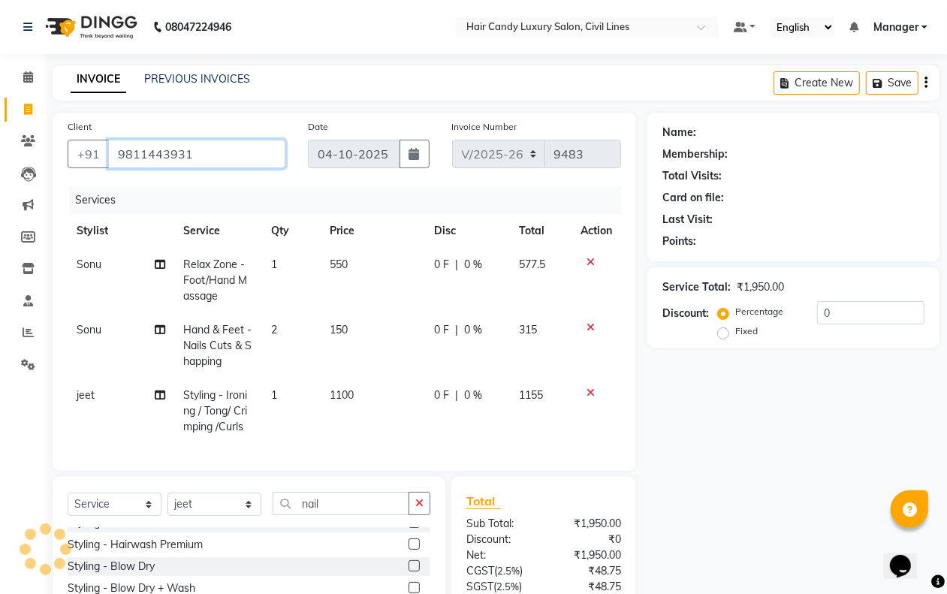
type input "9811443931"
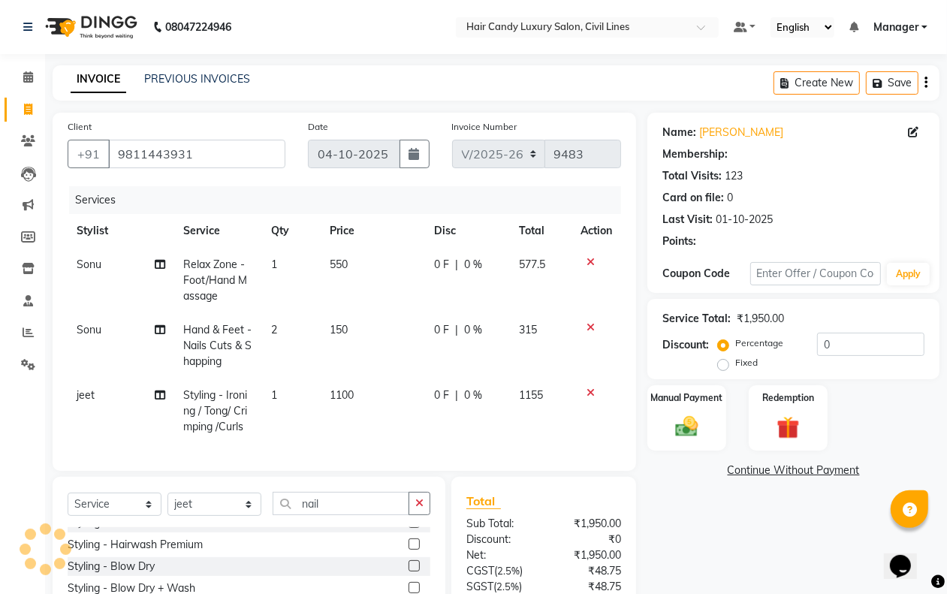
select select "2: Object"
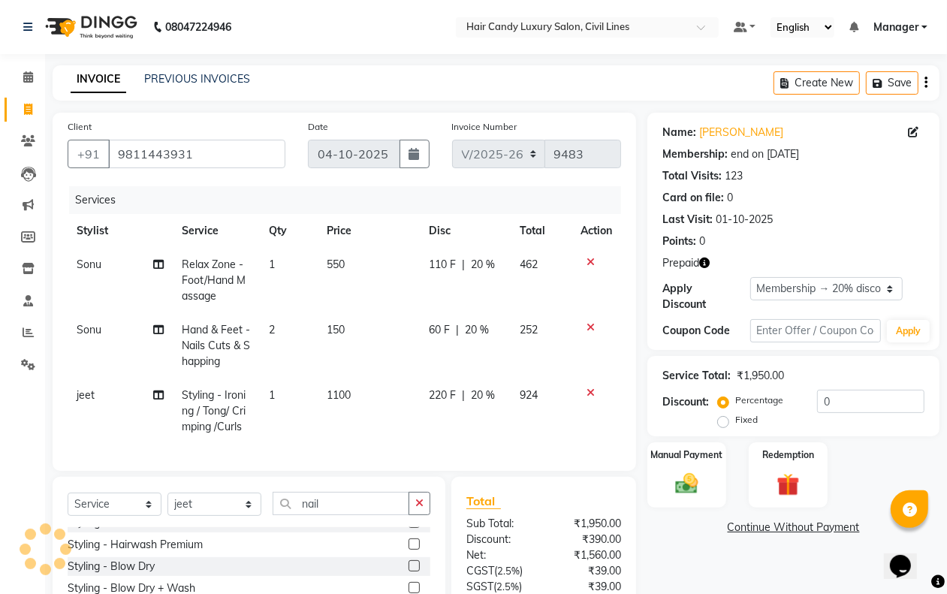
type input "20"
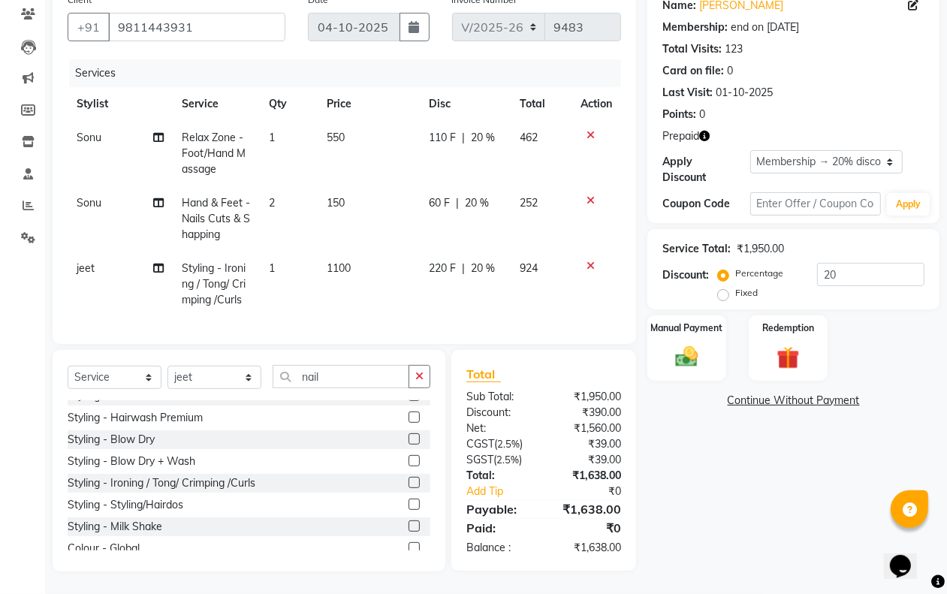
scroll to position [140, 0]
click at [335, 196] on span "150" at bounding box center [336, 203] width 18 height 14
select select "67595"
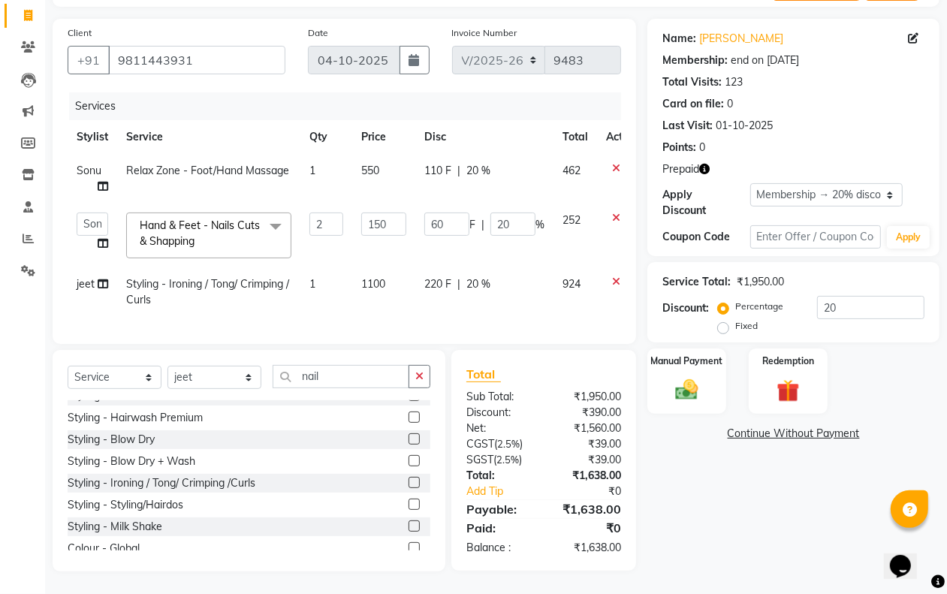
scroll to position [107, 0]
click at [403, 212] on input "150" at bounding box center [383, 223] width 45 height 23
click at [402, 212] on input "150" at bounding box center [383, 223] width 45 height 23
type input "151"
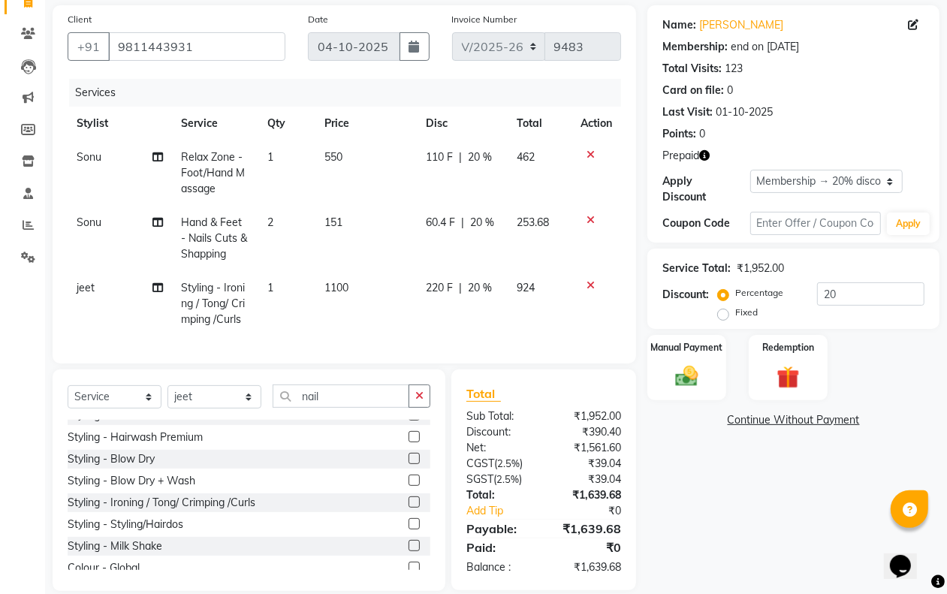
click at [728, 549] on div "Name: Aashima Membership: end on 07-09-2026 Total Visits: 123 Card on file: 0 L…" at bounding box center [798, 298] width 303 height 586
click at [693, 381] on img at bounding box center [686, 376] width 38 height 27
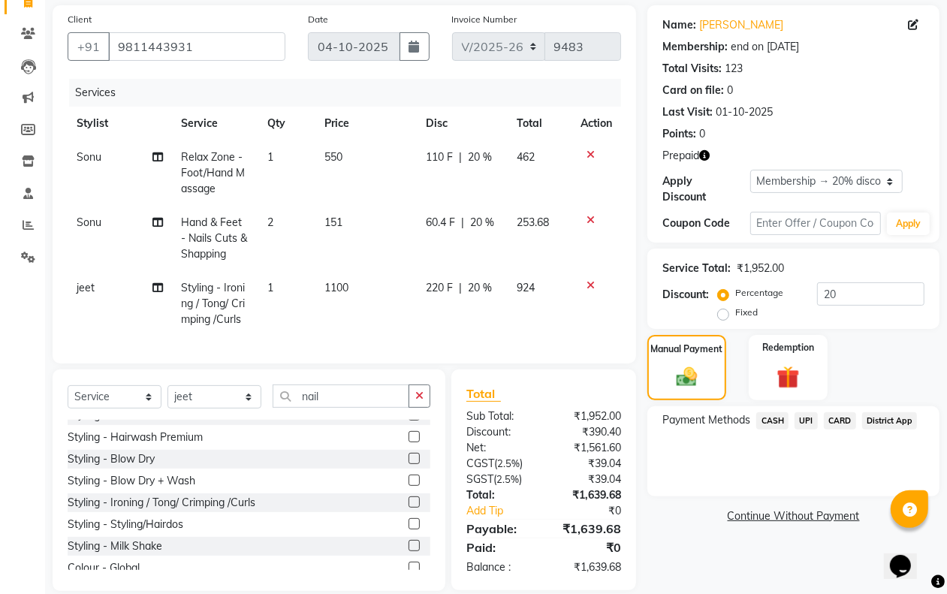
drag, startPoint x: 774, startPoint y: 415, endPoint x: 777, endPoint y: 434, distance: 19.0
click at [774, 417] on span "CASH" at bounding box center [772, 420] width 32 height 17
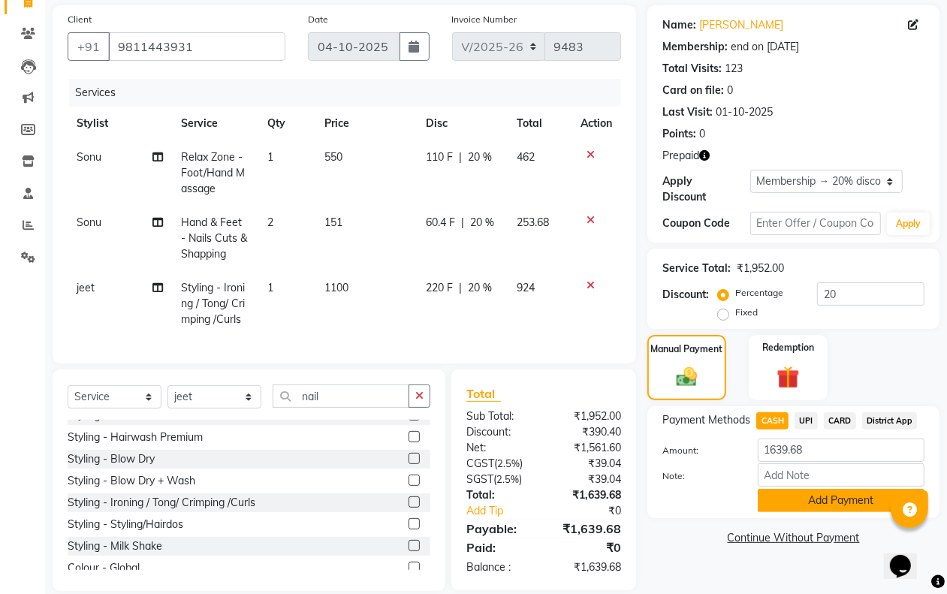
click at [785, 492] on button "Add Payment" at bounding box center [841, 500] width 167 height 23
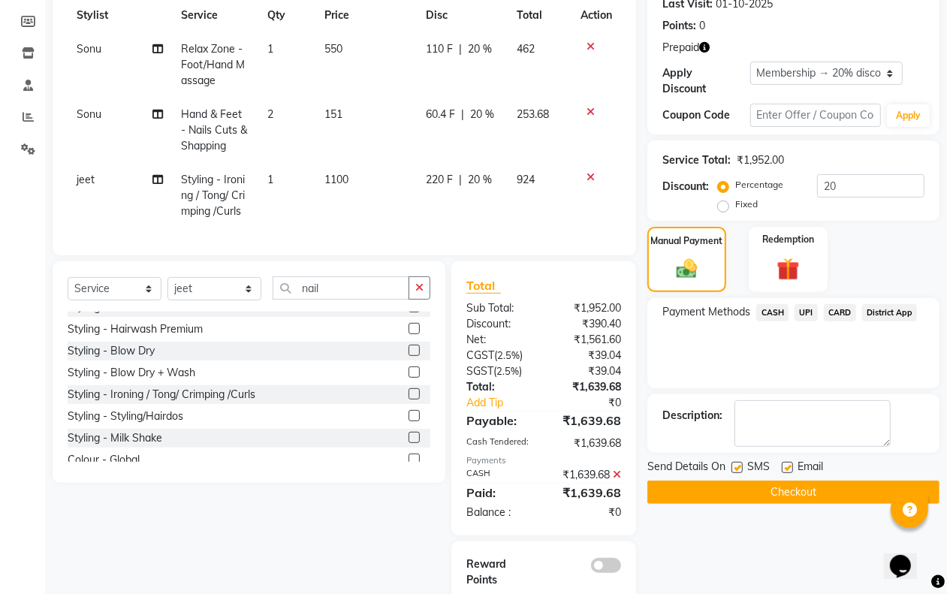
scroll to position [261, 0]
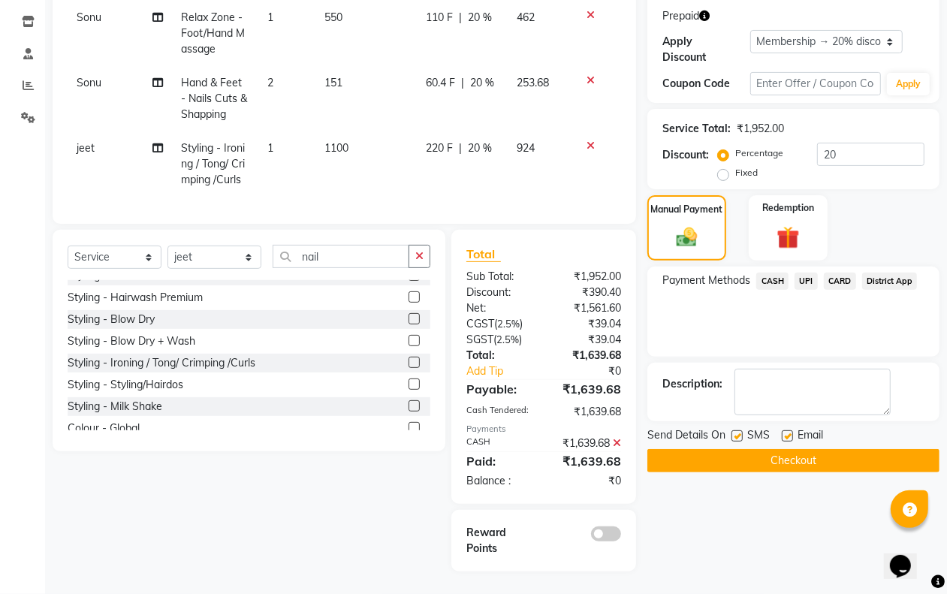
click at [737, 430] on label at bounding box center [736, 435] width 11 height 11
click at [737, 432] on input "checkbox" at bounding box center [736, 437] width 10 height 10
checkbox input "false"
click at [788, 430] on label at bounding box center [787, 435] width 11 height 11
click at [788, 432] on input "checkbox" at bounding box center [787, 437] width 10 height 10
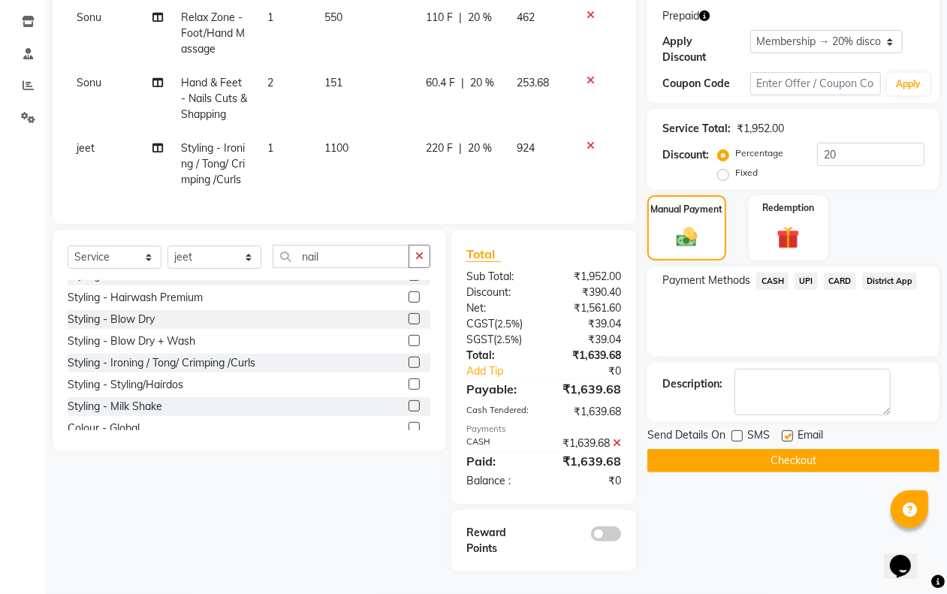
checkbox input "false"
click at [786, 449] on button "Checkout" at bounding box center [793, 460] width 292 height 23
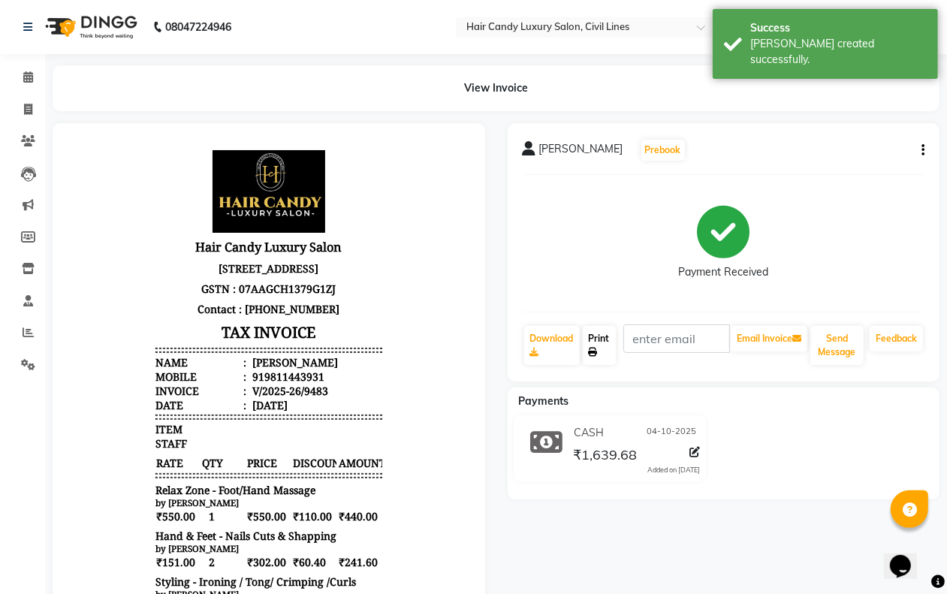
click at [606, 359] on link "Print" at bounding box center [599, 345] width 33 height 39
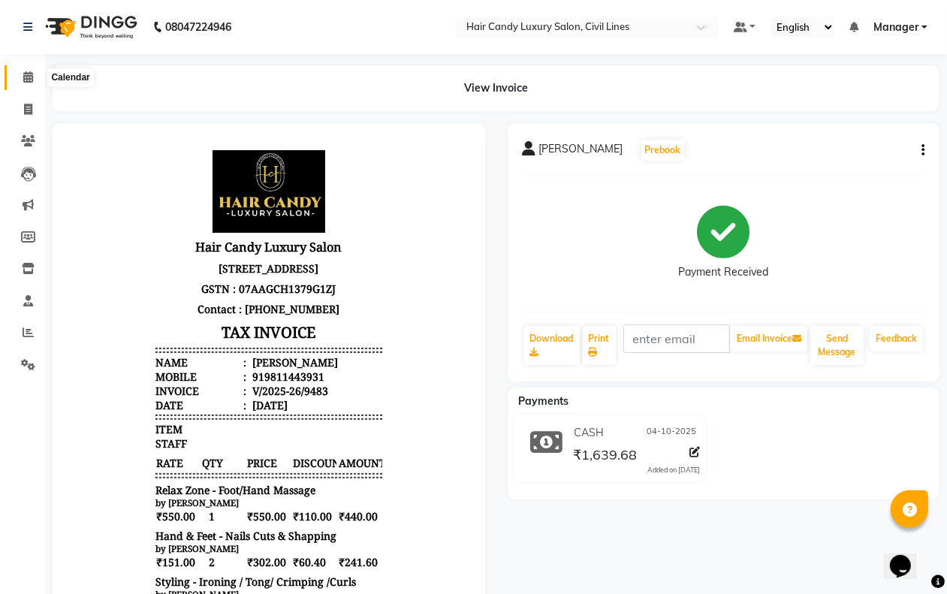
click at [20, 71] on span at bounding box center [28, 77] width 26 height 17
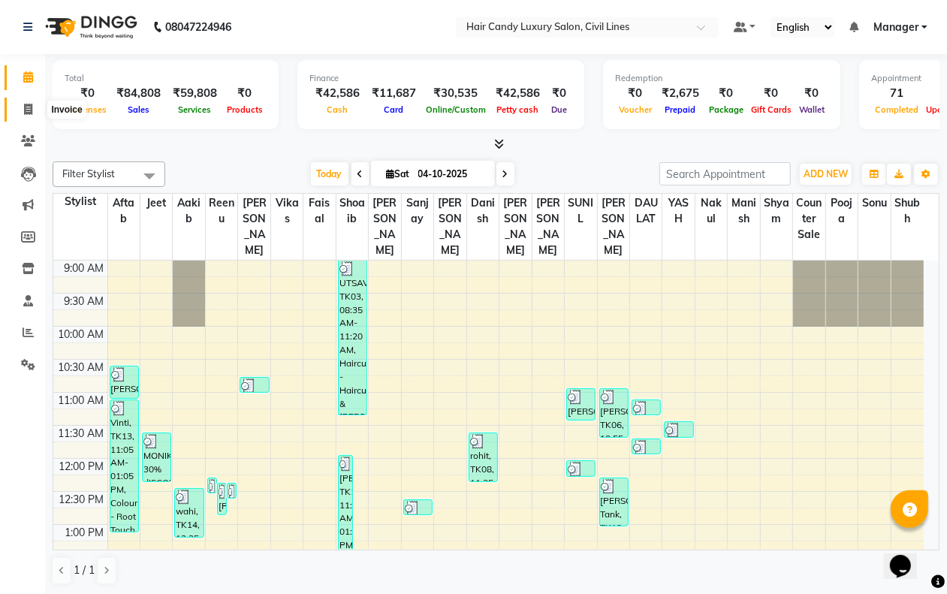
click at [27, 113] on icon at bounding box center [28, 109] width 8 height 11
select select "6308"
select select "service"
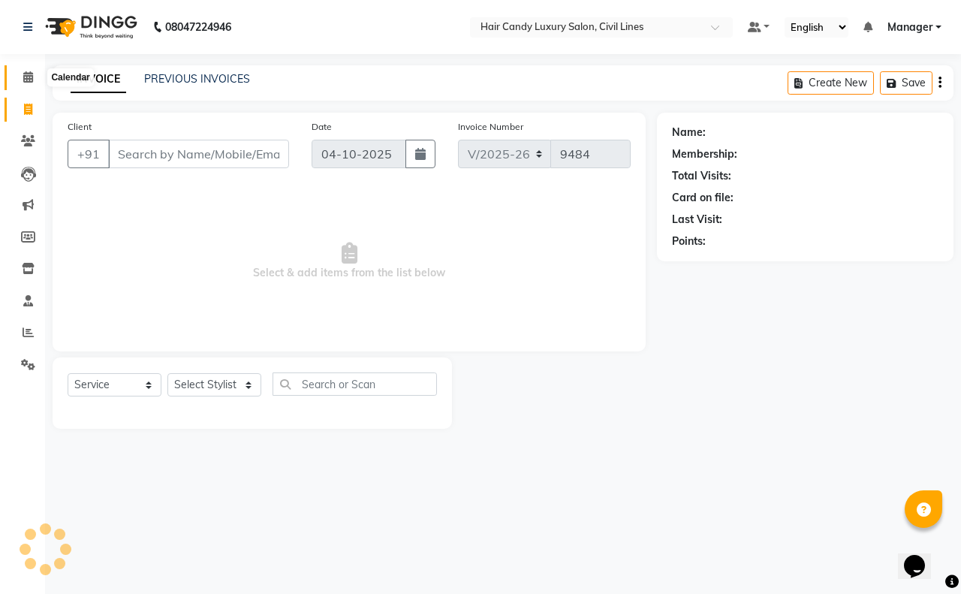
click at [29, 75] on icon at bounding box center [28, 76] width 10 height 11
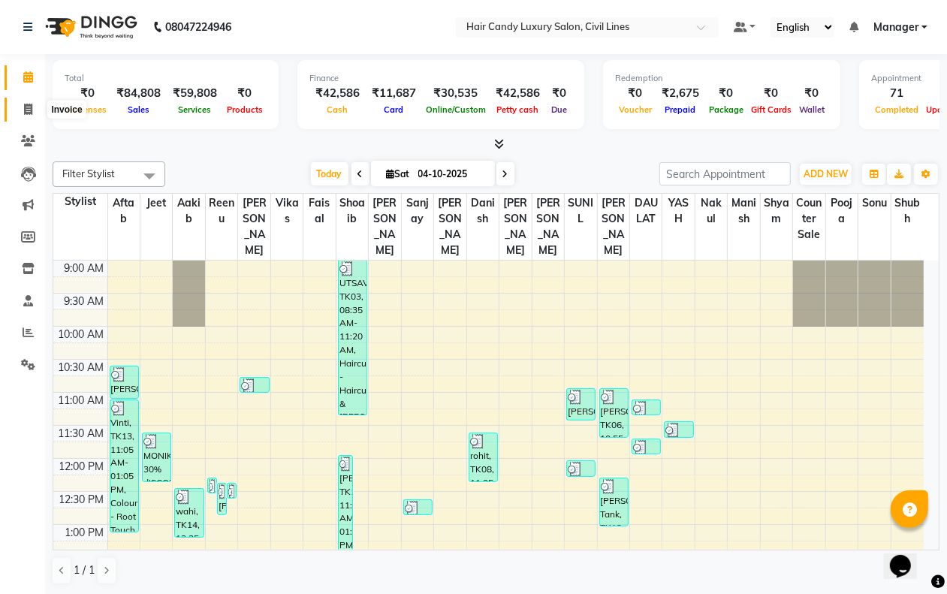
click at [23, 111] on span at bounding box center [28, 109] width 26 height 17
select select "6308"
select select "service"
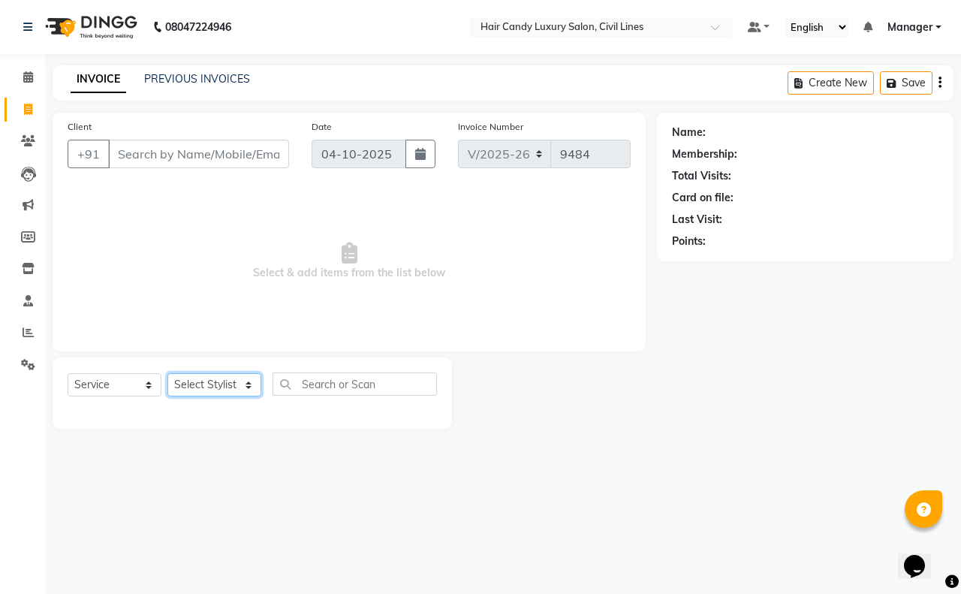
click at [215, 385] on select "Select Stylist" at bounding box center [214, 384] width 94 height 23
click at [200, 376] on select "Select Stylist aakib AASHU Aftab Arshal counter sale Danish DAULAT faisal jeet …" at bounding box center [214, 384] width 94 height 23
select select "47811"
click at [167, 373] on select "Select Stylist aakib AASHU Aftab Arshal counter sale Danish DAULAT faisal jeet …" at bounding box center [214, 384] width 94 height 23
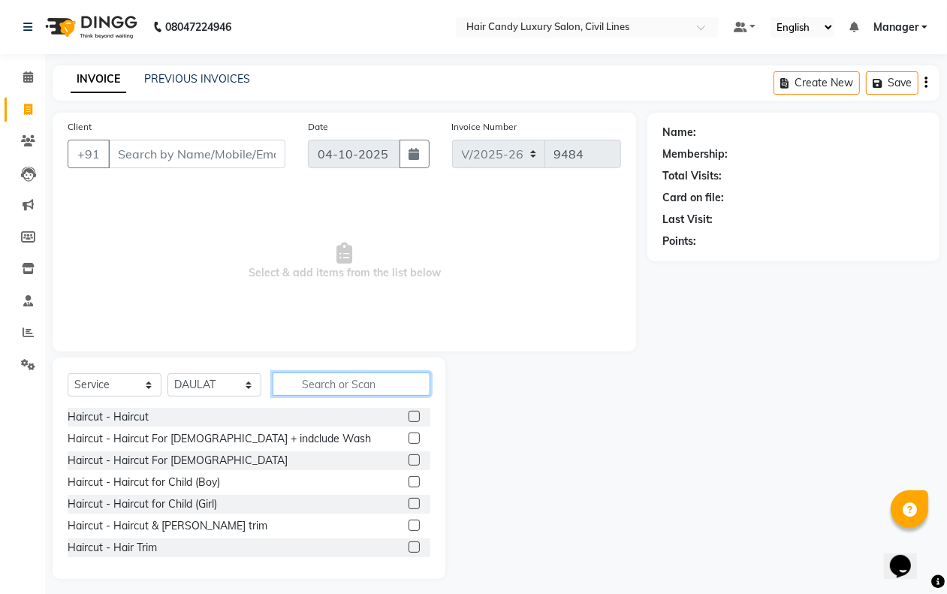
click at [336, 385] on input "text" at bounding box center [352, 383] width 158 height 23
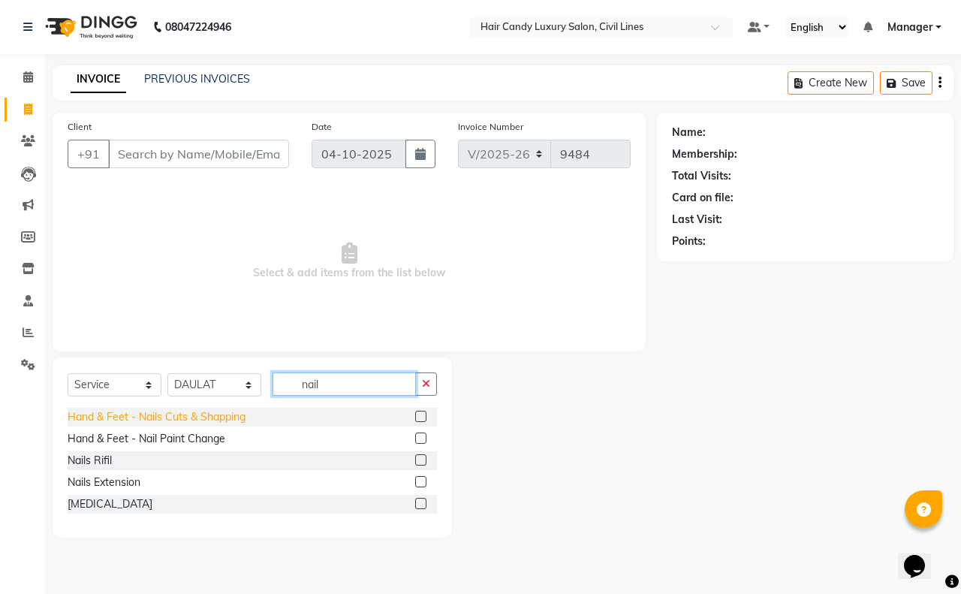
type input "nail"
drag, startPoint x: 229, startPoint y: 415, endPoint x: 238, endPoint y: 373, distance: 43.0
click at [227, 411] on div "Hand & Feet - Nails Cuts & Shapping" at bounding box center [157, 417] width 178 height 16
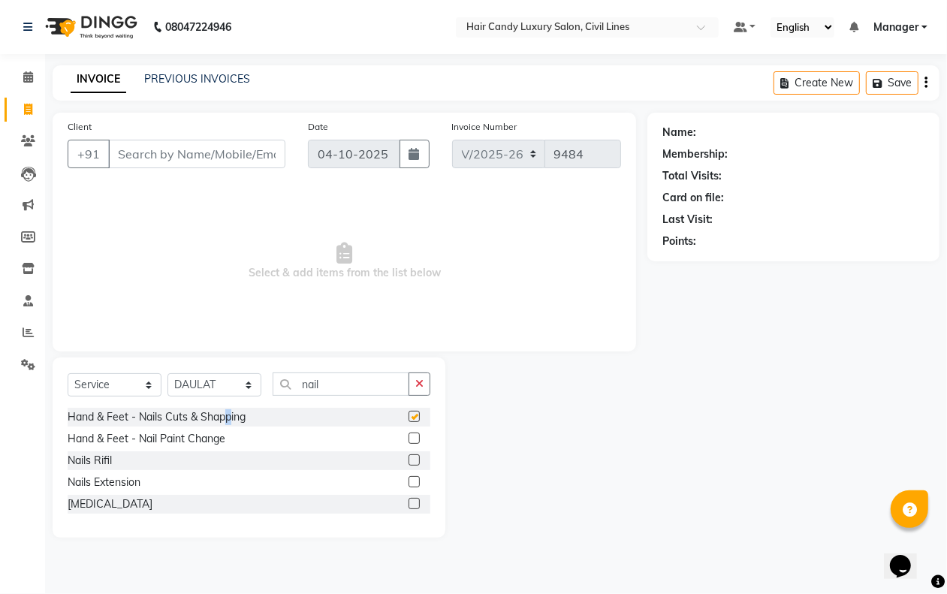
checkbox input "false"
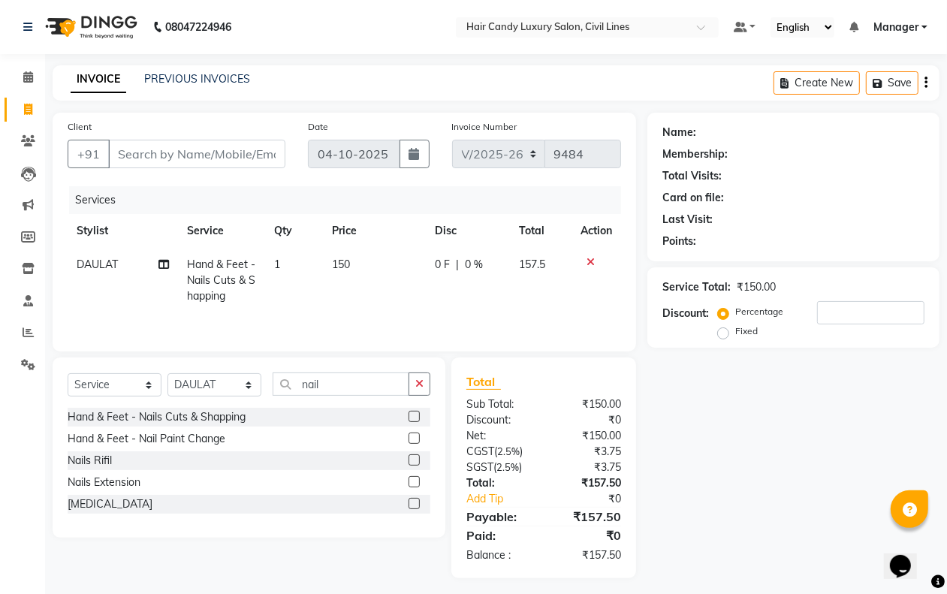
drag, startPoint x: 280, startPoint y: 263, endPoint x: 293, endPoint y: 263, distance: 12.8
click at [282, 263] on td "1" at bounding box center [294, 280] width 58 height 65
select select "47811"
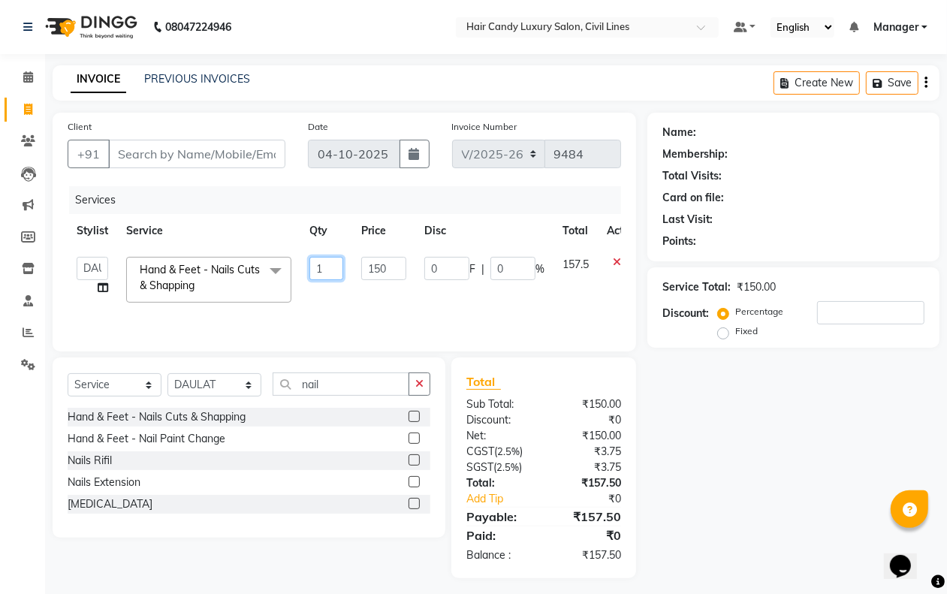
click at [329, 263] on input "1" at bounding box center [326, 268] width 34 height 23
type input "2"
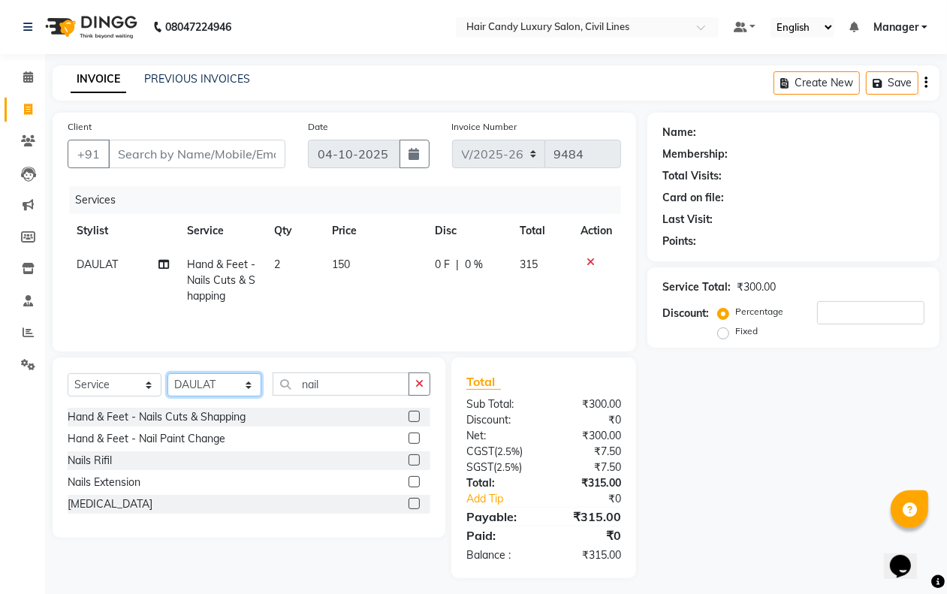
click at [220, 393] on select "Select Stylist aakib AASHU Aftab Arshal counter sale Danish DAULAT faisal jeet …" at bounding box center [214, 384] width 94 height 23
select select "47810"
click at [167, 375] on select "Select Stylist aakib AASHU Aftab Arshal counter sale Danish DAULAT faisal jeet …" at bounding box center [214, 384] width 94 height 23
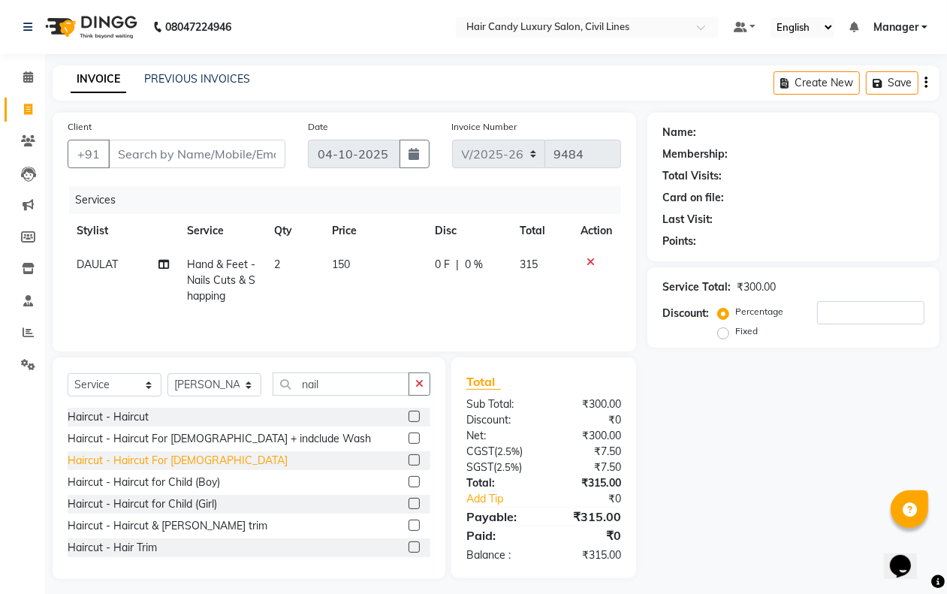
click at [196, 526] on div "Haircut - Haircut & Beard trim" at bounding box center [168, 526] width 200 height 16
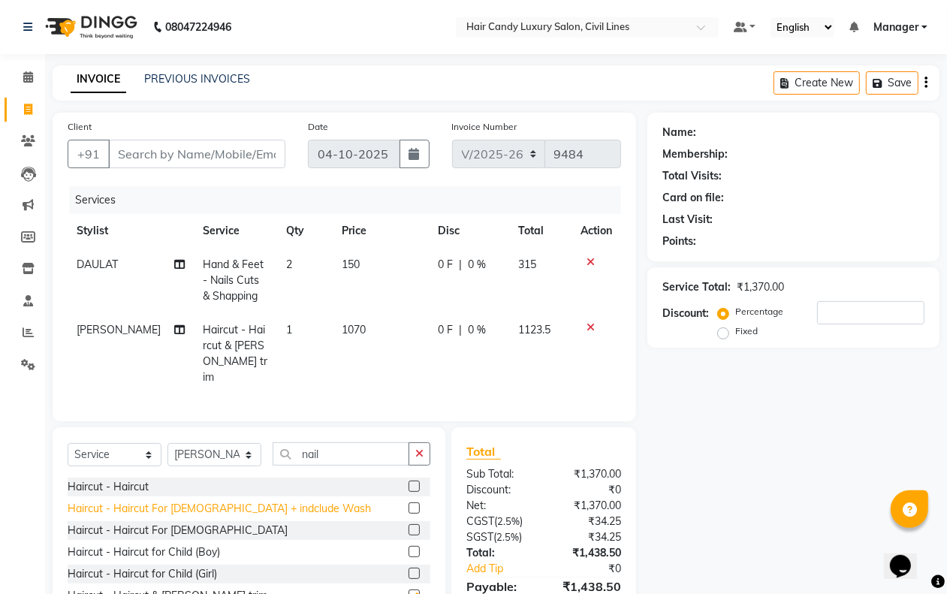
checkbox input "false"
click at [178, 150] on input "Client" at bounding box center [196, 154] width 177 height 29
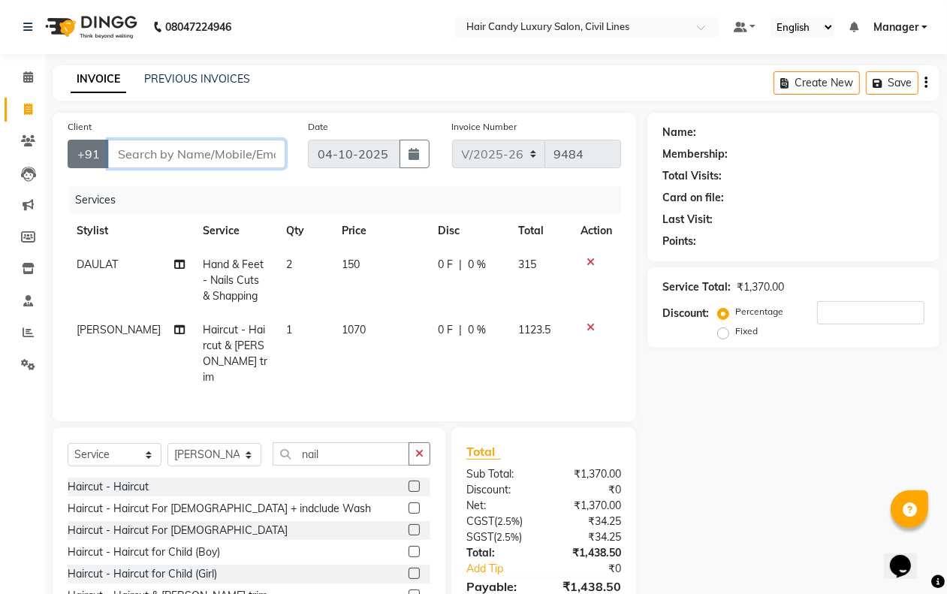
type input "9"
type input "0"
type input "9811078858"
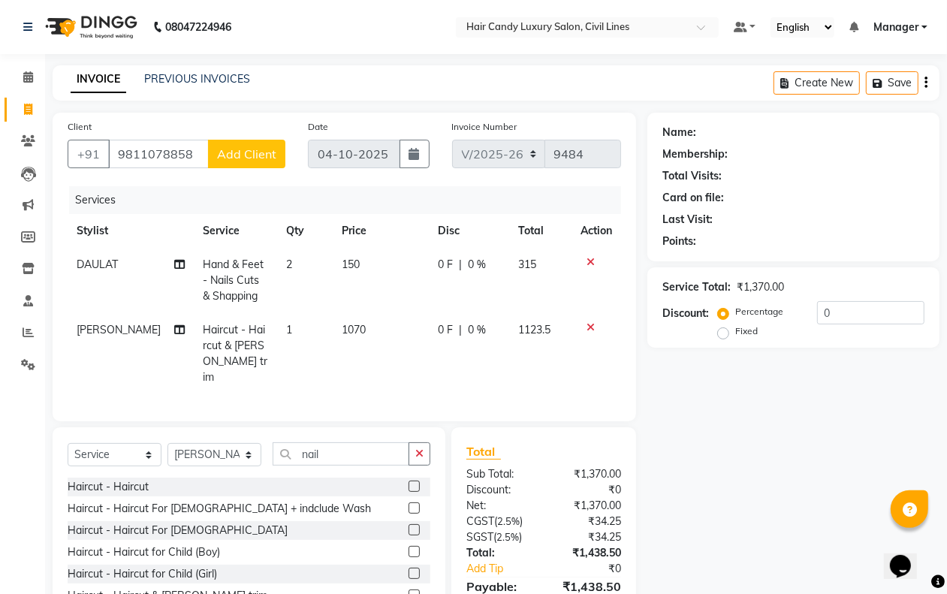
click at [242, 158] on span "Add Client" at bounding box center [246, 153] width 59 height 15
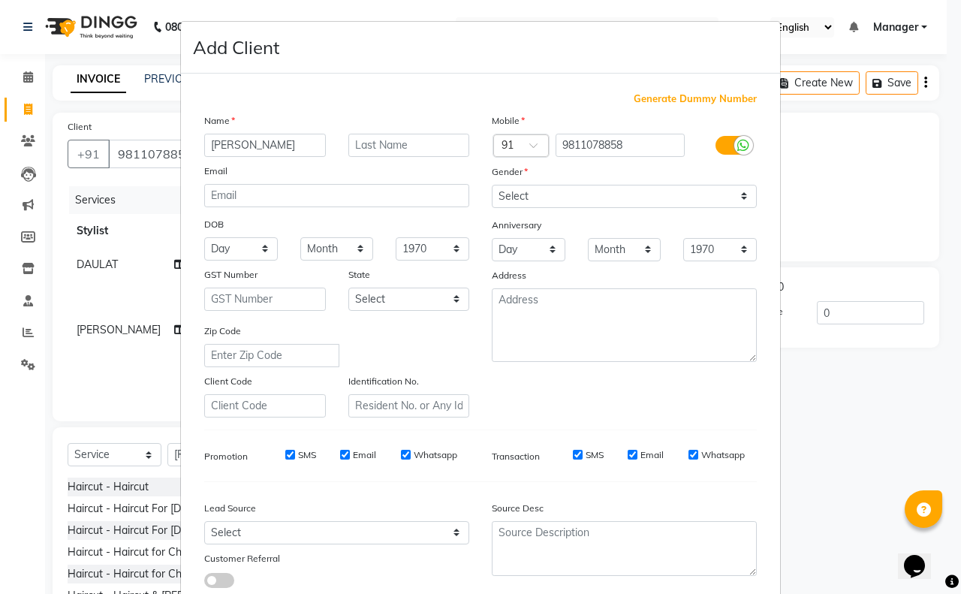
type input "Avneet"
click at [541, 200] on select "Select Male Female Other Prefer Not To Say" at bounding box center [624, 196] width 265 height 23
select select "male"
click at [492, 185] on select "Select Male Female Other Prefer Not To Say" at bounding box center [624, 196] width 265 height 23
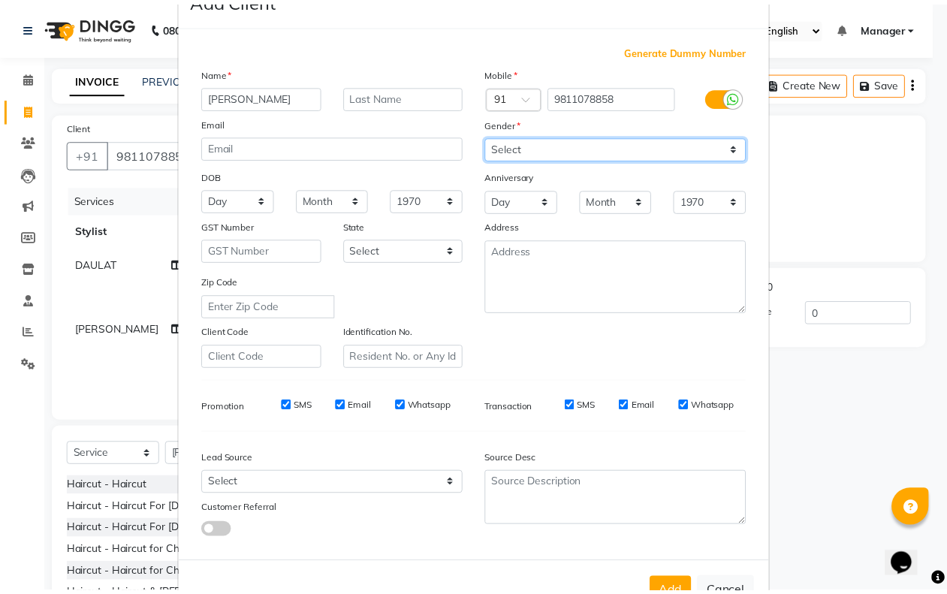
scroll to position [94, 0]
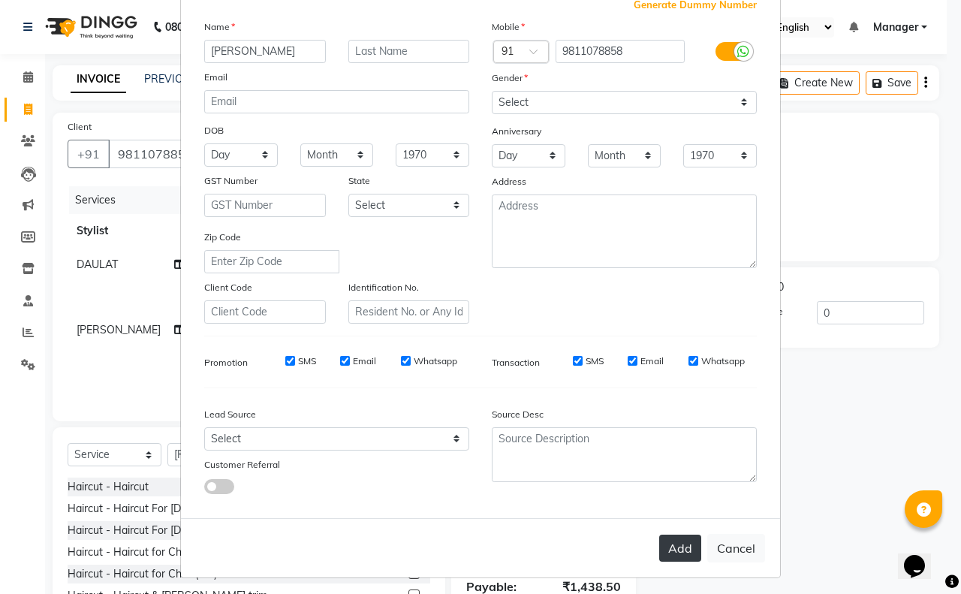
click at [662, 535] on button "Add" at bounding box center [680, 548] width 42 height 27
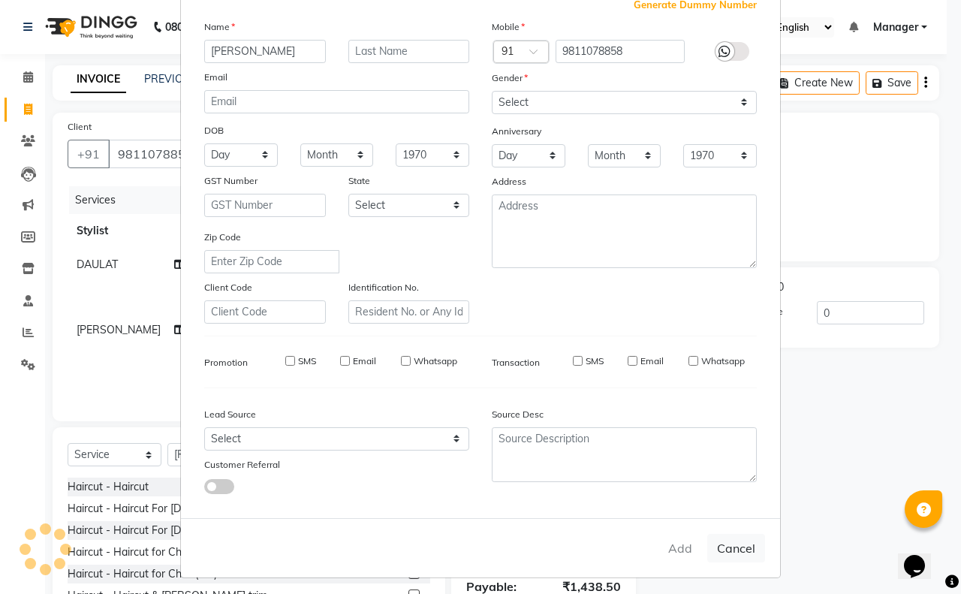
select select
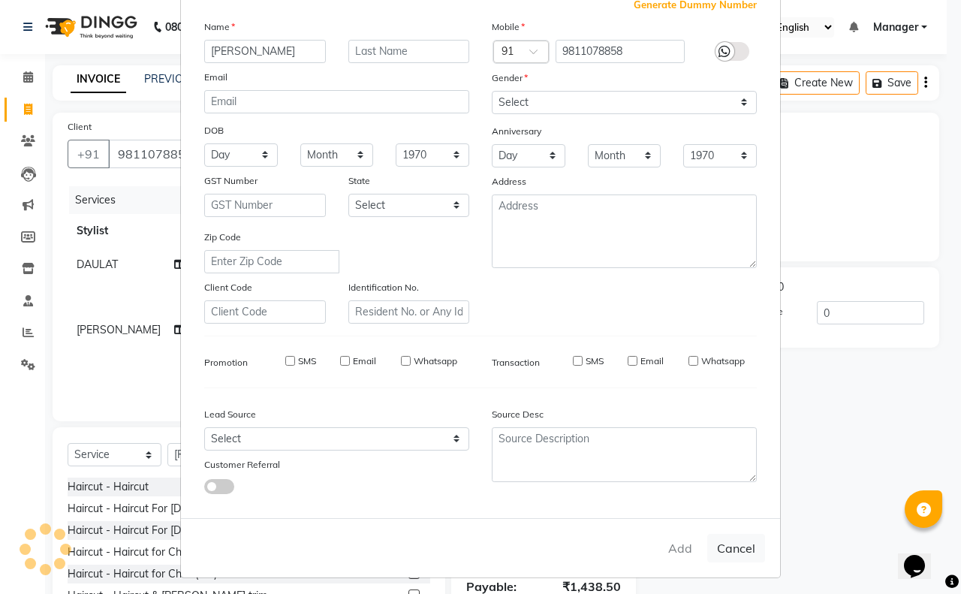
select select
checkbox input "false"
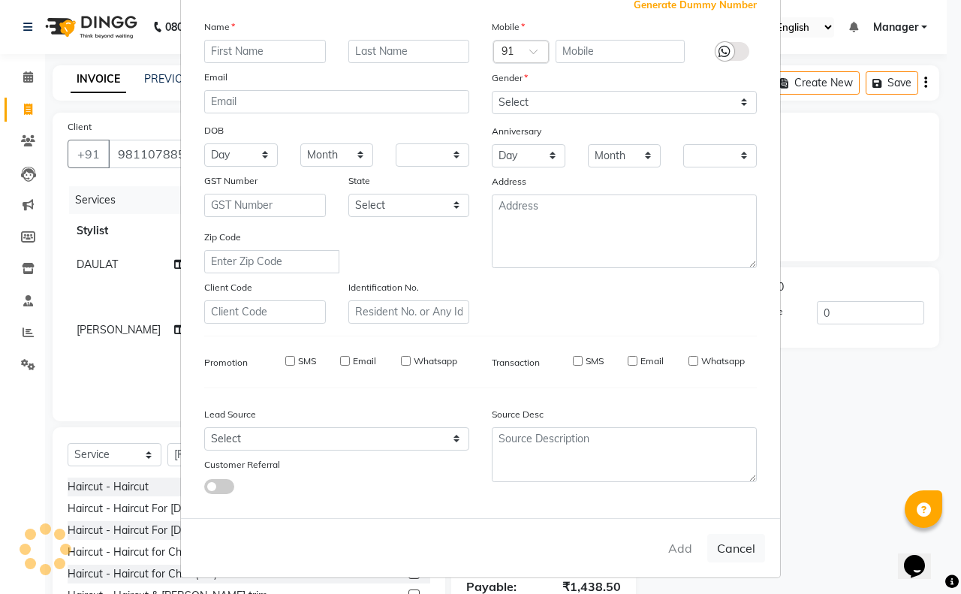
checkbox input "false"
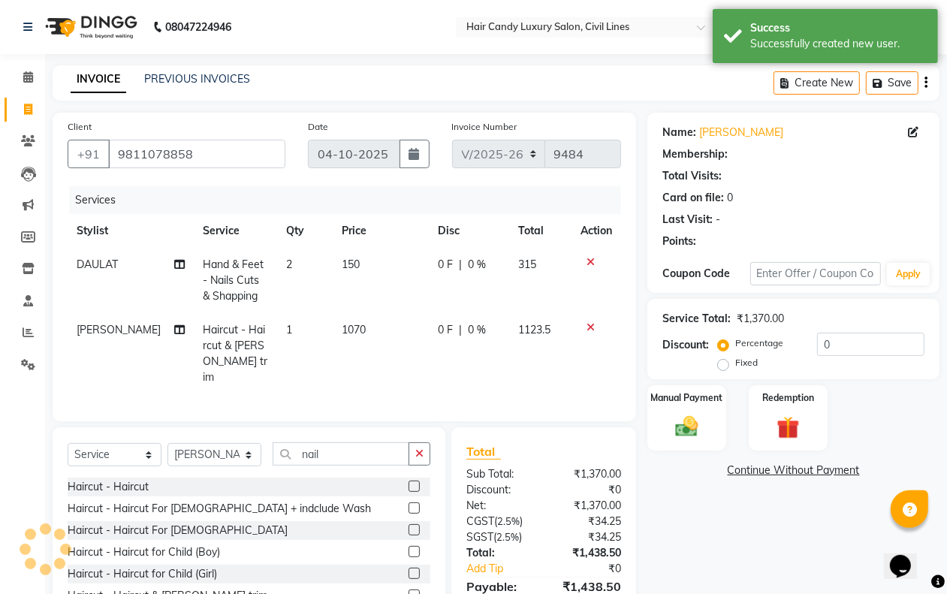
select select "1: Object"
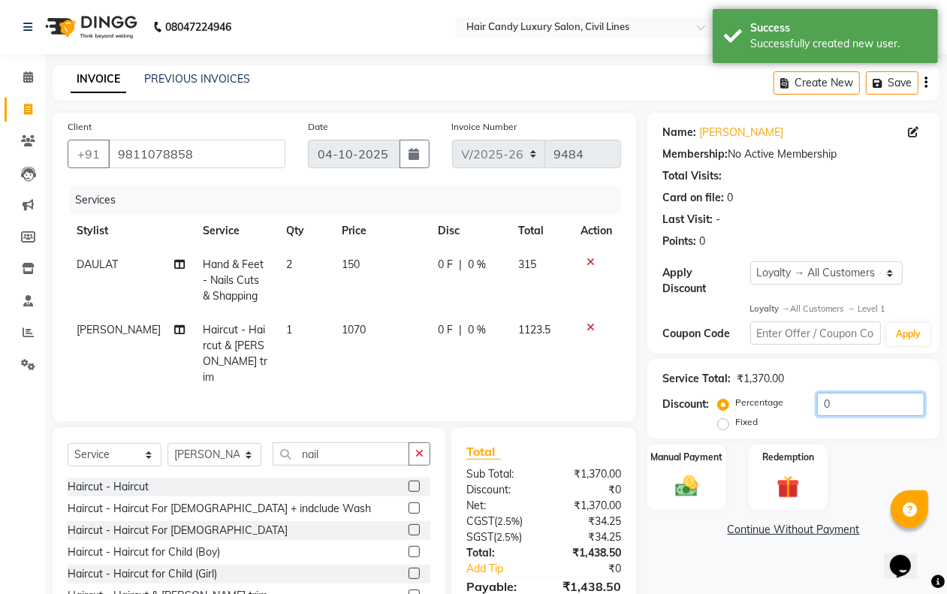
click at [838, 402] on input "0" at bounding box center [870, 404] width 107 height 23
click at [838, 403] on input "0" at bounding box center [870, 404] width 107 height 23
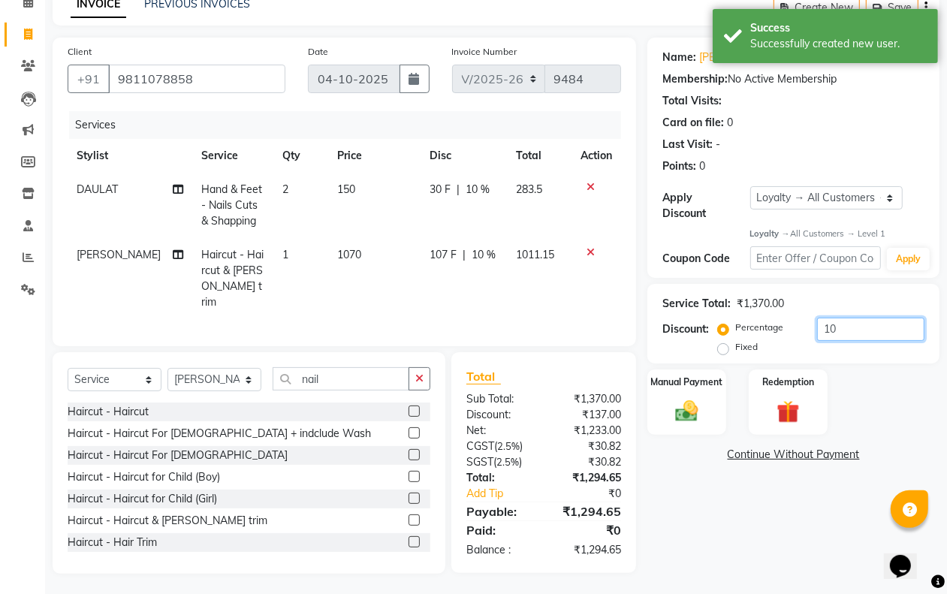
type input "10"
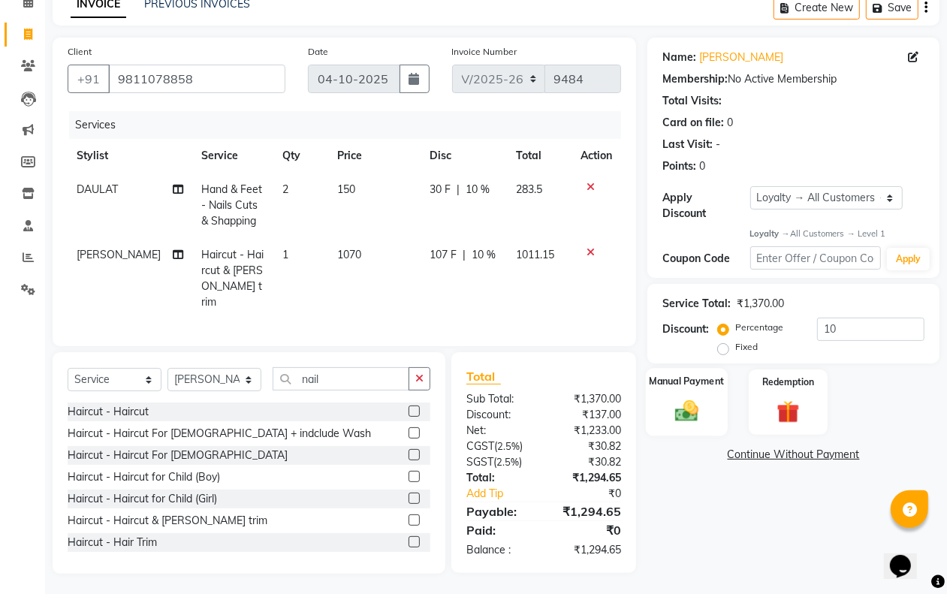
click at [688, 419] on img at bounding box center [686, 411] width 38 height 27
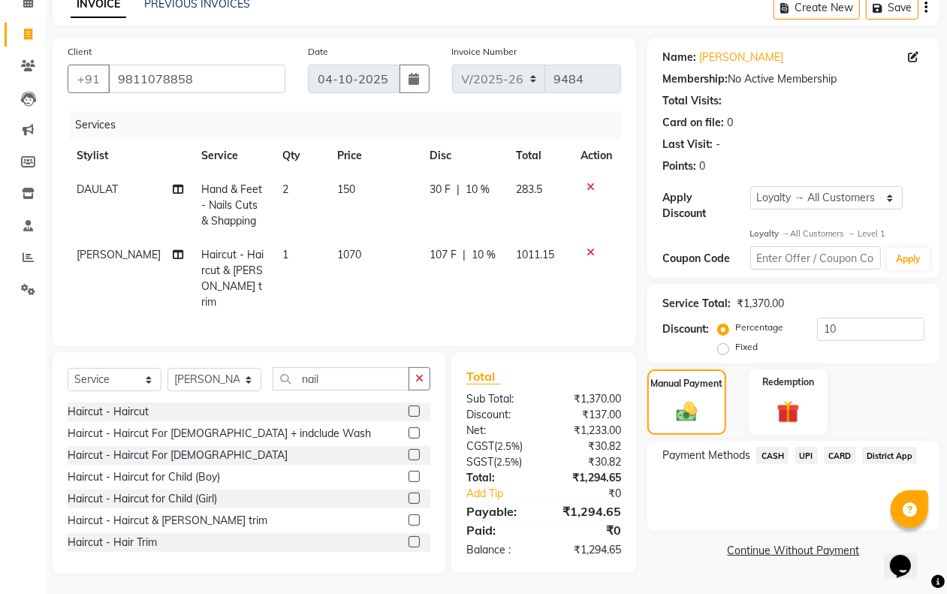
click at [770, 456] on span "CASH" at bounding box center [772, 455] width 32 height 17
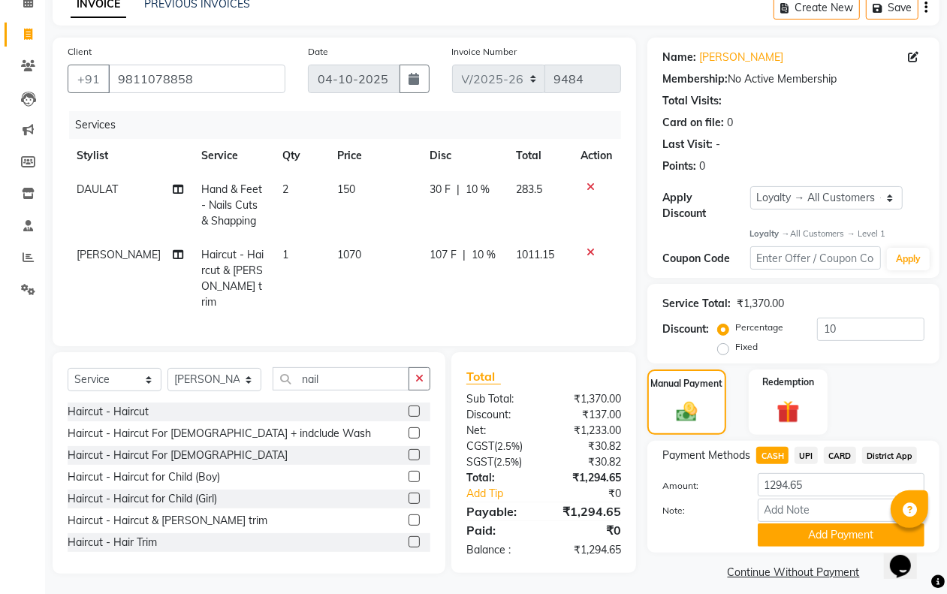
click at [775, 534] on button "Add Payment" at bounding box center [841, 534] width 167 height 23
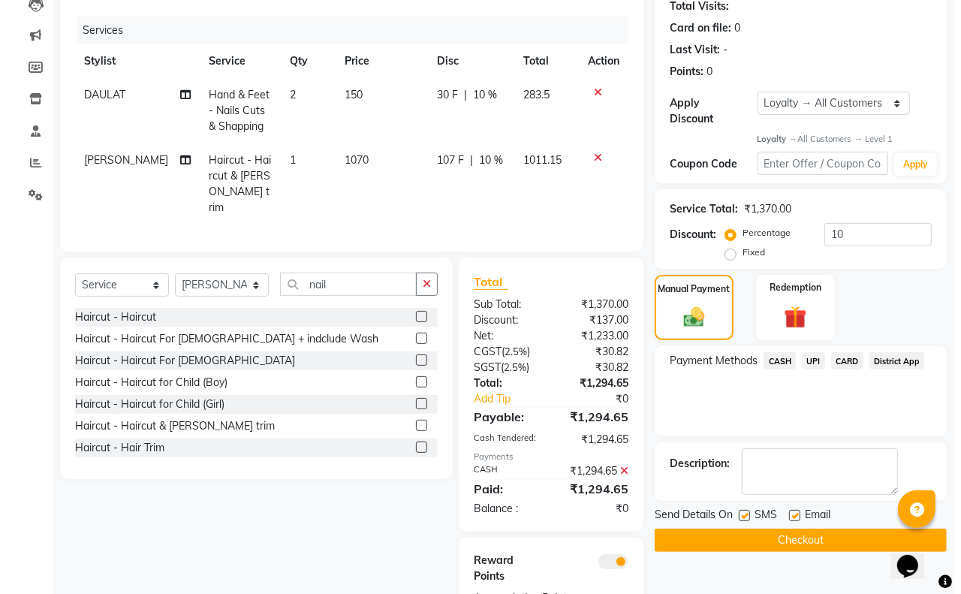
scroll to position [249, 0]
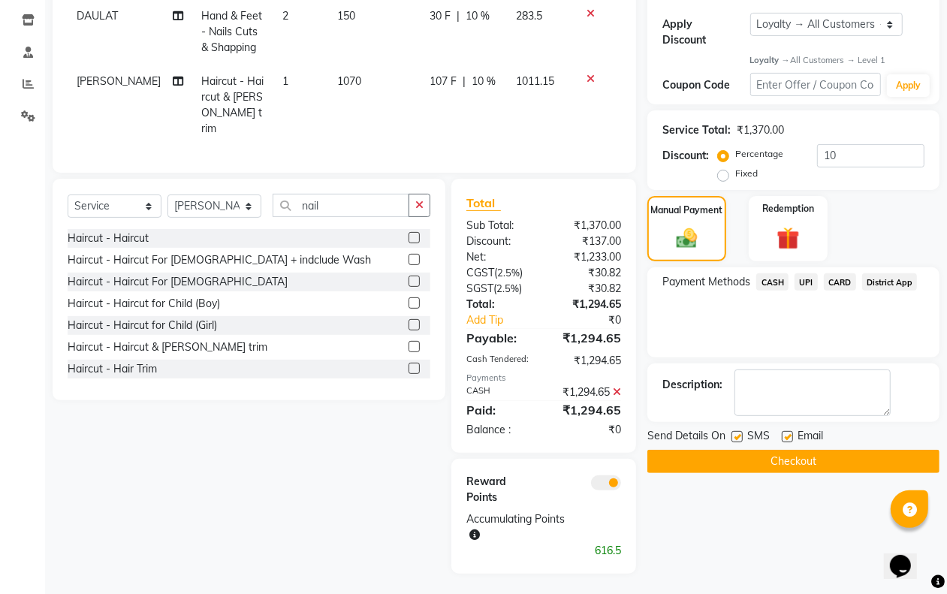
click at [620, 478] on span at bounding box center [606, 482] width 30 height 15
click at [621, 485] on input "checkbox" at bounding box center [621, 485] width 0 height 0
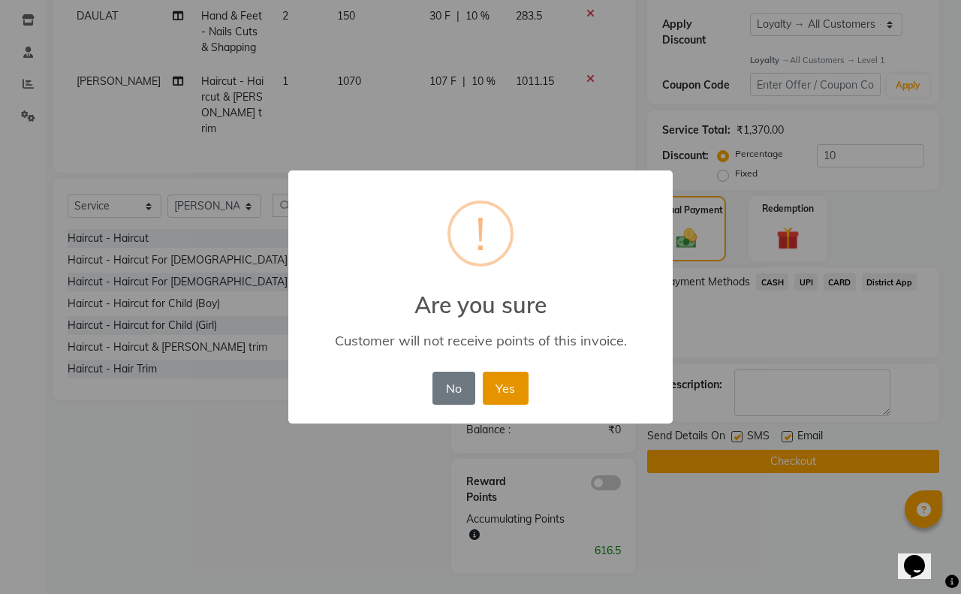
click at [513, 387] on button "Yes" at bounding box center [506, 388] width 46 height 33
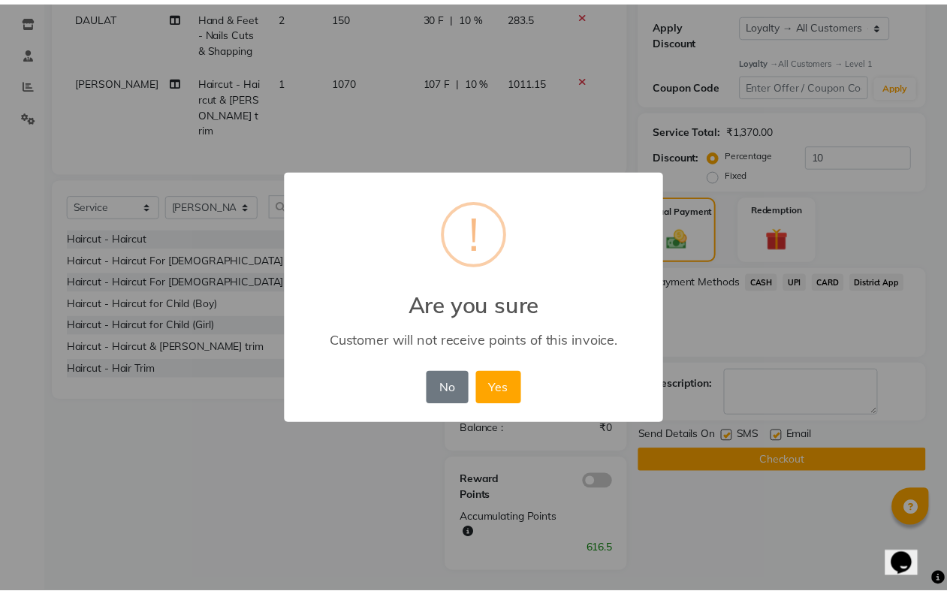
scroll to position [195, 0]
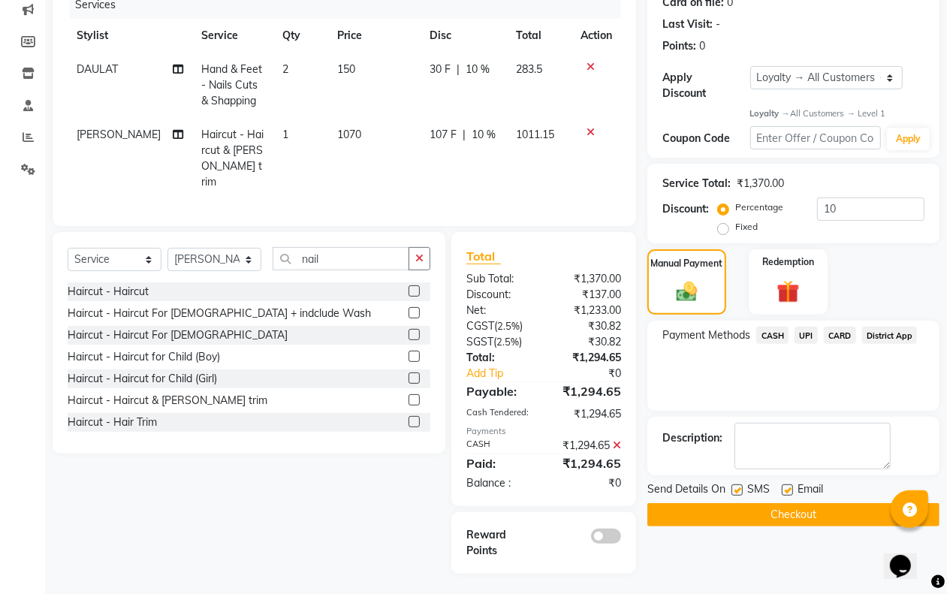
click at [734, 488] on label at bounding box center [736, 489] width 11 height 11
click at [734, 488] on input "checkbox" at bounding box center [736, 491] width 10 height 10
checkbox input "false"
click at [791, 490] on label at bounding box center [787, 489] width 11 height 11
click at [791, 490] on input "checkbox" at bounding box center [787, 491] width 10 height 10
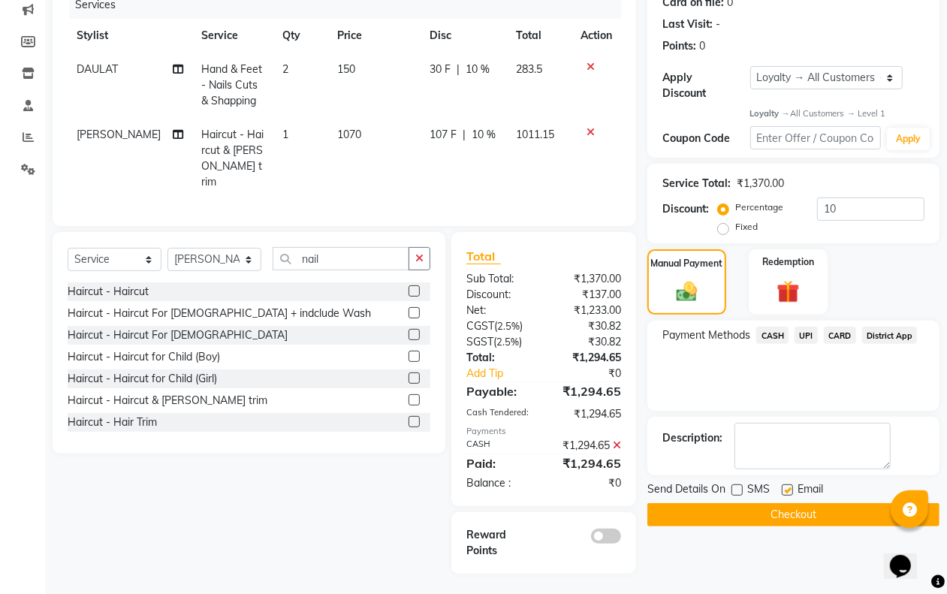
checkbox input "false"
click at [779, 528] on div "Name: Avneet Membership: No Active Membership Total Visits: Card on file: 0 Las…" at bounding box center [798, 245] width 303 height 656
click at [779, 518] on button "Checkout" at bounding box center [793, 514] width 292 height 23
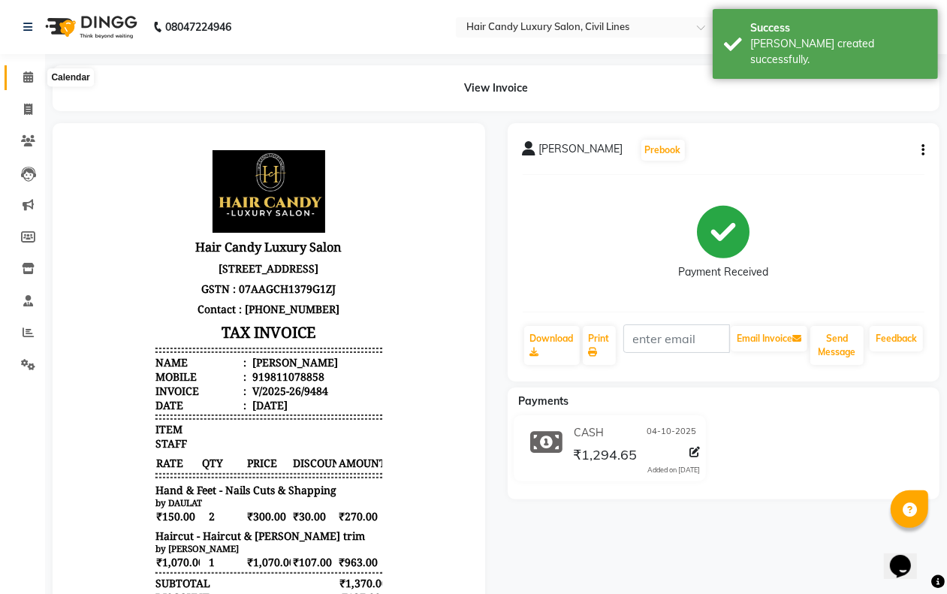
click at [34, 69] on span at bounding box center [28, 77] width 26 height 17
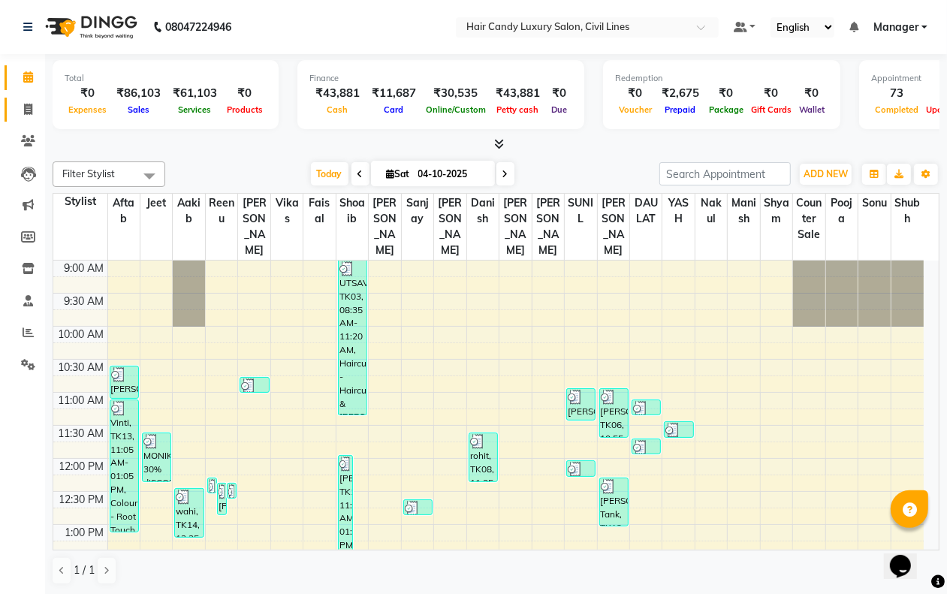
click at [24, 107] on icon at bounding box center [28, 109] width 8 height 11
select select "service"
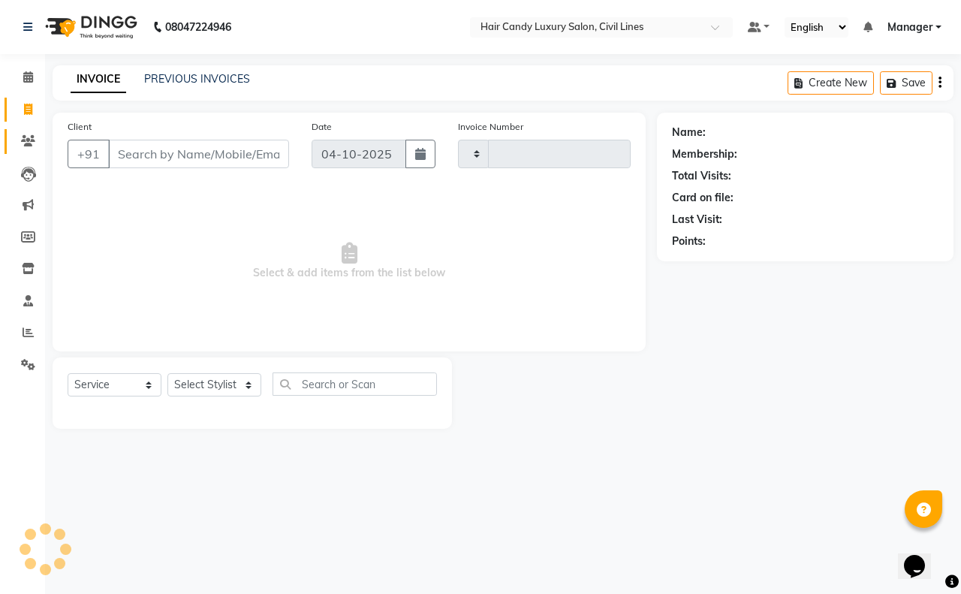
type input "9485"
select select "6308"
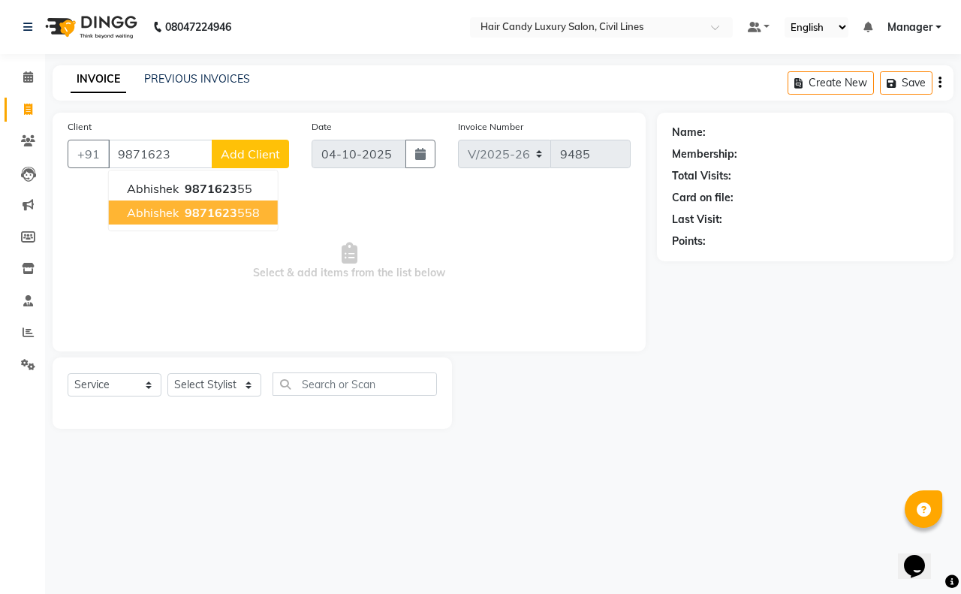
click at [181, 205] on button "abhishek 9871623 558" at bounding box center [193, 212] width 169 height 24
type input "9871623558"
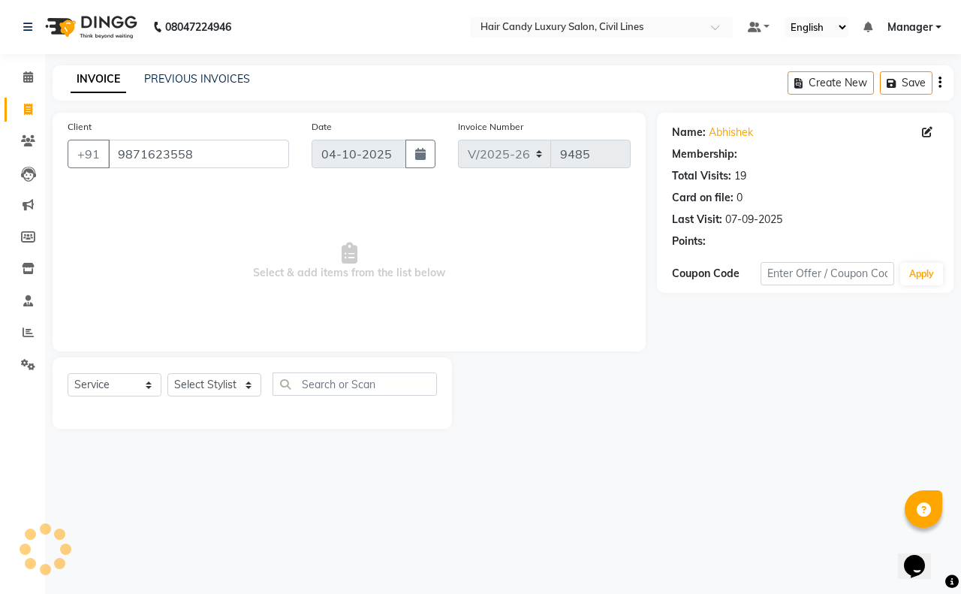
select select "2: Object"
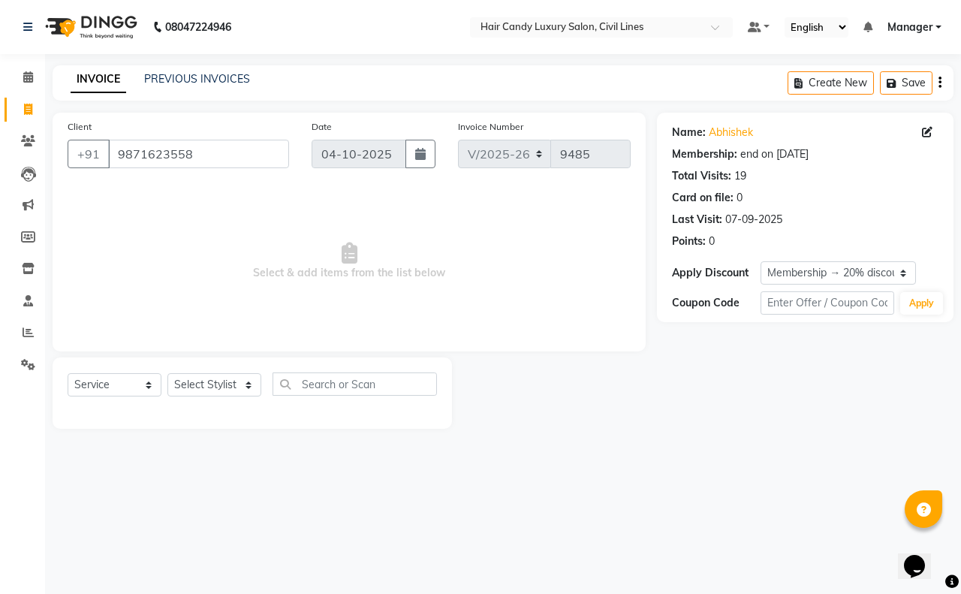
click at [220, 372] on div "Select Service Product Membership Package Voucher Prepaid Gift Card Select Styl…" at bounding box center [252, 389] width 369 height 35
drag, startPoint x: 219, startPoint y: 388, endPoint x: 222, endPoint y: 379, distance: 9.5
click at [222, 379] on select "Select Stylist aakib AASHU Aftab Arshal counter sale Danish DAULAT faisal jeet …" at bounding box center [214, 384] width 94 height 23
select select "49530"
click at [167, 373] on select "Select Stylist aakib AASHU Aftab Arshal counter sale Danish DAULAT faisal jeet …" at bounding box center [214, 384] width 94 height 23
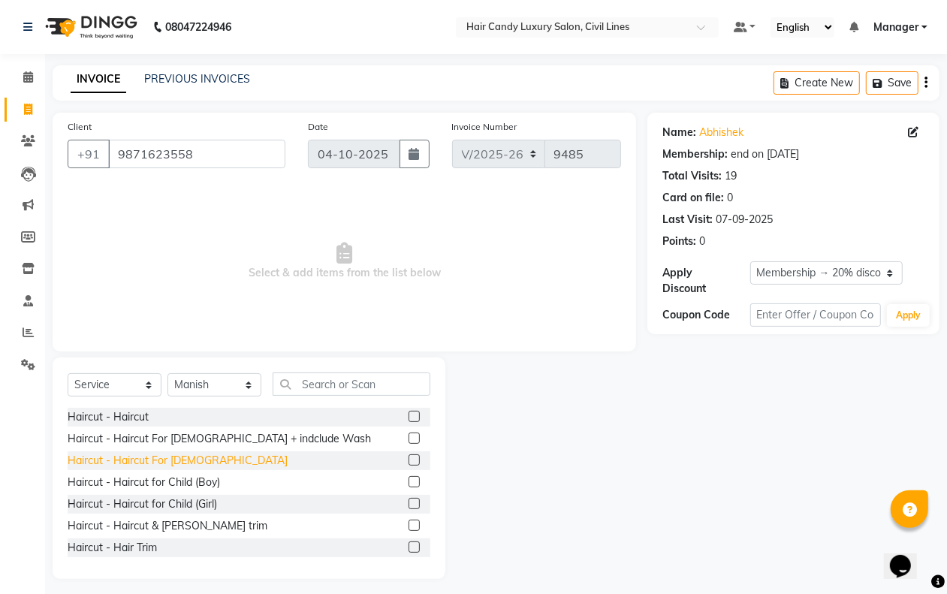
click at [173, 457] on div "Haircut - Haircut For Gents" at bounding box center [178, 461] width 220 height 16
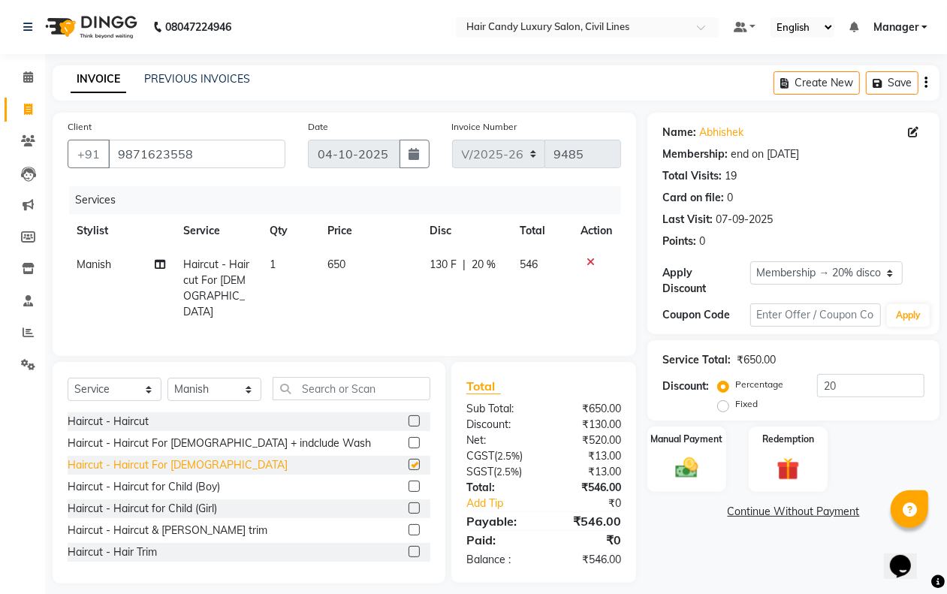
checkbox input "false"
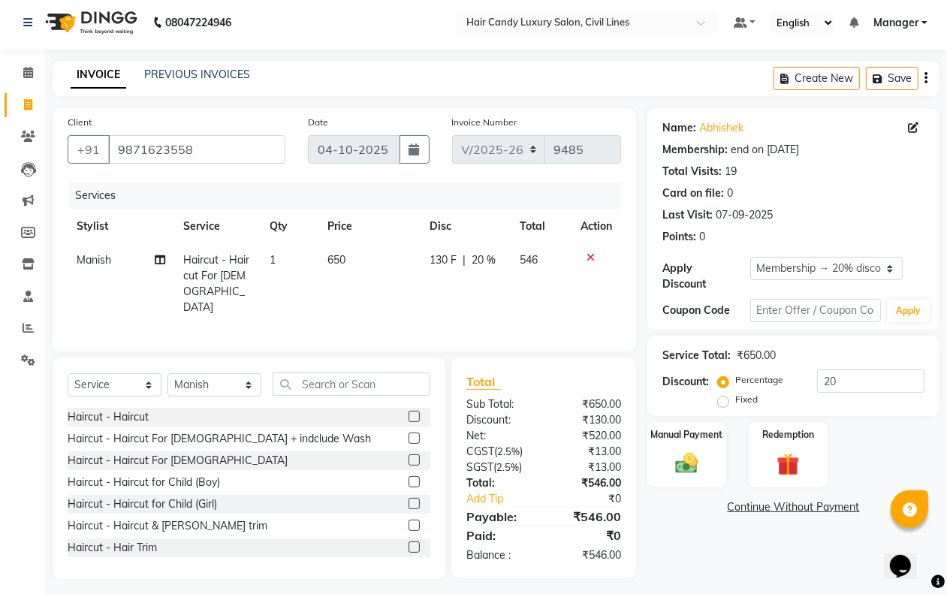
scroll to position [6, 0]
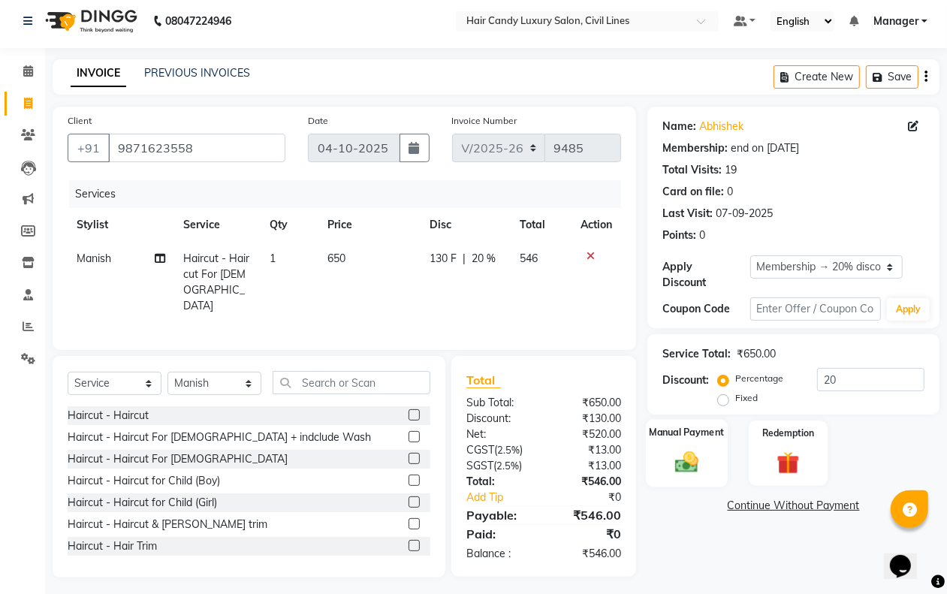
click at [674, 460] on img at bounding box center [686, 461] width 38 height 27
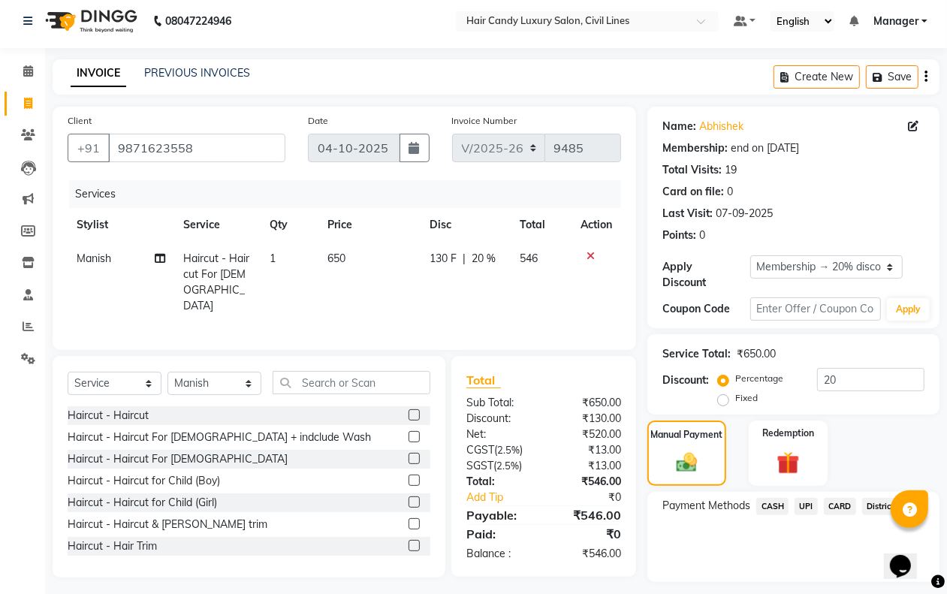
click at [812, 502] on span "UPI" at bounding box center [805, 506] width 23 height 17
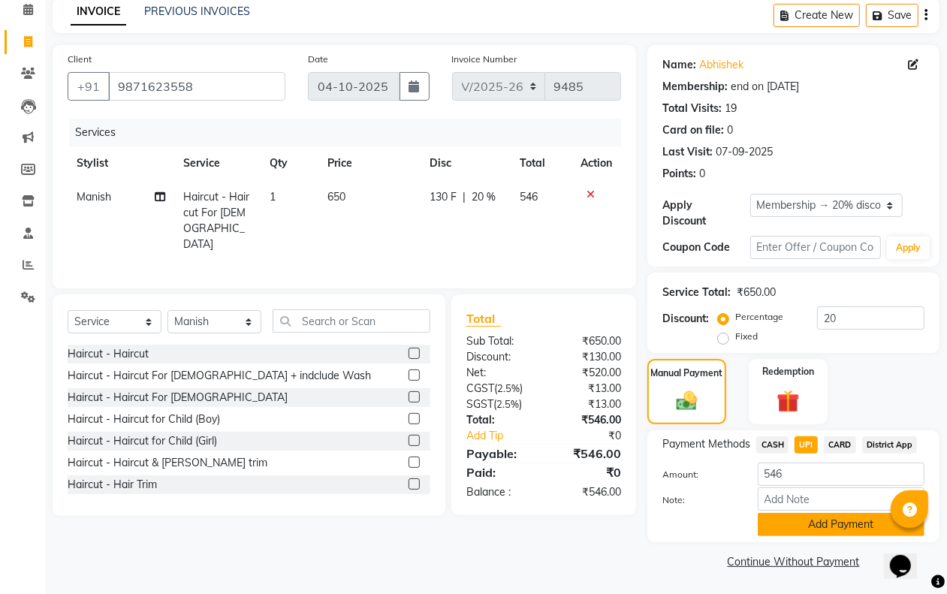
click at [812, 526] on button "Add Payment" at bounding box center [841, 524] width 167 height 23
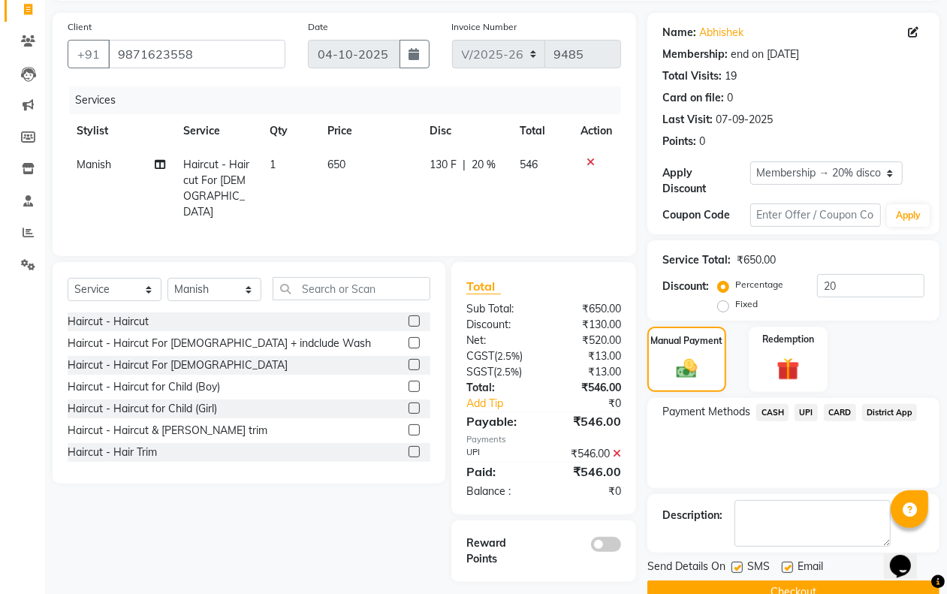
scroll to position [132, 0]
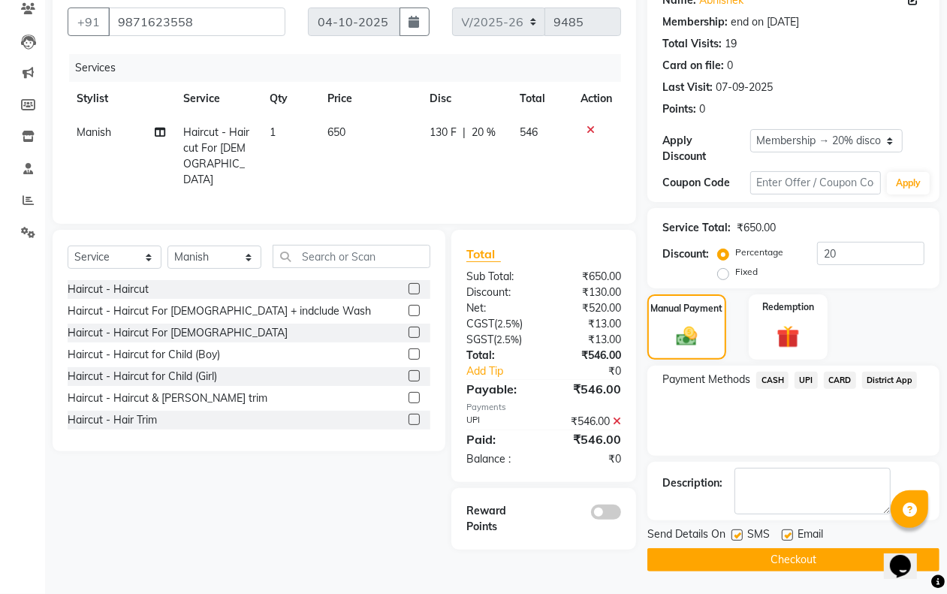
click at [742, 563] on button "Checkout" at bounding box center [793, 559] width 292 height 23
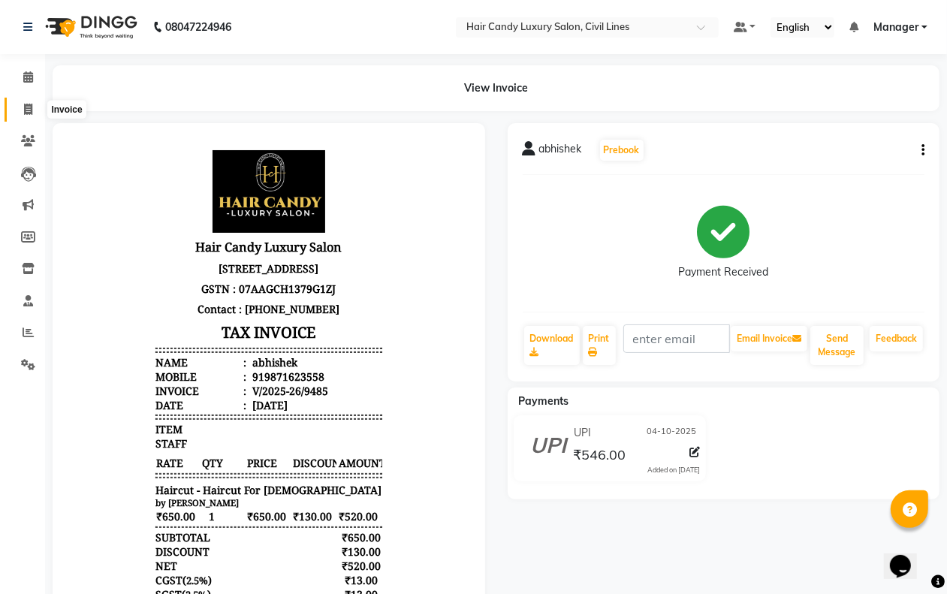
click at [27, 109] on icon at bounding box center [28, 109] width 8 height 11
select select "6308"
select select "service"
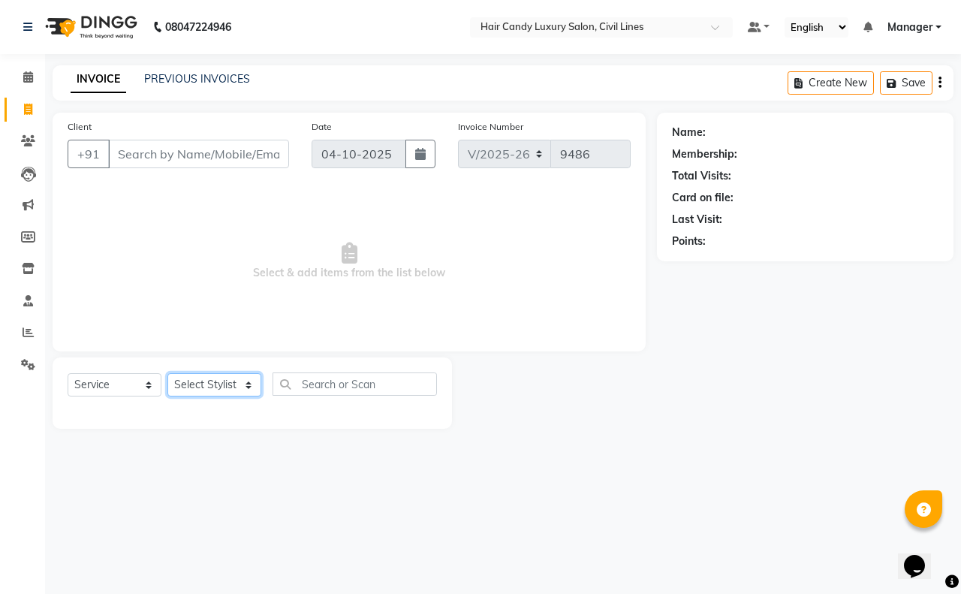
click at [197, 380] on select "Select Stylist aakib AASHU Aftab Arshal counter sale Danish DAULAT faisal jeet …" at bounding box center [214, 384] width 94 height 23
select select "66672"
click at [167, 373] on select "Select Stylist aakib AASHU Aftab Arshal counter sale Danish DAULAT faisal jeet …" at bounding box center [214, 384] width 94 height 23
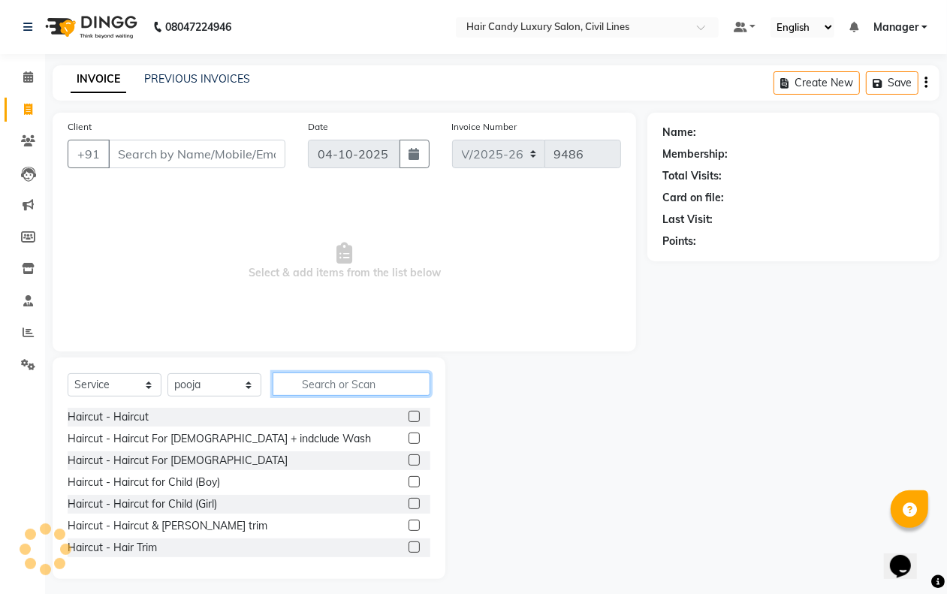
click at [315, 387] on input "text" at bounding box center [352, 383] width 158 height 23
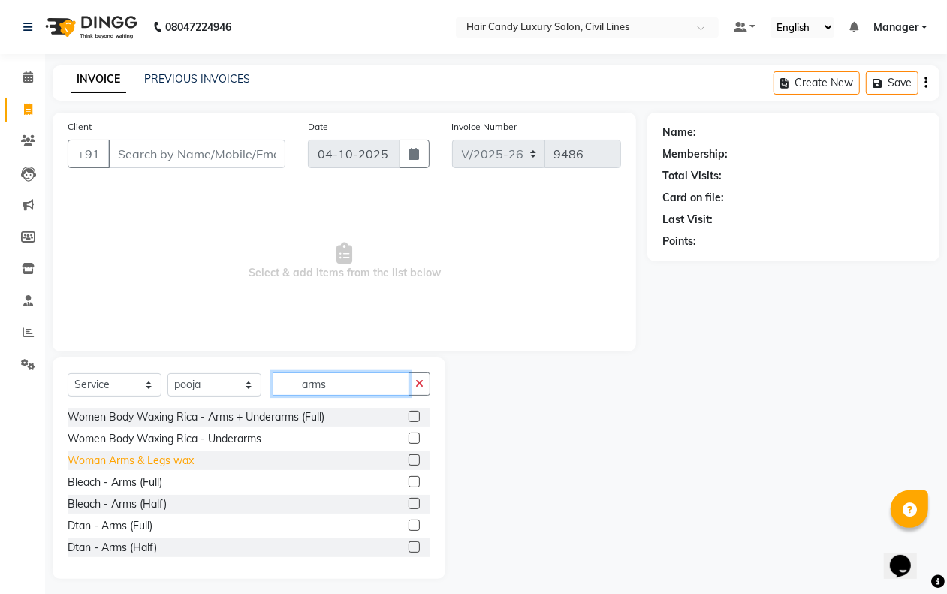
type input "arms"
click at [177, 458] on div "Woman Arms & Legs wax" at bounding box center [131, 461] width 126 height 16
checkbox input "false"
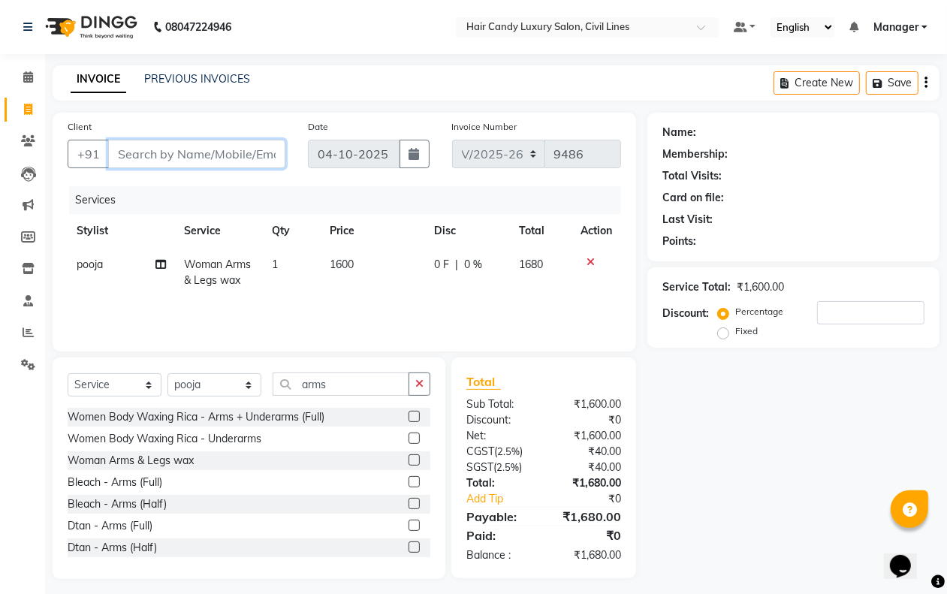
click at [179, 144] on input "Client" at bounding box center [196, 154] width 177 height 29
type input "9"
type input "0"
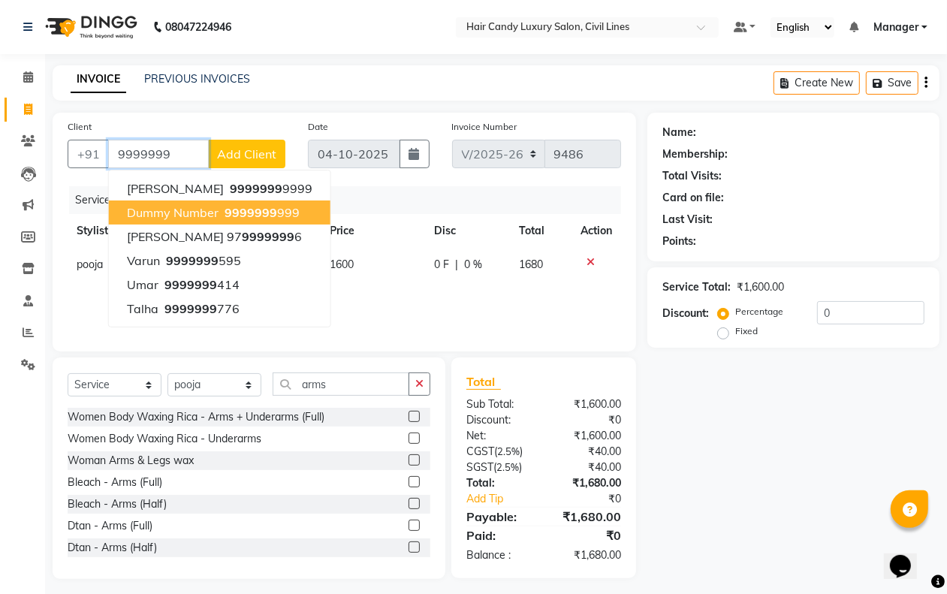
click at [158, 206] on span "dummy number" at bounding box center [173, 212] width 92 height 15
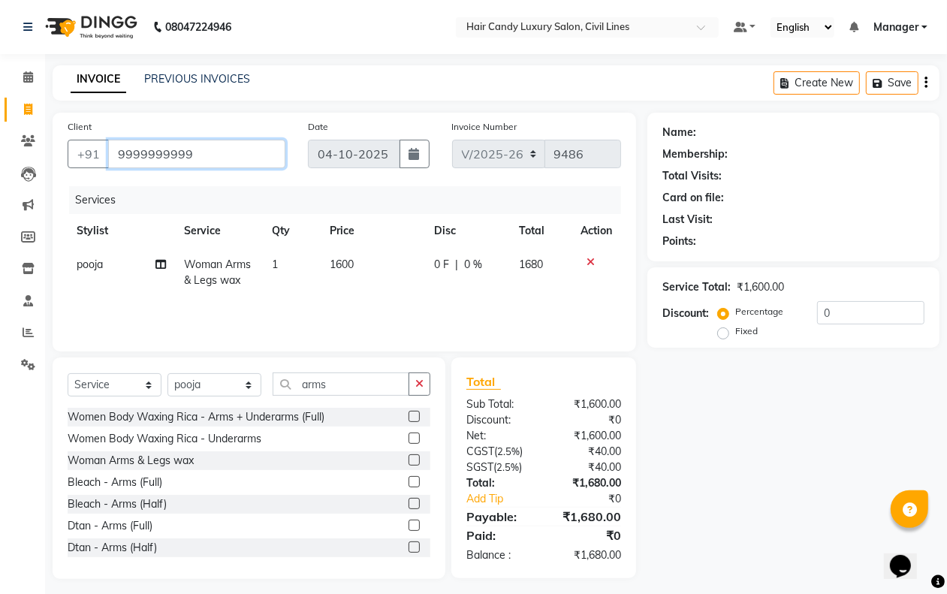
type input "9999999999"
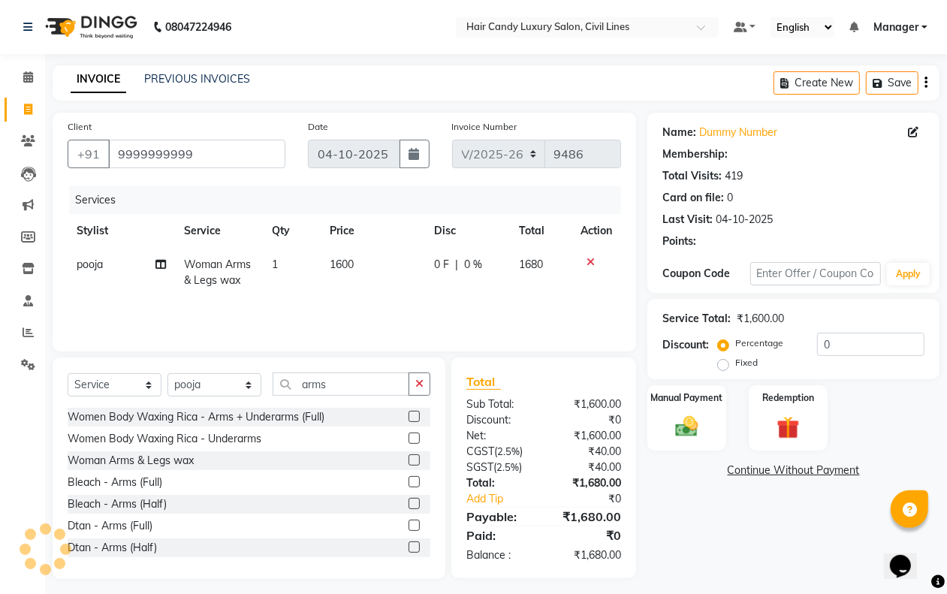
select select "1: Object"
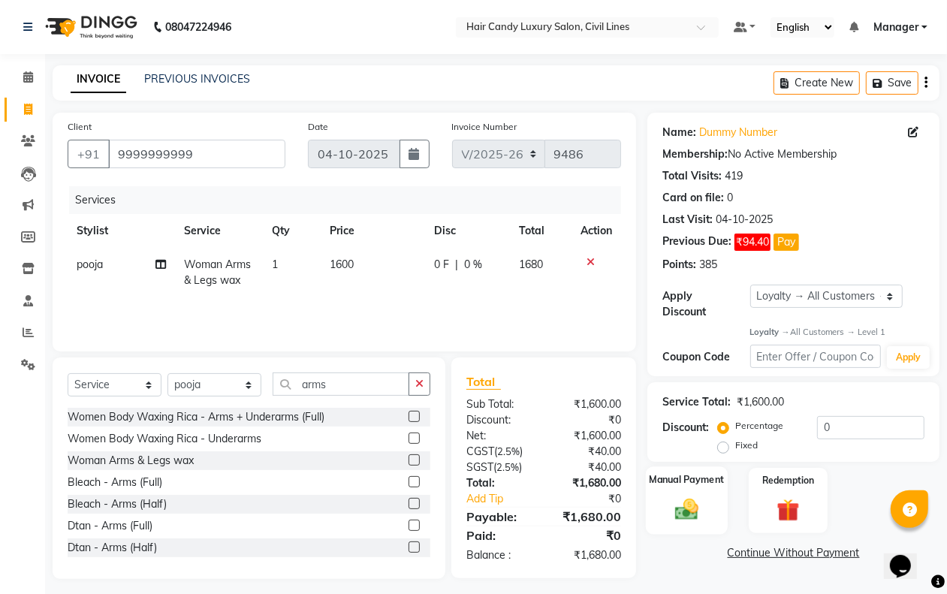
drag, startPoint x: 673, startPoint y: 455, endPoint x: 682, endPoint y: 523, distance: 68.9
click at [677, 490] on div "Name: Dummy Number Membership: No Active Membership Total Visits: 419 Card on f…" at bounding box center [798, 346] width 303 height 466
click at [684, 512] on img at bounding box center [686, 509] width 38 height 27
click at [833, 547] on span "CARD" at bounding box center [840, 553] width 32 height 17
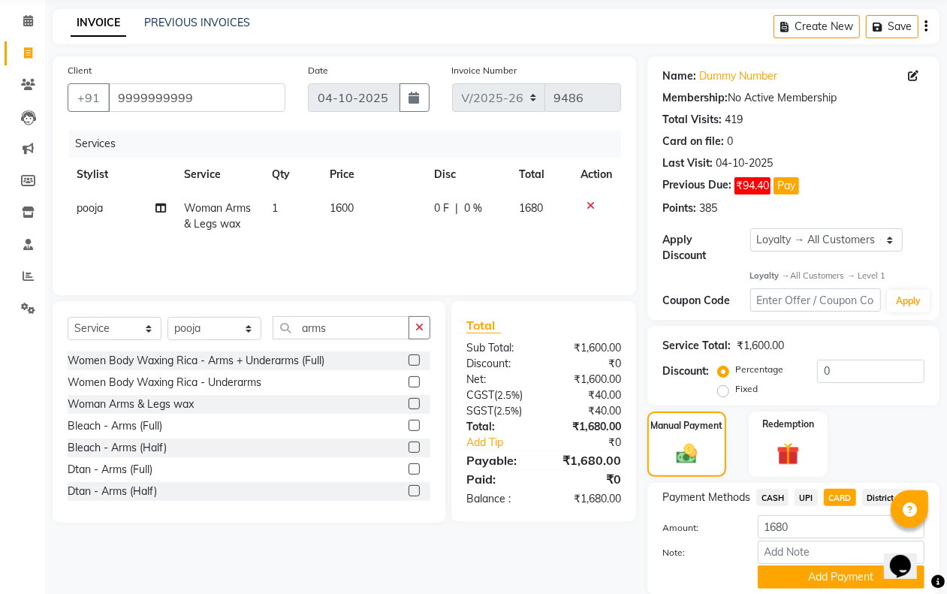
scroll to position [110, 0]
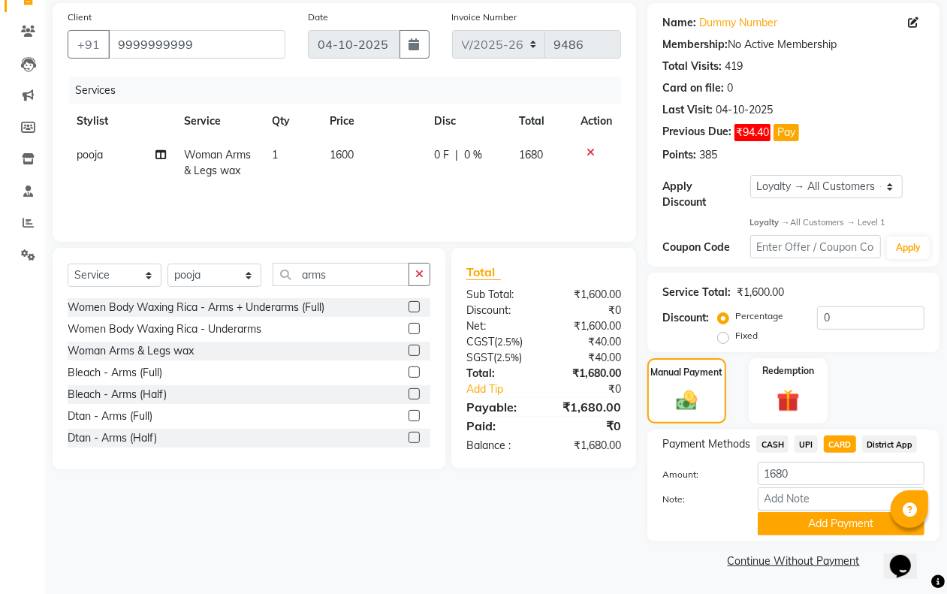
drag, startPoint x: 815, startPoint y: 520, endPoint x: 792, endPoint y: 511, distance: 24.0
click at [802, 523] on button "Add Payment" at bounding box center [841, 523] width 167 height 23
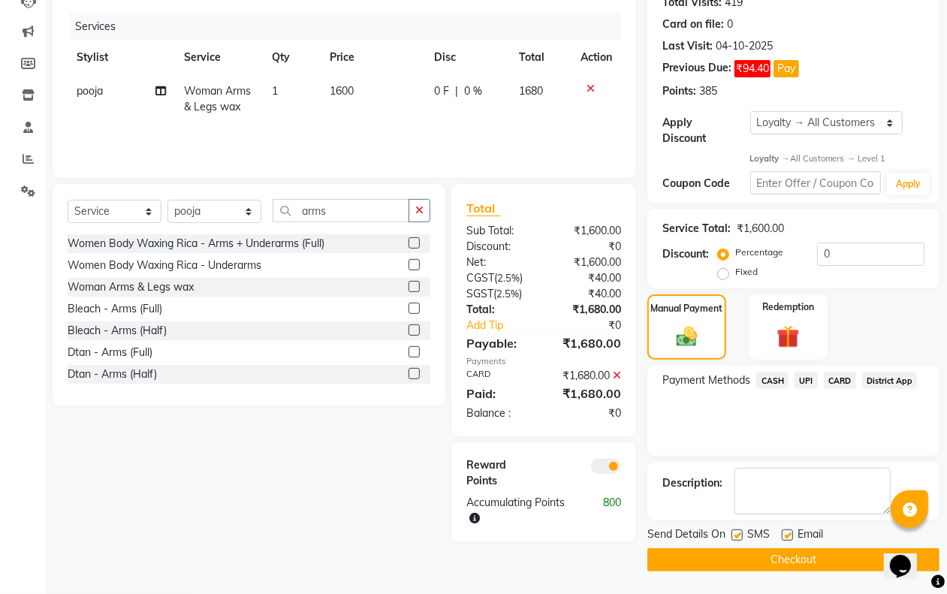
click at [604, 459] on span at bounding box center [606, 466] width 30 height 15
click at [621, 469] on input "checkbox" at bounding box center [621, 469] width 0 height 0
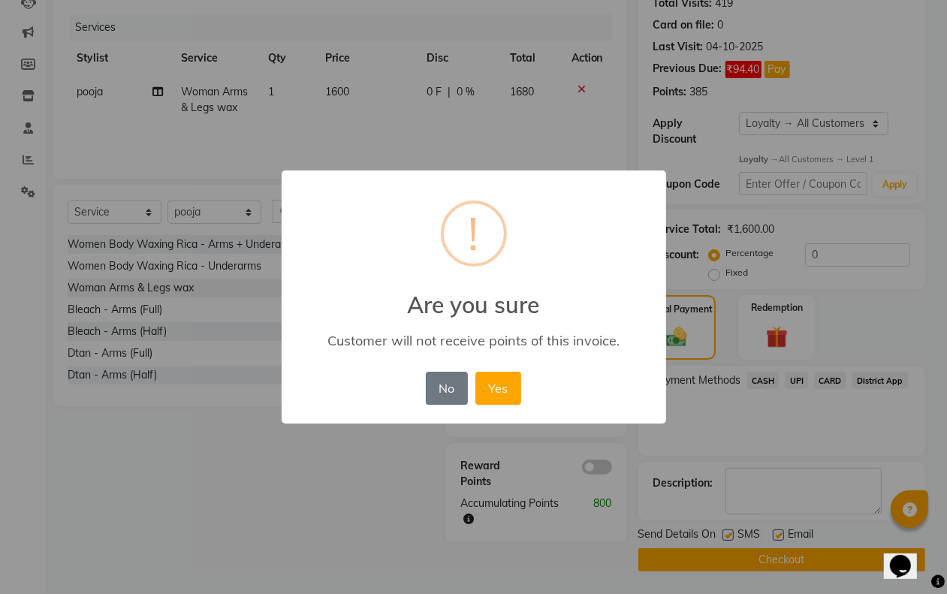
scroll to position [163, 0]
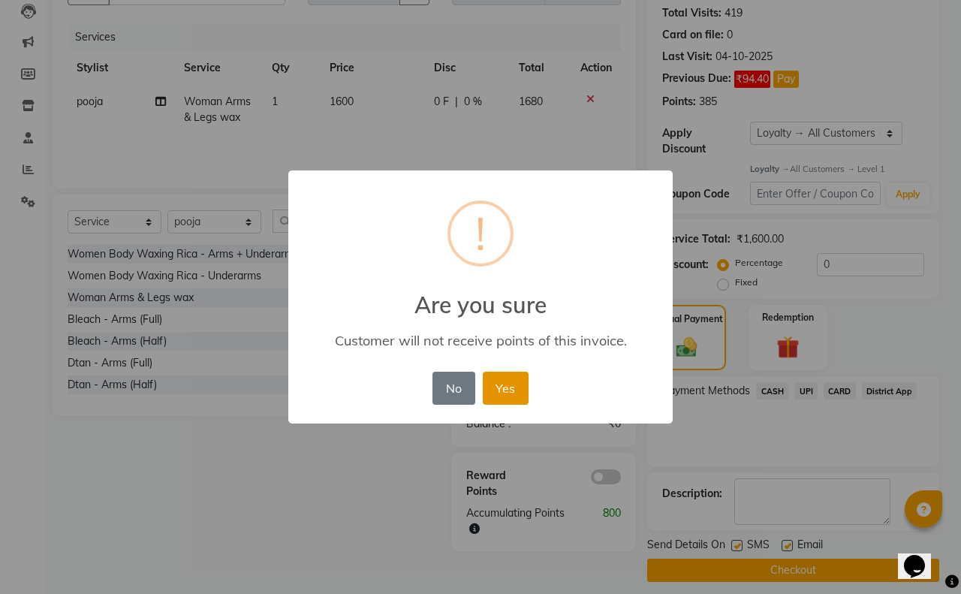
click at [516, 392] on button "Yes" at bounding box center [506, 388] width 46 height 33
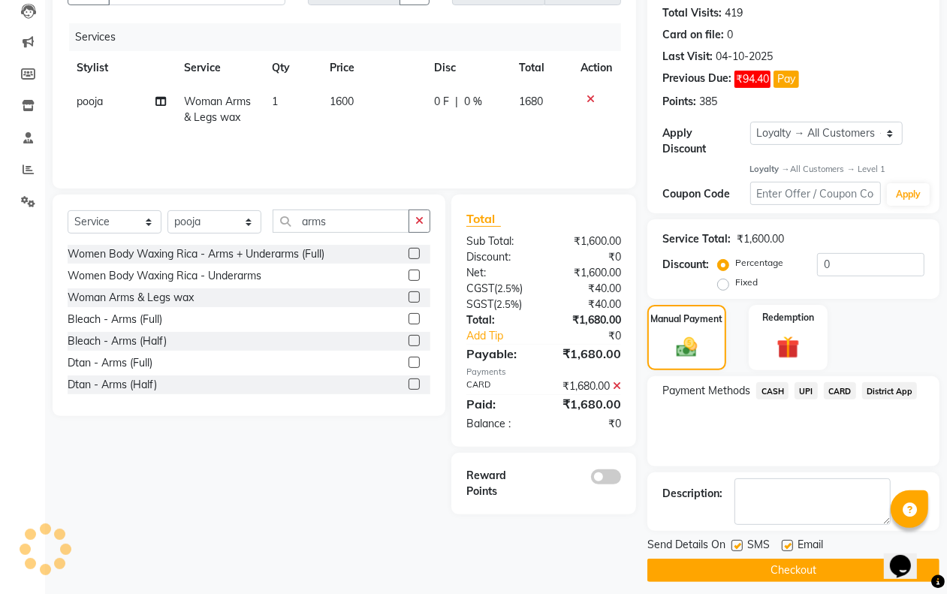
drag, startPoint x: 734, startPoint y: 543, endPoint x: 774, endPoint y: 542, distance: 39.8
click at [737, 543] on label at bounding box center [736, 545] width 11 height 11
click at [737, 543] on input "checkbox" at bounding box center [736, 546] width 10 height 10
checkbox input "false"
drag, startPoint x: 788, startPoint y: 542, endPoint x: 773, endPoint y: 571, distance: 32.9
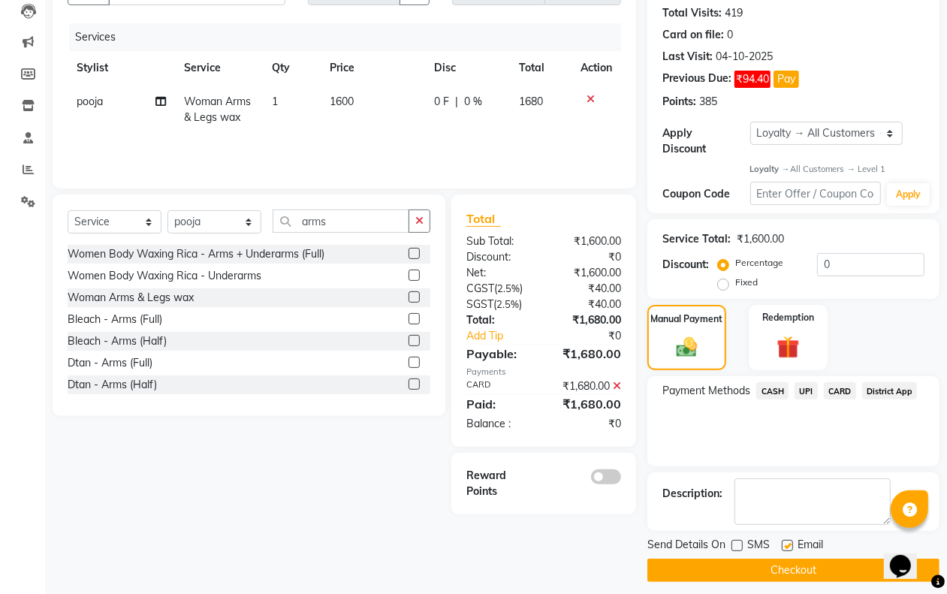
click at [788, 545] on label at bounding box center [787, 545] width 11 height 11
click at [788, 545] on input "checkbox" at bounding box center [787, 546] width 10 height 10
checkbox input "false"
click at [772, 571] on button "Checkout" at bounding box center [793, 570] width 292 height 23
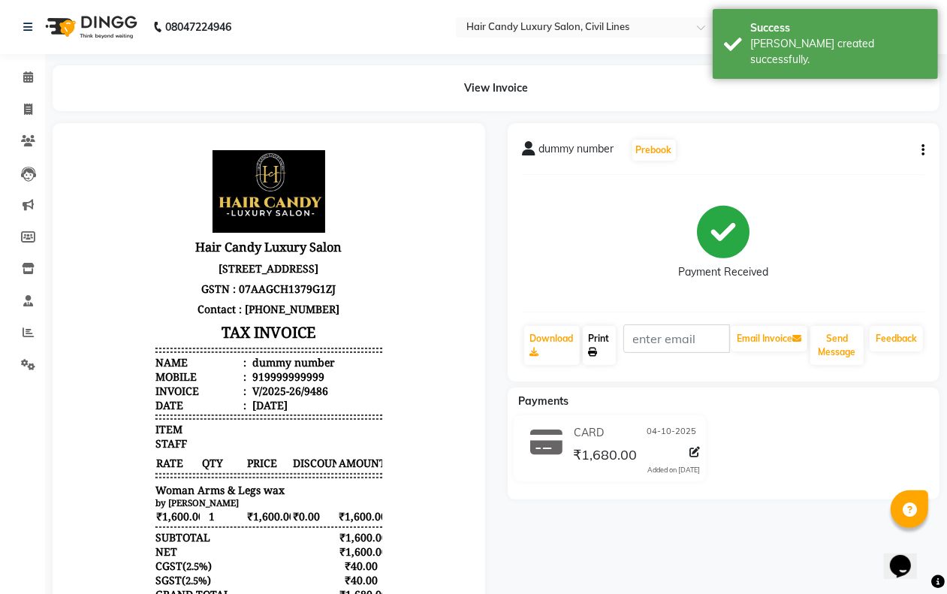
click at [610, 361] on link "Print" at bounding box center [599, 345] width 33 height 39
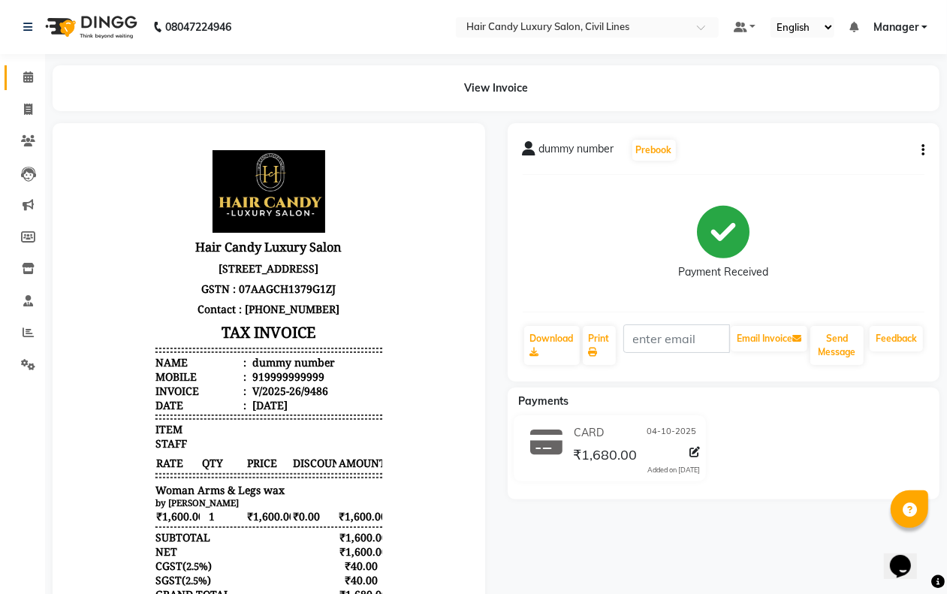
click at [27, 77] on icon at bounding box center [28, 76] width 10 height 11
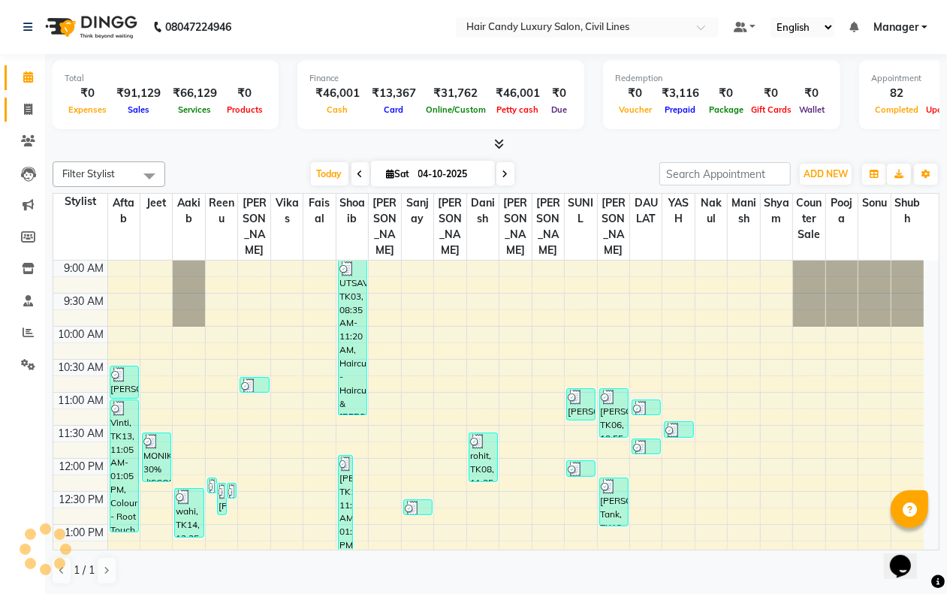
click at [28, 109] on icon at bounding box center [28, 109] width 8 height 11
select select "service"
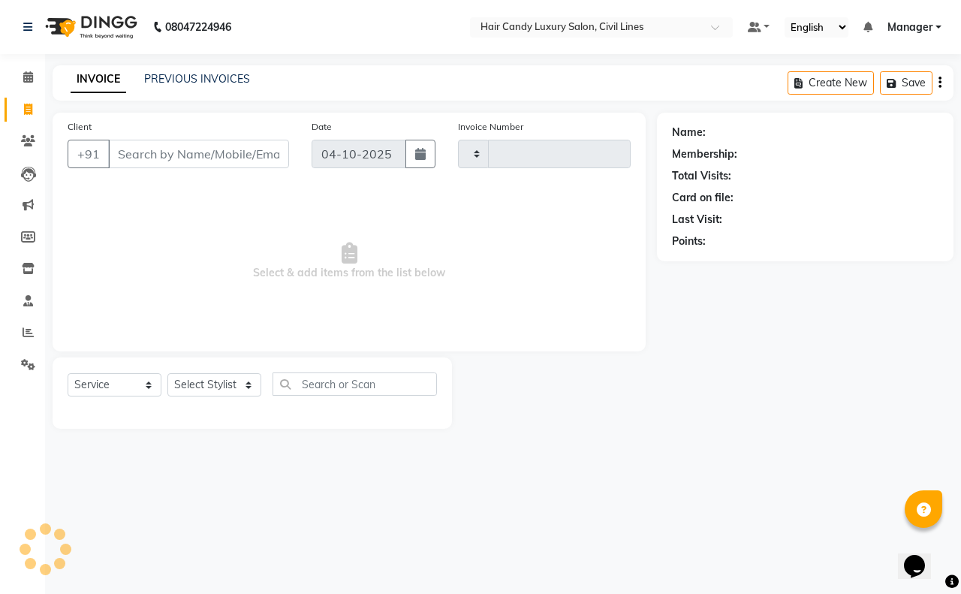
type input "9491"
select select "6308"
click at [204, 384] on select "Select Stylist aakib AASHU Aftab Arshal counter sale Danish DAULAT faisal jeet …" at bounding box center [214, 384] width 94 height 23
select select "47496"
click at [167, 373] on select "Select Stylist aakib AASHU Aftab Arshal counter sale Danish DAULAT faisal jeet …" at bounding box center [214, 384] width 94 height 23
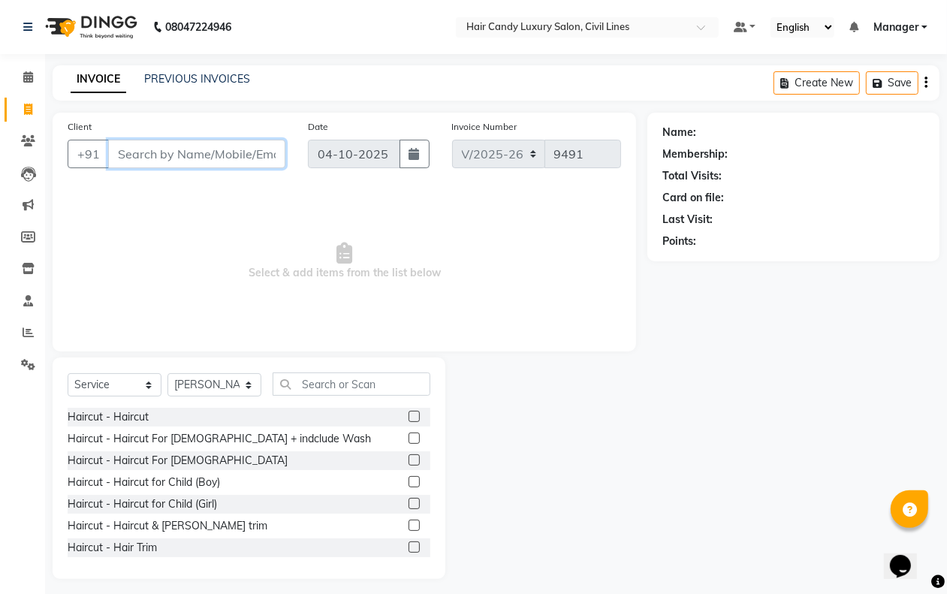
click at [222, 145] on input "Client" at bounding box center [196, 154] width 177 height 29
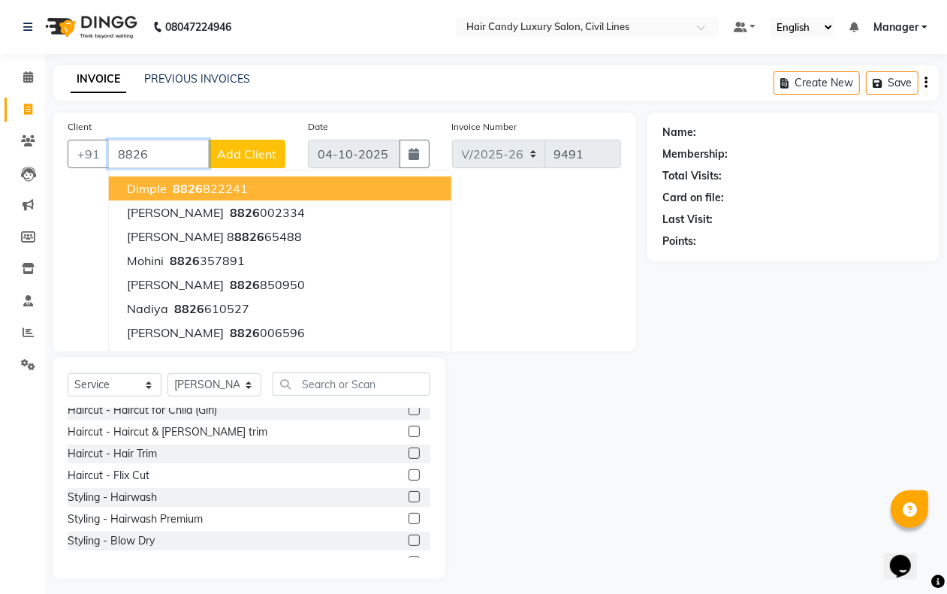
scroll to position [95, 0]
type input "8826"
click at [148, 489] on div "Styling - Hairwash" at bounding box center [112, 497] width 89 height 16
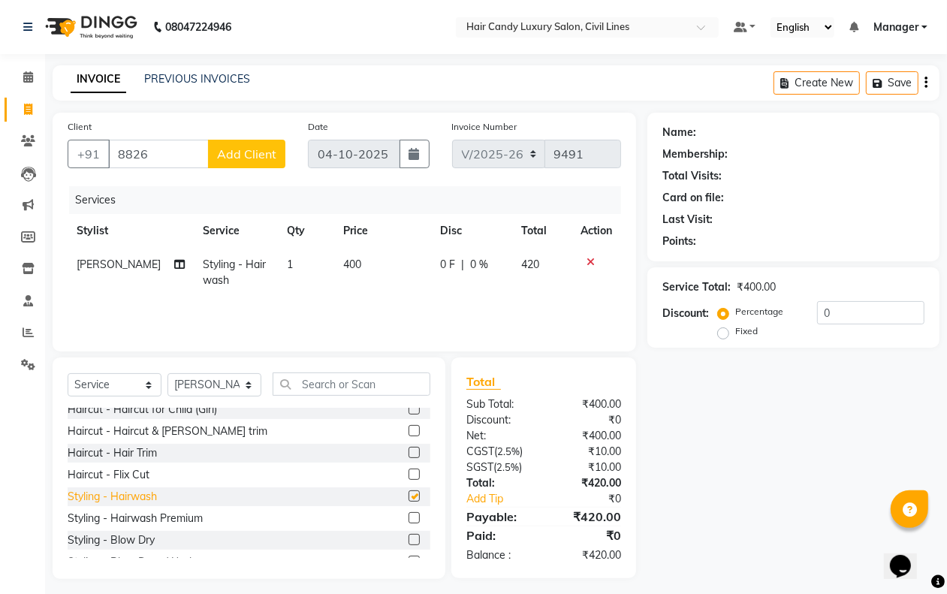
checkbox input "false"
click at [204, 387] on select "Select Stylist aakib AASHU Aftab Arshal counter sale Danish DAULAT faisal jeet …" at bounding box center [214, 384] width 94 height 23
select select "47474"
click at [167, 373] on select "Select Stylist aakib AASHU Aftab Arshal counter sale Danish DAULAT faisal jeet …" at bounding box center [214, 384] width 94 height 23
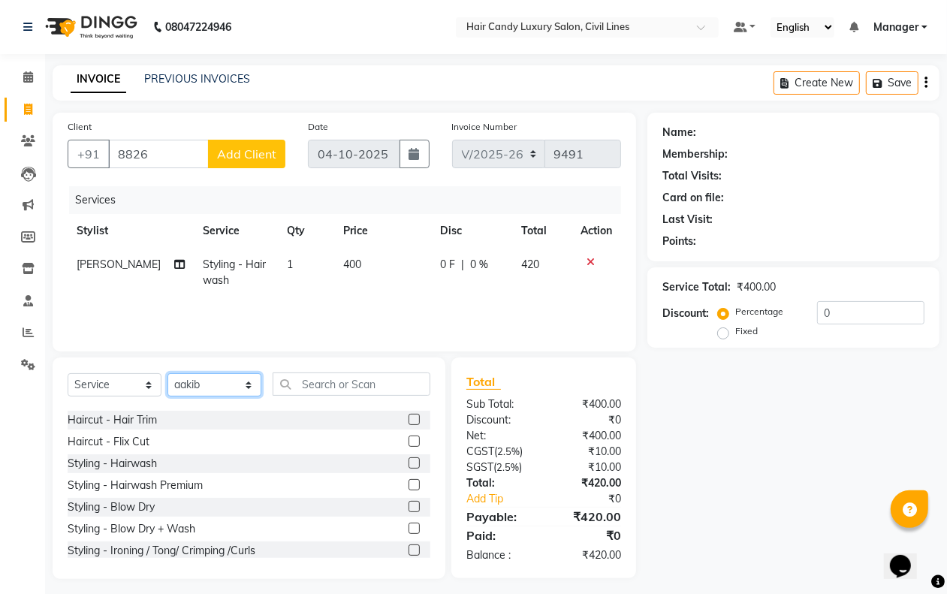
scroll to position [130, 0]
click at [140, 503] on div "Styling - Blow Dry" at bounding box center [111, 505] width 87 height 16
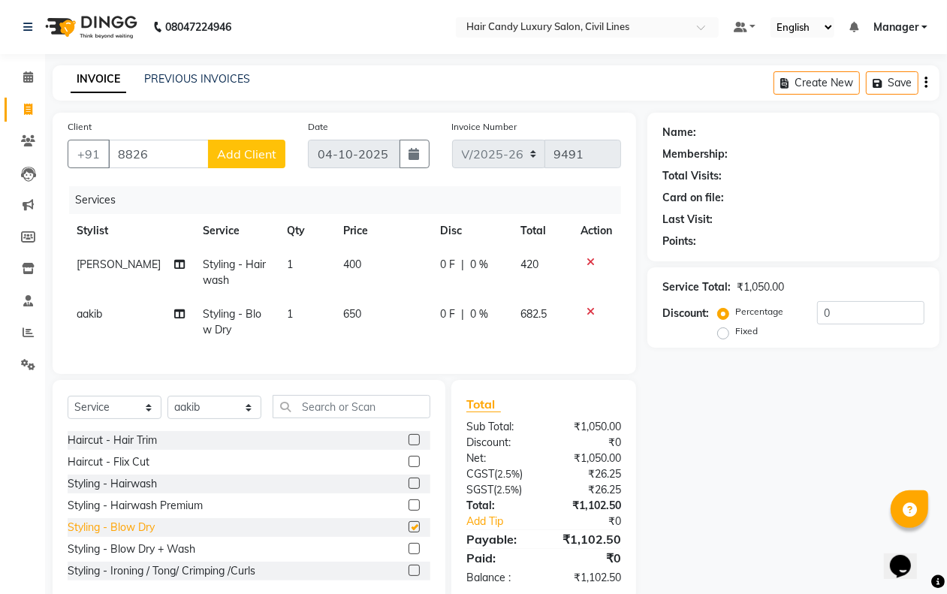
checkbox input "false"
click at [170, 150] on input "8826" at bounding box center [158, 154] width 101 height 29
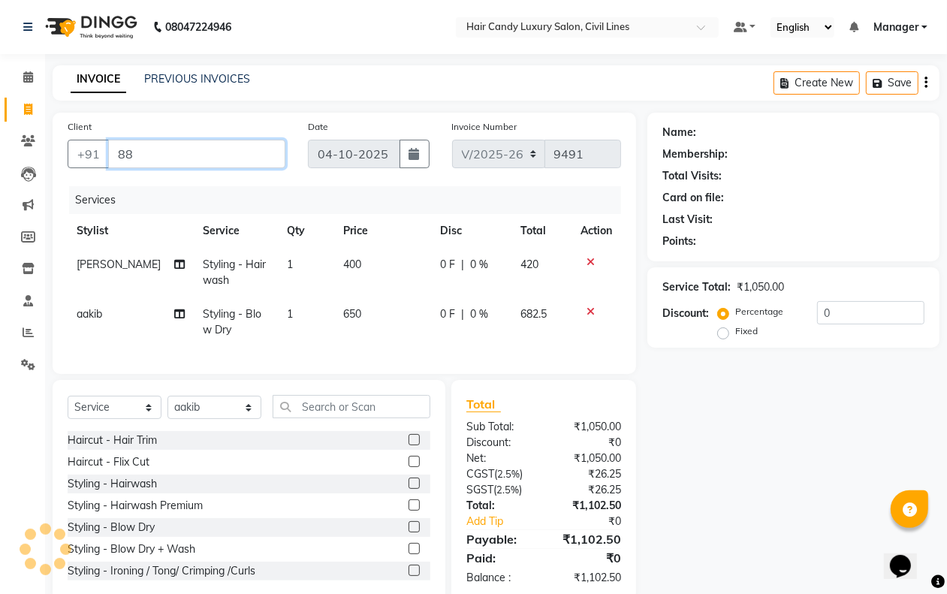
type input "8"
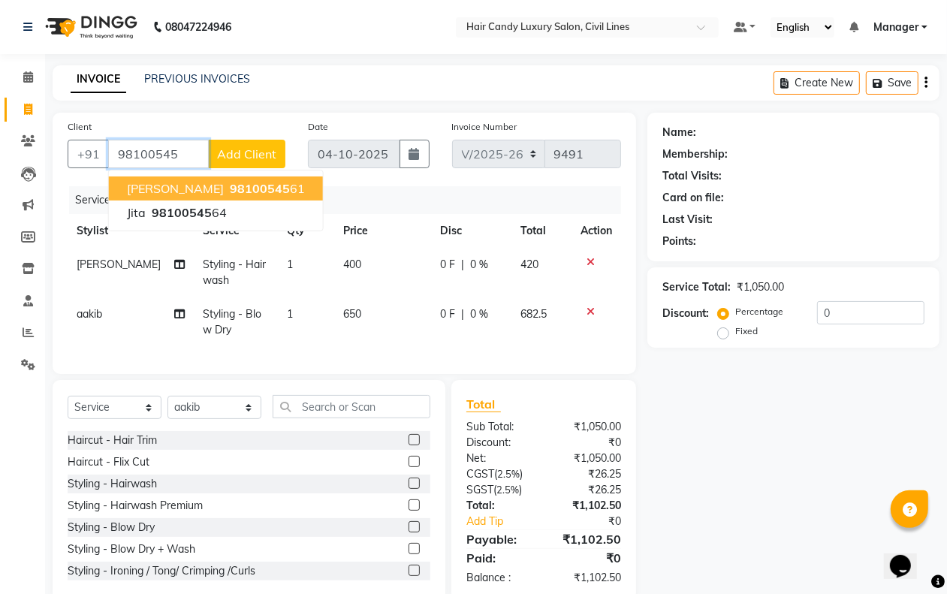
click at [256, 195] on ngb-highlight "98100545 61" at bounding box center [266, 188] width 78 height 15
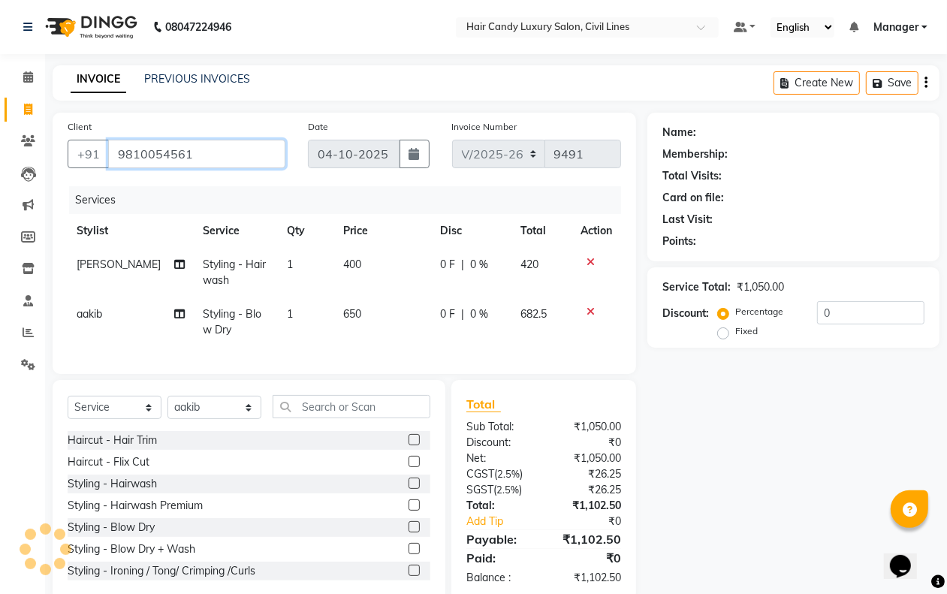
type input "9810054561"
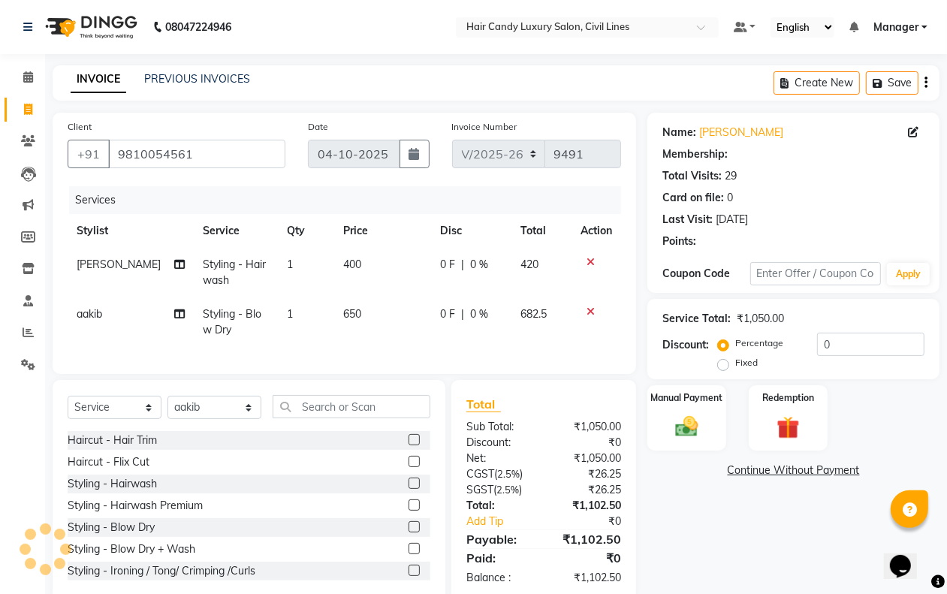
select select "2: Object"
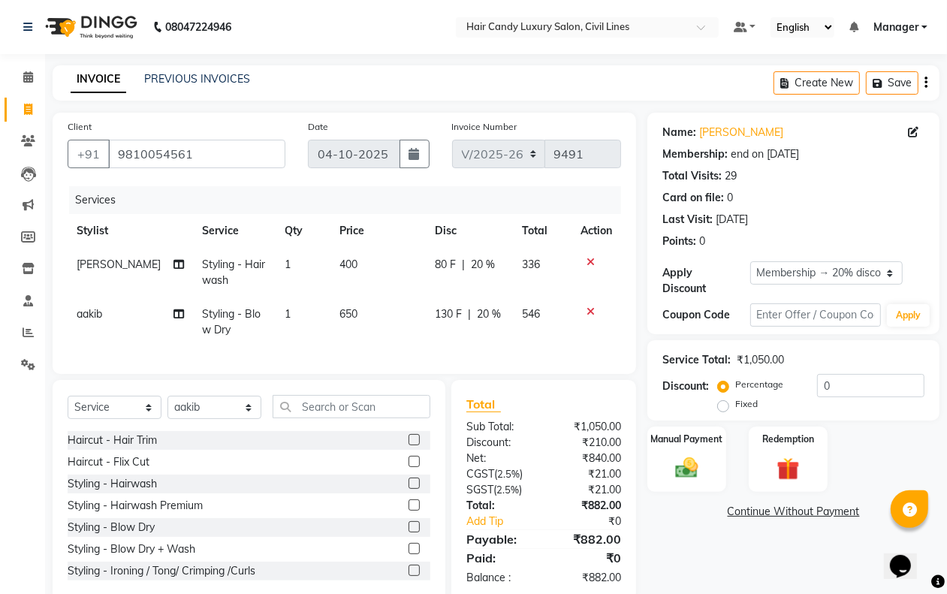
type input "20"
click at [587, 258] on icon at bounding box center [590, 262] width 8 height 11
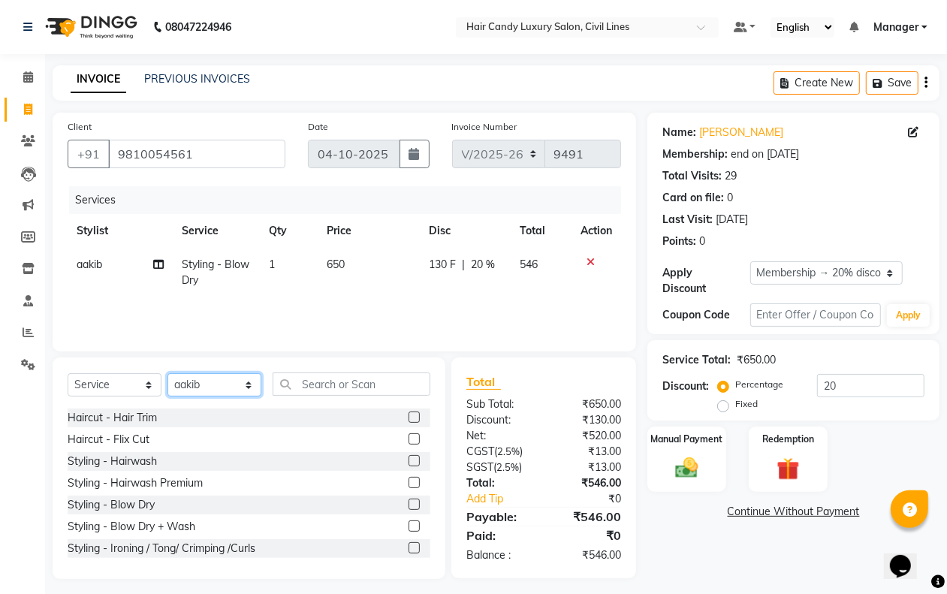
click at [222, 390] on select "Select Stylist aakib AASHU Aftab Arshal counter sale Danish DAULAT faisal jeet …" at bounding box center [214, 384] width 94 height 23
select select "47496"
click at [167, 373] on select "Select Stylist aakib AASHU Aftab Arshal counter sale Danish DAULAT faisal jeet …" at bounding box center [214, 384] width 94 height 23
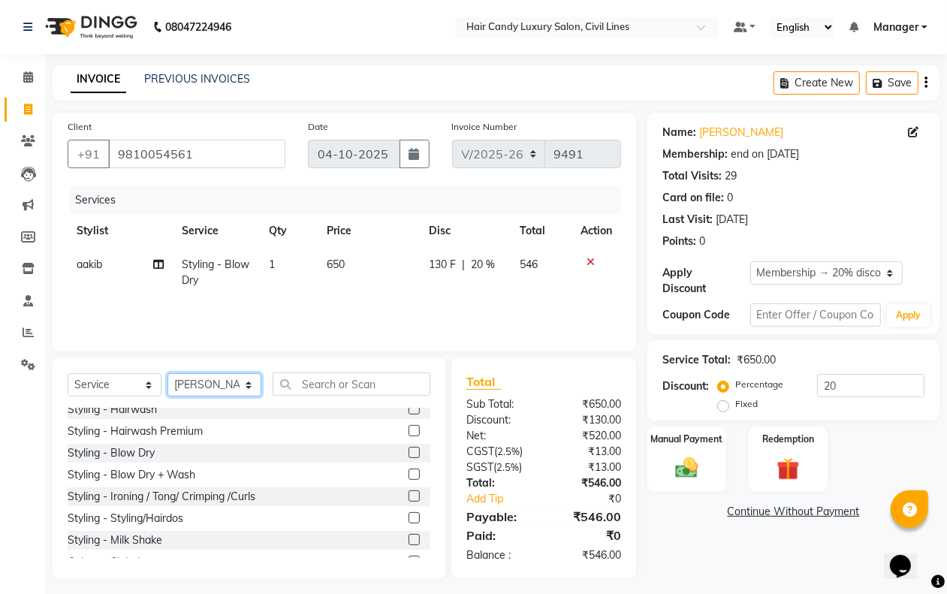
scroll to position [199, 0]
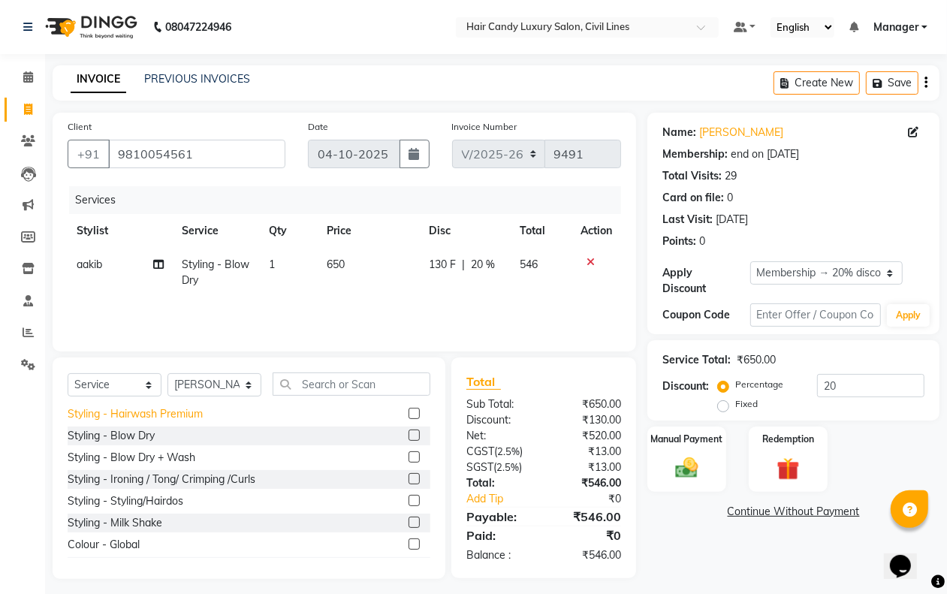
click at [197, 411] on div "Styling - Hairwash Premium" at bounding box center [135, 414] width 135 height 16
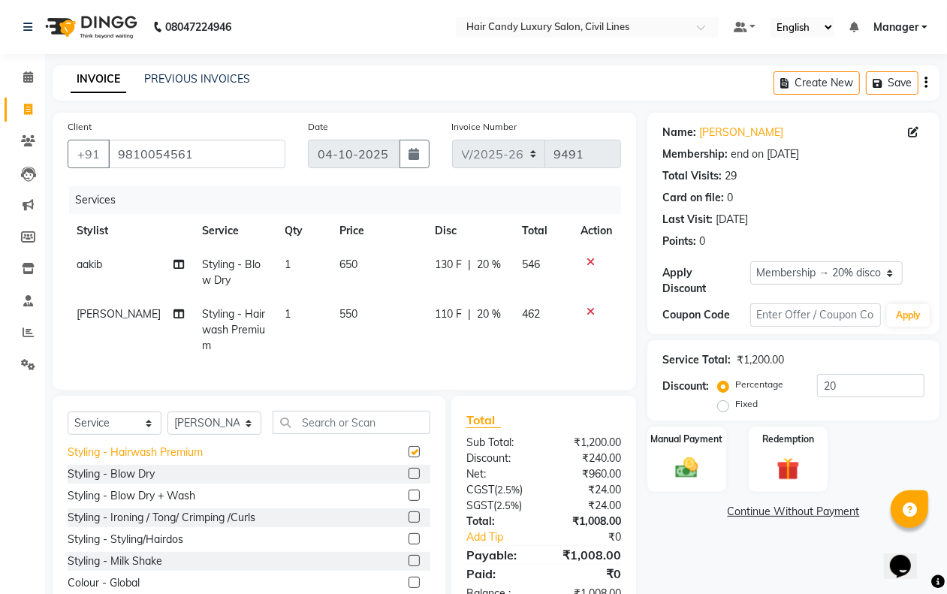
checkbox input "false"
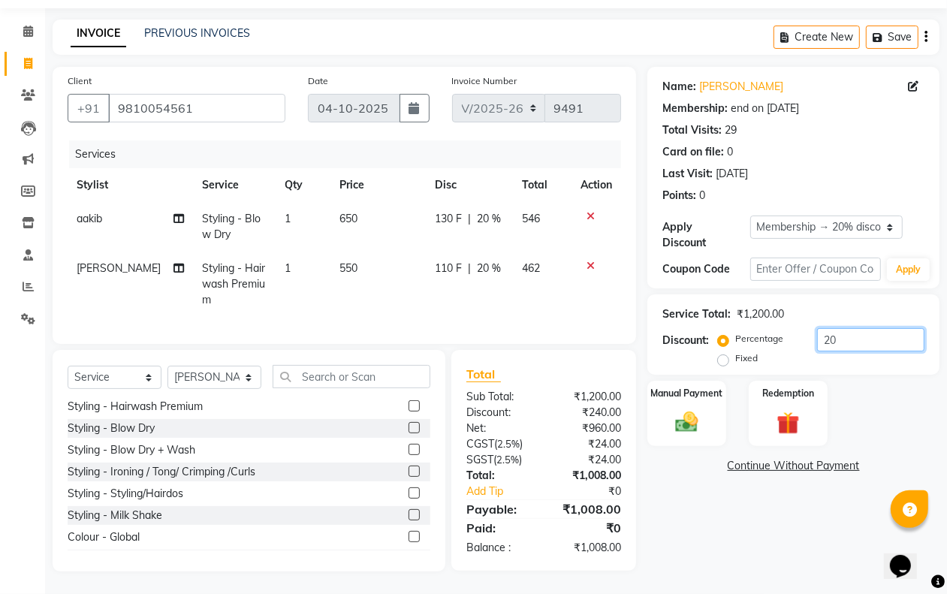
click at [836, 328] on input "20" at bounding box center [870, 339] width 107 height 23
type input "20.6"
click at [681, 428] on div "Manual Payment" at bounding box center [687, 413] width 82 height 68
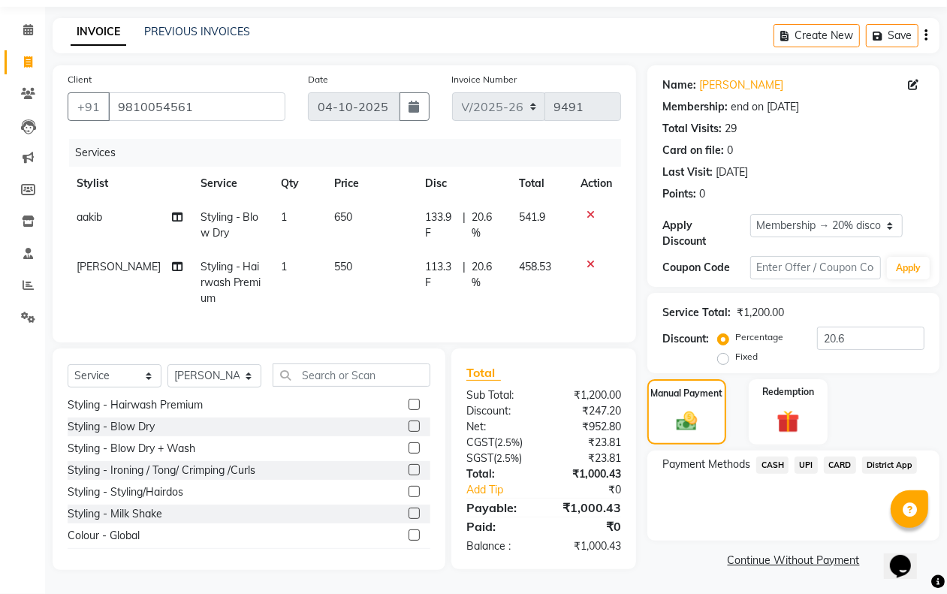
click at [806, 457] on span "UPI" at bounding box center [805, 465] width 23 height 17
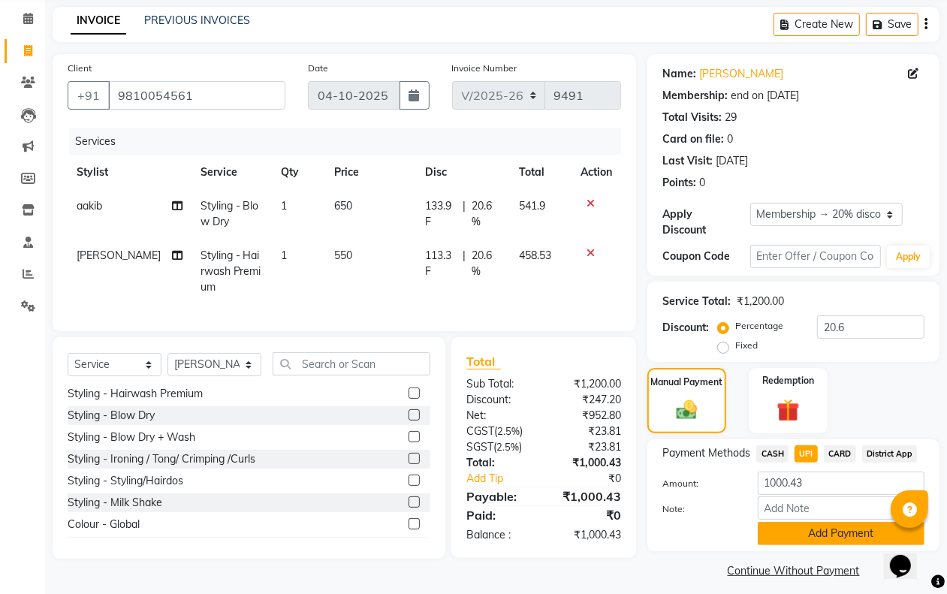
click at [818, 535] on button "Add Payment" at bounding box center [841, 533] width 167 height 23
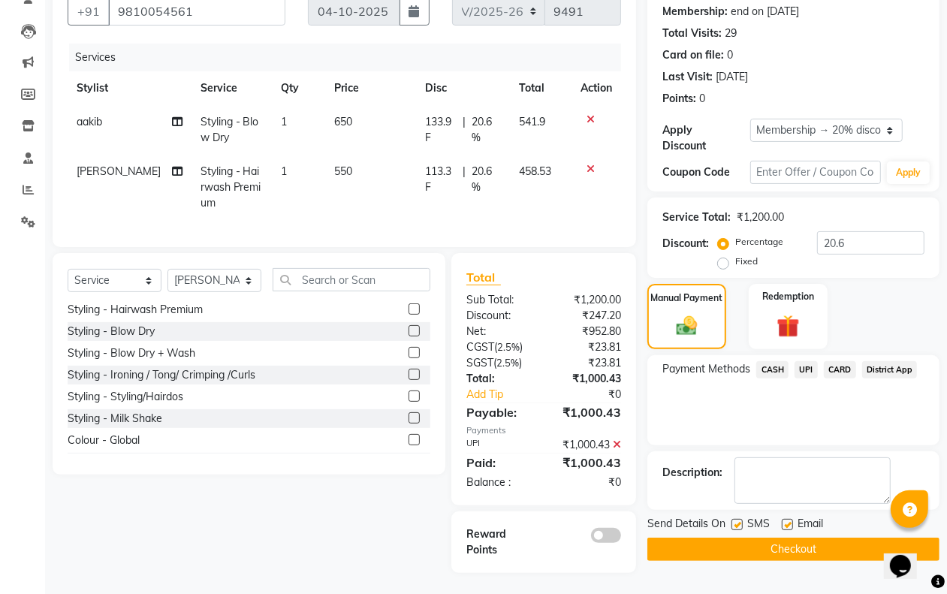
scroll to position [158, 0]
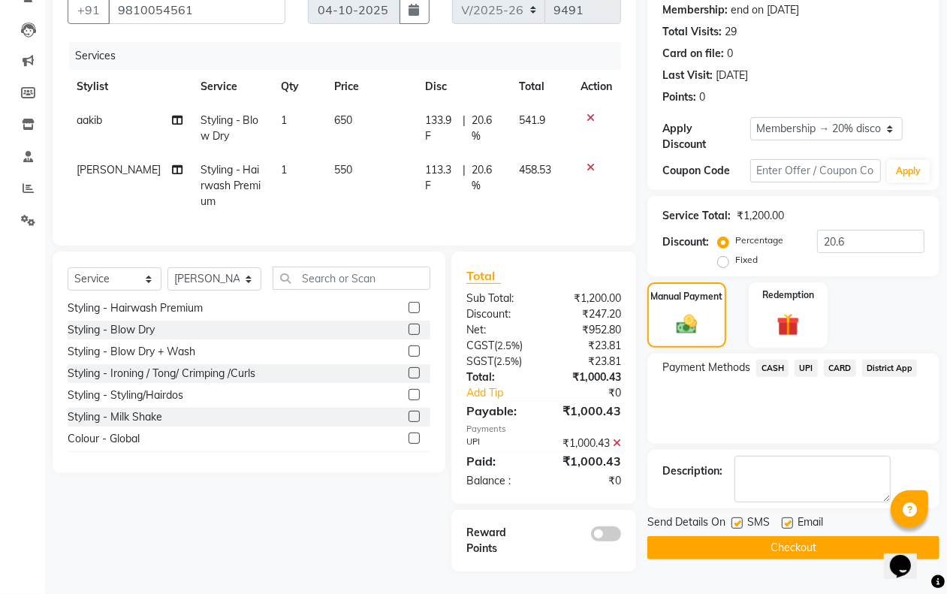
click at [738, 517] on label at bounding box center [736, 522] width 11 height 11
click at [738, 519] on input "checkbox" at bounding box center [736, 524] width 10 height 10
checkbox input "false"
click at [789, 517] on label at bounding box center [787, 522] width 11 height 11
click at [789, 519] on input "checkbox" at bounding box center [787, 524] width 10 height 10
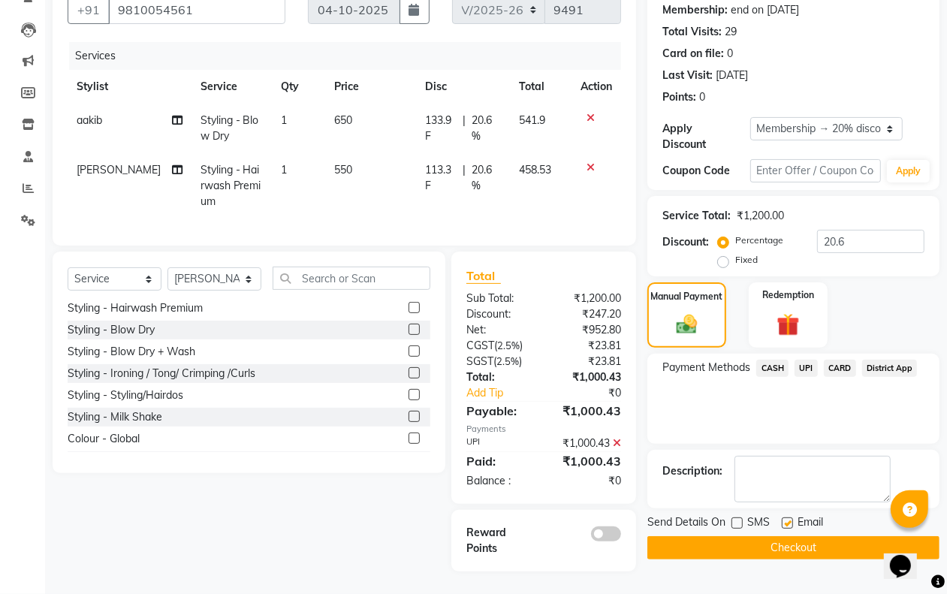
checkbox input "false"
click at [773, 536] on button "Checkout" at bounding box center [793, 547] width 292 height 23
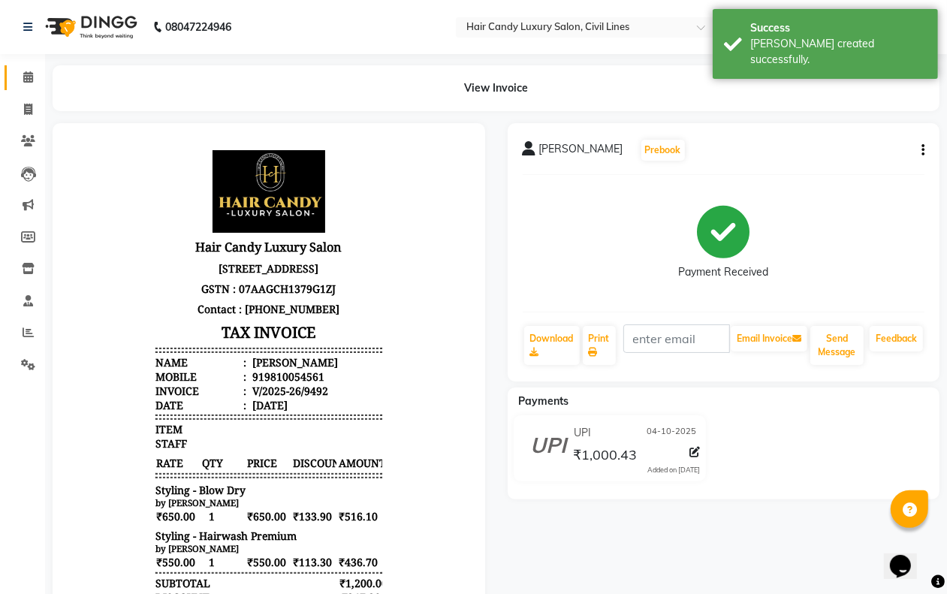
click at [27, 75] on icon at bounding box center [28, 76] width 10 height 11
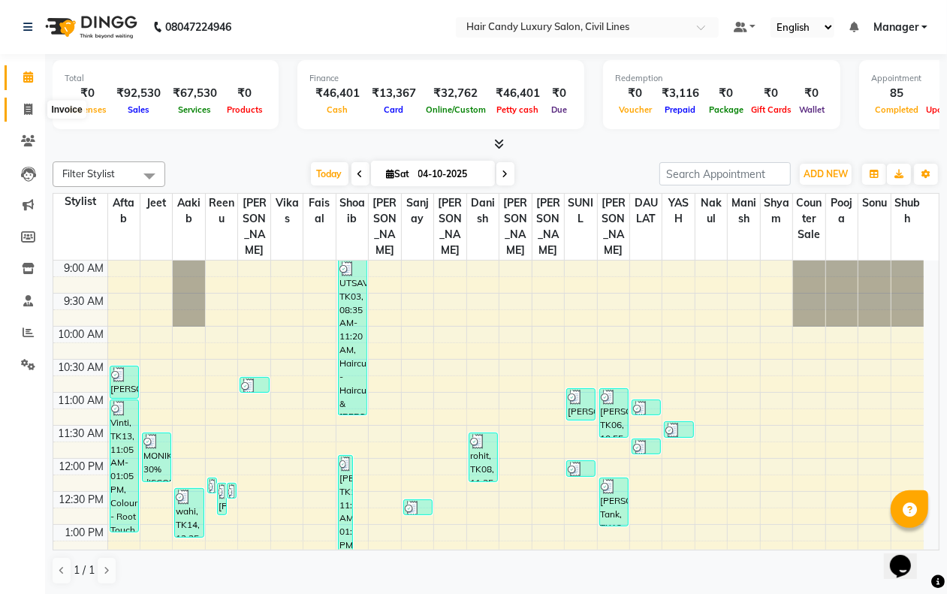
click at [21, 106] on span at bounding box center [28, 109] width 26 height 17
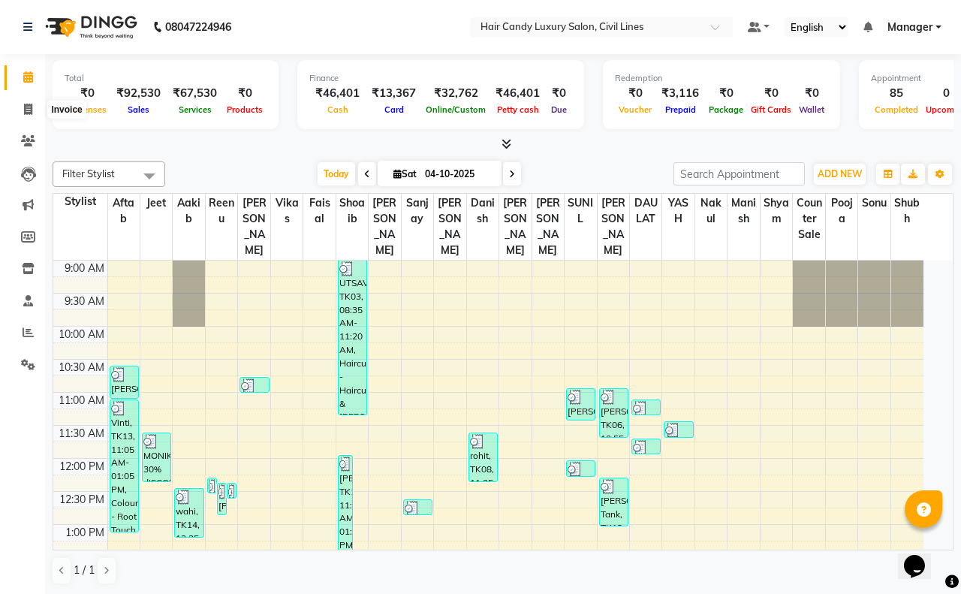
select select "6308"
select select "service"
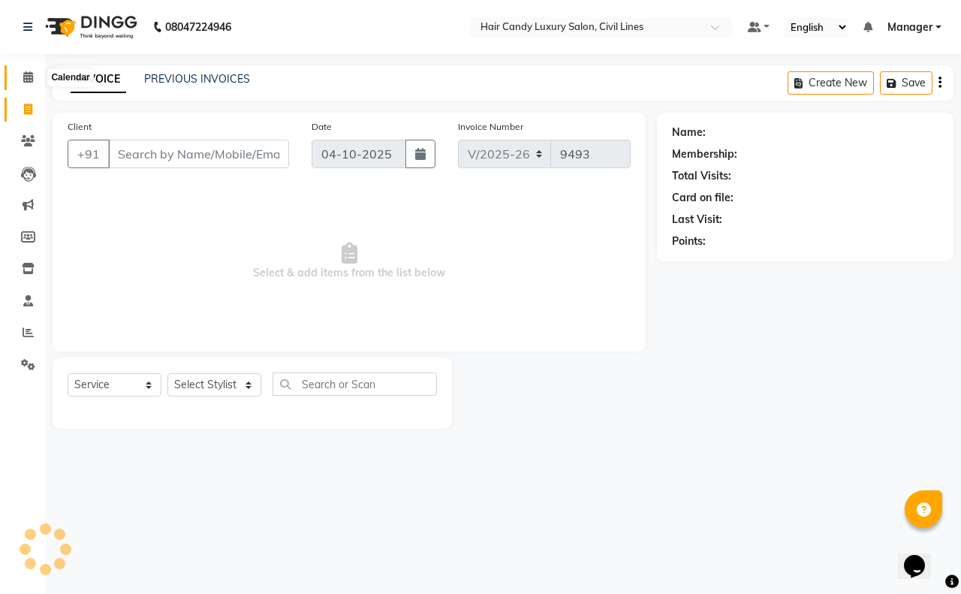
click at [29, 80] on icon at bounding box center [28, 76] width 10 height 11
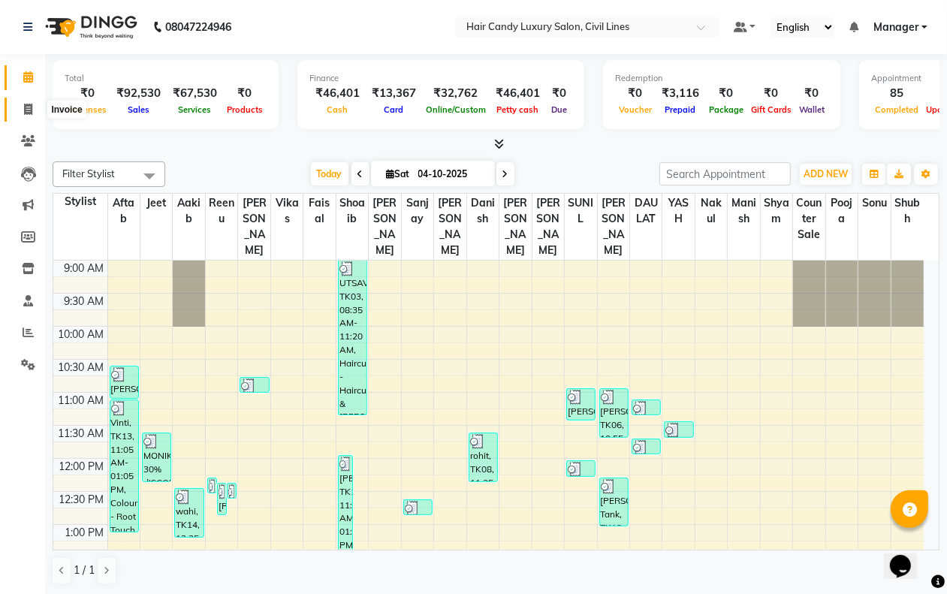
click at [26, 115] on span at bounding box center [28, 109] width 26 height 17
select select "6308"
select select "service"
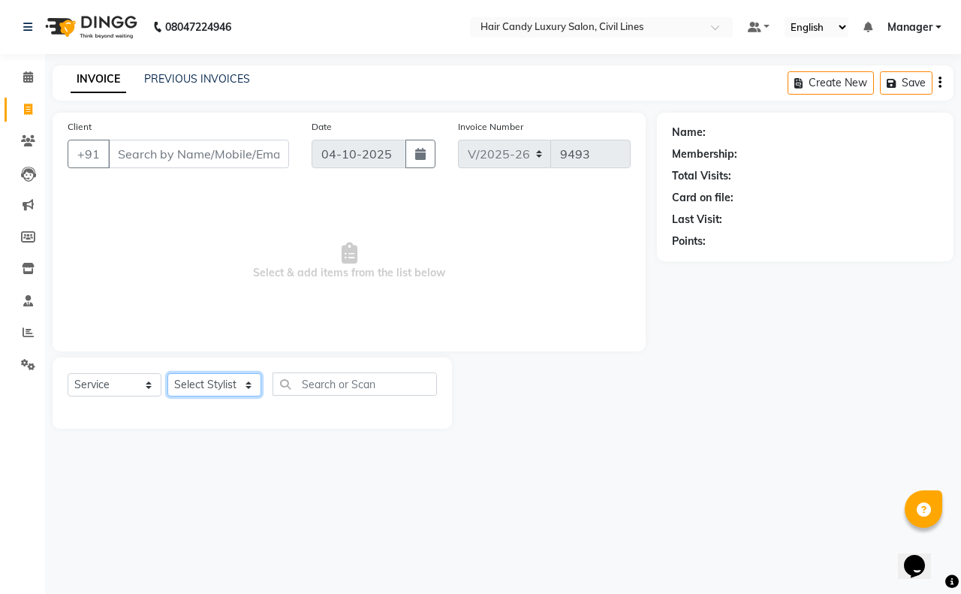
click at [234, 389] on select "Select Stylist aakib AASHU Aftab Arshal counter sale Danish DAULAT faisal jeet …" at bounding box center [214, 384] width 94 height 23
select select "47488"
click at [167, 373] on select "Select Stylist aakib AASHU Aftab Arshal counter sale Danish DAULAT faisal jeet …" at bounding box center [214, 384] width 94 height 23
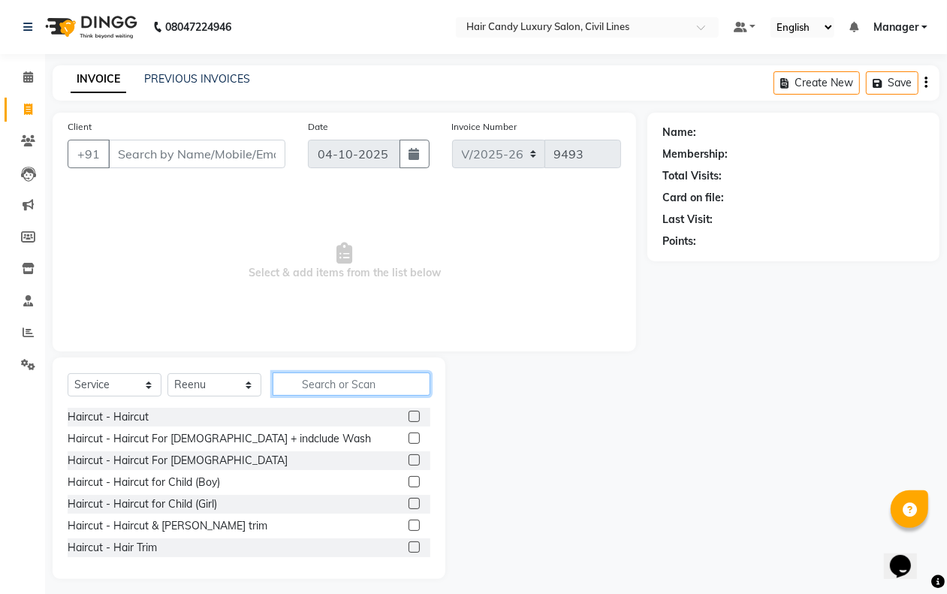
click at [306, 387] on input "text" at bounding box center [352, 383] width 158 height 23
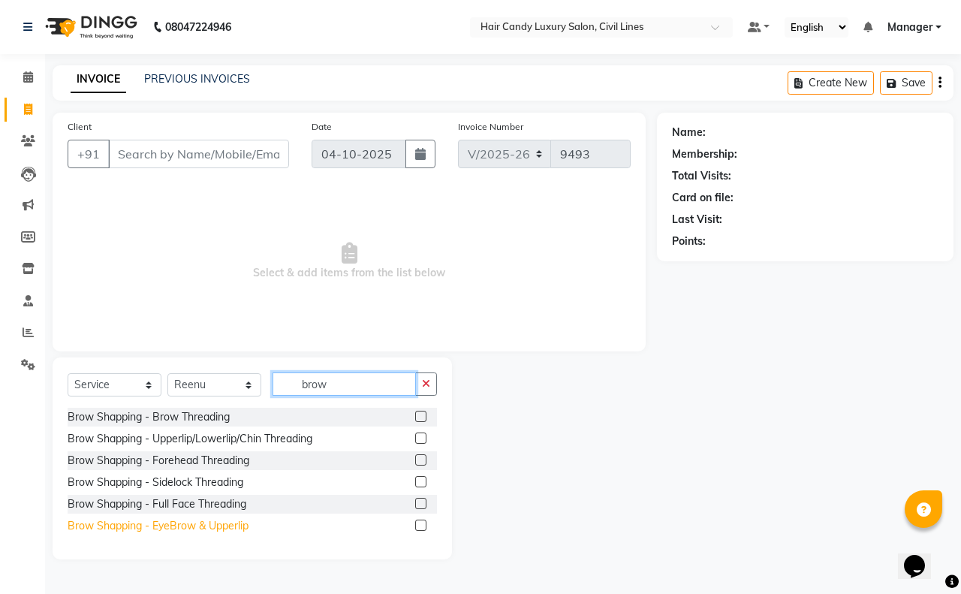
type input "brow"
click at [229, 530] on div "Brow Shapping - EyeBrow & Upperlip" at bounding box center [158, 526] width 181 height 16
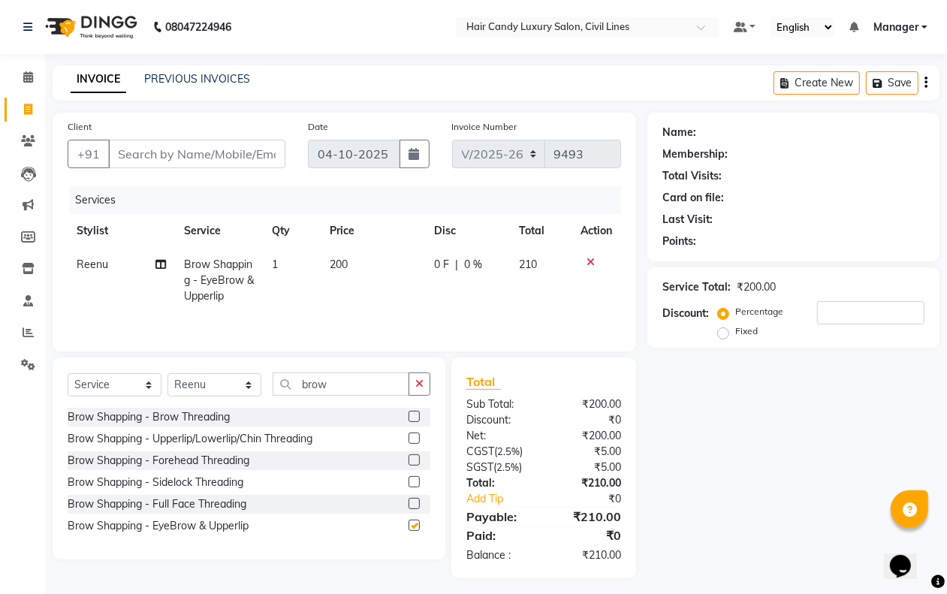
checkbox input "false"
click at [250, 160] on input "Client" at bounding box center [196, 154] width 177 height 29
click at [151, 140] on input "Client" at bounding box center [196, 154] width 177 height 29
type input "9"
type input "0"
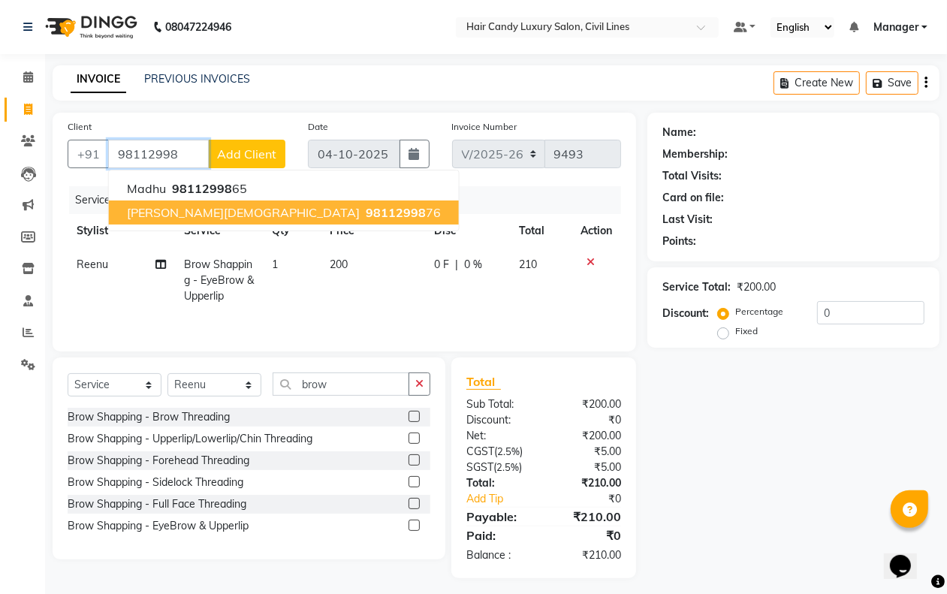
click at [366, 206] on span "98112998" at bounding box center [396, 212] width 60 height 15
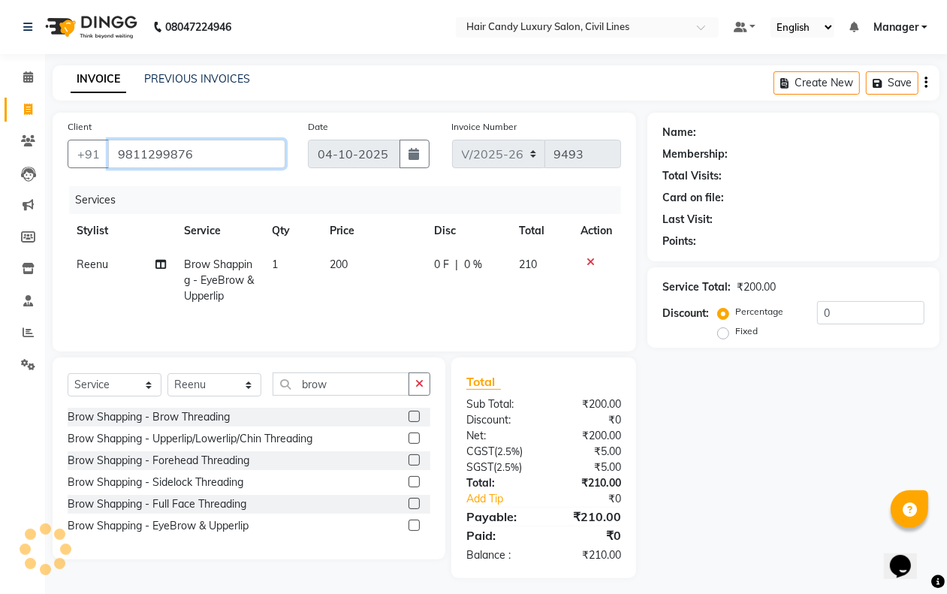
type input "9811299876"
select select "1: Object"
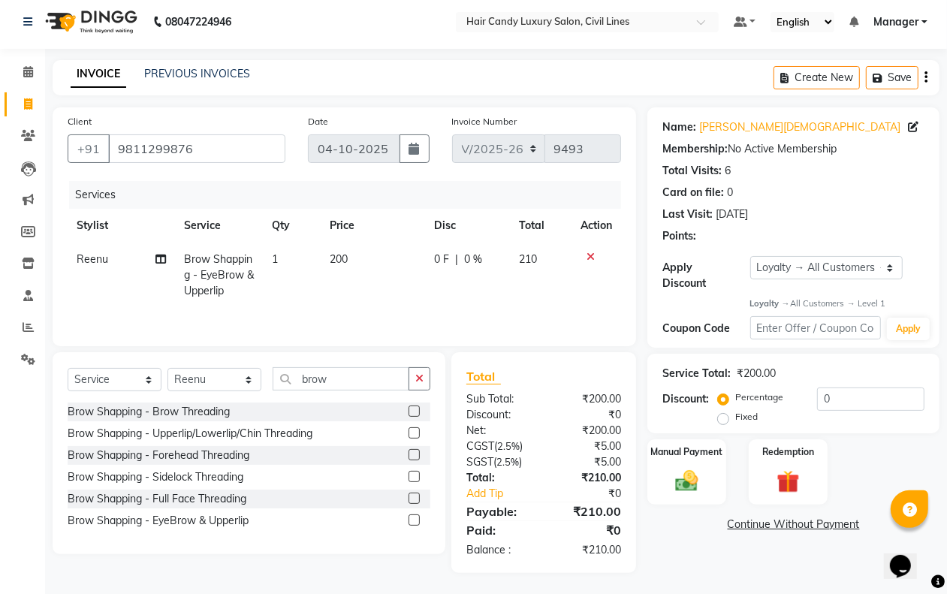
scroll to position [9, 0]
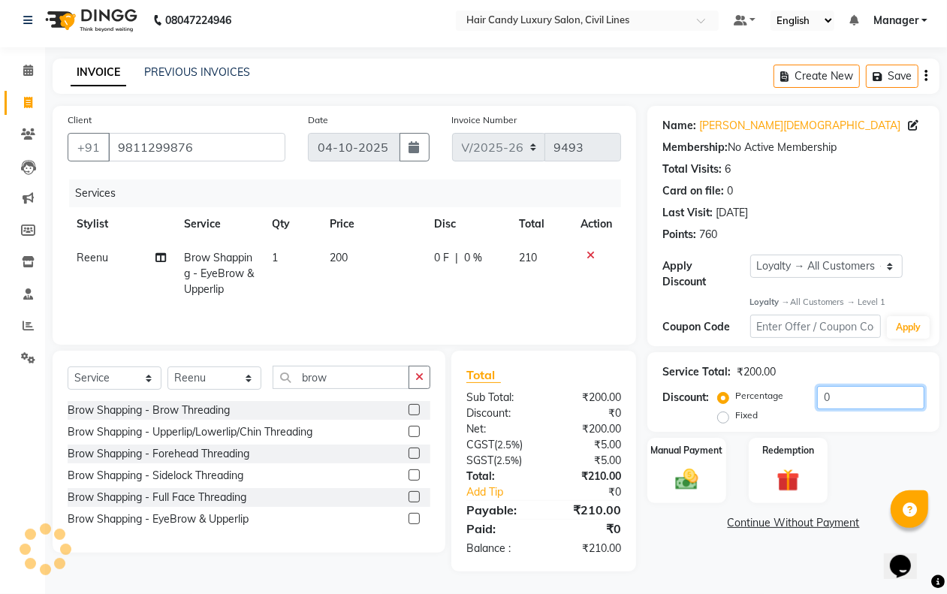
click at [836, 394] on input "0" at bounding box center [870, 397] width 107 height 23
click at [836, 392] on input "0" at bounding box center [870, 397] width 107 height 23
type input "20"
click at [655, 490] on div "Manual Payment" at bounding box center [687, 471] width 82 height 68
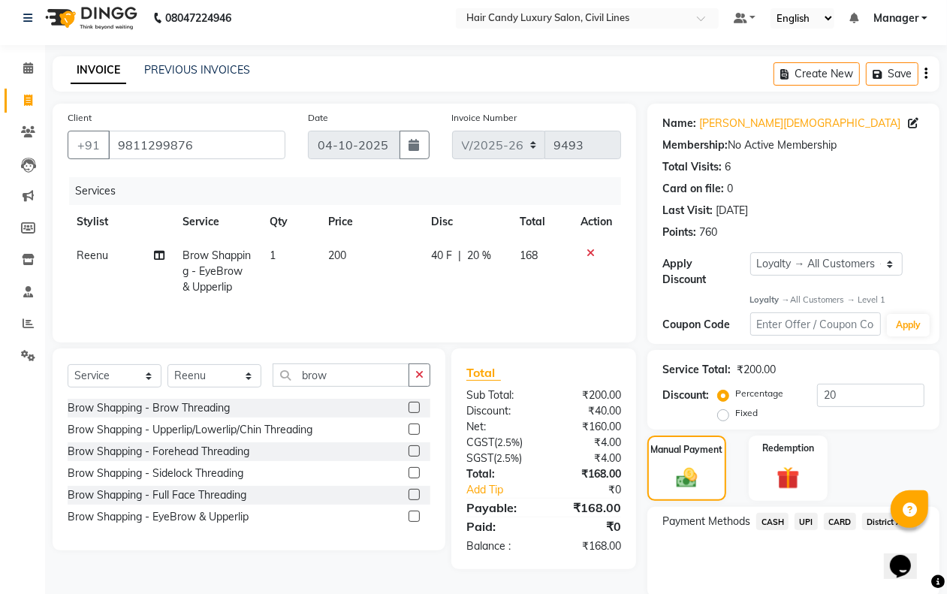
click at [806, 514] on span "UPI" at bounding box center [805, 521] width 23 height 17
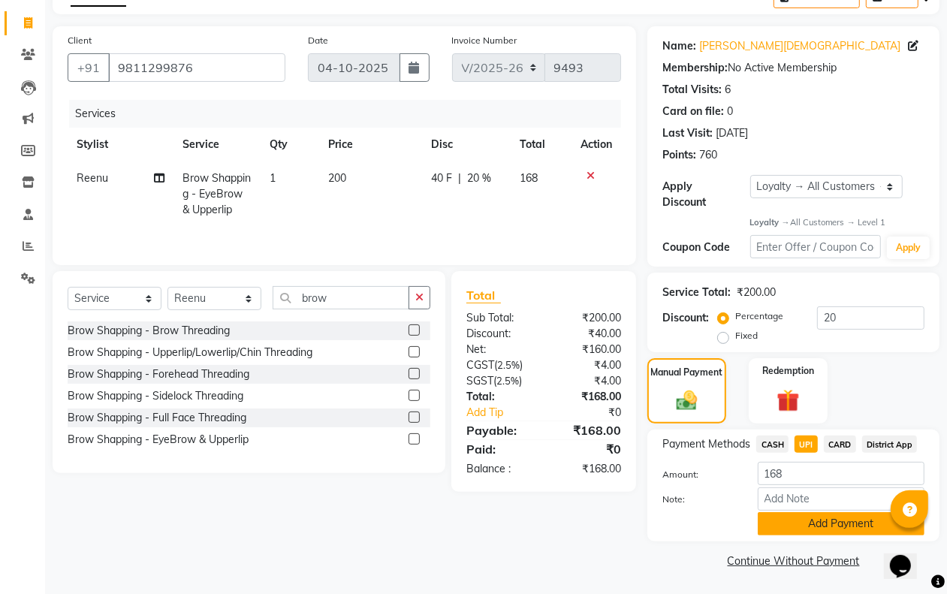
click at [801, 529] on button "Add Payment" at bounding box center [841, 523] width 167 height 23
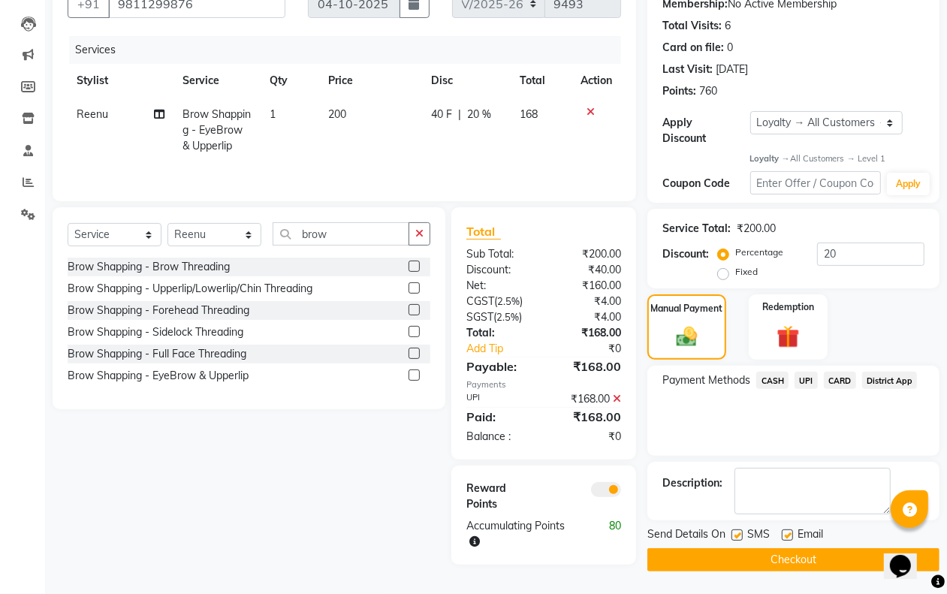
click at [603, 489] on span at bounding box center [606, 489] width 30 height 15
click at [621, 492] on input "checkbox" at bounding box center [621, 492] width 0 height 0
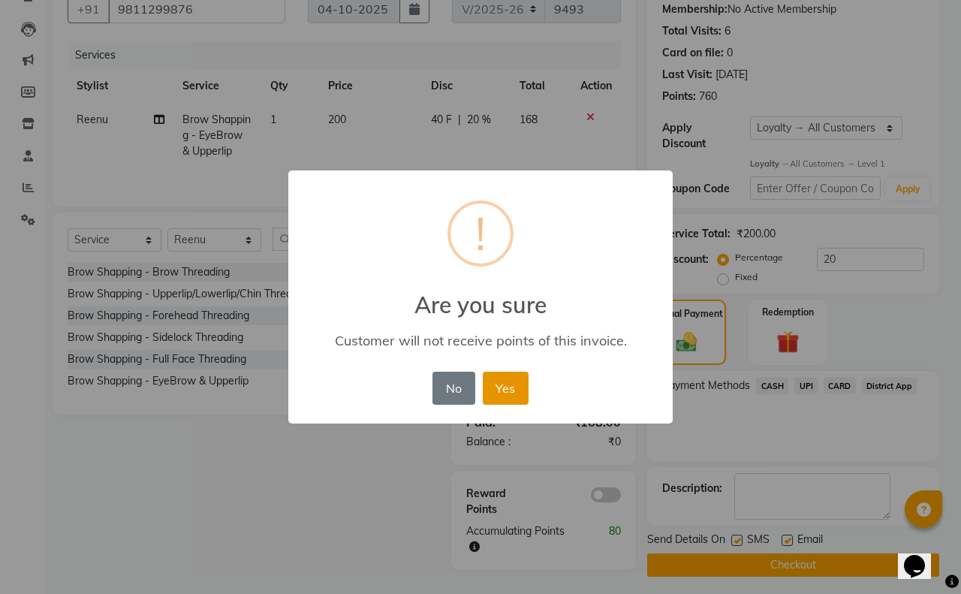
click at [527, 395] on button "Yes" at bounding box center [506, 388] width 46 height 33
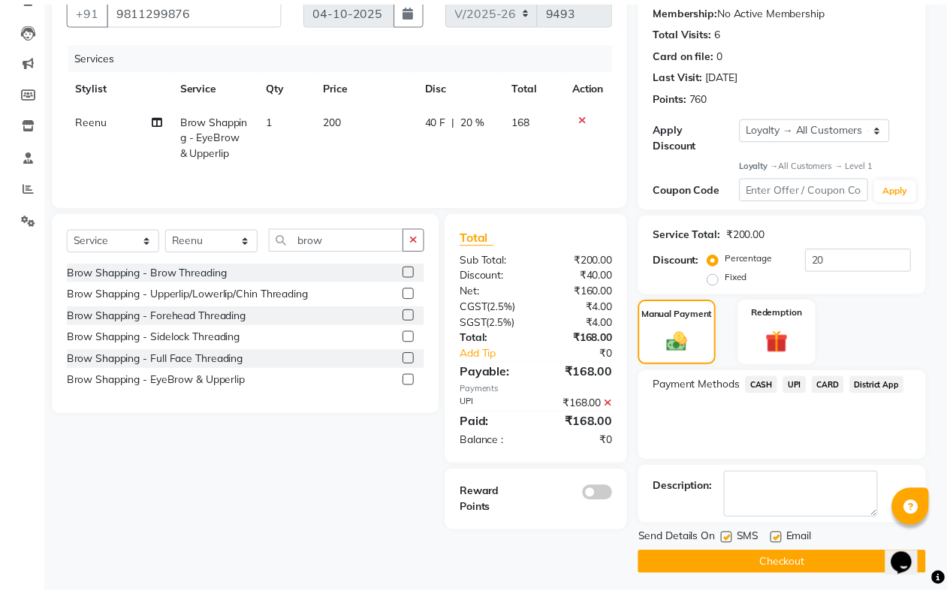
scroll to position [140, 0]
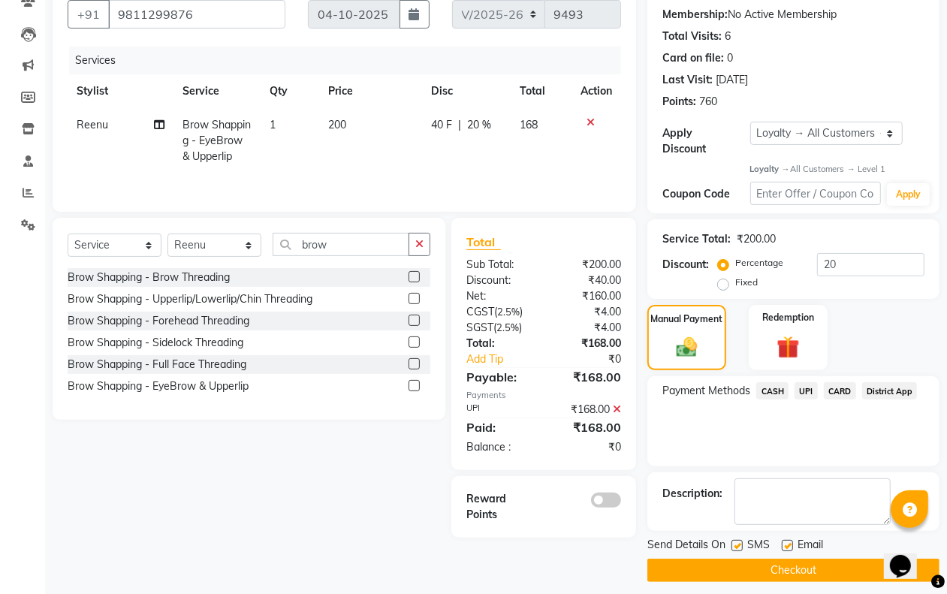
click at [737, 546] on label at bounding box center [736, 545] width 11 height 11
click at [737, 546] on input "checkbox" at bounding box center [736, 546] width 10 height 10
checkbox input "false"
click at [733, 574] on button "Checkout" at bounding box center [793, 570] width 292 height 23
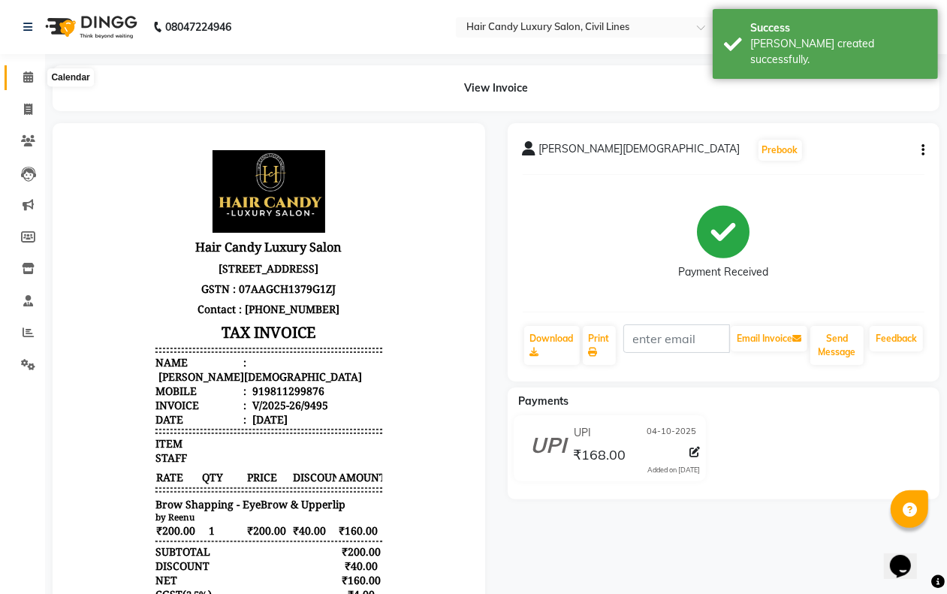
click at [27, 79] on icon at bounding box center [28, 76] width 10 height 11
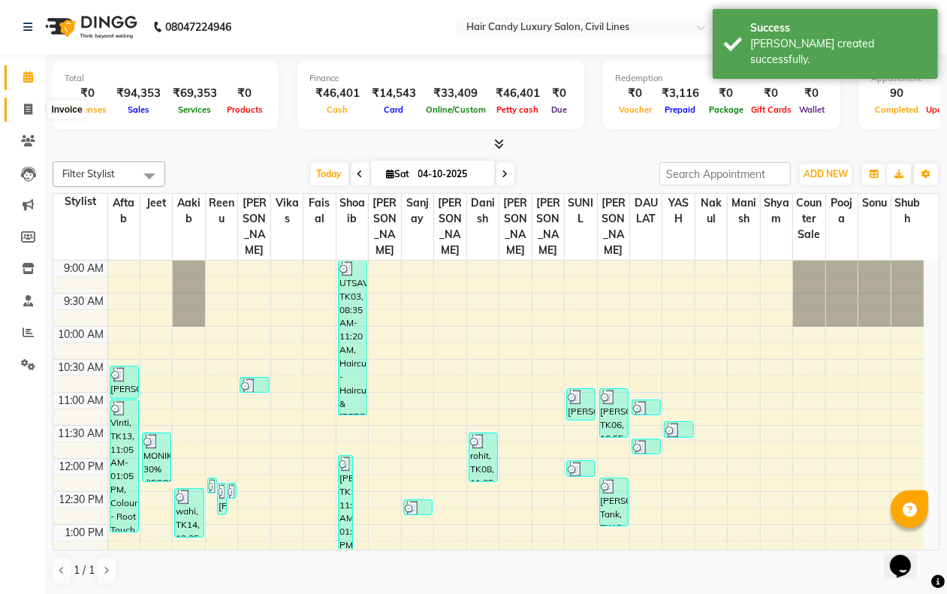
click at [24, 111] on icon at bounding box center [28, 109] width 8 height 11
select select "service"
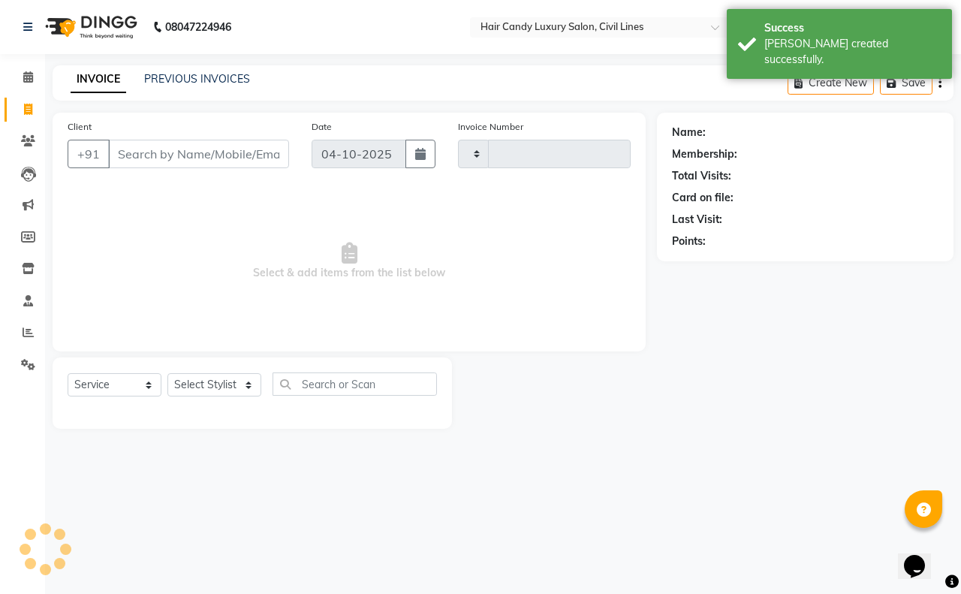
type input "9496"
select select "6308"
click at [35, 77] on span at bounding box center [28, 77] width 26 height 17
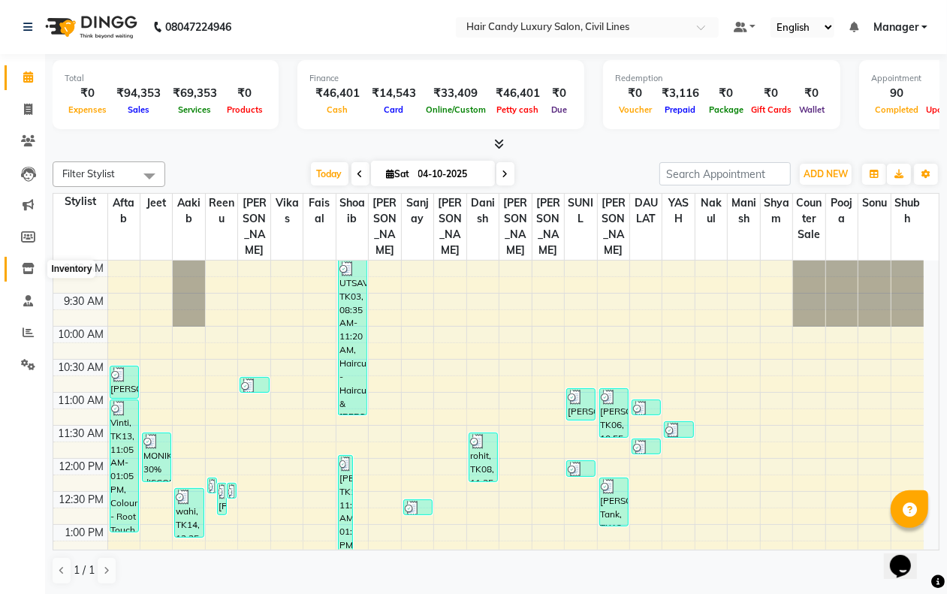
click at [22, 268] on icon at bounding box center [28, 268] width 13 height 11
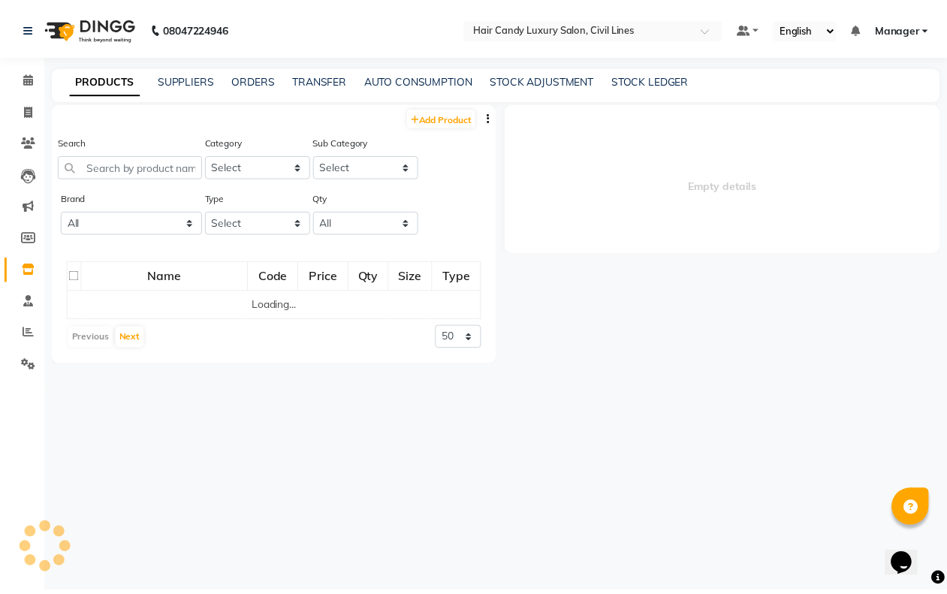
select select
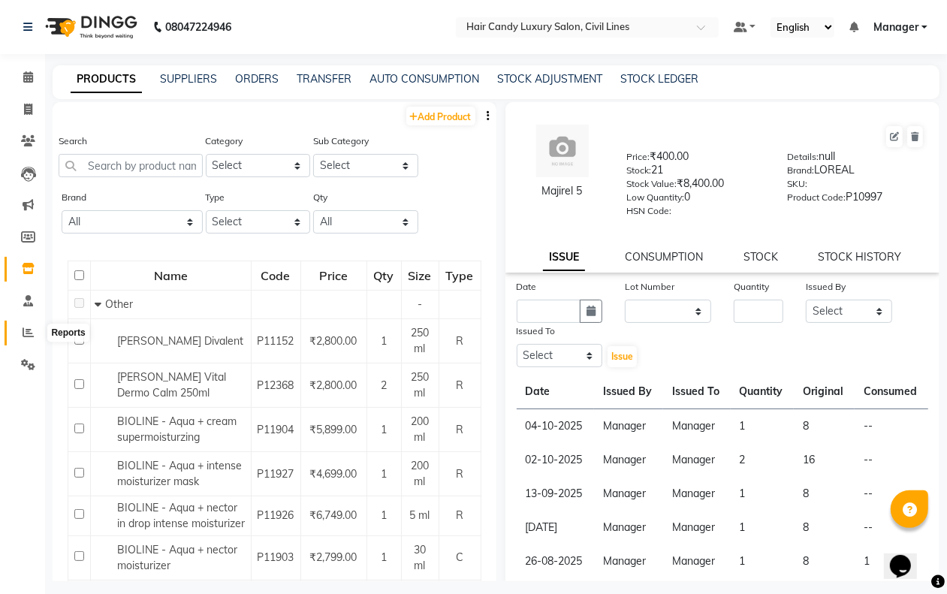
click at [29, 331] on icon at bounding box center [28, 332] width 11 height 11
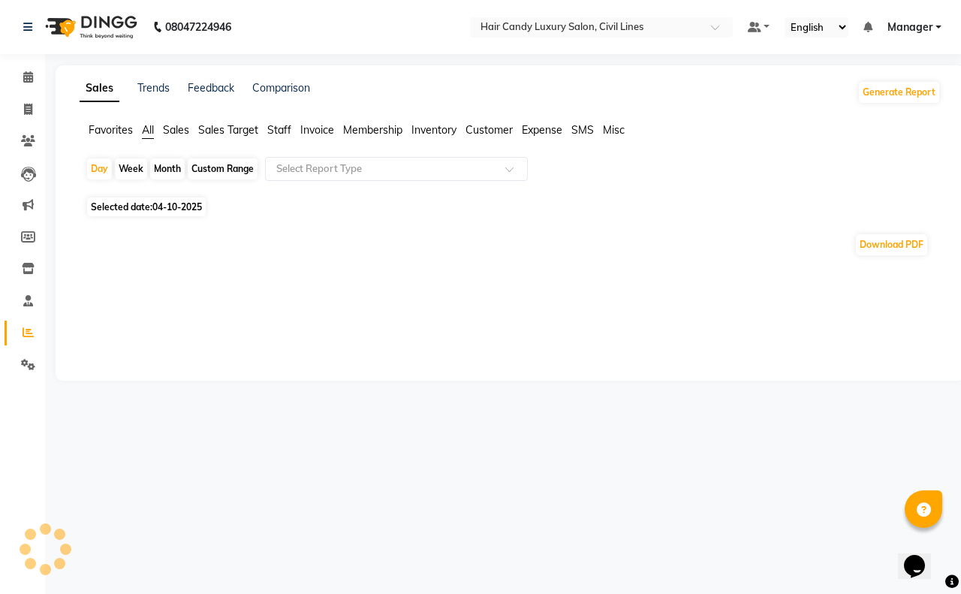
click at [212, 170] on div "Custom Range" at bounding box center [223, 168] width 70 height 21
select select "10"
select select "2025"
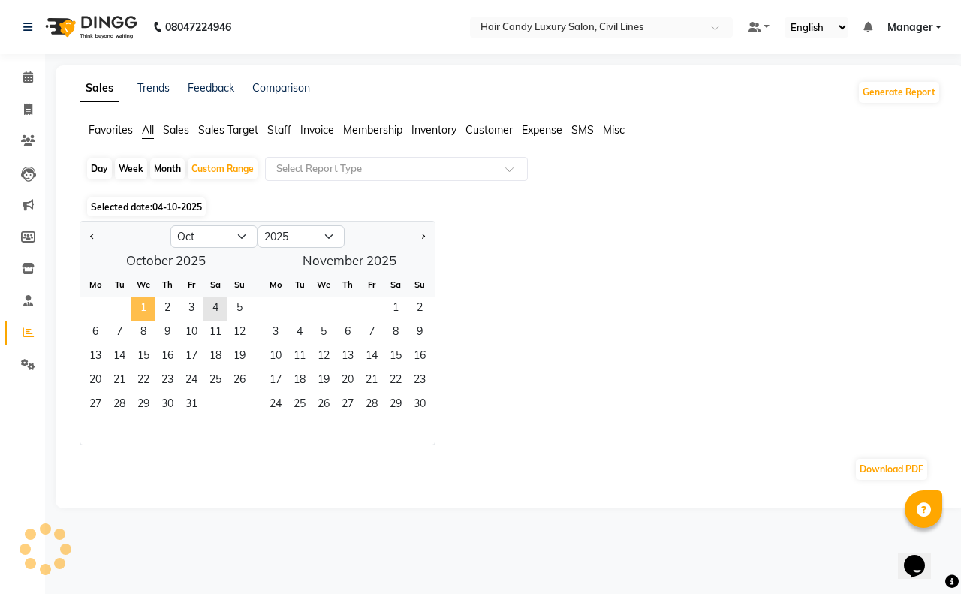
click at [145, 312] on span "1" at bounding box center [143, 309] width 24 height 24
click at [219, 306] on span "4" at bounding box center [215, 309] width 24 height 24
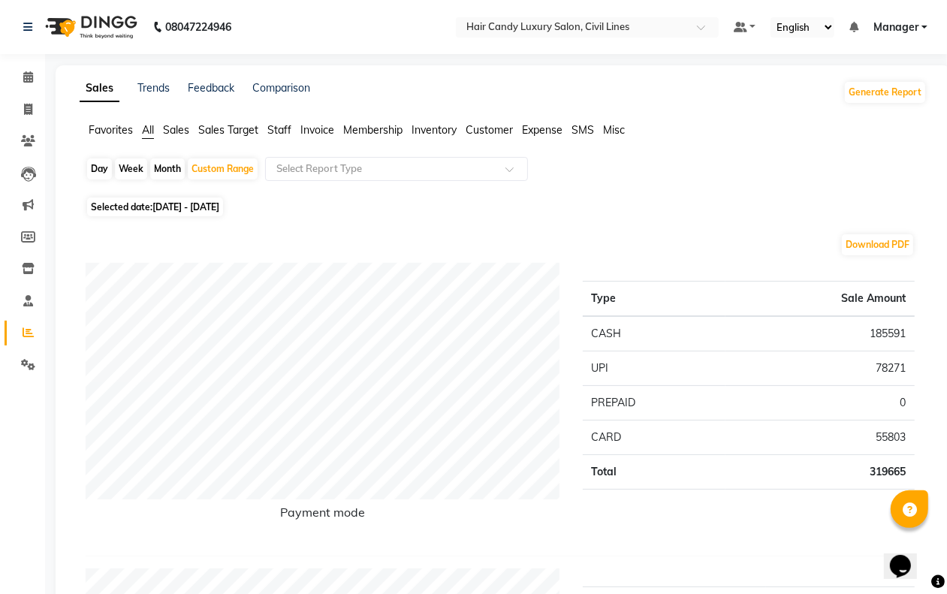
click at [280, 128] on span "Staff" at bounding box center [279, 130] width 24 height 14
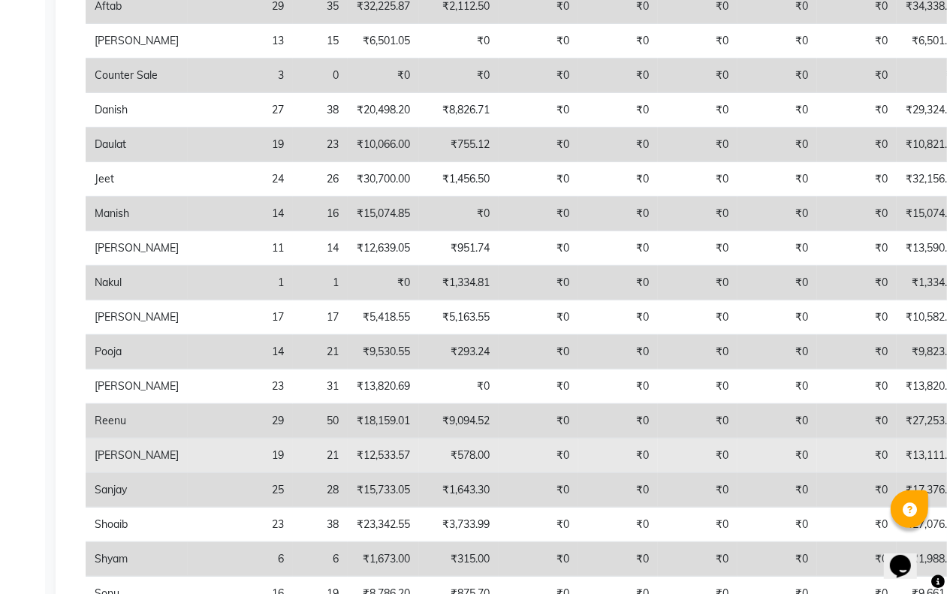
scroll to position [469, 0]
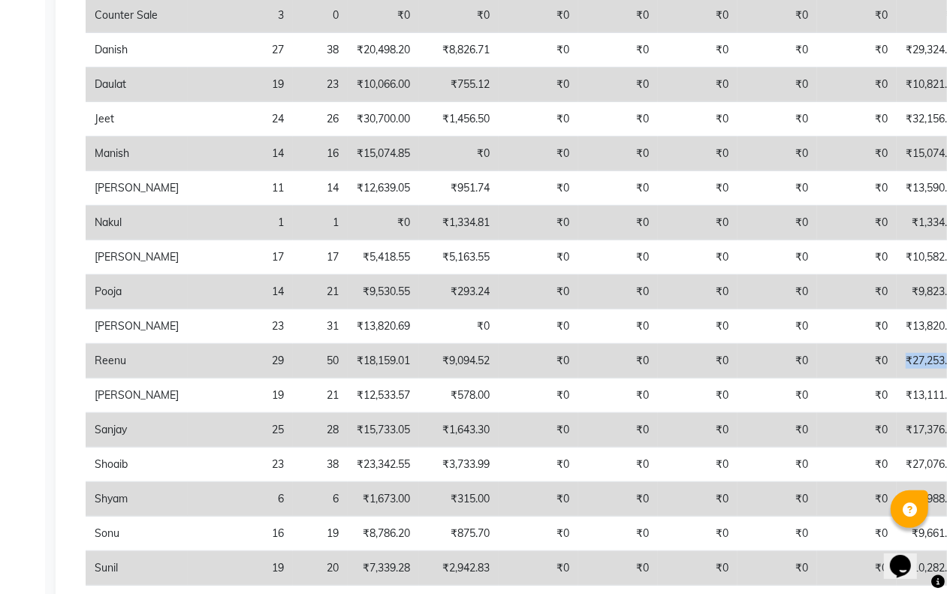
drag, startPoint x: 801, startPoint y: 398, endPoint x: 842, endPoint y: 393, distance: 41.6
click at [896, 378] on td "₹27,253.53" at bounding box center [931, 361] width 71 height 35
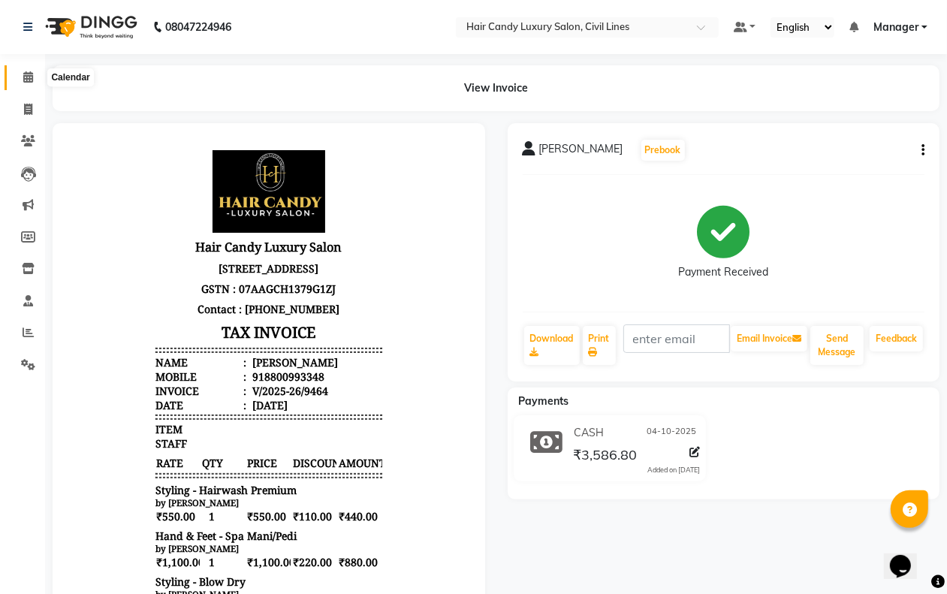
click at [27, 77] on icon at bounding box center [28, 76] width 10 height 11
